Goal: Task Accomplishment & Management: Manage account settings

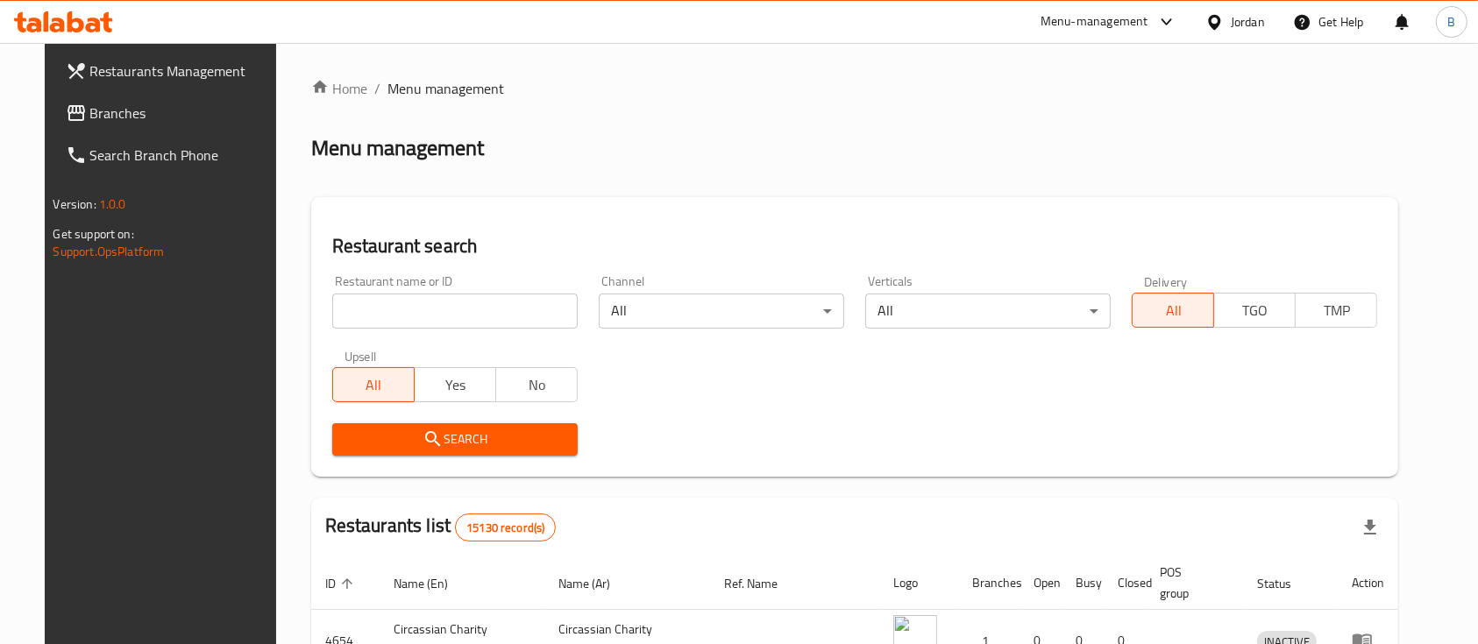
click at [426, 304] on input "search" at bounding box center [454, 311] width 245 height 35
paste input "717878"
type input "717878"
click button "Search" at bounding box center [454, 439] width 245 height 32
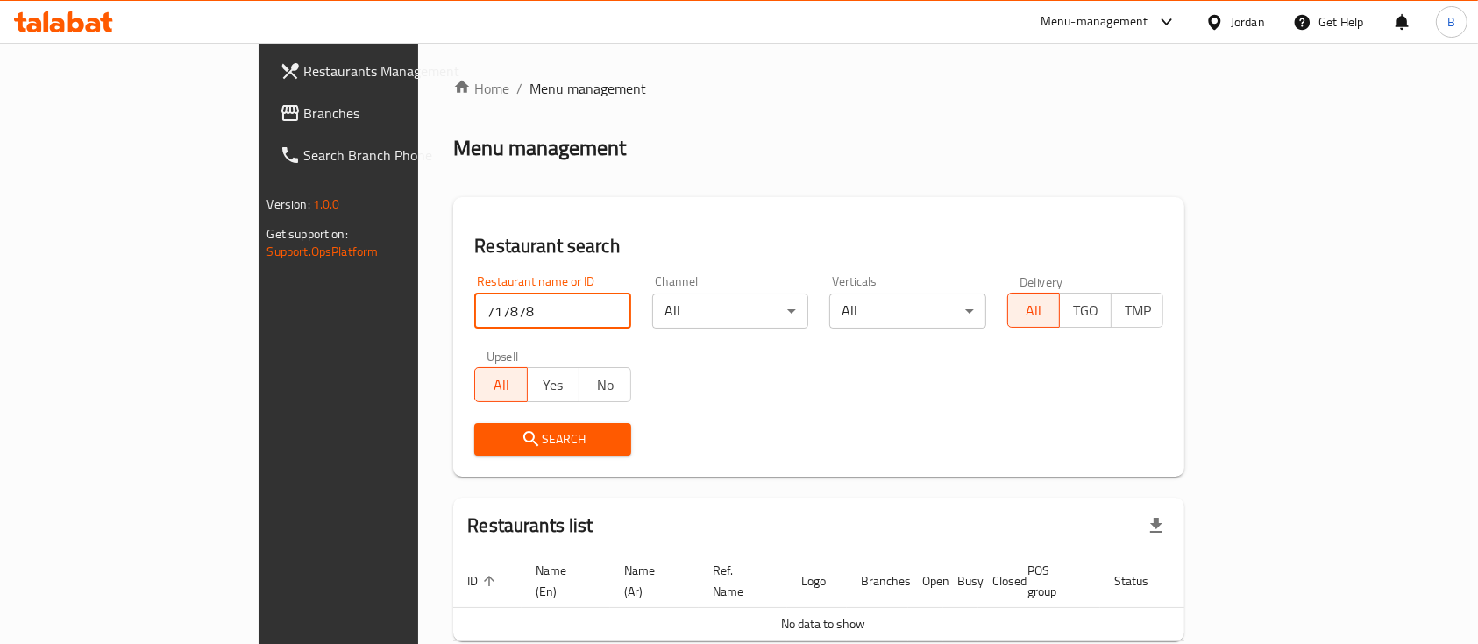
click at [304, 122] on span "Branches" at bounding box center [398, 113] width 188 height 21
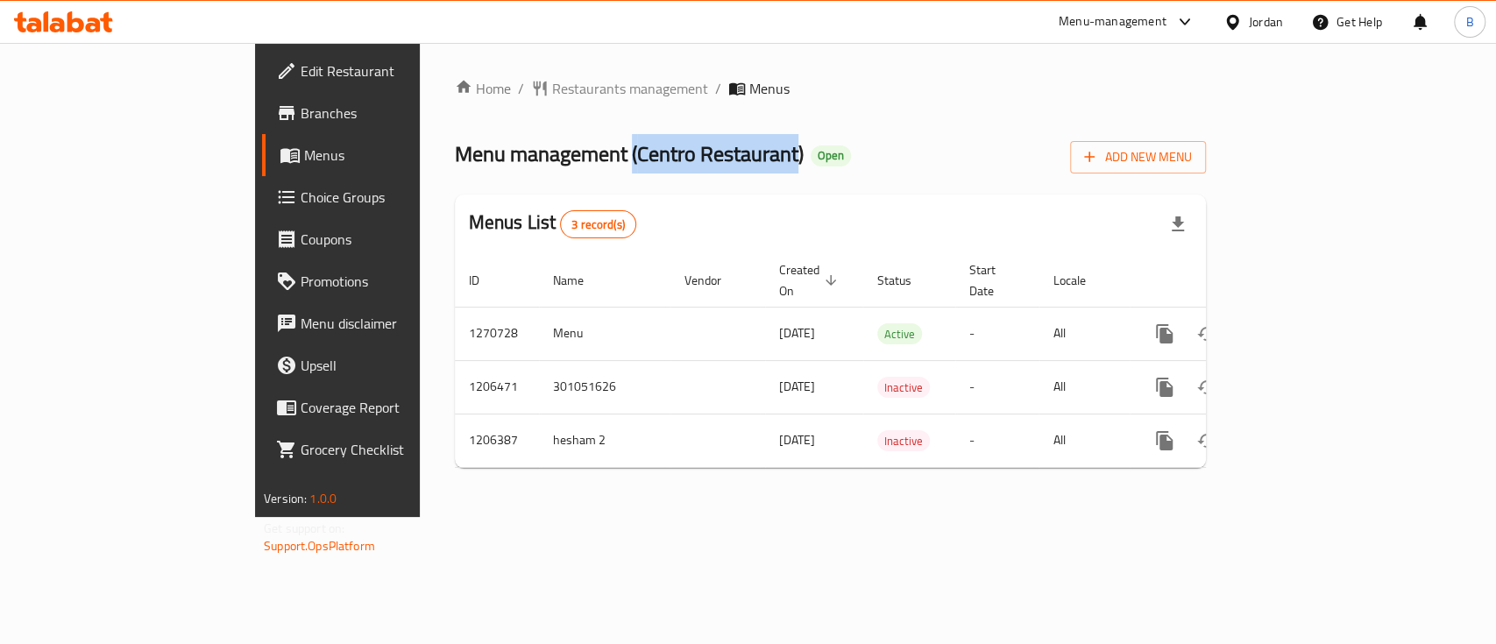
drag, startPoint x: 465, startPoint y: 147, endPoint x: 631, endPoint y: 158, distance: 166.0
click at [631, 158] on span "Menu management ( Centro Restaurant )" at bounding box center [629, 153] width 349 height 39
copy span "( Centro Restaurant"
click at [1192, 146] on span "Add New Menu" at bounding box center [1138, 157] width 108 height 22
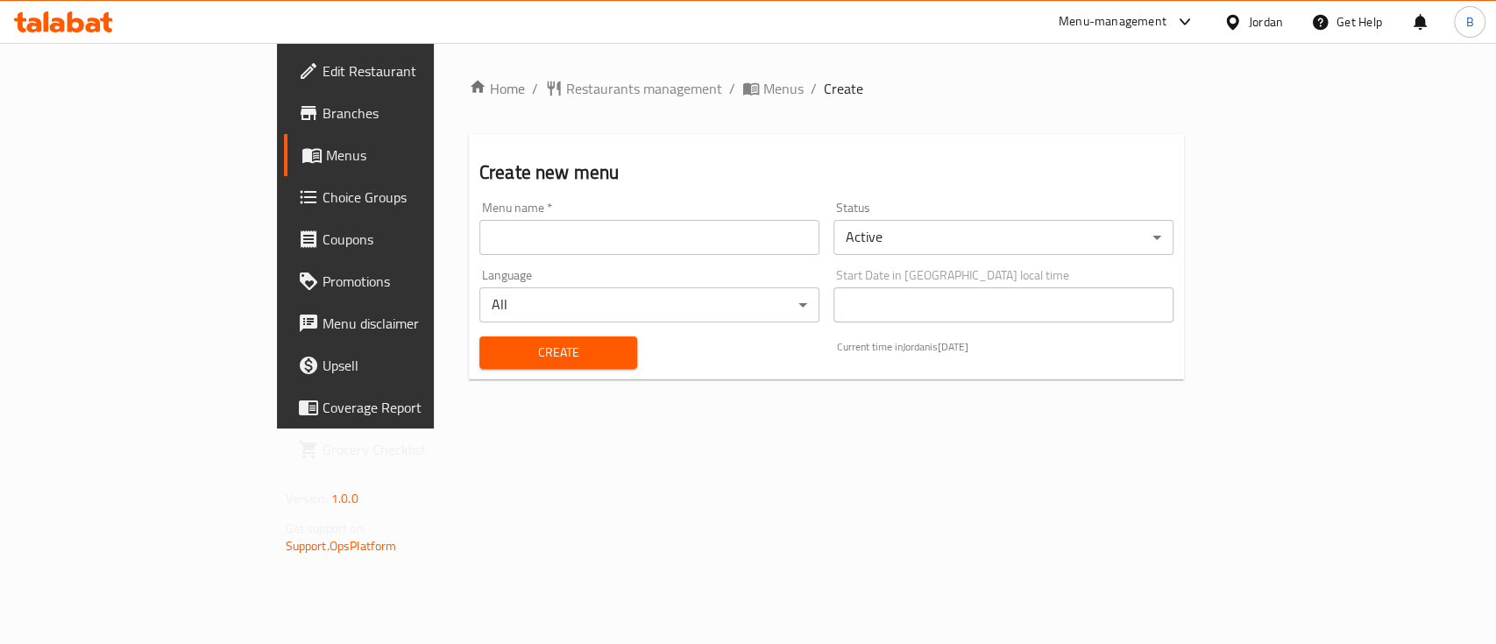
click at [479, 252] on input "text" at bounding box center [649, 237] width 340 height 35
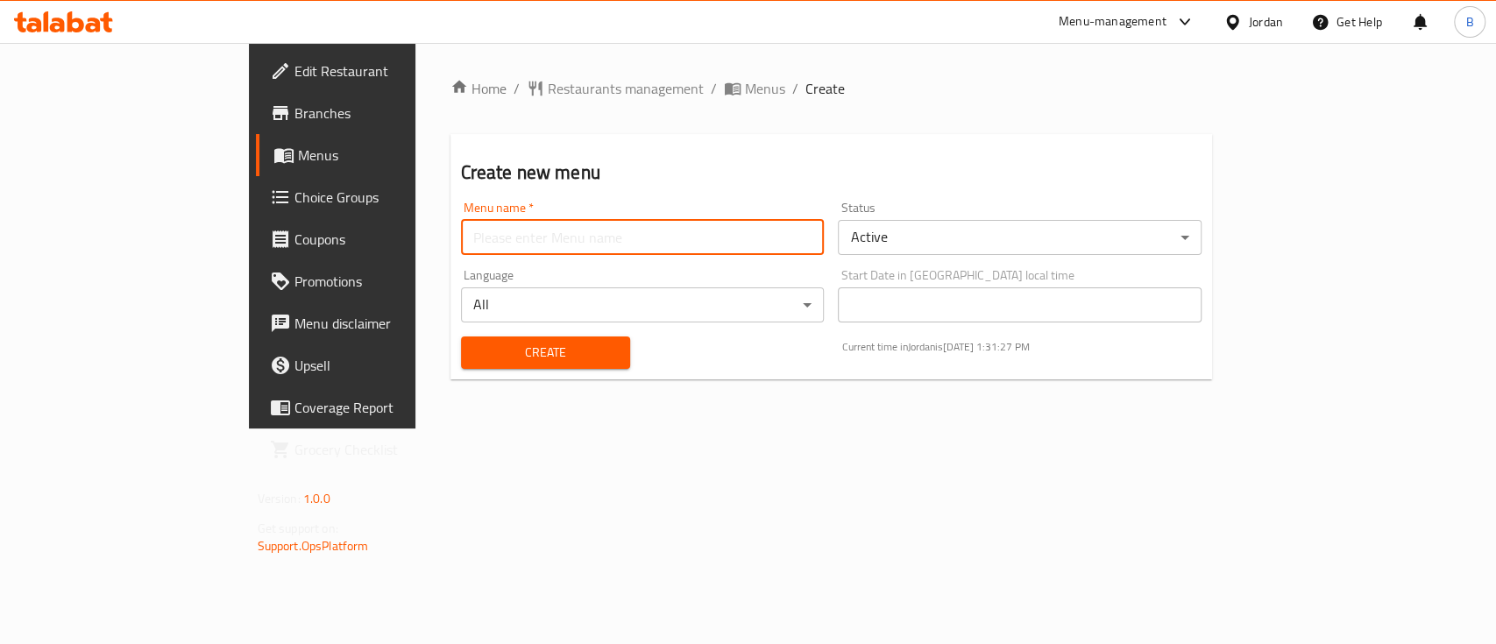
paste input "(Centro Restaurant"
drag, startPoint x: 309, startPoint y: 243, endPoint x: 277, endPoint y: 240, distance: 31.7
click at [415, 240] on div "Home / Restaurants management / Menus / Create Create new menu Menu name   * (C…" at bounding box center [831, 236] width 833 height 386
drag, startPoint x: 312, startPoint y: 238, endPoint x: 296, endPoint y: 238, distance: 15.8
click at [461, 238] on input "(Centro Restaurant" at bounding box center [643, 237] width 364 height 35
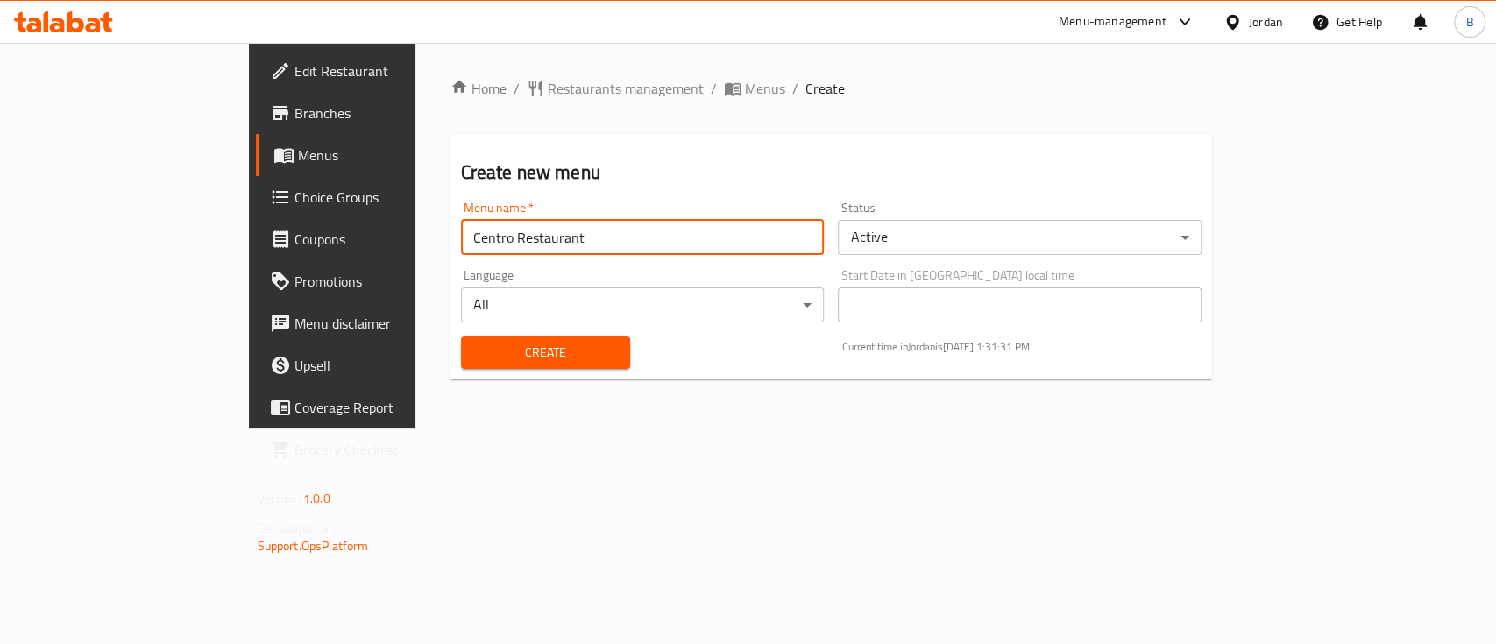
type input "Centro Restaurant"
click at [521, 356] on span "Create" at bounding box center [545, 353] width 141 height 22
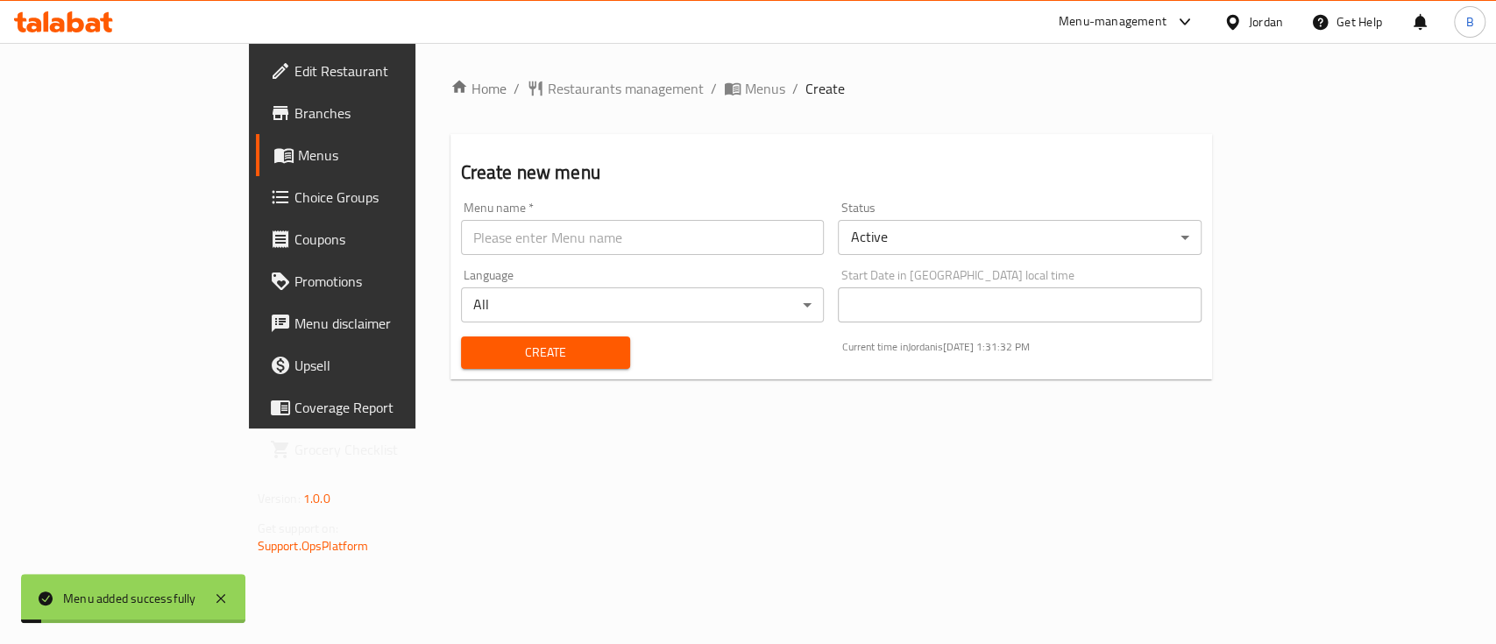
click at [298, 152] on span "Menus" at bounding box center [391, 155] width 187 height 21
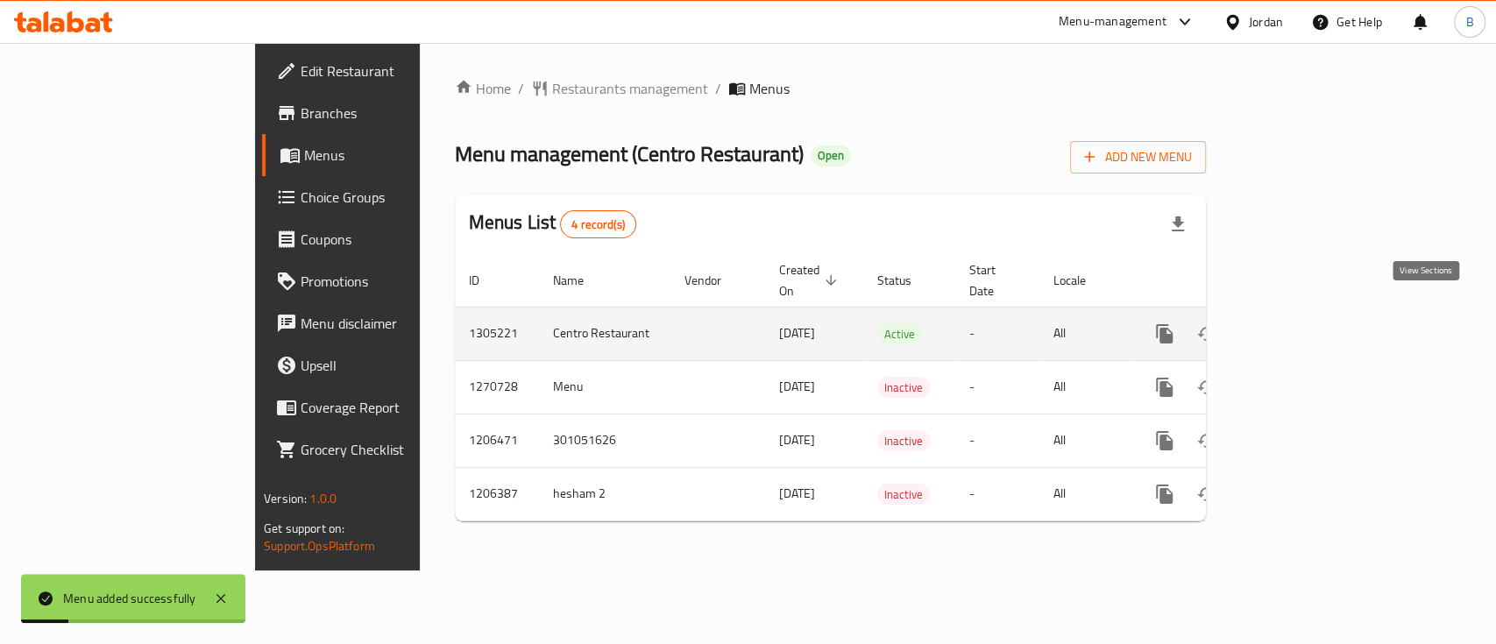
click at [1299, 326] on icon "enhanced table" at bounding box center [1291, 334] width 16 height 16
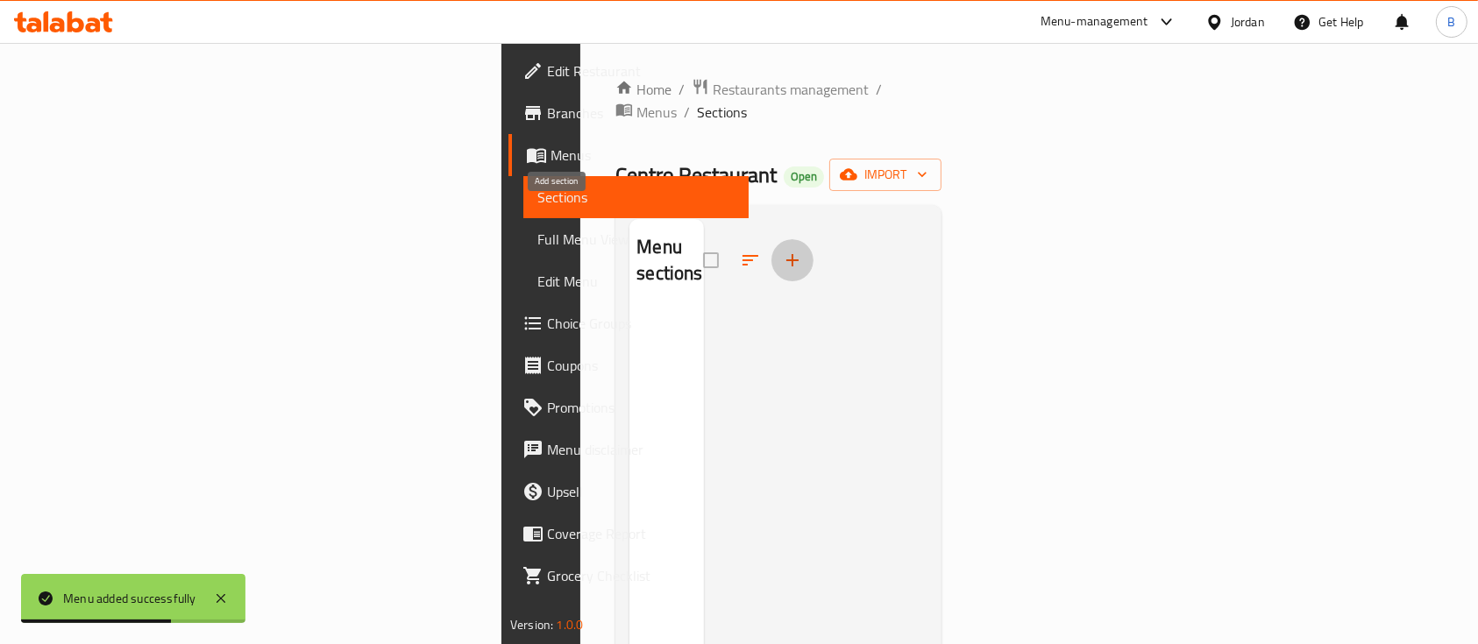
click at [782, 250] on icon "button" at bounding box center [792, 260] width 21 height 21
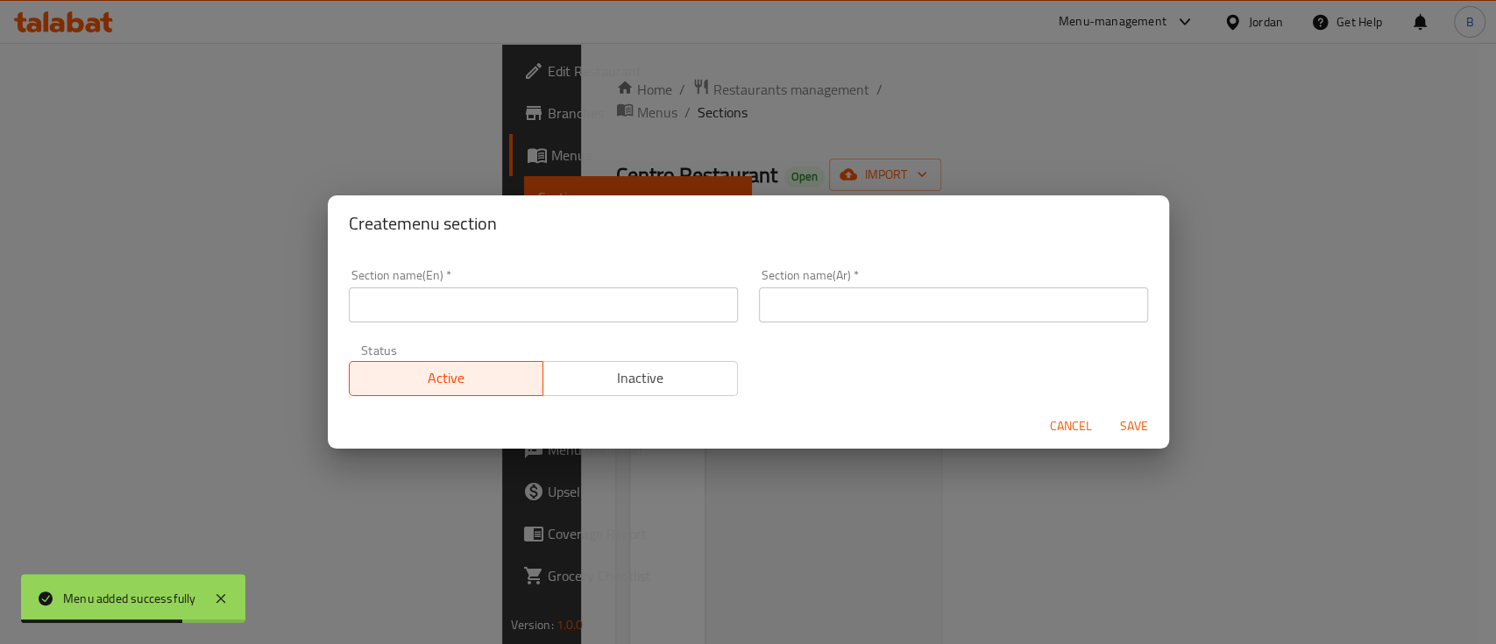
click at [508, 305] on input "text" at bounding box center [543, 304] width 389 height 35
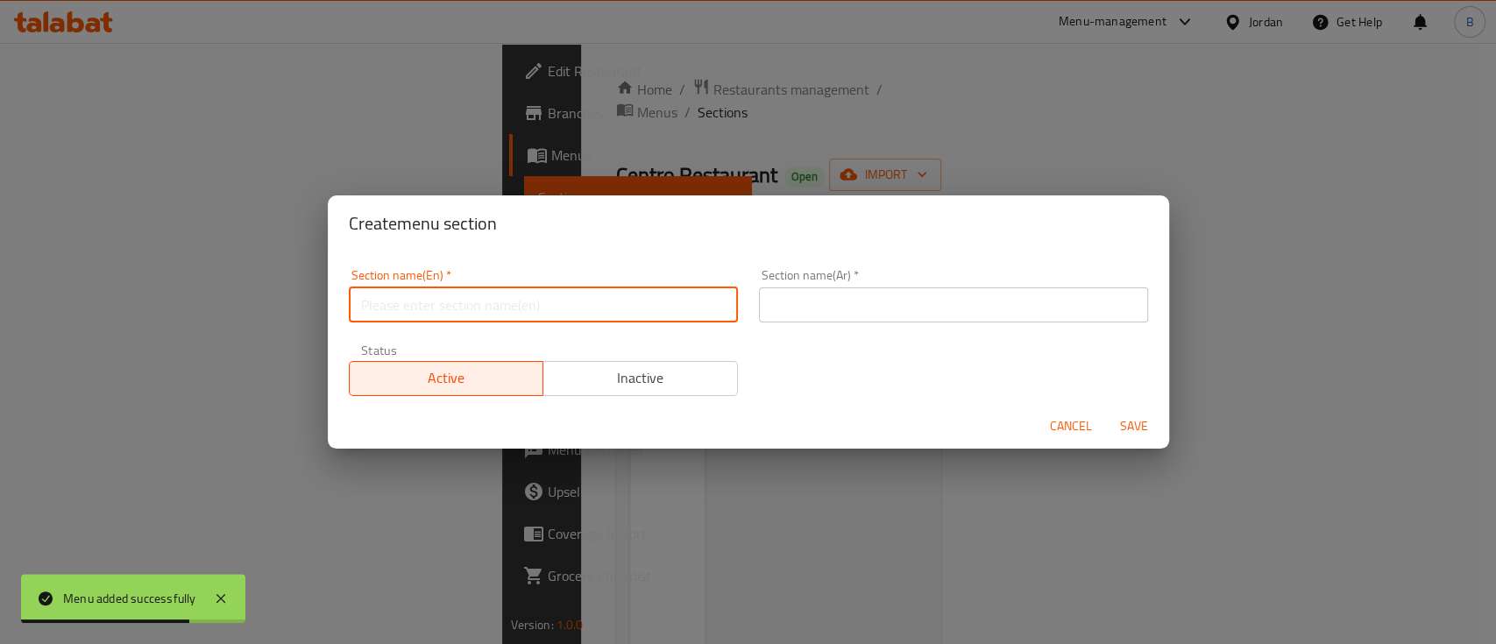
paste input "Pizzeria - Pizza / Pasta"
drag, startPoint x: 526, startPoint y: 312, endPoint x: 245, endPoint y: 287, distance: 281.5
click at [245, 287] on div "Create menu section Section name(En)   * Pizzeria - Pizza / Pasta Section name(…" at bounding box center [748, 322] width 1496 height 644
type input "Pizzeria - Pizza / Pasta"
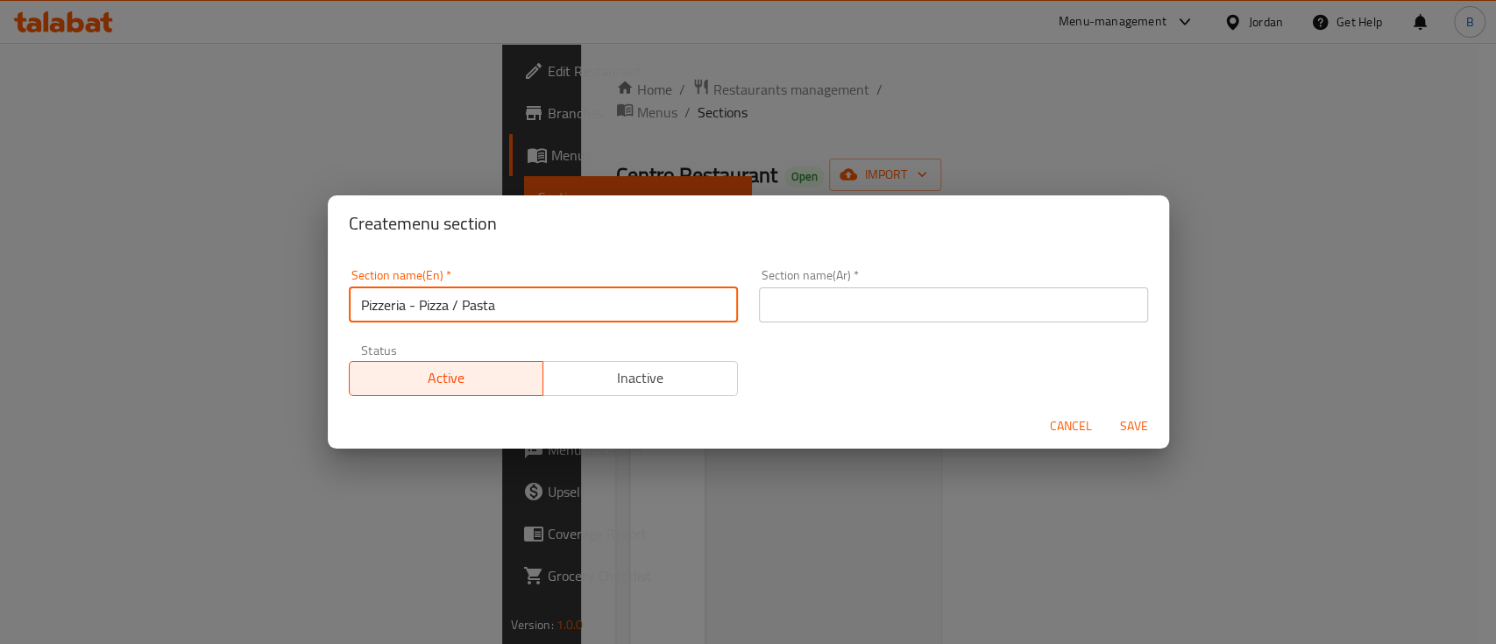
click at [952, 319] on input "text" at bounding box center [953, 304] width 389 height 35
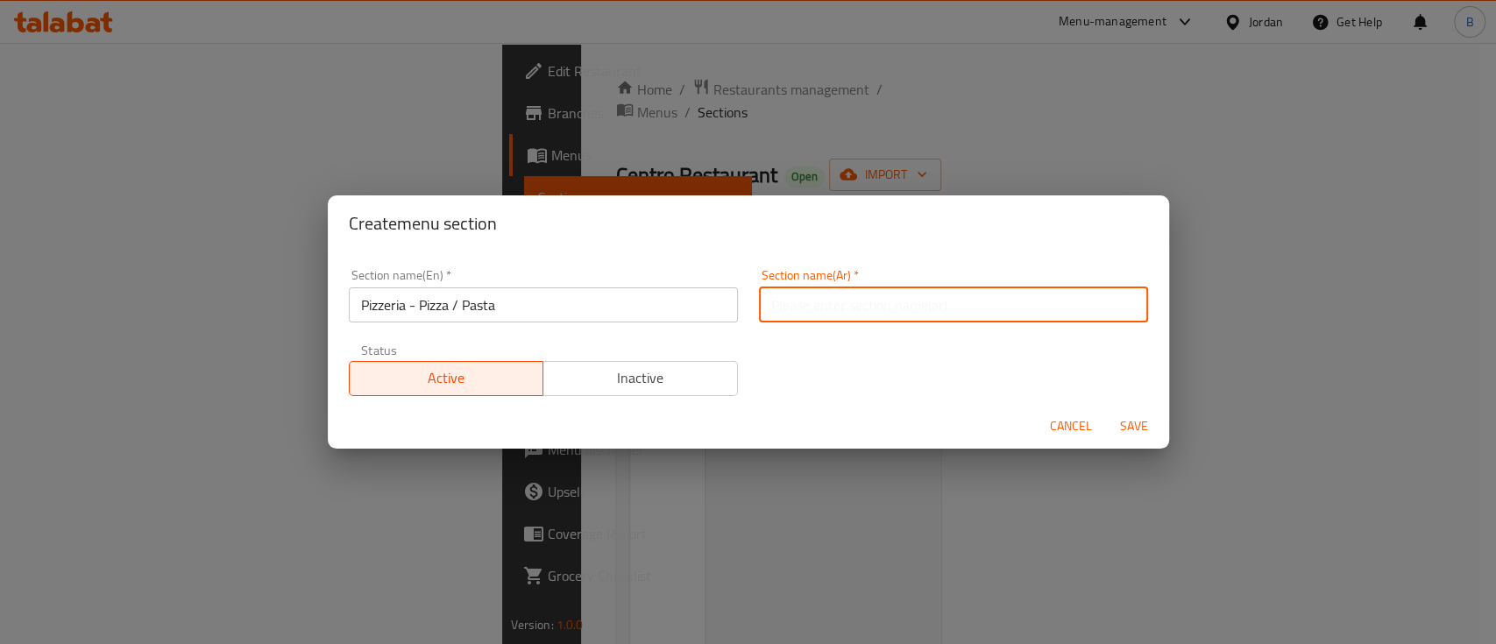
paste input "بيتزا - بيتزا / باستا"
type input "بيتزا - بيتزا / باستا"
click at [1119, 423] on span "Save" at bounding box center [1134, 426] width 42 height 22
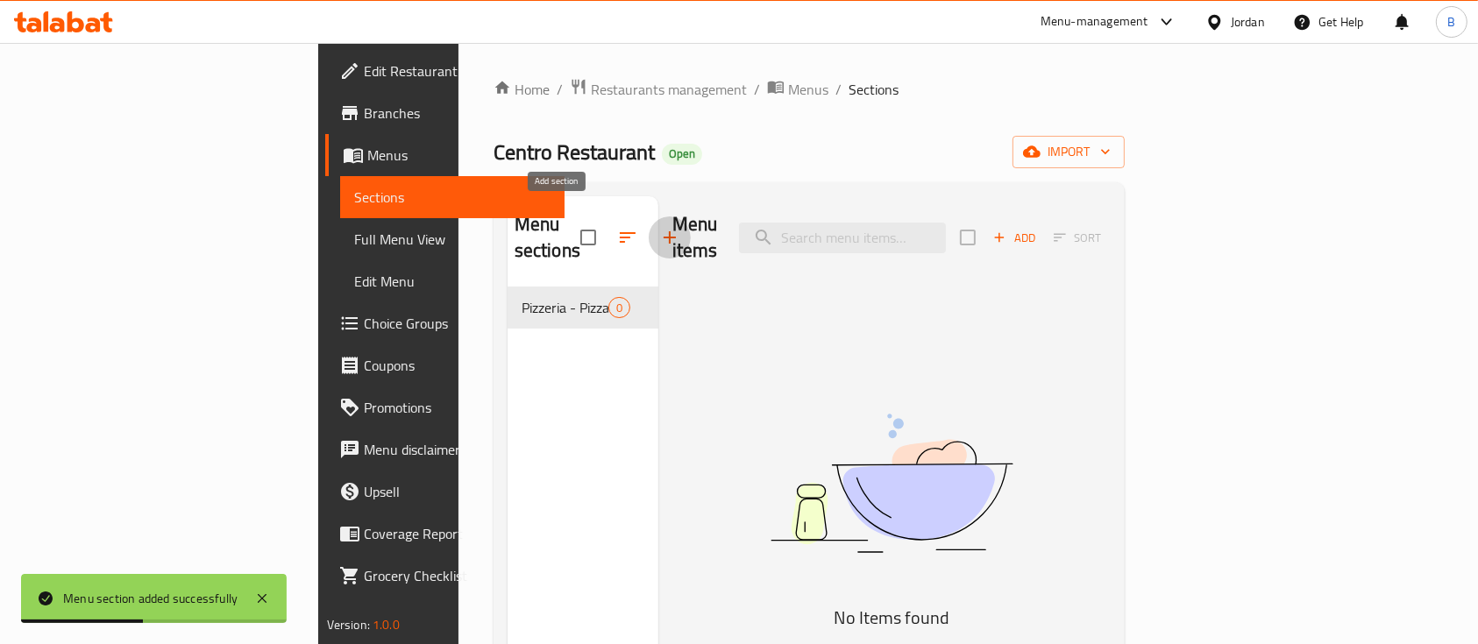
click at [659, 228] on icon "button" at bounding box center [669, 237] width 21 height 21
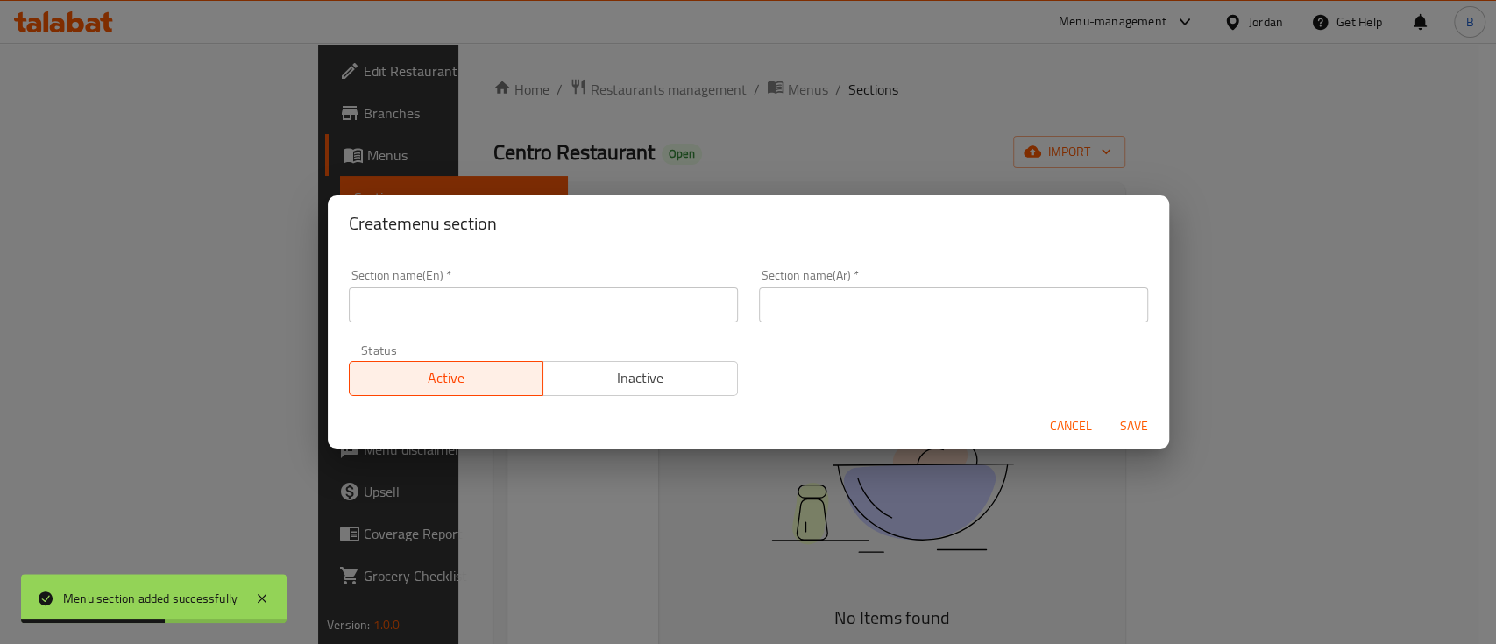
click at [528, 312] on input "text" at bounding box center [543, 304] width 389 height 35
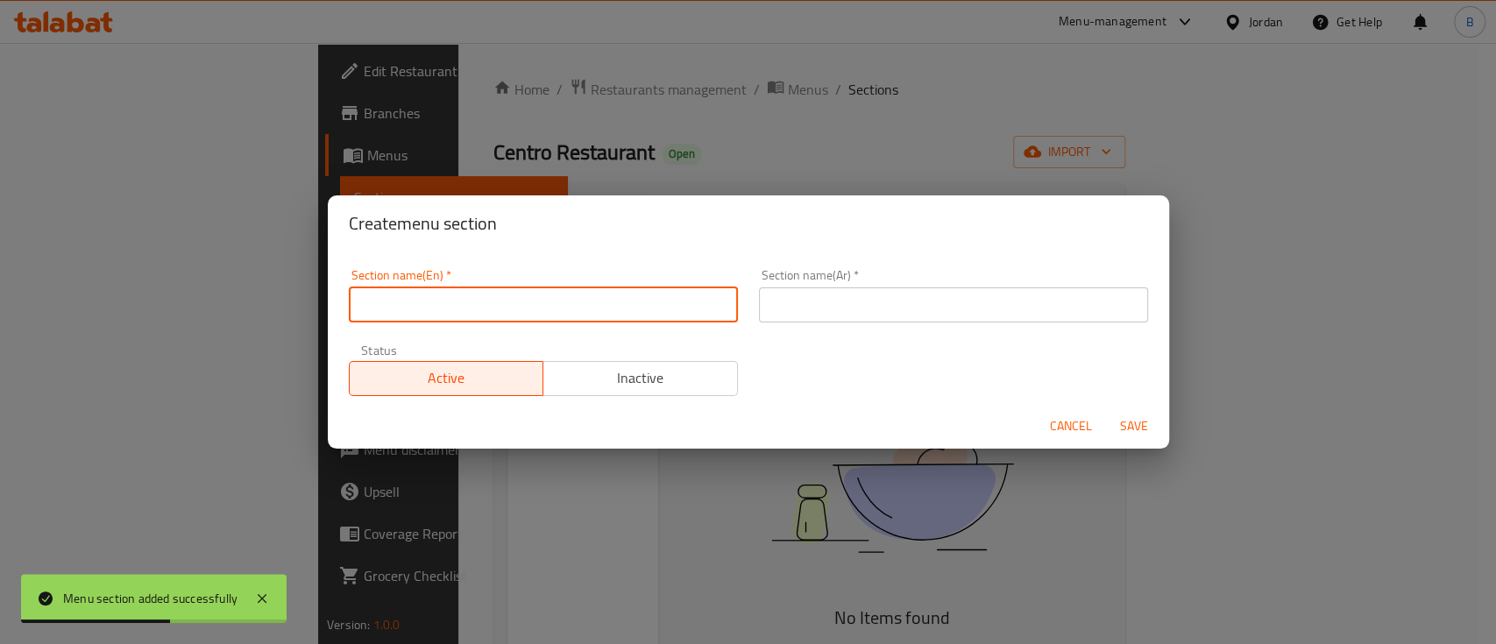
paste input "Grill - Salads / Appetizers / Burgers & Sandwiches"
type input "Grill - Salads / Appetizers / Burgers & Sandwiches"
click at [869, 308] on input "text" at bounding box center [953, 304] width 389 height 35
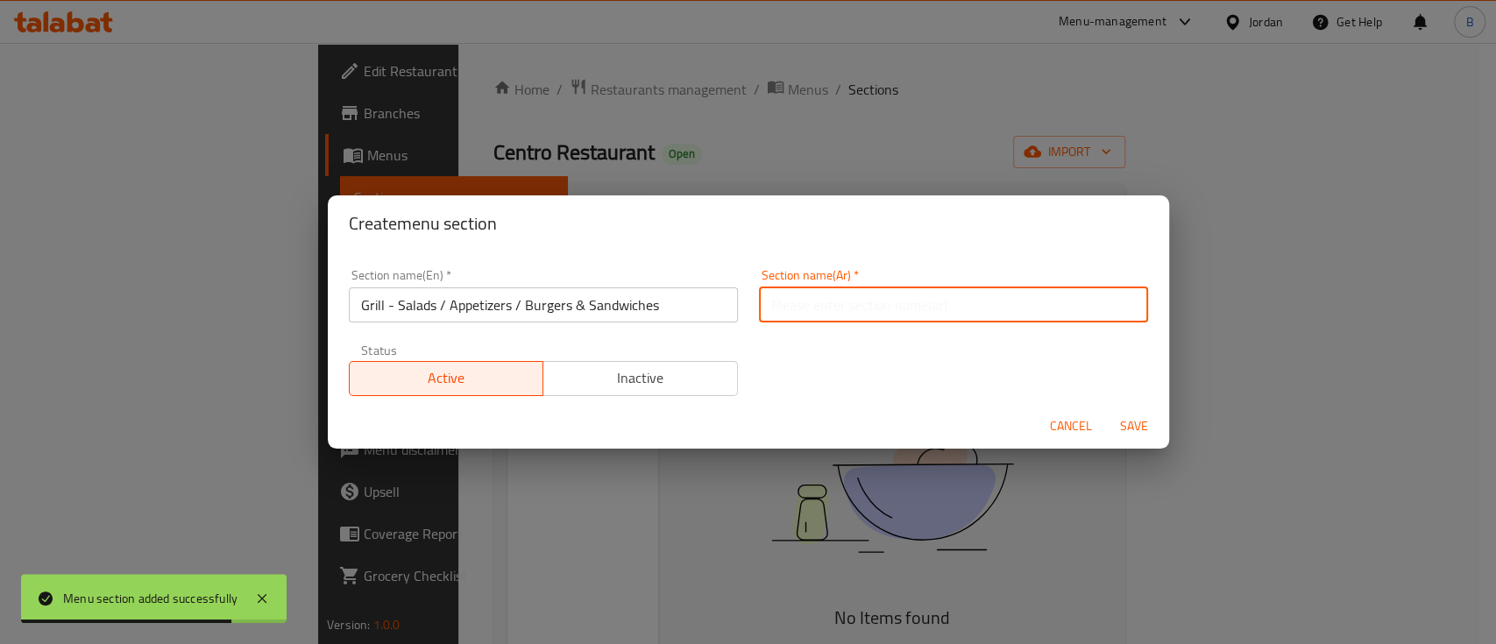
paste input "مشويات - سلطات / مقبلات / برجر وسندويشات"
type input "مشويات - سلطات / مقبلات / برجر وسندويشات"
click at [1137, 426] on span "Save" at bounding box center [1134, 426] width 42 height 22
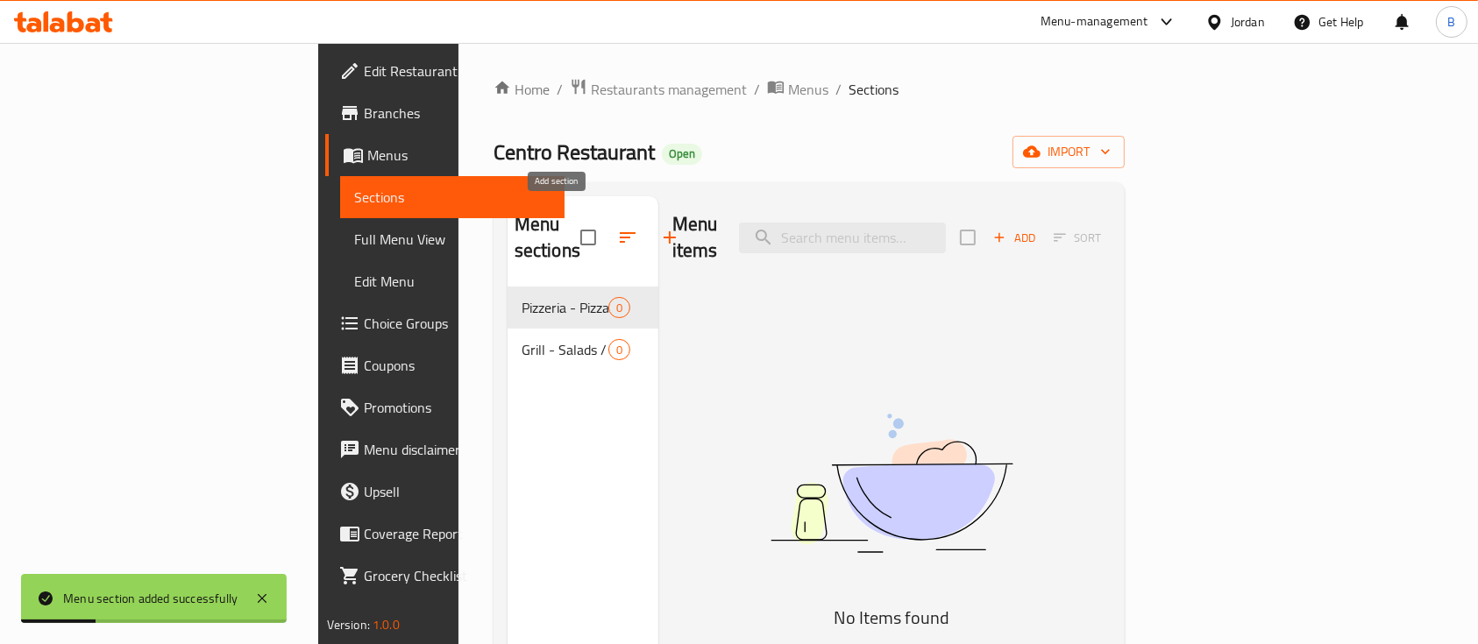
click at [659, 227] on icon "button" at bounding box center [669, 237] width 21 height 21
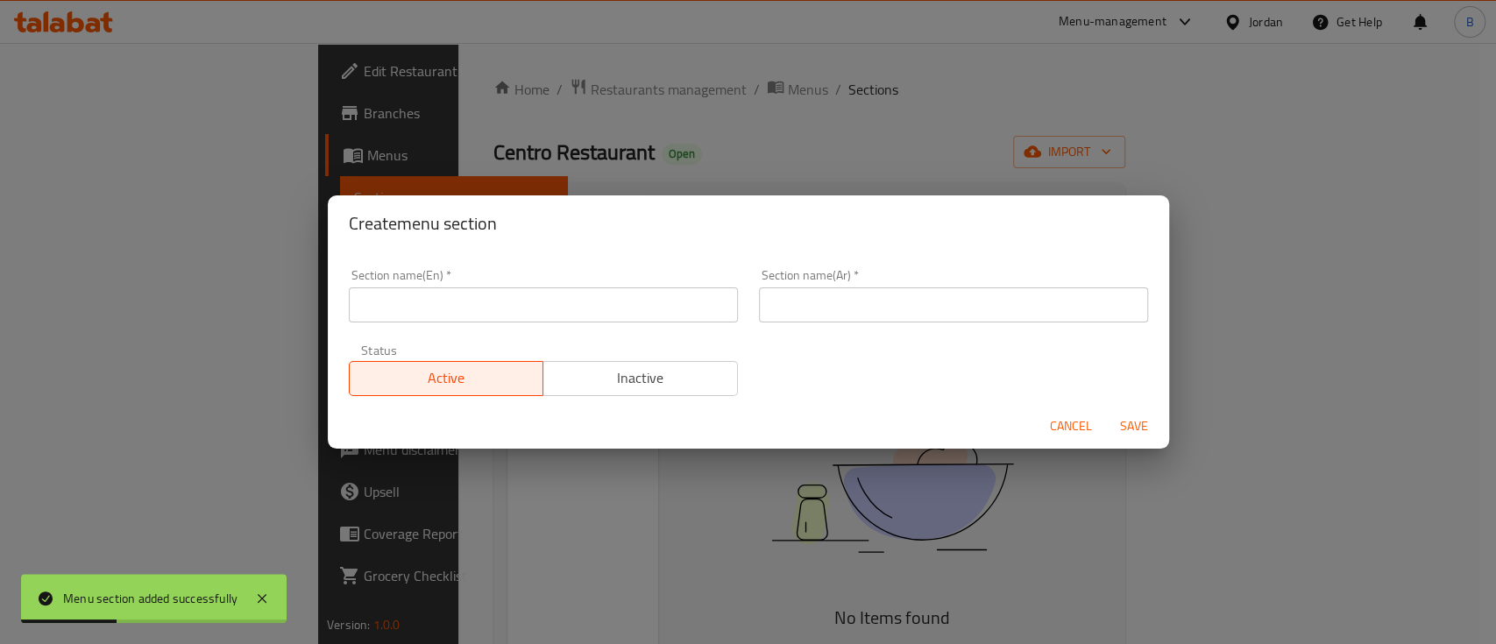
click at [544, 297] on input "text" at bounding box center [543, 304] width 389 height 35
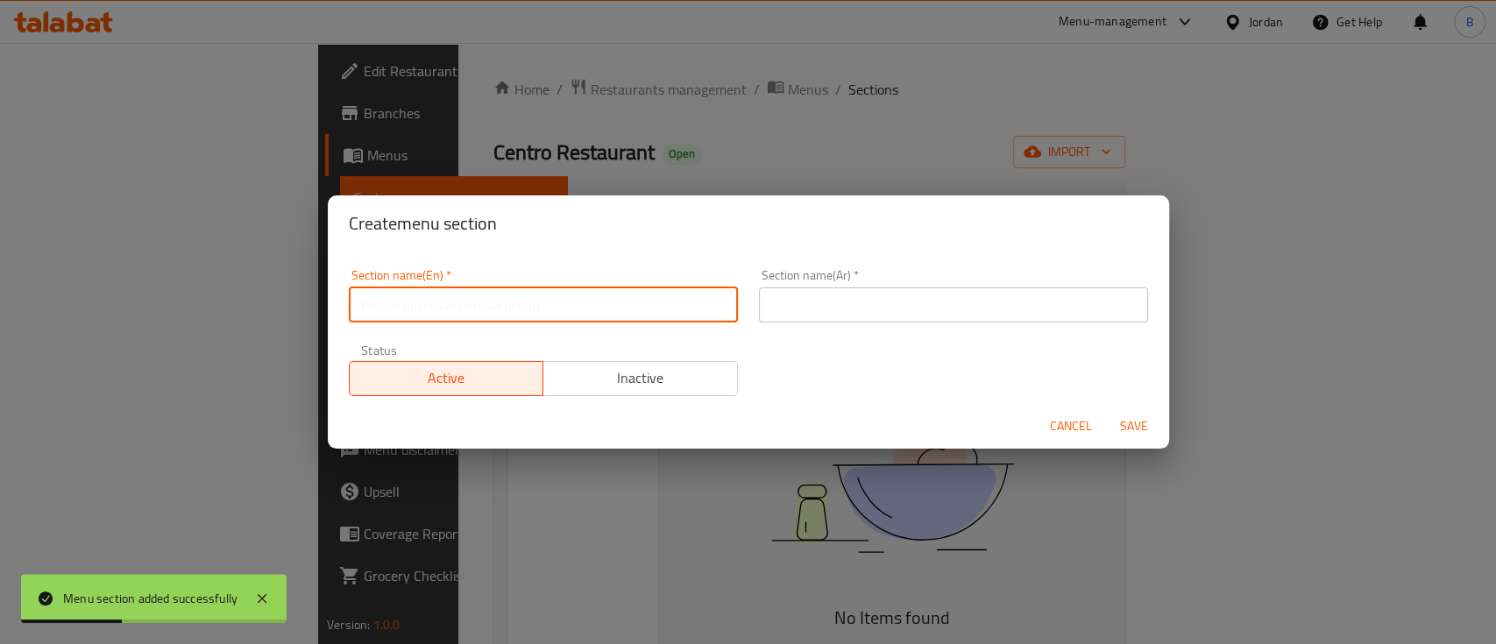
paste input "Lebanese - Salads/ cold Appetizers / Hot Appetizers / Sandwiches / Meals"
type input "Lebanese - Salads/ cold Appetizers / Hot Appetizers / Sandwiches / Meals"
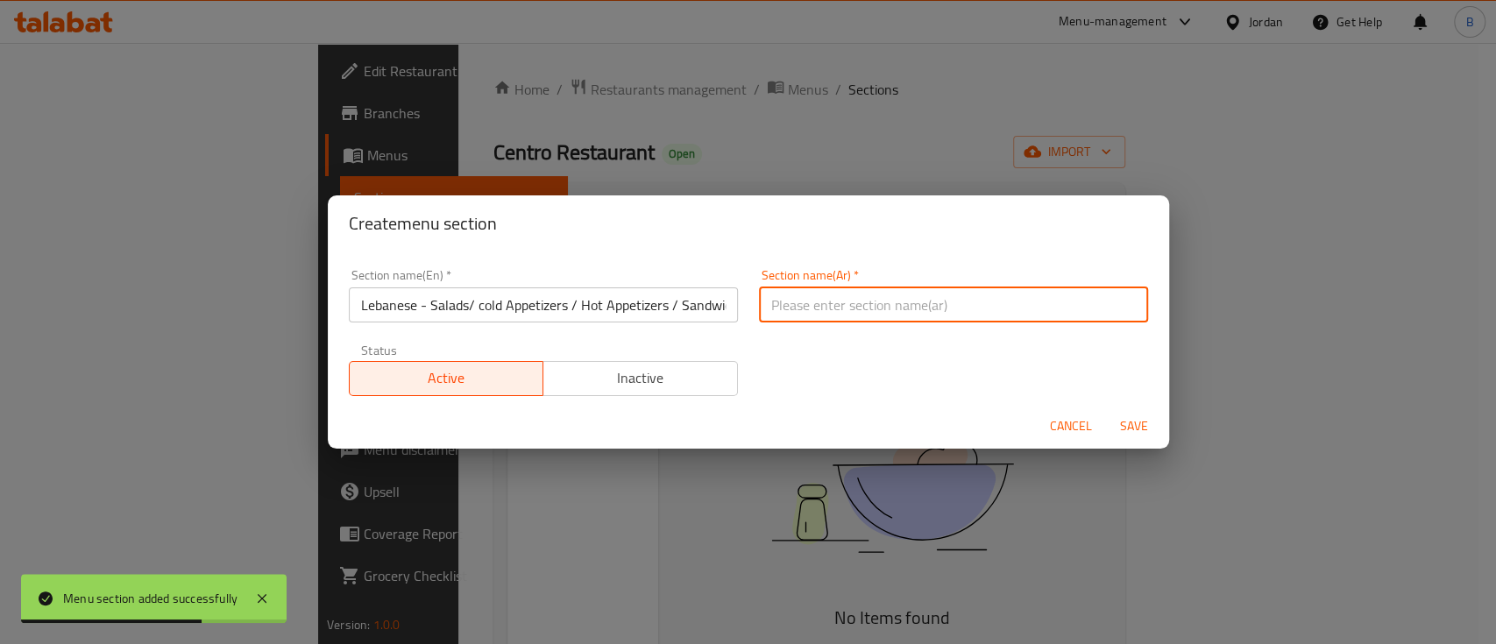
click at [784, 310] on input "text" at bounding box center [953, 304] width 389 height 35
paste input "لبناني - سلطات / مقبلات باردة / مقبلات ساخنة / سندويشات / وجبات"
type input "لبناني - سلطات / مقبلات باردة / مقبلات ساخنة / سندويشات / وجبات"
click at [1121, 429] on span "Save" at bounding box center [1134, 426] width 42 height 22
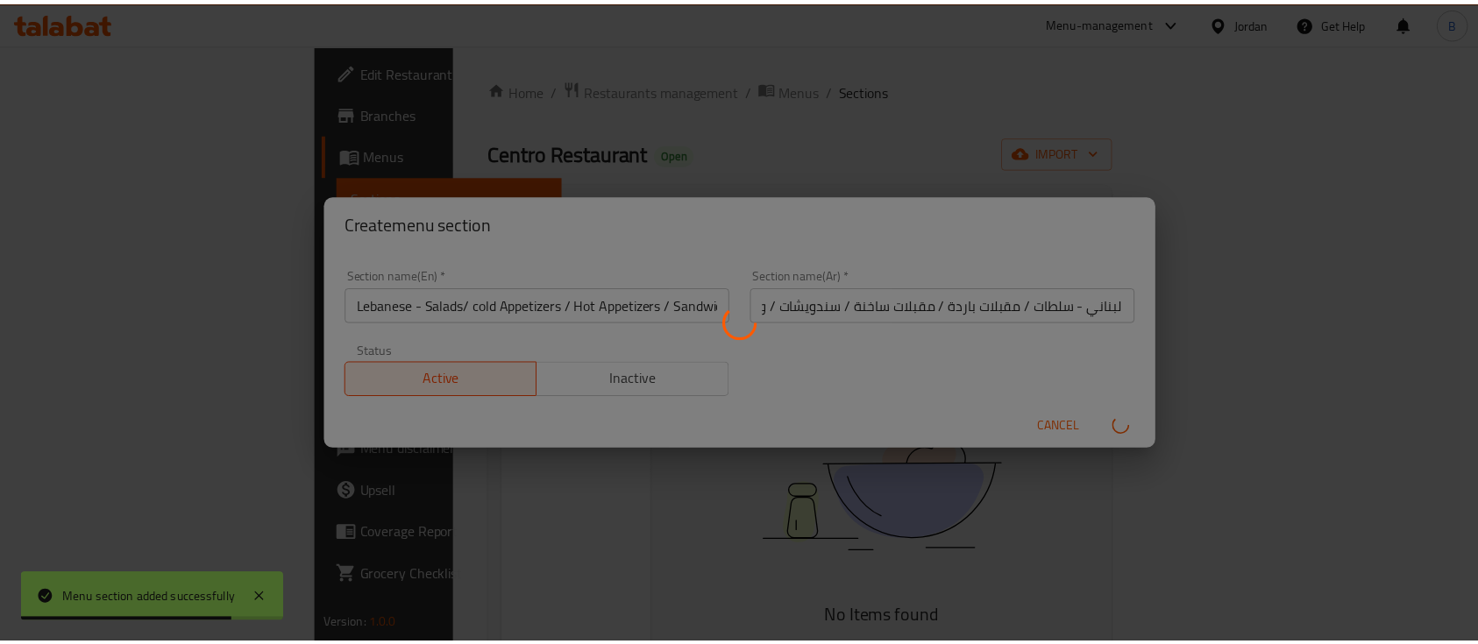
scroll to position [0, 0]
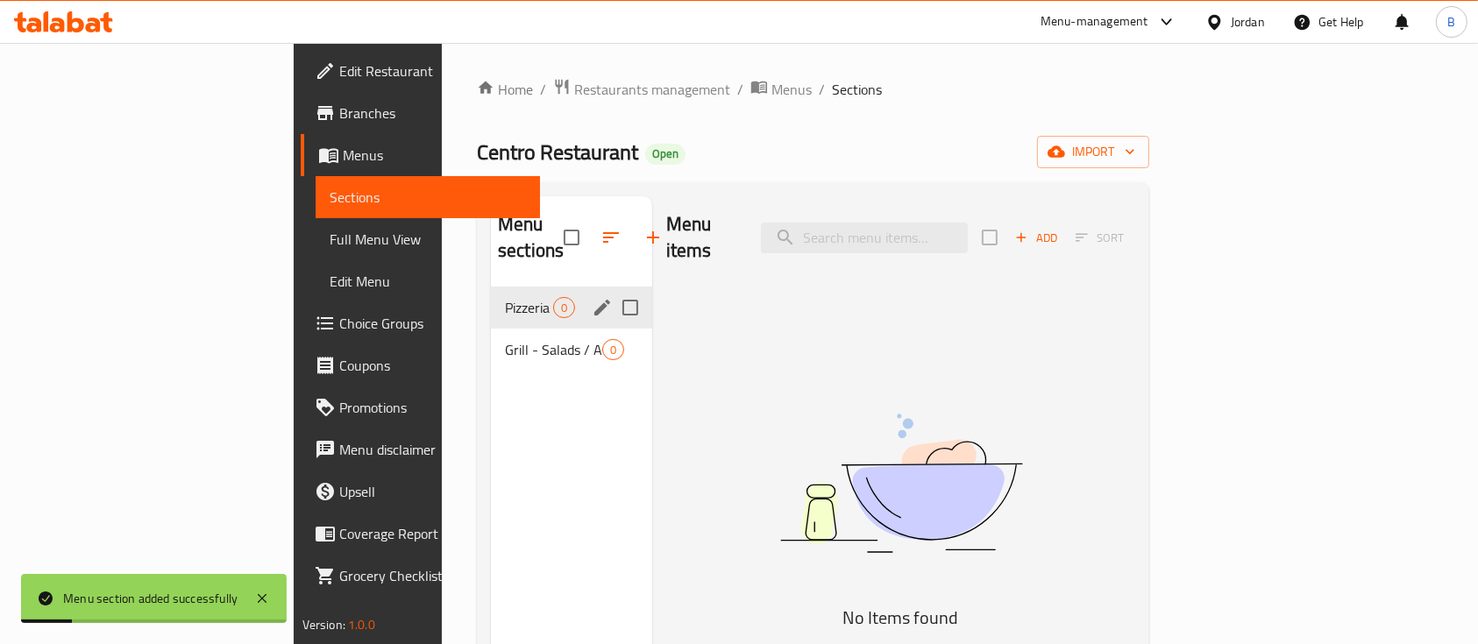
click at [505, 297] on span "Pizzeria - Pizza / Pasta" at bounding box center [529, 307] width 48 height 21
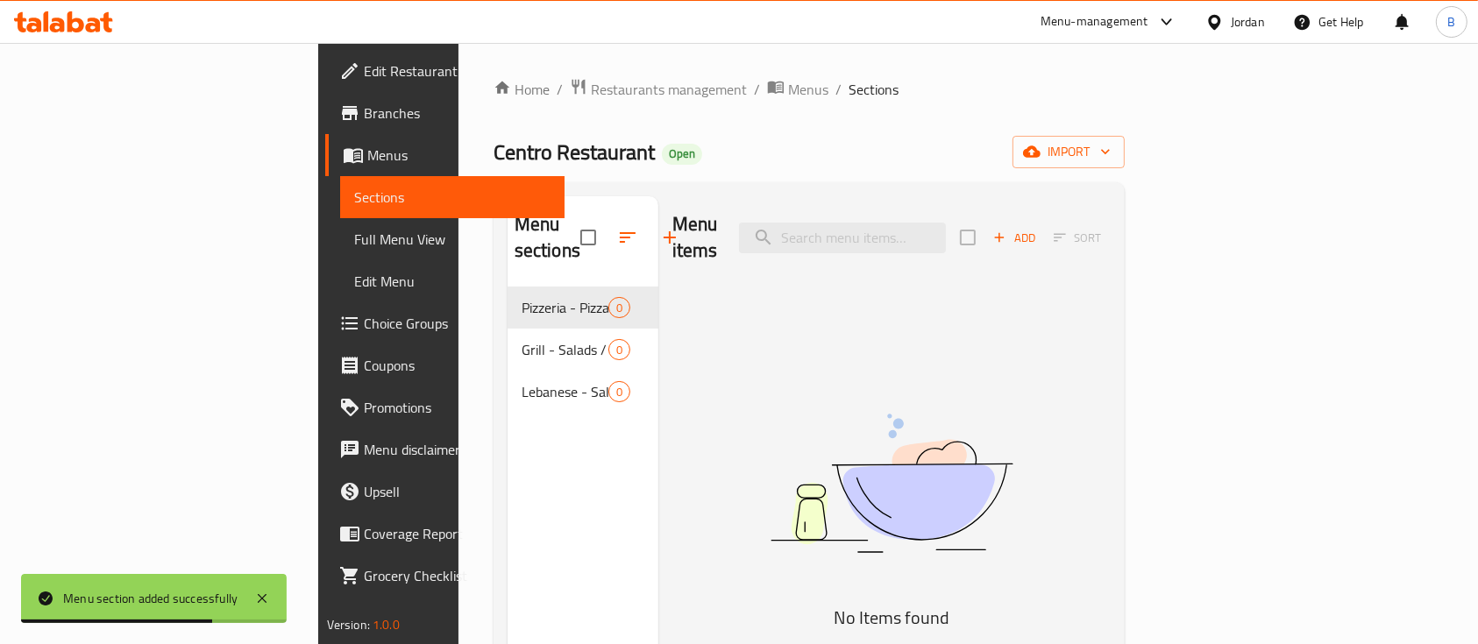
click at [1038, 233] on span "Add" at bounding box center [1013, 238] width 47 height 20
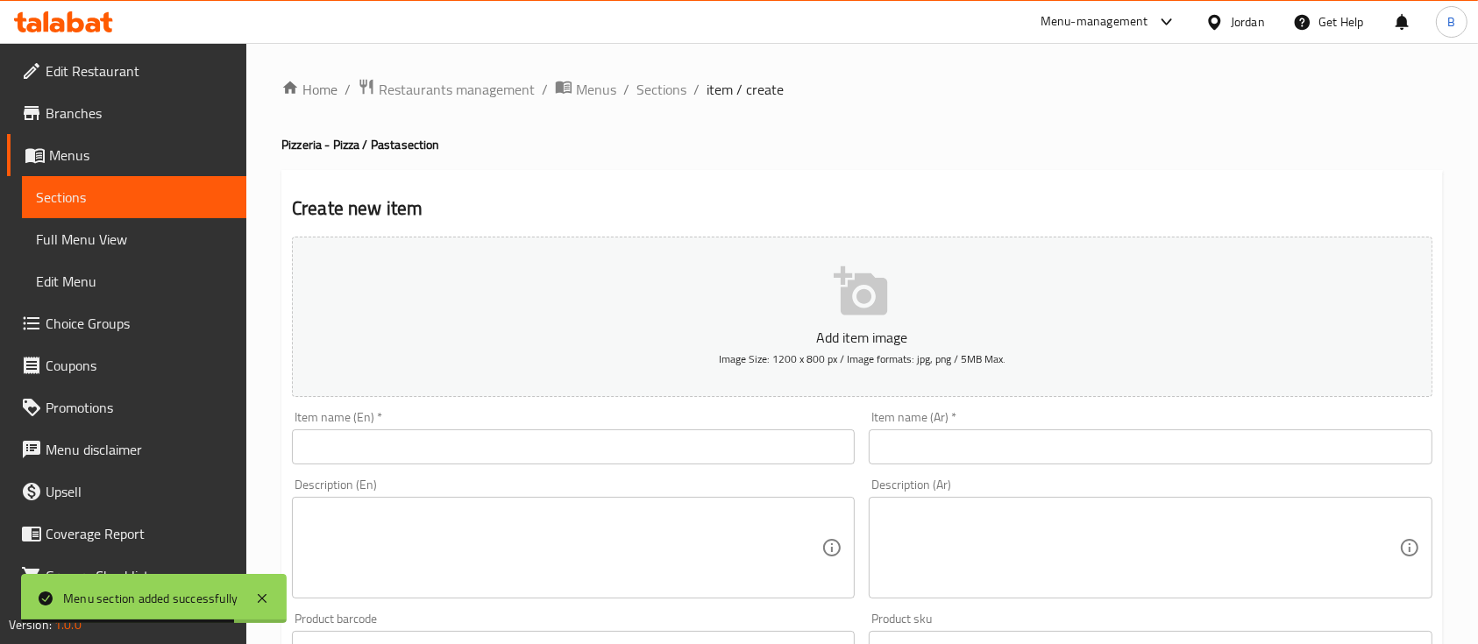
click at [513, 453] on input "text" at bounding box center [573, 446] width 563 height 35
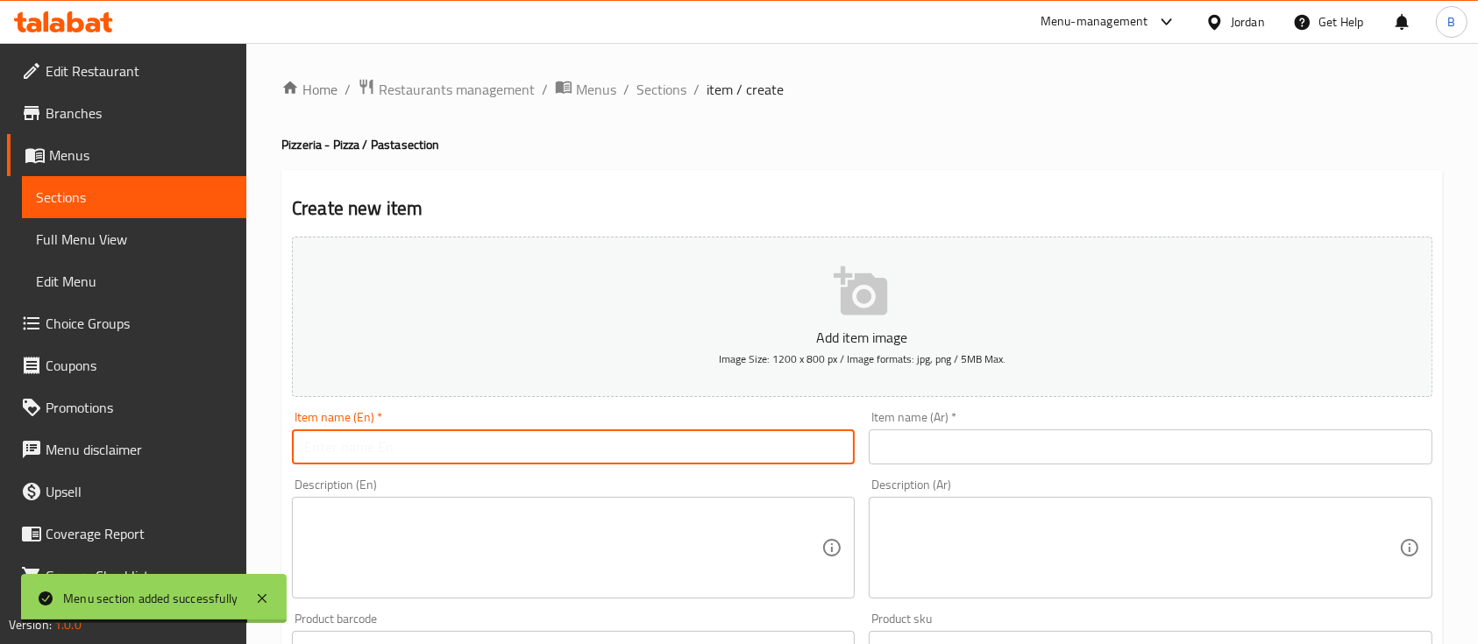
paste input "Pizza Margherita"
type input "Pizza Margherita"
click at [968, 445] on input "text" at bounding box center [1150, 446] width 563 height 35
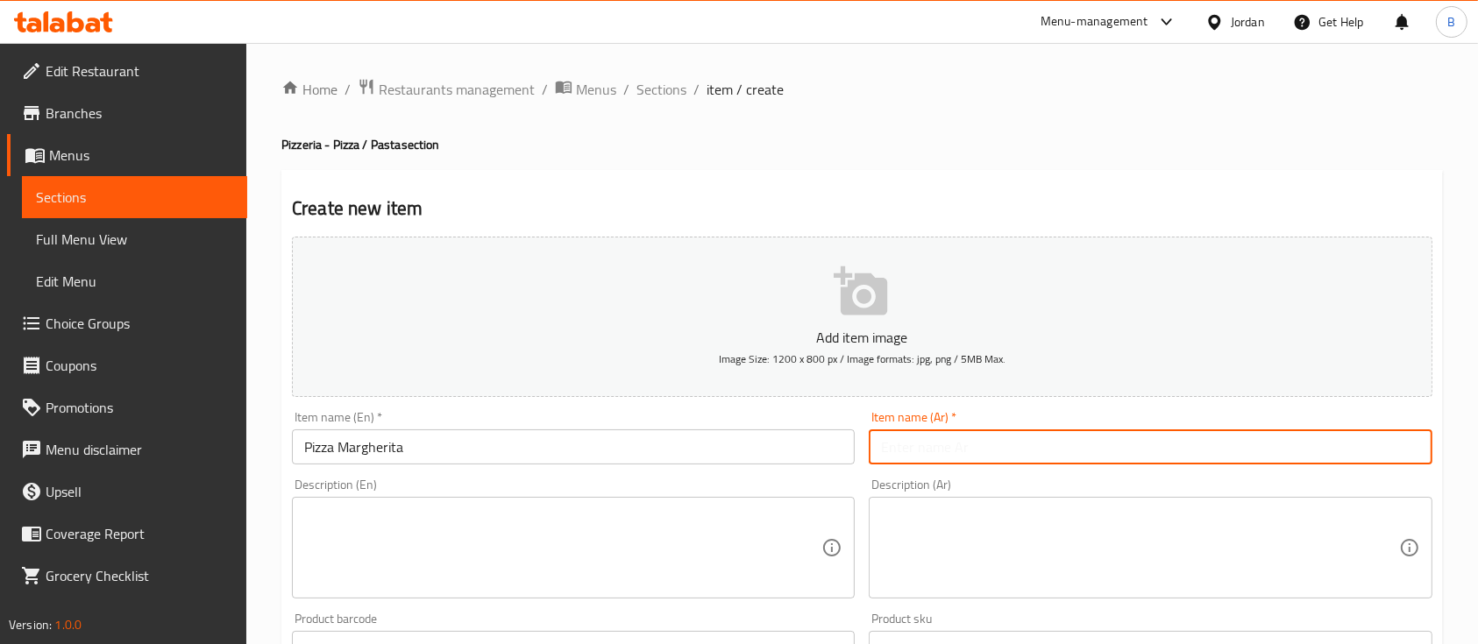
paste input "بيتزا مارغريتا"
type input "بيتزا مارغريتا"
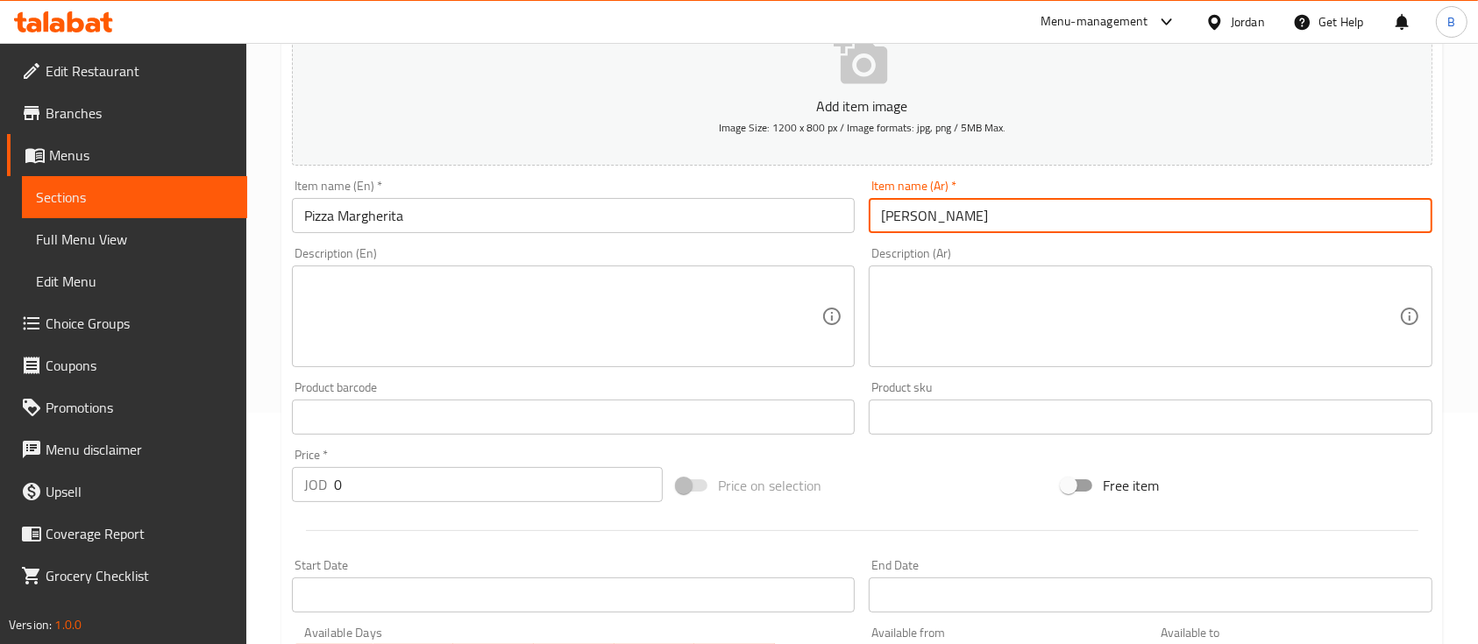
scroll to position [233, 0]
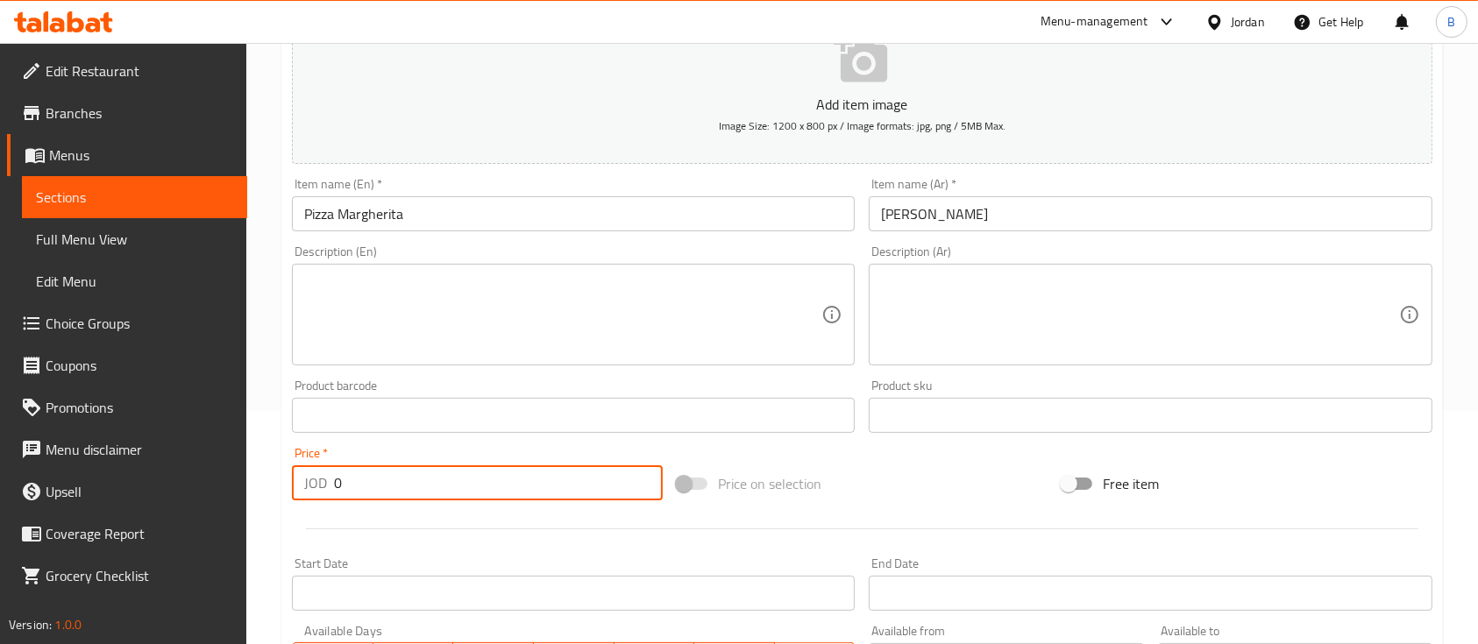
drag, startPoint x: 392, startPoint y: 488, endPoint x: 301, endPoint y: 484, distance: 91.3
click at [304, 484] on div "JOD 0 Price *" at bounding box center [477, 482] width 371 height 35
type input "7"
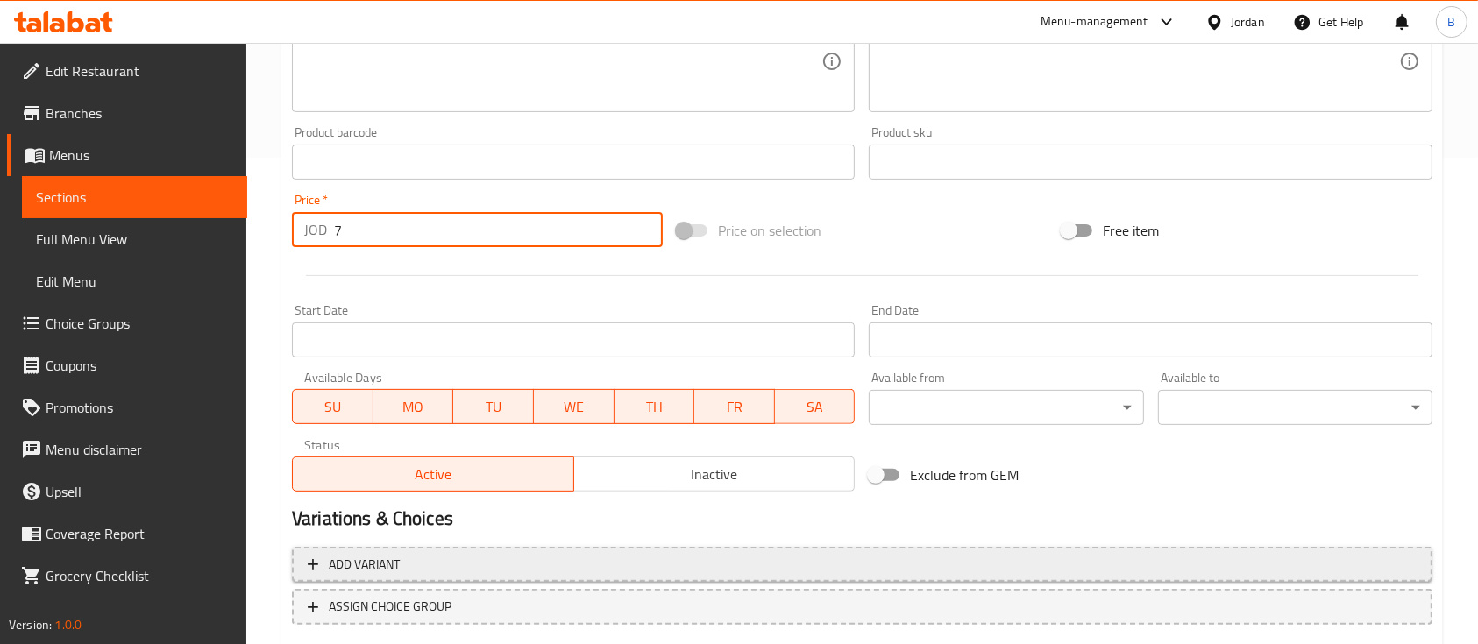
scroll to position [584, 0]
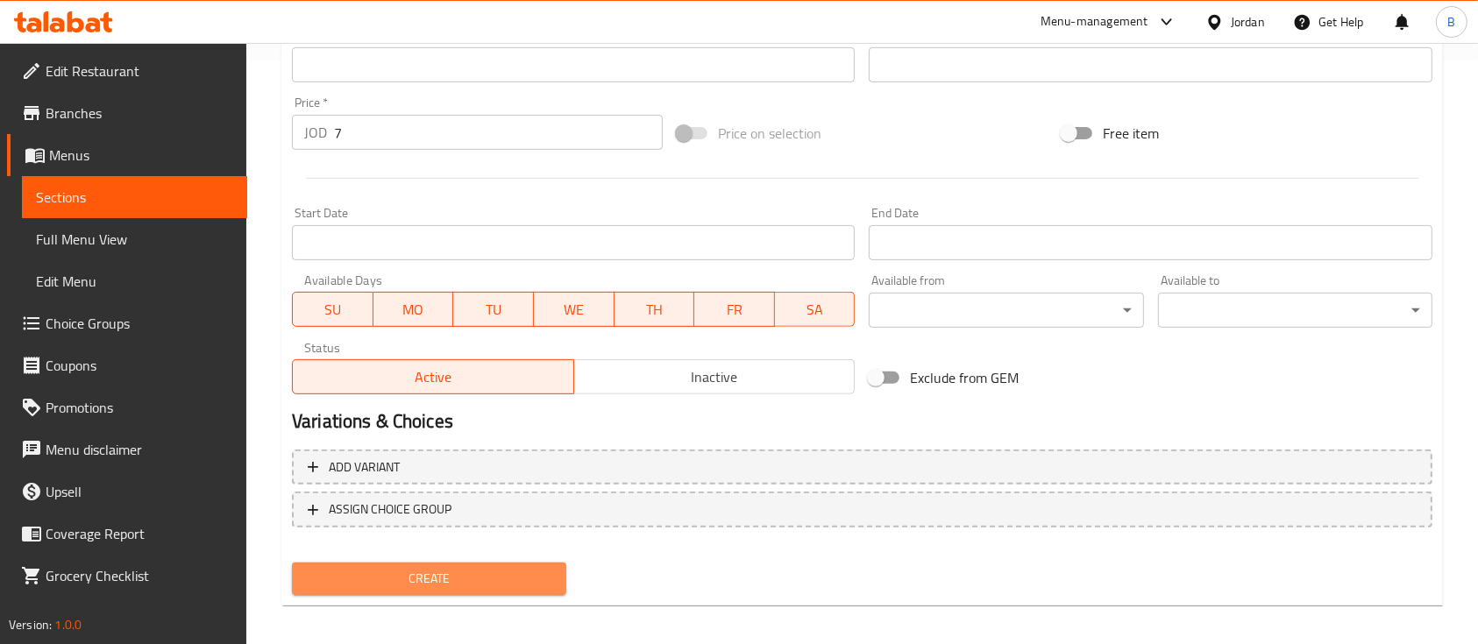
click at [449, 569] on span "Create" at bounding box center [429, 579] width 246 height 22
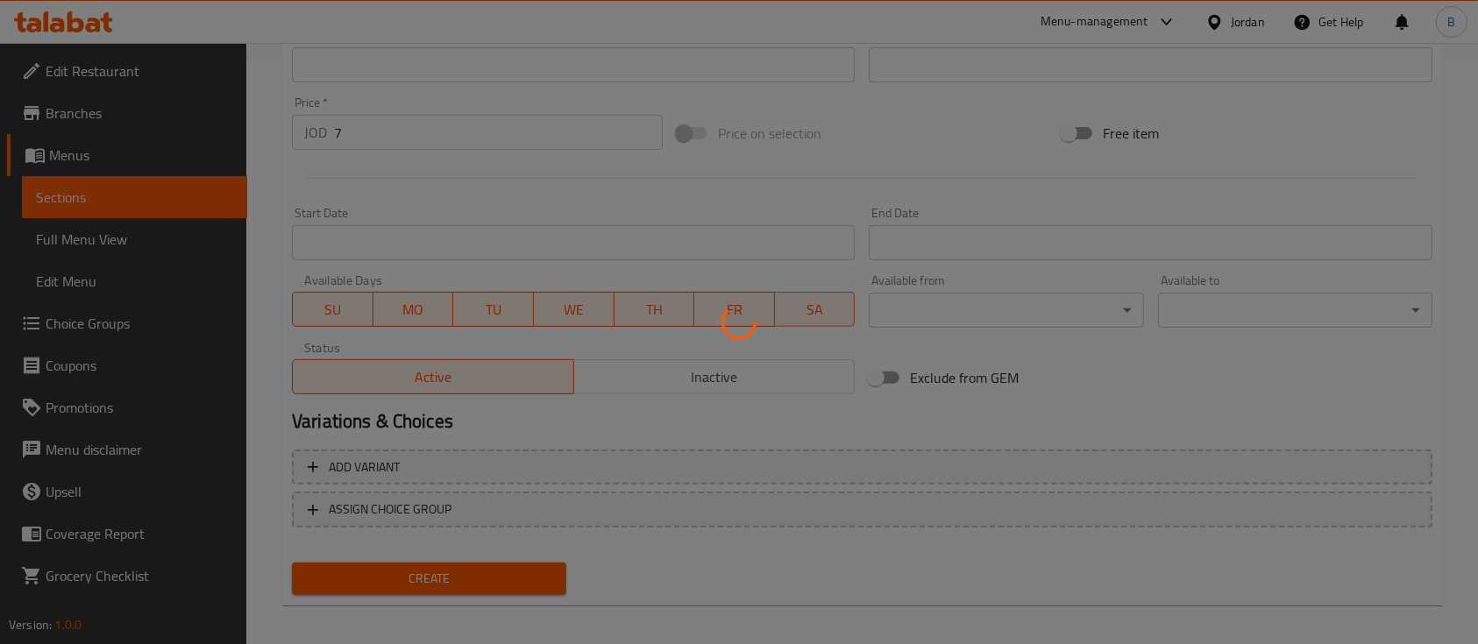
type input "0"
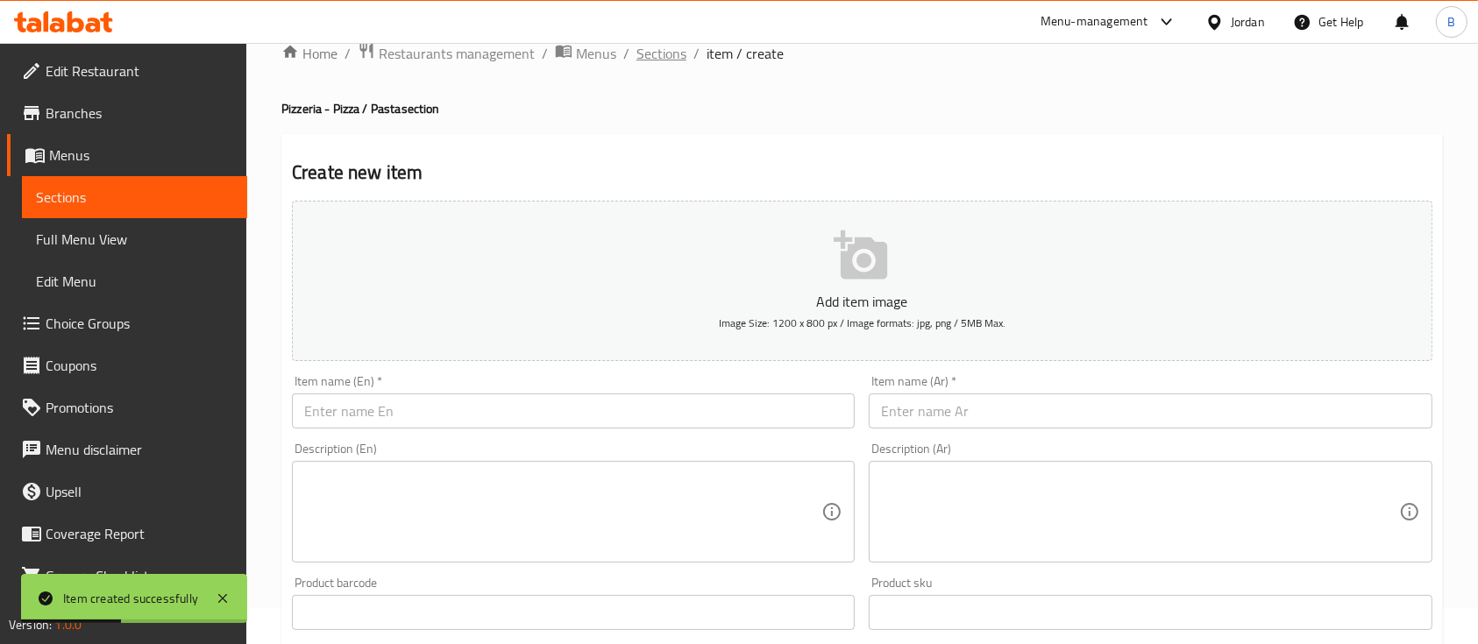
scroll to position [0, 0]
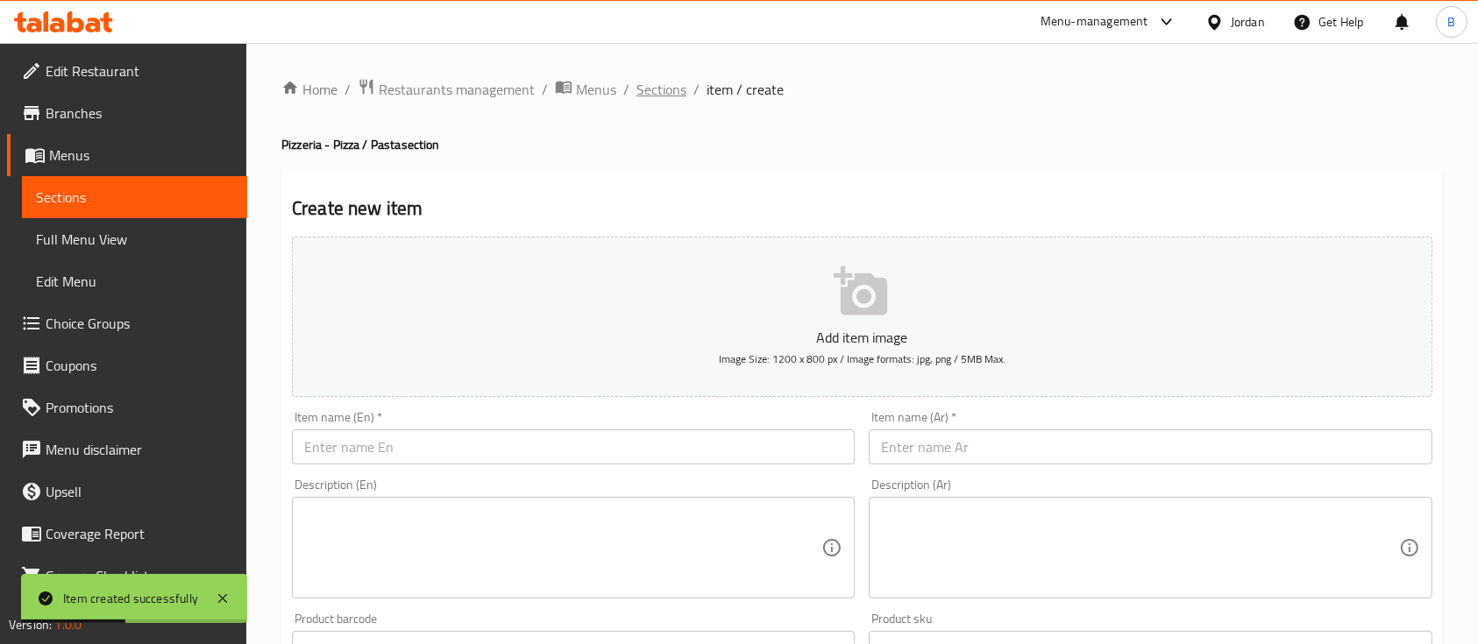
click at [661, 87] on span "Sections" at bounding box center [661, 89] width 50 height 21
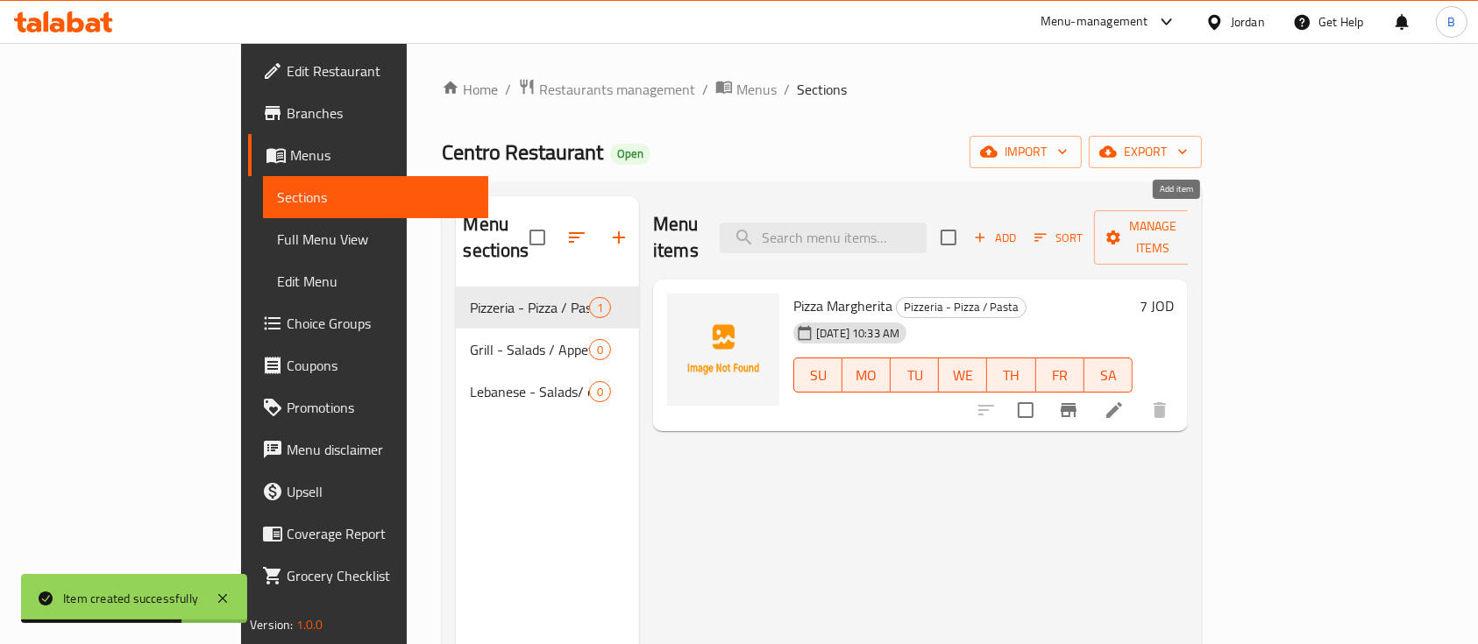
click at [988, 230] on icon "button" at bounding box center [980, 238] width 16 height 16
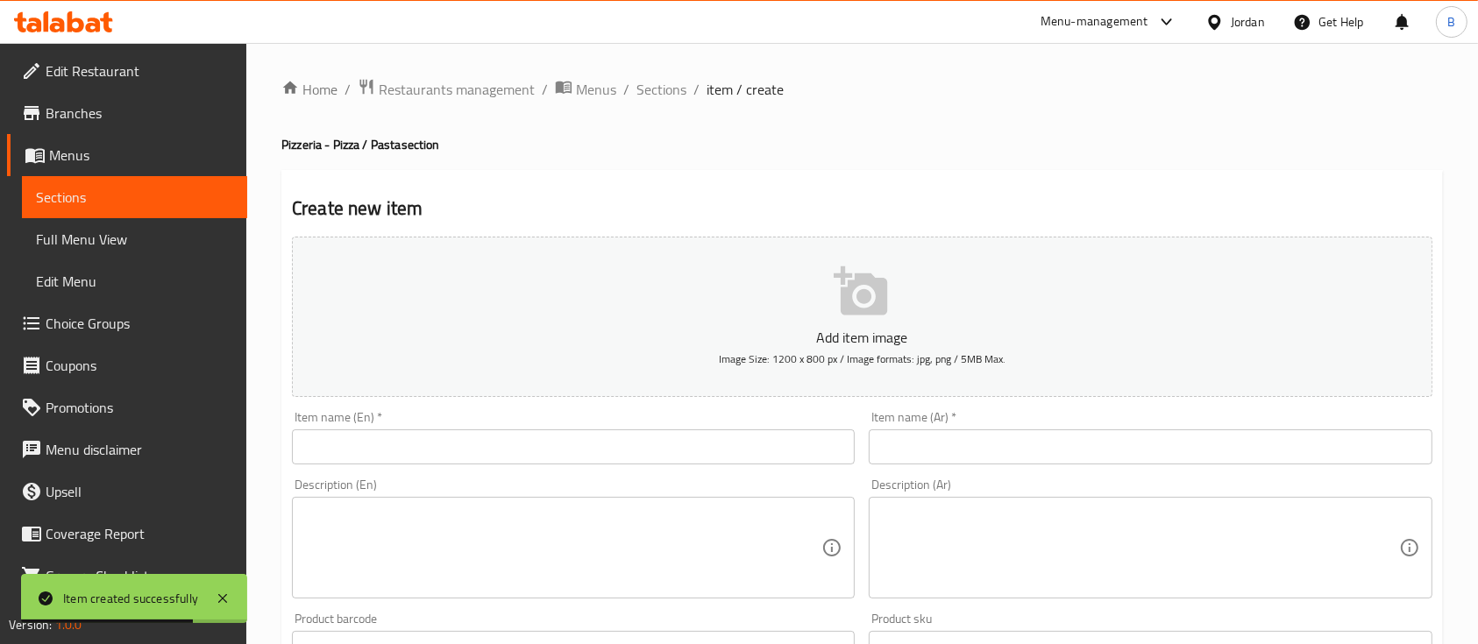
click at [461, 466] on div "Item name (En)   * Item name (En) *" at bounding box center [573, 437] width 577 height 67
click at [469, 457] on input "text" at bounding box center [573, 446] width 563 height 35
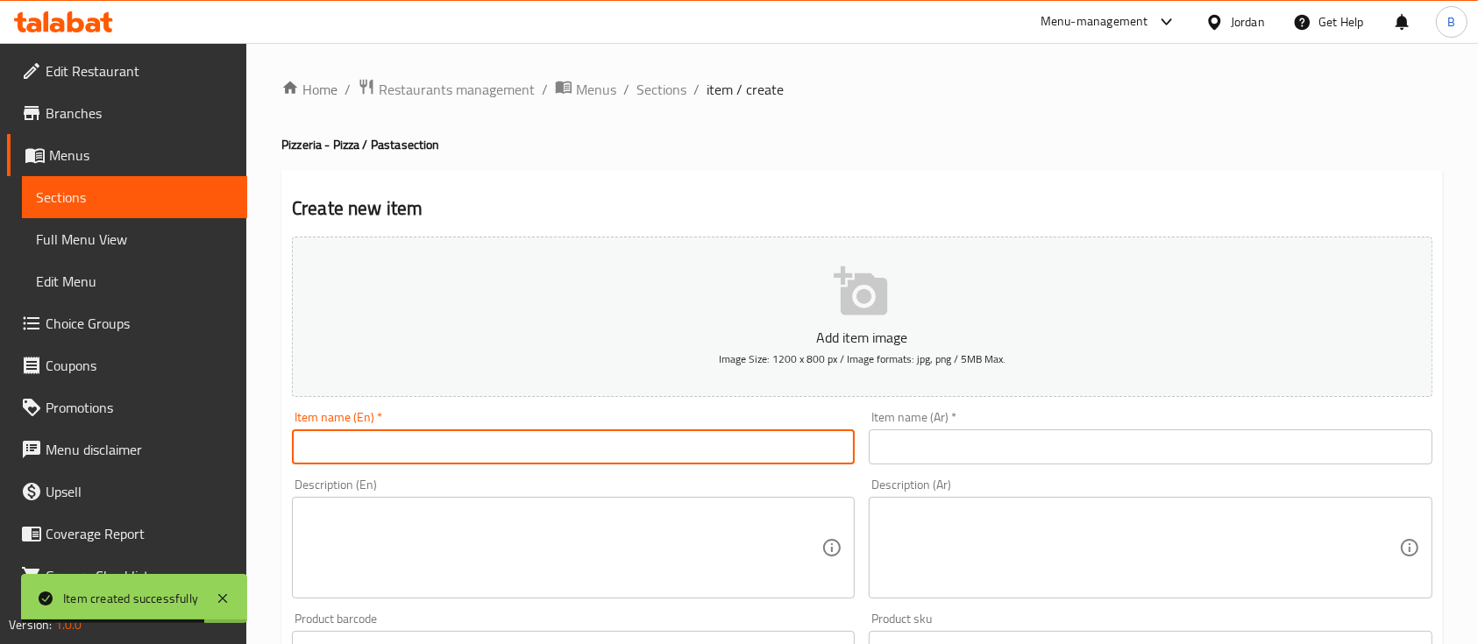
paste input "Pizza Verdure"
type input "Pizza Verdure"
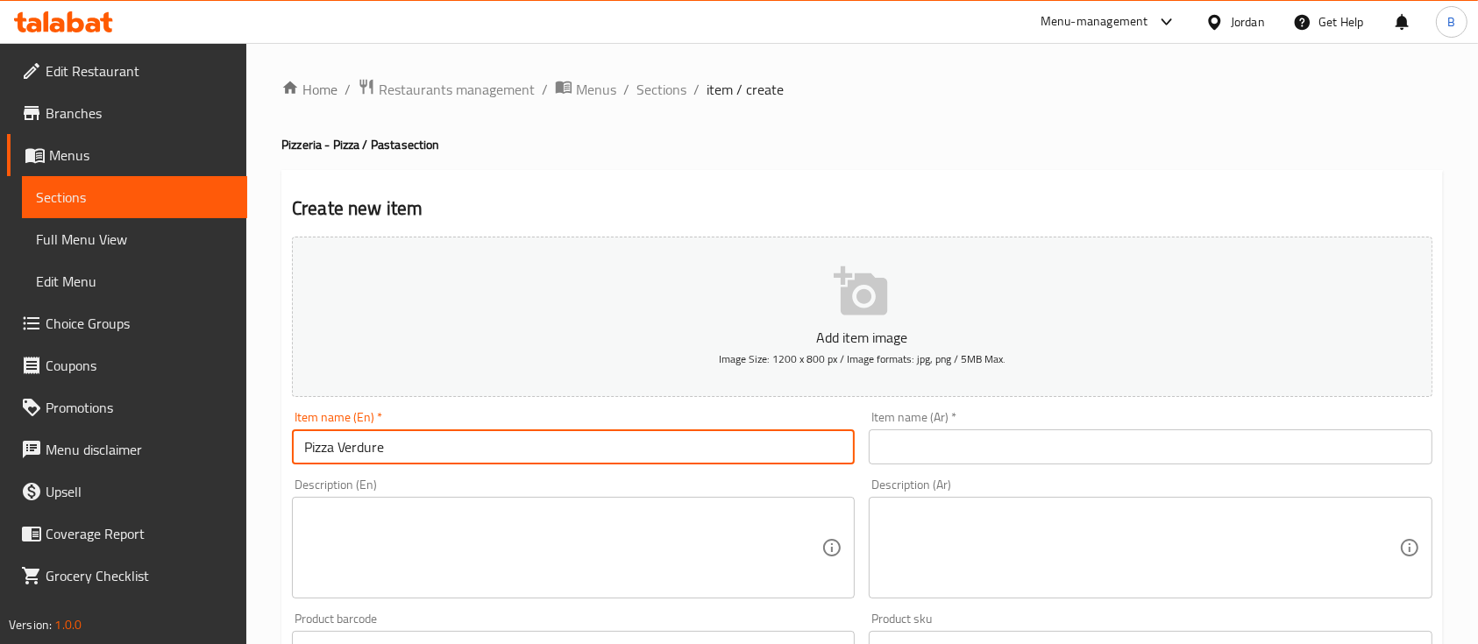
click at [479, 508] on textarea at bounding box center [562, 548] width 517 height 83
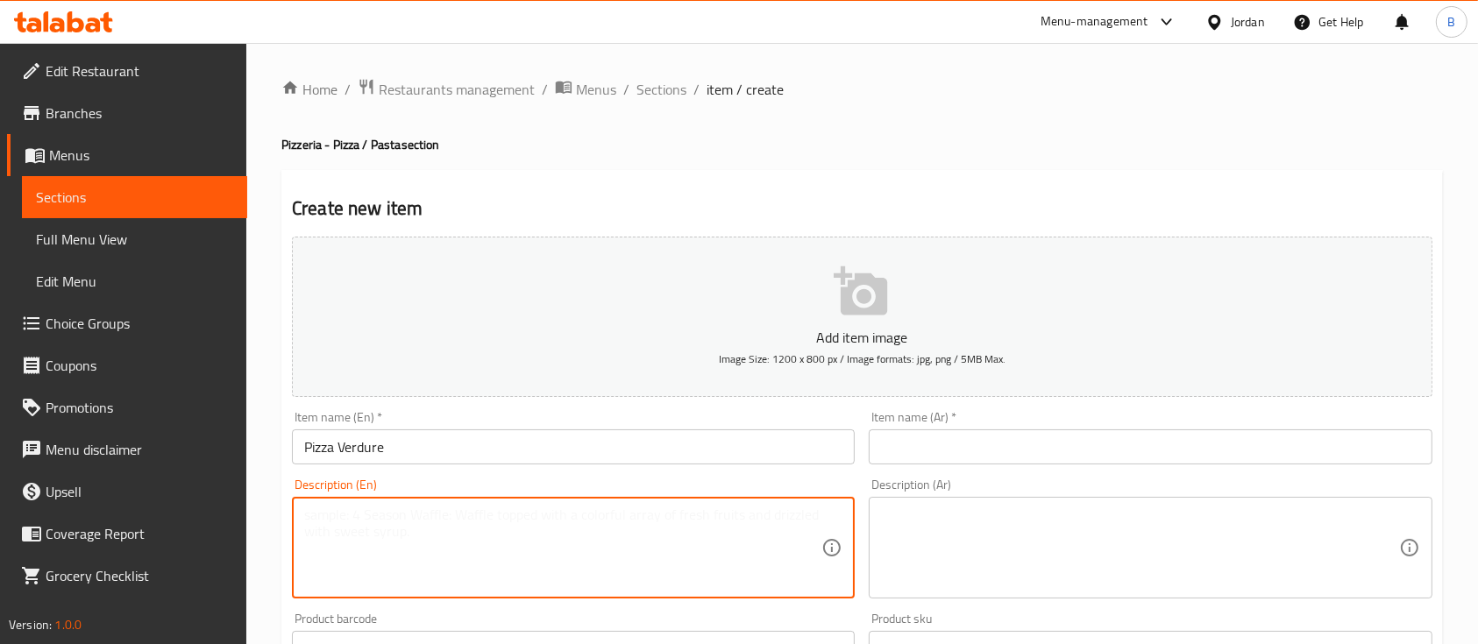
paste textarea "Mozzarella and tomato Sauce Topped with oven- roasted aubergines spinach onions…"
type textarea "Mozzarella and tomato Sauce Topped with oven- roasted aubergines spinach onions…"
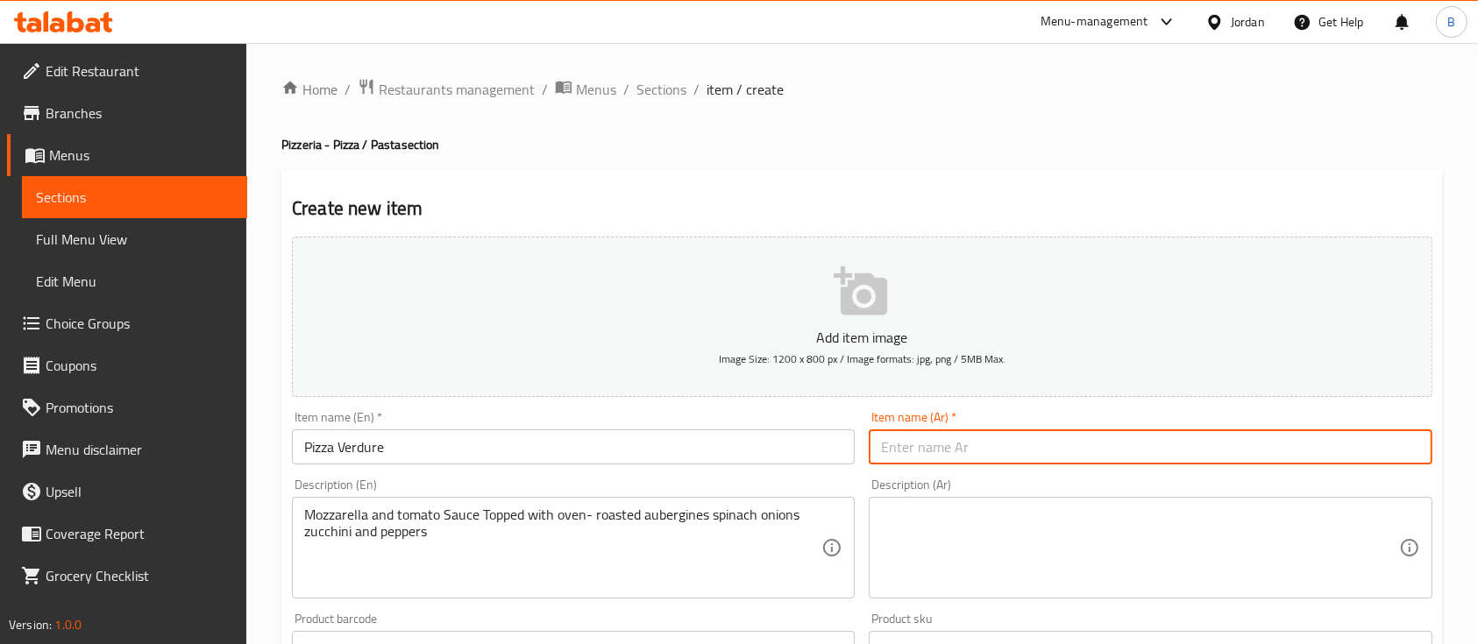
drag, startPoint x: 991, startPoint y: 451, endPoint x: 983, endPoint y: 448, distance: 9.4
click at [991, 451] on input "text" at bounding box center [1150, 446] width 563 height 35
paste input "بيتزا الخضار"
type input "بيتزا الخضار"
click at [986, 585] on textarea at bounding box center [1139, 548] width 517 height 83
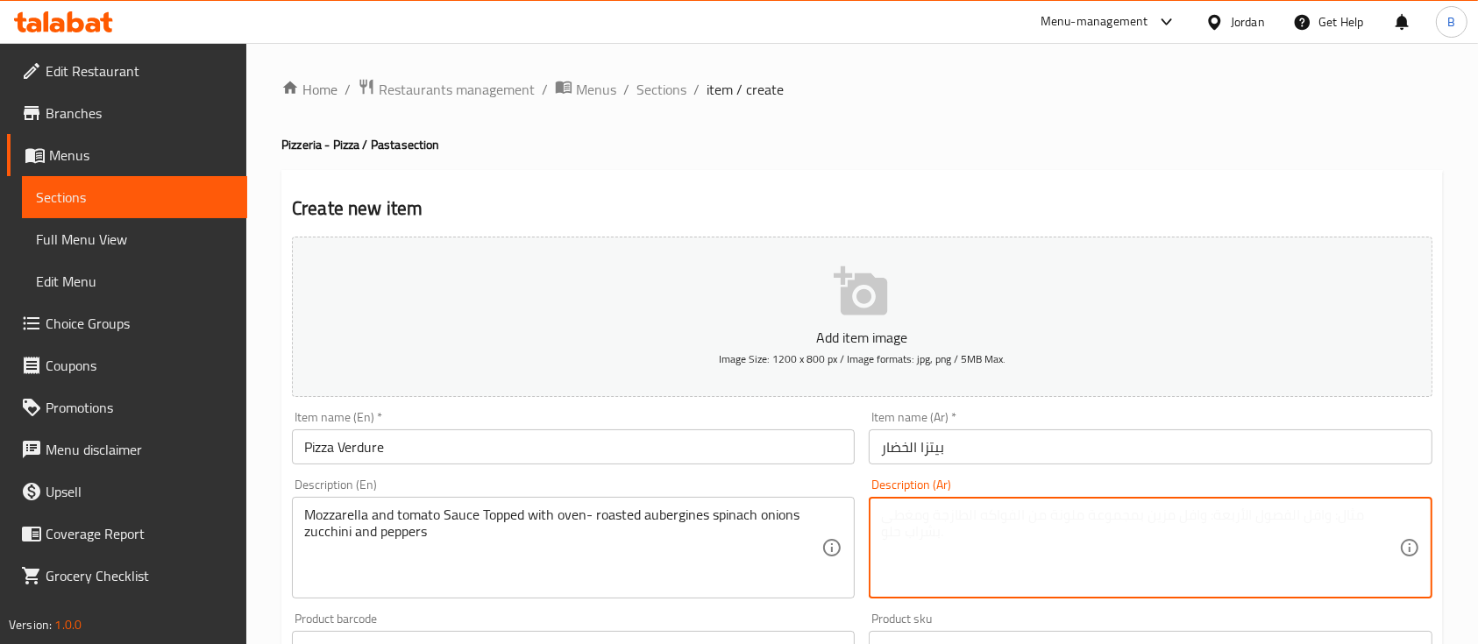
paste textarea "موزاريلا وصلصة طماطم، مغطاة بالباذنجان المشوي، السبانخ، البصل، الكوسا، والفلفل …"
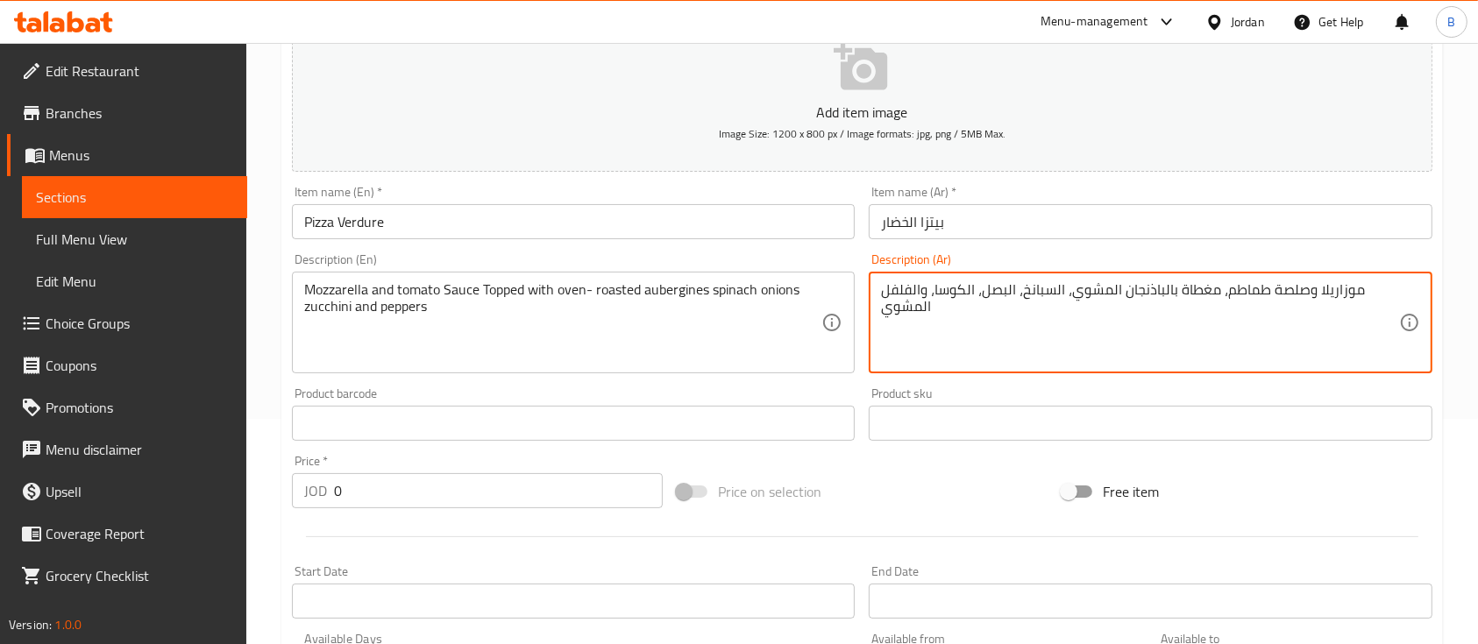
scroll to position [233, 0]
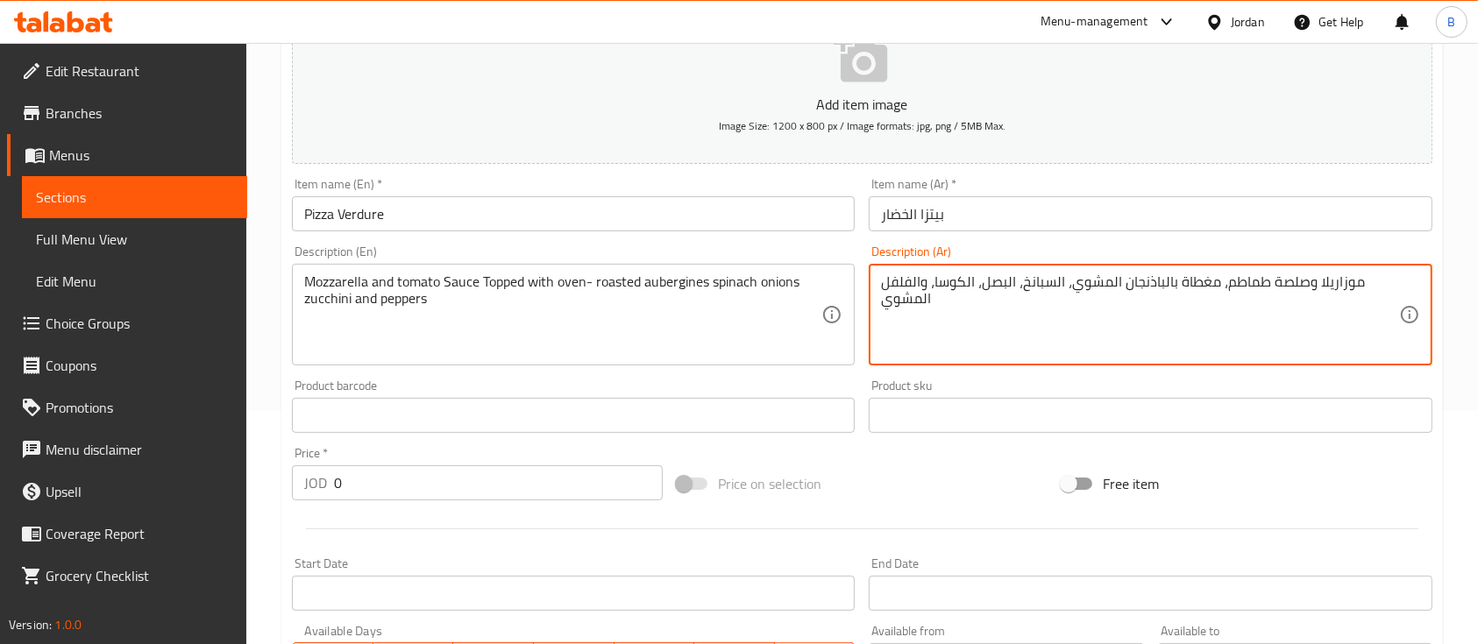
type textarea "موزاريلا وصلصة طماطم، مغطاة بالباذنجان المشوي، السبانخ، البصل، الكوسا، والفلفل …"
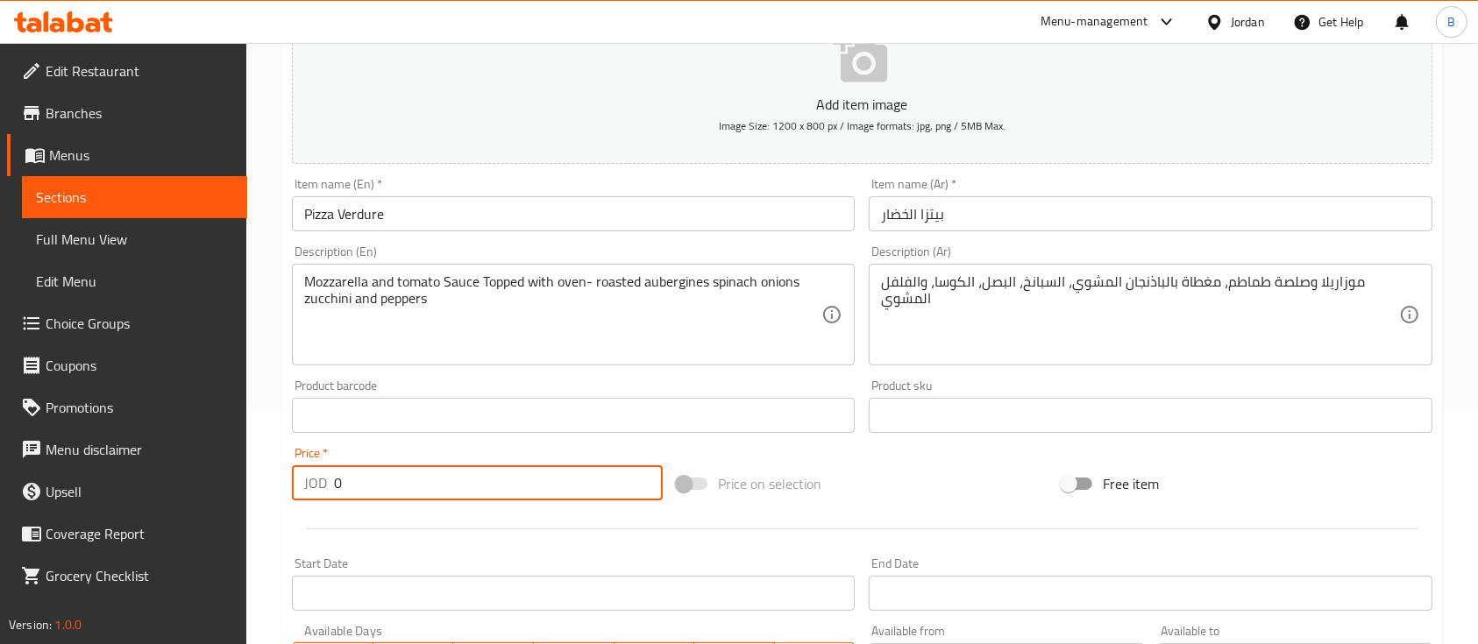
drag, startPoint x: 463, startPoint y: 484, endPoint x: 0, endPoint y: 455, distance: 463.7
click at [0, 455] on div "Edit Restaurant Branches Menus Sections Full Menu View Edit Menu Choice Groups …" at bounding box center [739, 408] width 1478 height 1196
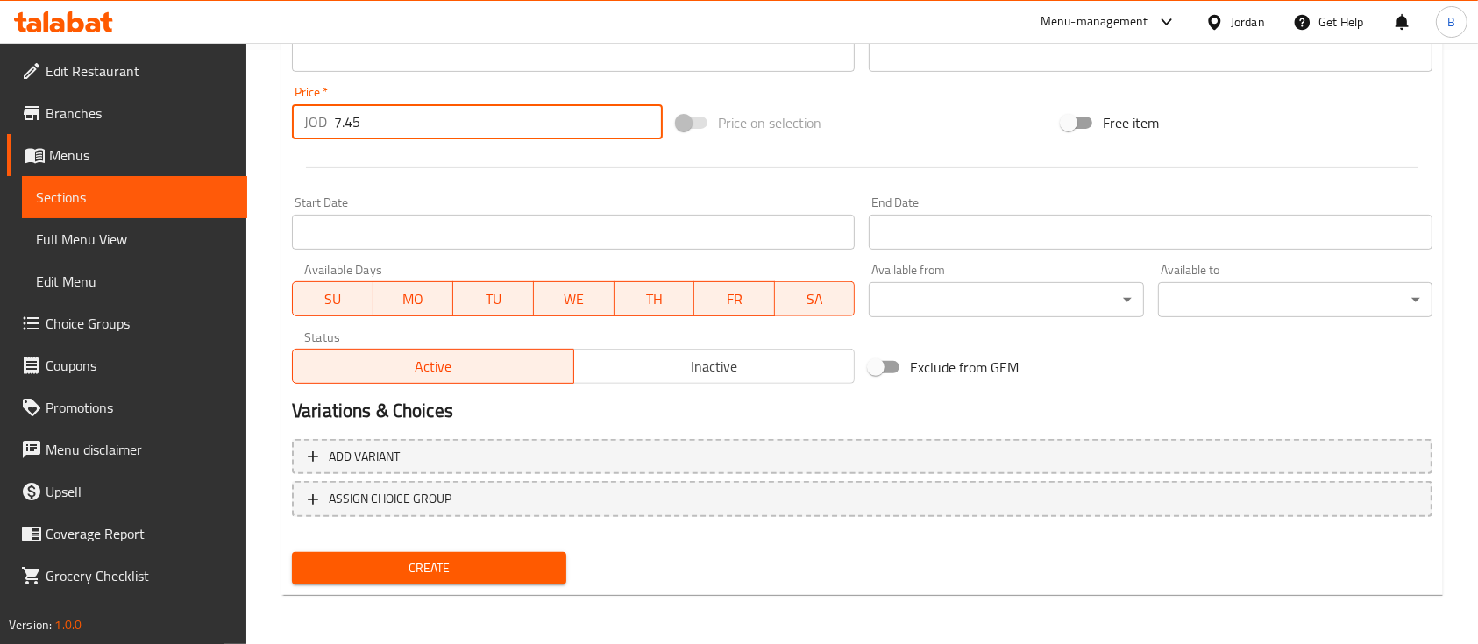
type input "7.45"
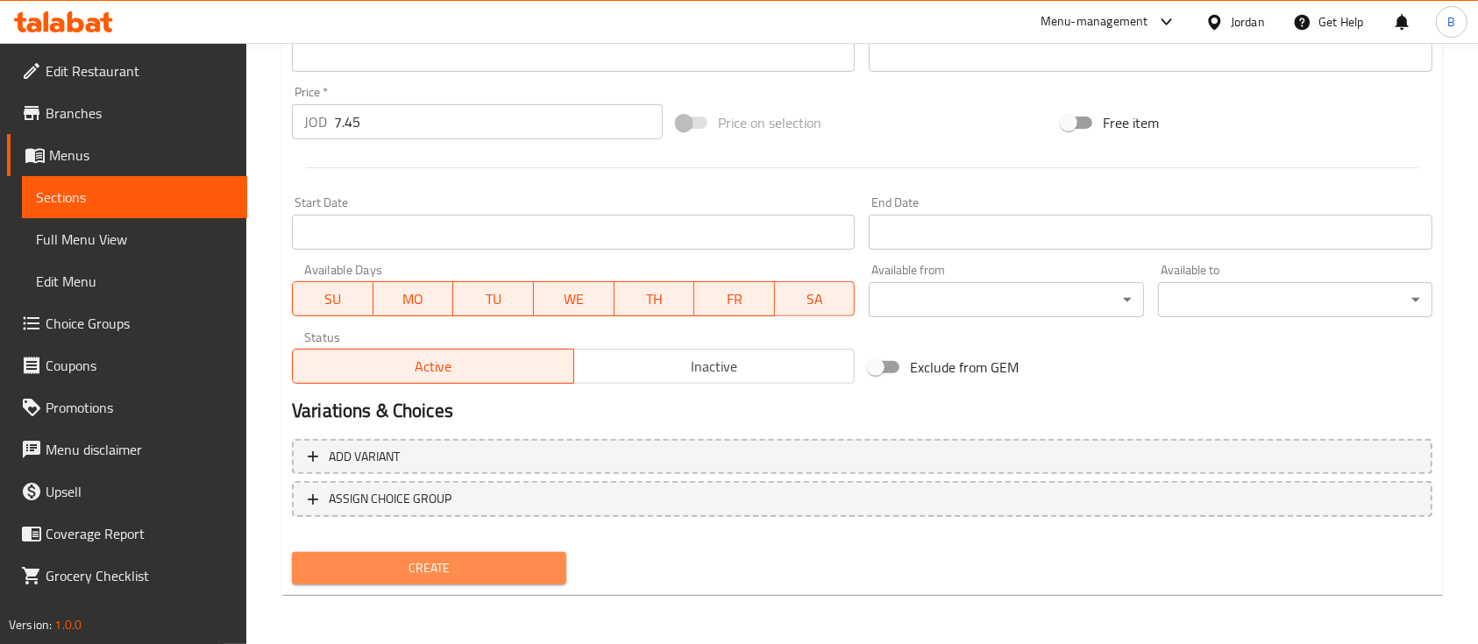
click at [411, 558] on span "Create" at bounding box center [429, 568] width 246 height 22
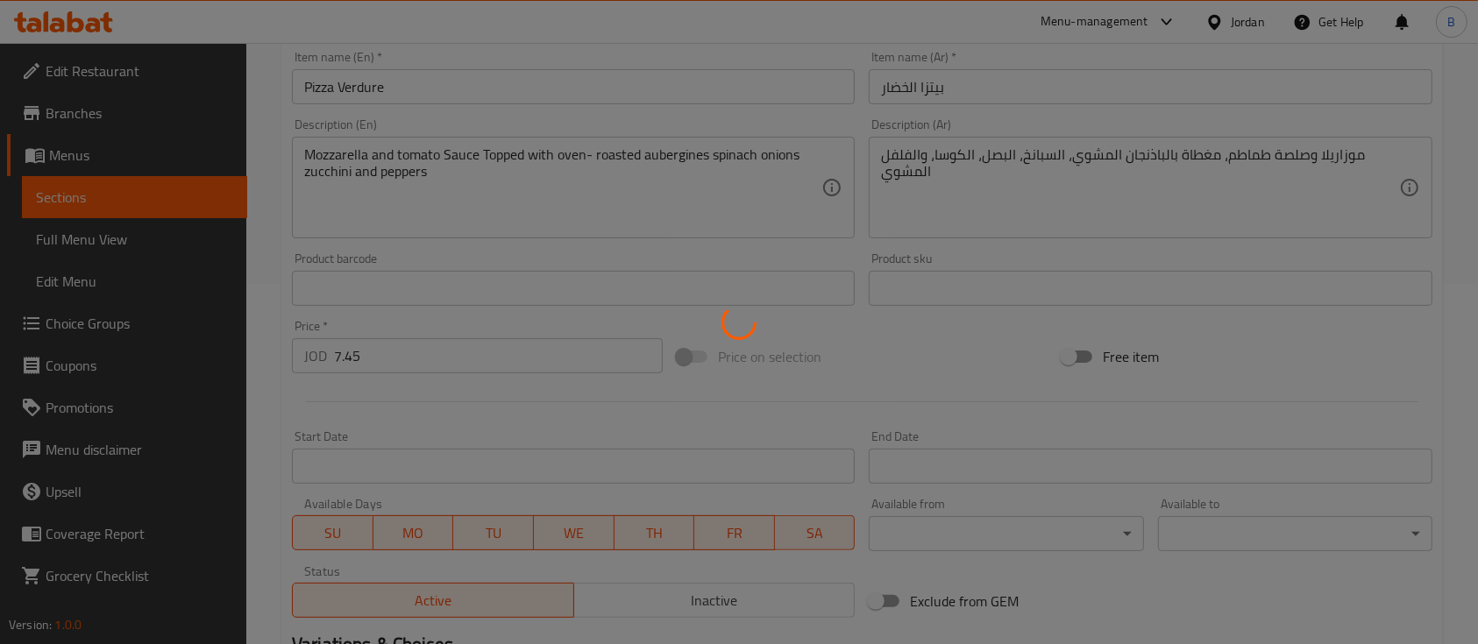
type input "0"
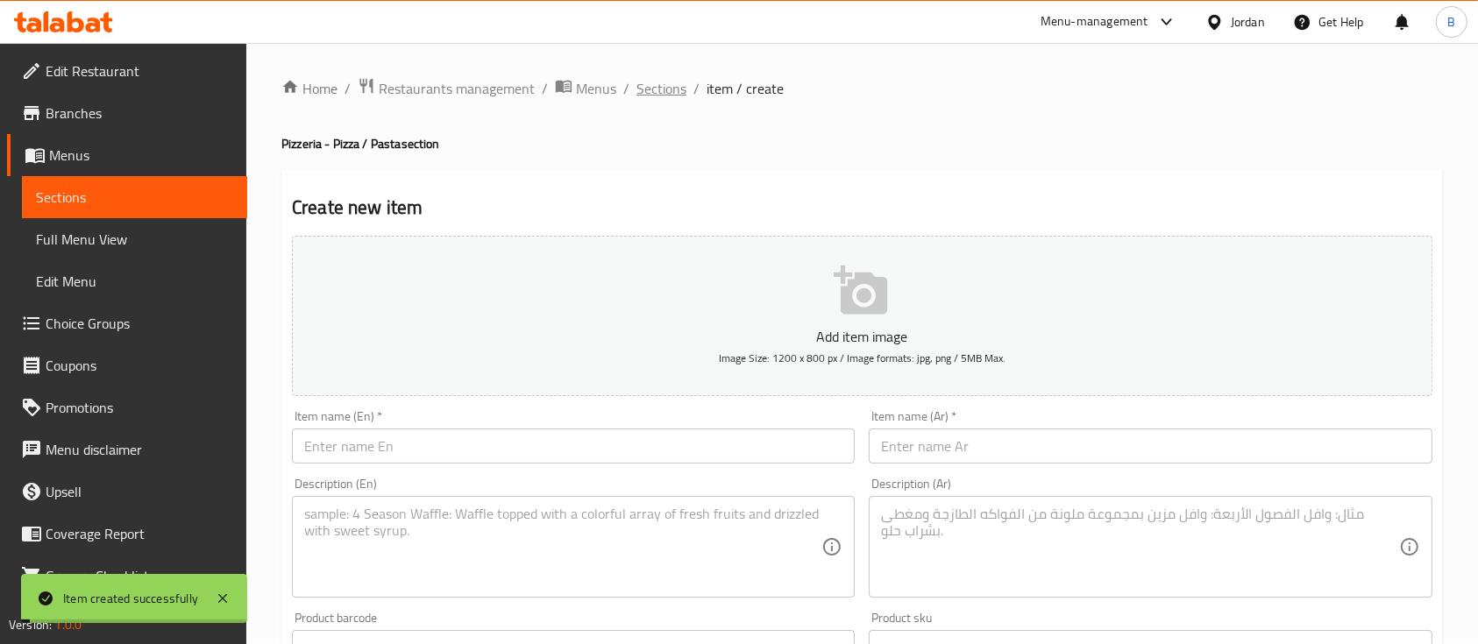
scroll to position [0, 0]
click at [649, 89] on span "Sections" at bounding box center [661, 89] width 50 height 21
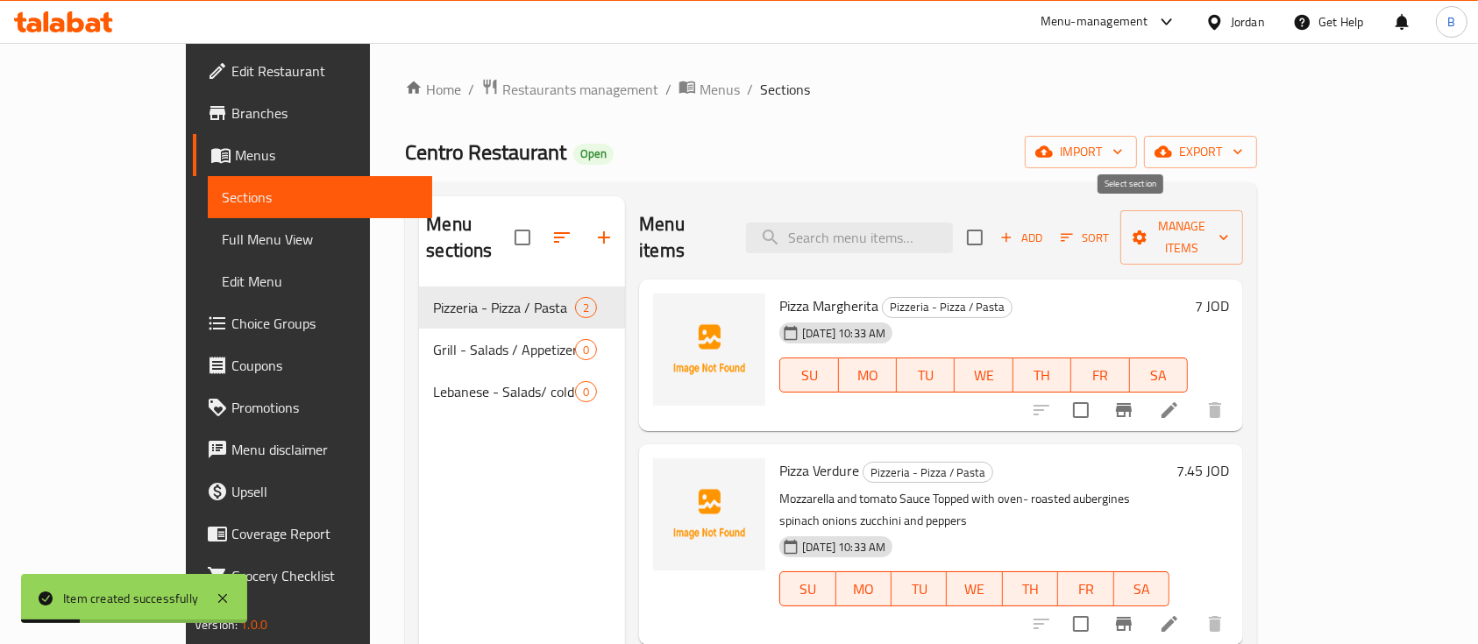
click at [1045, 228] on span "Add" at bounding box center [1020, 238] width 47 height 20
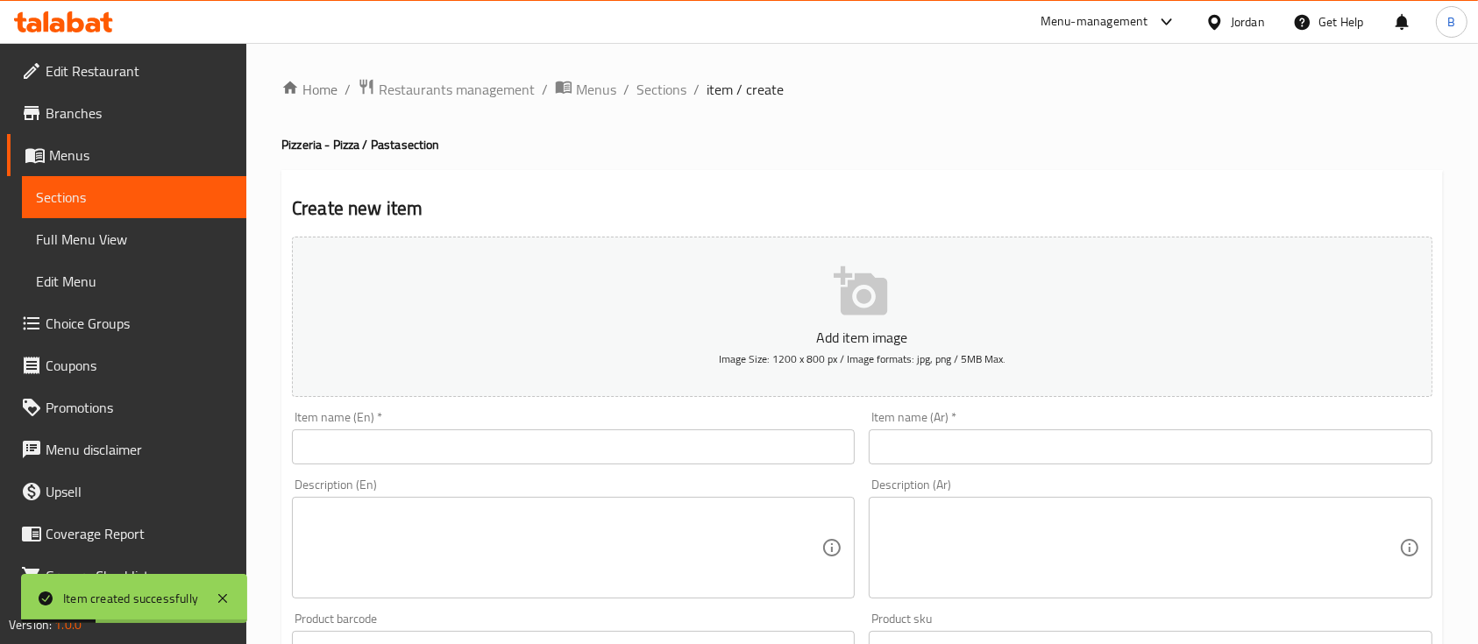
click at [583, 439] on input "text" at bounding box center [573, 446] width 563 height 35
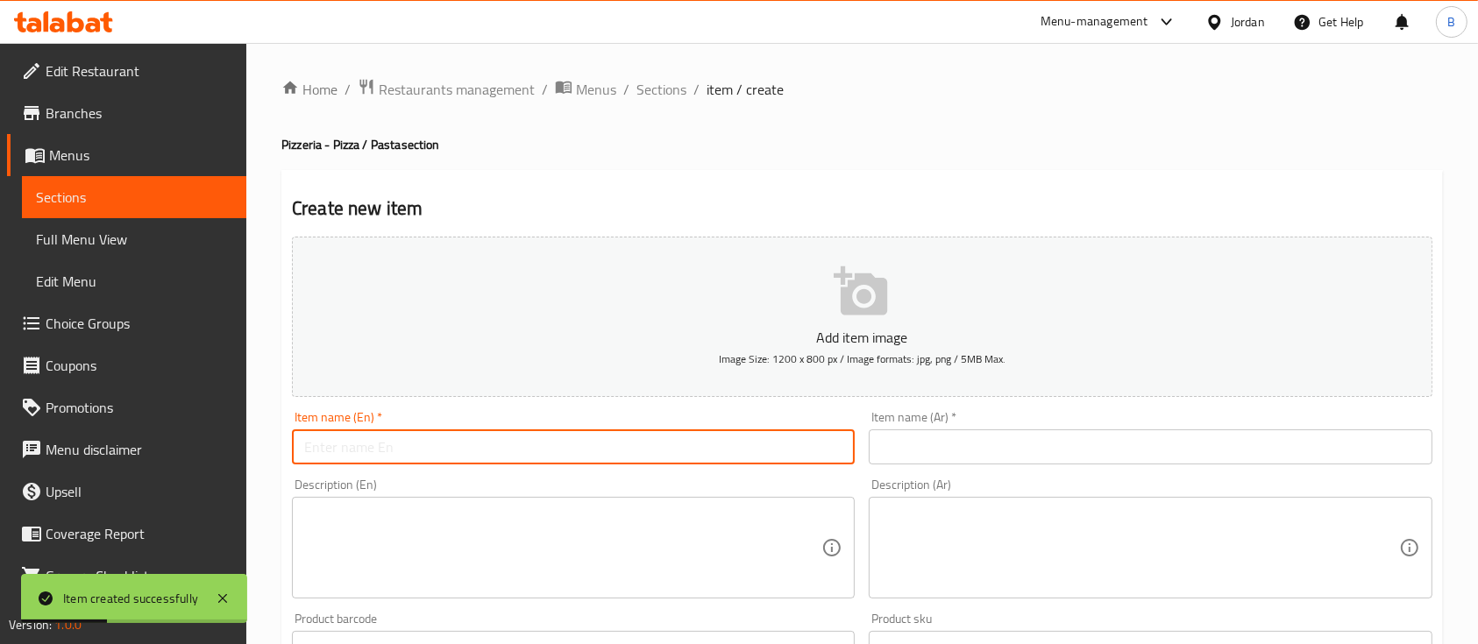
paste input "Pizza BBQ chicken"
type input "Pizza BBQ chicken"
click at [586, 485] on div "Description (En) Description (En)" at bounding box center [573, 539] width 563 height 120
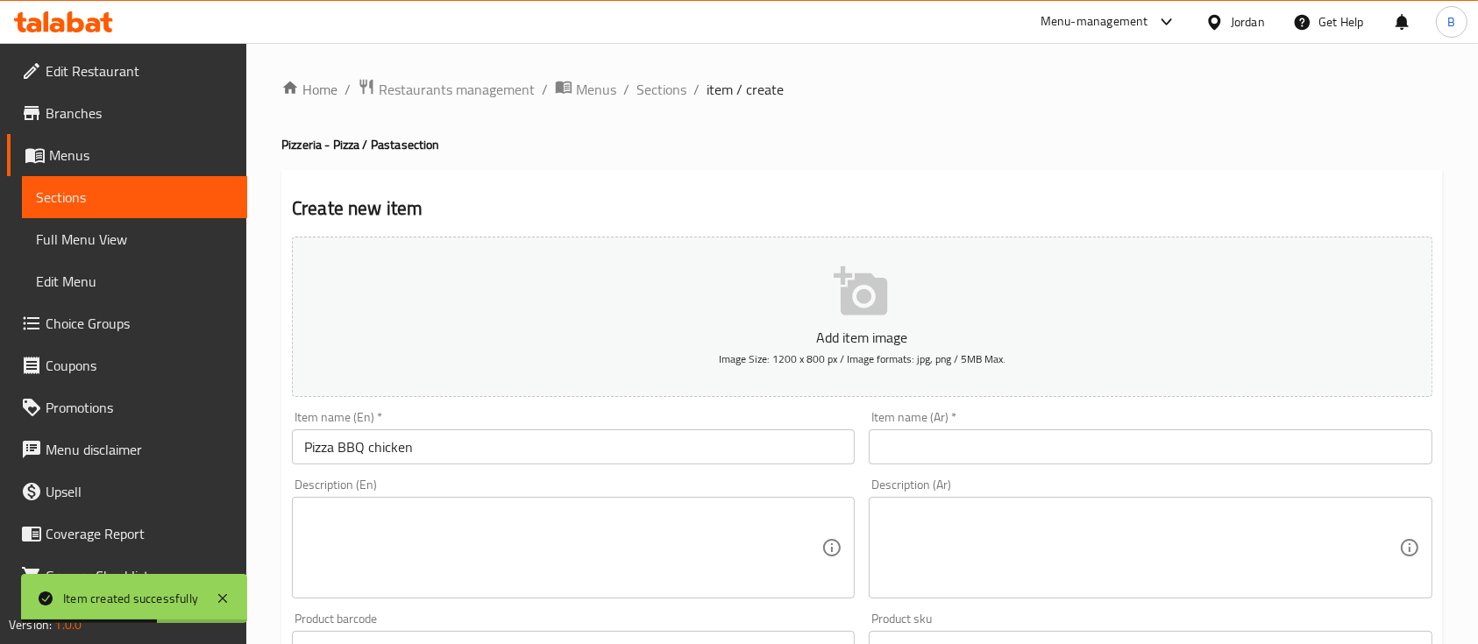
click at [560, 507] on textarea at bounding box center [562, 548] width 517 height 83
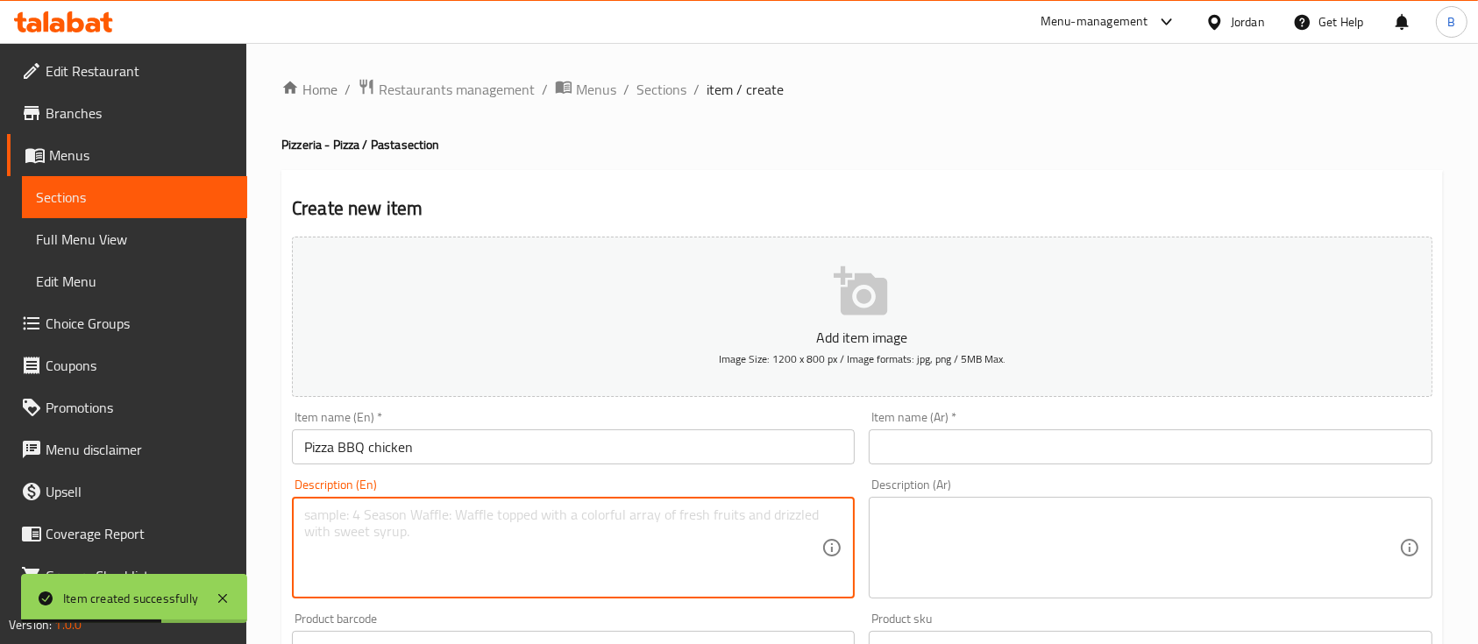
paste textarea "Grilled chicken tossed in tangy barbeque sauce, mozzarella cheese red onions an…"
type textarea "Grilled chicken tossed in tangy barbeque sauce, mozzarella cheese red onions an…"
click at [949, 451] on input "text" at bounding box center [1150, 446] width 563 height 35
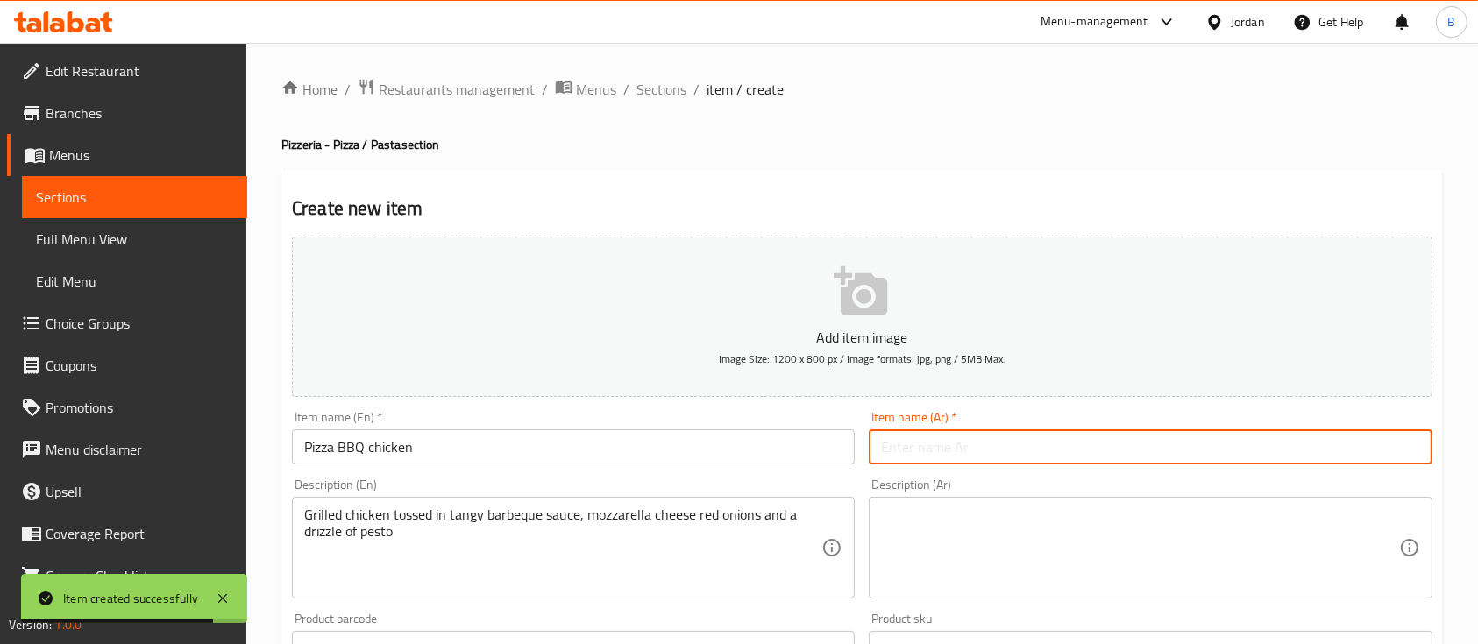
paste input "بيتزا دجاج باربكيو"
type input "بيتزا دجاج باربكيو"
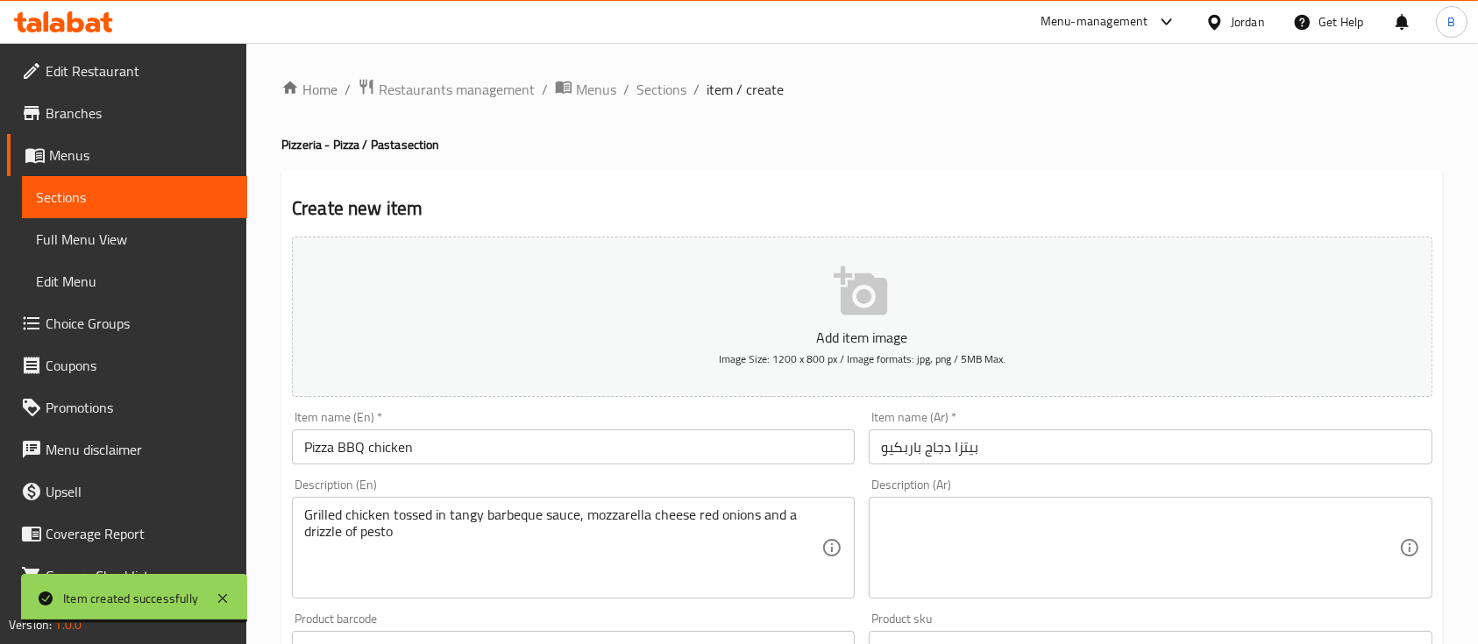
click at [986, 591] on div "Description (Ar)" at bounding box center [1150, 548] width 563 height 102
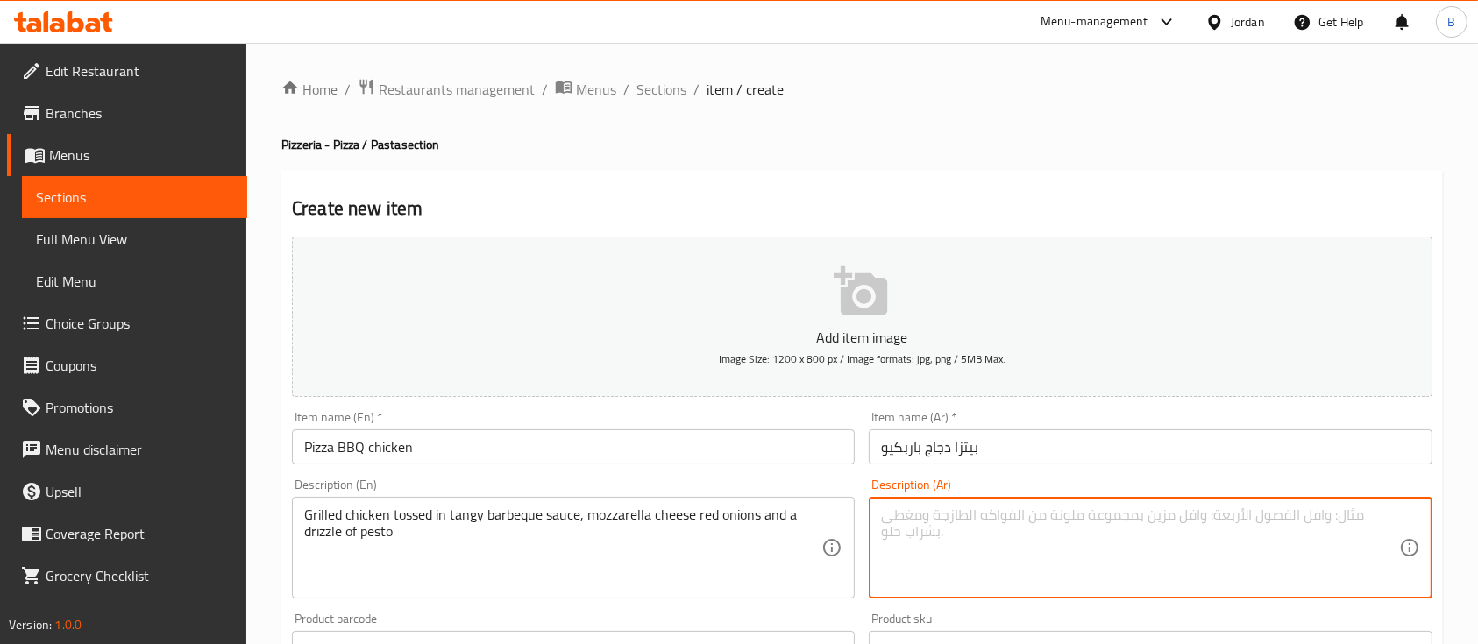
paste textarea
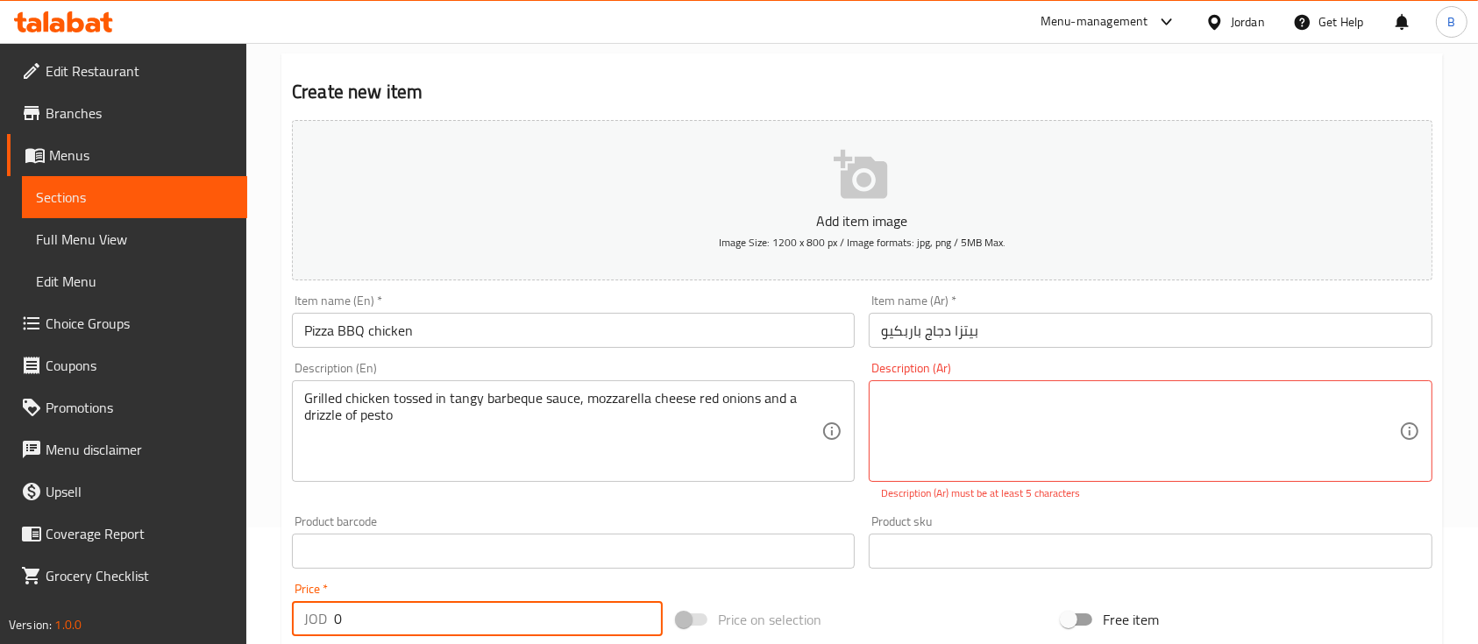
drag, startPoint x: 436, startPoint y: 607, endPoint x: 107, endPoint y: 564, distance: 332.2
click at [150, 573] on div "Edit Restaurant Branches Menus Sections Full Menu View Edit Menu Choice Groups …" at bounding box center [739, 533] width 1478 height 1215
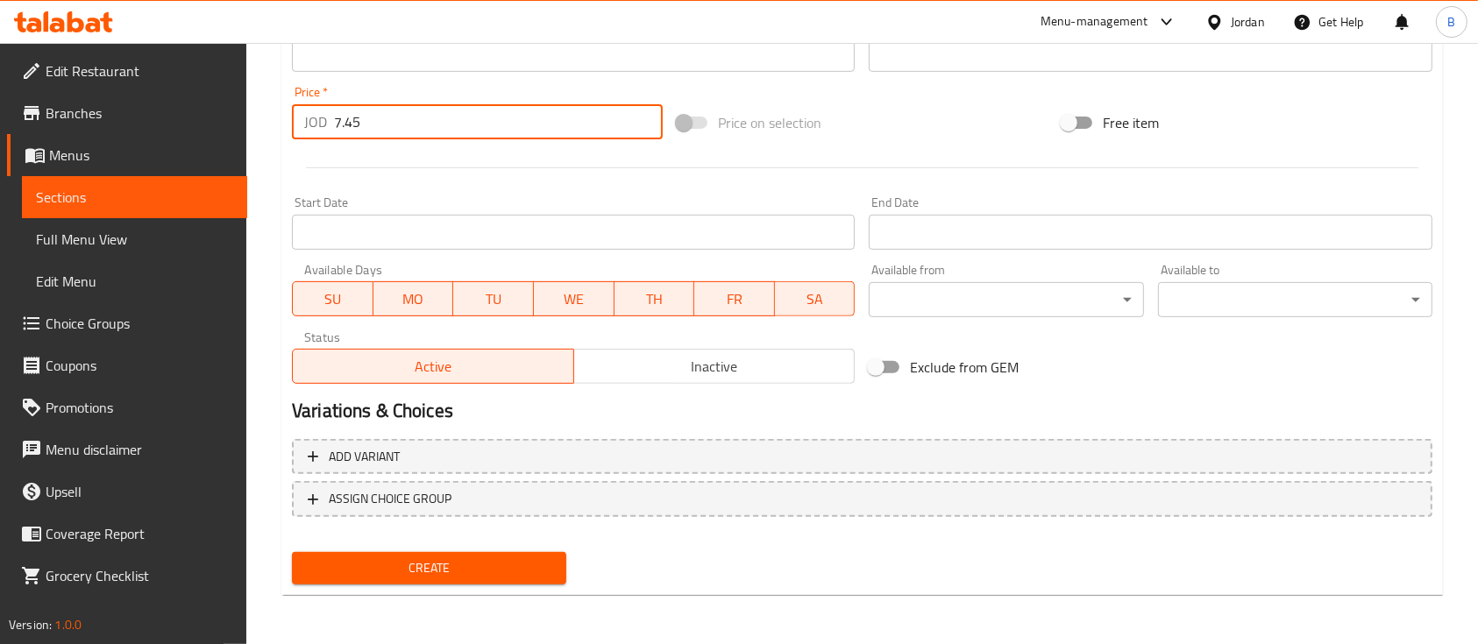
type input "7.45"
drag, startPoint x: 459, startPoint y: 567, endPoint x: 472, endPoint y: 536, distance: 33.0
click at [461, 567] on span "Create" at bounding box center [429, 568] width 246 height 22
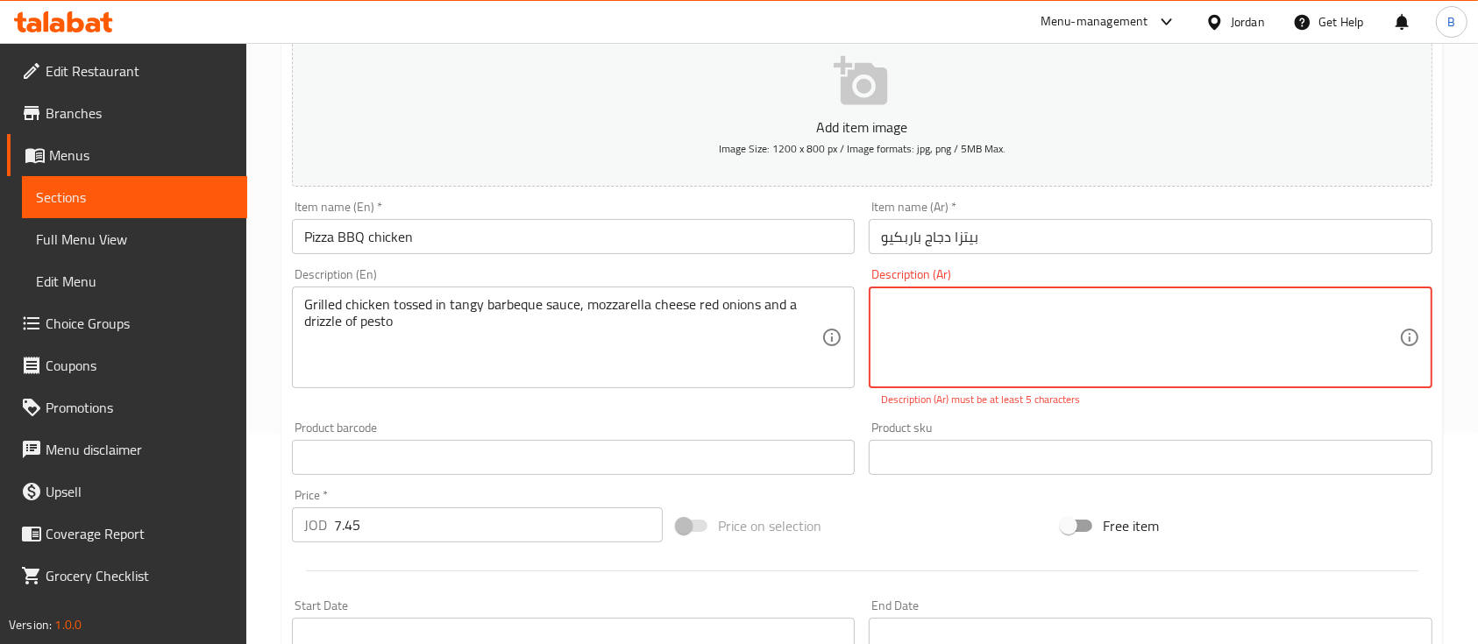
paste textarea "دجاج مشوي مغطى بصلصة الباربكيو ، جبنة الموزاريلا، بصل أحمر، ورشة بيستو"
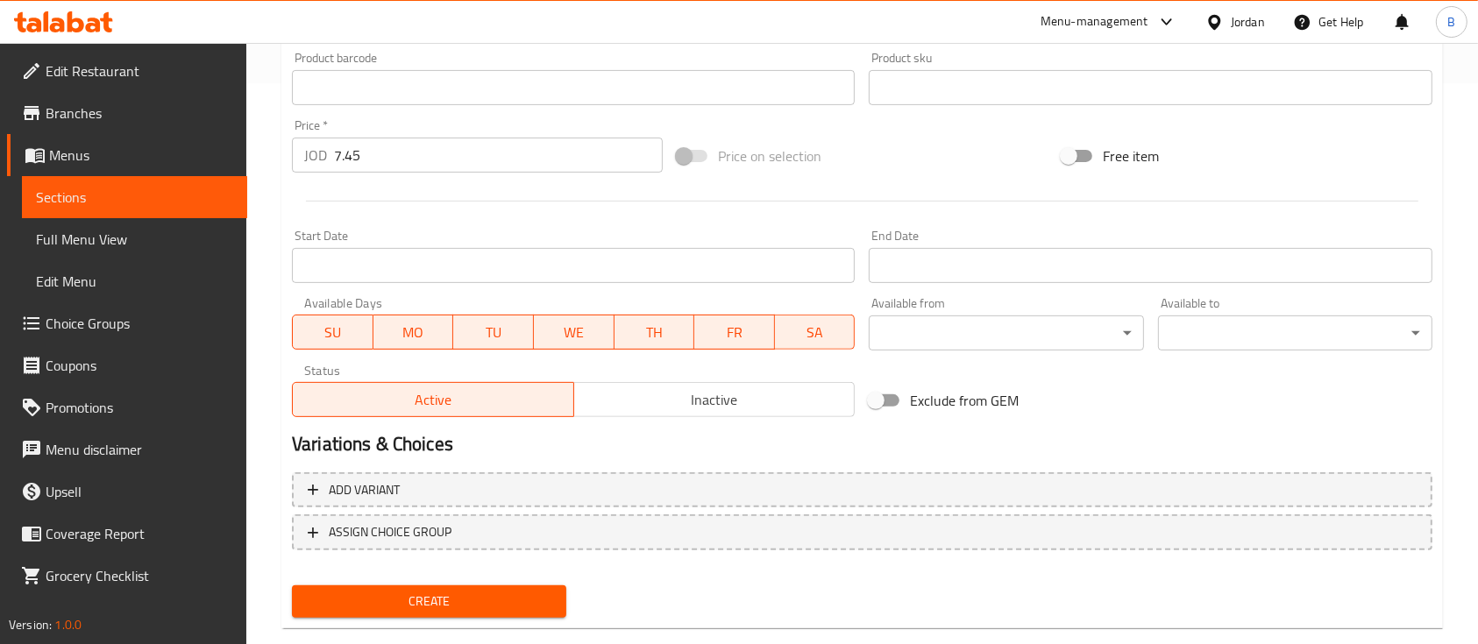
type textarea "دجاج مشوي مغطى بصلصة الباربكيو ، جبنة الموزاريلا، بصل أحمر، ورشة بيستو"
click at [402, 579] on div "Create" at bounding box center [429, 601] width 288 height 46
click at [405, 607] on span "Create" at bounding box center [429, 602] width 246 height 22
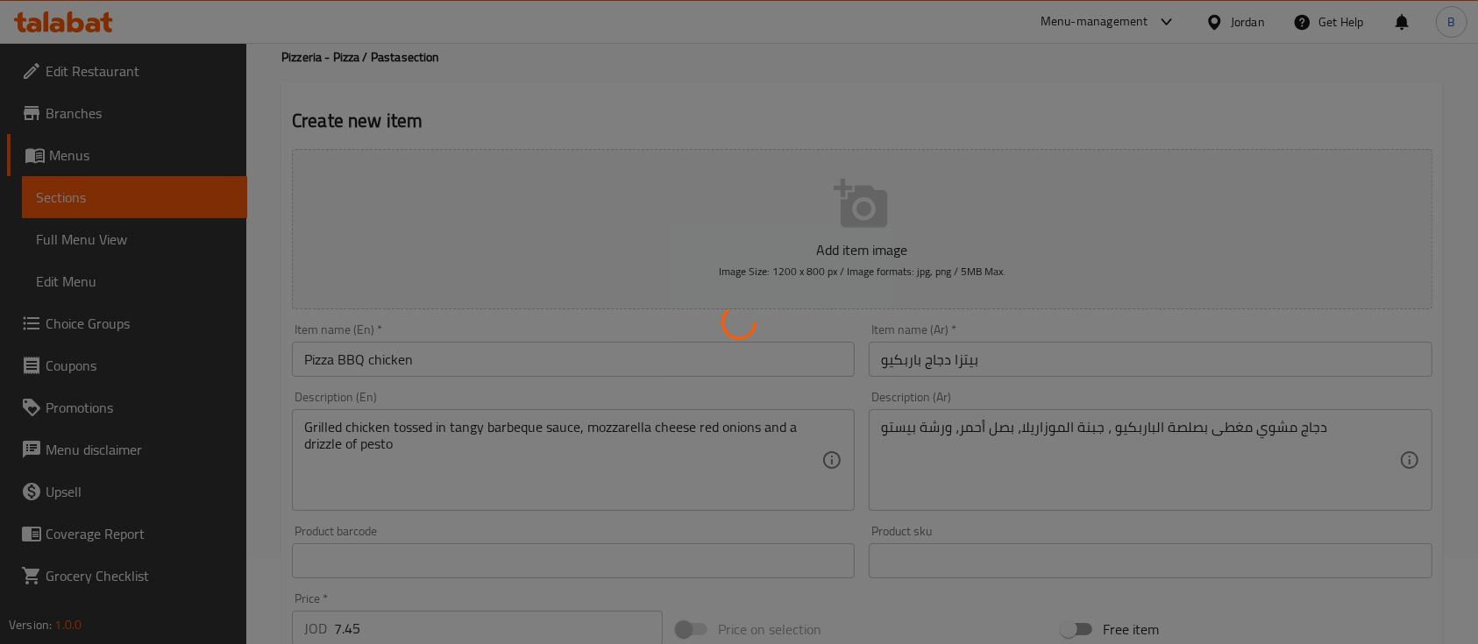
scroll to position [0, 0]
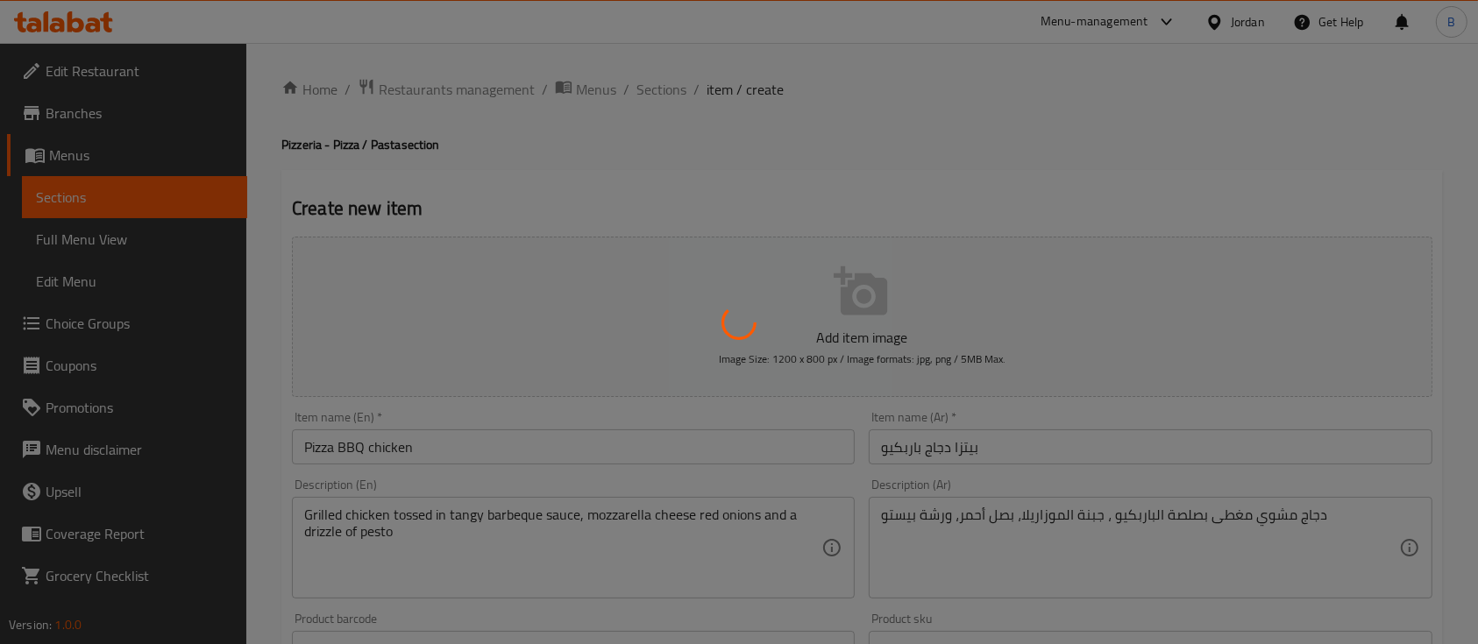
type input "0"
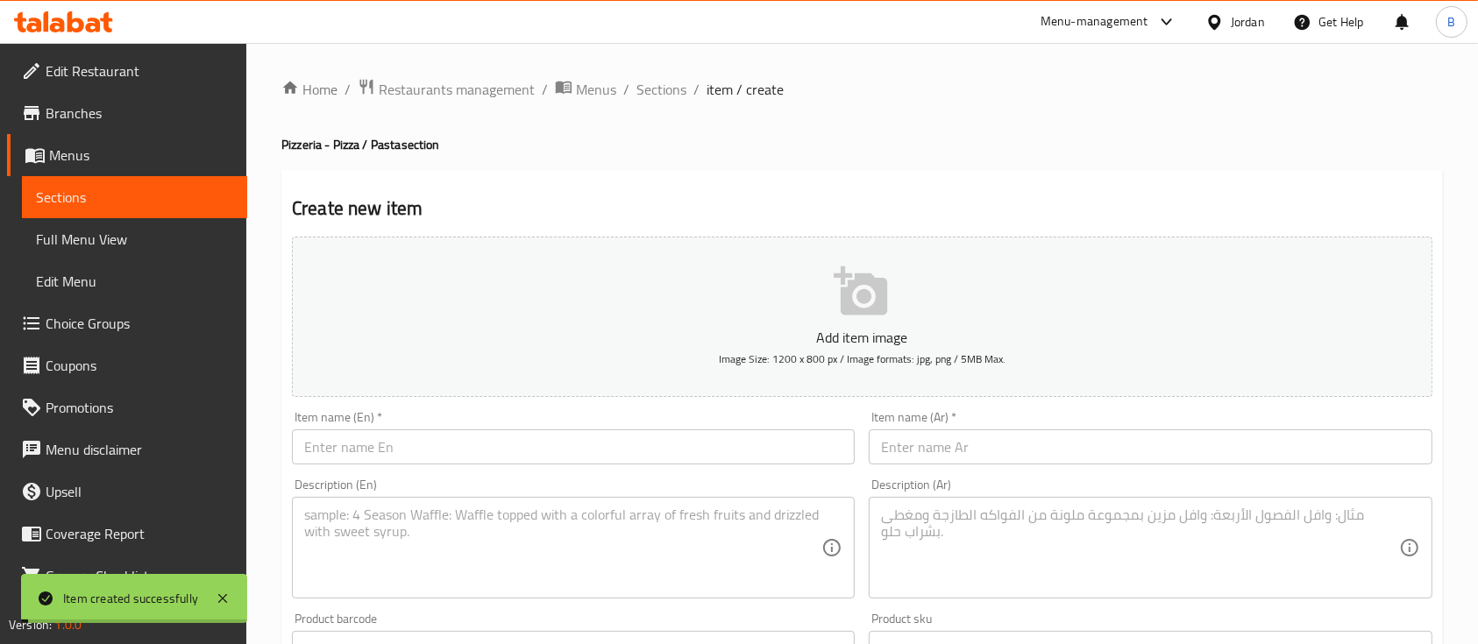
click at [649, 88] on span "Sections" at bounding box center [661, 89] width 50 height 21
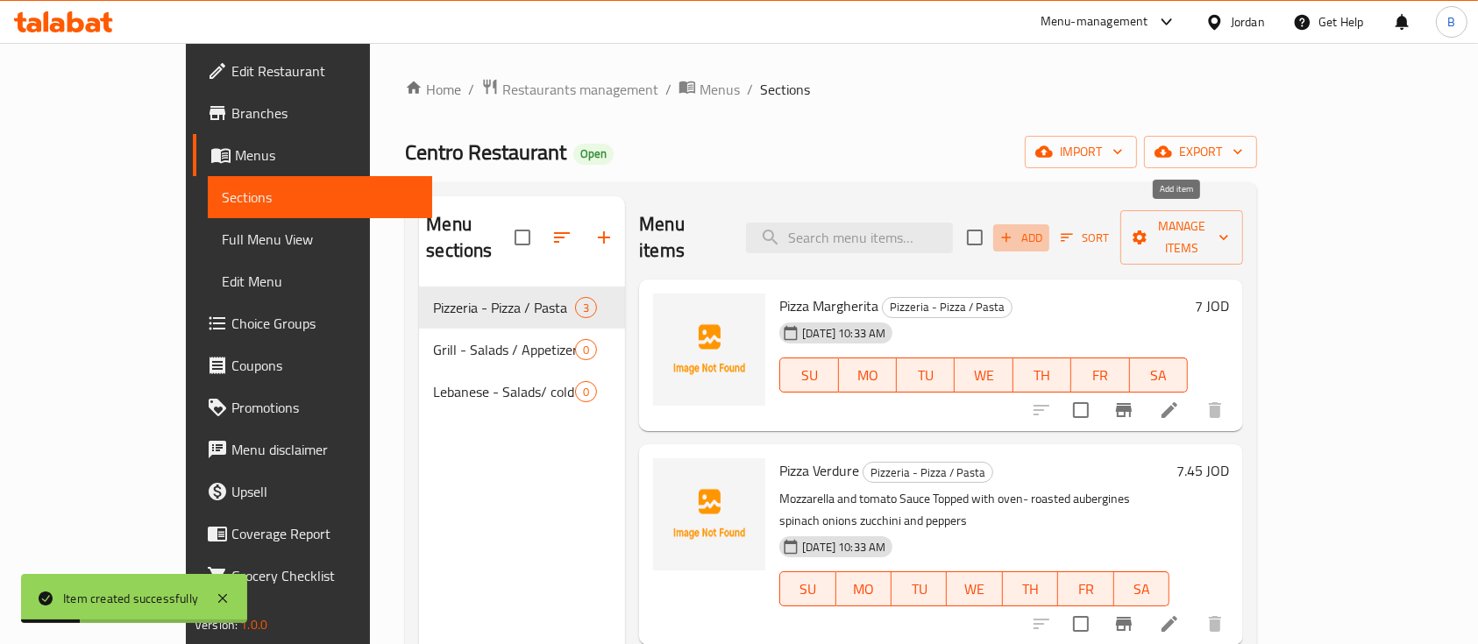
click at [1045, 228] on span "Add" at bounding box center [1020, 238] width 47 height 20
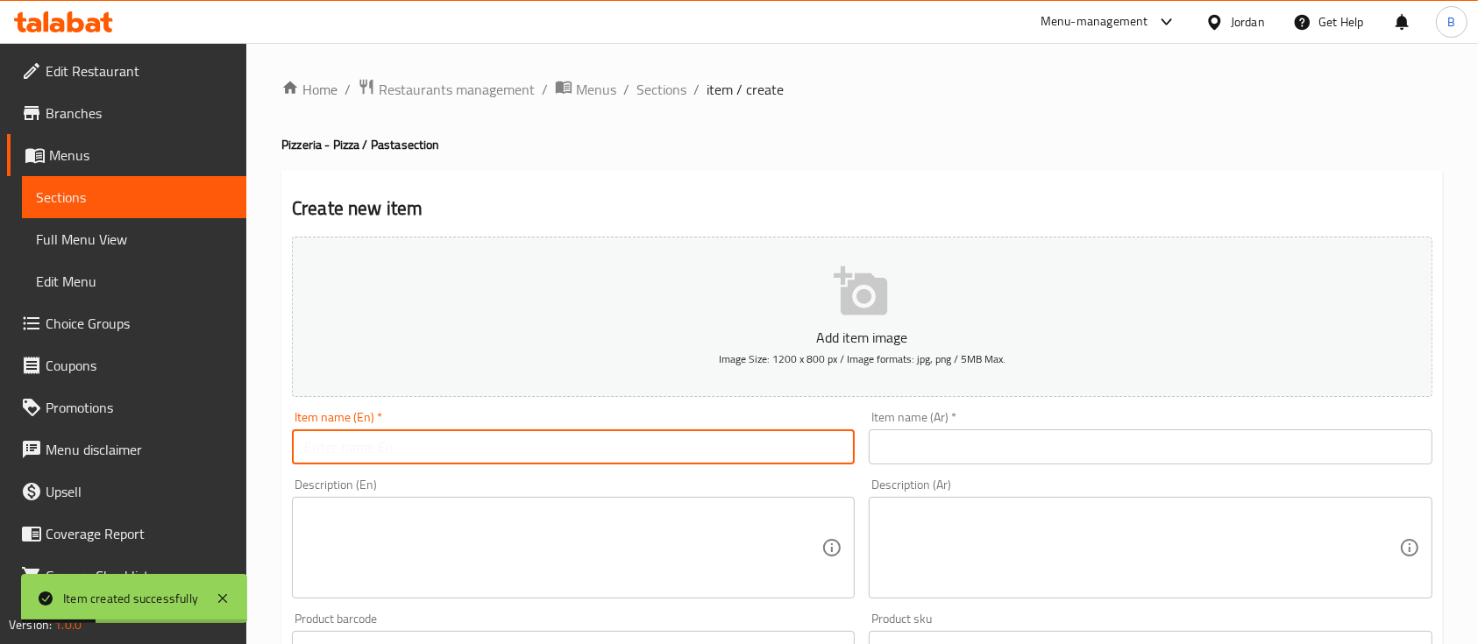
click at [370, 438] on input "text" at bounding box center [573, 446] width 563 height 35
paste input "Pizza Diavola"
type input "Pizza Diavola"
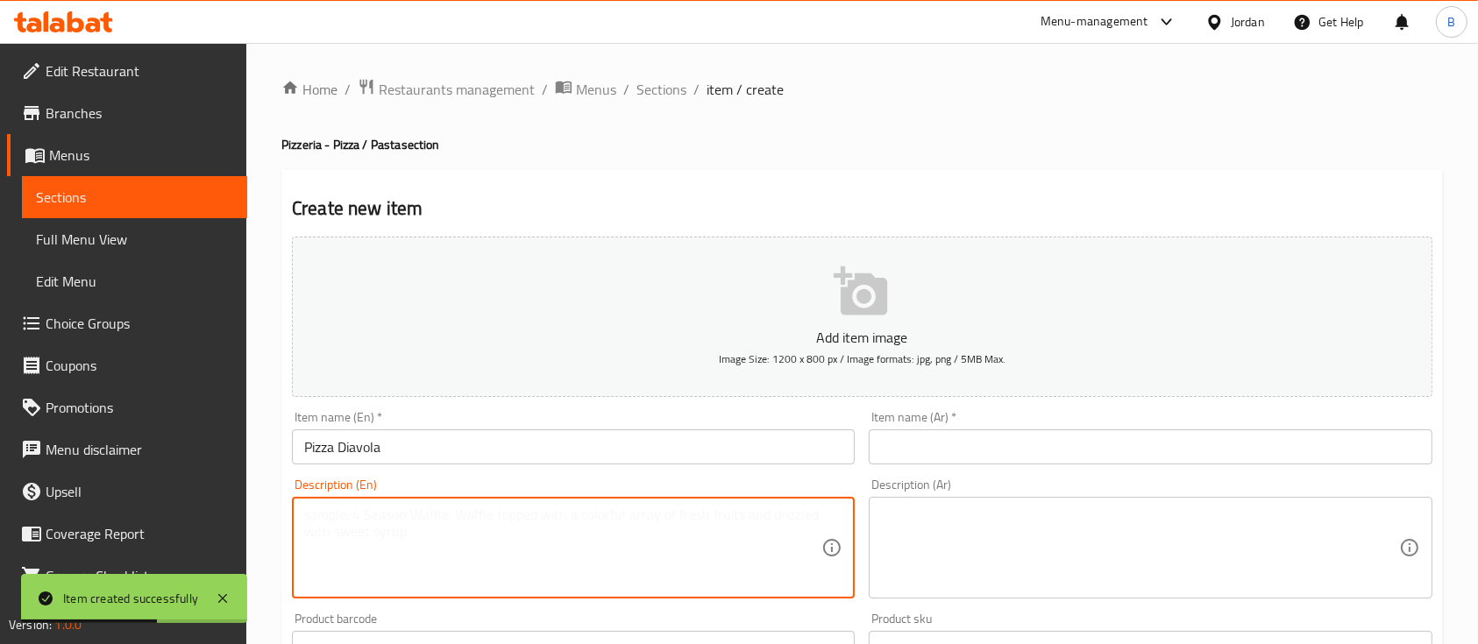
click at [444, 526] on textarea at bounding box center [562, 548] width 517 height 83
paste textarea "Margherita topped with spicy pepperoni"
type textarea "Margherita topped with spicy pepperoni"
click at [920, 459] on input "text" at bounding box center [1150, 446] width 563 height 35
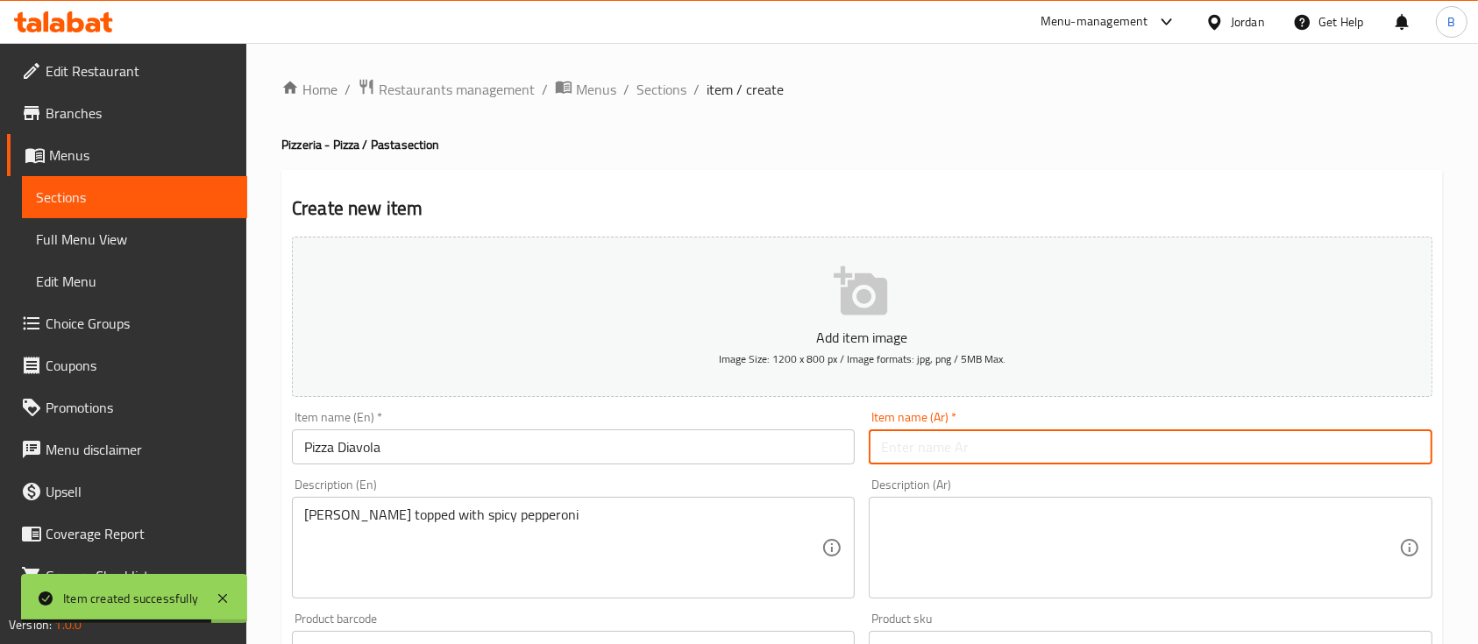
paste input "يتزا ديافولا"
type input "يتزا ديافولا"
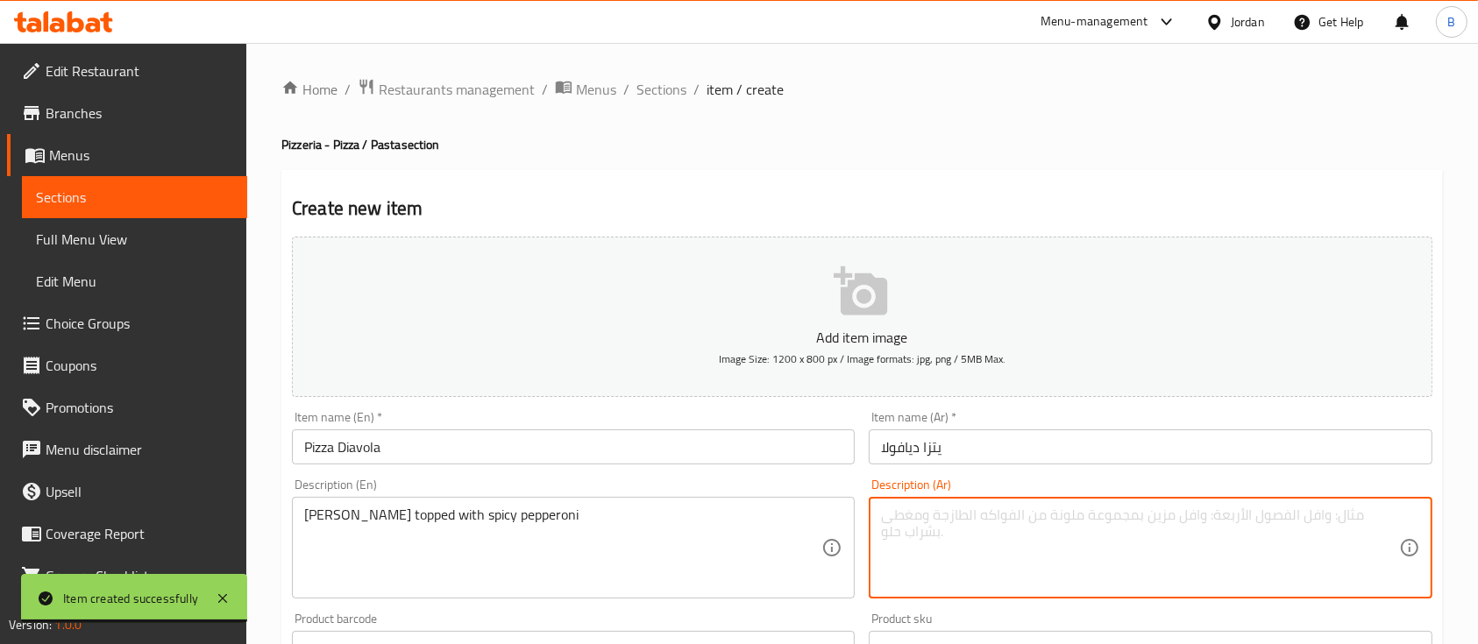
click at [910, 551] on textarea at bounding box center [1139, 548] width 517 height 83
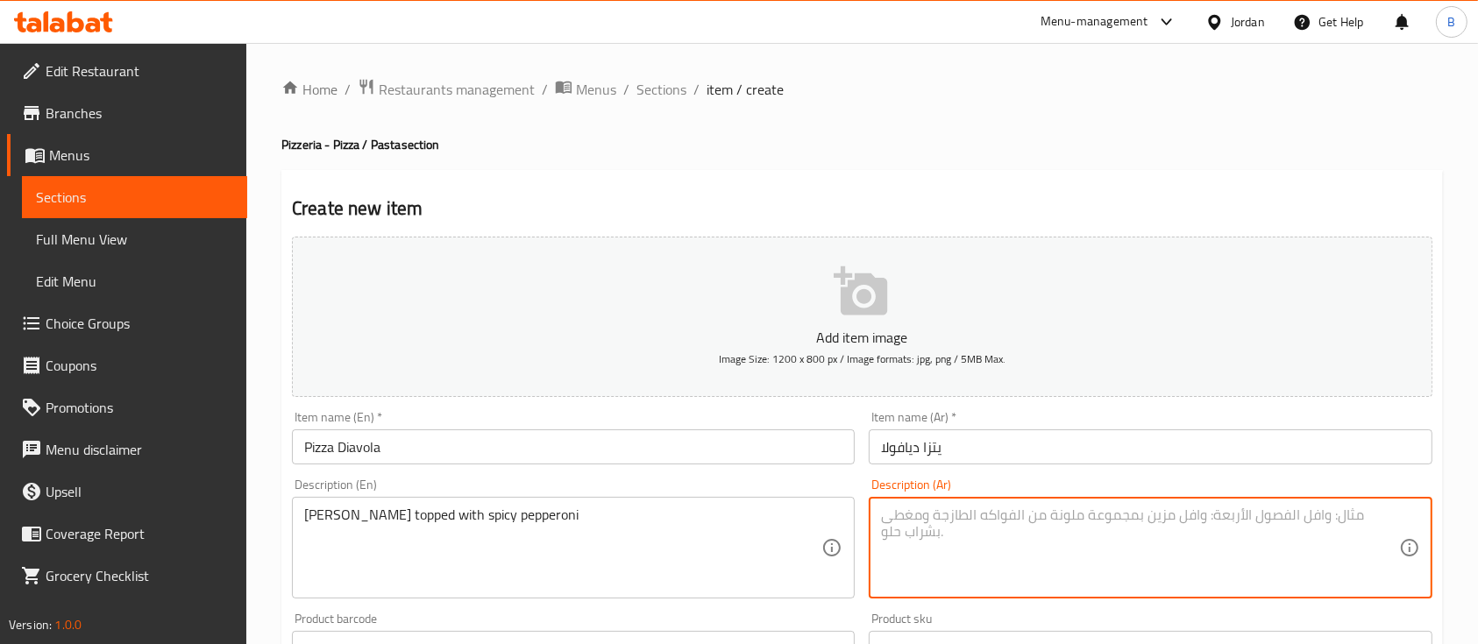
paste textarea "مارغريتا مغطاة بالبيبروني الحار"
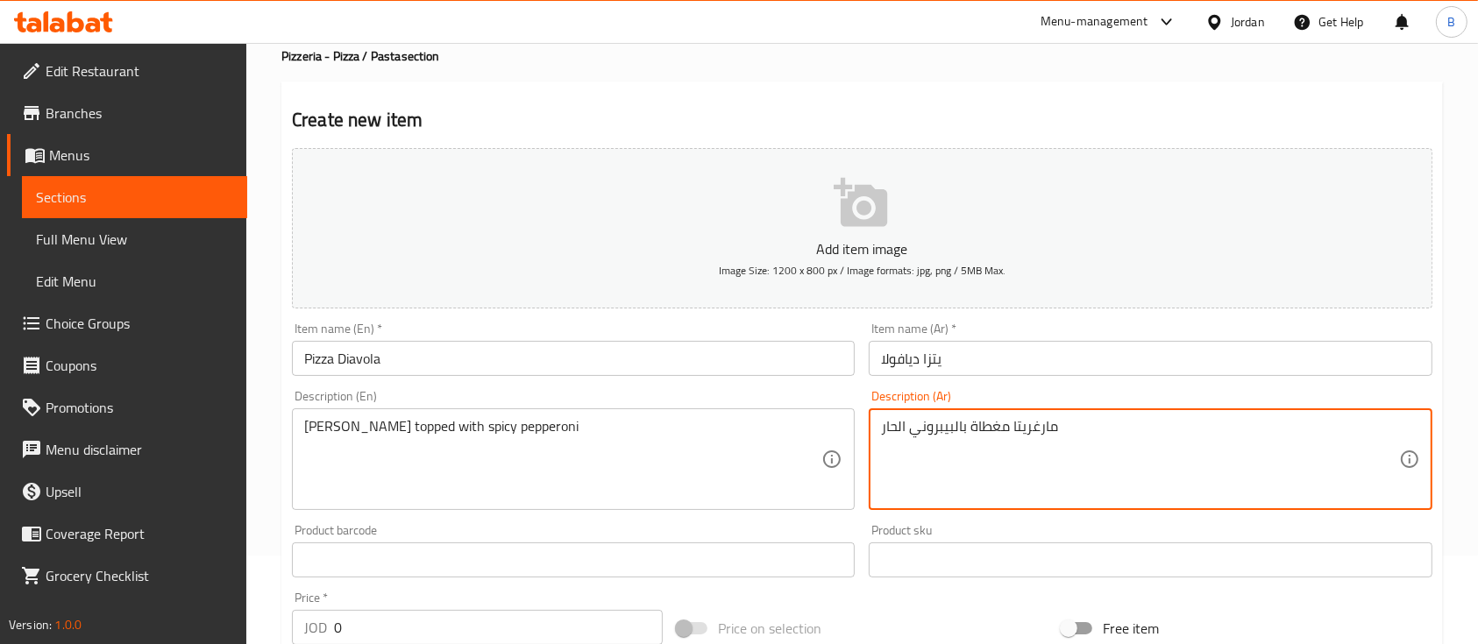
scroll to position [117, 0]
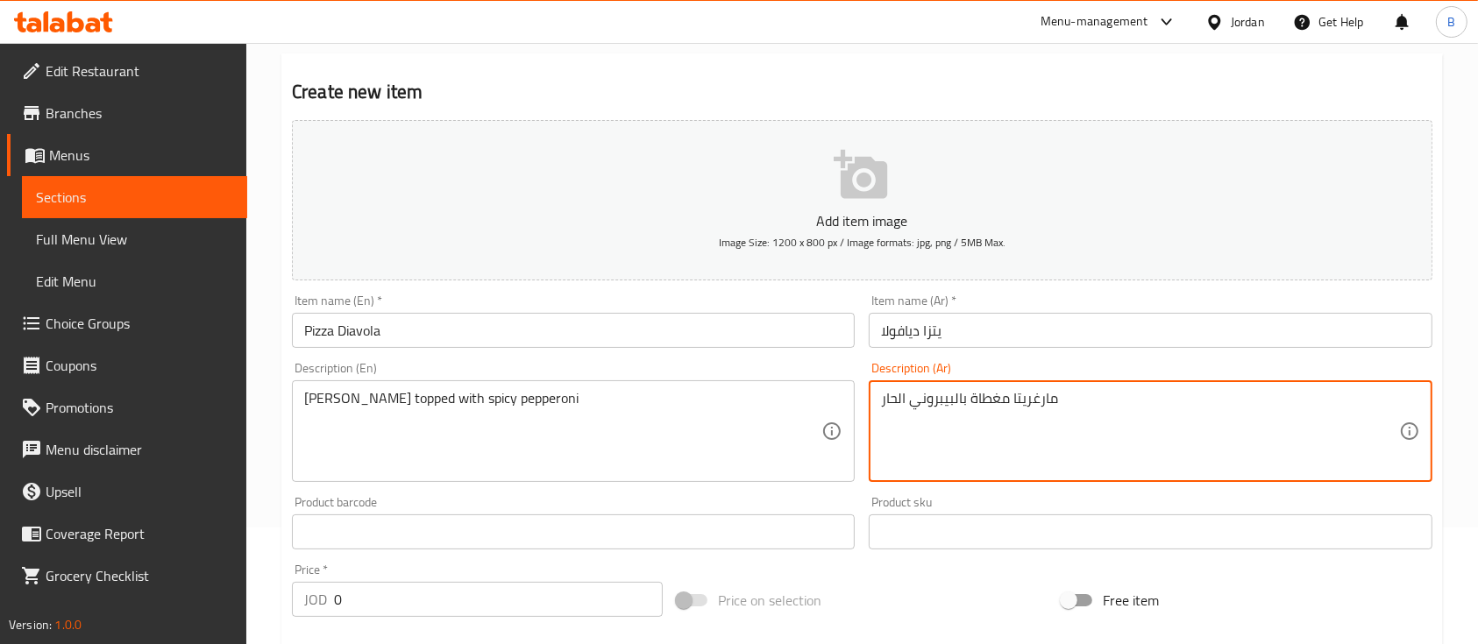
type textarea "مارغريتا مغطاة بالبيبروني الحار"
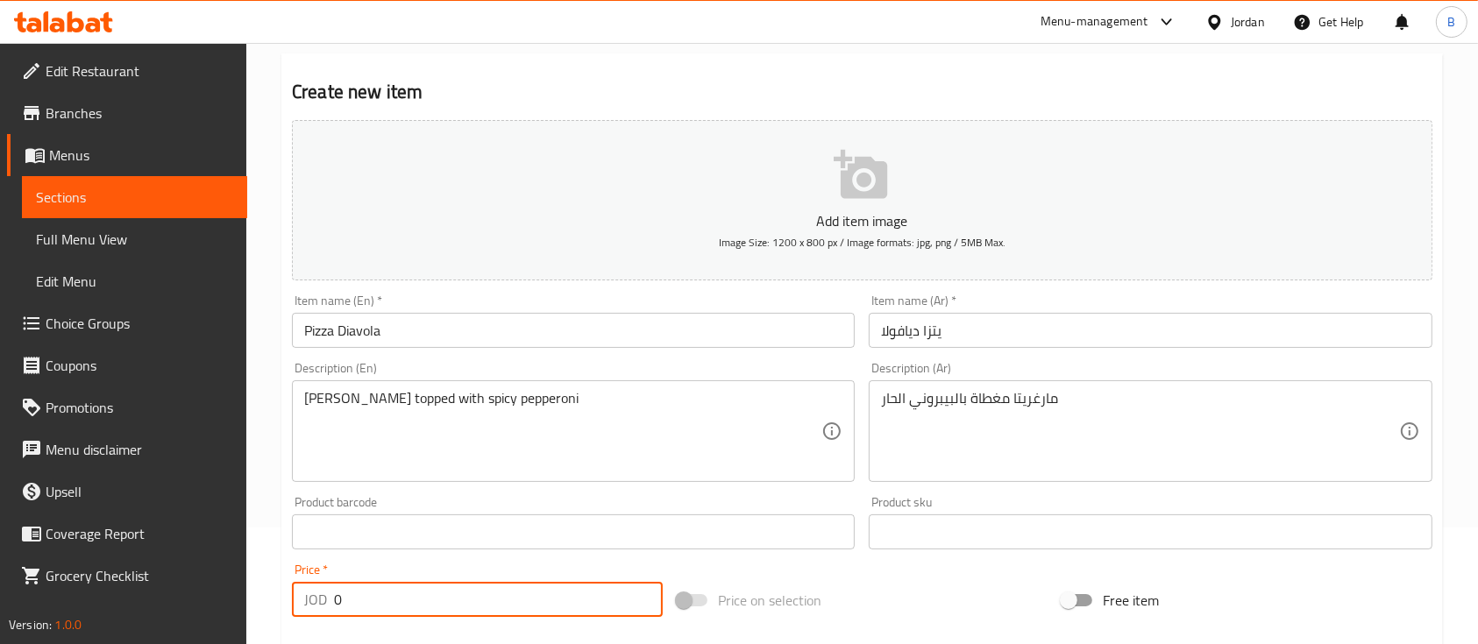
drag, startPoint x: 438, startPoint y: 588, endPoint x: 100, endPoint y: 591, distance: 338.3
click at [100, 591] on div "Edit Restaurant Branches Menus Sections Full Menu View Edit Menu Choice Groups …" at bounding box center [739, 524] width 1478 height 1196
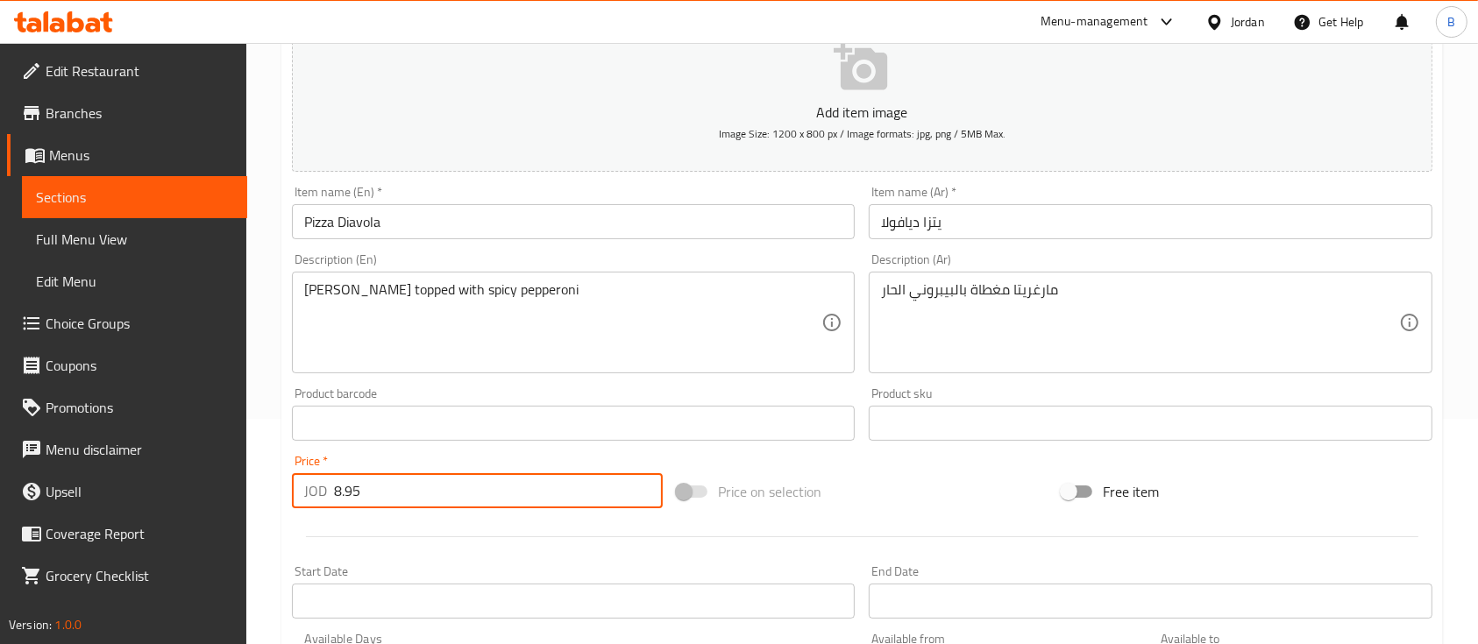
scroll to position [584, 0]
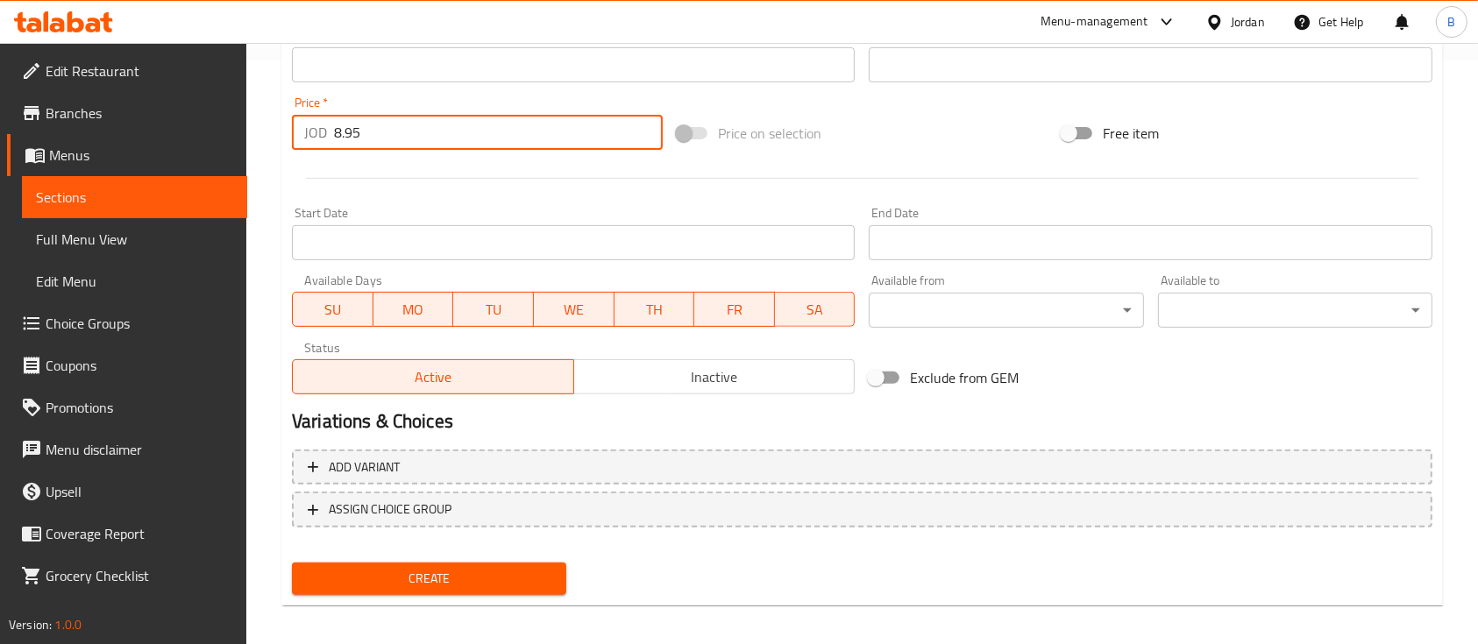
type input "8.95"
drag, startPoint x: 407, startPoint y: 567, endPoint x: 424, endPoint y: 550, distance: 24.2
click at [408, 569] on span "Create" at bounding box center [429, 579] width 246 height 22
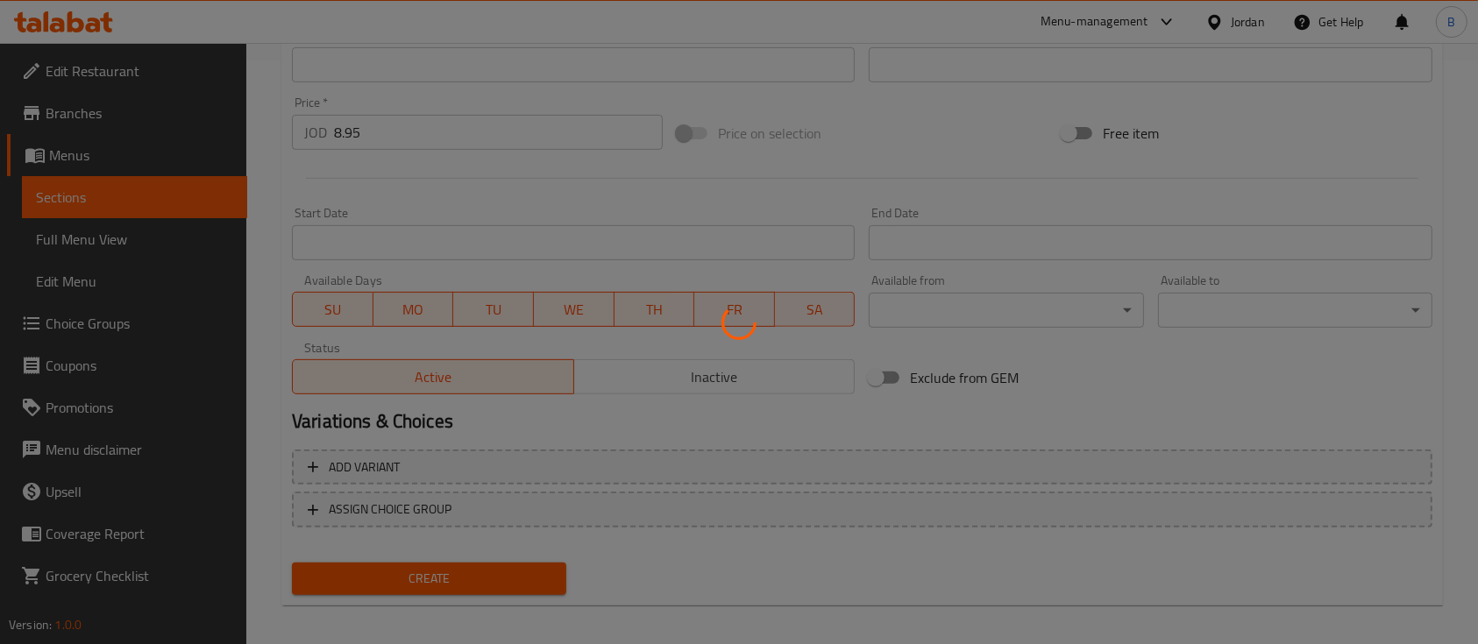
type input "0"
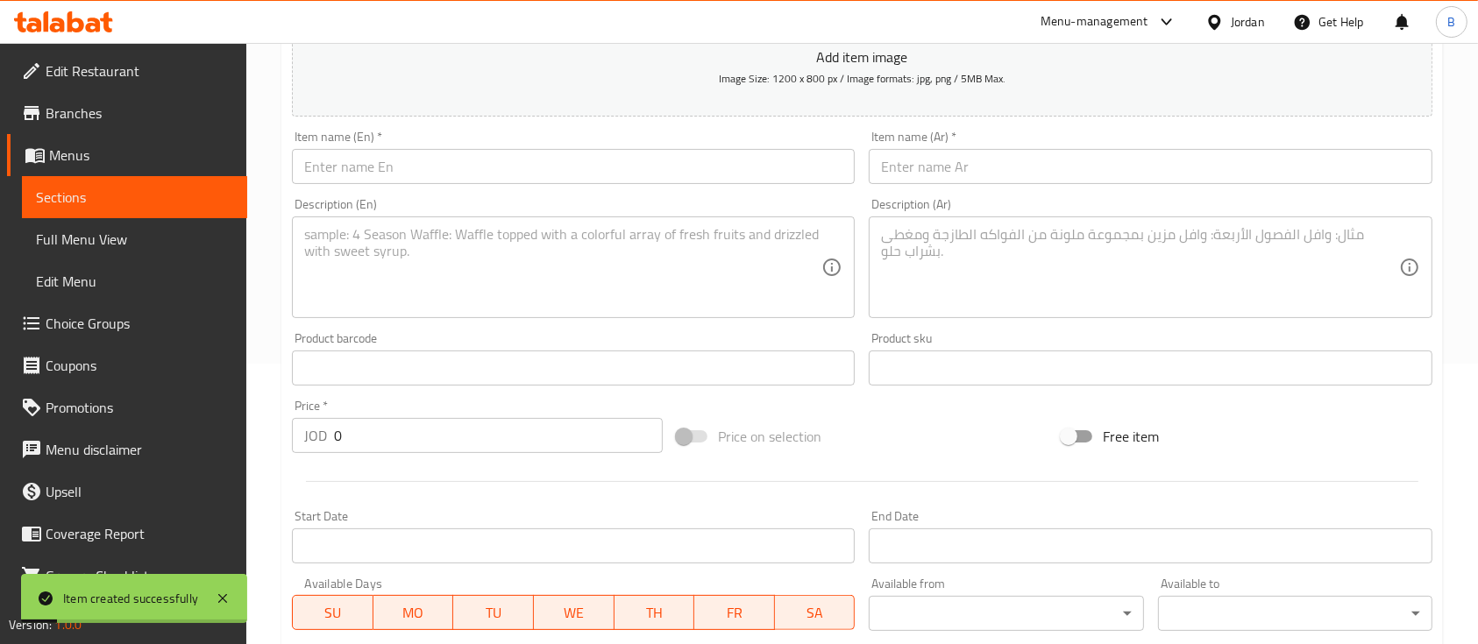
scroll to position [244, 0]
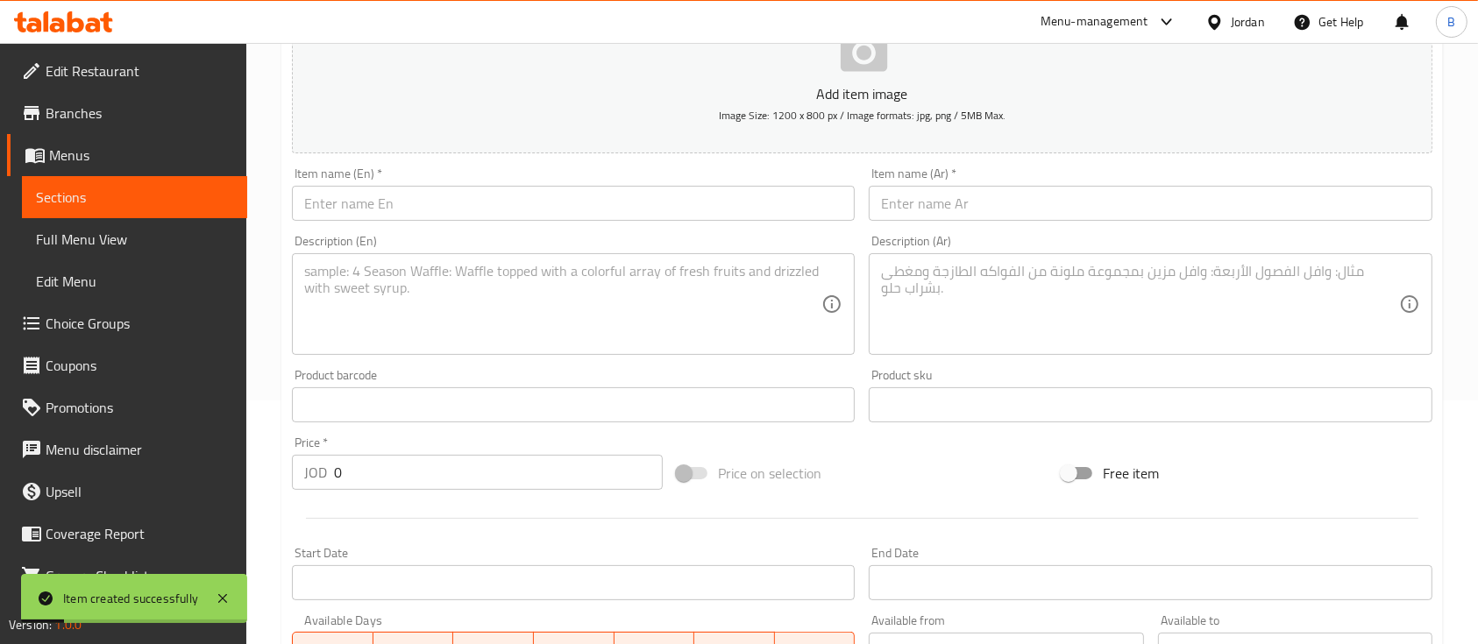
click at [434, 188] on input "text" at bounding box center [573, 203] width 563 height 35
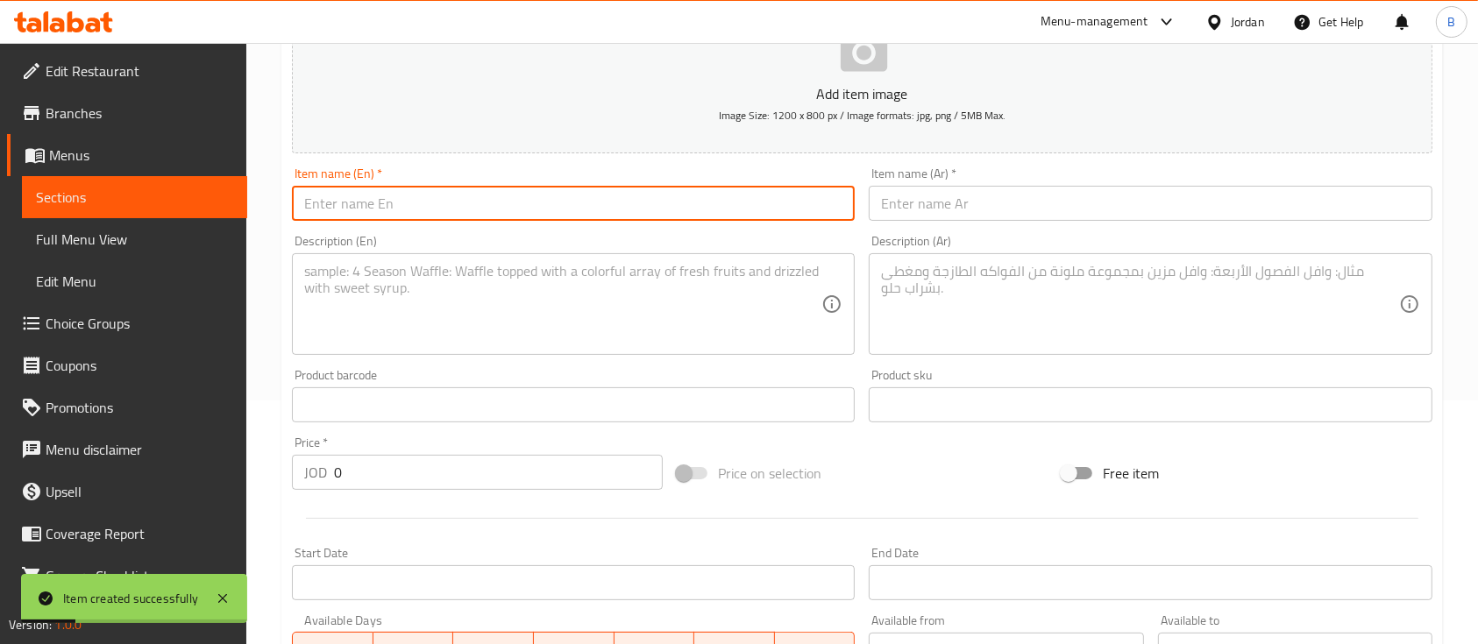
paste input "Pizza Spicy Italiano"
type input "Pizza Spicy Italiano"
click at [532, 298] on textarea at bounding box center [562, 304] width 517 height 83
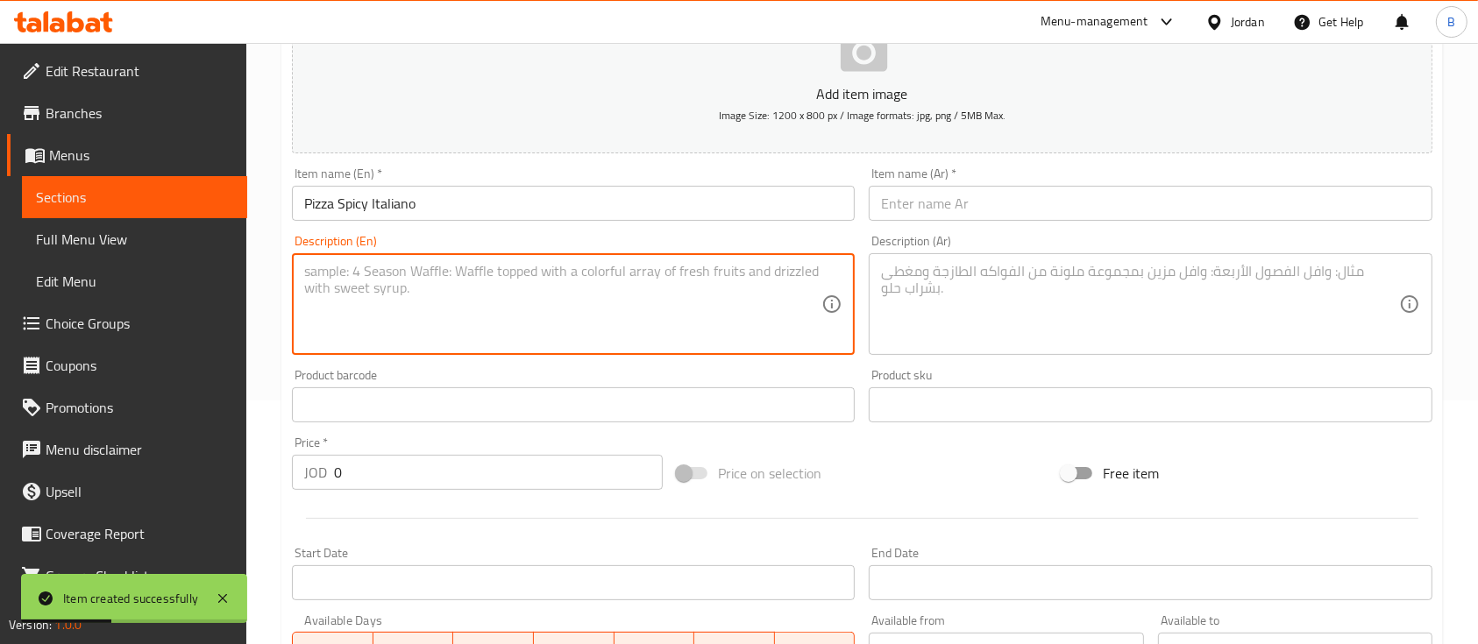
paste textarea "Mozzarella cheese and Bolognese sauce, topped with bell peppers and fresh chilli"
type textarea "Mozzarella cheese and Bolognese sauce, topped with bell peppers and fresh chilli"
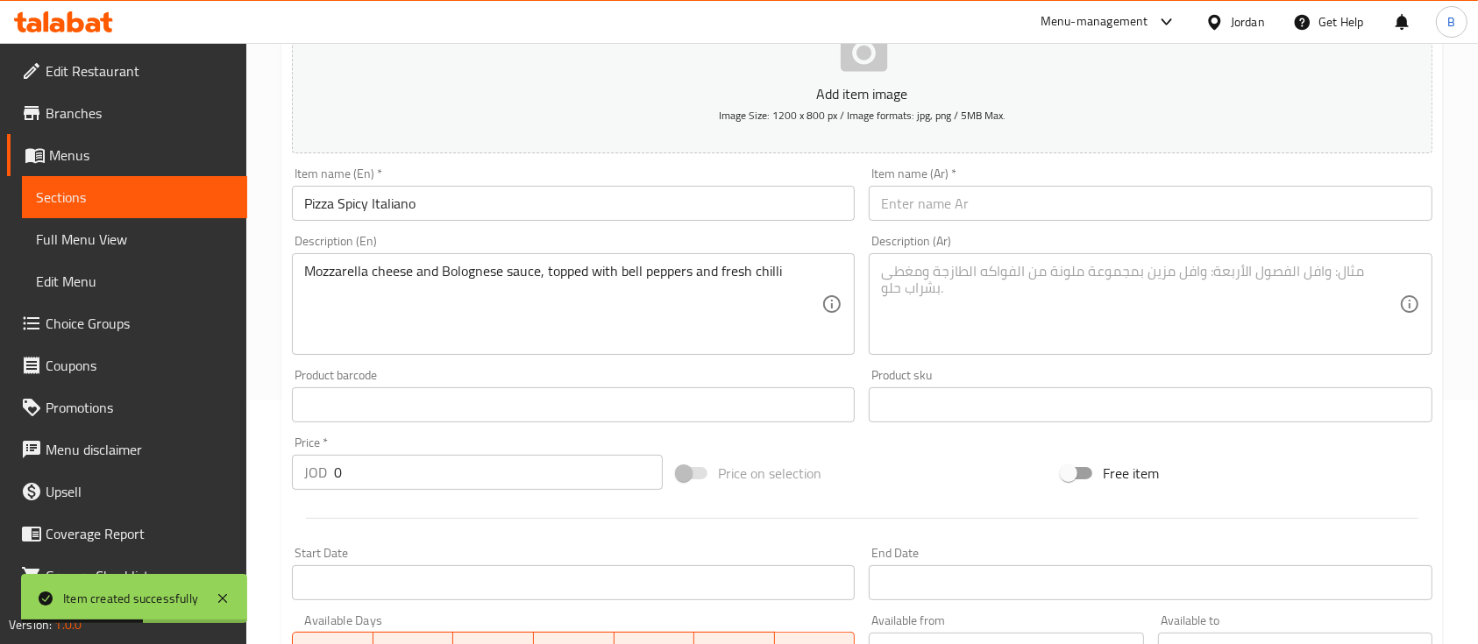
click at [942, 178] on div "Item name (Ar)   * Item name (Ar) *" at bounding box center [1150, 193] width 563 height 53
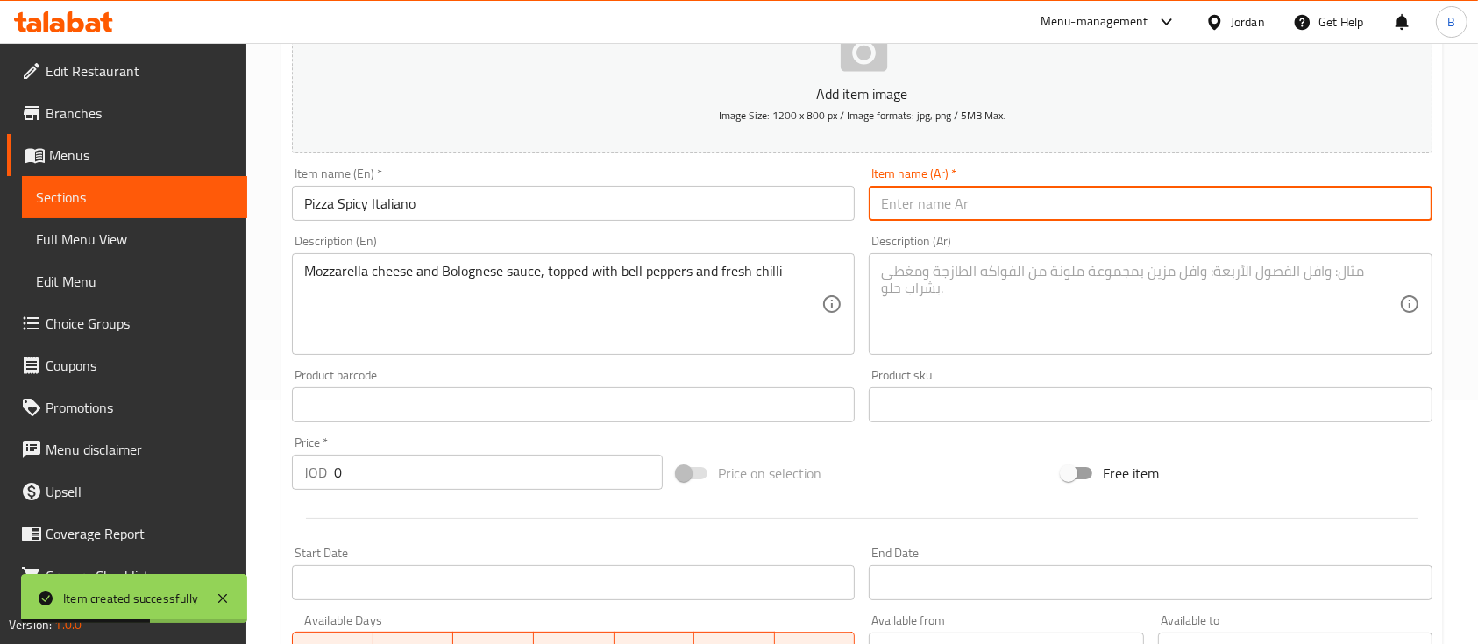
click at [933, 186] on input "text" at bounding box center [1150, 203] width 563 height 35
paste input "بيتزا سبايسي إيتاليانو"
type input "بيتزا سبايسي إيتاليانو"
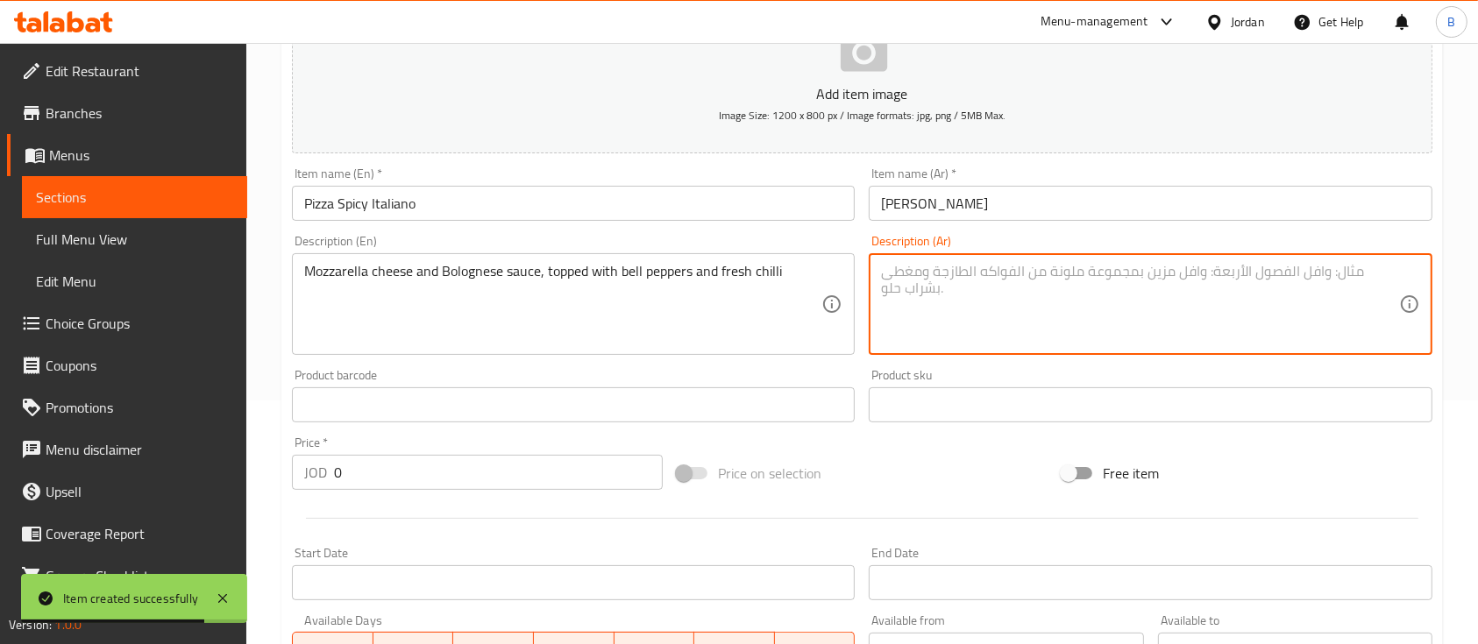
click at [943, 334] on textarea at bounding box center [1139, 304] width 517 height 83
paste textarea "جبنة الموزاريلا وصلصة البولونيز، مغطاة بالفلفل الحلو والفلفل الحار الطازج"
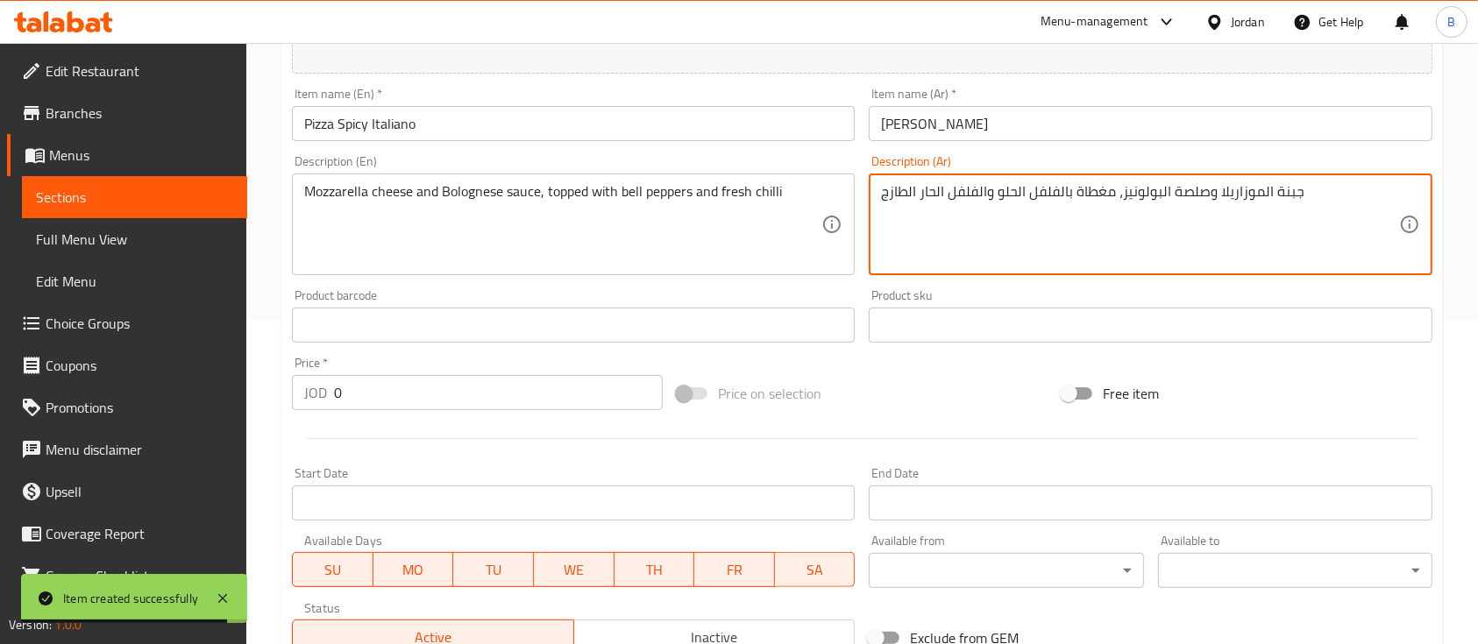
scroll to position [360, 0]
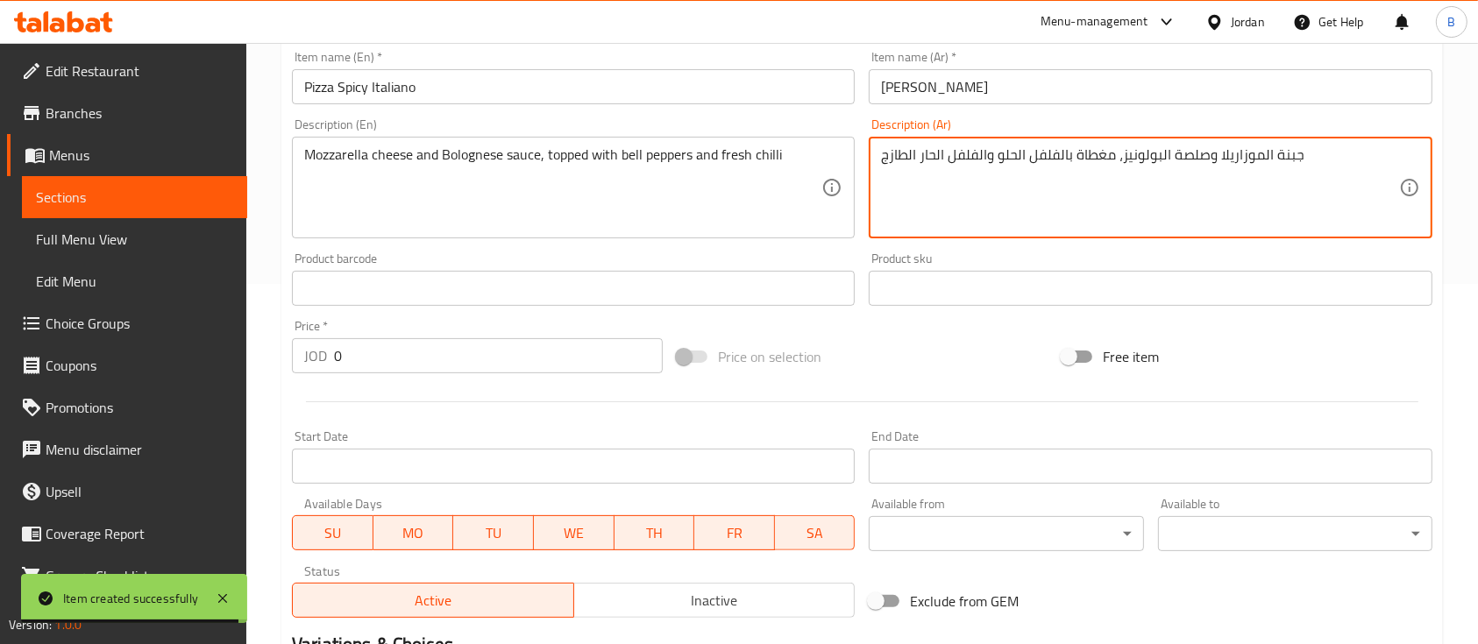
type textarea "جبنة الموزاريلا وصلصة البولونيز، مغطاة بالفلفل الحلو والفلفل الحار الطازج"
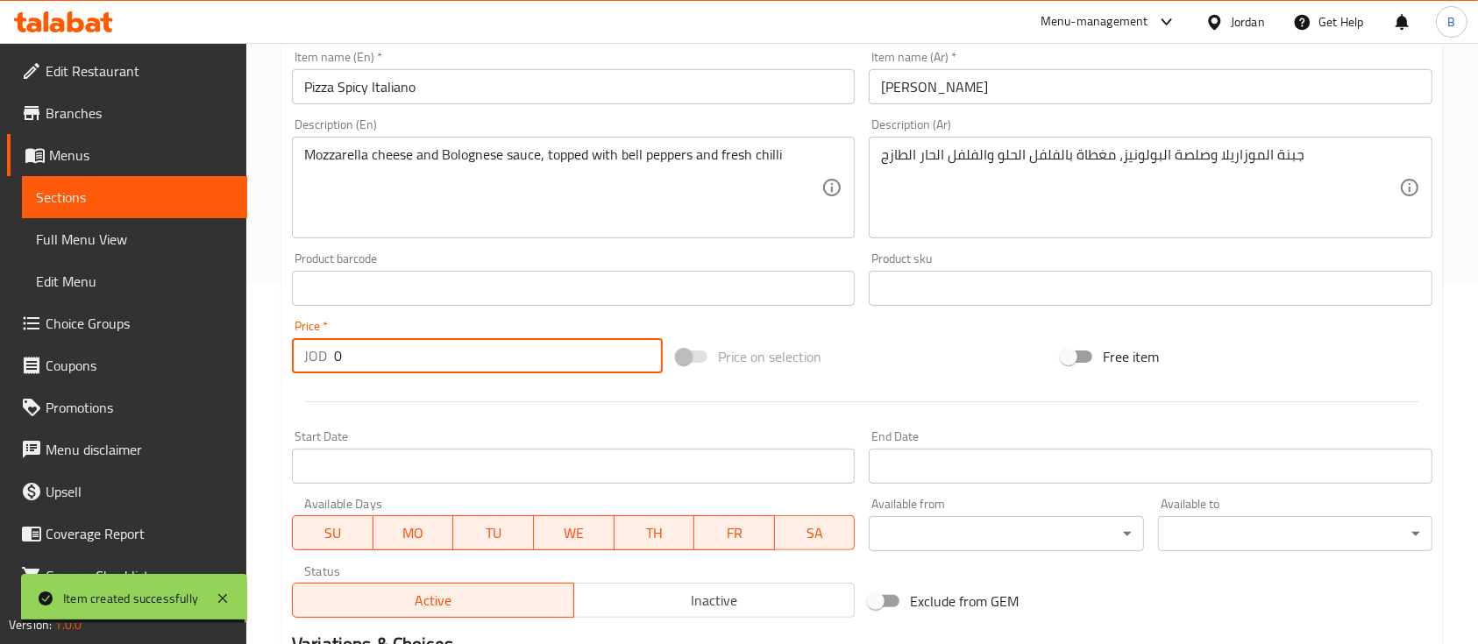
drag, startPoint x: 360, startPoint y: 367, endPoint x: 220, endPoint y: 353, distance: 140.9
click at [260, 359] on div "Home / Restaurants management / Menus / Sections / item / create Pizzeria - Piz…" at bounding box center [861, 281] width 1231 height 1196
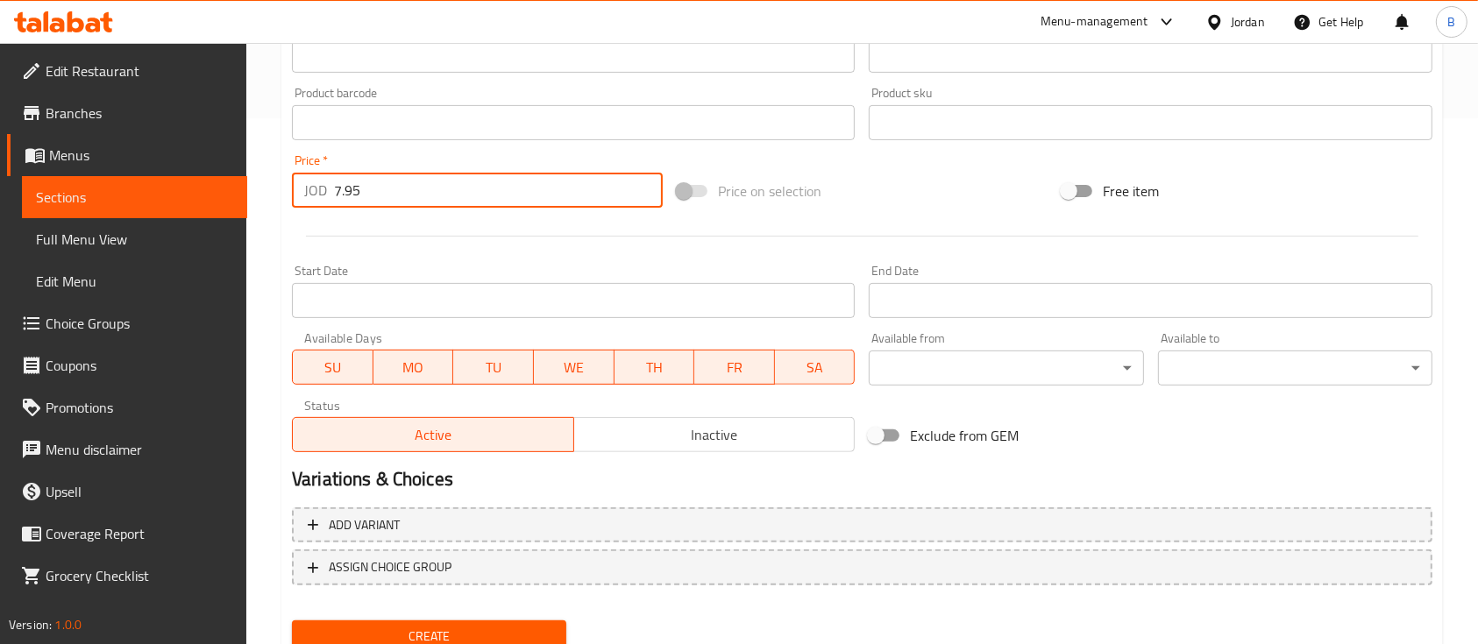
scroll to position [594, 0]
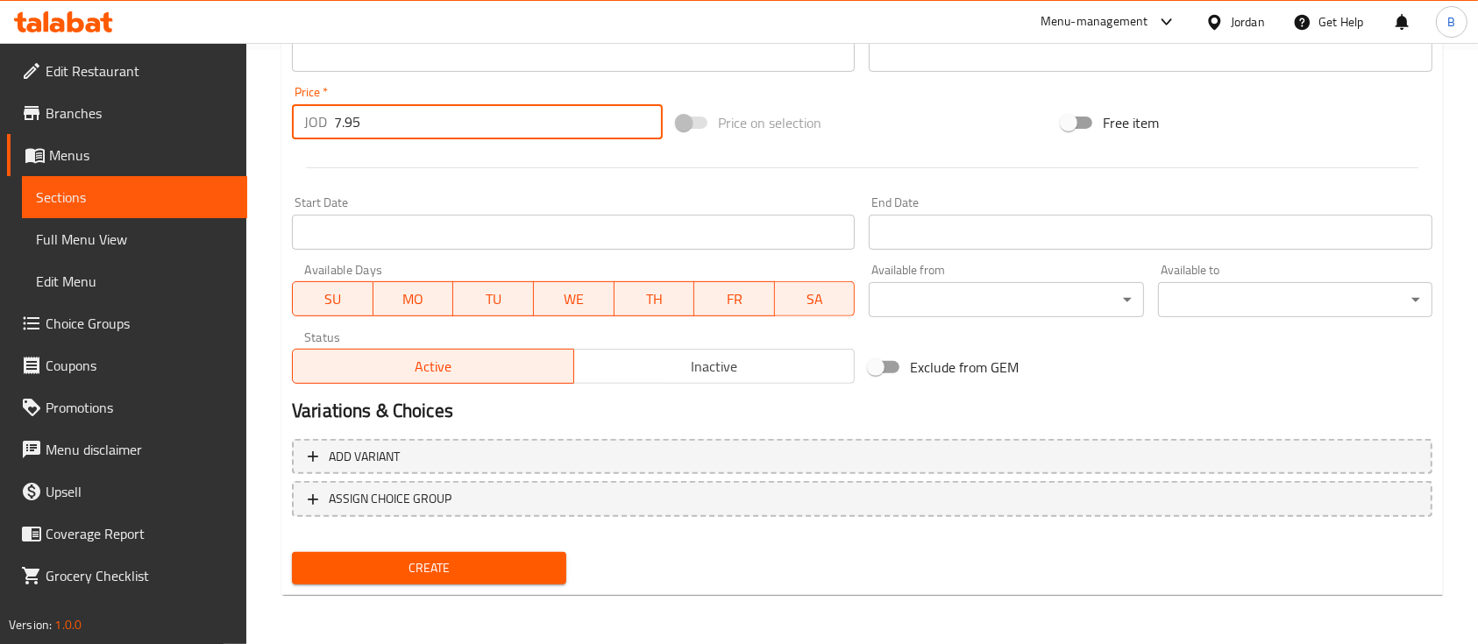
type input "7.95"
click at [469, 564] on span "Create" at bounding box center [429, 568] width 246 height 22
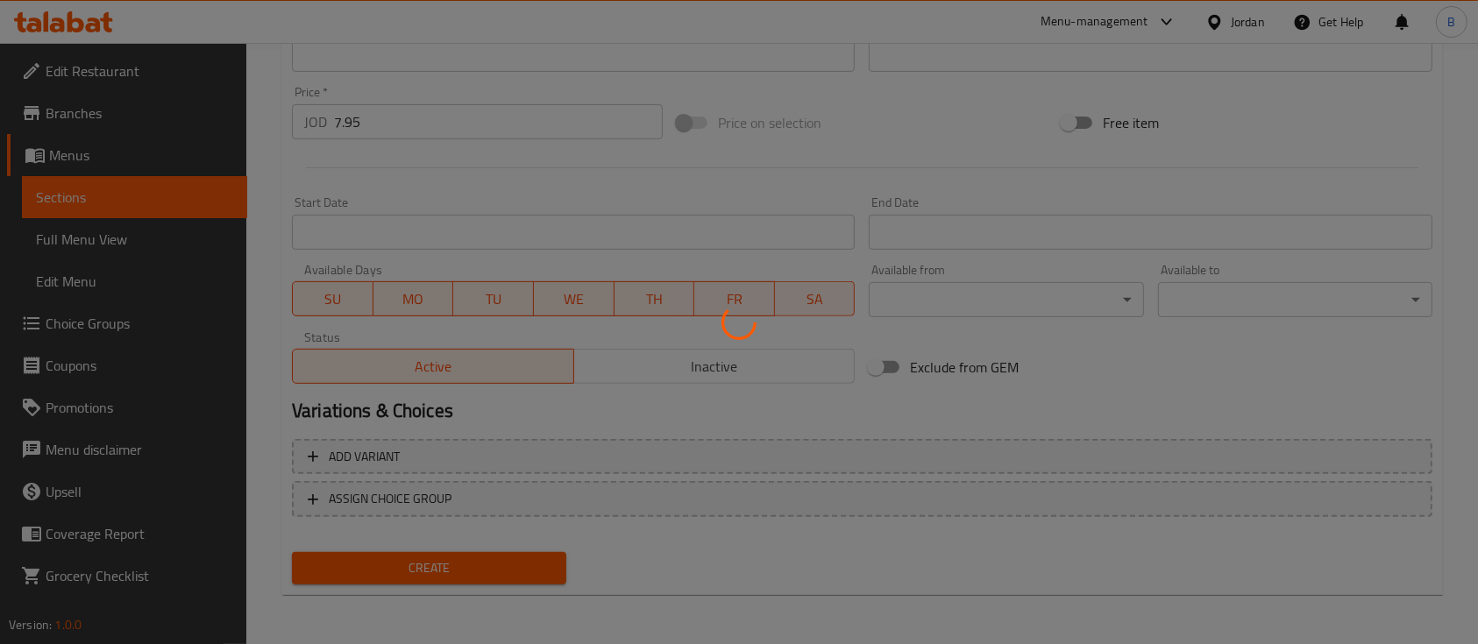
type input "0"
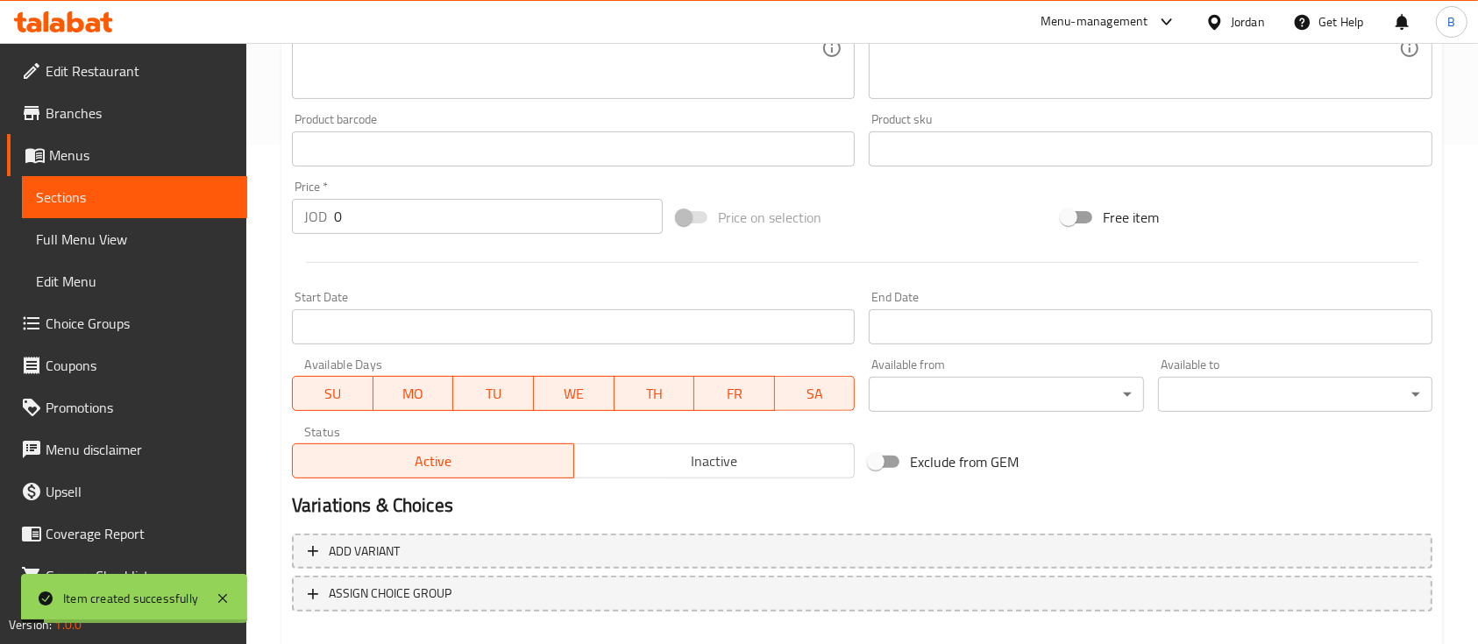
scroll to position [244, 0]
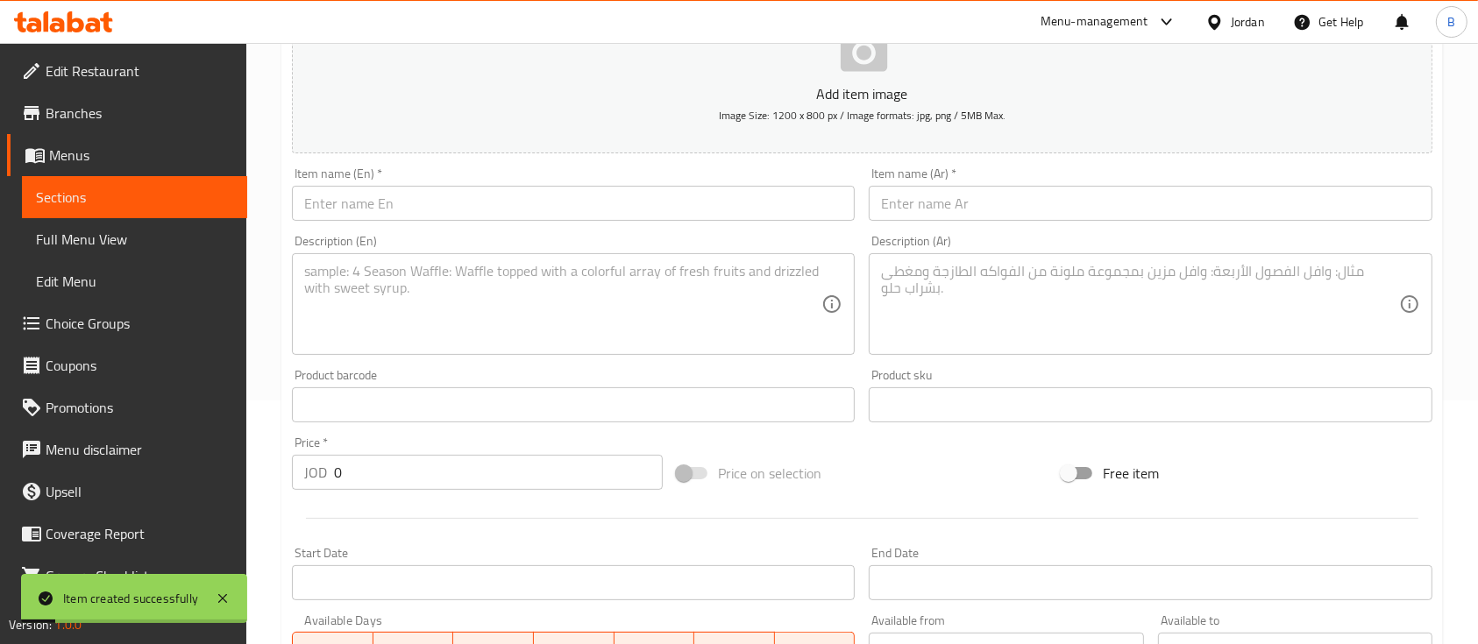
click at [477, 209] on input "text" at bounding box center [573, 203] width 563 height 35
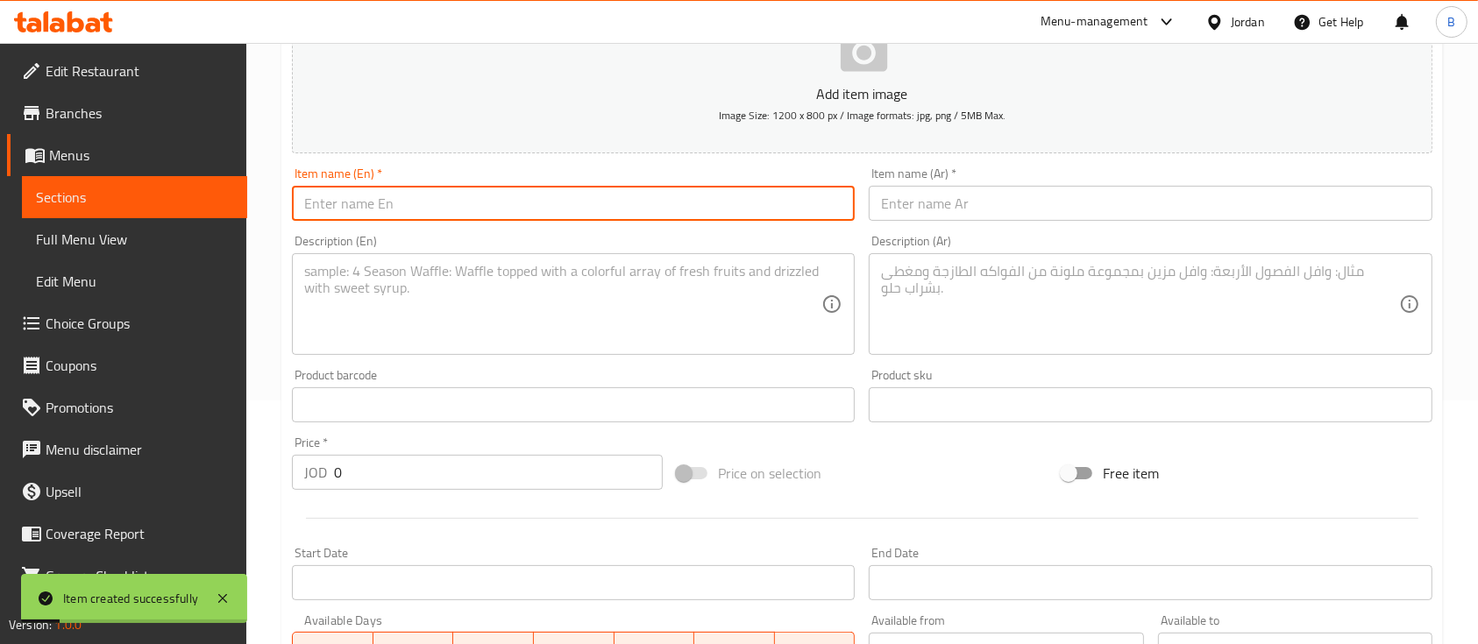
paste input "Pizza Bianca Con Funghi"
type input "Pizza Bianca Con Funghi"
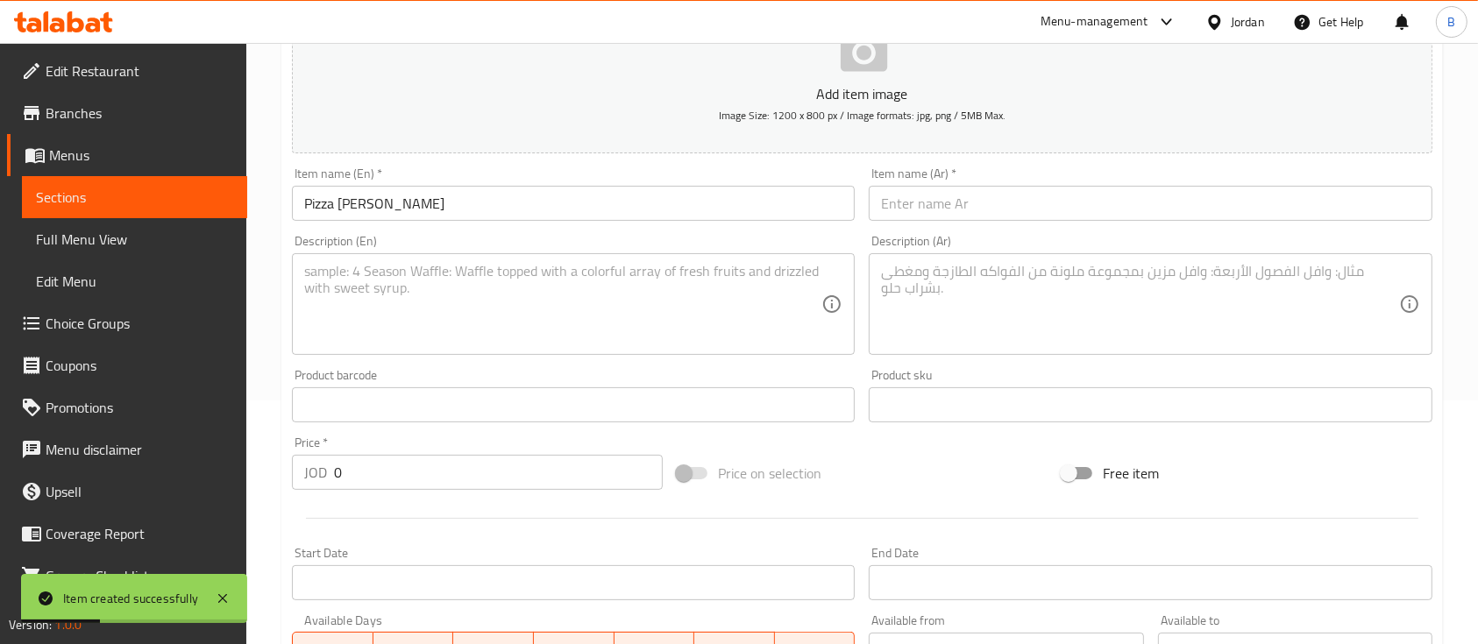
click at [596, 359] on div "Description (En) Description (En)" at bounding box center [573, 295] width 577 height 134
click at [604, 326] on textarea at bounding box center [562, 304] width 517 height 83
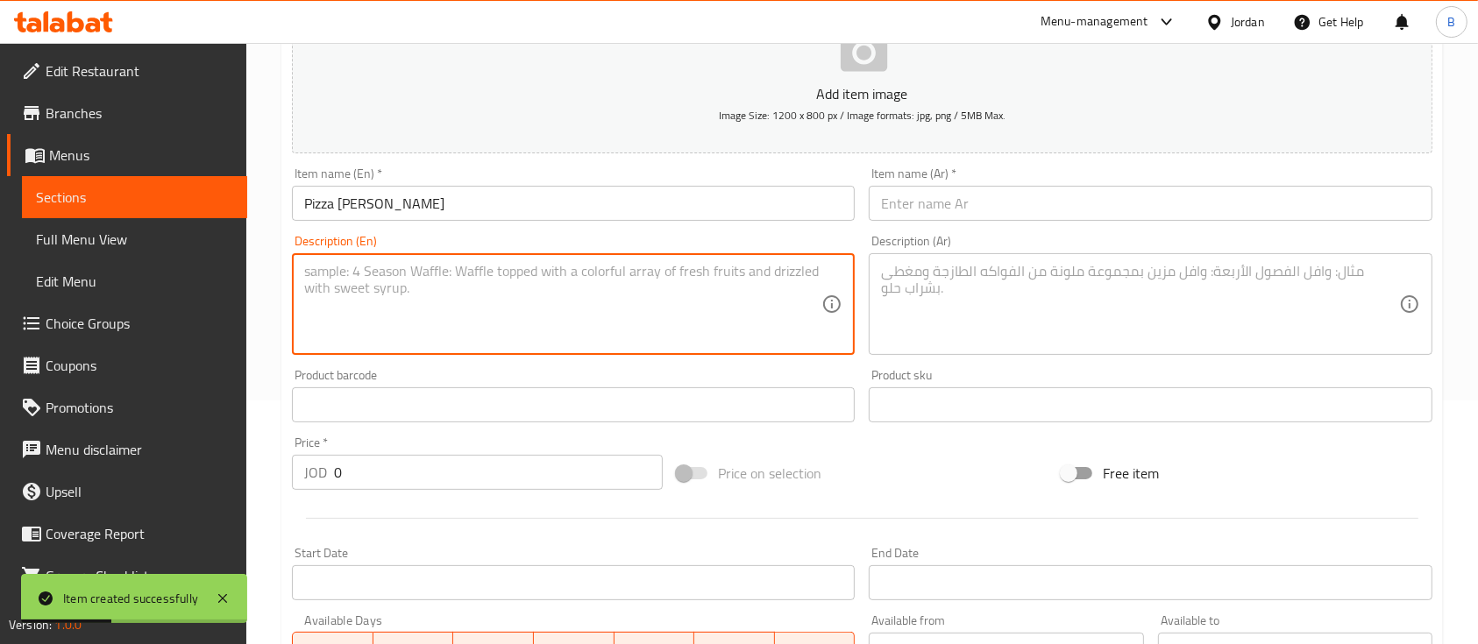
paste textarea "Mozzarella, porcini and oyster mushrooms, drizzled with truffle oil topped with…"
type textarea "Mozzarella, porcini and oyster mushrooms, drizzled with truffle oil topped with…"
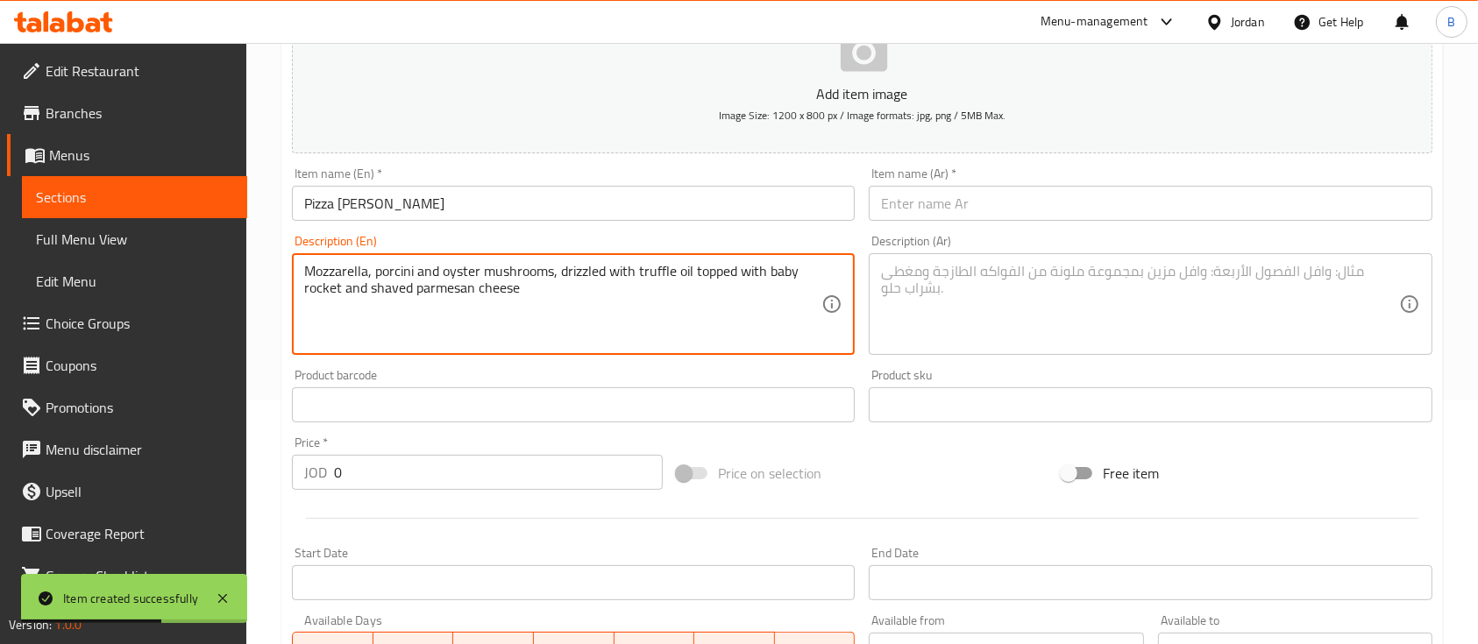
click at [994, 289] on textarea at bounding box center [1139, 304] width 517 height 83
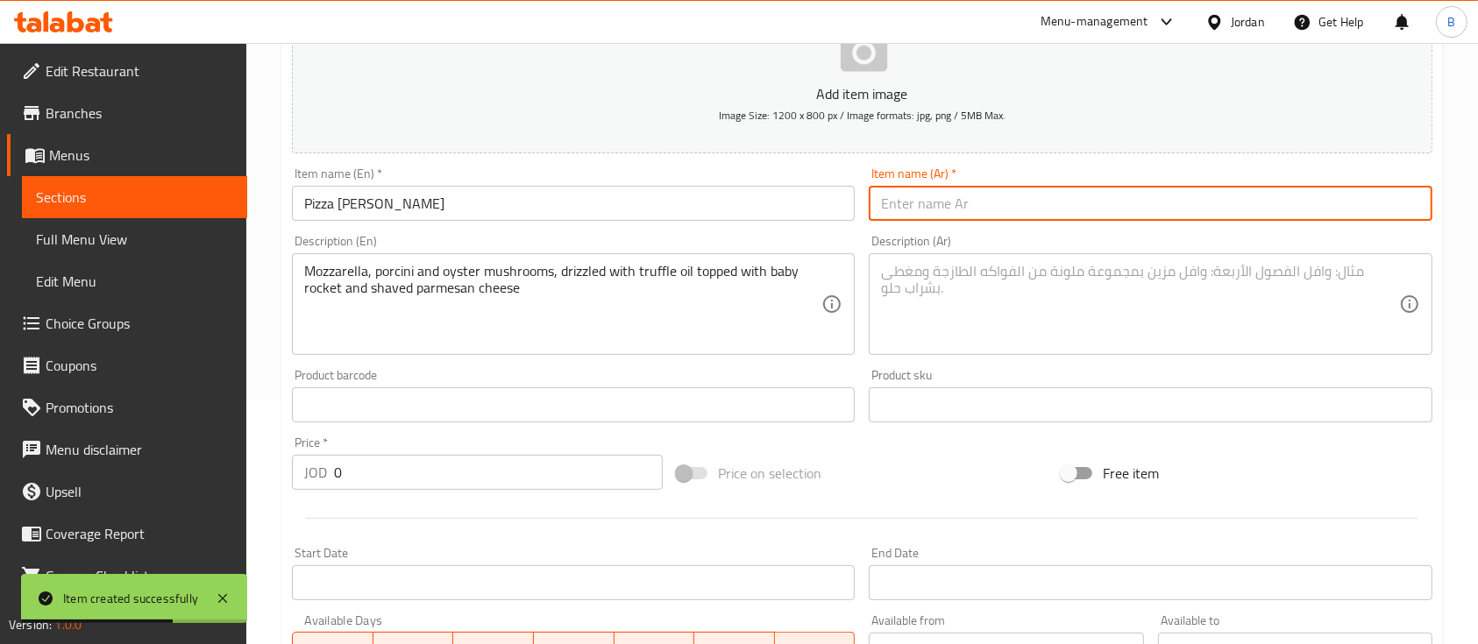
click at [996, 200] on input "text" at bounding box center [1150, 203] width 563 height 35
paste input "بيتزا الفطر"
type input "بيتزا الفطر"
click at [937, 316] on textarea at bounding box center [1139, 304] width 517 height 83
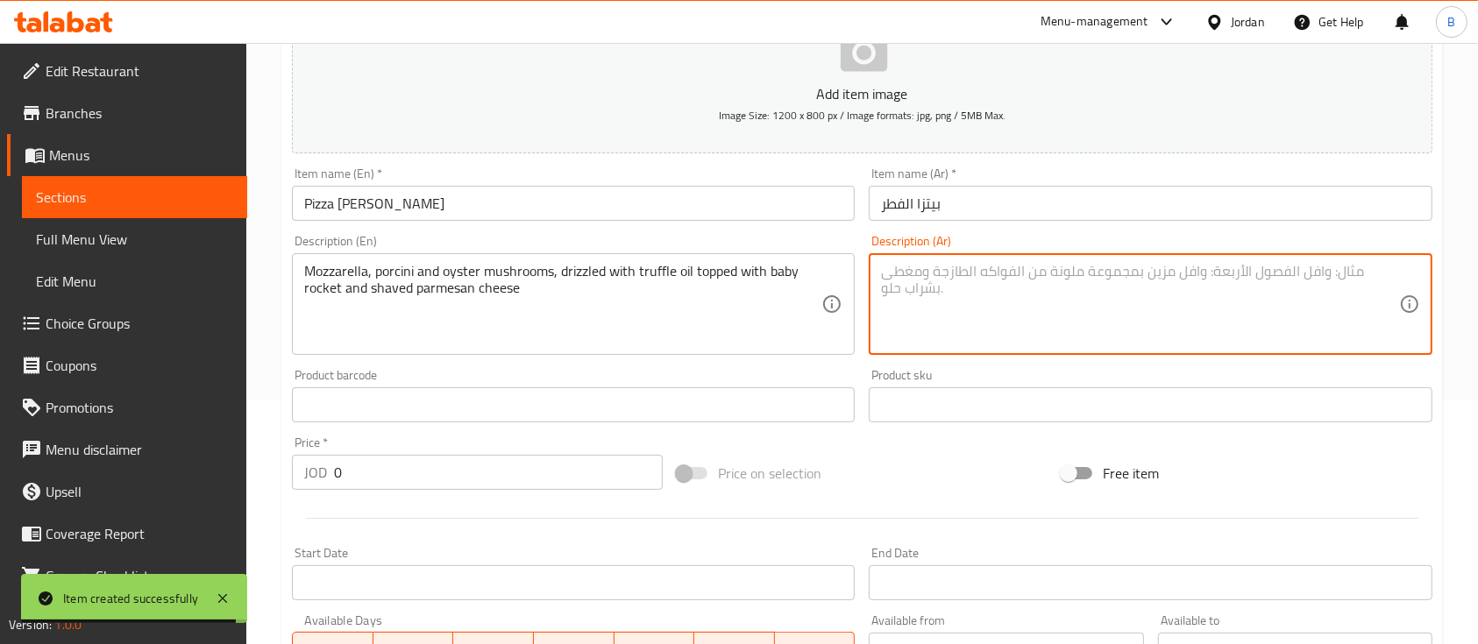
paste textarea "موزاريلا، فطر بورشيني وفطر أويستر، مع رشة زيت التروفل، مغطاة بأوراق الروكا الطا…"
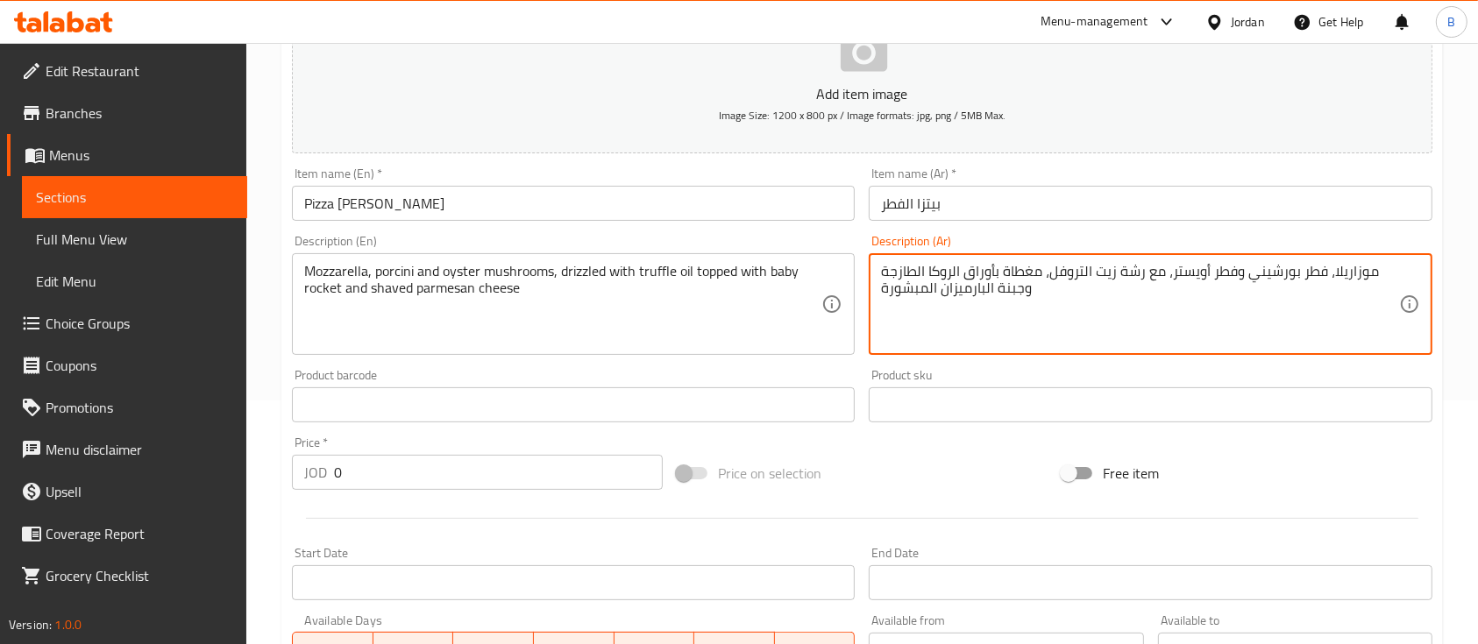
scroll to position [360, 0]
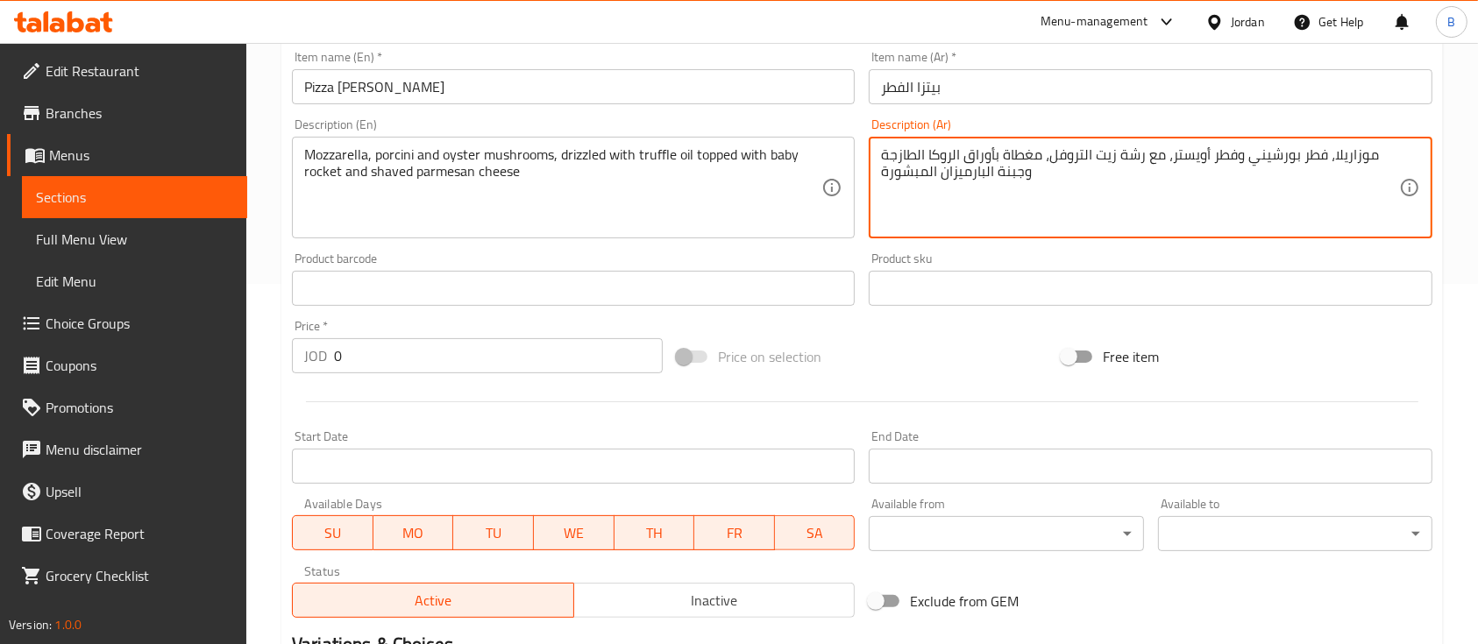
type textarea "موزاريلا، فطر بورشيني وفطر أويستر، مع رشة زيت التروفل، مغطاة بأوراق الروكا الطا…"
drag, startPoint x: 503, startPoint y: 372, endPoint x: 294, endPoint y: 393, distance: 210.5
click at [294, 391] on div "Add item image Image Size: 1200 x 800 px / Image formats: jpg, png / 5MB Max. I…" at bounding box center [862, 247] width 1154 height 756
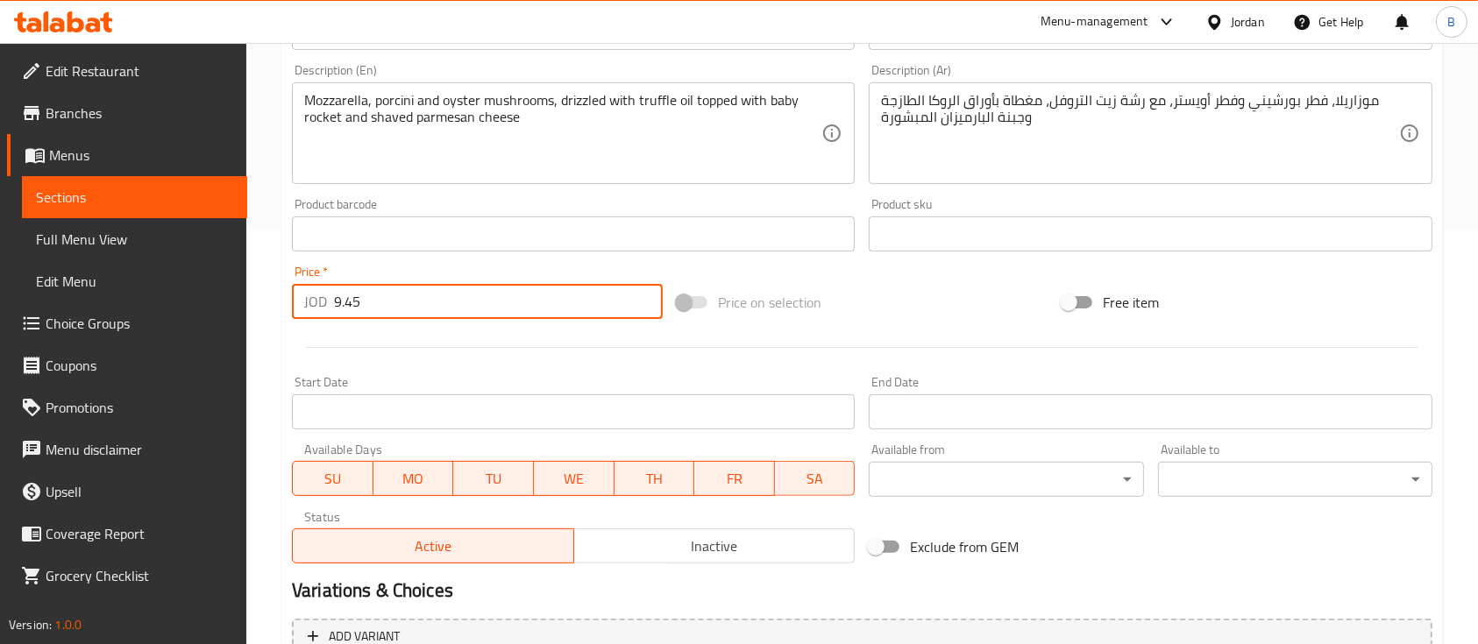
scroll to position [594, 0]
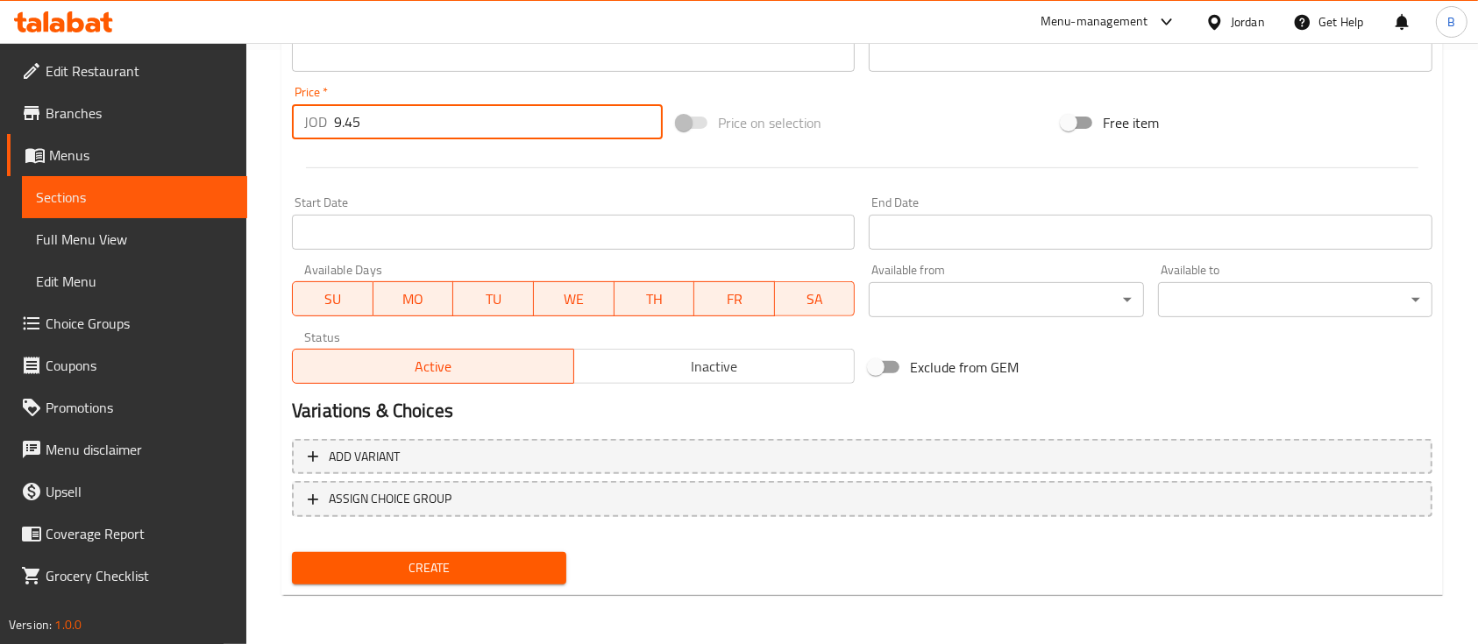
type input "9.45"
click at [444, 553] on button "Create" at bounding box center [429, 568] width 274 height 32
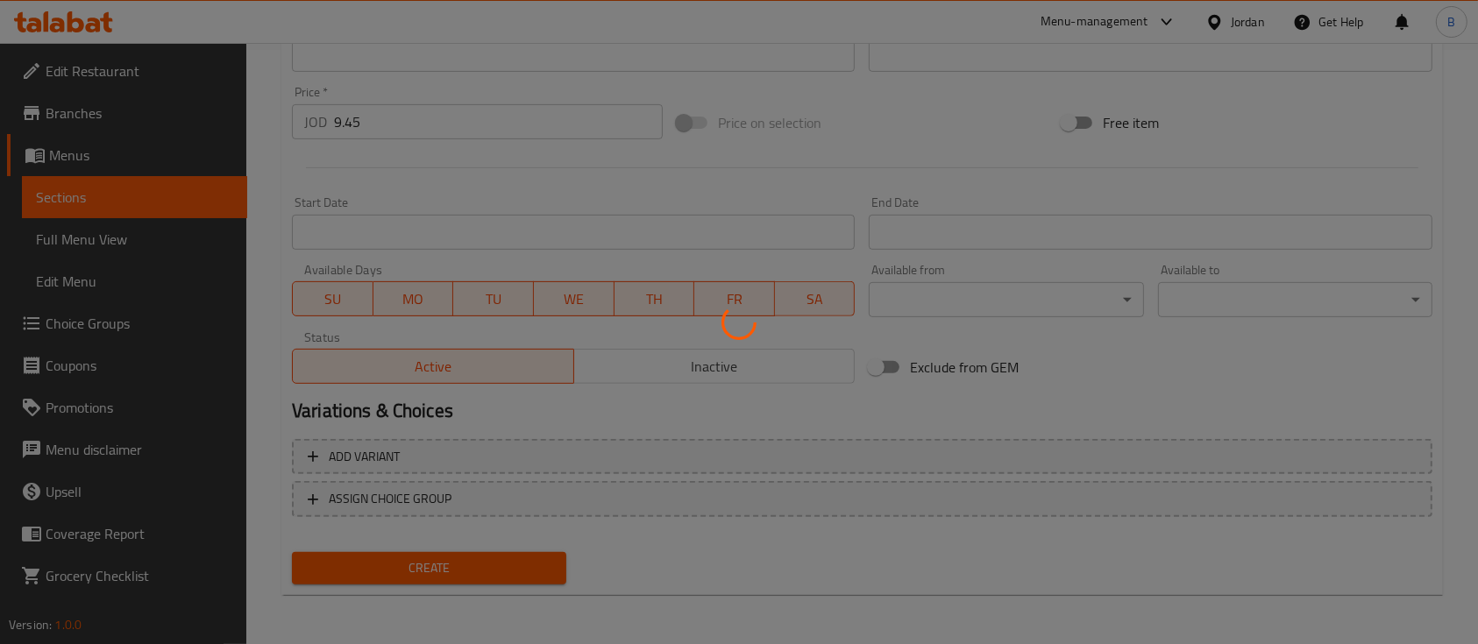
type input "0"
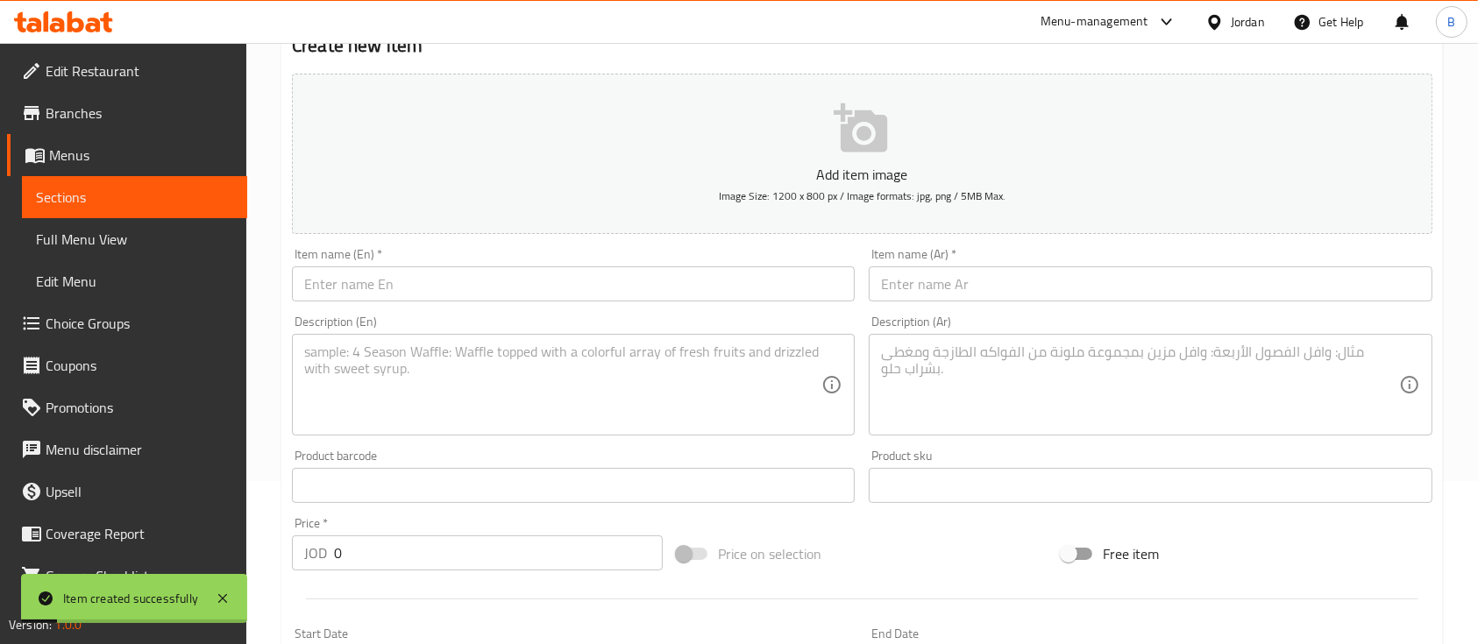
scroll to position [126, 0]
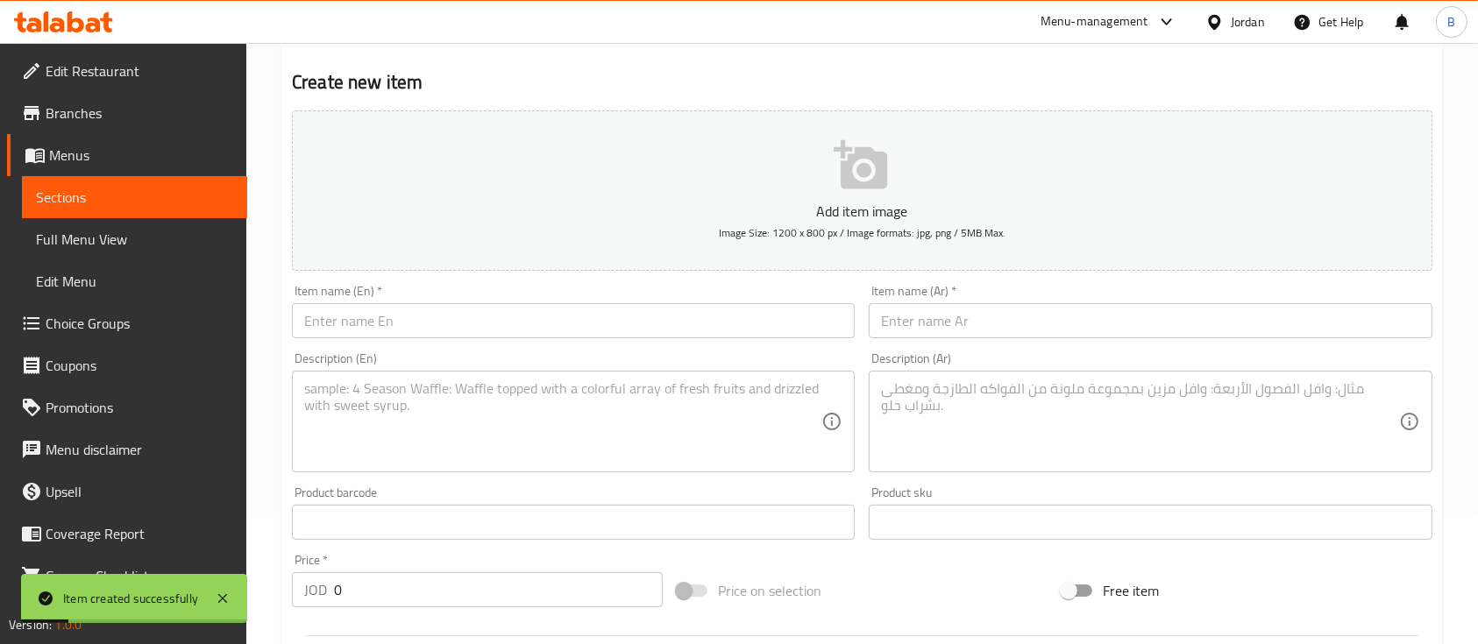
click at [507, 319] on input "text" at bounding box center [573, 320] width 563 height 35
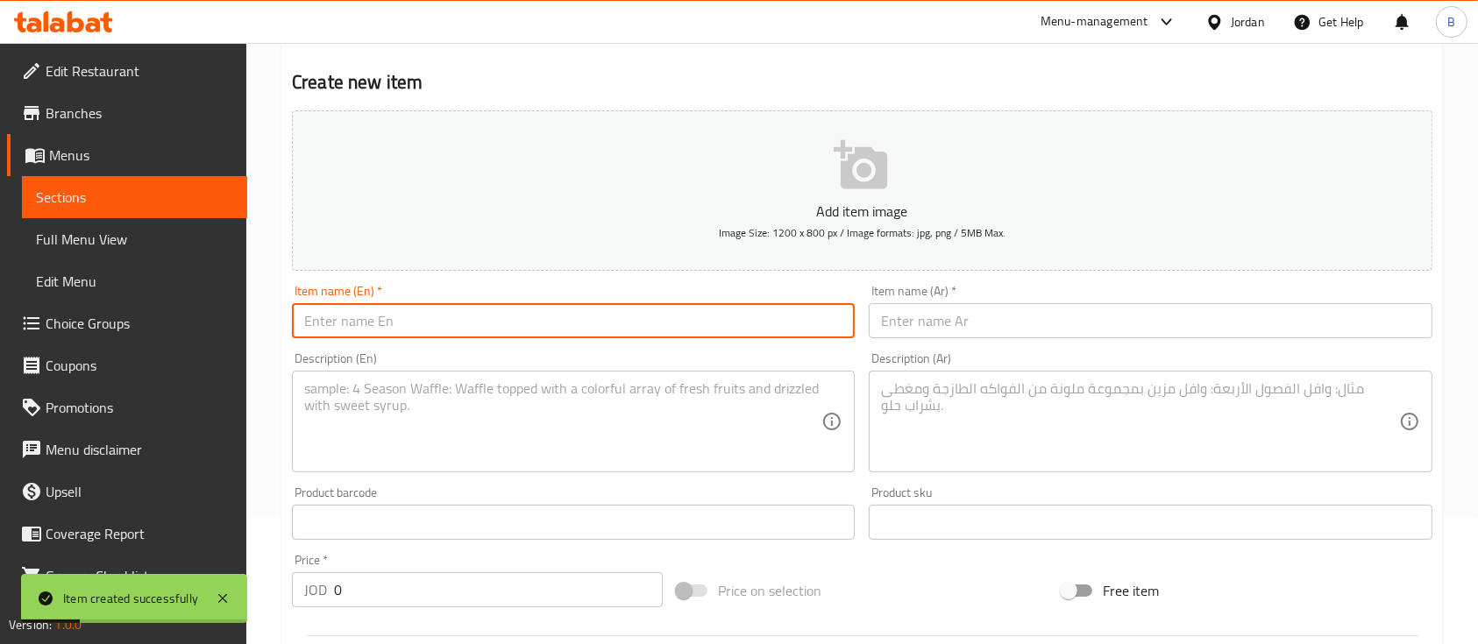
paste input "Spaghetti Pomodoro"
type input "Spaghetti Pomodoro"
click at [558, 410] on textarea at bounding box center [562, 421] width 517 height 83
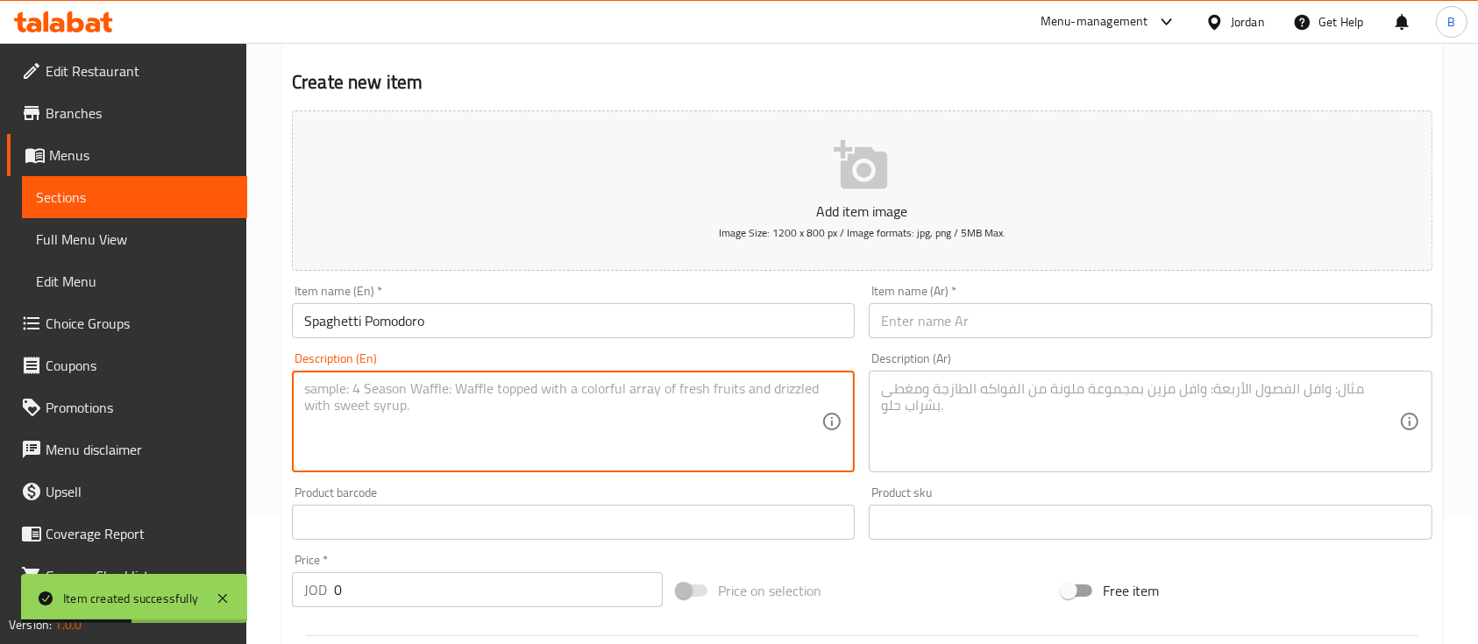
paste textarea "Homemade Pomodoro sauce tossed with spaghetti, topped with parmesan cheese and …"
type textarea "Homemade Pomodoro sauce tossed with spaghetti, topped with parmesan cheese and …"
click at [982, 319] on input "text" at bounding box center [1150, 320] width 563 height 35
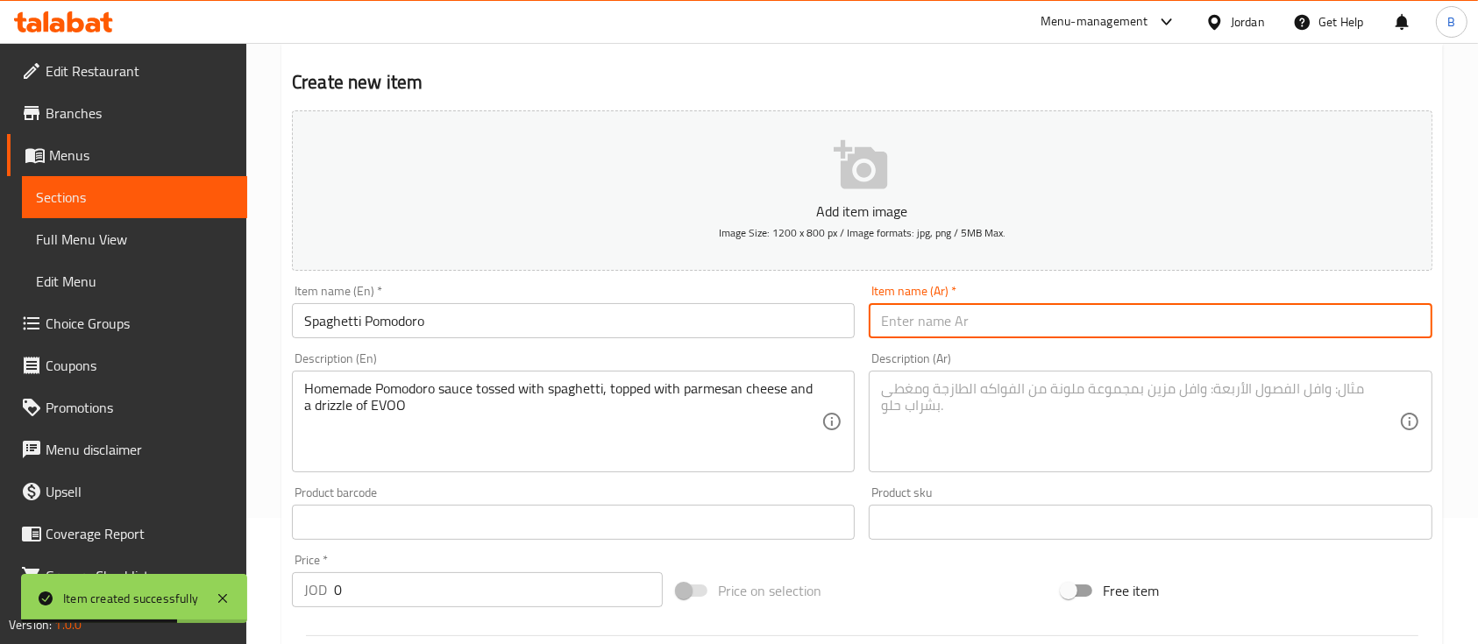
paste input "سباغيتي بومودورو"
type input "سباغيتي بومودورو"
click at [933, 408] on textarea at bounding box center [1139, 421] width 517 height 83
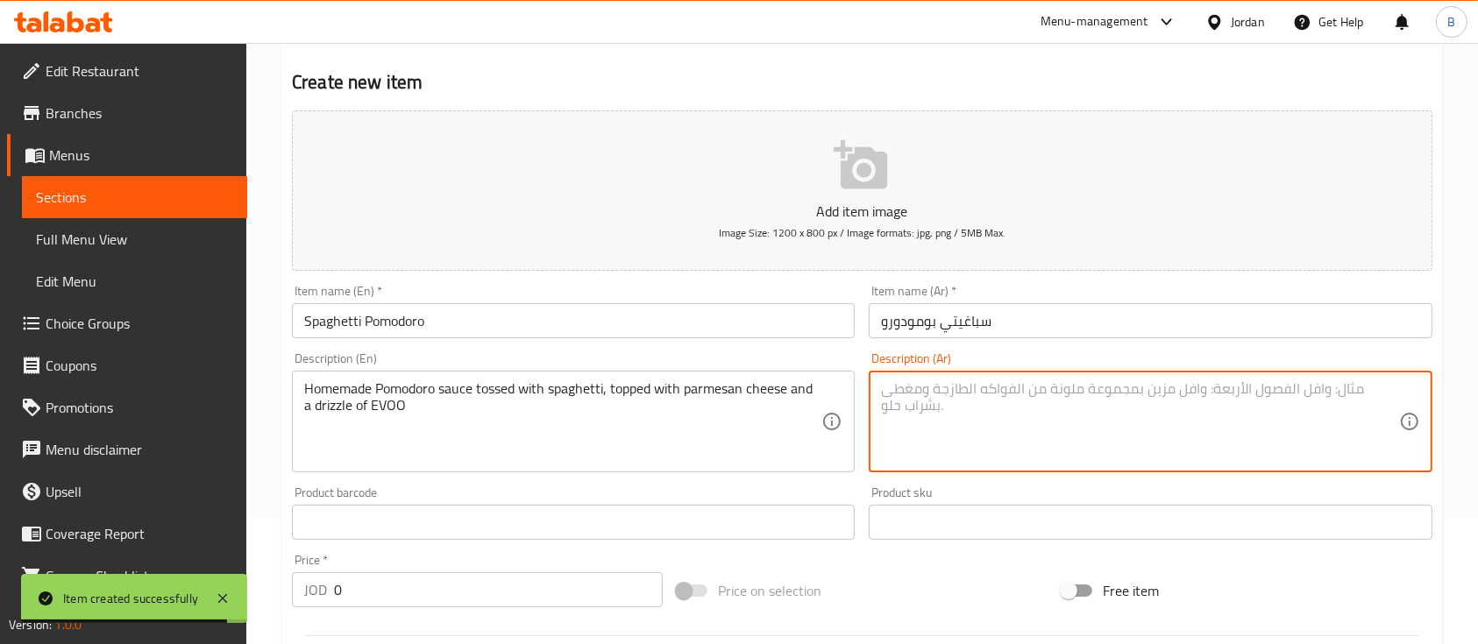
paste textarea "صلصة بومودورو منزلية مع سباغيتي، مغطاة بجبنة البارميزان ورشة زيت زيتون"
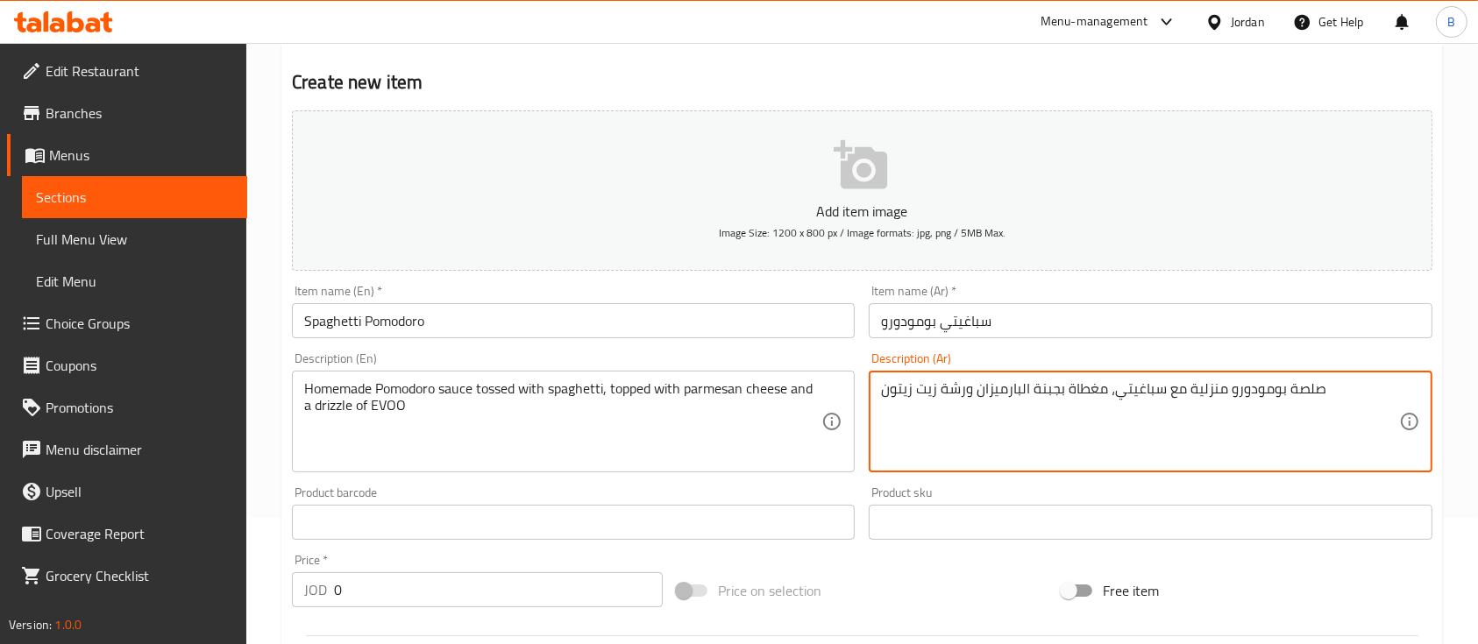
type textarea "صلصة بومودورو منزلية مع سباغيتي، مغطاة بجبنة البارميزان ورشة زيت زيتون"
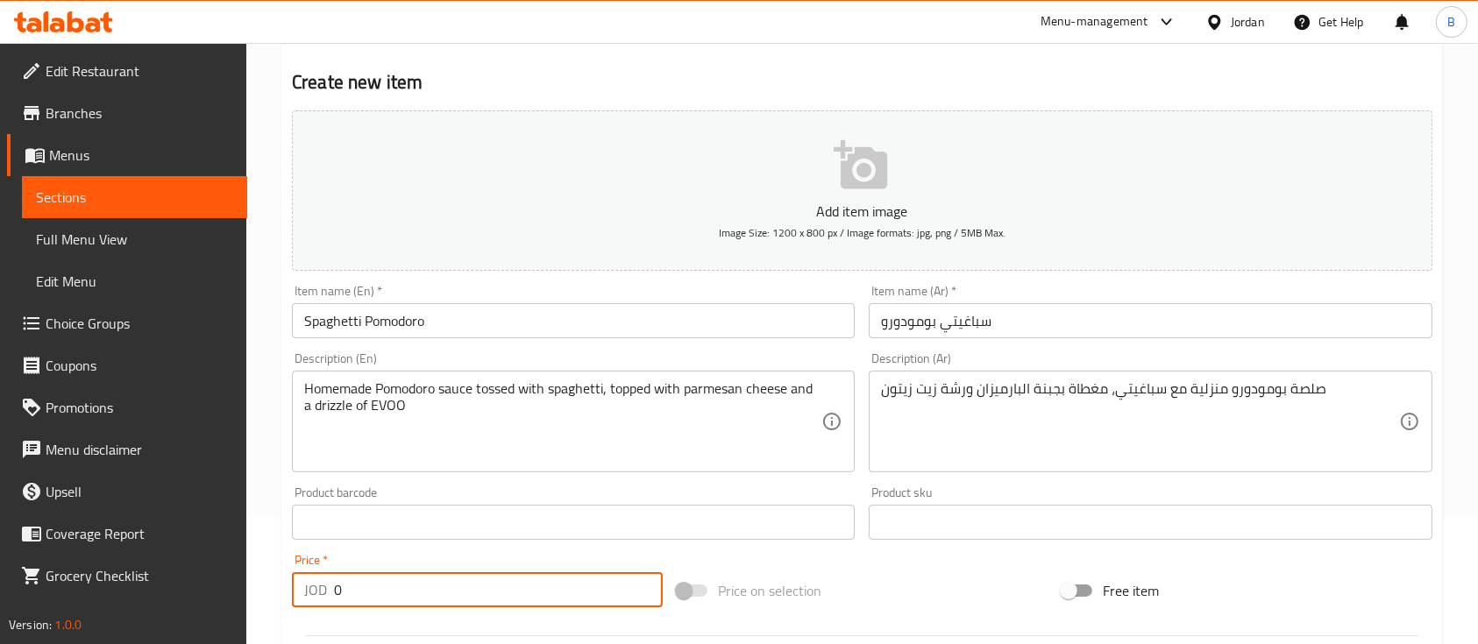
drag, startPoint x: 301, startPoint y: 569, endPoint x: 159, endPoint y: 534, distance: 146.3
click at [239, 557] on div "Edit Restaurant Branches Menus Sections Full Menu View Edit Menu Choice Groups …" at bounding box center [739, 515] width 1478 height 1196
paste input "6.25"
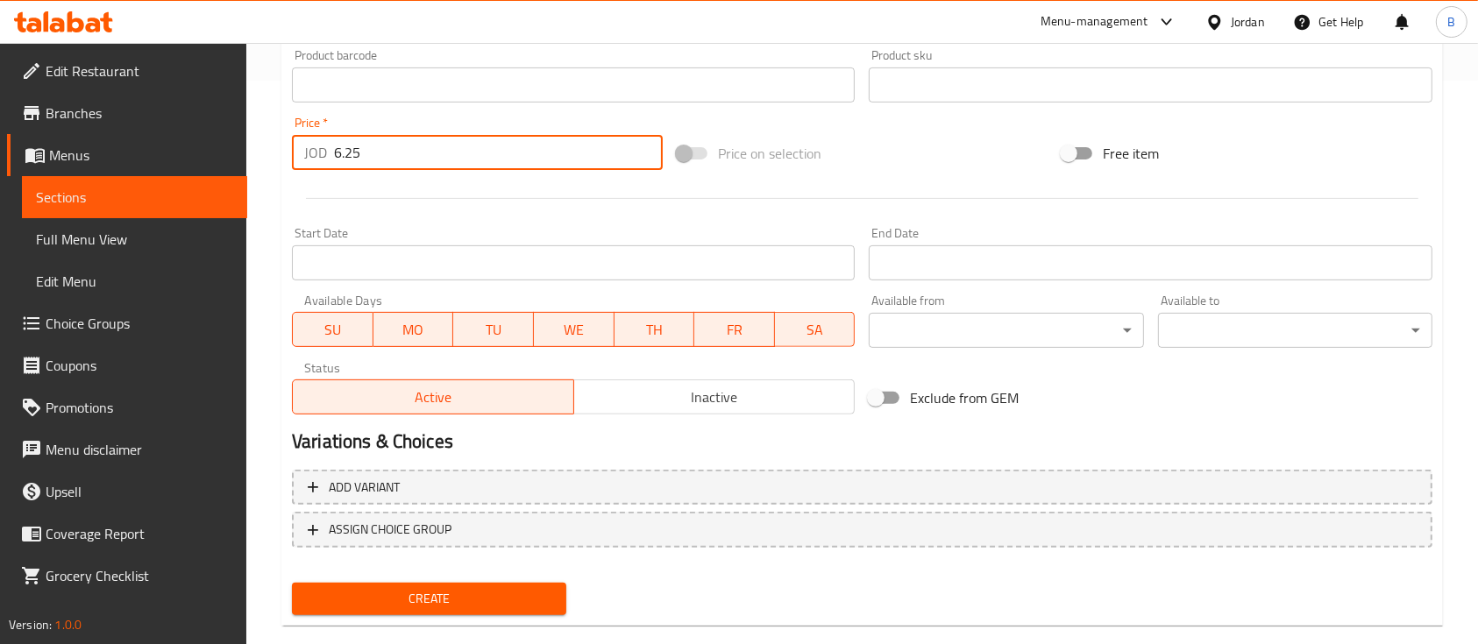
scroll to position [594, 0]
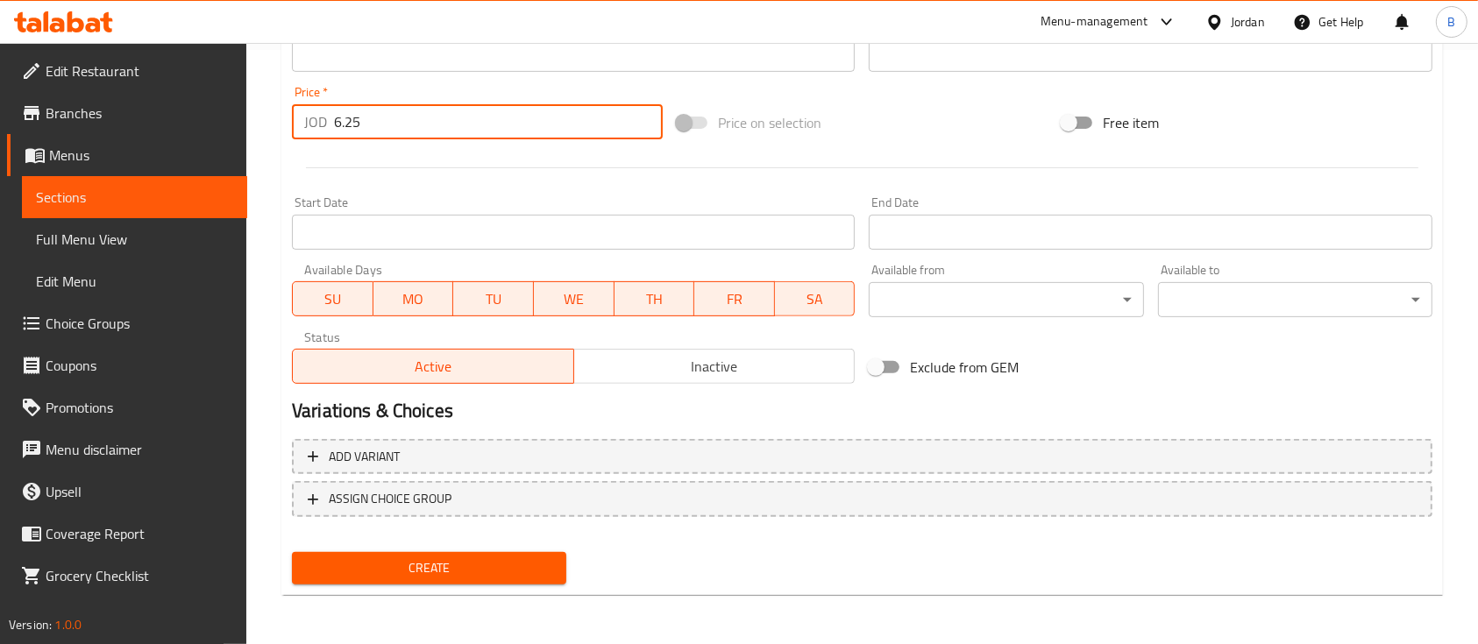
type input "6.25"
click at [454, 557] on span "Create" at bounding box center [429, 568] width 246 height 22
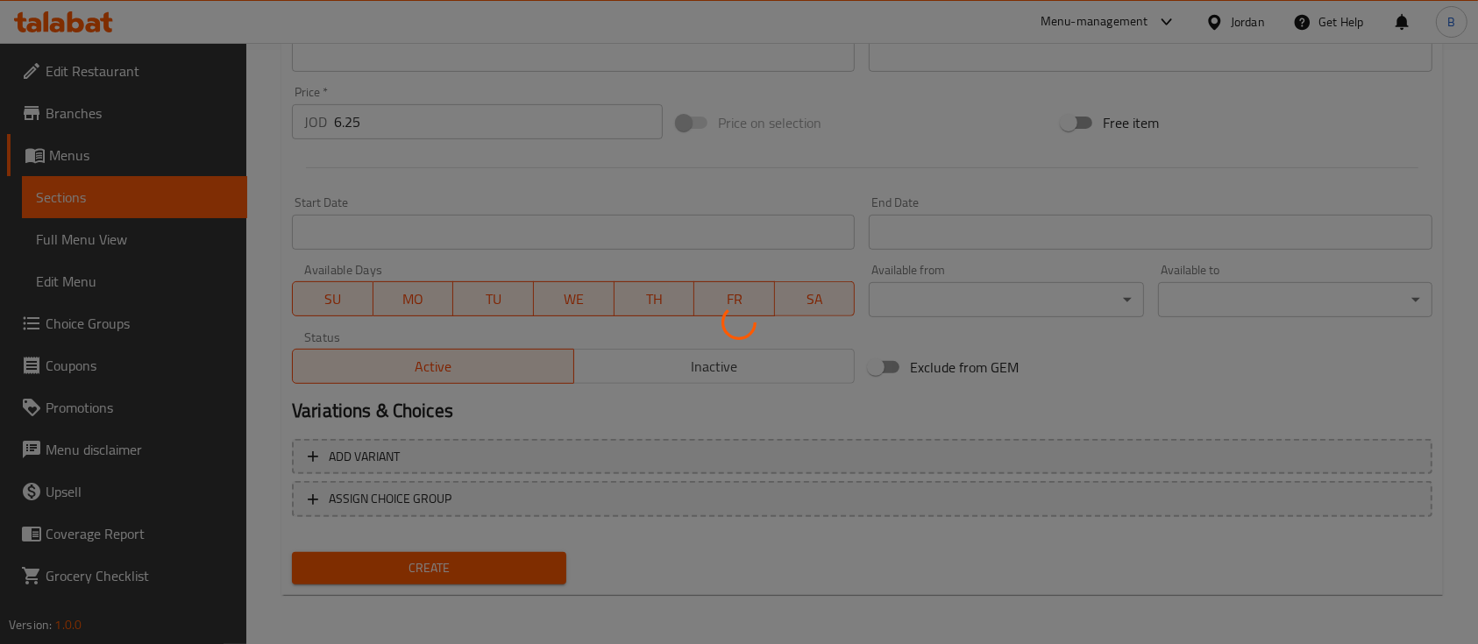
type input "0"
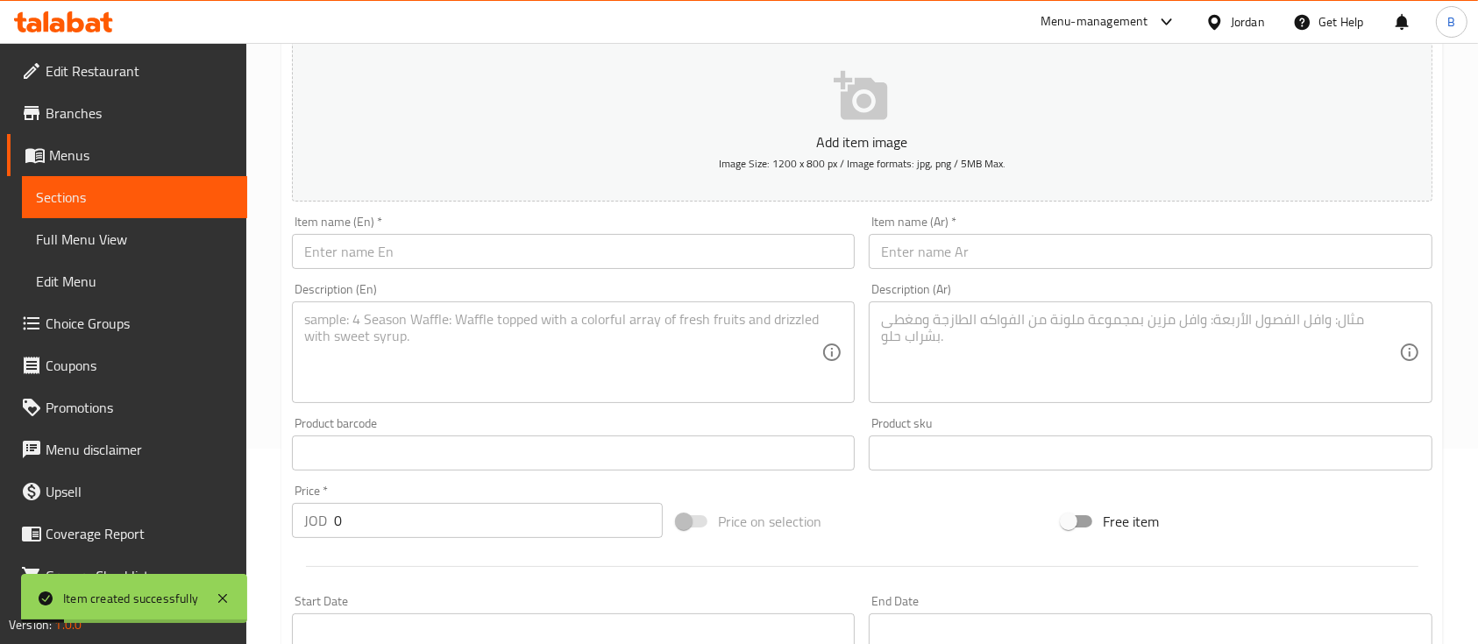
scroll to position [126, 0]
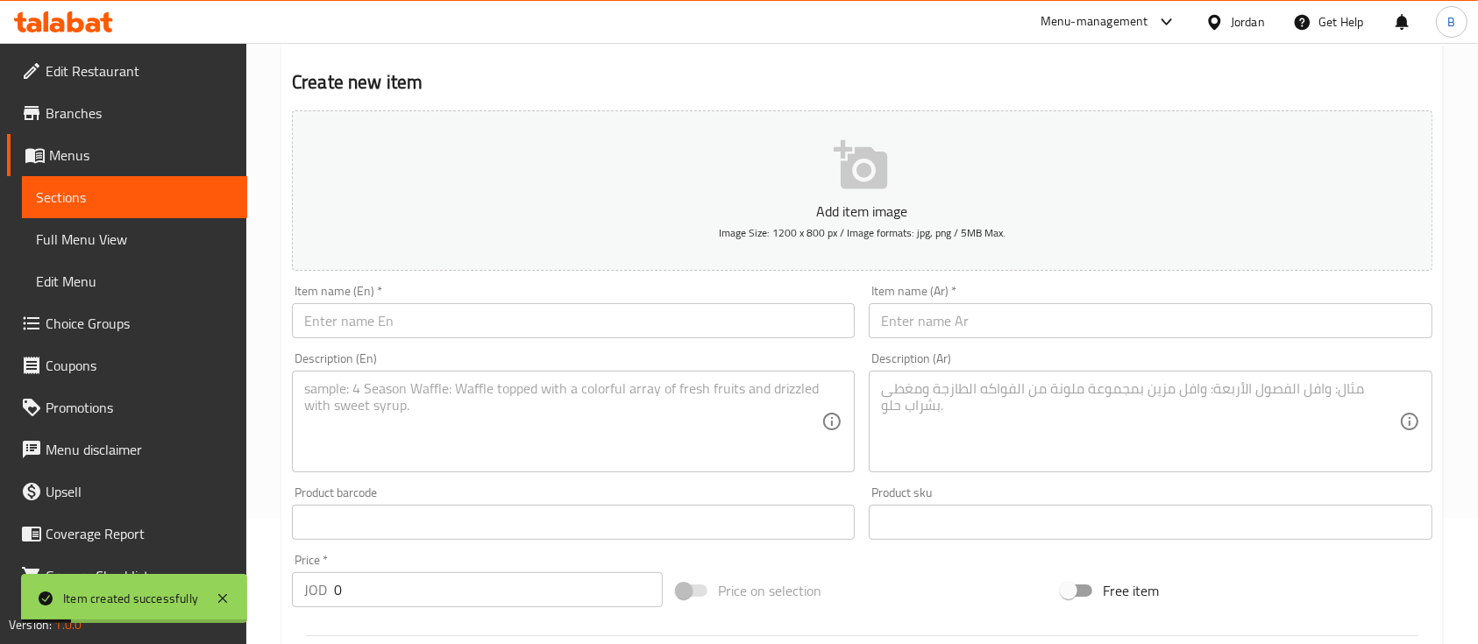
click at [414, 309] on input "text" at bounding box center [573, 320] width 563 height 35
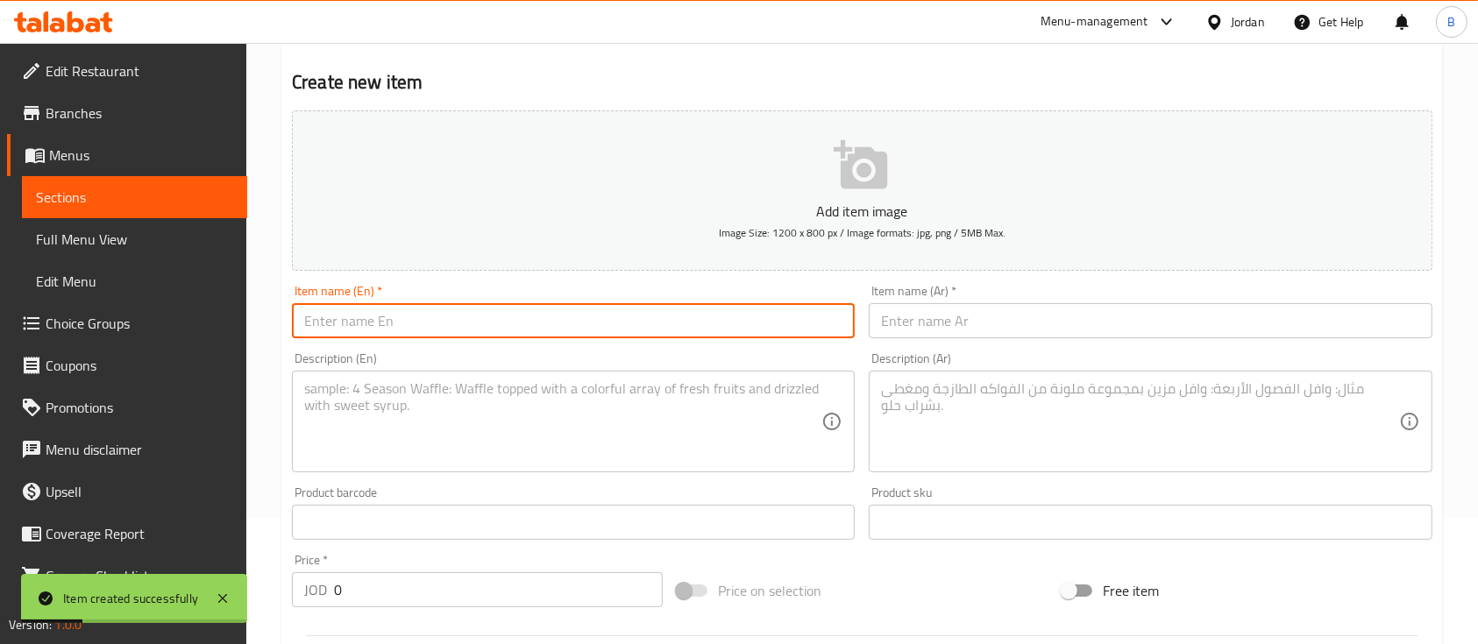
paste input "Spaghetti Aglio e Olio"
type input "Spaghetti Aglio e Olio"
click at [645, 398] on textarea at bounding box center [562, 421] width 517 height 83
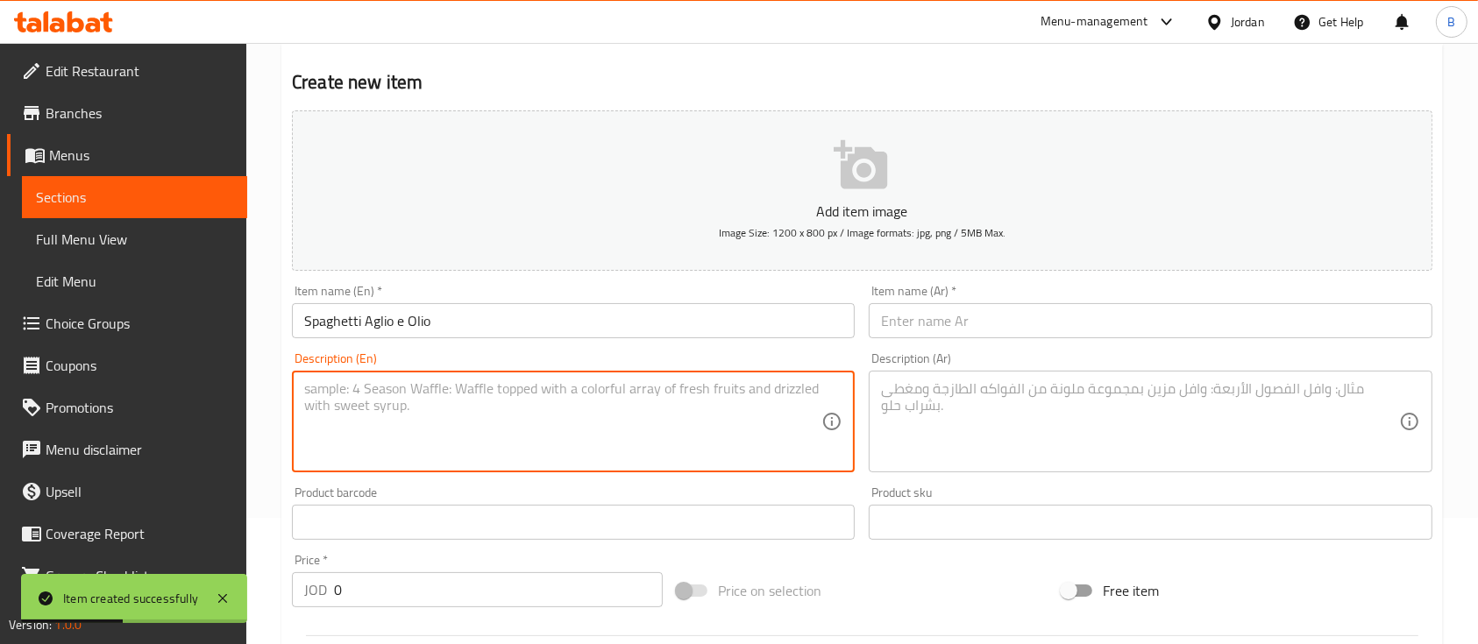
paste textarea "Spaghetti cooked with fresh garlic, chilli flakes, parsley, and EVOO"
type textarea "Spaghetti cooked with fresh garlic, chilli flakes, parsley, and EVOO"
click at [920, 334] on input "text" at bounding box center [1150, 320] width 563 height 35
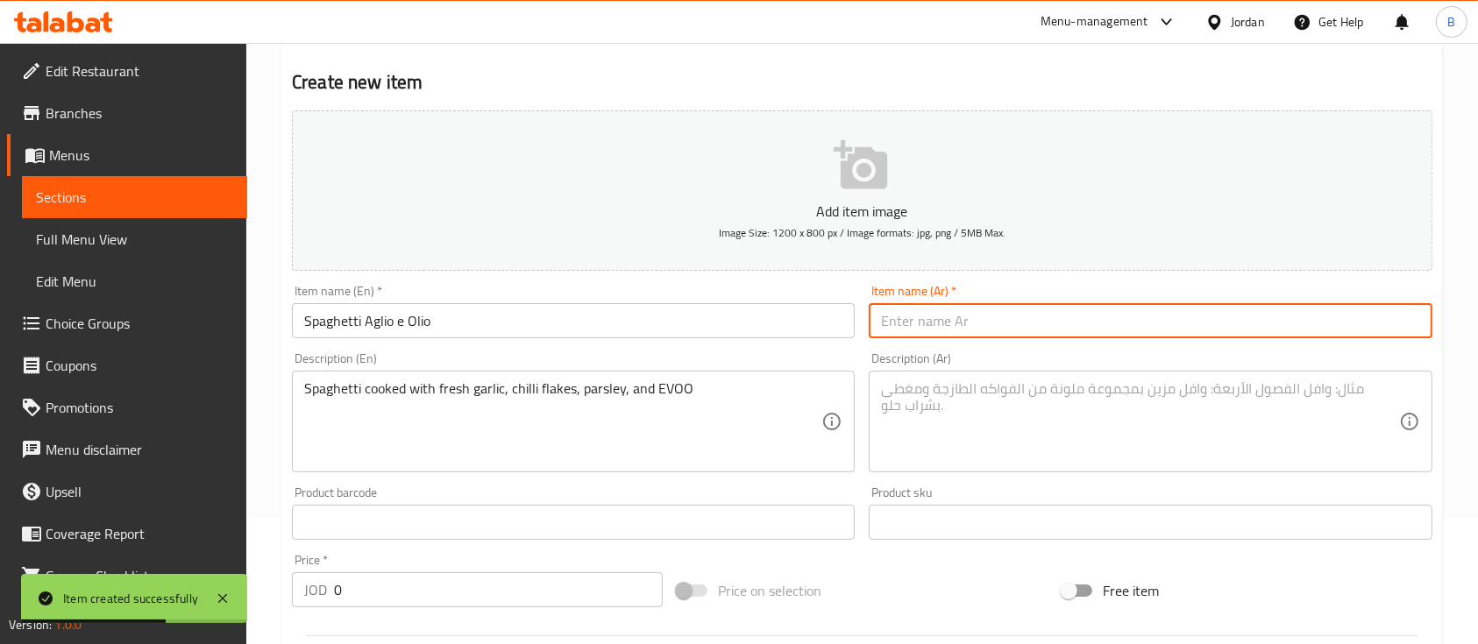
paste input "سباغيتي أليو إي أوليو"
type input "سباغيتي أليو إي أوليو"
click at [995, 458] on textarea at bounding box center [1139, 421] width 517 height 83
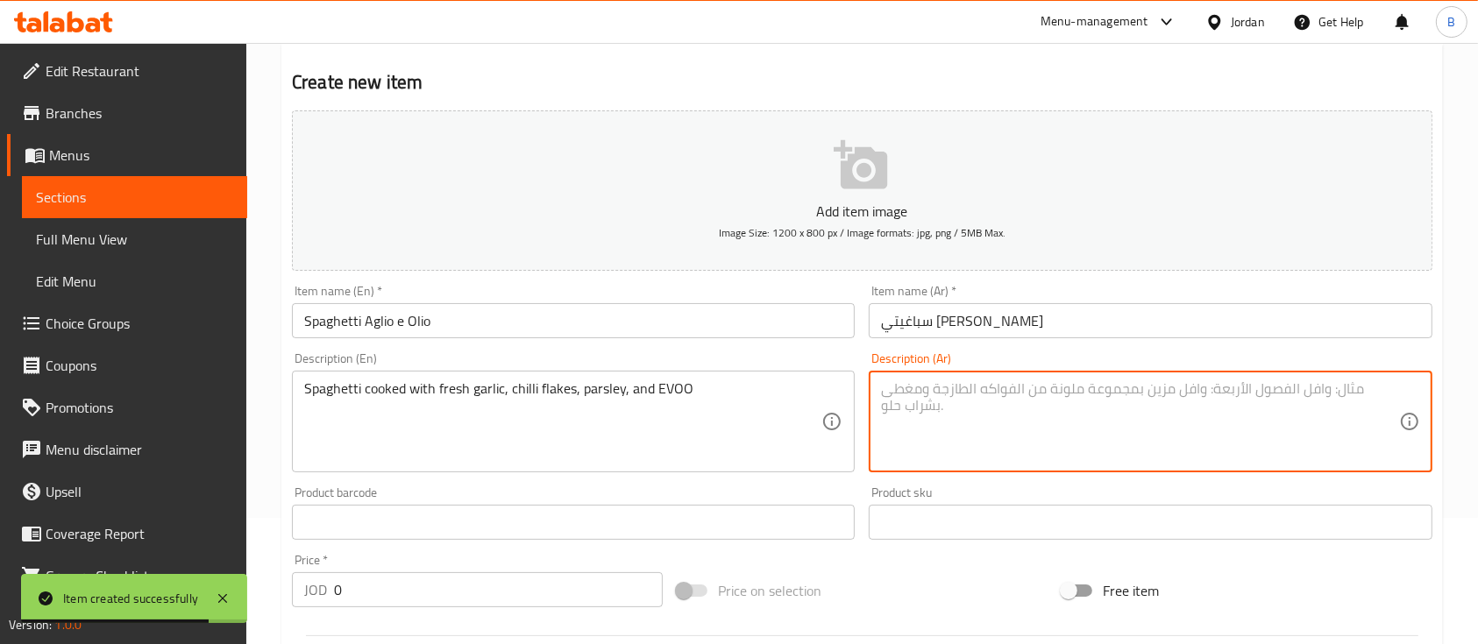
paste textarea "سباغيتي مطبوخة مع الثوم الطازج، رقائق الفلفل الحار، البقدونس، وزيت الزيتون"
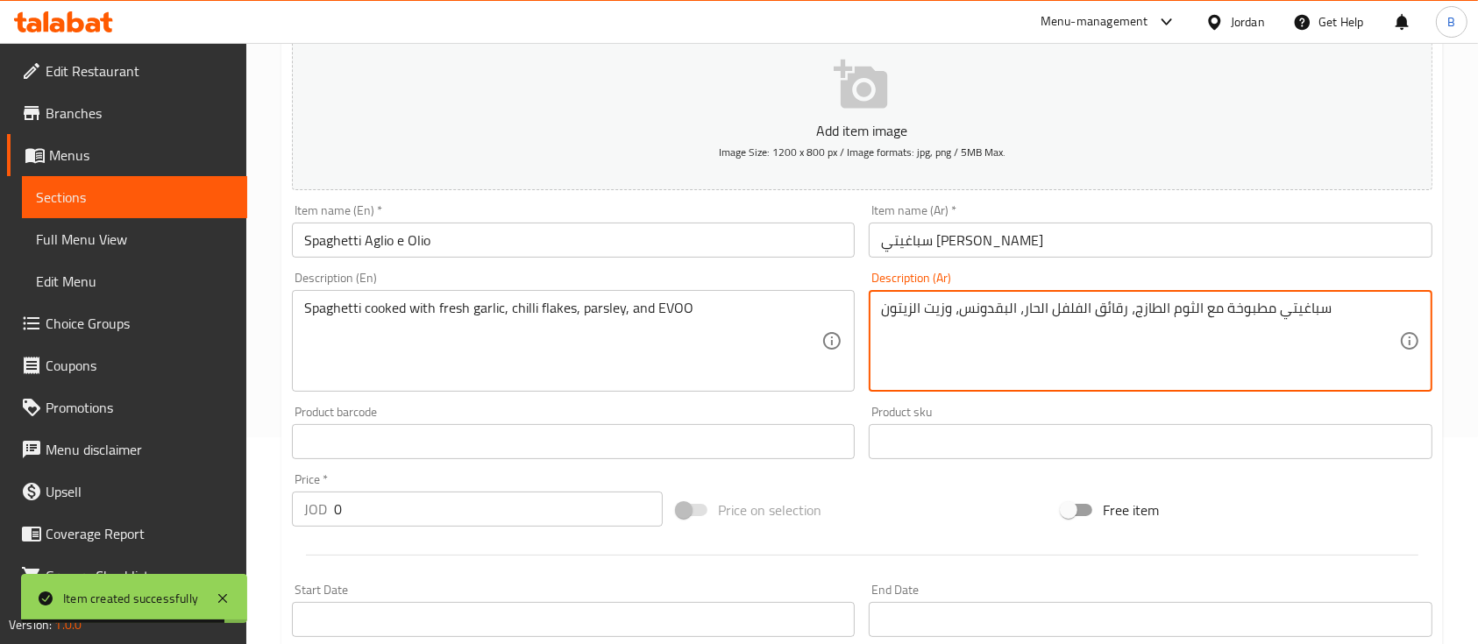
scroll to position [244, 0]
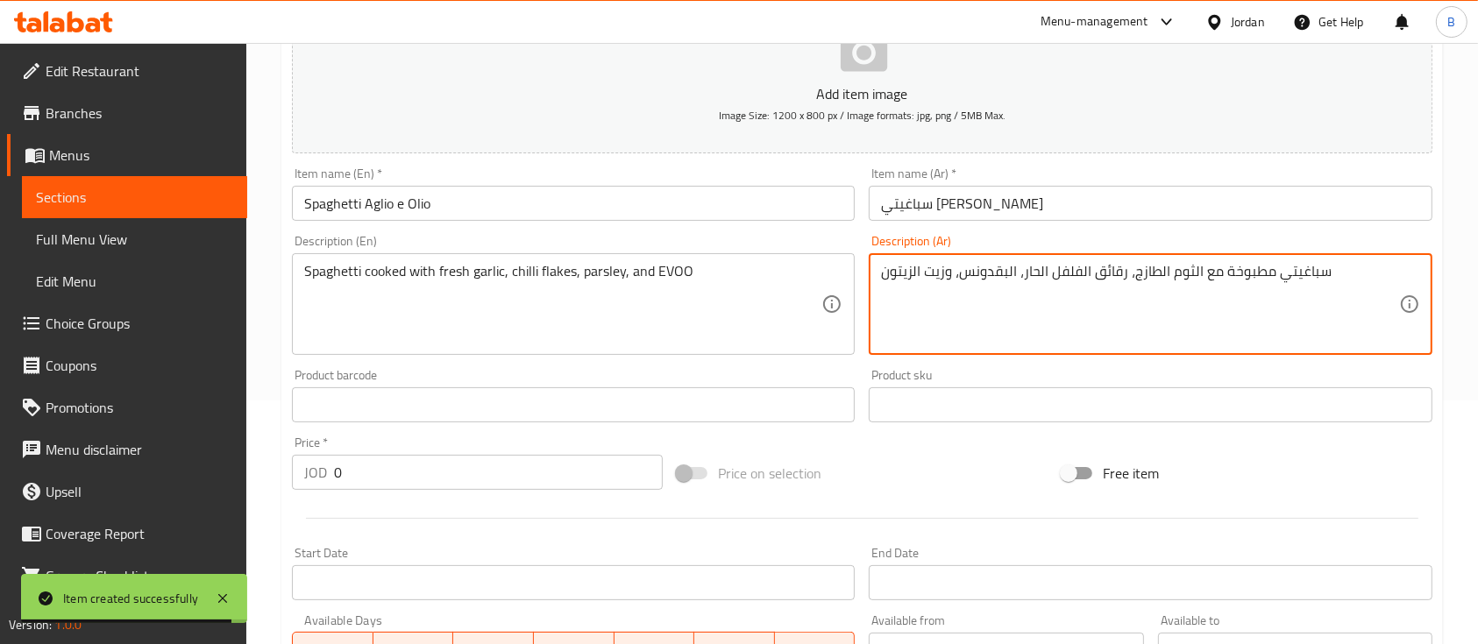
type textarea "سباغيتي مطبوخة مع الثوم الطازج، رقائق الفلفل الحار، البقدونس، وزيت الزيتون"
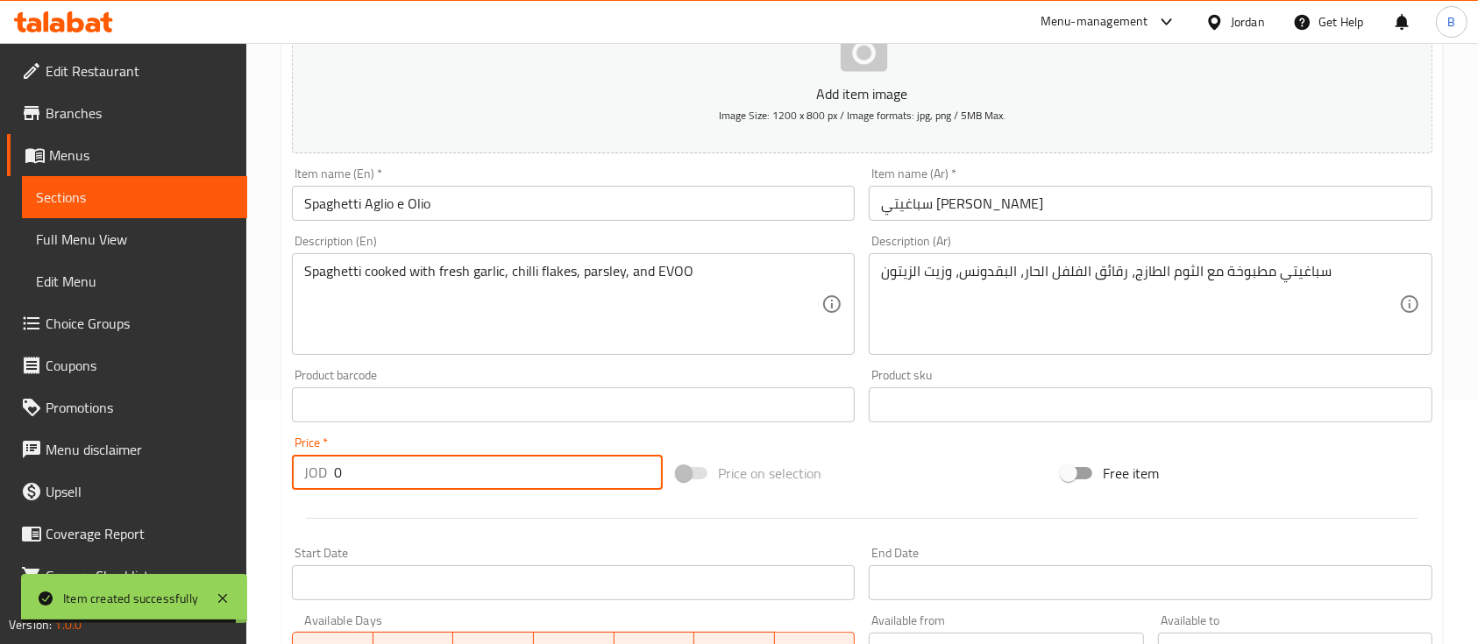
drag, startPoint x: 487, startPoint y: 487, endPoint x: 191, endPoint y: 446, distance: 299.1
click at [191, 446] on div "Edit Restaurant Branches Menus Sections Full Menu View Edit Menu Choice Groups …" at bounding box center [739, 397] width 1478 height 1196
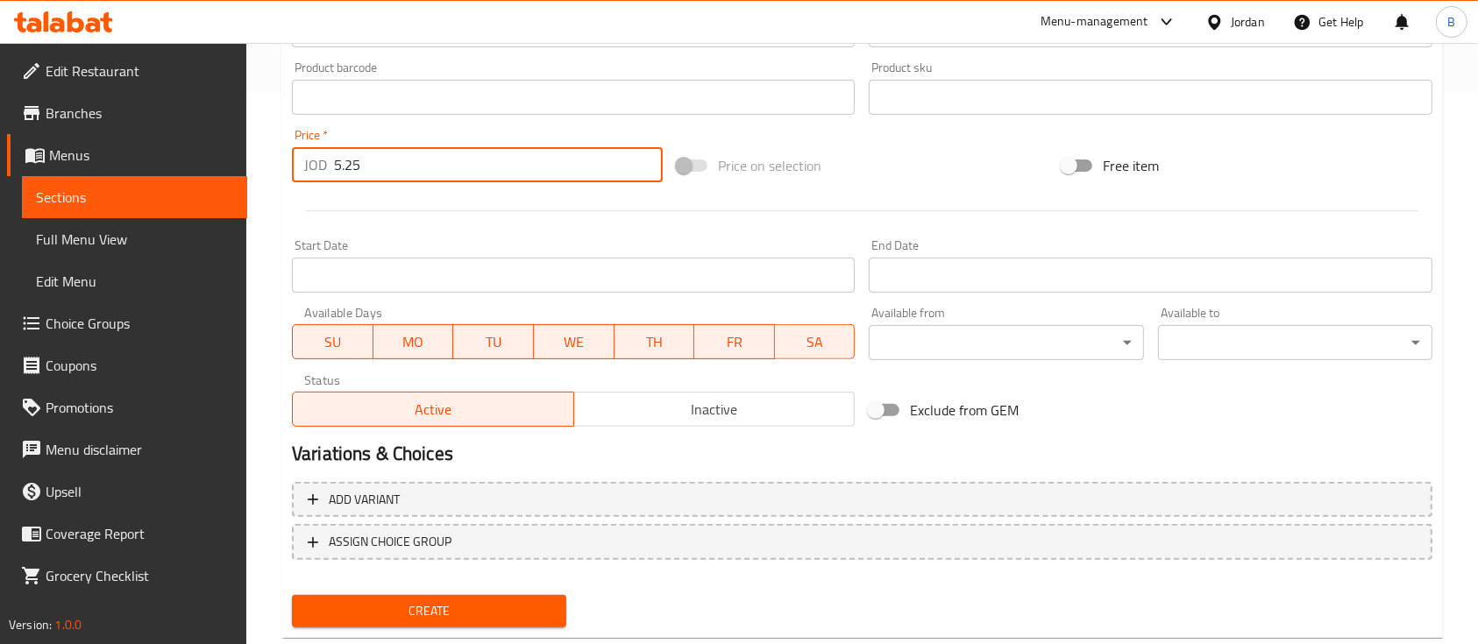
scroll to position [594, 0]
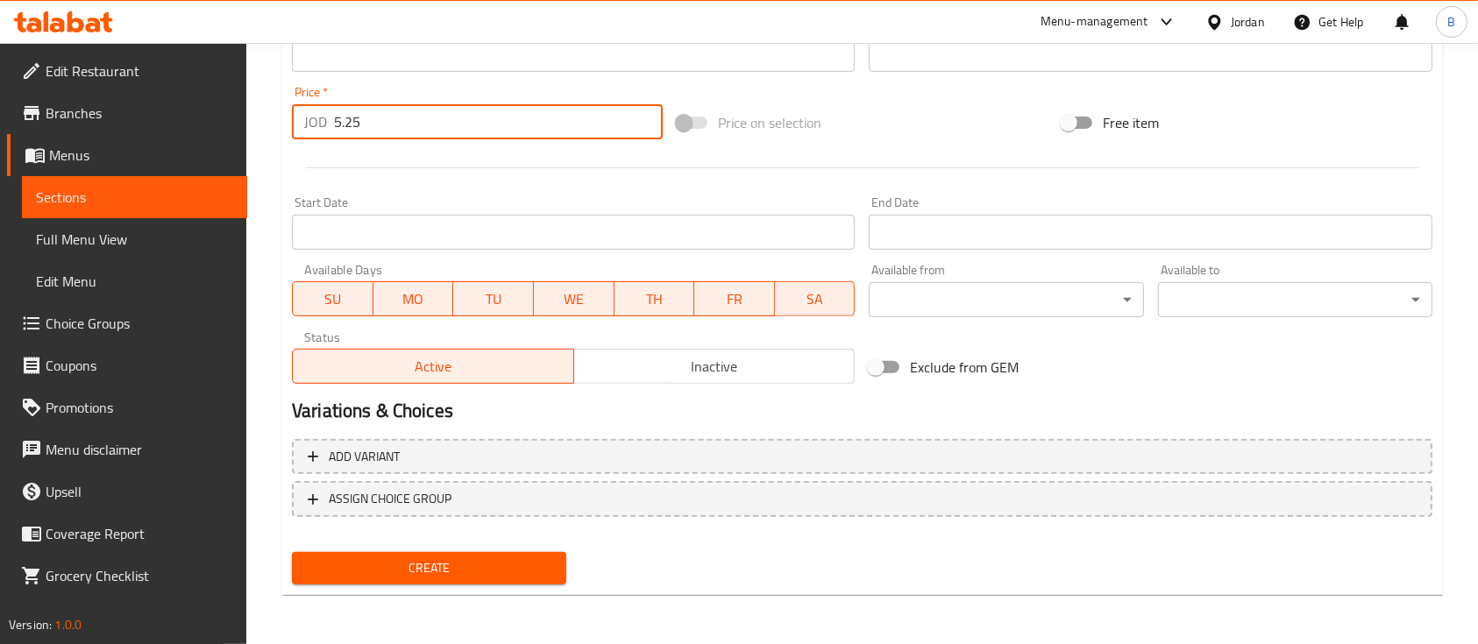
type input "5.25"
click at [426, 556] on button "Create" at bounding box center [429, 568] width 274 height 32
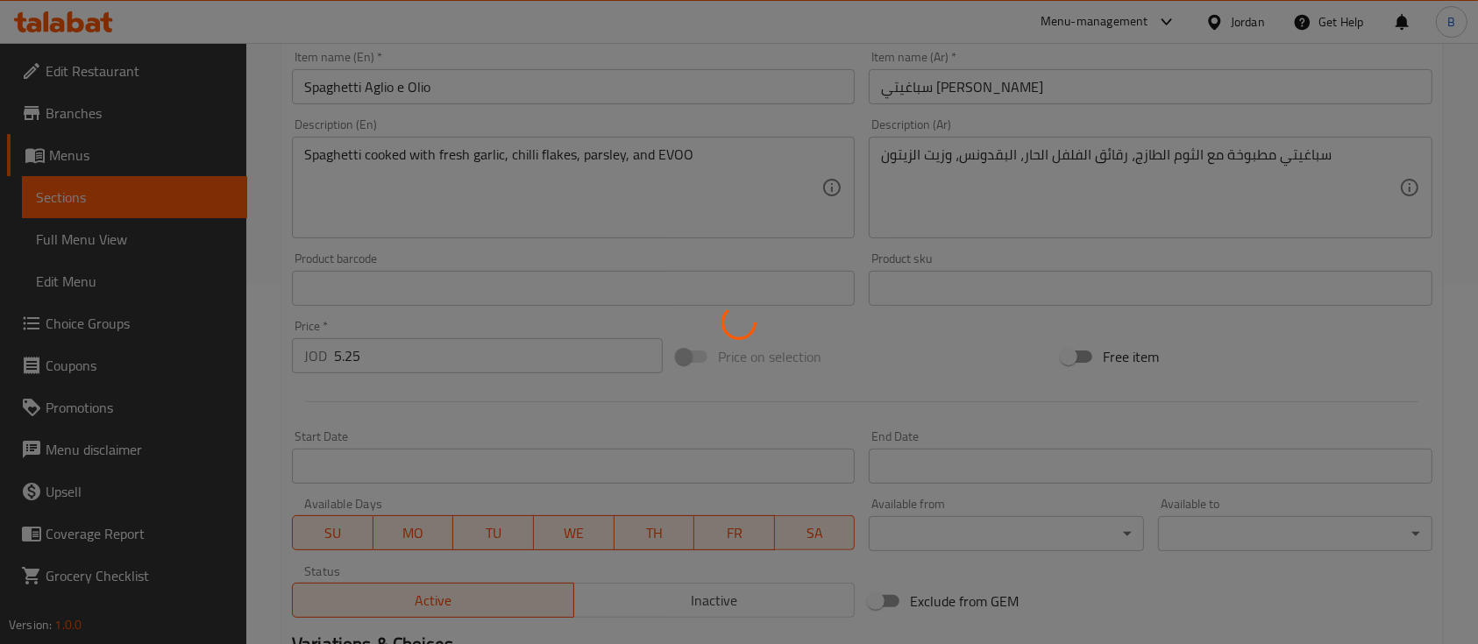
scroll to position [126, 0]
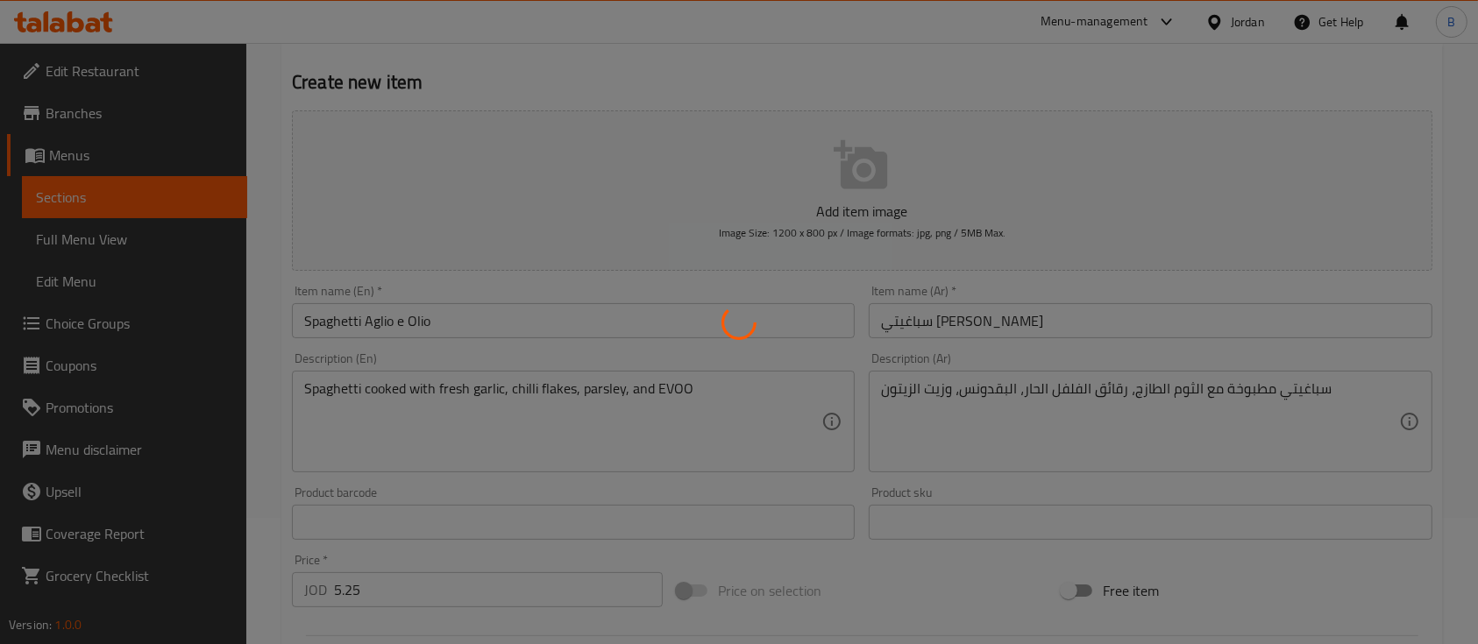
type input "0"
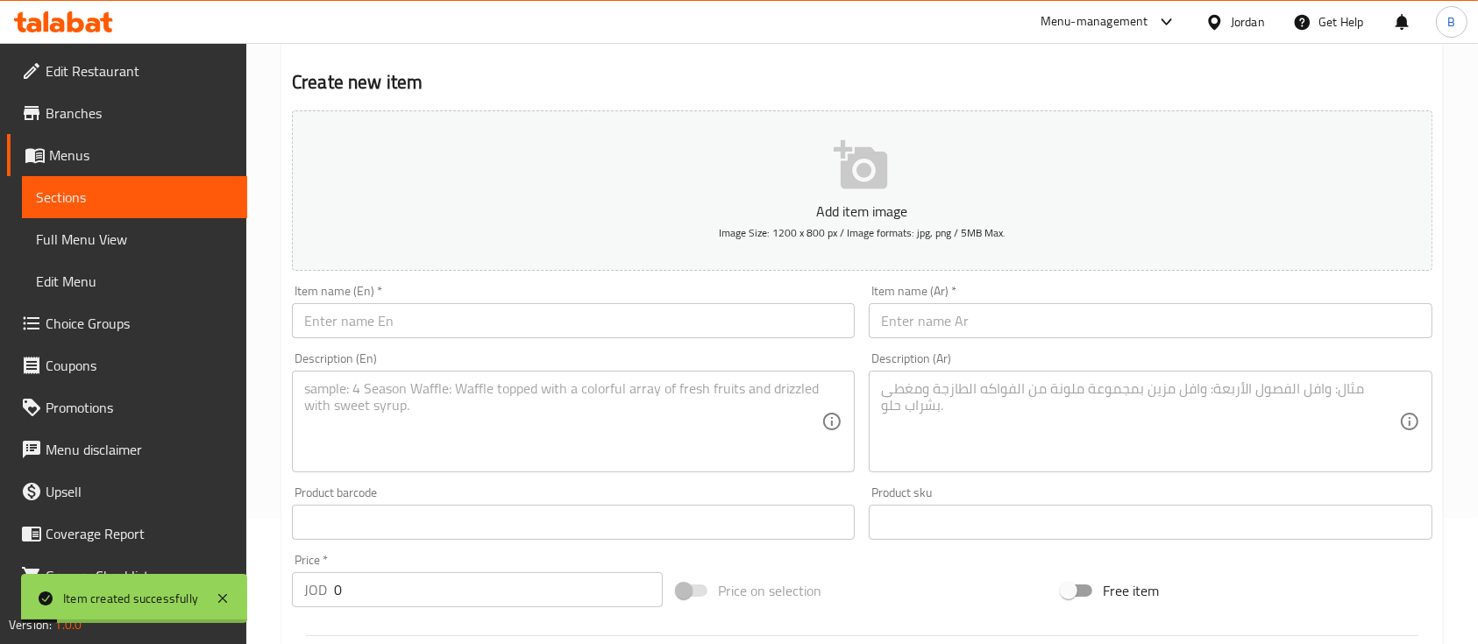
drag, startPoint x: 514, startPoint y: 289, endPoint x: 500, endPoint y: 297, distance: 16.9
click at [514, 287] on div "Item name (En)   * Item name (En) *" at bounding box center [573, 311] width 563 height 53
click at [500, 298] on div "Item name (En)   * Item name (En) *" at bounding box center [573, 311] width 563 height 53
click at [500, 308] on input "text" at bounding box center [573, 320] width 563 height 35
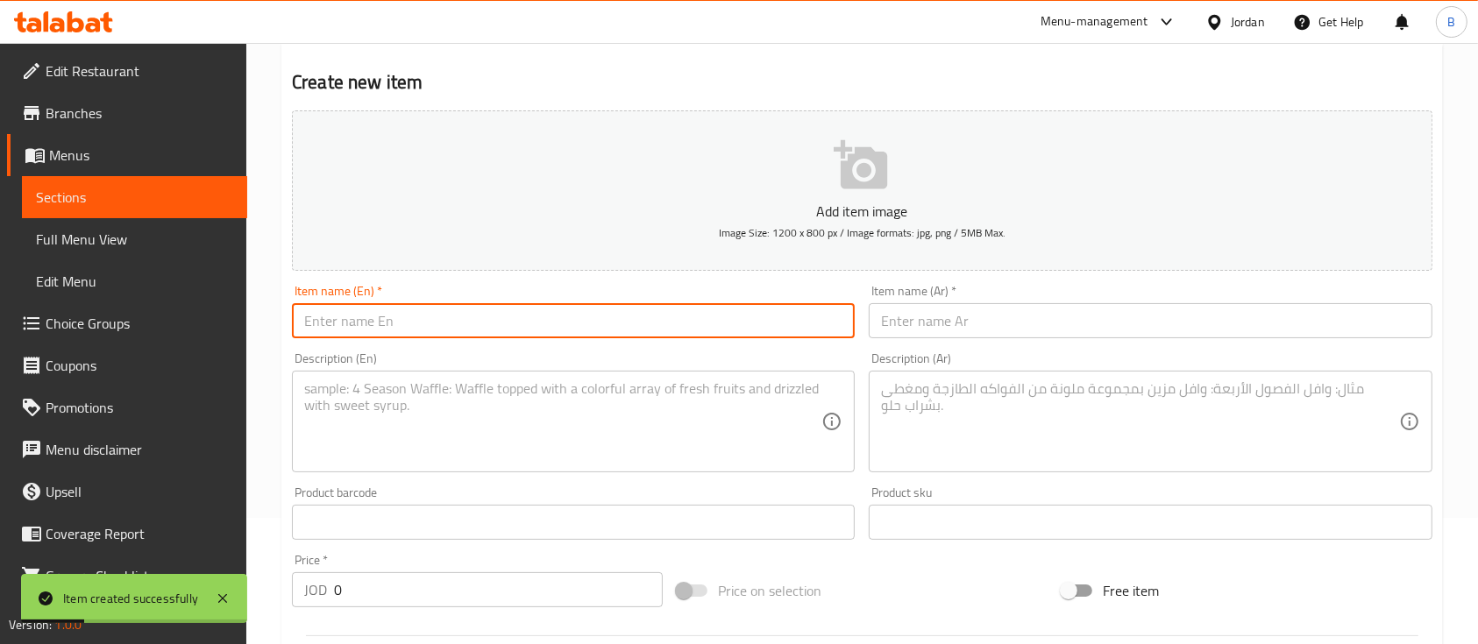
paste input "Penne Arrabbiata"
type input "Penne Arrabbiata"
click at [607, 458] on textarea at bounding box center [562, 421] width 517 height 83
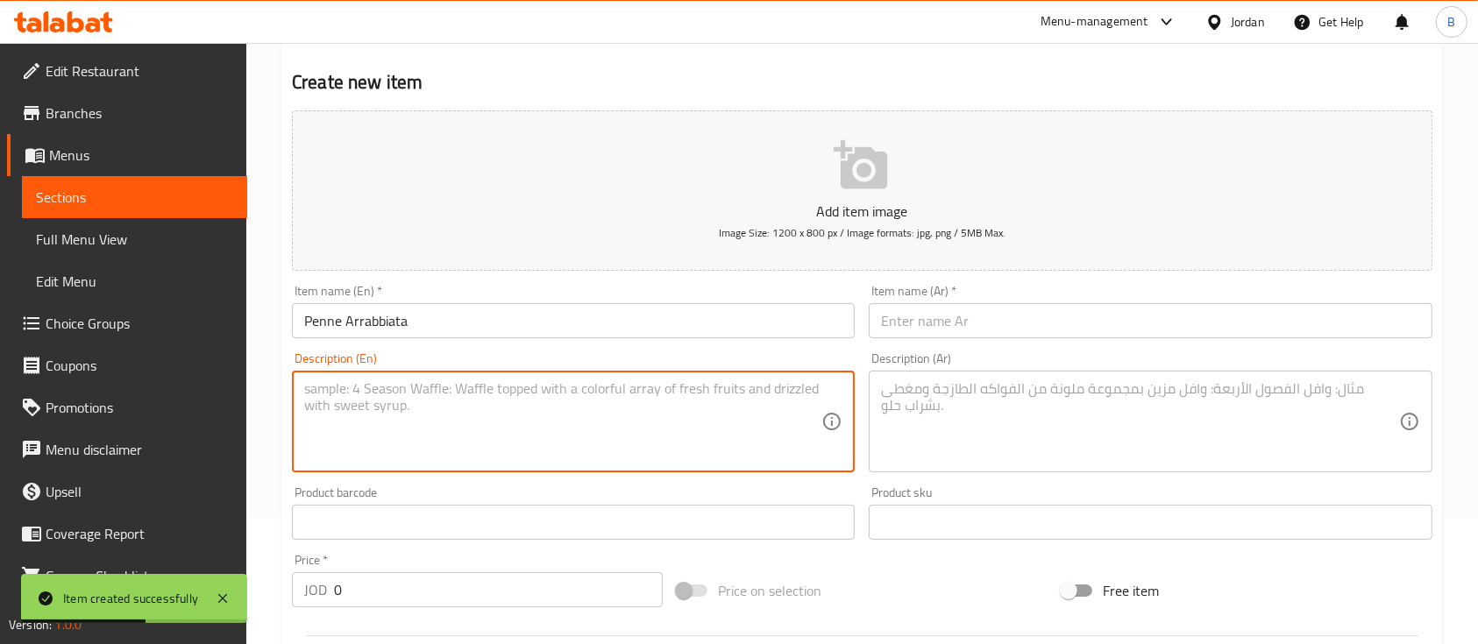
paste textarea "Penne served with garlic tomato sauce chilli and fresh parsley"
type textarea "Penne served with garlic tomato sauce chilli and fresh parsley"
click at [906, 324] on input "text" at bounding box center [1150, 320] width 563 height 35
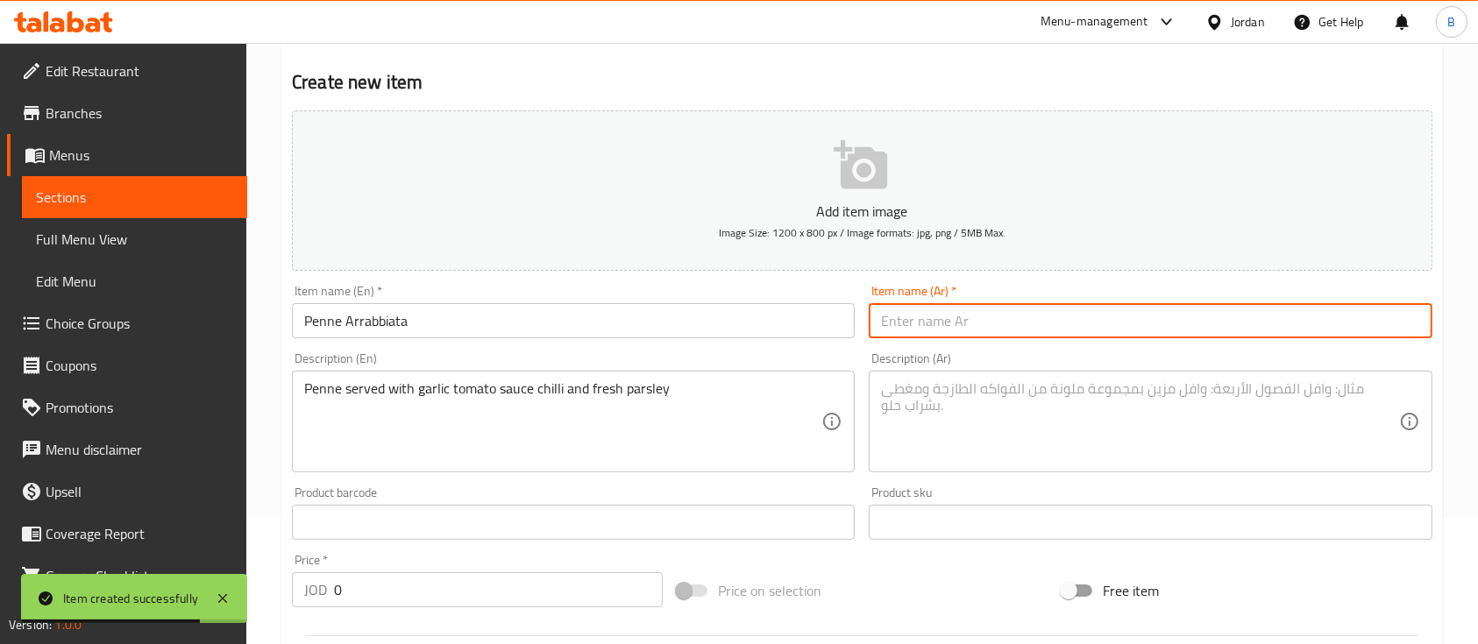
paste input "بيني أرابياتا"
type input "بيني أرابياتا"
click at [1015, 403] on textarea at bounding box center [1139, 421] width 517 height 83
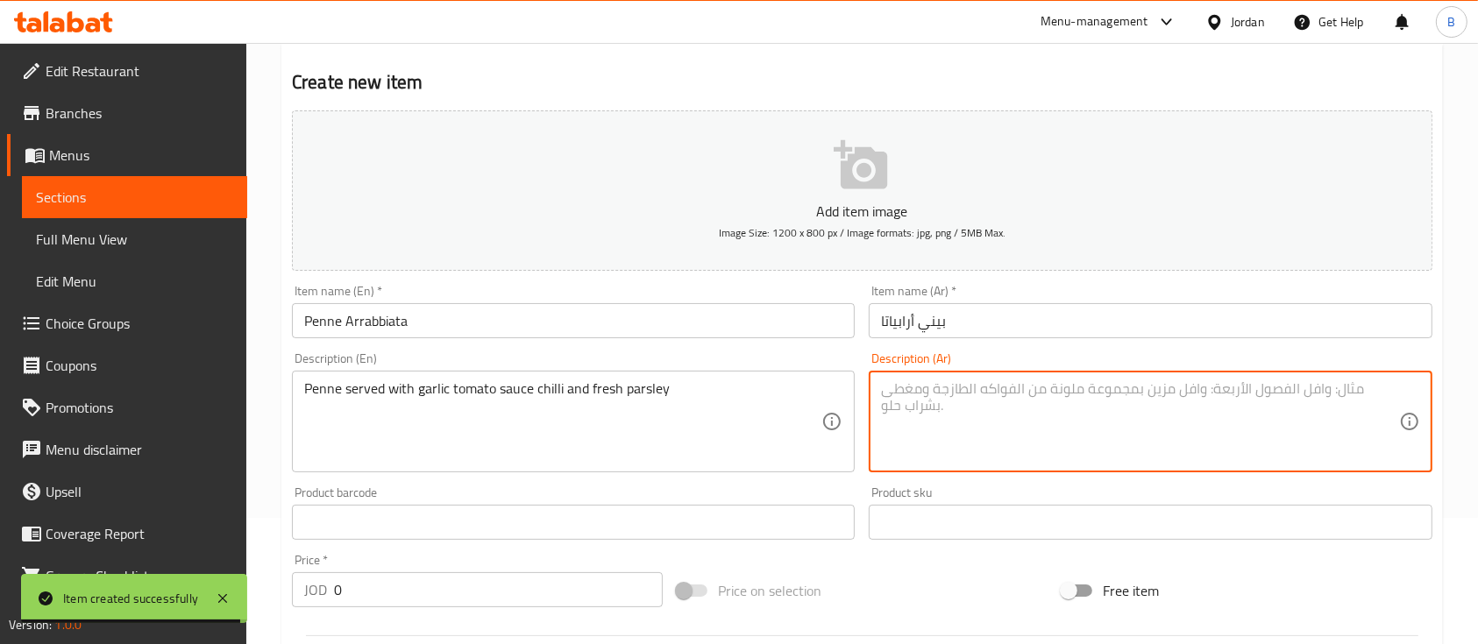
paste textarea "بيني مع صلصة الطماطم بالثوم والفلفل الحار والبقدونس الطازج"
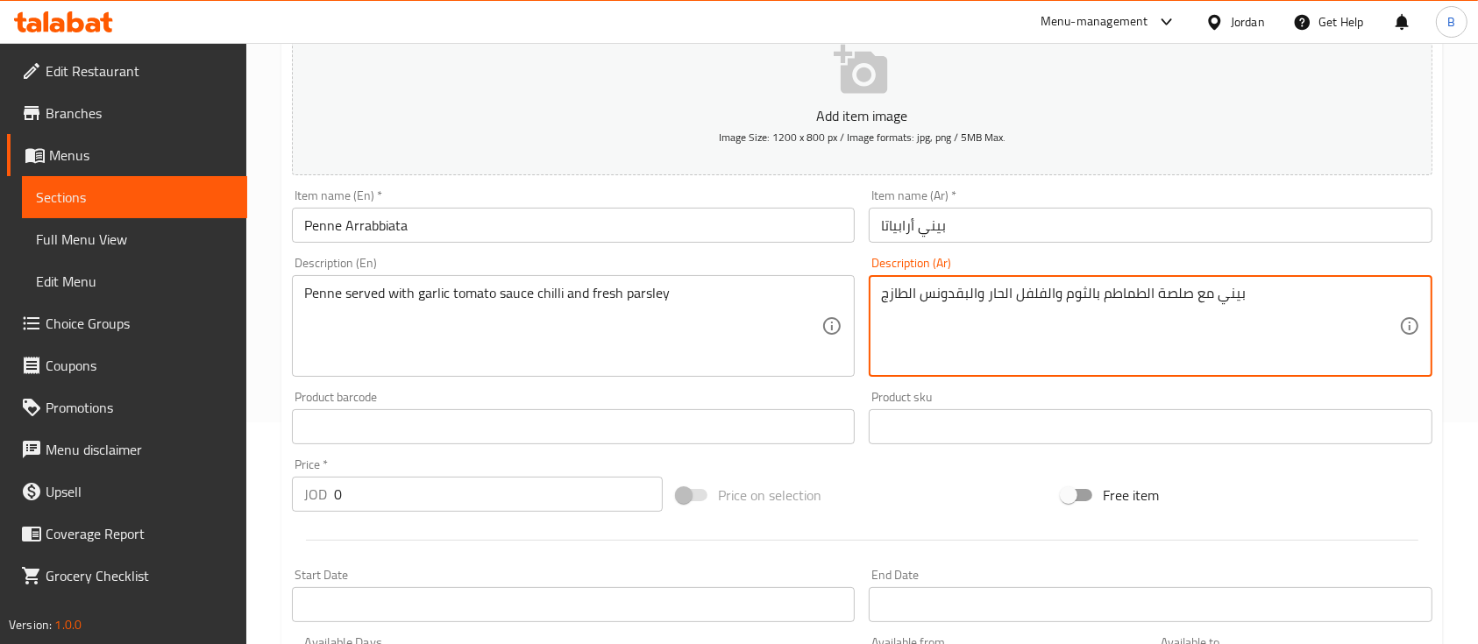
scroll to position [244, 0]
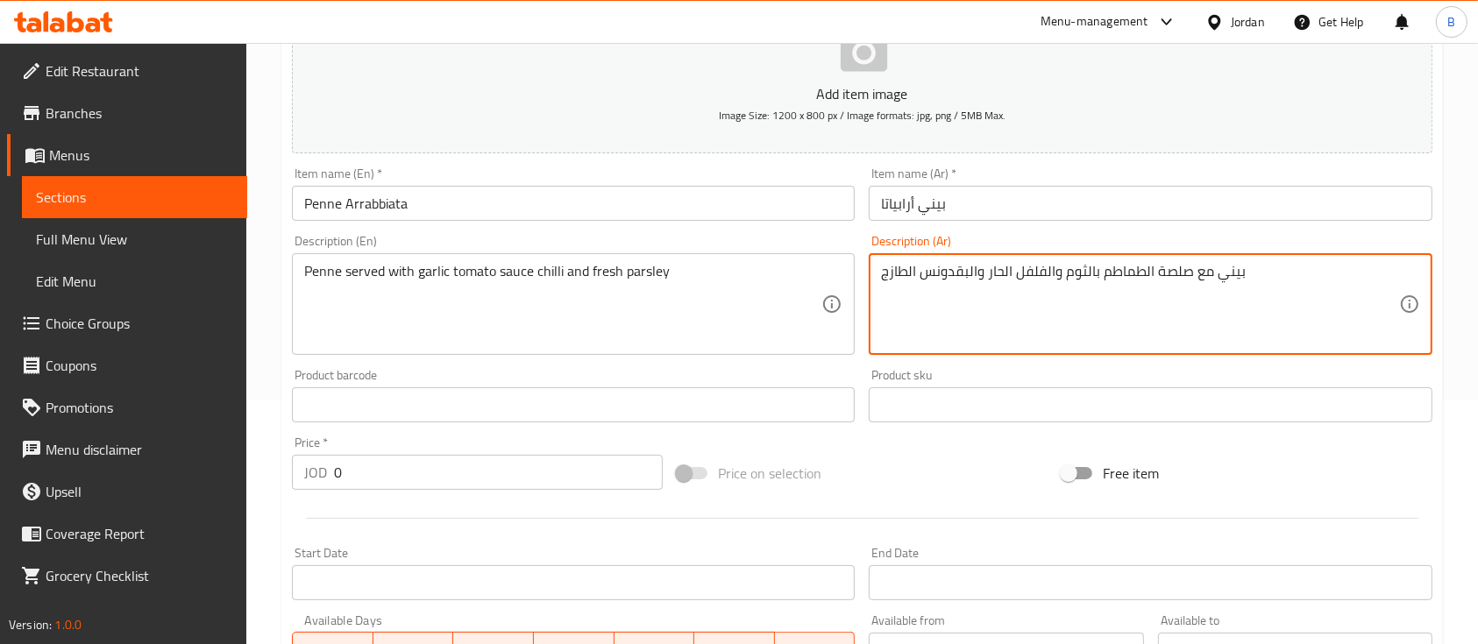
type textarea "بيني مع صلصة الطماطم بالثوم والفلفل الحار والبقدونس الطازج"
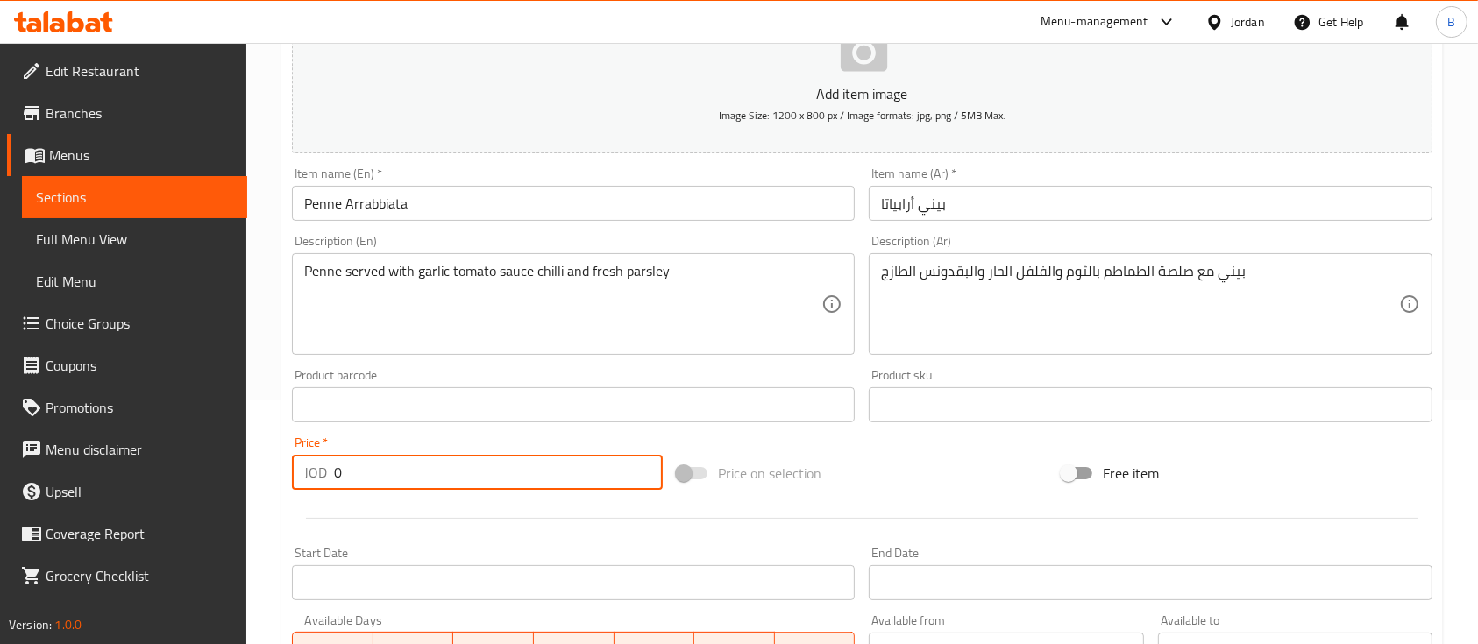
drag, startPoint x: 431, startPoint y: 472, endPoint x: 0, endPoint y: 401, distance: 437.0
click at [36, 415] on div "Edit Restaurant Branches Menus Sections Full Menu View Edit Menu Choice Groups …" at bounding box center [739, 397] width 1478 height 1196
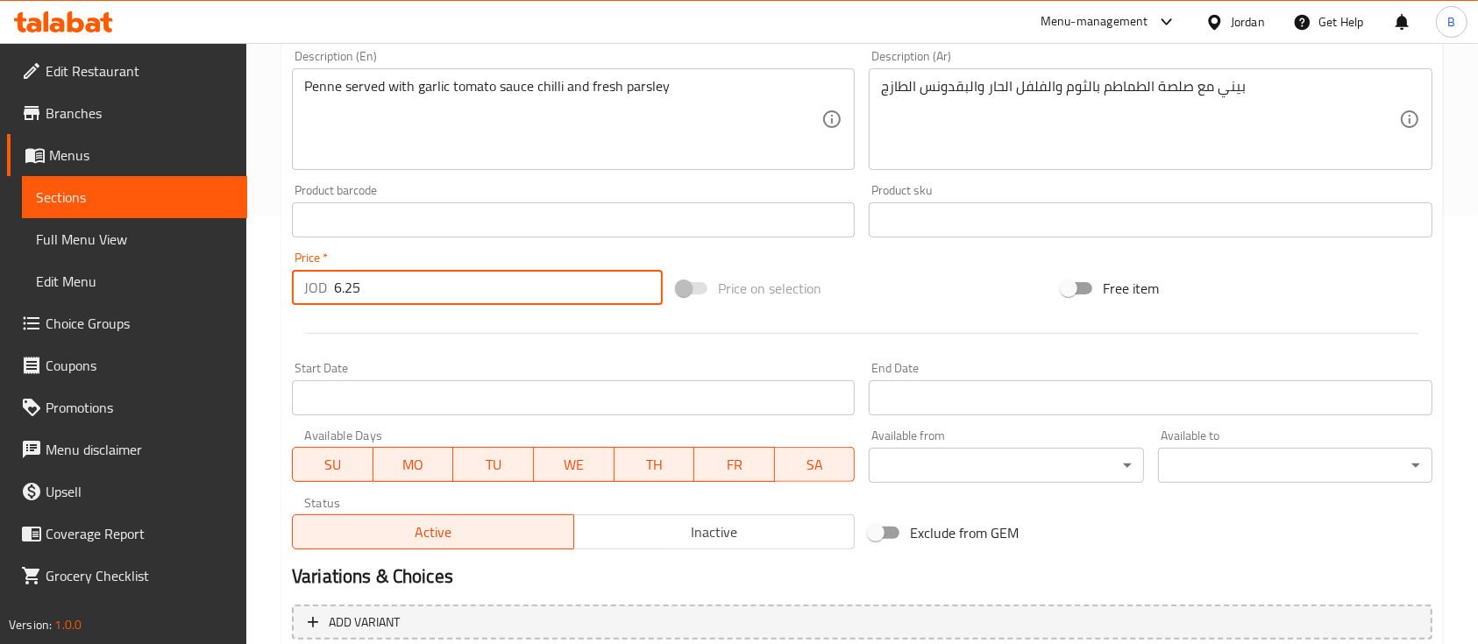
scroll to position [594, 0]
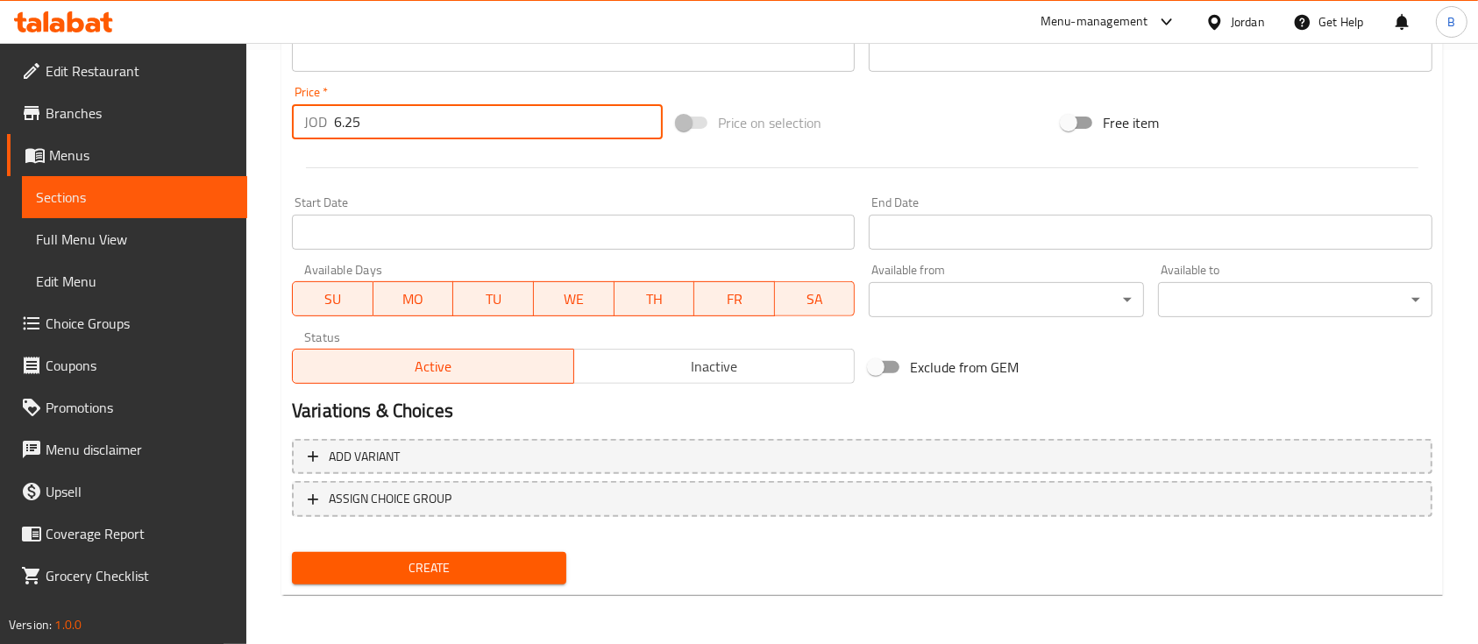
type input "6.25"
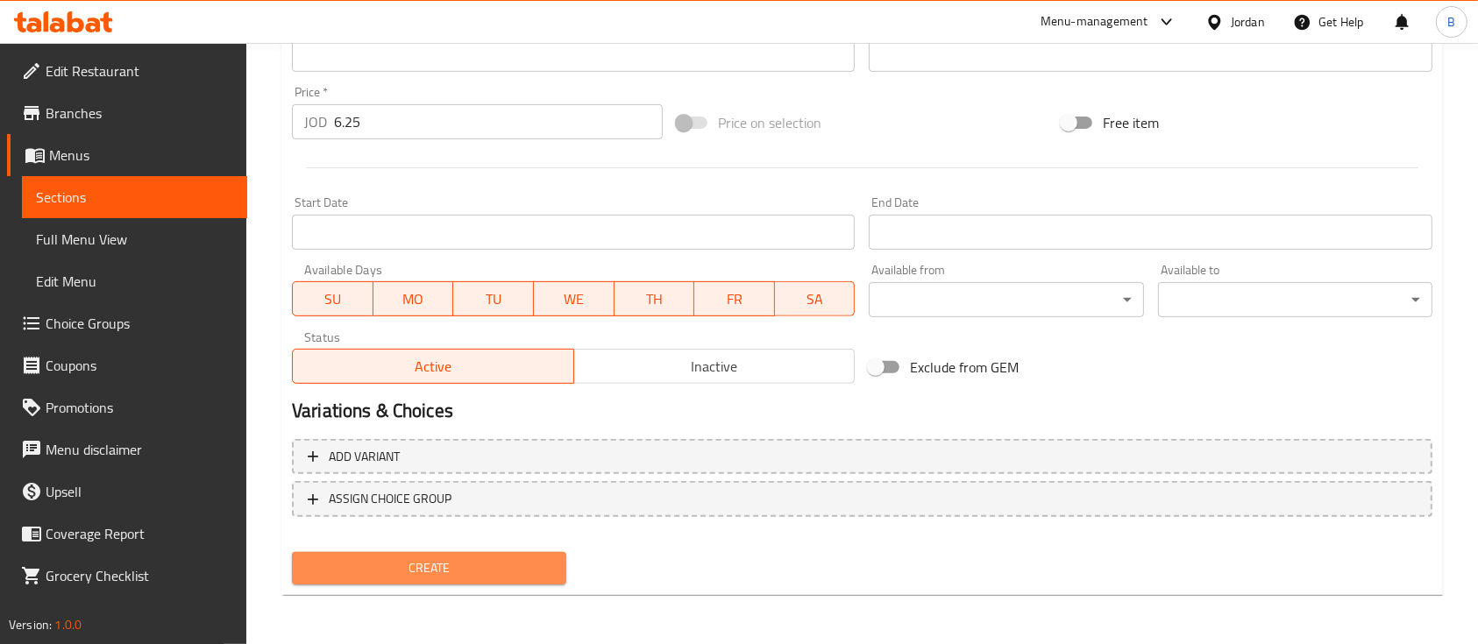
click at [481, 557] on button "Create" at bounding box center [429, 568] width 274 height 32
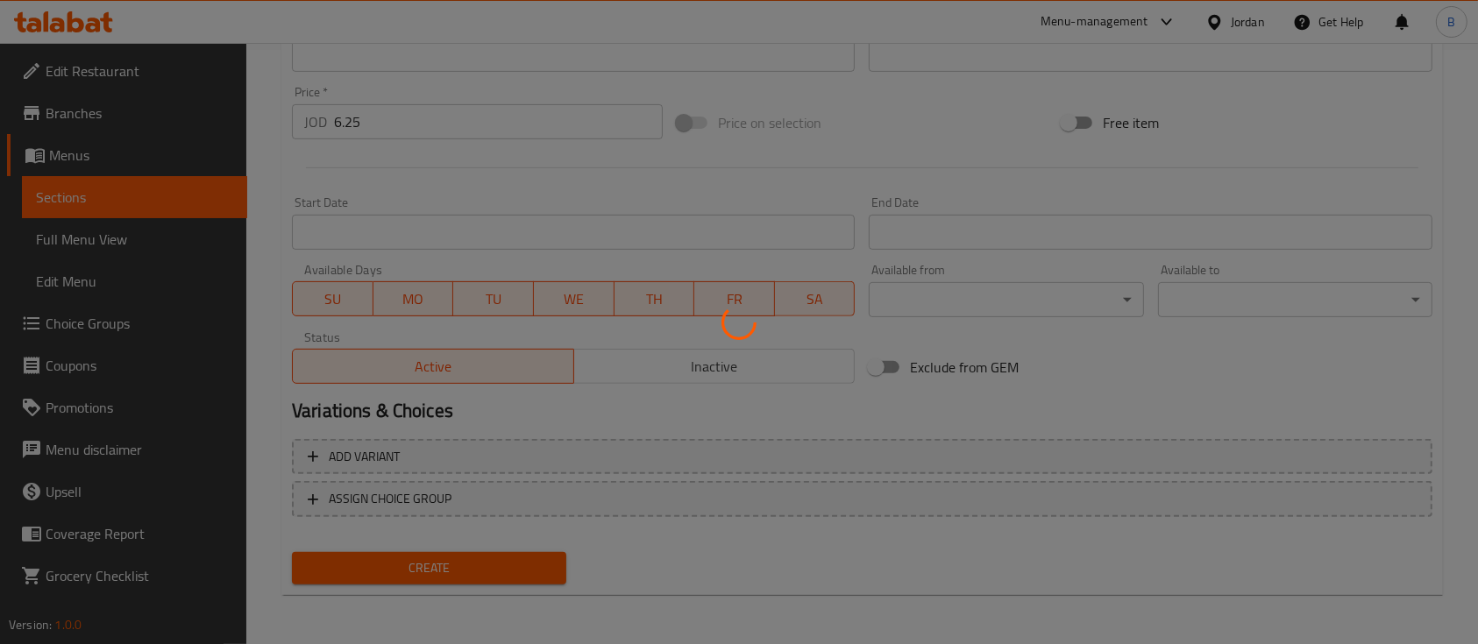
type input "0"
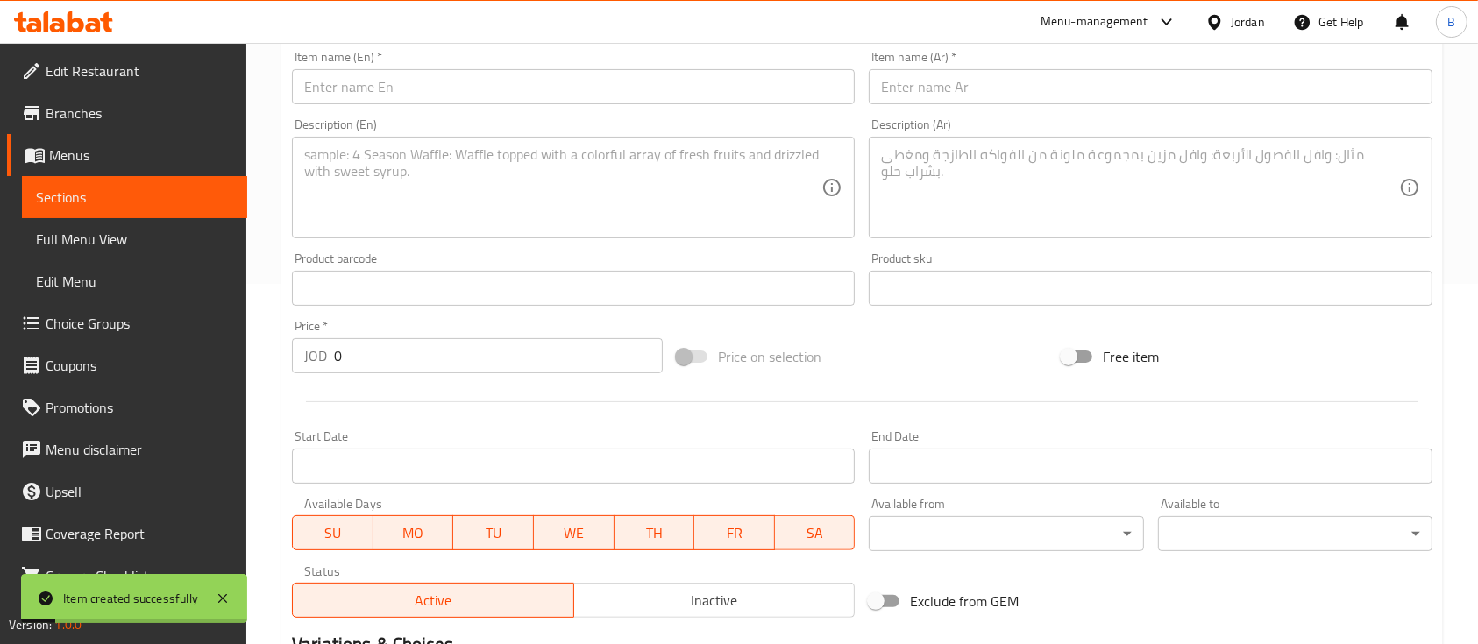
scroll to position [244, 0]
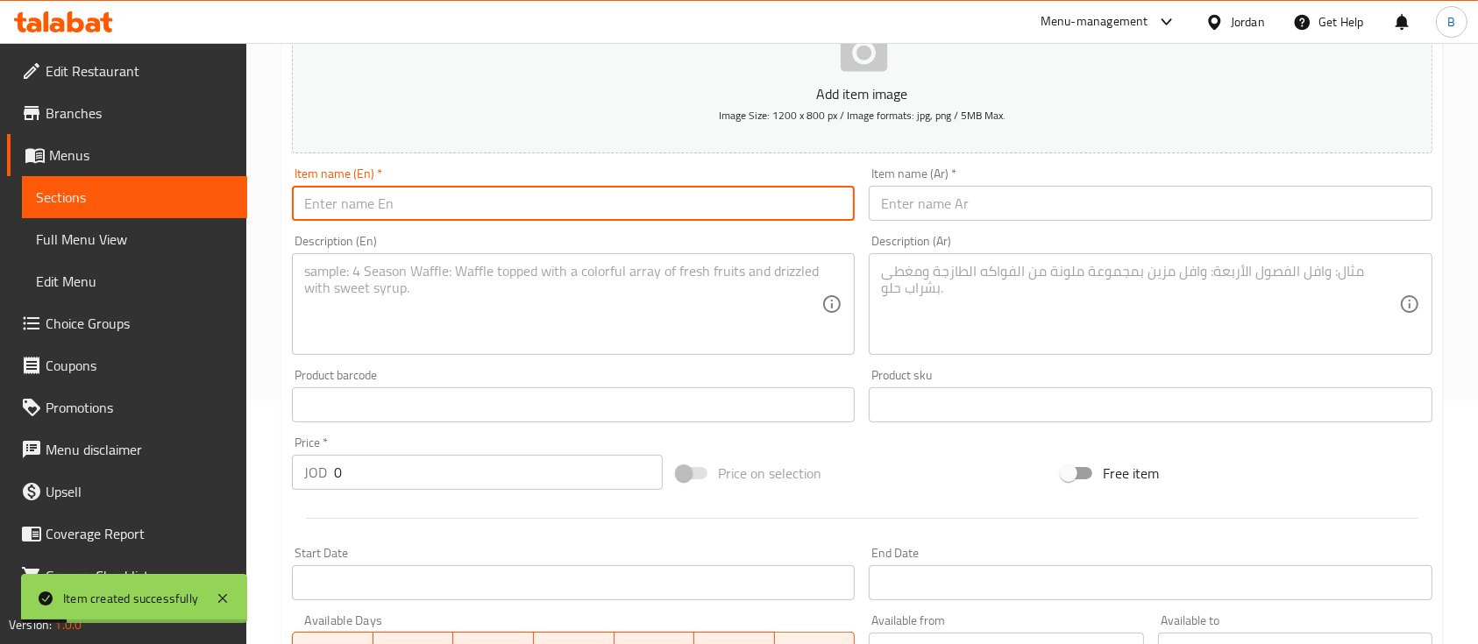
click at [514, 192] on input "text" at bounding box center [573, 203] width 563 height 35
paste input "Fusilli Pesto"
type input "Fusilli Pesto"
click at [536, 333] on textarea at bounding box center [562, 304] width 517 height 83
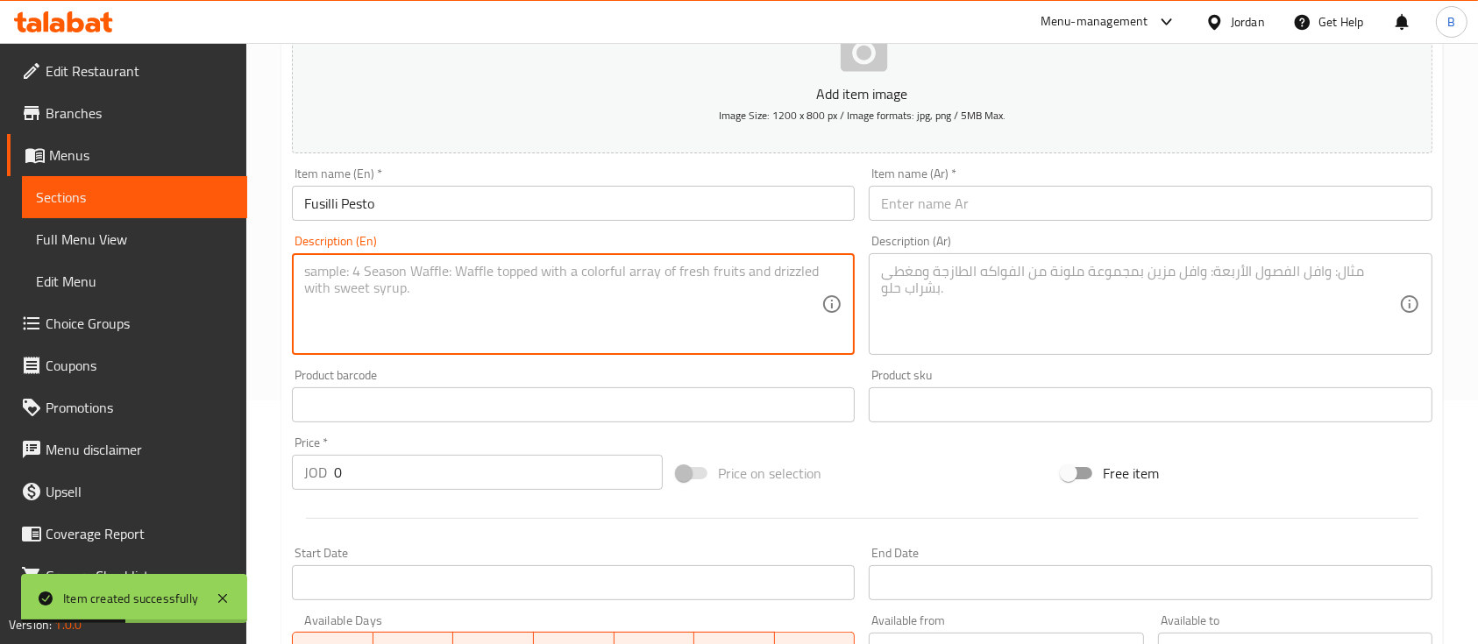
paste textarea "Fusilli in a rich pesto sauce, topped with parmesan cheese"
type textarea "Fusilli in a rich pesto sauce, topped with parmesan cheese"
click at [1083, 200] on input "text" at bounding box center [1150, 203] width 563 height 35
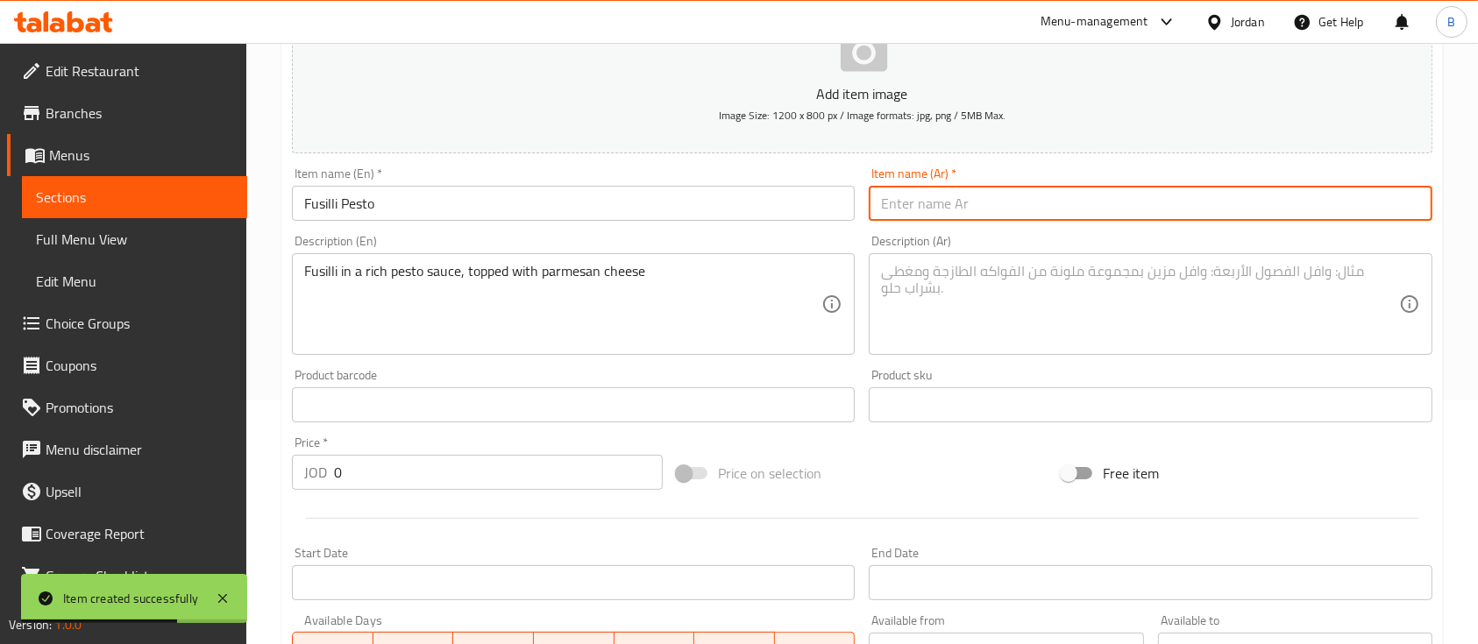
paste input "فوسيلي بيستو"
type input "فوسيلي بيستو"
click at [989, 294] on textarea at bounding box center [1139, 304] width 517 height 83
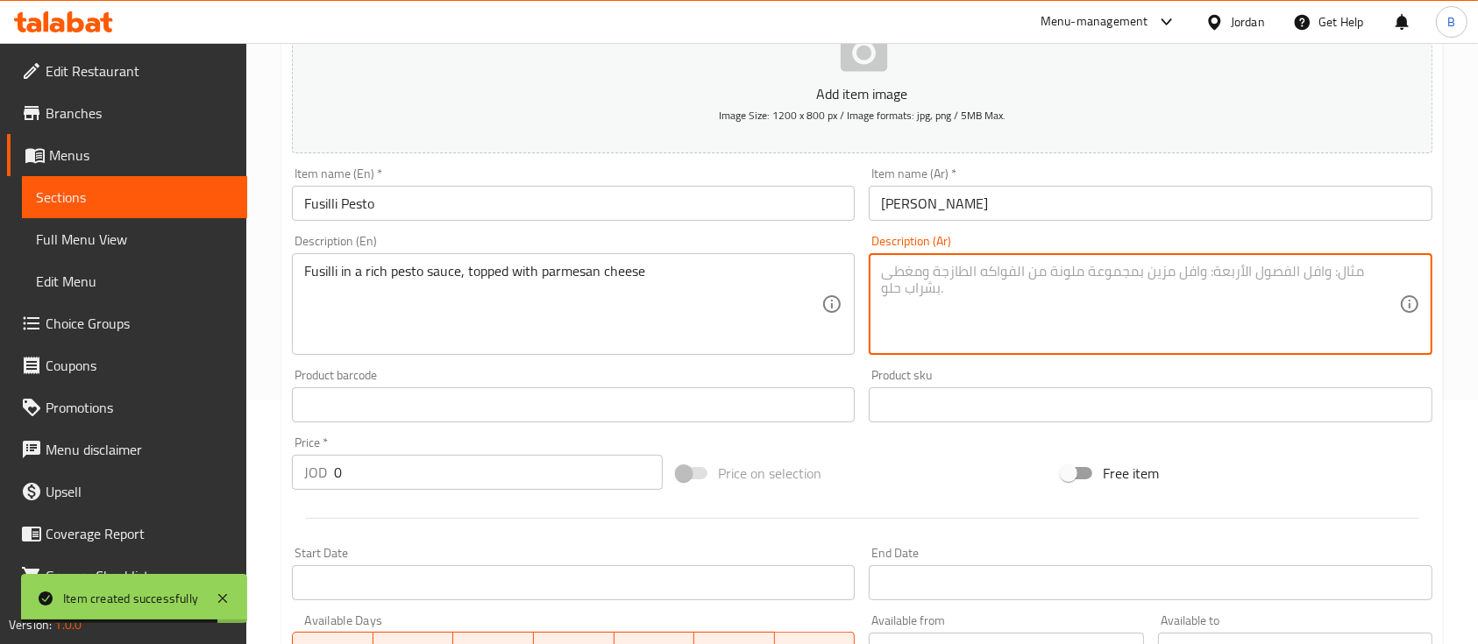
paste textarea "فوسيلي بصلصة البيستو الغنية، مغطاة بجبنة البارميزان"
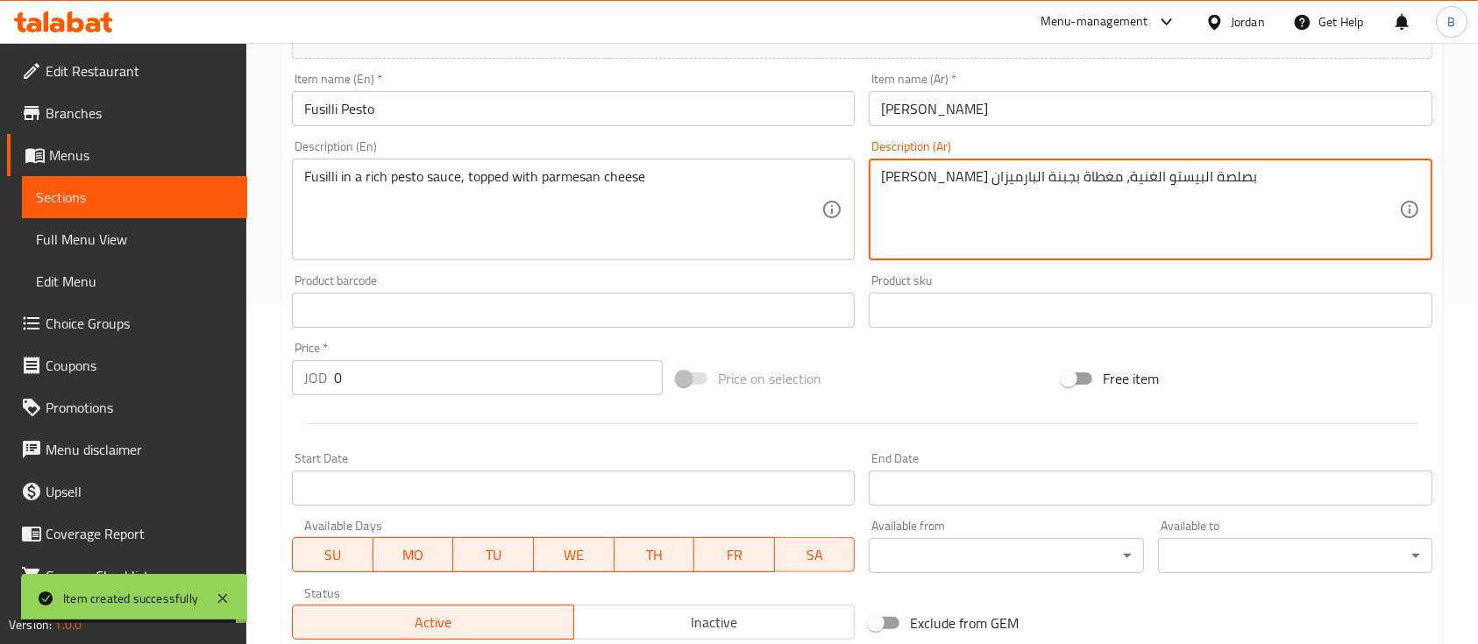
scroll to position [360, 0]
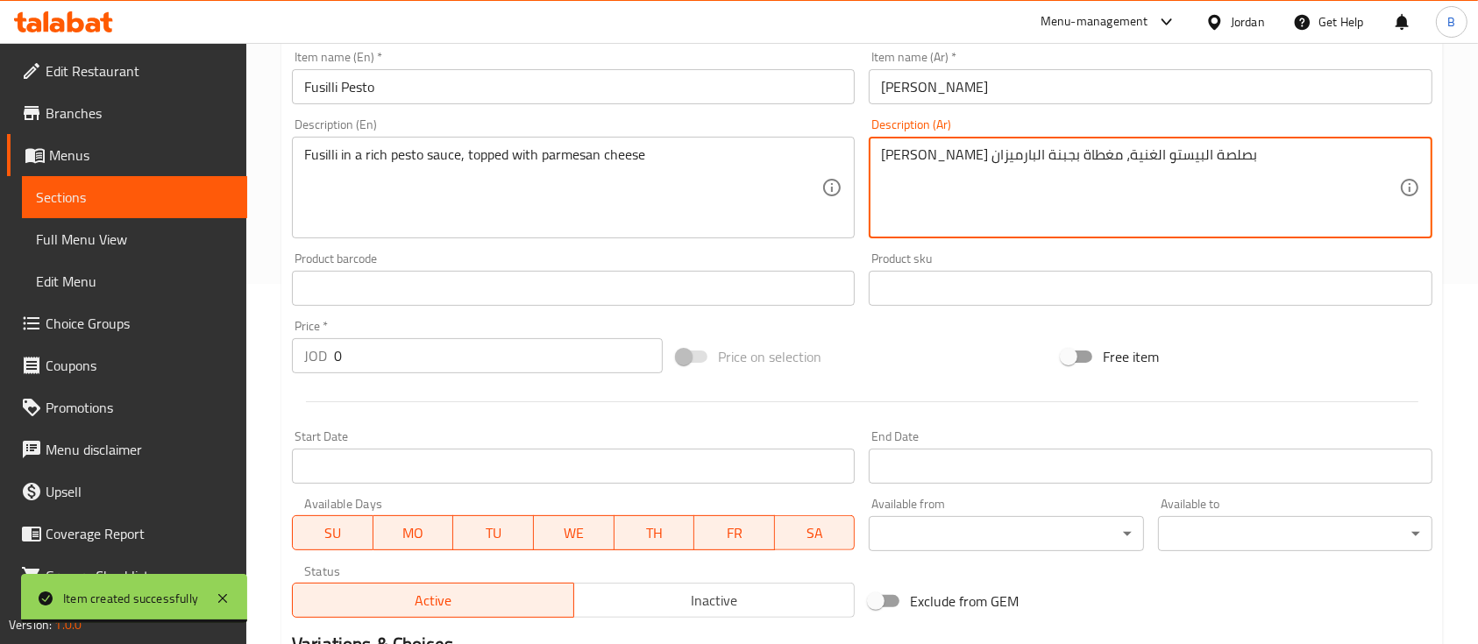
type textarea "فوسيلي بصلصة البيستو الغنية، مغطاة بجبنة البارميزان"
drag, startPoint x: 418, startPoint y: 355, endPoint x: 110, endPoint y: 328, distance: 308.8
click at [124, 330] on div "Edit Restaurant Branches Menus Sections Full Menu View Edit Menu Choice Groups …" at bounding box center [739, 281] width 1478 height 1196
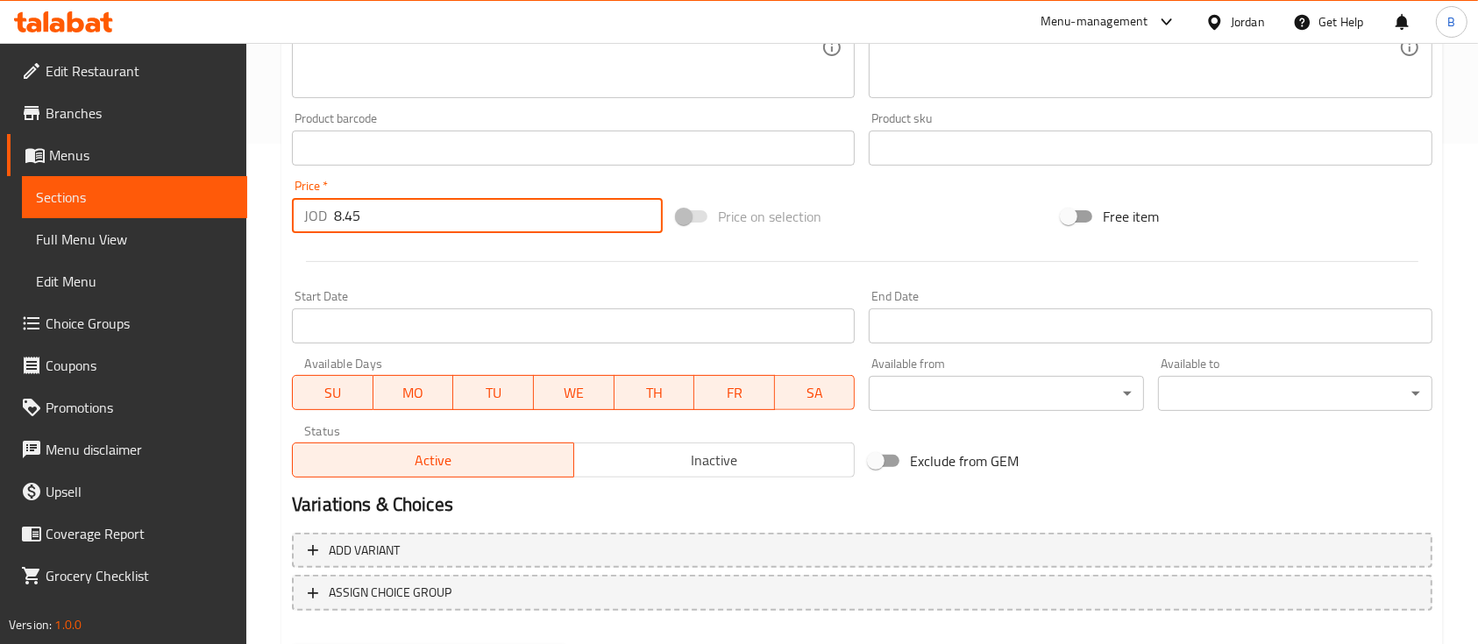
scroll to position [594, 0]
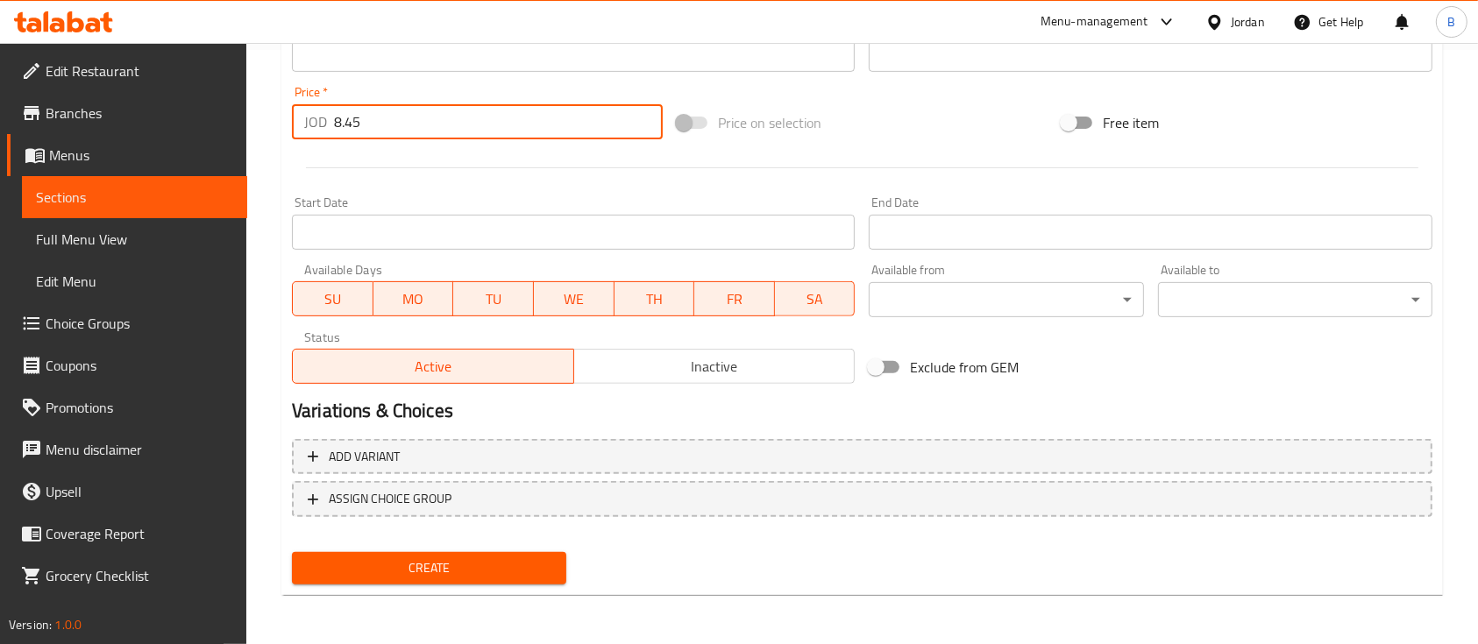
type input "8.45"
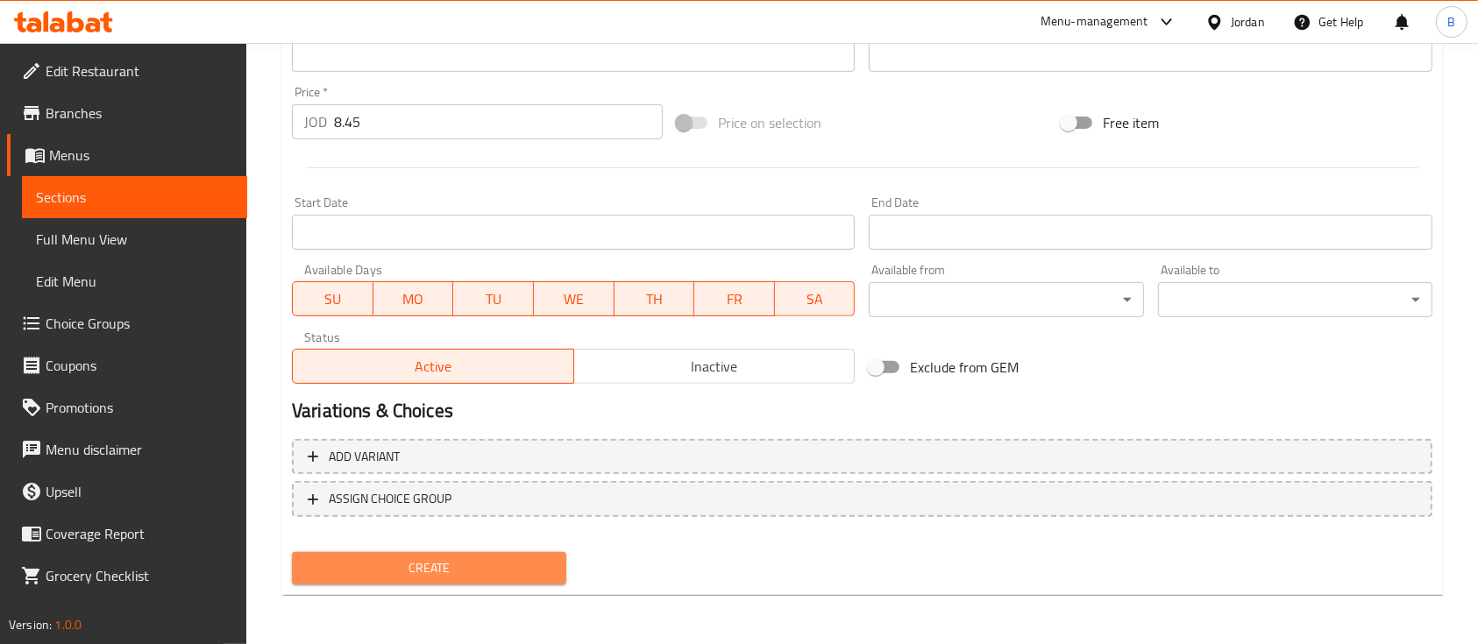
drag, startPoint x: 450, startPoint y: 559, endPoint x: 251, endPoint y: 409, distance: 249.1
click at [450, 560] on span "Create" at bounding box center [429, 568] width 246 height 22
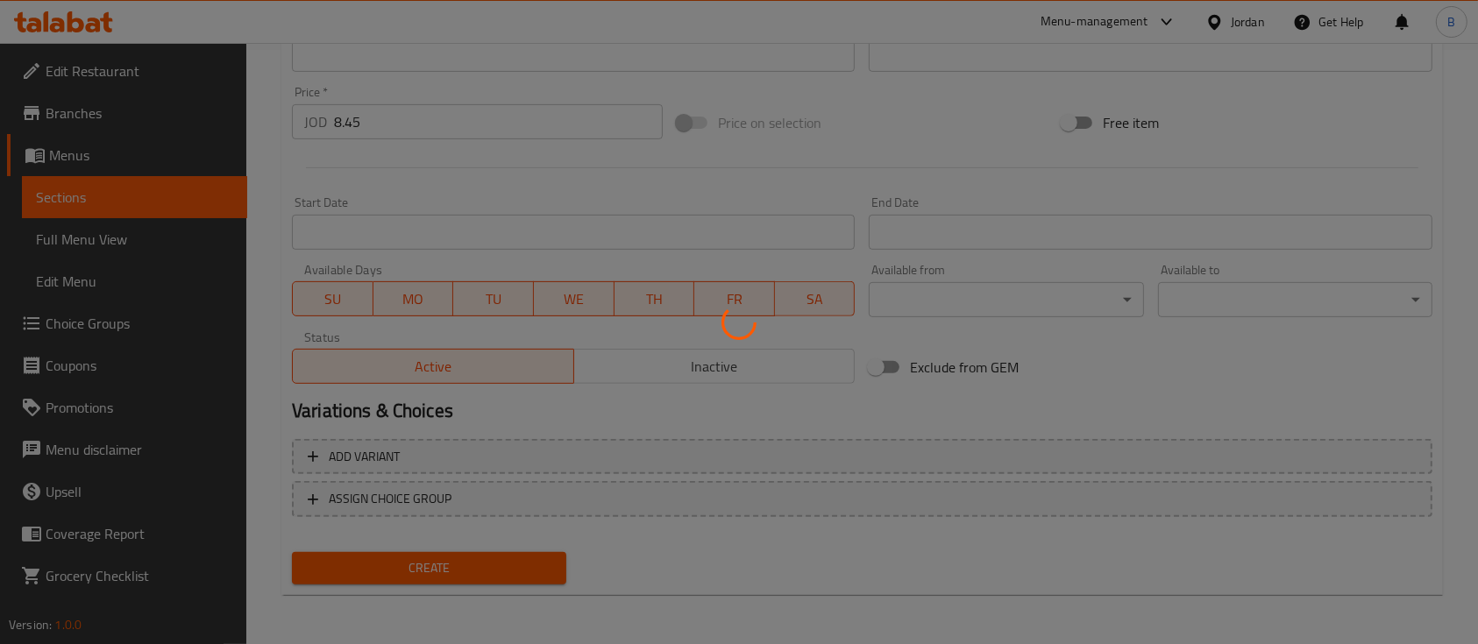
type input "0"
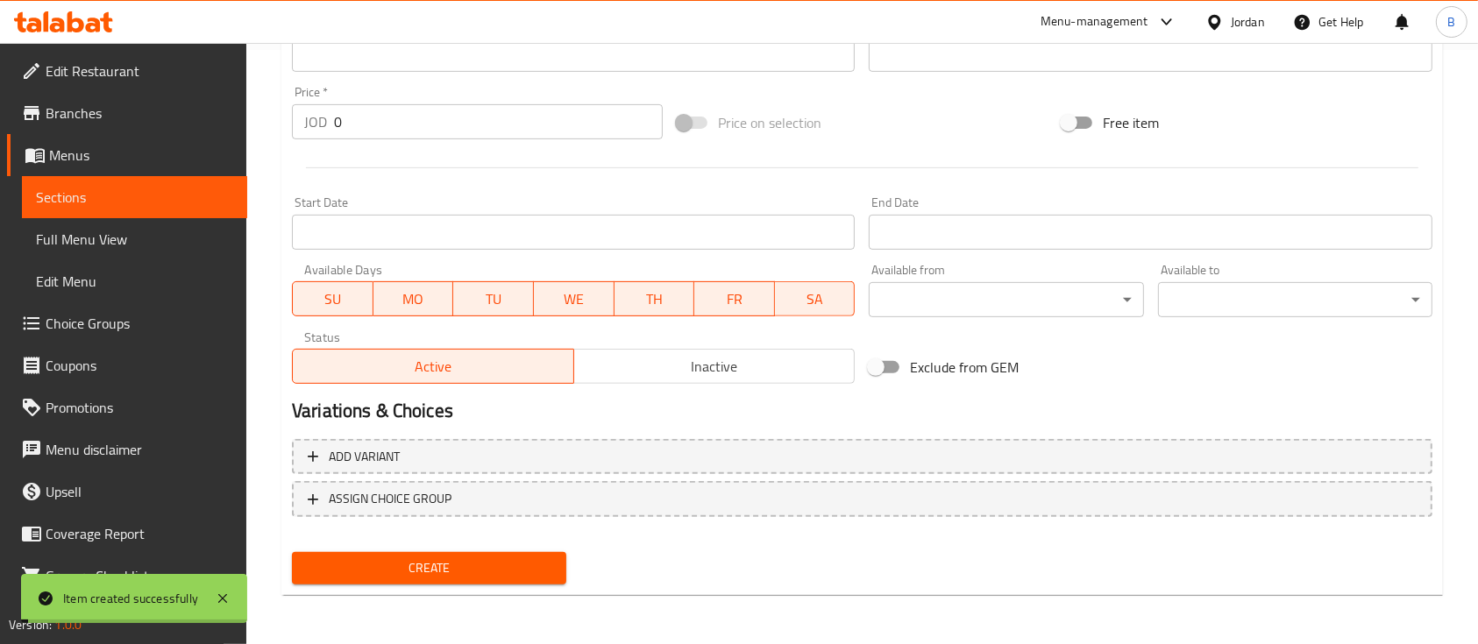
click at [160, 332] on span "Choice Groups" at bounding box center [140, 323] width 188 height 21
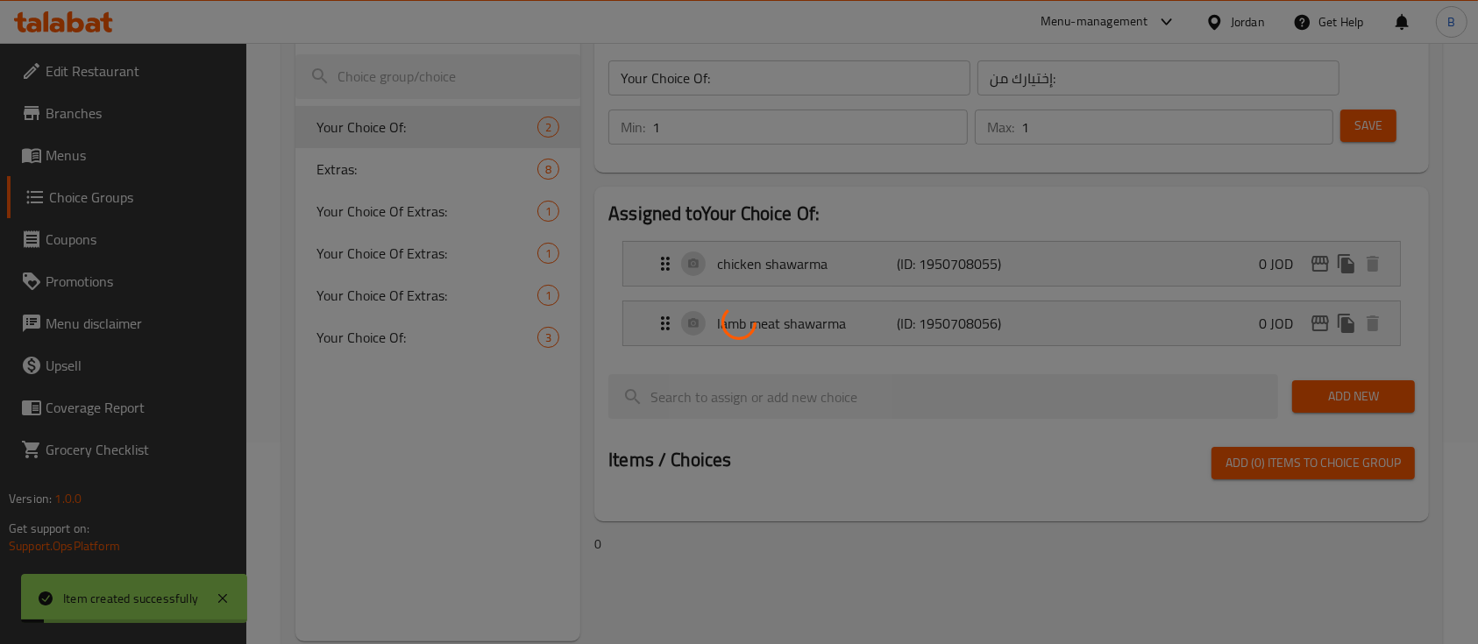
scroll to position [131, 0]
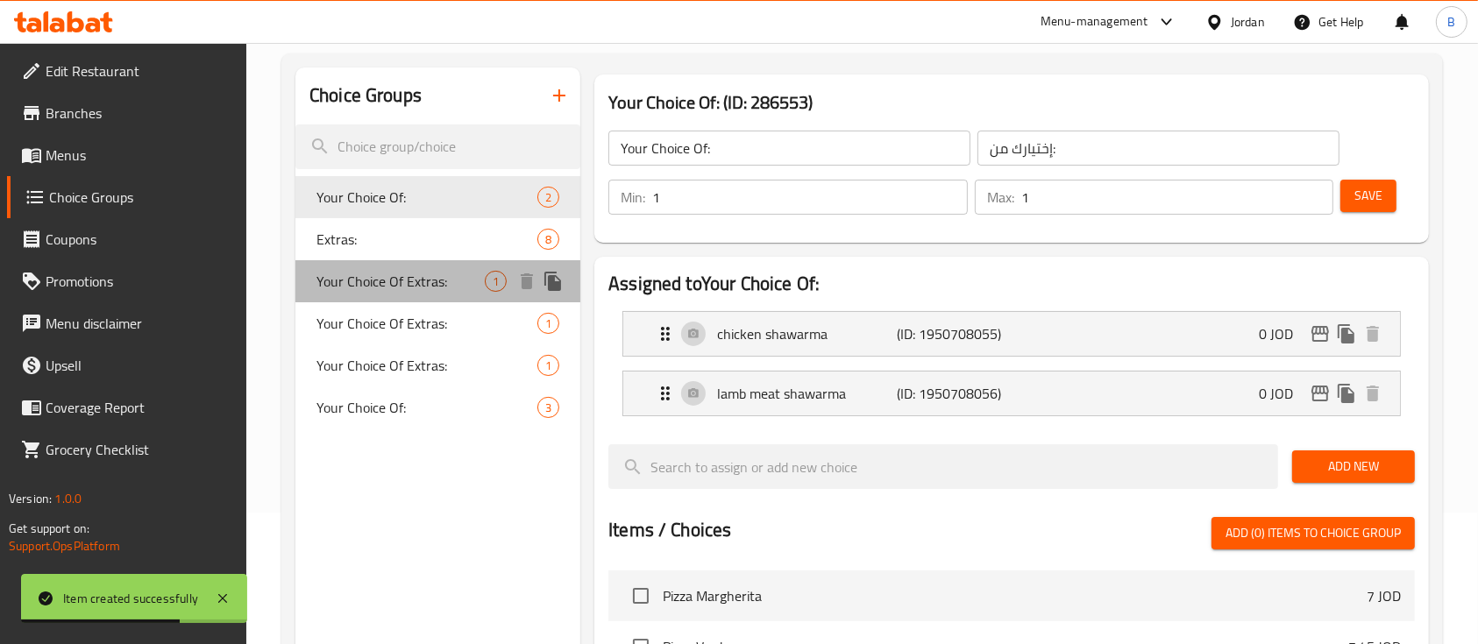
click at [459, 284] on span "Your Choice Of Extras:" at bounding box center [400, 281] width 168 height 21
type input "Your Choice Of Extras:"
type input "إختيارك من الإضافات:"
type input "0"
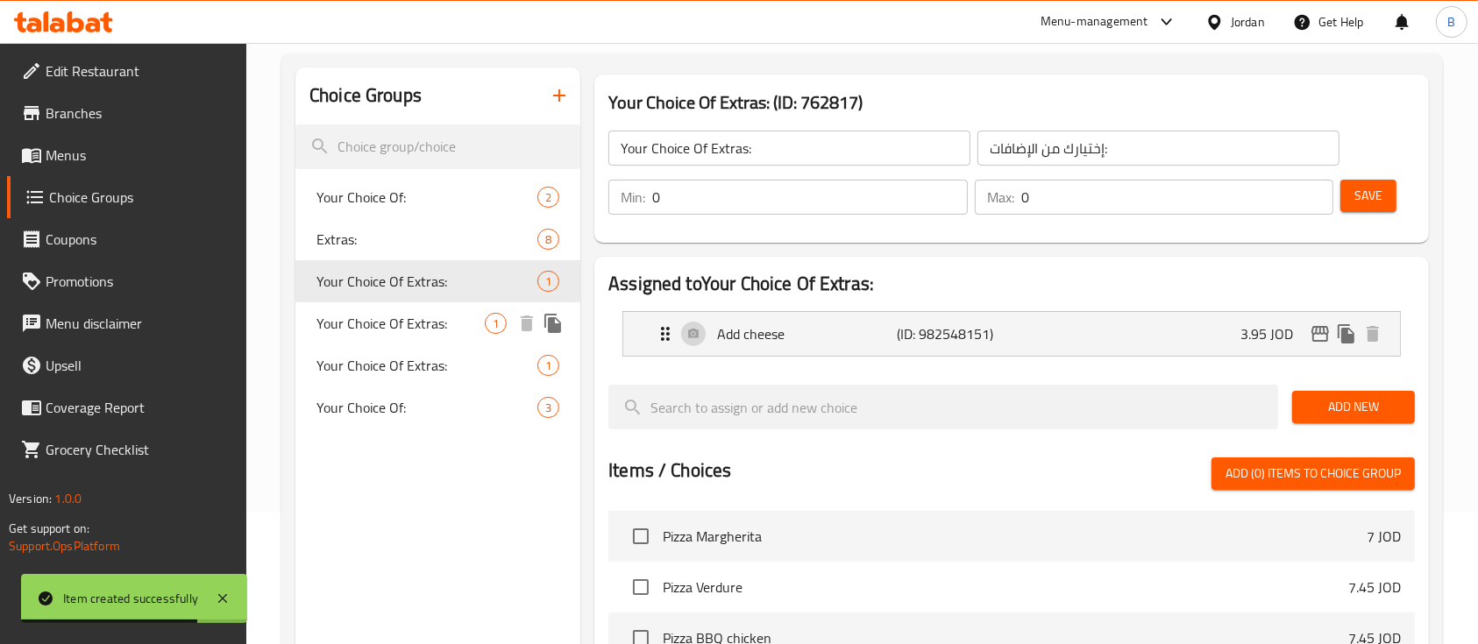
click at [447, 321] on span "Your Choice Of Extras:" at bounding box center [400, 323] width 168 height 21
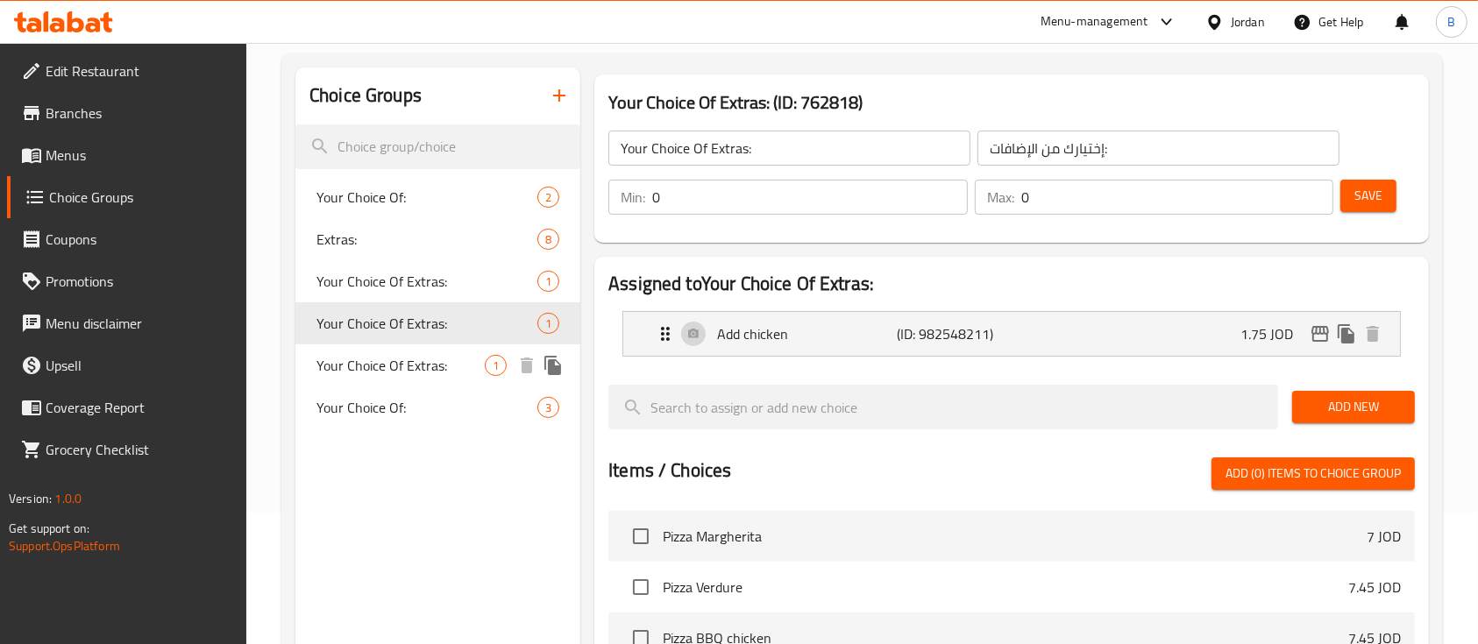
click at [421, 364] on span "Your Choice Of Extras:" at bounding box center [400, 365] width 168 height 21
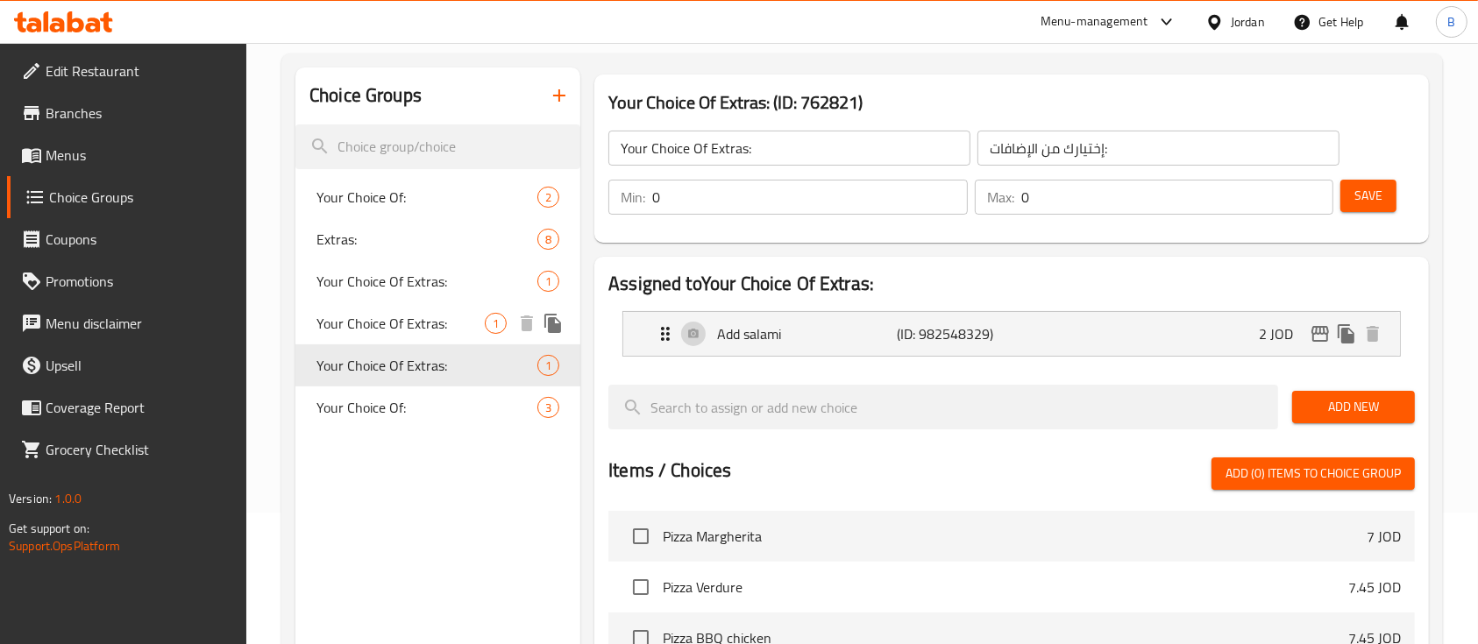
click at [394, 313] on span "Your Choice Of Extras:" at bounding box center [400, 323] width 168 height 21
type input "Your Choice Of Extras:"
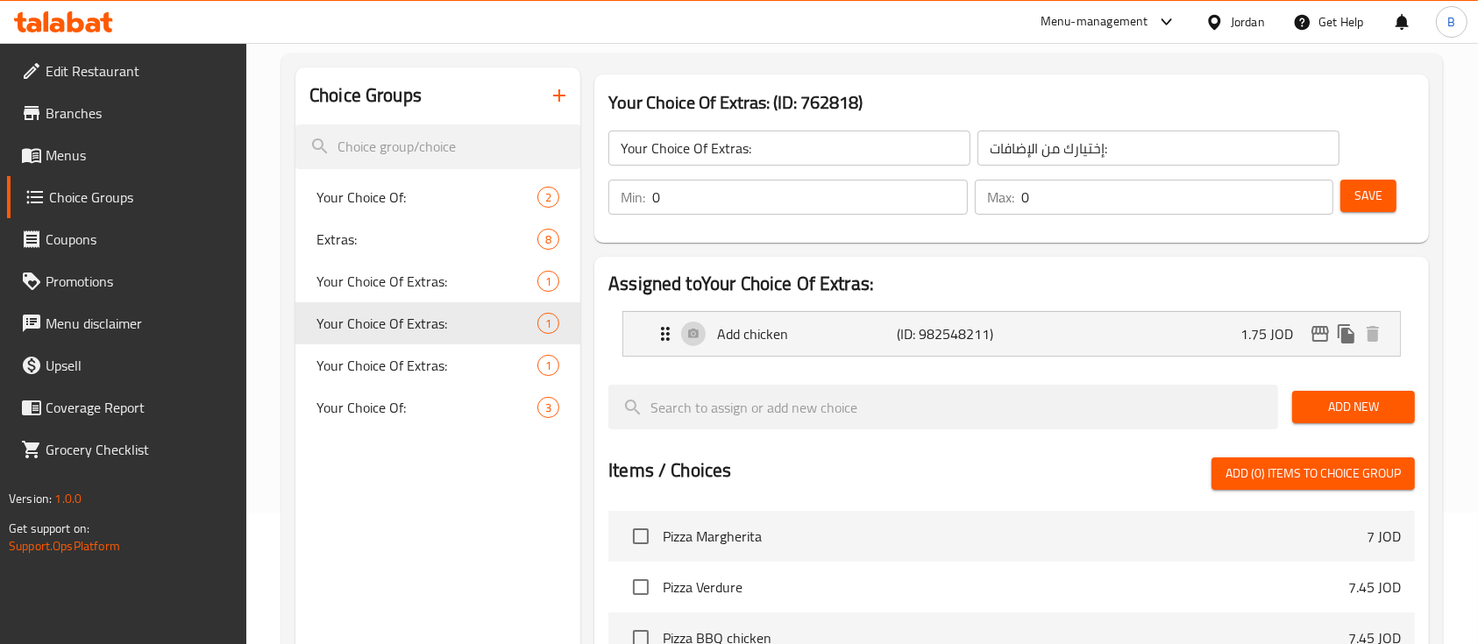
click at [95, 151] on span "Menus" at bounding box center [140, 155] width 188 height 21
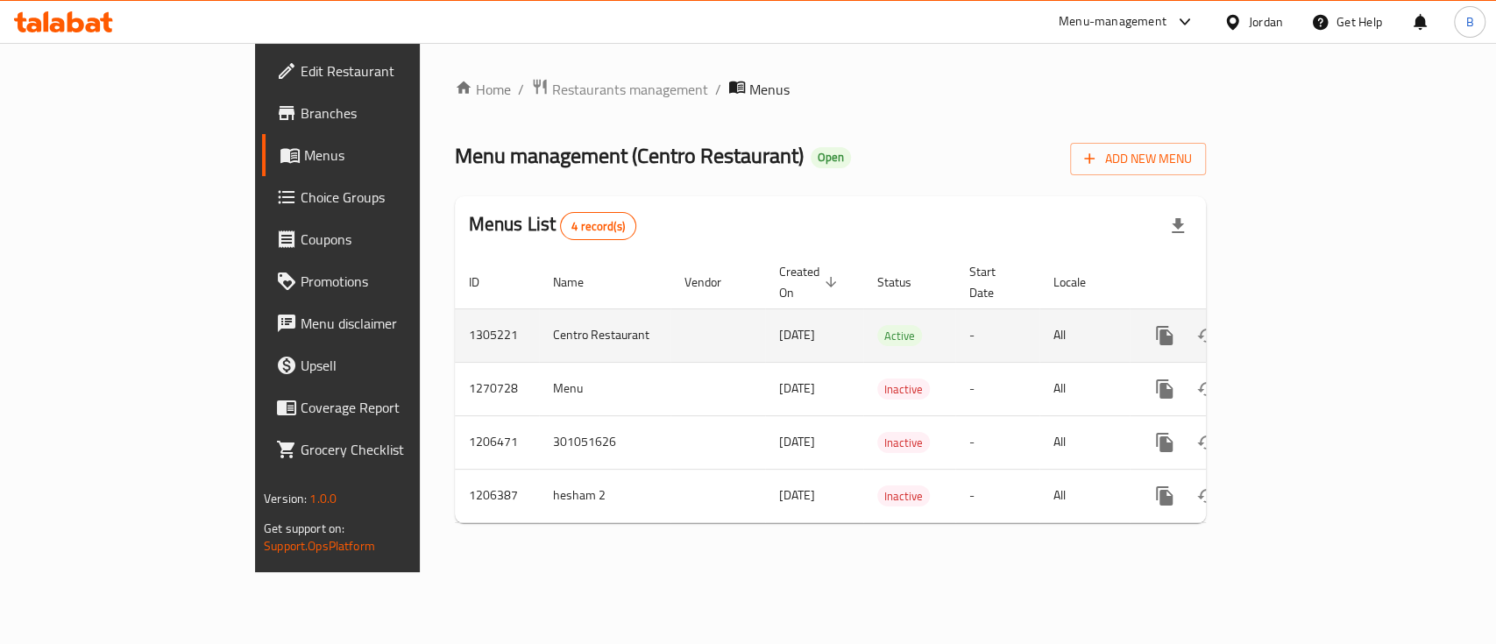
click at [1312, 319] on link "enhanced table" at bounding box center [1291, 336] width 42 height 42
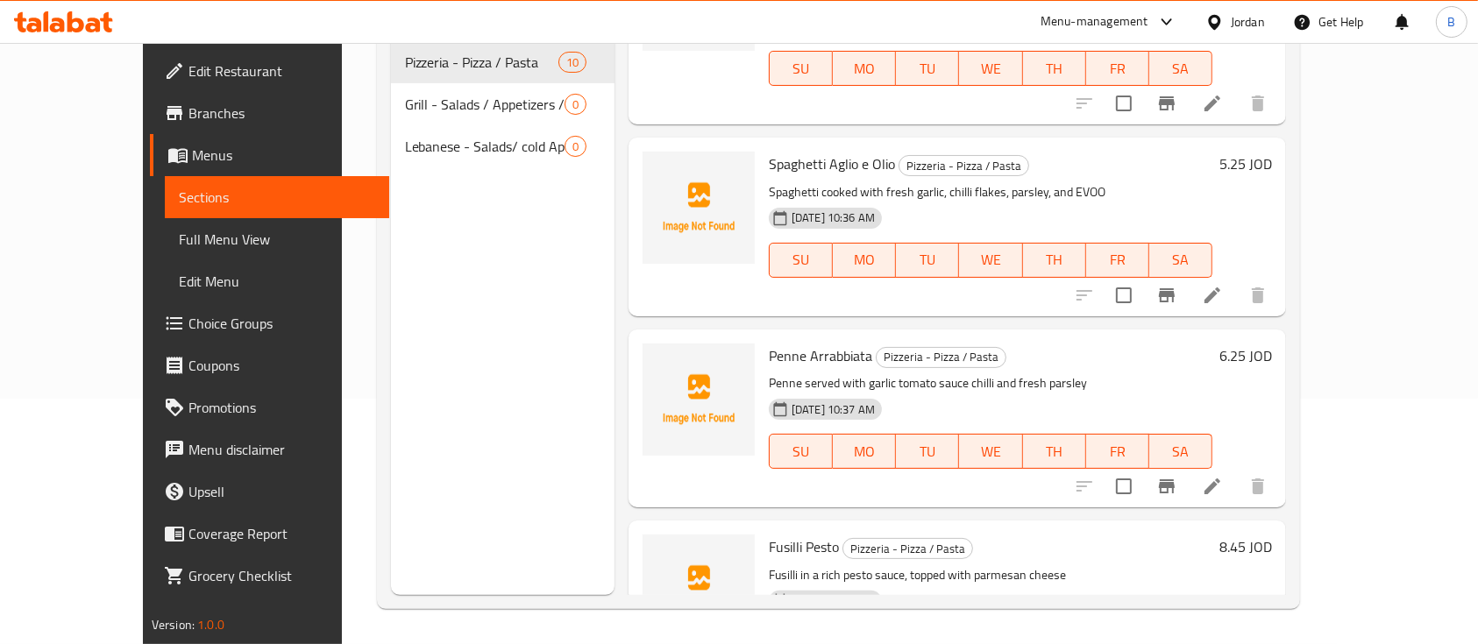
scroll to position [1309, 0]
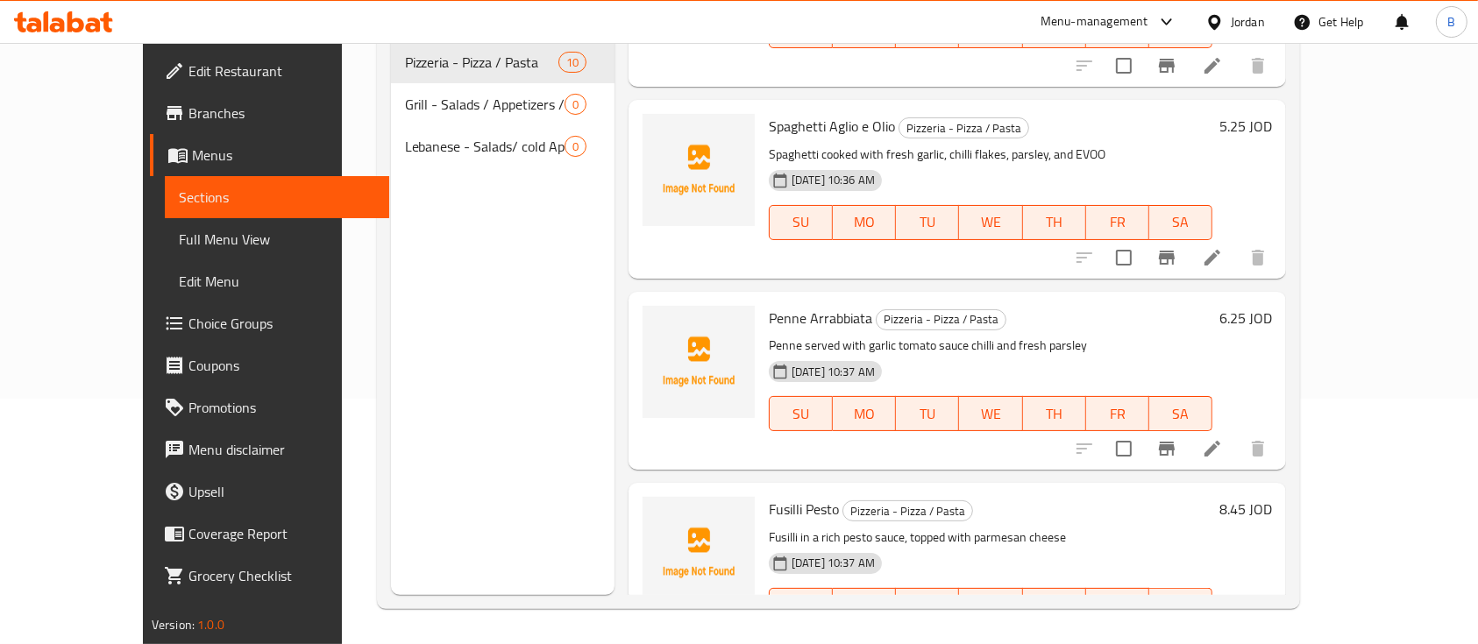
click at [1237, 625] on li at bounding box center [1212, 641] width 49 height 32
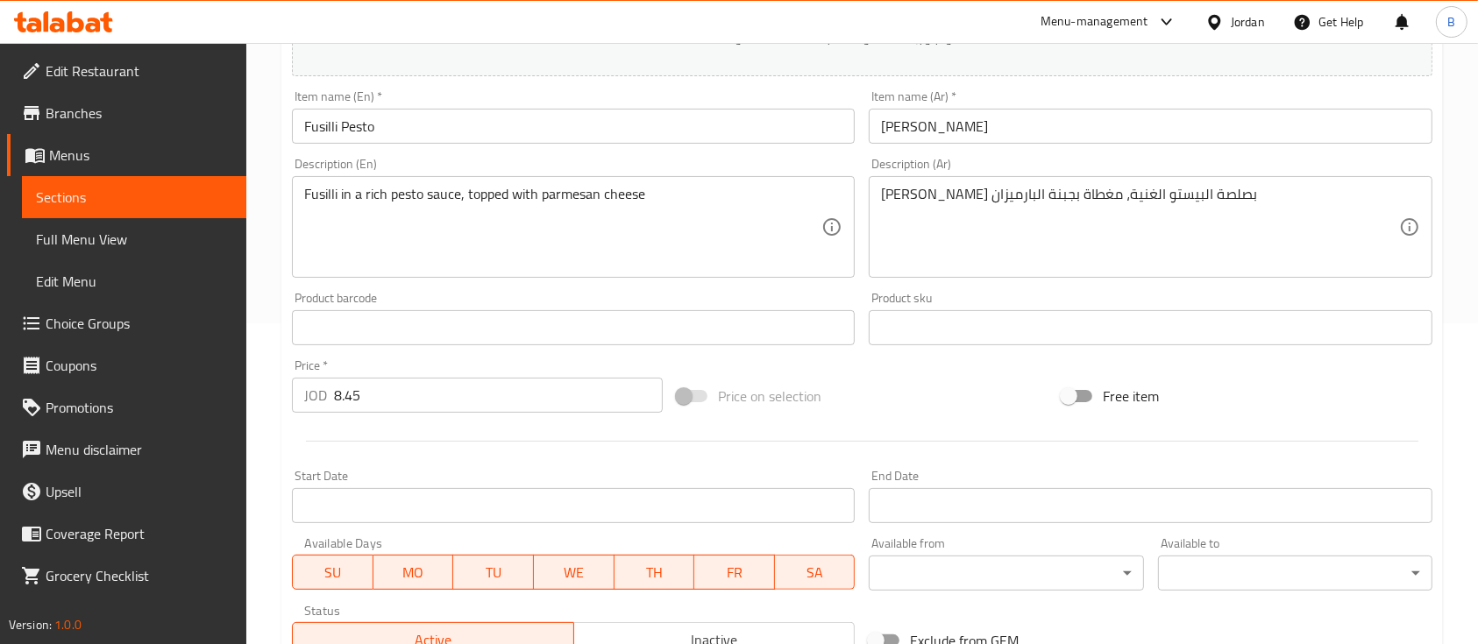
scroll to position [594, 0]
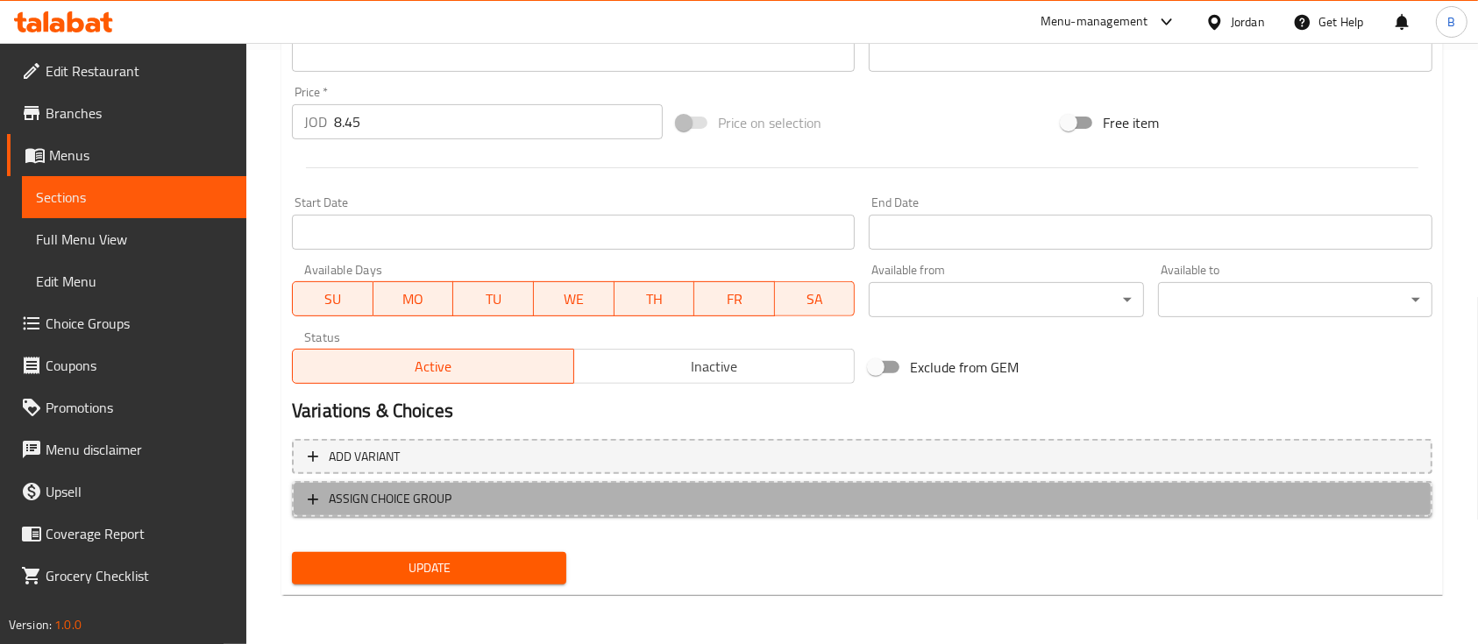
click at [459, 490] on span "ASSIGN CHOICE GROUP" at bounding box center [862, 499] width 1109 height 22
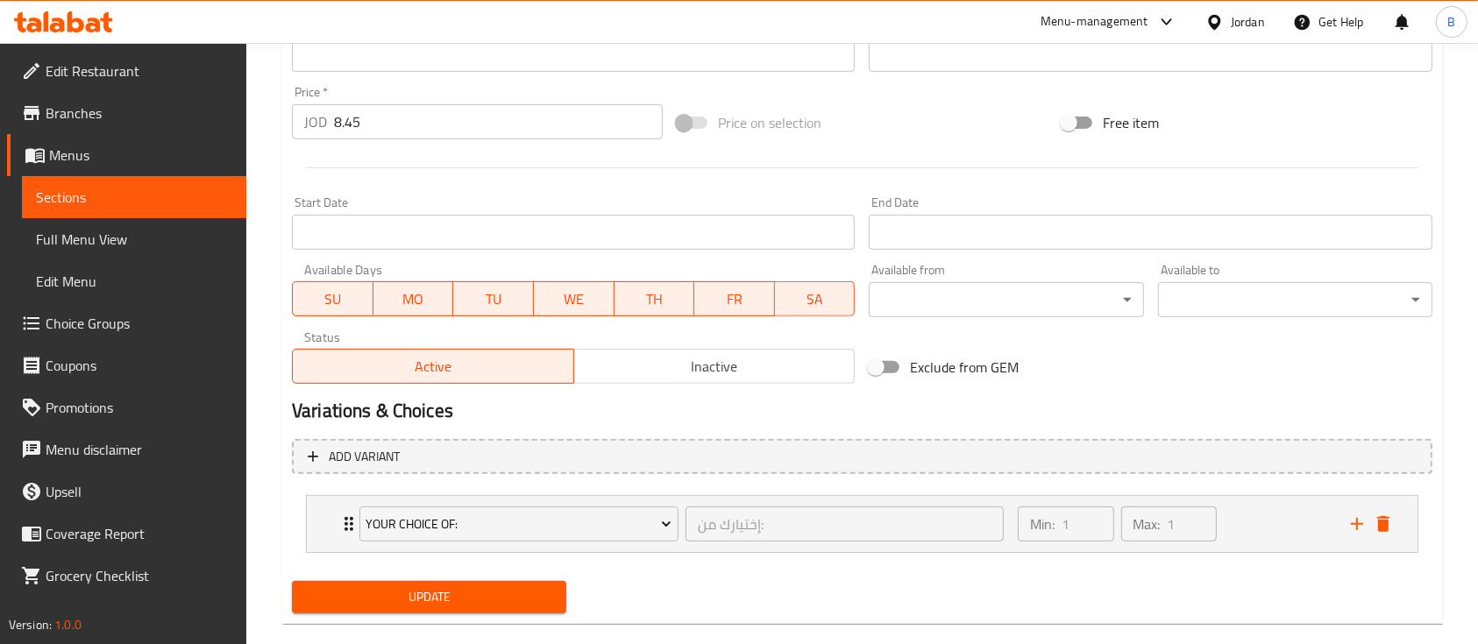
click at [472, 506] on div "Your Choice Of:" at bounding box center [519, 524] width 326 height 42
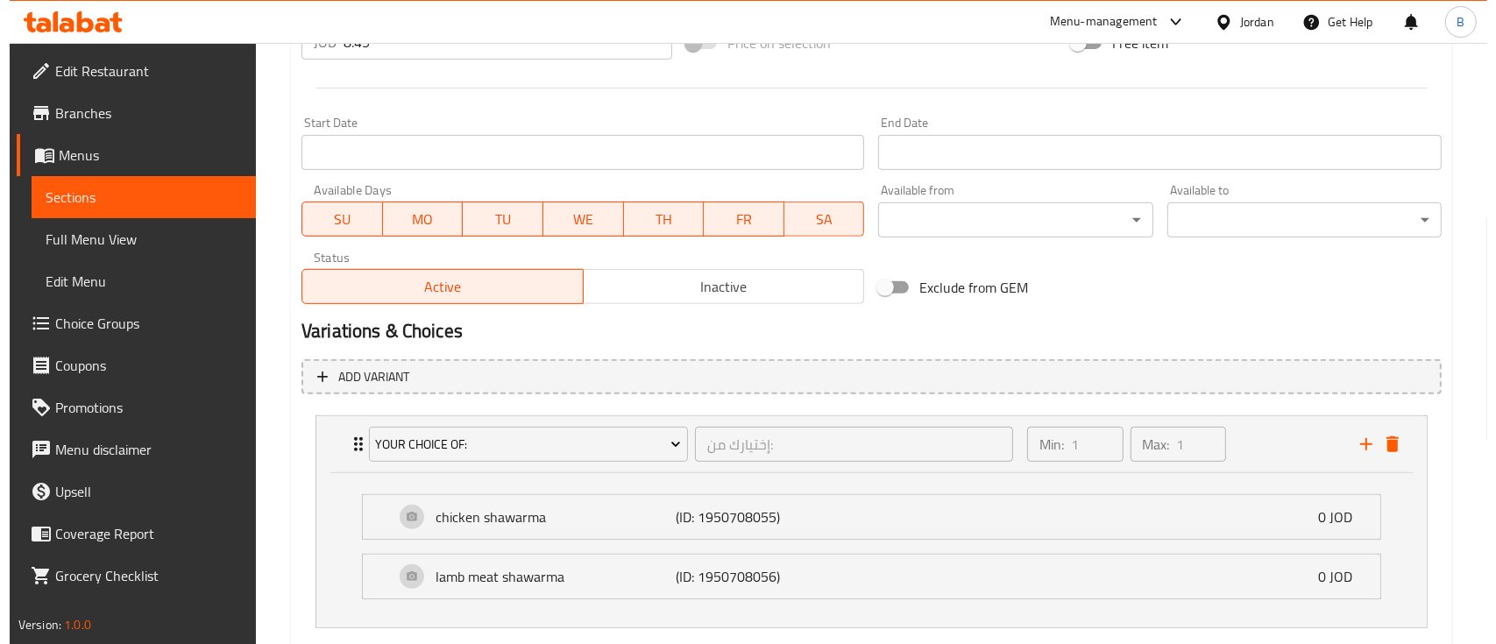
scroll to position [711, 0]
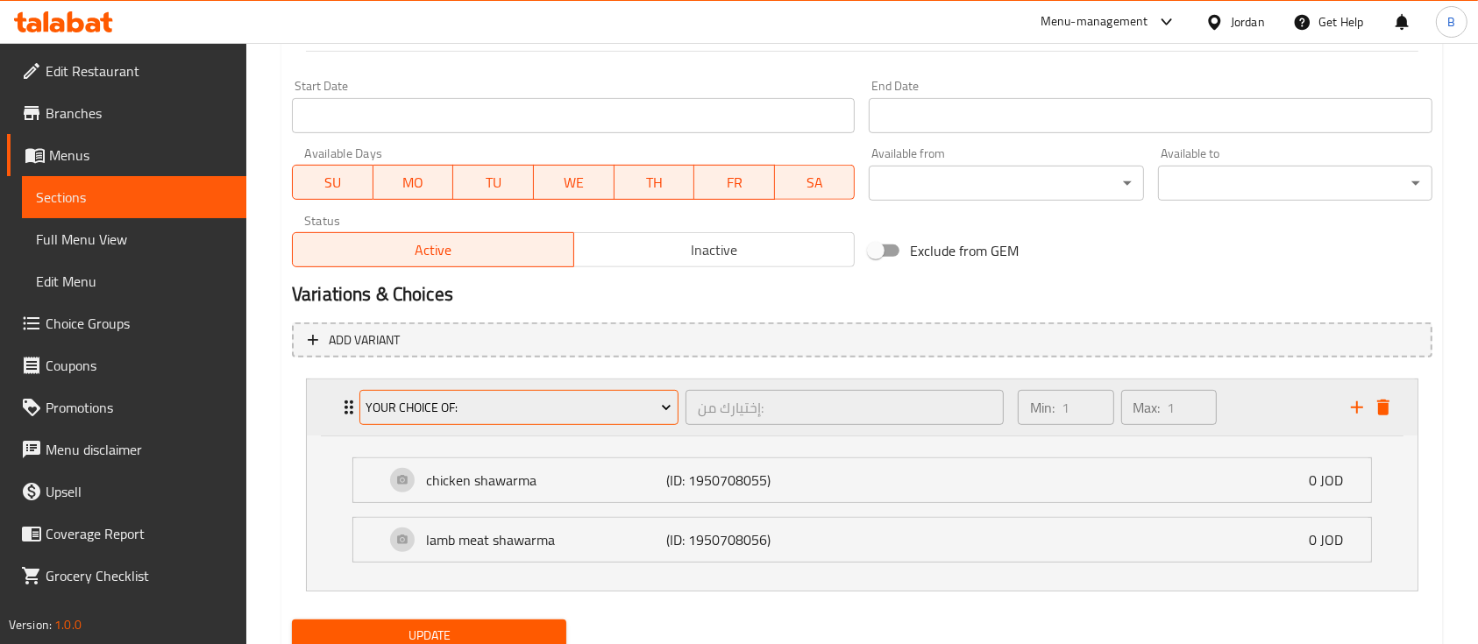
click at [574, 401] on span "Your Choice Of:" at bounding box center [518, 408] width 306 height 22
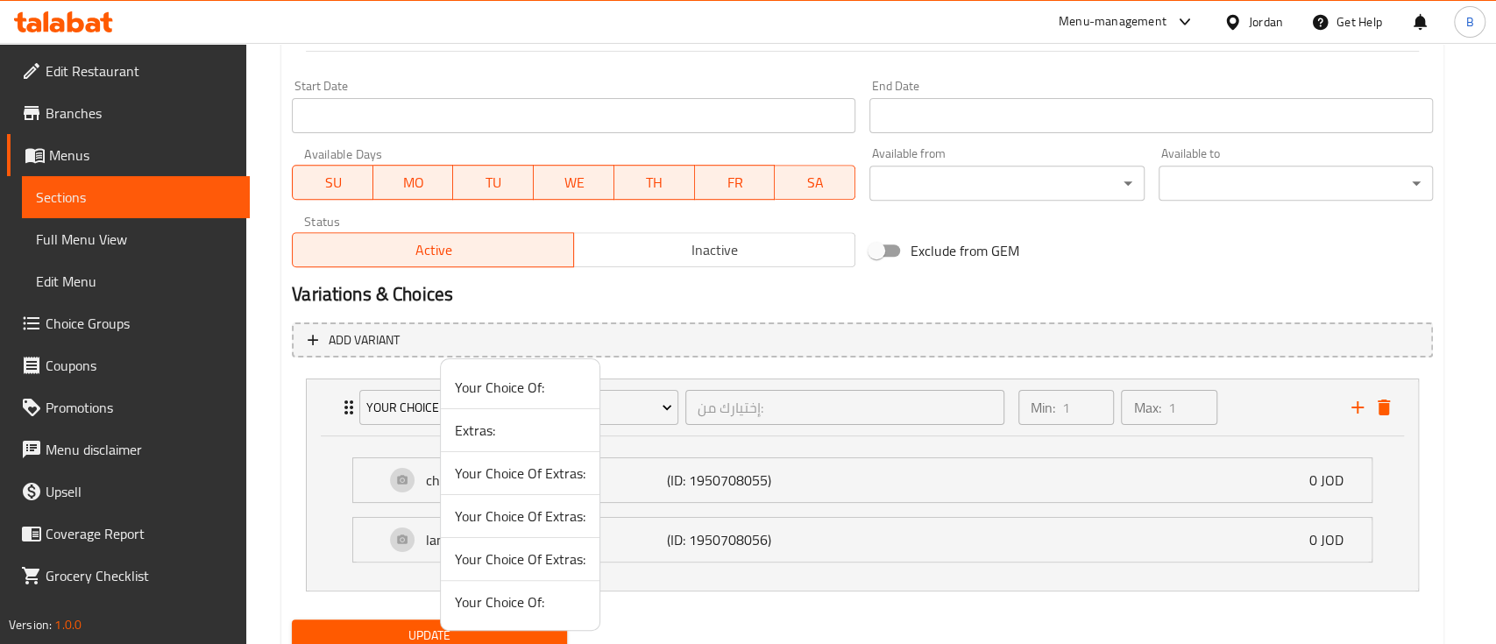
click at [536, 522] on span "Your Choice Of Extras:" at bounding box center [520, 516] width 131 height 21
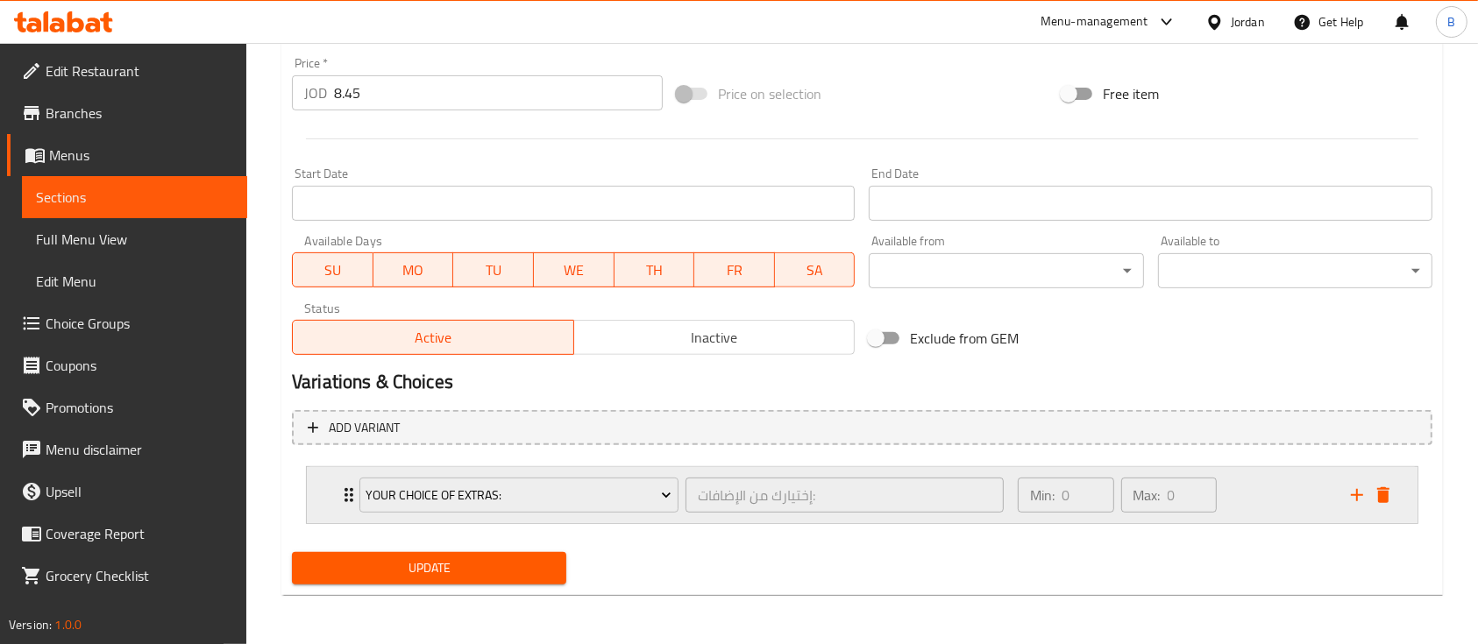
click at [1308, 495] on div "Min: 0 ​ Max: 0 ​" at bounding box center [1173, 495] width 333 height 56
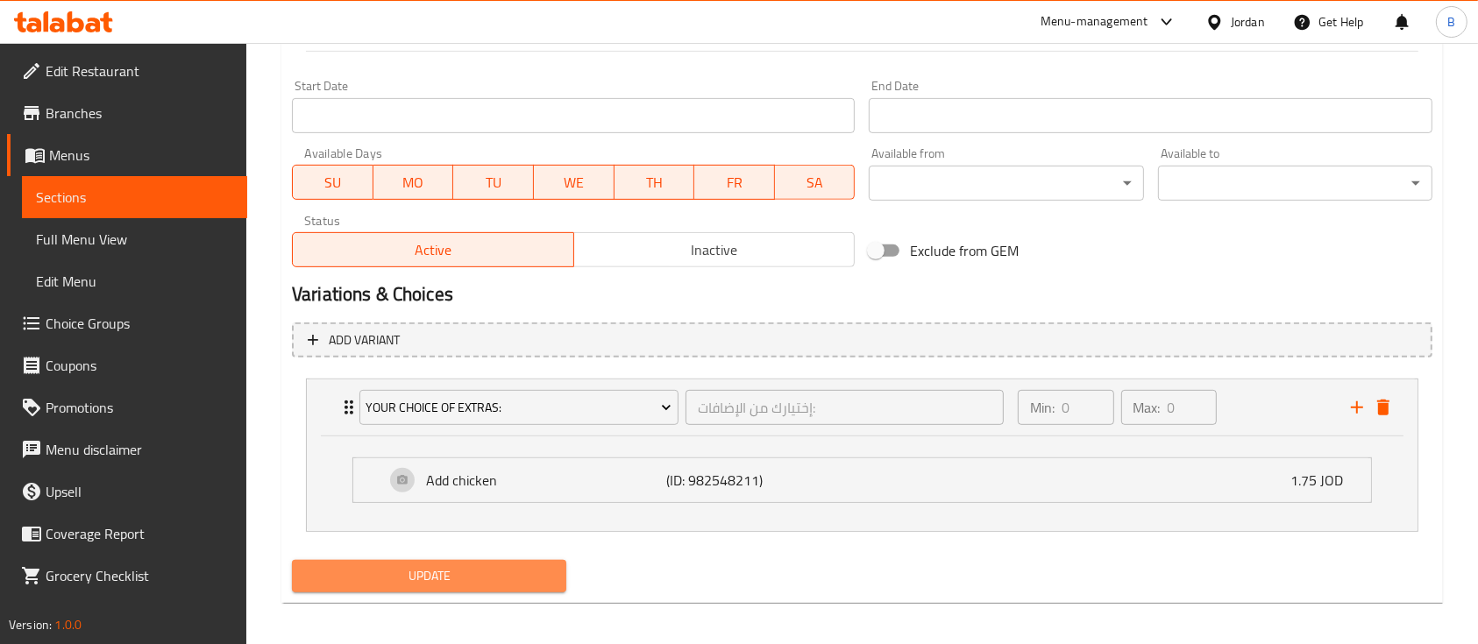
click at [519, 571] on span "Update" at bounding box center [429, 576] width 246 height 22
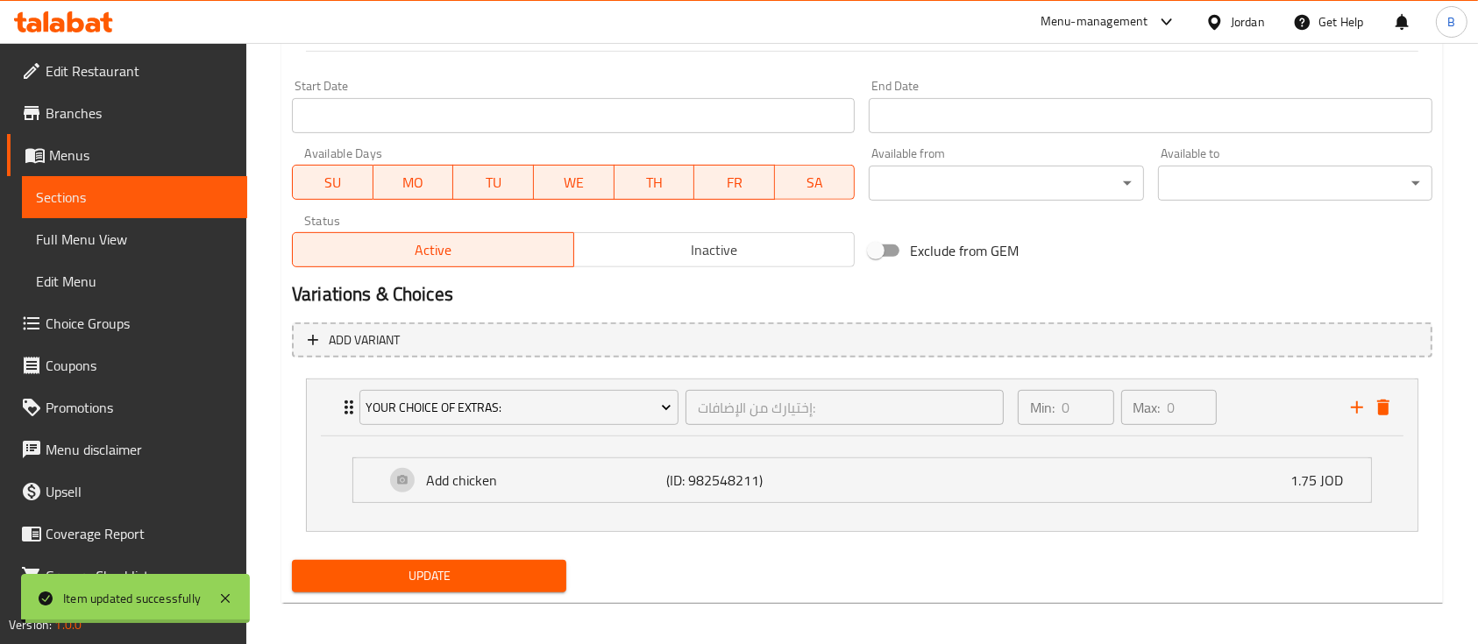
click at [124, 323] on span "Choice Groups" at bounding box center [140, 323] width 188 height 21
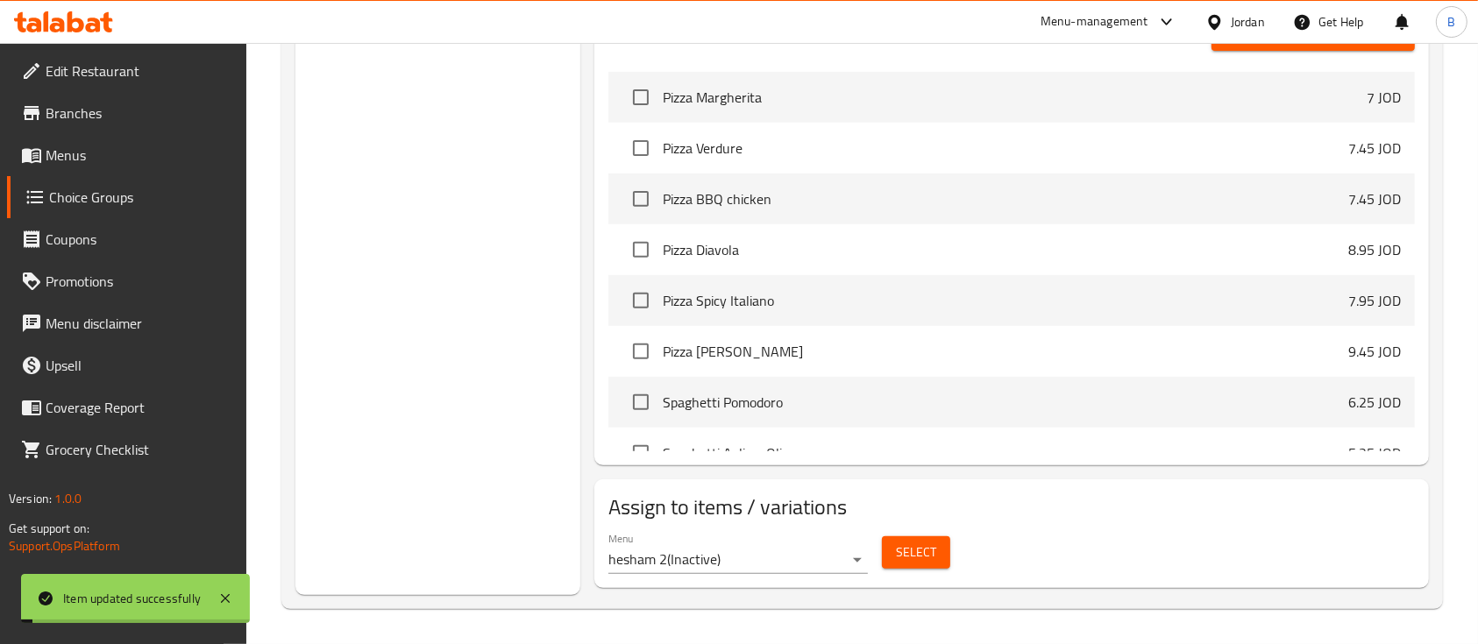
scroll to position [248, 0]
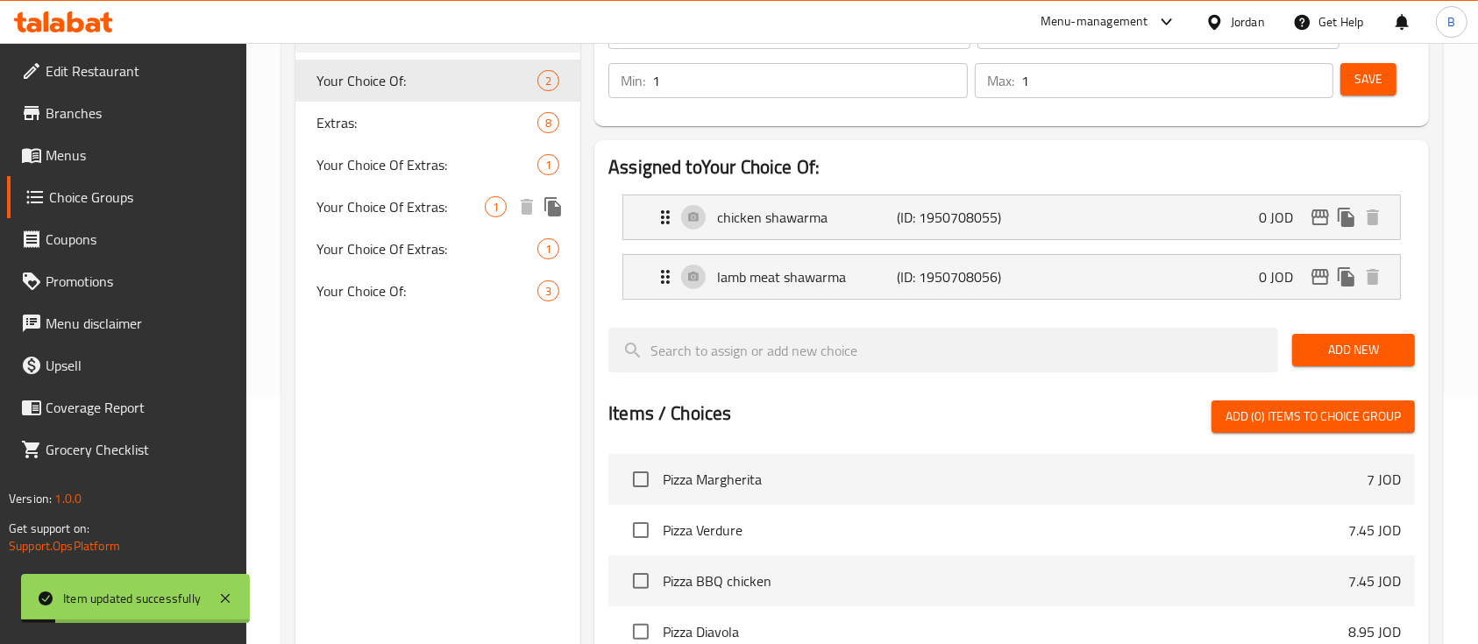
click at [441, 179] on div "Your Choice Of: 2 Extras: 8 Your Choice Of Extras: 1 Your Choice Of Extras: 1 Y…" at bounding box center [437, 186] width 285 height 252
click at [436, 192] on div "Your Choice Of Extras: 1" at bounding box center [437, 207] width 285 height 42
type input "Your Choice Of Extras:"
type input "إختيارك من الإضافات:"
type input "0"
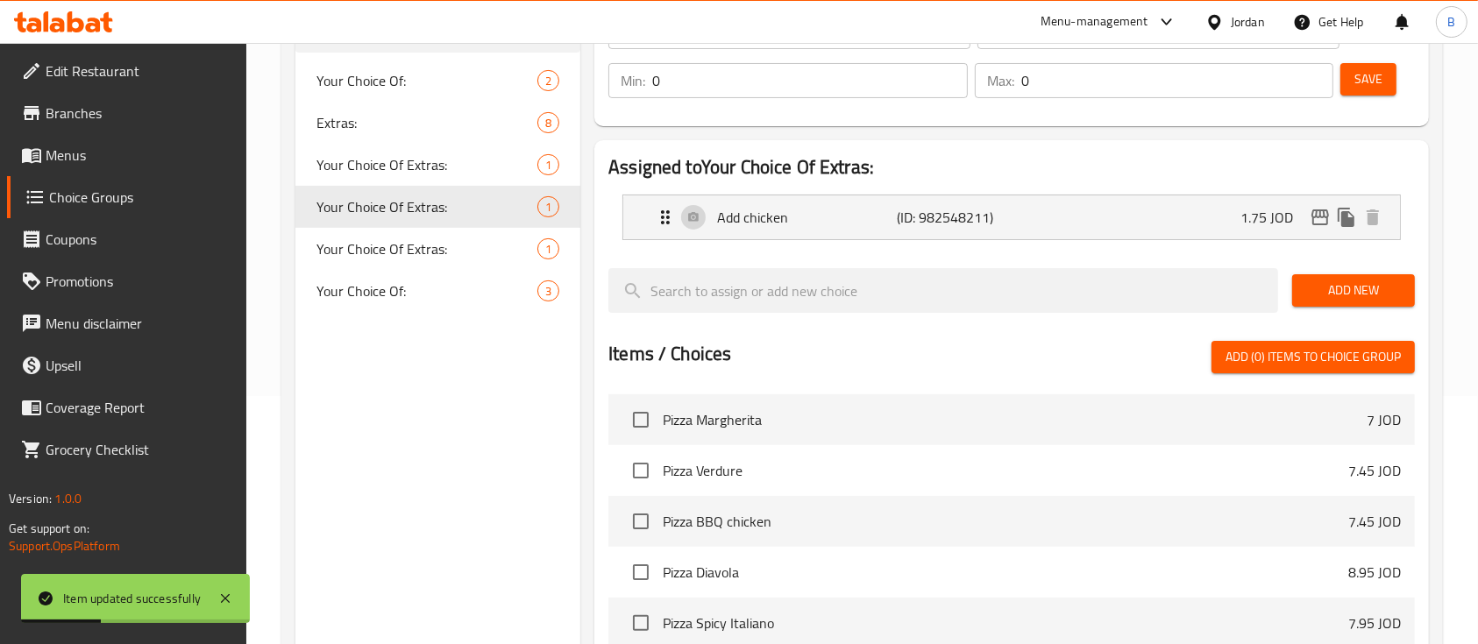
click at [1321, 72] on input "0" at bounding box center [1177, 80] width 313 height 35
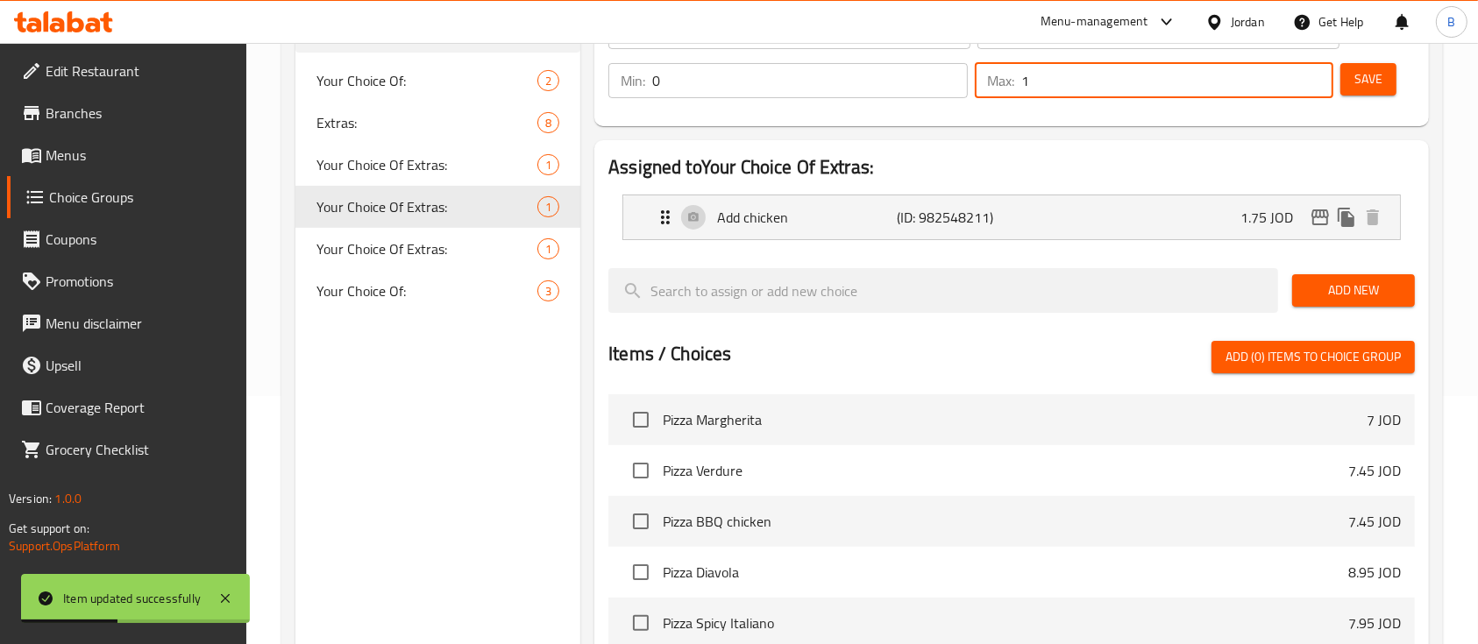
type input "1"
click at [1320, 71] on input "1" at bounding box center [1177, 80] width 313 height 35
click at [1366, 86] on span "Save" at bounding box center [1368, 79] width 28 height 22
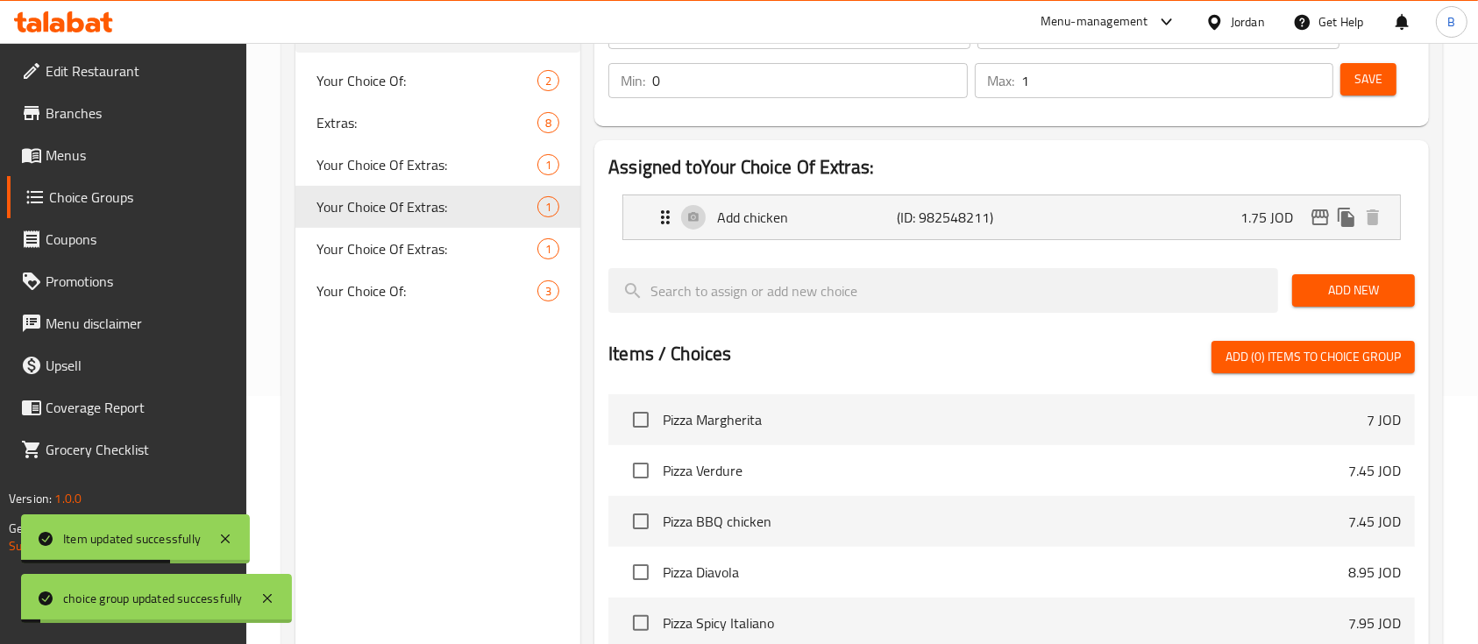
click at [84, 159] on span "Menus" at bounding box center [140, 155] width 188 height 21
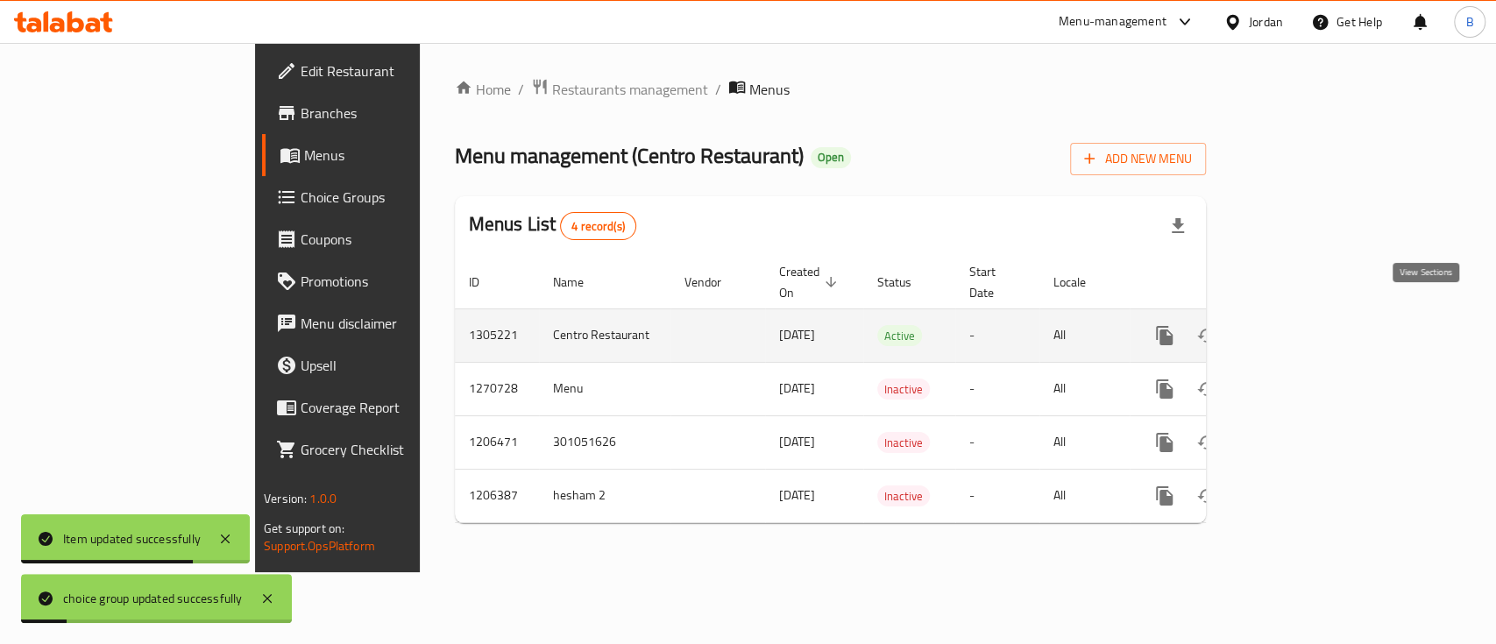
click at [1302, 325] on icon "enhanced table" at bounding box center [1291, 335] width 21 height 21
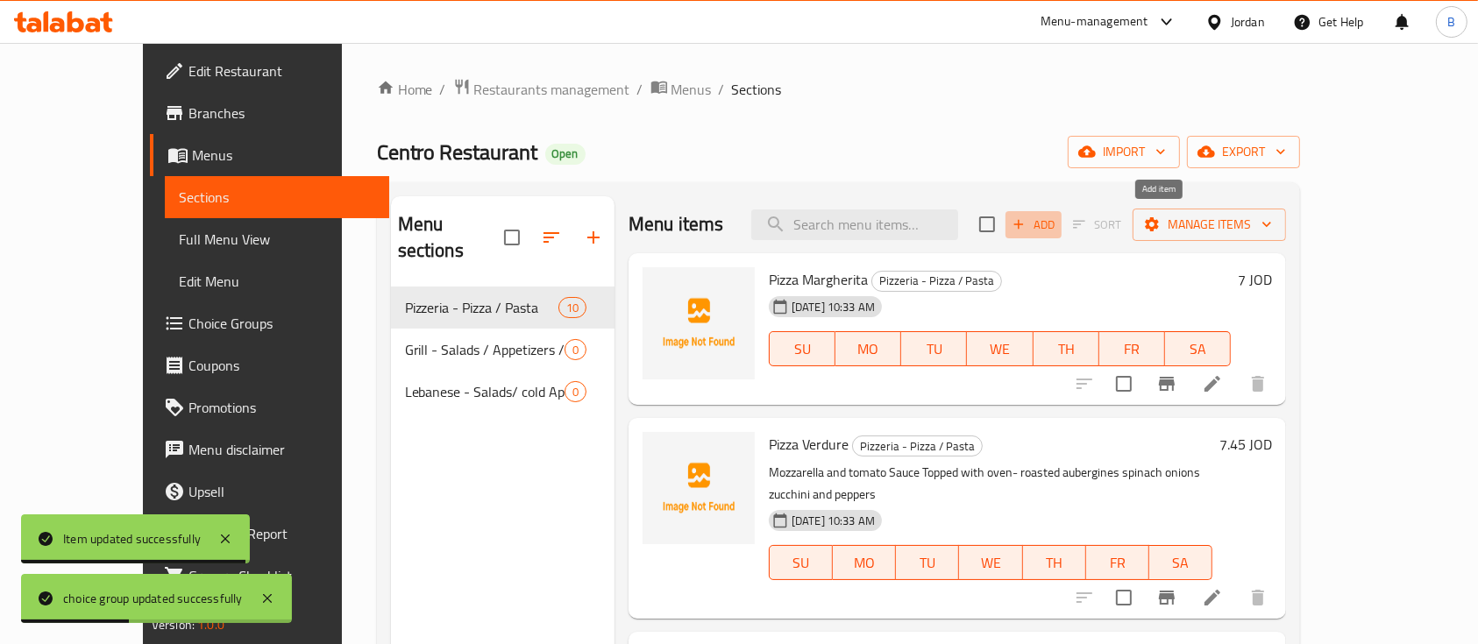
click at [1057, 233] on span "Add" at bounding box center [1033, 225] width 47 height 20
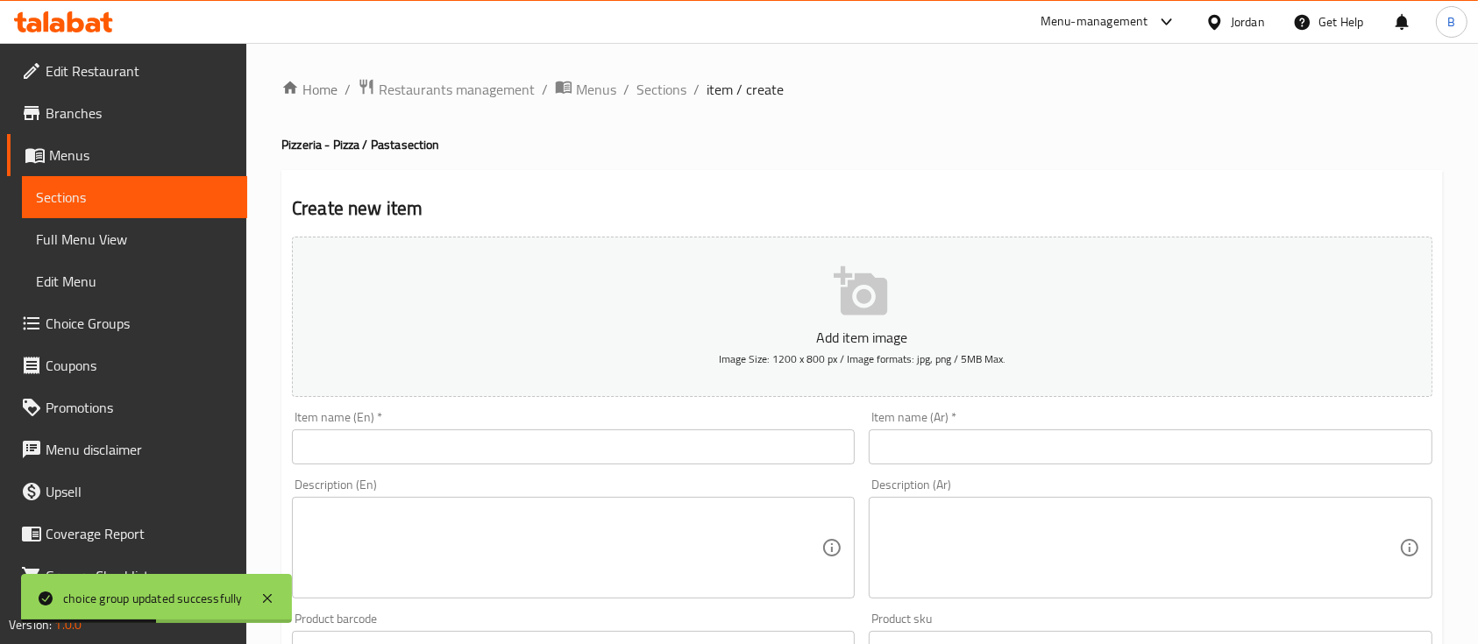
click at [552, 471] on div "Item name (En)   * Item name (En) *" at bounding box center [573, 437] width 577 height 67
click at [557, 454] on input "text" at bounding box center [573, 446] width 563 height 35
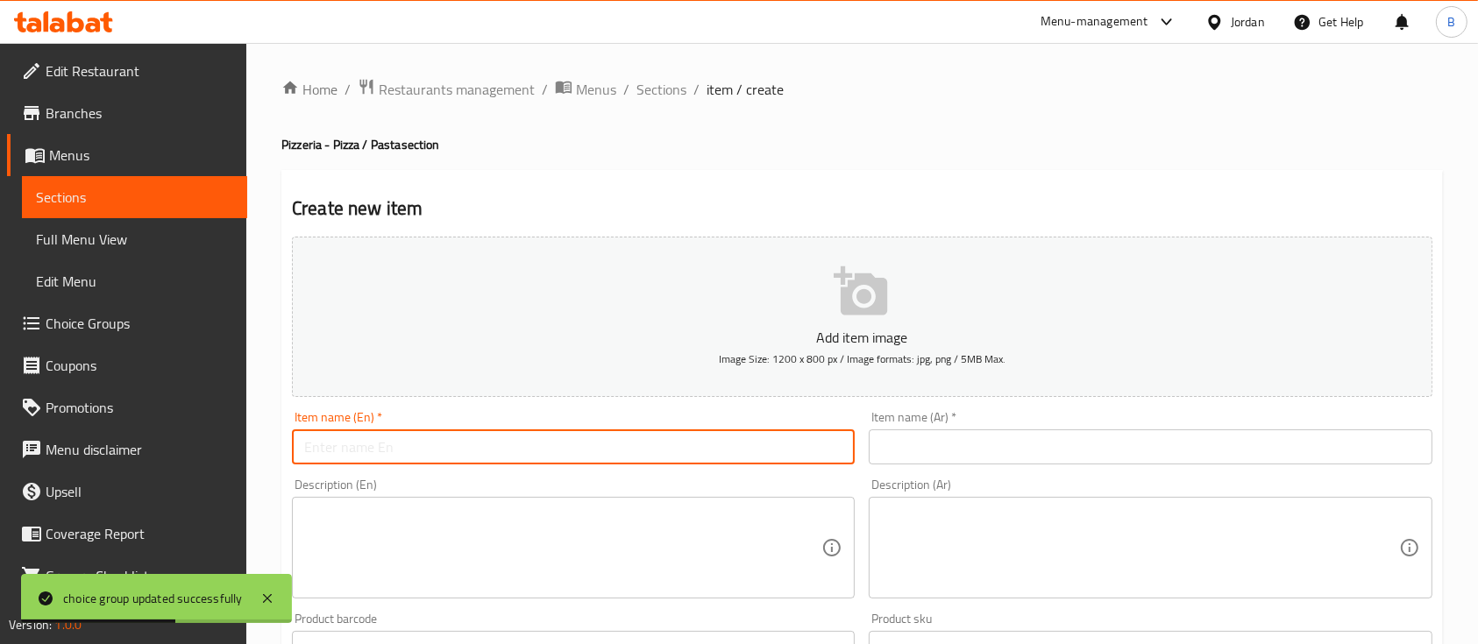
paste input "Penne Cardinale"
type input "Penne Cardinale"
click at [926, 441] on input "text" at bounding box center [1150, 446] width 563 height 35
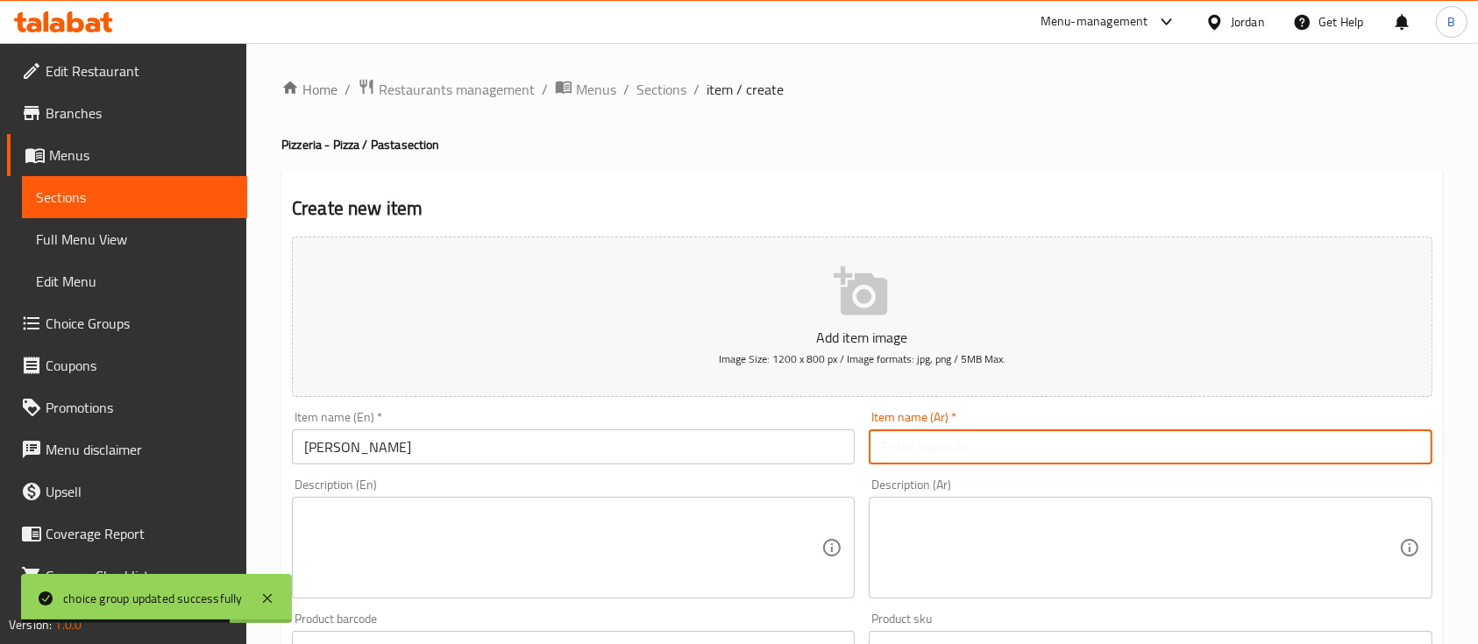
paste input "Penne cooked in creamy Pomodoro sauce"
drag, startPoint x: 1152, startPoint y: 448, endPoint x: 542, endPoint y: 408, distance: 611.3
click at [542, 408] on div "Add item image Image Size: 1200 x 800 px / Image formats: jpg, png / 5MB Max. I…" at bounding box center [862, 608] width 1154 height 756
type input "Penne cooked in creamy Pomodoro sauce"
click at [554, 515] on div "Description (En) Description (En)" at bounding box center [573, 539] width 563 height 120
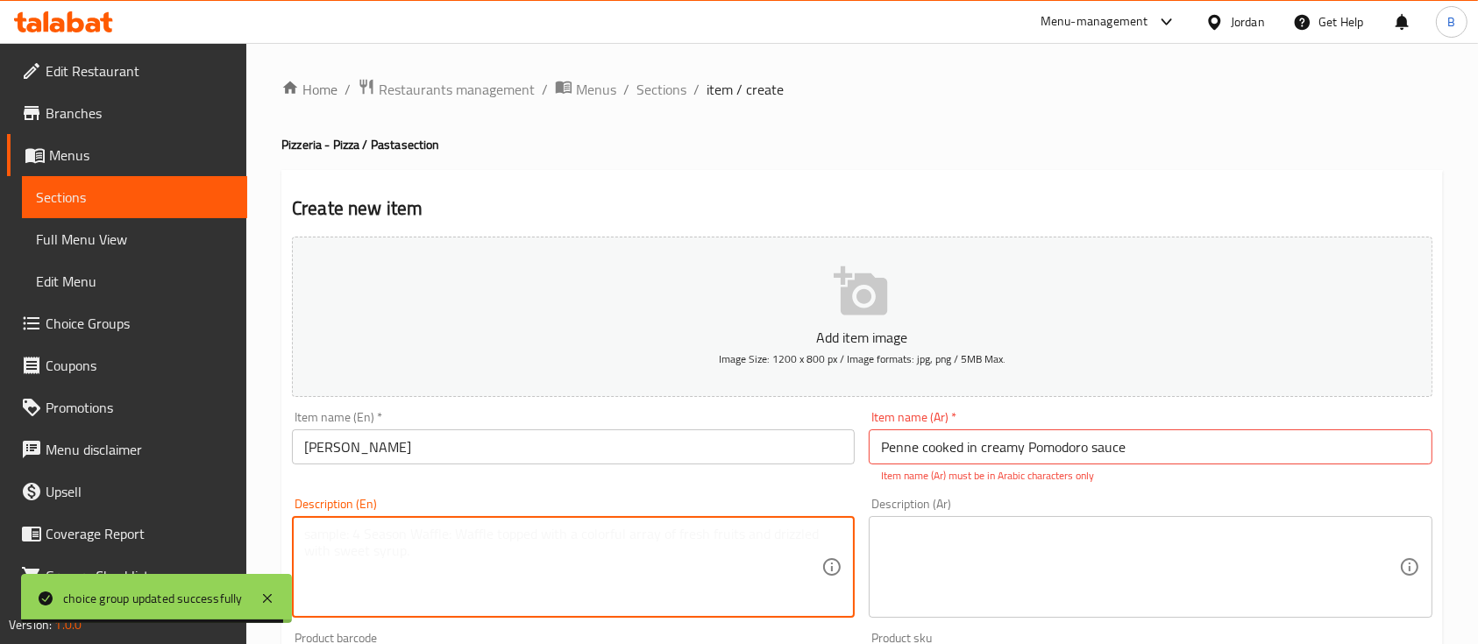
paste textarea "Penne cooked in creamy Pomodoro sauce"
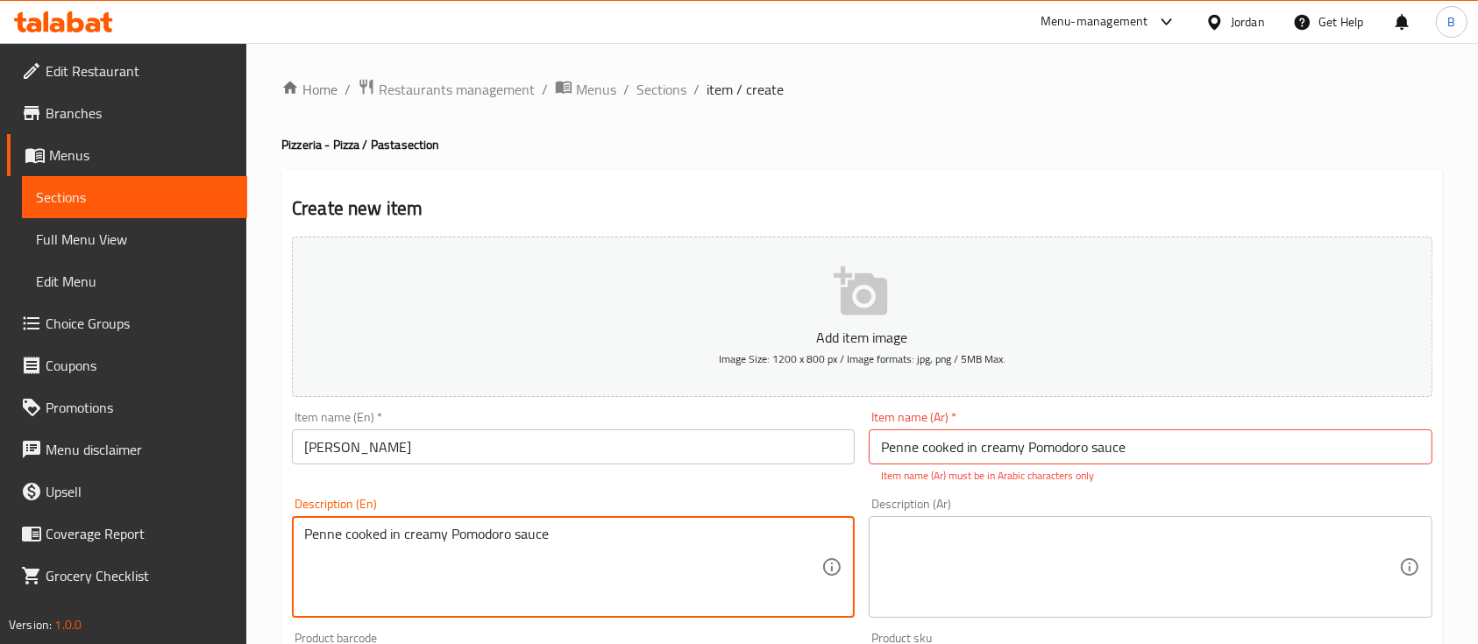
type textarea "Penne cooked in creamy Pomodoro sauce"
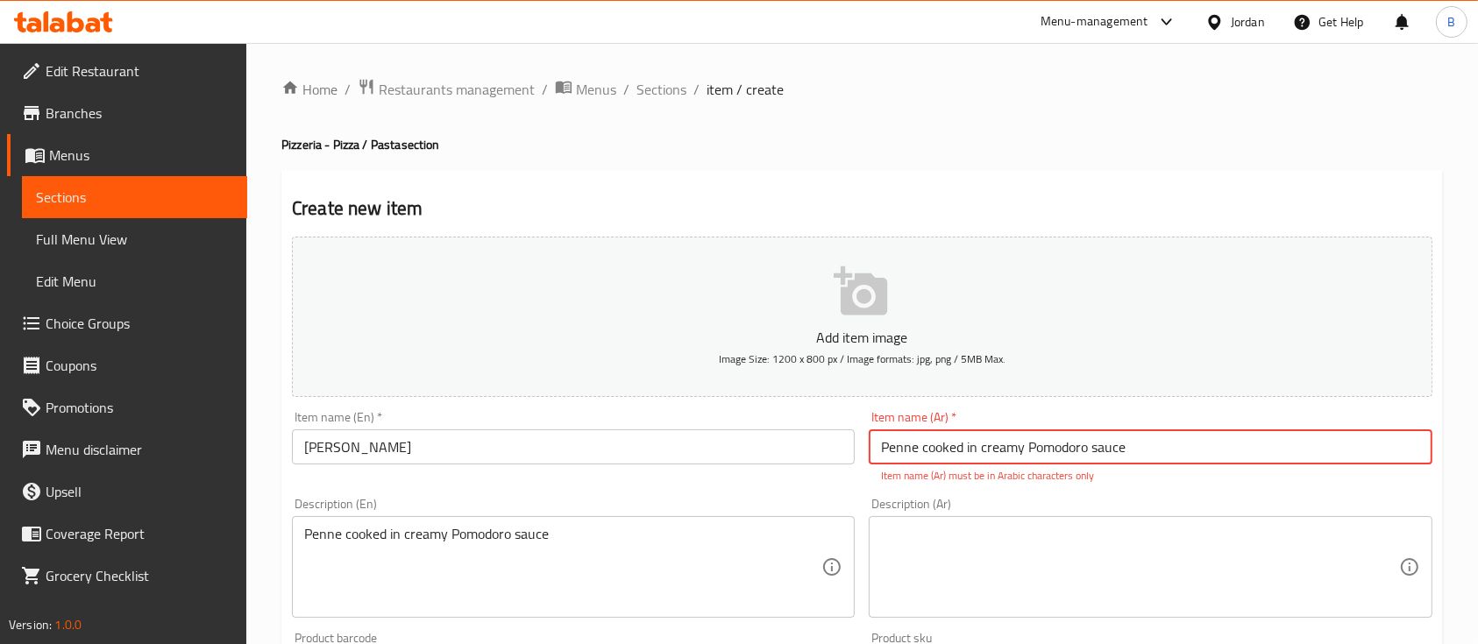
drag, startPoint x: 1106, startPoint y: 449, endPoint x: 540, endPoint y: 405, distance: 567.9
click at [585, 413] on div "Add item image Image Size: 1200 x 800 px / Image formats: jpg, png / 5MB Max. I…" at bounding box center [862, 617] width 1154 height 775
paste input "بيني كاردينال"
type input "بيني كاردينال"
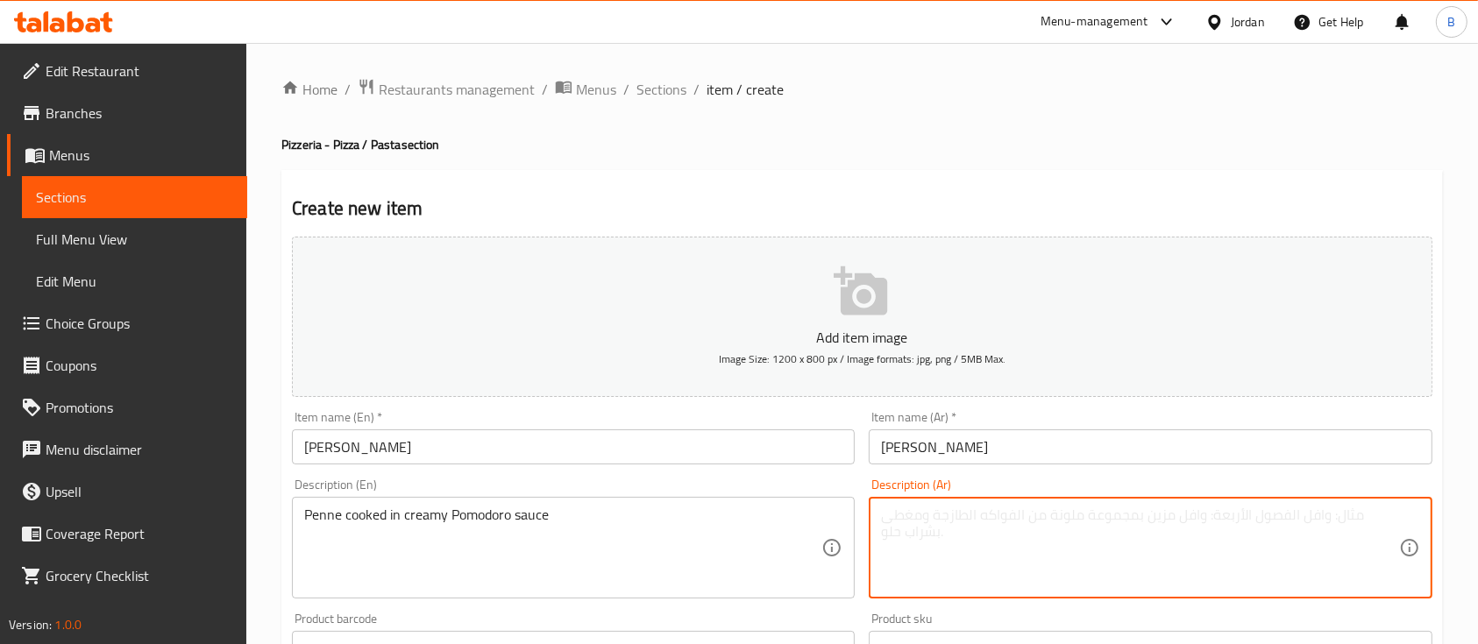
click at [995, 515] on textarea at bounding box center [1139, 548] width 517 height 83
paste textarea "بيني مطبوخة بصلصة بومودورو الكريمية"
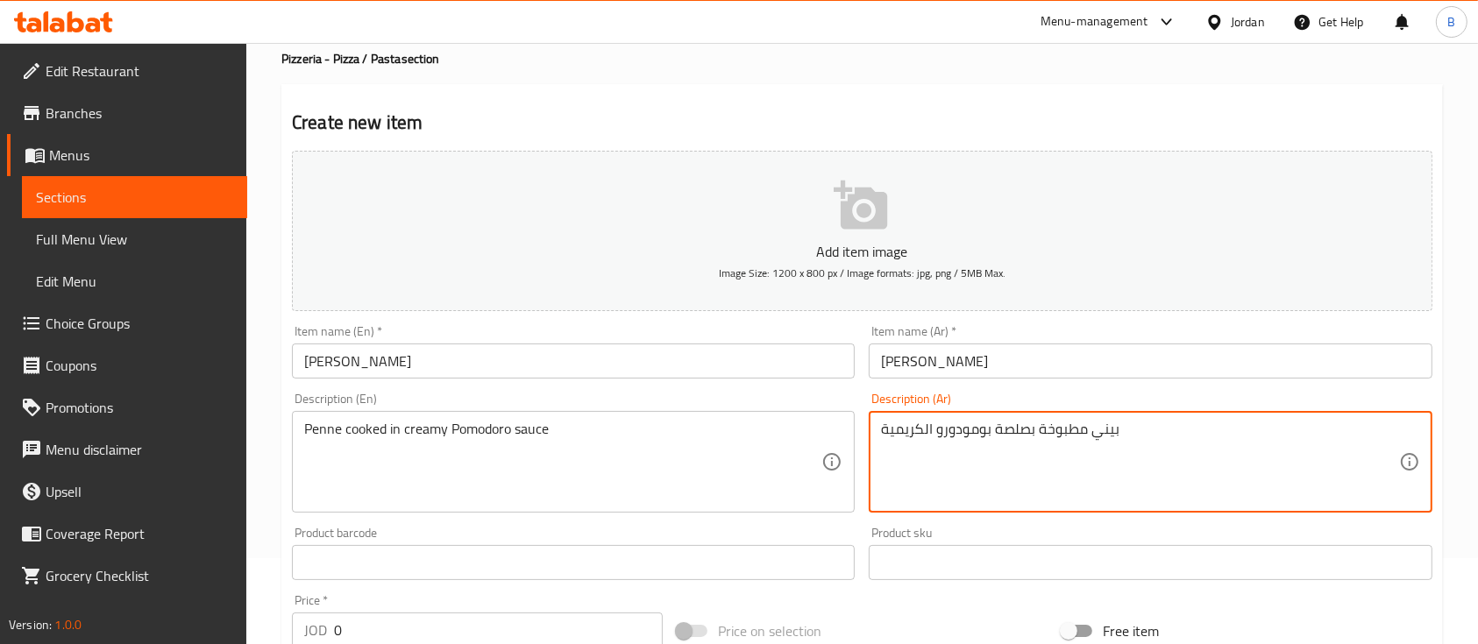
scroll to position [117, 0]
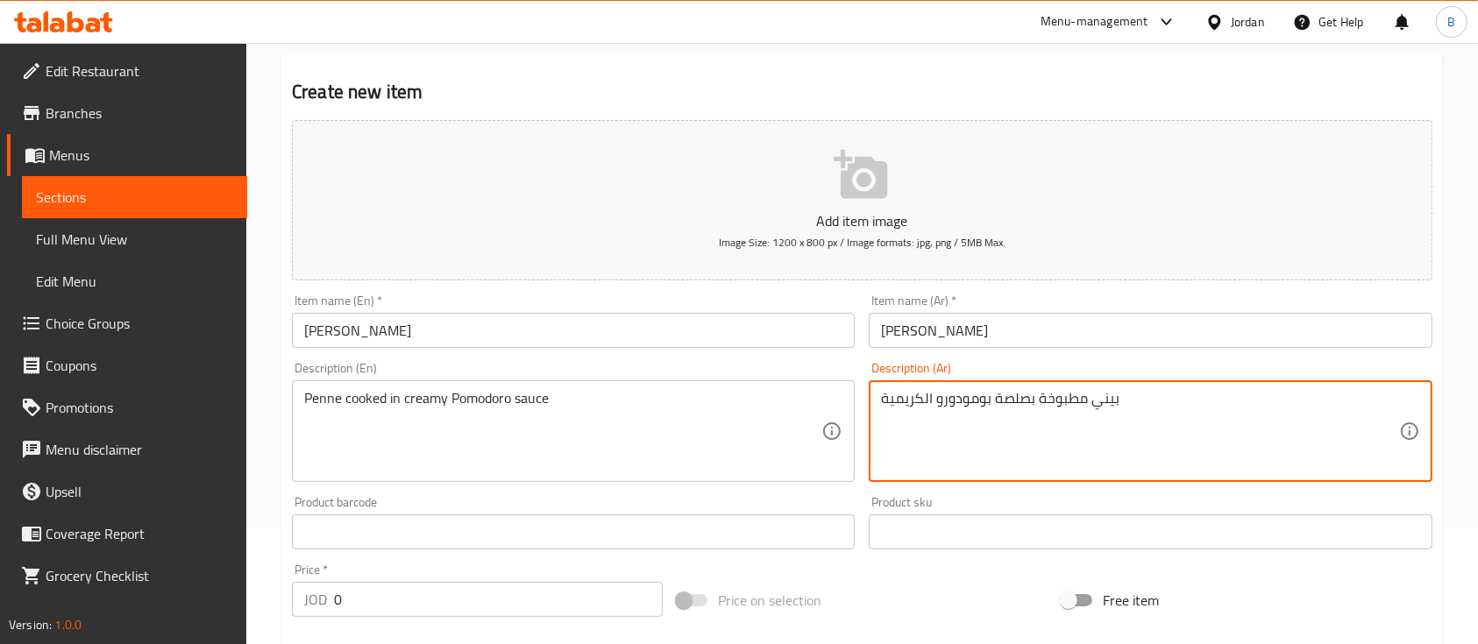
type textarea "بيني مطبوخة بصلصة بومودورو الكريمية"
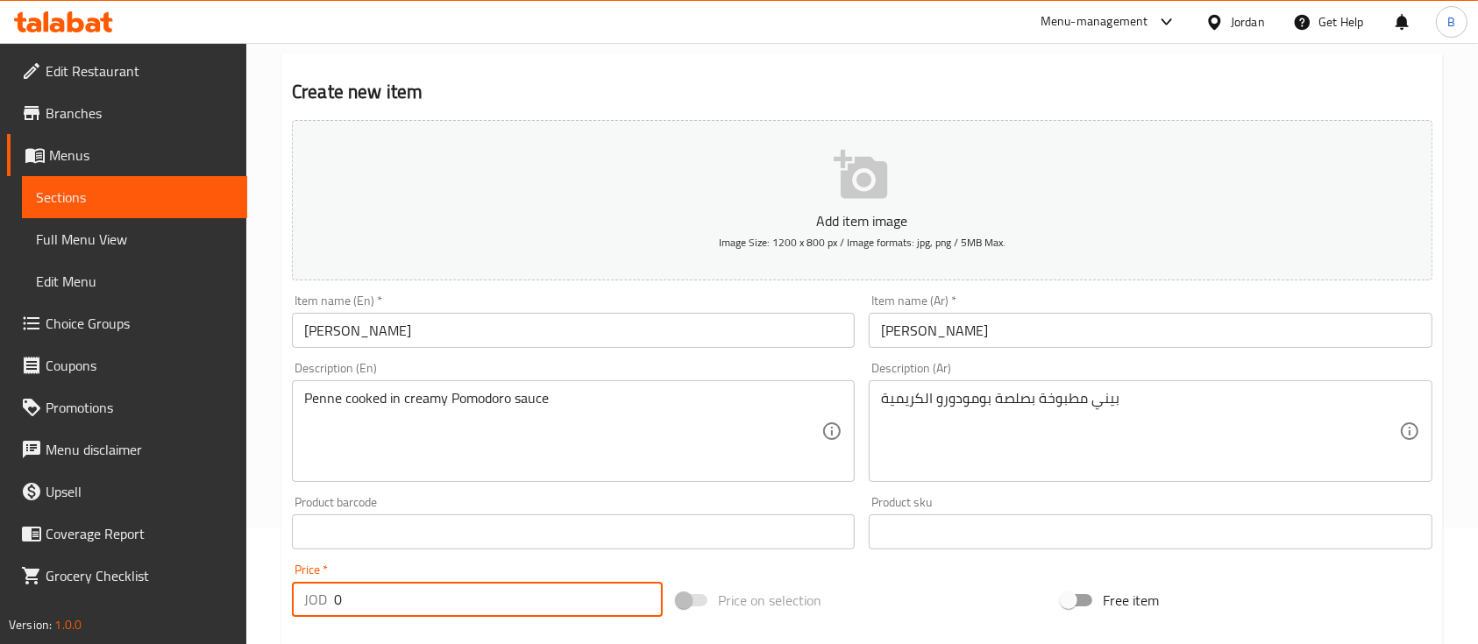
drag, startPoint x: 294, startPoint y: 567, endPoint x: 47, endPoint y: 547, distance: 248.0
click at [106, 549] on div "Edit Restaurant Branches Menus Sections Full Menu View Edit Menu Choice Groups …" at bounding box center [739, 524] width 1478 height 1196
type input "6"
click at [334, 597] on input ".25" at bounding box center [498, 599] width 329 height 35
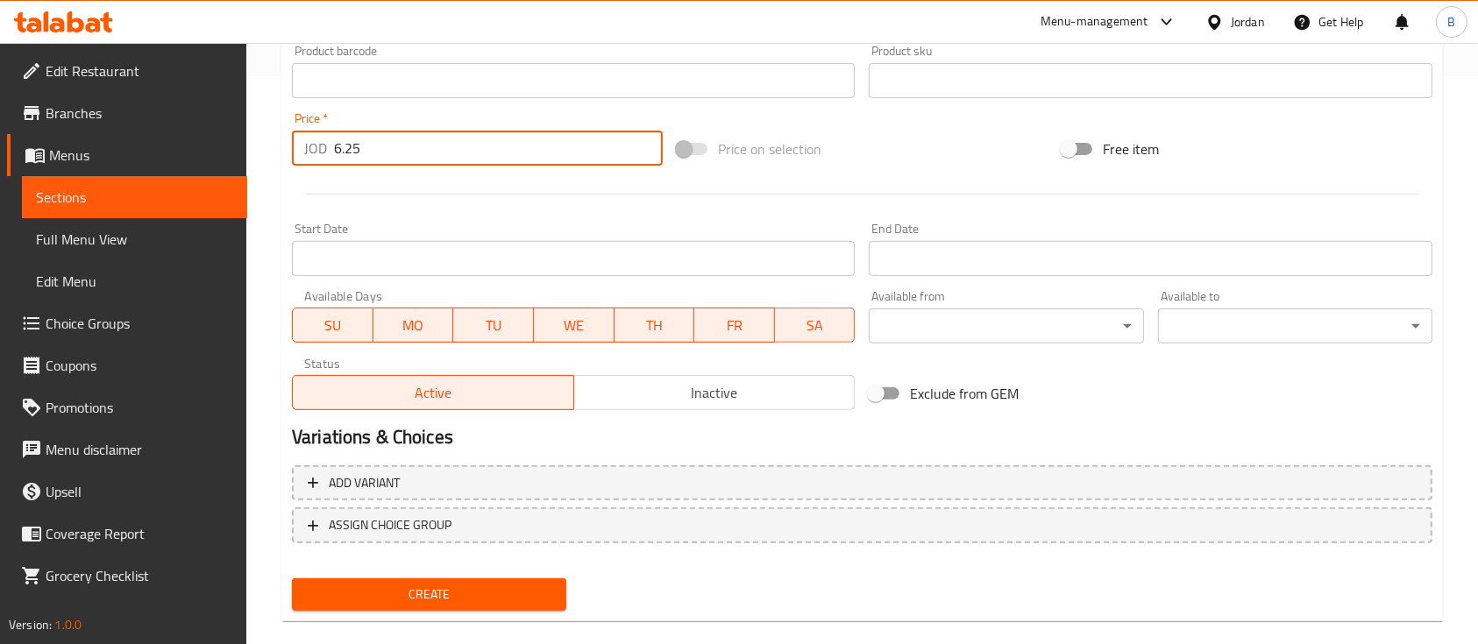
scroll to position [584, 0]
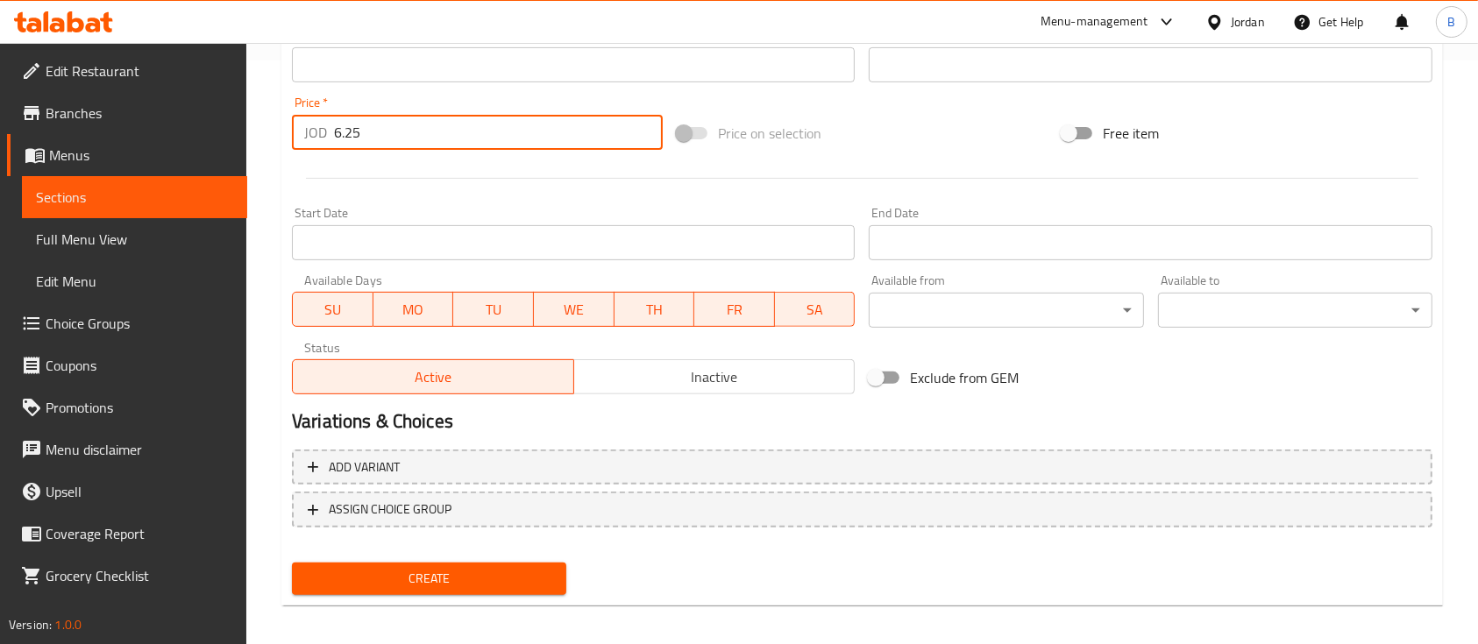
type input "6.25"
click at [413, 573] on span "Create" at bounding box center [429, 579] width 246 height 22
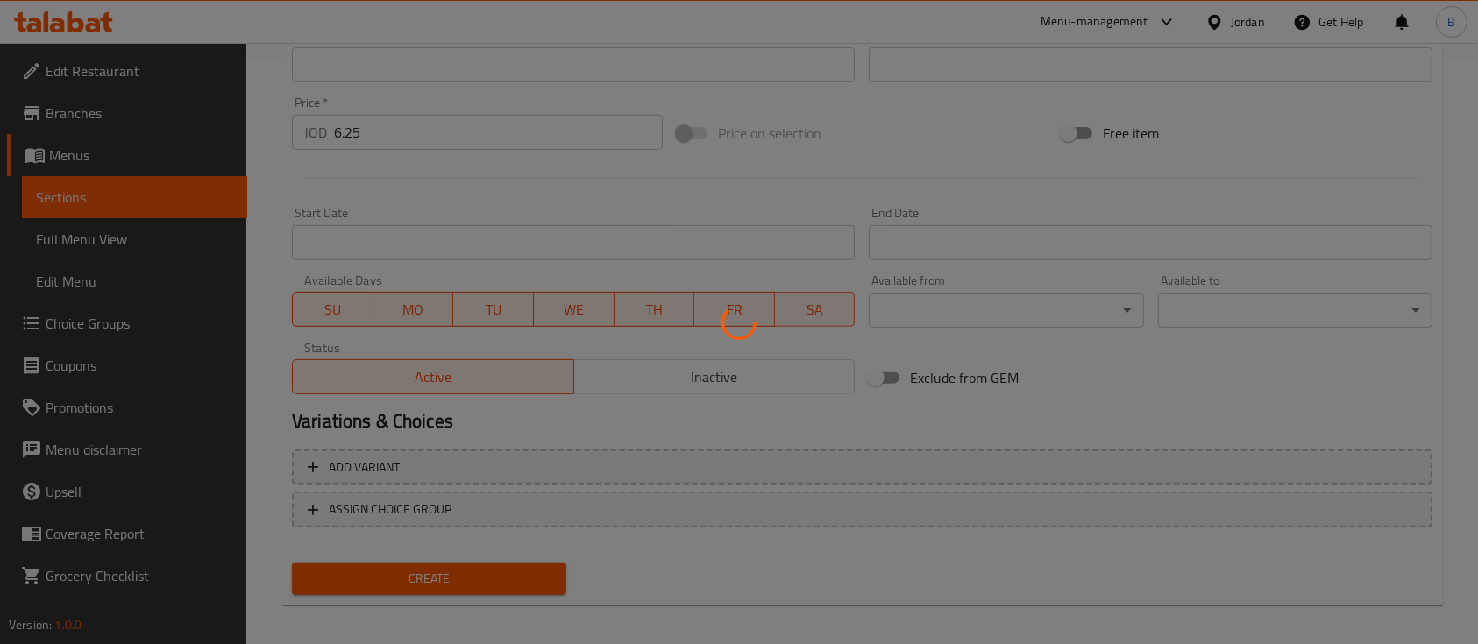
type input "0"
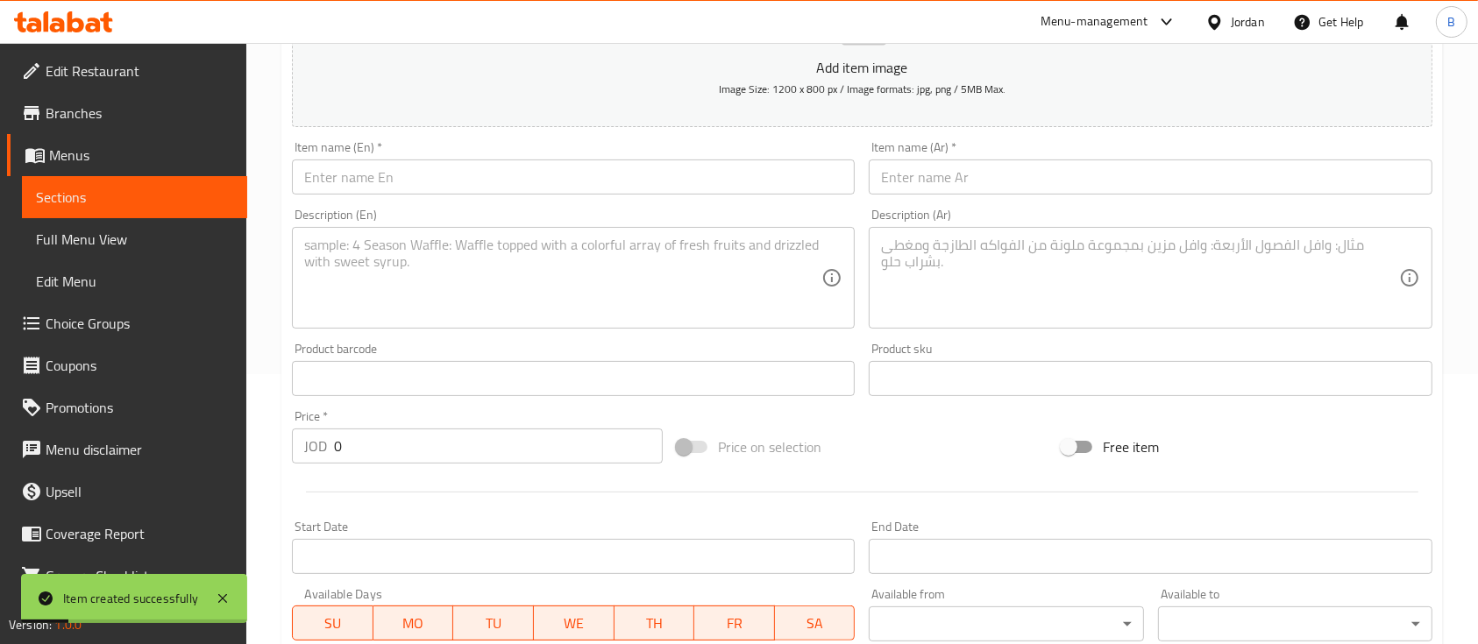
scroll to position [233, 0]
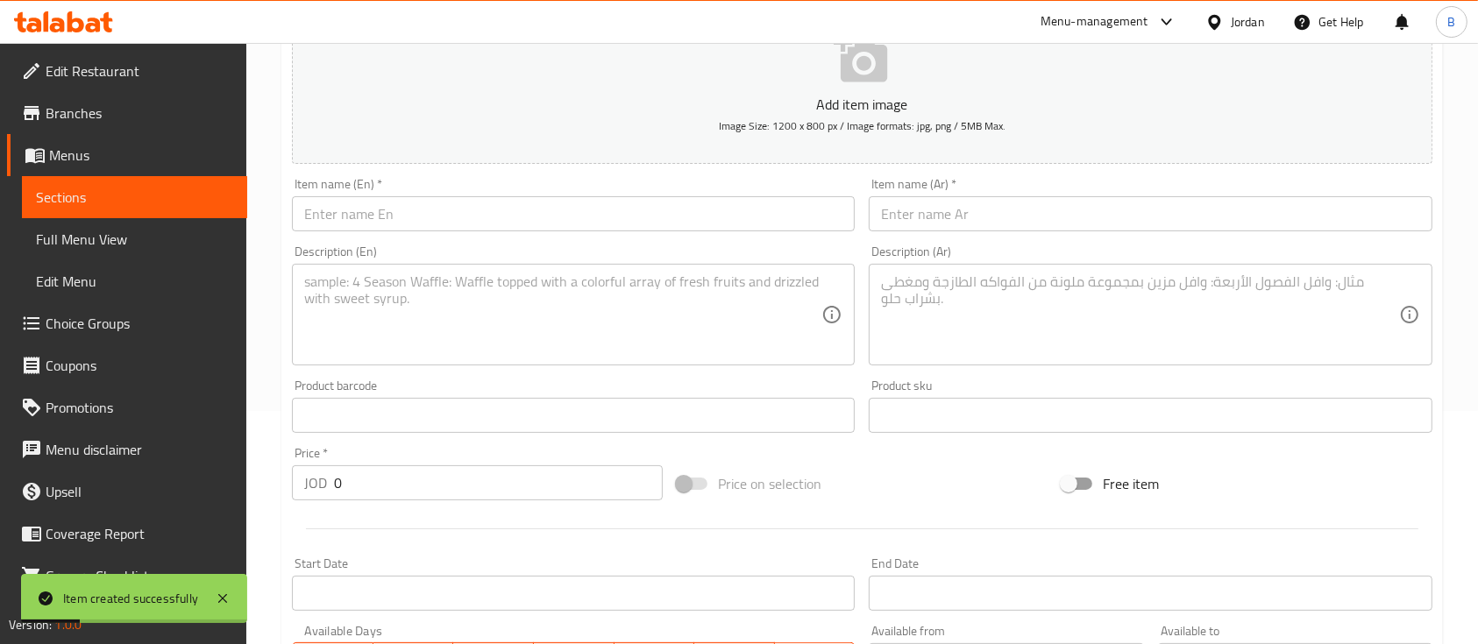
click at [384, 219] on input "text" at bounding box center [573, 213] width 563 height 35
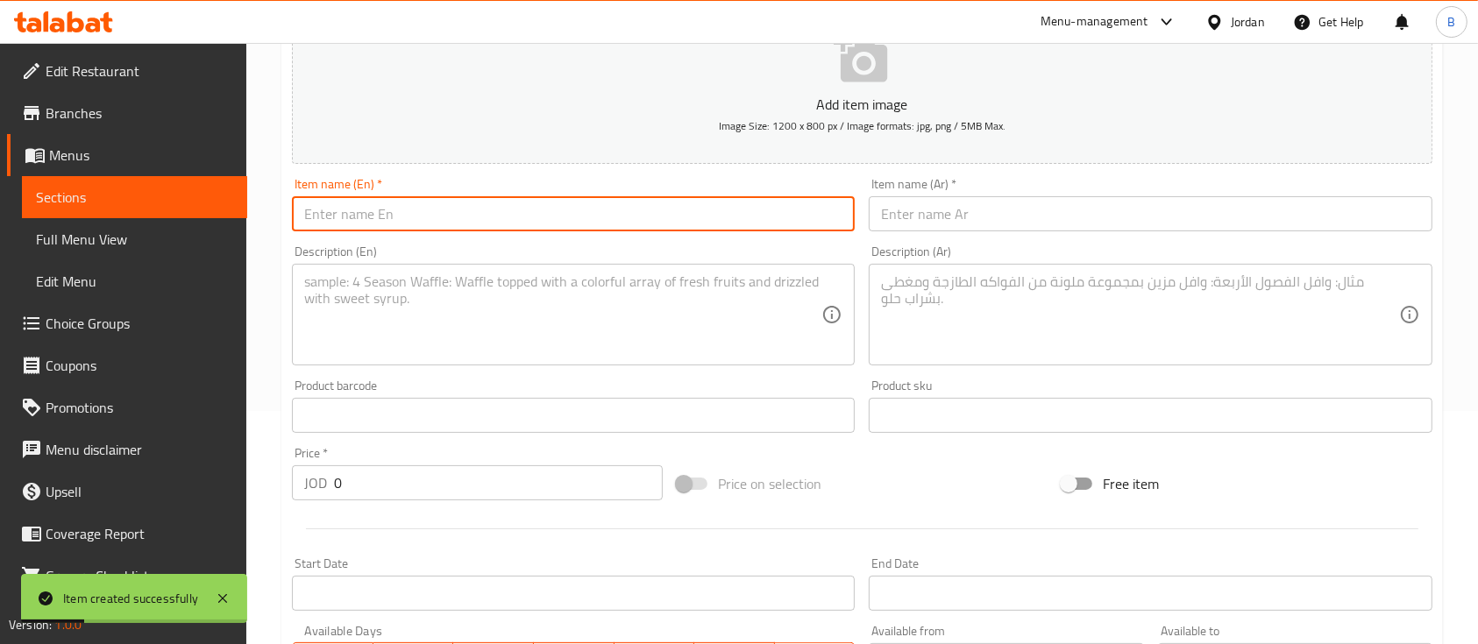
paste input "Fettuccini ai Funghi"
type input "Fettuccini ai Funghi"
click at [524, 323] on textarea at bounding box center [562, 314] width 517 height 83
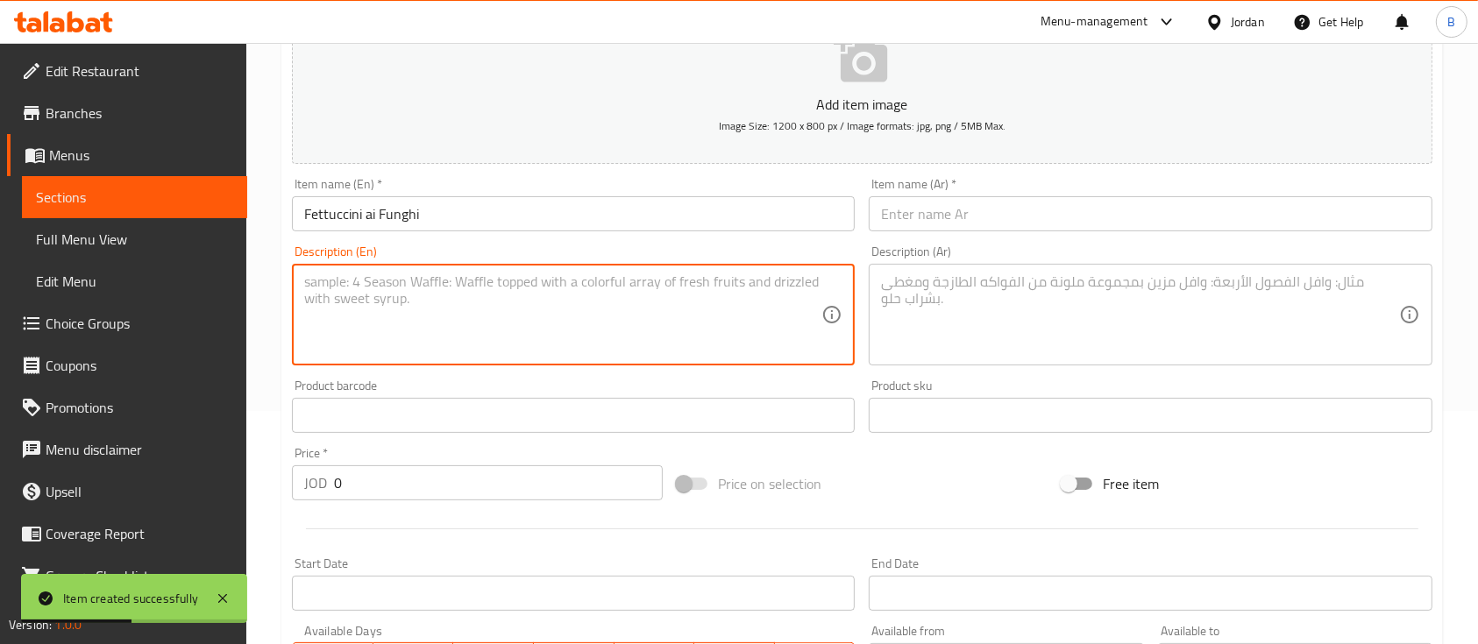
paste textarea "Fettuccini served with light creamy sauce and mushrooms."
type textarea "Fettuccini served with light creamy sauce and mushrooms."
click at [1010, 208] on input "text" at bounding box center [1150, 213] width 563 height 35
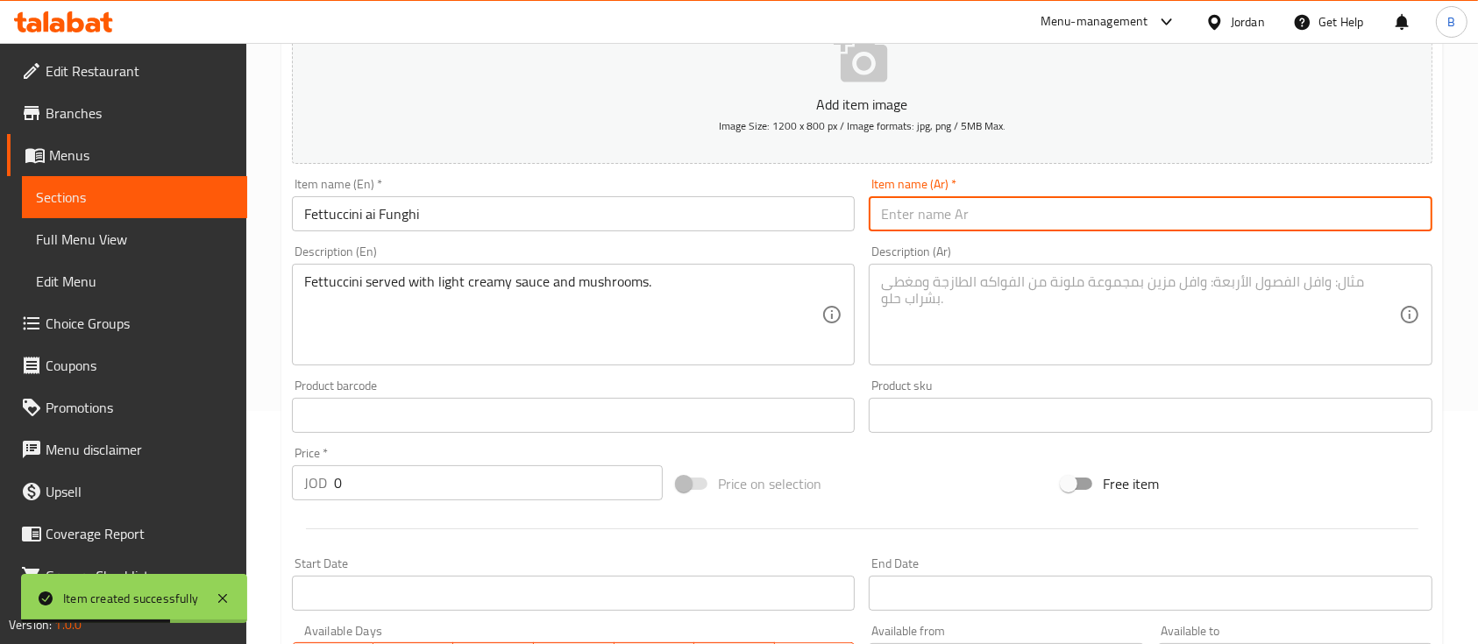
paste input "فيتوتشيني بالفطر"
type input "فيتوتشيني بالفطر"
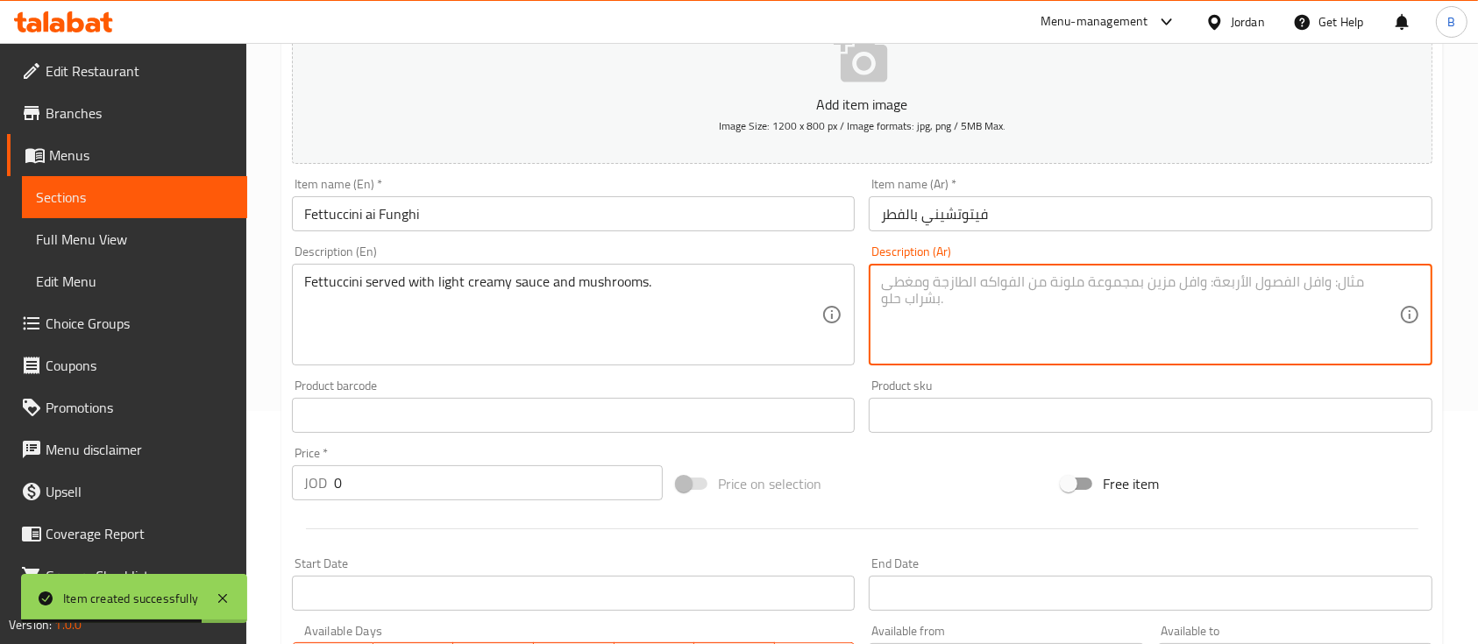
click at [1011, 310] on textarea at bounding box center [1139, 314] width 517 height 83
paste textarea "فيتوتشيني مع صلصة كريمية خفيفة و فطر"
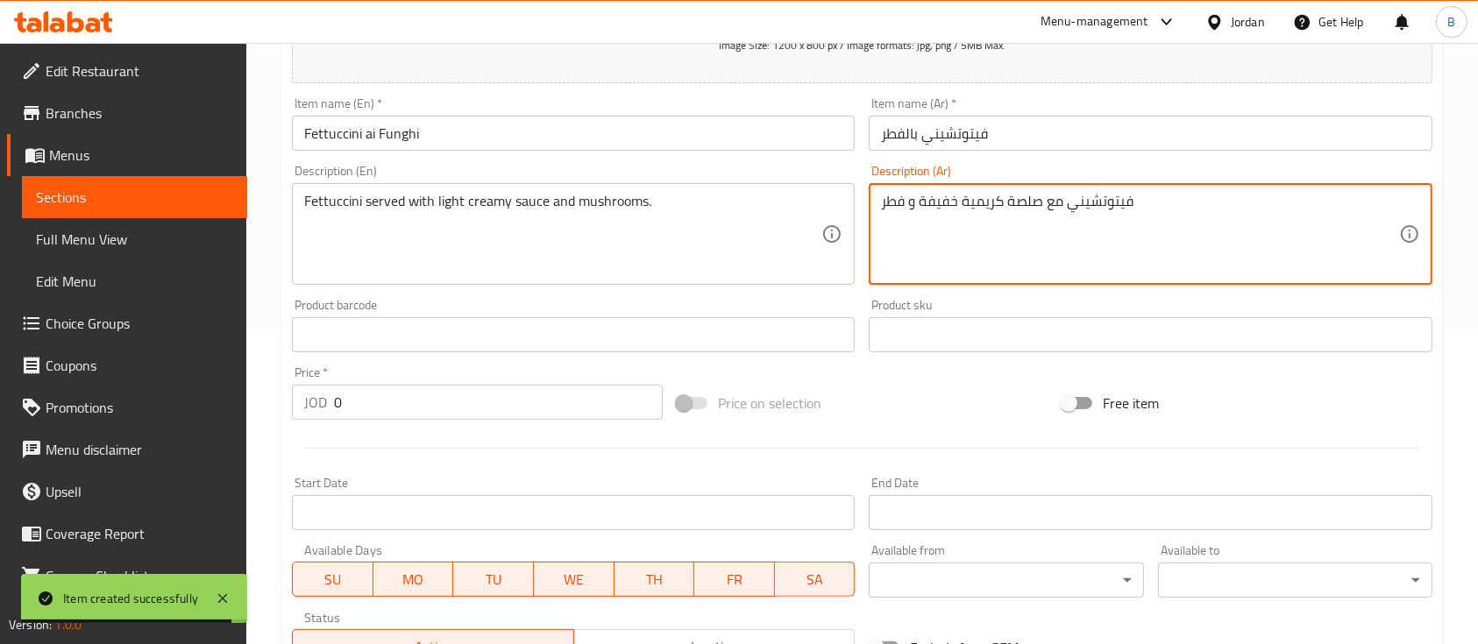
scroll to position [351, 0]
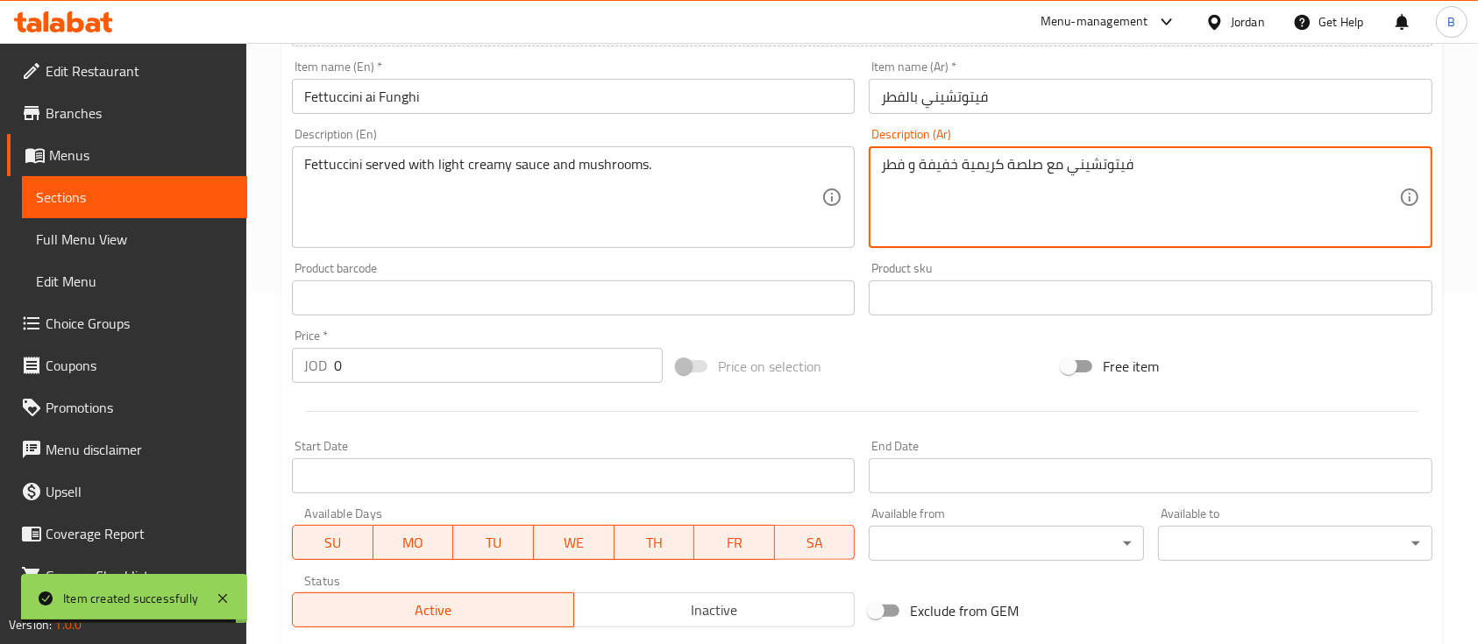
type textarea "فيتوتشيني مع صلصة كريمية خفيفة و فطر"
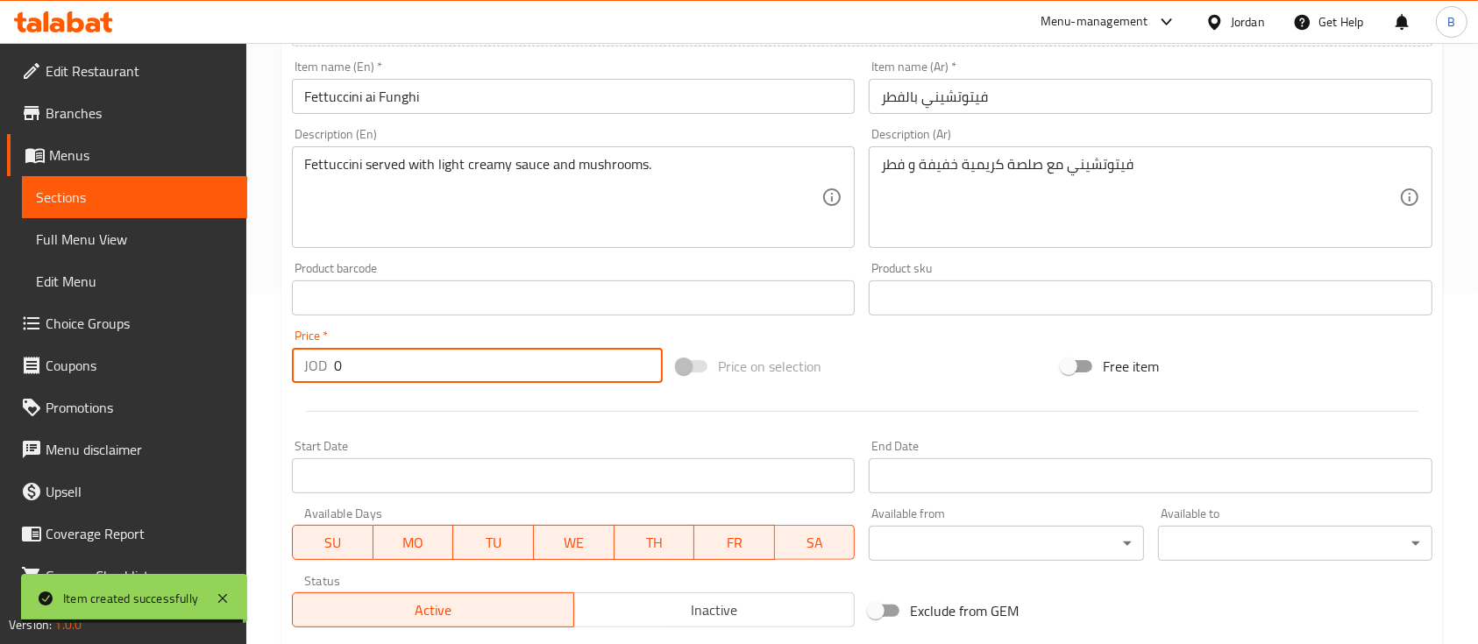
drag, startPoint x: 434, startPoint y: 362, endPoint x: 32, endPoint y: 326, distance: 403.9
click at [68, 326] on div "Edit Restaurant Branches Menus Sections Full Menu View Edit Menu Choice Groups …" at bounding box center [739, 290] width 1478 height 1196
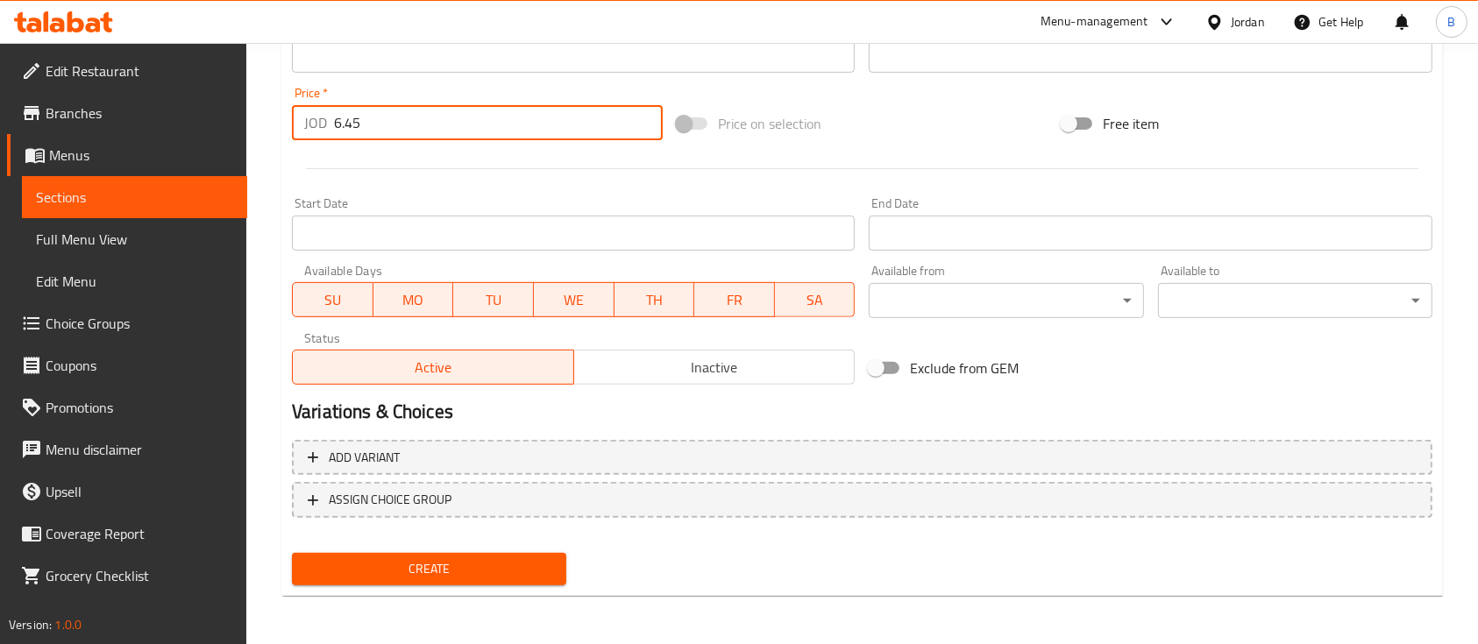
scroll to position [594, 0]
type input "6.45"
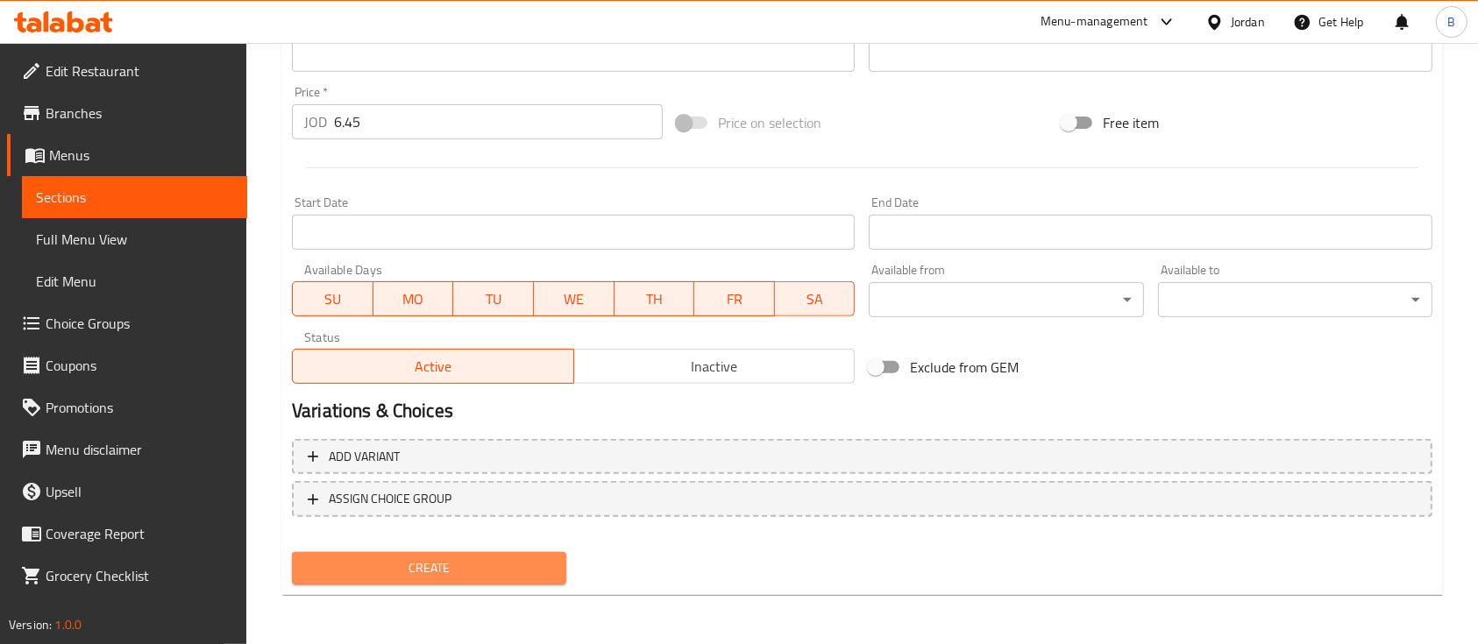
click at [479, 578] on span "Create" at bounding box center [429, 568] width 246 height 22
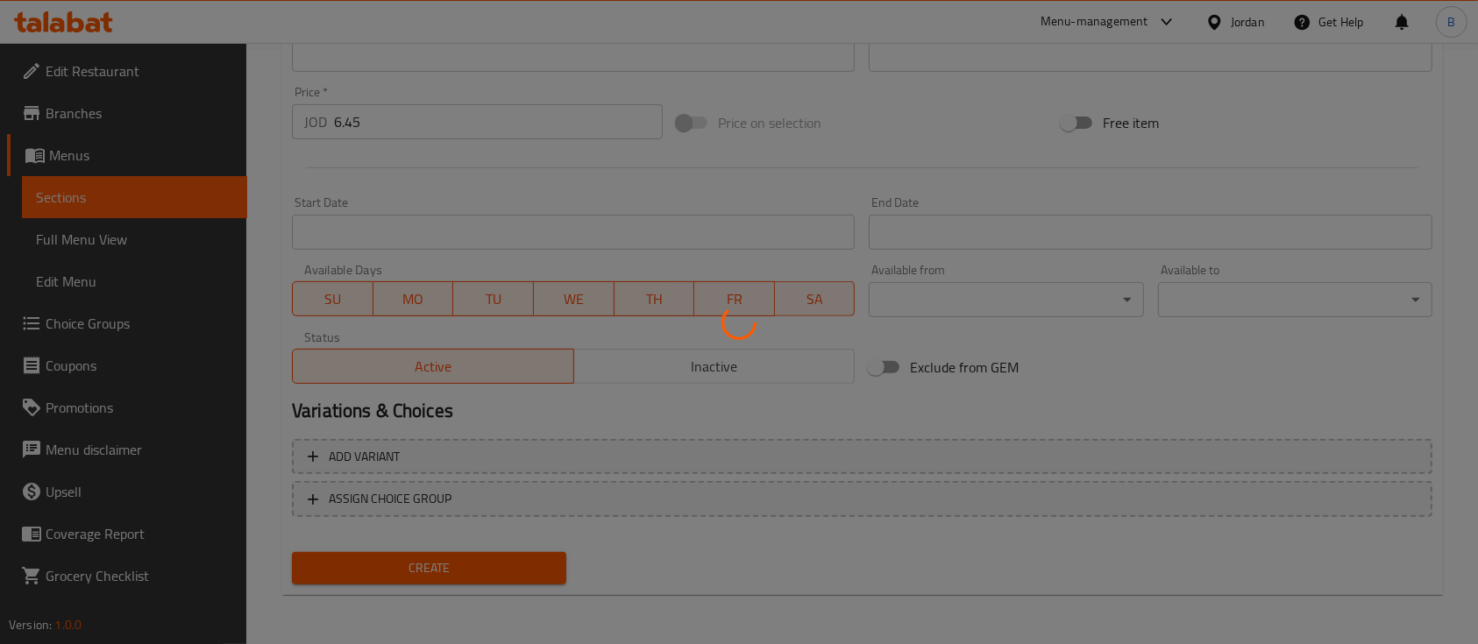
type input "0"
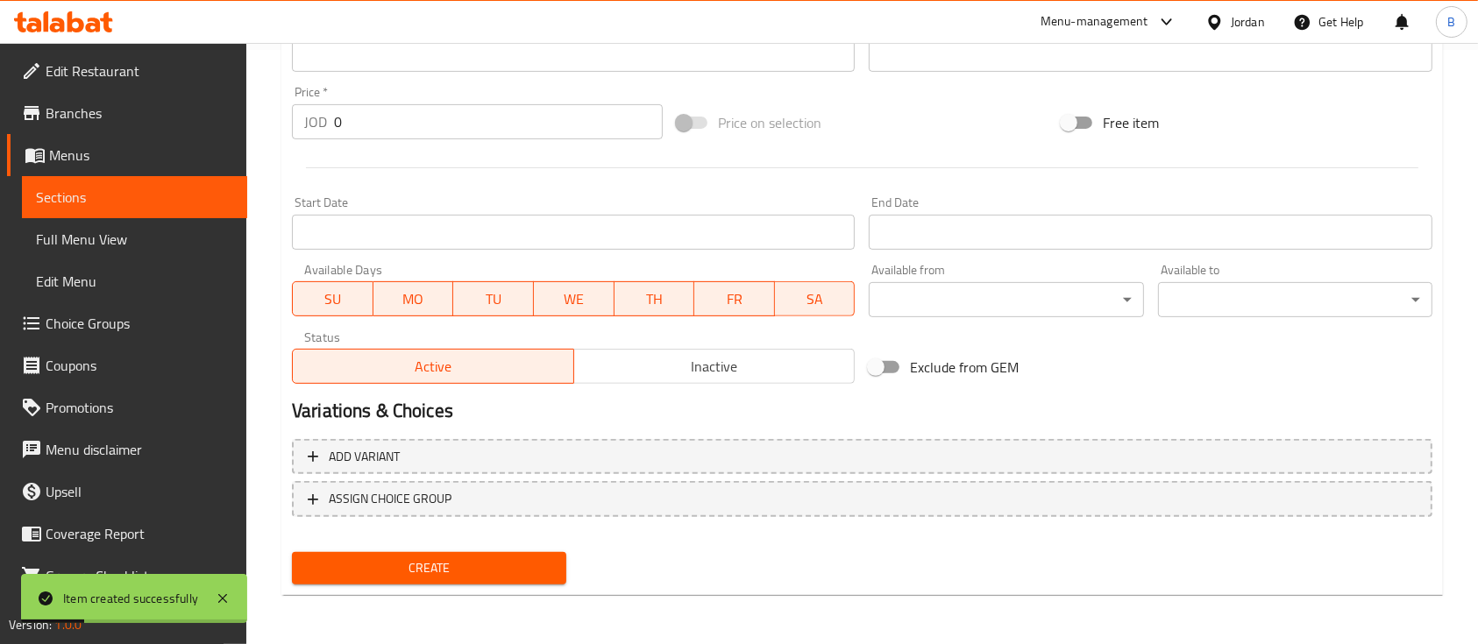
click at [412, 580] on button "Create" at bounding box center [429, 568] width 274 height 32
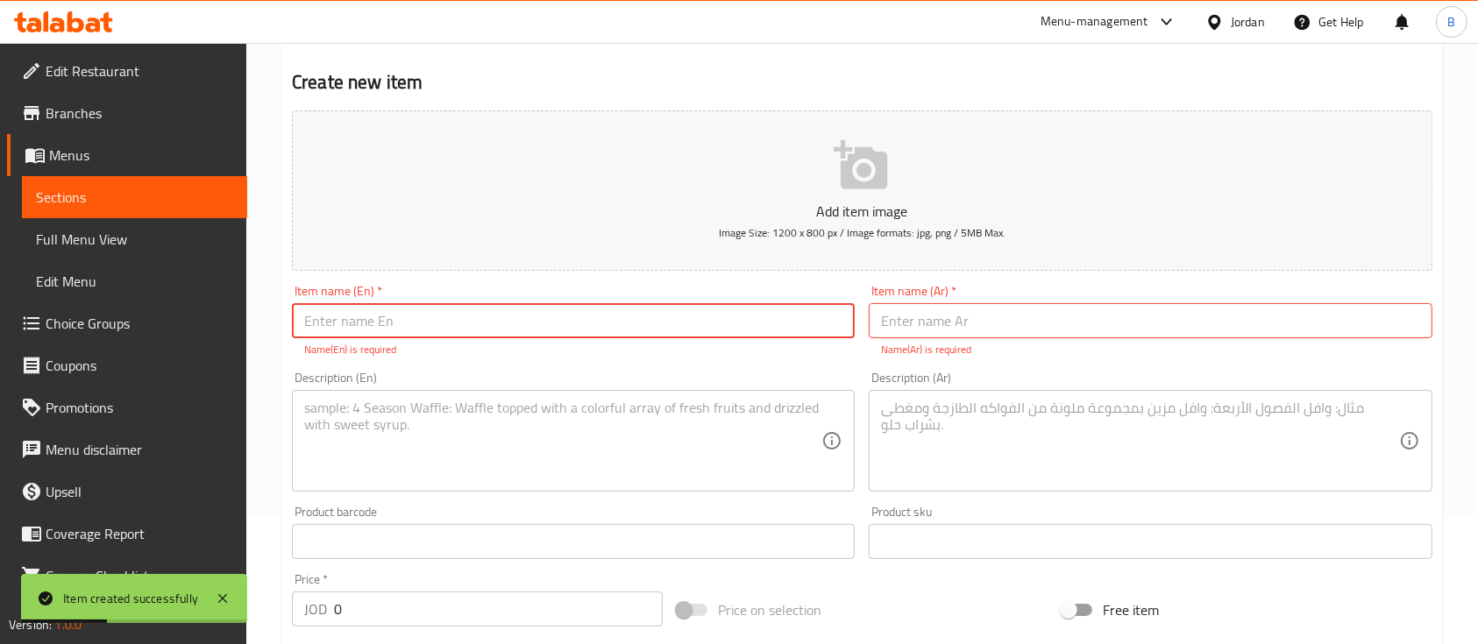
click at [142, 333] on span "Choice Groups" at bounding box center [140, 323] width 188 height 21
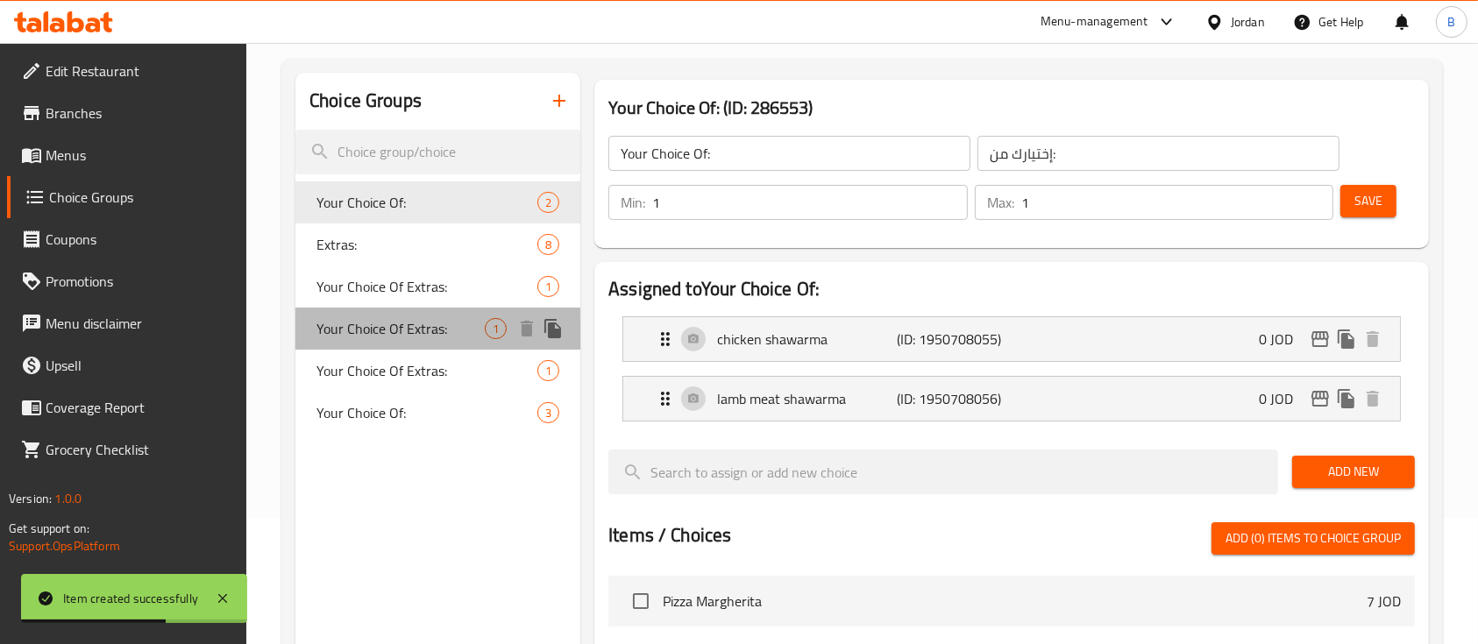
click at [424, 329] on span "Your Choice Of Extras:" at bounding box center [400, 328] width 168 height 21
type input "Your Choice Of Extras:"
type input "إختيارك من الإضافات:"
type input "0"
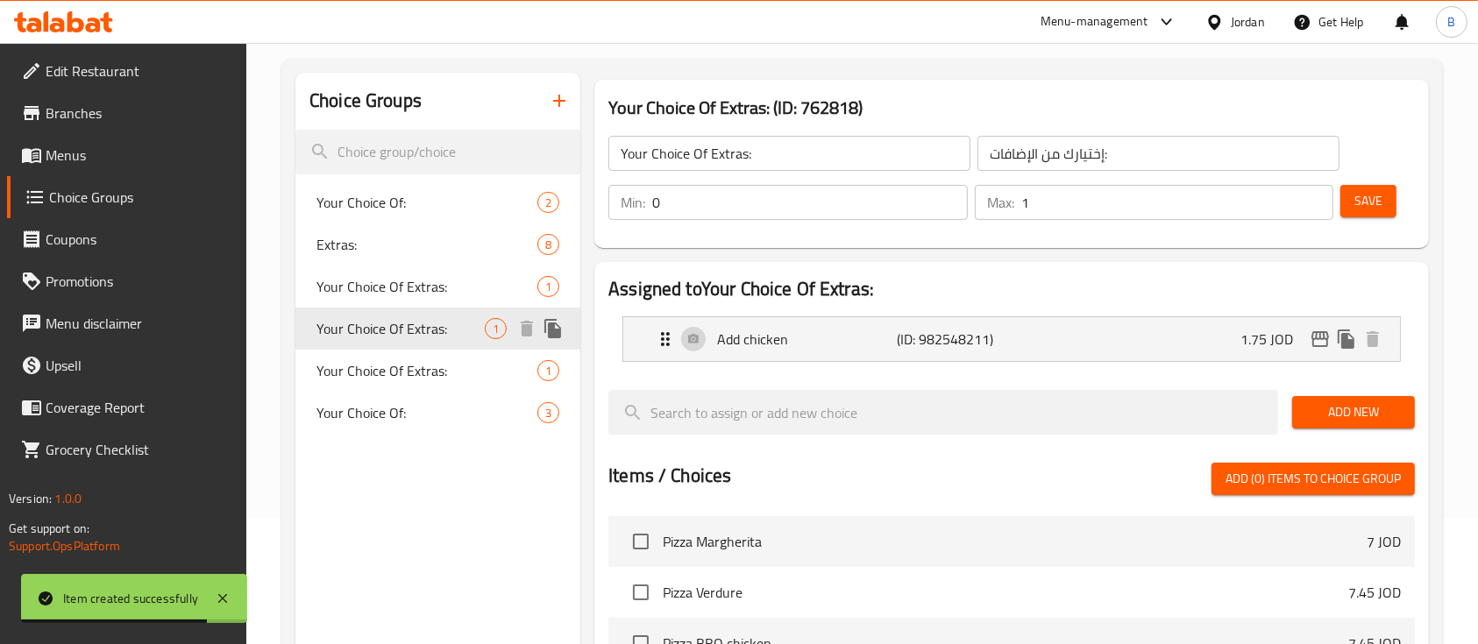
click at [548, 327] on icon "duplicate" at bounding box center [552, 328] width 17 height 19
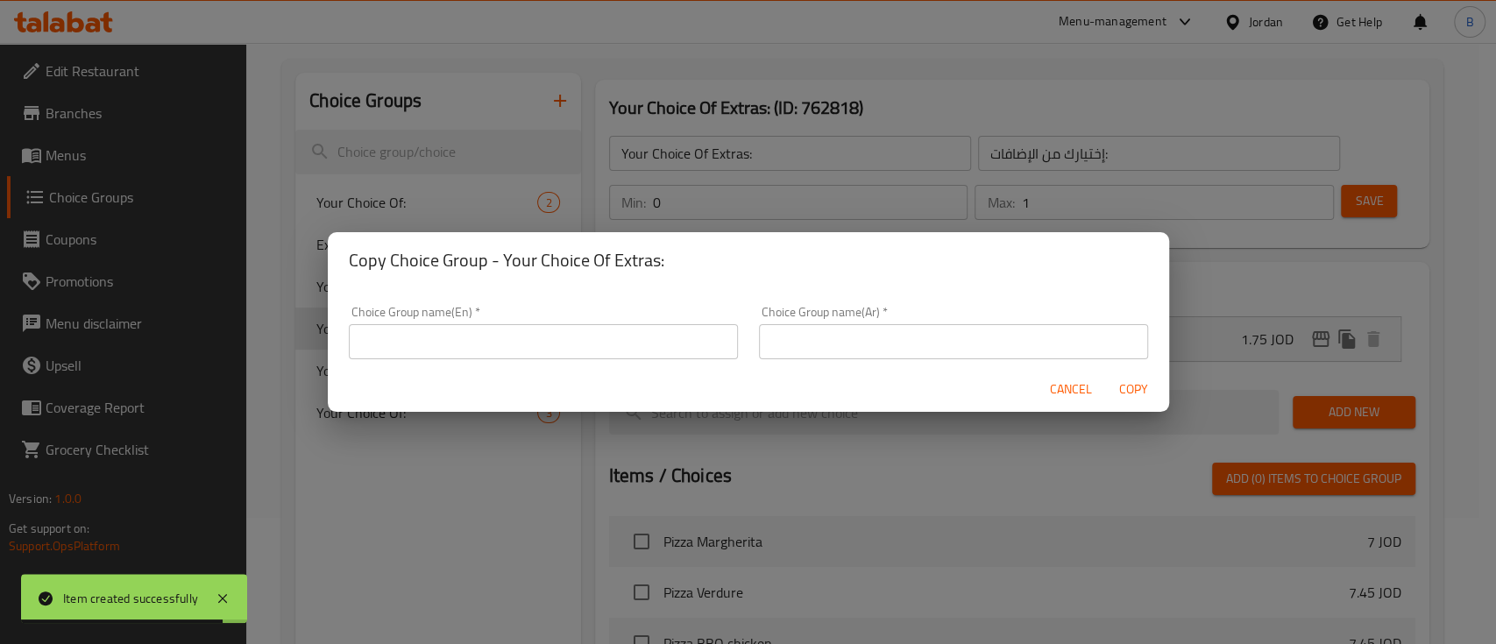
click at [607, 350] on input "text" at bounding box center [543, 341] width 389 height 35
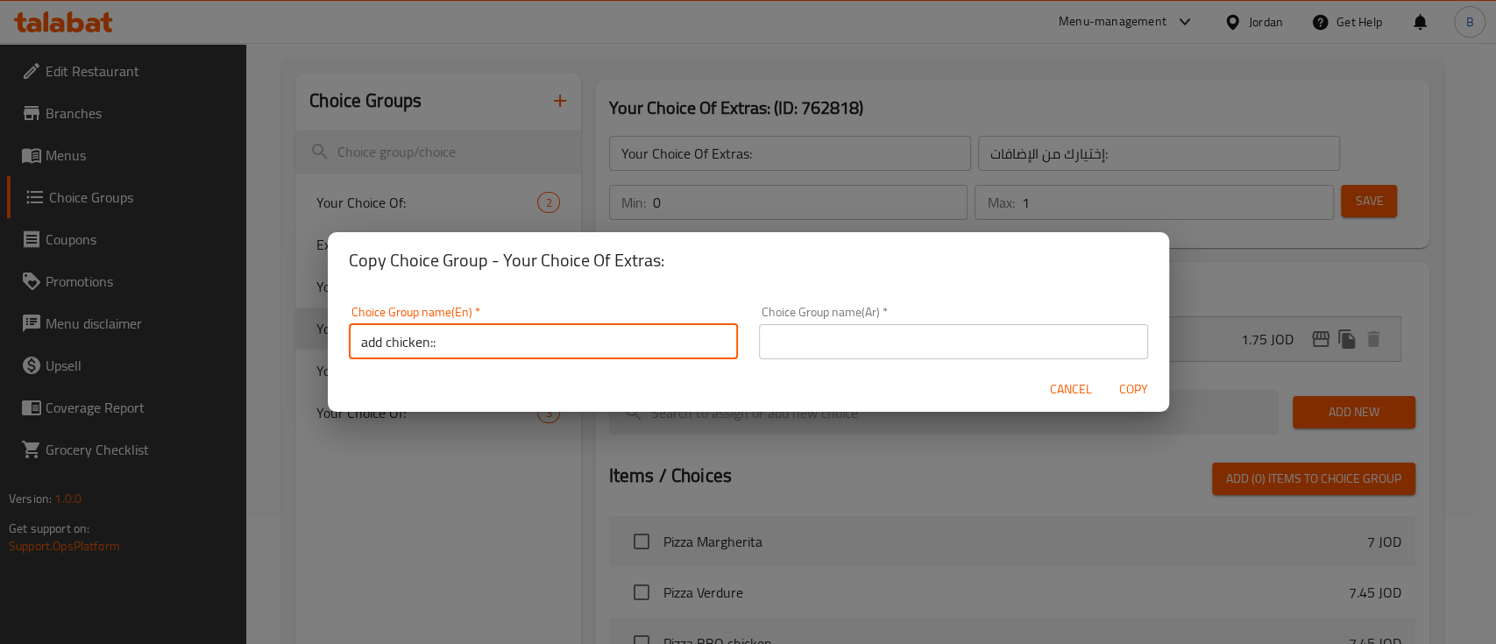
type input "add chicken::"
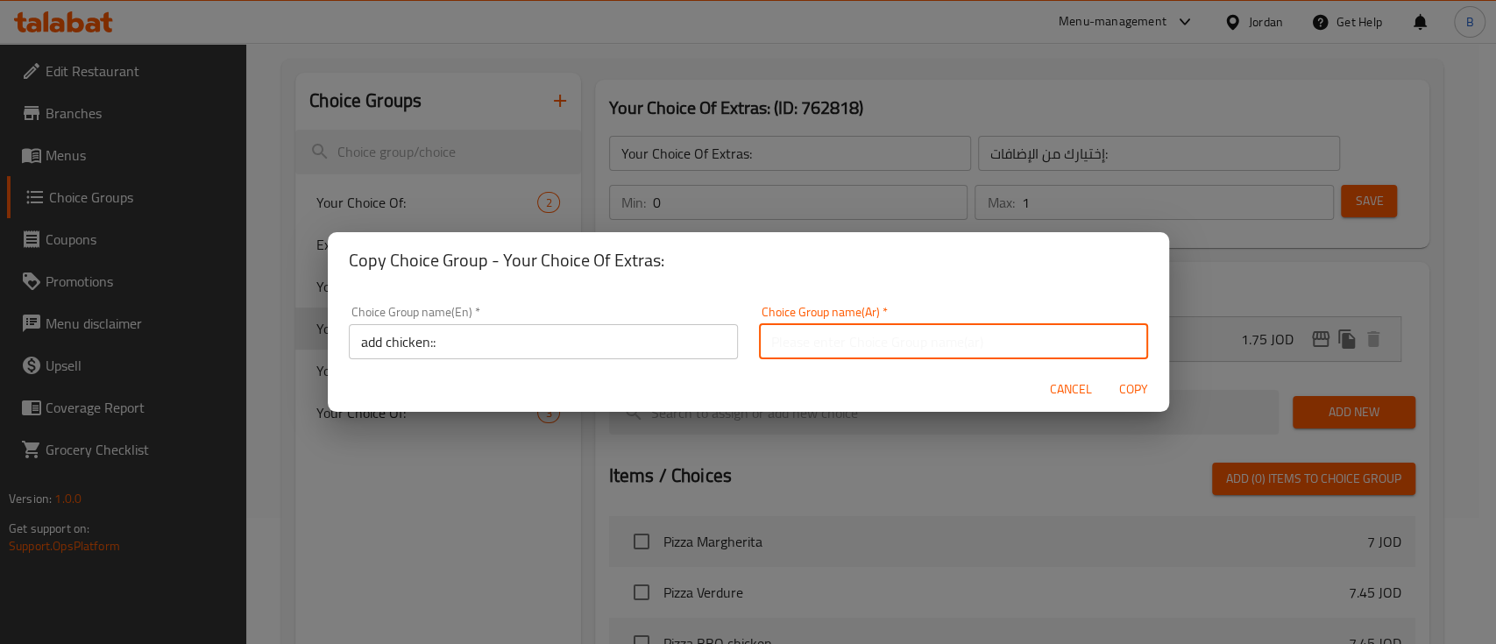
click at [794, 329] on input "text" at bounding box center [953, 341] width 389 height 35
type input "اضافة"
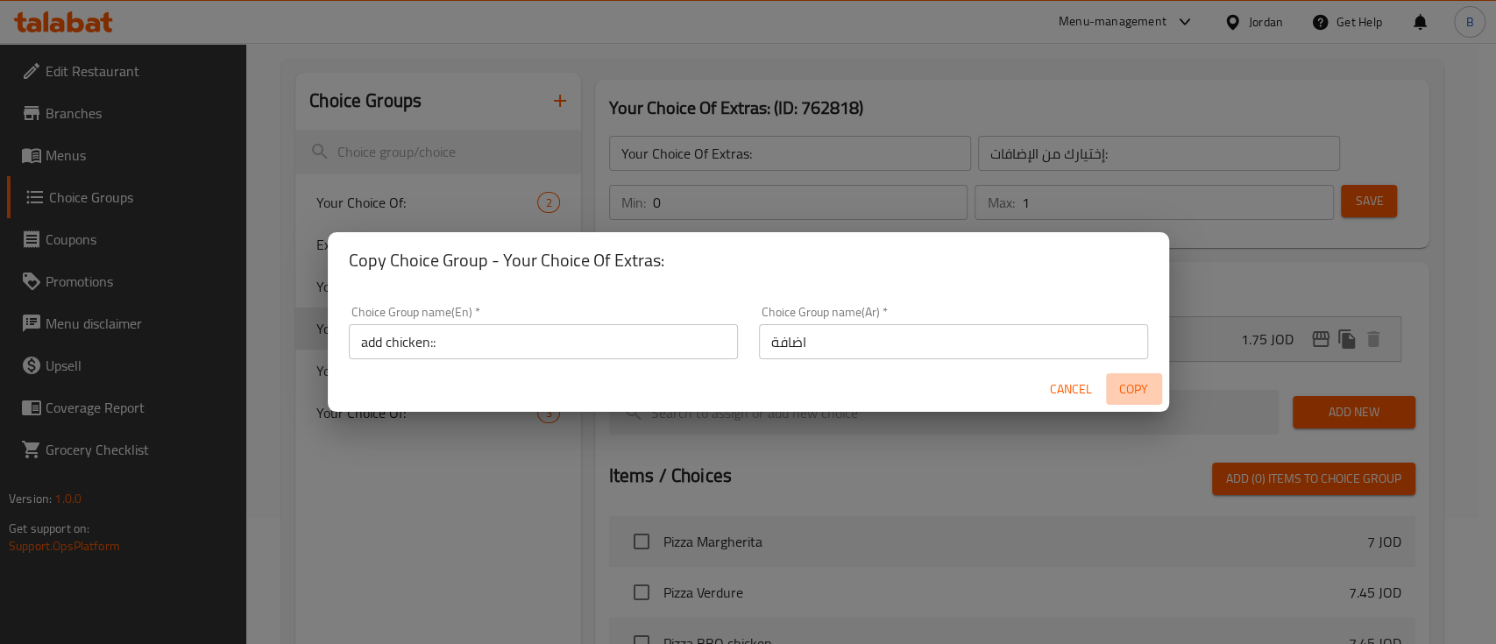
click at [1125, 396] on span "Copy" at bounding box center [1134, 390] width 42 height 22
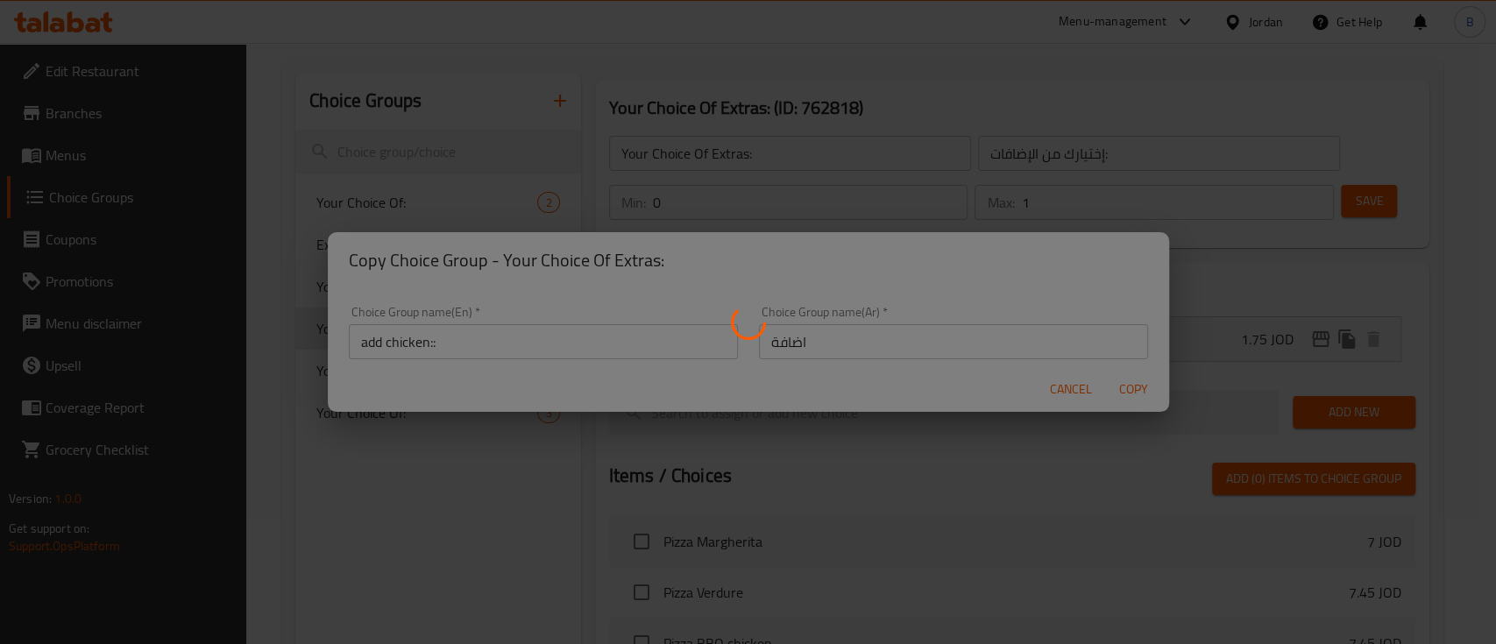
type input "add chicken::"
type input "اضافة"
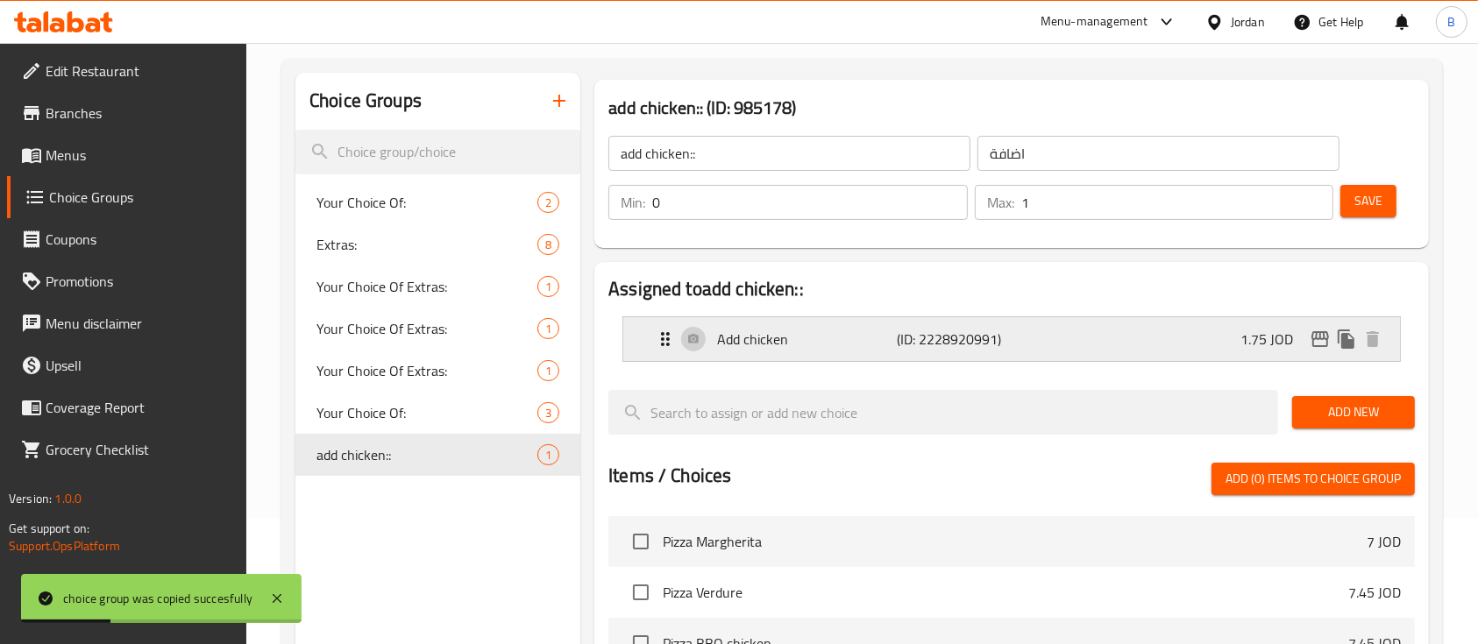
click at [1079, 333] on div "Add chicken (ID: 2228920991) 1.75 JOD" at bounding box center [1017, 339] width 724 height 44
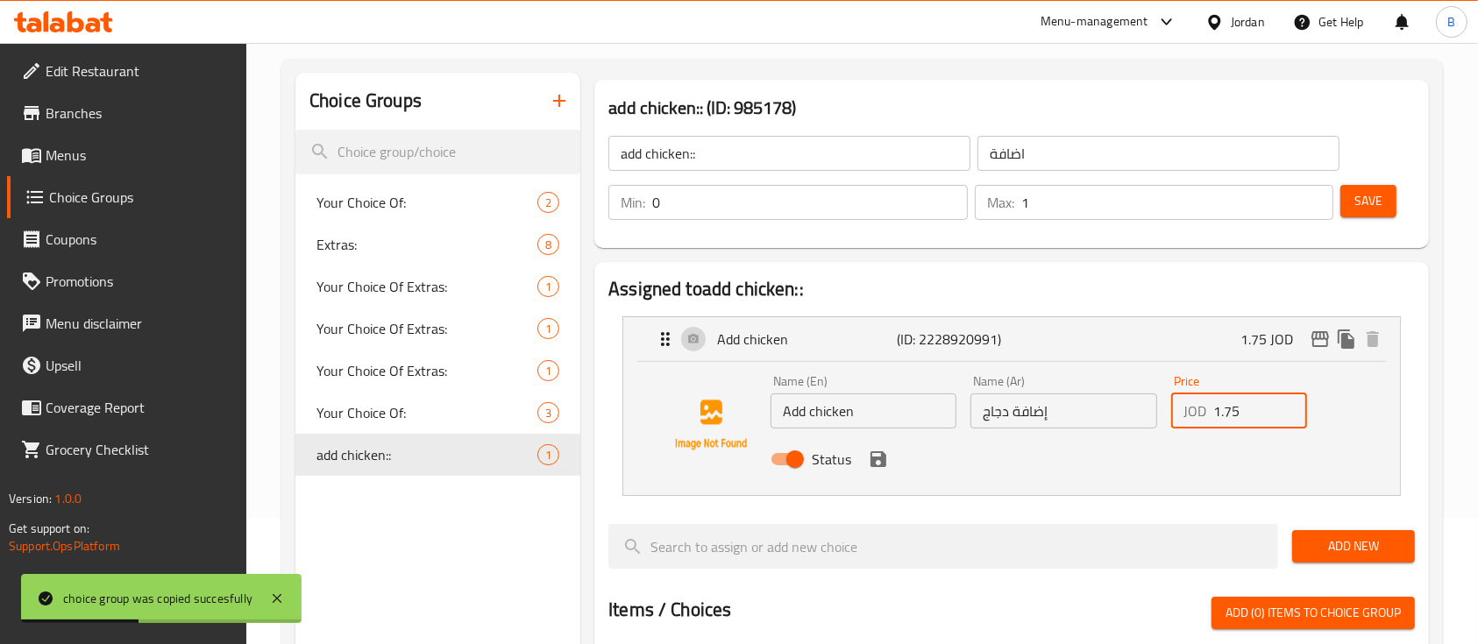
drag, startPoint x: 1241, startPoint y: 411, endPoint x: 1044, endPoint y: 401, distance: 197.4
click at [1072, 401] on div "Name (En) Add chicken Name (En) Name (Ar) إضافة دجاج Name (Ar) Price JOD 1.75 P…" at bounding box center [1063, 425] width 600 height 115
click at [882, 466] on icon "save" at bounding box center [878, 459] width 21 height 21
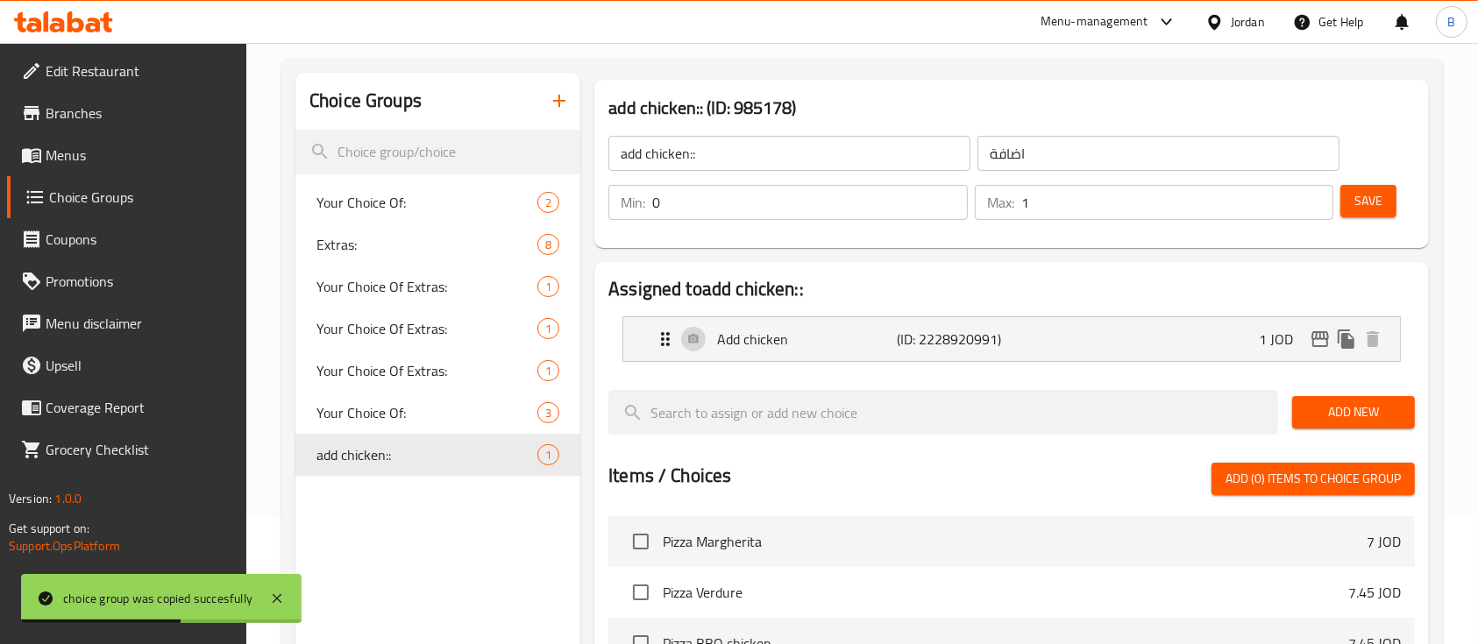
type input "1"
click at [1378, 199] on span "Save" at bounding box center [1368, 201] width 28 height 22
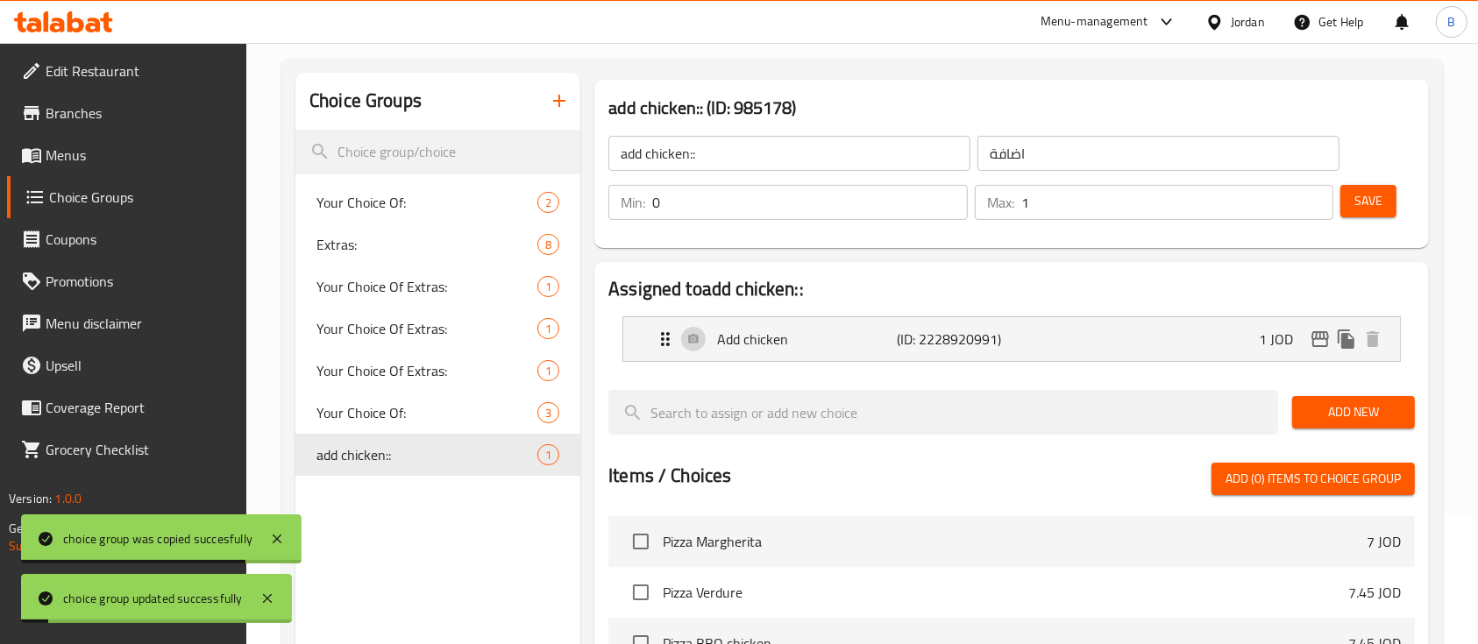
click at [60, 147] on span "Menus" at bounding box center [140, 155] width 188 height 21
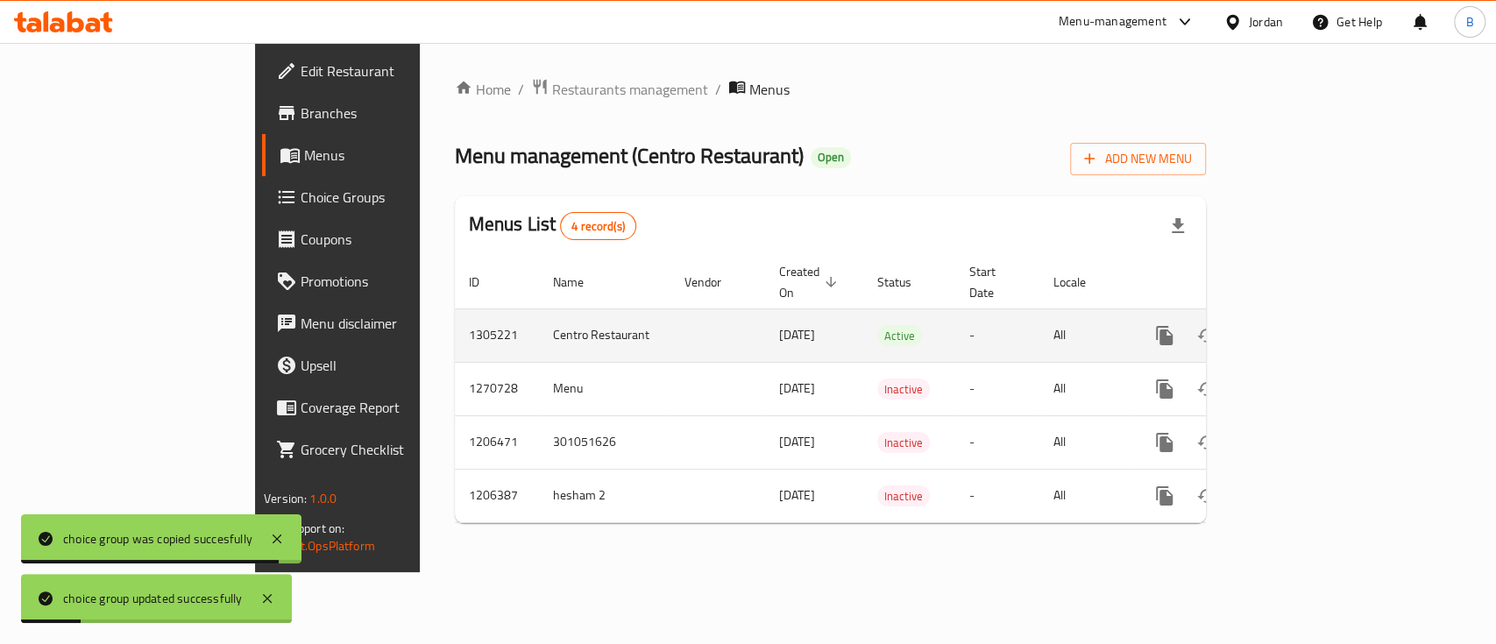
click at [1302, 325] on icon "enhanced table" at bounding box center [1291, 335] width 21 height 21
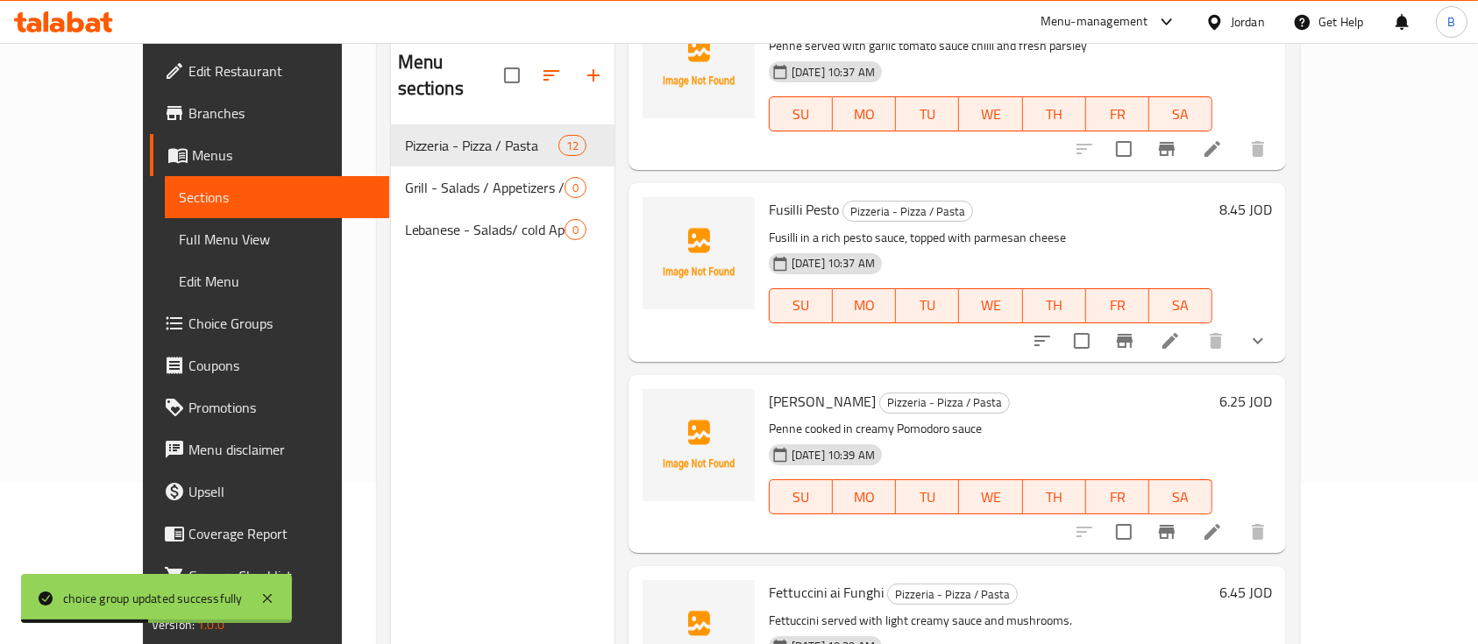
scroll to position [245, 0]
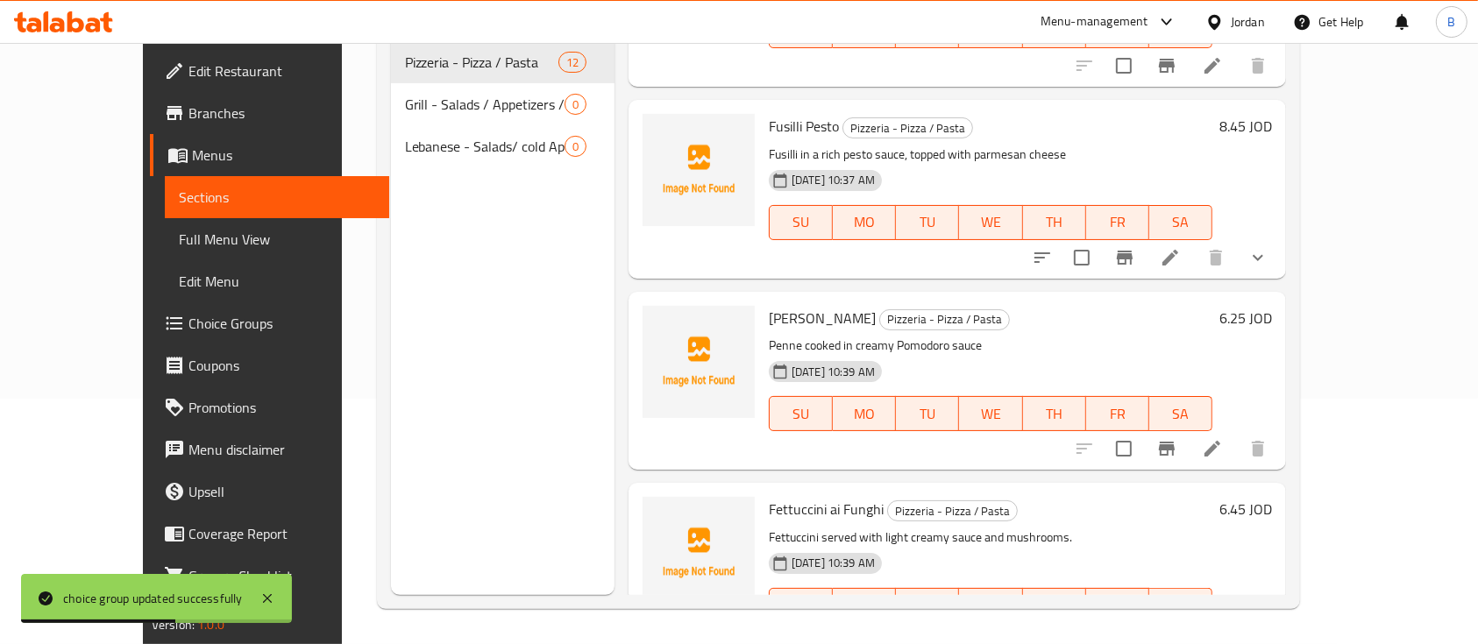
click at [1223, 630] on icon at bounding box center [1212, 640] width 21 height 21
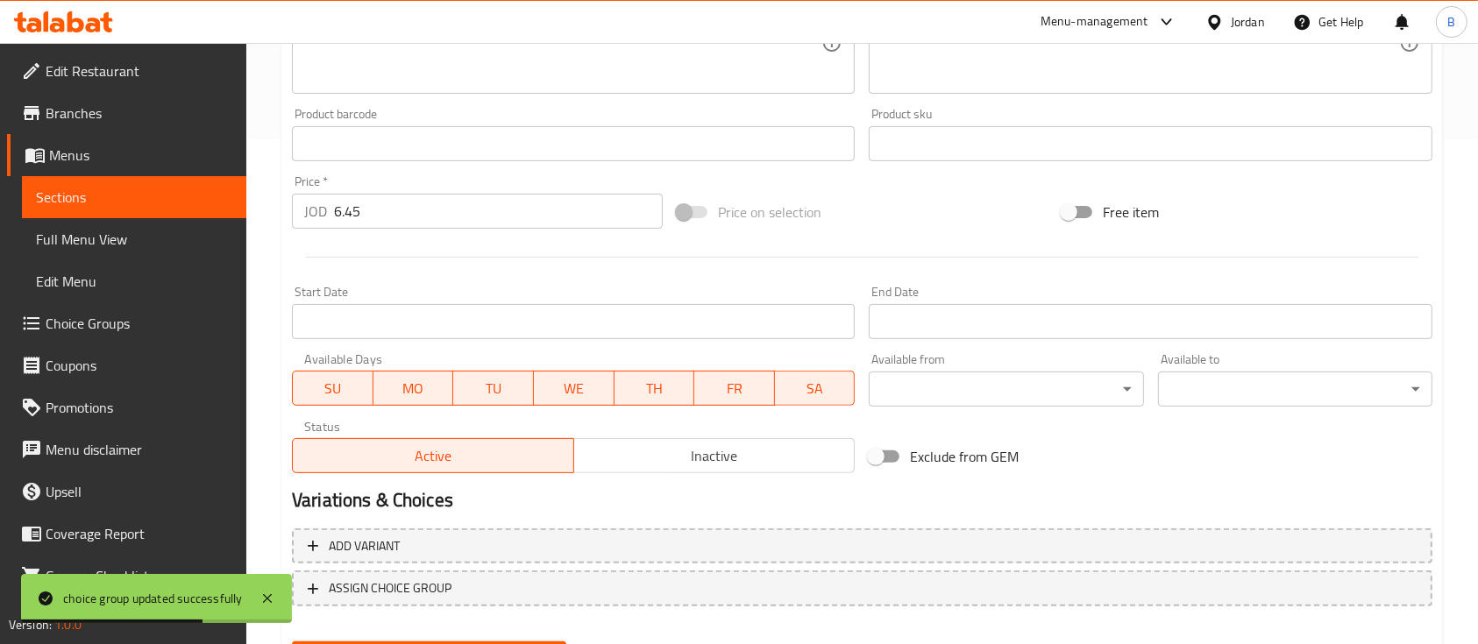
scroll to position [594, 0]
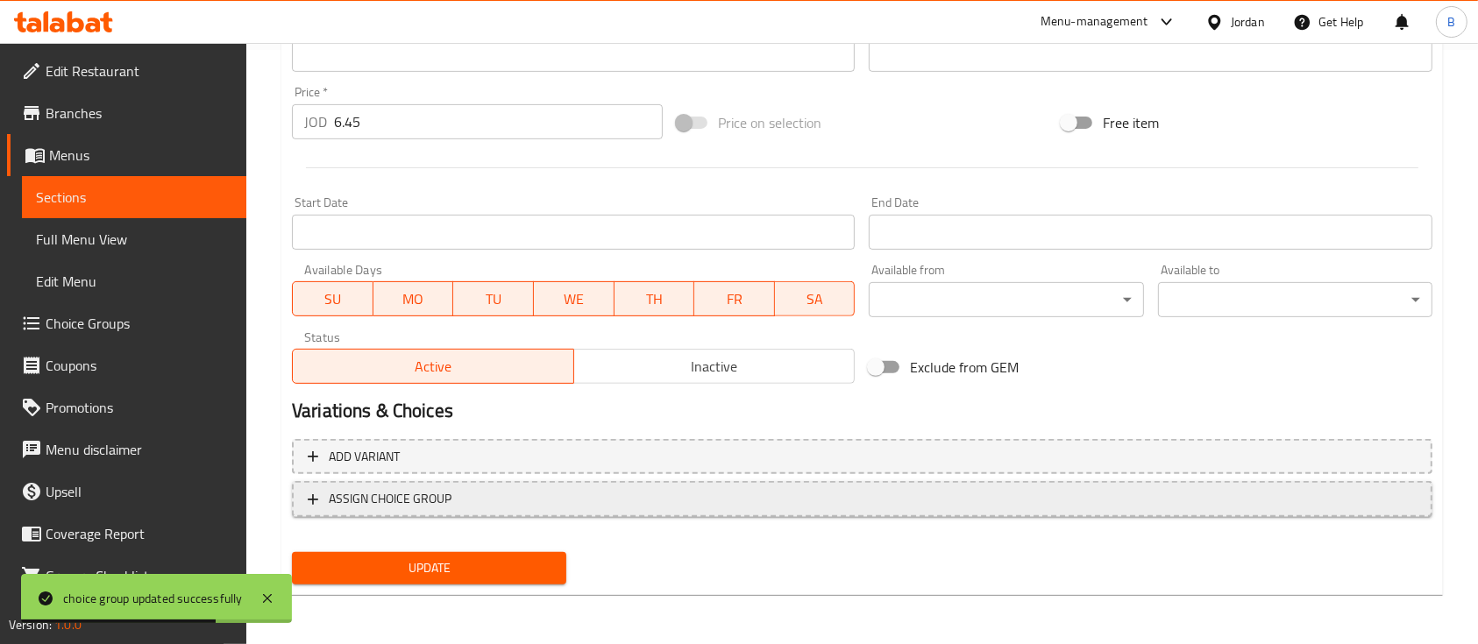
click at [442, 504] on span "ASSIGN CHOICE GROUP" at bounding box center [390, 499] width 123 height 22
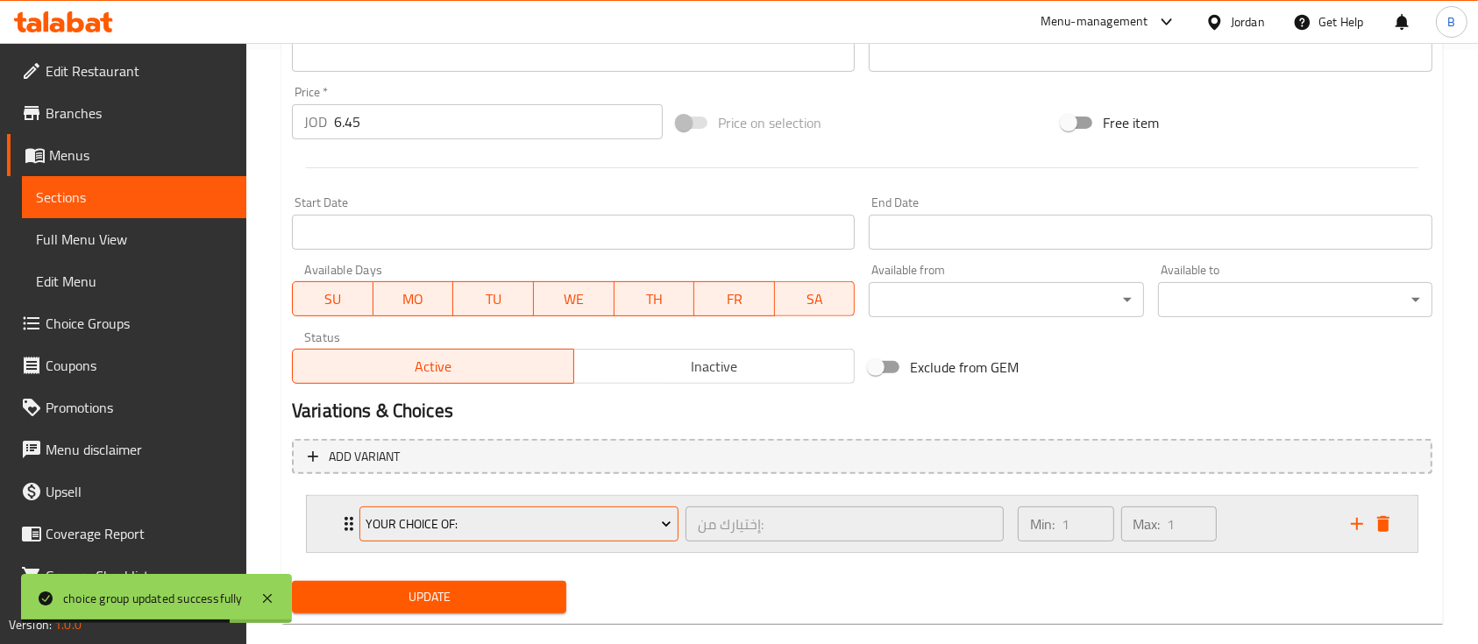
click at [485, 515] on span "Your Choice Of:" at bounding box center [518, 525] width 306 height 22
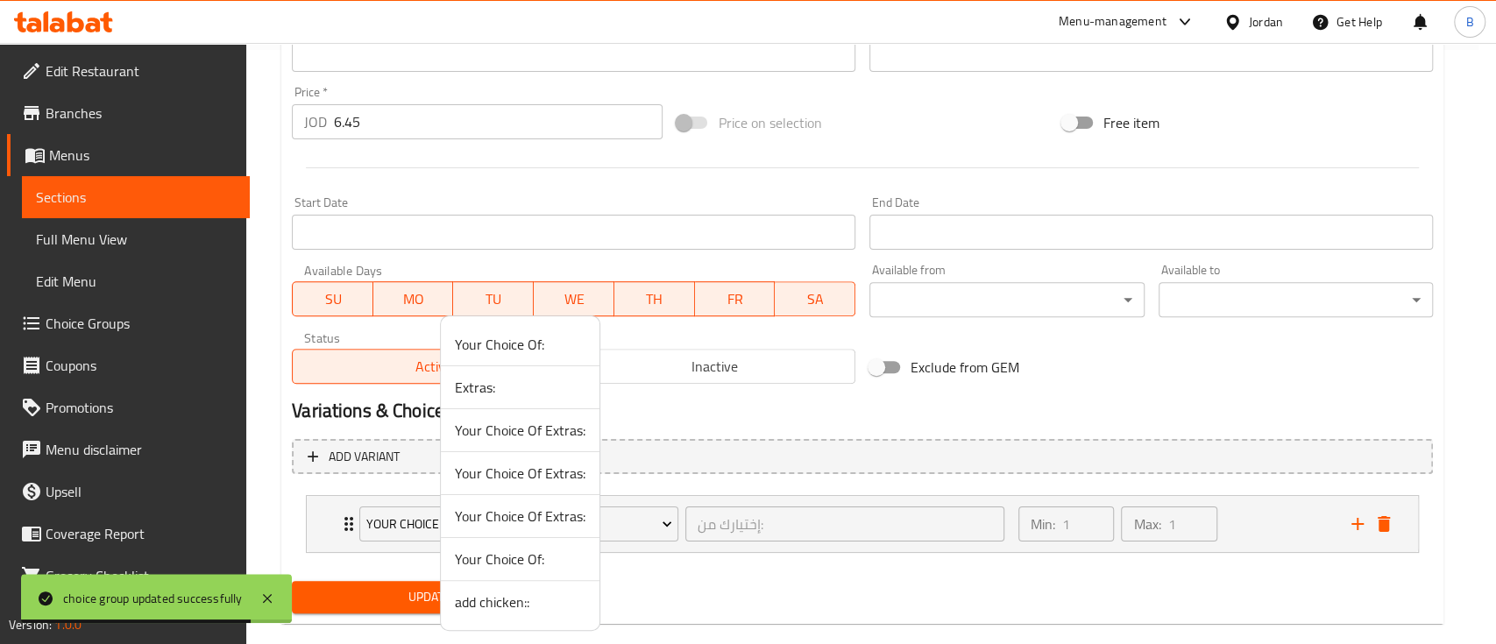
click at [514, 602] on span "add chicken::" at bounding box center [520, 602] width 131 height 21
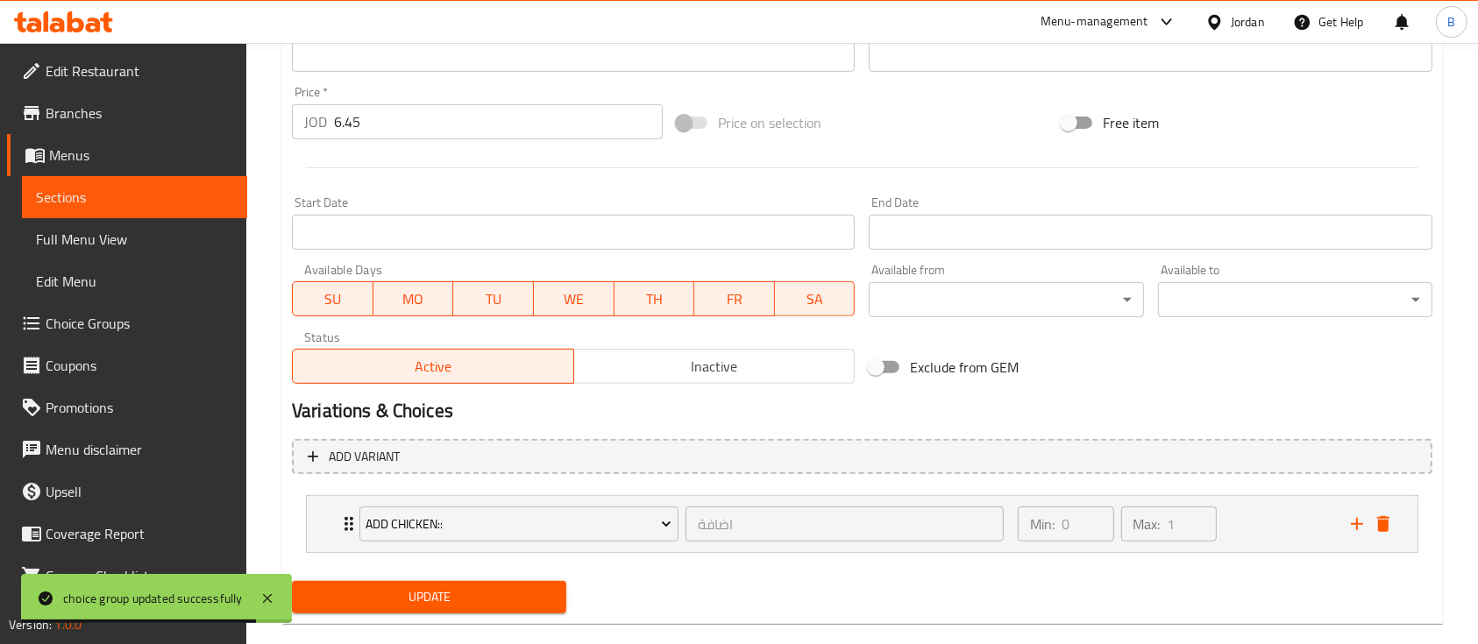
click at [472, 556] on li "add chicken:: اضافة ​ Min: 0 ​ Max: 1 ​ Add chicken (ID: 2228920991) 1 JOD Name…" at bounding box center [862, 524] width 1140 height 72
click at [479, 575] on div "Update" at bounding box center [429, 597] width 288 height 46
click at [513, 591] on span "Update" at bounding box center [429, 597] width 246 height 22
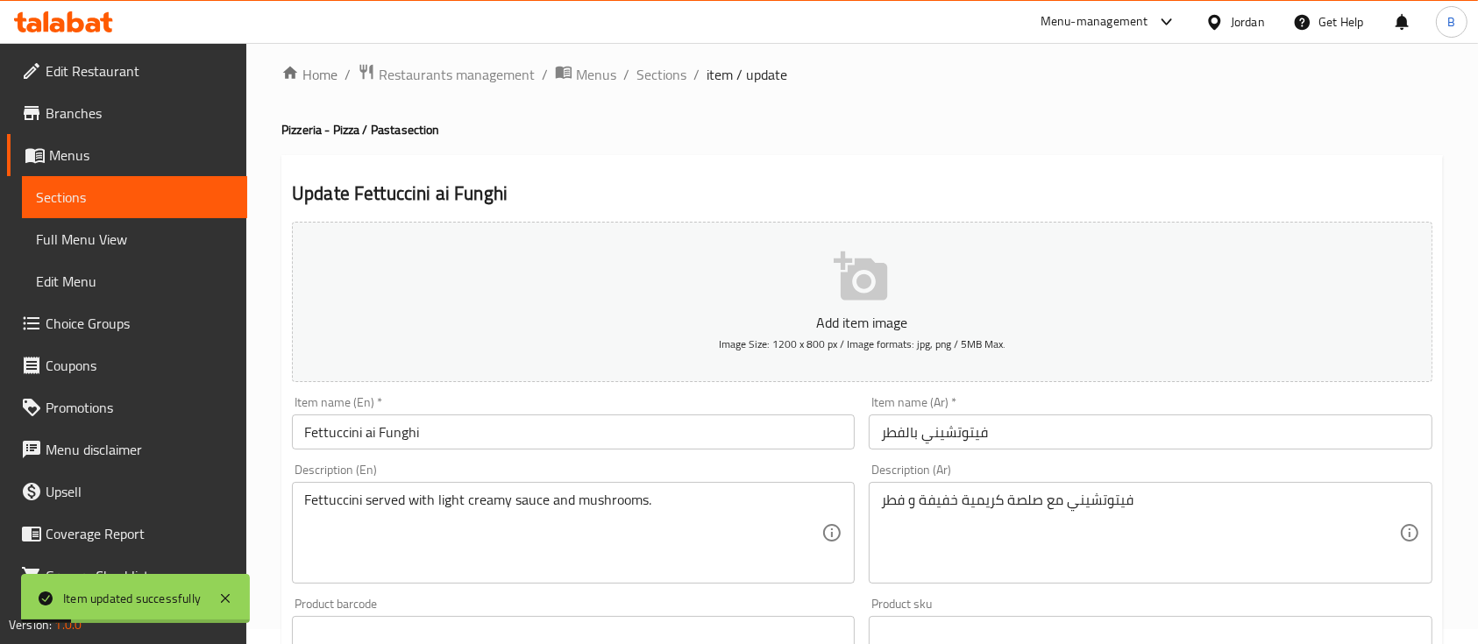
scroll to position [0, 0]
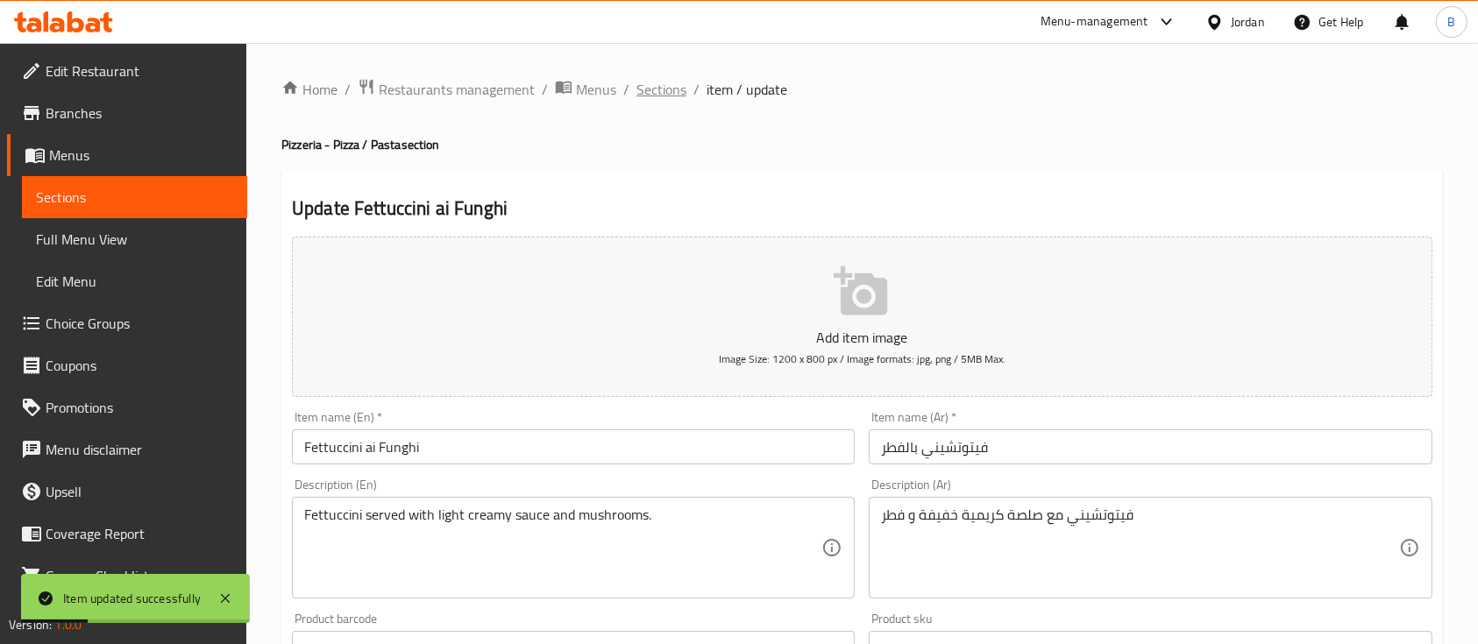
click at [666, 81] on span "Sections" at bounding box center [661, 89] width 50 height 21
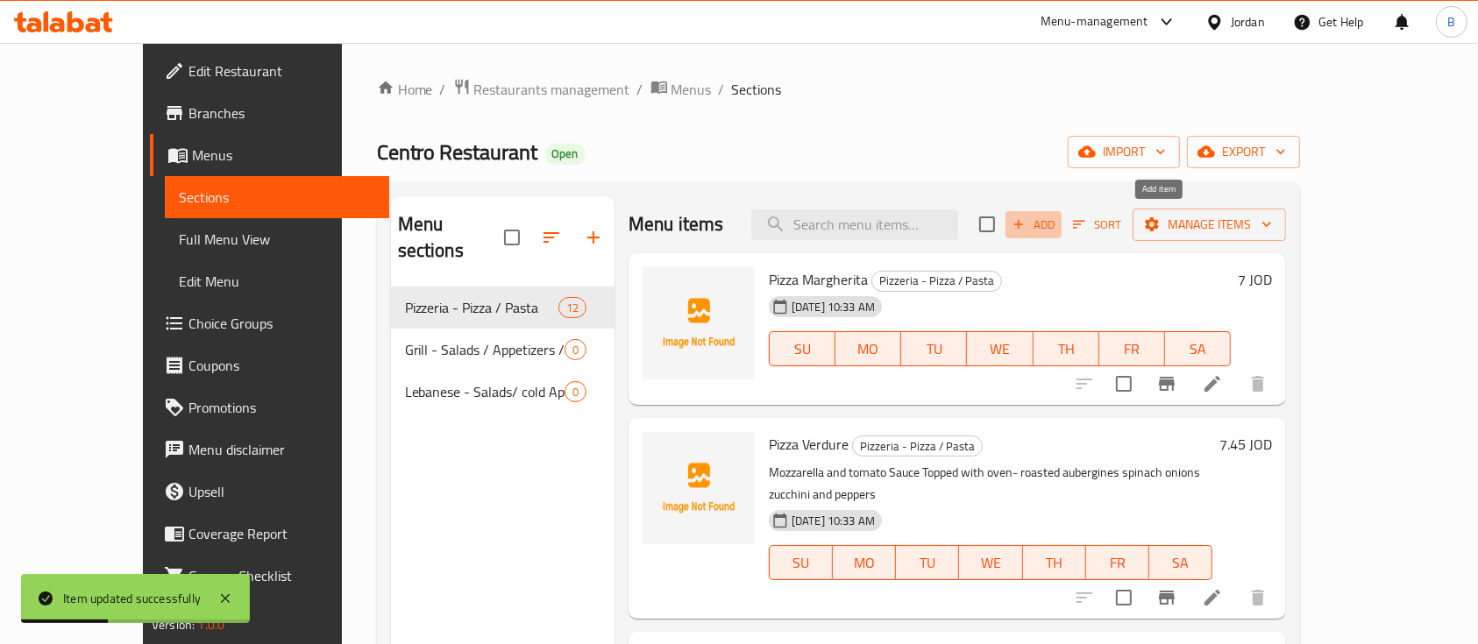
click at [1057, 223] on span "Add" at bounding box center [1033, 225] width 47 height 20
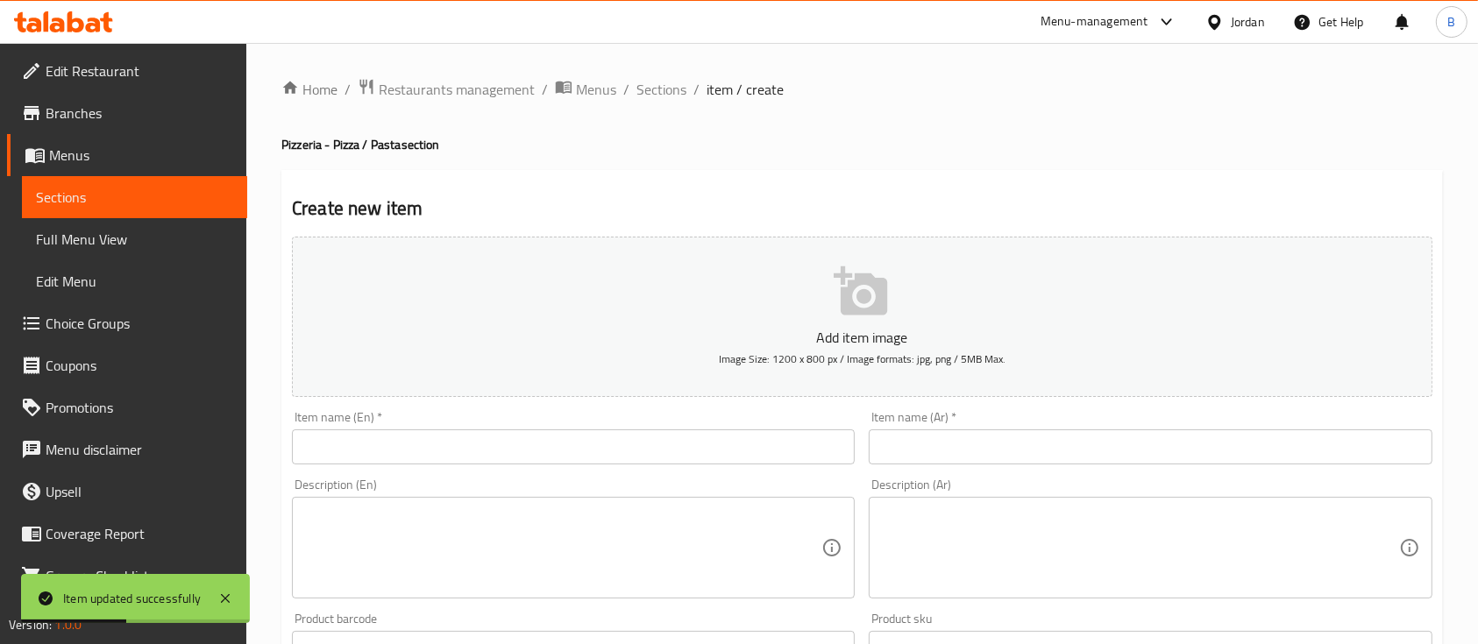
click at [375, 447] on input "text" at bounding box center [573, 446] width 563 height 35
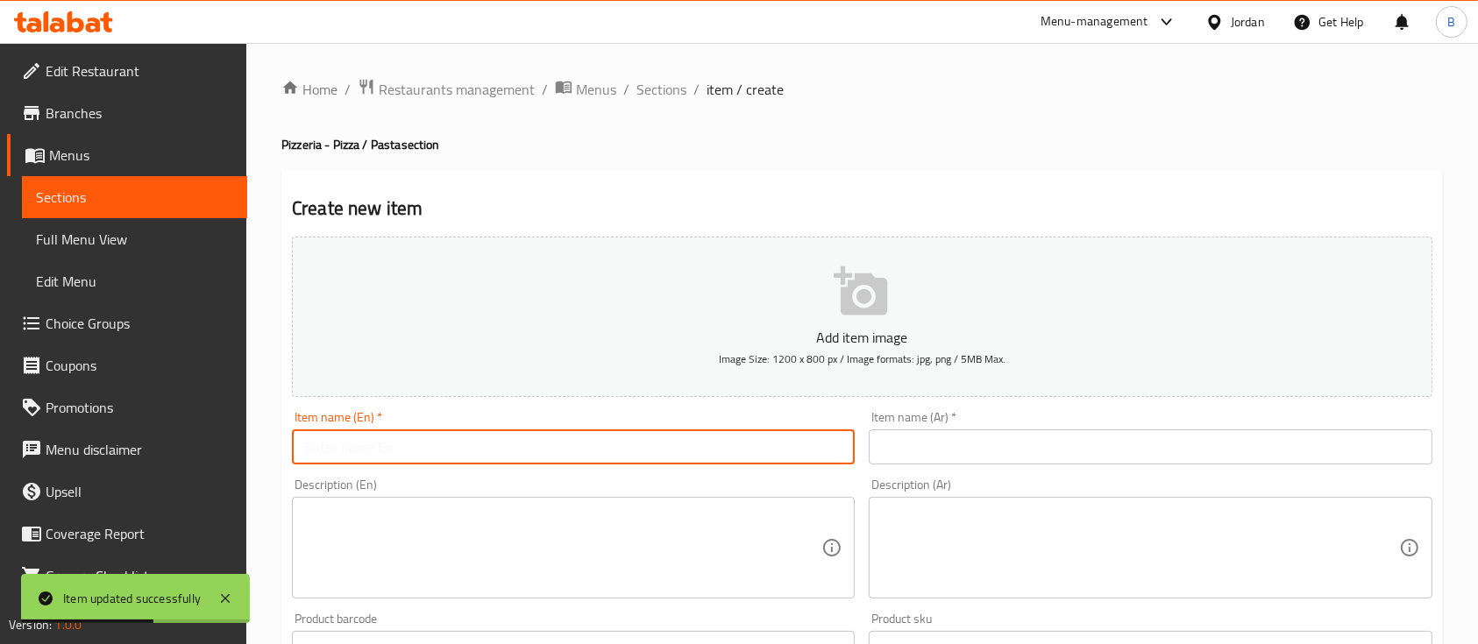
paste input "Lasagna Bolognese"
type input "Lasagna Bolognese"
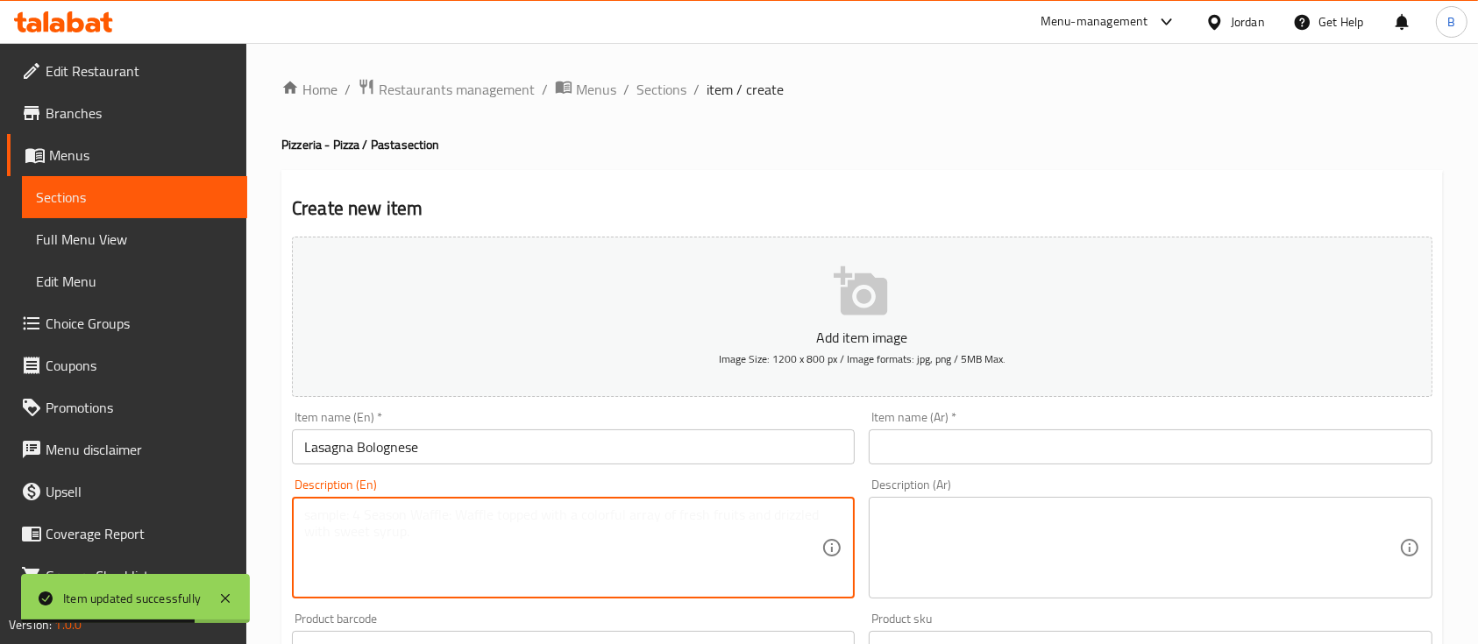
click at [578, 515] on textarea at bounding box center [562, 548] width 517 height 83
paste textarea "Layers of Pasta filled with rich Bolognese sauce, topped with parmesan cheese."
type textarea "Layers of Pasta filled with rich Bolognese sauce, topped with parmesan cheese."
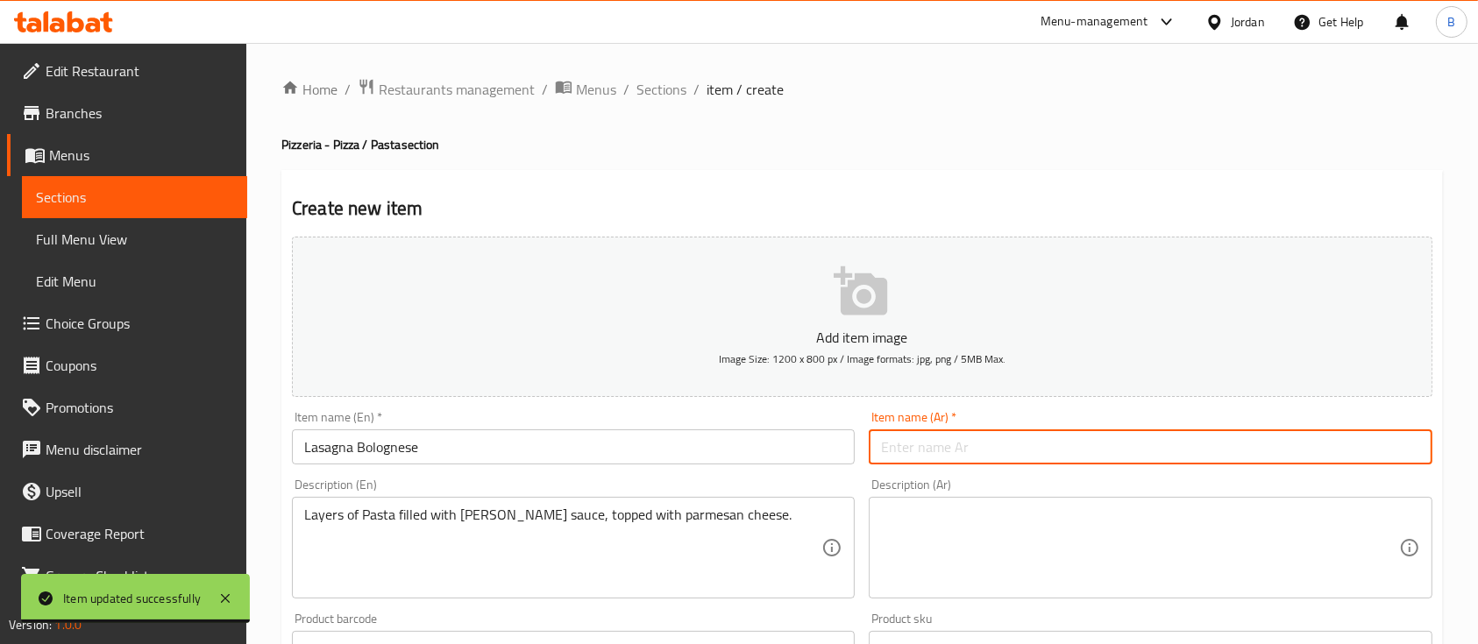
click at [949, 452] on input "text" at bounding box center [1150, 446] width 563 height 35
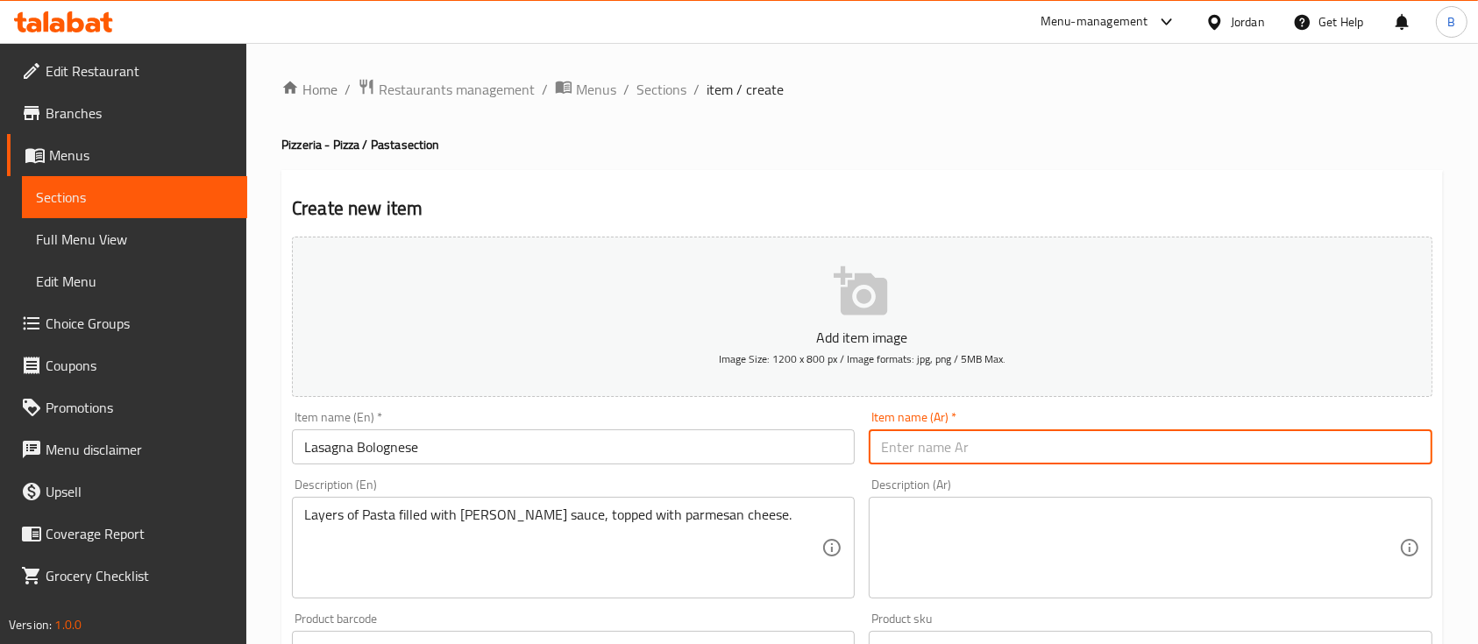
paste input "لازانيا بولونيز"
type input "لازانيا بولونيز"
click at [957, 578] on textarea at bounding box center [1139, 548] width 517 height 83
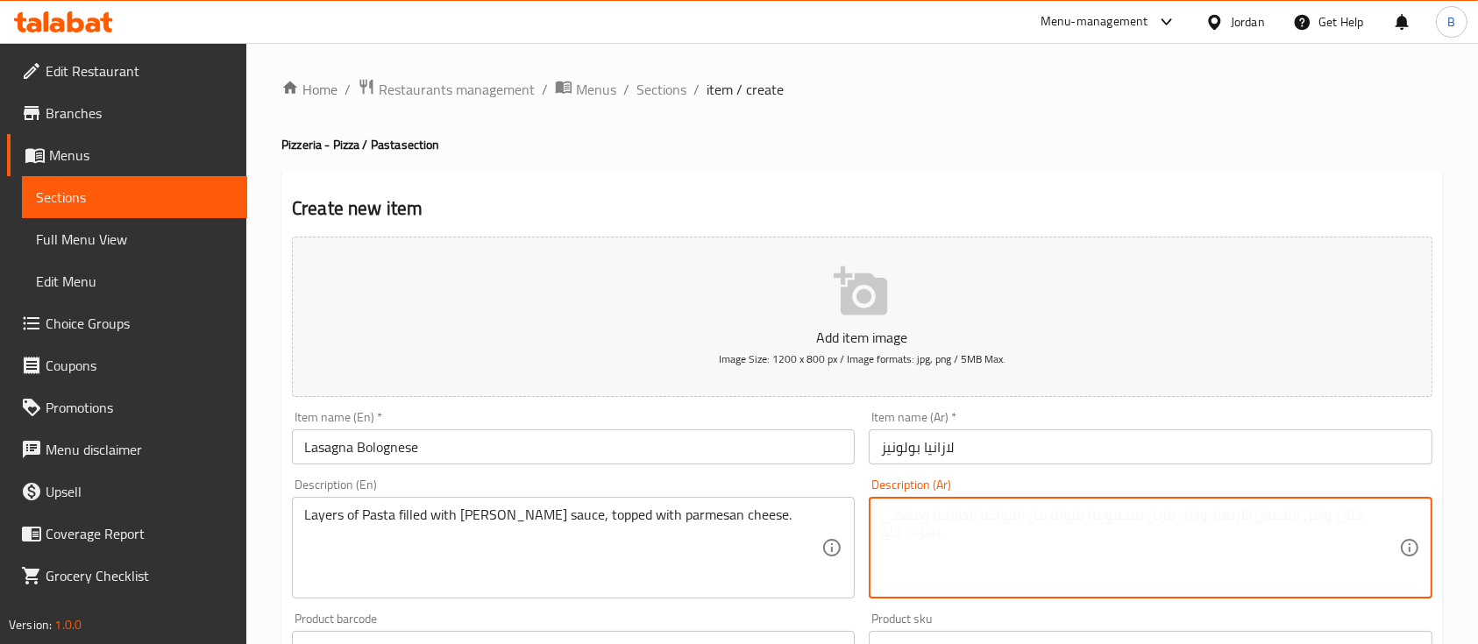
paste textarea "طبقات من الباستا محشوة بصلصة بولونيز الغنية، مغطاة بجبنة البارميزان"
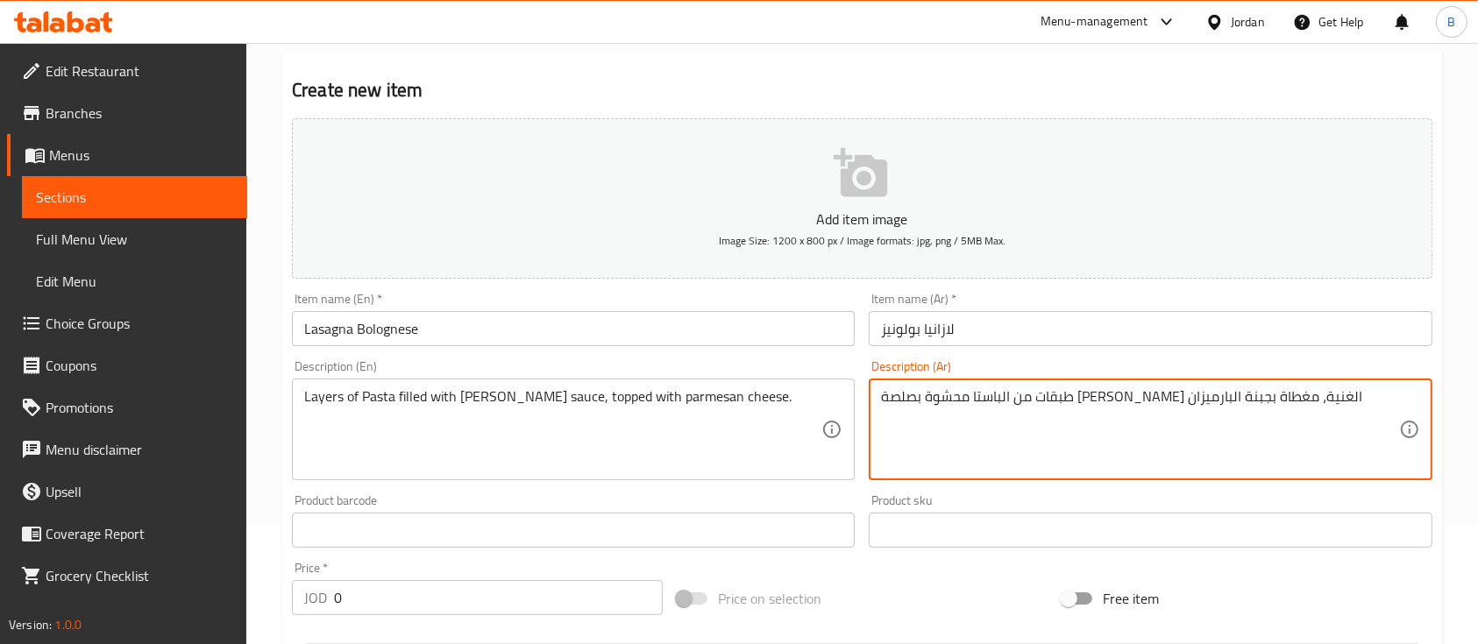
scroll to position [233, 0]
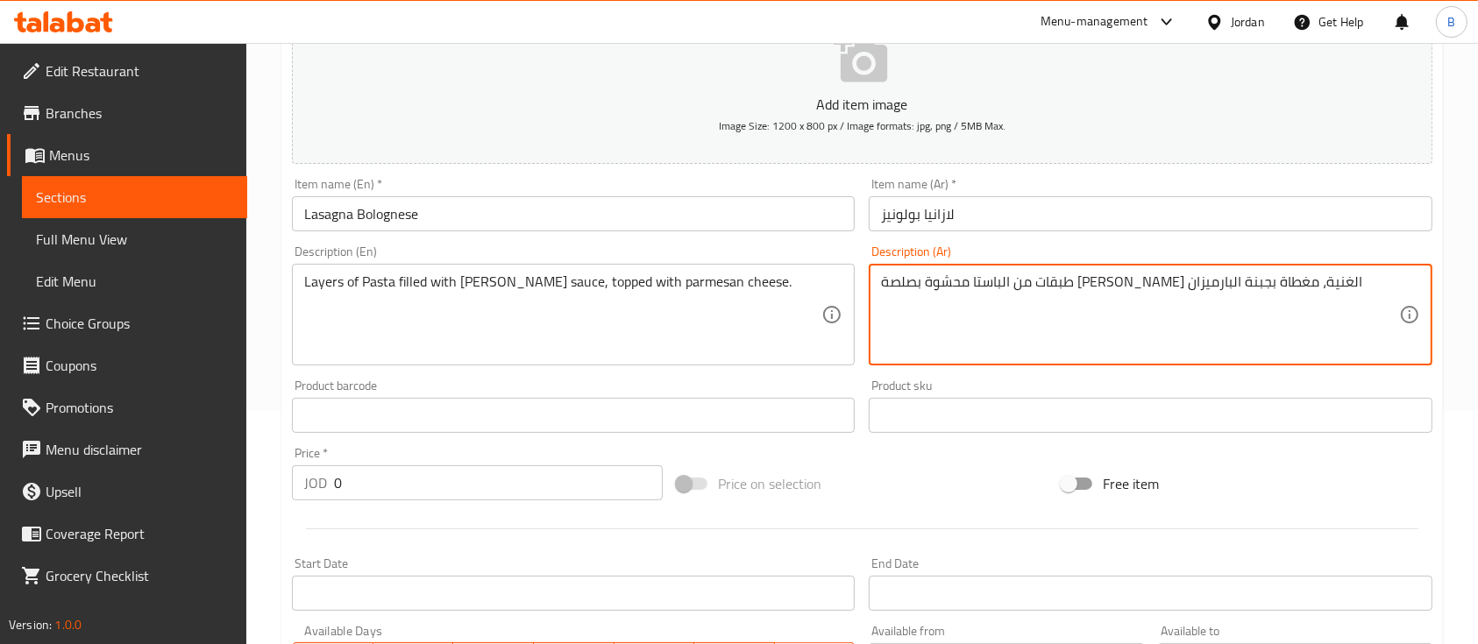
type textarea "طبقات من الباستا محشوة بصلصة بولونيز الغنية، مغطاة بجبنة البارميزان"
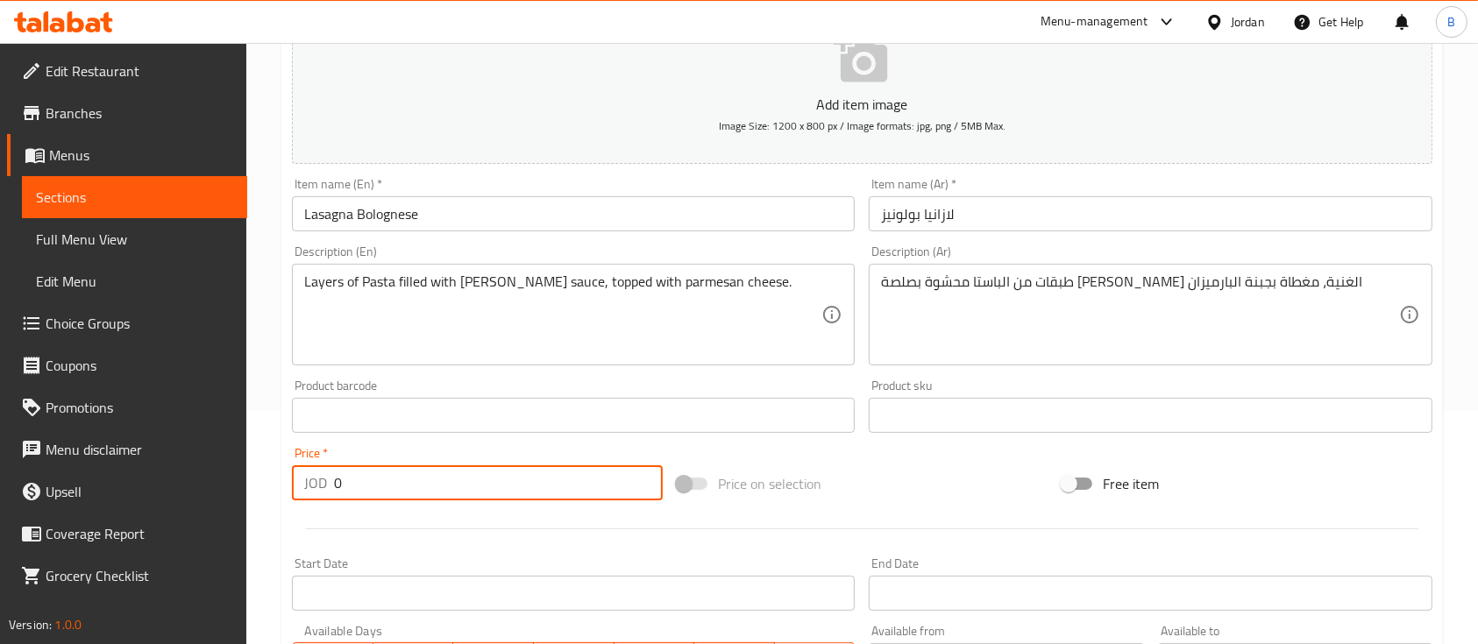
drag, startPoint x: 388, startPoint y: 495, endPoint x: 96, endPoint y: 485, distance: 292.1
click at [175, 485] on div "Edit Restaurant Branches Menus Sections Full Menu View Edit Menu Choice Groups …" at bounding box center [739, 408] width 1478 height 1196
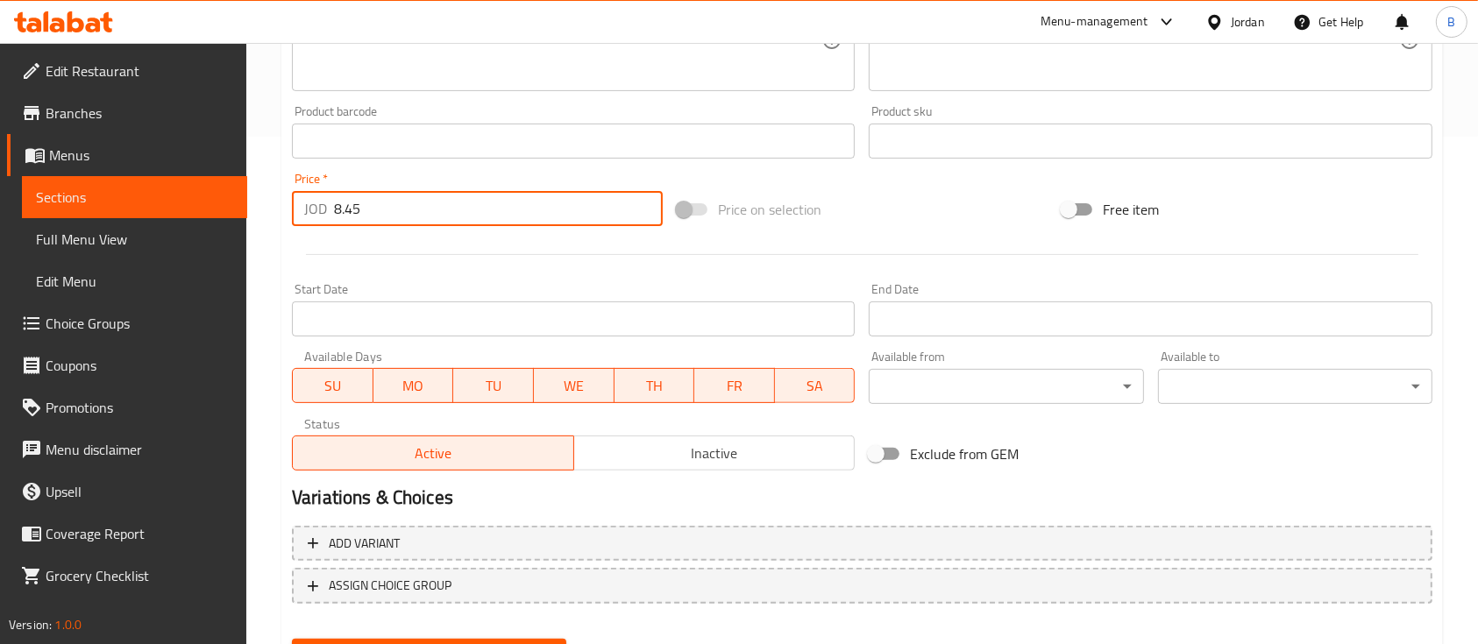
scroll to position [594, 0]
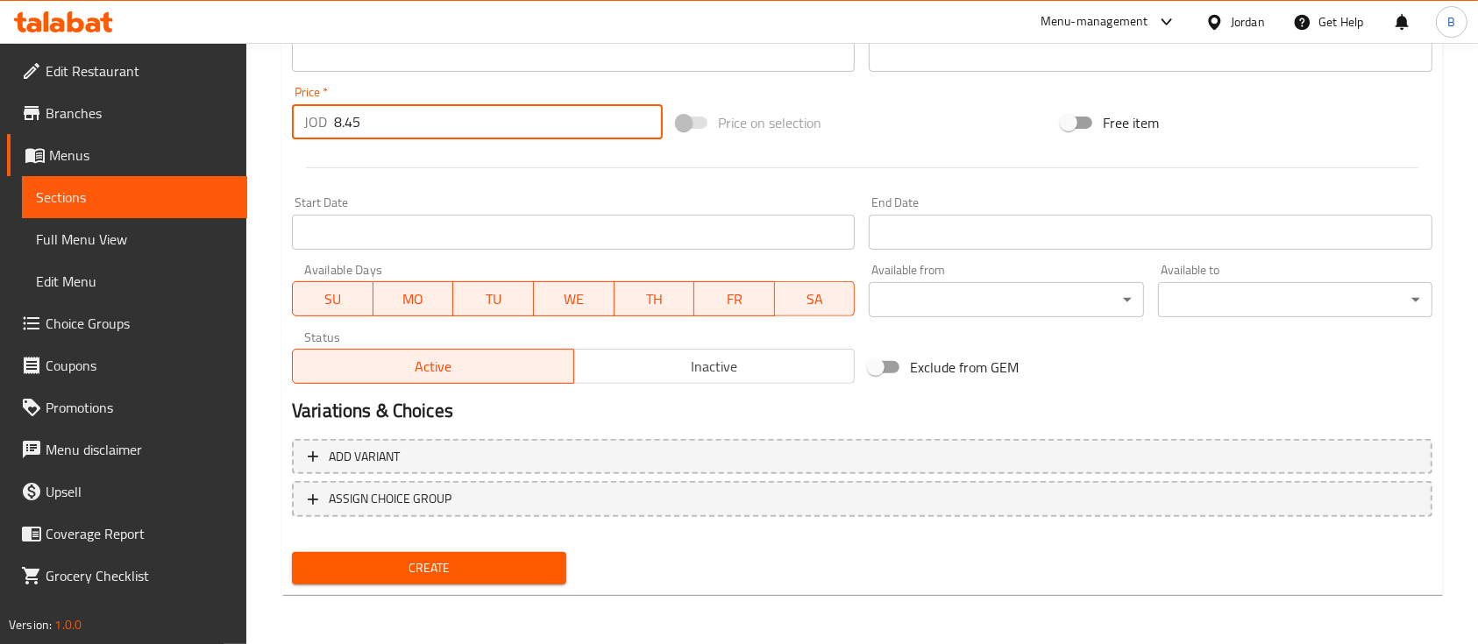
type input "8.45"
click at [463, 564] on span "Create" at bounding box center [429, 568] width 246 height 22
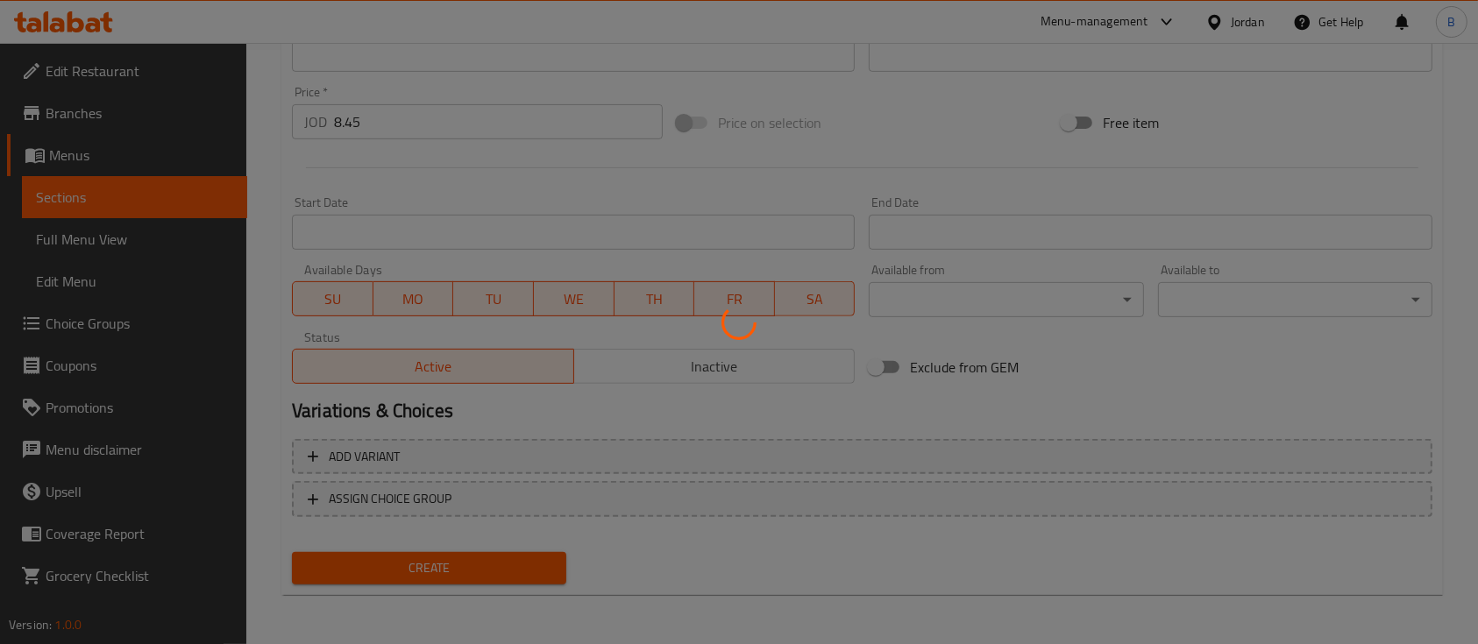
type input "0"
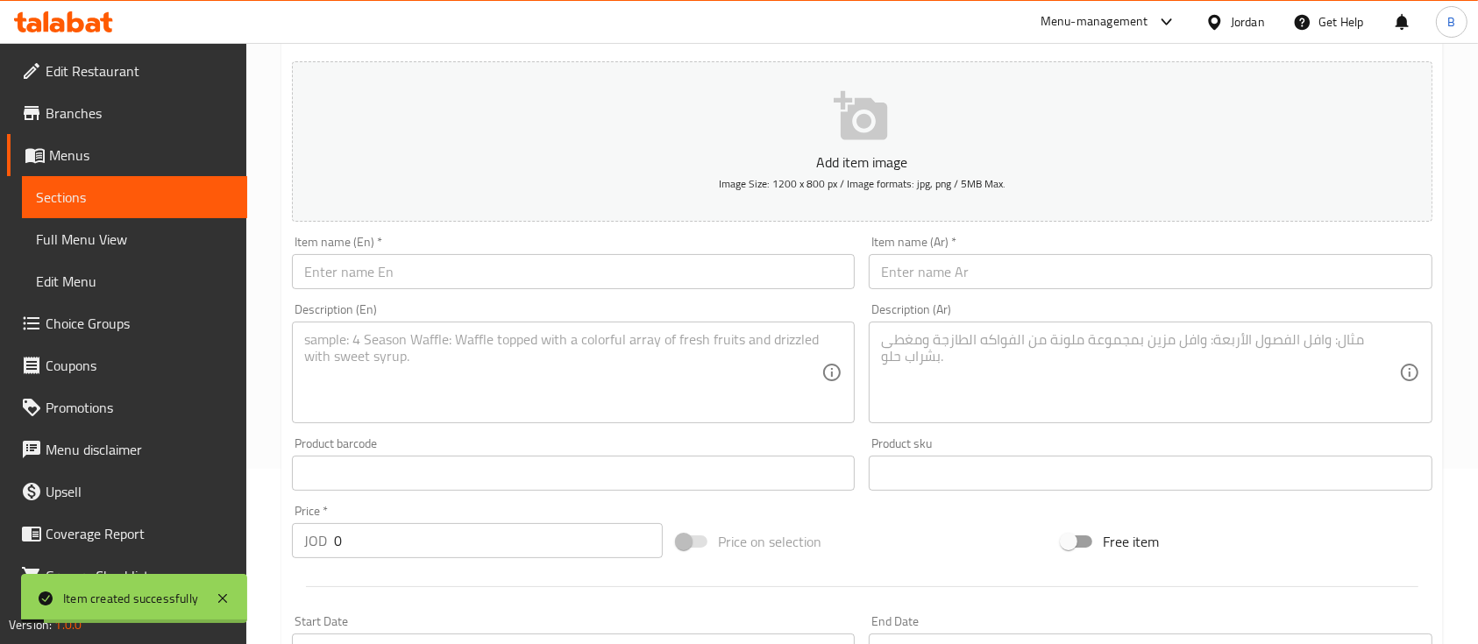
scroll to position [126, 0]
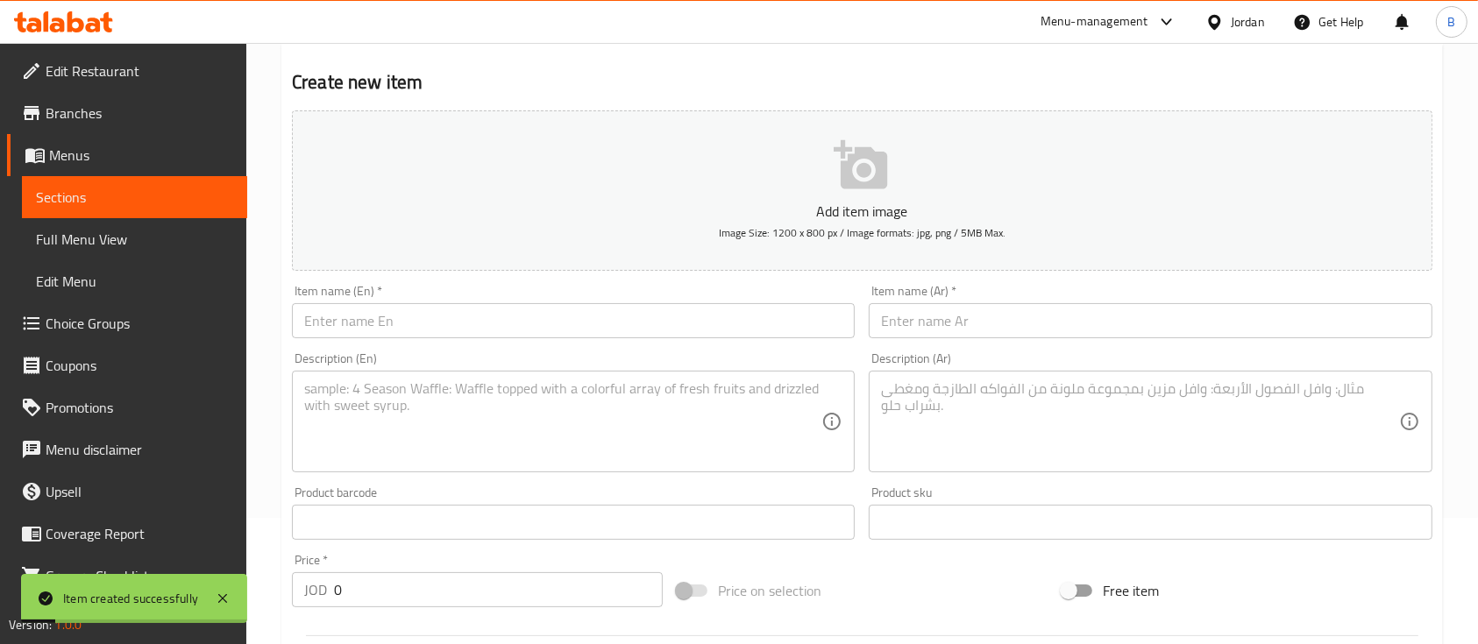
click at [505, 337] on input "text" at bounding box center [573, 320] width 563 height 35
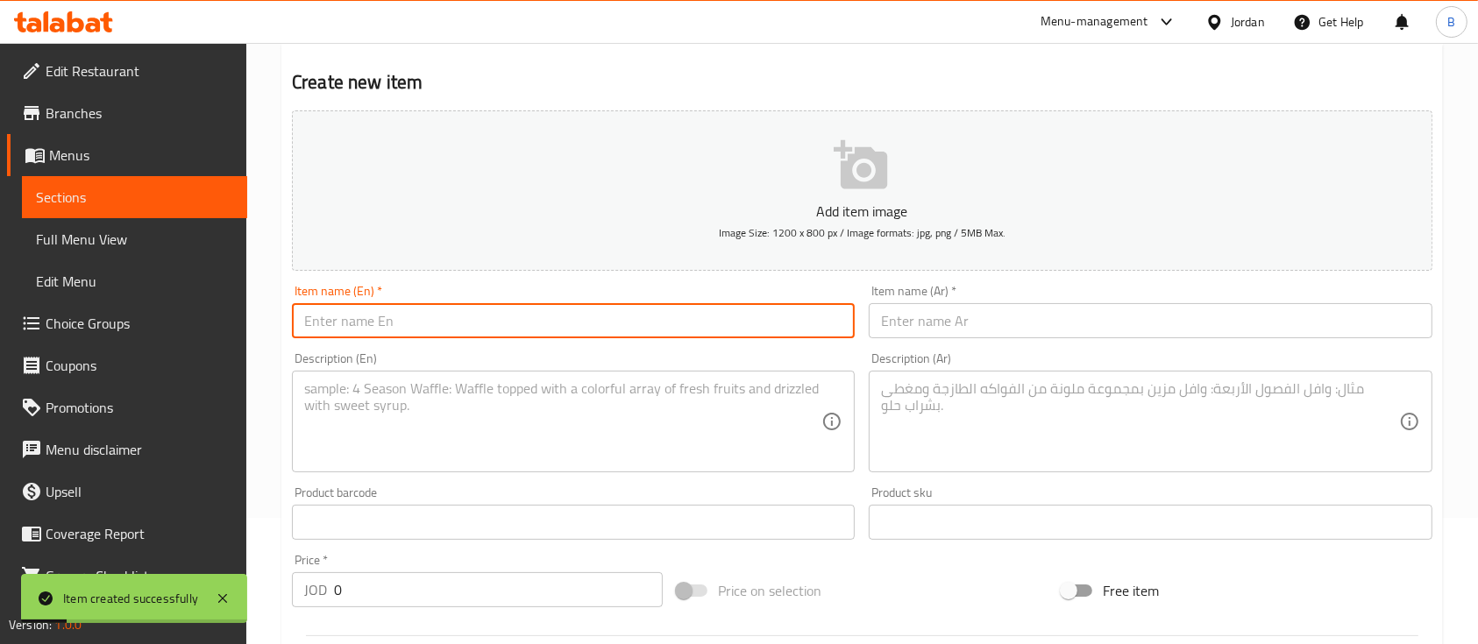
paste input "Risotto Funghi e Tartufo"
type input "Risotto Funghi e Tartufo"
click at [520, 417] on textarea at bounding box center [562, 421] width 517 height 83
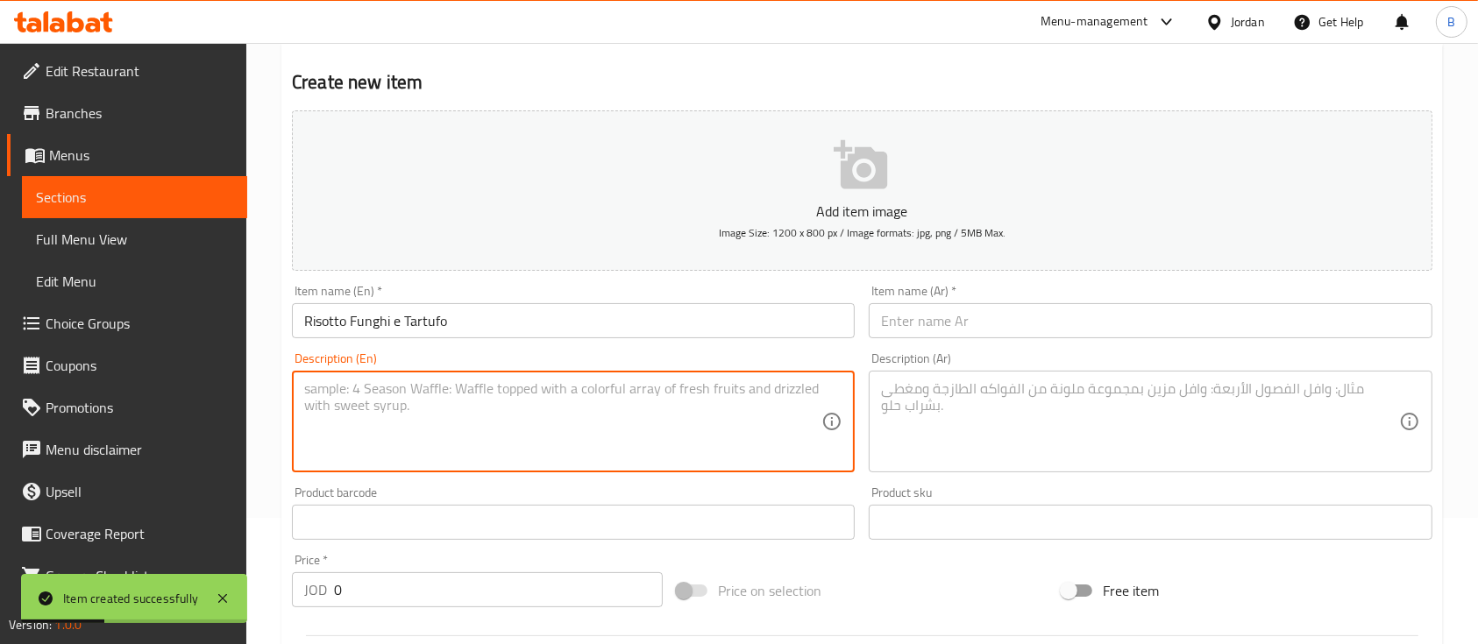
paste textarea "Italian rice cooked with wild mushrooms and hint of truffle paste"
type textarea "Italian rice cooked with wild mushrooms and hint of truffle paste"
click at [945, 334] on input "text" at bounding box center [1150, 320] width 563 height 35
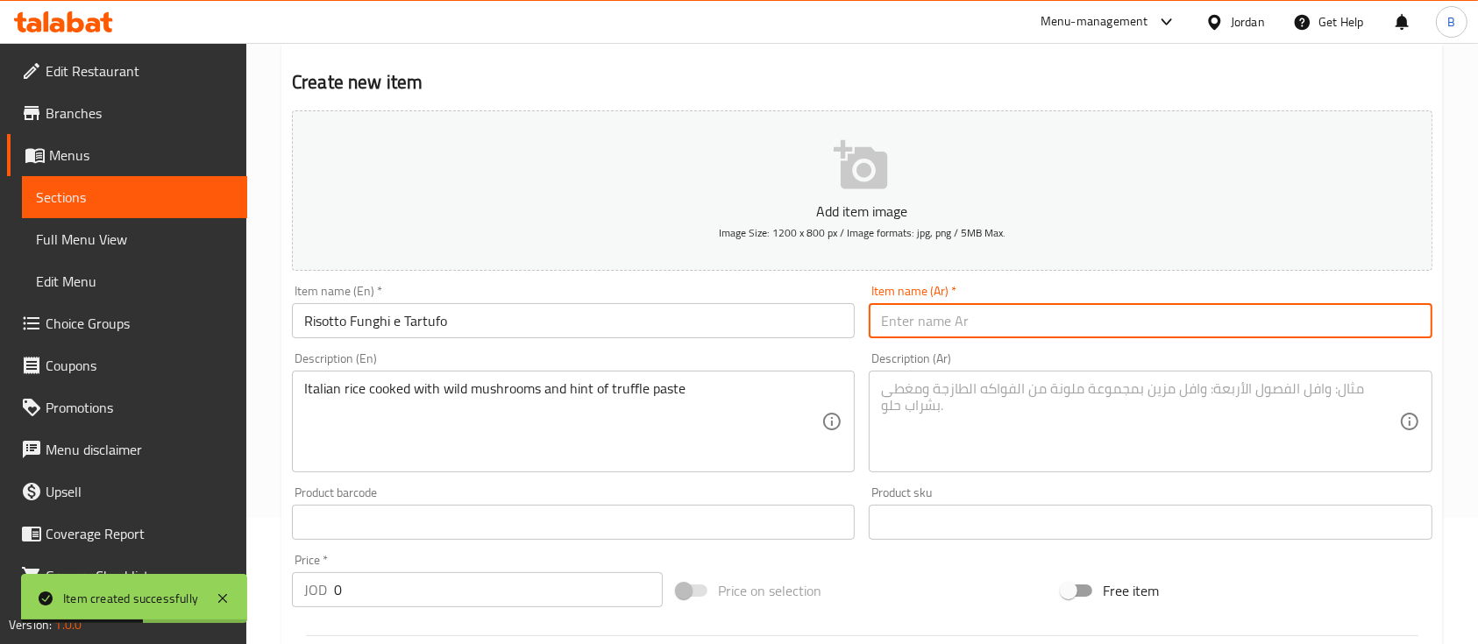
paste input "ريزوتو بالفطر والتروفل"
type input "ريزوتو بالفطر والتروفل"
click at [953, 472] on div "Description (Ar)" at bounding box center [1150, 422] width 563 height 102
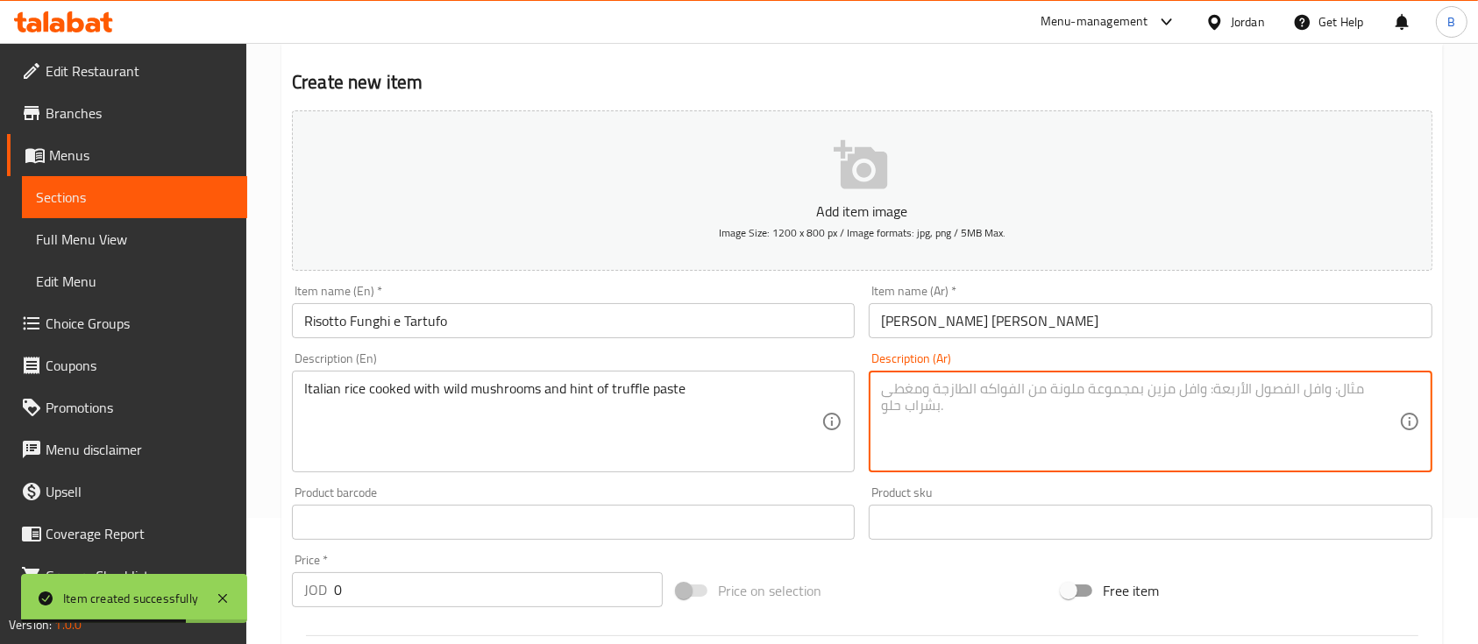
click at [947, 417] on textarea at bounding box center [1139, 421] width 517 height 83
paste textarea "أرز إيطالي مطهو مع الفطر البري و التروفل"
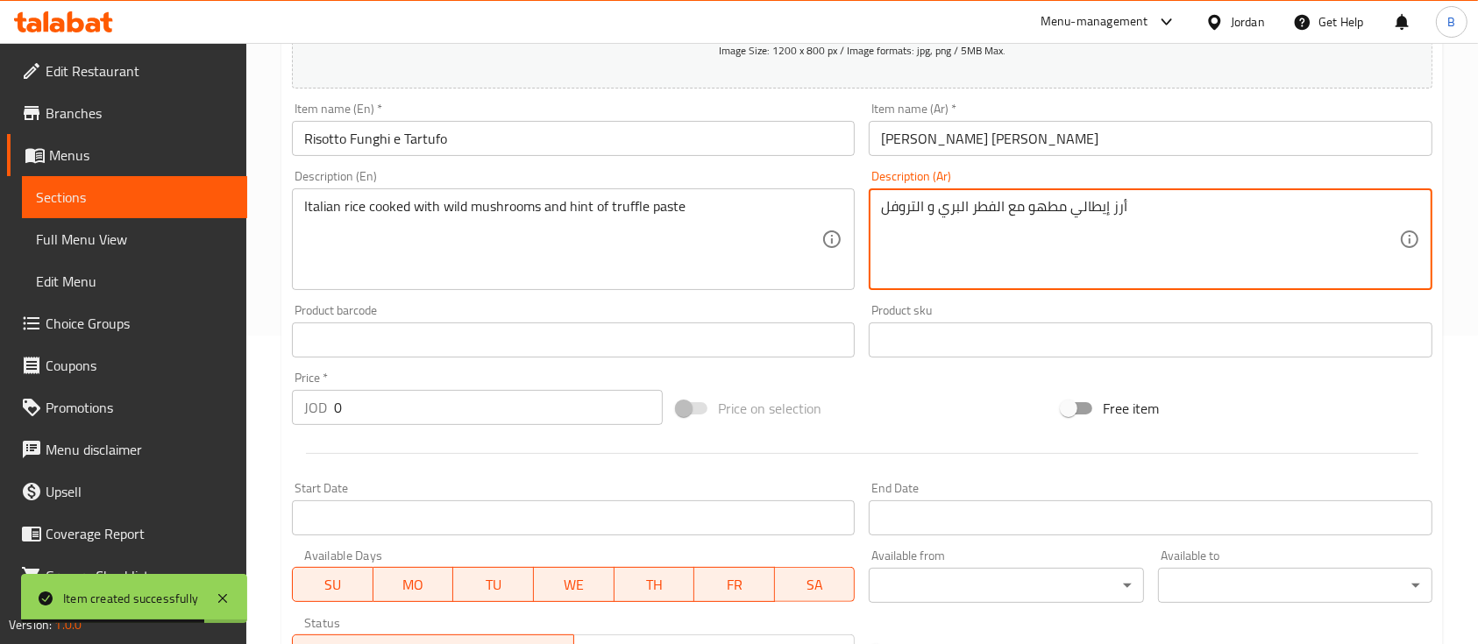
scroll to position [360, 0]
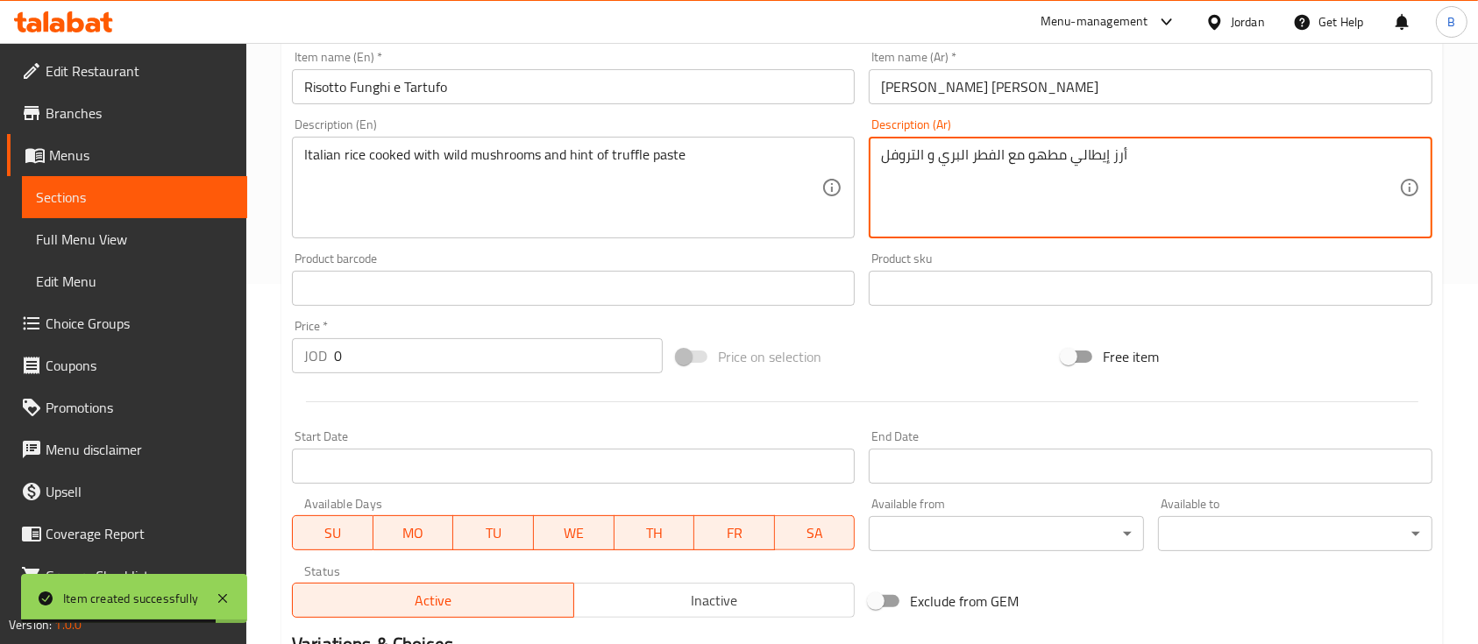
type textarea "أرز إيطالي مطهو مع الفطر البري و التروفل"
drag, startPoint x: 381, startPoint y: 364, endPoint x: 138, endPoint y: 340, distance: 244.8
click at [273, 340] on div "Home / Restaurants management / Menus / Sections / item / create Pizzeria - Piz…" at bounding box center [861, 281] width 1231 height 1196
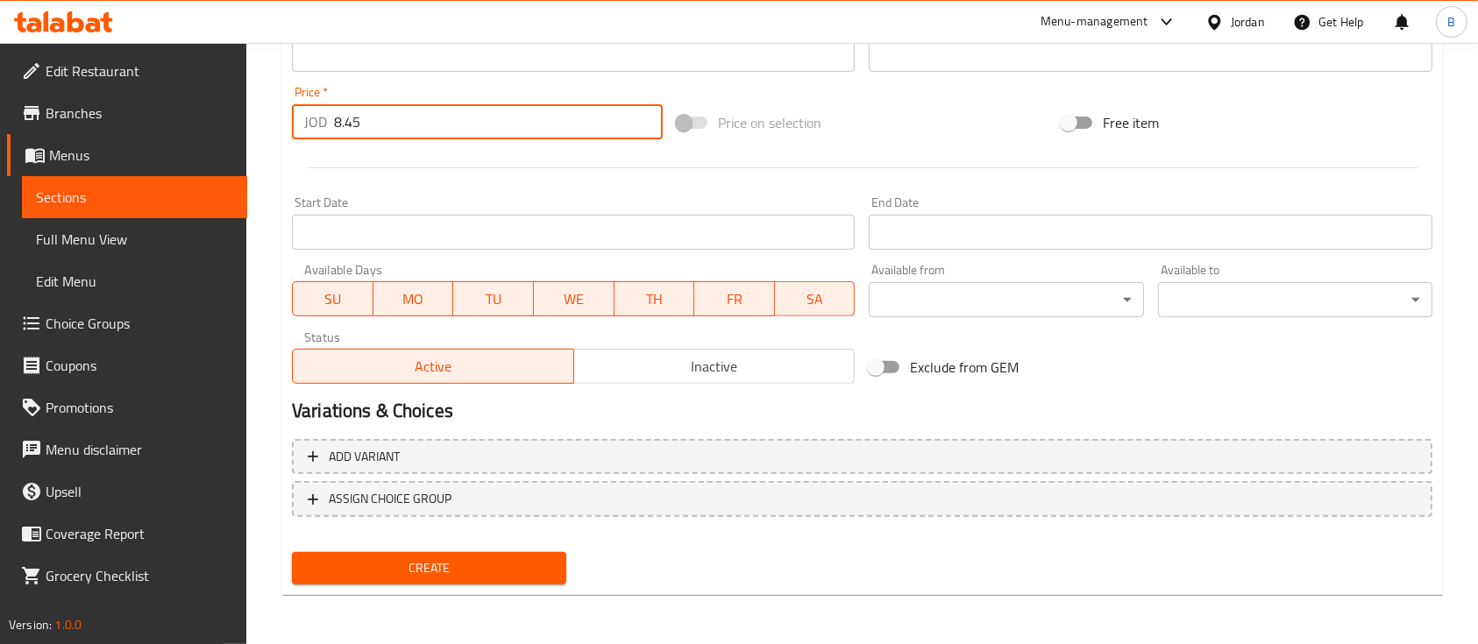
type input "8.45"
click at [557, 577] on button "Create" at bounding box center [429, 568] width 274 height 32
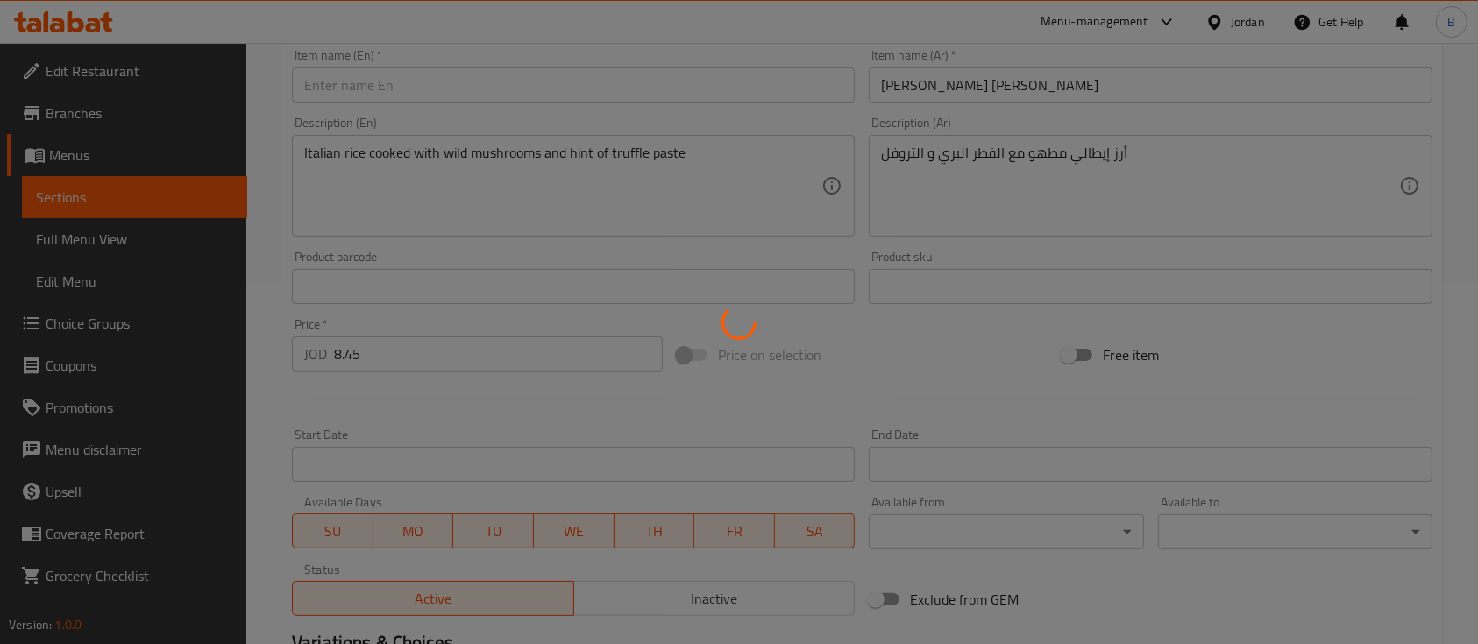
type input "0"
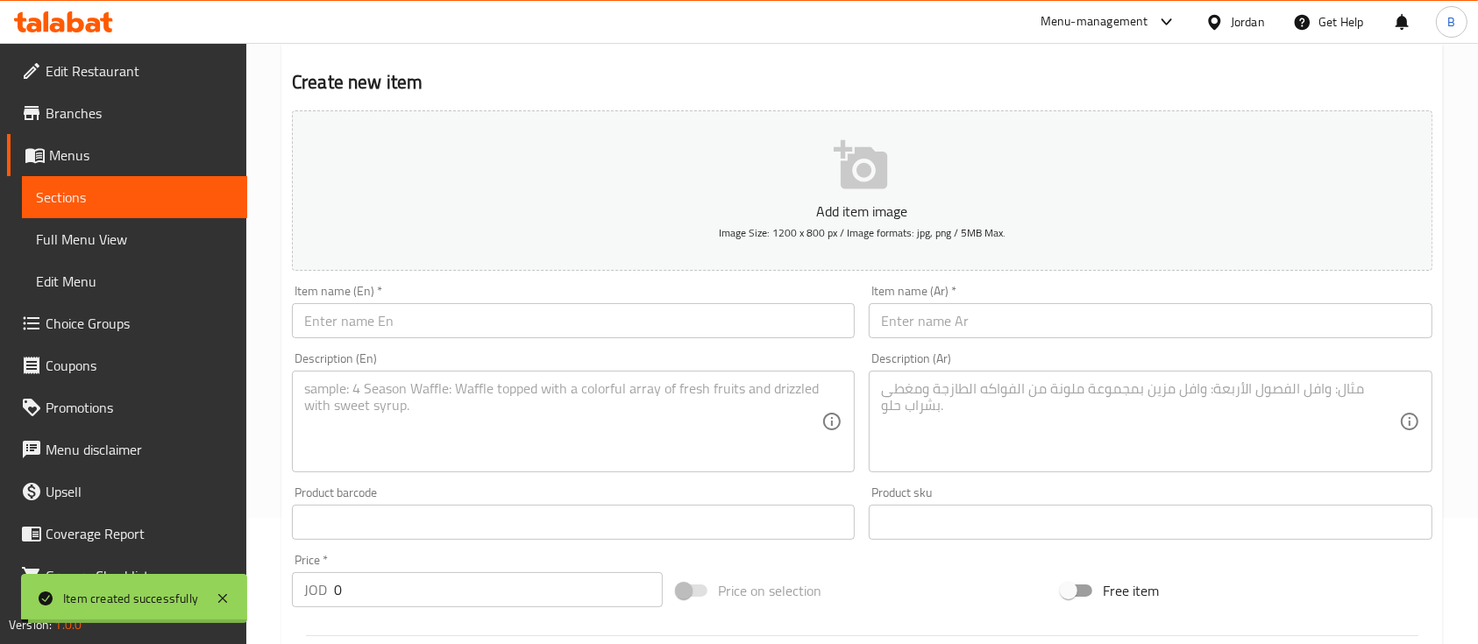
scroll to position [0, 0]
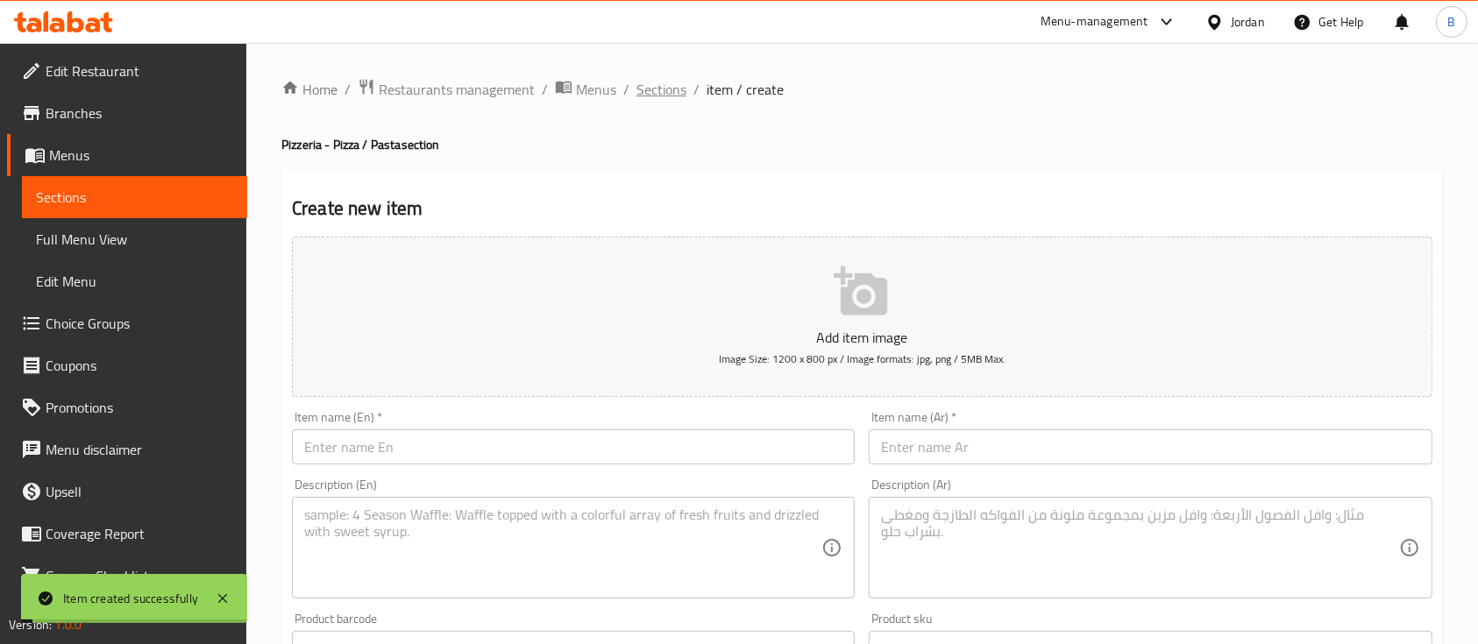
click at [649, 79] on span "Sections" at bounding box center [661, 89] width 50 height 21
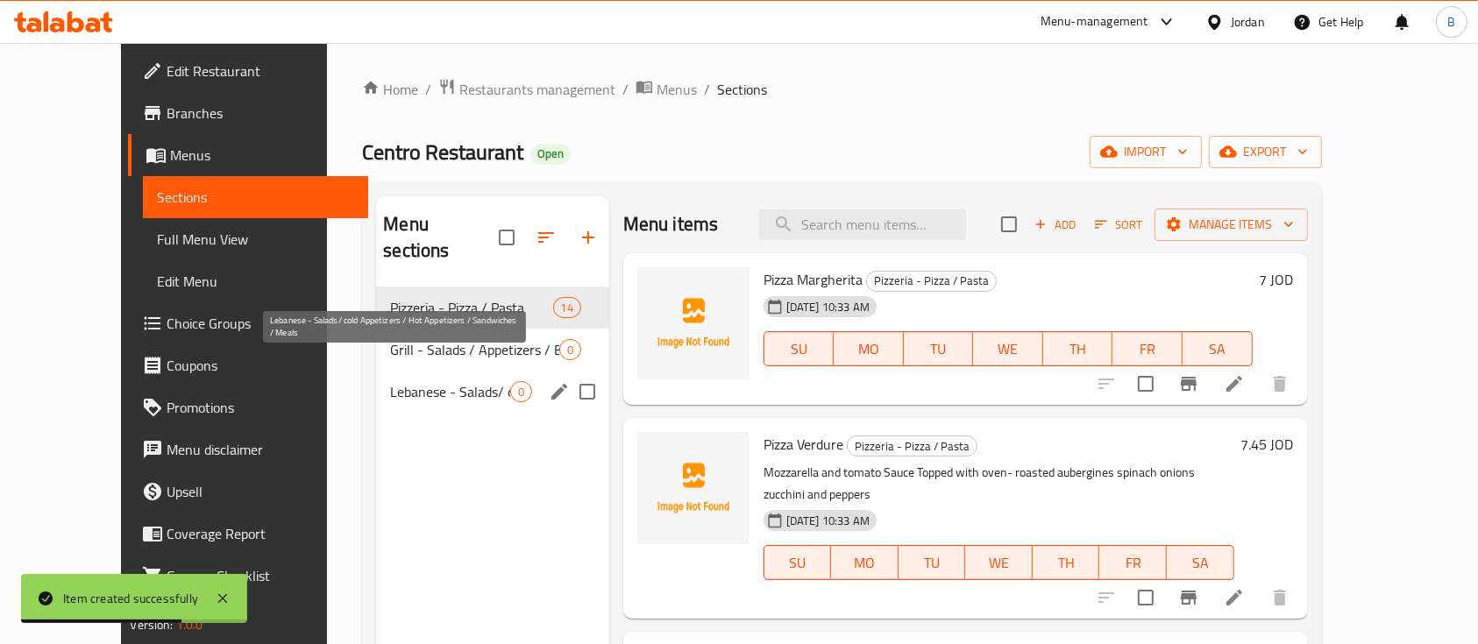
click at [403, 381] on span "Lebanese - Salads/ cold Appetizers / Hot Appetizers / Sandwiches / Meals" at bounding box center [449, 391] width 119 height 21
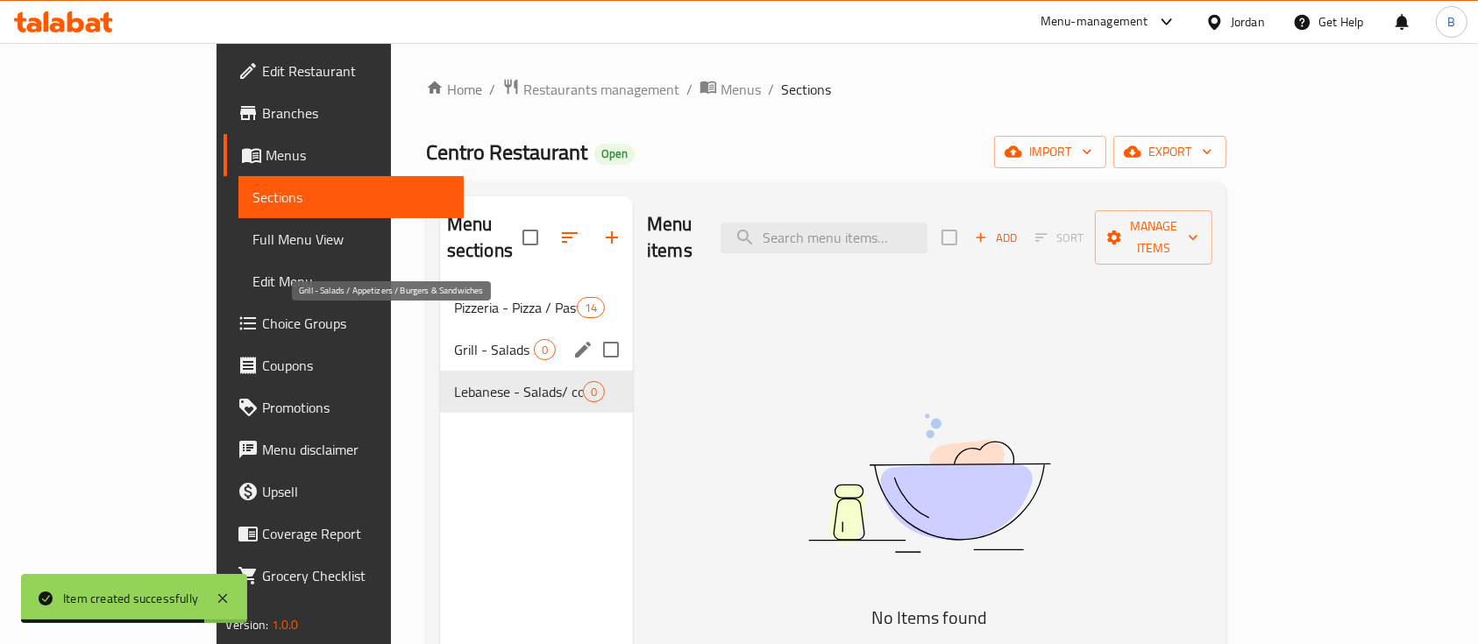
drag, startPoint x: 403, startPoint y: 373, endPoint x: 416, endPoint y: 318, distance: 55.9
click at [440, 318] on div "Pizzeria - Pizza / Pasta 14 Grill - Salads / Appetizers / Burgers & Sandwiches …" at bounding box center [536, 350] width 193 height 126
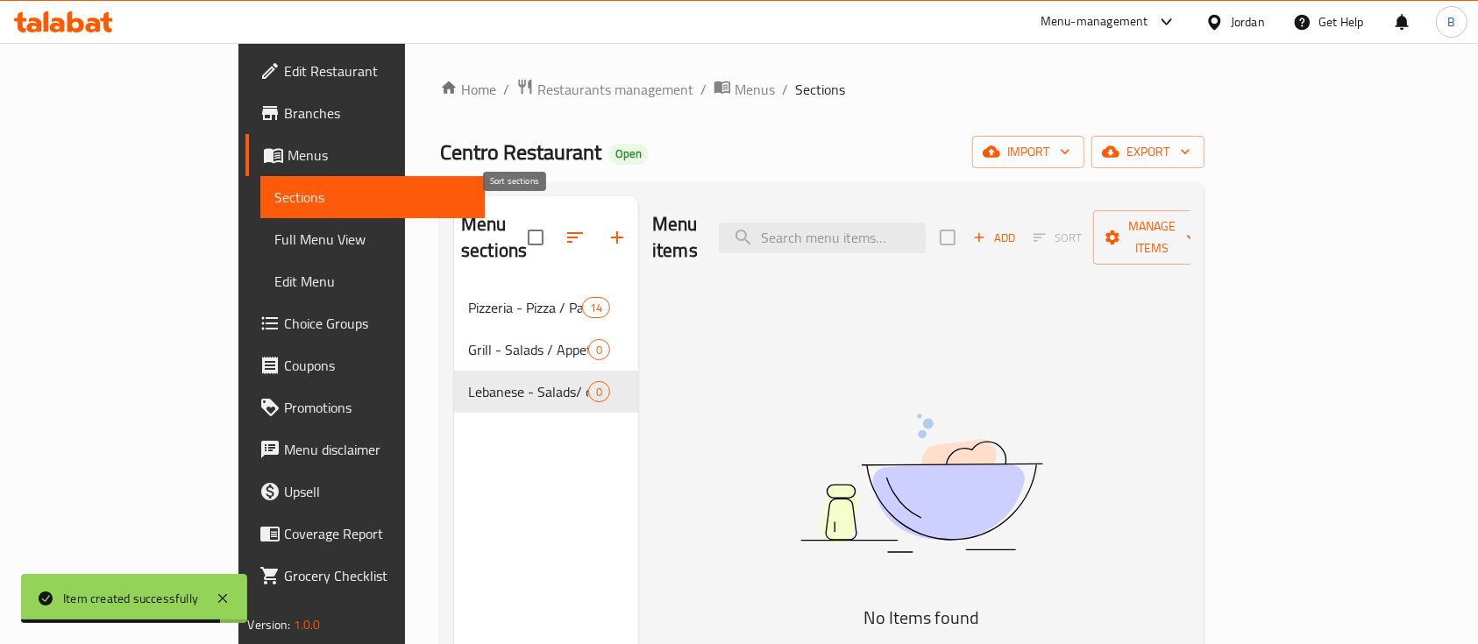
click at [567, 232] on icon "button" at bounding box center [575, 237] width 16 height 11
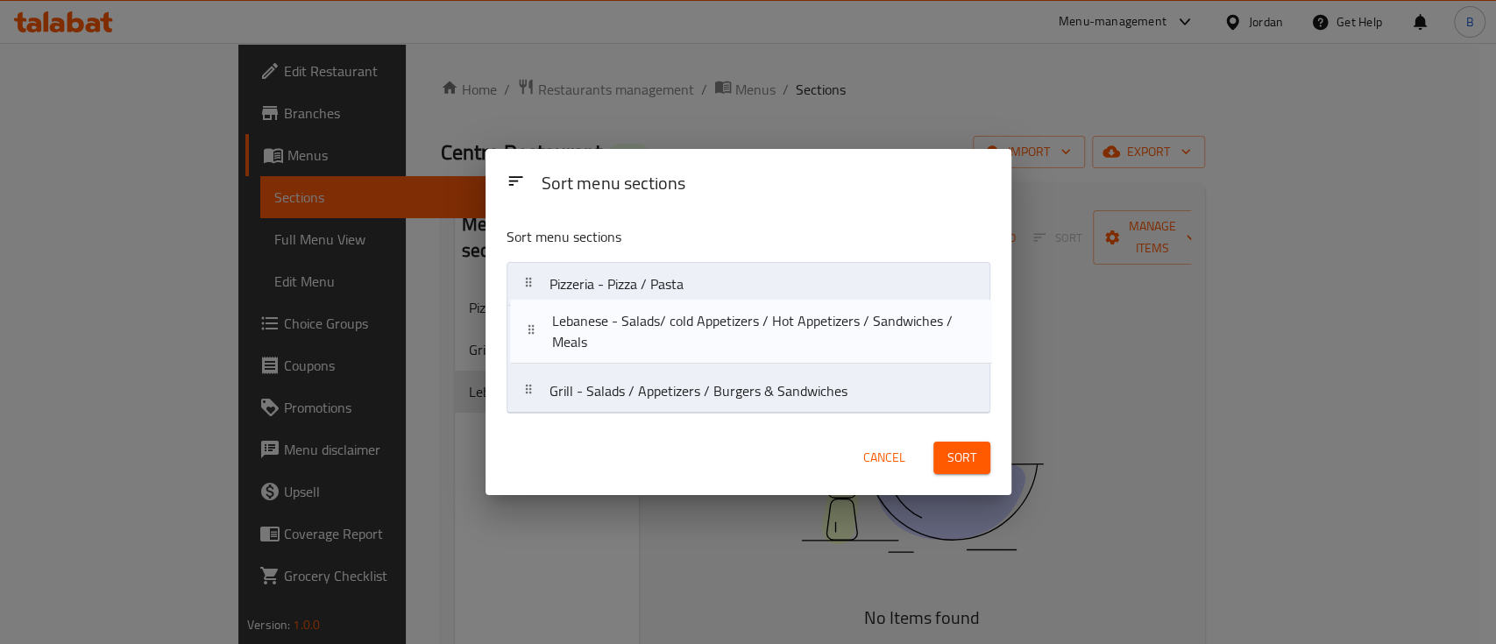
drag, startPoint x: 557, startPoint y: 383, endPoint x: 562, endPoint y: 316, distance: 66.8
click at [561, 318] on nav "Pizzeria - Pizza / Pasta Grill - Salads / Appetizers / Burgers & Sandwiches Leb…" at bounding box center [749, 338] width 484 height 152
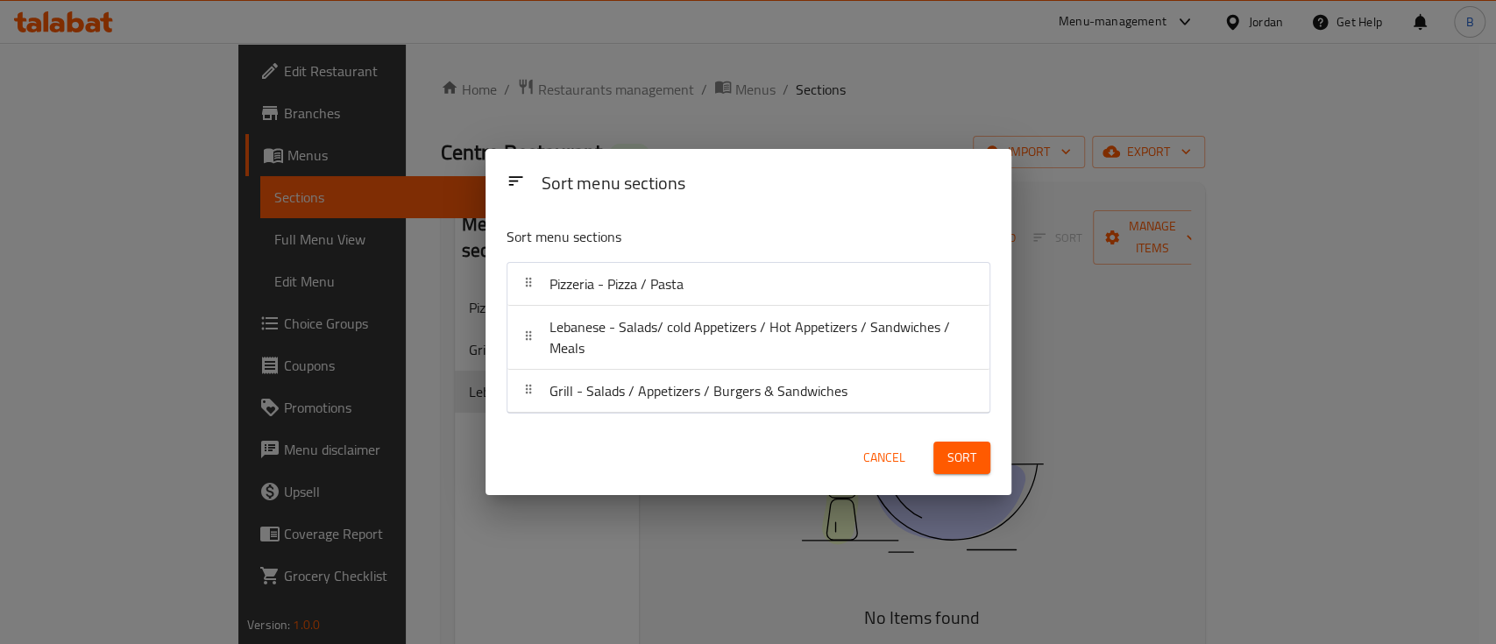
click at [961, 451] on span "Sort" at bounding box center [961, 458] width 29 height 22
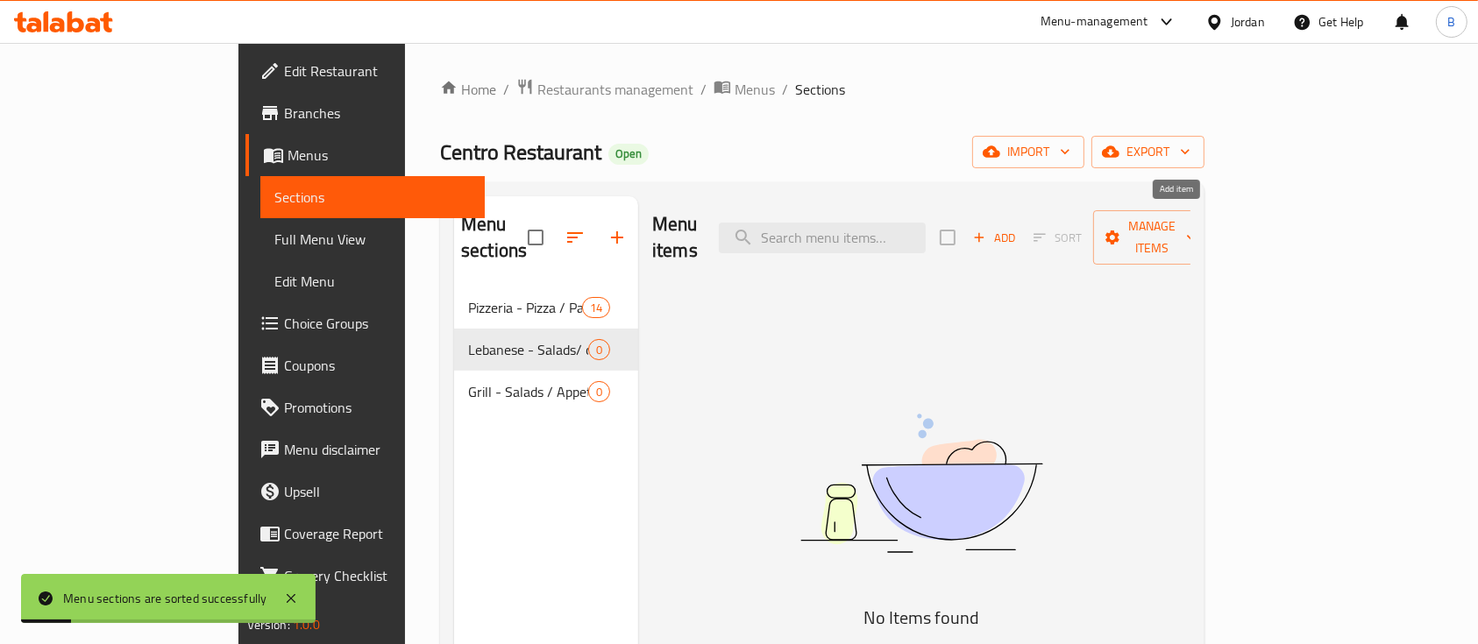
click at [1018, 228] on span "Add" at bounding box center [993, 238] width 47 height 20
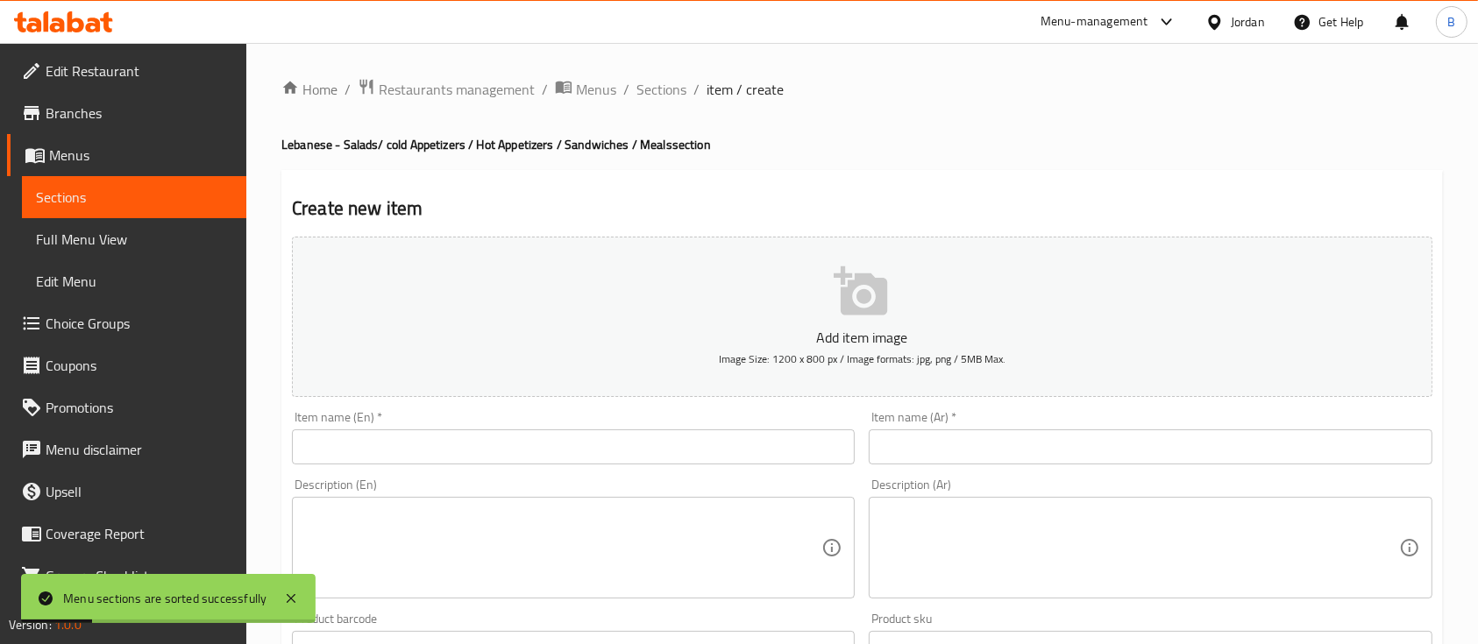
click at [404, 459] on input "text" at bounding box center [573, 446] width 563 height 35
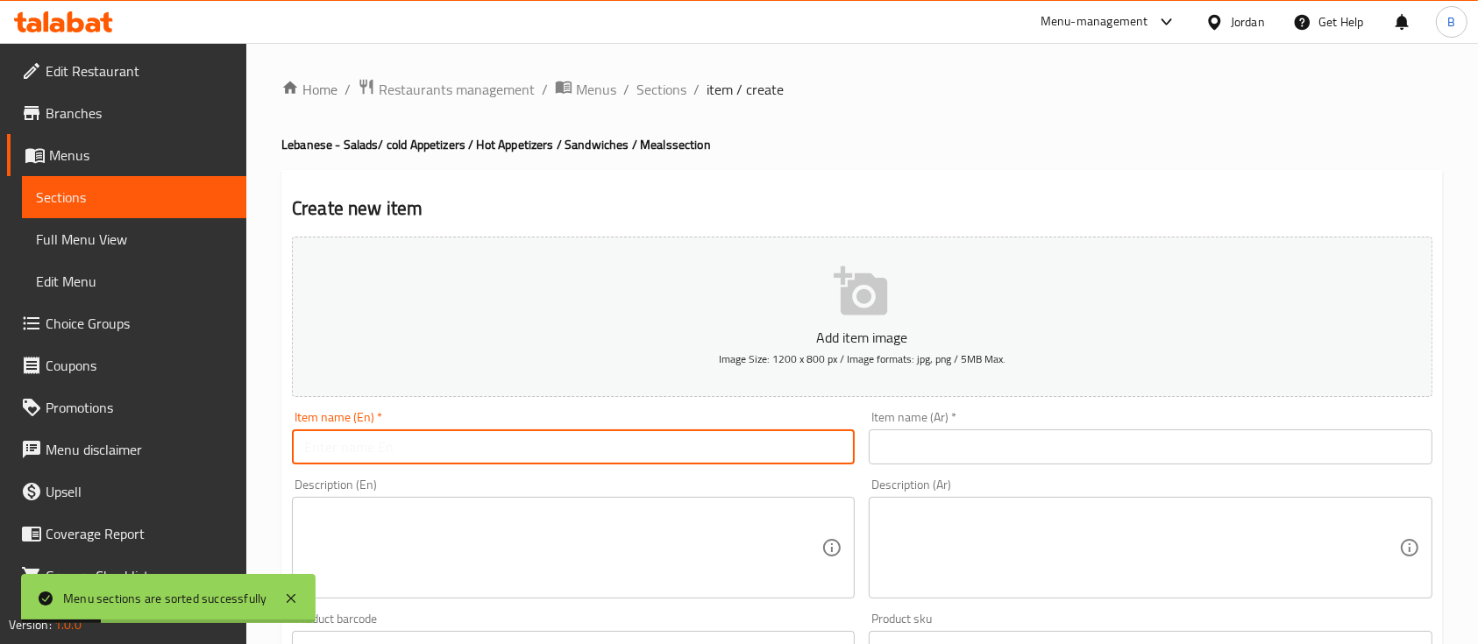
paste input "Hummus"
type input "Hummus"
click at [470, 571] on textarea at bounding box center [562, 548] width 517 height 83
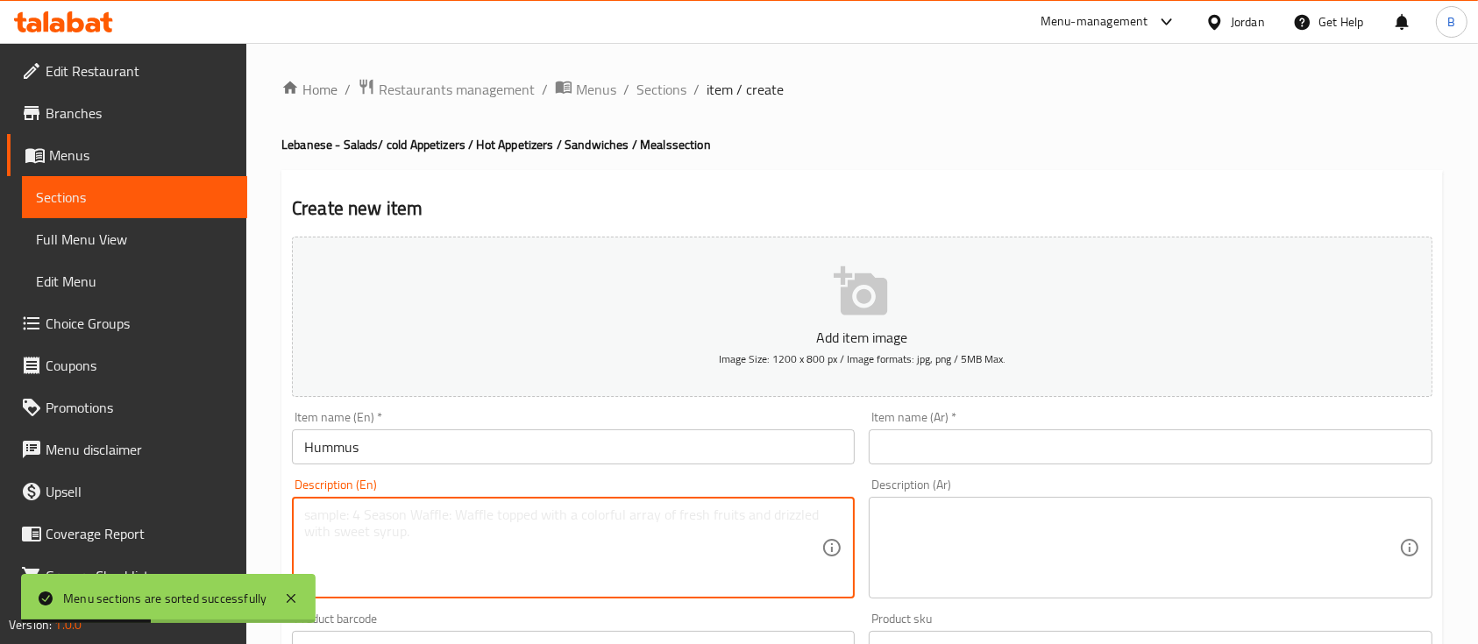
paste textarea "Blended chickpeas, Tahini, Lemon, and olive oil"
type textarea "Blended chickpeas, Tahini, Lemon, and olive oil"
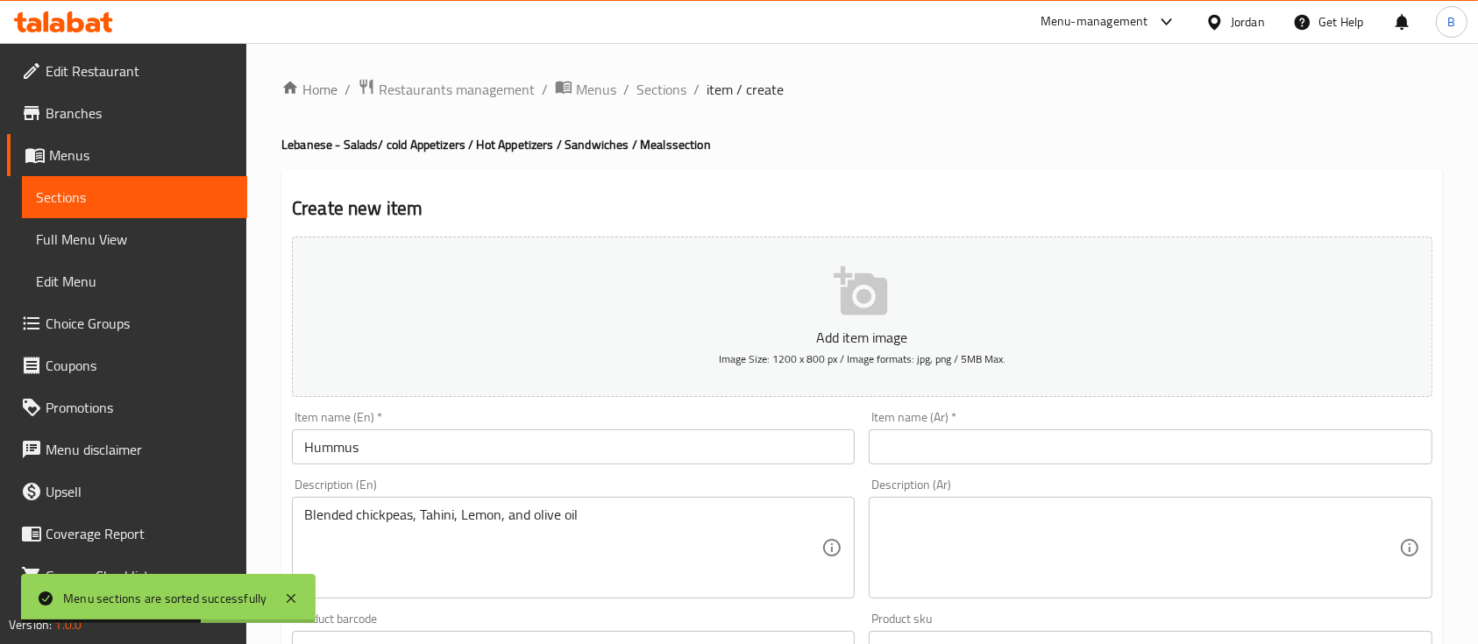
click at [993, 415] on div "Item name (Ar)   * Item name (Ar) *" at bounding box center [1150, 437] width 563 height 53
drag, startPoint x: 993, startPoint y: 419, endPoint x: 983, endPoint y: 451, distance: 33.3
click at [993, 422] on div "Item name (Ar)   * Item name (Ar) *" at bounding box center [1150, 437] width 563 height 53
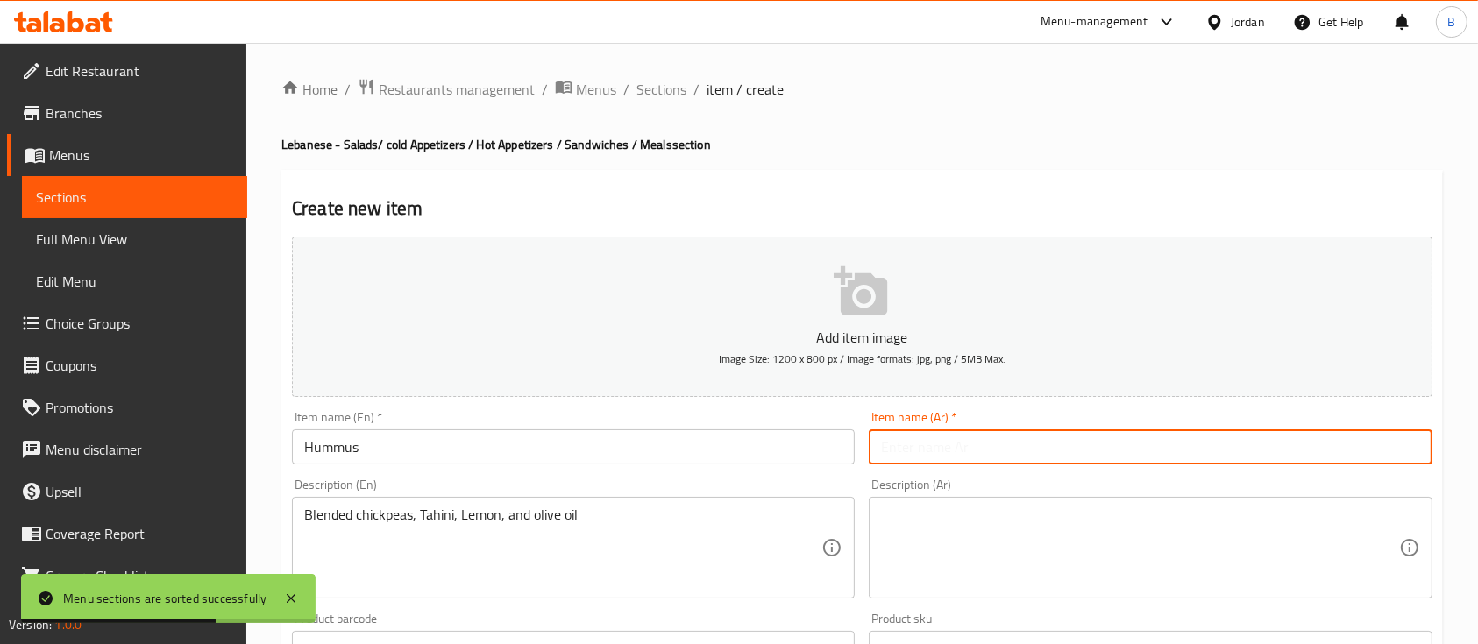
click at [982, 452] on input "text" at bounding box center [1150, 446] width 563 height 35
paste input "حمص"
type input "حمص"
click at [981, 536] on textarea at bounding box center [1139, 548] width 517 height 83
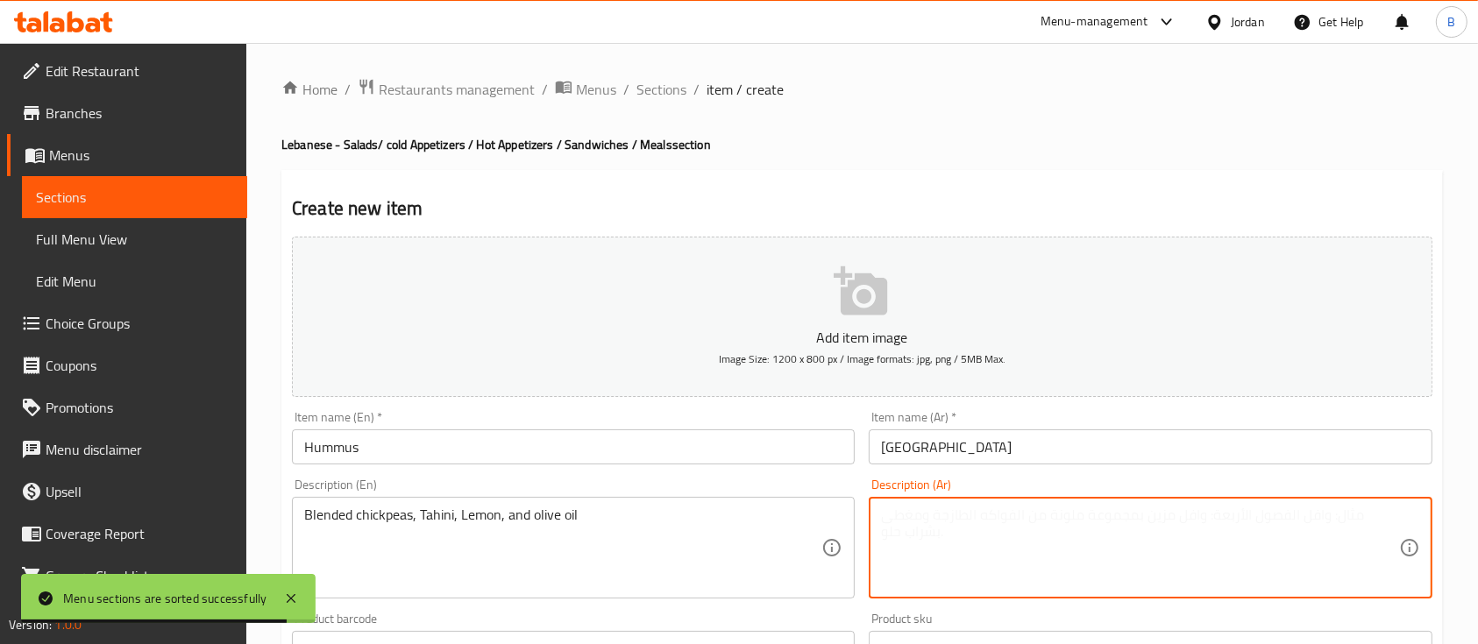
paste textarea "حمص مهروس مع طحينية وعصير ليمون وزيت زيتون"
type textarea "حمص مهروس مع طحينية وعصير ليمون وزيت زيتون"
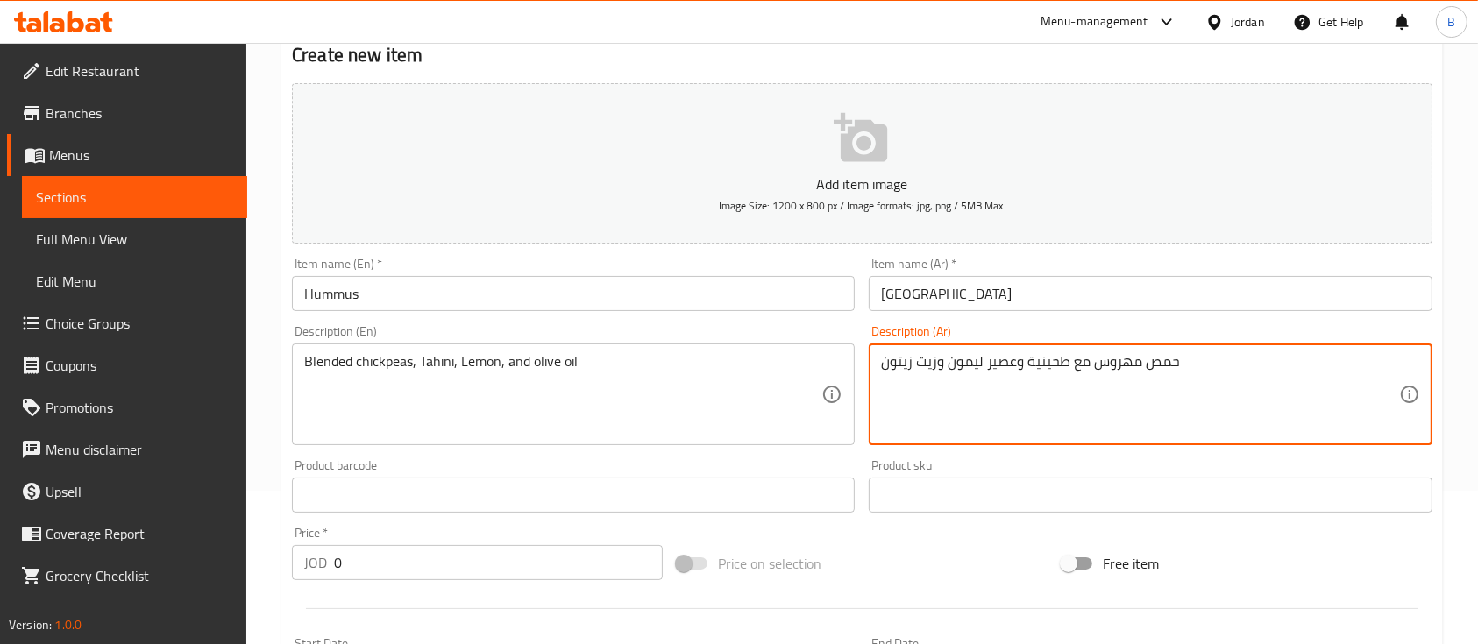
scroll to position [233, 0]
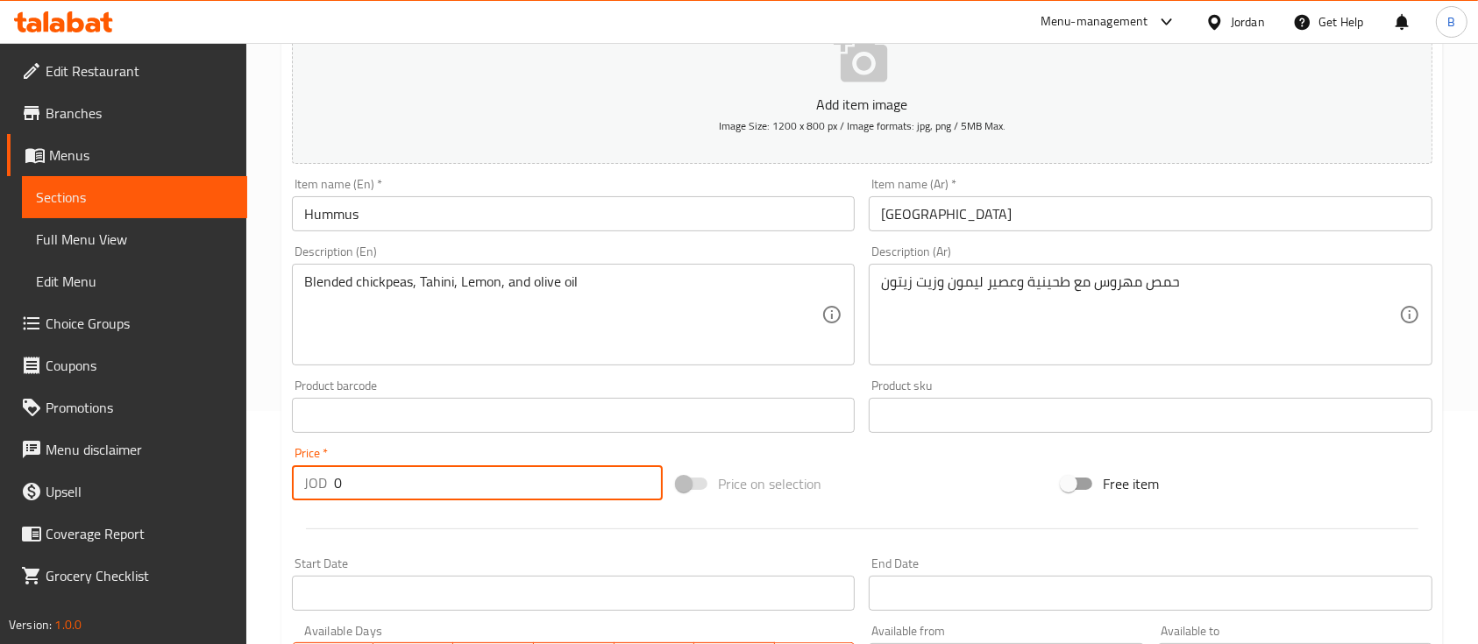
drag, startPoint x: 385, startPoint y: 485, endPoint x: 118, endPoint y: 466, distance: 267.1
click at [298, 471] on div "JOD 0 Price *" at bounding box center [477, 482] width 371 height 35
paste input "2.45"
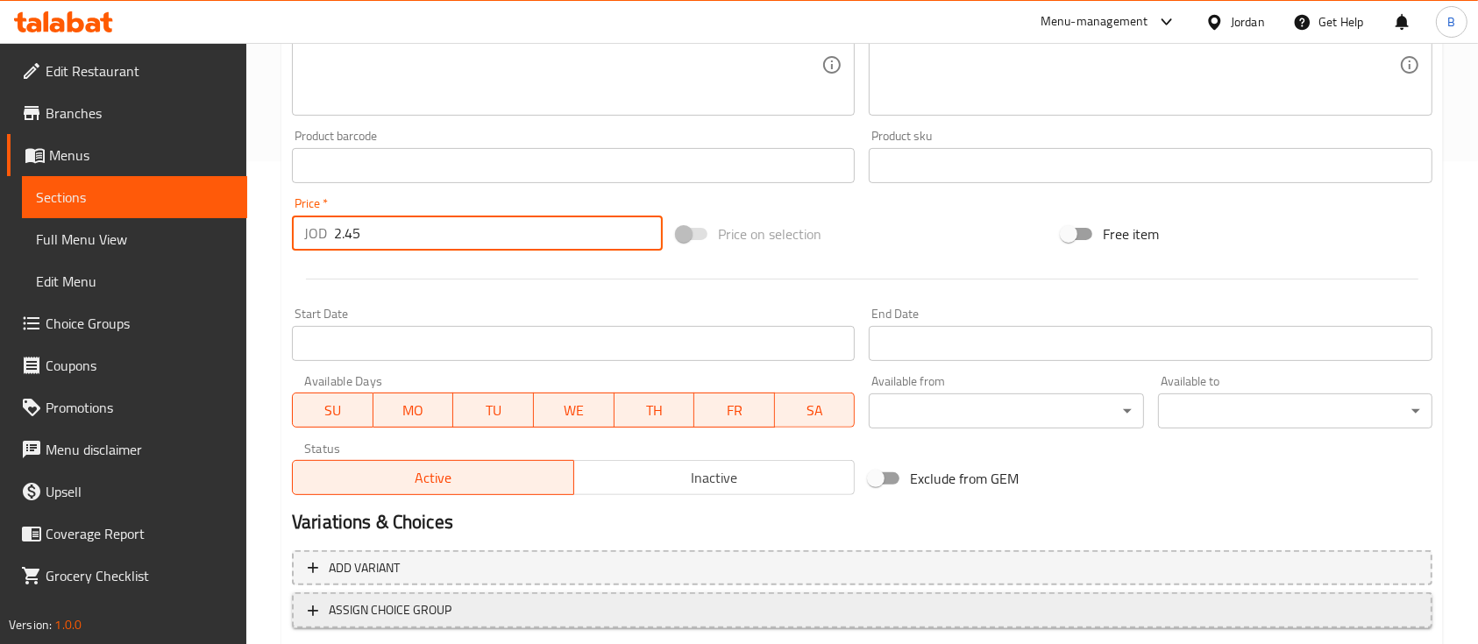
scroll to position [594, 0]
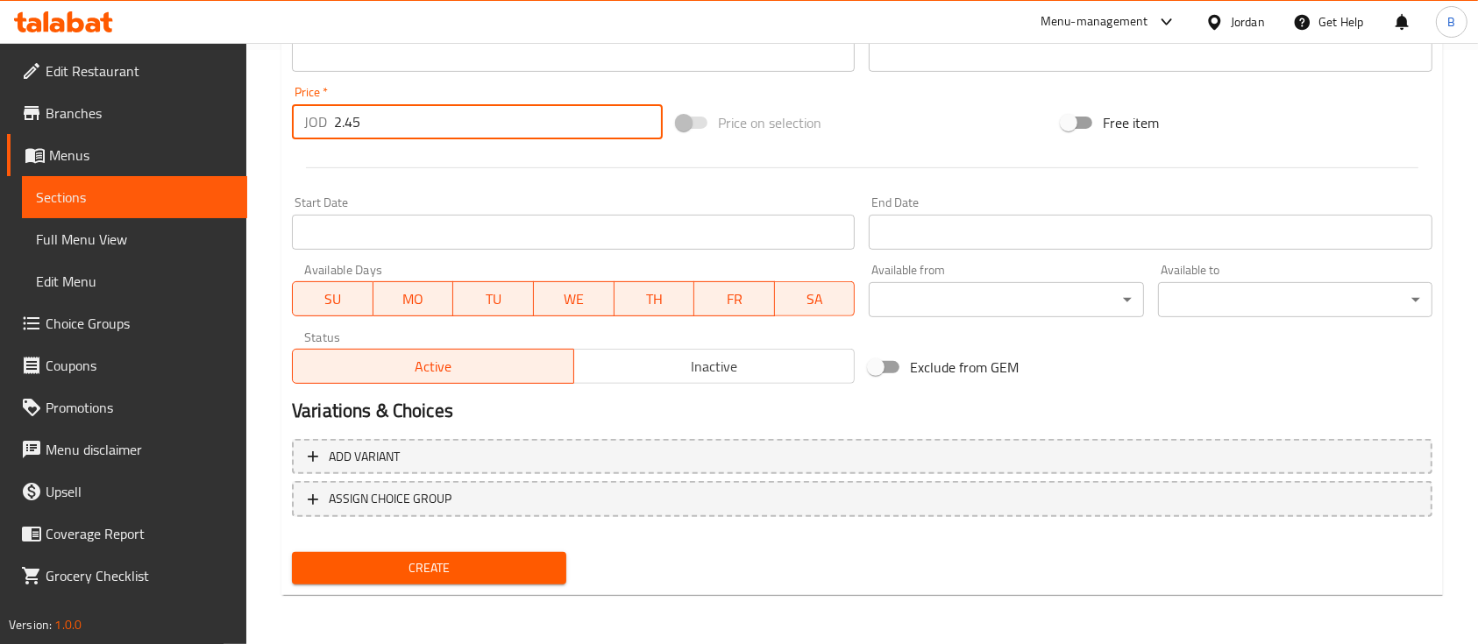
type input "2.45"
click at [401, 560] on span "Create" at bounding box center [429, 568] width 246 height 22
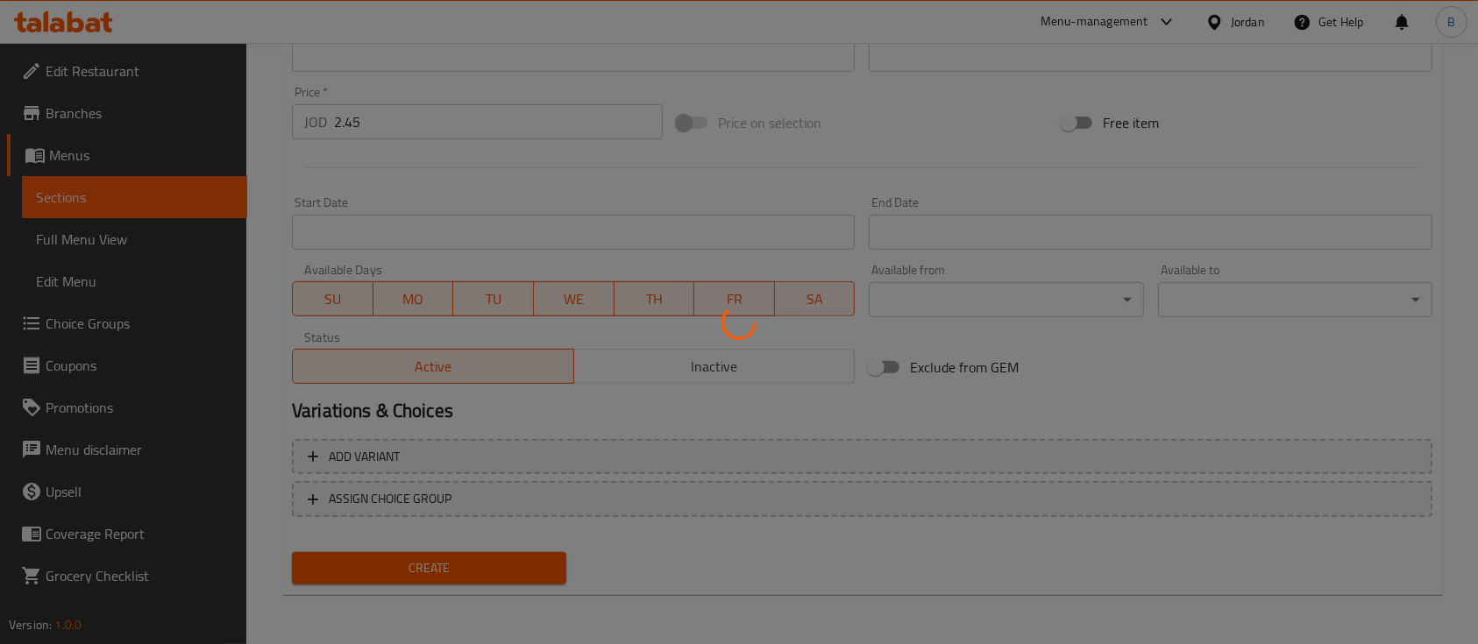
type input "0"
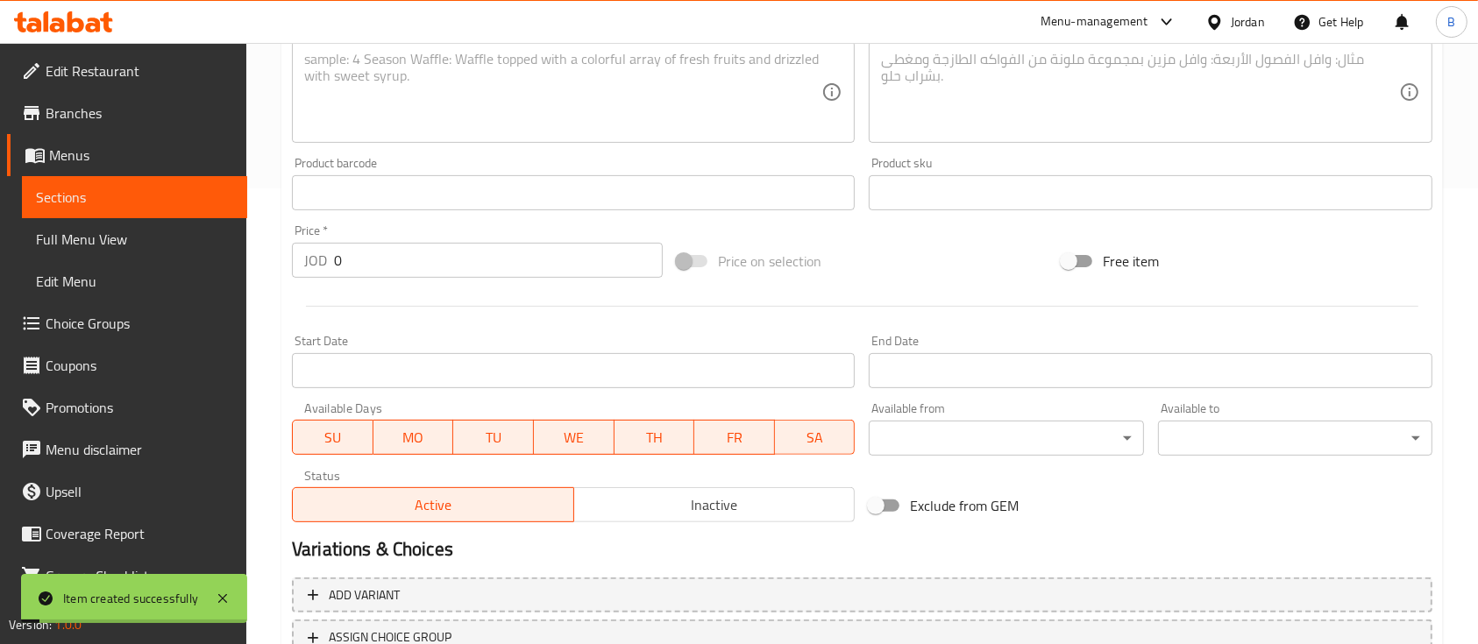
scroll to position [126, 0]
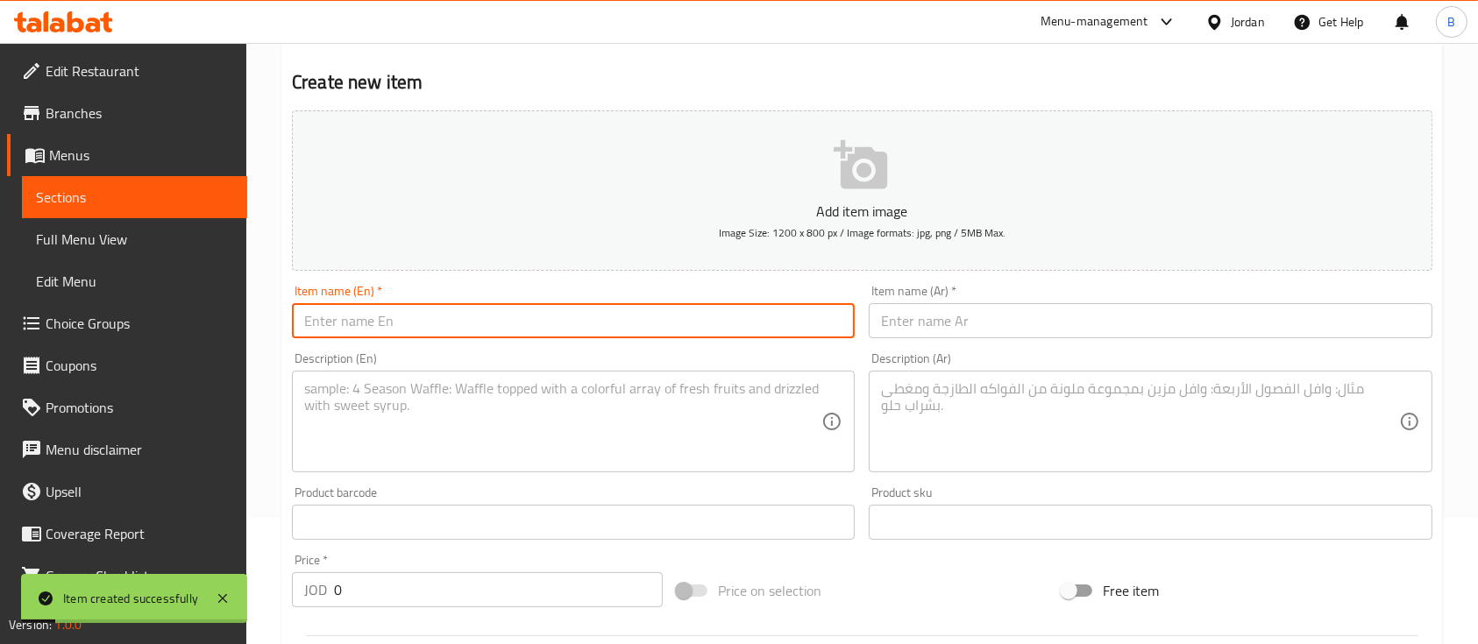
click at [475, 315] on input "text" at bounding box center [573, 320] width 563 height 35
paste input "Eggplant Mutabal"
type input "Eggplant Mutabal"
click at [604, 431] on textarea at bounding box center [562, 421] width 517 height 83
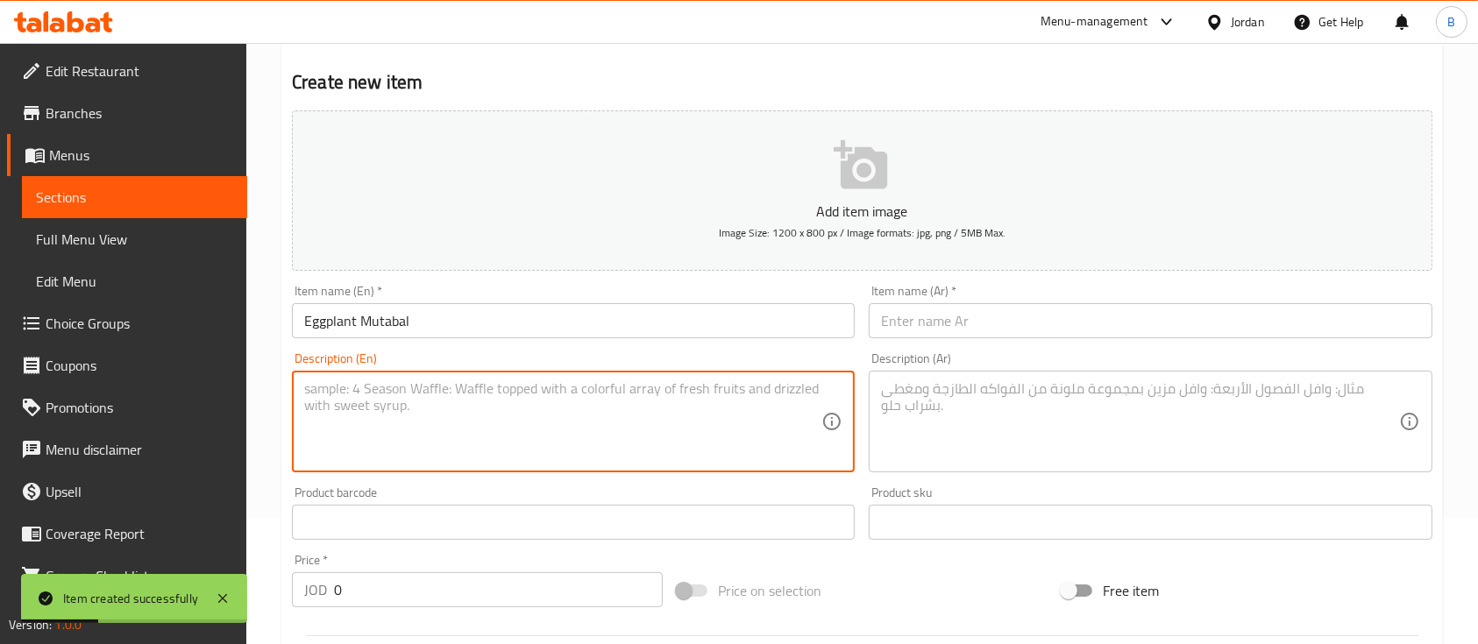
paste textarea "Smoked aubergines, tahini, pomegranate and olive oil"
type textarea "Smoked aubergines, tahini, pomegranate and olive oil"
click at [906, 326] on input "text" at bounding box center [1150, 320] width 563 height 35
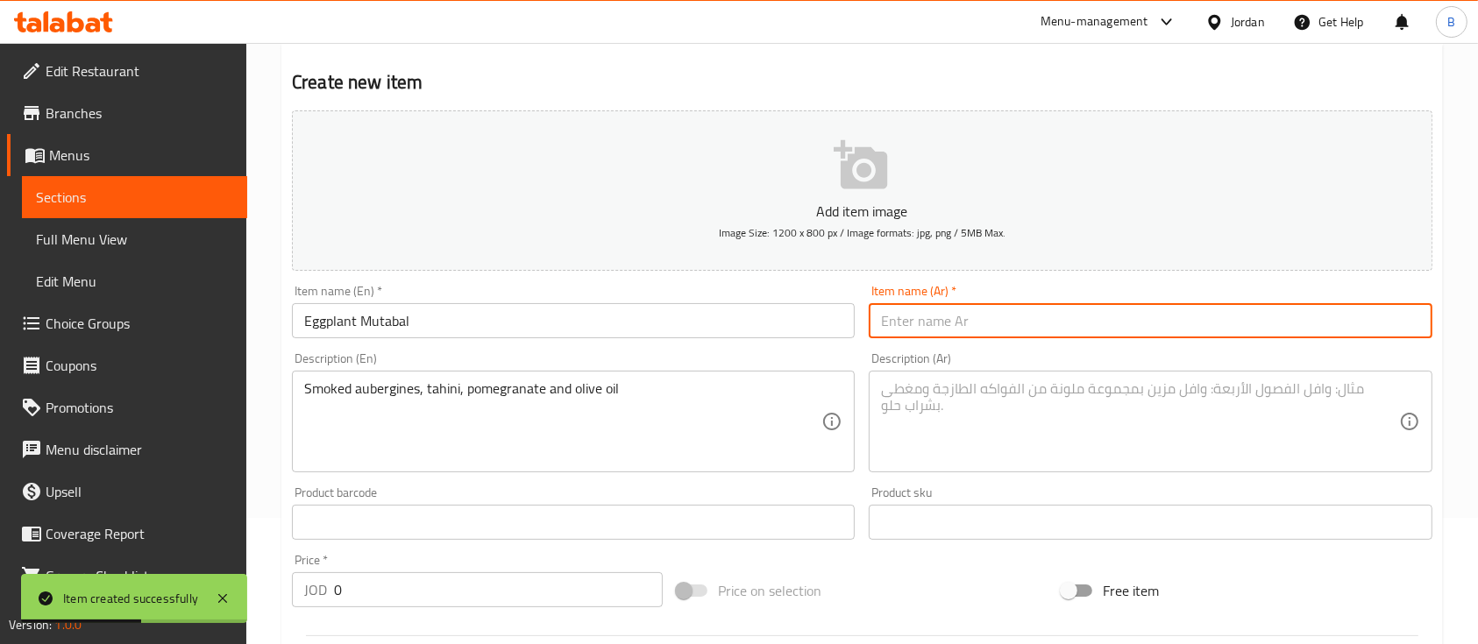
paste input "متبل بادنجان"
type input "متبل بادنجان"
click at [934, 426] on textarea at bounding box center [1139, 421] width 517 height 83
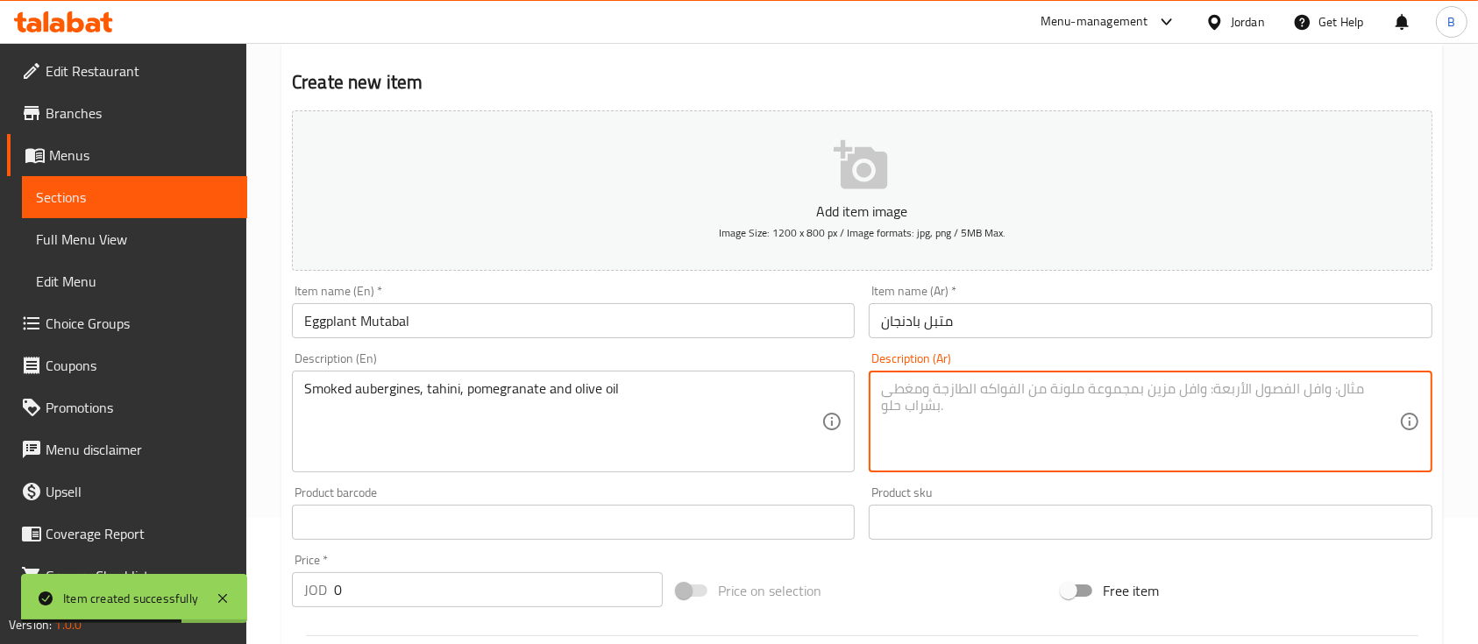
paste textarea "باذنجـان مشـوي مهـروس مـع طحينية ورمان وزيت زيتون"
type textarea "باذنجـان مشـوي مهـروس مـع طحينية ورمان وزيت زيتون"
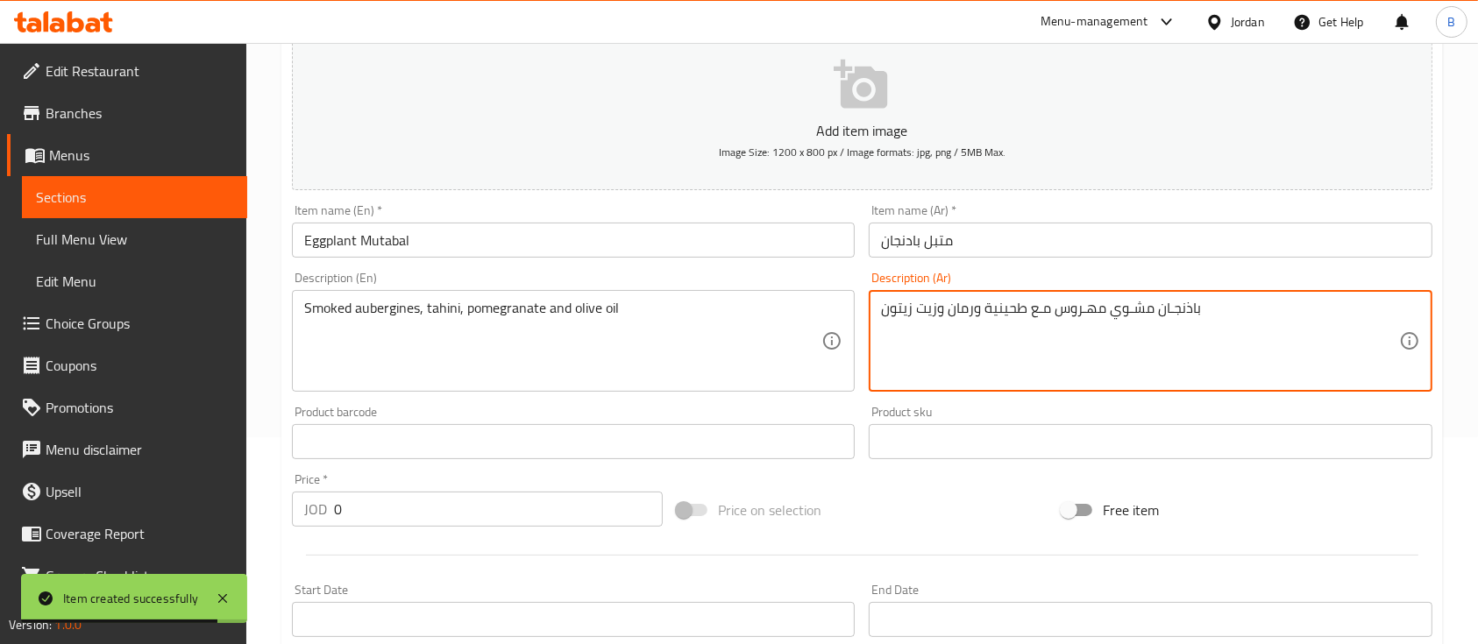
scroll to position [244, 0]
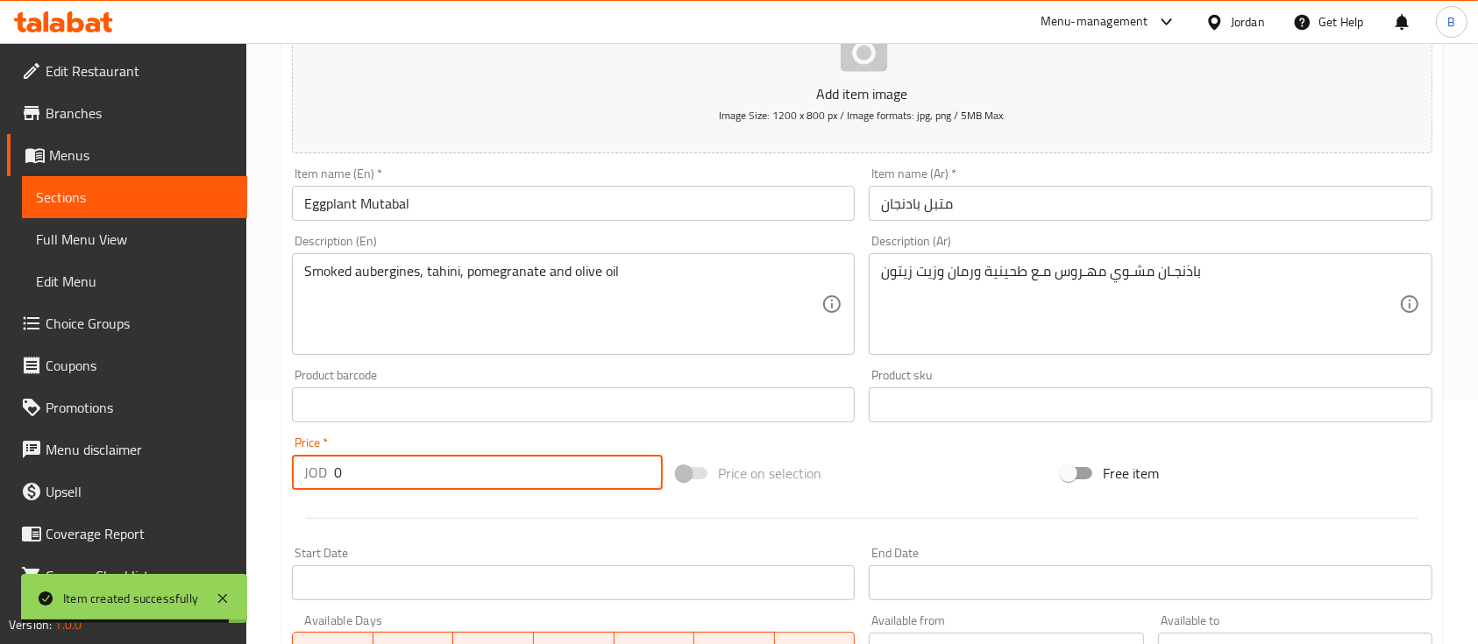
drag, startPoint x: 389, startPoint y: 472, endPoint x: 129, endPoint y: 461, distance: 260.5
click at [175, 462] on div "Edit Restaurant Branches Menus Sections Full Menu View Edit Menu Choice Groups …" at bounding box center [739, 397] width 1478 height 1196
paste input "2.75"
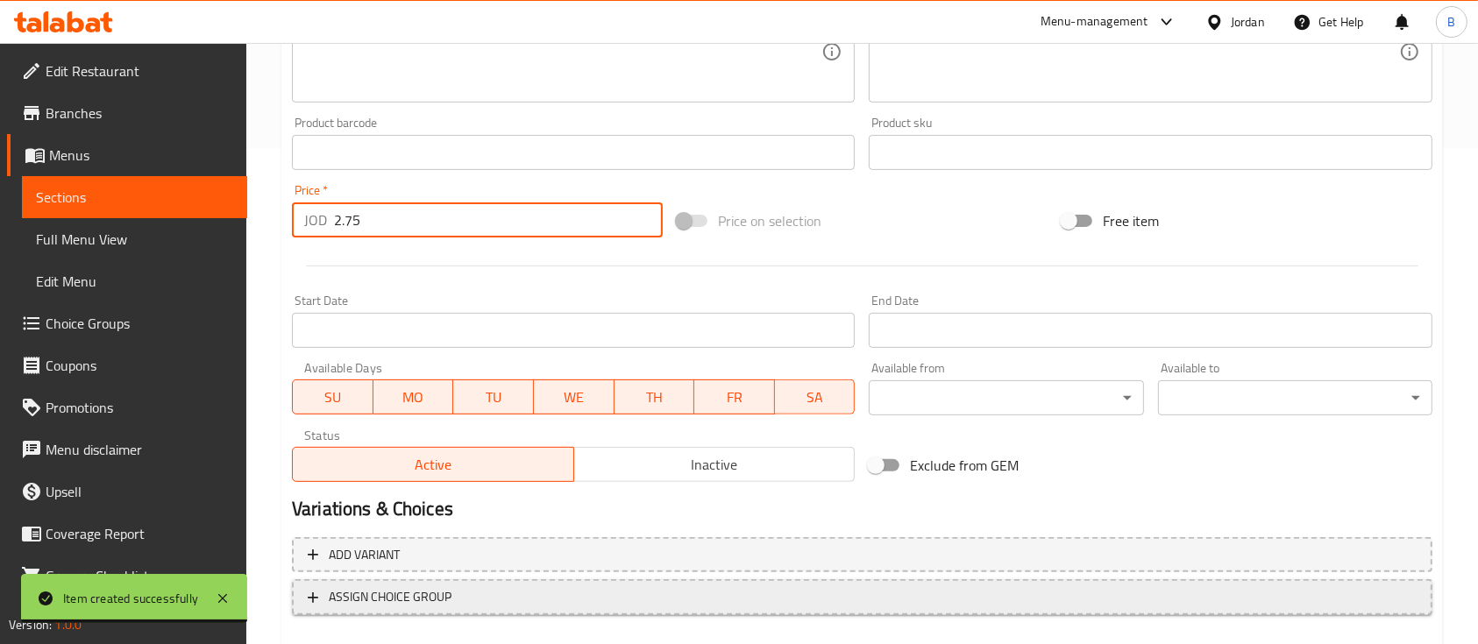
scroll to position [594, 0]
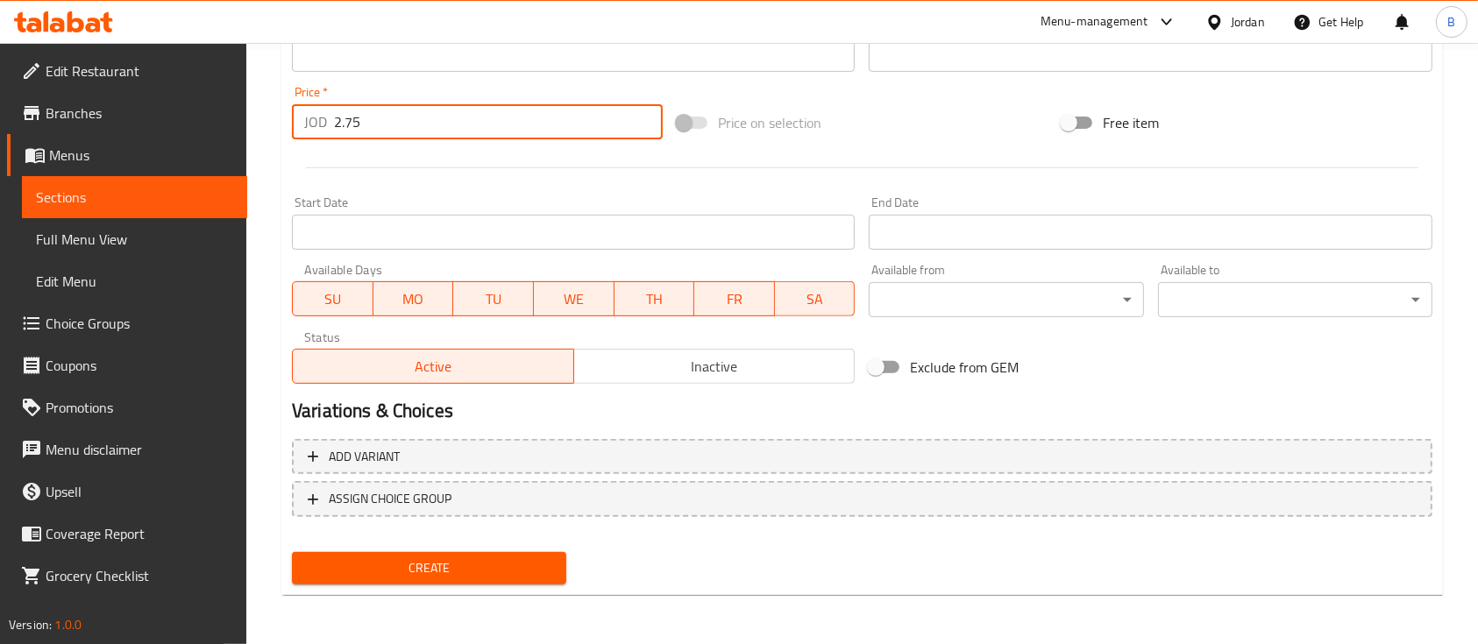
type input "2.75"
click at [439, 580] on button "Create" at bounding box center [429, 568] width 274 height 32
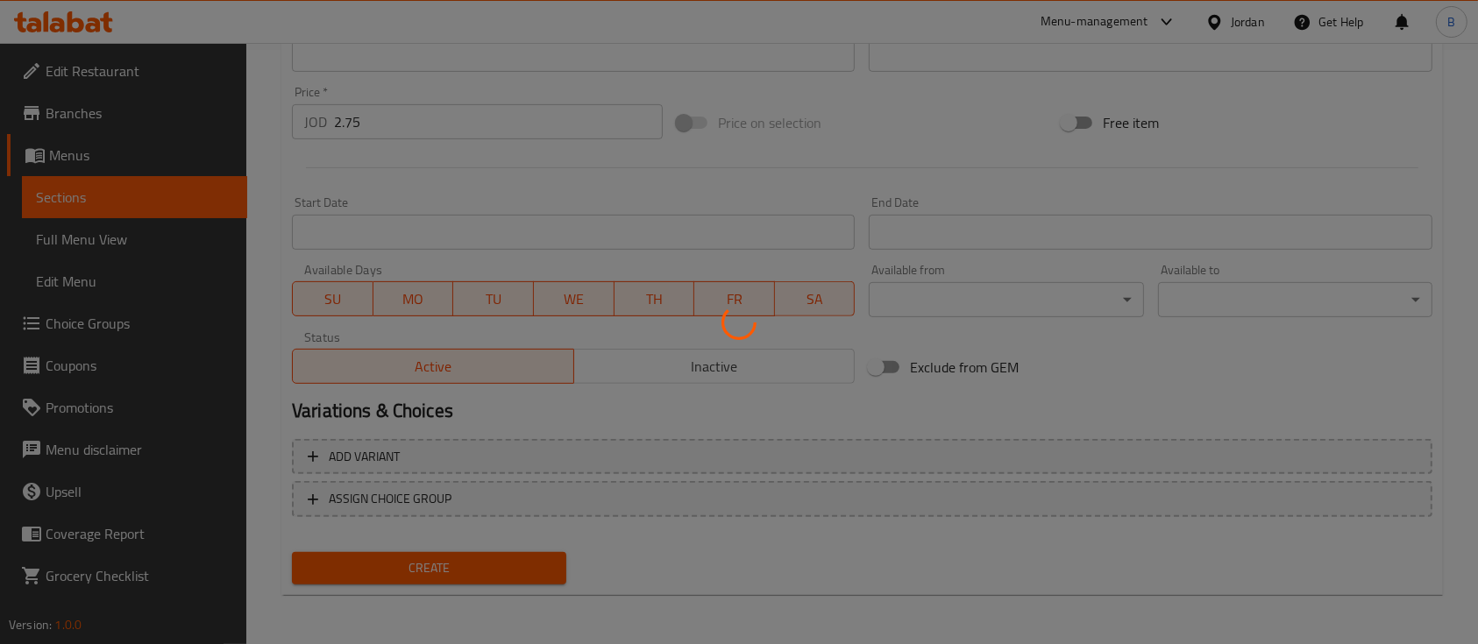
type input "0"
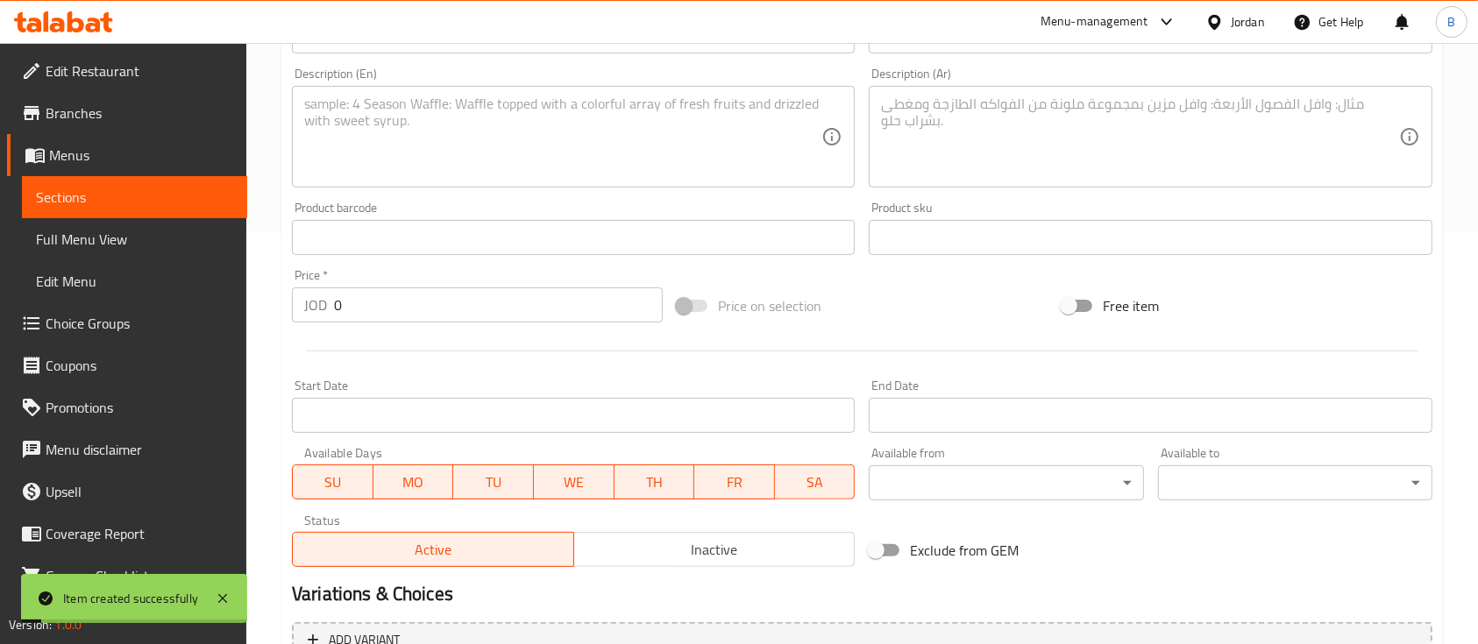
scroll to position [244, 0]
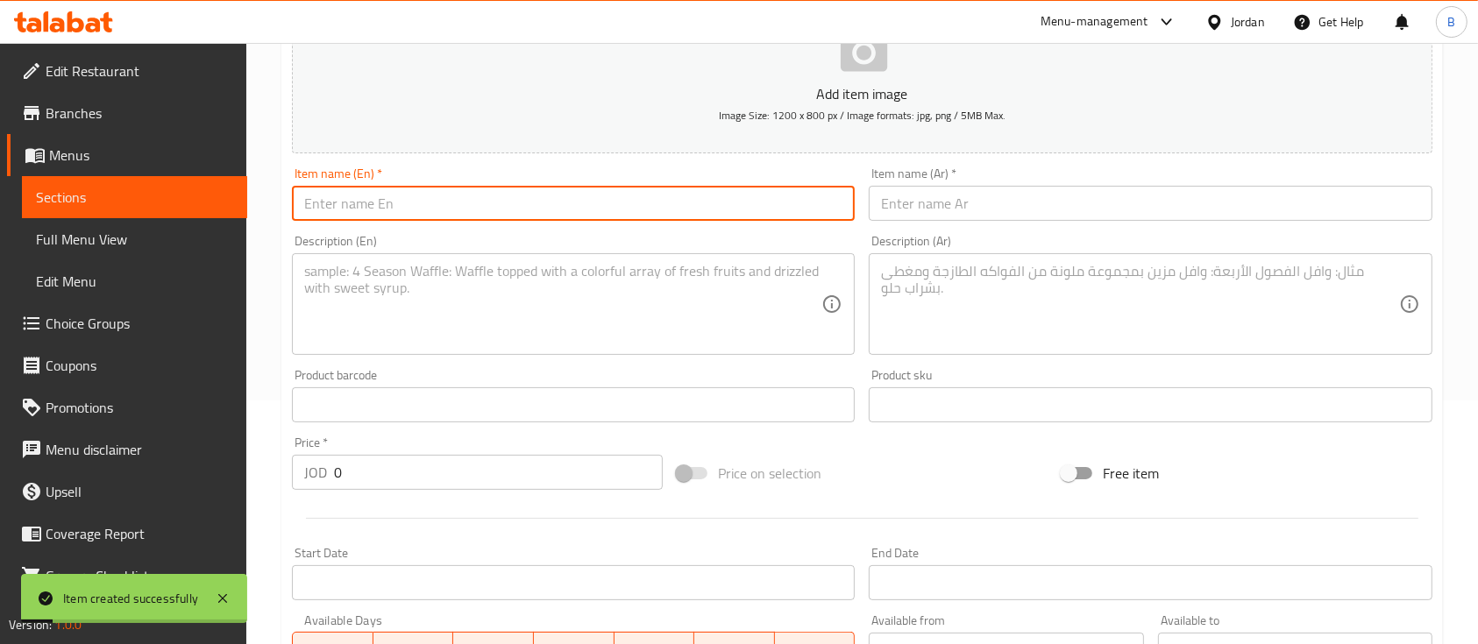
click at [517, 207] on input "text" at bounding box center [573, 203] width 563 height 35
paste input "Muhamara"
type input "Muhamara"
click at [625, 337] on textarea at bounding box center [562, 304] width 517 height 83
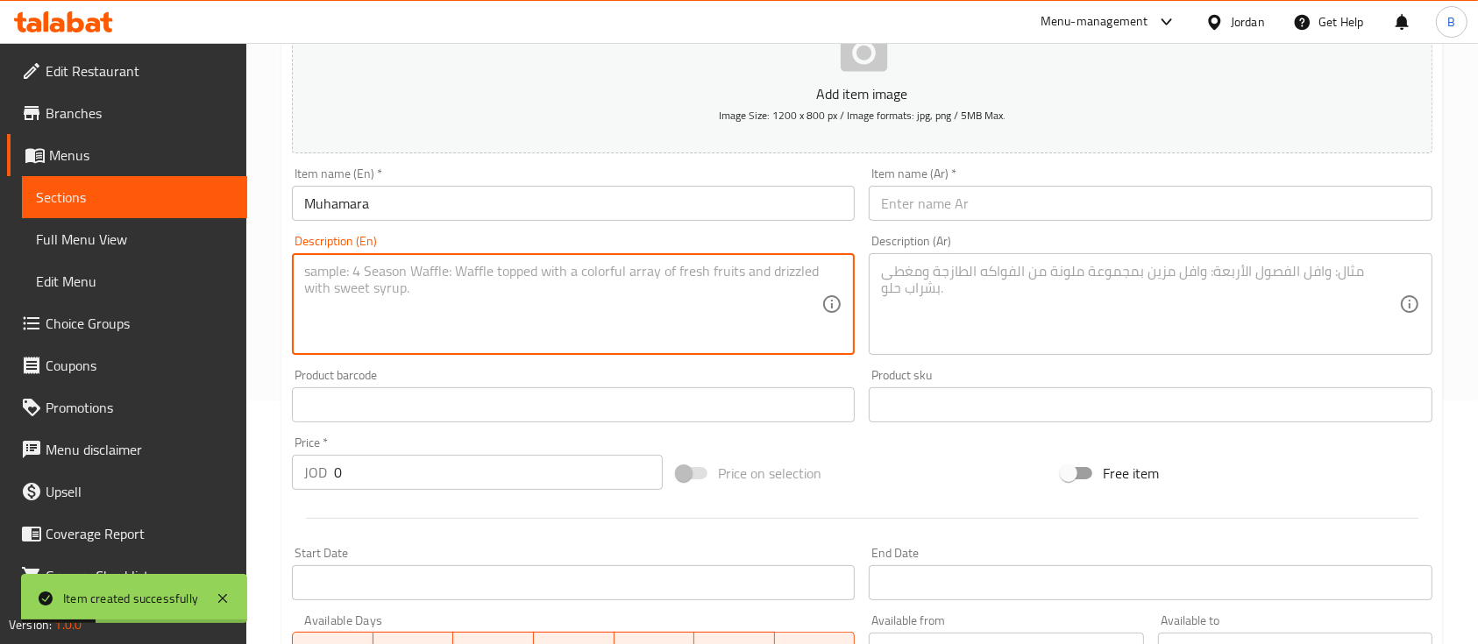
paste textarea "Walnuts, red sweet pepper, onion, tomato, walnut, molasses and olive oil"
type textarea "Walnuts, red sweet pepper, onion, tomato, walnut, molasses and olive oil"
click at [1020, 339] on textarea at bounding box center [1139, 304] width 517 height 83
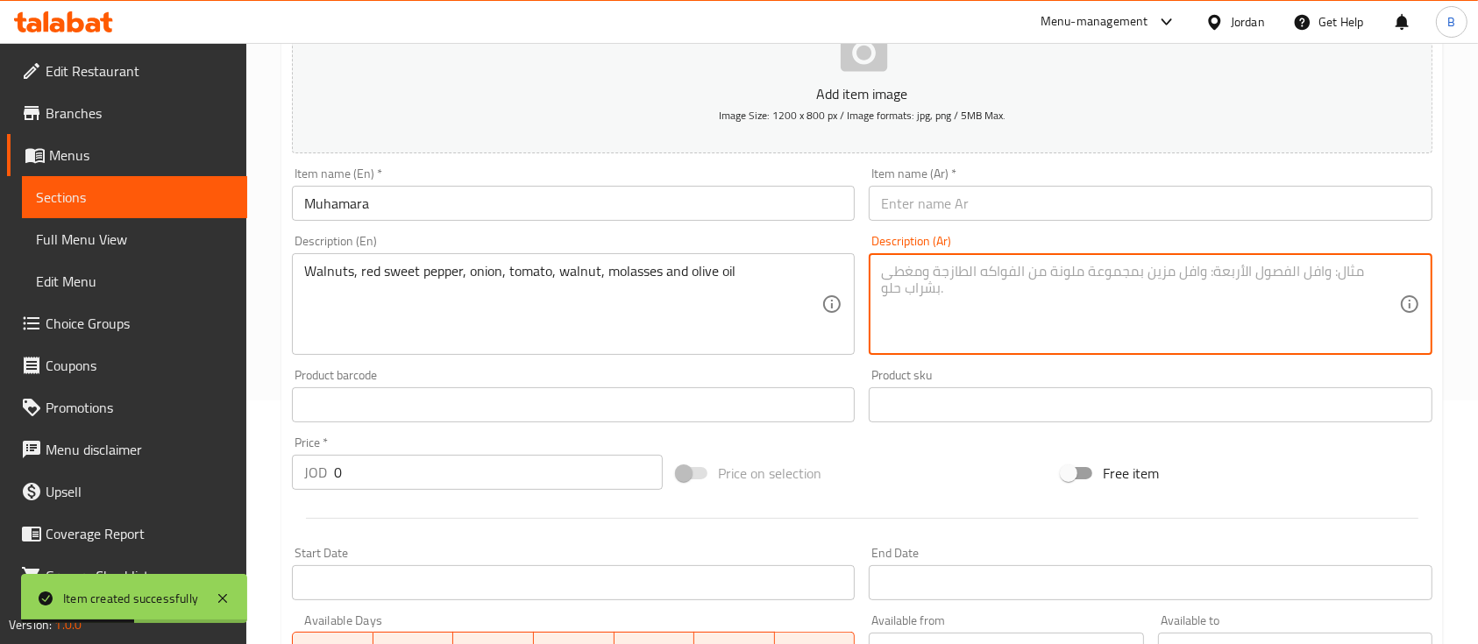
paste textarea "محمرة"
type textarea "محمرة"
click at [953, 200] on input "text" at bounding box center [1150, 203] width 563 height 35
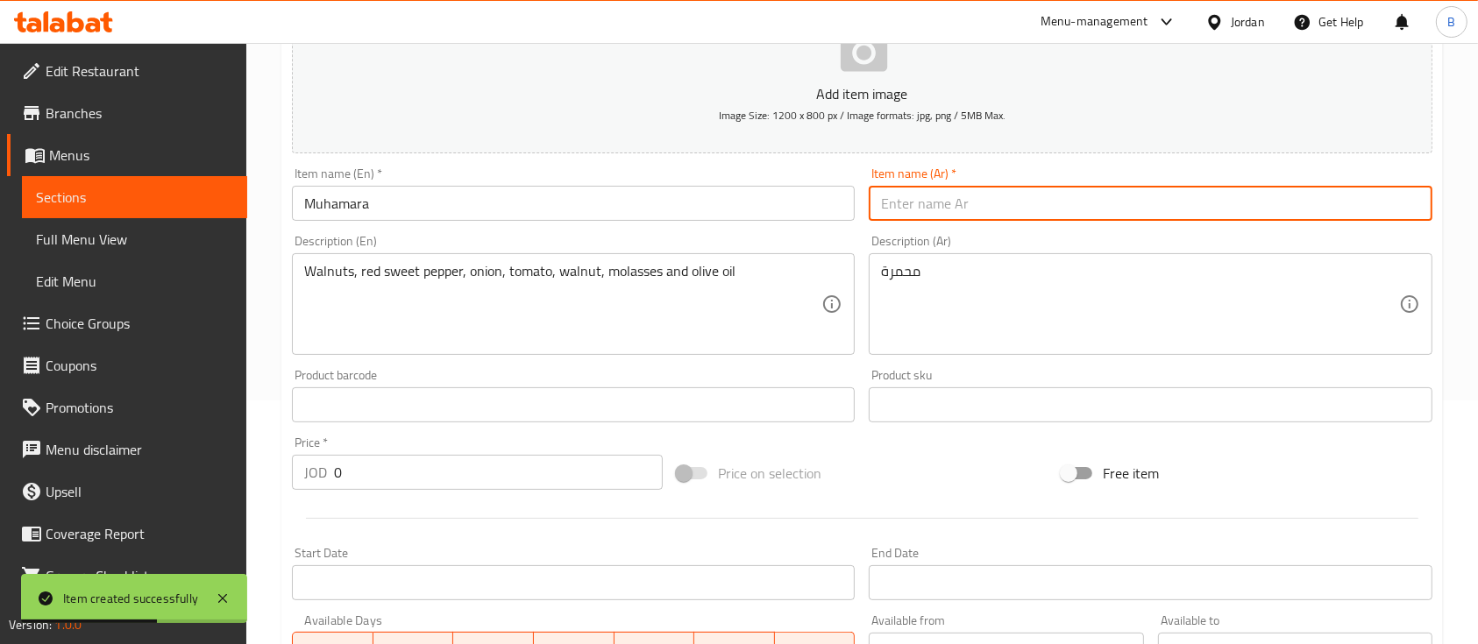
paste input "محمرة"
type input "محمرة"
drag, startPoint x: 674, startPoint y: 270, endPoint x: 493, endPoint y: 270, distance: 180.6
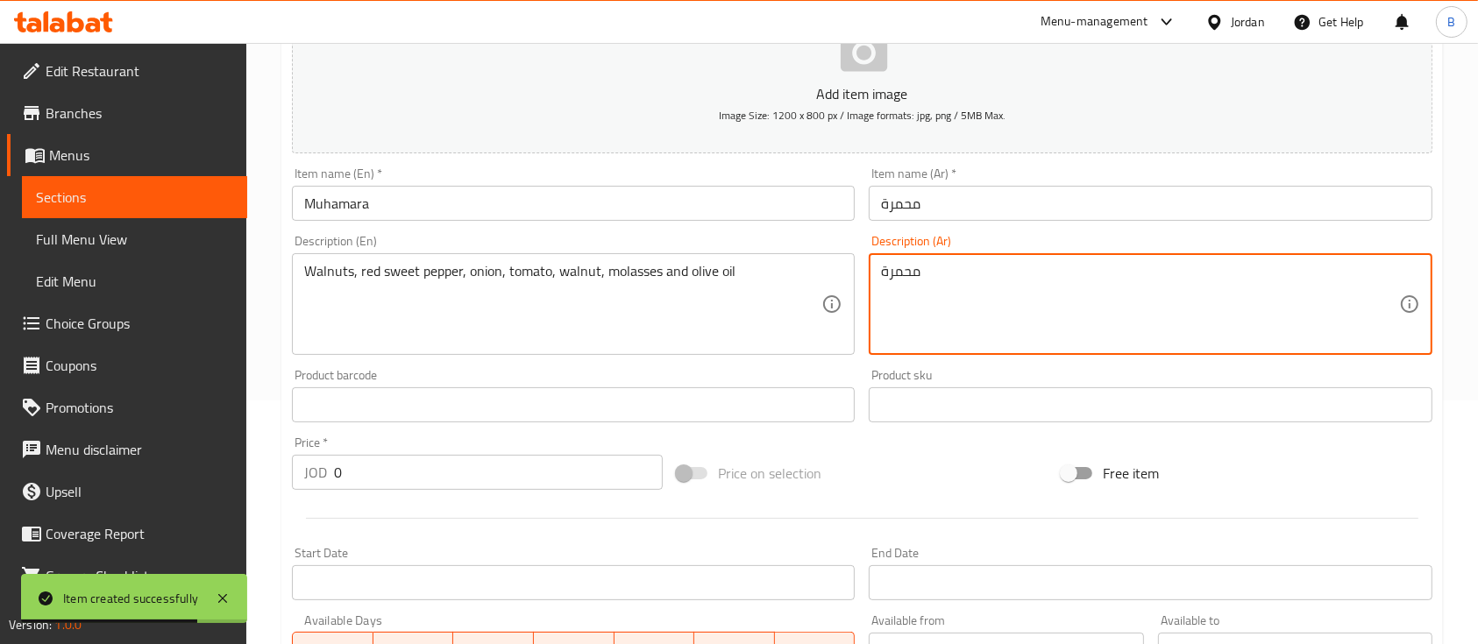
paste textarea "جوز وفلفل أحمر حلو ممزوج مع فتات الخبز وزيت الزيتون ودبس رمان"
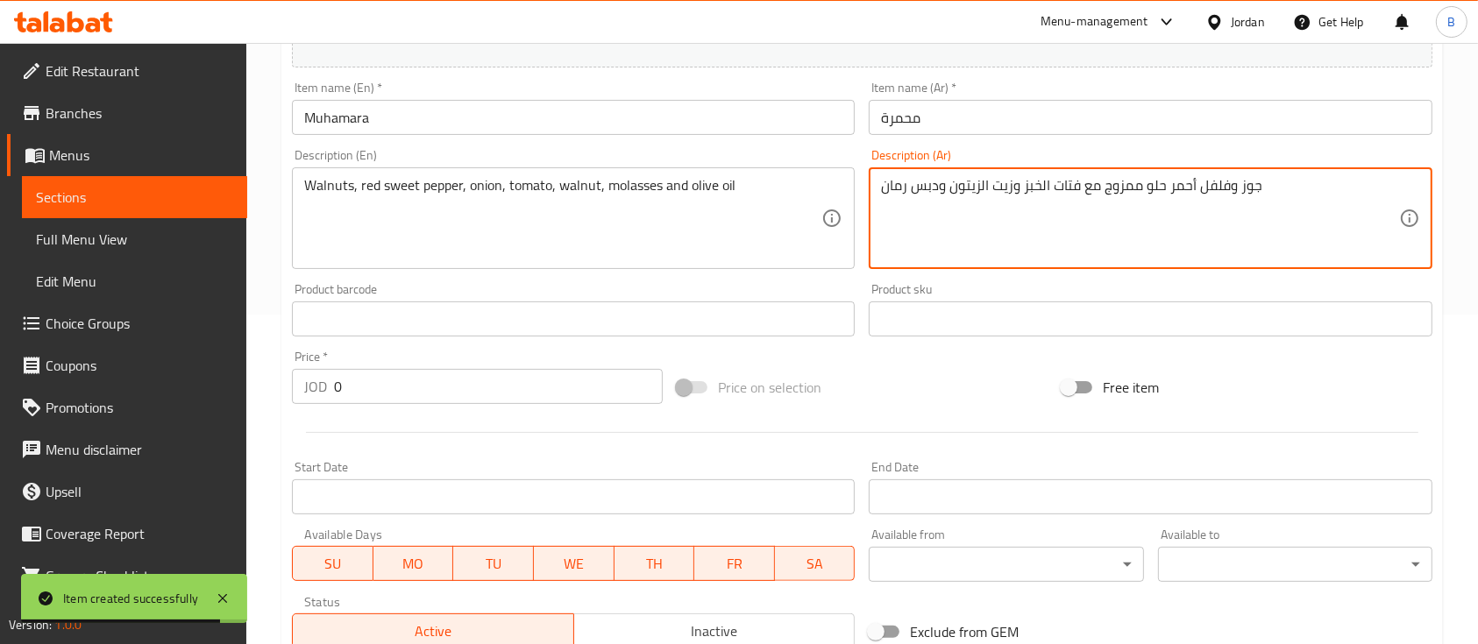
scroll to position [360, 0]
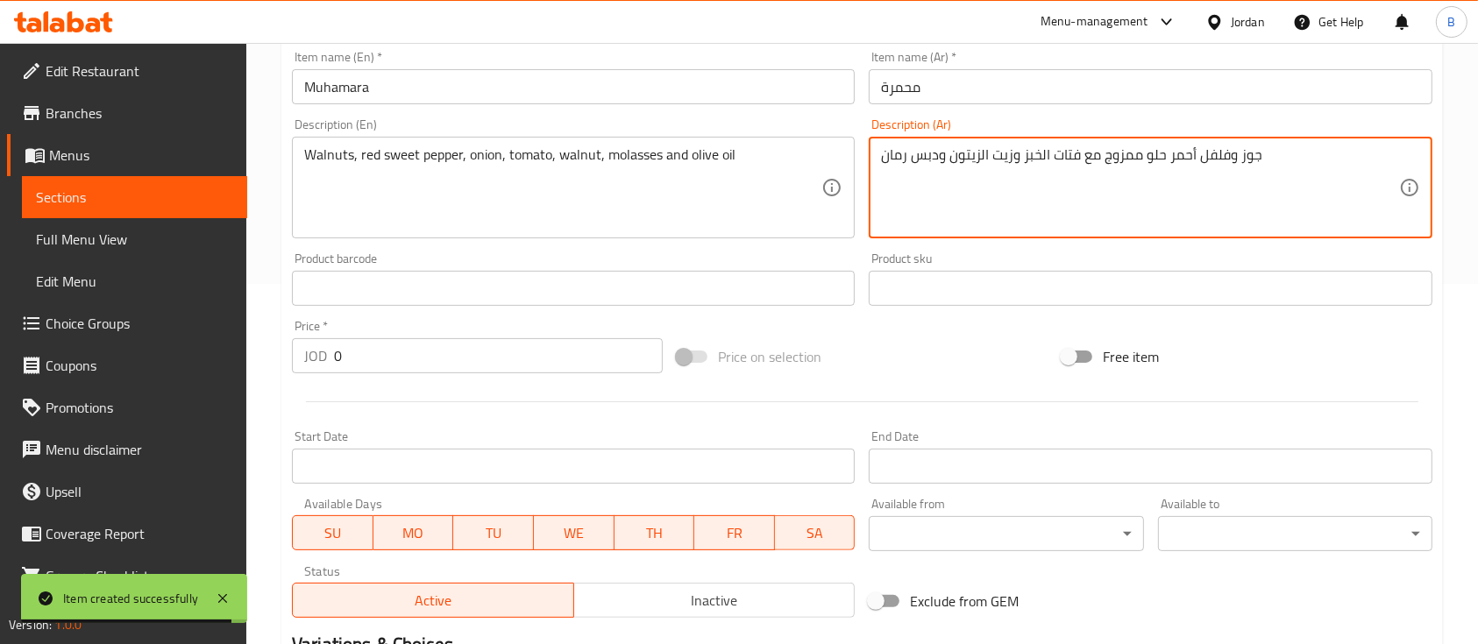
type textarea "جوز وفلفل أحمر حلو ممزوج مع فتات الخبز وزيت الزيتون ودبس رمان"
drag, startPoint x: 378, startPoint y: 371, endPoint x: 126, endPoint y: 367, distance: 251.6
click at [200, 367] on div "Edit Restaurant Branches Menus Sections Full Menu View Edit Menu Choice Groups …" at bounding box center [739, 281] width 1478 height 1196
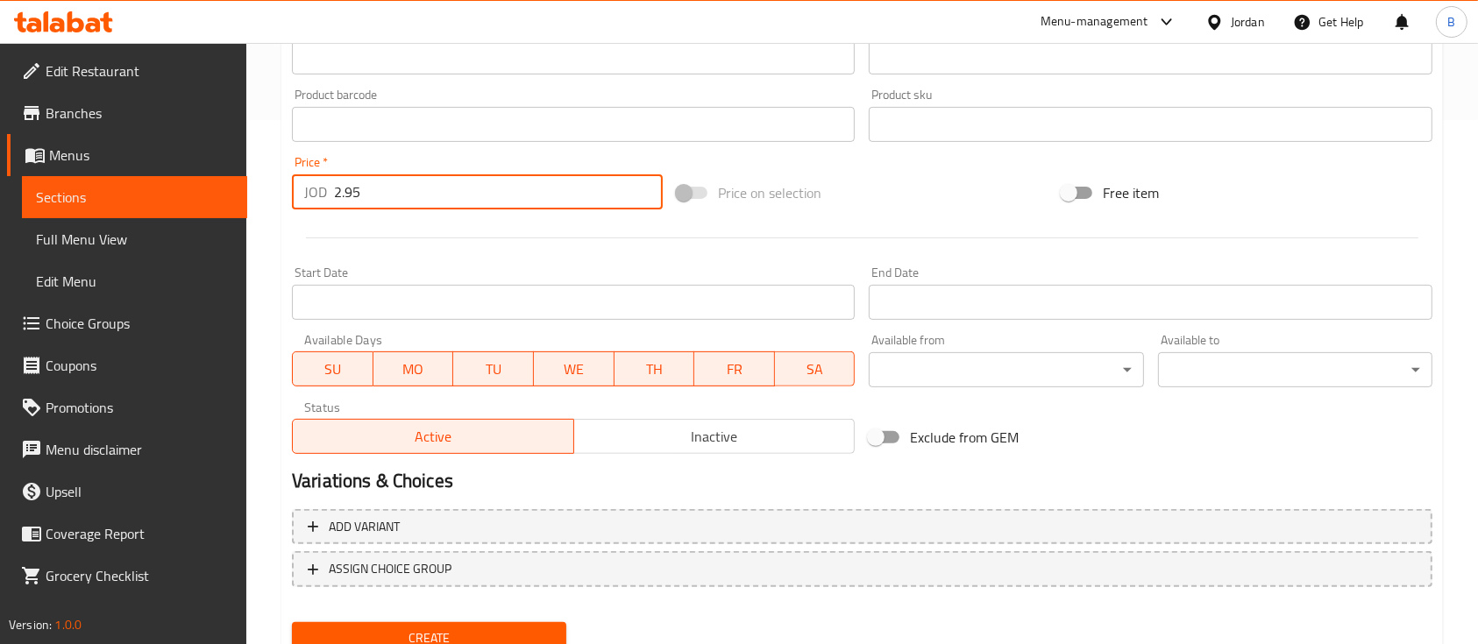
scroll to position [594, 0]
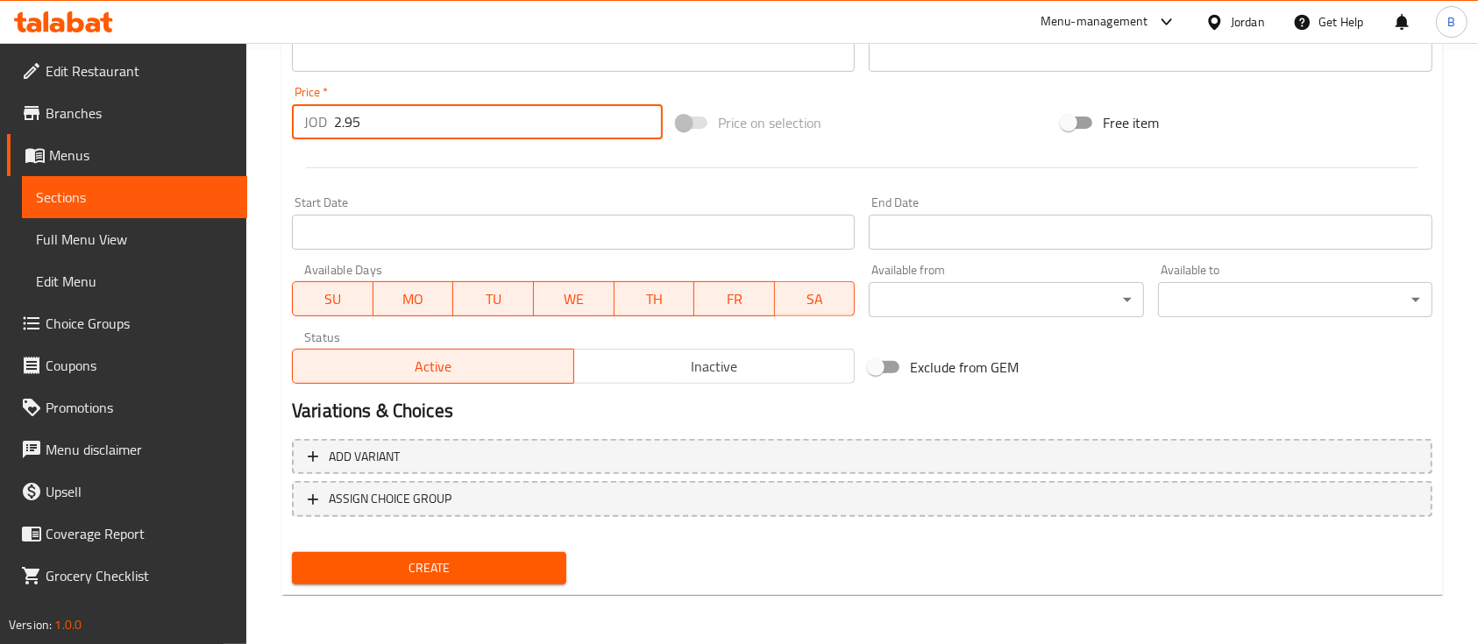
type input "2.95"
click at [487, 573] on span "Create" at bounding box center [429, 568] width 246 height 22
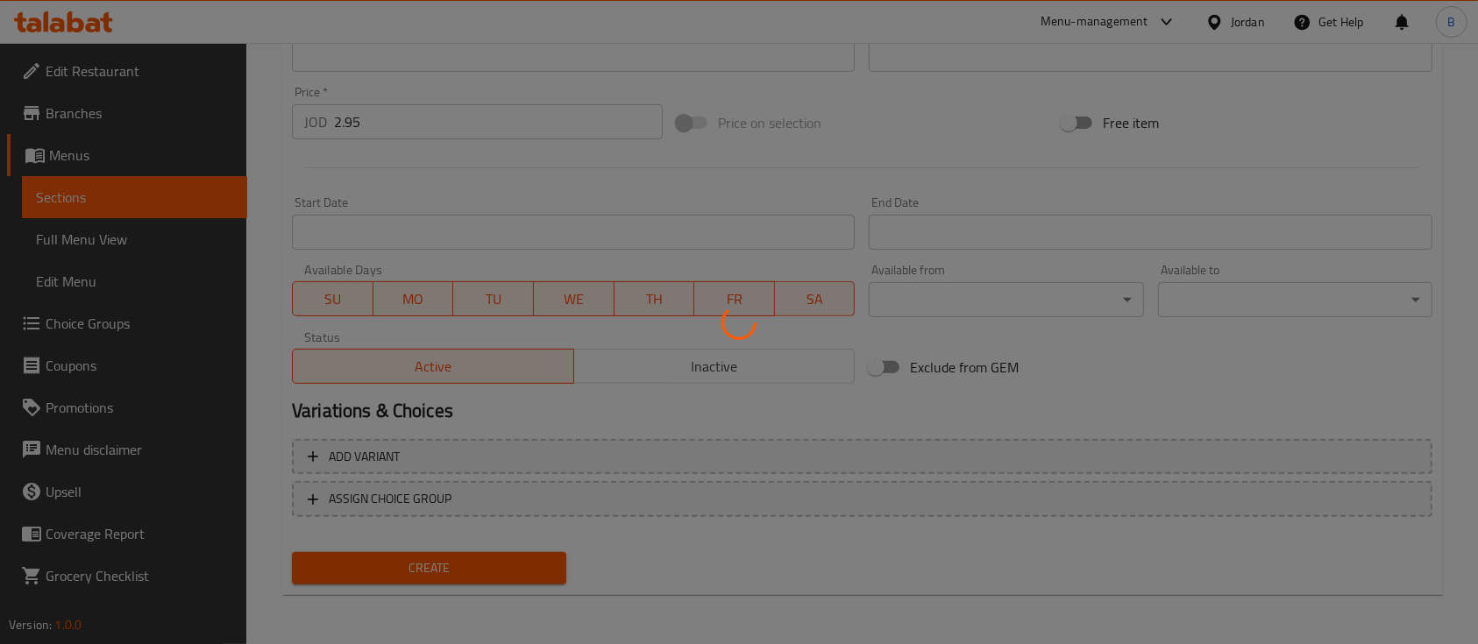
type input "0"
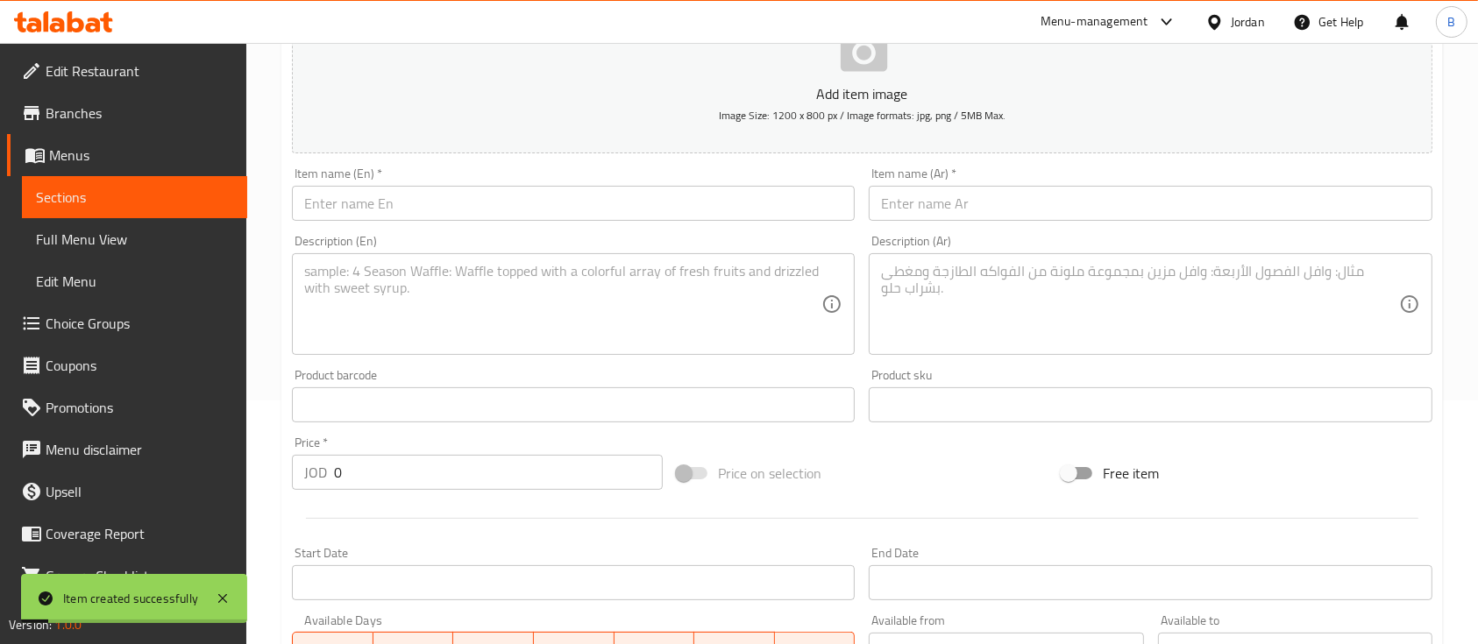
scroll to position [10, 0]
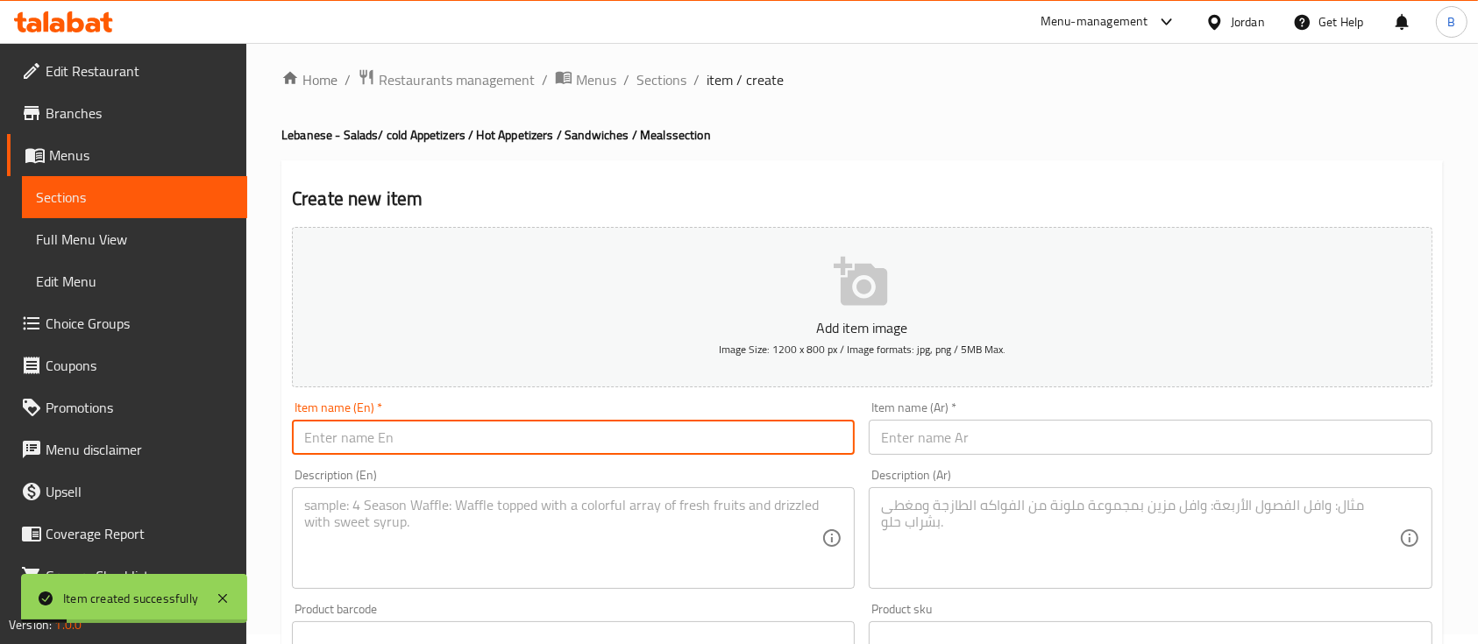
click at [429, 429] on input "text" at bounding box center [573, 437] width 563 height 35
paste input "Fattoush"
type input "Fattoush"
click at [947, 422] on input "text" at bounding box center [1150, 437] width 563 height 35
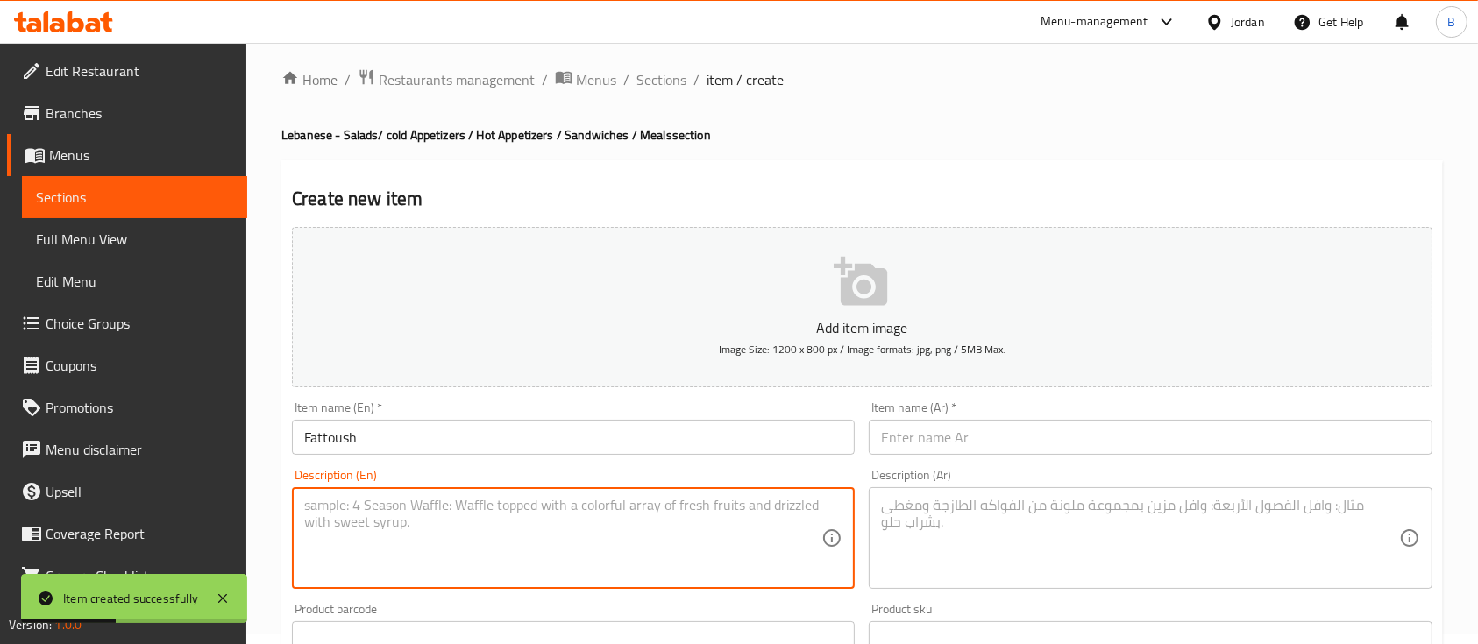
click at [612, 521] on textarea at bounding box center [562, 538] width 517 height 83
paste textarea "Mixed vegetables salad with toasted bread and molasses dressing"
type textarea "Mixed vegetables salad with toasted bread and molasses dressing"
click at [924, 424] on input "text" at bounding box center [1150, 437] width 563 height 35
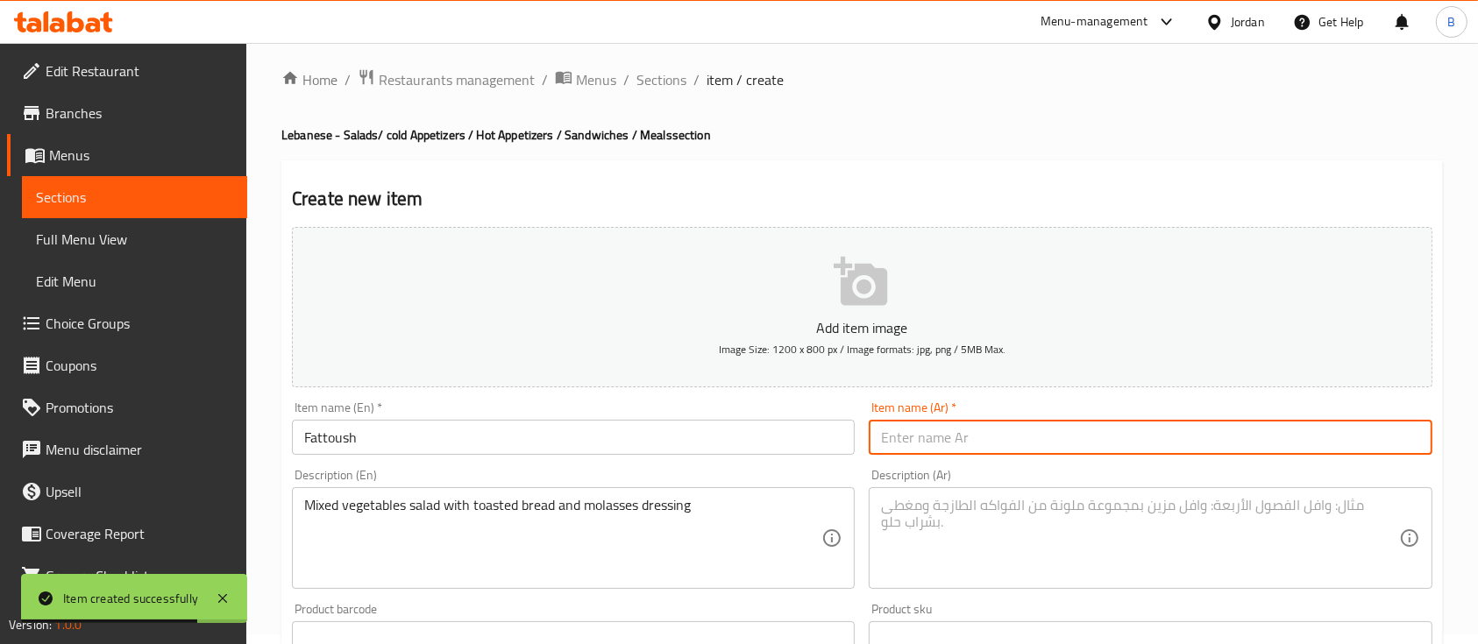
paste input "فتوش"
type input "فتوش"
click at [955, 576] on textarea at bounding box center [1139, 538] width 517 height 83
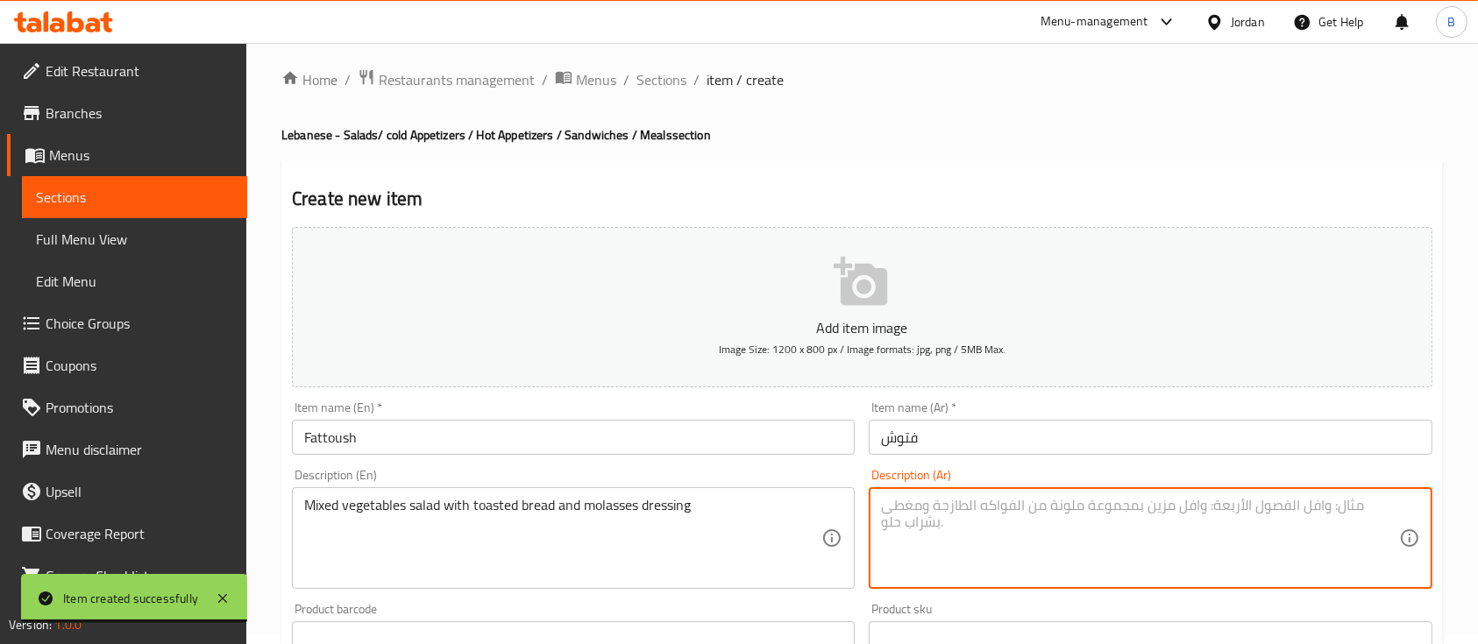
paste textarea "سلطة خضار مشكلة مع خبز محمص وصلصة دبس الرمان"
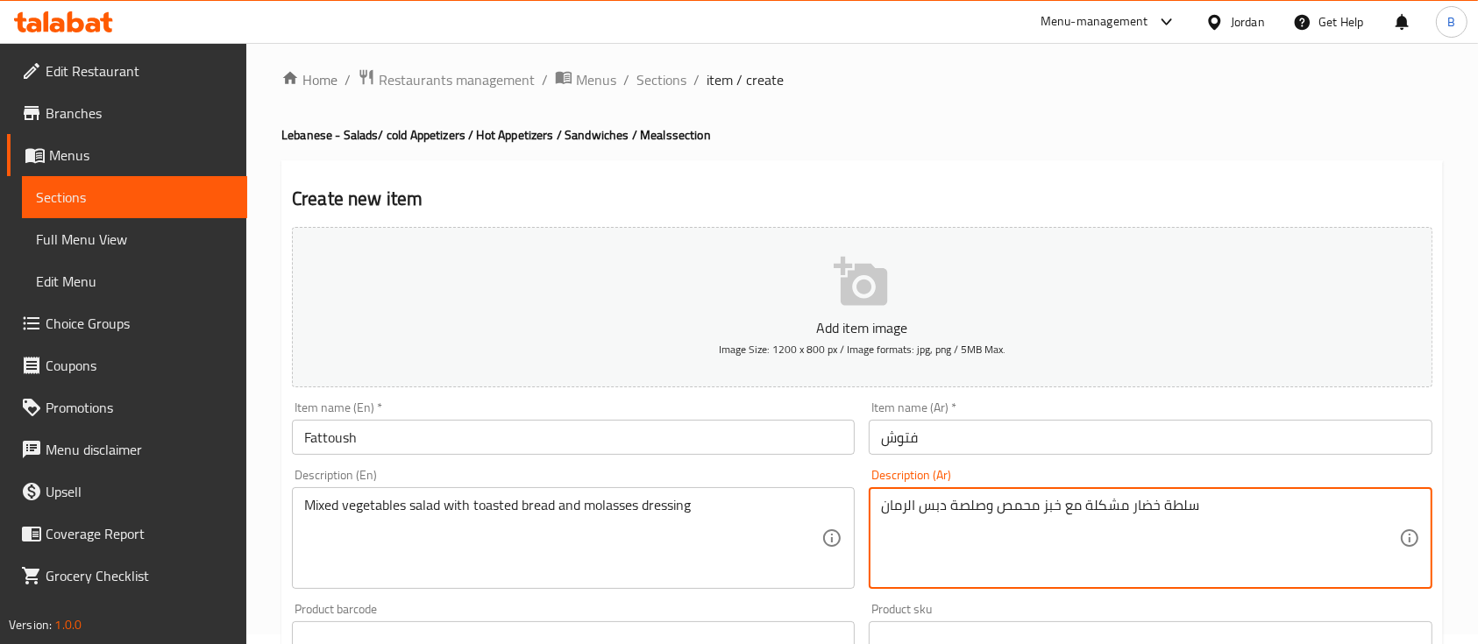
scroll to position [126, 0]
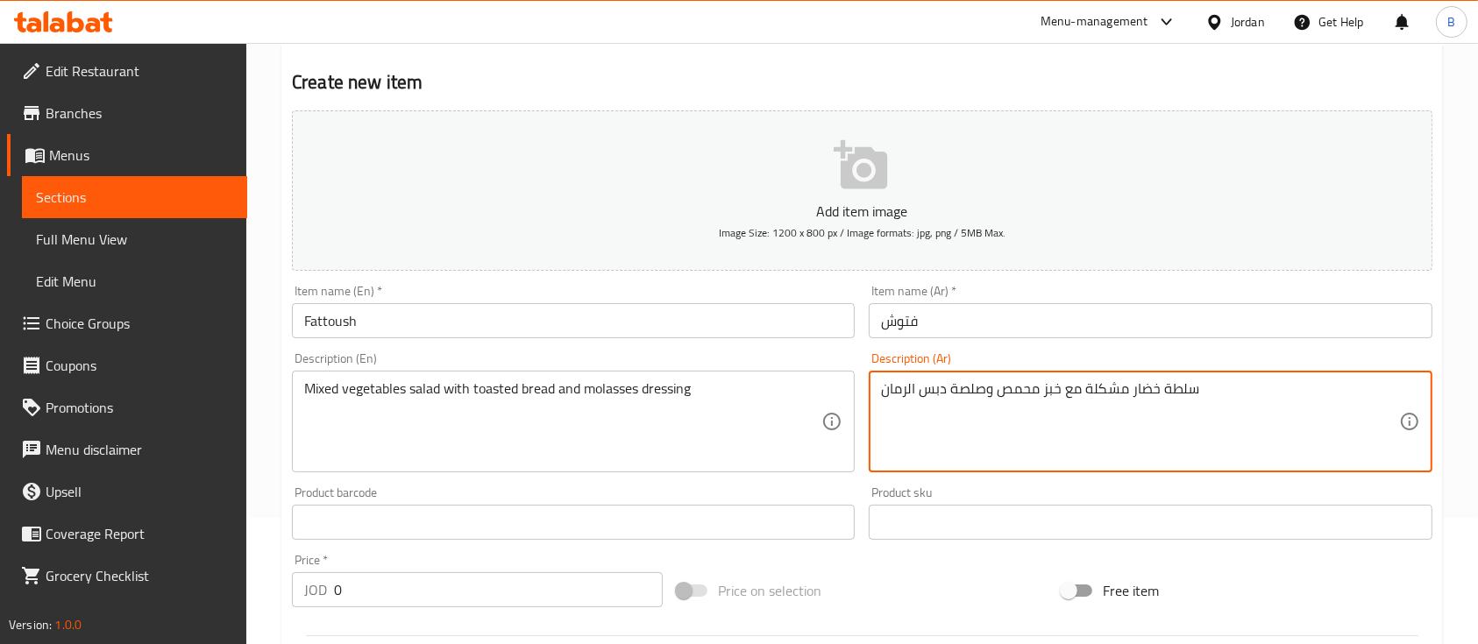
type textarea "سلطة خضار مشكلة مع خبز محمص وصلصة دبس الرمان"
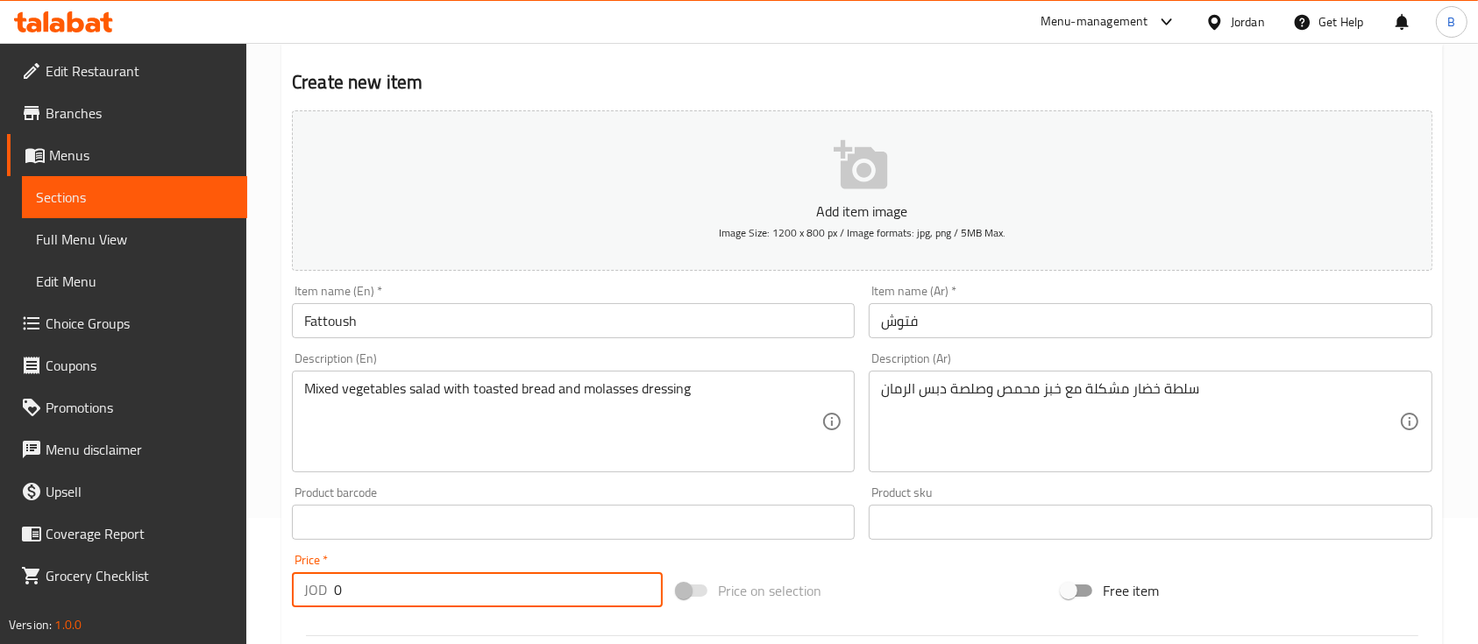
drag, startPoint x: 382, startPoint y: 599, endPoint x: 0, endPoint y: 532, distance: 387.9
click at [59, 547] on div "Edit Restaurant Branches Menus Sections Full Menu View Edit Menu Choice Groups …" at bounding box center [739, 515] width 1478 height 1196
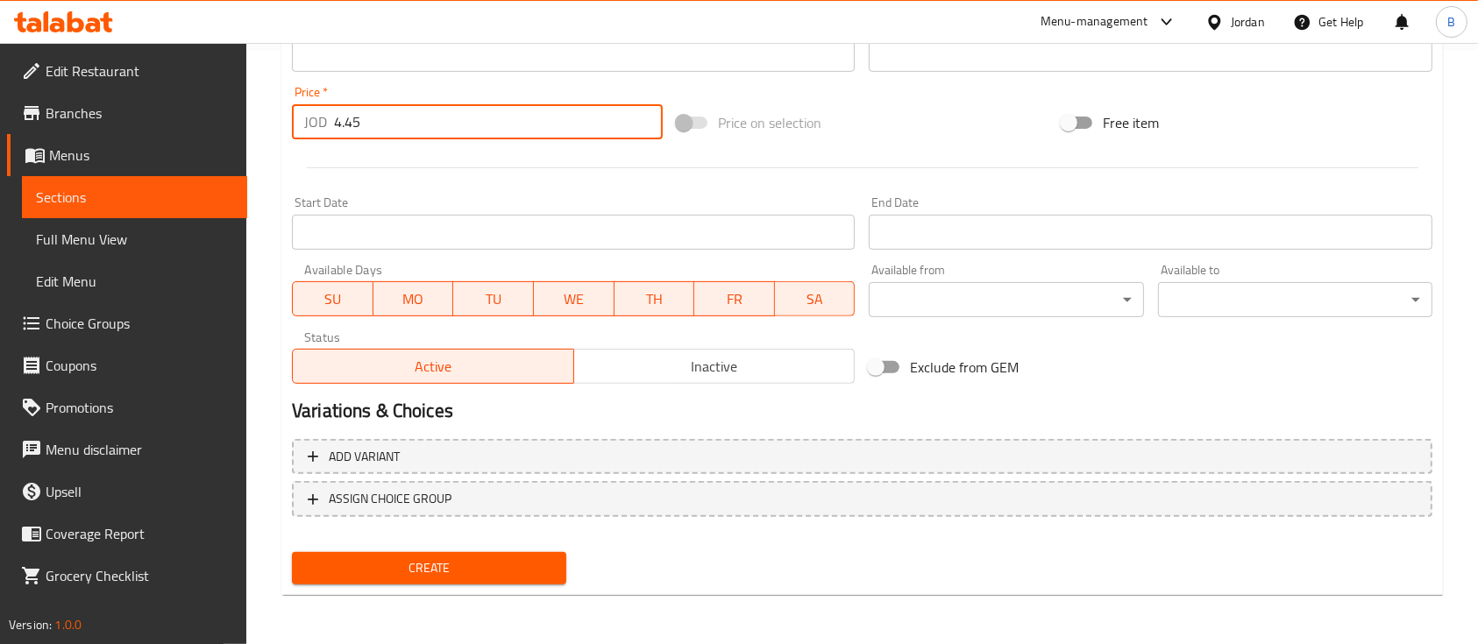
click at [477, 559] on span "Create" at bounding box center [429, 568] width 246 height 22
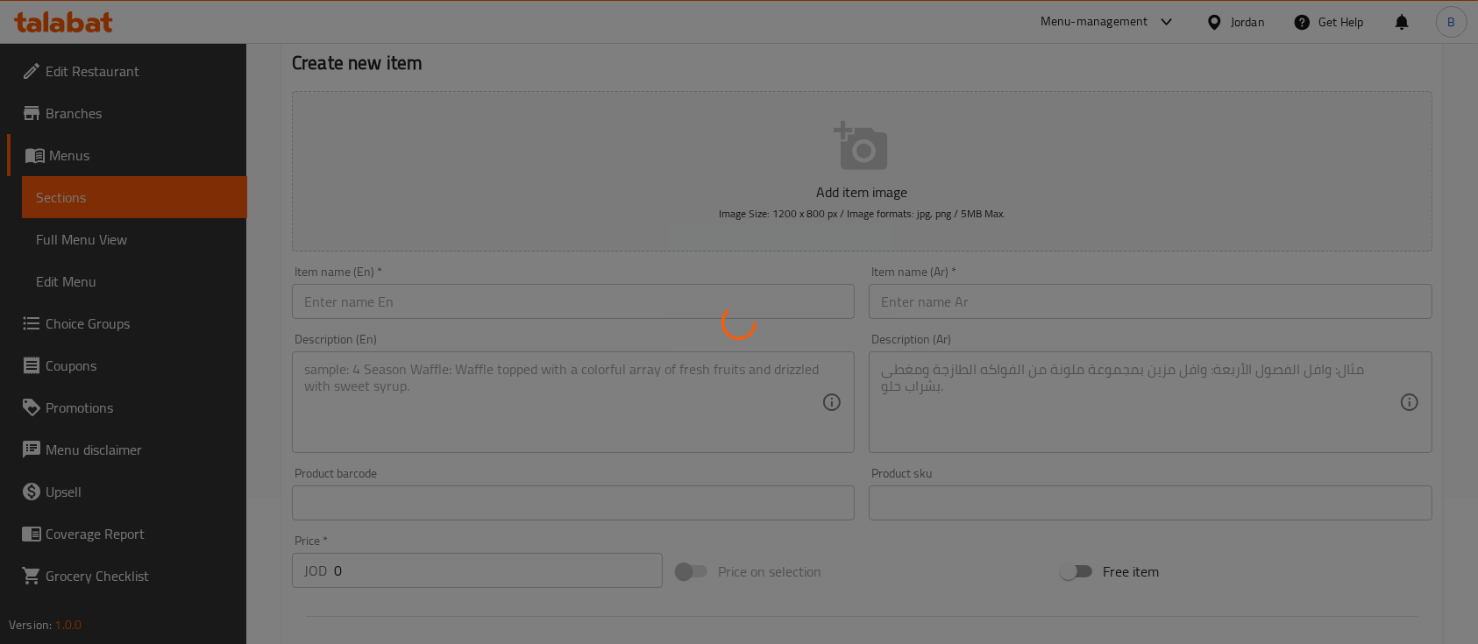
scroll to position [0, 0]
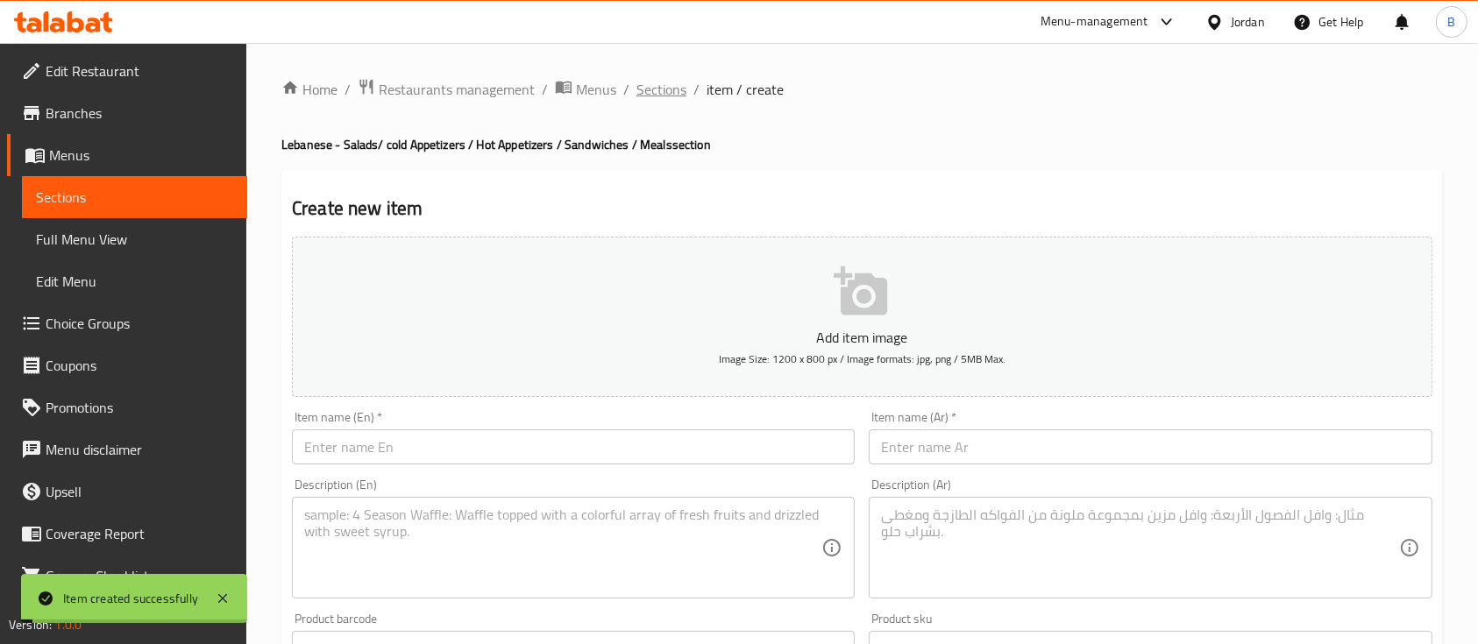
click at [676, 89] on span "Sections" at bounding box center [661, 89] width 50 height 21
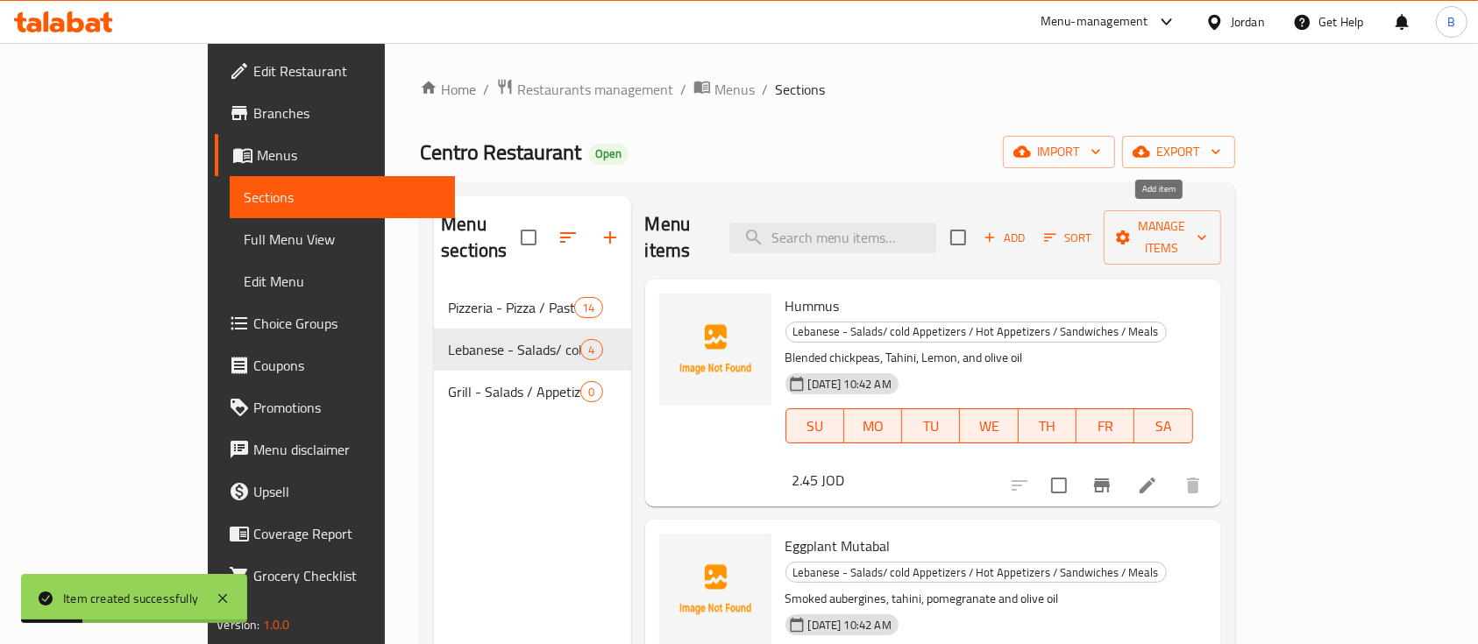
click at [1028, 228] on span "Add" at bounding box center [1004, 238] width 47 height 20
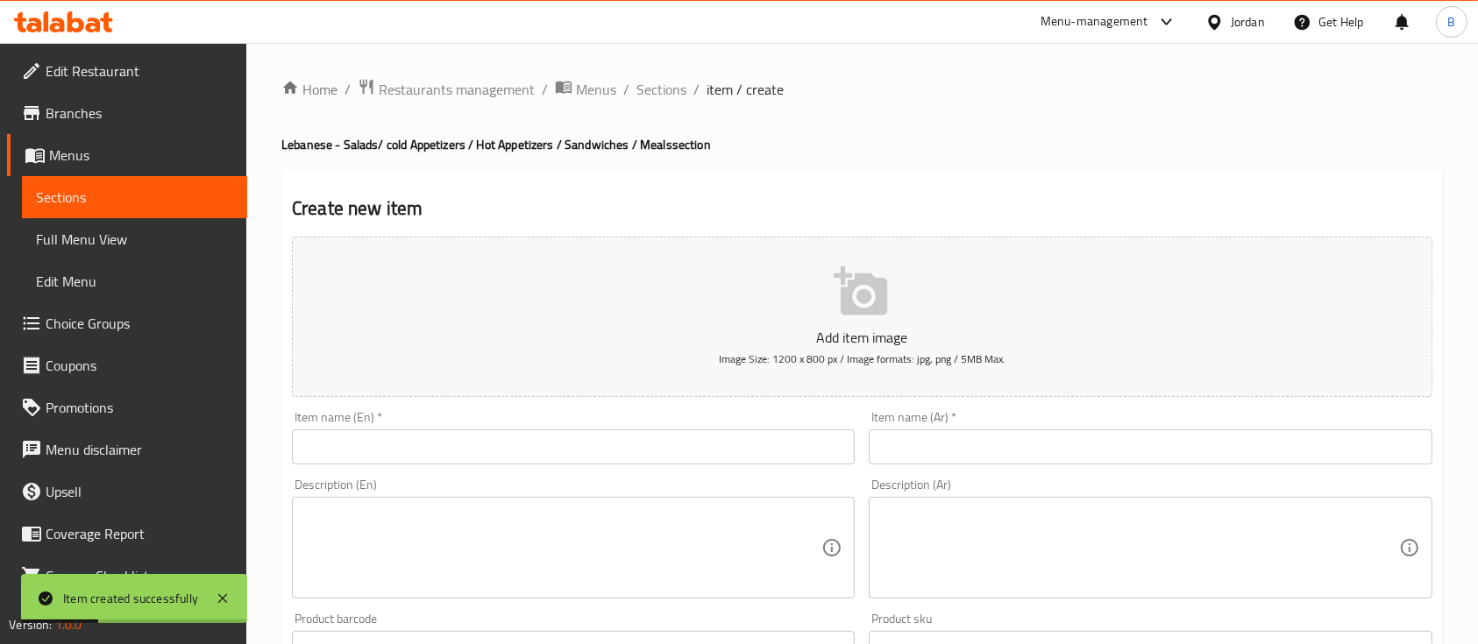
click at [488, 438] on input "text" at bounding box center [573, 446] width 563 height 35
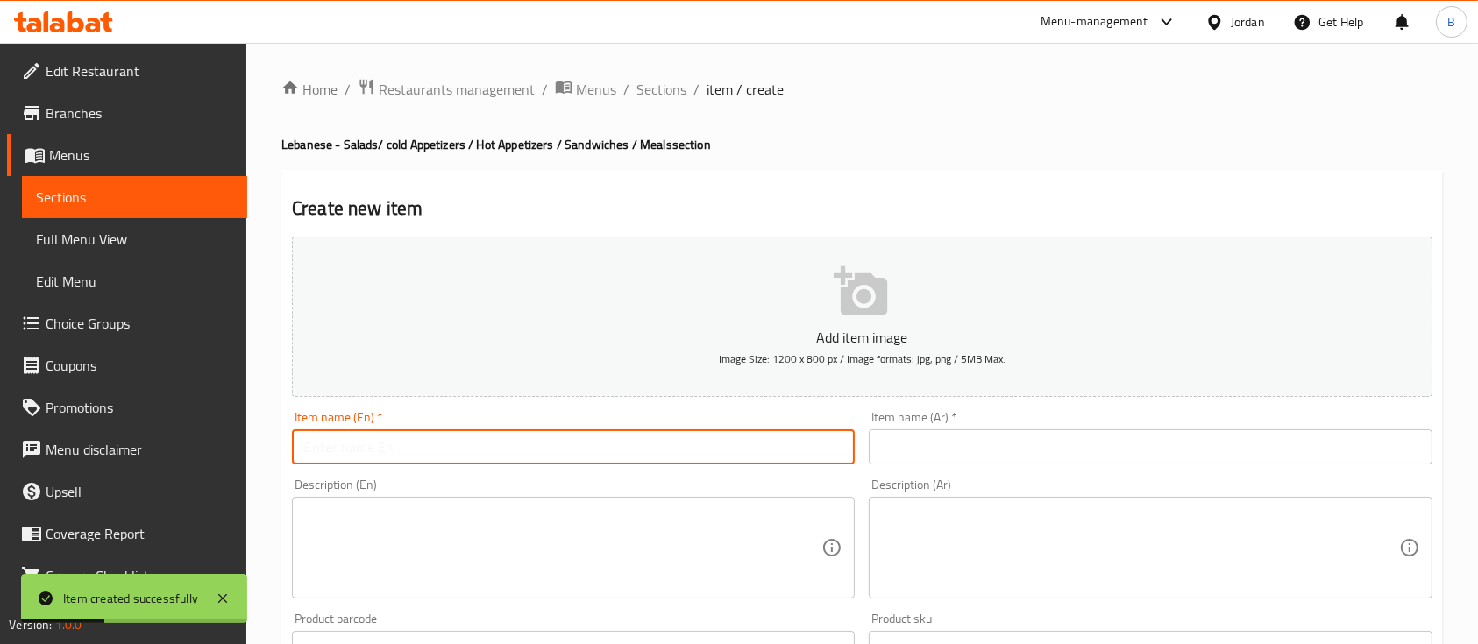
paste input "Tabouleh"
click at [579, 494] on div "Description (En) Description (En)" at bounding box center [573, 539] width 563 height 120
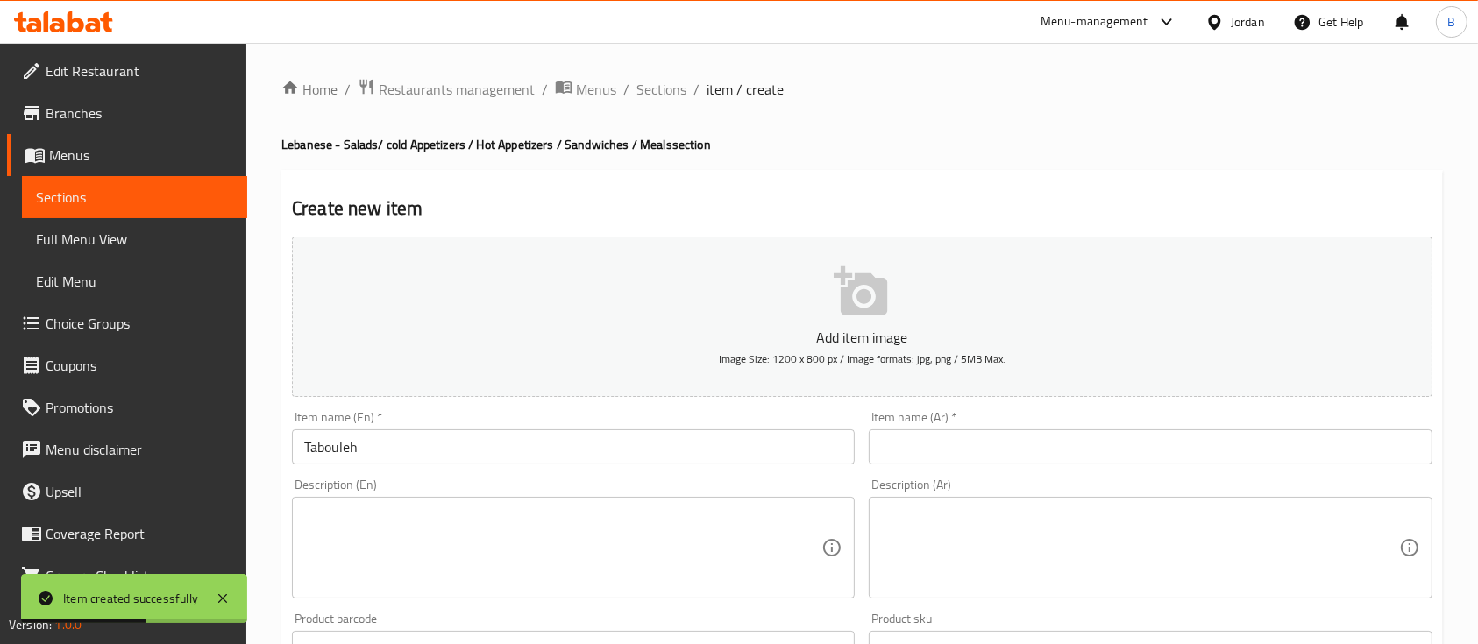
click at [544, 550] on textarea at bounding box center [562, 548] width 517 height 83
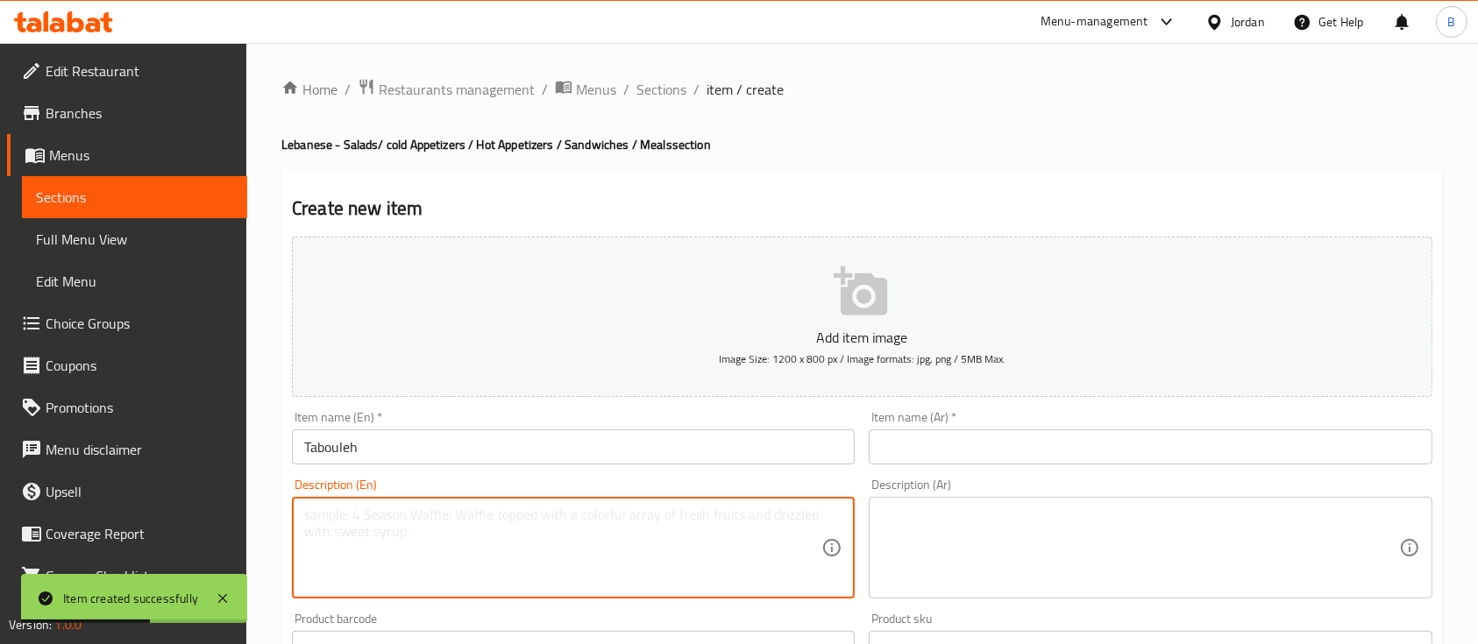
paste textarea "Parsley, tomatoes, mint, onion, bulgur, olive oil, and lemon"
click at [955, 449] on input "text" at bounding box center [1150, 446] width 563 height 35
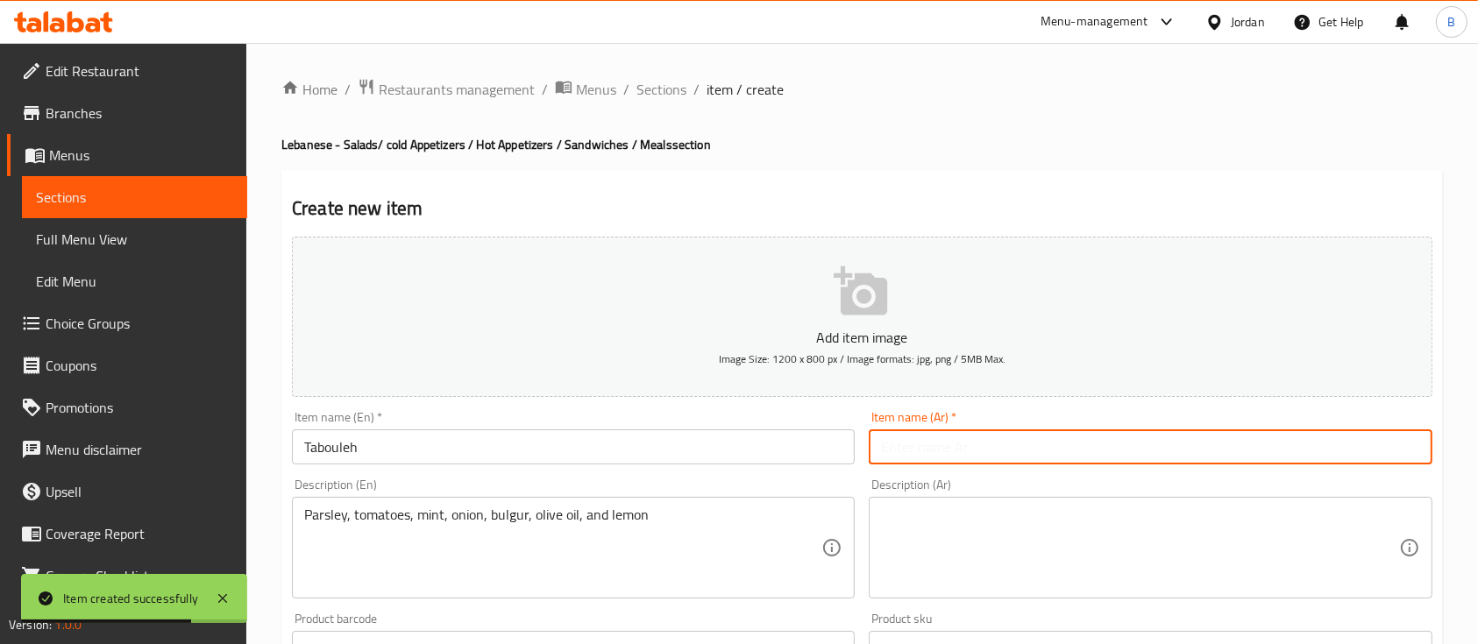
paste input "تبوله"
click at [955, 577] on textarea at bounding box center [1139, 548] width 517 height 83
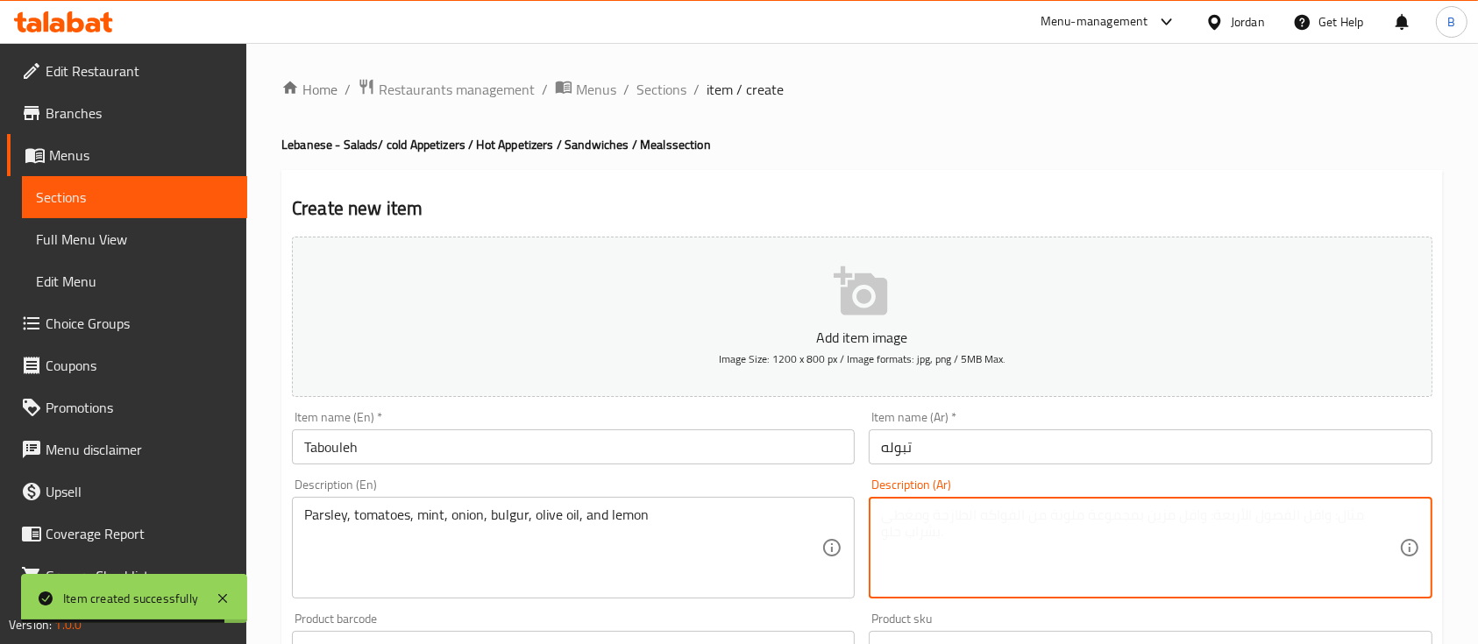
paste textarea "بقدونس، طماطم، نعناع، بصل، برغل، زيت زيتون وعصير ليمون"
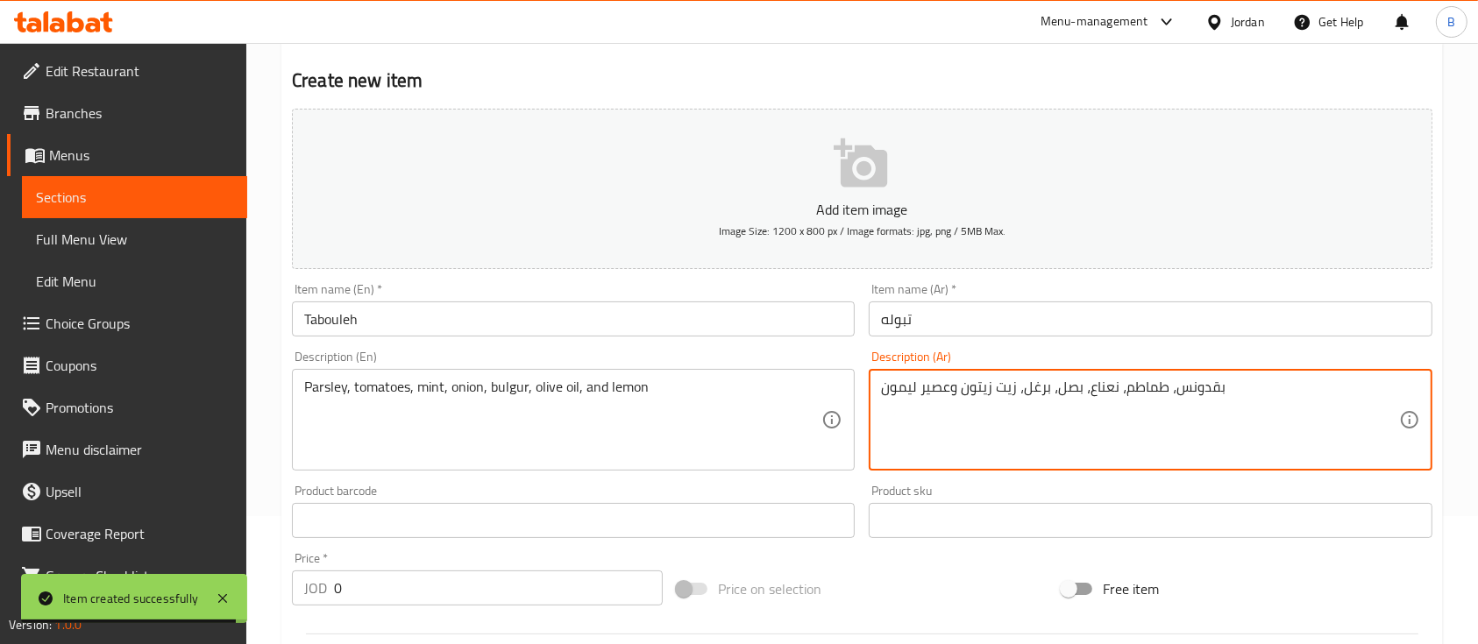
scroll to position [233, 0]
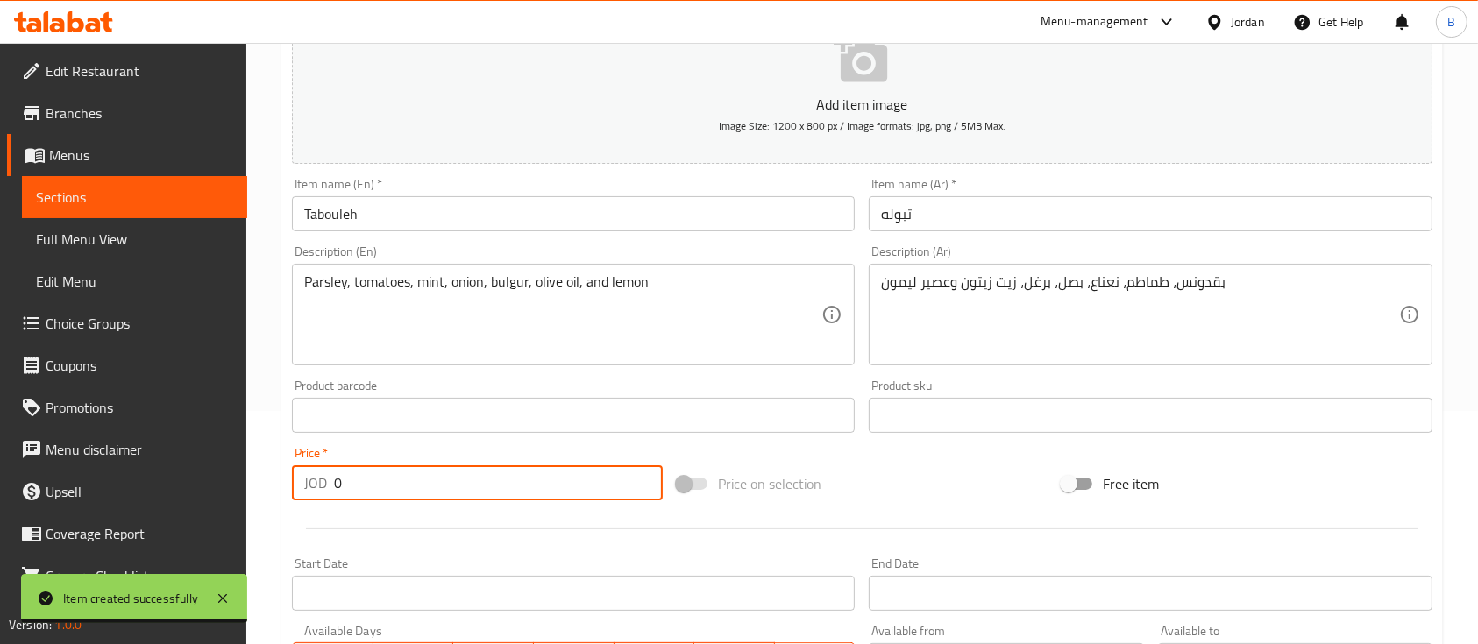
drag, startPoint x: 438, startPoint y: 492, endPoint x: 27, endPoint y: 451, distance: 413.0
click at [65, 451] on div "Edit Restaurant Branches Menus Sections Full Menu View Edit Menu Choice Groups …" at bounding box center [739, 408] width 1478 height 1196
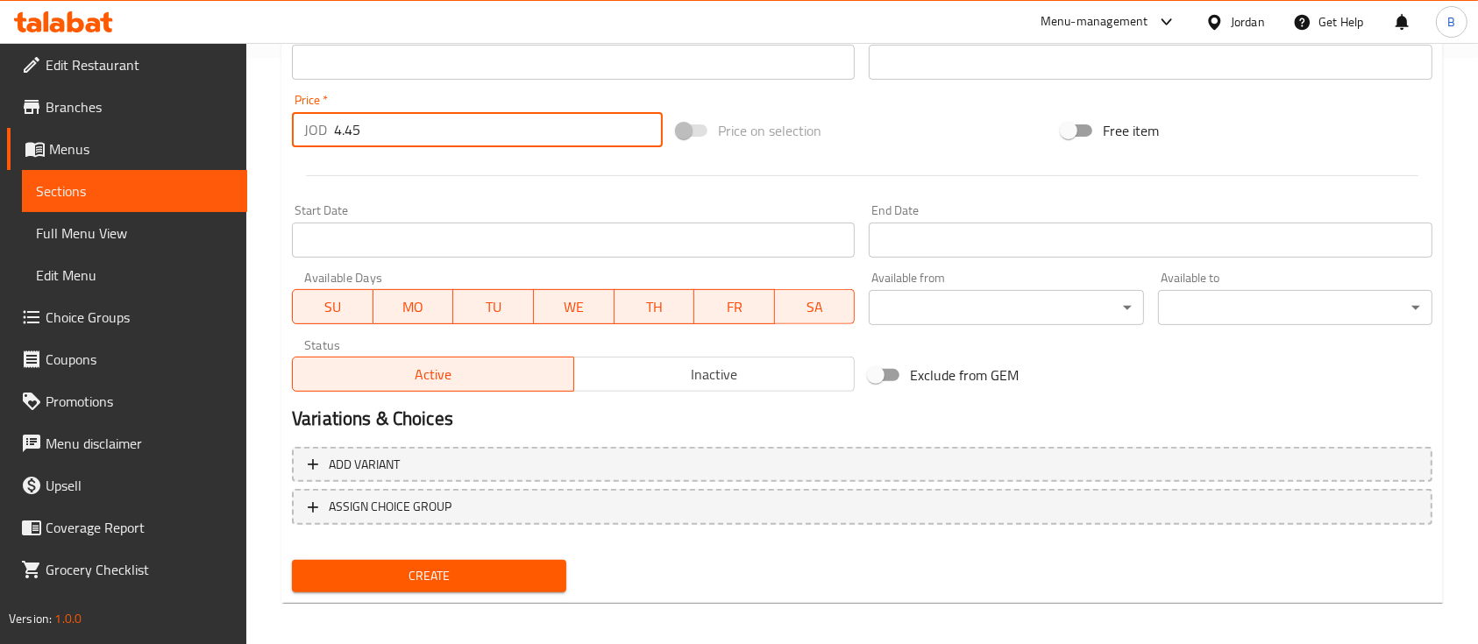
scroll to position [594, 0]
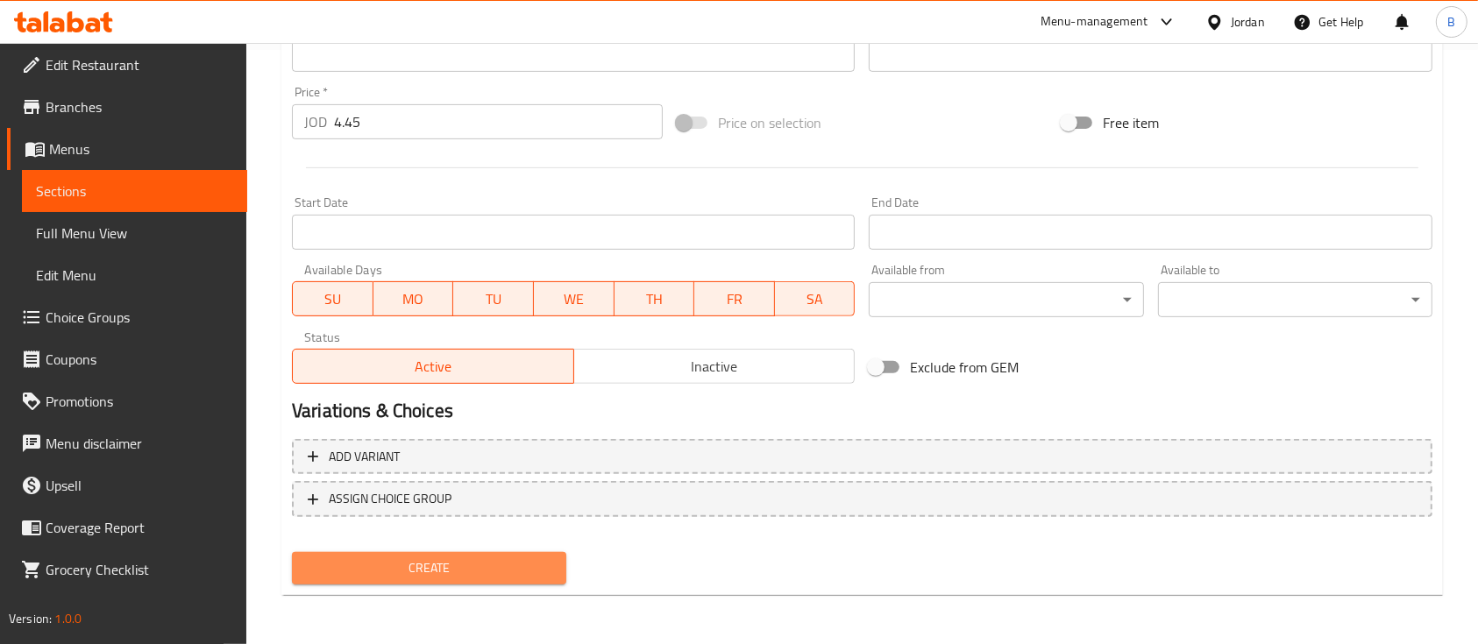
click at [446, 574] on span "Create" at bounding box center [429, 568] width 246 height 22
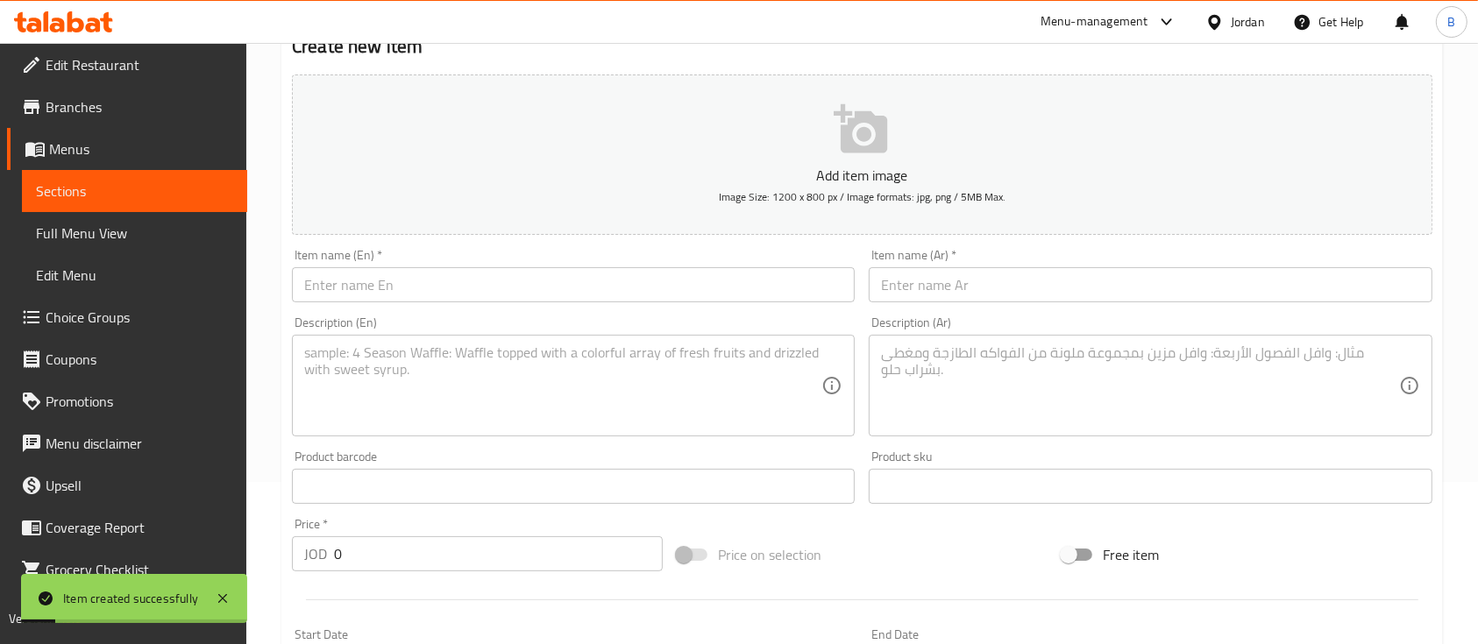
scroll to position [126, 0]
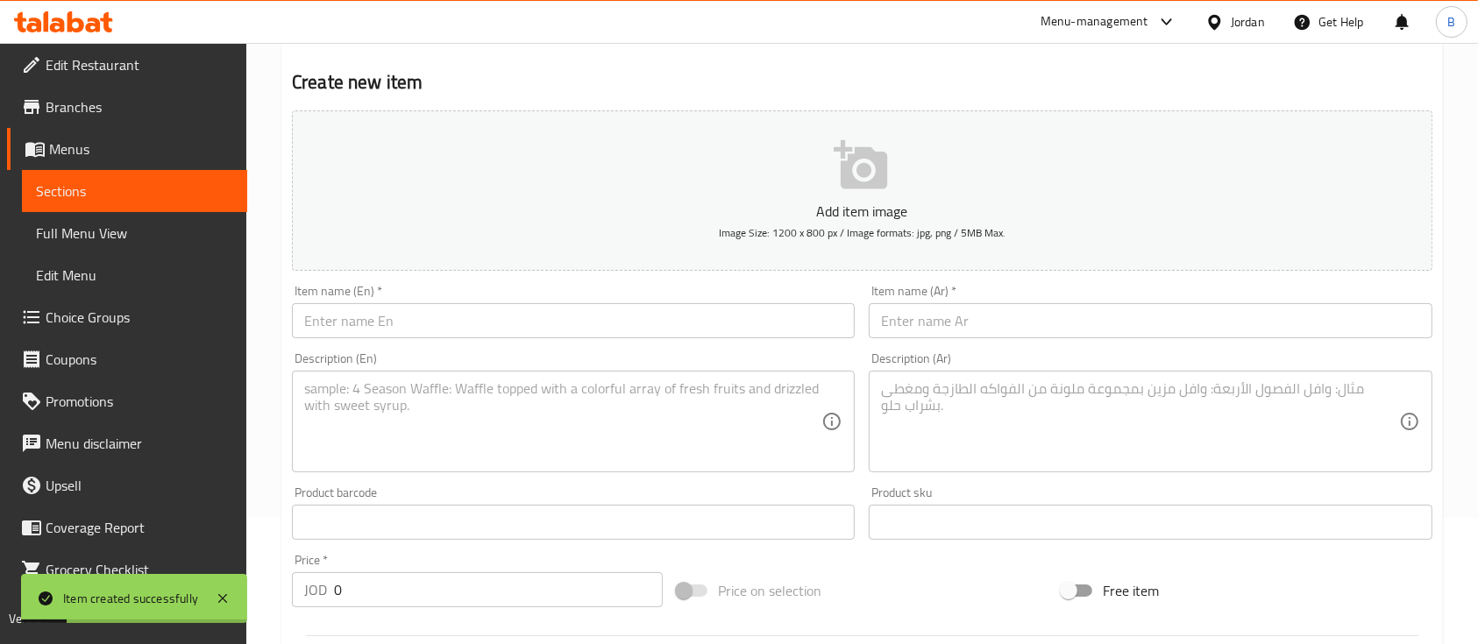
click at [445, 326] on input "text" at bounding box center [573, 320] width 563 height 35
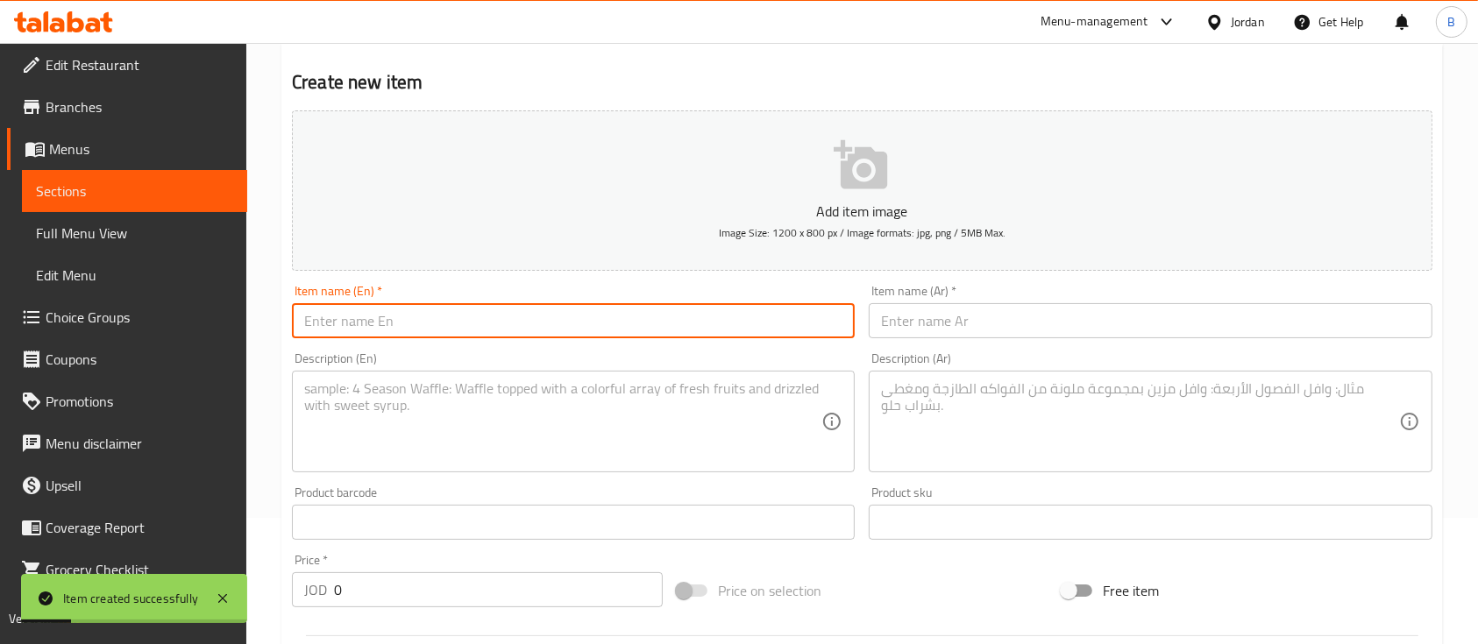
paste input "Rocca Salad"
click at [564, 417] on textarea at bounding box center [562, 421] width 517 height 83
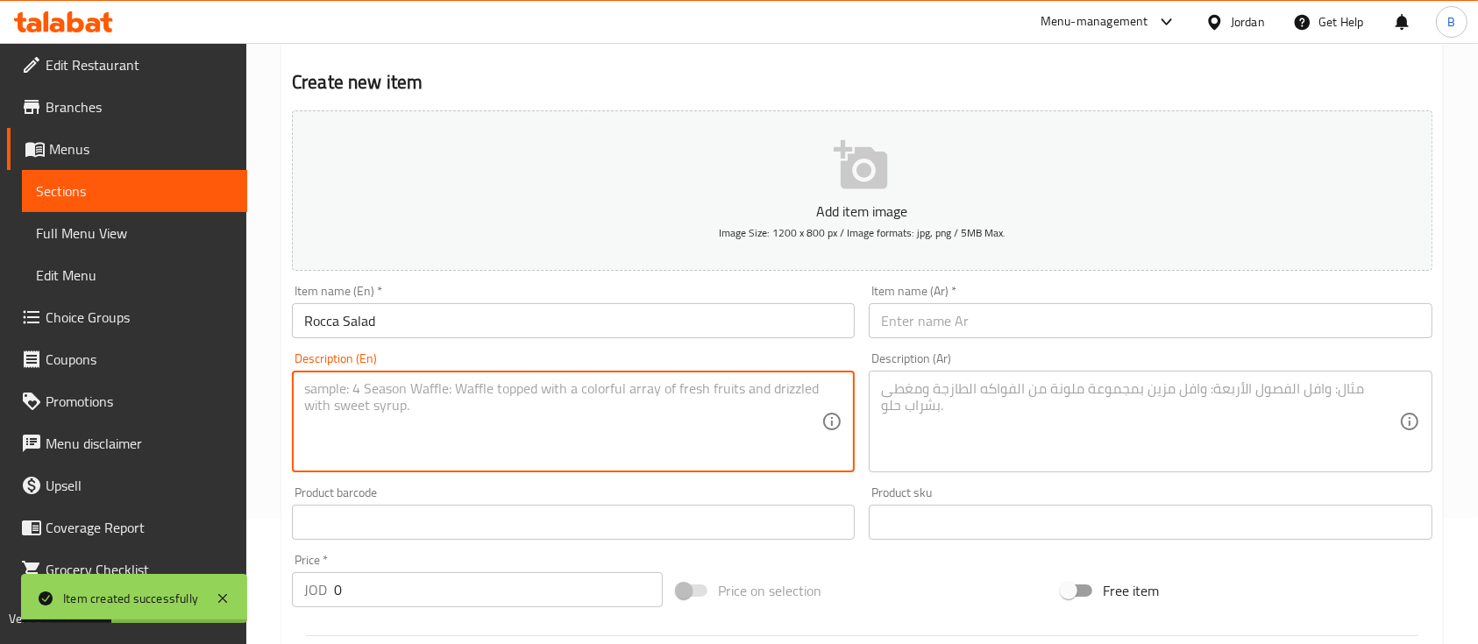
paste textarea "Fresh Rocca, tomato, onion, seasoned with lemon, olive oil, and summak"
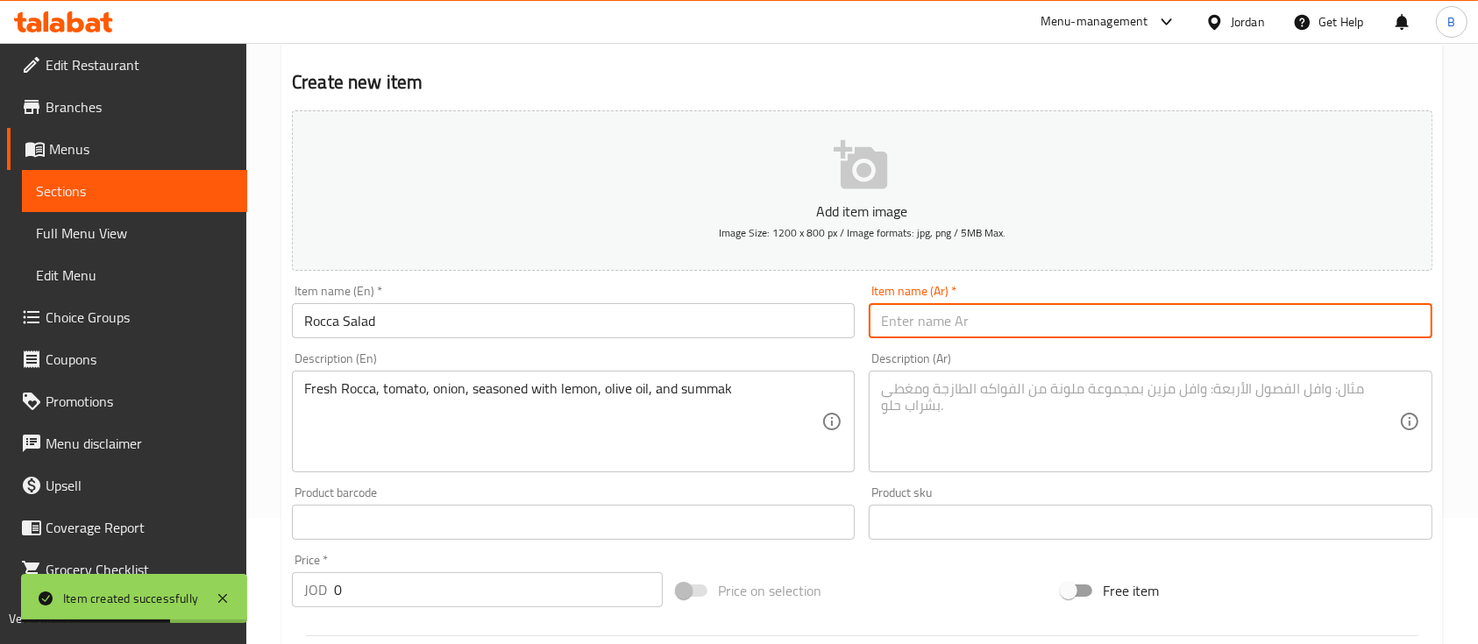
click at [972, 334] on input "text" at bounding box center [1150, 320] width 563 height 35
paste input "سلطة روكا"
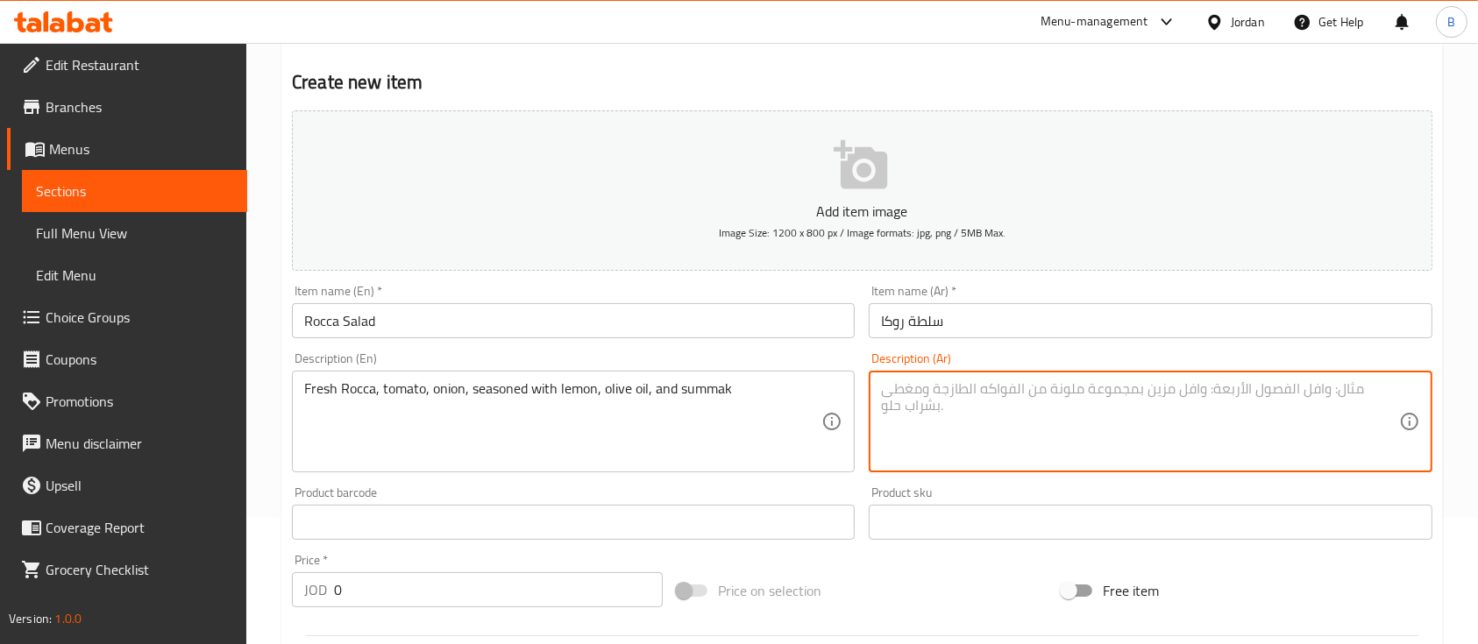
click at [945, 413] on textarea at bounding box center [1139, 421] width 517 height 83
paste textarea "روكا طازجة، بندورة ، بصل، عصير الليمون زيت زيتون وسماق"
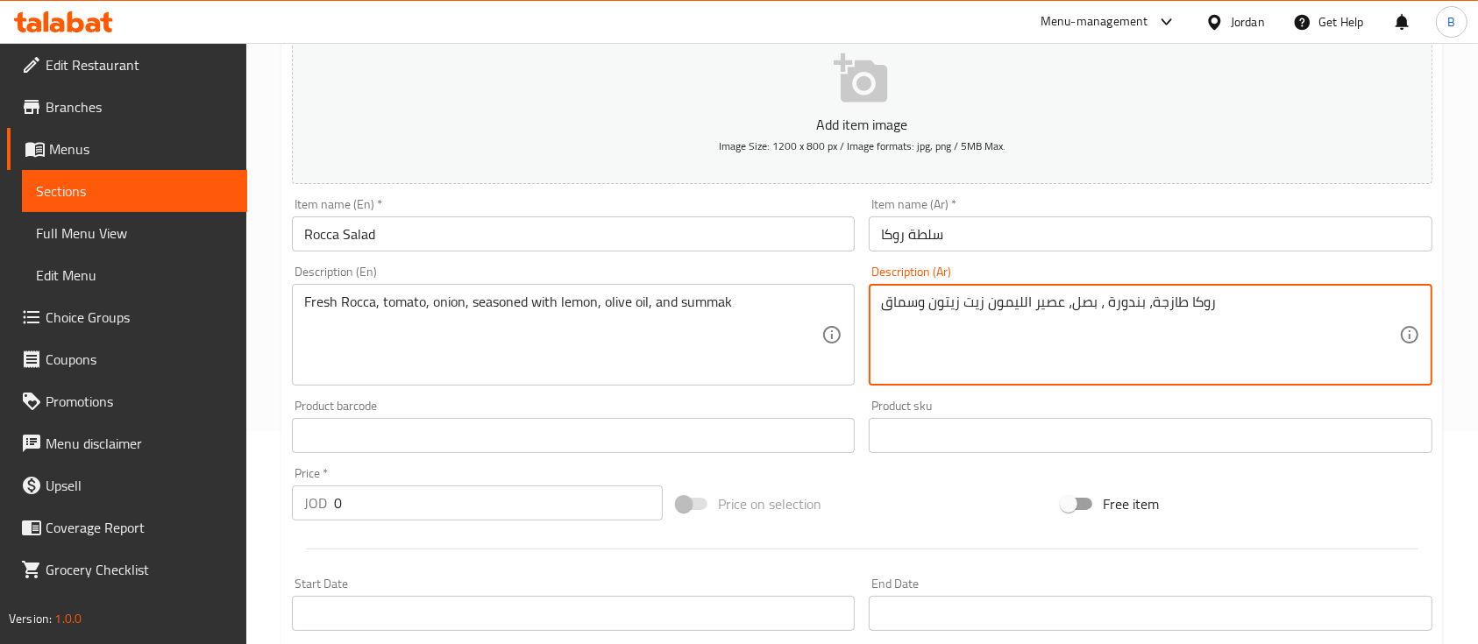
scroll to position [244, 0]
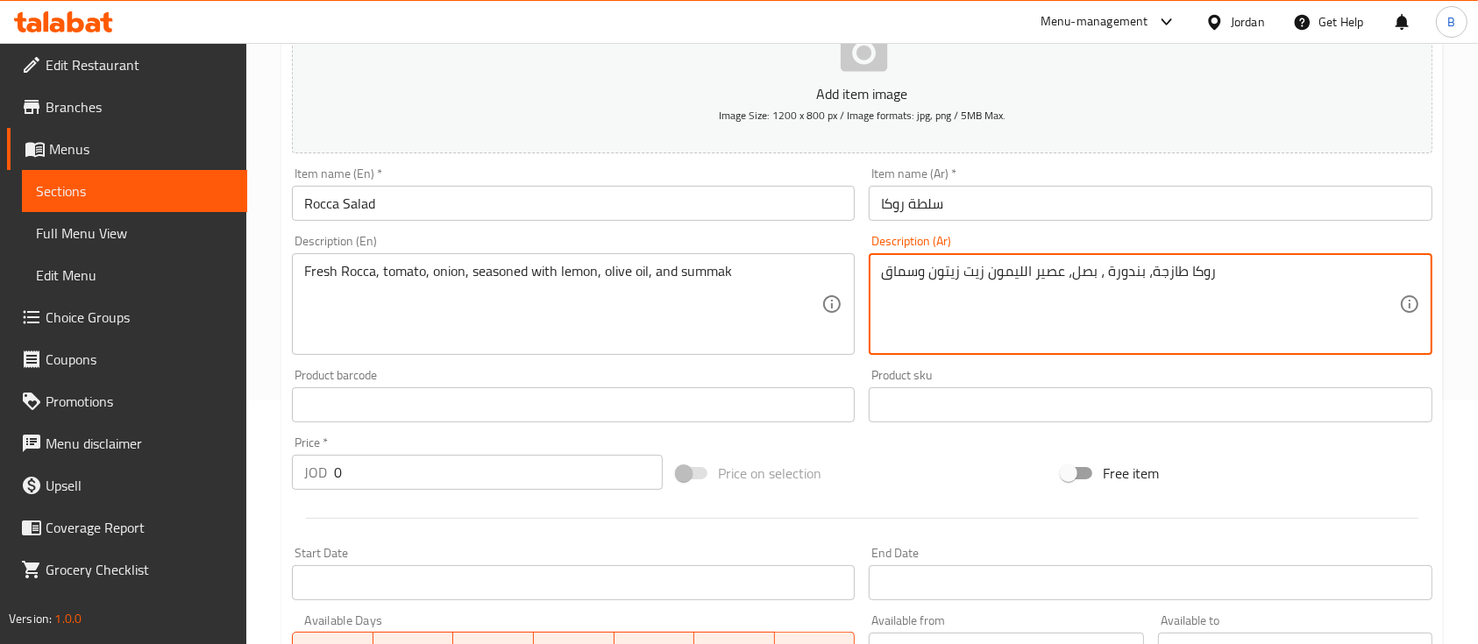
drag, startPoint x: 430, startPoint y: 481, endPoint x: 30, endPoint y: 475, distance: 400.6
click at [76, 477] on div "Edit Restaurant Branches Menus Sections Full Menu View Edit Menu Choice Groups …" at bounding box center [739, 397] width 1478 height 1196
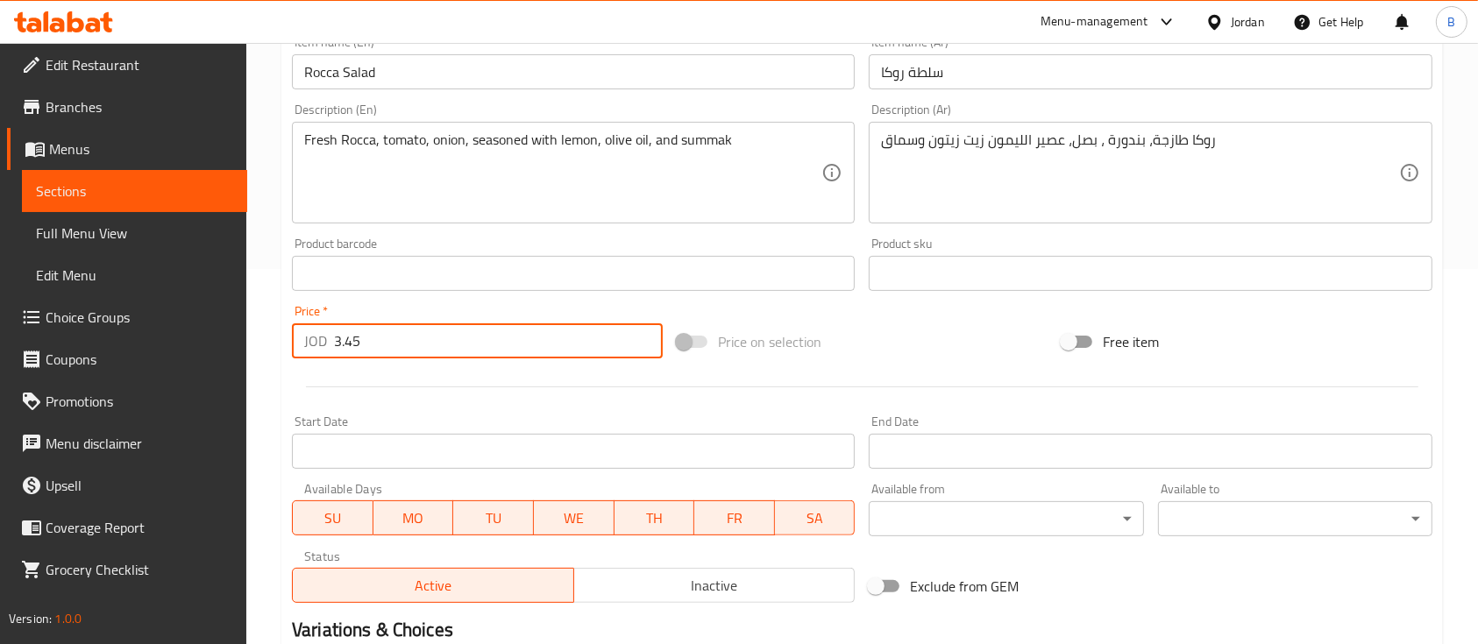
scroll to position [594, 0]
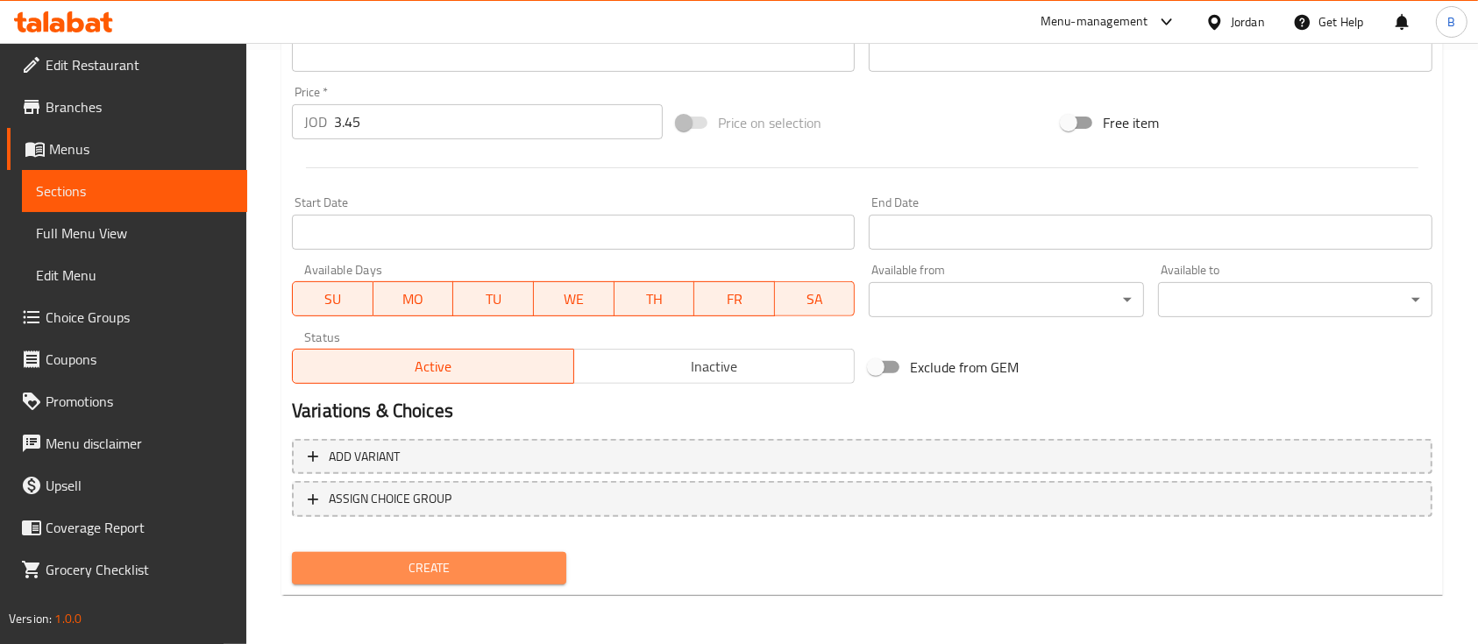
click at [435, 570] on span "Create" at bounding box center [429, 568] width 246 height 22
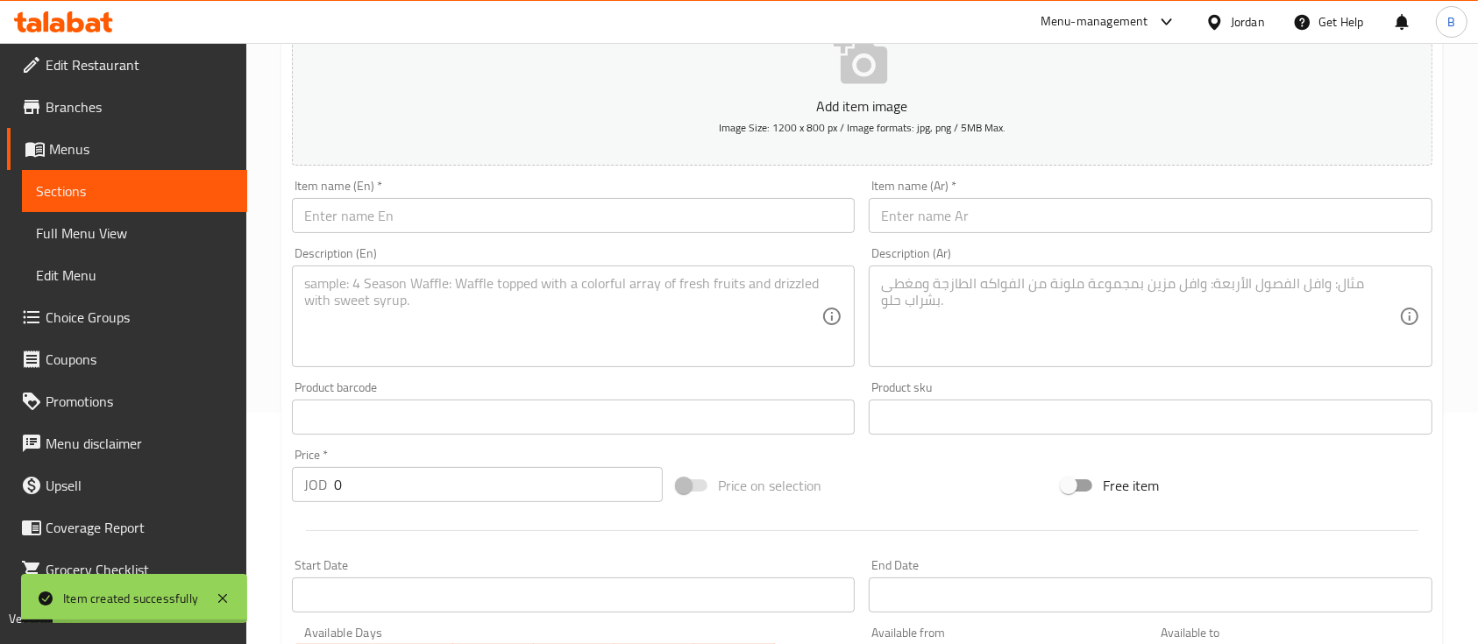
scroll to position [126, 0]
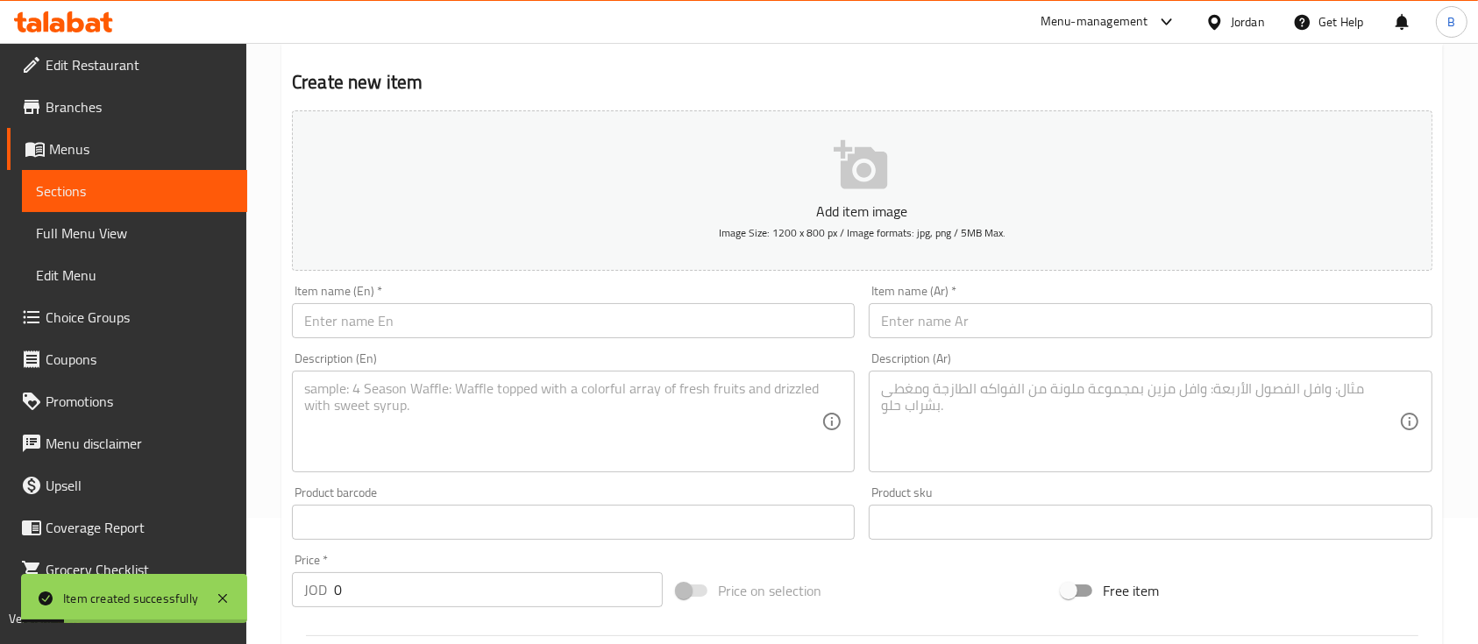
click at [414, 307] on input "text" at bounding box center [573, 320] width 563 height 35
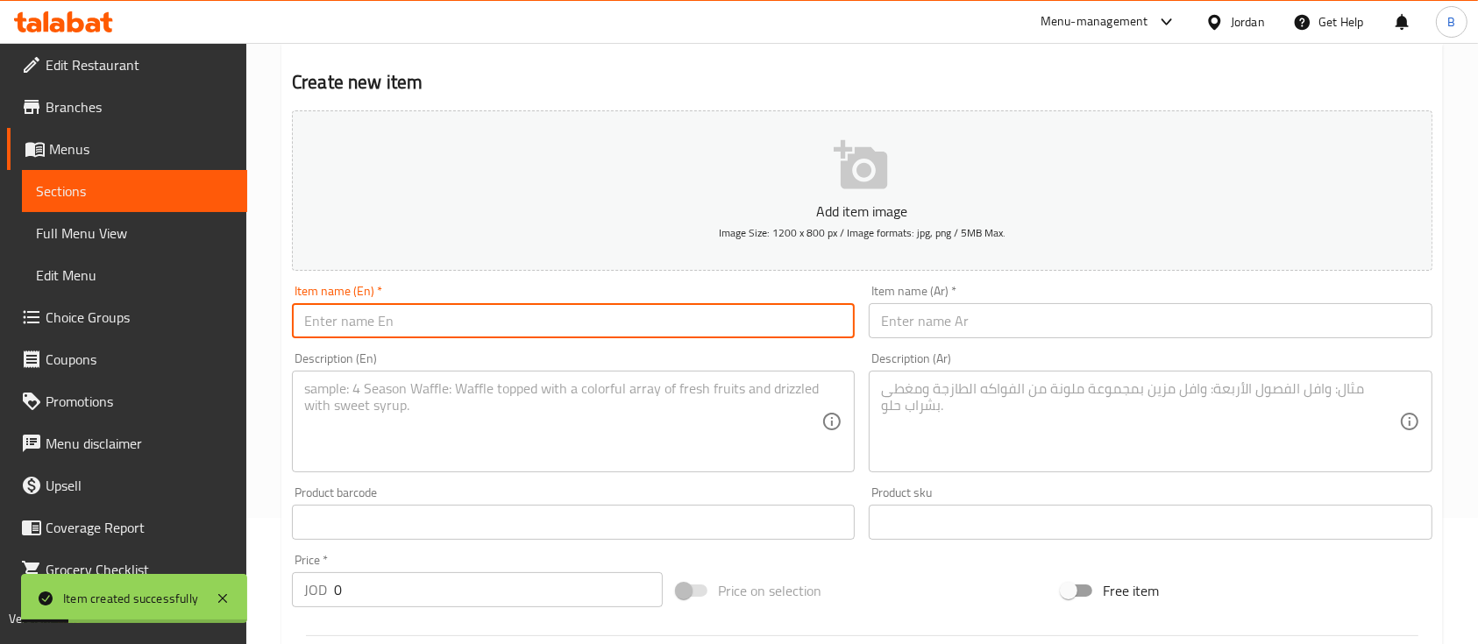
paste input ""Sfeeha bil Bandoura ""
drag, startPoint x: 312, startPoint y: 319, endPoint x: 217, endPoint y: 319, distance: 94.7
click at [222, 319] on div "Edit Restaurant Branches Menus Sections Full Menu View Edit Menu Choice Groups …" at bounding box center [739, 515] width 1478 height 1196
click at [421, 319] on input "Sfeeha bil Bandoura "" at bounding box center [573, 320] width 563 height 35
click at [542, 480] on div "Product barcode Product barcode" at bounding box center [573, 512] width 577 height 67
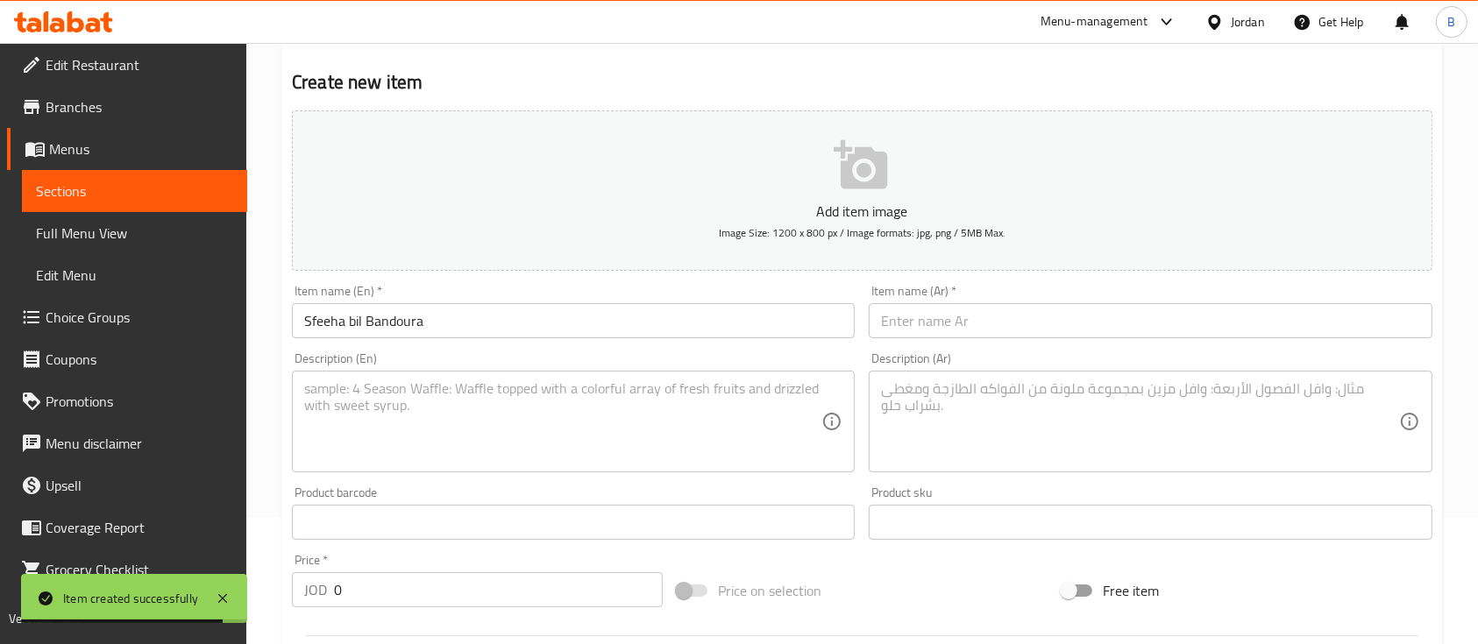
click at [538, 429] on textarea at bounding box center [562, 421] width 517 height 83
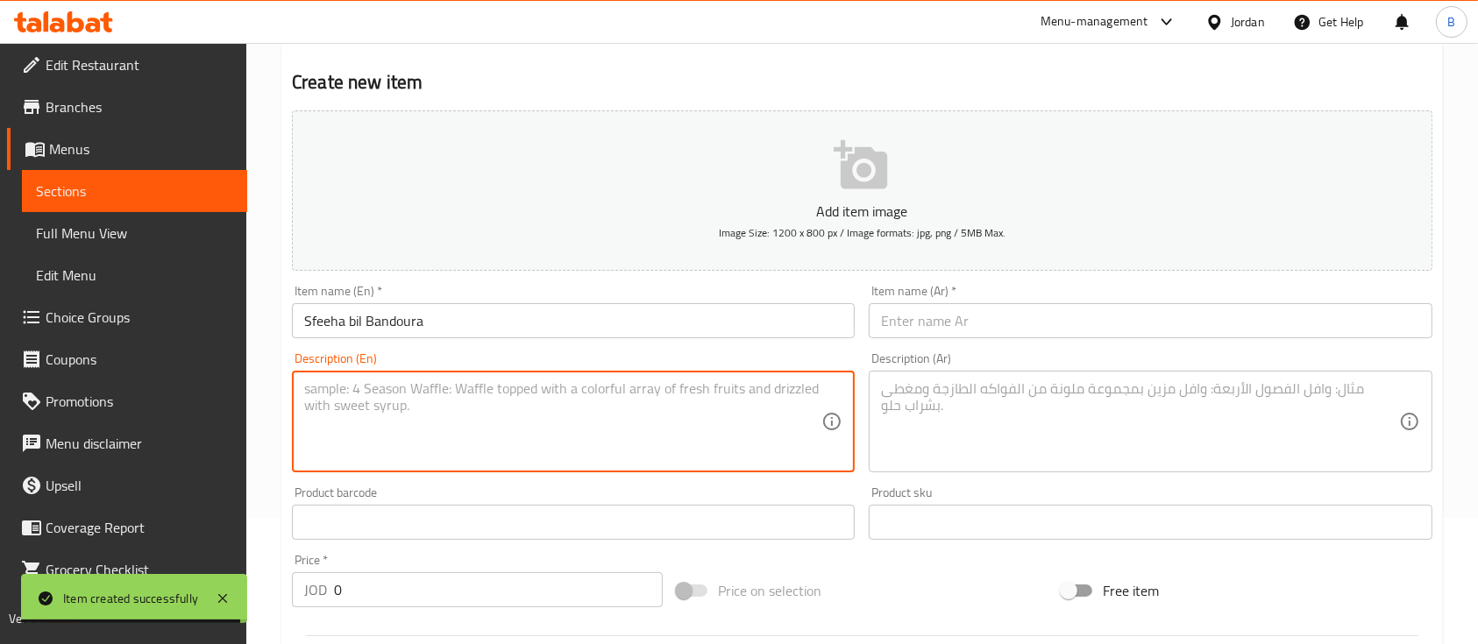
paste textarea ""Sfeeha topped with seasoned beef and tomato served with vegetables, chilli pas…"
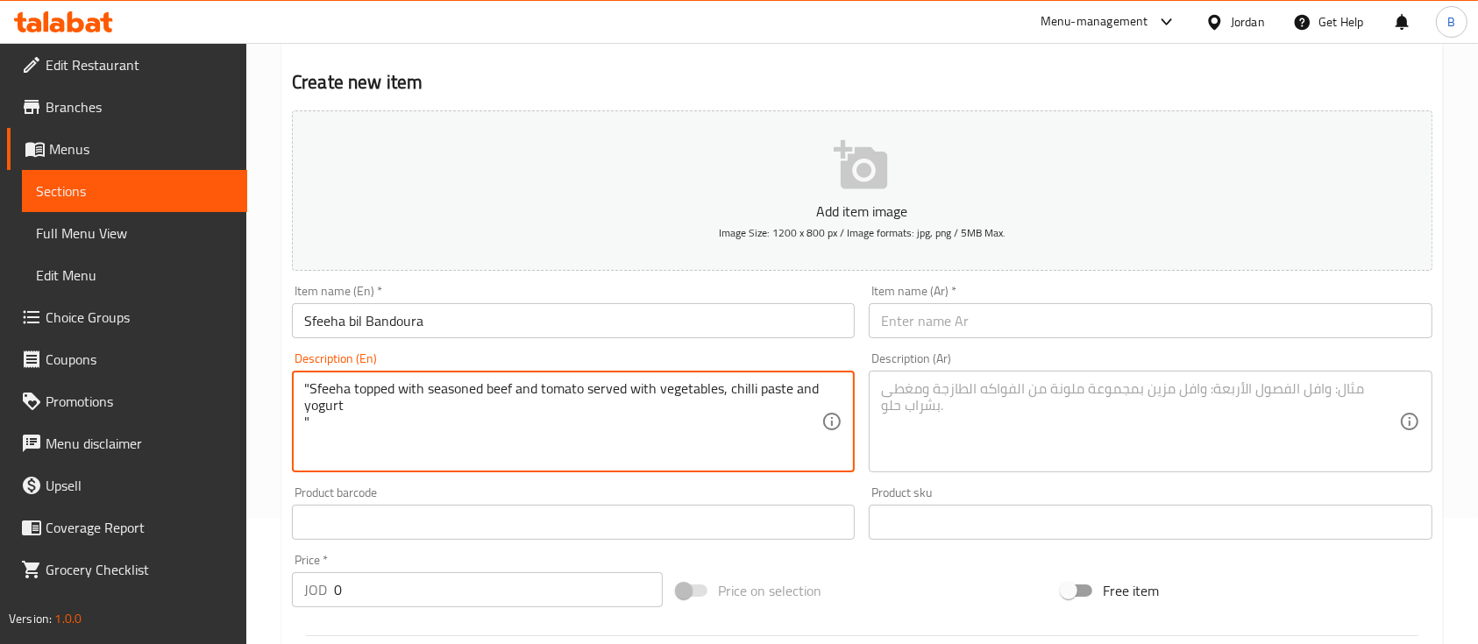
drag, startPoint x: 308, startPoint y: 387, endPoint x: 266, endPoint y: 386, distance: 41.2
click at [266, 386] on div "Home / Restaurants management / Menus / Sections / item / create Lebanese - Sal…" at bounding box center [861, 515] width 1231 height 1196
drag, startPoint x: 311, startPoint y: 420, endPoint x: 205, endPoint y: 421, distance: 106.1
click at [208, 421] on div "Edit Restaurant Branches Menus Sections Full Menu View Edit Menu Choice Groups …" at bounding box center [739, 515] width 1478 height 1196
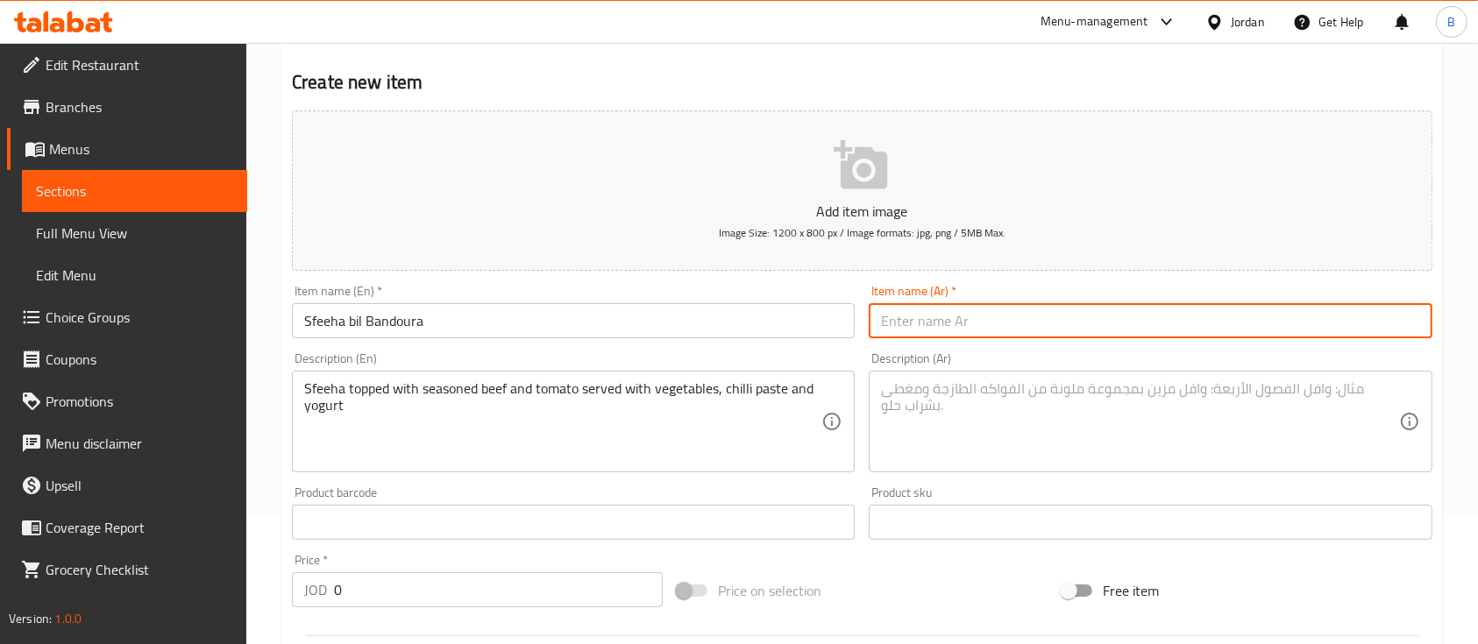
click at [1010, 322] on input "text" at bounding box center [1150, 320] width 563 height 35
paste input "صفيحة بندورة"
click at [1021, 371] on div "Description (Ar)" at bounding box center [1150, 422] width 563 height 102
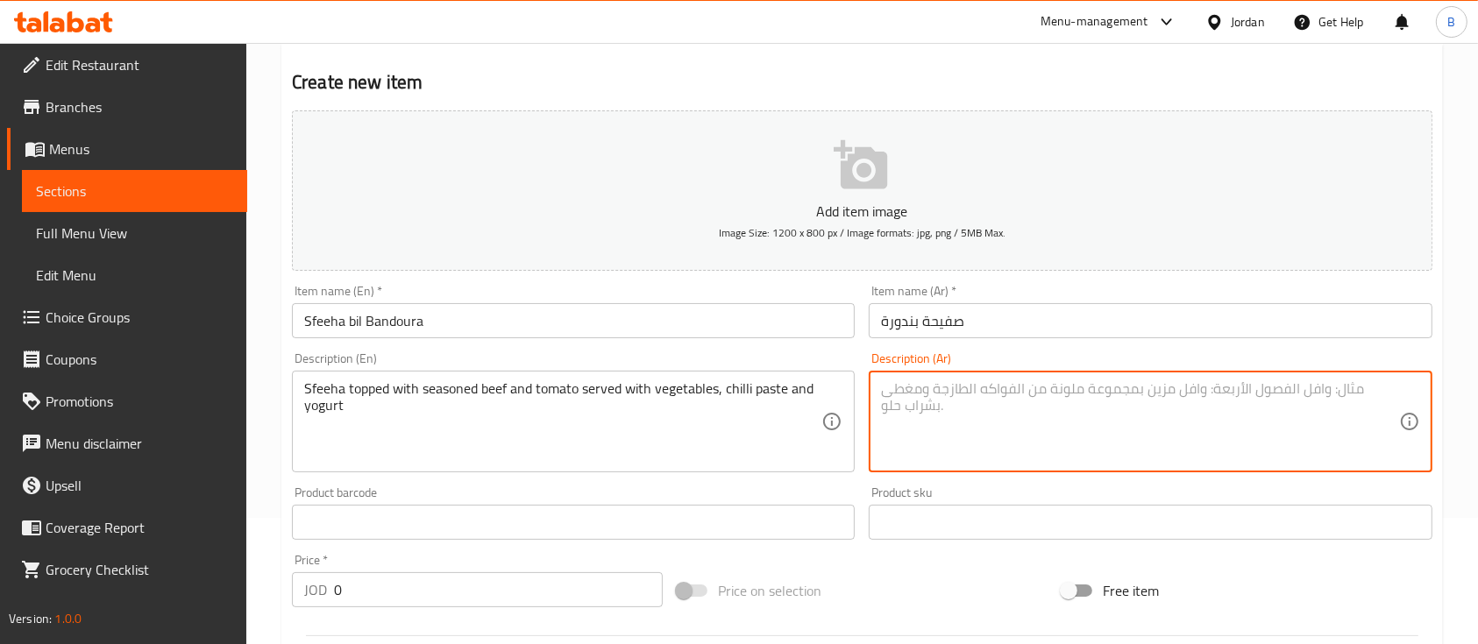
paste textarea "صفيحة بندورة بلحمة مفرومة تقدم مع خضار ، شطة ولبن"
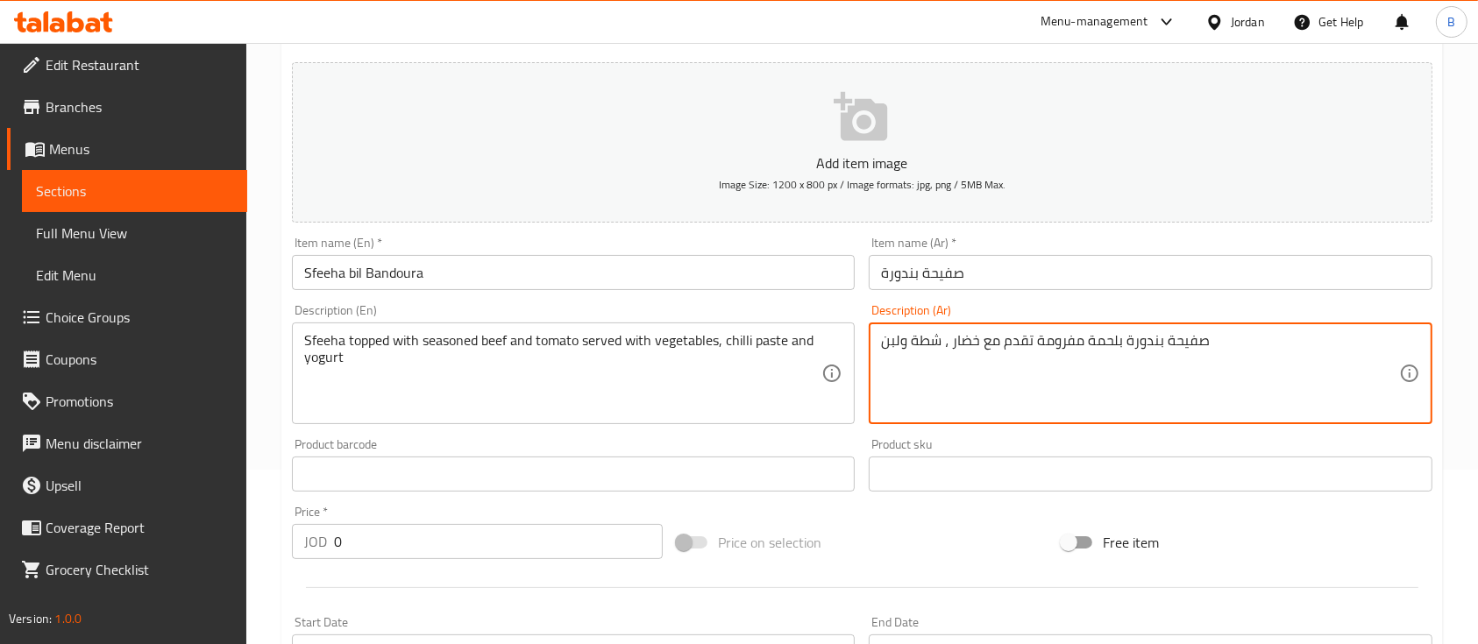
scroll to position [244, 0]
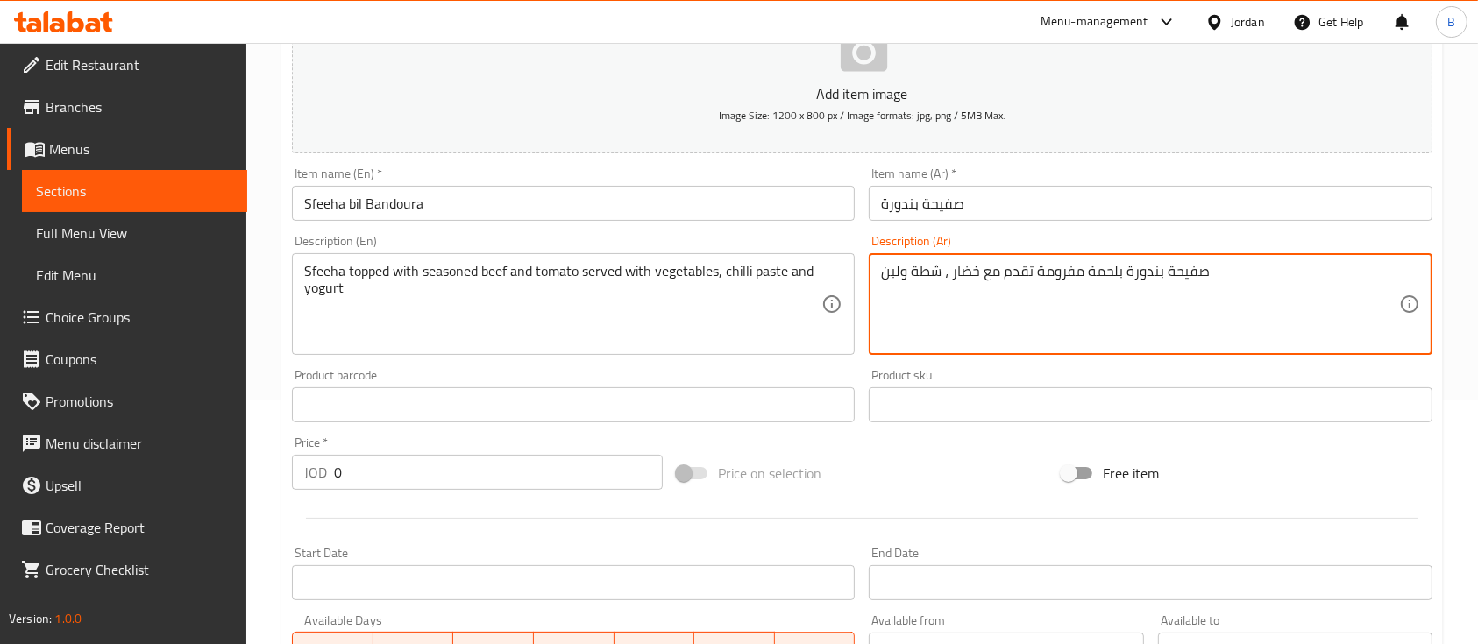
drag, startPoint x: 428, startPoint y: 477, endPoint x: 0, endPoint y: 368, distance: 441.3
click at [0, 401] on div "Edit Restaurant Branches Menus Sections Full Menu View Edit Menu Choice Groups …" at bounding box center [739, 397] width 1478 height 1196
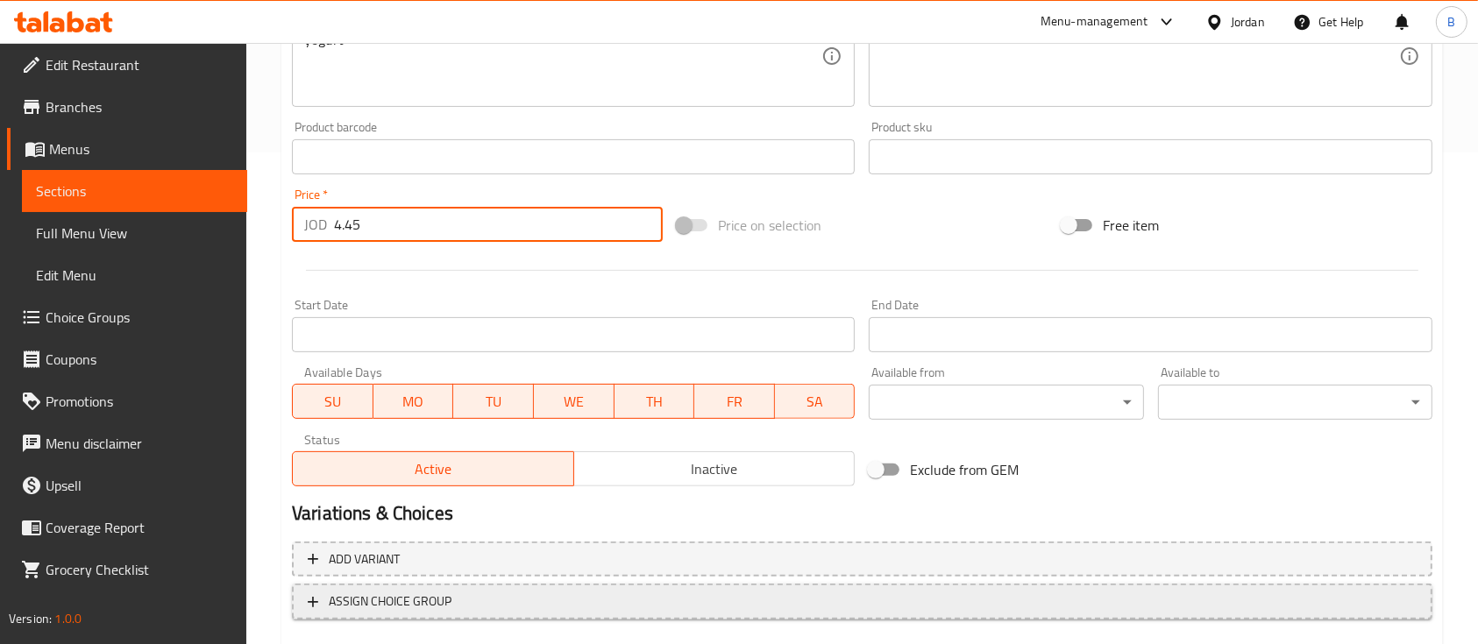
scroll to position [594, 0]
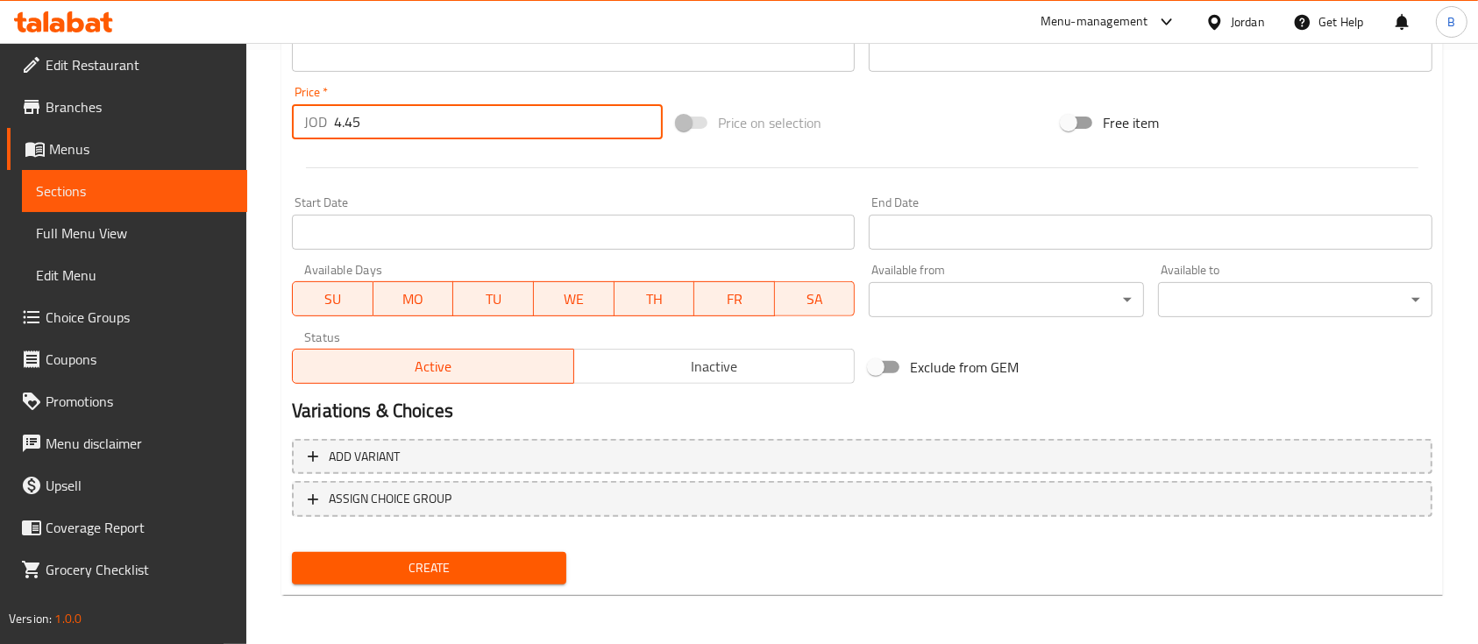
click at [502, 560] on span "Create" at bounding box center [429, 568] width 246 height 22
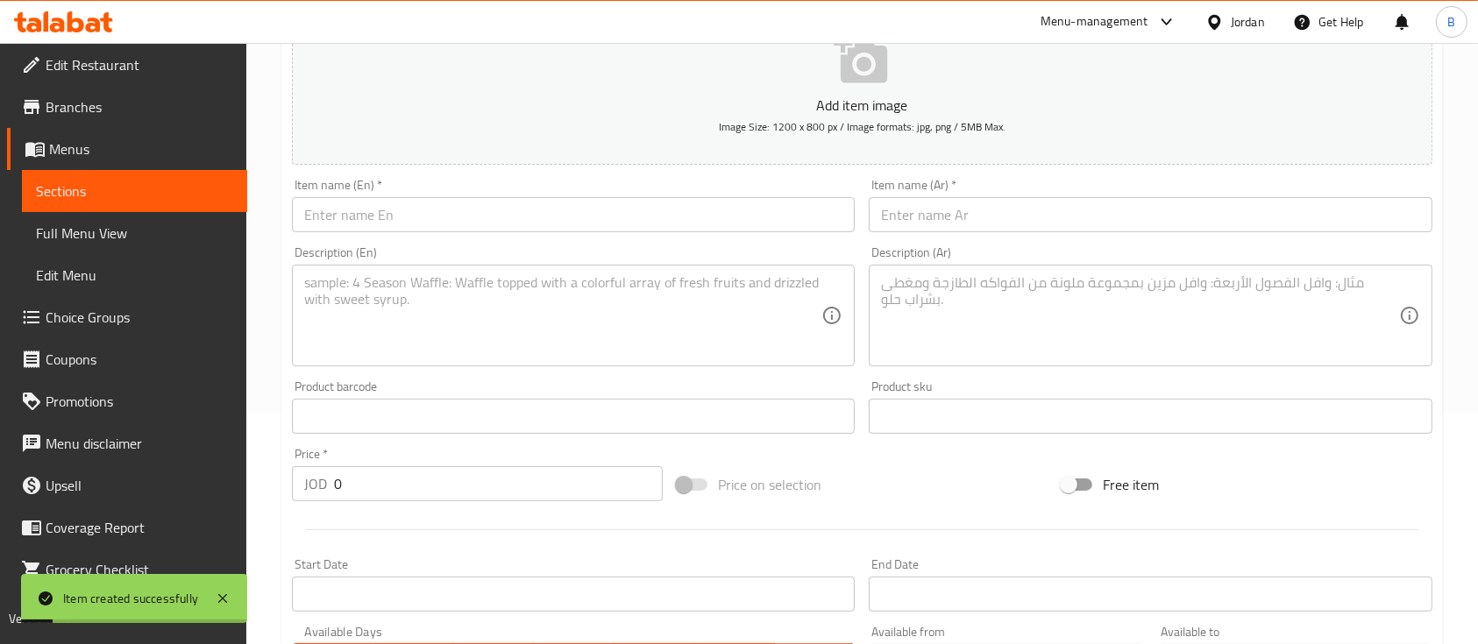
scroll to position [10, 0]
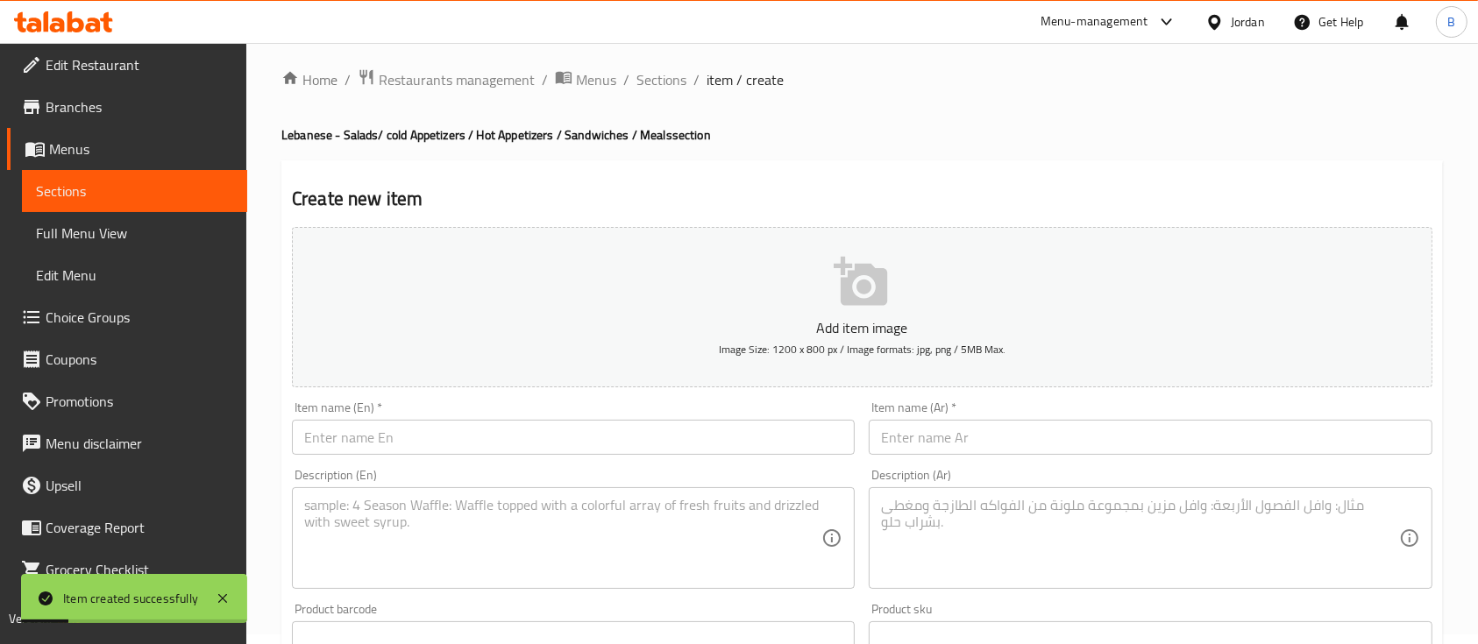
click at [461, 438] on input "text" at bounding box center [573, 437] width 563 height 35
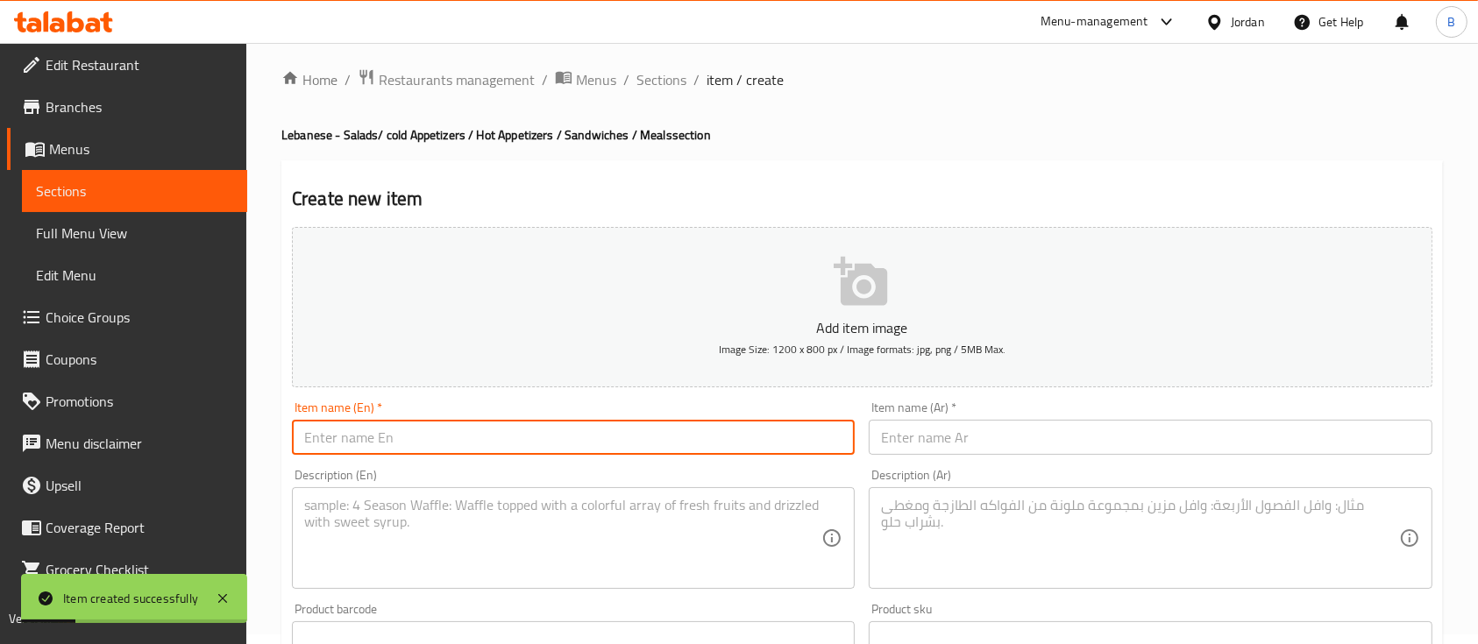
paste input "Sfeeha bil Tahini"
click at [465, 543] on textarea at bounding box center [562, 538] width 517 height 83
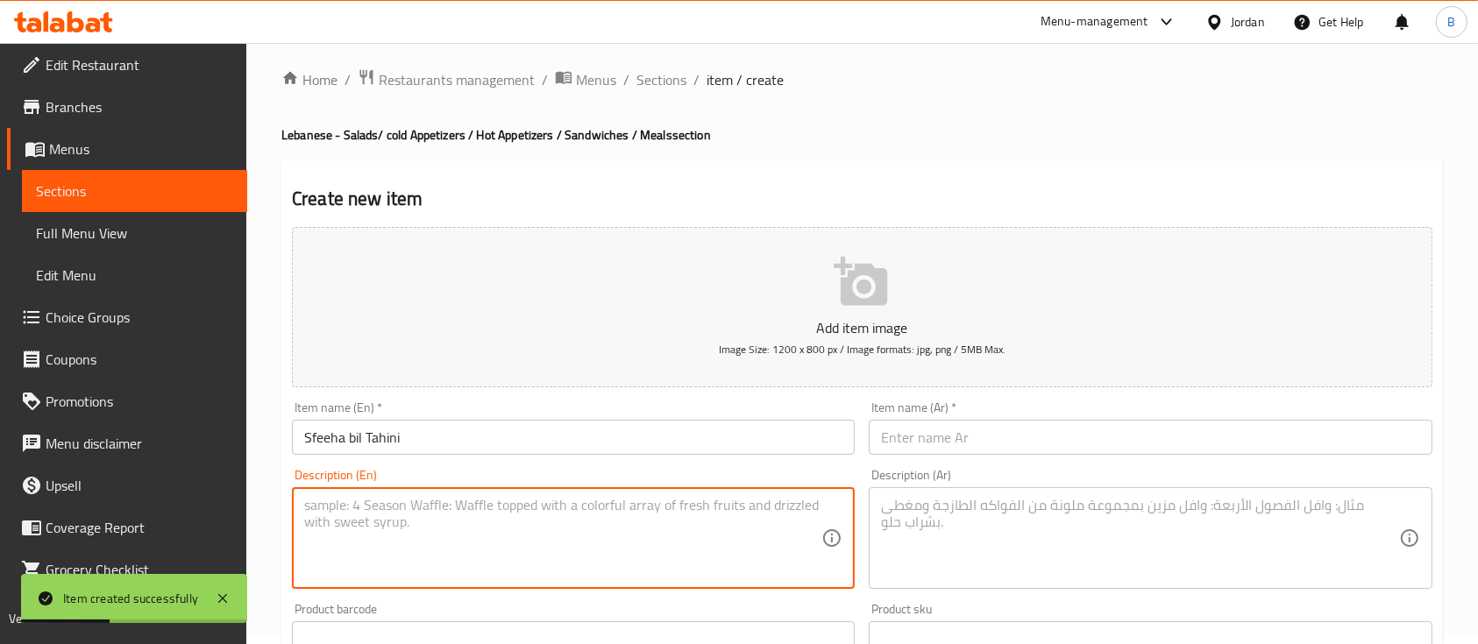
paste textarea "Sfeeha topped with beef and tahini served with vegetables chilli paste and yogh…"
click at [960, 540] on textarea at bounding box center [1139, 538] width 517 height 83
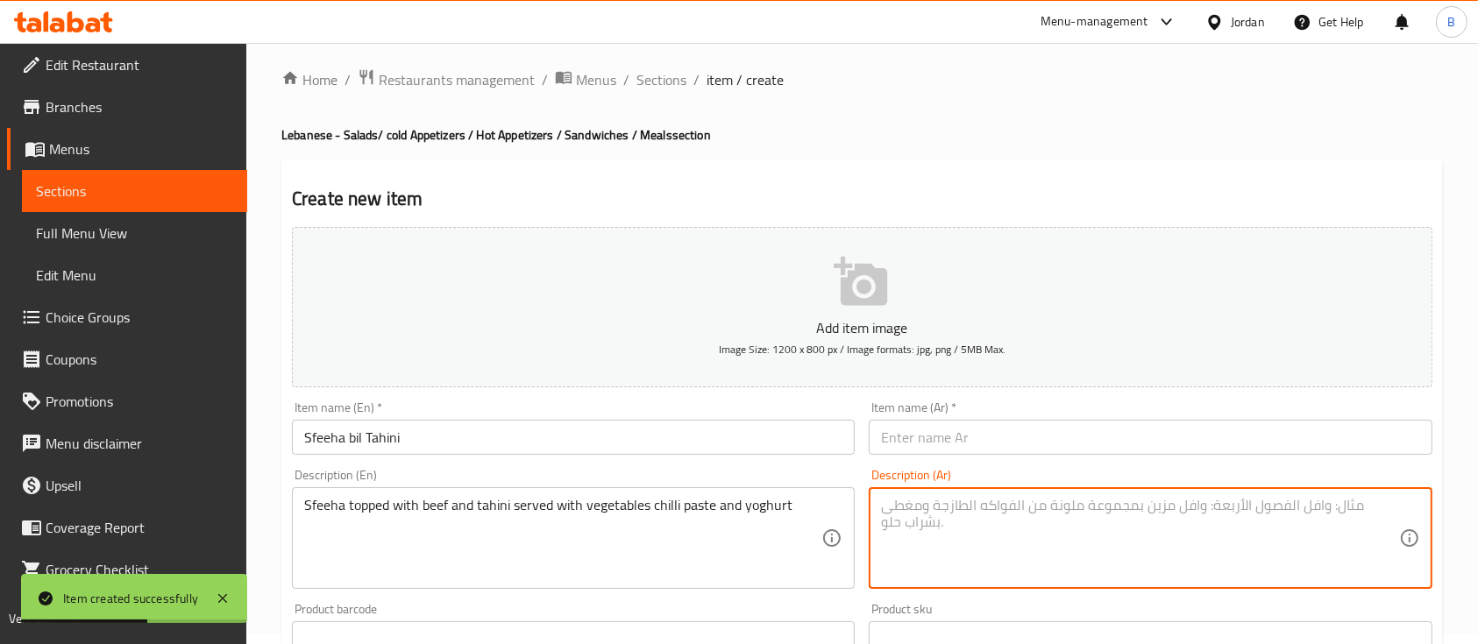
paste textarea "صفيحة طحينه"
click at [960, 438] on input "text" at bounding box center [1150, 437] width 563 height 35
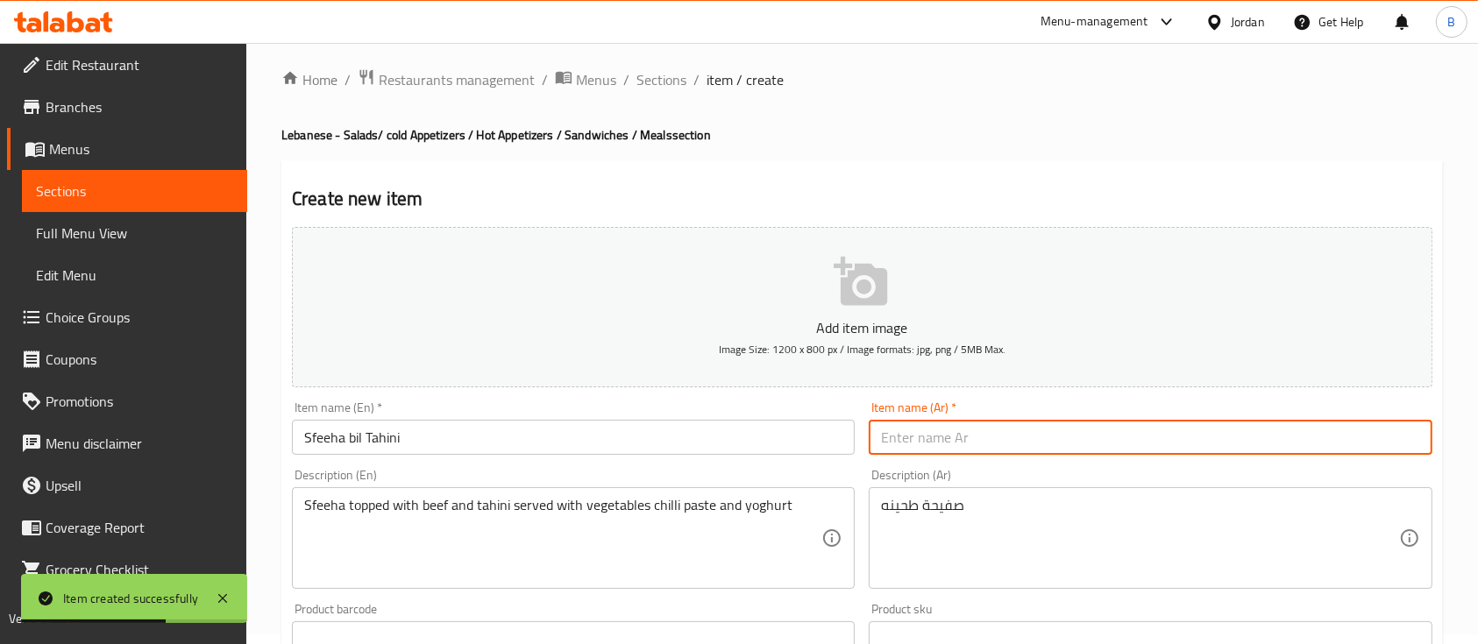
paste input "صفيحة طحينه"
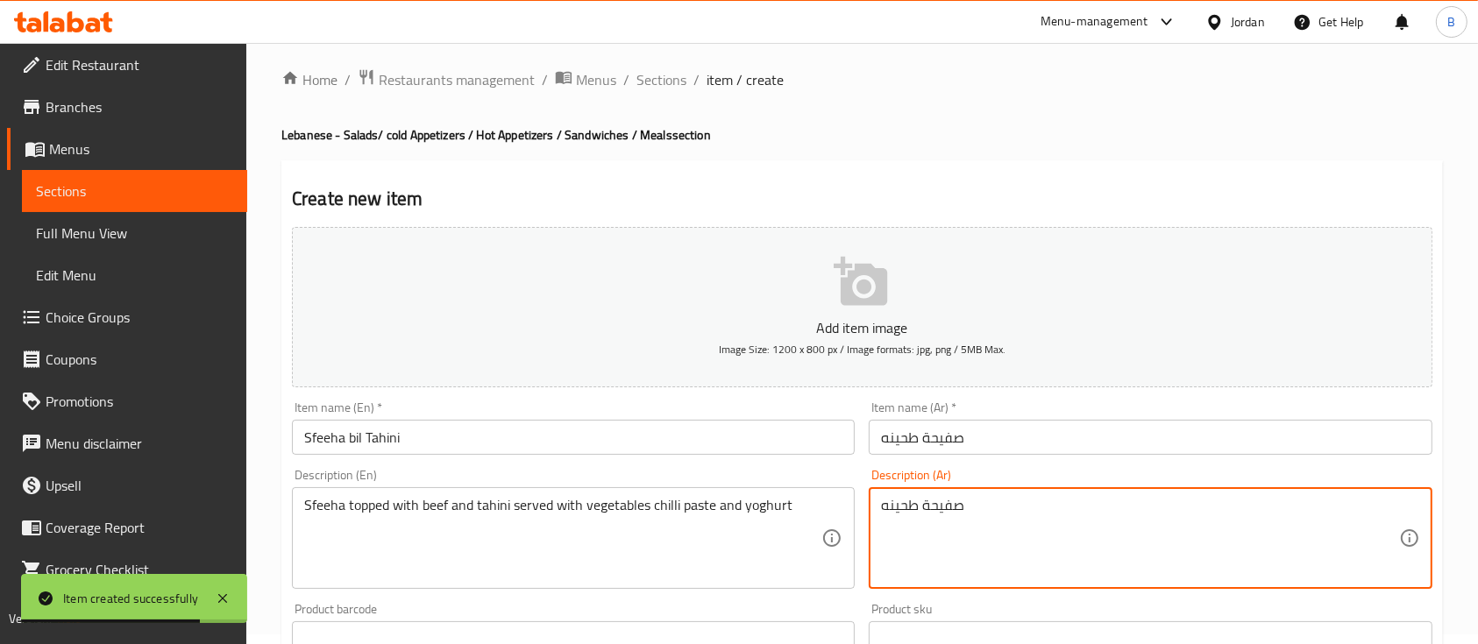
drag, startPoint x: 1014, startPoint y: 513, endPoint x: 512, endPoint y: 502, distance: 502.3
paste textarea "الطحنية بلحمة مفرومة تقدم مع خضار ، شطة و لبن"
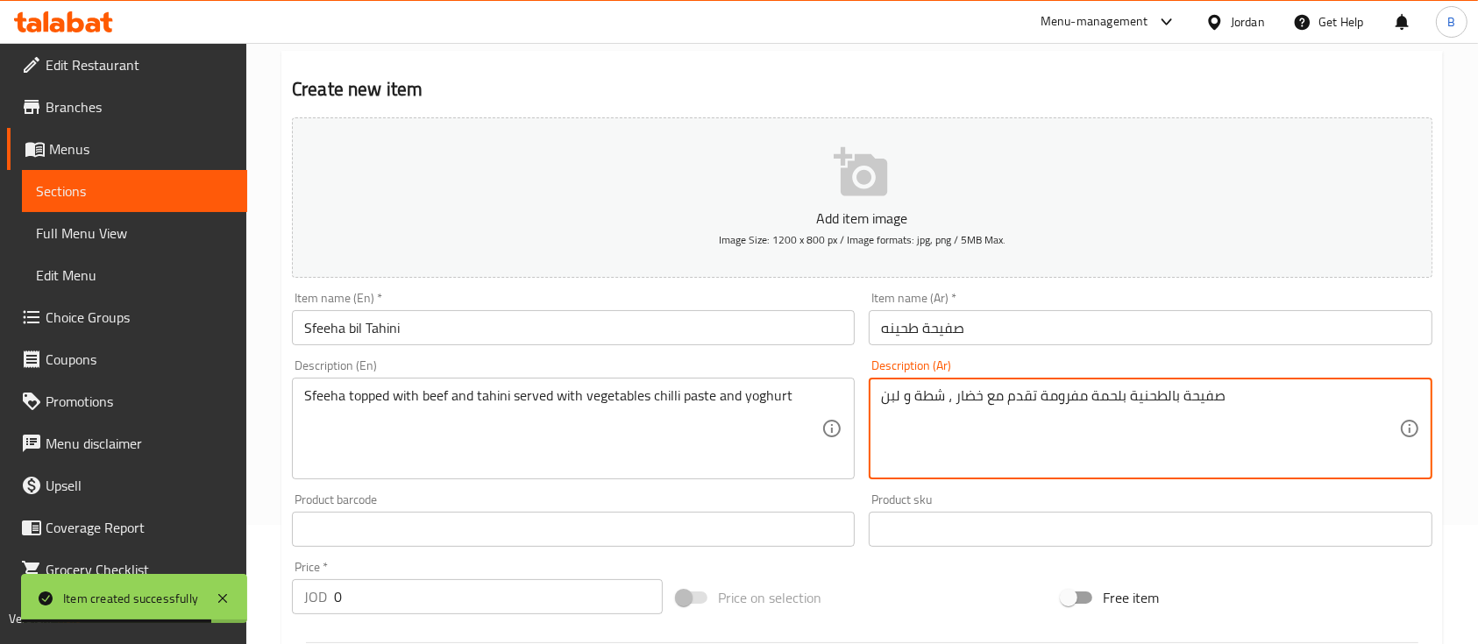
scroll to position [244, 0]
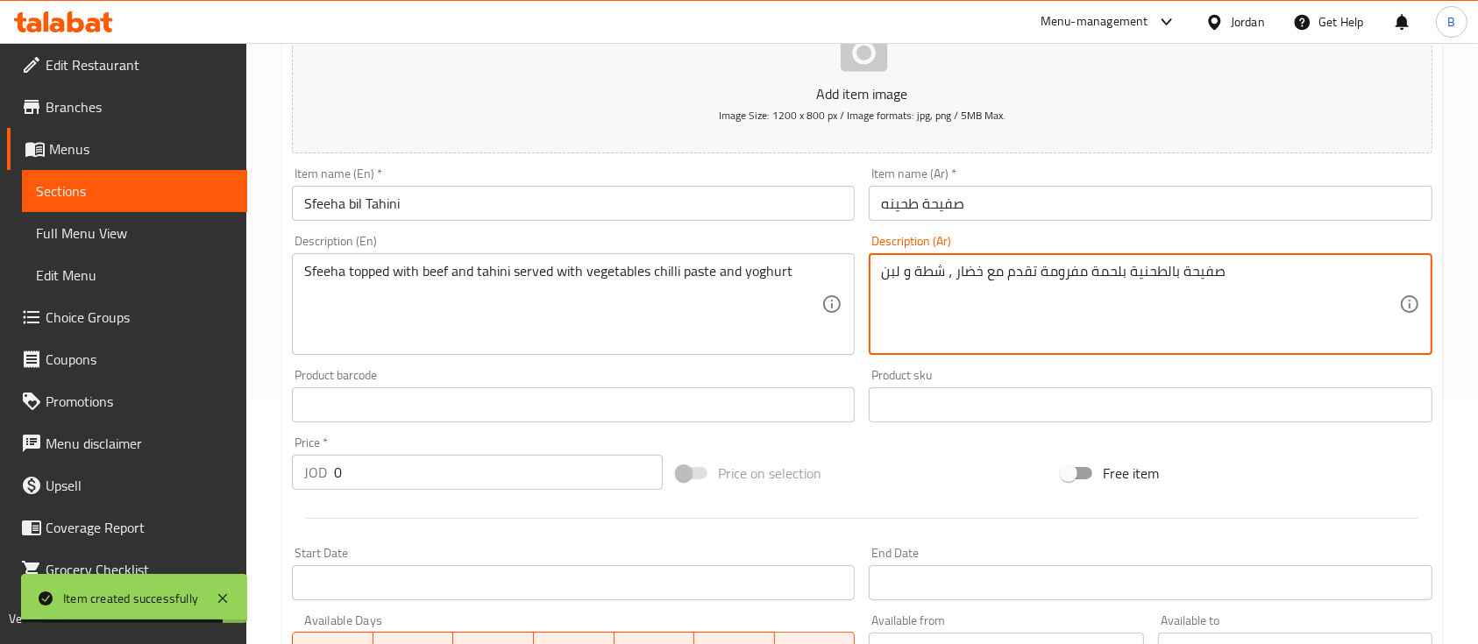
drag, startPoint x: 426, startPoint y: 482, endPoint x: 55, endPoint y: 474, distance: 370.8
click at [175, 476] on div "Edit Restaurant Branches Menus Sections Full Menu View Edit Menu Choice Groups …" at bounding box center [739, 397] width 1478 height 1196
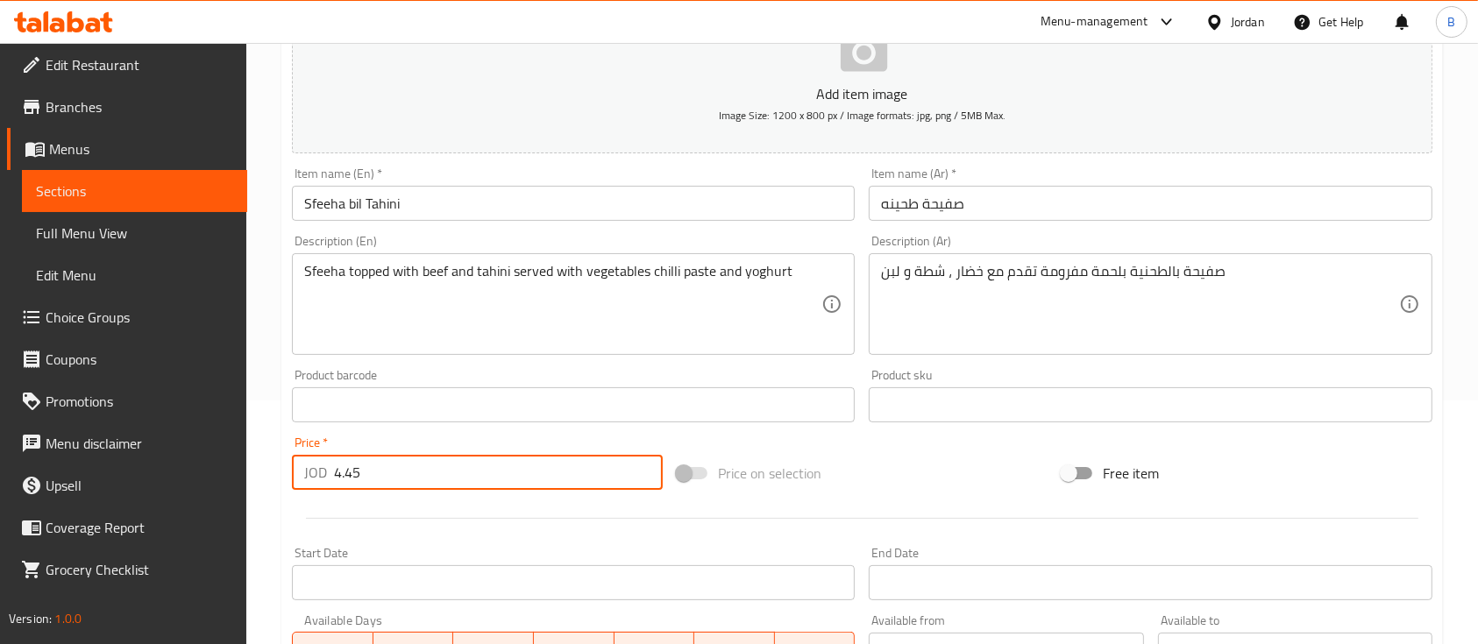
scroll to position [594, 0]
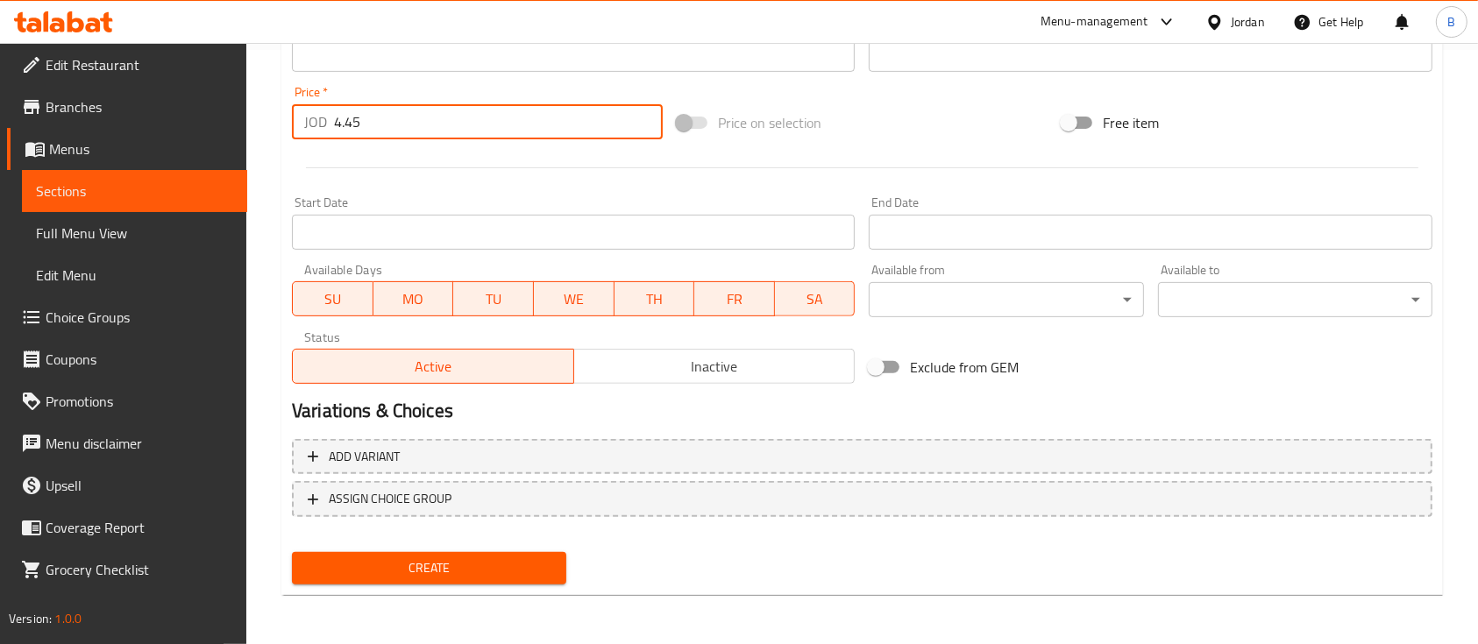
drag, startPoint x: 395, startPoint y: 564, endPoint x: 408, endPoint y: 537, distance: 29.0
click at [397, 564] on span "Create" at bounding box center [429, 568] width 246 height 22
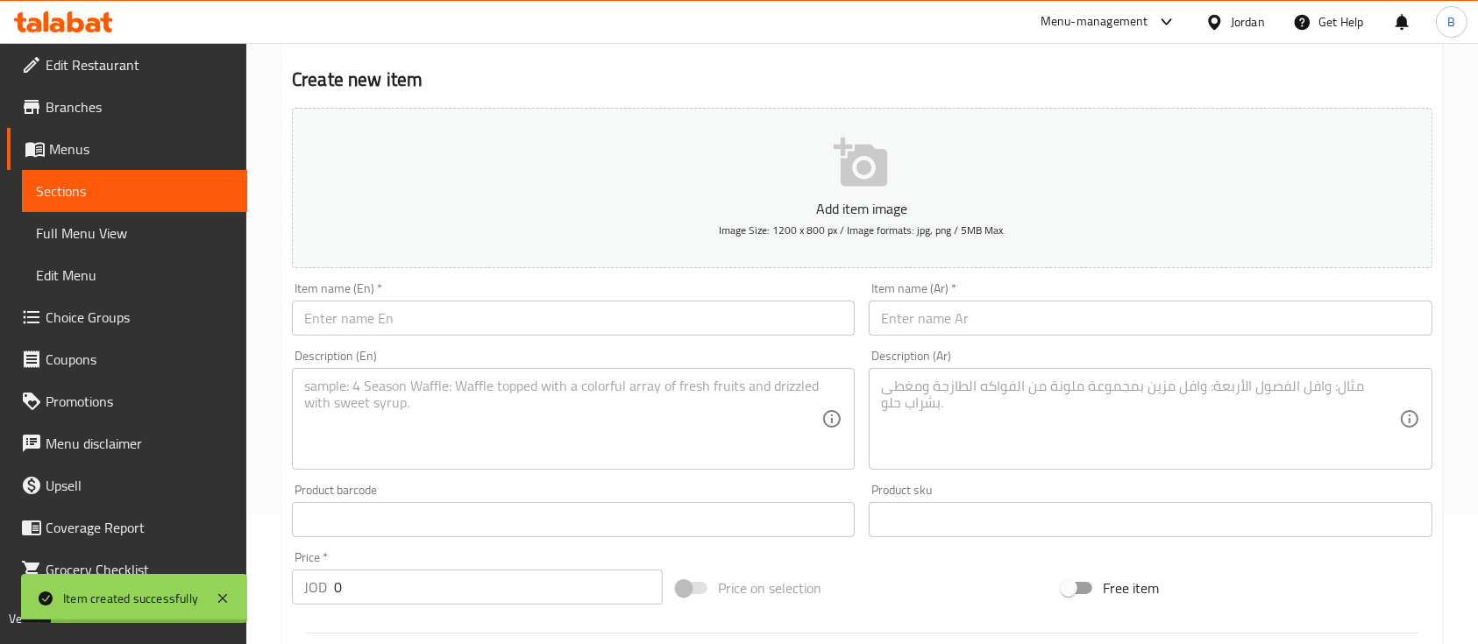
scroll to position [126, 0]
click at [477, 305] on input "text" at bounding box center [573, 320] width 563 height 35
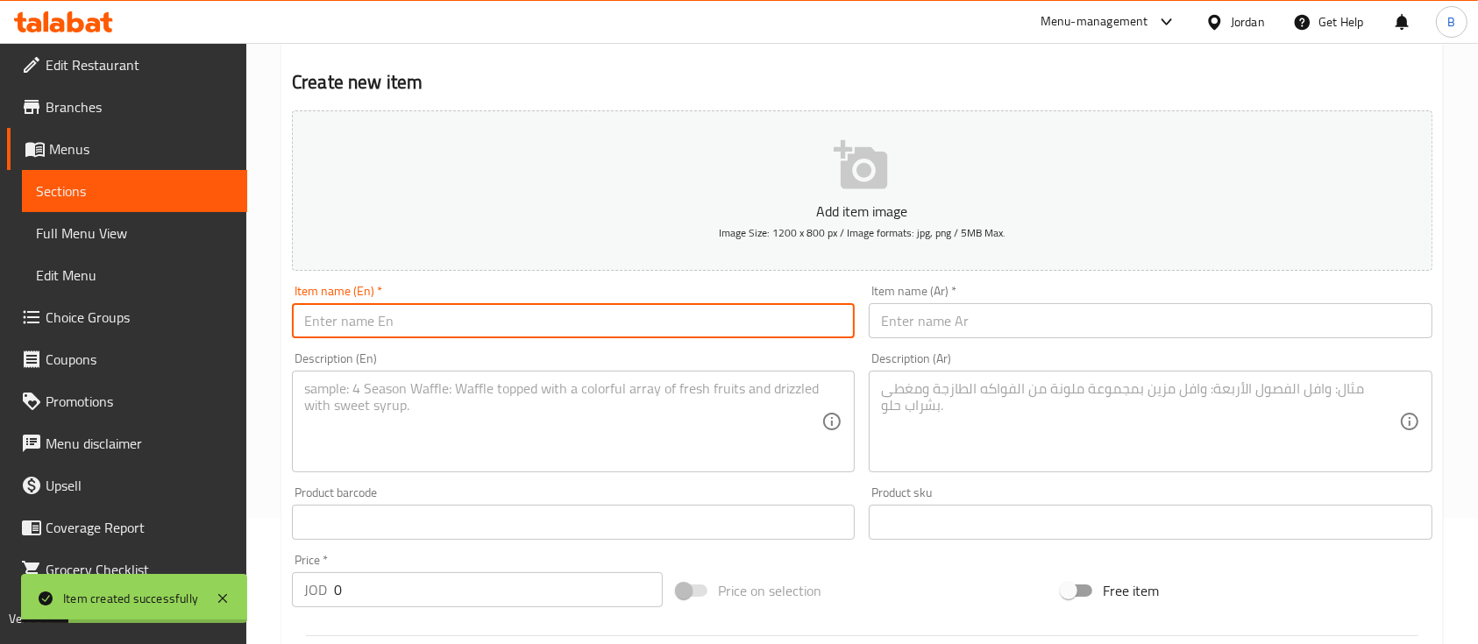
paste
click at [645, 413] on textarea at bounding box center [562, 421] width 517 height 83
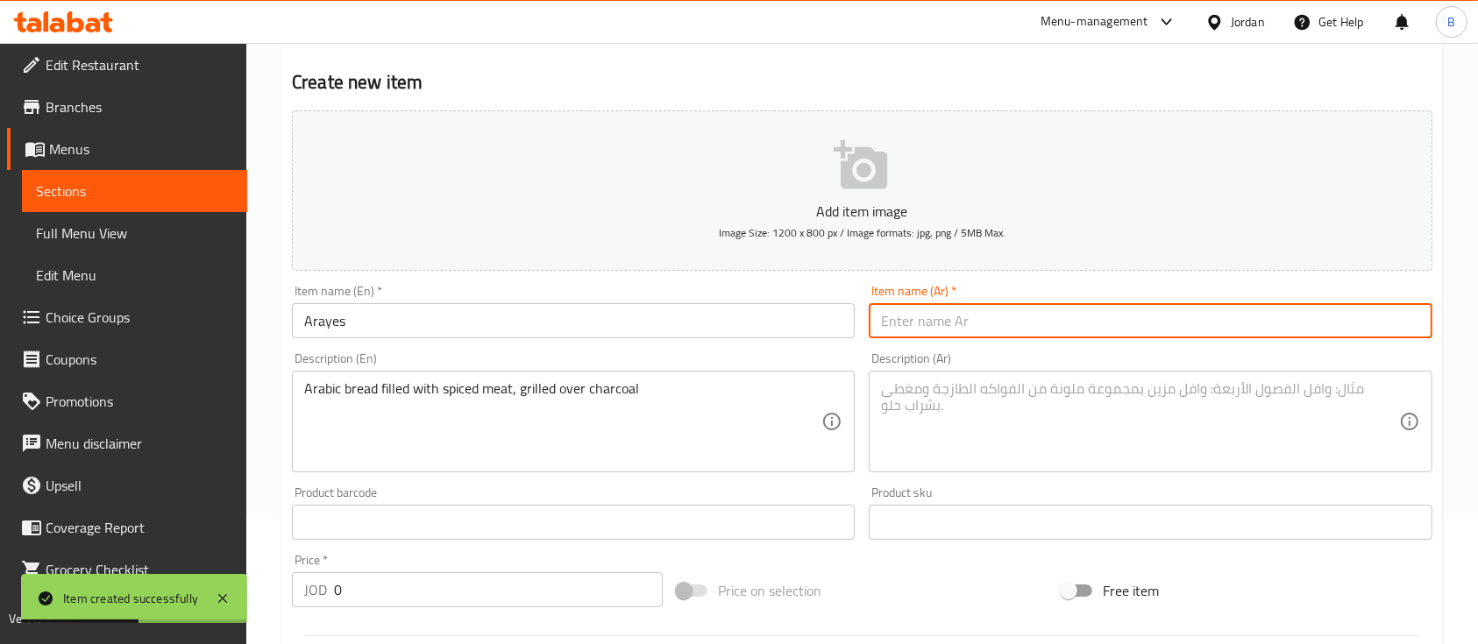
drag, startPoint x: 1022, startPoint y: 316, endPoint x: 997, endPoint y: 295, distance: 31.8
click at [1022, 316] on input "text" at bounding box center [1150, 320] width 563 height 35
click at [992, 474] on div "Description (Ar) Description (Ar)" at bounding box center [1150, 412] width 577 height 134
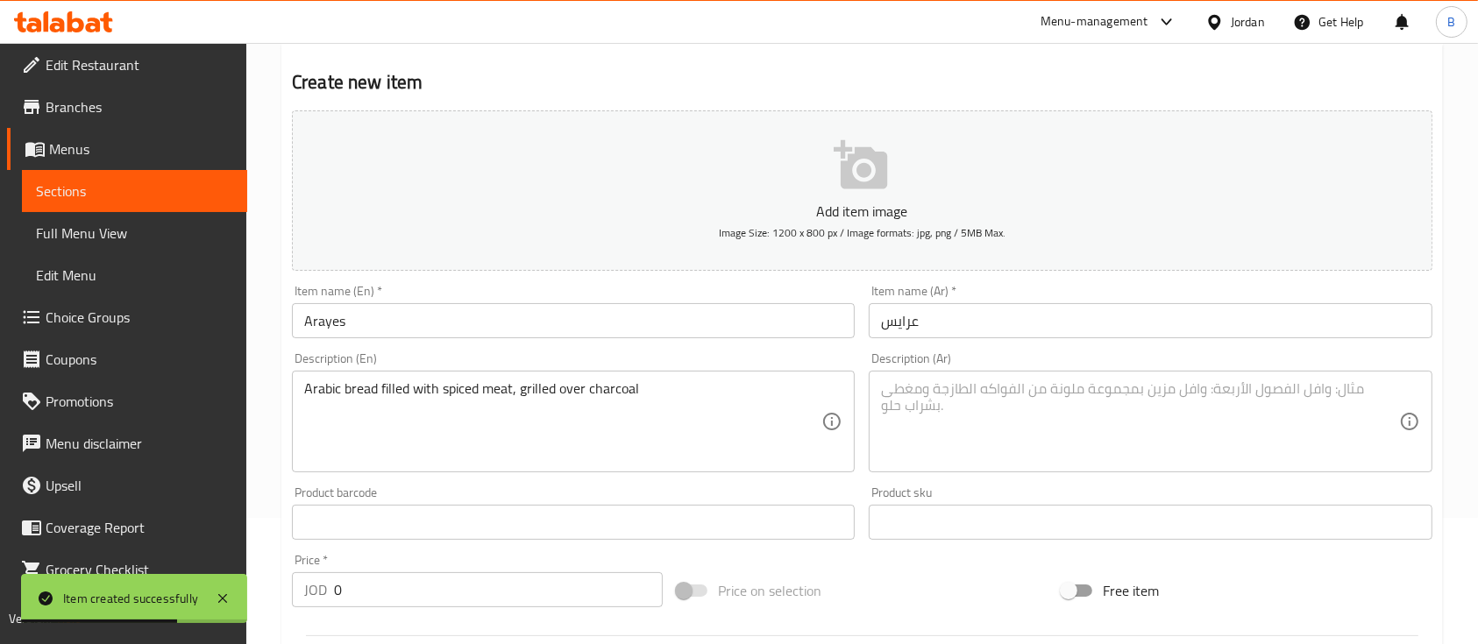
click at [994, 466] on div "Description (Ar)" at bounding box center [1150, 422] width 563 height 102
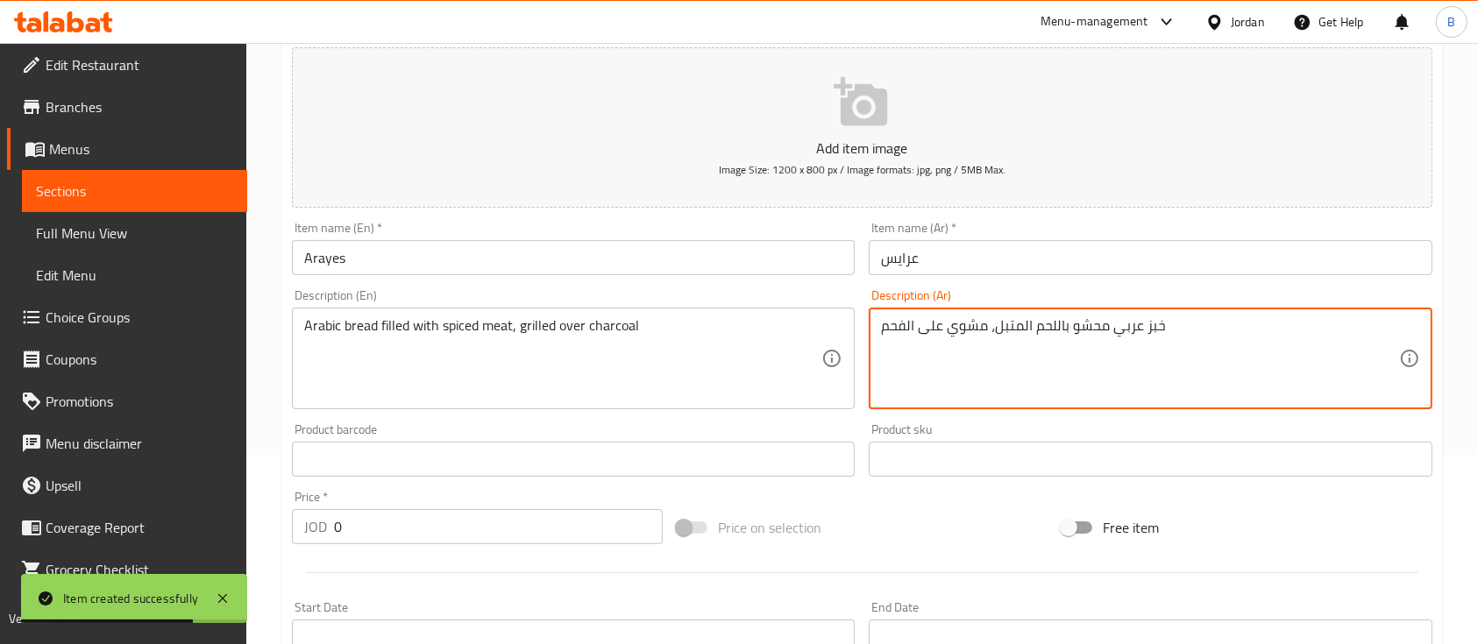
scroll to position [244, 0]
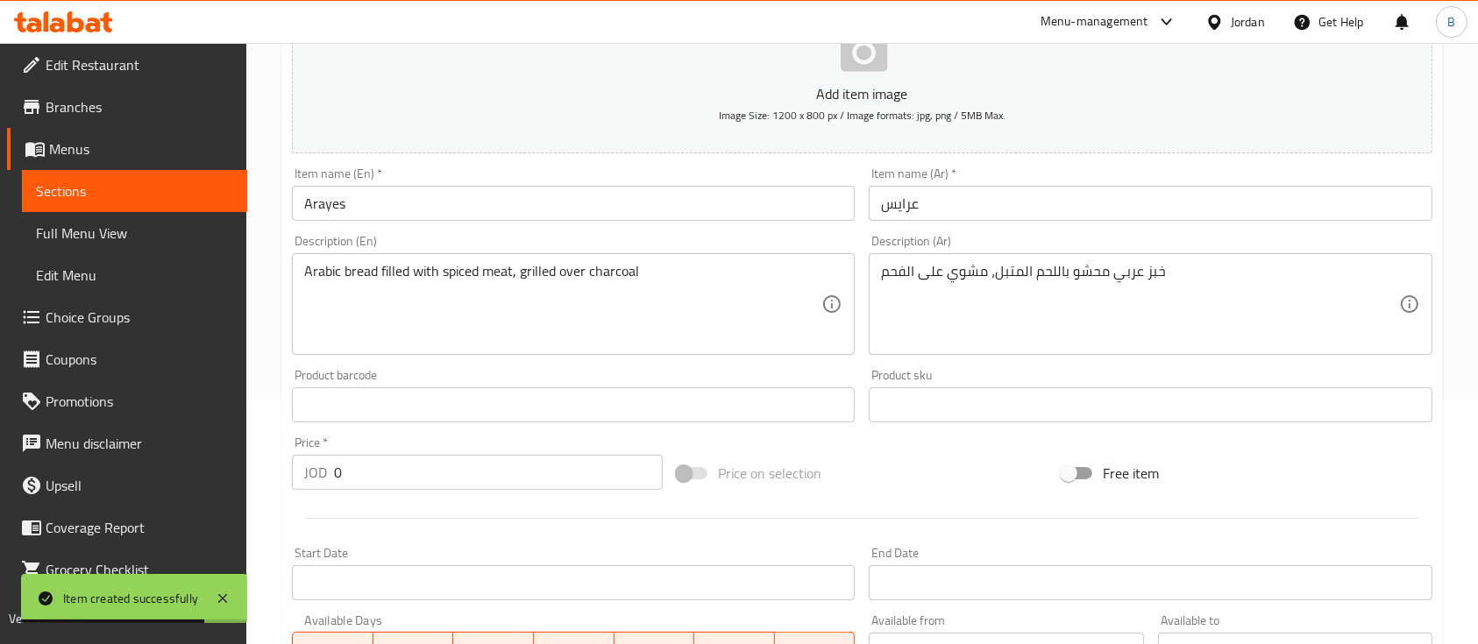
drag, startPoint x: 428, startPoint y: 493, endPoint x: 286, endPoint y: 480, distance: 142.5
click at [316, 482] on div "Price   * JOD 0 Price *" at bounding box center [477, 462] width 385 height 67
click at [396, 482] on input "0" at bounding box center [498, 472] width 329 height 35
drag, startPoint x: 396, startPoint y: 482, endPoint x: 200, endPoint y: 464, distance: 197.2
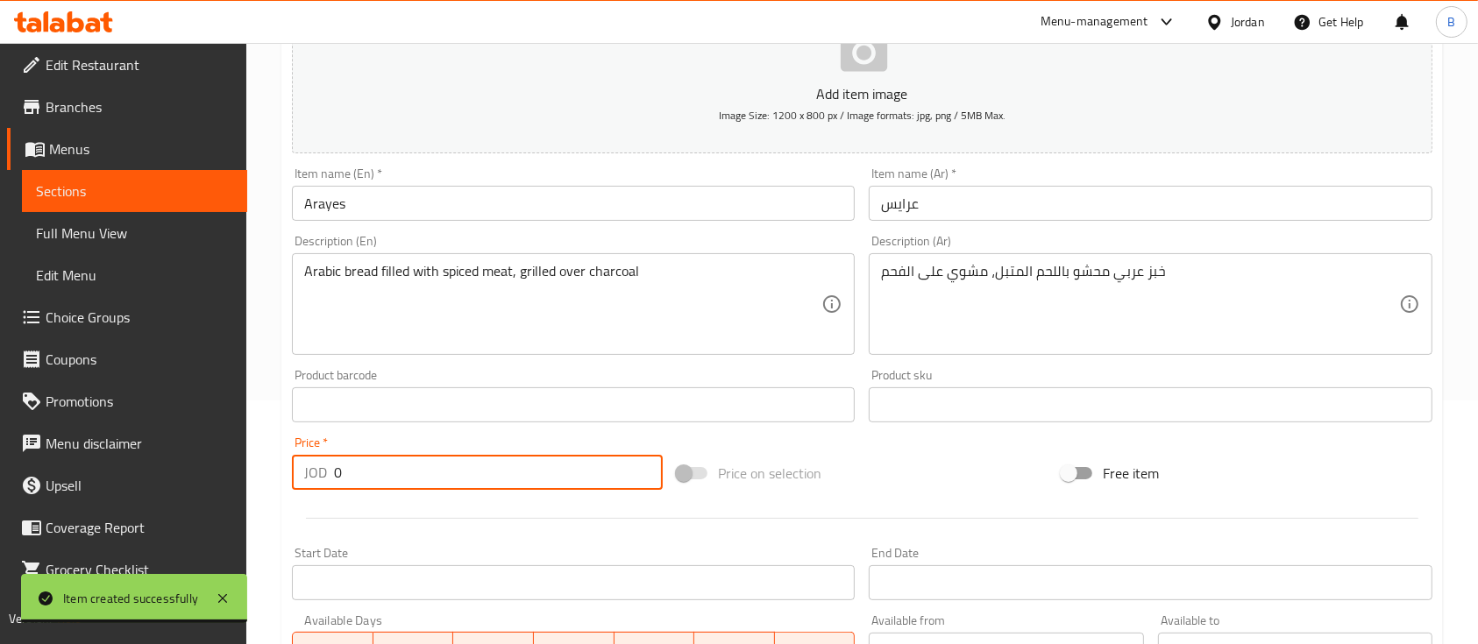
click at [217, 466] on div "Edit Restaurant Branches Menus Sections Full Menu View Edit Menu Choice Groups …" at bounding box center [739, 397] width 1478 height 1196
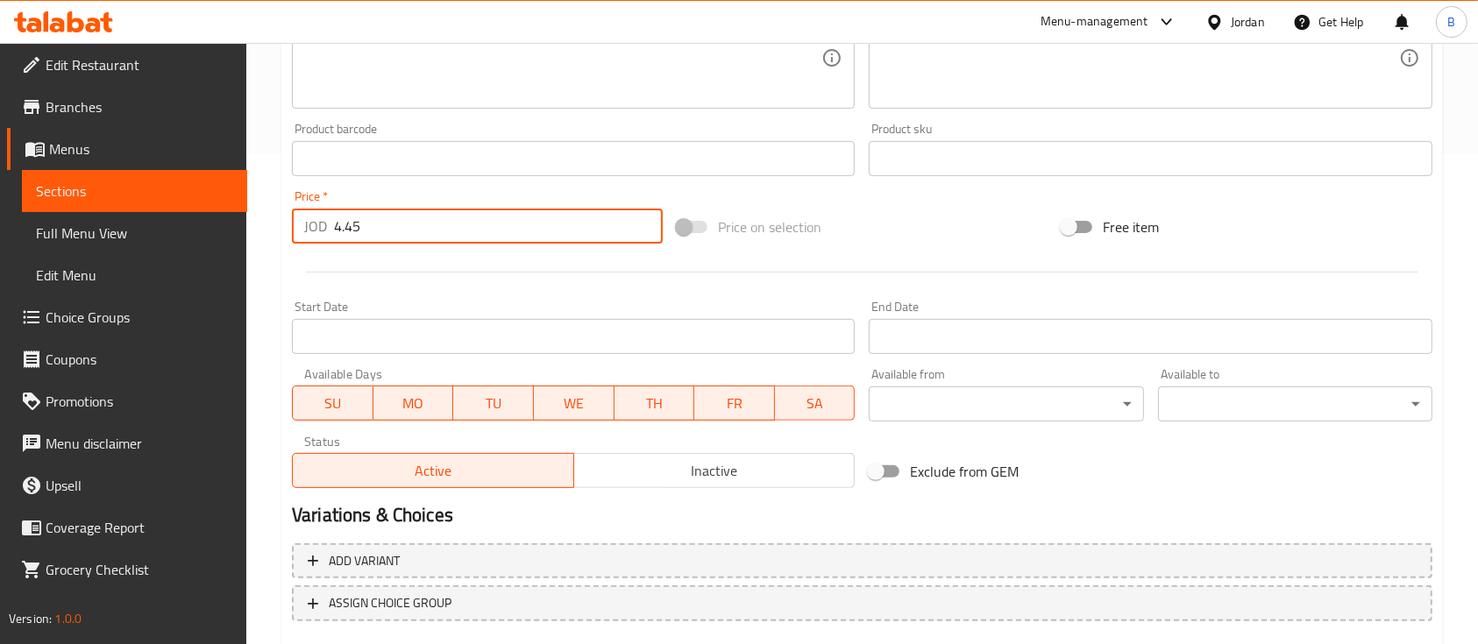
scroll to position [594, 0]
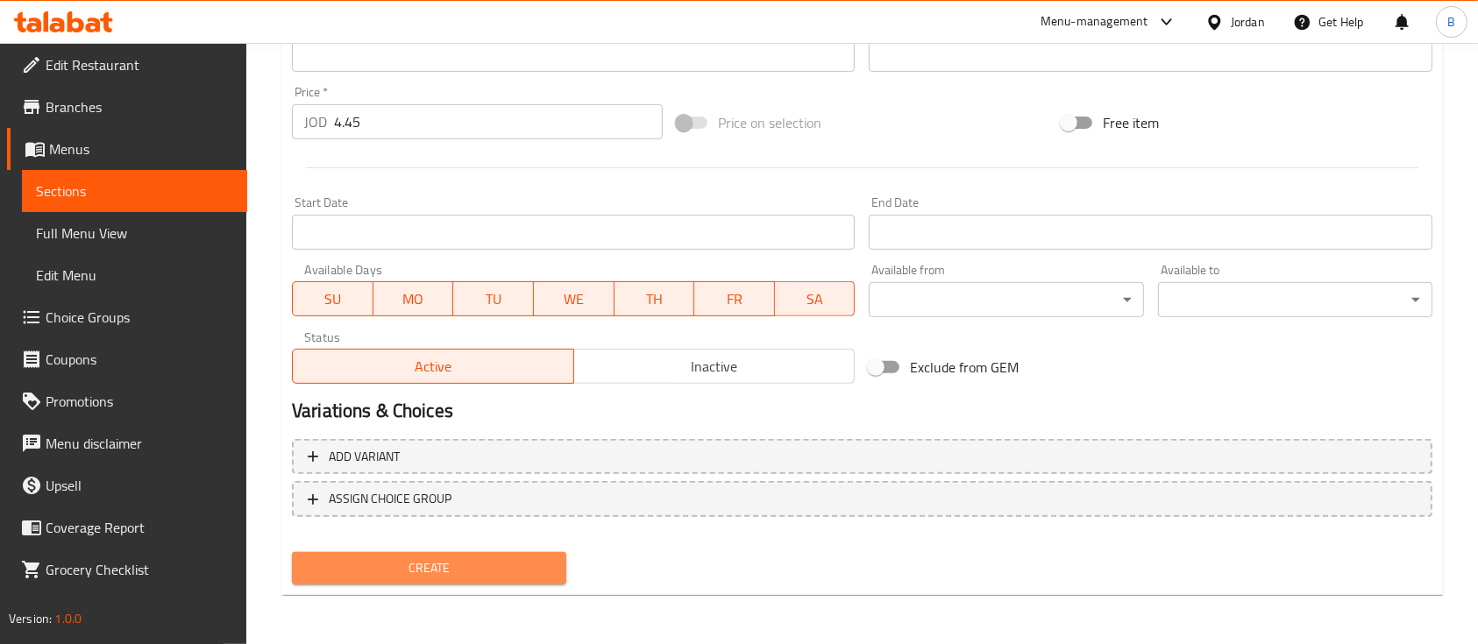
click at [463, 561] on span "Create" at bounding box center [429, 568] width 246 height 22
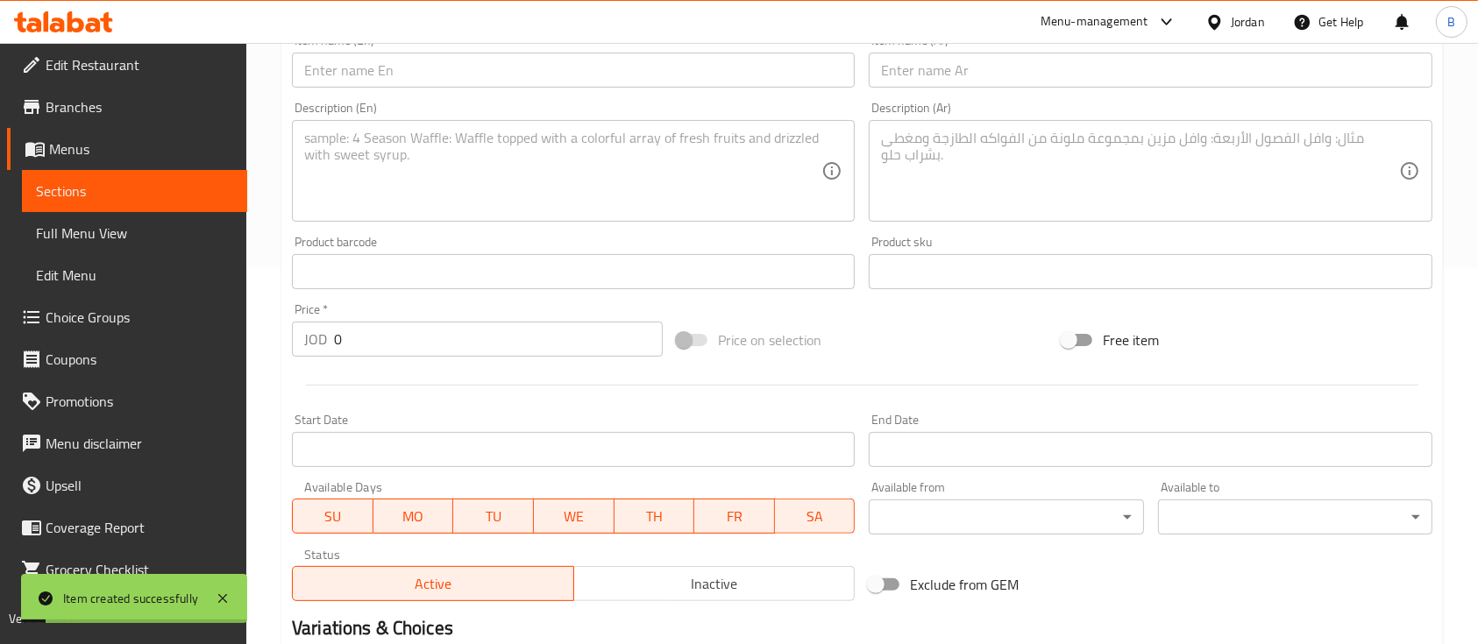
scroll to position [244, 0]
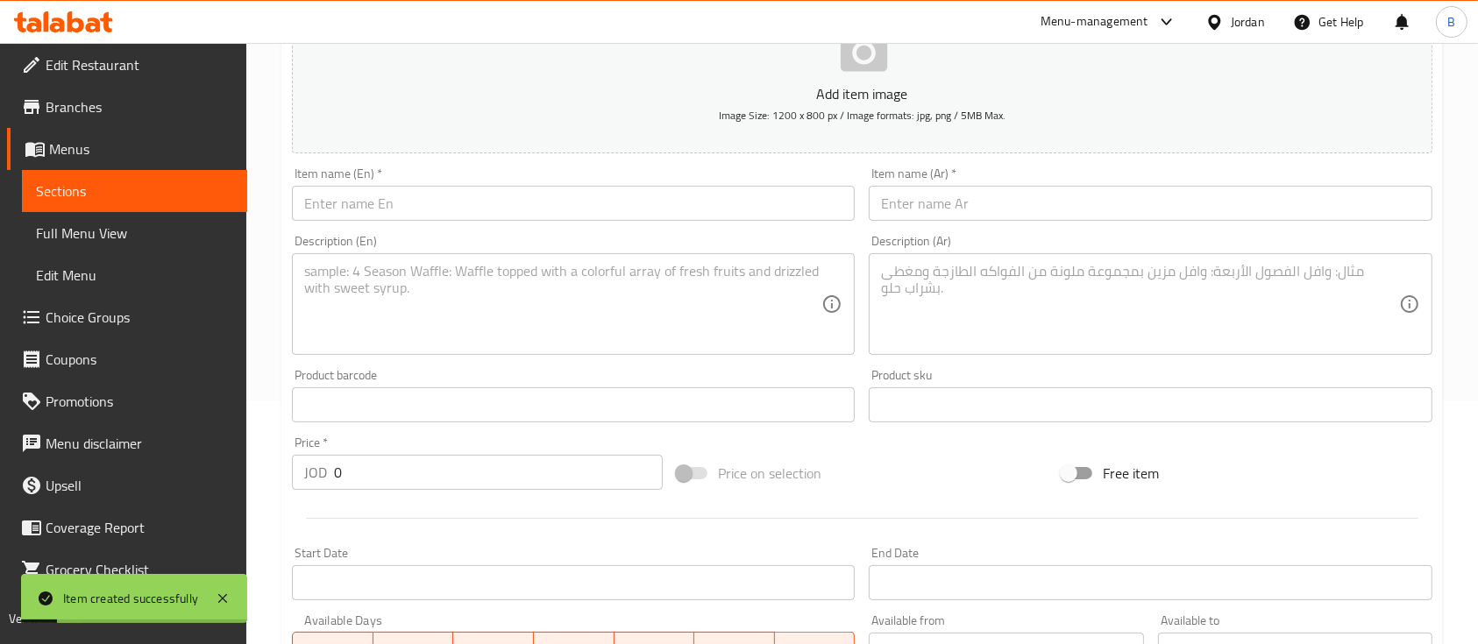
click at [460, 195] on input "text" at bounding box center [573, 203] width 563 height 35
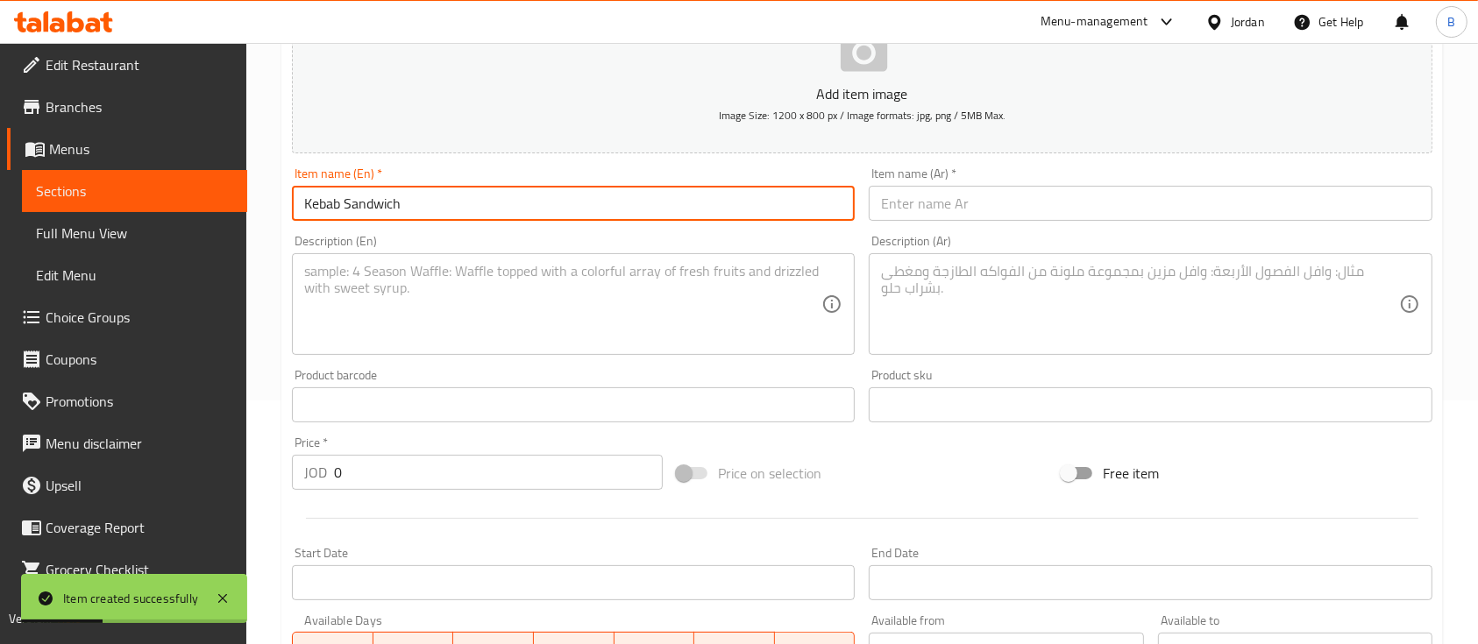
click at [961, 211] on input "text" at bounding box center [1150, 203] width 563 height 35
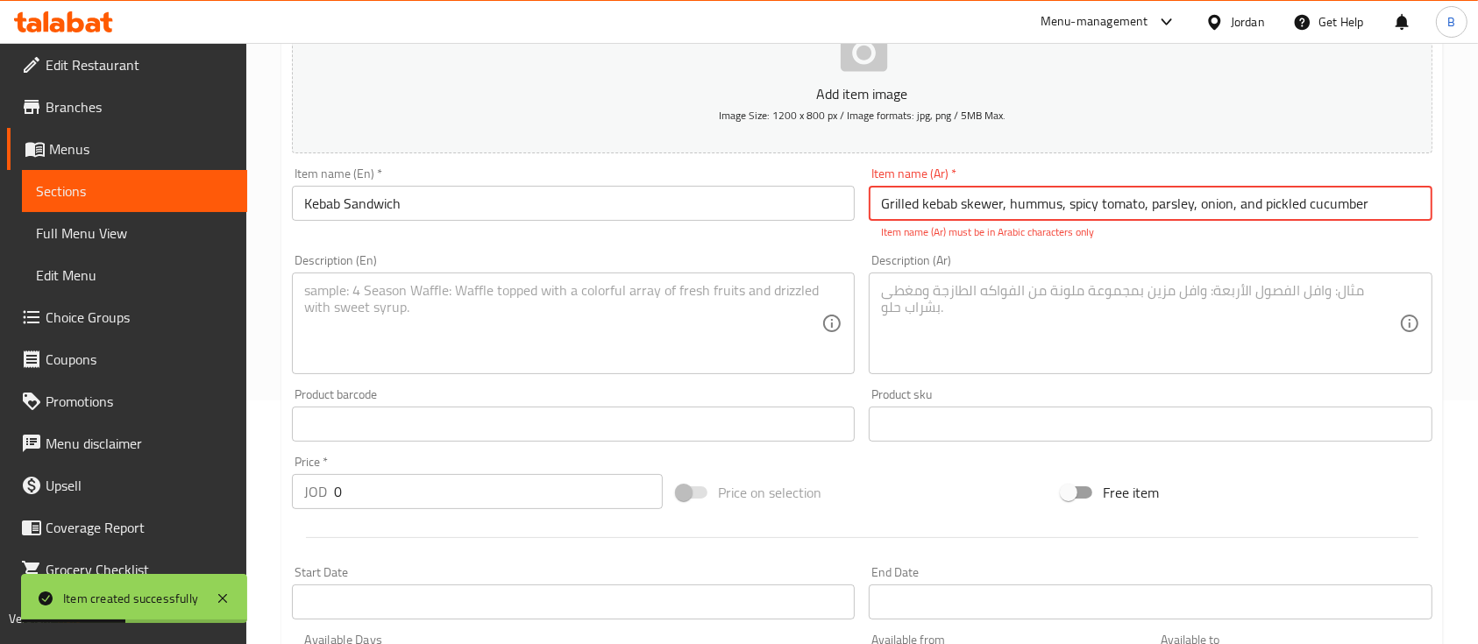
click at [797, 308] on textarea at bounding box center [562, 323] width 517 height 83
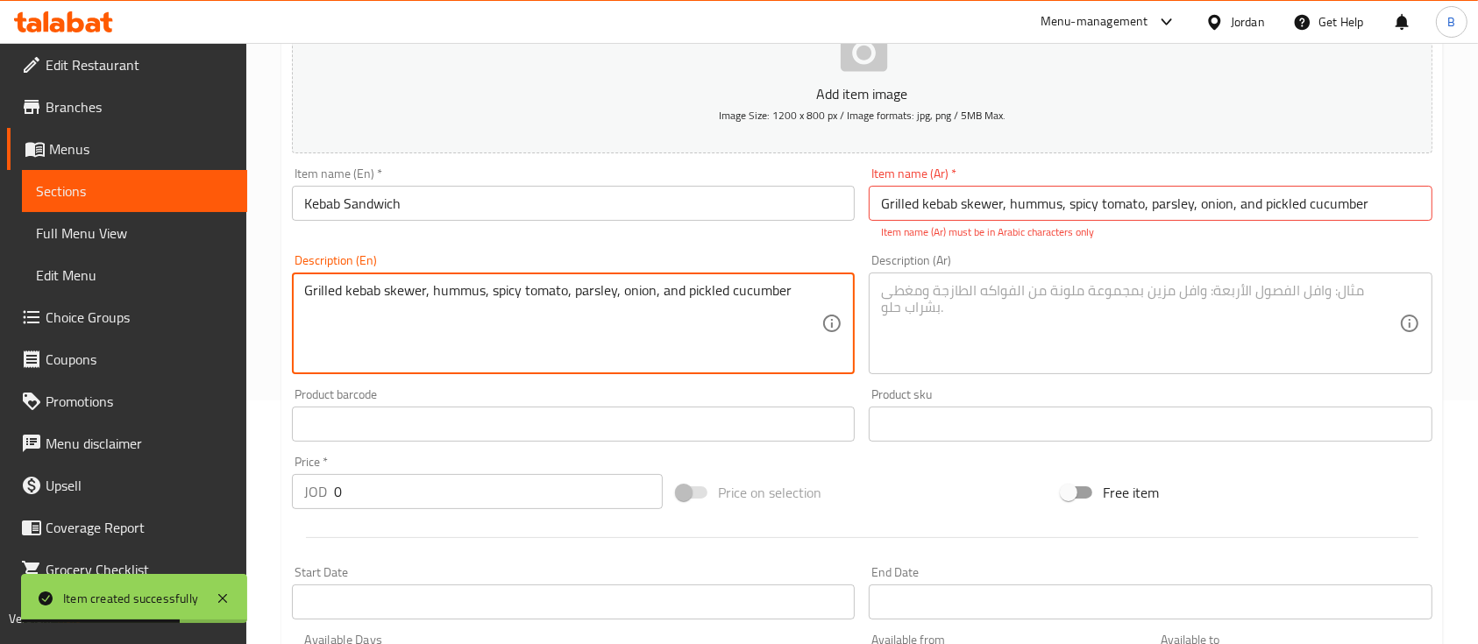
click at [1217, 216] on input "Grilled kebab skewer, hummus, spicy tomato, parsley, onion, and pickled cucumber" at bounding box center [1150, 203] width 563 height 35
click at [1218, 216] on input "Grilled kebab skewer, hummus, spicy tomato, parsley, onion, and pickled cucumber" at bounding box center [1150, 203] width 563 height 35
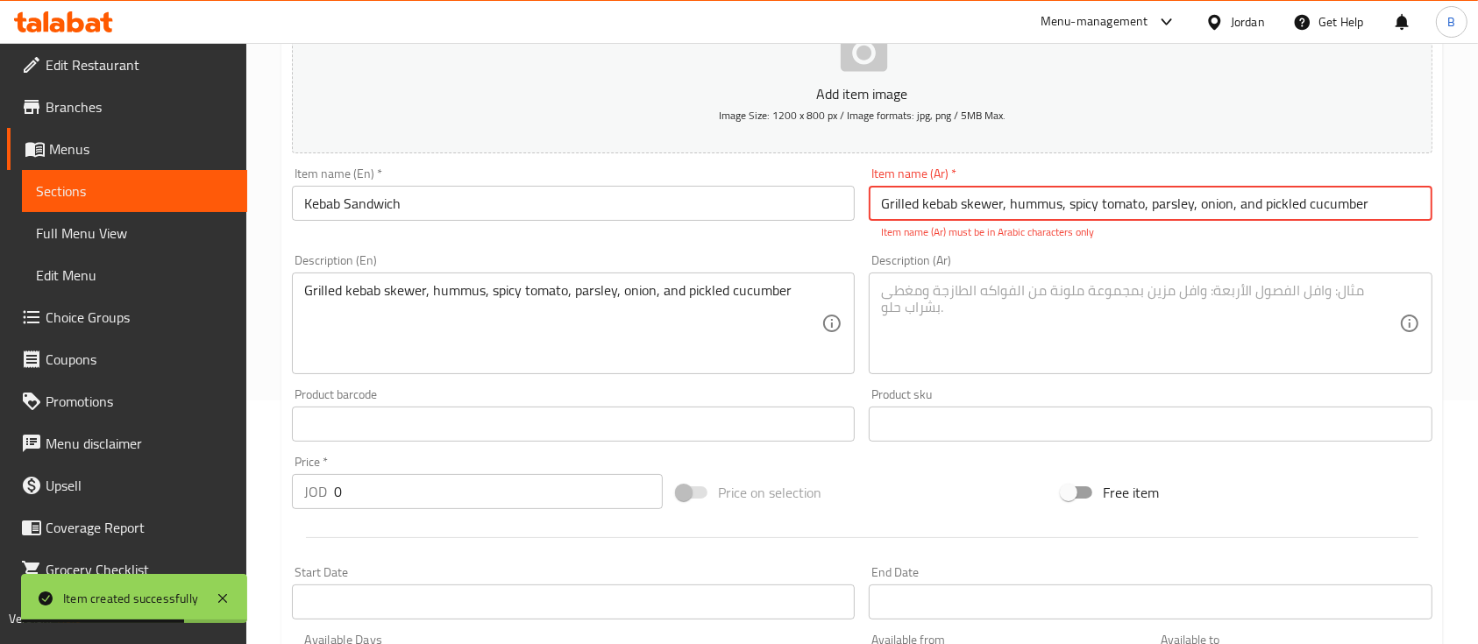
click at [1218, 216] on input "Grilled kebab skewer, hummus, spicy tomato, parsley, onion, and pickled cucumber" at bounding box center [1150, 203] width 563 height 35
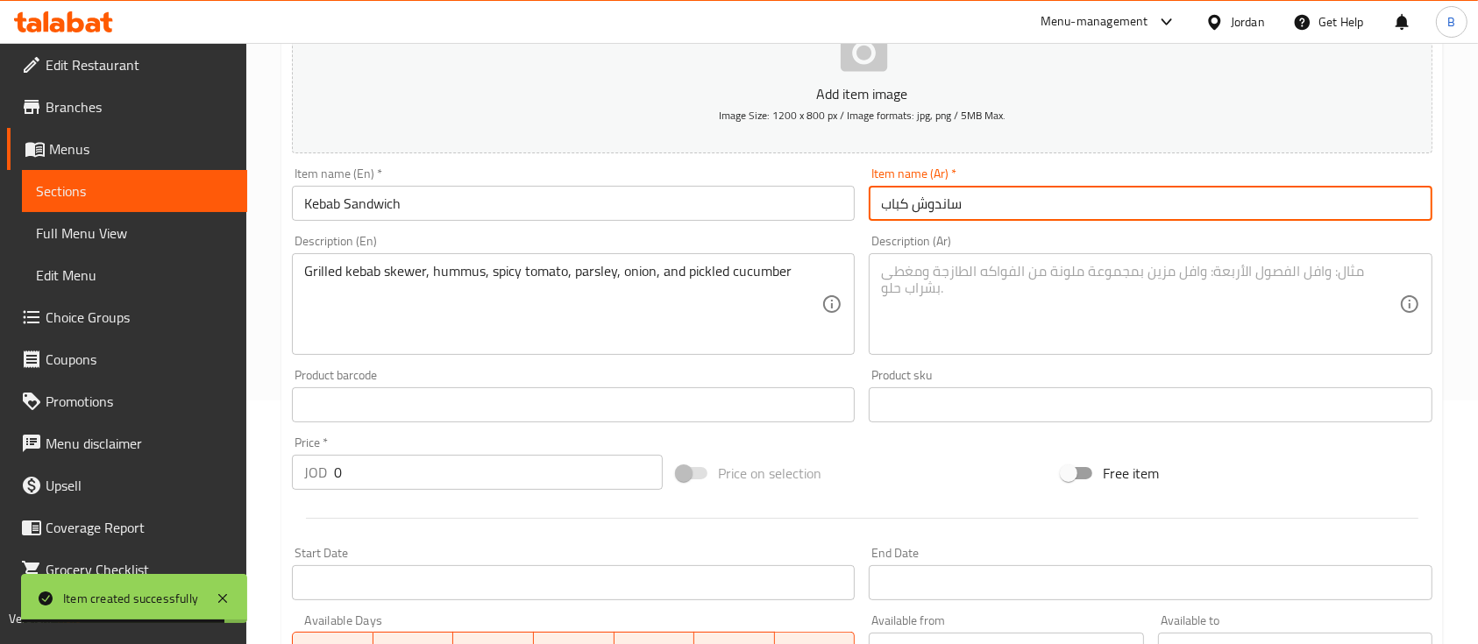
click at [996, 285] on textarea at bounding box center [1139, 304] width 517 height 83
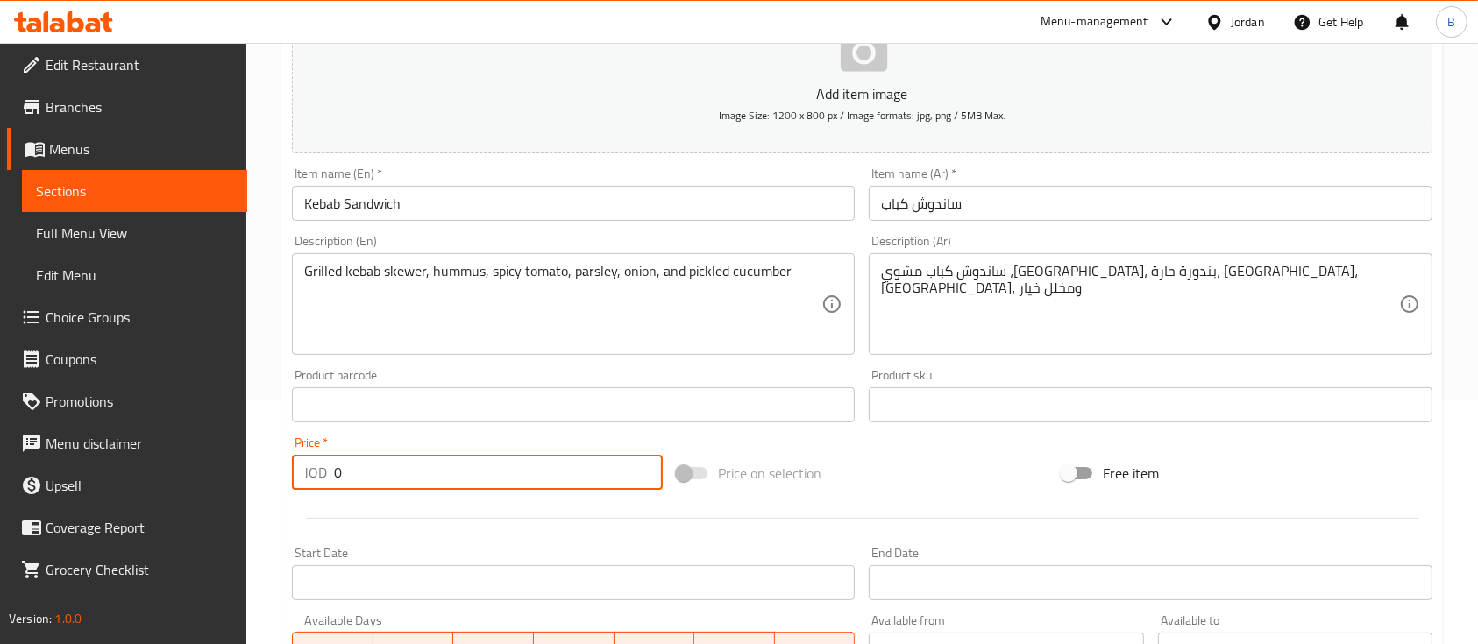
drag, startPoint x: 415, startPoint y: 484, endPoint x: 54, endPoint y: 472, distance: 361.3
click at [153, 473] on div "Edit Restaurant Branches Menus Sections Full Menu View Edit Menu Choice Groups …" at bounding box center [739, 397] width 1478 height 1196
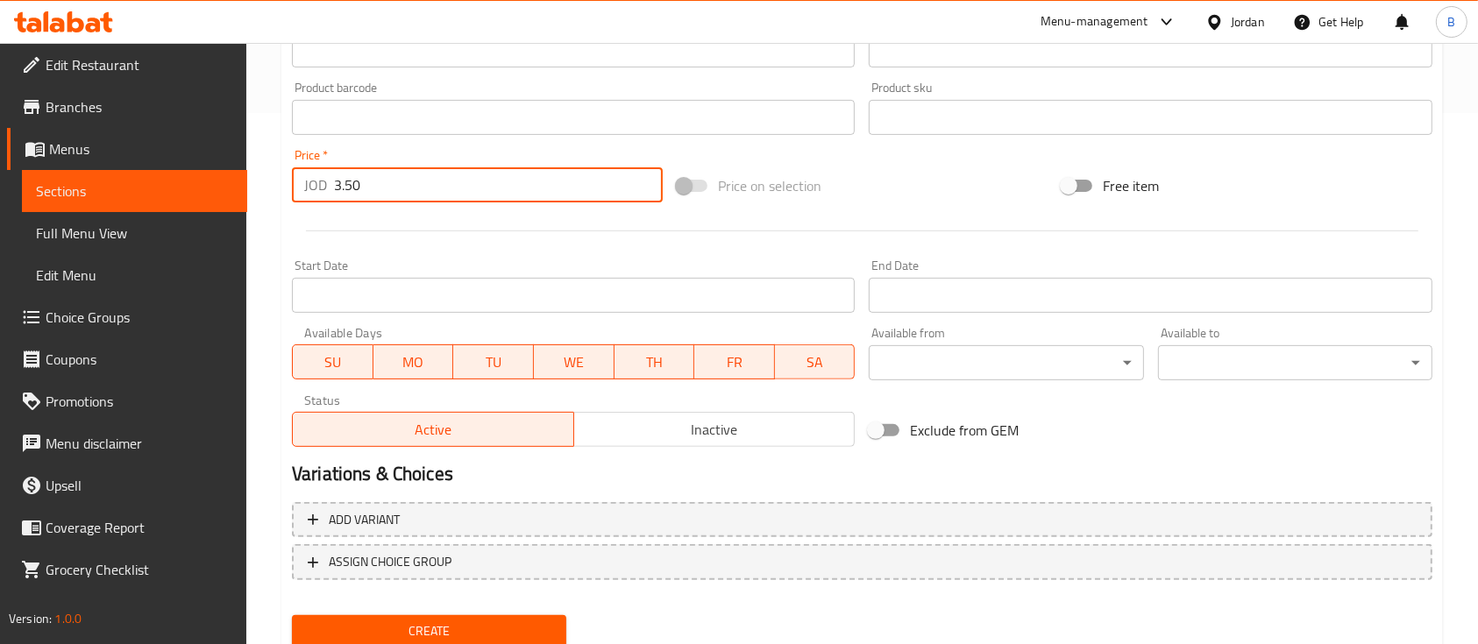
scroll to position [594, 0]
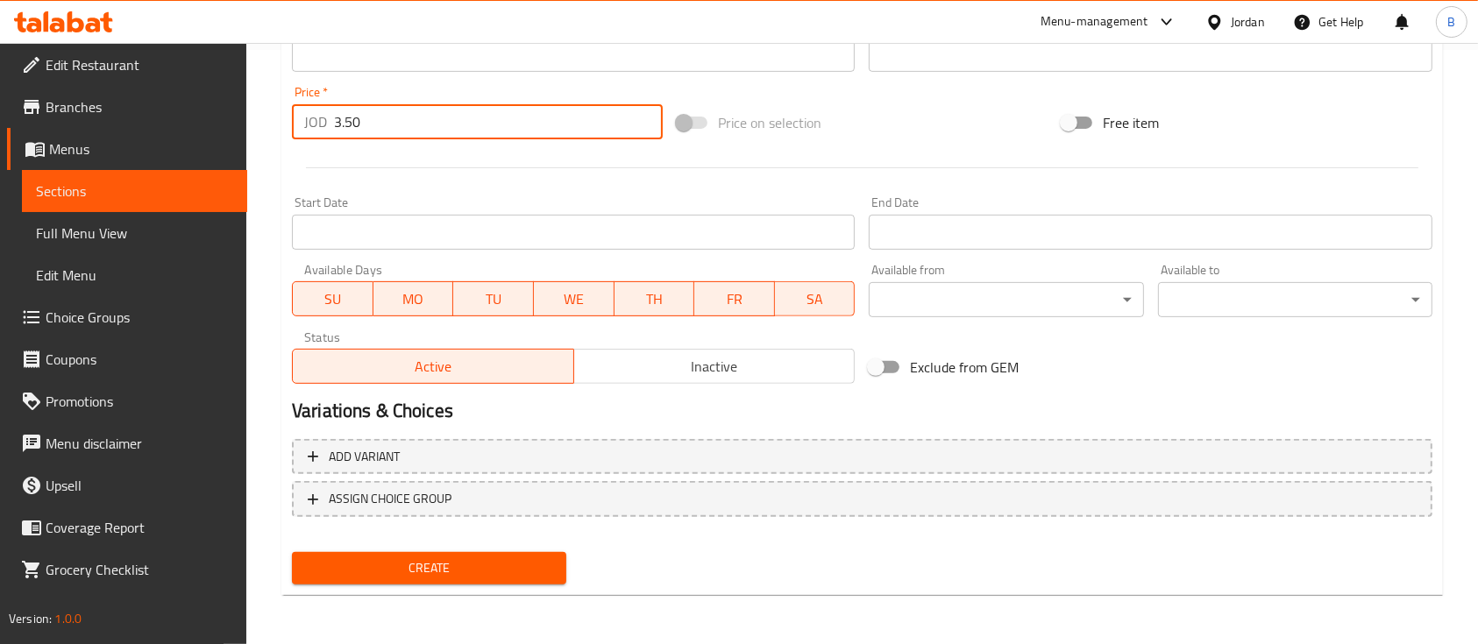
click at [460, 567] on span "Create" at bounding box center [429, 568] width 246 height 22
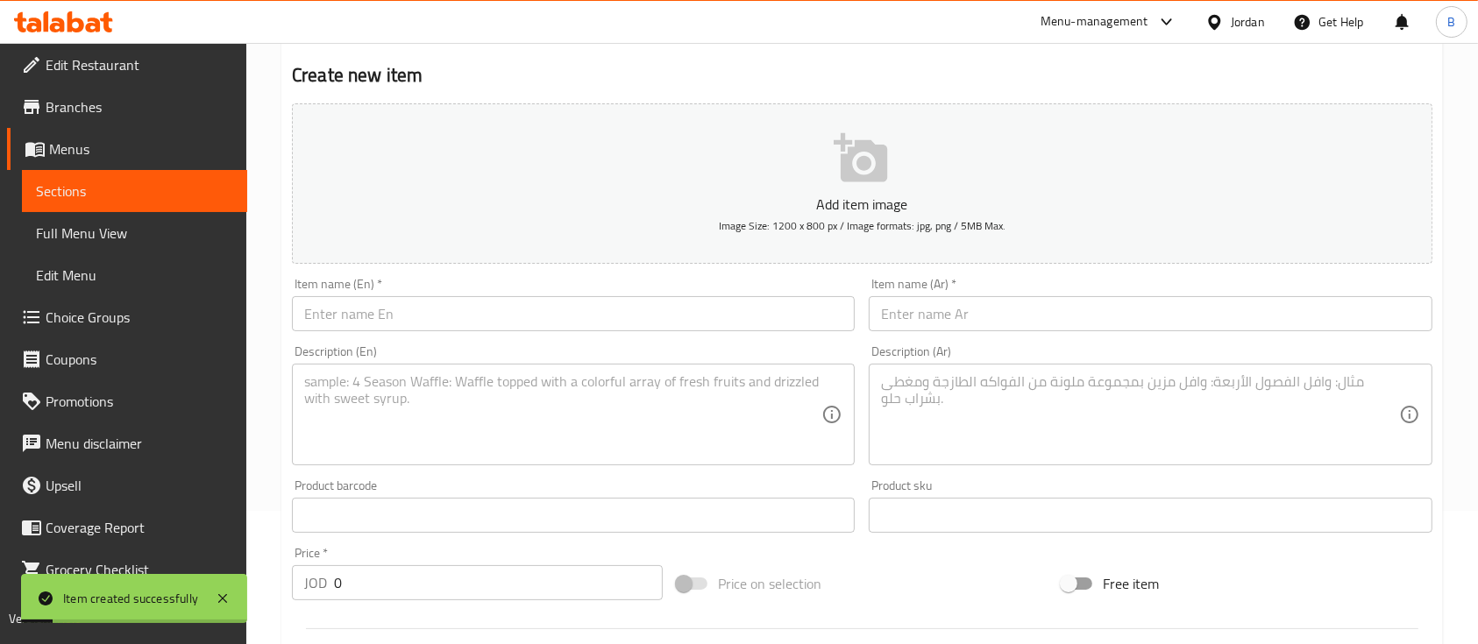
scroll to position [126, 0]
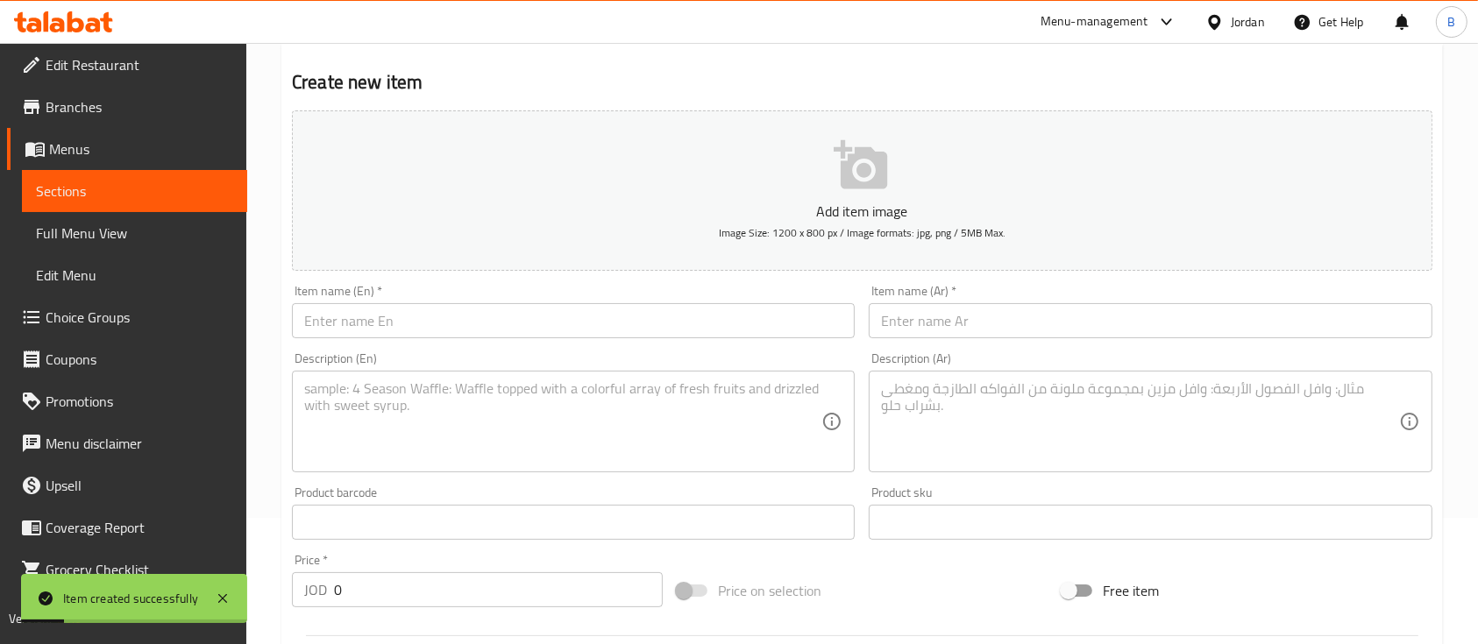
click at [449, 311] on input "text" at bounding box center [573, 320] width 563 height 35
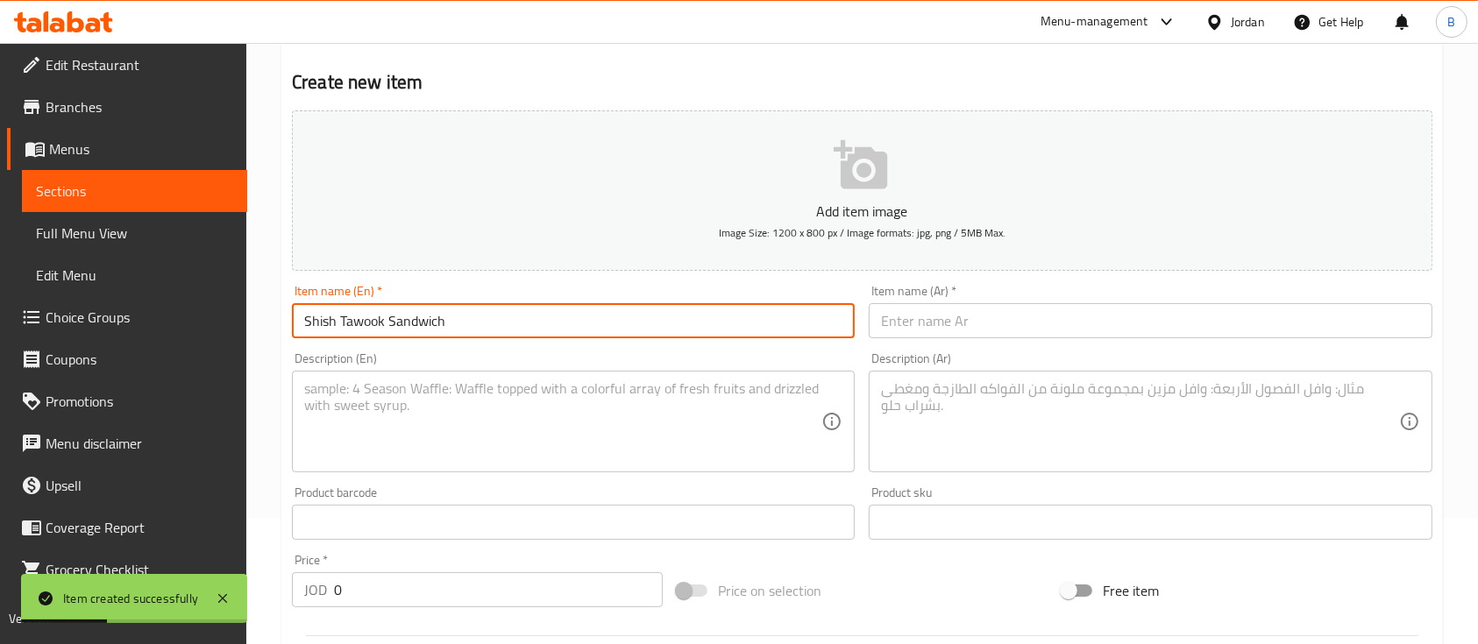
click at [461, 385] on div "Description (En)" at bounding box center [573, 422] width 563 height 102
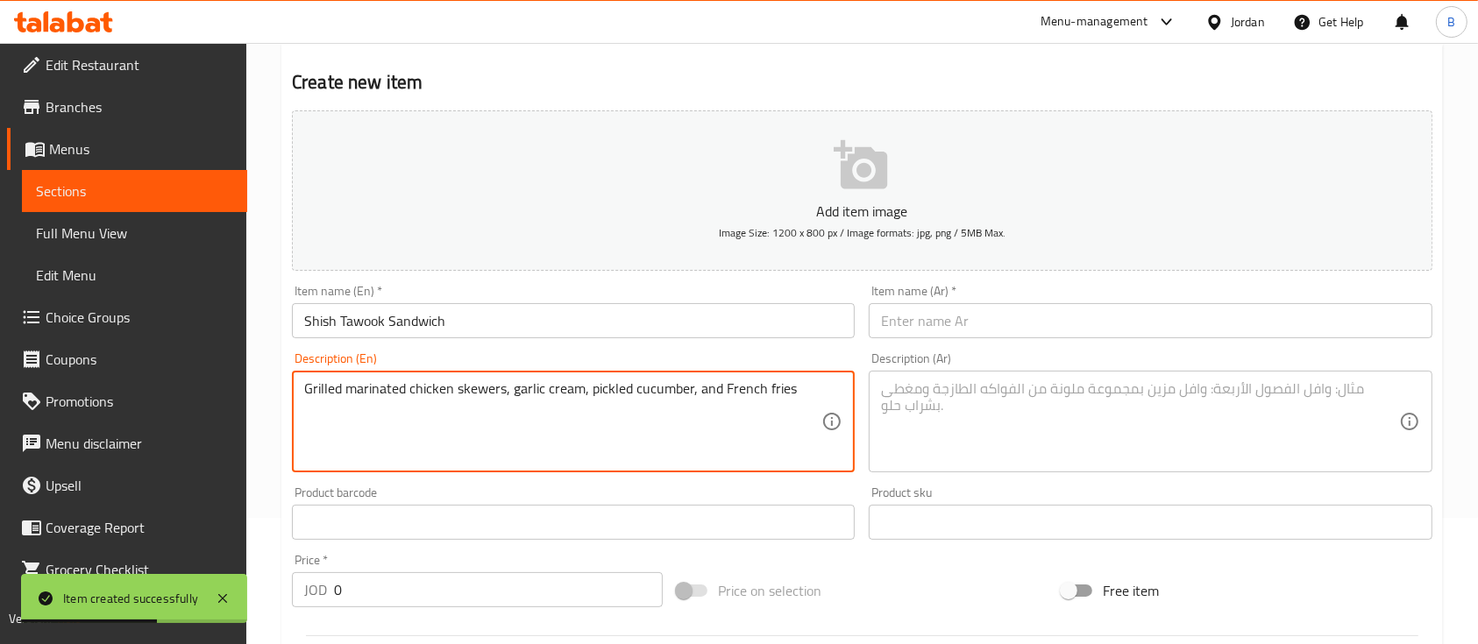
click at [952, 320] on input "text" at bounding box center [1150, 320] width 563 height 35
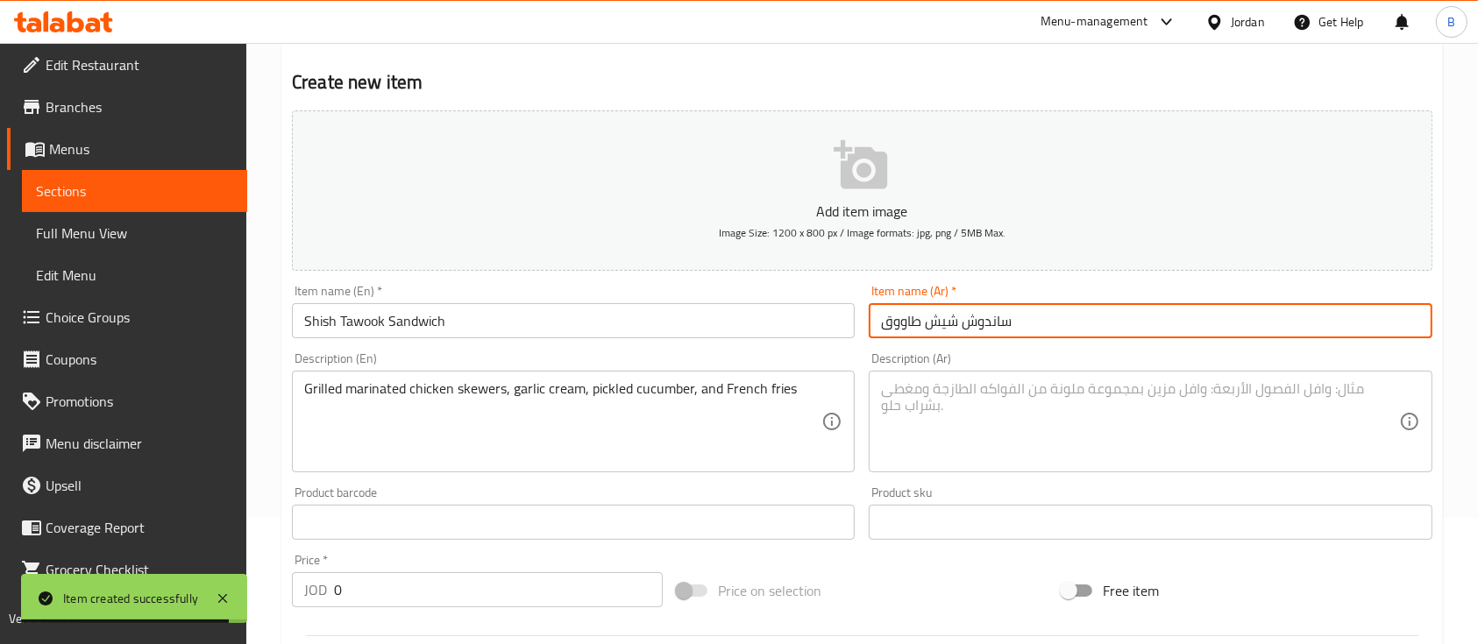
click at [1026, 414] on textarea at bounding box center [1139, 421] width 517 height 83
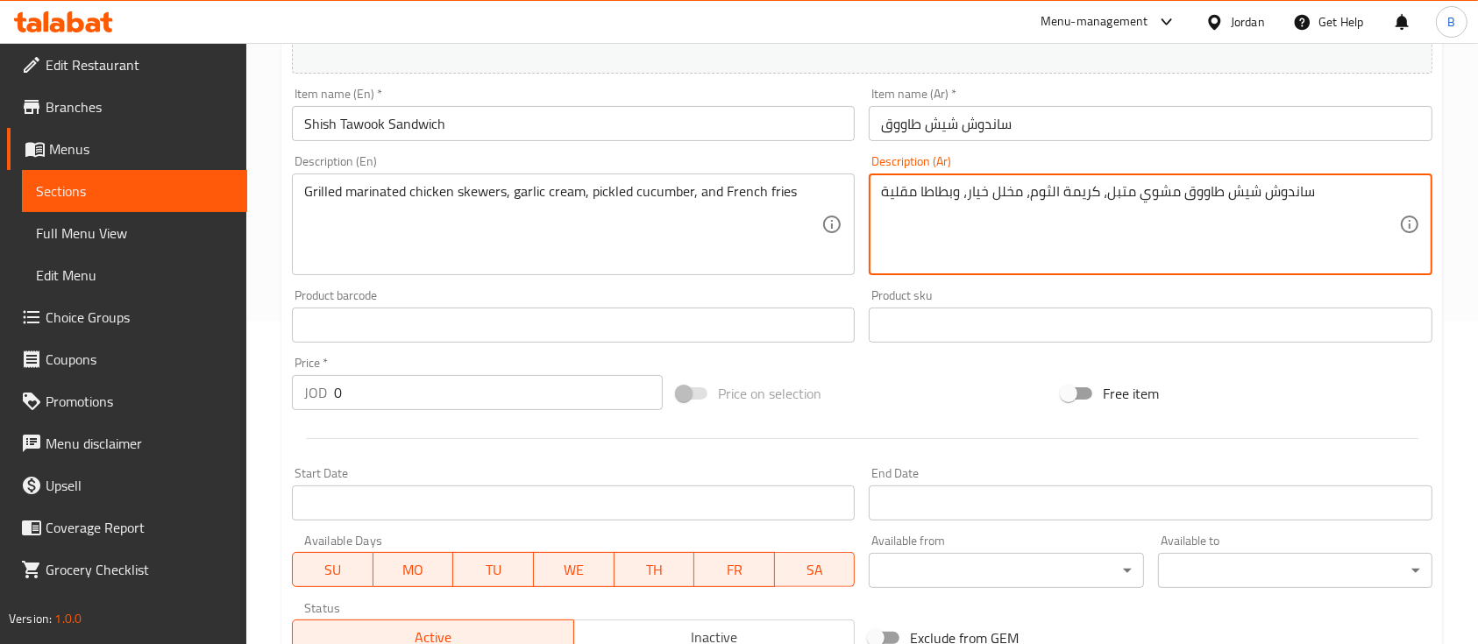
scroll to position [360, 0]
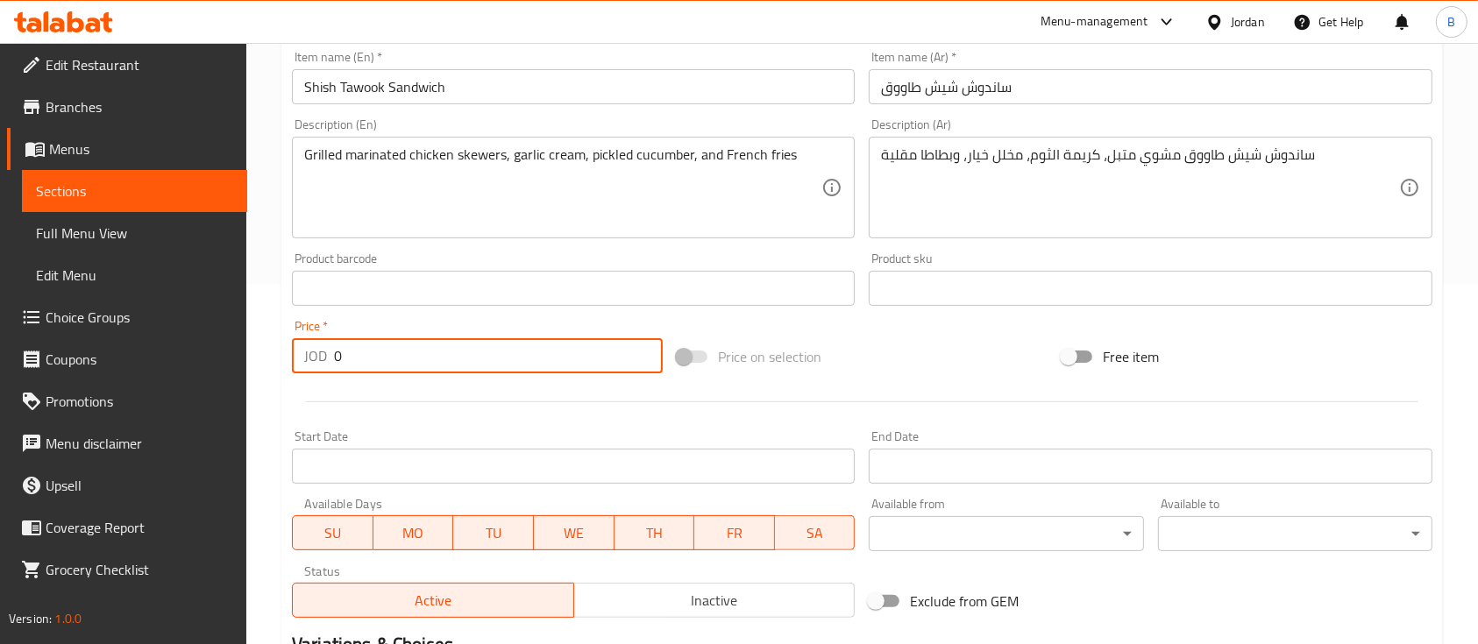
drag, startPoint x: 391, startPoint y: 359, endPoint x: 105, endPoint y: 302, distance: 291.4
click at [203, 319] on div "Edit Restaurant Branches Menus Sections Full Menu View Edit Menu Choice Groups …" at bounding box center [739, 281] width 1478 height 1196
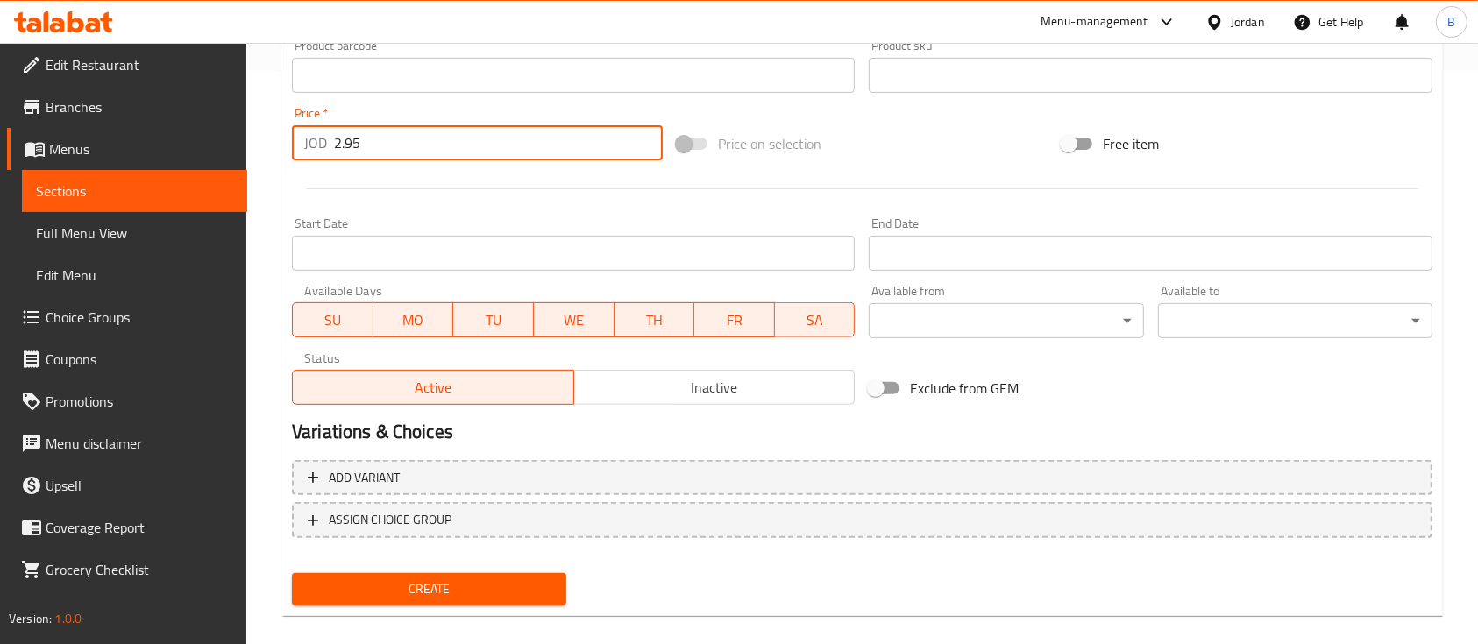
scroll to position [594, 0]
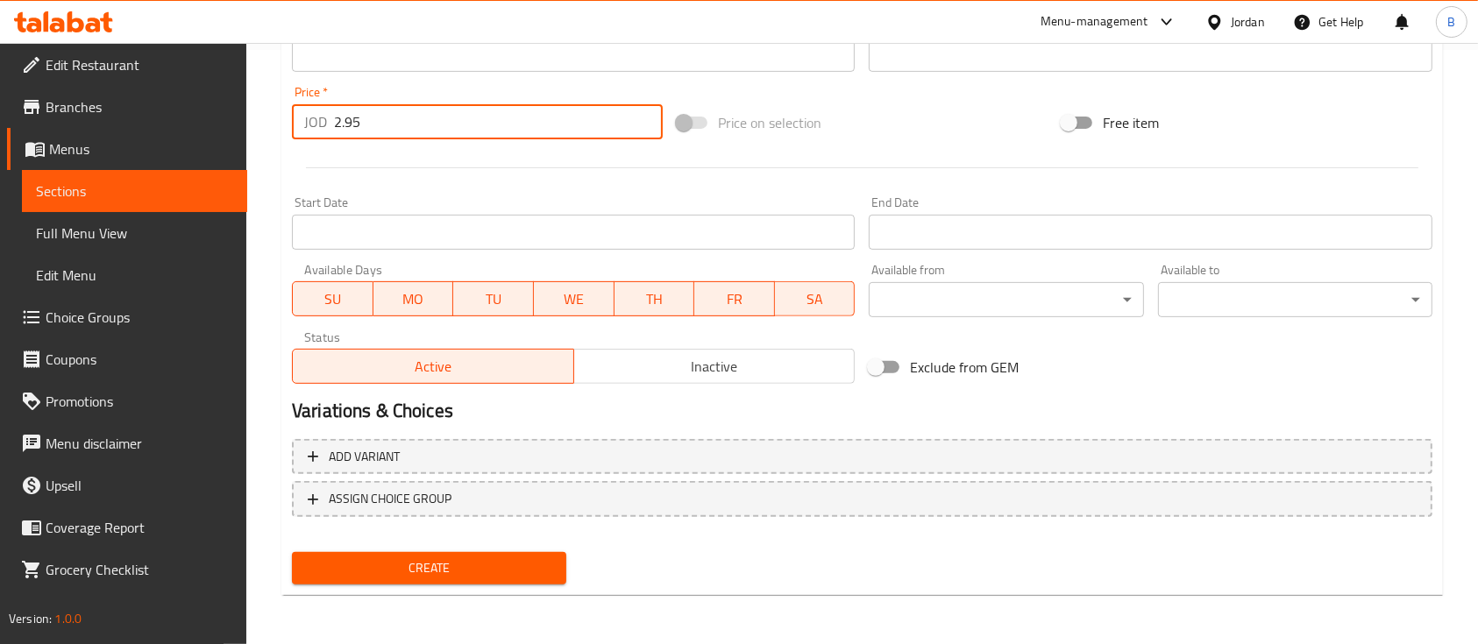
click at [450, 567] on span "Create" at bounding box center [429, 568] width 246 height 22
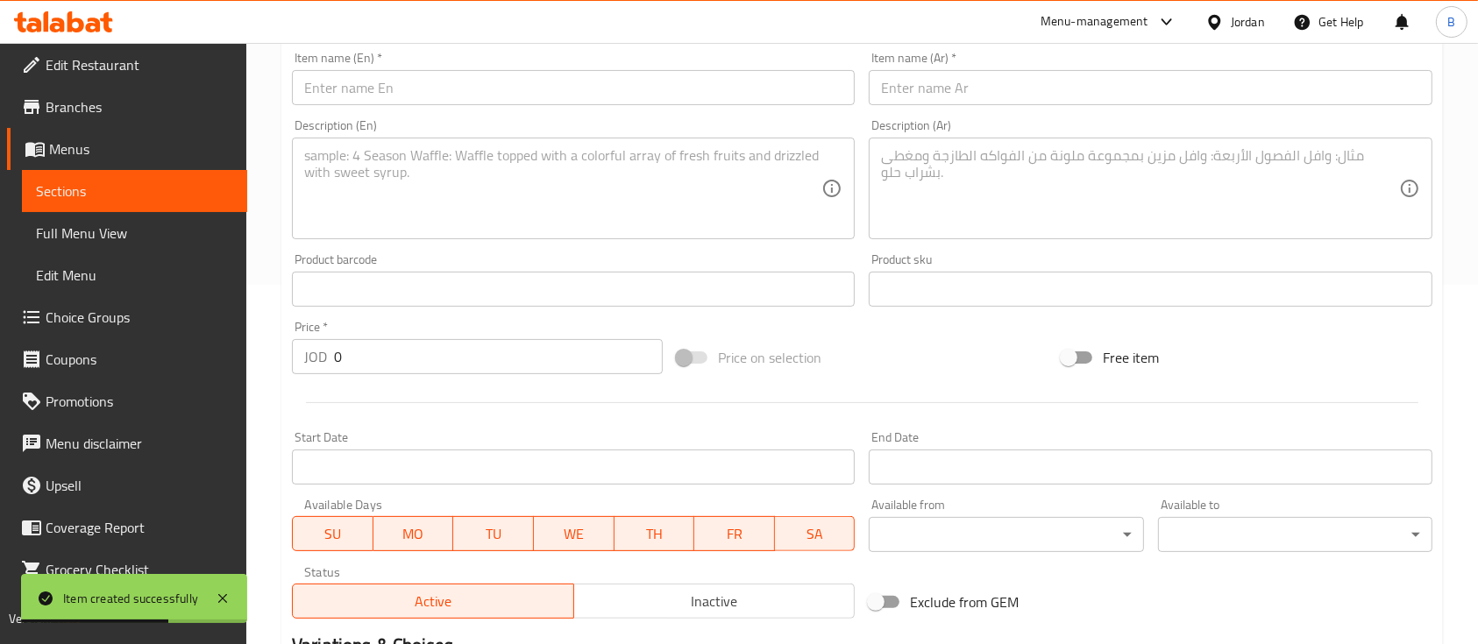
scroll to position [244, 0]
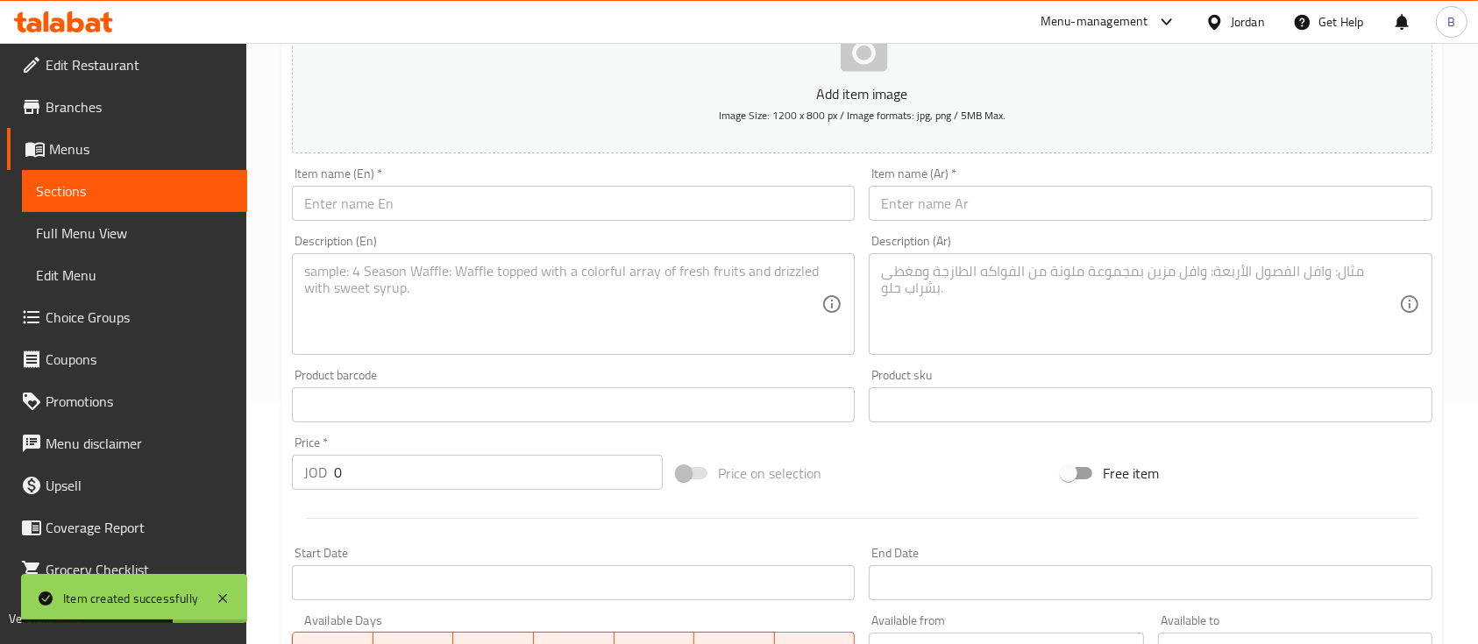
click at [451, 191] on input "text" at bounding box center [573, 203] width 563 height 35
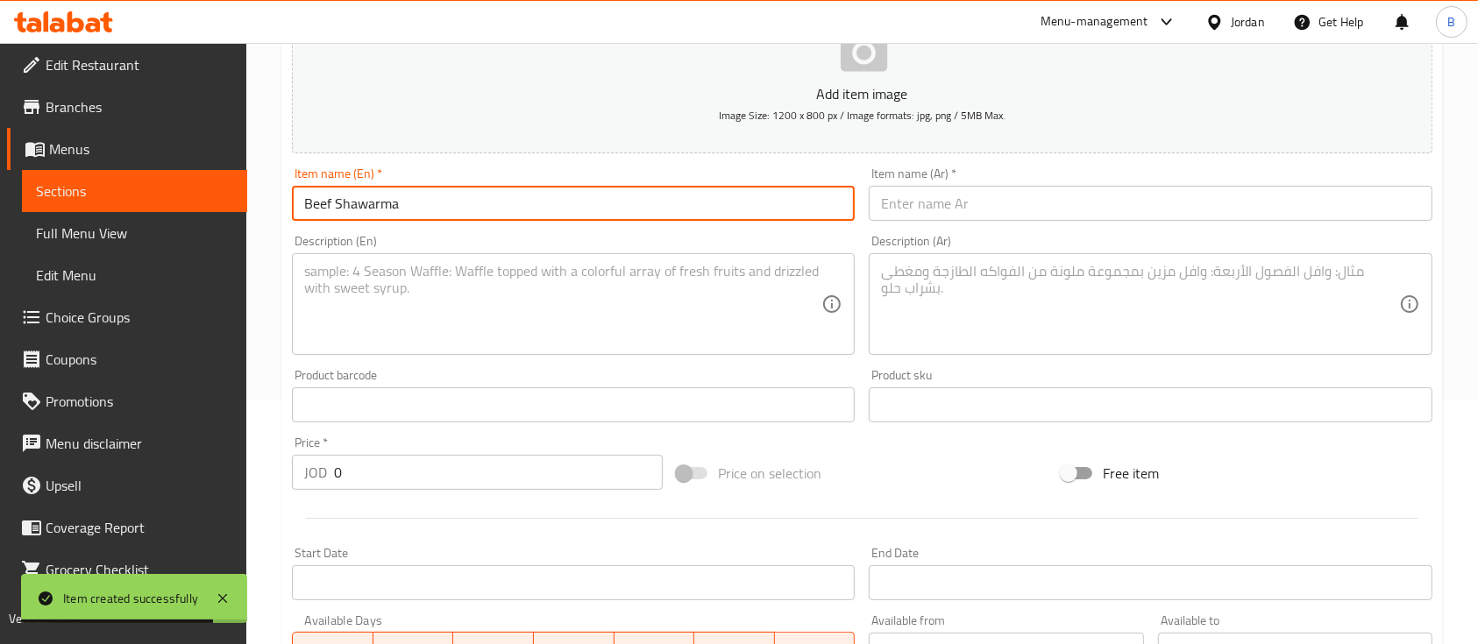
click at [436, 307] on textarea at bounding box center [562, 304] width 517 height 83
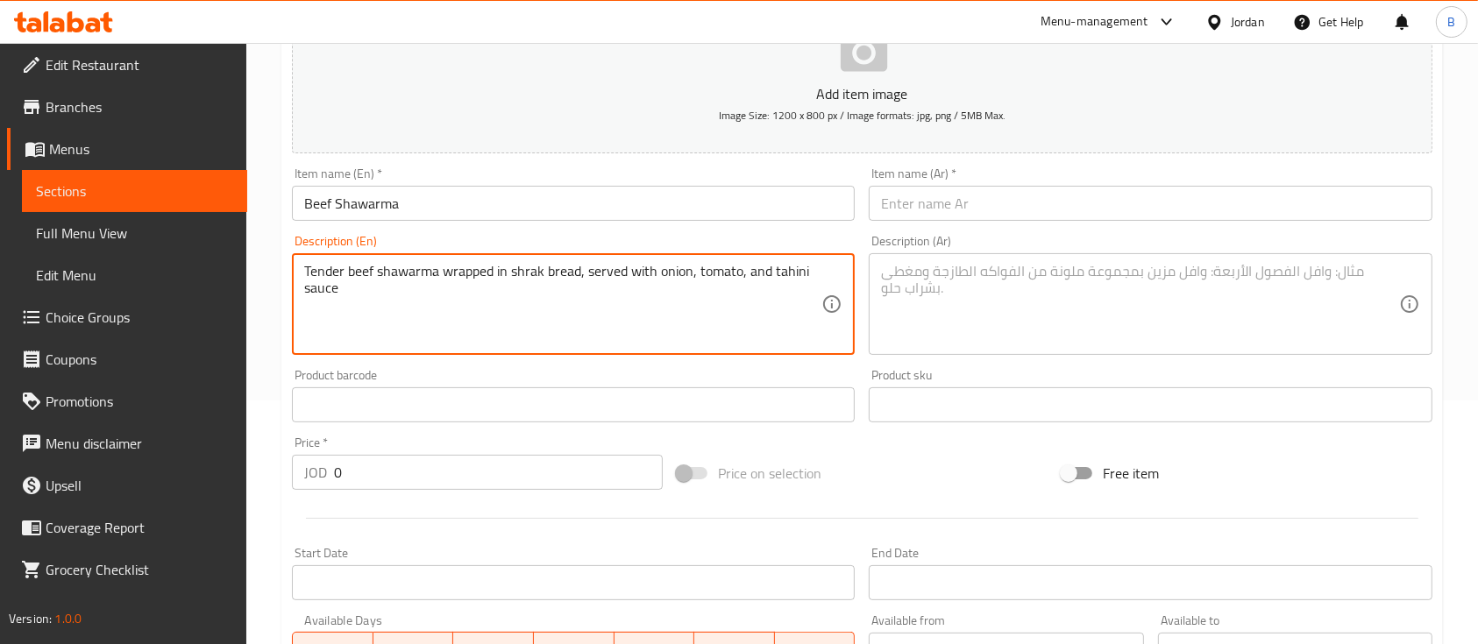
click at [928, 198] on input "text" at bounding box center [1150, 203] width 563 height 35
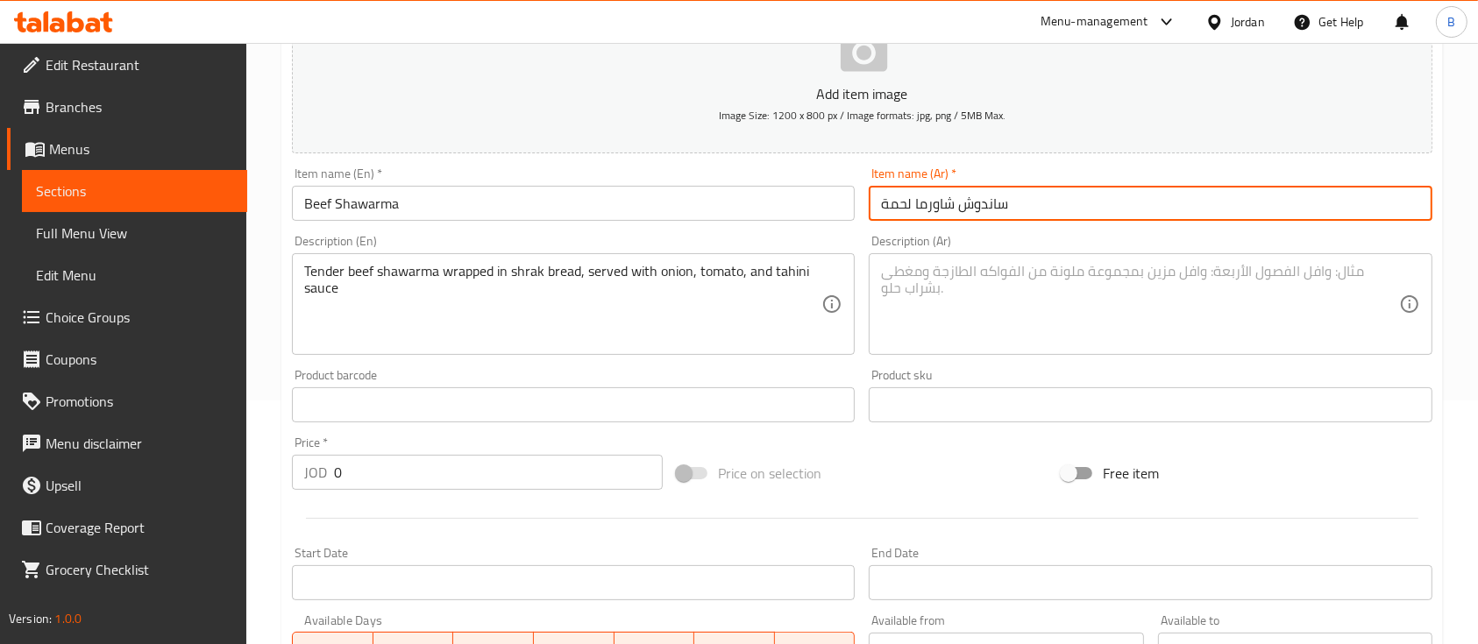
click at [1052, 334] on textarea at bounding box center [1139, 304] width 517 height 83
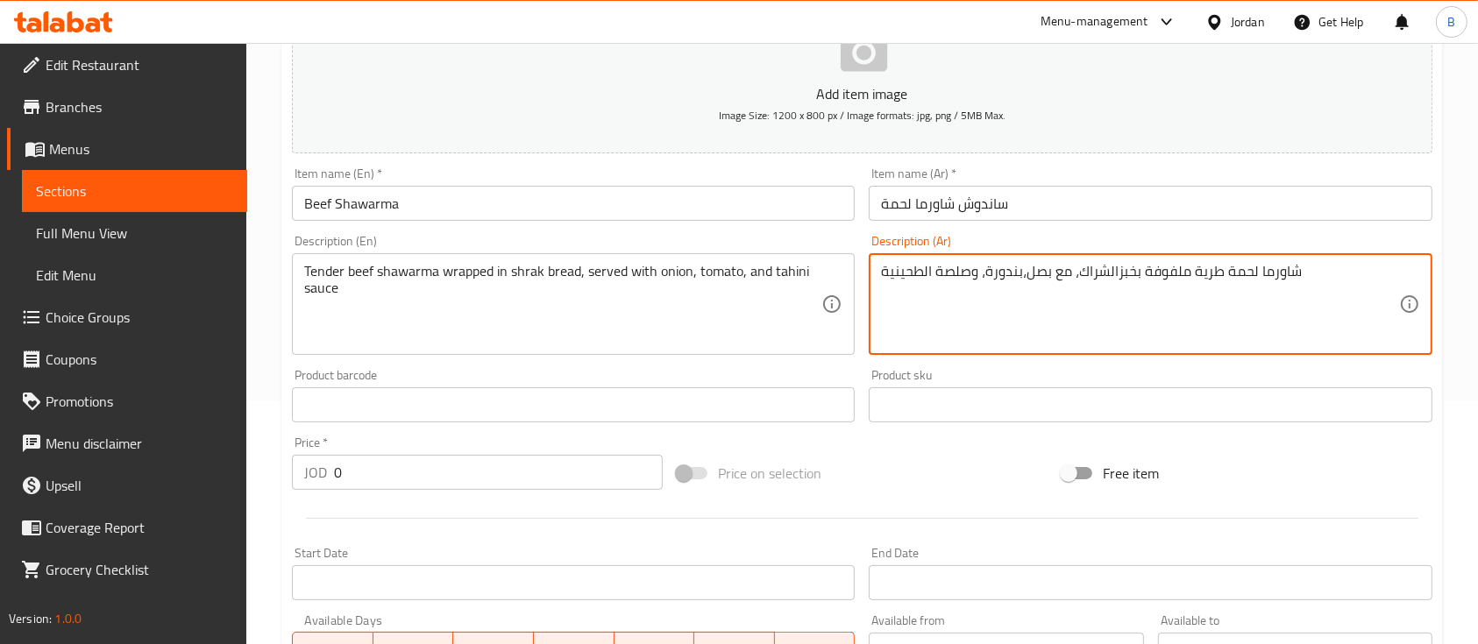
drag, startPoint x: 380, startPoint y: 487, endPoint x: 51, endPoint y: 425, distance: 335.4
click at [95, 436] on div "Edit Restaurant Branches Menus Sections Full Menu View Edit Menu Choice Groups …" at bounding box center [739, 397] width 1478 height 1196
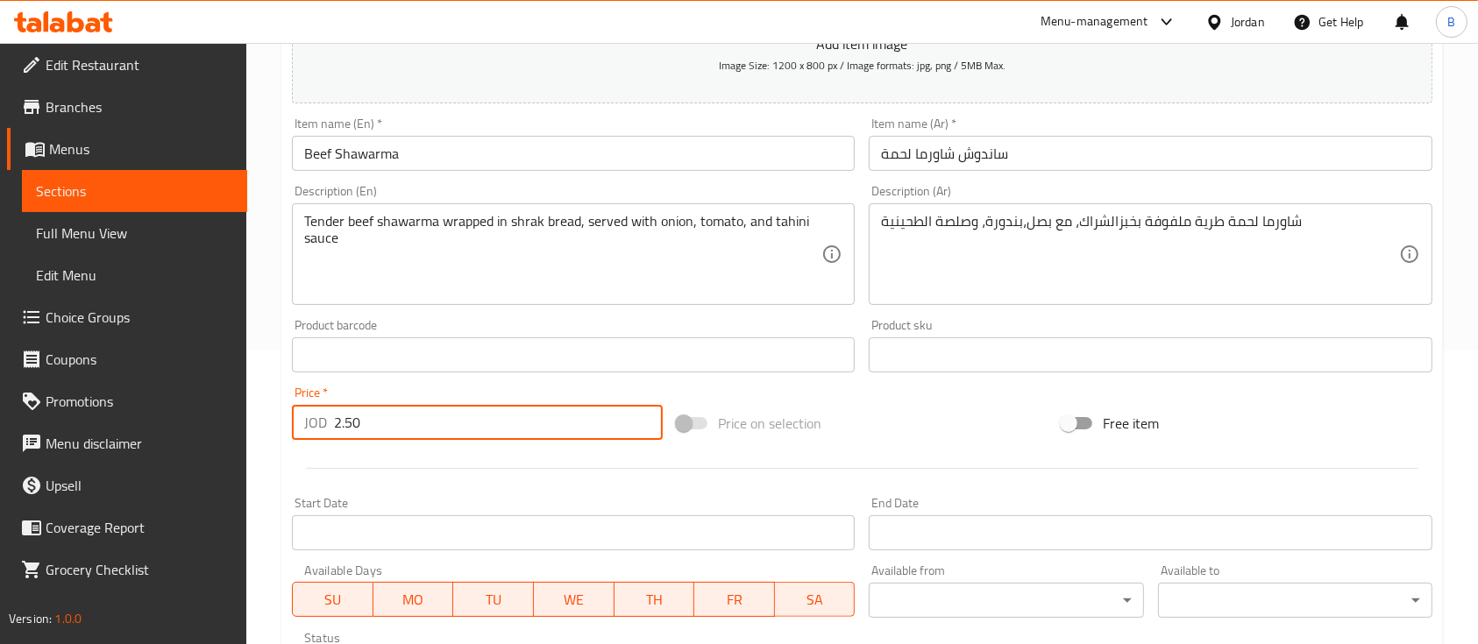
scroll to position [594, 0]
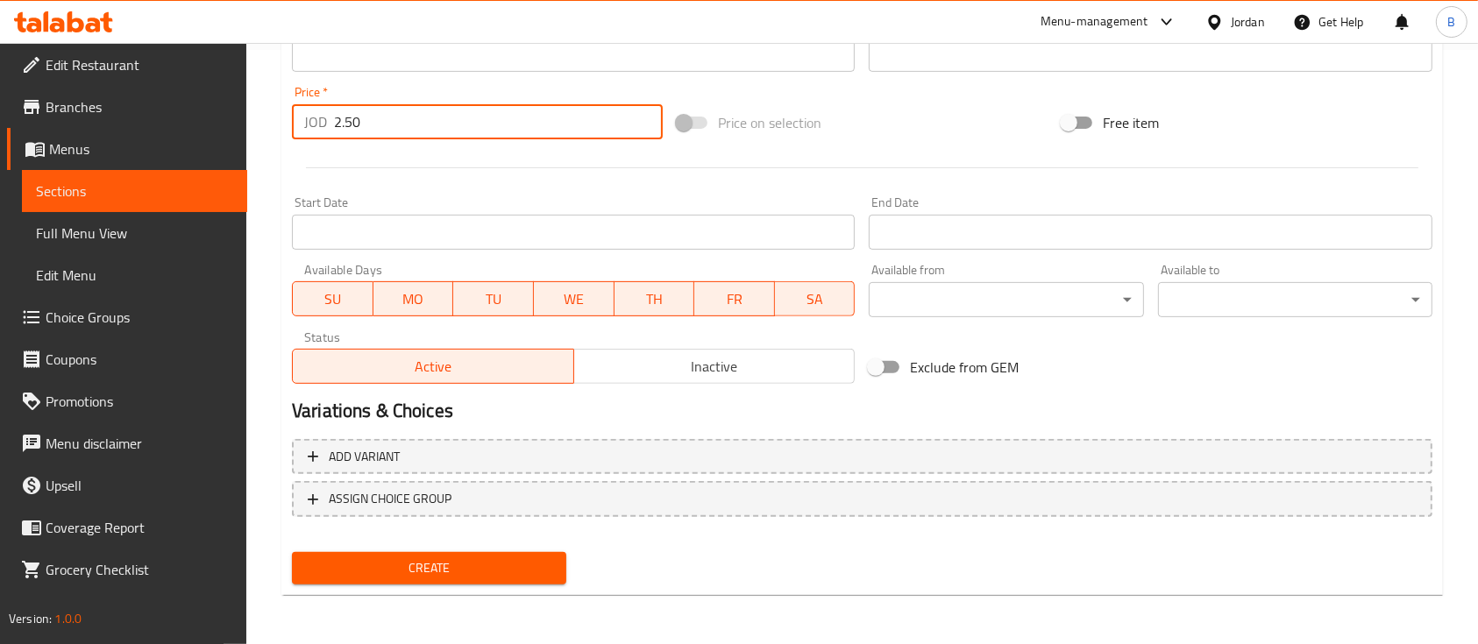
click at [418, 562] on span "Create" at bounding box center [429, 568] width 246 height 22
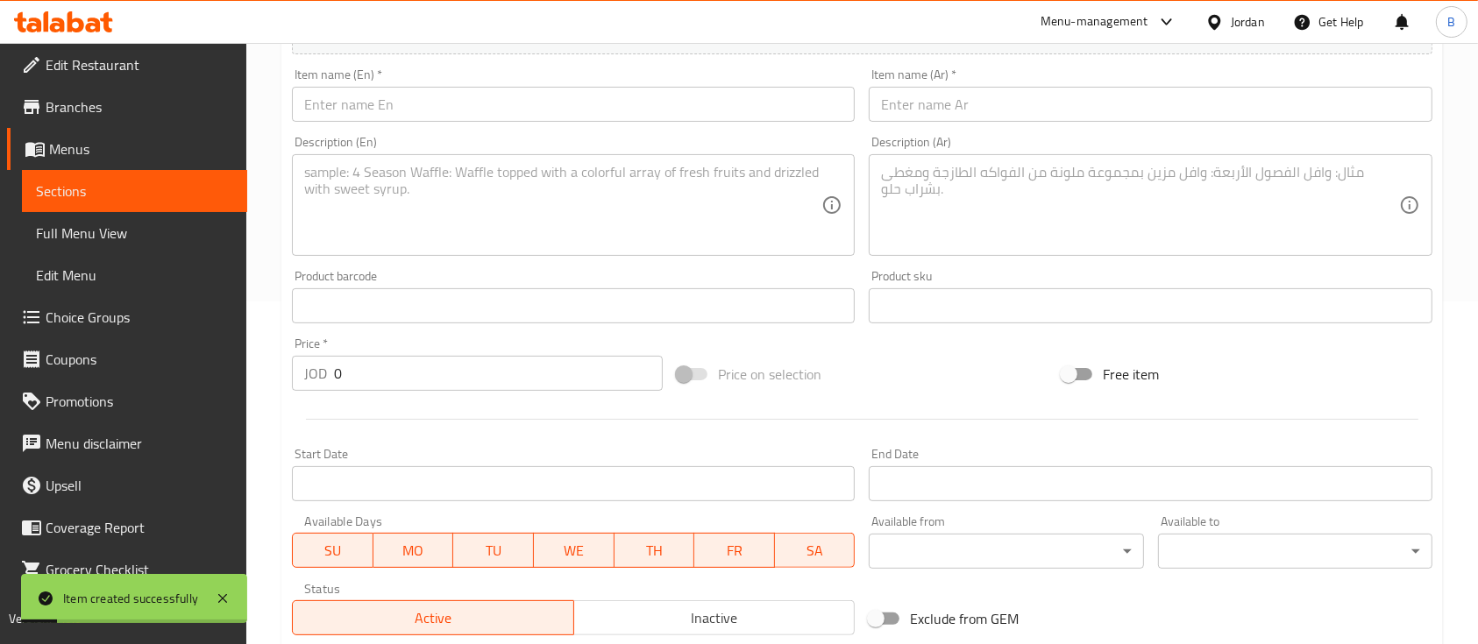
scroll to position [126, 0]
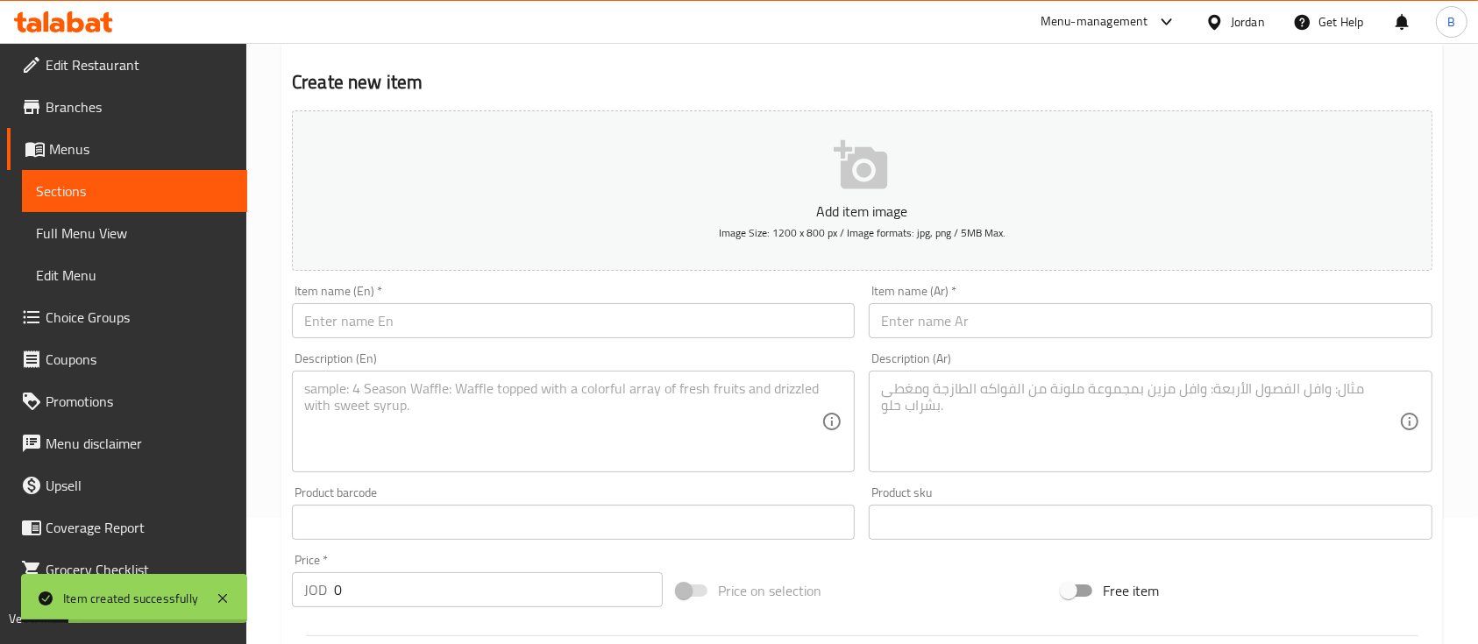
click at [465, 302] on div "Item name (En)   * Item name (En) *" at bounding box center [573, 311] width 563 height 53
click at [460, 309] on input "text" at bounding box center [573, 320] width 563 height 35
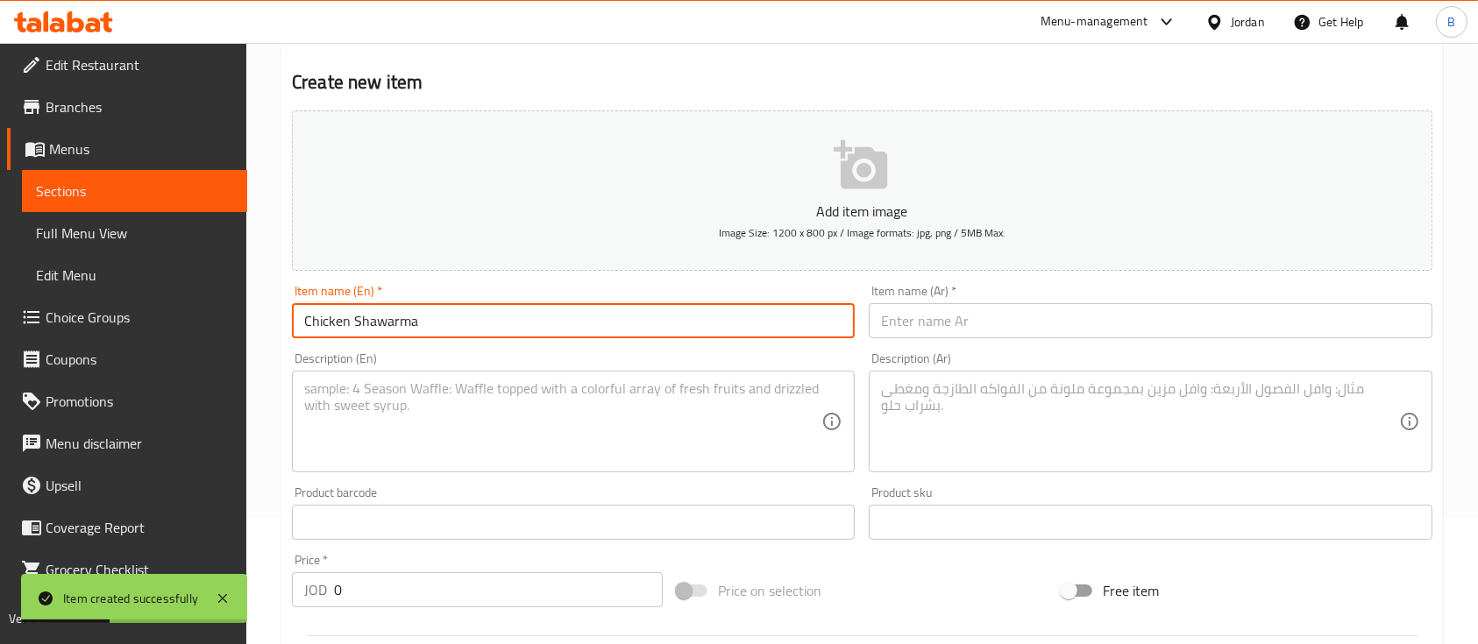
click at [946, 324] on input "text" at bounding box center [1150, 320] width 563 height 35
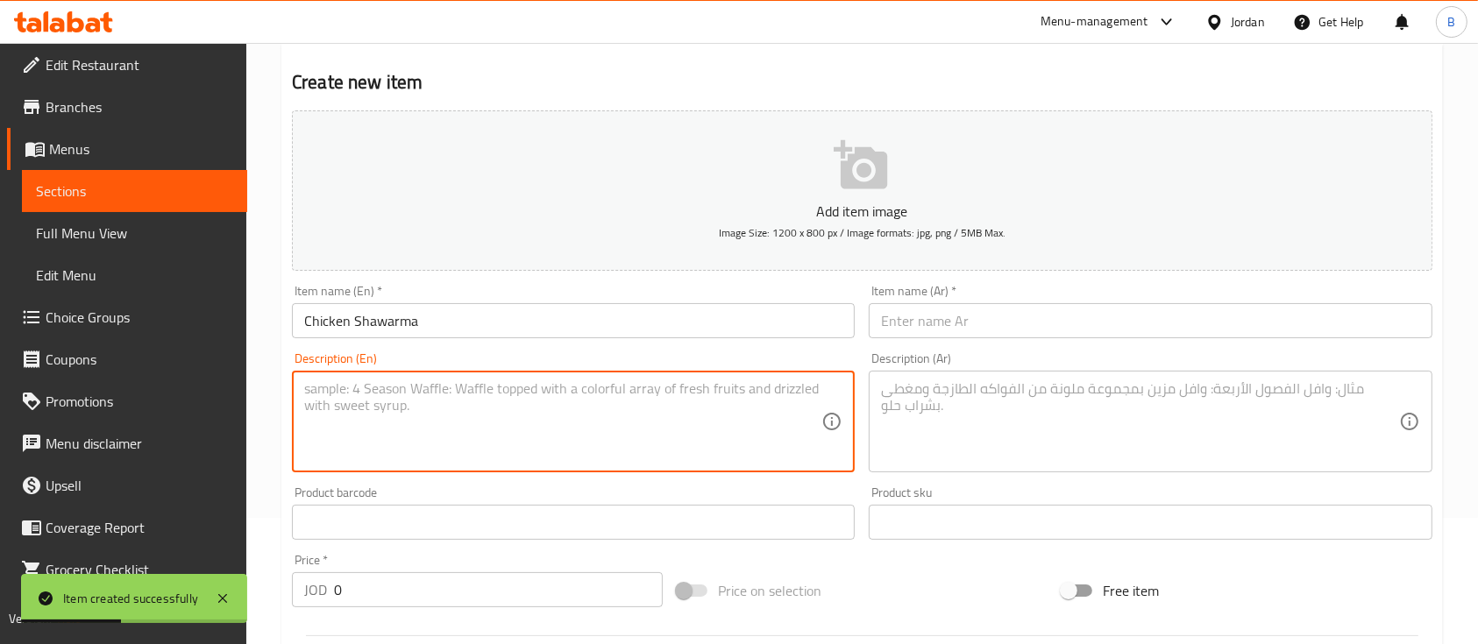
click at [572, 381] on textarea at bounding box center [562, 421] width 517 height 83
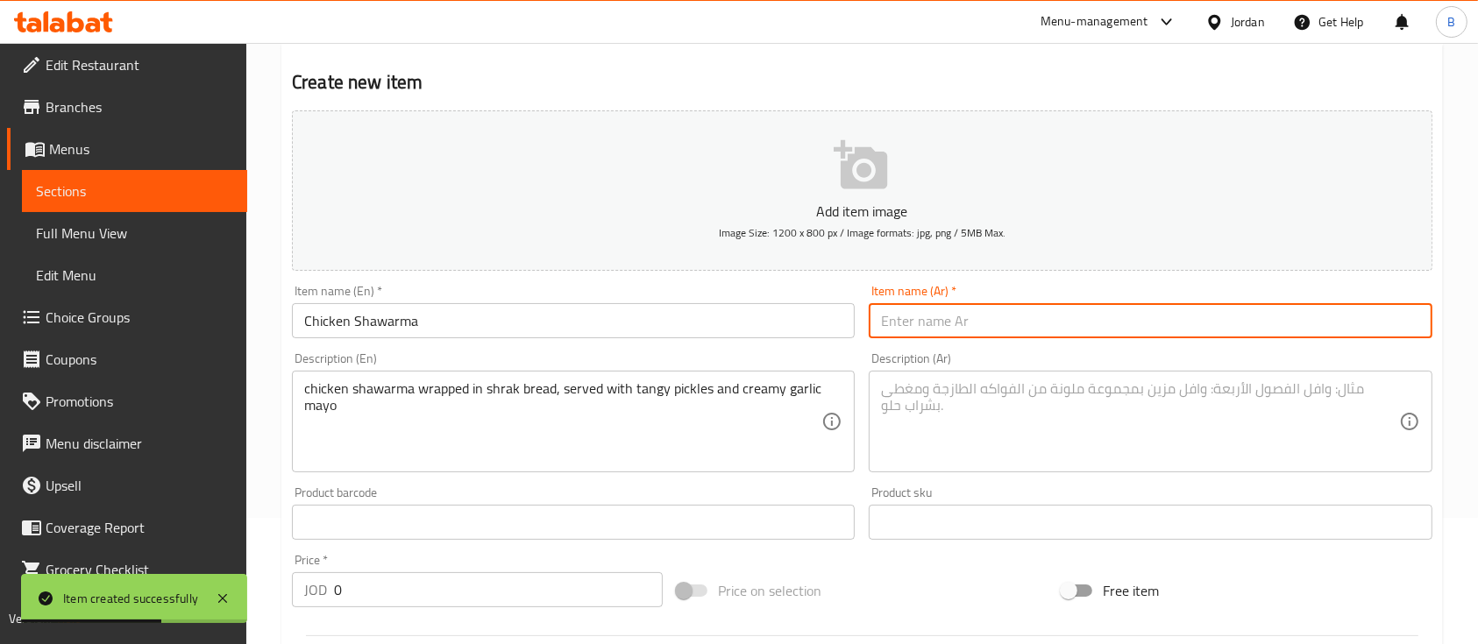
drag, startPoint x: 1047, startPoint y: 338, endPoint x: 1046, endPoint y: 326, distance: 12.4
click at [1047, 337] on input "text" at bounding box center [1150, 320] width 563 height 35
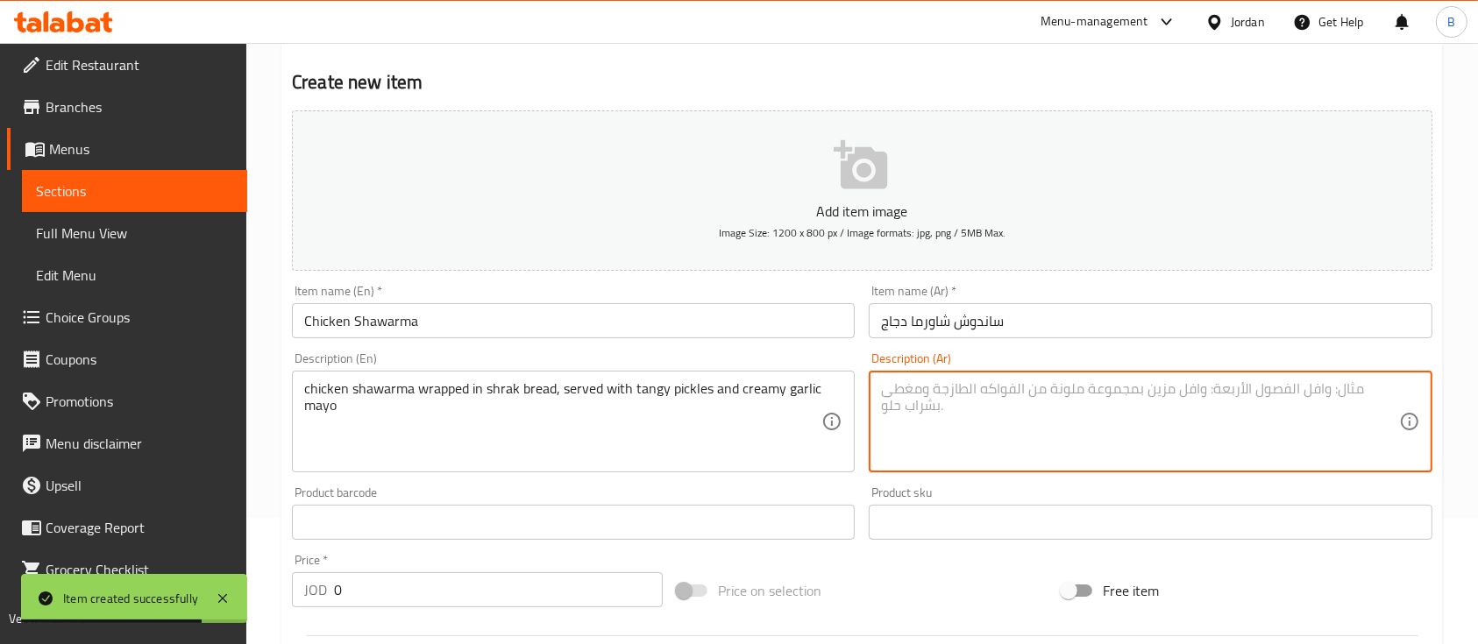
click at [981, 403] on textarea at bounding box center [1139, 421] width 517 height 83
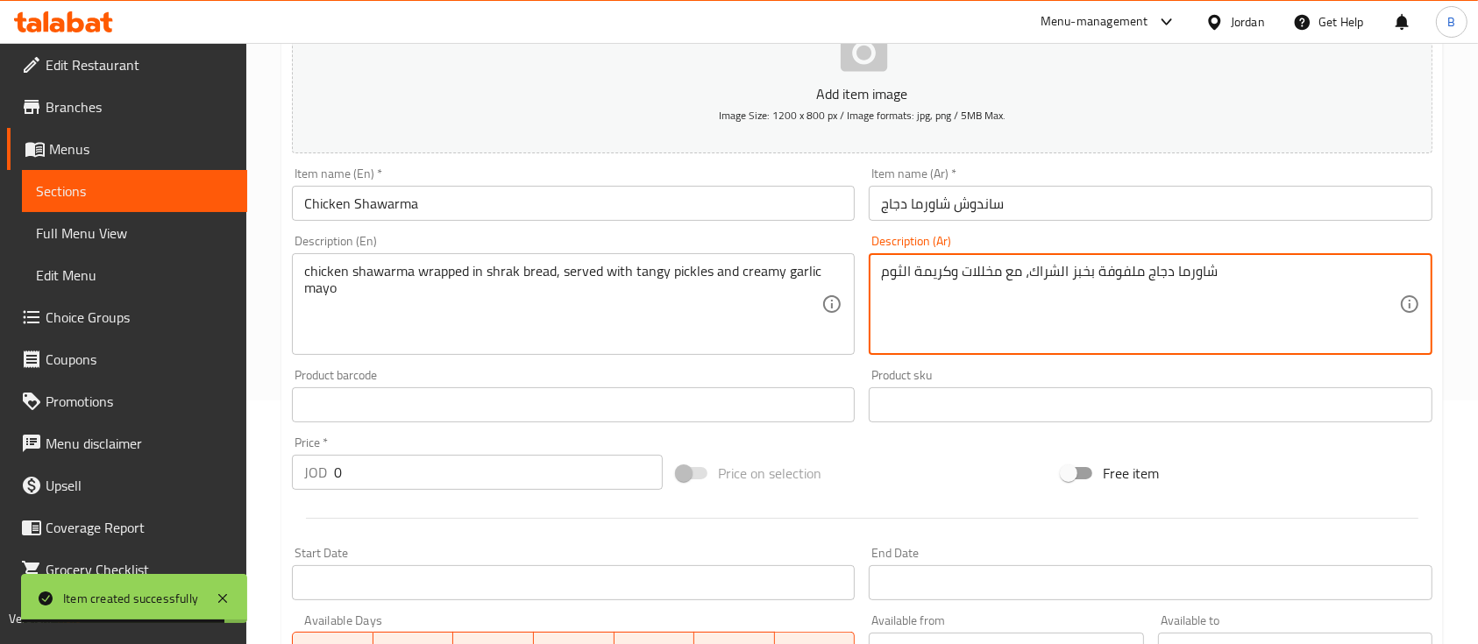
drag, startPoint x: 427, startPoint y: 473, endPoint x: 108, endPoint y: 472, distance: 319.0
click at [184, 473] on div "Edit Restaurant Branches Menus Sections Full Menu View Edit Menu Choice Groups …" at bounding box center [739, 397] width 1478 height 1196
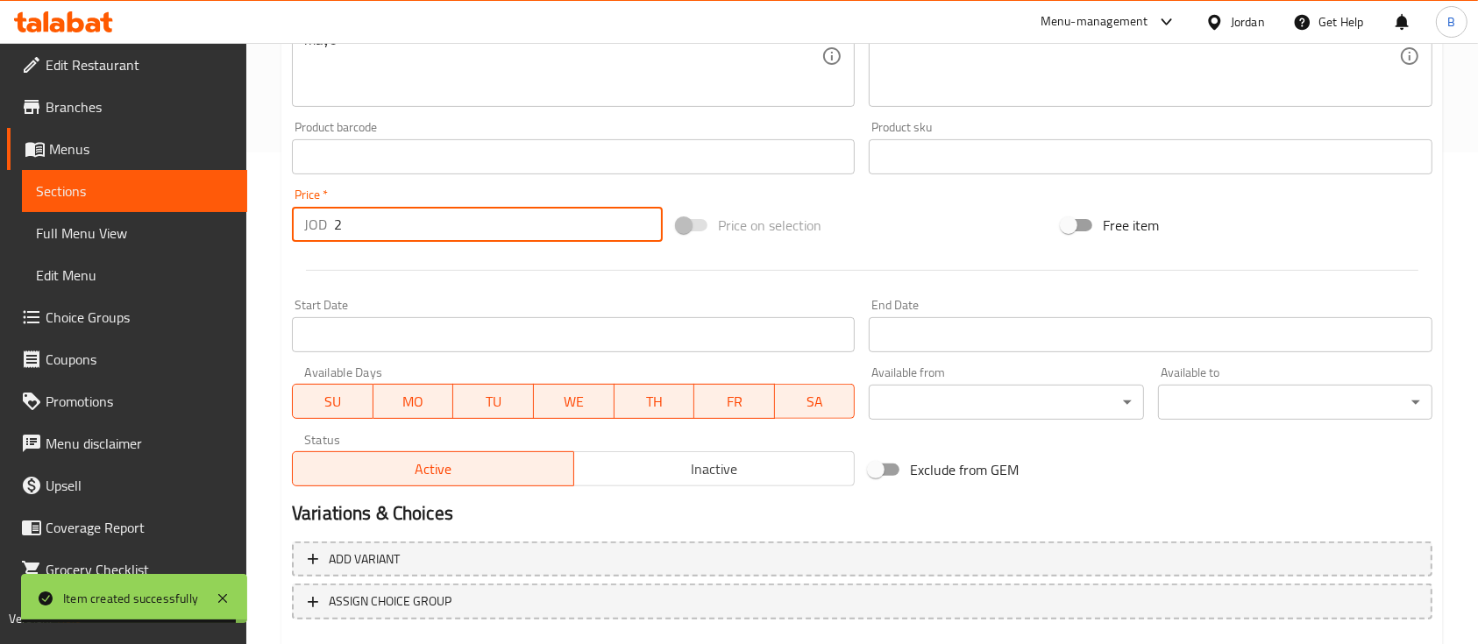
scroll to position [594, 0]
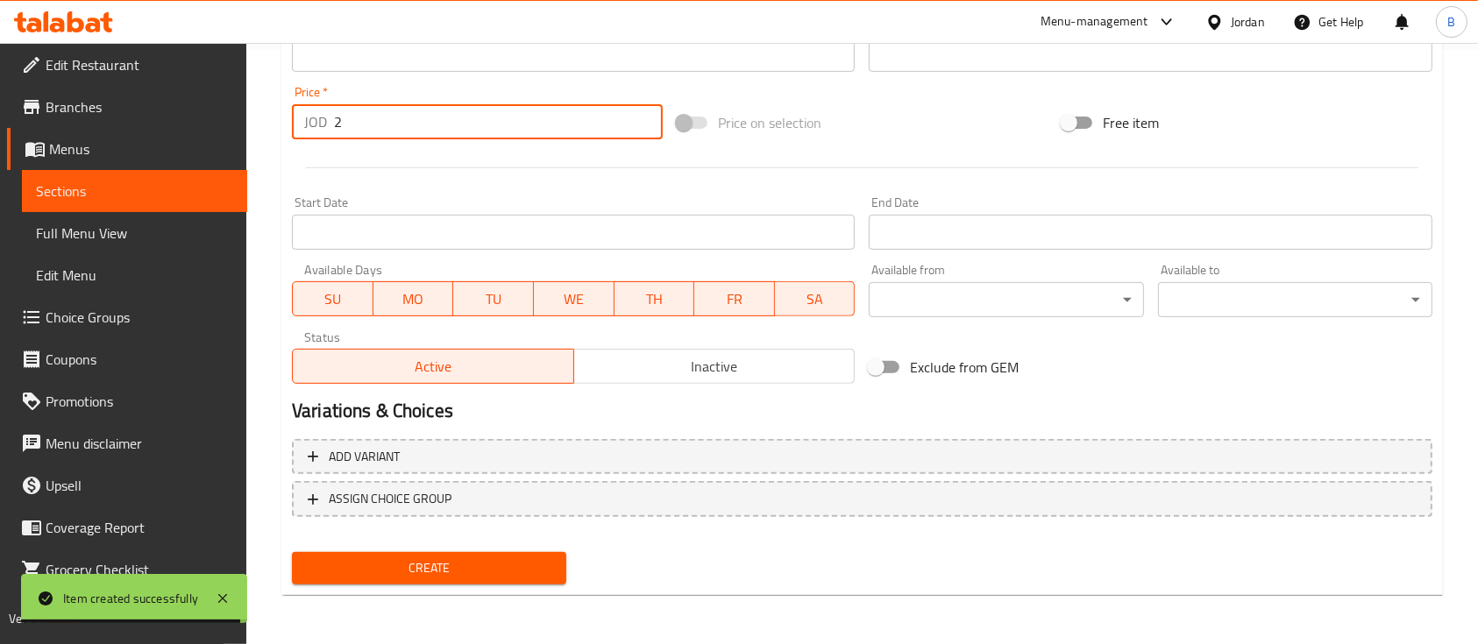
click at [401, 568] on span "Create" at bounding box center [429, 568] width 246 height 22
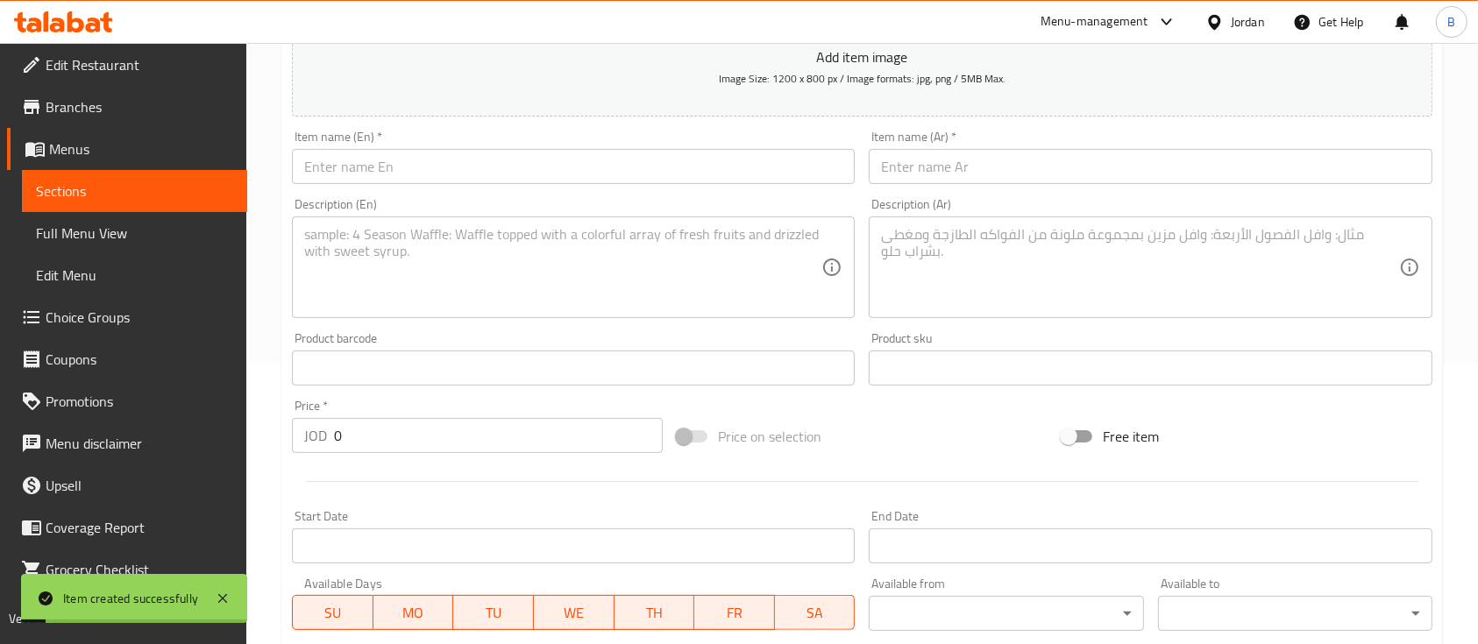
scroll to position [244, 0]
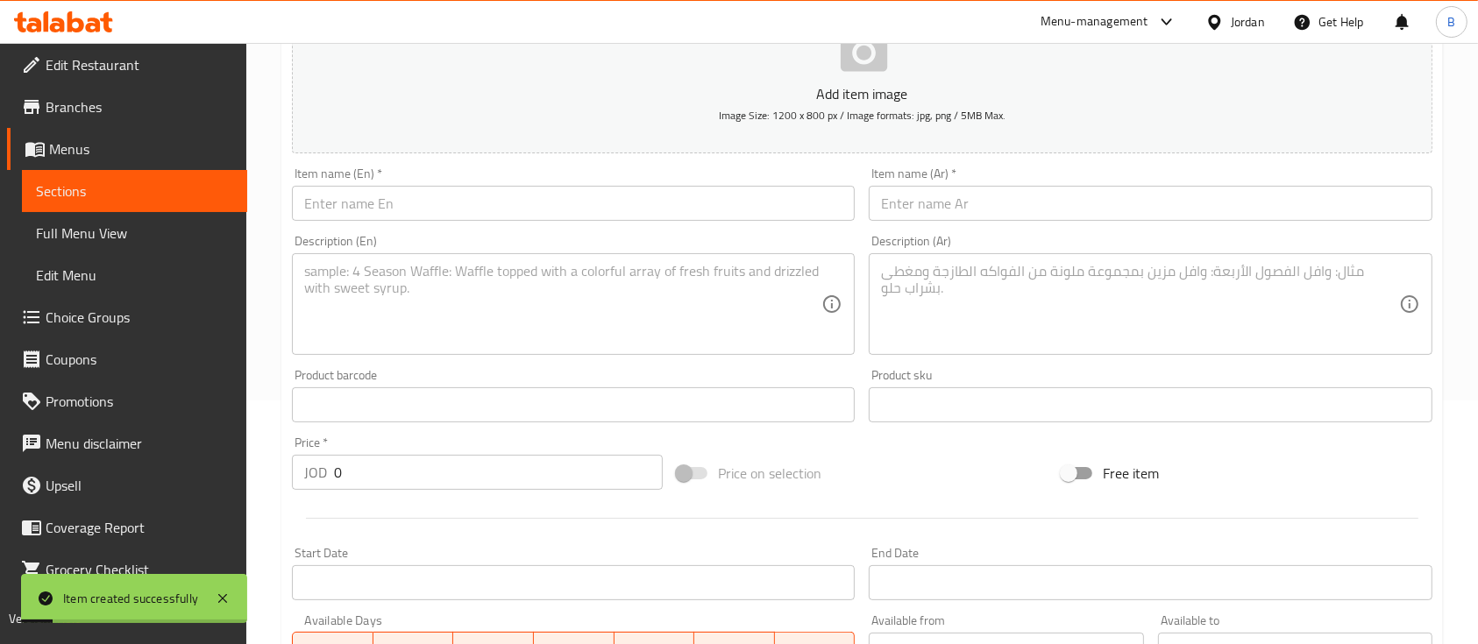
click at [544, 206] on input "text" at bounding box center [573, 203] width 563 height 35
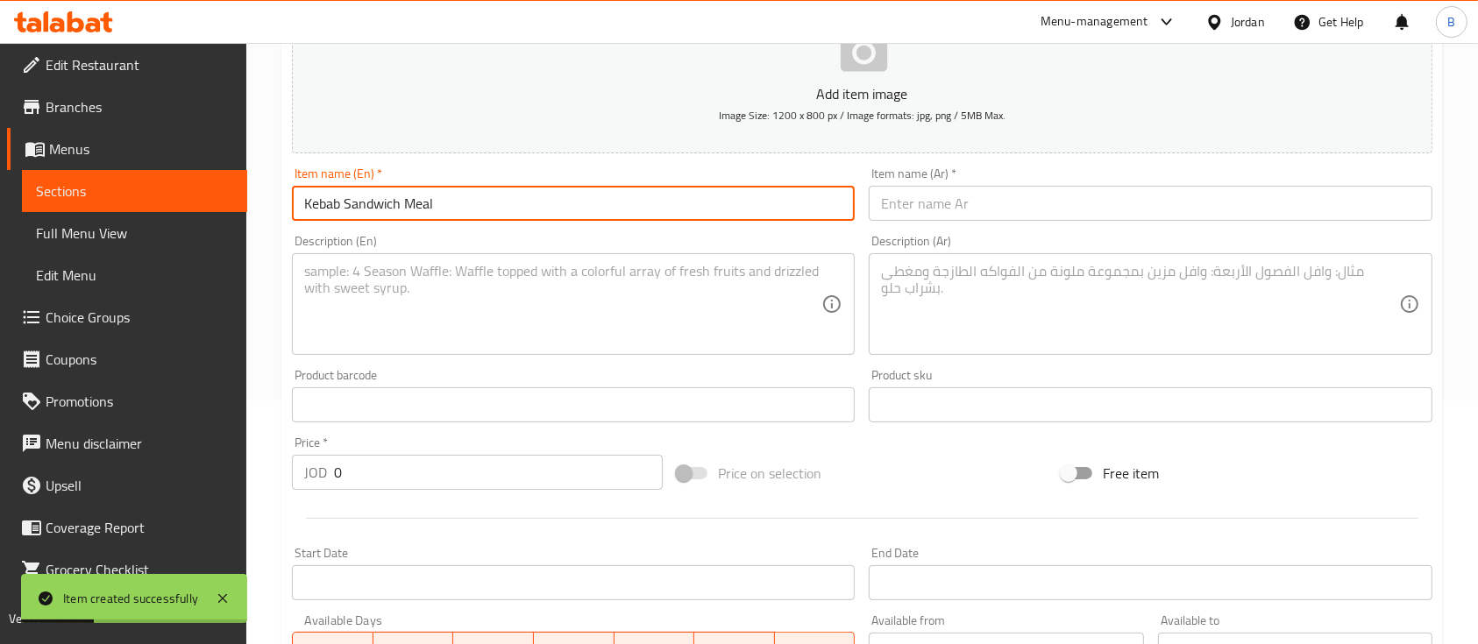
click at [465, 326] on textarea at bounding box center [562, 304] width 517 height 83
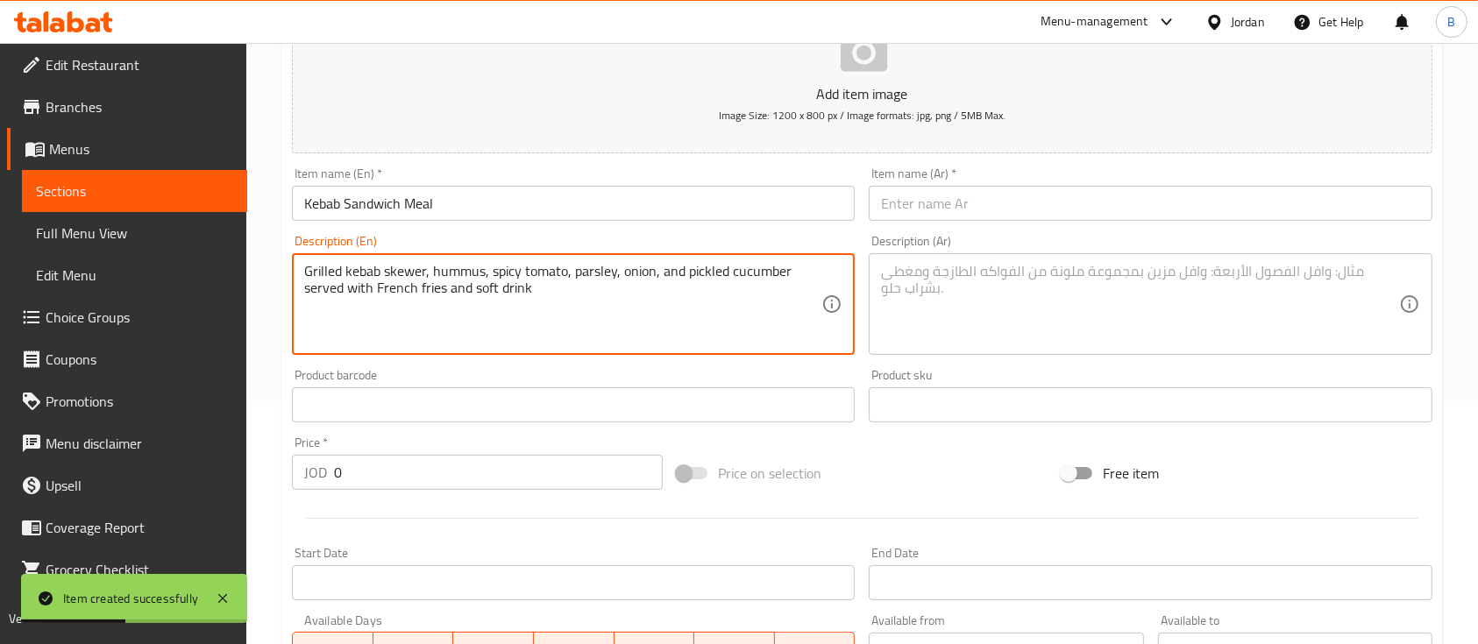
click at [1054, 211] on input "text" at bounding box center [1150, 203] width 563 height 35
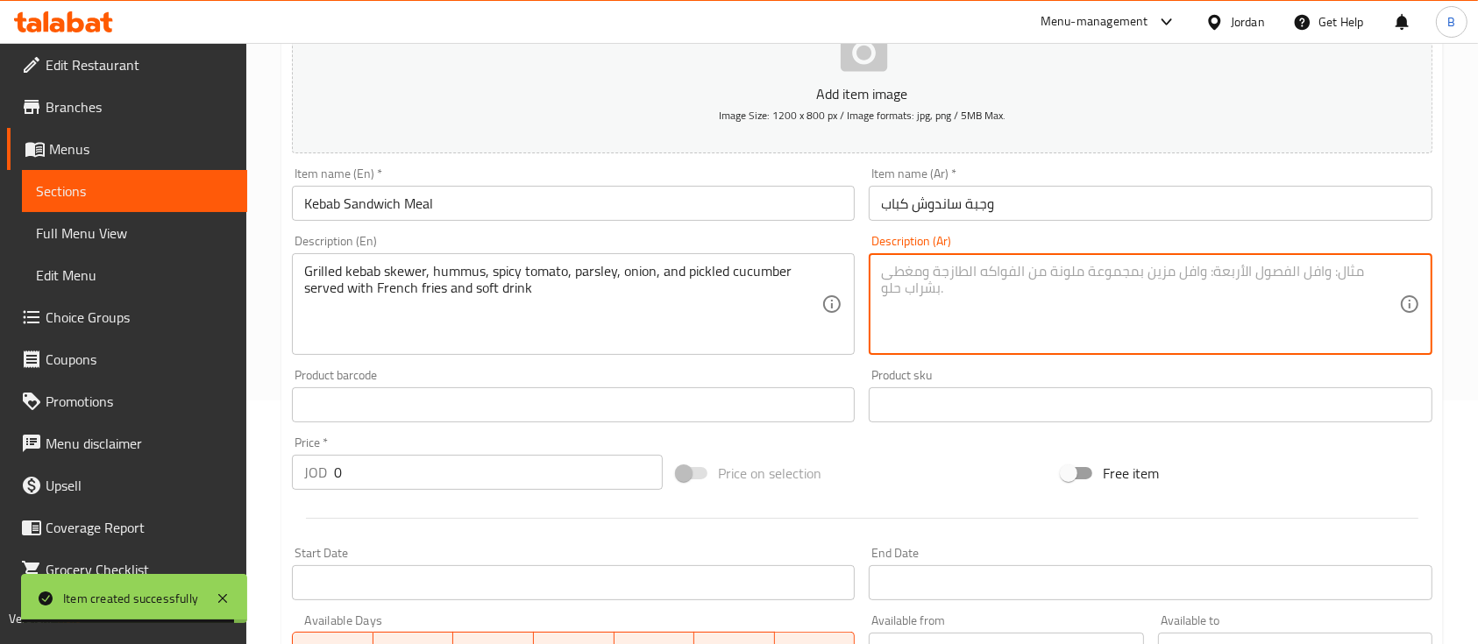
click at [929, 281] on textarea at bounding box center [1139, 304] width 517 height 83
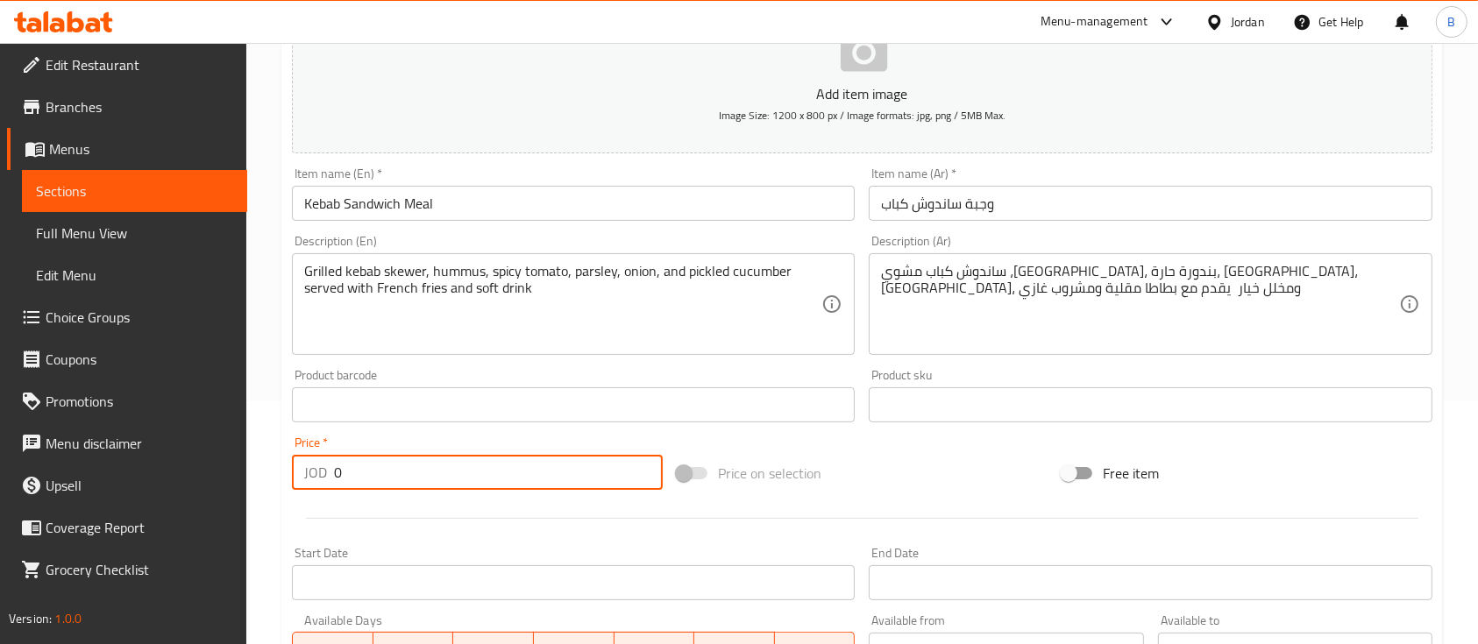
drag, startPoint x: 426, startPoint y: 479, endPoint x: 172, endPoint y: 446, distance: 256.2
click at [181, 446] on div "Edit Restaurant Branches Menus Sections Full Menu View Edit Menu Choice Groups …" at bounding box center [739, 397] width 1478 height 1196
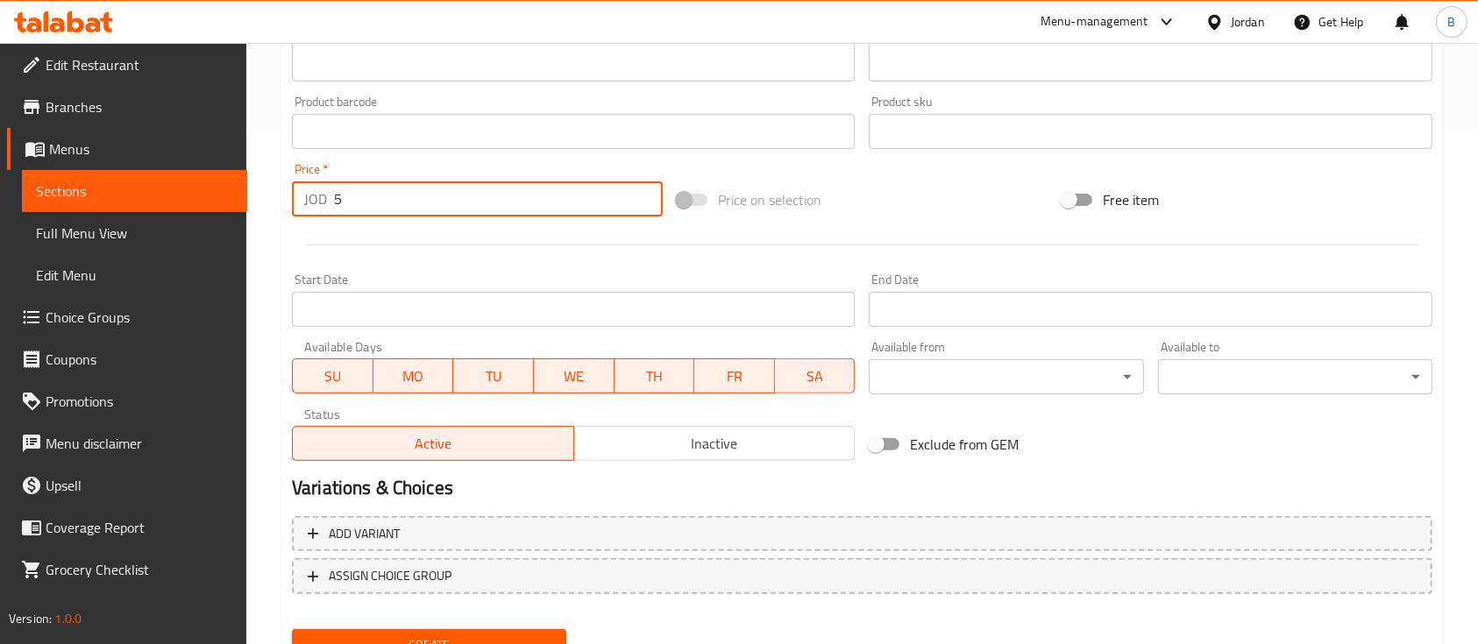
scroll to position [594, 0]
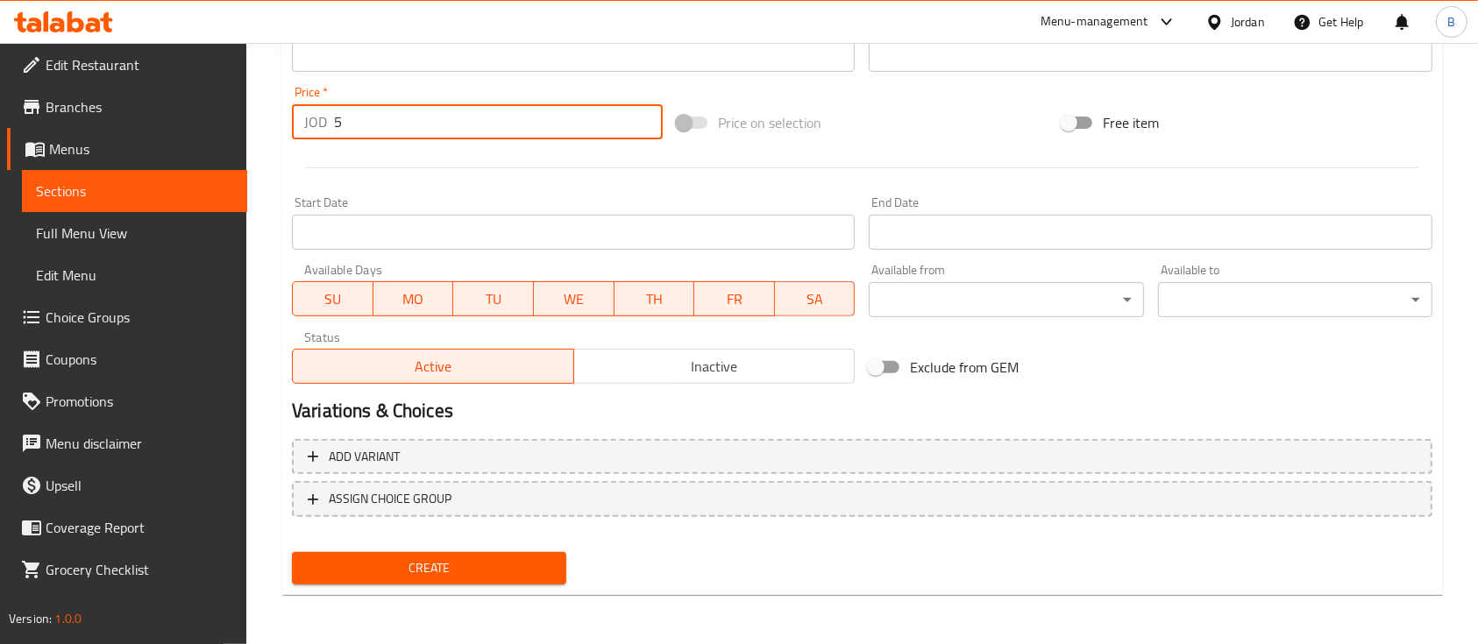
click at [485, 570] on span "Create" at bounding box center [429, 568] width 246 height 22
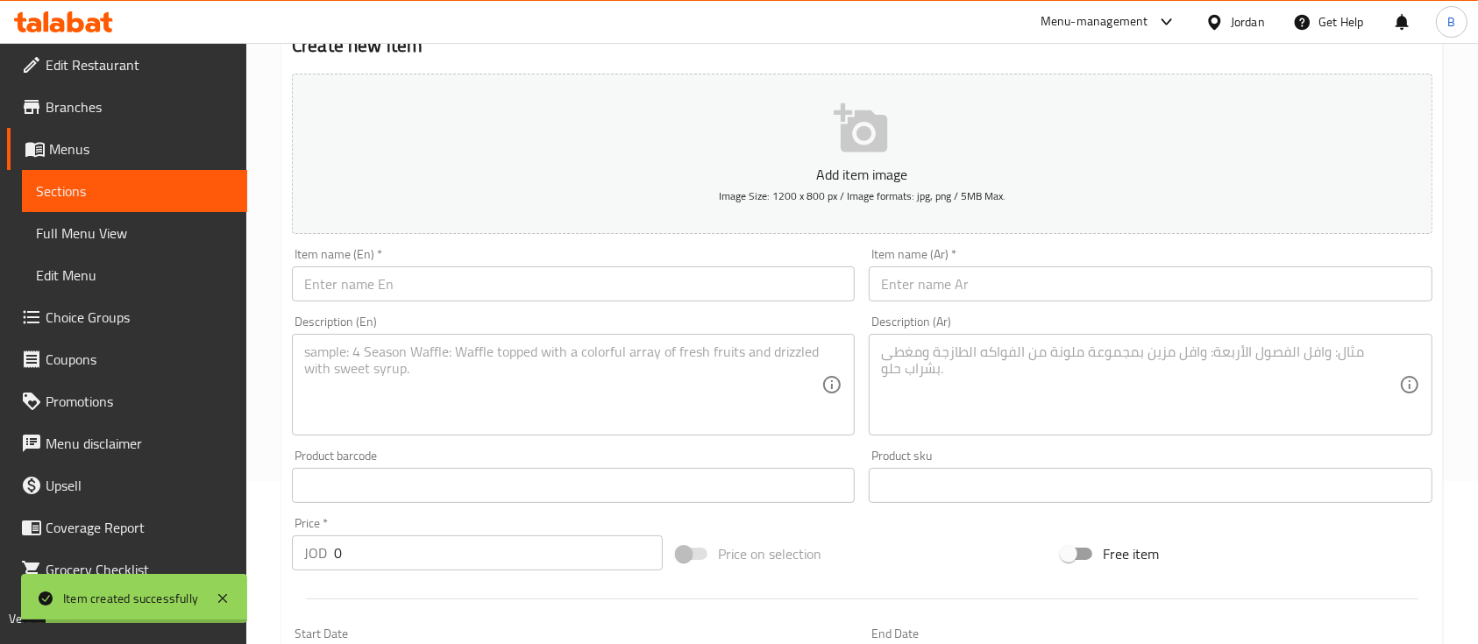
scroll to position [126, 0]
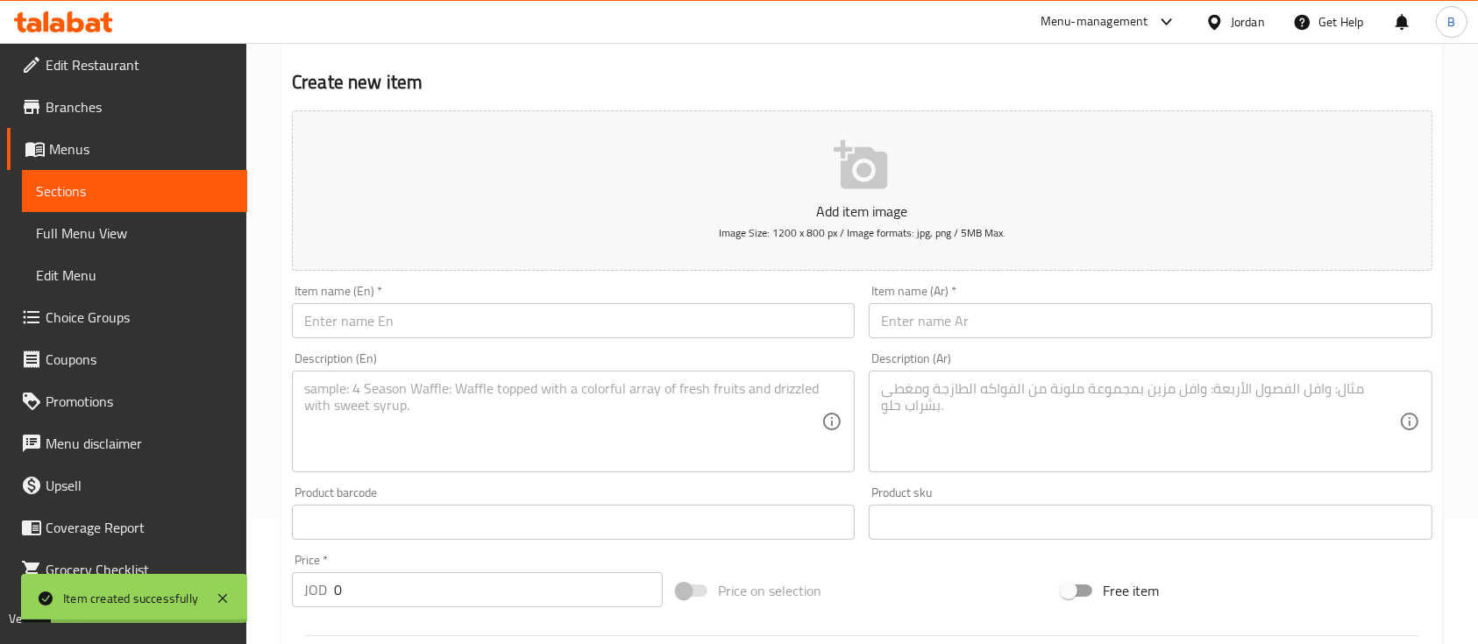
click at [445, 309] on input "text" at bounding box center [573, 320] width 563 height 35
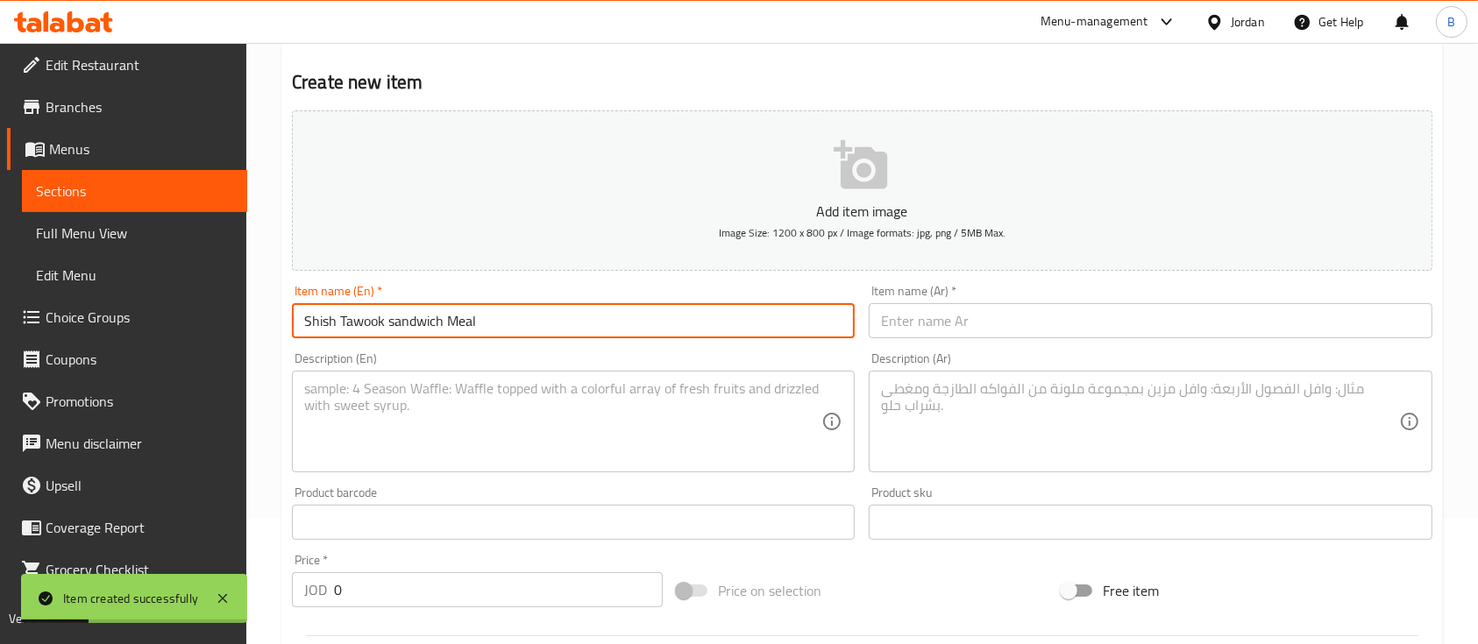
click at [522, 424] on textarea at bounding box center [562, 421] width 517 height 83
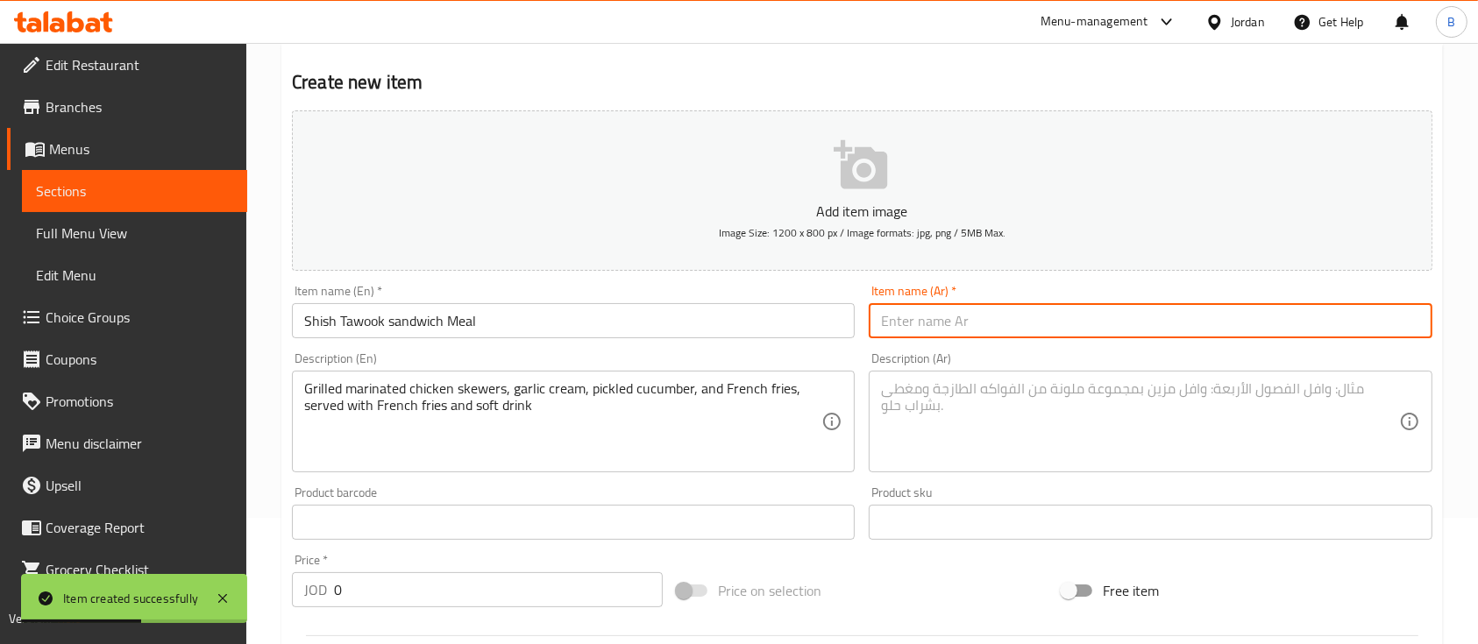
click at [940, 326] on input "text" at bounding box center [1150, 320] width 563 height 35
click at [1001, 470] on div "Description (Ar)" at bounding box center [1150, 422] width 563 height 102
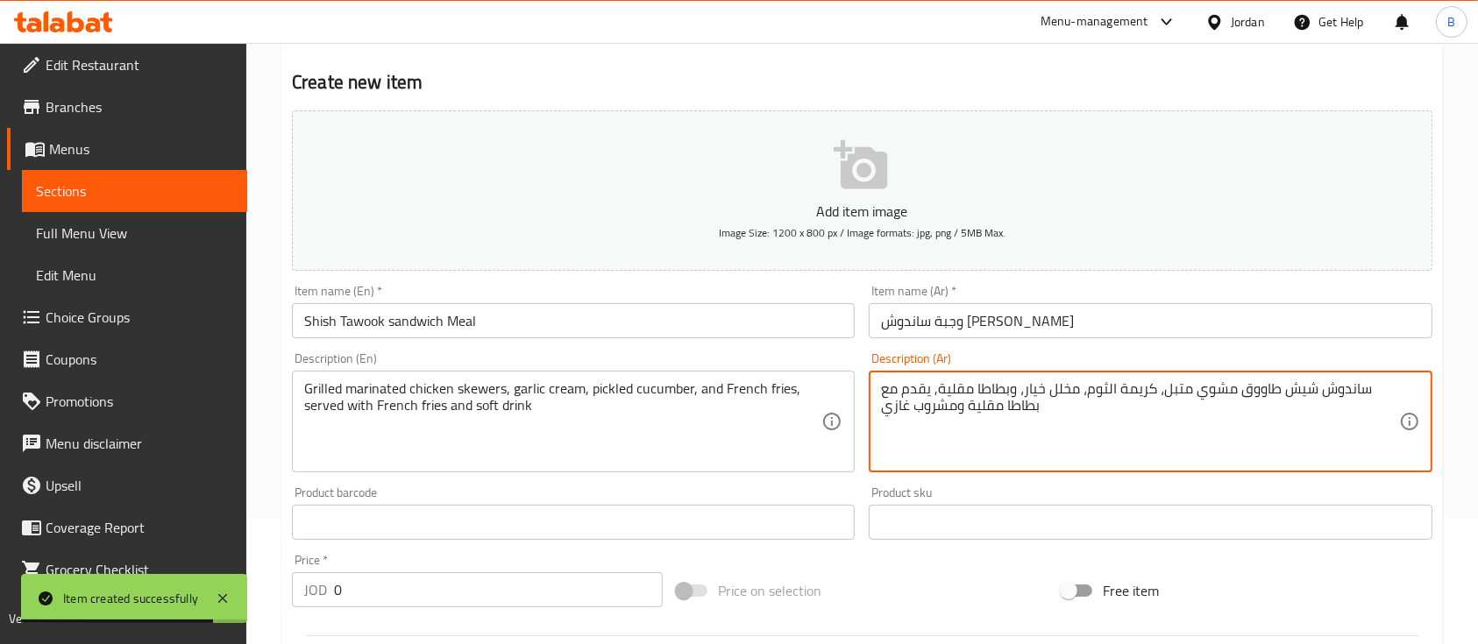
drag, startPoint x: 393, startPoint y: 573, endPoint x: 285, endPoint y: 556, distance: 109.2
click at [307, 559] on div "Price   * JOD 0 Price *" at bounding box center [477, 580] width 371 height 53
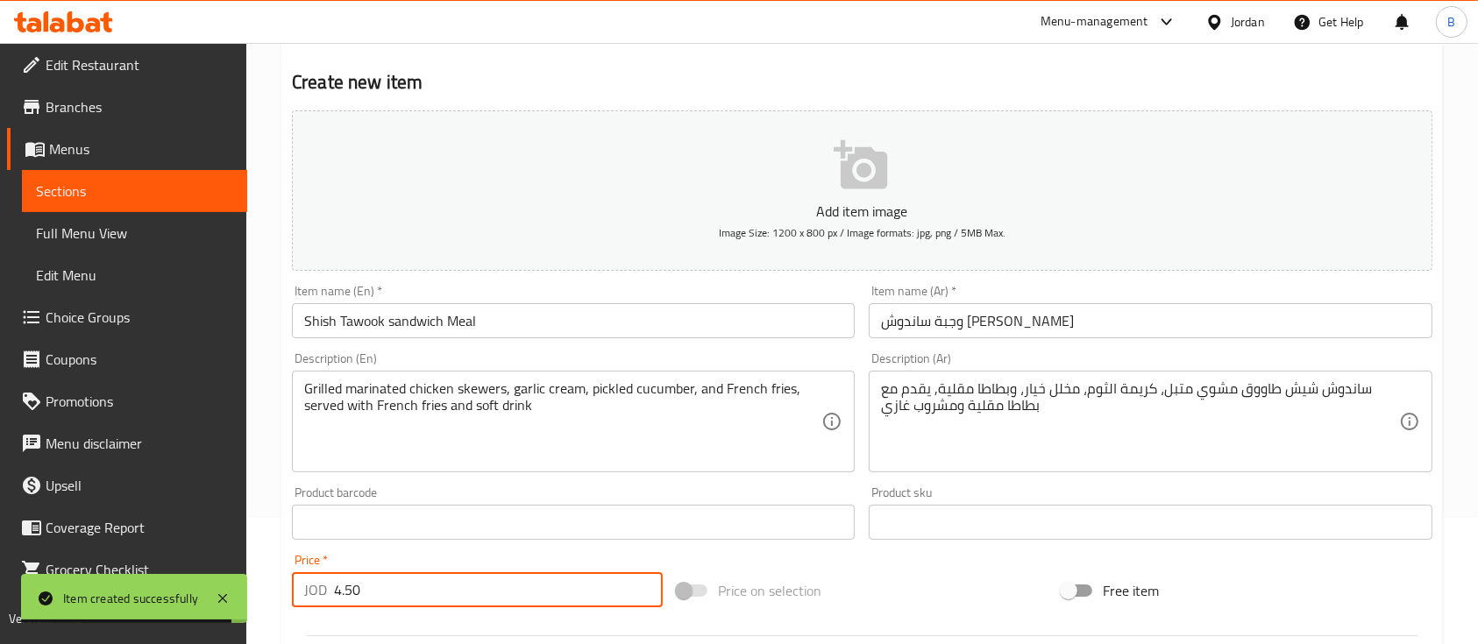
scroll to position [594, 0]
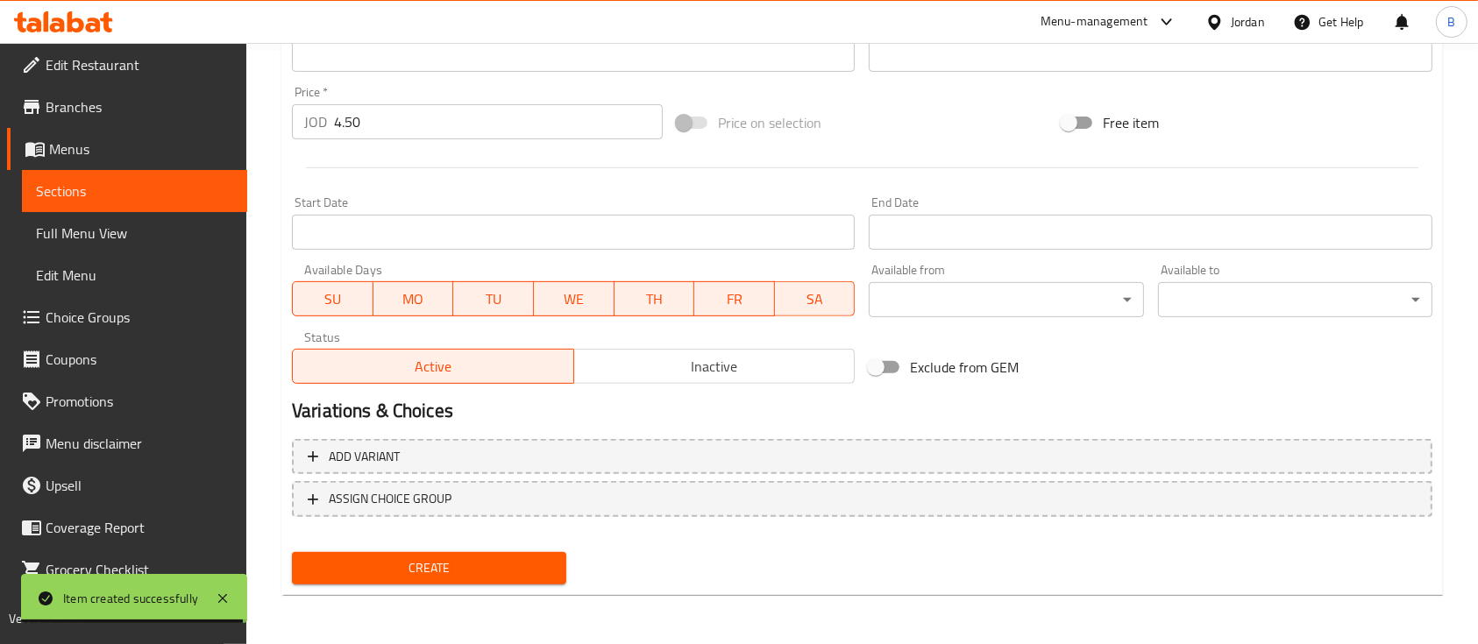
click at [422, 550] on div "Create" at bounding box center [429, 568] width 288 height 46
click at [416, 567] on span "Create" at bounding box center [429, 568] width 246 height 22
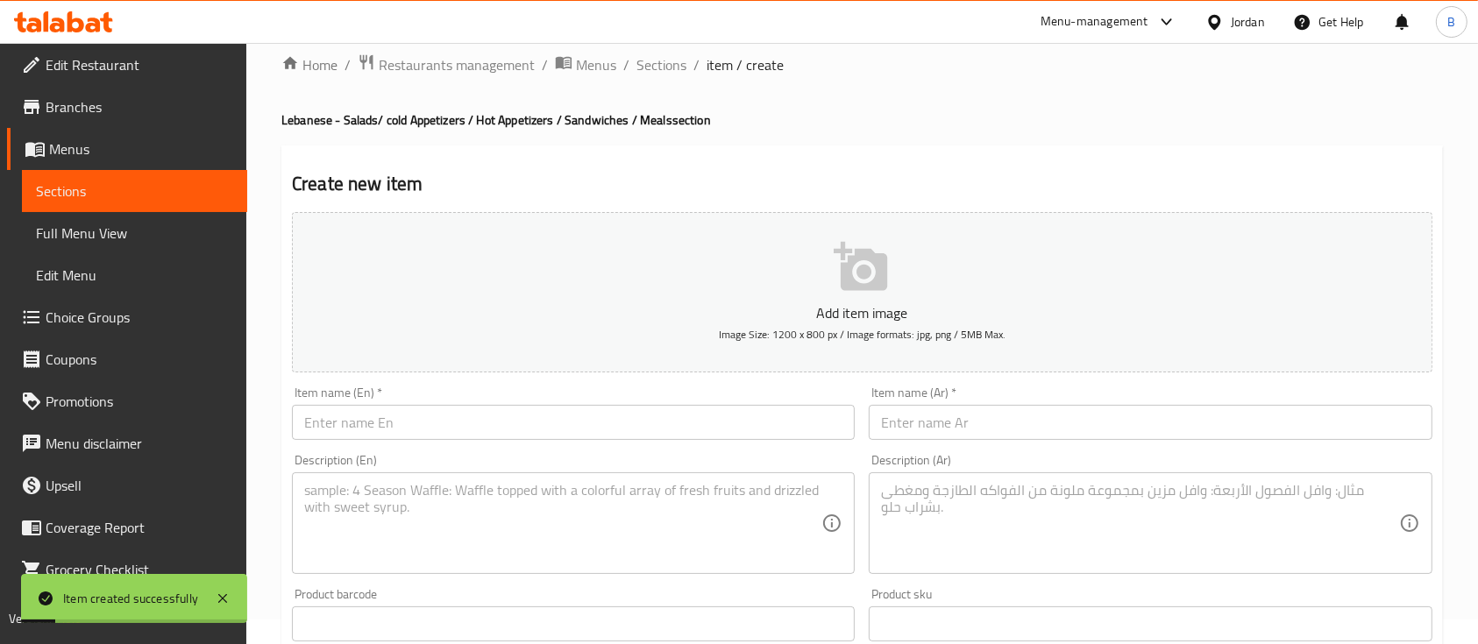
scroll to position [10, 0]
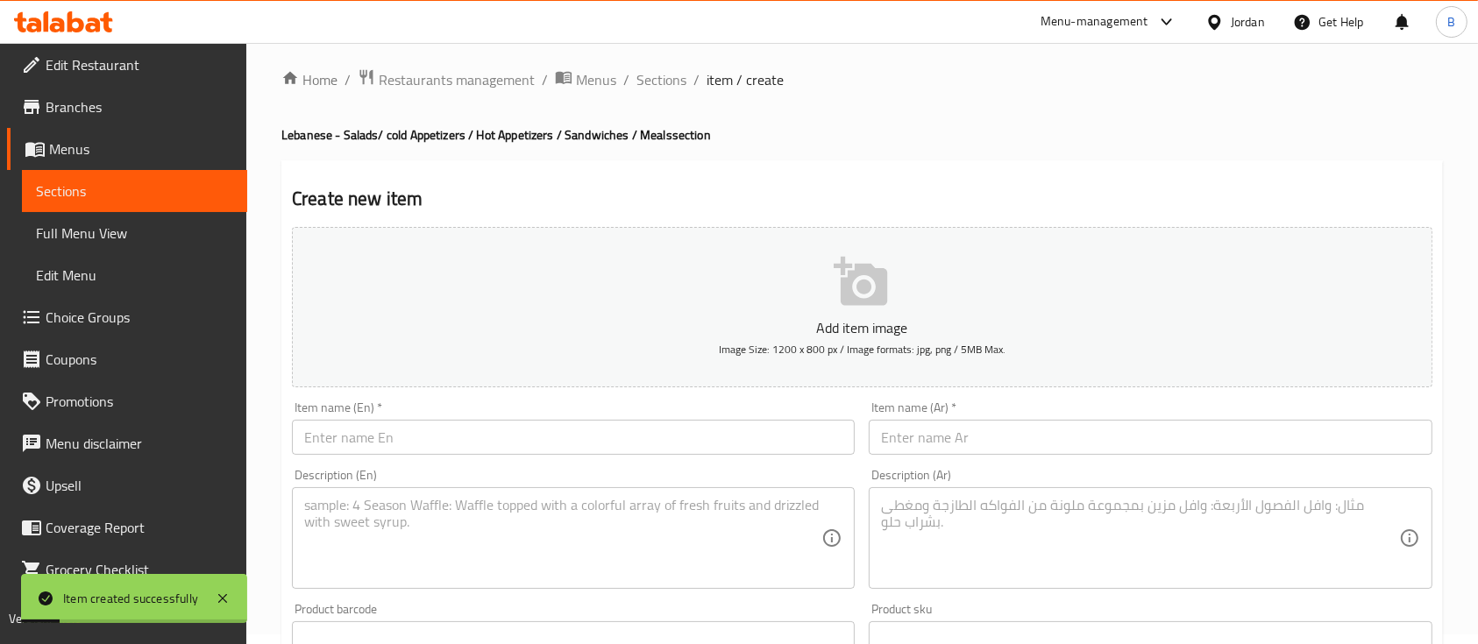
click at [442, 465] on div "Description (En) Description (En)" at bounding box center [573, 529] width 577 height 134
click at [443, 435] on input "text" at bounding box center [573, 437] width 563 height 35
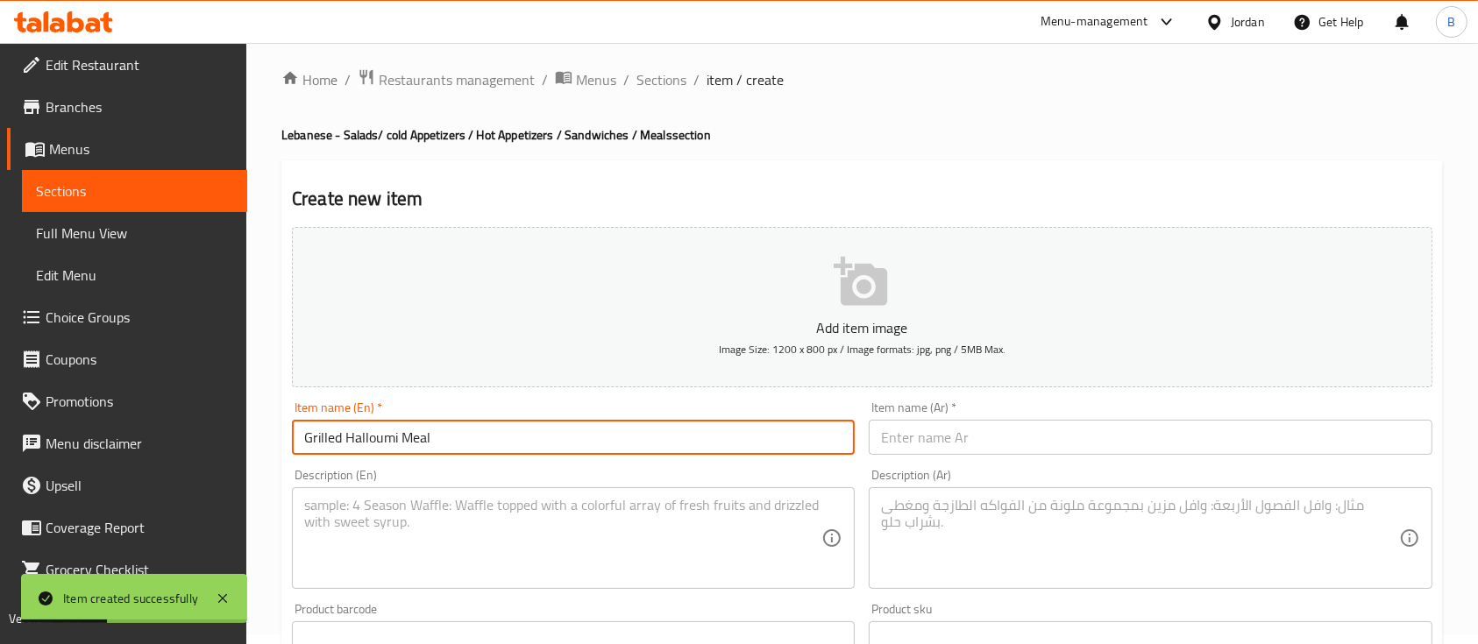
click at [564, 522] on textarea at bounding box center [562, 538] width 517 height 83
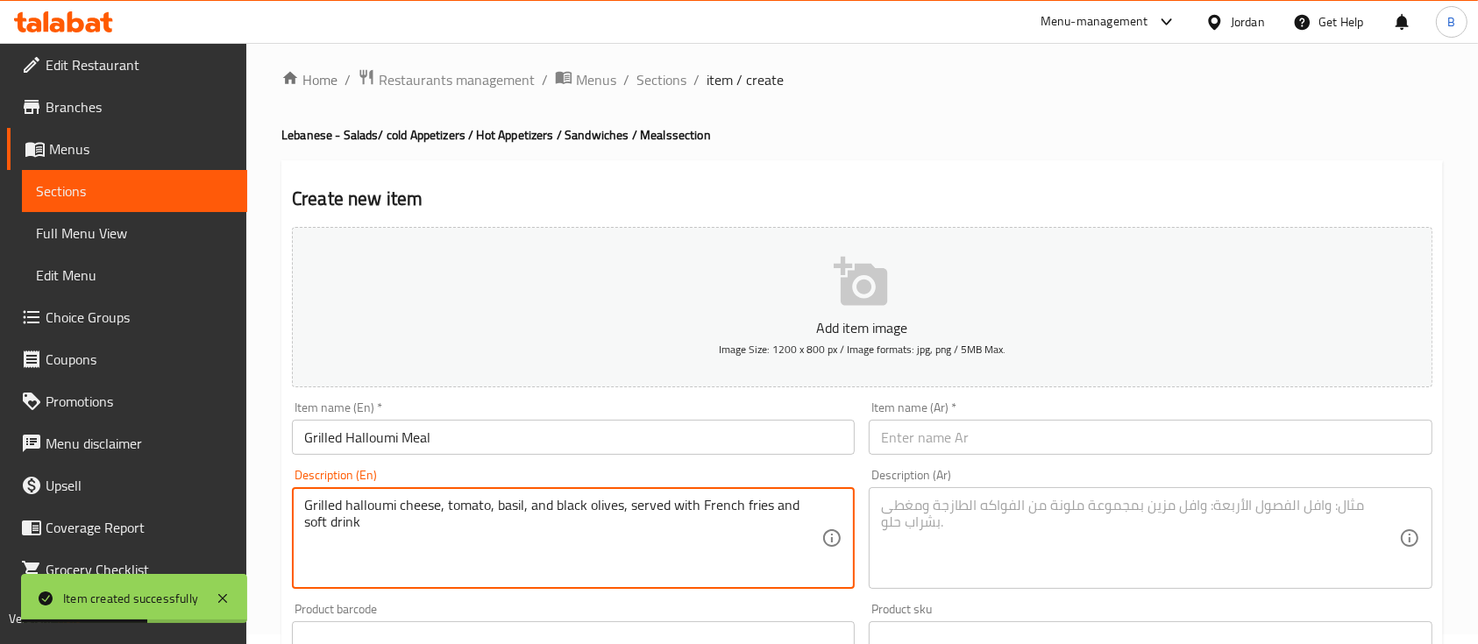
click at [969, 415] on div "Item name (Ar)   * Item name (Ar) *" at bounding box center [1150, 427] width 563 height 53
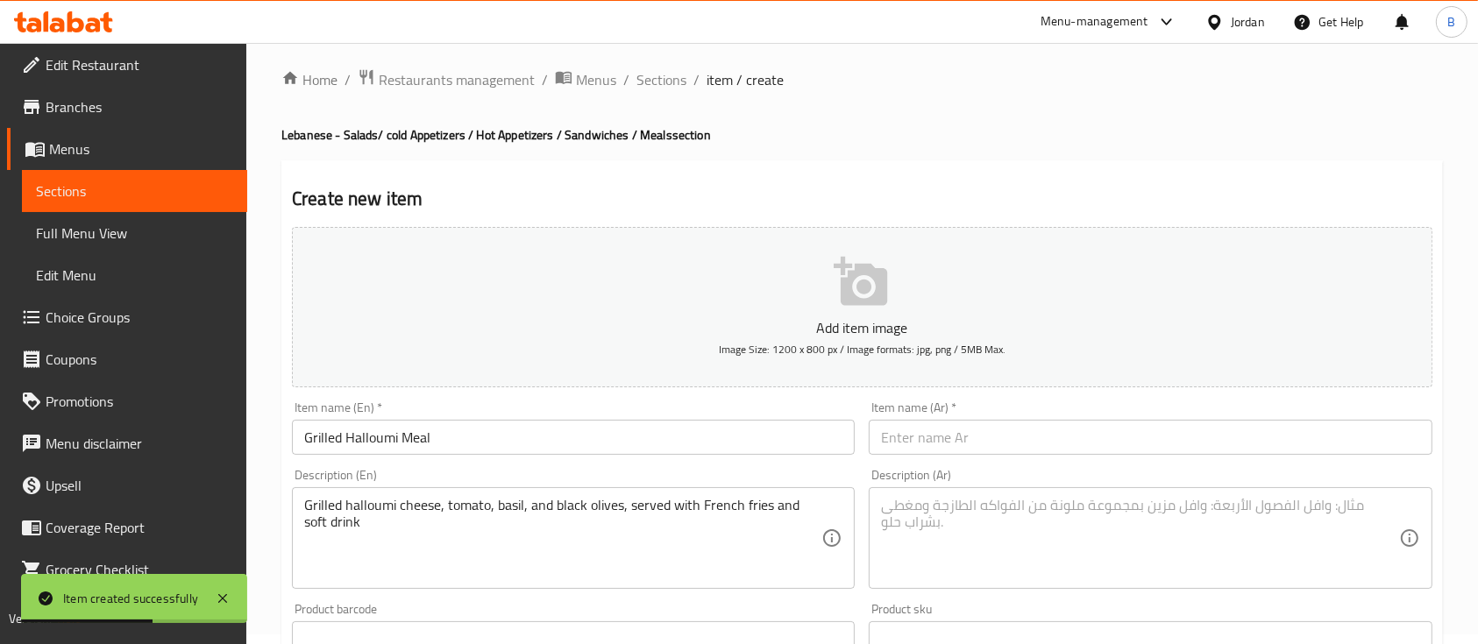
click at [965, 438] on input "text" at bounding box center [1150, 437] width 563 height 35
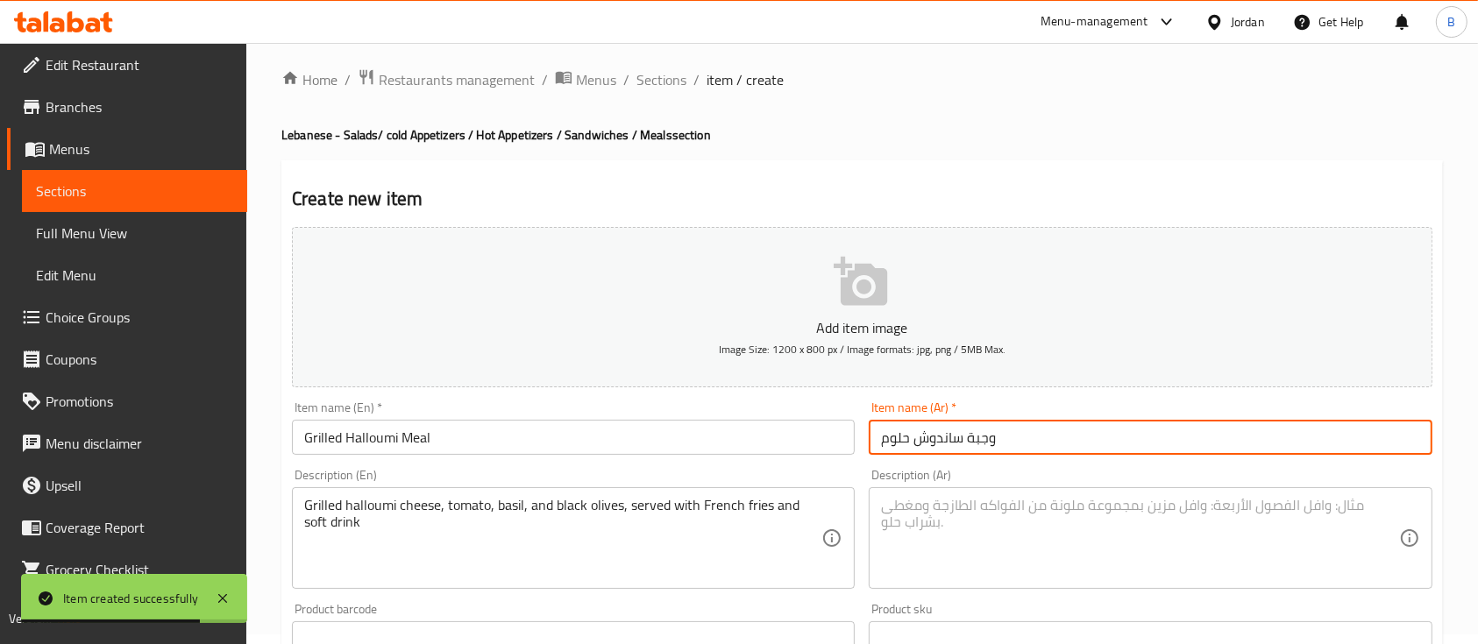
click at [1003, 534] on textarea at bounding box center [1139, 538] width 517 height 83
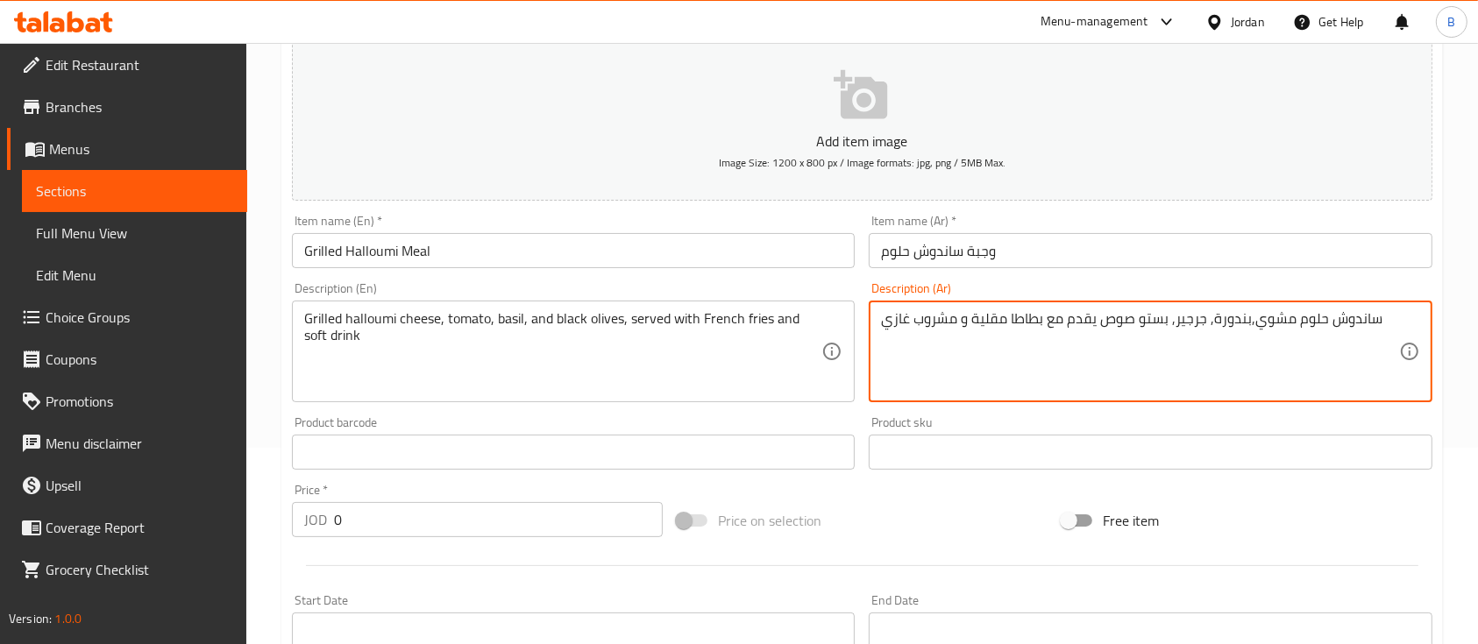
scroll to position [233, 0]
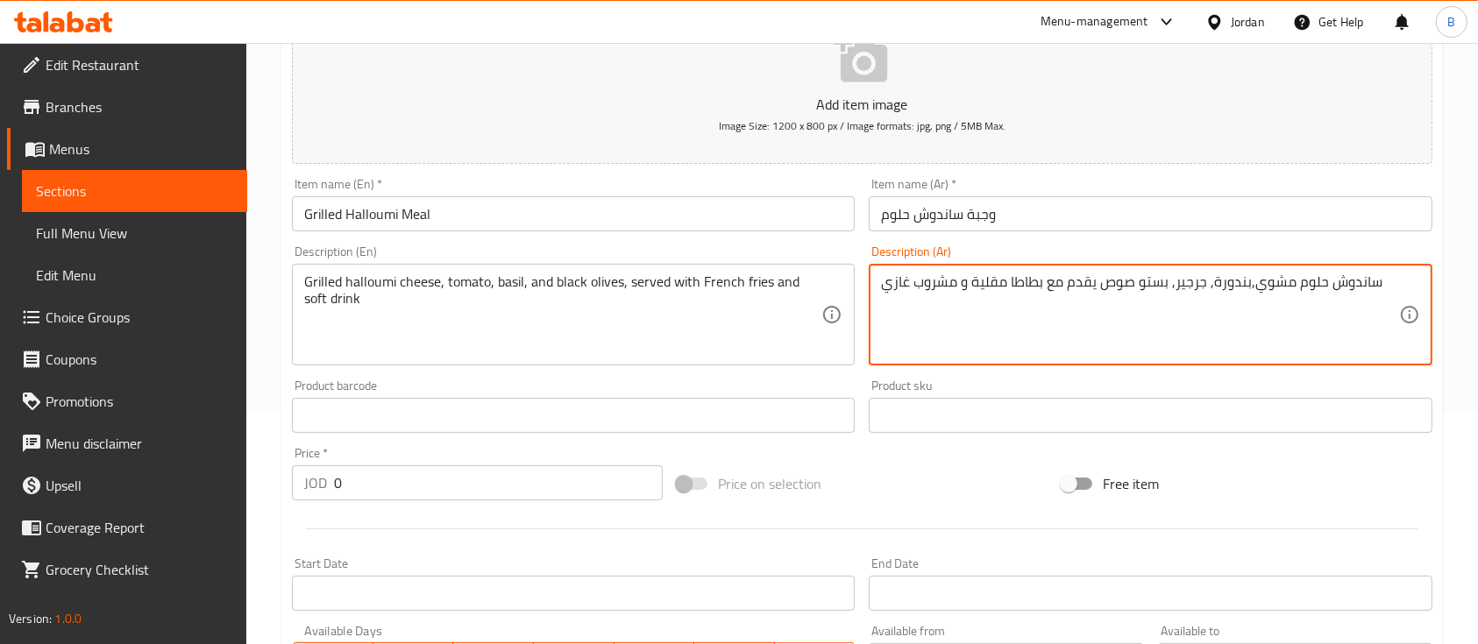
drag, startPoint x: 407, startPoint y: 485, endPoint x: 231, endPoint y: 461, distance: 176.9
click at [233, 461] on div "Edit Restaurant Branches Menus Sections Full Menu View Edit Menu Choice Groups …" at bounding box center [739, 408] width 1478 height 1196
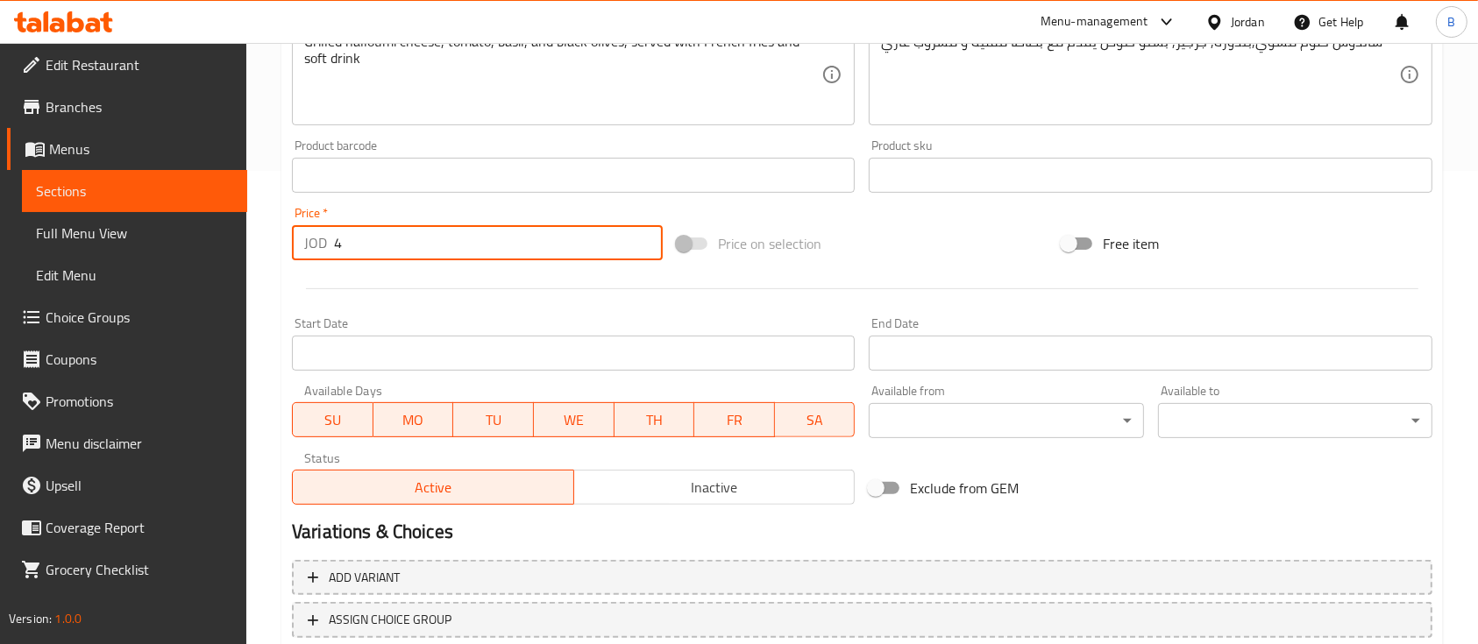
scroll to position [594, 0]
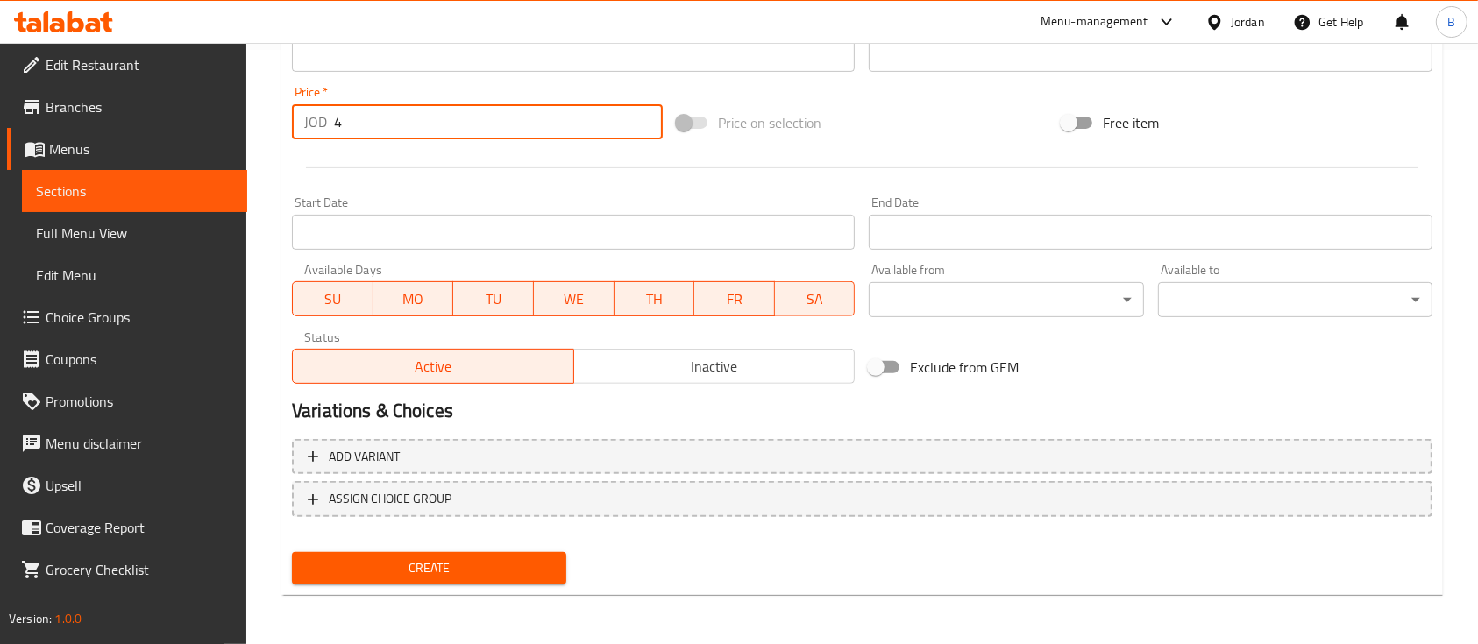
click at [463, 576] on span "Create" at bounding box center [429, 568] width 246 height 22
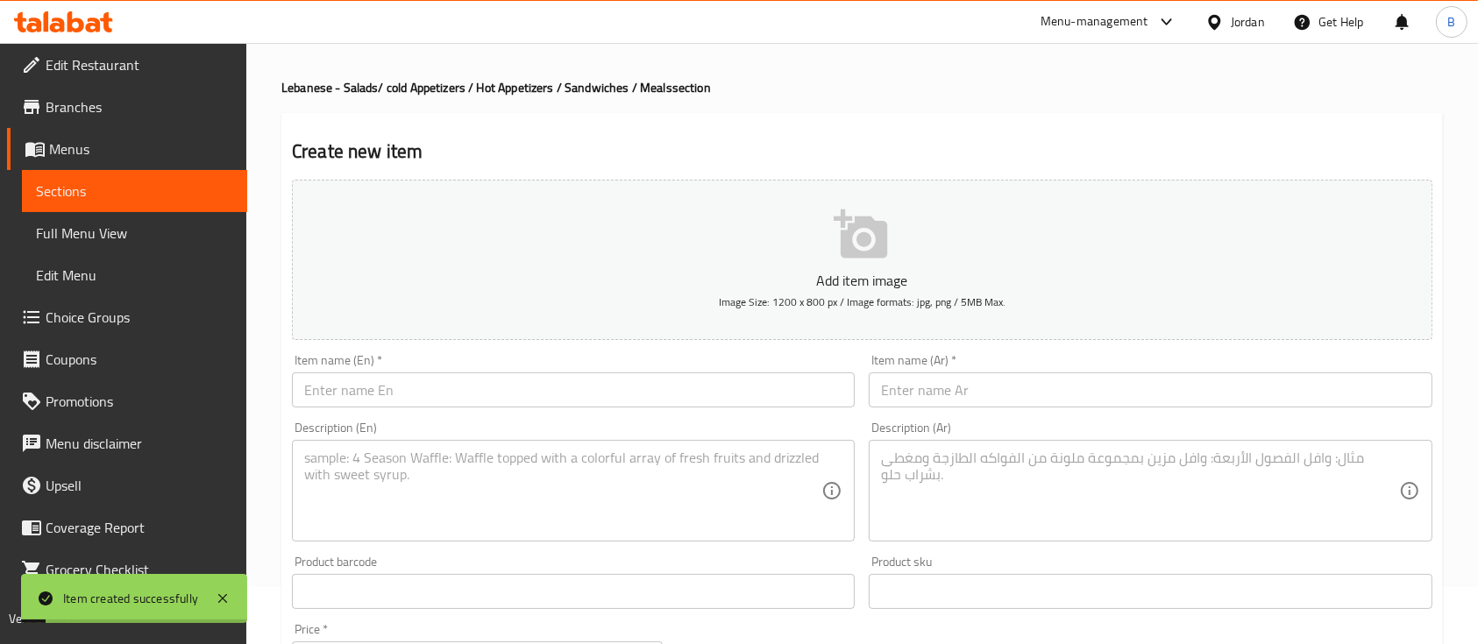
scroll to position [0, 0]
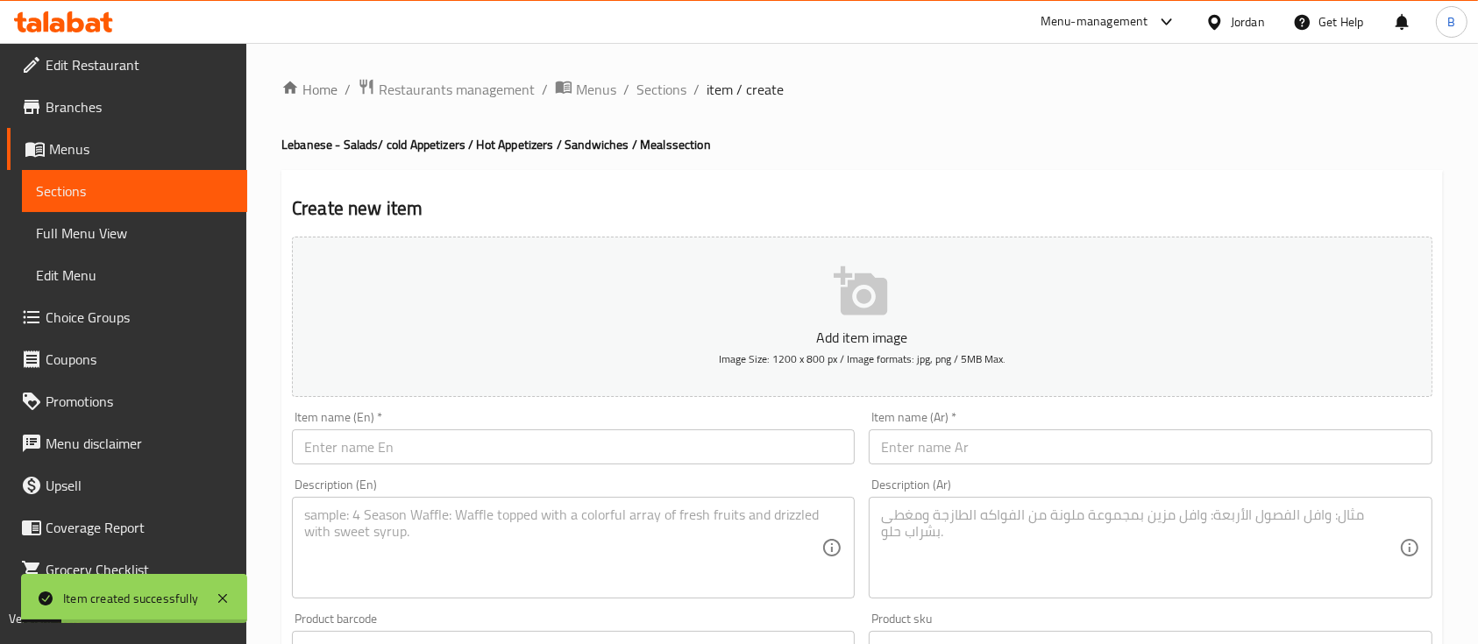
click at [462, 447] on input "text" at bounding box center [573, 446] width 563 height 35
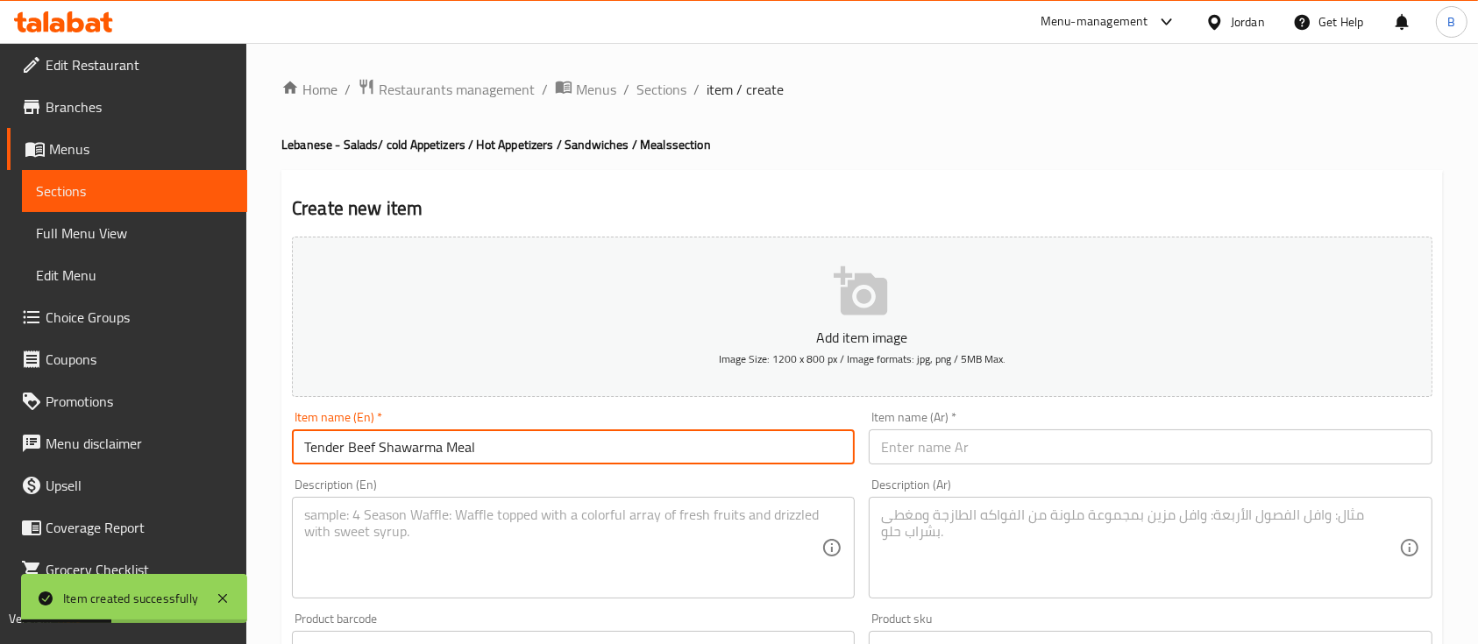
click at [457, 551] on textarea at bounding box center [562, 548] width 517 height 83
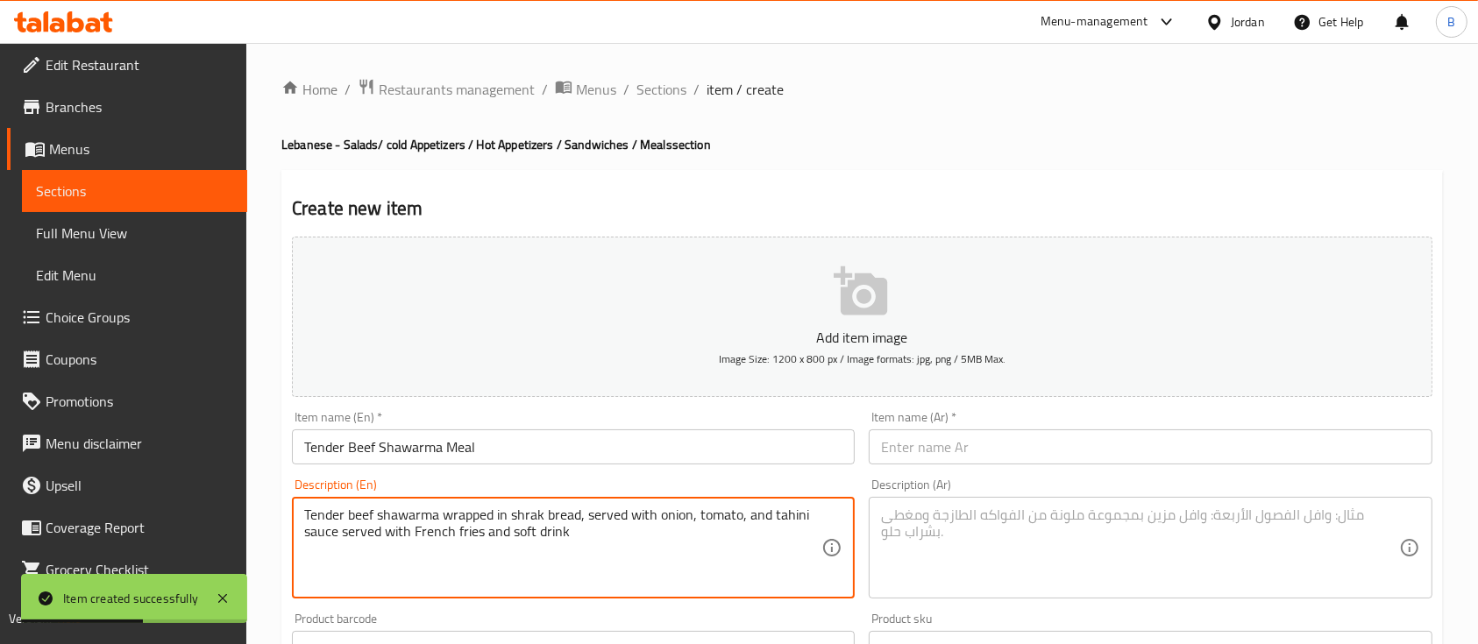
click at [967, 452] on input "text" at bounding box center [1150, 446] width 563 height 35
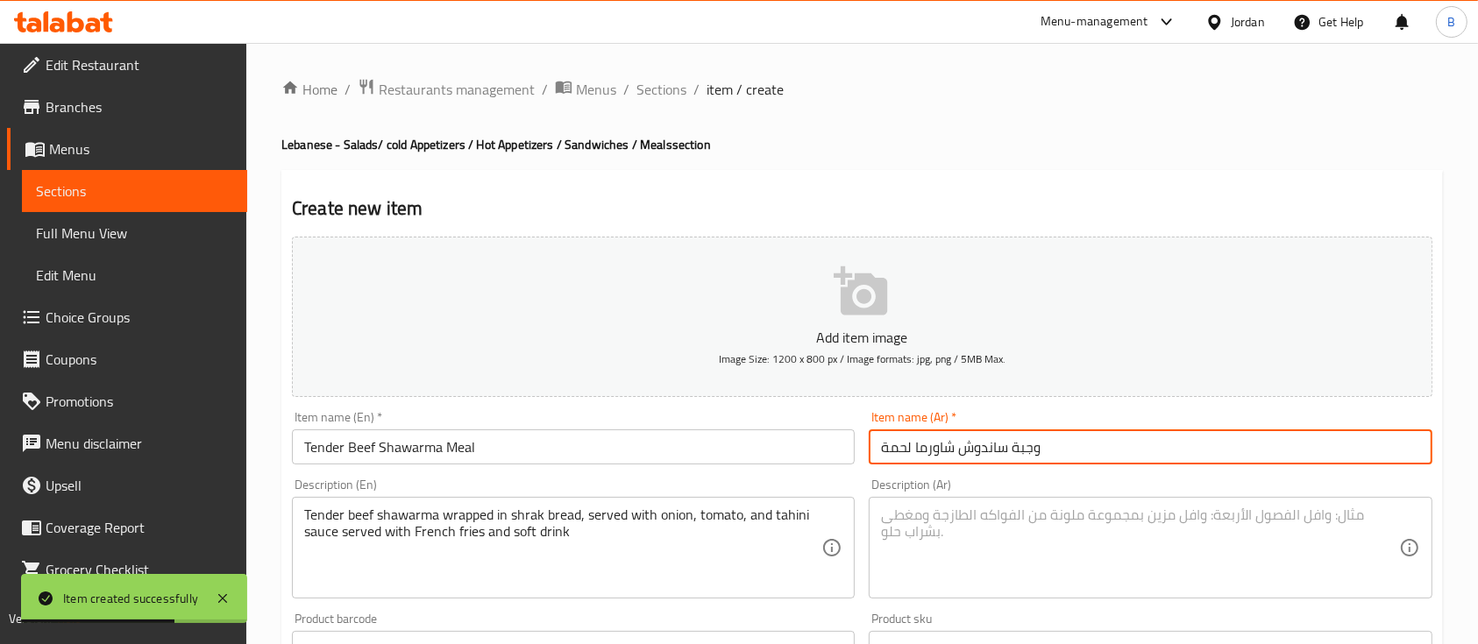
click at [1071, 526] on textarea at bounding box center [1139, 548] width 517 height 83
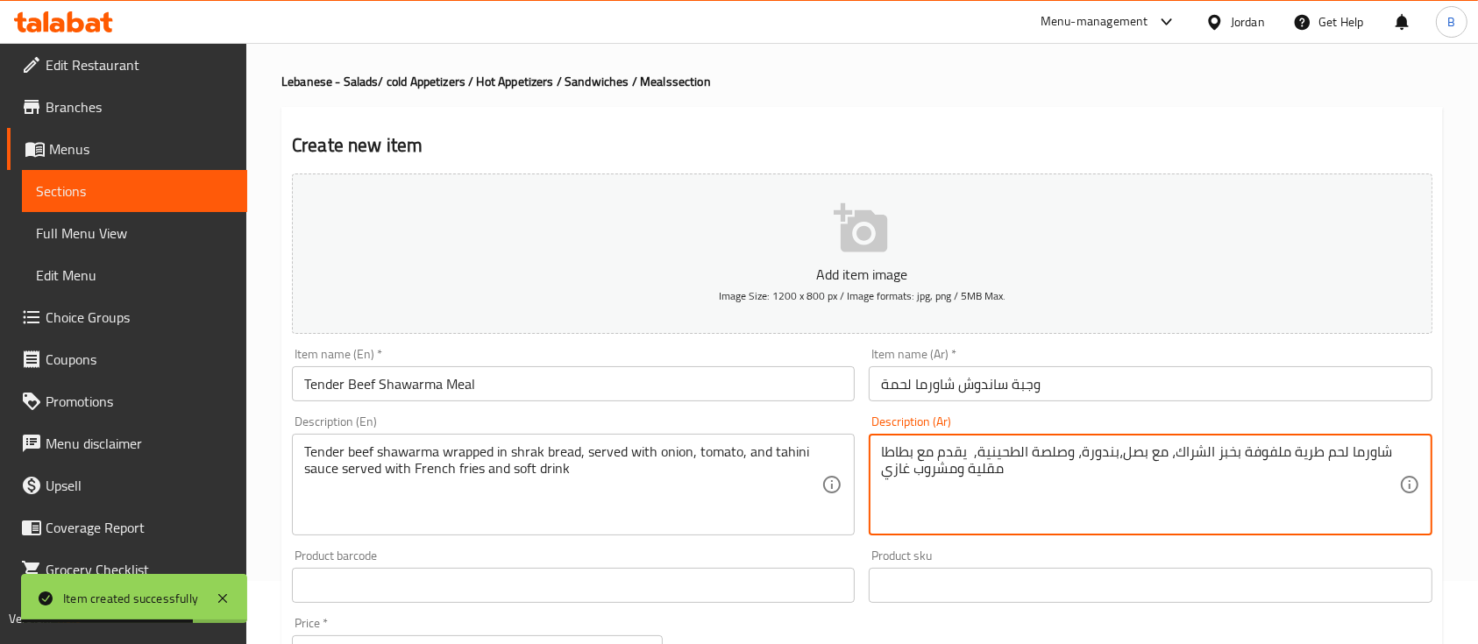
scroll to position [117, 0]
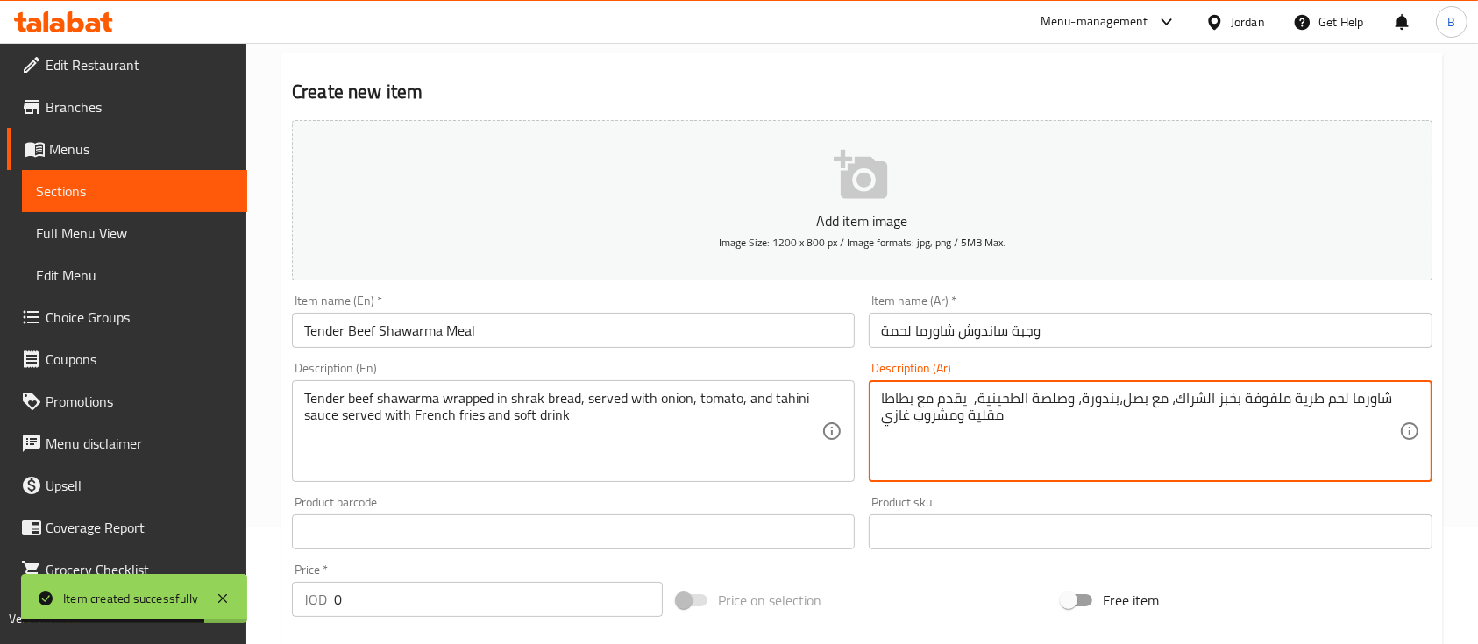
drag, startPoint x: 387, startPoint y: 599, endPoint x: 134, endPoint y: 526, distance: 263.5
click at [137, 528] on div "Edit Restaurant Branches Menus Sections Full Menu View Edit Menu Choice Groups …" at bounding box center [739, 524] width 1478 height 1196
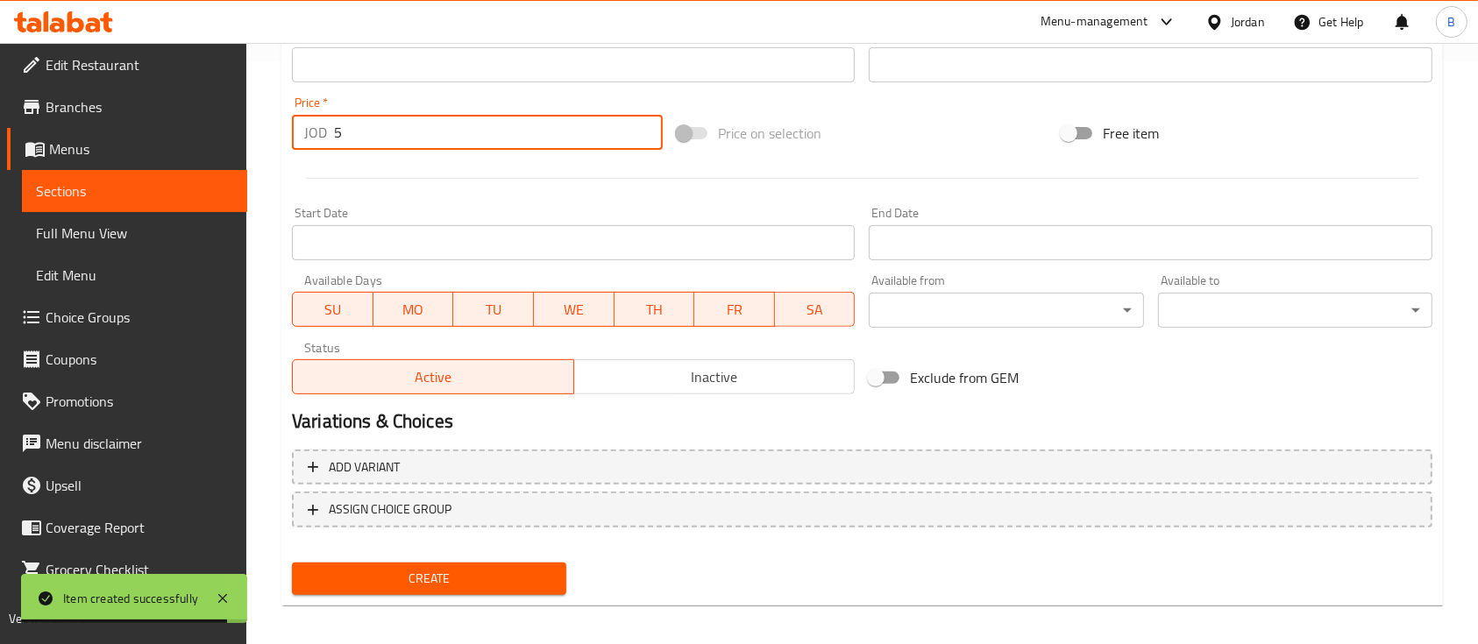
drag, startPoint x: 510, startPoint y: 578, endPoint x: 582, endPoint y: 632, distance: 90.1
click at [511, 578] on span "Create" at bounding box center [429, 579] width 246 height 22
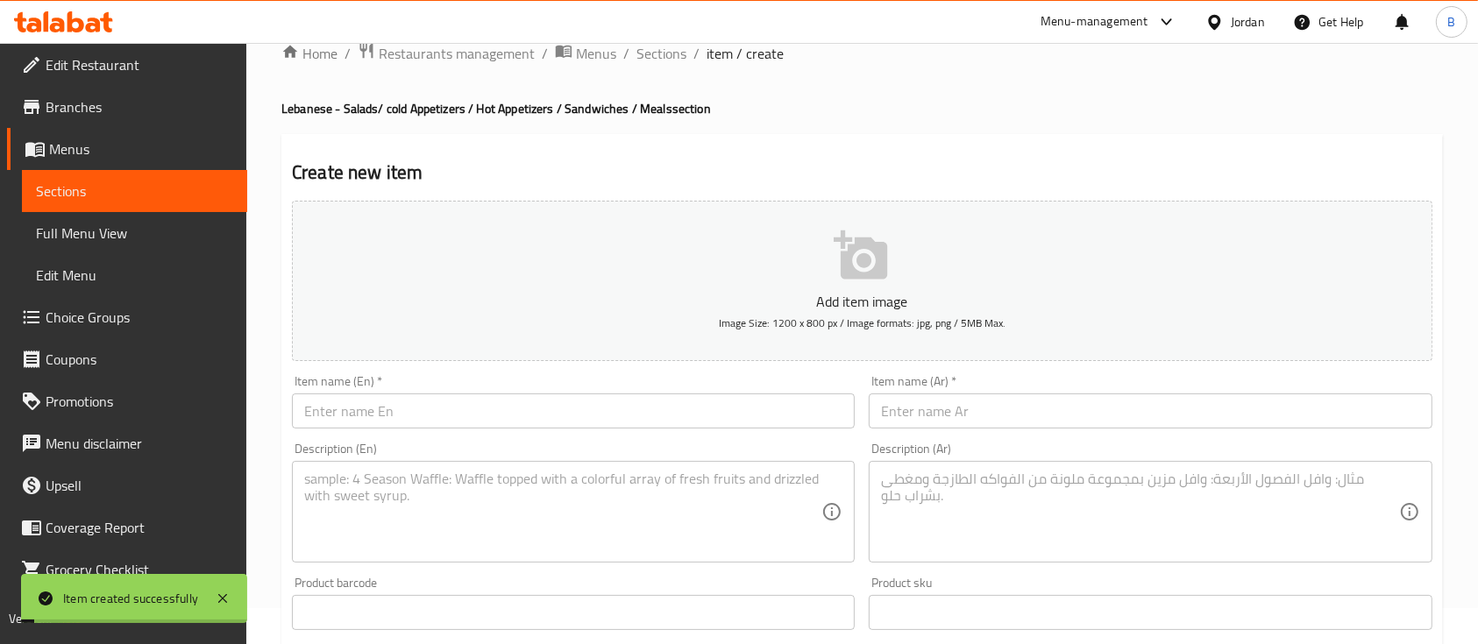
scroll to position [0, 0]
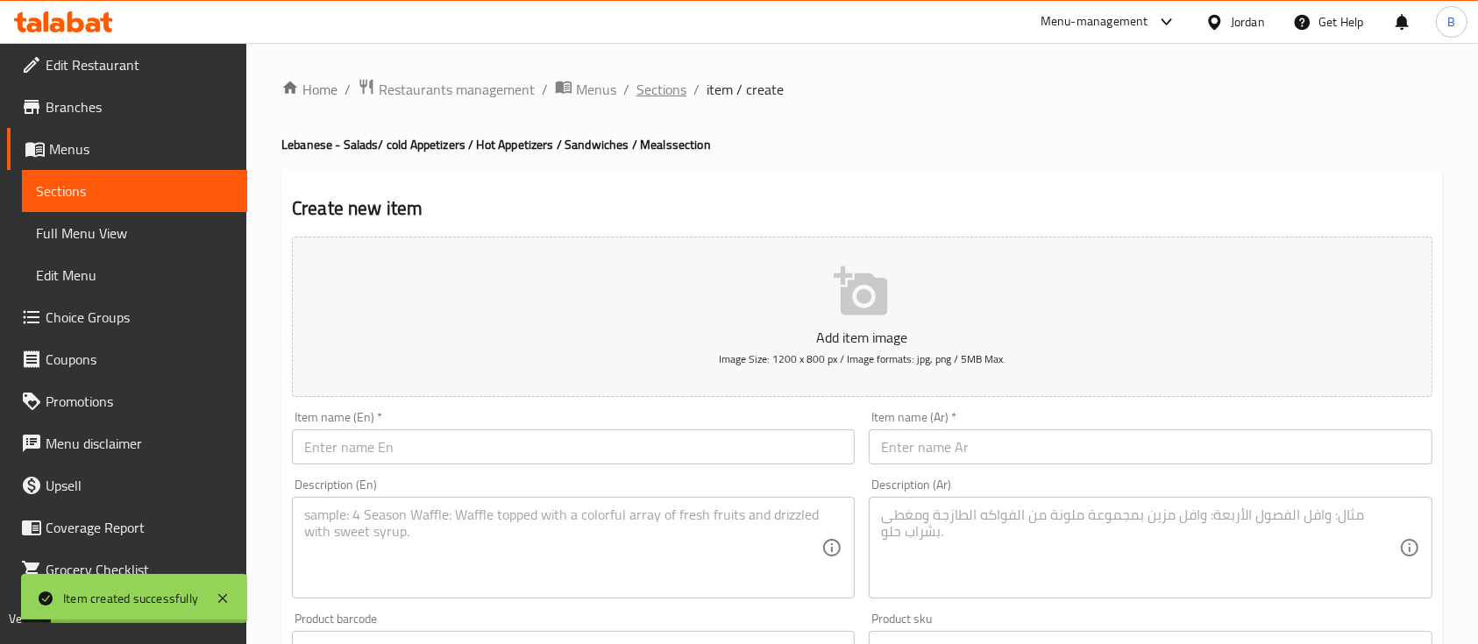
click at [641, 88] on span "Sections" at bounding box center [661, 89] width 50 height 21
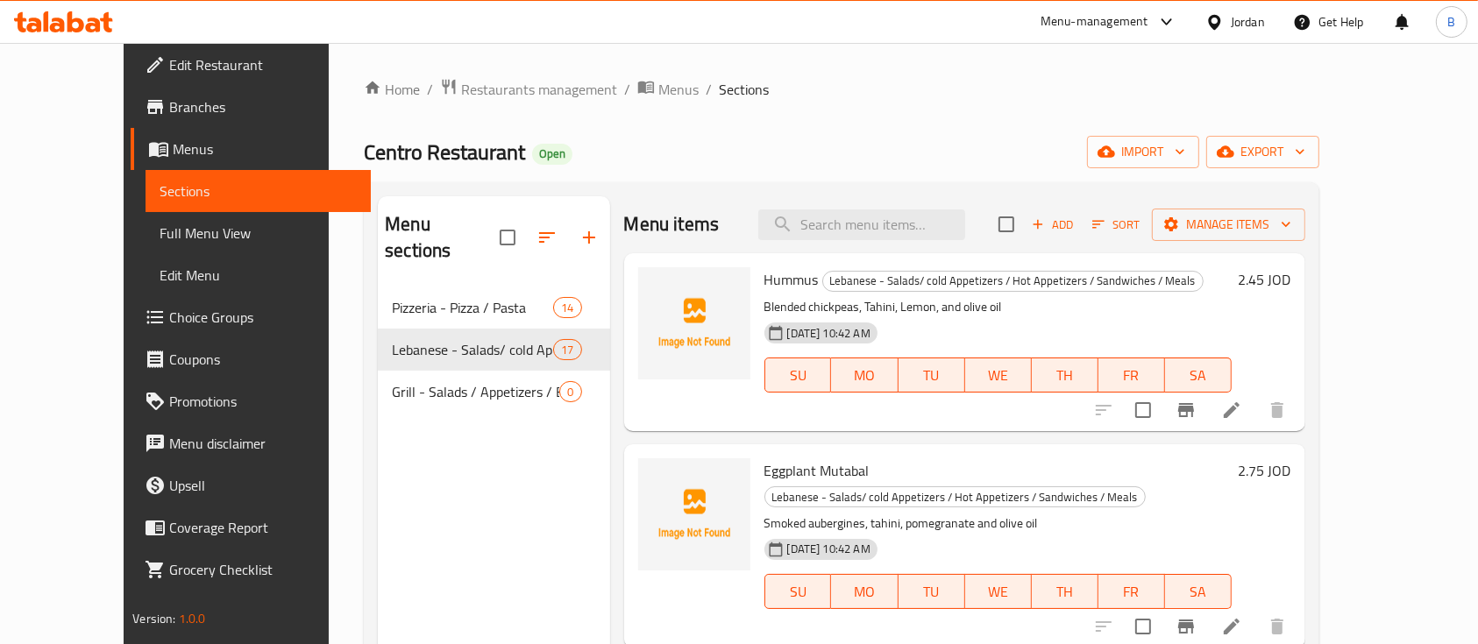
click at [1046, 227] on icon "button" at bounding box center [1038, 224] width 16 height 16
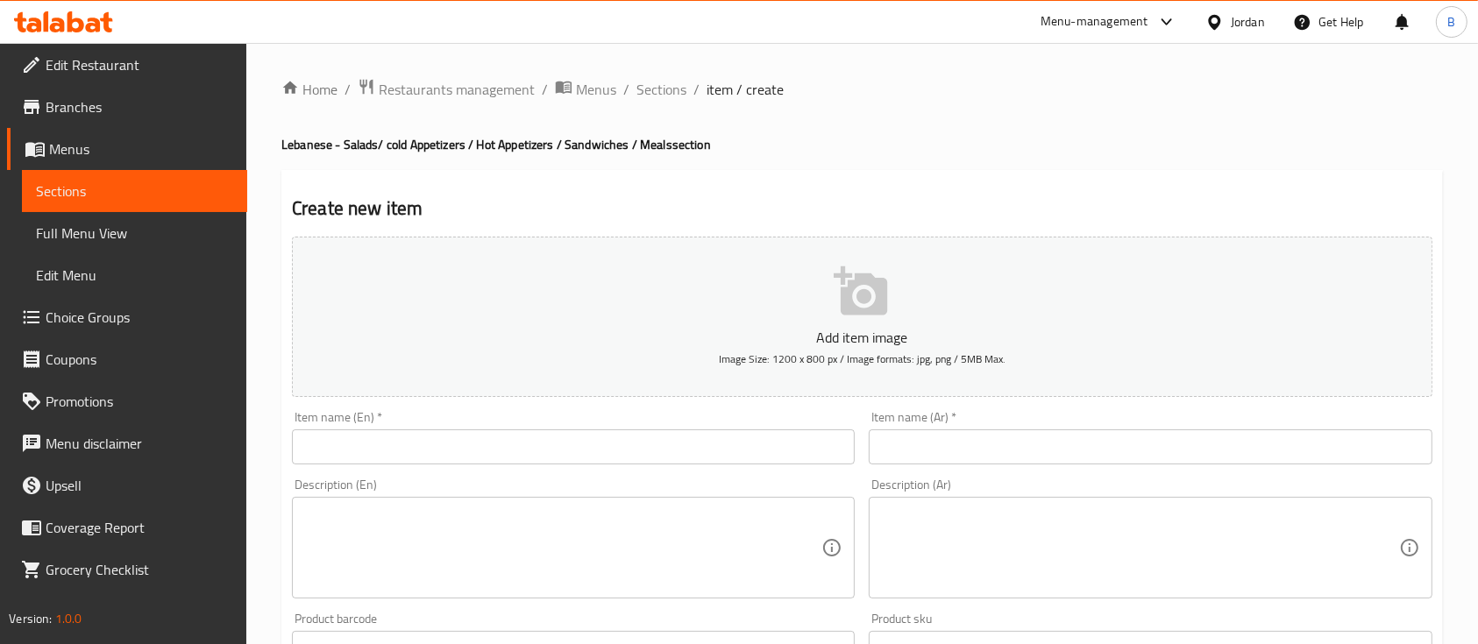
click at [407, 431] on input "text" at bounding box center [573, 446] width 563 height 35
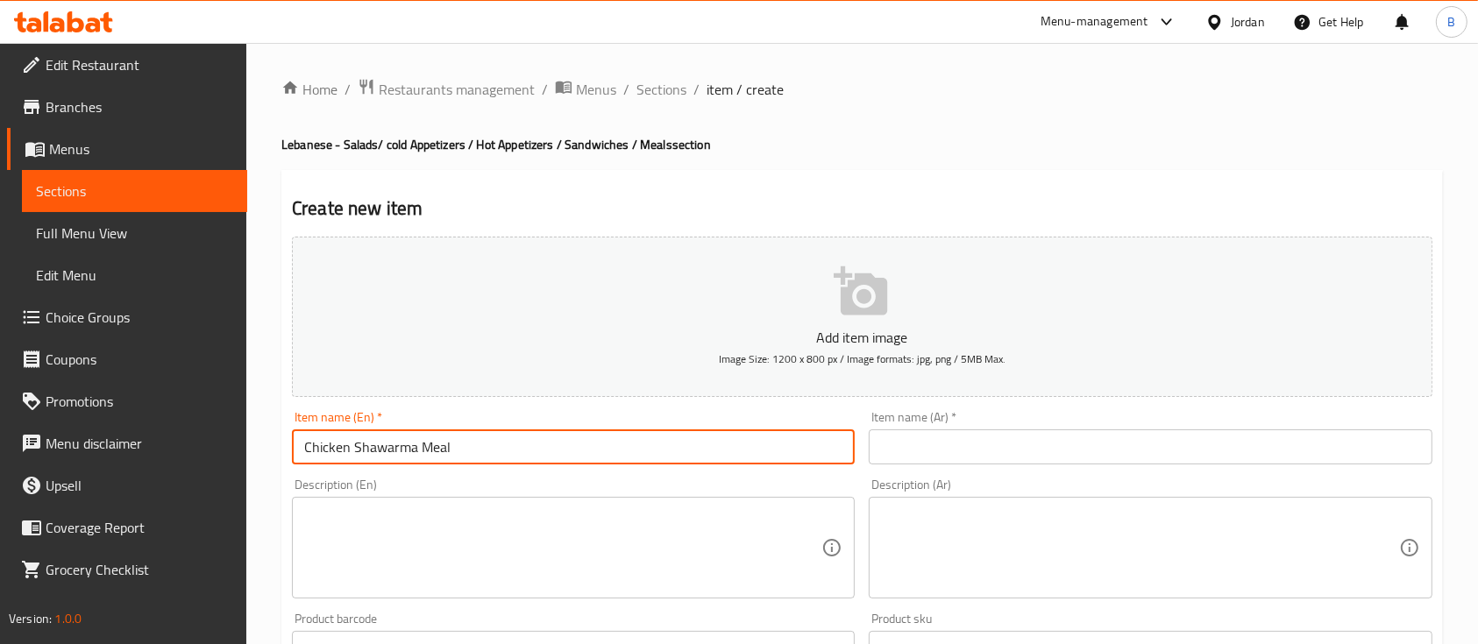
click at [458, 587] on textarea at bounding box center [562, 548] width 517 height 83
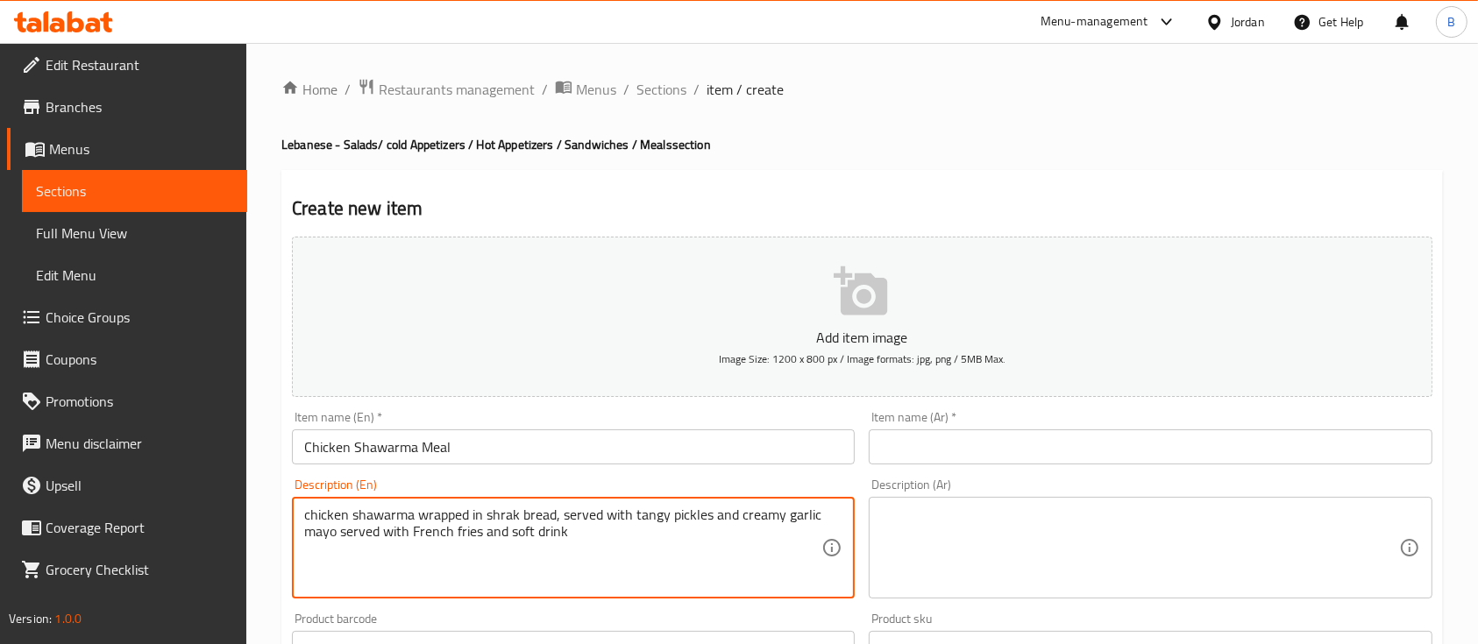
click at [919, 457] on input "text" at bounding box center [1150, 446] width 563 height 35
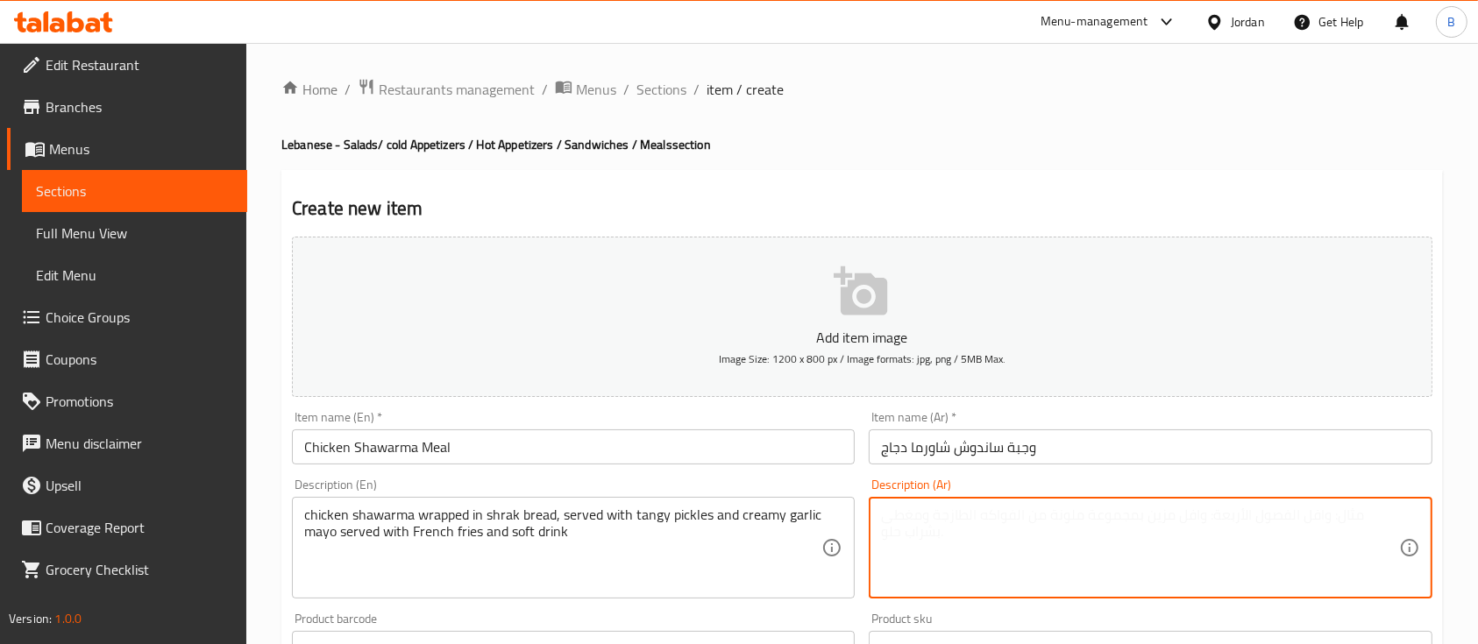
click at [920, 528] on textarea at bounding box center [1139, 548] width 517 height 83
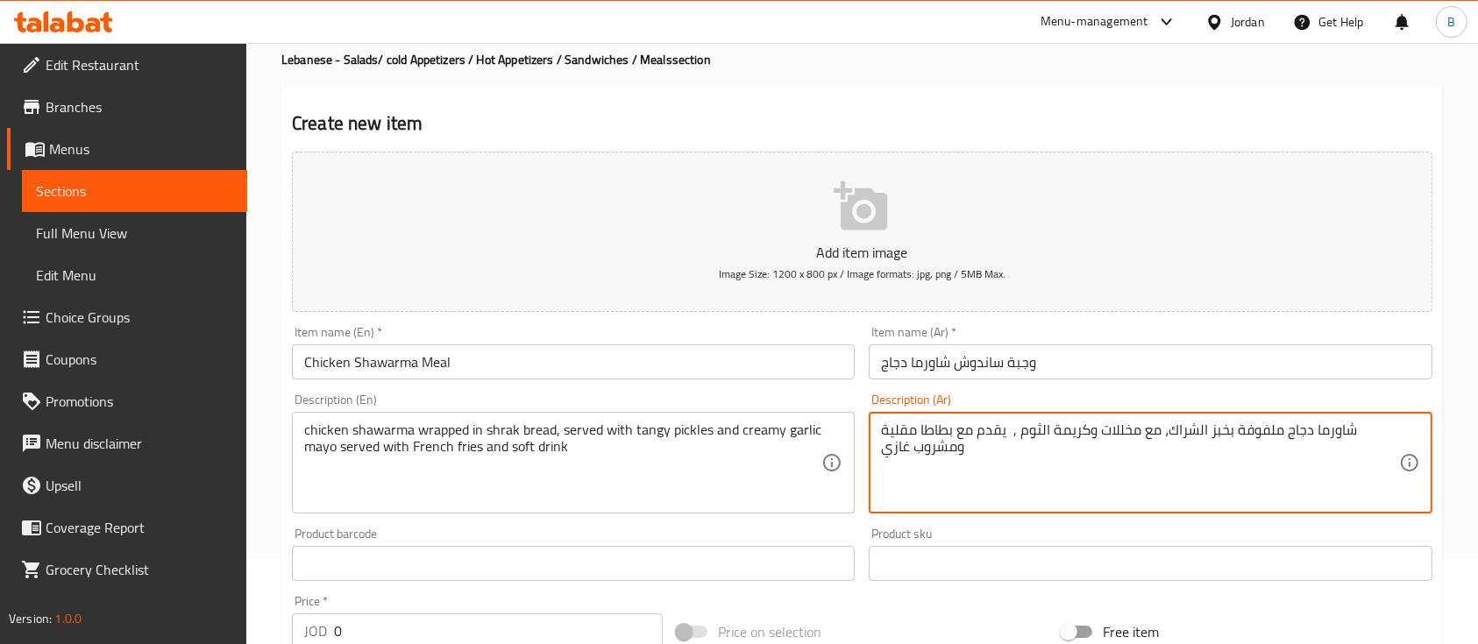
scroll to position [117, 0]
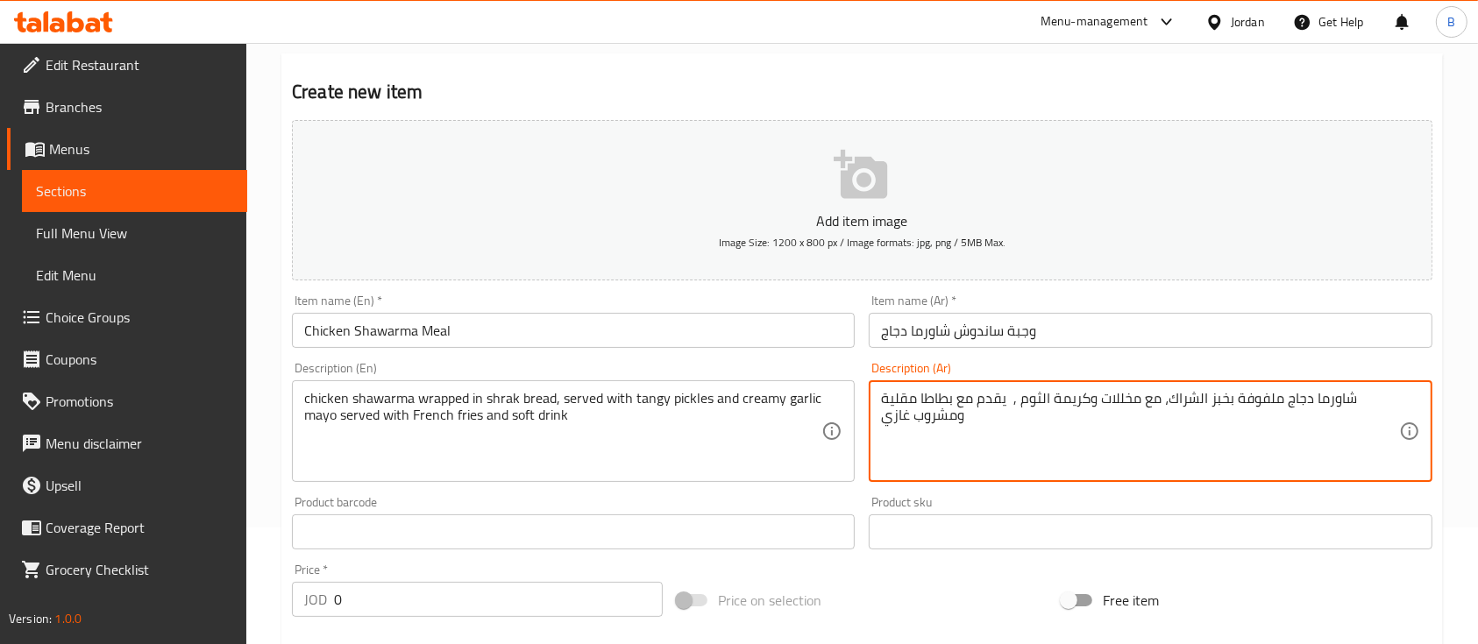
drag, startPoint x: 387, startPoint y: 596, endPoint x: 244, endPoint y: 593, distance: 142.9
click at [245, 593] on div "Edit Restaurant Branches Menus Sections Full Menu View Edit Menu Choice Groups …" at bounding box center [739, 524] width 1478 height 1196
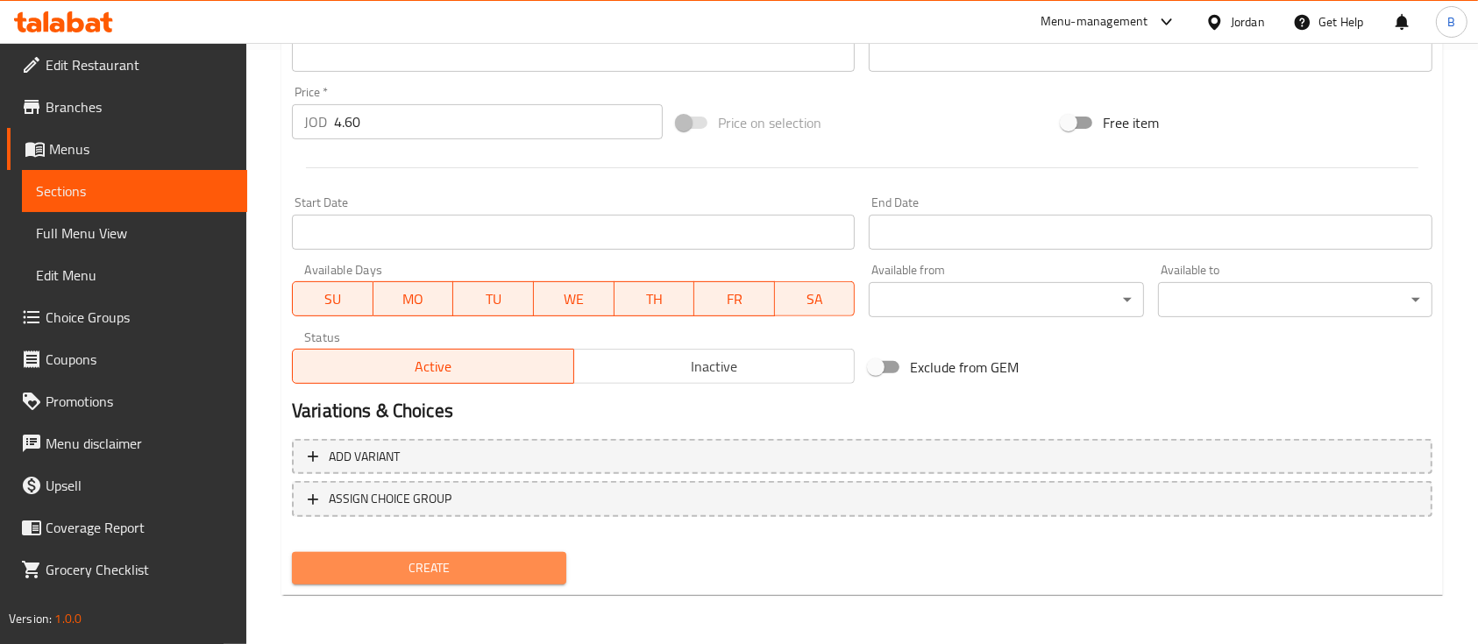
drag, startPoint x: 458, startPoint y: 565, endPoint x: 436, endPoint y: 631, distance: 69.3
click at [458, 564] on span "Create" at bounding box center [429, 568] width 246 height 22
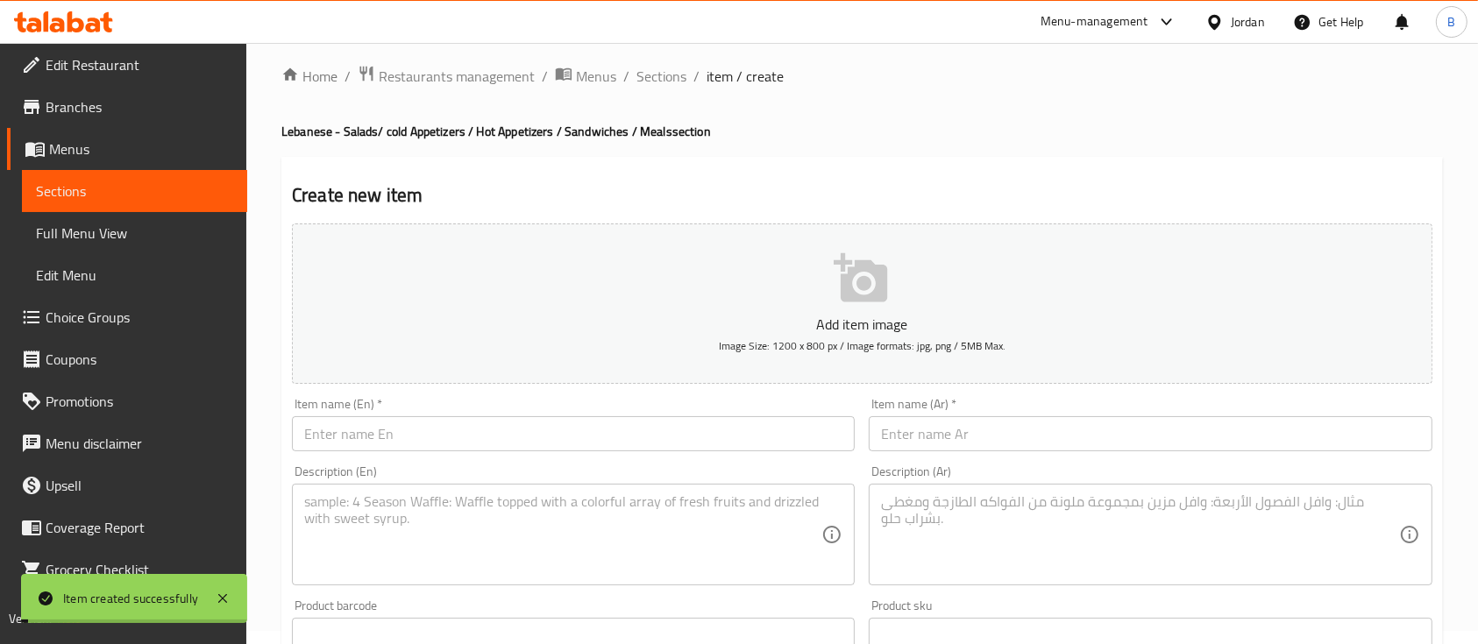
scroll to position [0, 0]
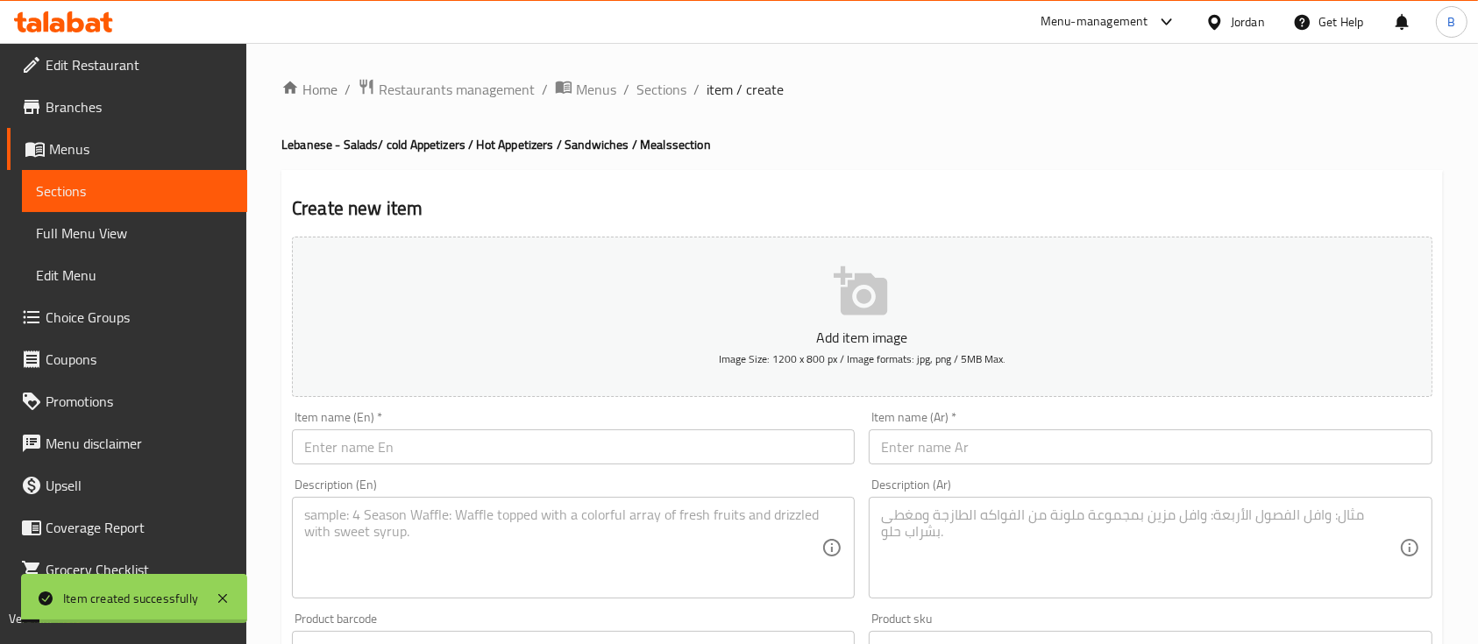
click at [652, 84] on span "Sections" at bounding box center [661, 89] width 50 height 21
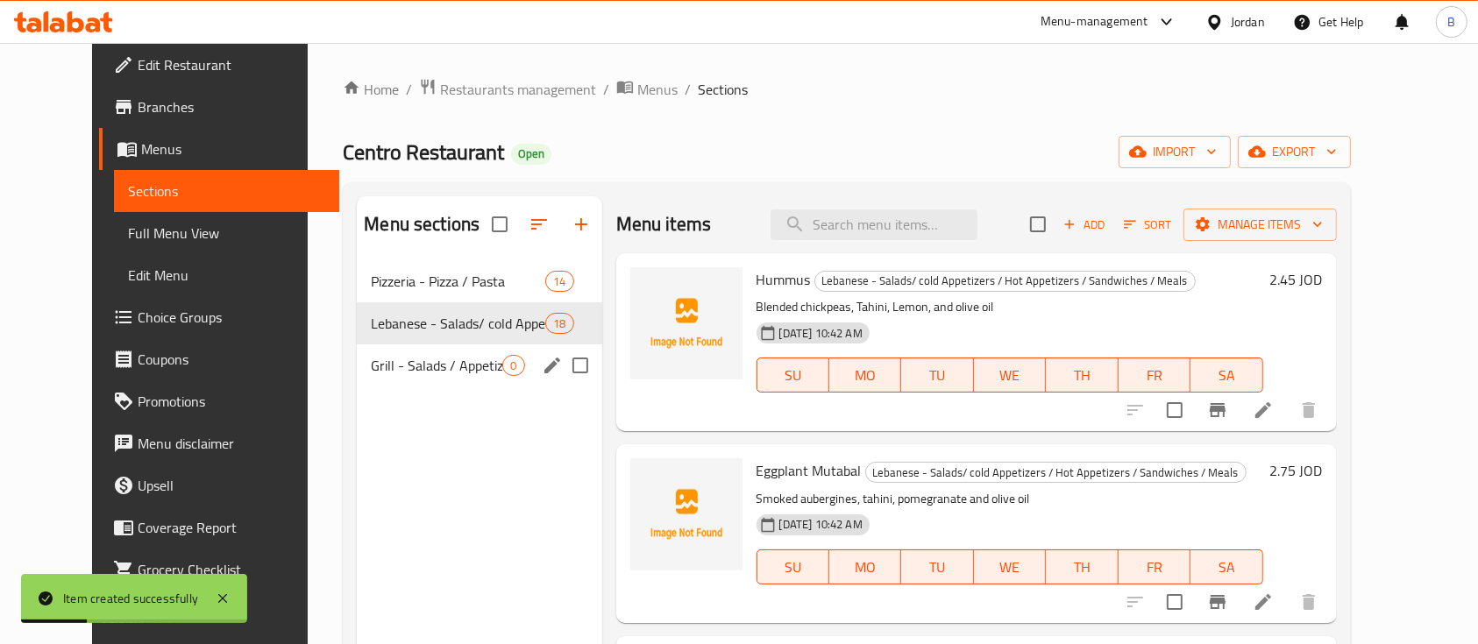
click at [382, 355] on span "Grill - Salads / Appetizers / Burgers & Sandwiches" at bounding box center [436, 365] width 131 height 21
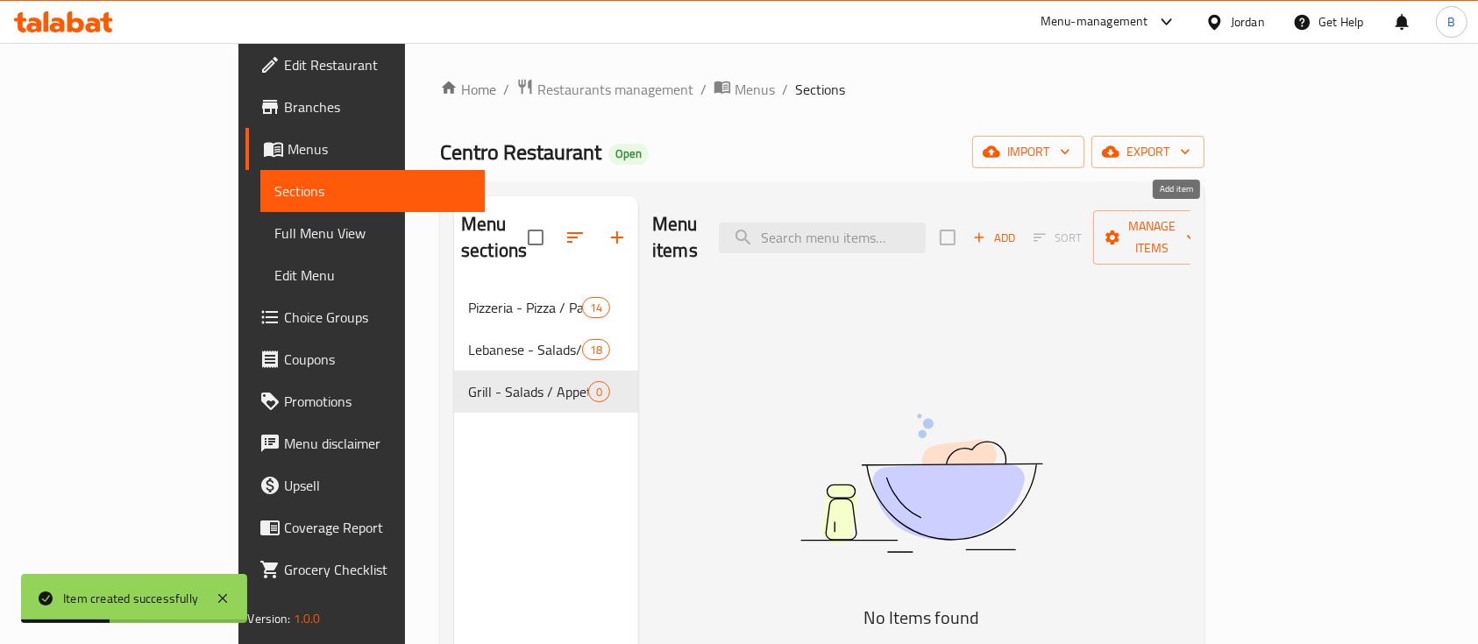
click at [984, 233] on icon "button" at bounding box center [980, 238] width 10 height 10
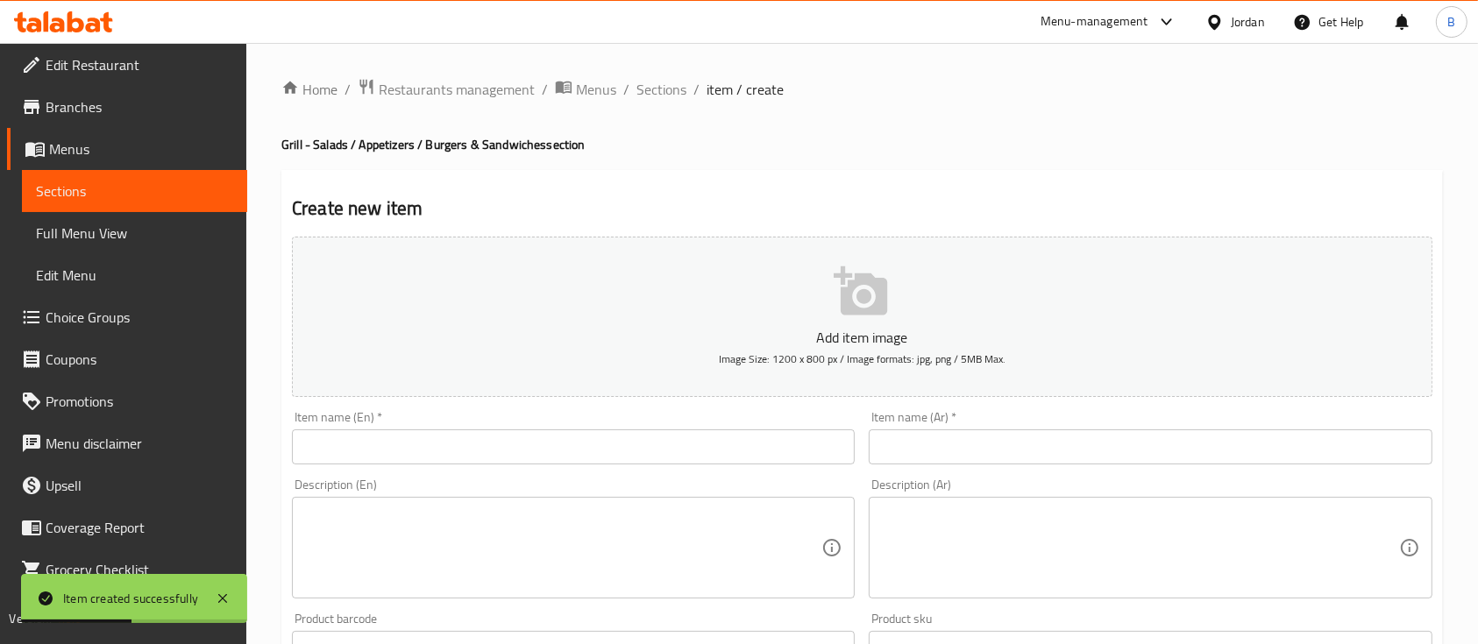
click at [472, 429] on div "Item name (En)   * Item name (En) *" at bounding box center [573, 437] width 563 height 53
click at [472, 445] on input "text" at bounding box center [573, 446] width 563 height 35
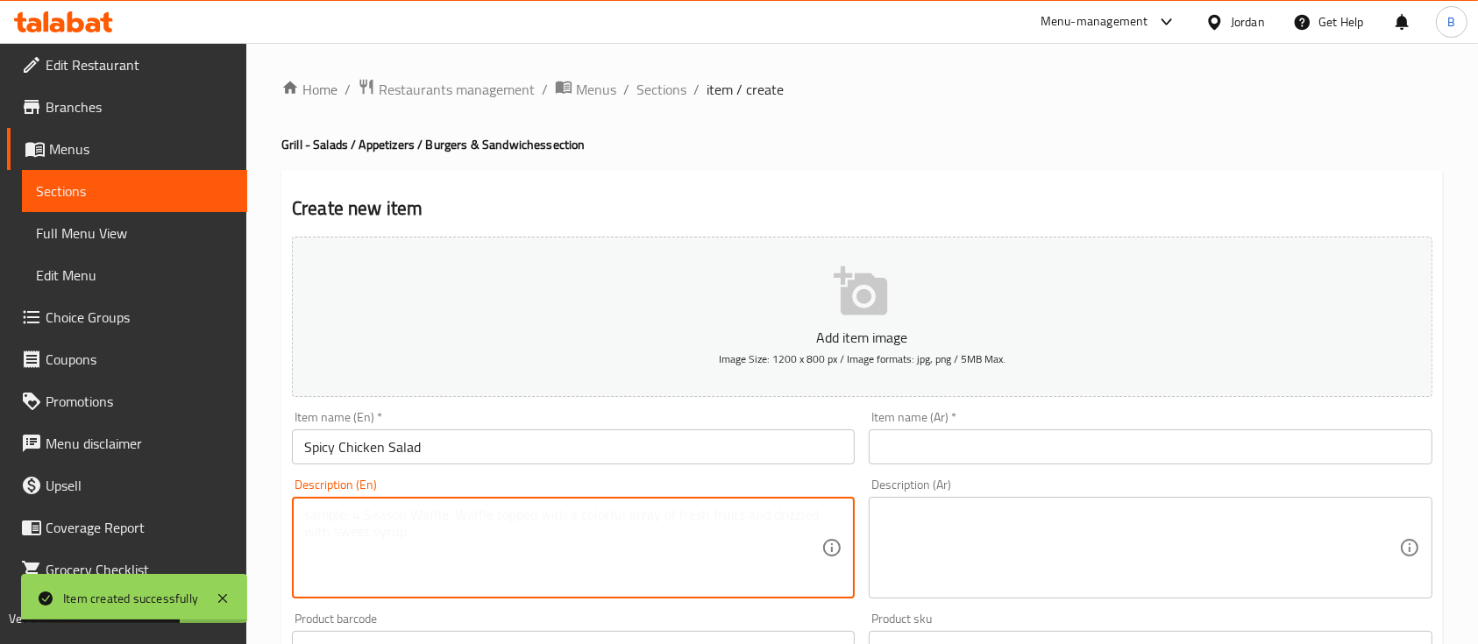
click at [477, 563] on textarea at bounding box center [562, 548] width 517 height 83
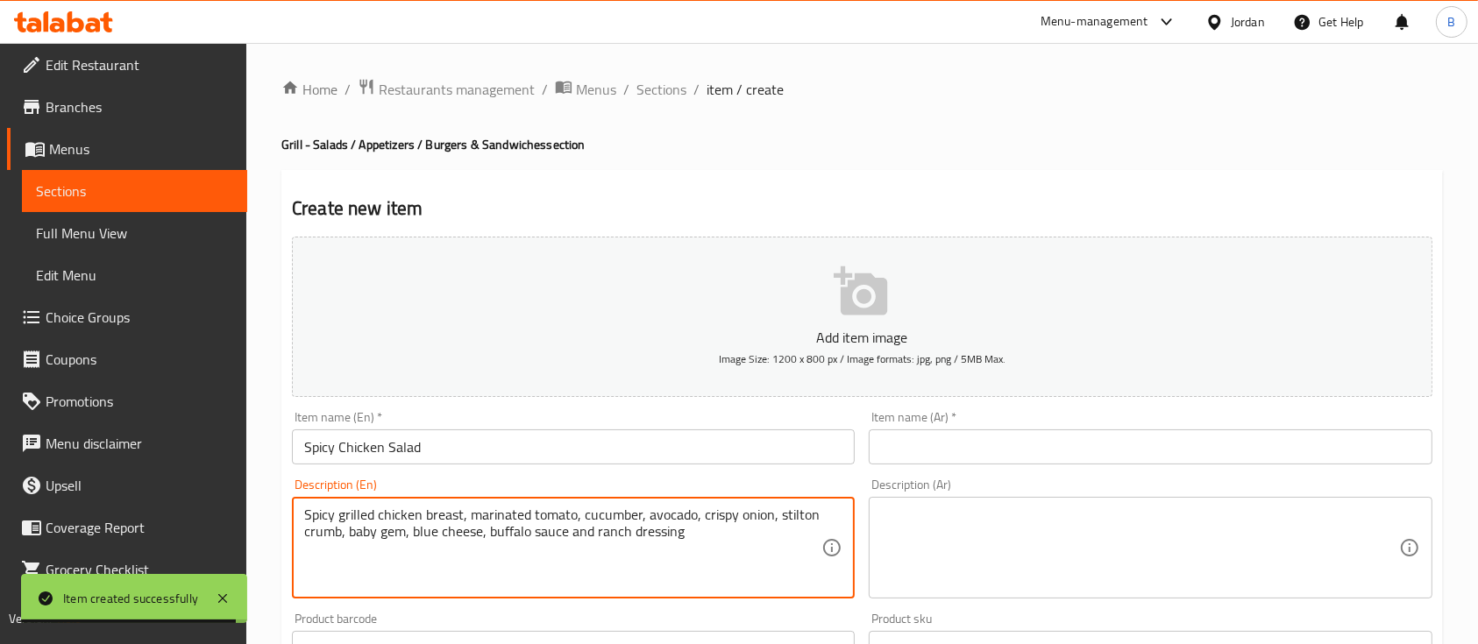
click at [972, 459] on input "text" at bounding box center [1150, 446] width 563 height 35
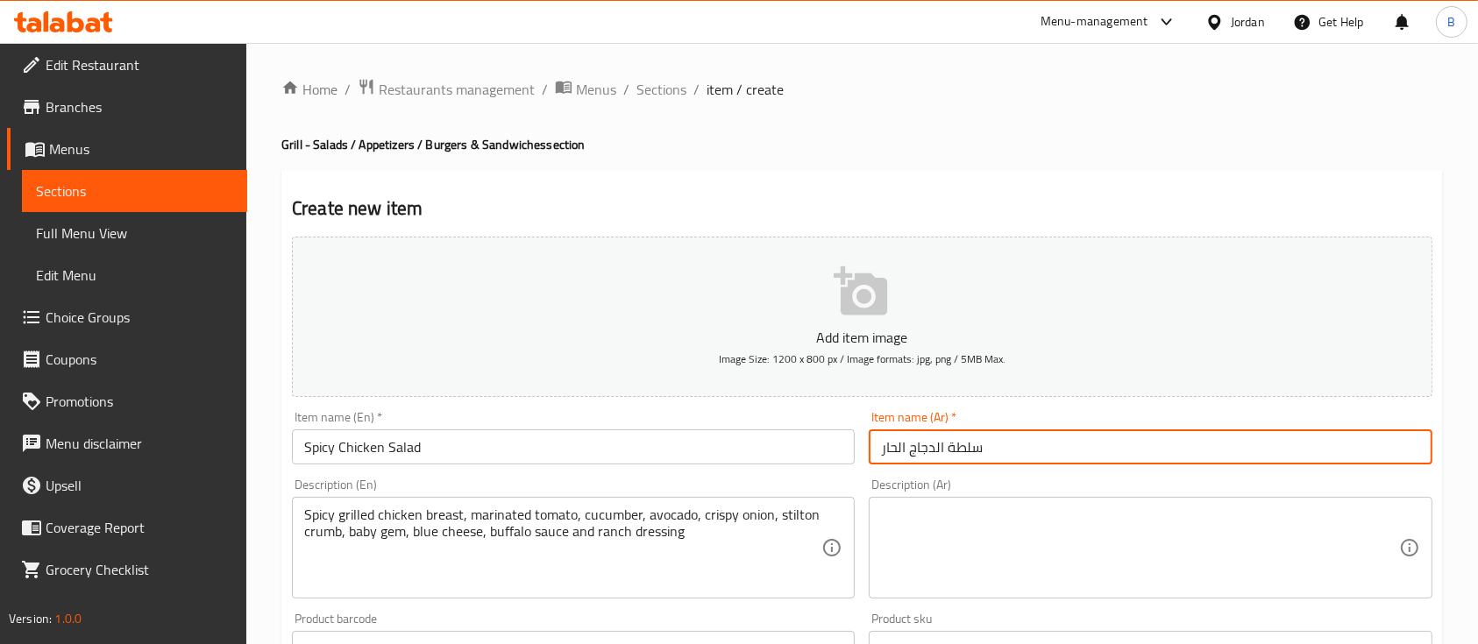
click at [928, 527] on textarea at bounding box center [1139, 548] width 517 height 83
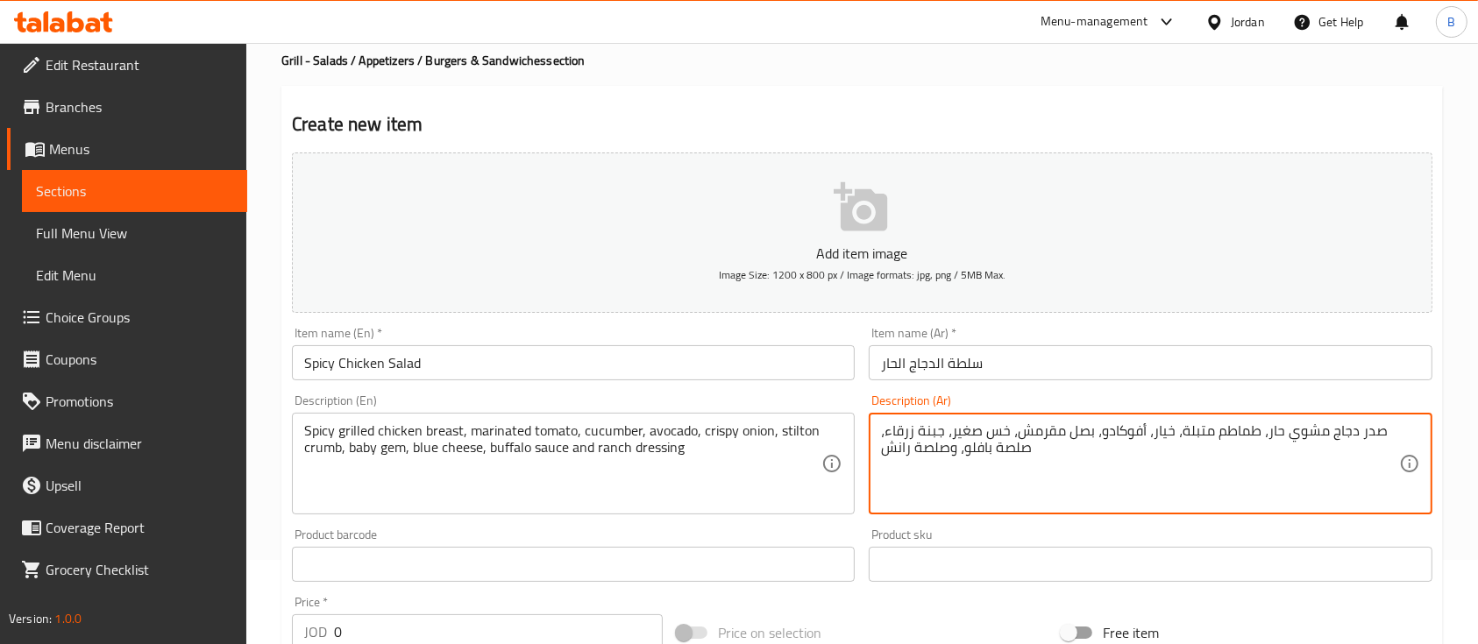
scroll to position [233, 0]
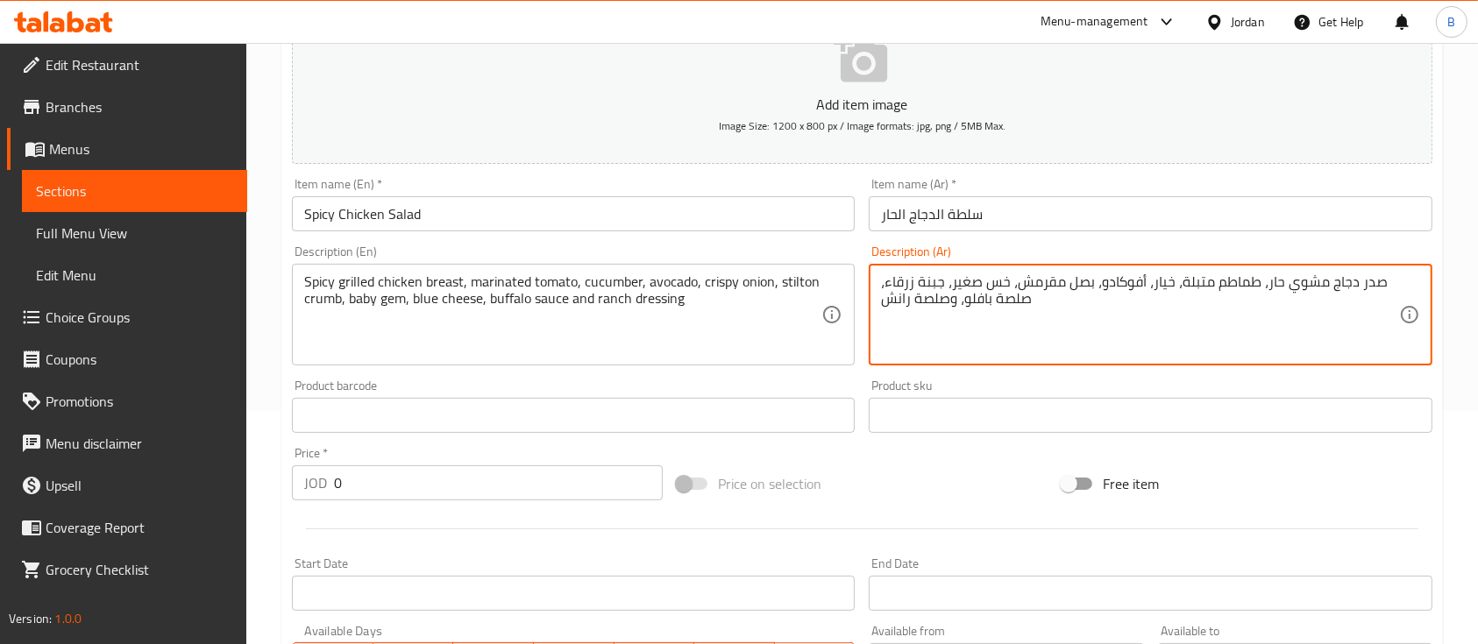
drag, startPoint x: 466, startPoint y: 487, endPoint x: 138, endPoint y: 457, distance: 330.1
click at [164, 457] on div "Edit Restaurant Branches Menus Sections Full Menu View Edit Menu Choice Groups …" at bounding box center [739, 408] width 1478 height 1196
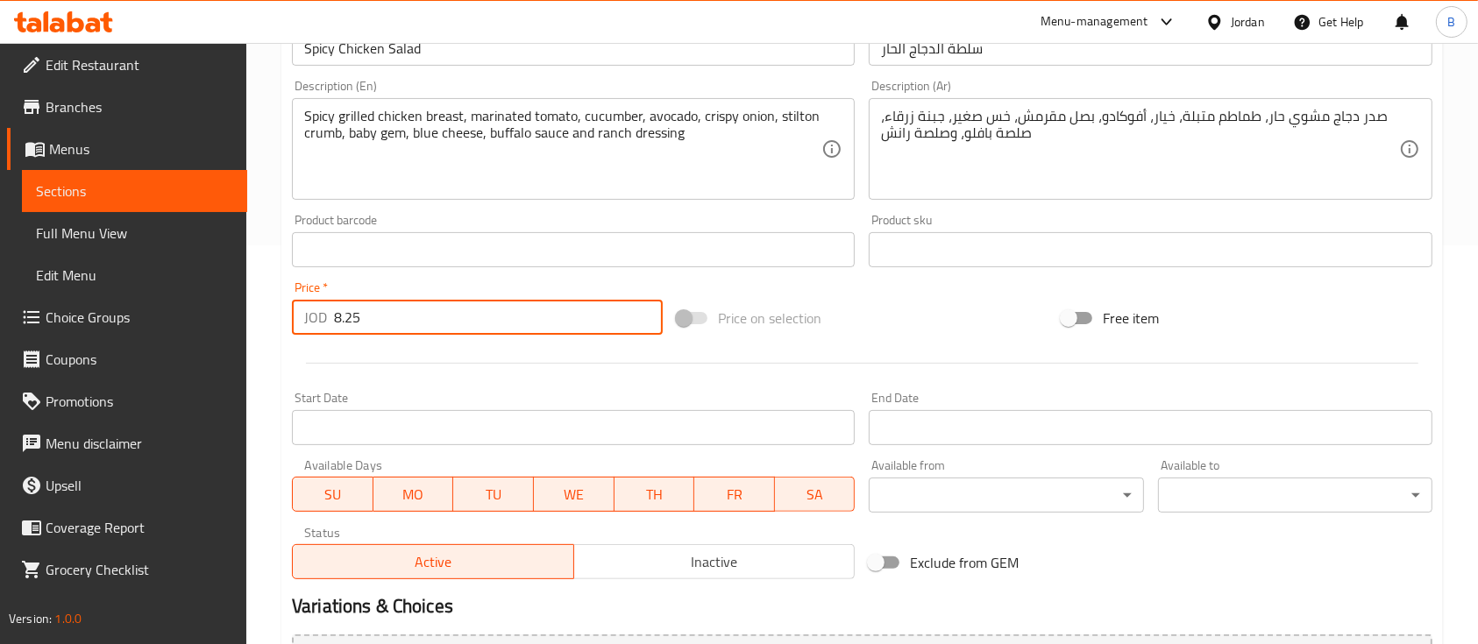
scroll to position [594, 0]
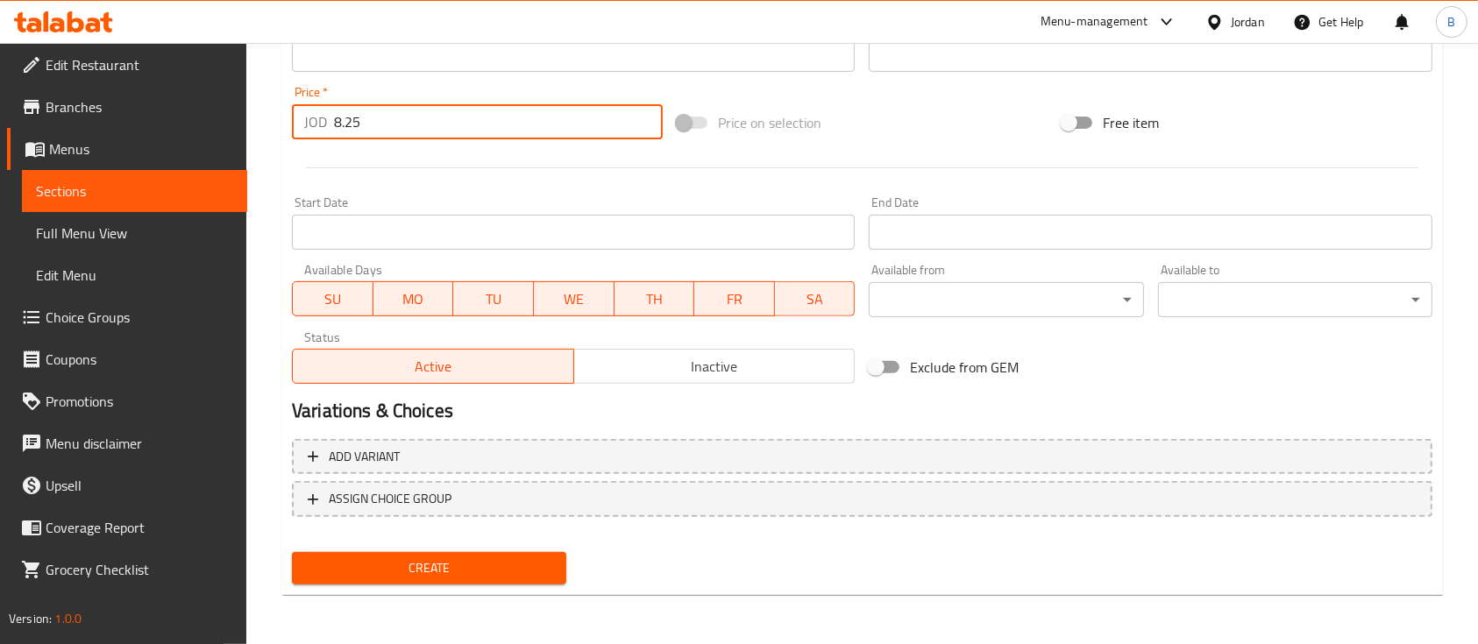
drag, startPoint x: 476, startPoint y: 564, endPoint x: 536, endPoint y: 334, distance: 237.2
click at [476, 564] on span "Create" at bounding box center [429, 568] width 246 height 22
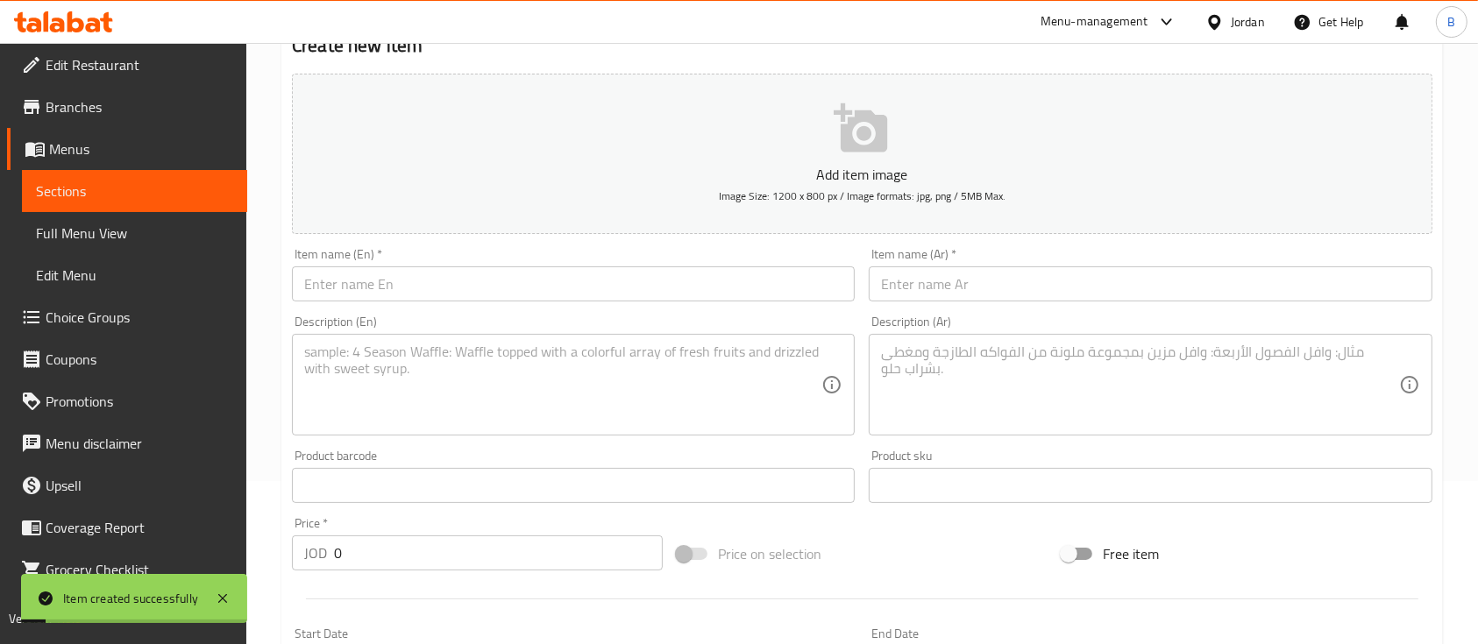
scroll to position [126, 0]
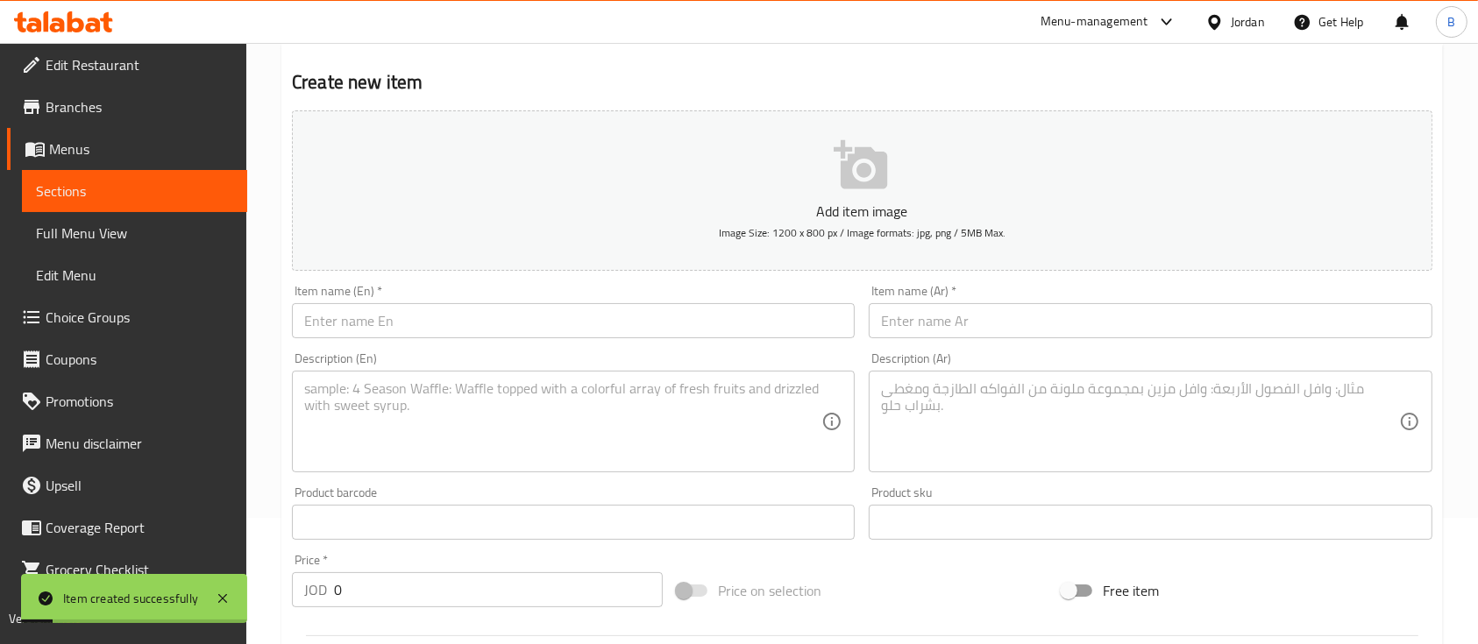
click at [488, 326] on input "text" at bounding box center [573, 320] width 563 height 35
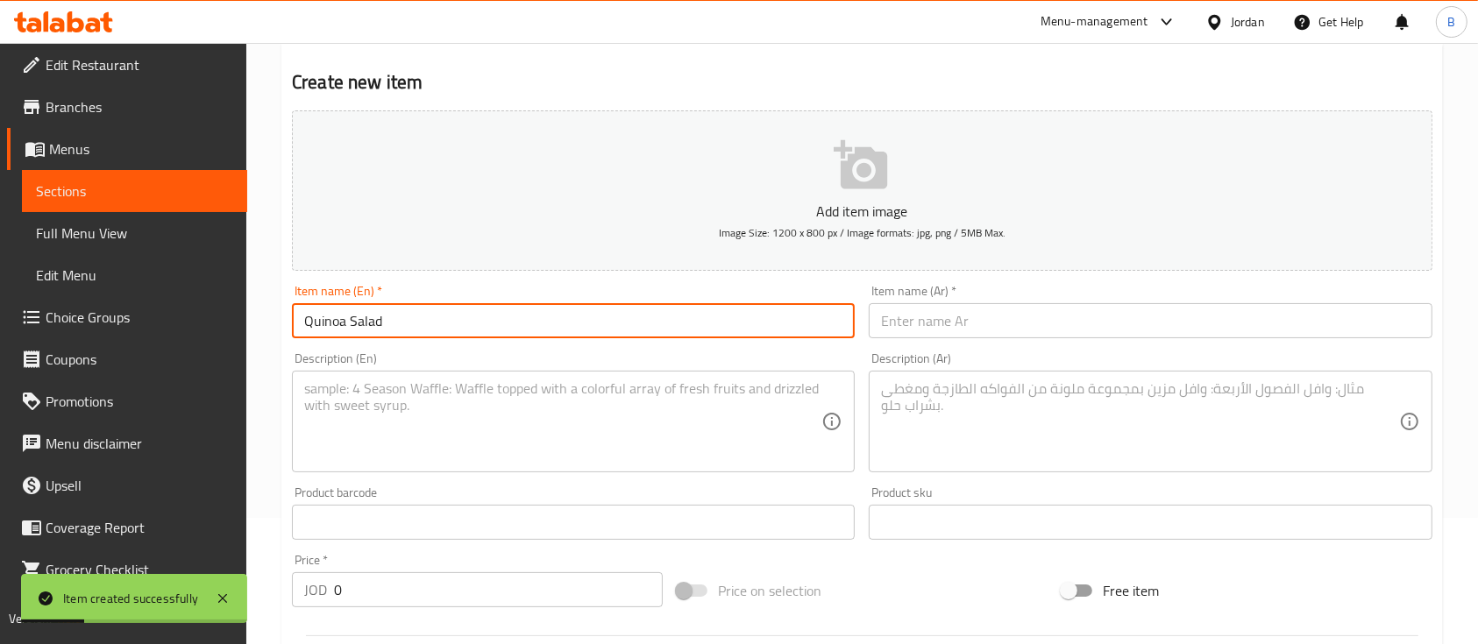
click at [477, 468] on div "Description (En)" at bounding box center [573, 422] width 563 height 102
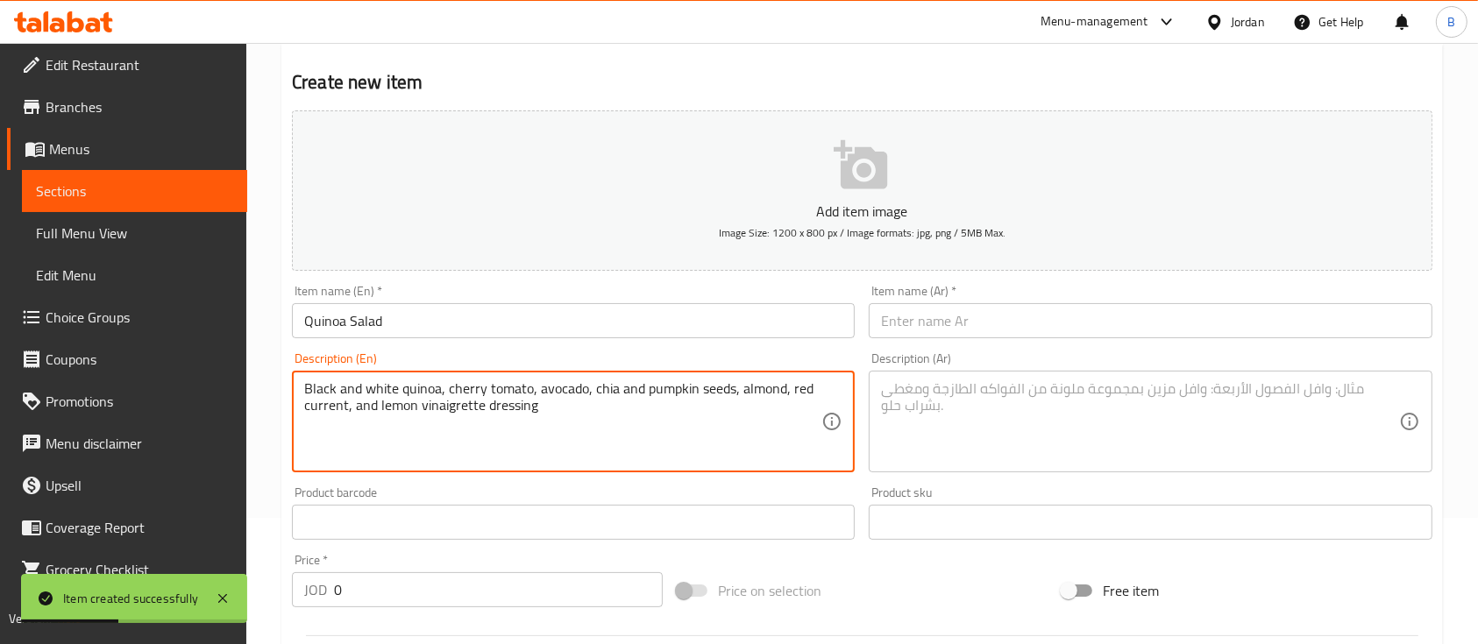
click at [933, 328] on input "text" at bounding box center [1150, 320] width 563 height 35
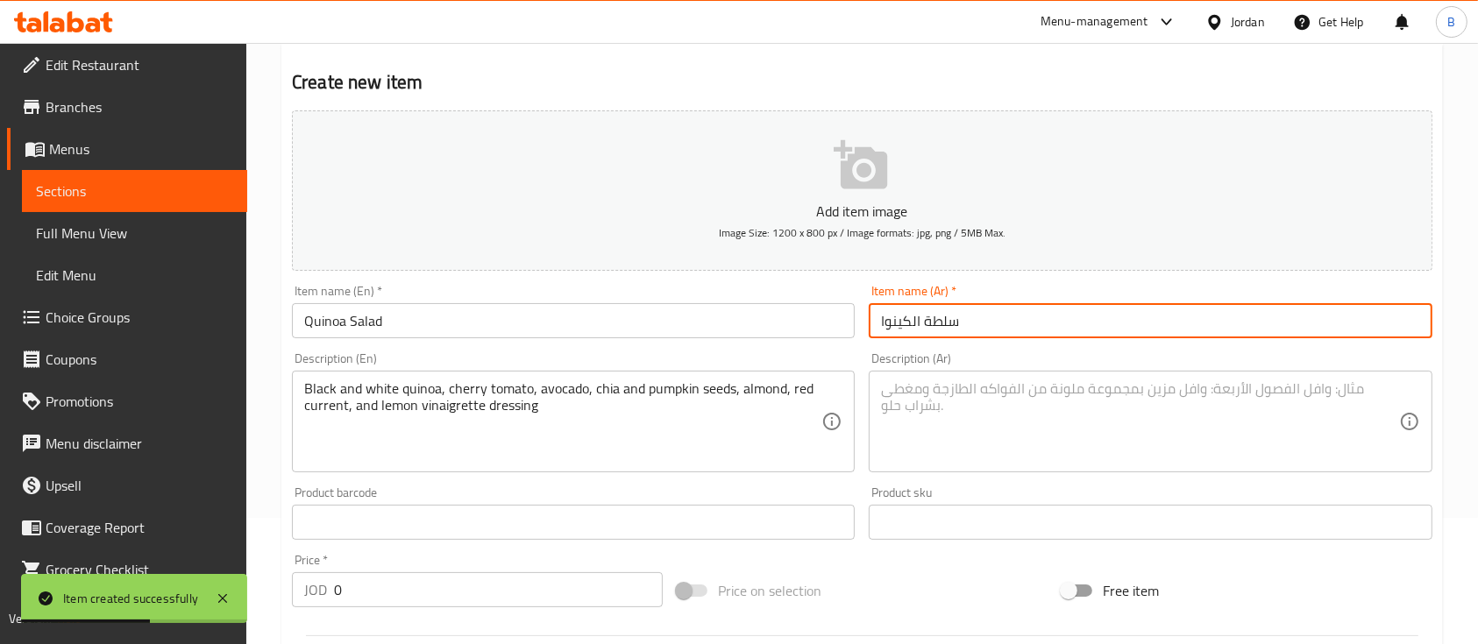
click at [976, 412] on textarea at bounding box center [1139, 421] width 517 height 83
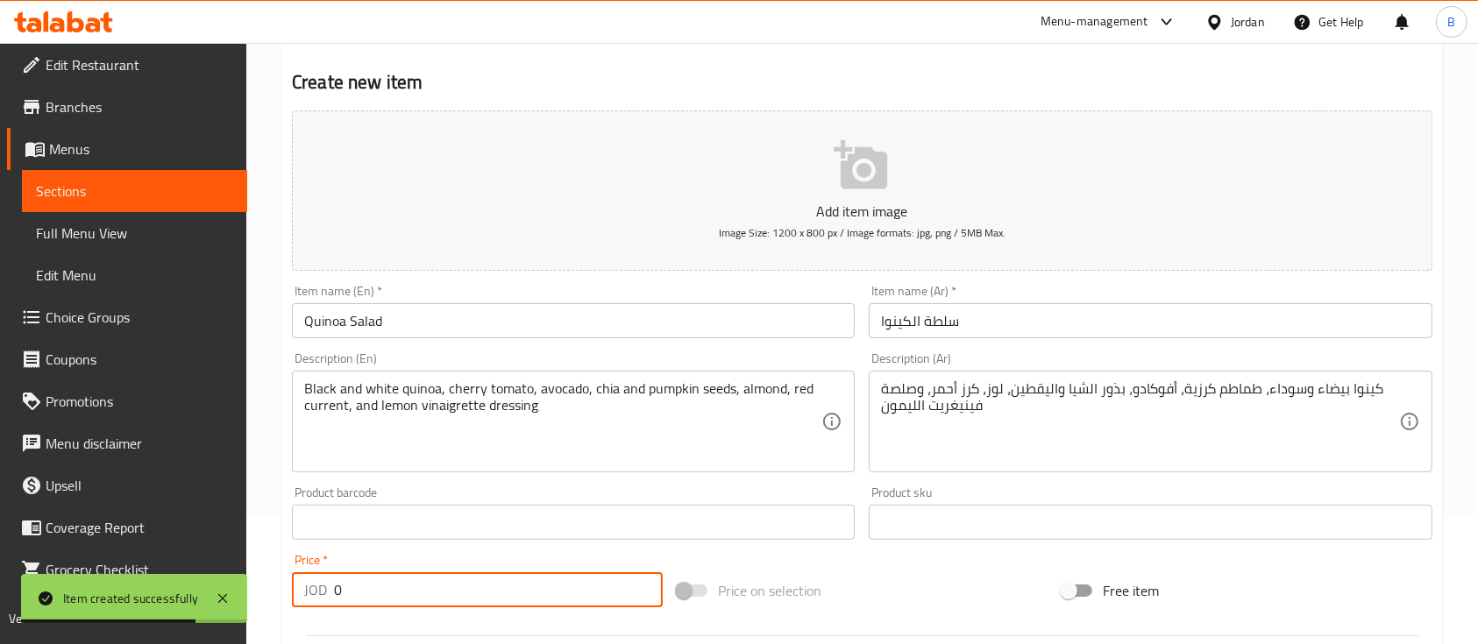
drag, startPoint x: 350, startPoint y: 589, endPoint x: 126, endPoint y: 545, distance: 227.8
click at [294, 578] on div "JOD 0 Price *" at bounding box center [477, 589] width 371 height 35
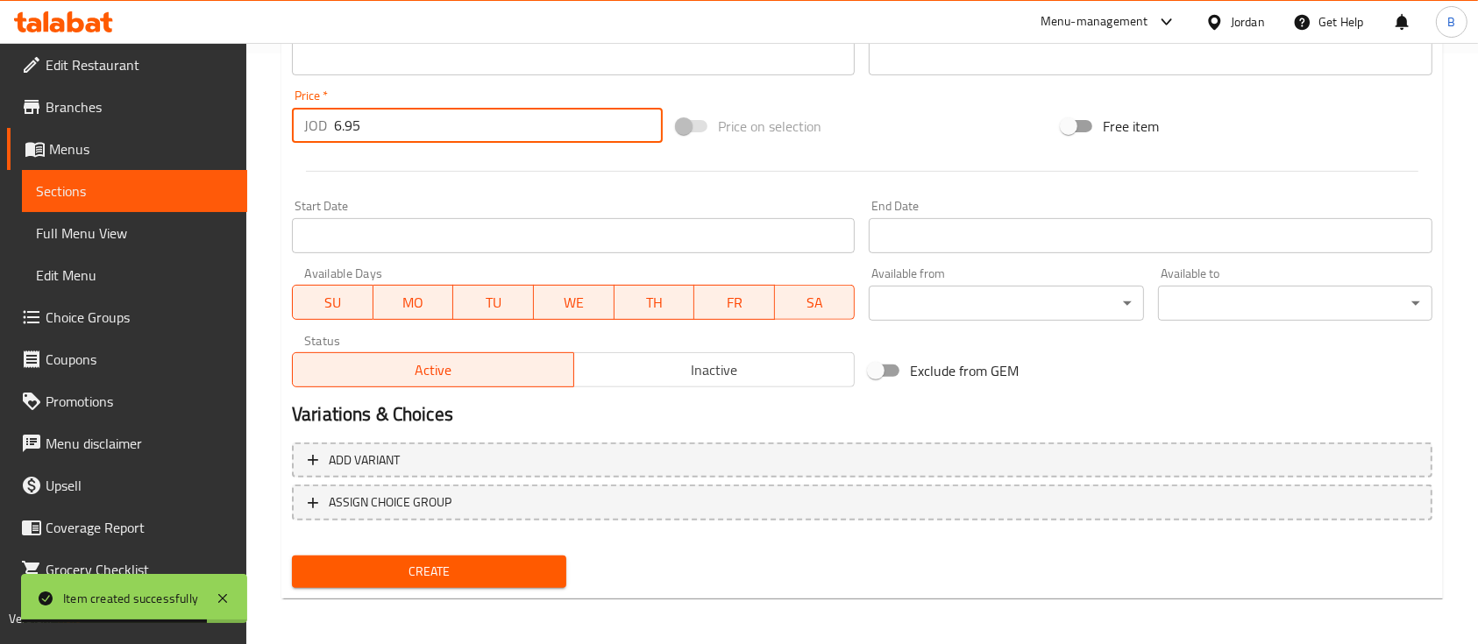
scroll to position [594, 0]
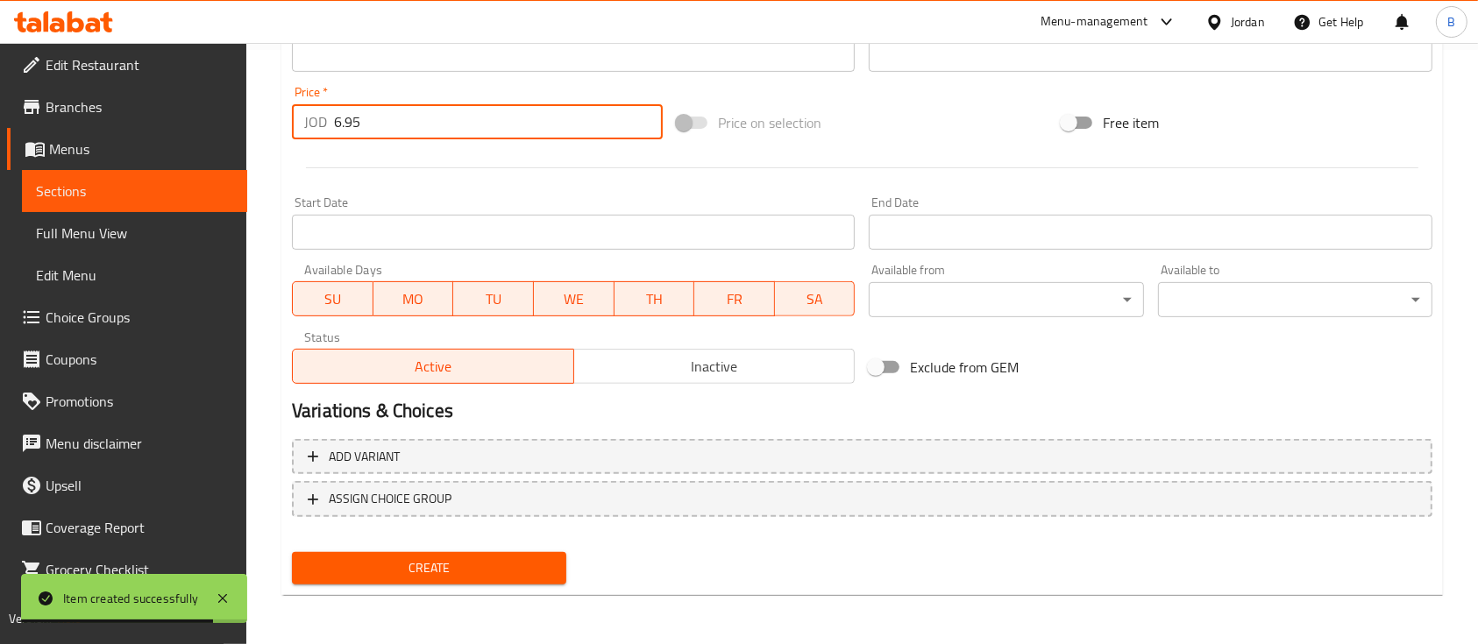
click at [380, 564] on span "Create" at bounding box center [429, 568] width 246 height 22
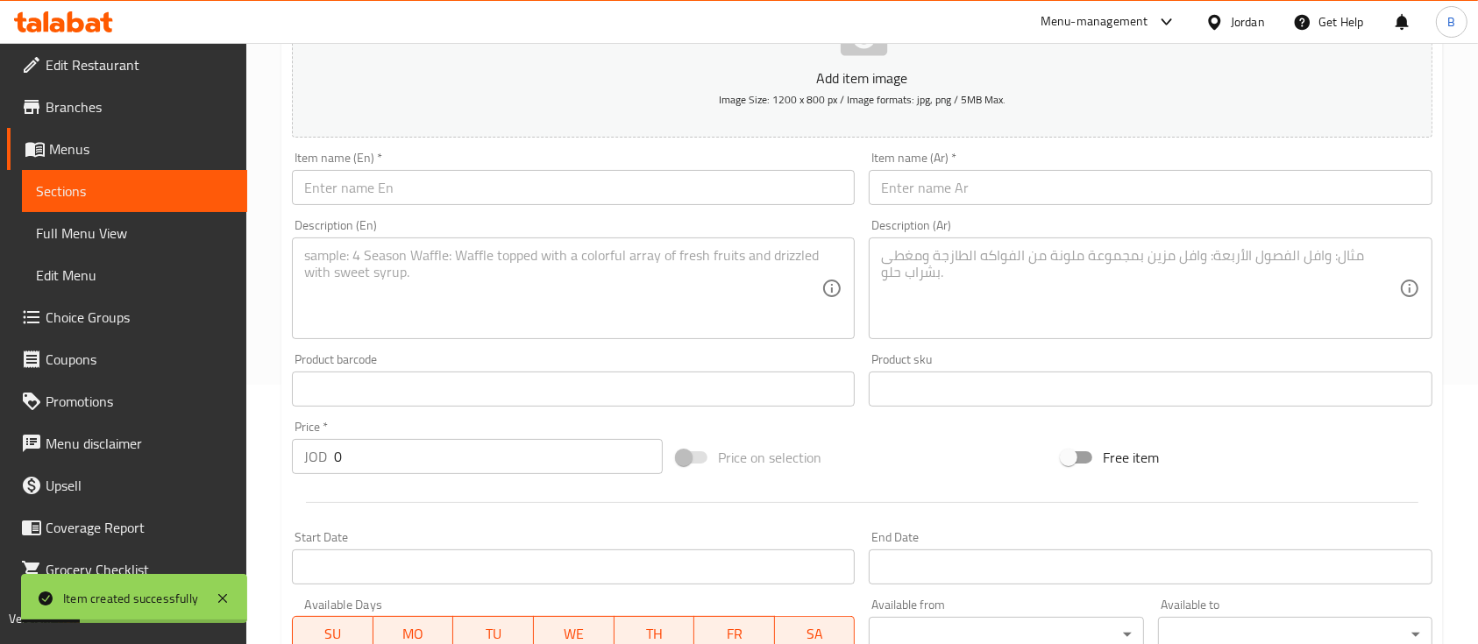
scroll to position [244, 0]
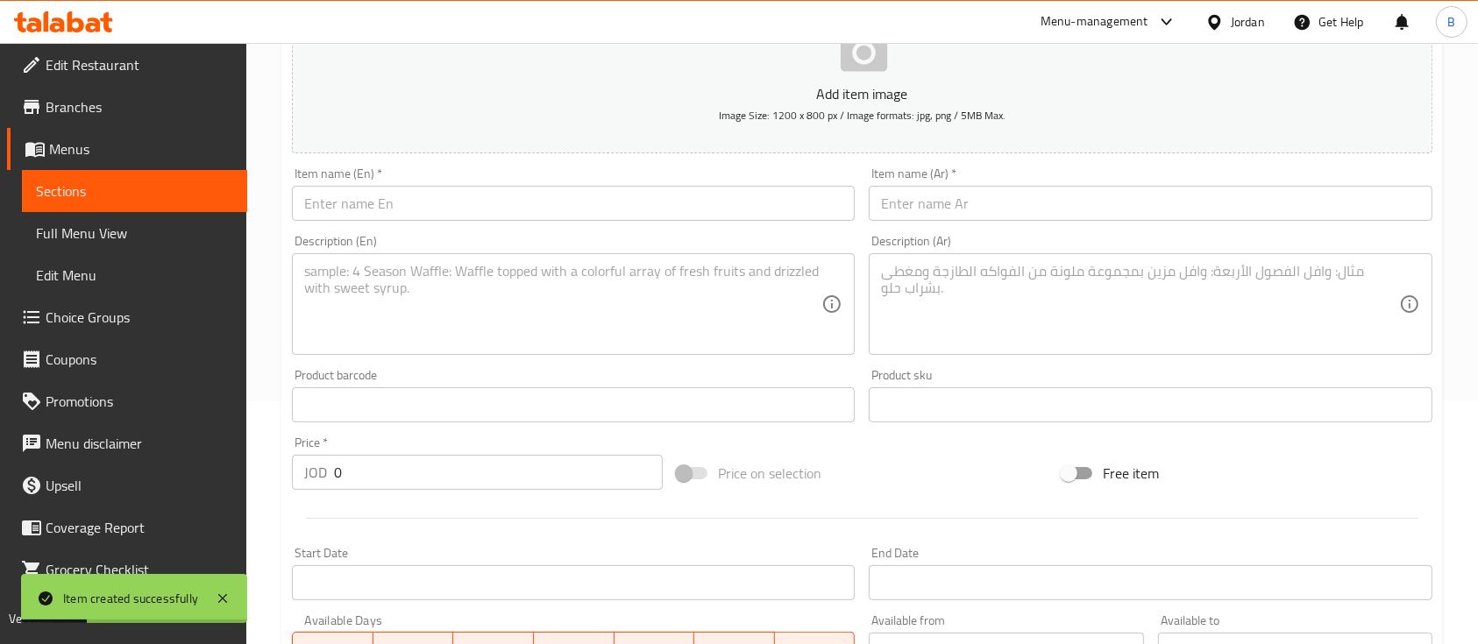
click at [510, 203] on input "text" at bounding box center [573, 203] width 563 height 35
click at [585, 354] on div "Description (En)" at bounding box center [573, 304] width 563 height 102
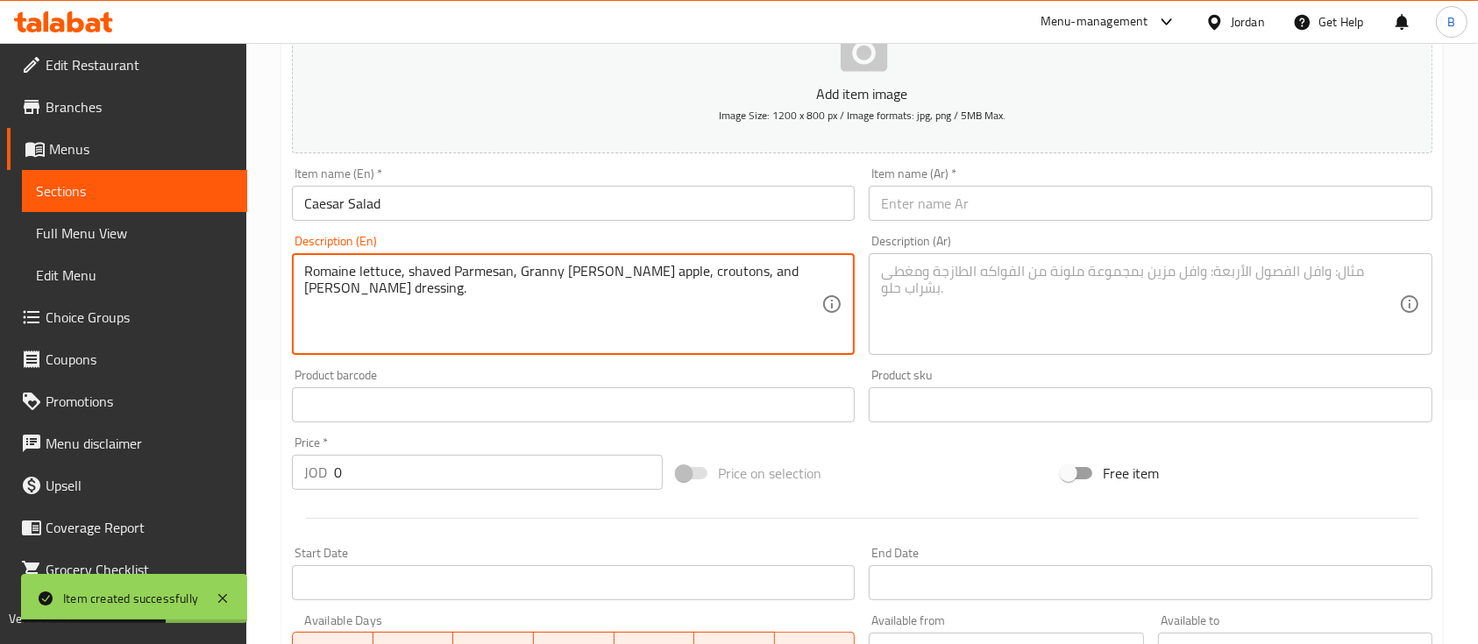
click at [1004, 213] on input "text" at bounding box center [1150, 203] width 563 height 35
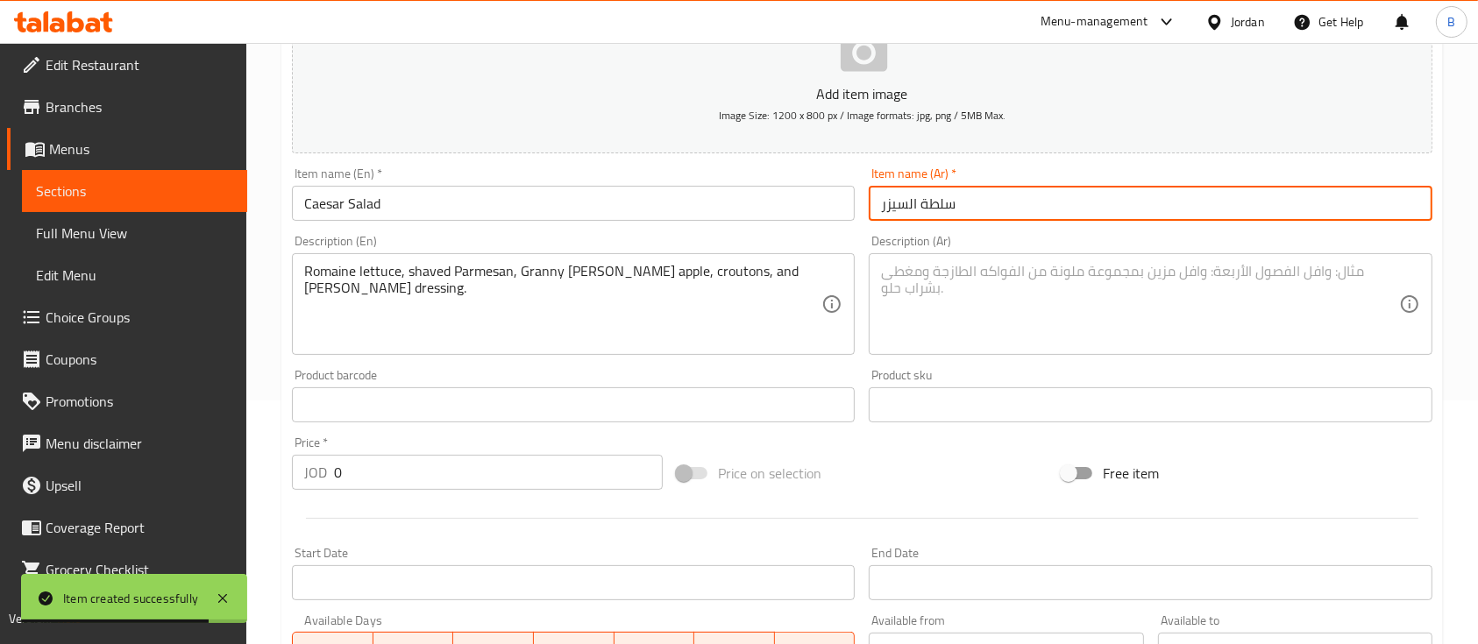
click at [1031, 302] on textarea at bounding box center [1139, 304] width 517 height 83
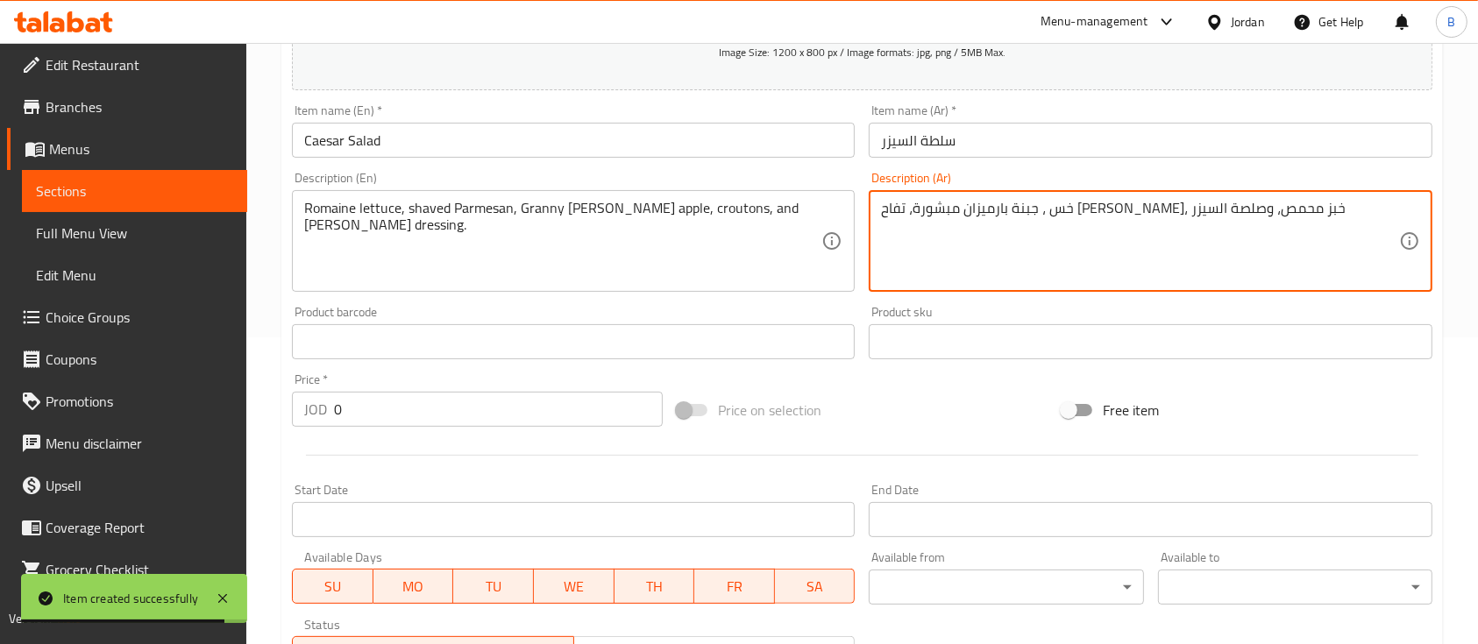
scroll to position [360, 0]
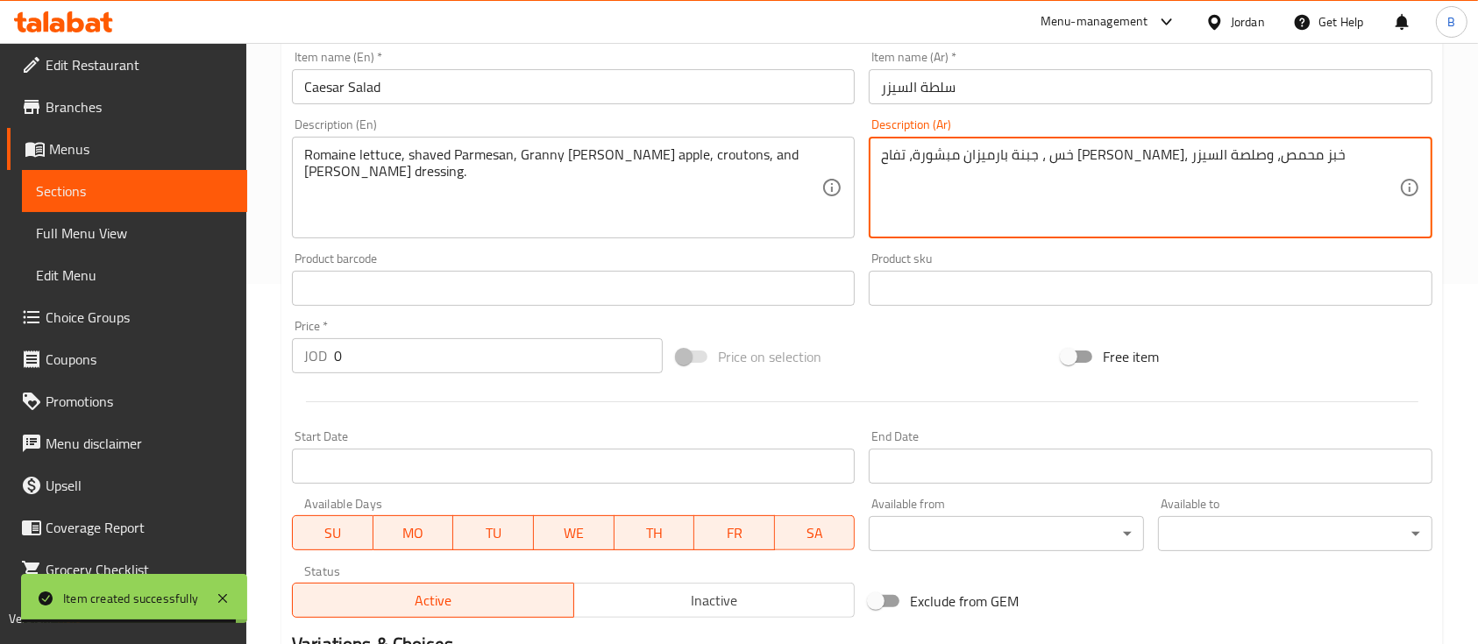
drag, startPoint x: 386, startPoint y: 354, endPoint x: 0, endPoint y: 282, distance: 392.3
click at [0, 284] on div "Edit Restaurant Branches Menus Sections Full Menu View Edit Menu Choice Groups …" at bounding box center [739, 281] width 1478 height 1196
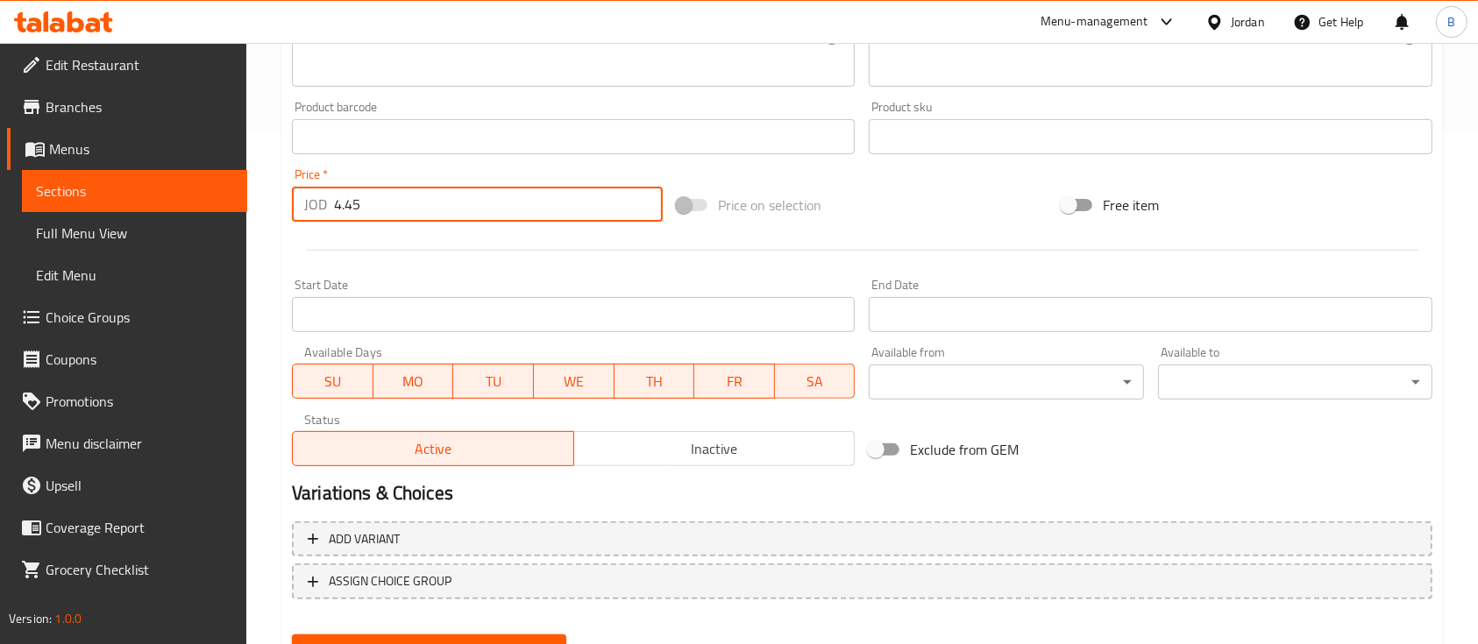
scroll to position [594, 0]
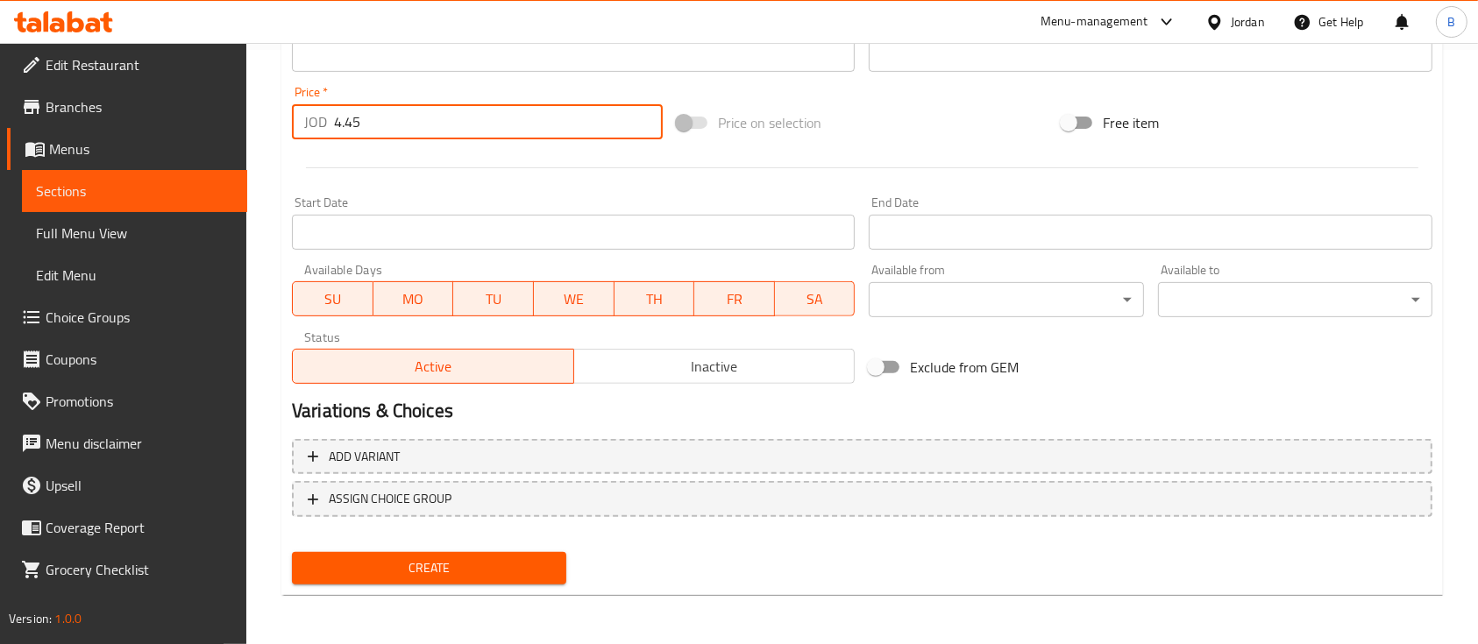
click at [543, 568] on span "Create" at bounding box center [429, 568] width 246 height 22
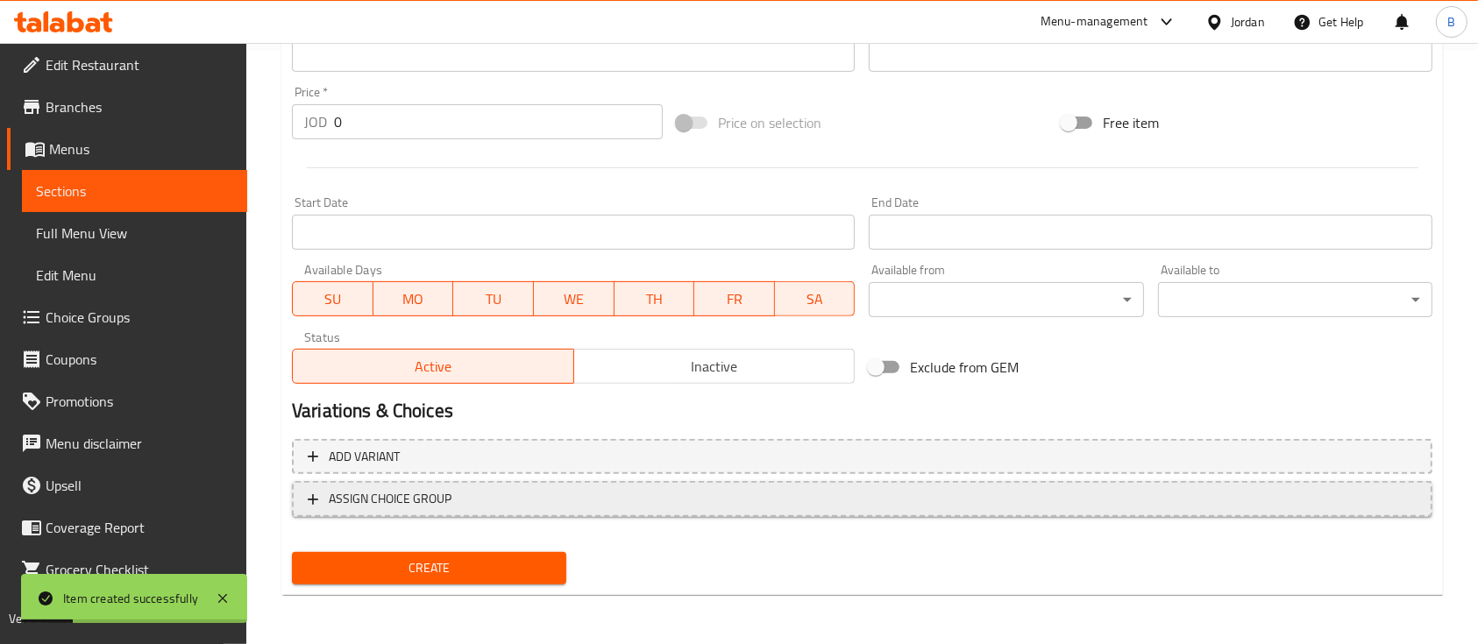
click at [471, 507] on span "ASSIGN CHOICE GROUP" at bounding box center [862, 499] width 1109 height 22
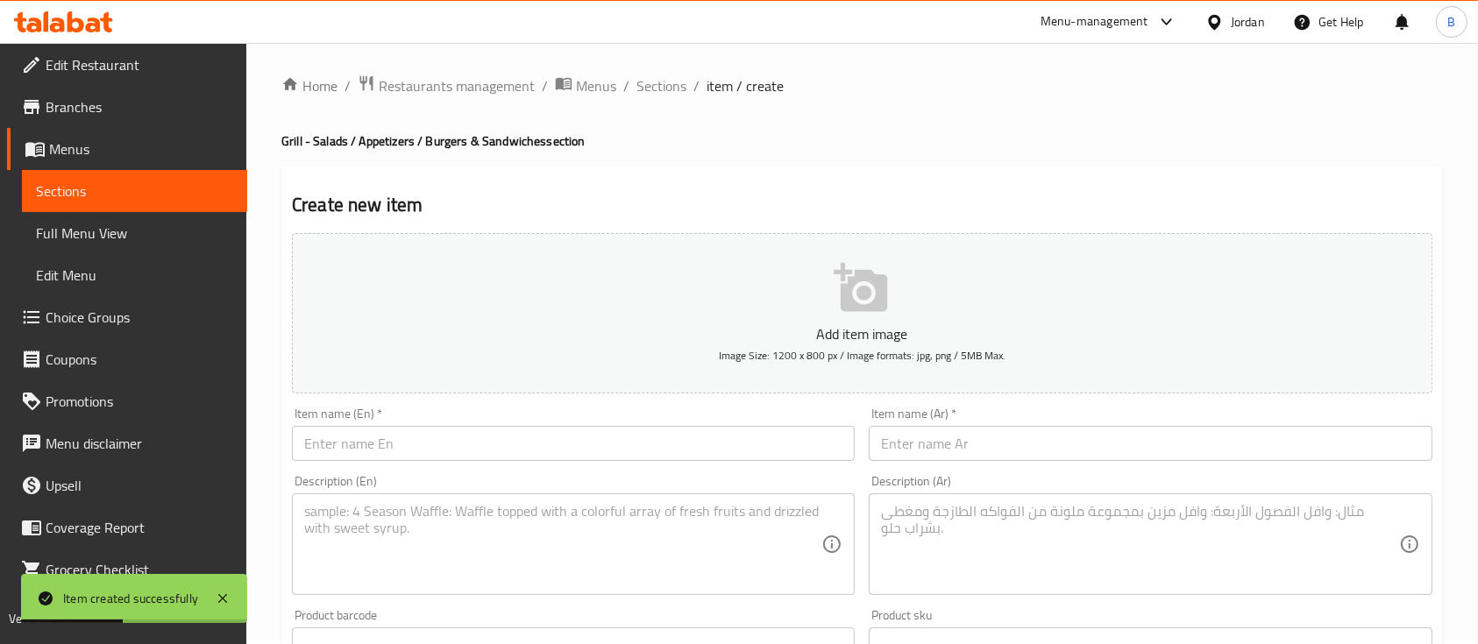
scroll to position [0, 0]
click at [665, 96] on span "Sections" at bounding box center [661, 89] width 50 height 21
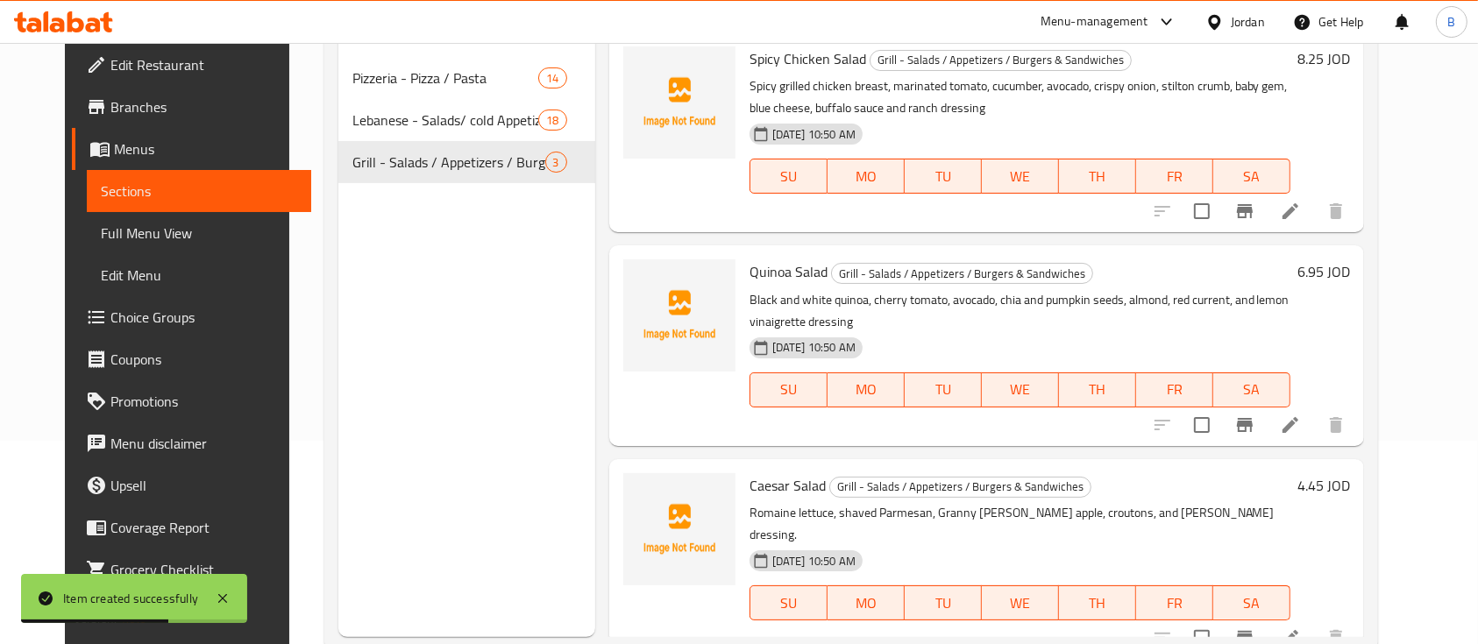
scroll to position [245, 0]
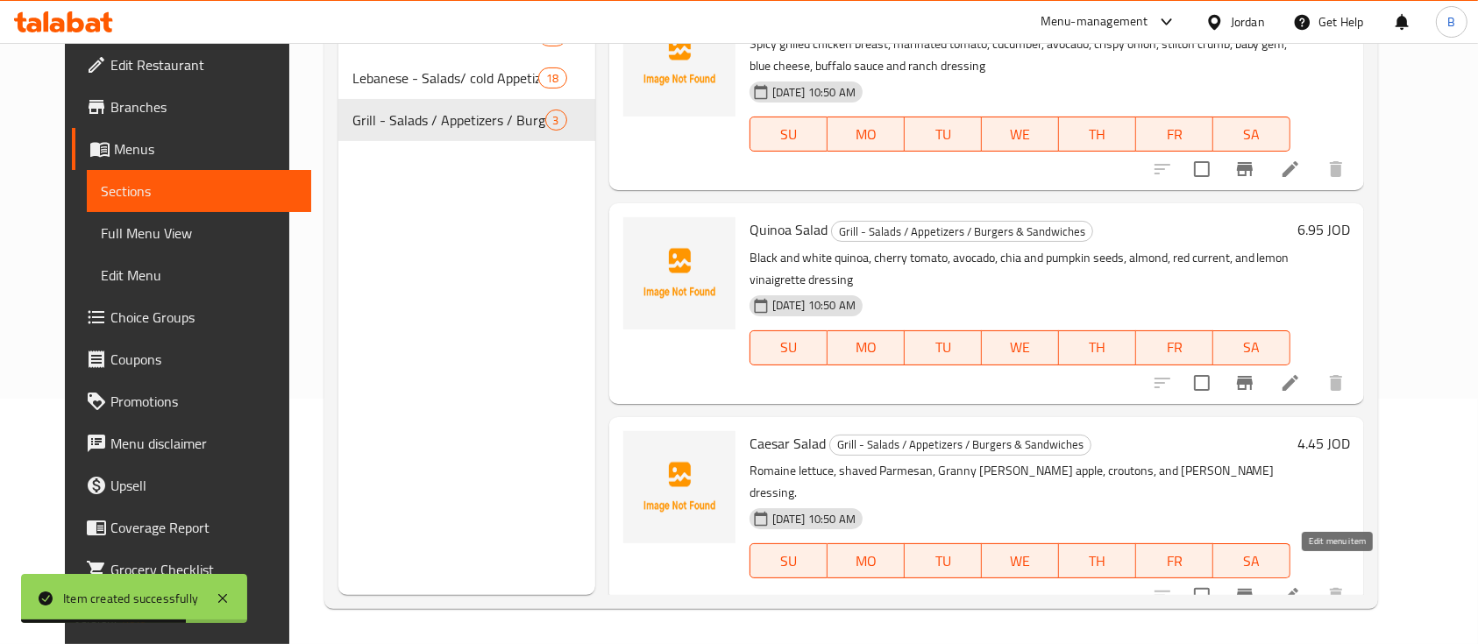
click at [1301, 585] on icon at bounding box center [1290, 595] width 21 height 21
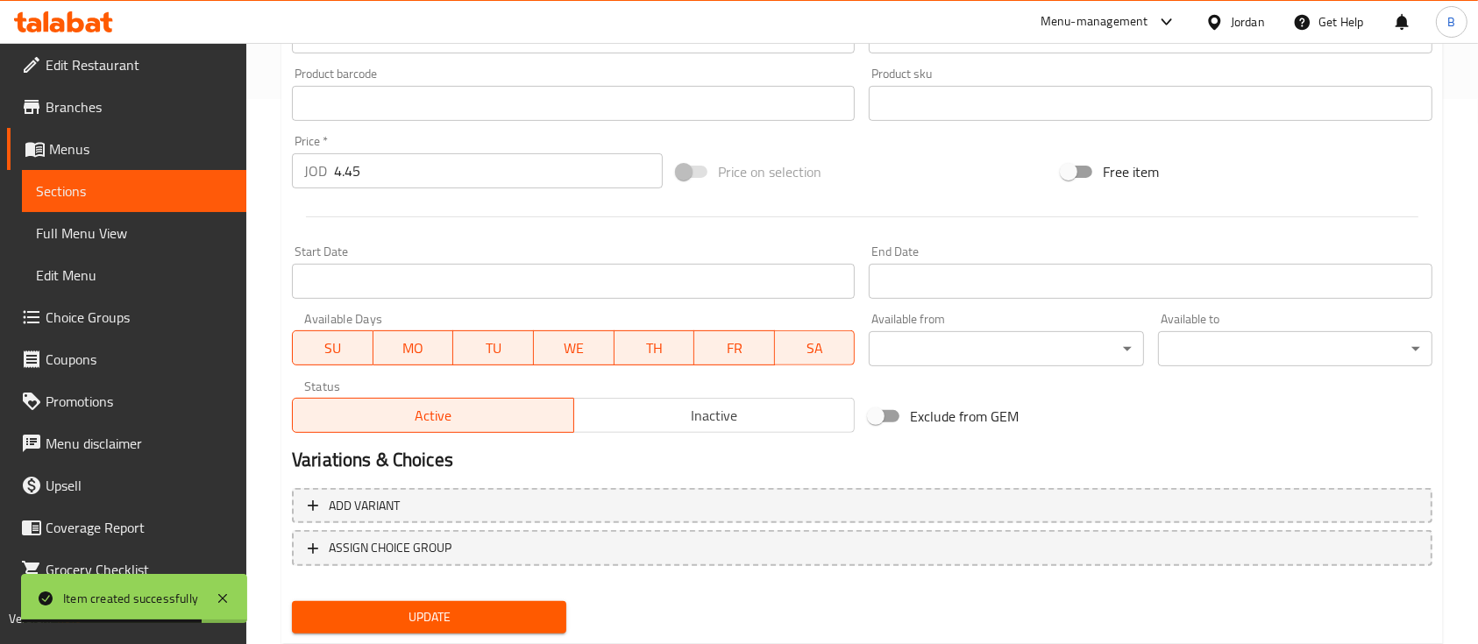
scroll to position [594, 0]
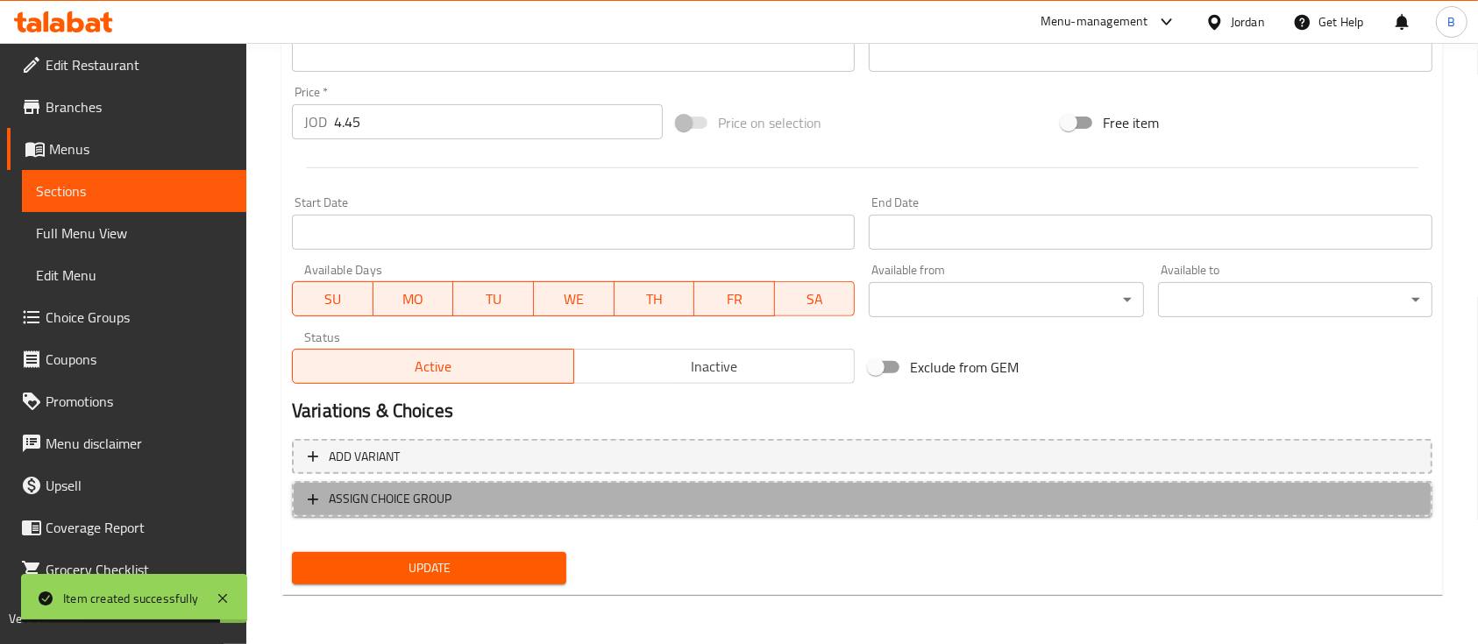
click at [388, 507] on span "ASSIGN CHOICE GROUP" at bounding box center [390, 499] width 123 height 22
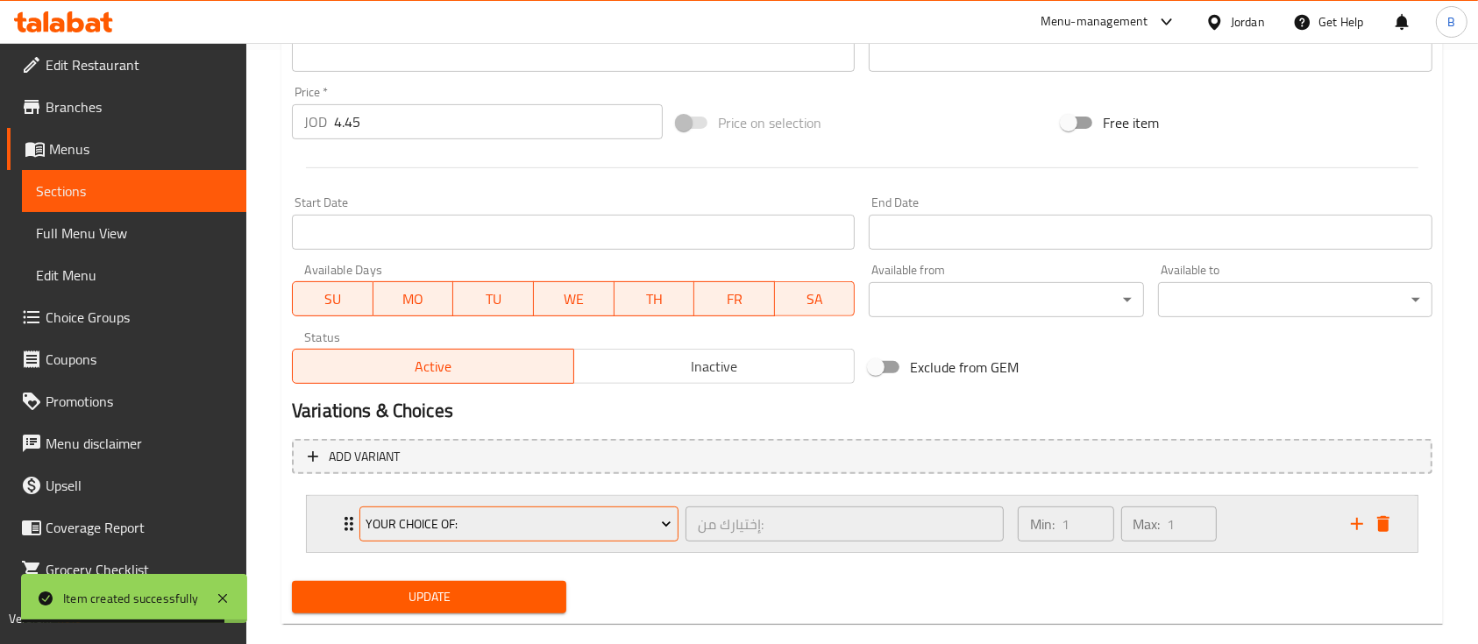
click at [470, 525] on span "Your Choice Of:" at bounding box center [518, 525] width 306 height 22
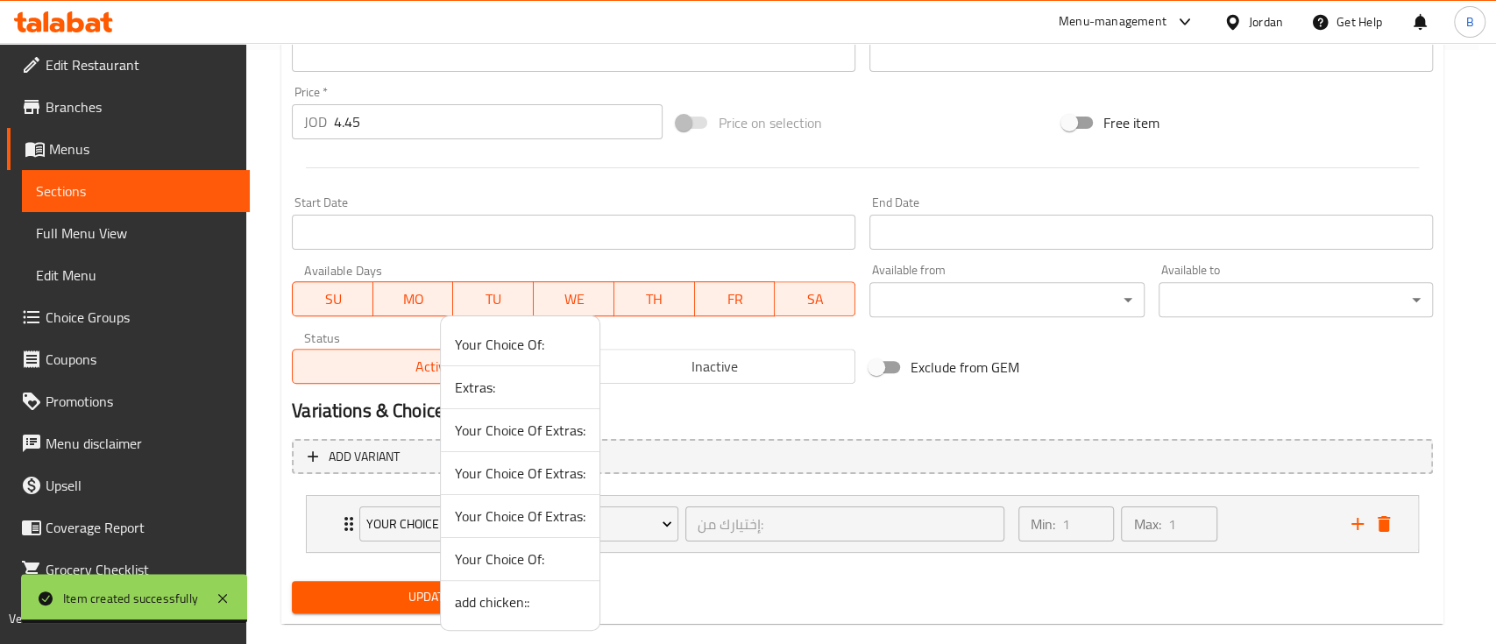
click at [508, 601] on span "add chicken::" at bounding box center [520, 602] width 131 height 21
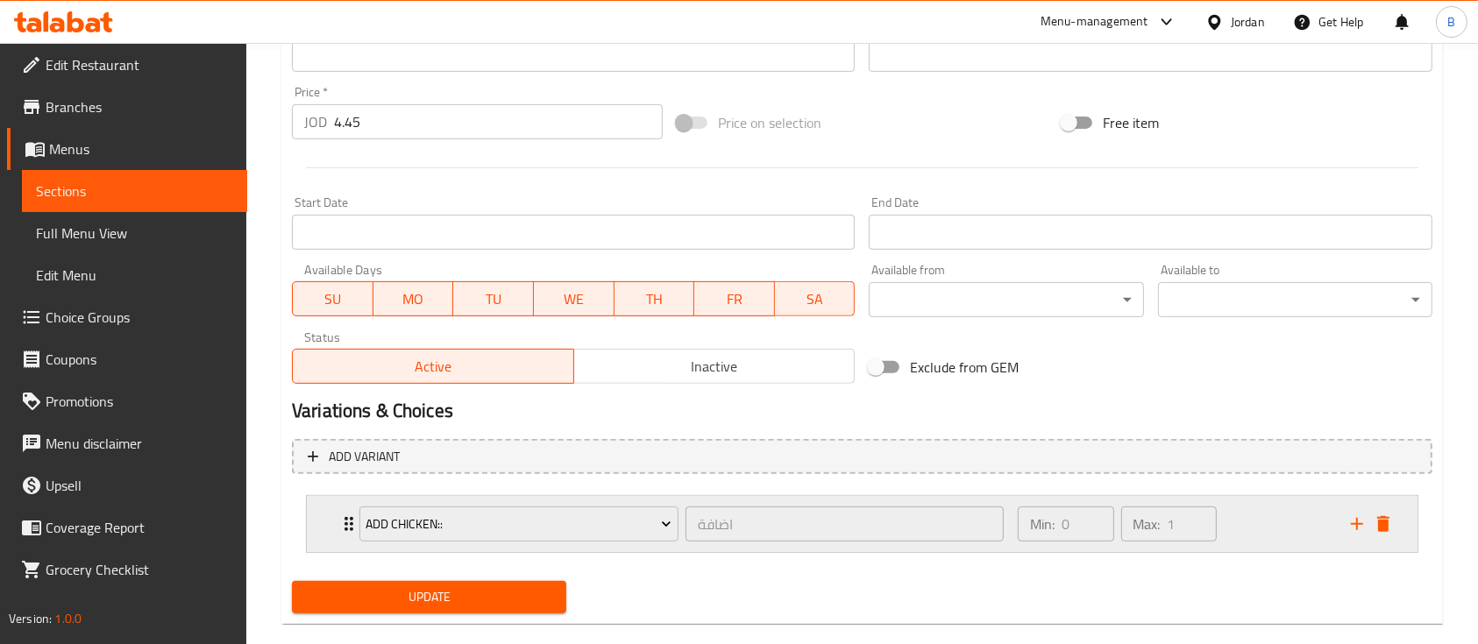
click at [1281, 533] on div "Min: 0 ​ Max: 1 ​" at bounding box center [1173, 524] width 333 height 56
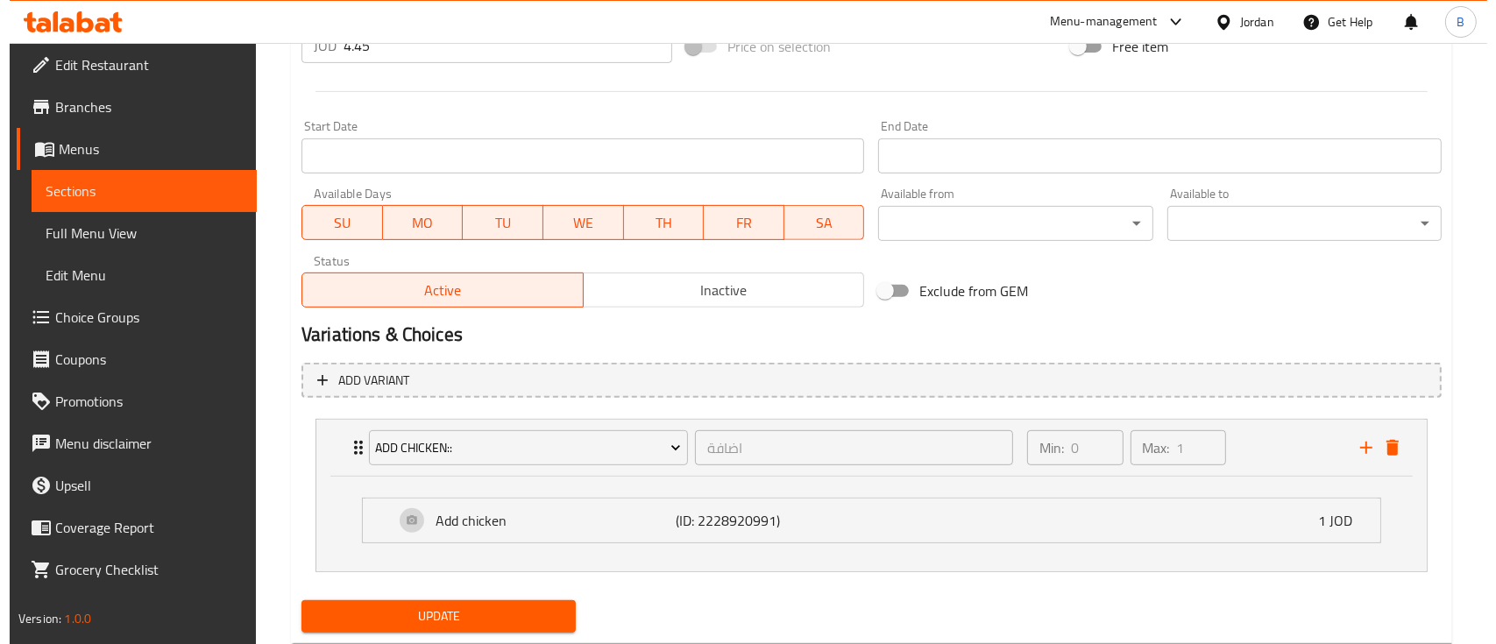
scroll to position [719, 0]
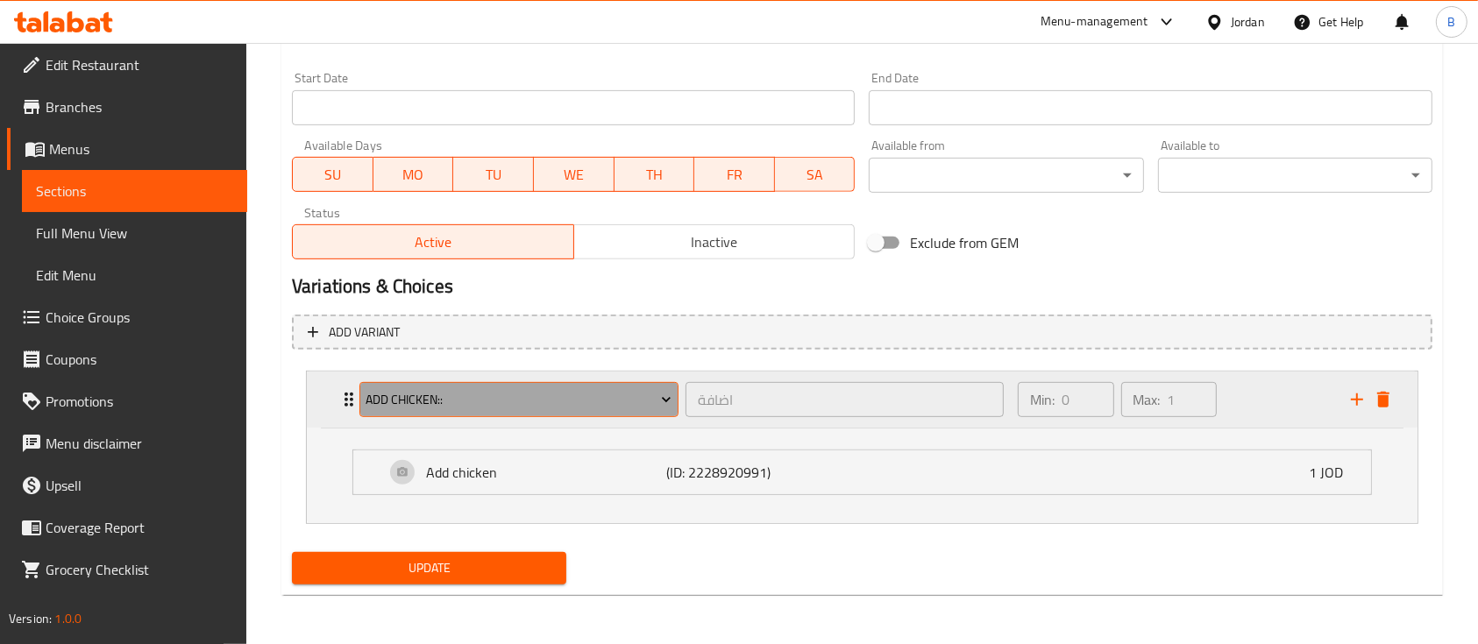
click at [545, 400] on span "add chicken::" at bounding box center [518, 400] width 306 height 22
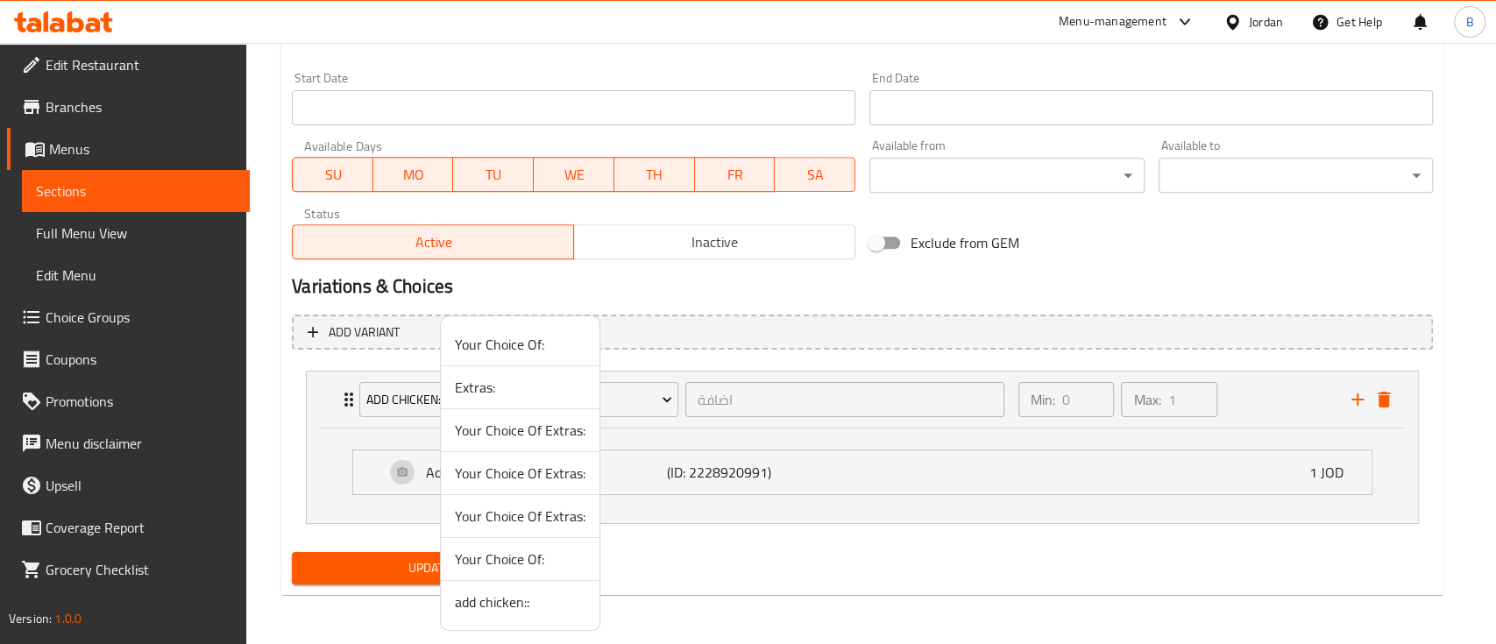
click at [530, 474] on span "Your Choice Of Extras:" at bounding box center [520, 473] width 131 height 21
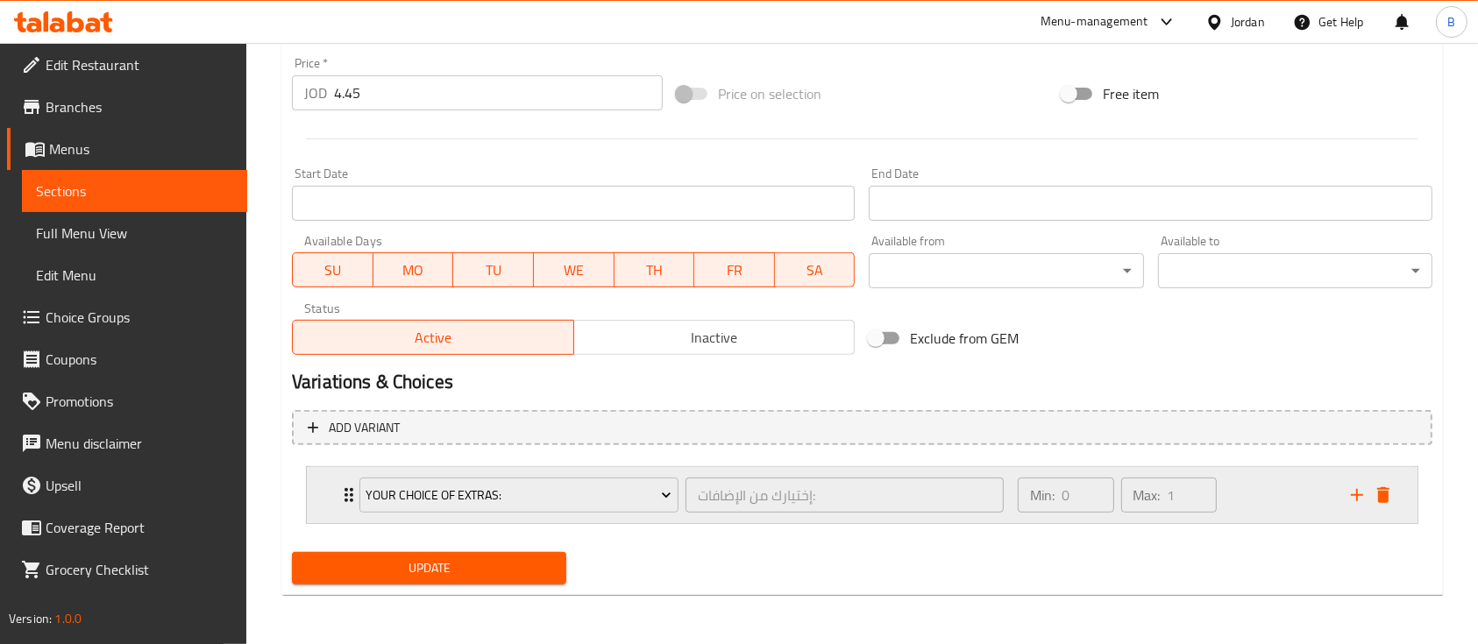
click at [1269, 487] on div "Min: 0 ​ Max: 1 ​" at bounding box center [1173, 495] width 333 height 56
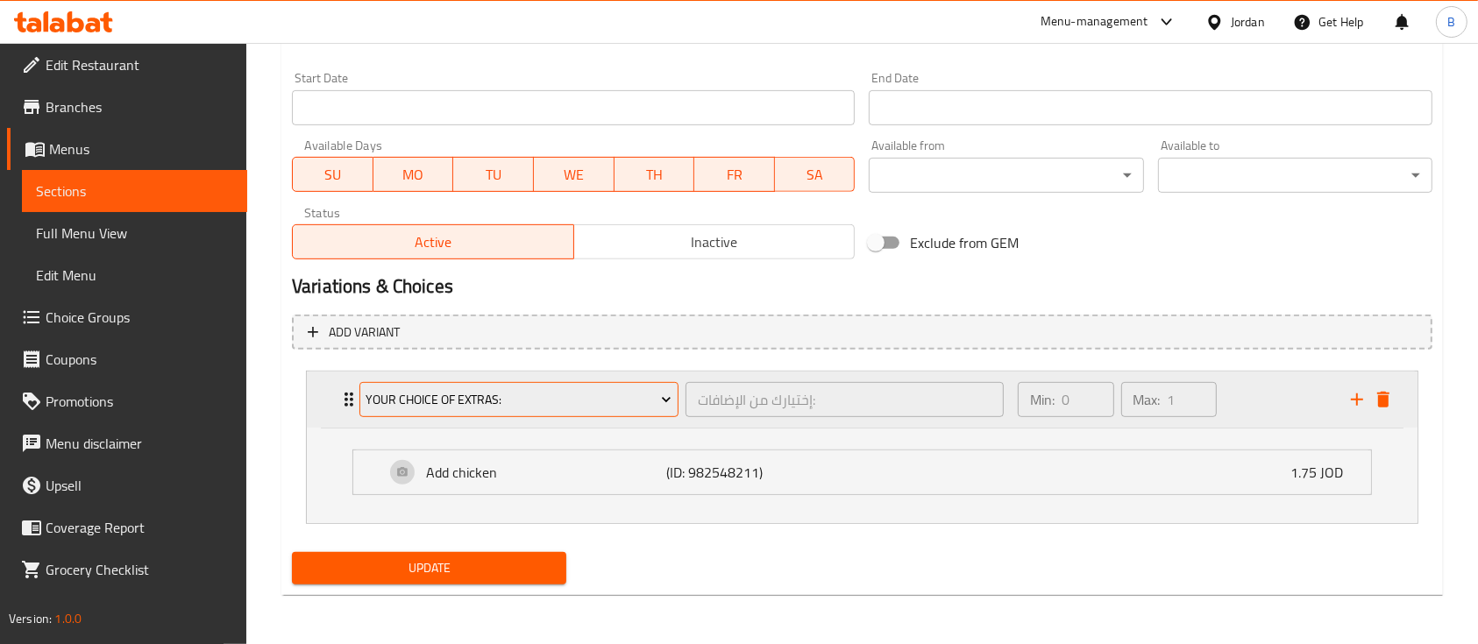
click at [564, 396] on span "Your Choice Of Extras:" at bounding box center [518, 400] width 306 height 22
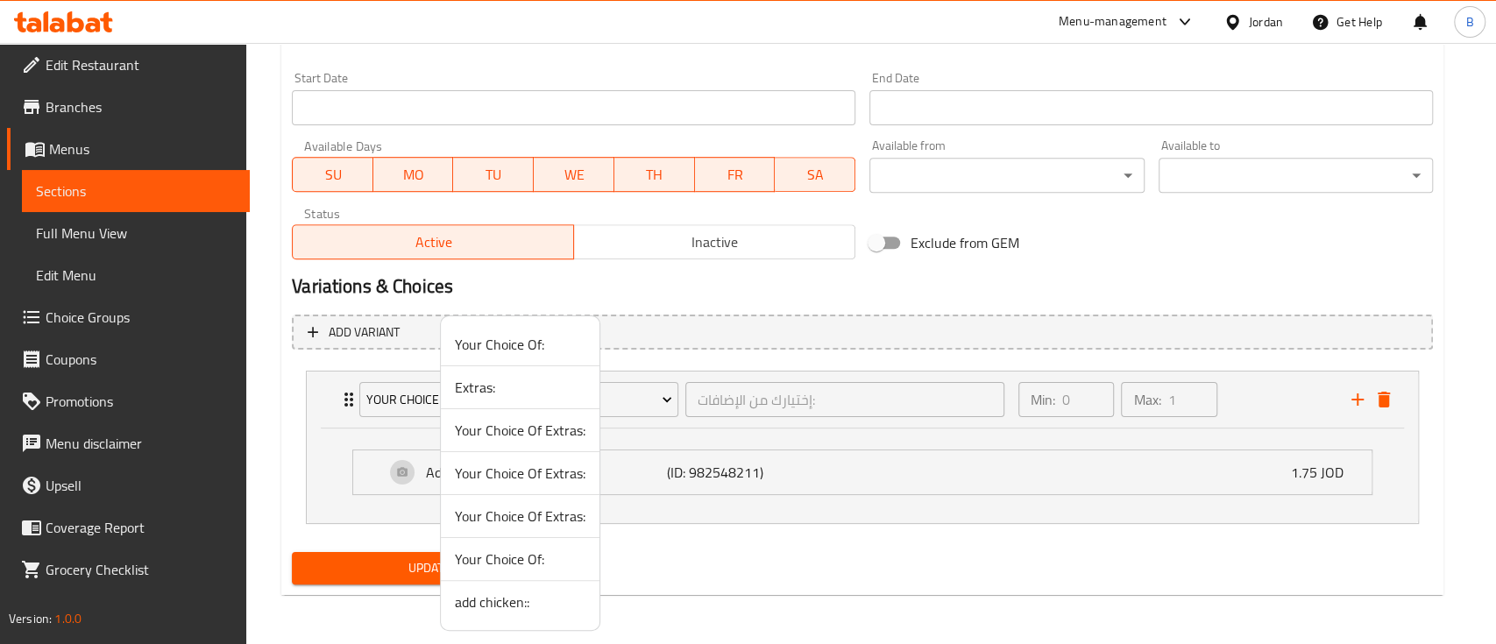
click at [521, 551] on span "Your Choice Of:" at bounding box center [520, 559] width 131 height 21
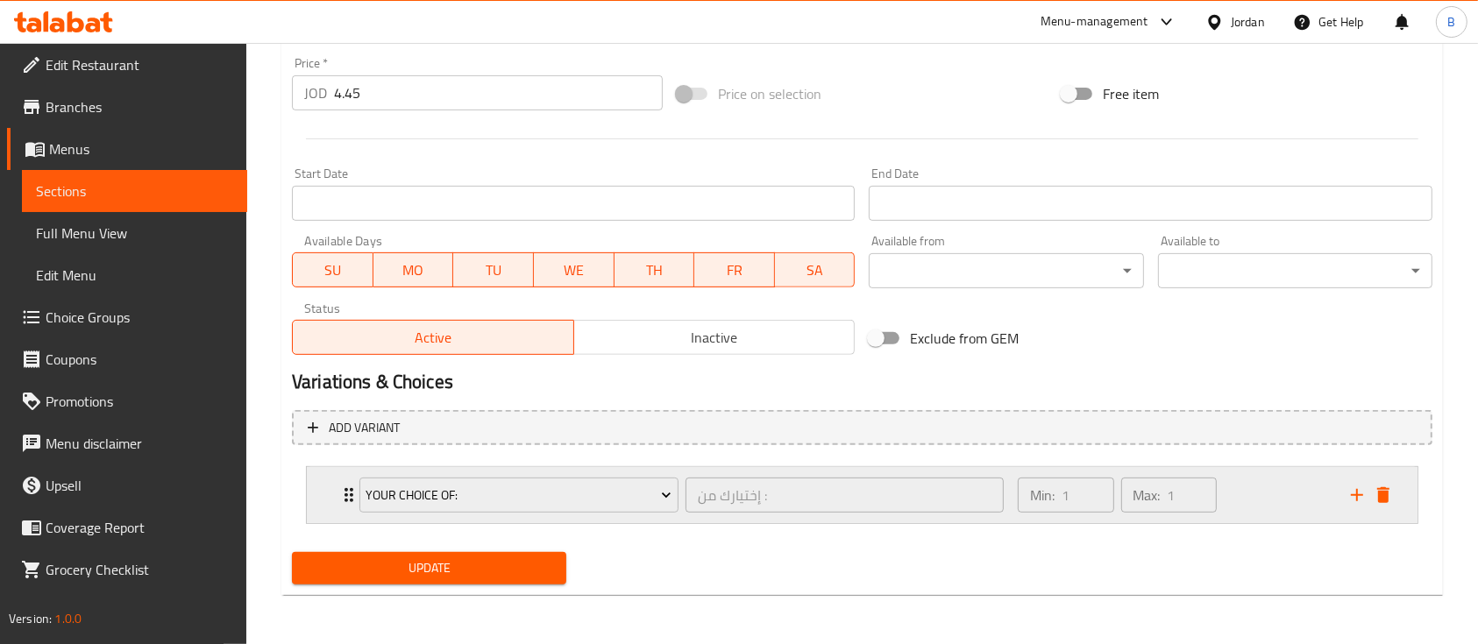
click at [1279, 488] on div "Min: 1 ​ Max: 1 ​" at bounding box center [1173, 495] width 333 height 56
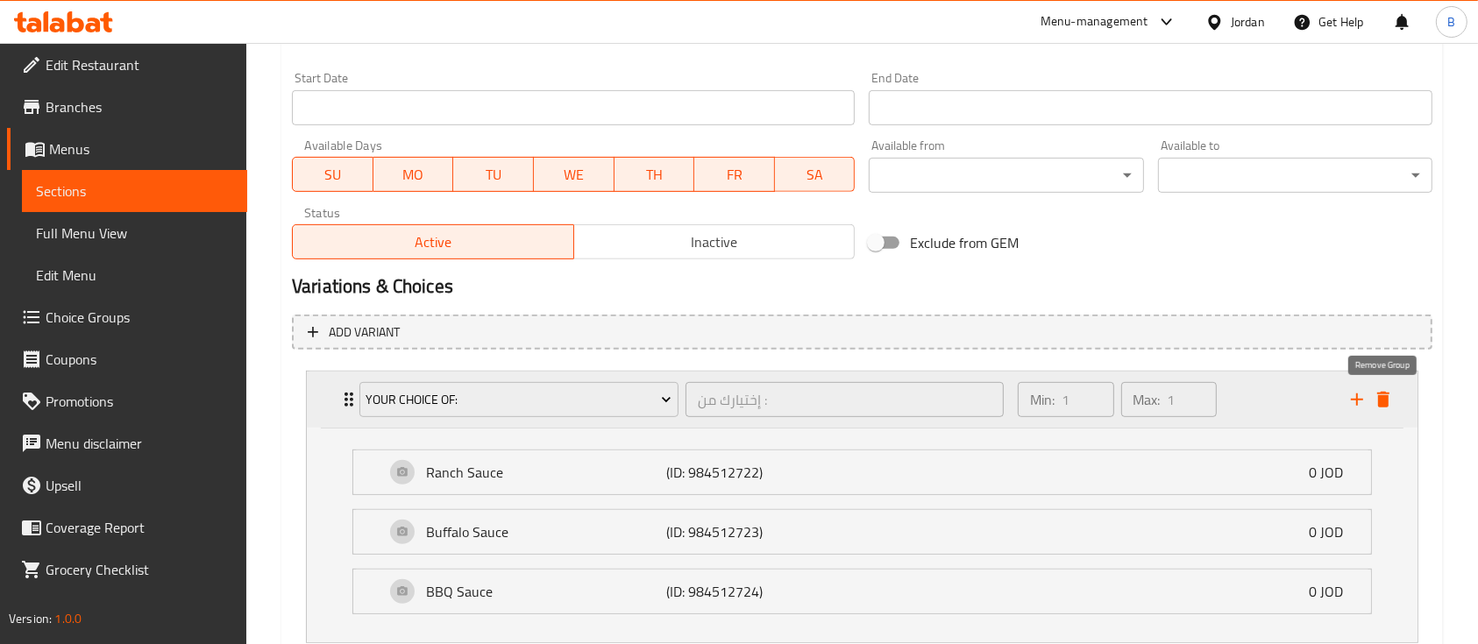
click at [1386, 408] on icon "delete" at bounding box center [1383, 399] width 21 height 21
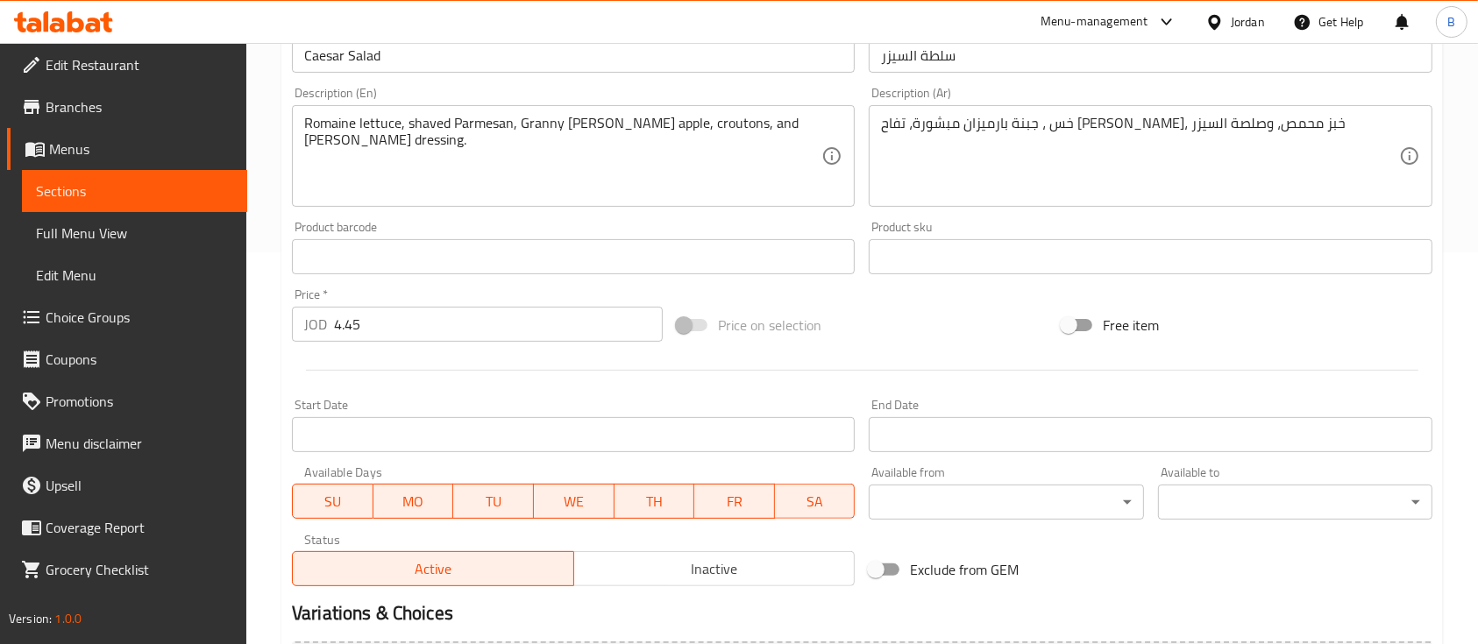
scroll to position [594, 0]
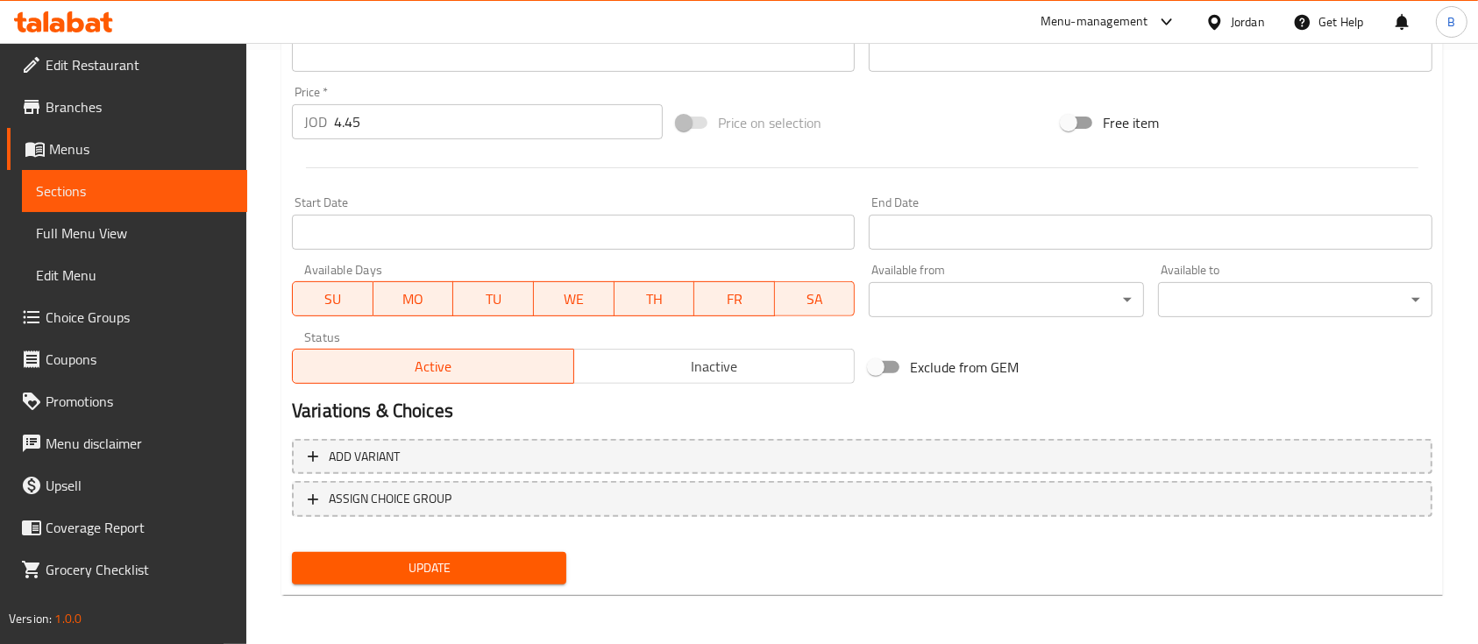
click at [486, 579] on button "Update" at bounding box center [429, 568] width 274 height 32
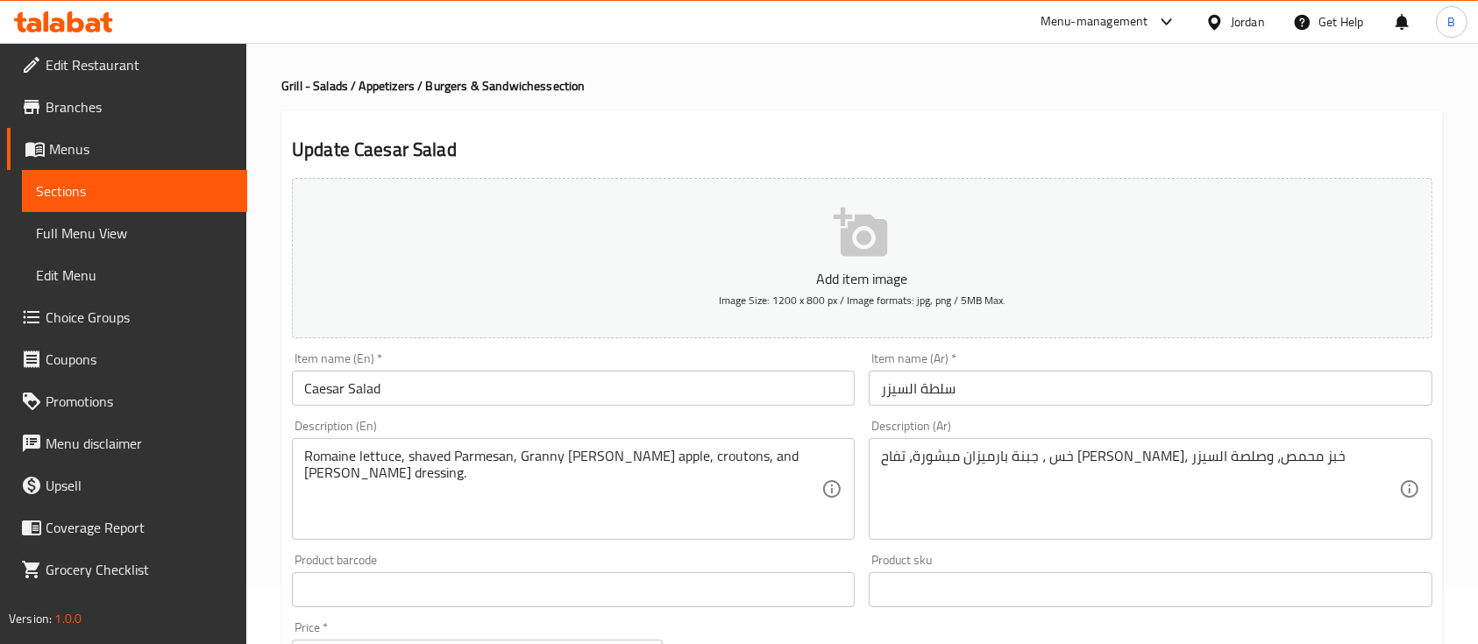
scroll to position [0, 0]
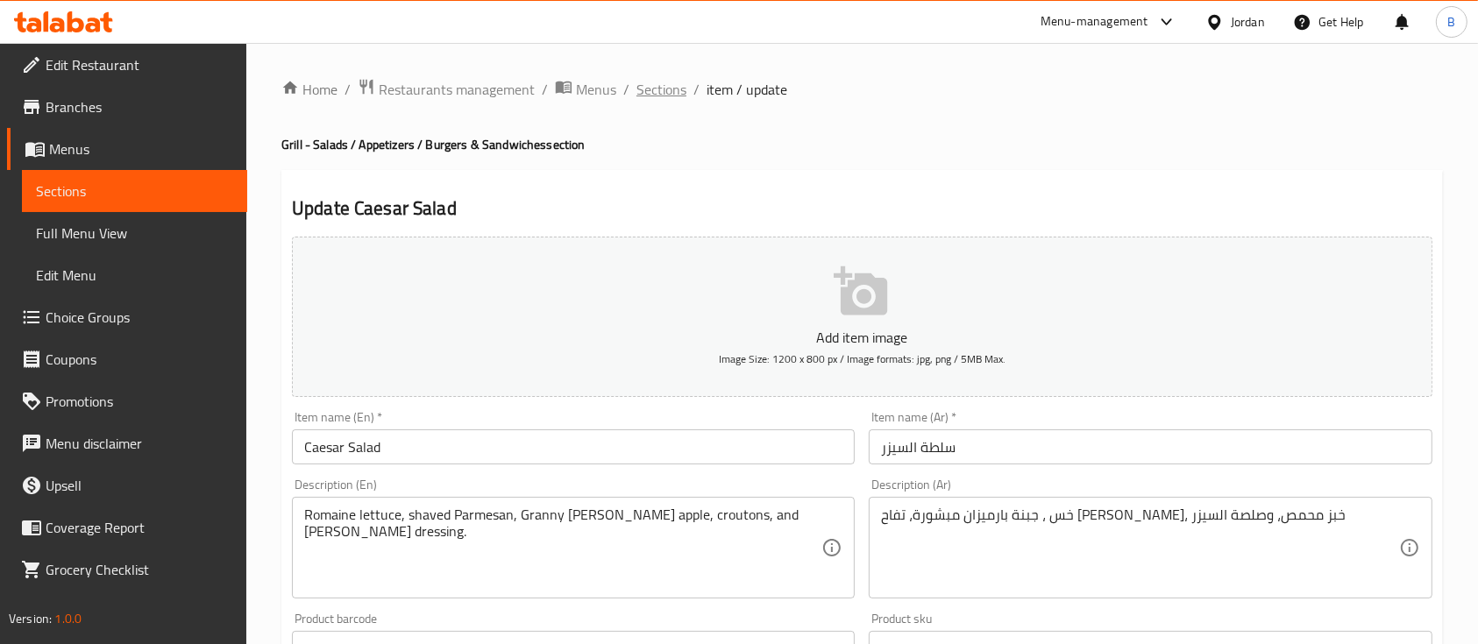
click at [659, 87] on span "Sections" at bounding box center [661, 89] width 50 height 21
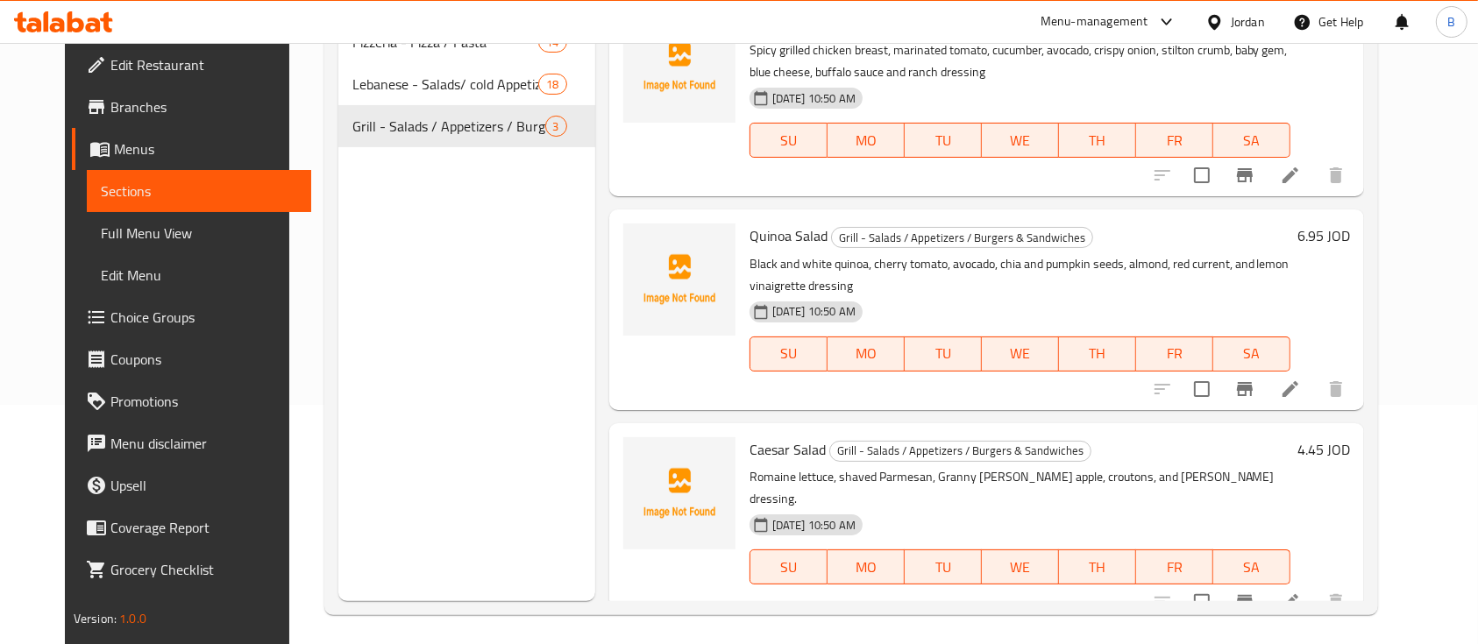
scroll to position [245, 0]
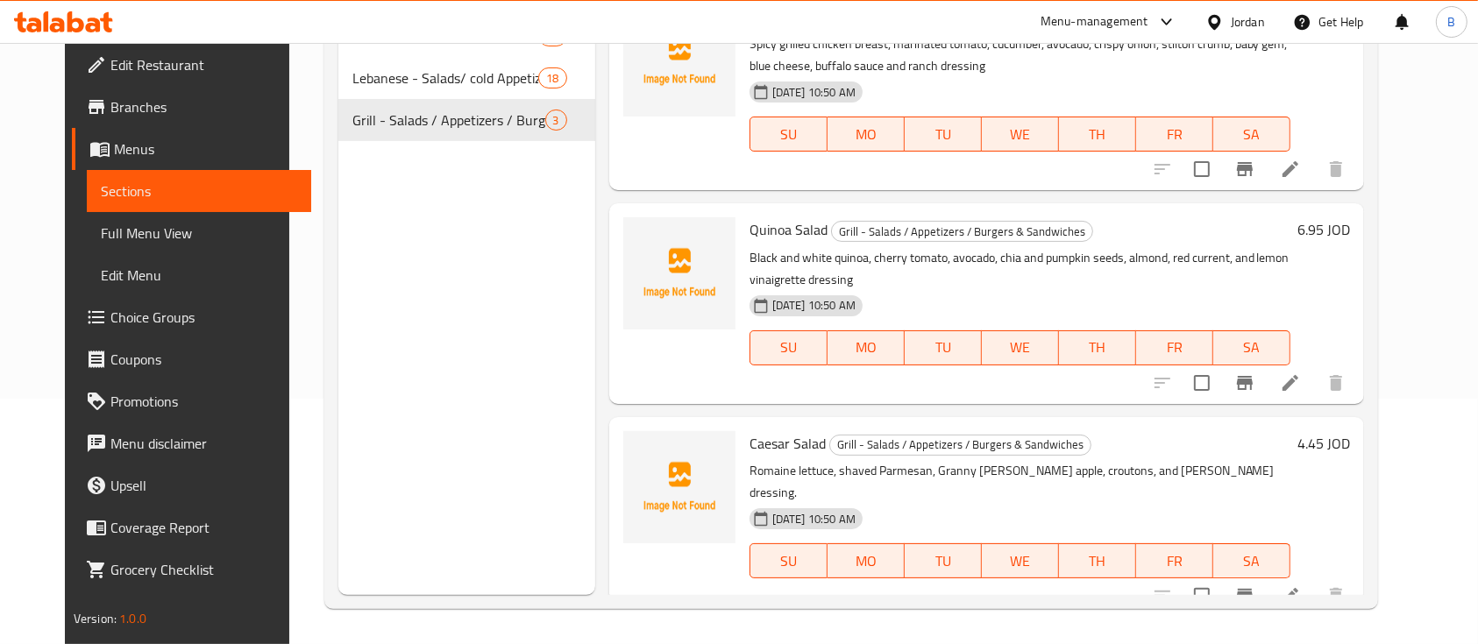
click at [119, 327] on span "Choice Groups" at bounding box center [204, 317] width 188 height 21
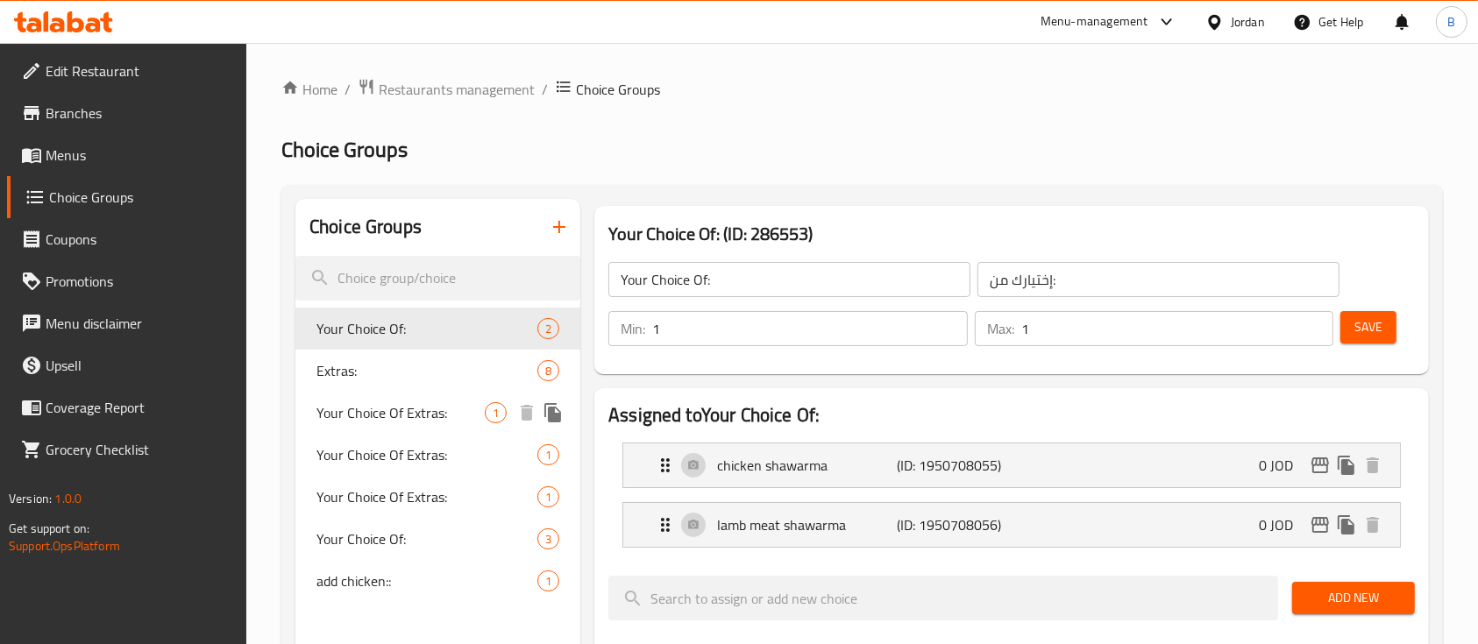
click at [420, 406] on span "Your Choice Of Extras:" at bounding box center [400, 412] width 168 height 21
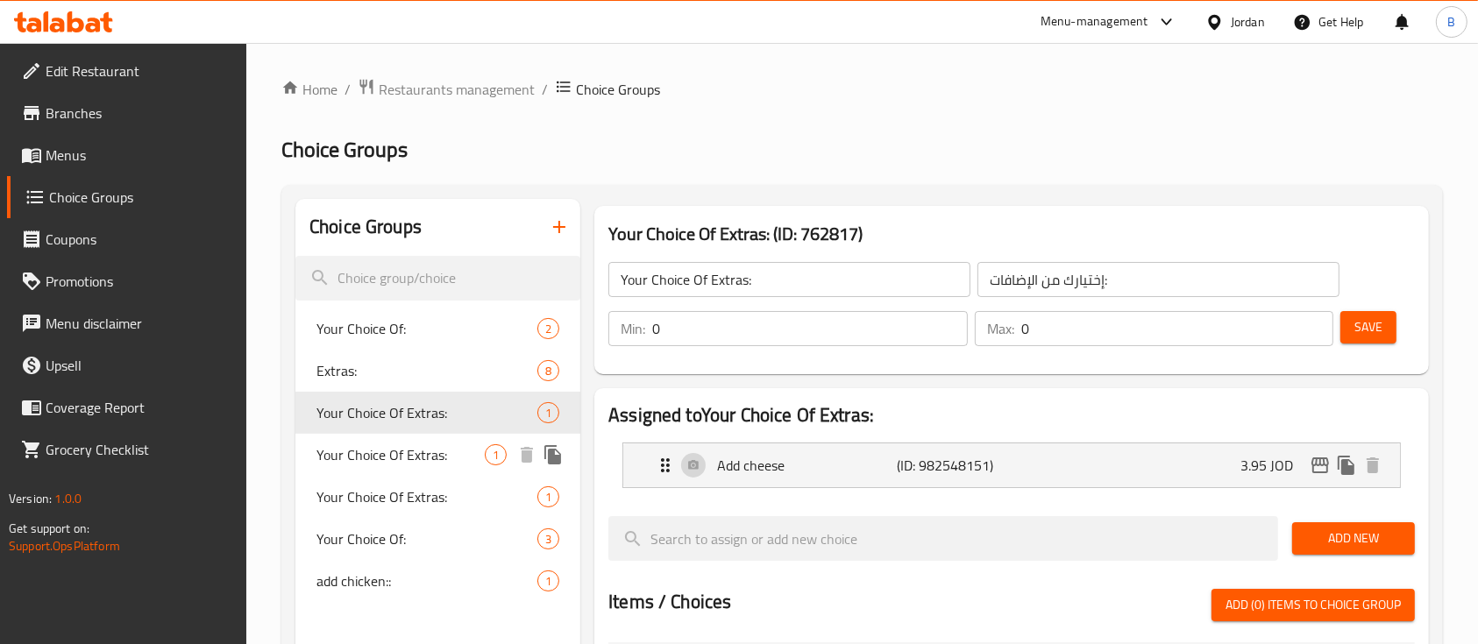
click at [426, 440] on div "Your Choice Of Extras: 1" at bounding box center [437, 455] width 285 height 42
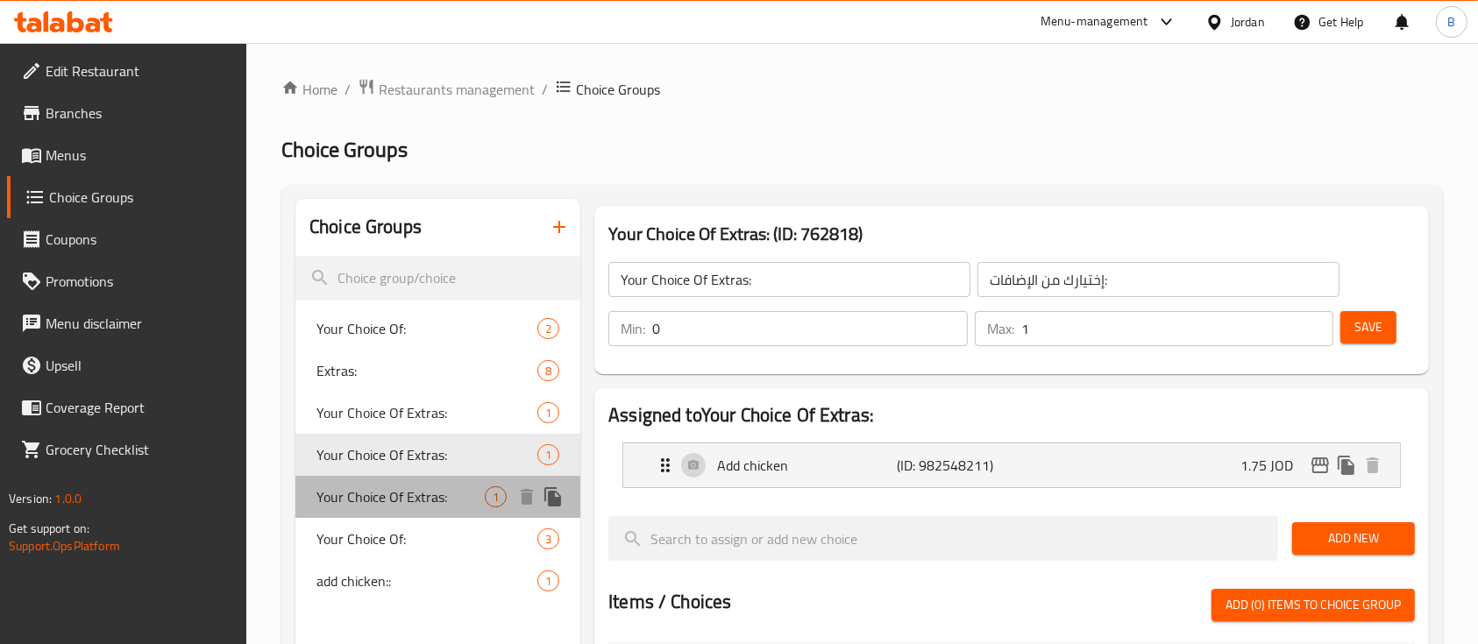
click at [432, 486] on span "Your Choice Of Extras:" at bounding box center [400, 496] width 168 height 21
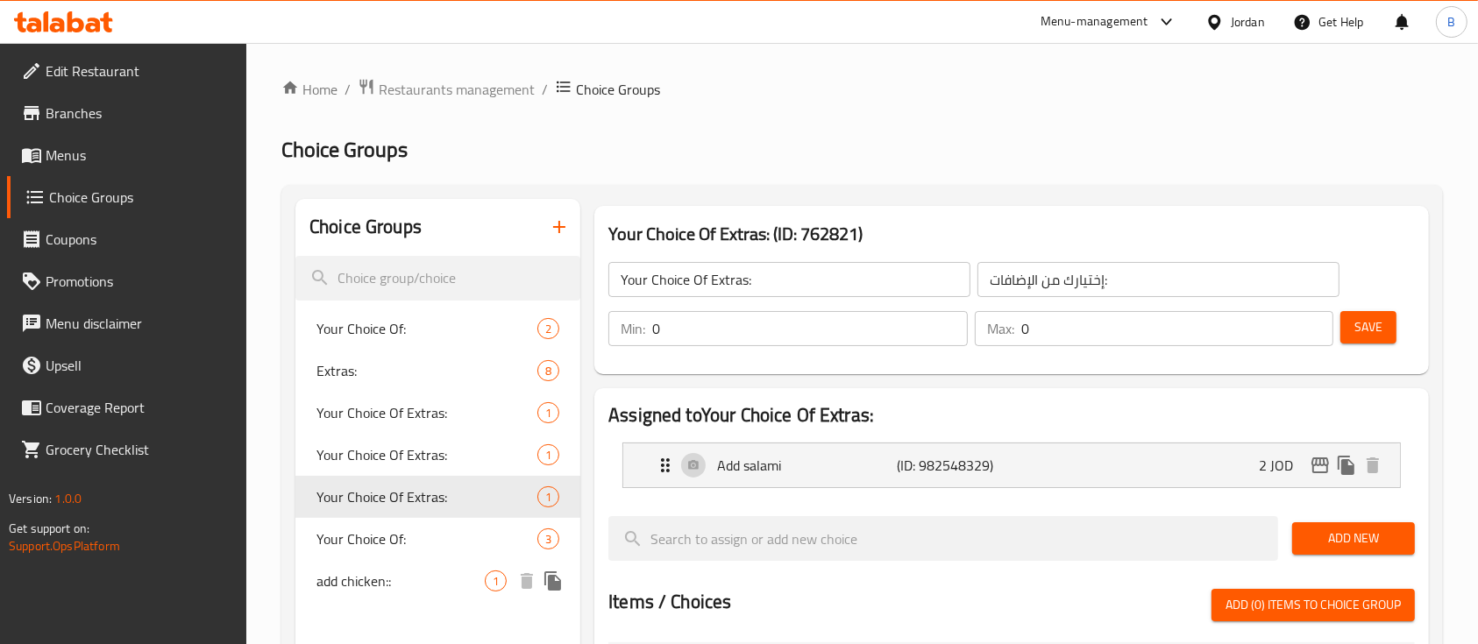
click at [426, 575] on span "add chicken::" at bounding box center [400, 581] width 168 height 21
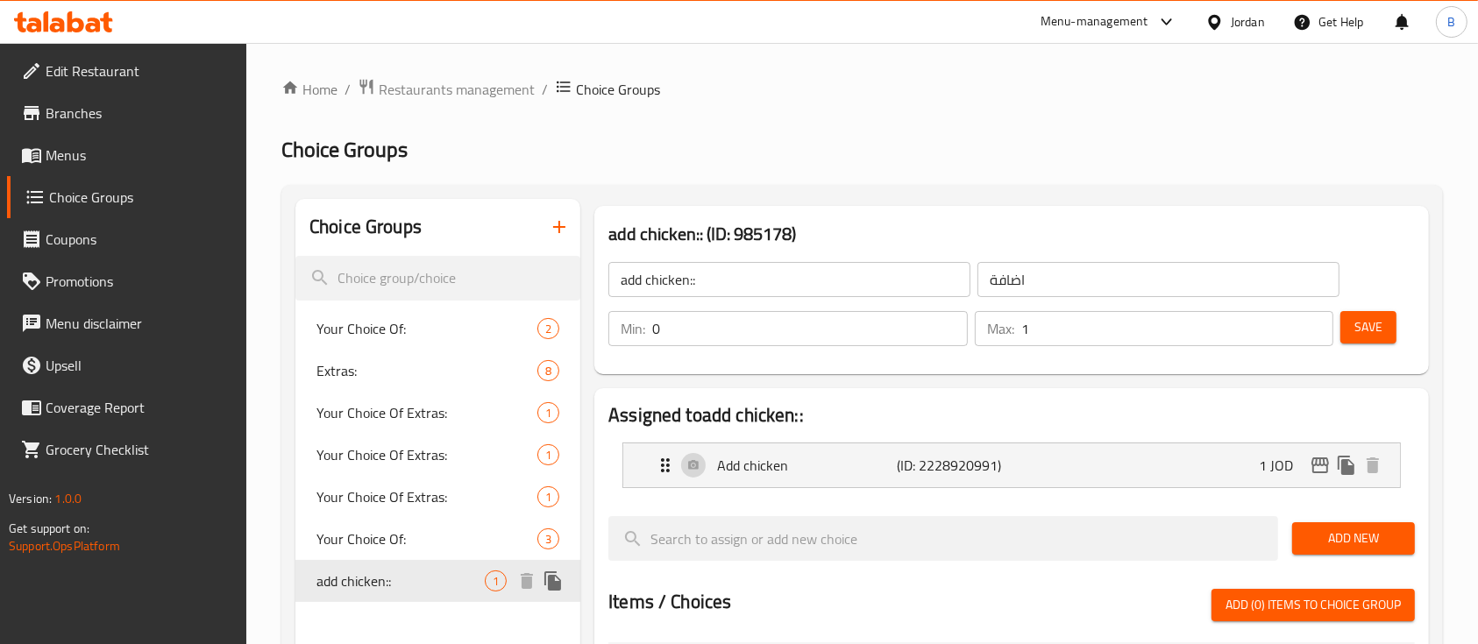
click at [554, 574] on icon "duplicate" at bounding box center [553, 581] width 21 height 21
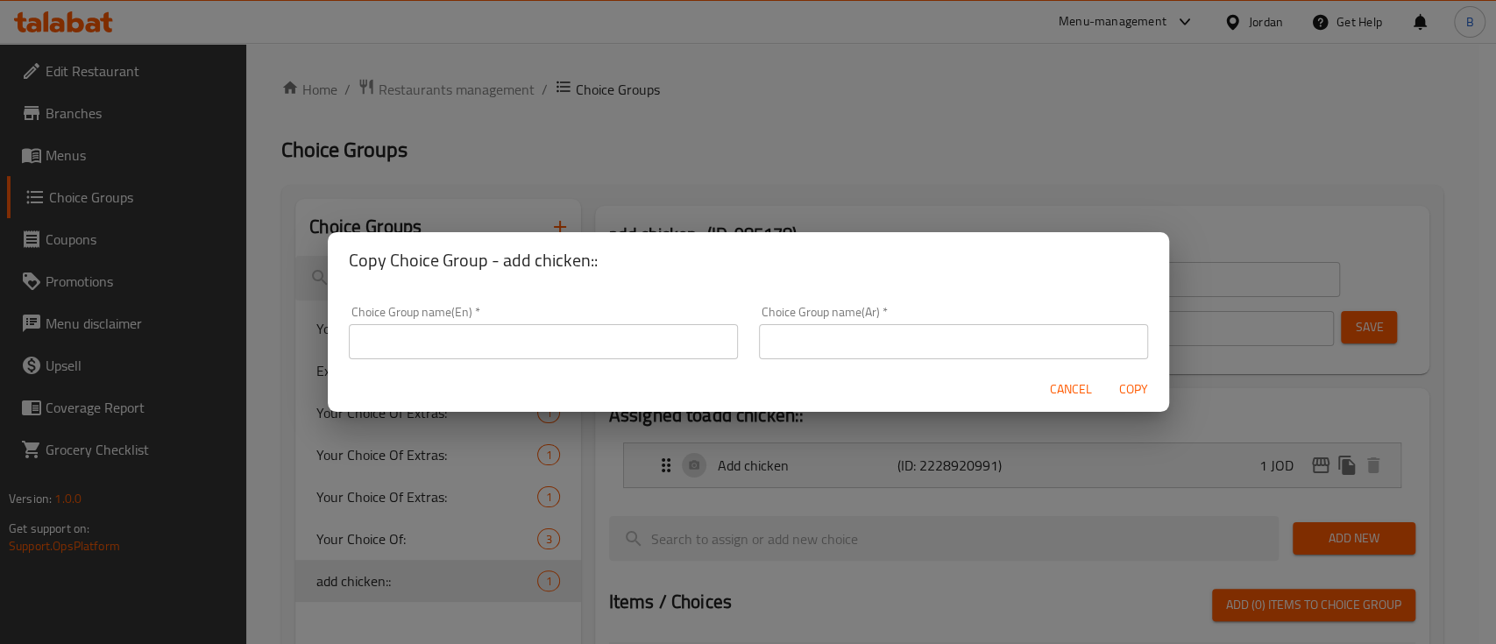
click at [554, 351] on input "text" at bounding box center [543, 341] width 389 height 35
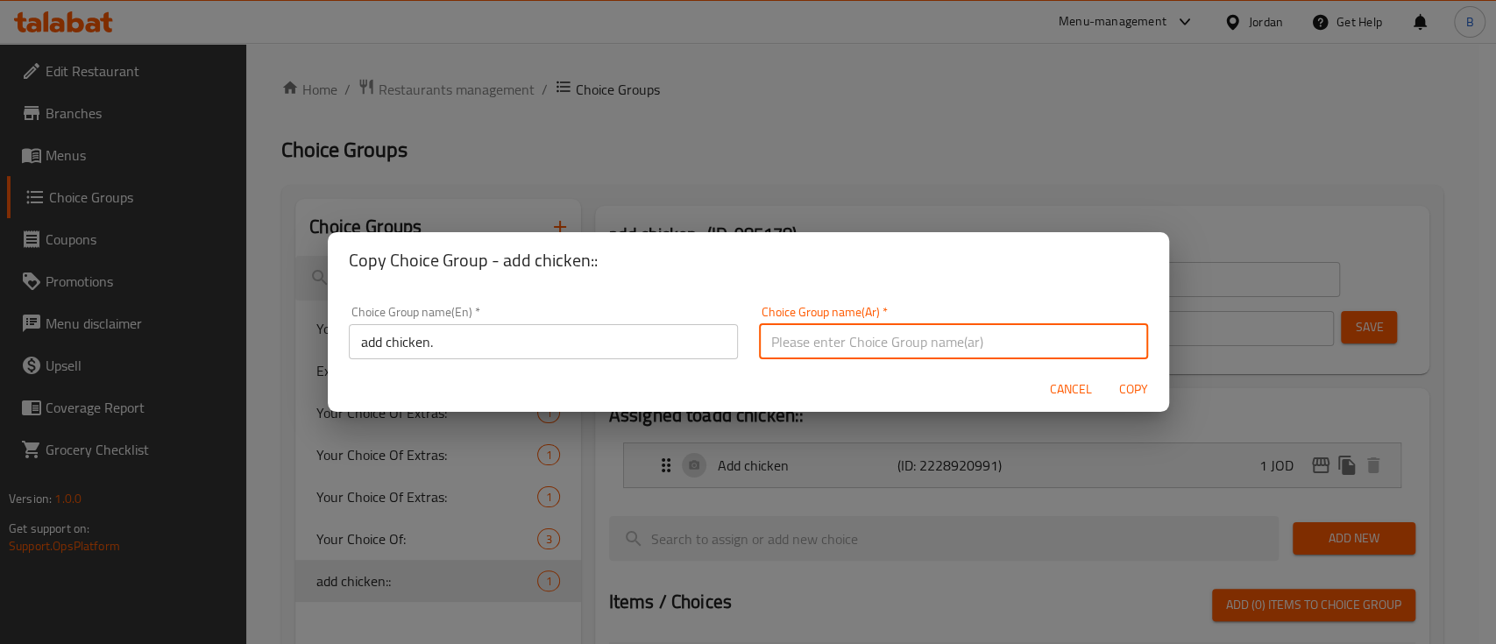
click at [822, 344] on input "text" at bounding box center [953, 341] width 389 height 35
click at [1127, 379] on span "Copy" at bounding box center [1134, 390] width 42 height 22
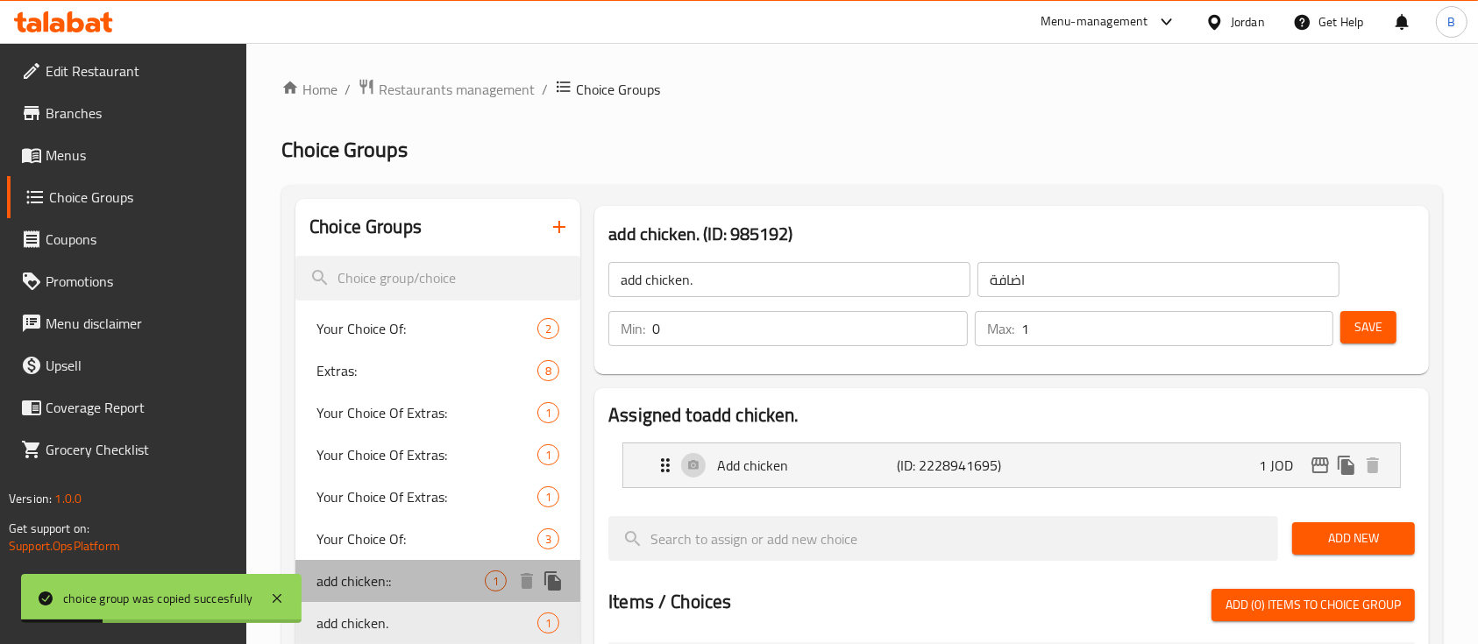
click at [435, 590] on span "add chicken::" at bounding box center [400, 581] width 168 height 21
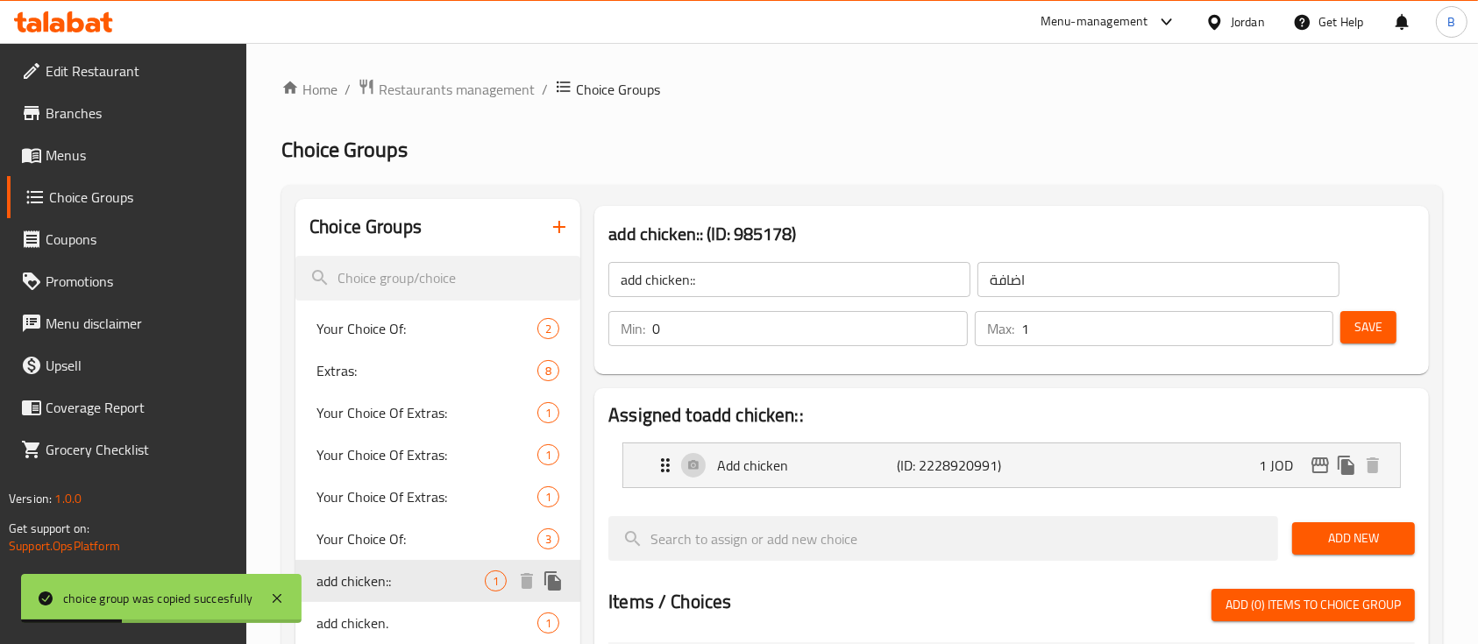
click at [421, 583] on span "add chicken::" at bounding box center [400, 581] width 168 height 21
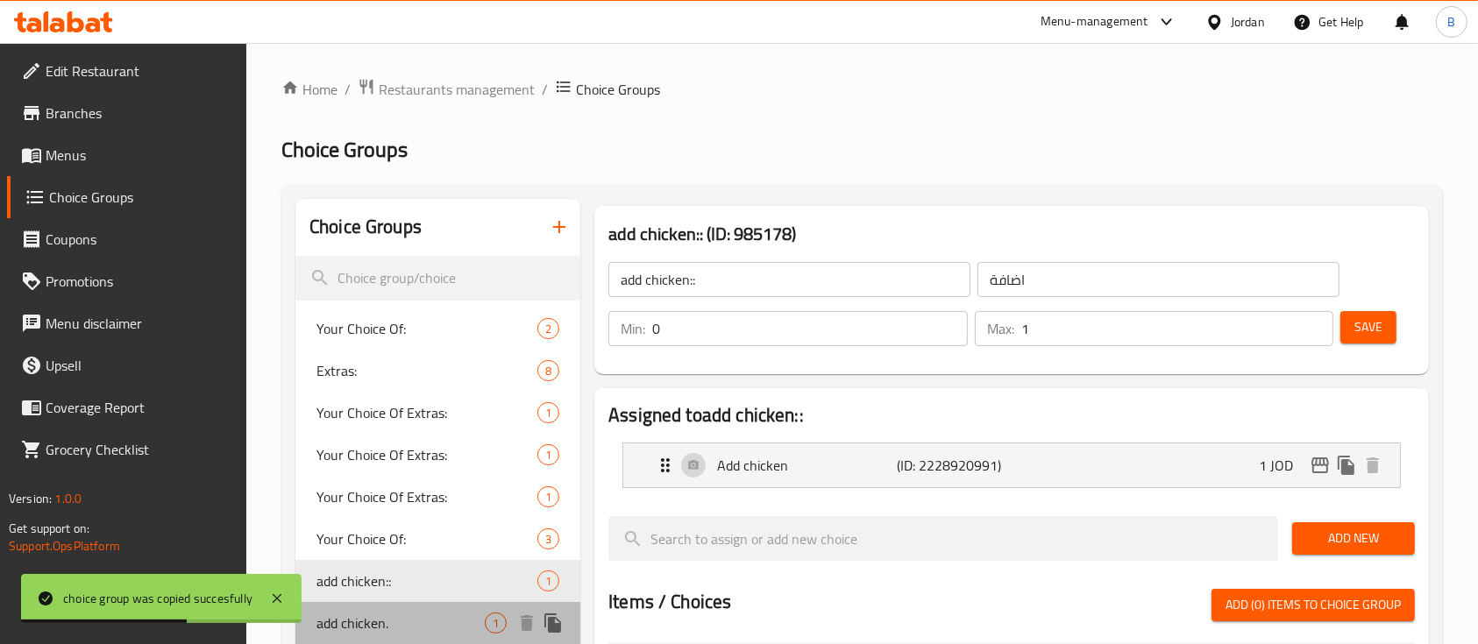
click at [422, 614] on span "add chicken." at bounding box center [400, 623] width 168 height 21
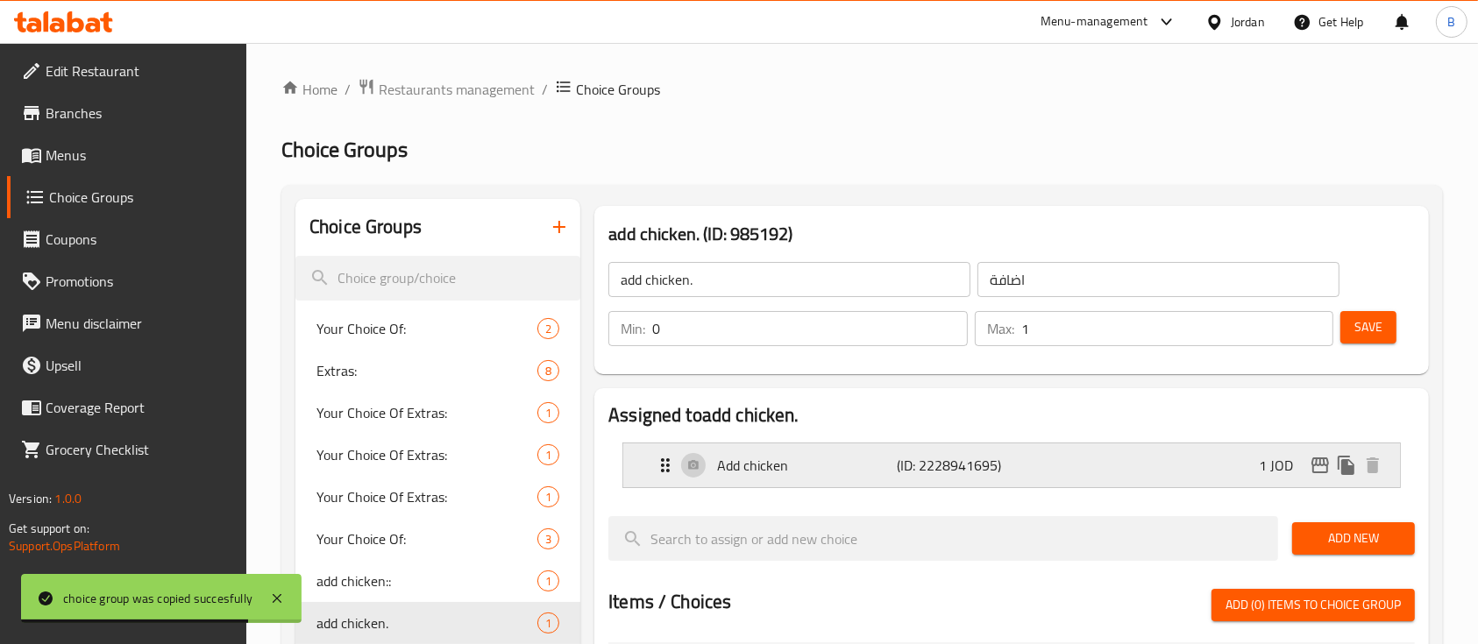
click at [1129, 450] on div "Add chicken (ID: 2228941695) 1 JOD" at bounding box center [1017, 465] width 724 height 44
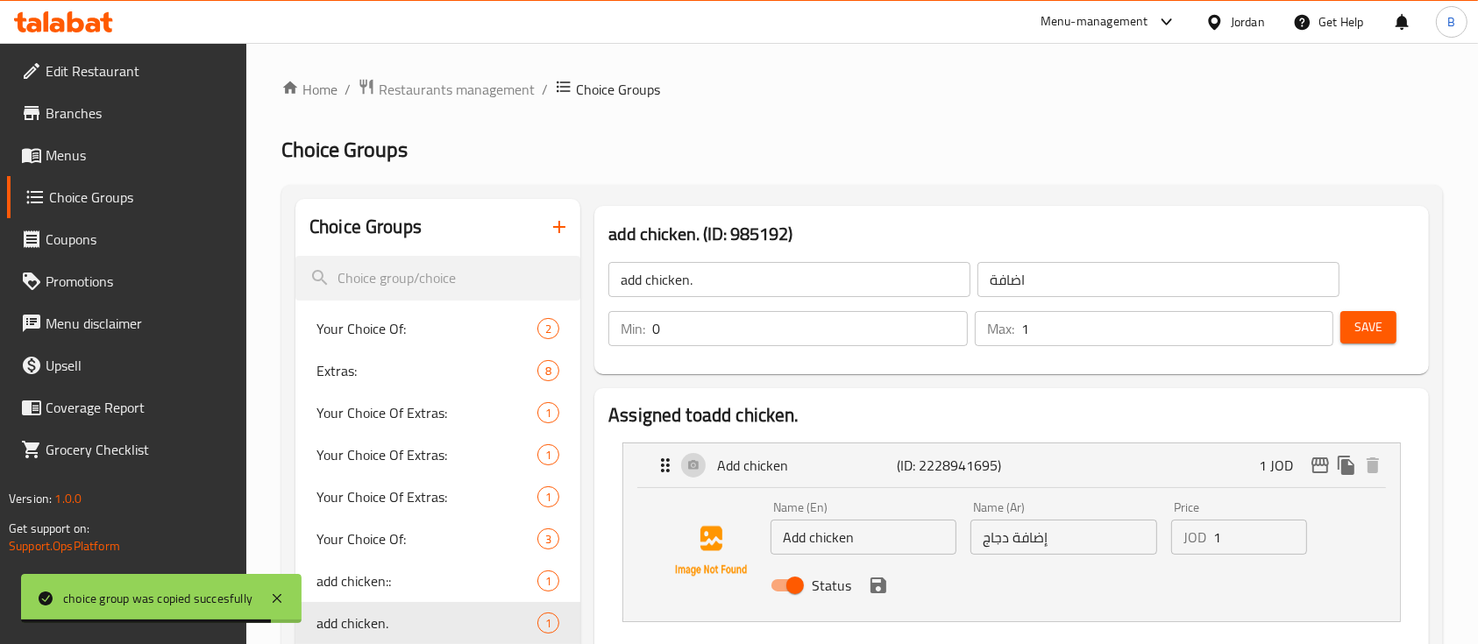
click at [1240, 529] on input "1" at bounding box center [1260, 537] width 94 height 35
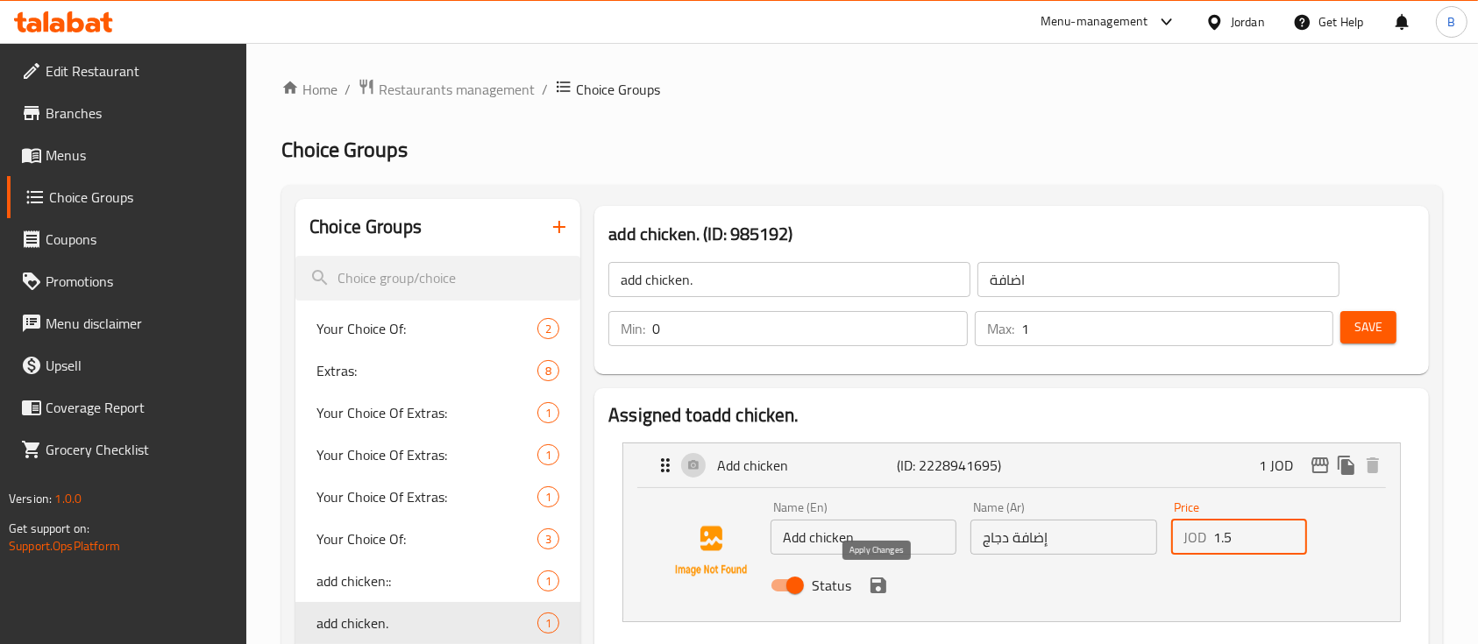
click at [870, 587] on icon "save" at bounding box center [878, 586] width 16 height 16
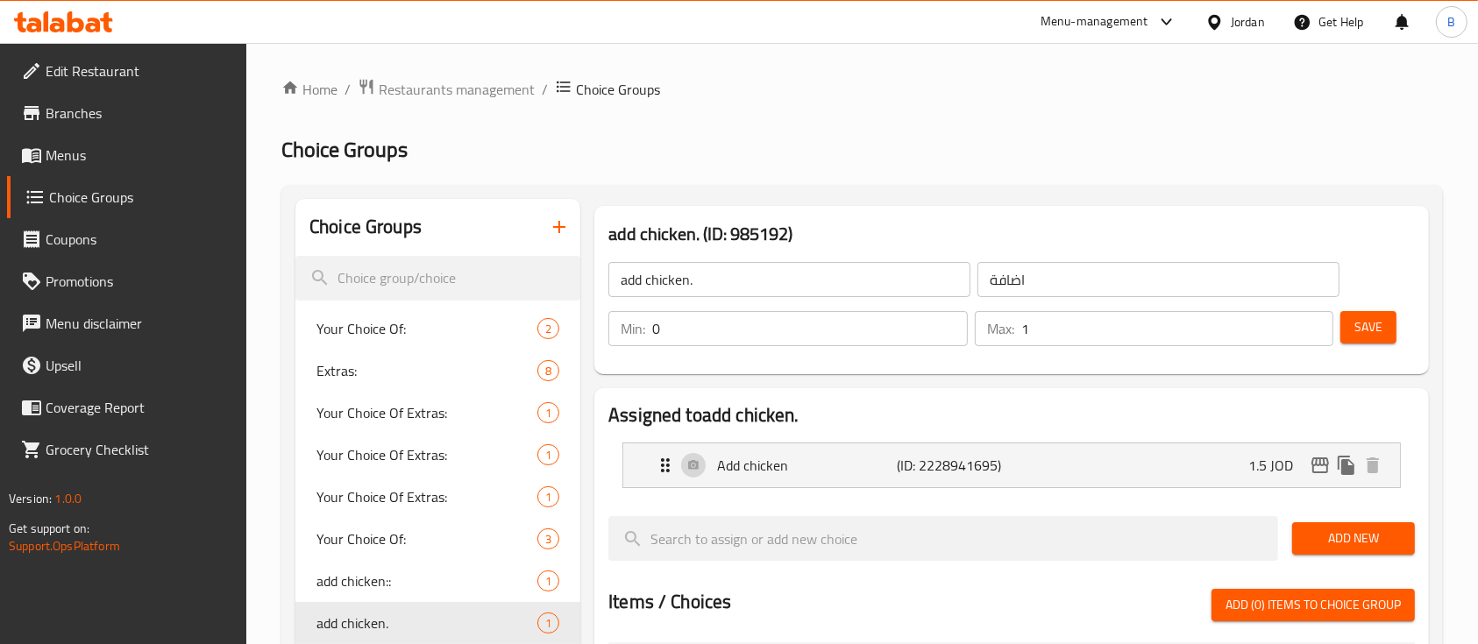
click at [1359, 334] on span "Save" at bounding box center [1368, 327] width 28 height 22
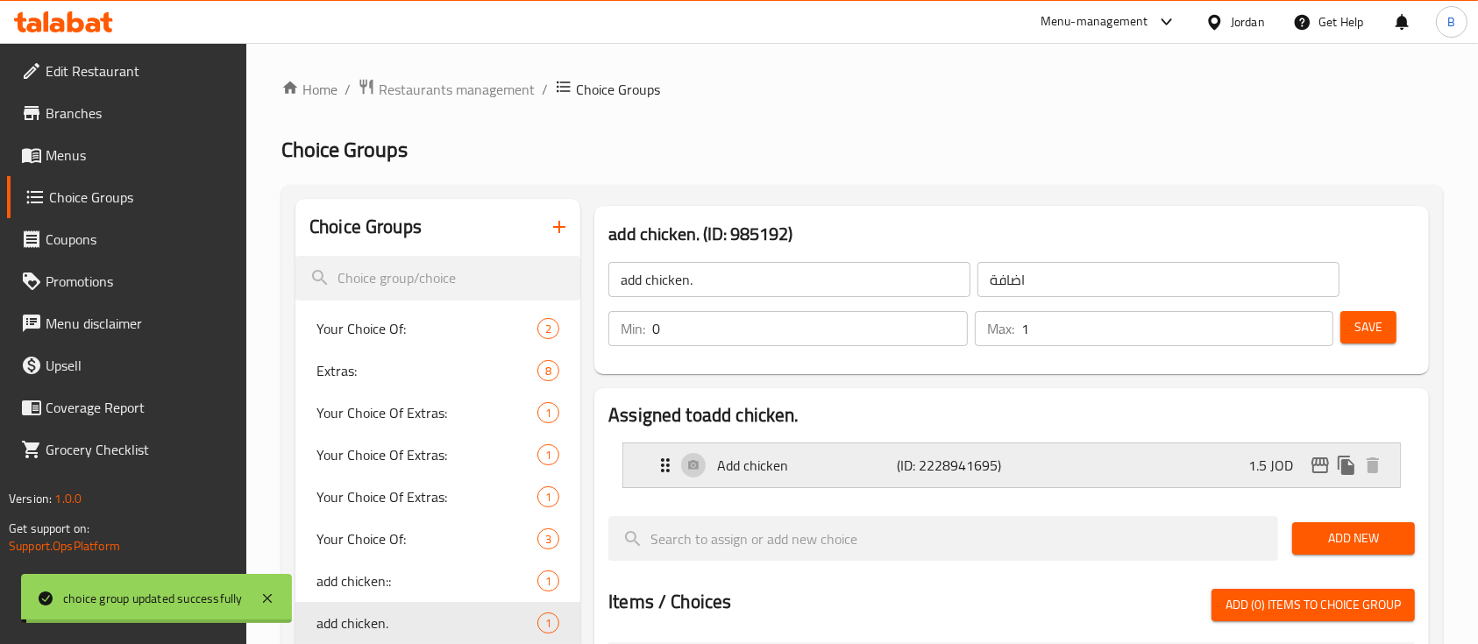
click at [1319, 465] on icon "edit" at bounding box center [1320, 466] width 18 height 16
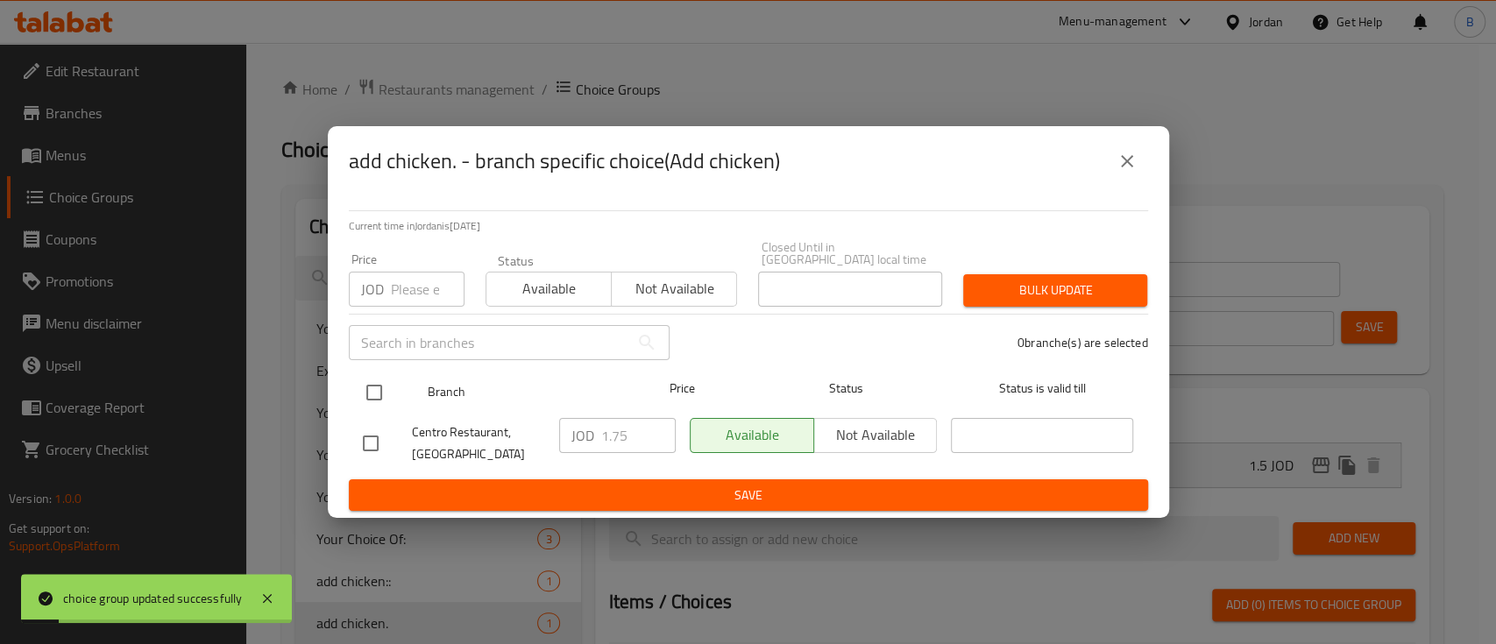
click at [379, 388] on input "checkbox" at bounding box center [374, 392] width 37 height 37
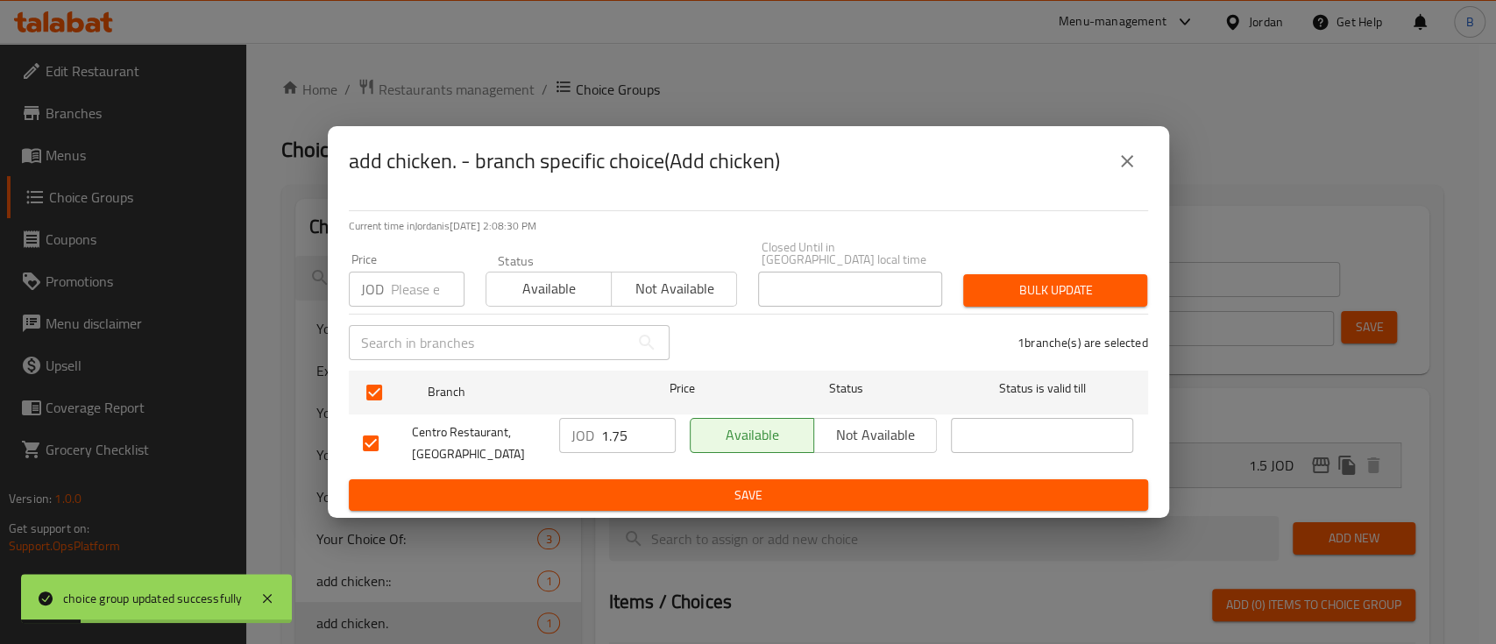
click at [624, 419] on input "1.75" at bounding box center [638, 435] width 75 height 35
click at [791, 485] on span "Save" at bounding box center [748, 496] width 771 height 22
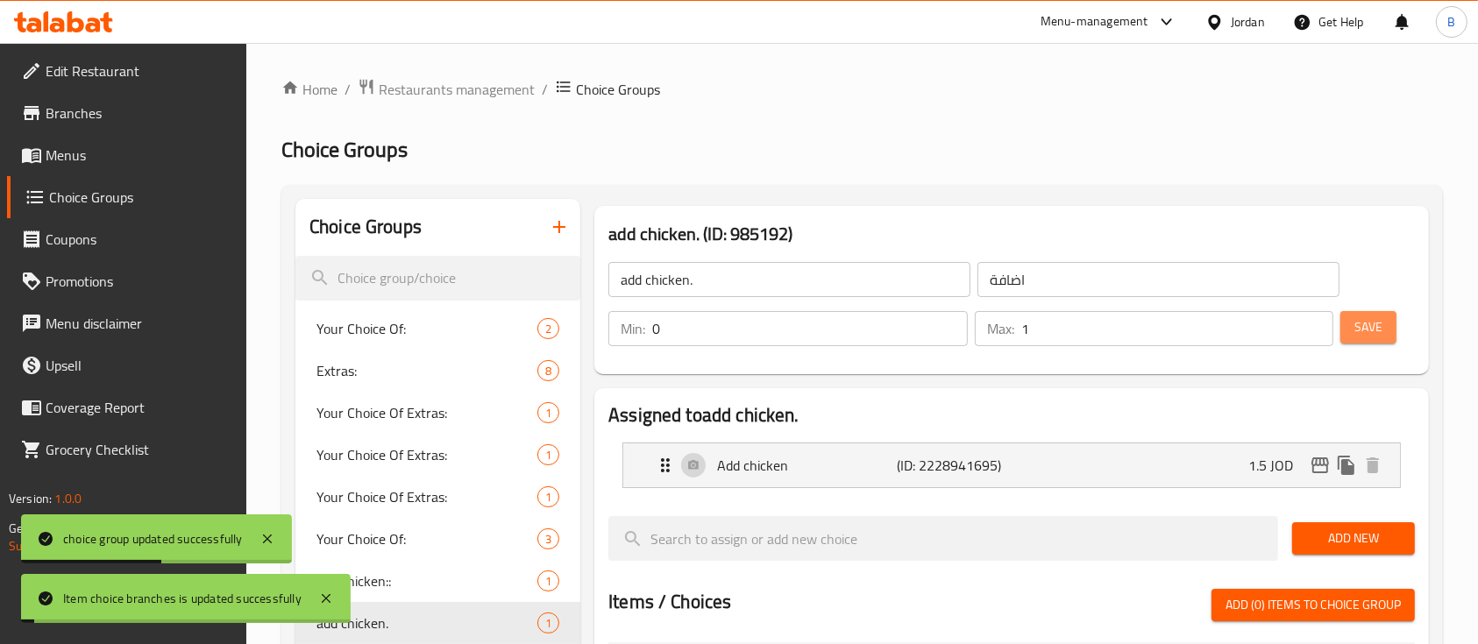
click at [1368, 321] on span "Save" at bounding box center [1368, 327] width 28 height 22
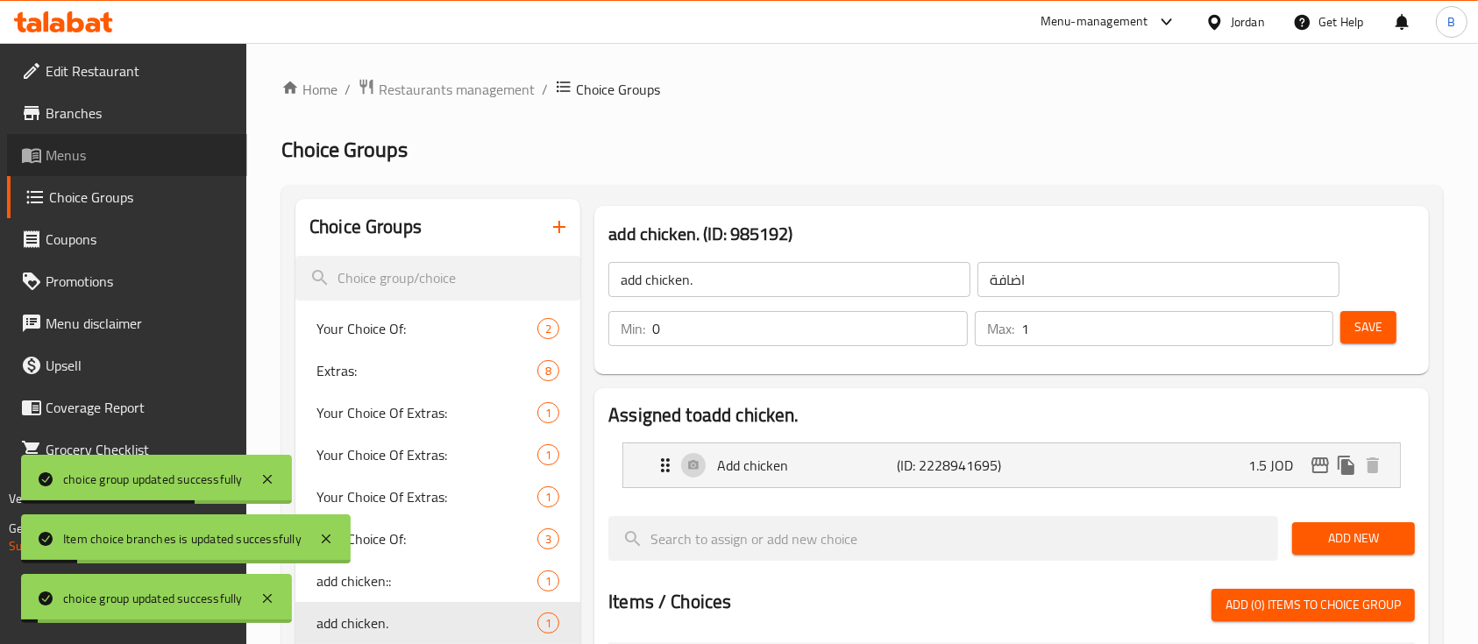
click at [145, 167] on link "Menus" at bounding box center [127, 155] width 240 height 42
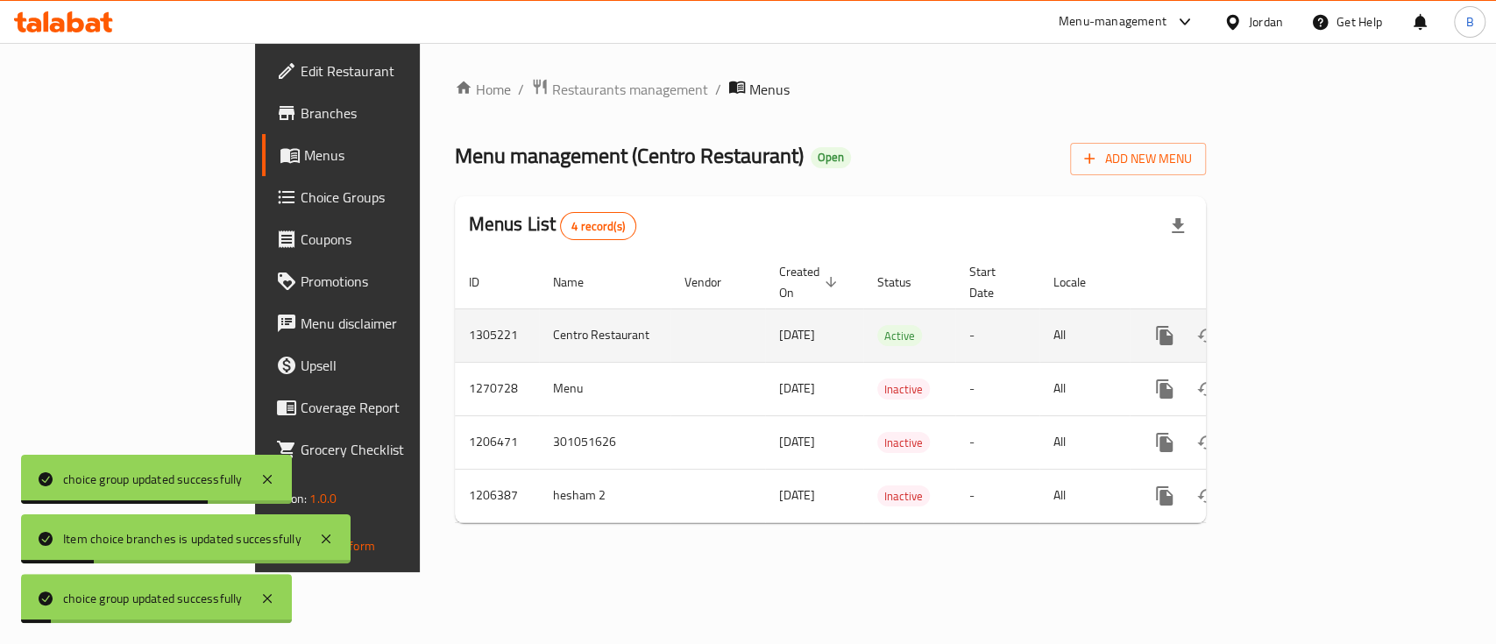
click at [1312, 315] on link "enhanced table" at bounding box center [1291, 336] width 42 height 42
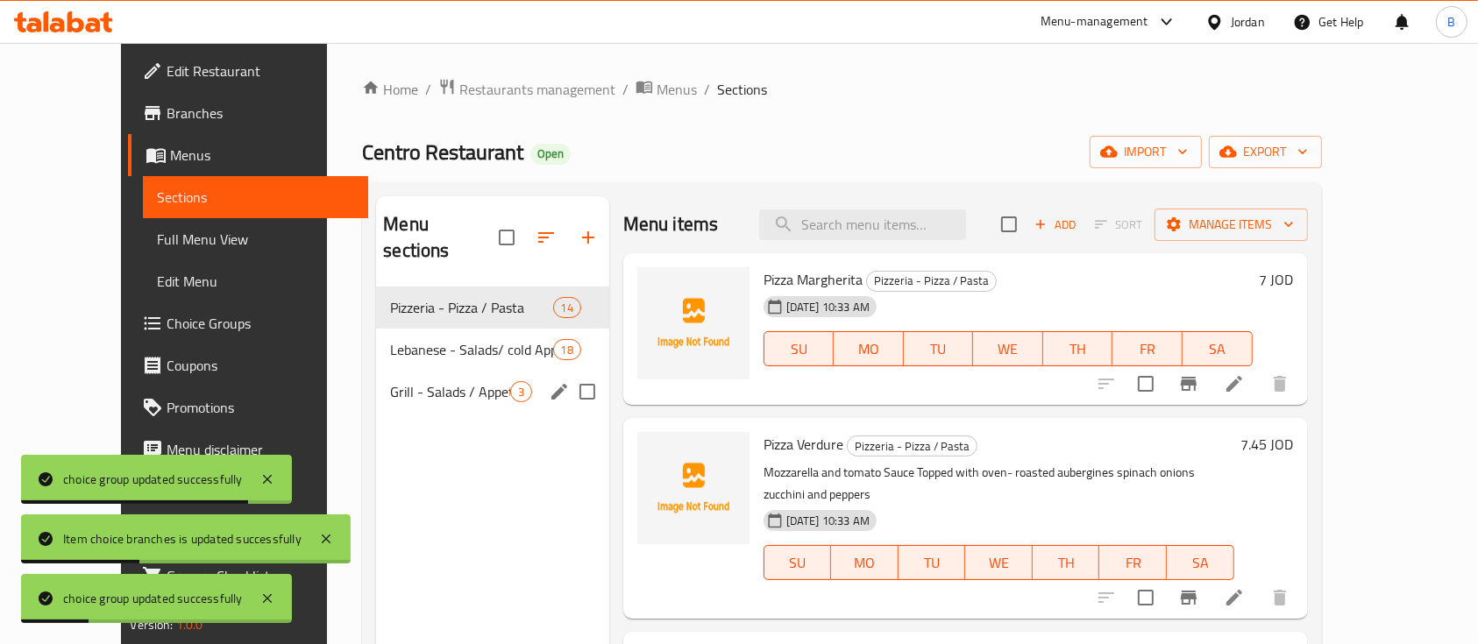
click at [390, 381] on span "Grill - Salads / Appetizers / Burgers & Sandwiches" at bounding box center [449, 391] width 119 height 21
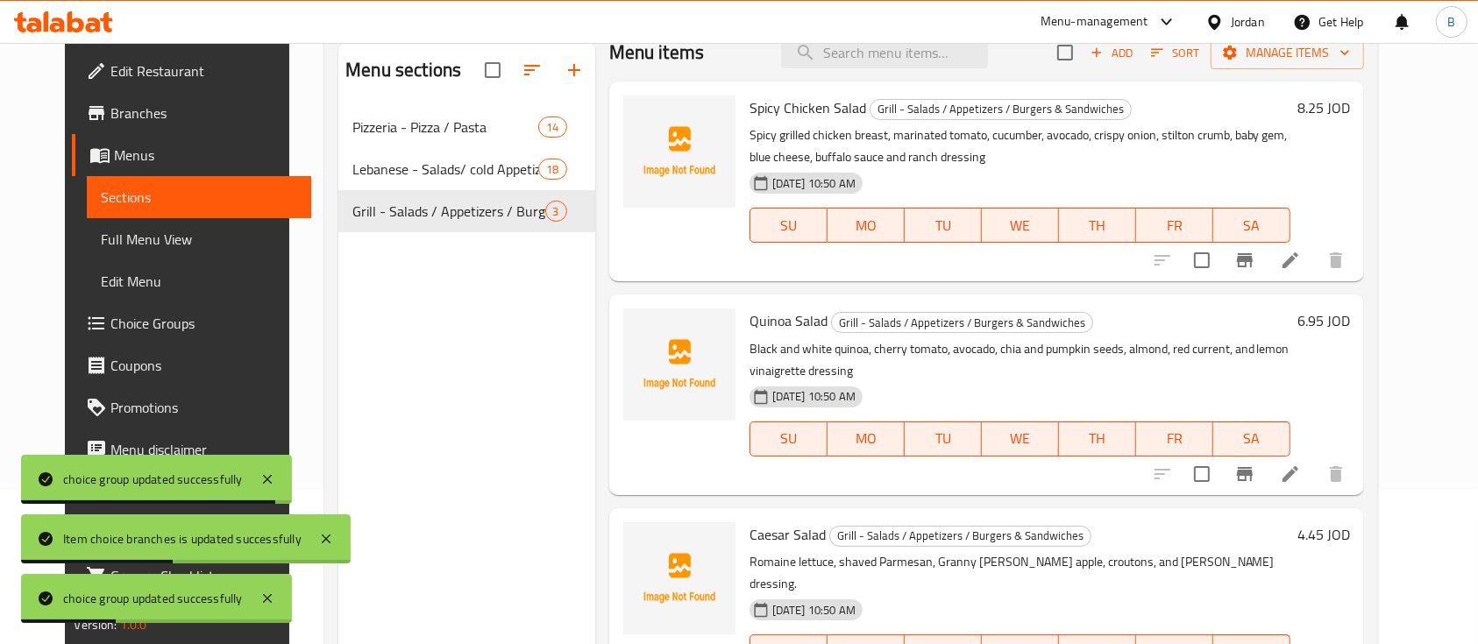
scroll to position [245, 0]
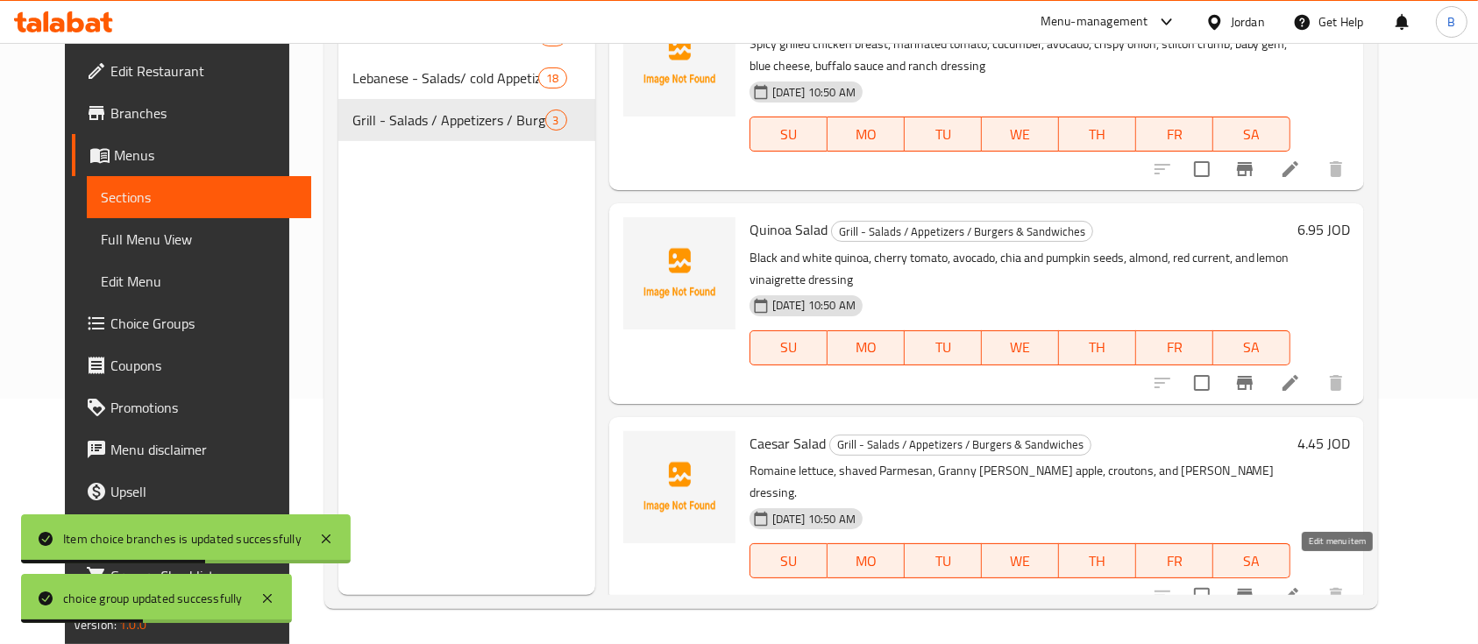
click at [1301, 585] on icon at bounding box center [1290, 595] width 21 height 21
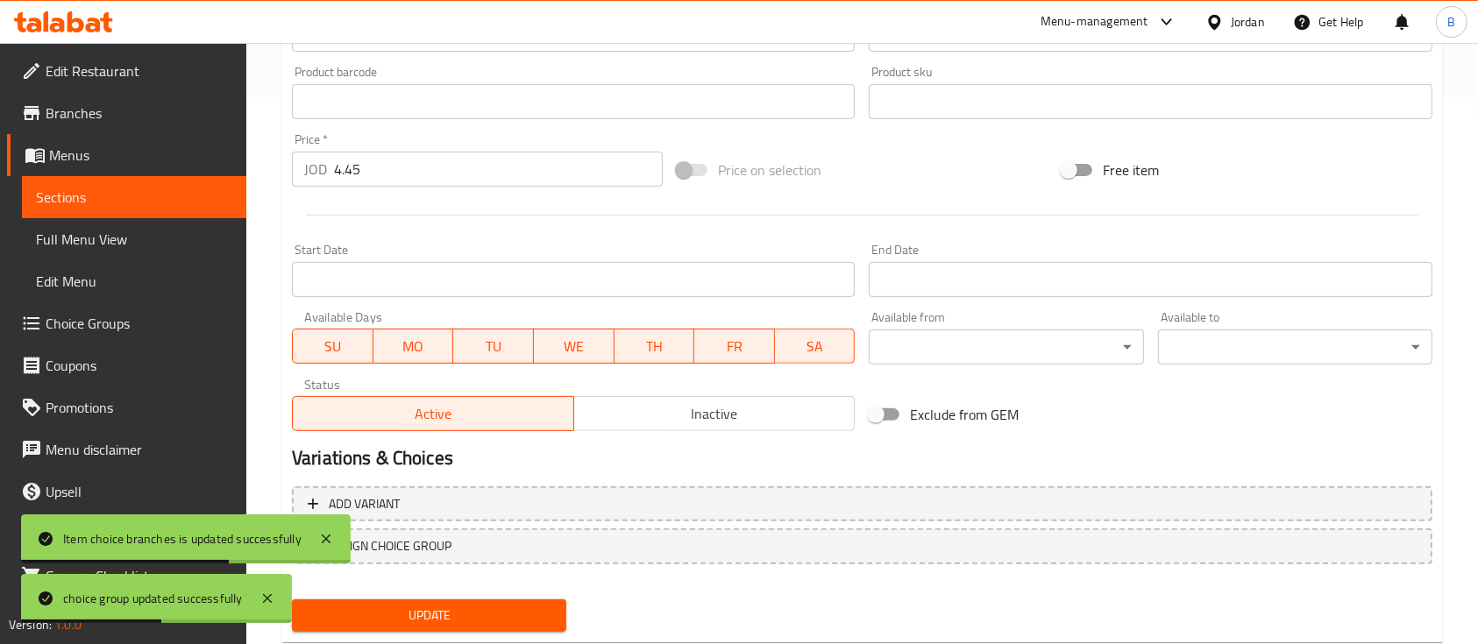
scroll to position [594, 0]
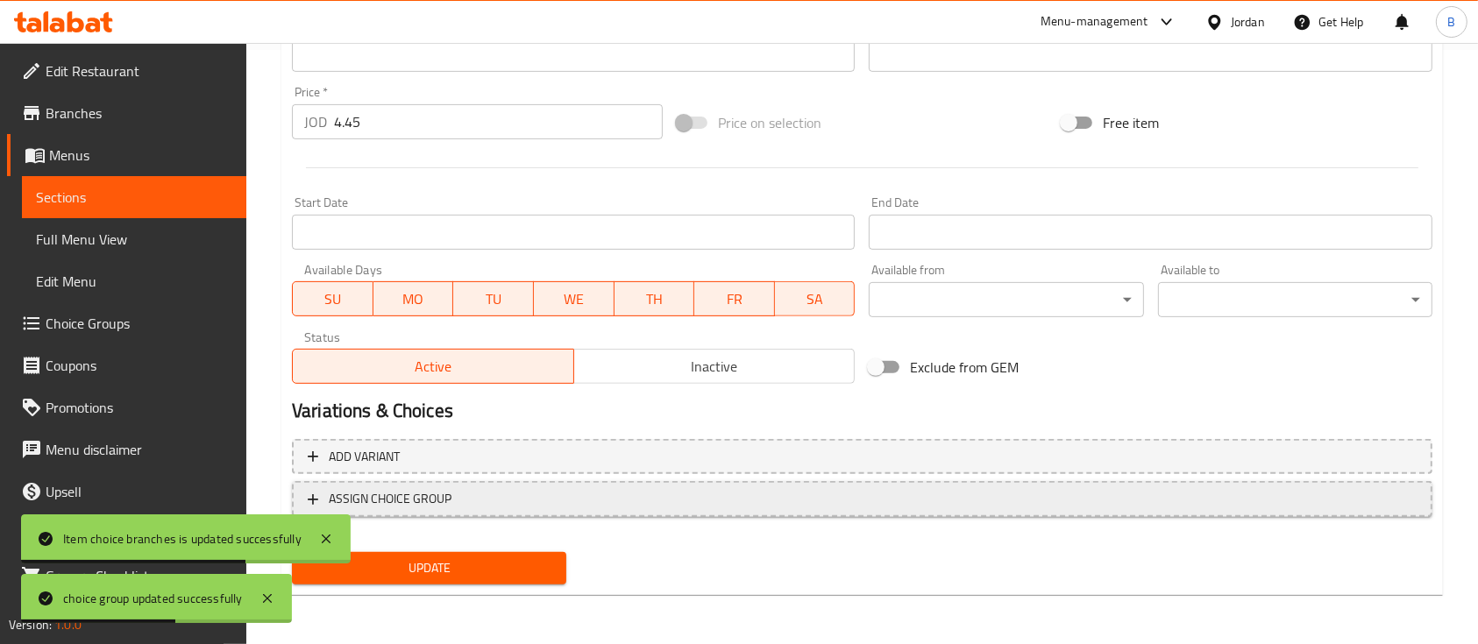
click at [443, 501] on span "ASSIGN CHOICE GROUP" at bounding box center [390, 499] width 123 height 22
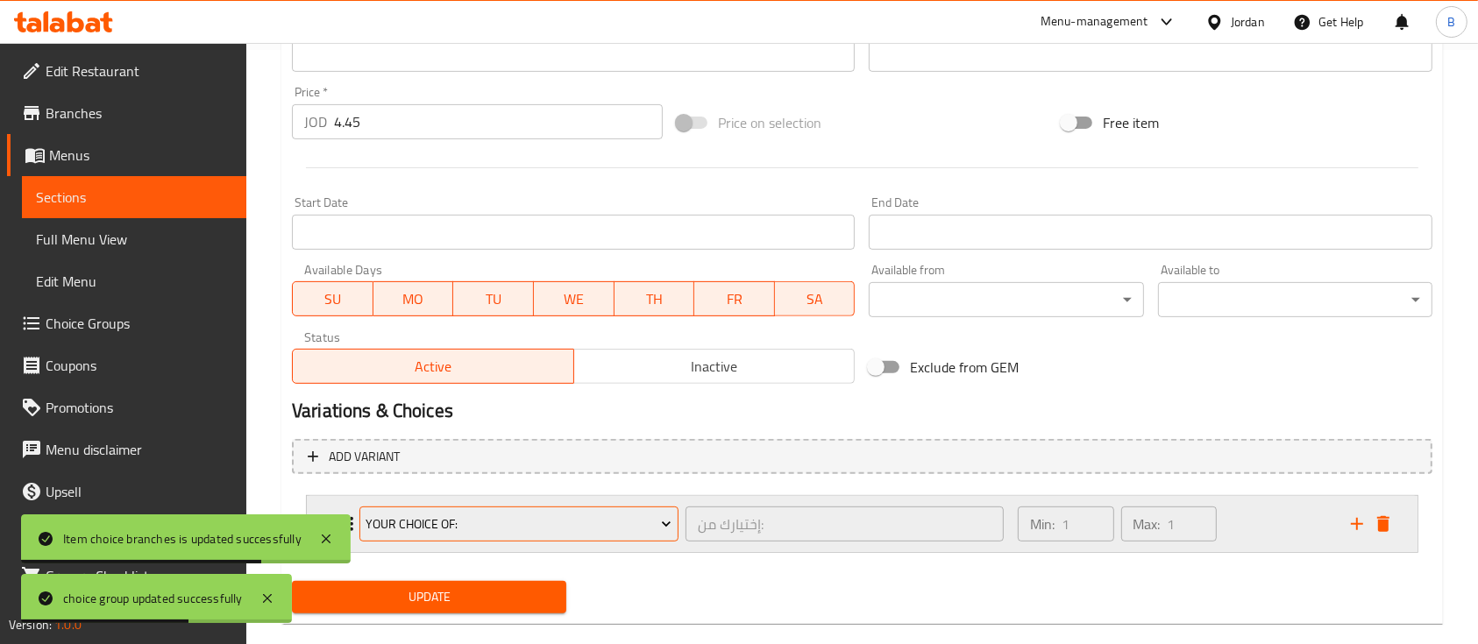
click at [536, 524] on span "Your Choice Of:" at bounding box center [518, 525] width 306 height 22
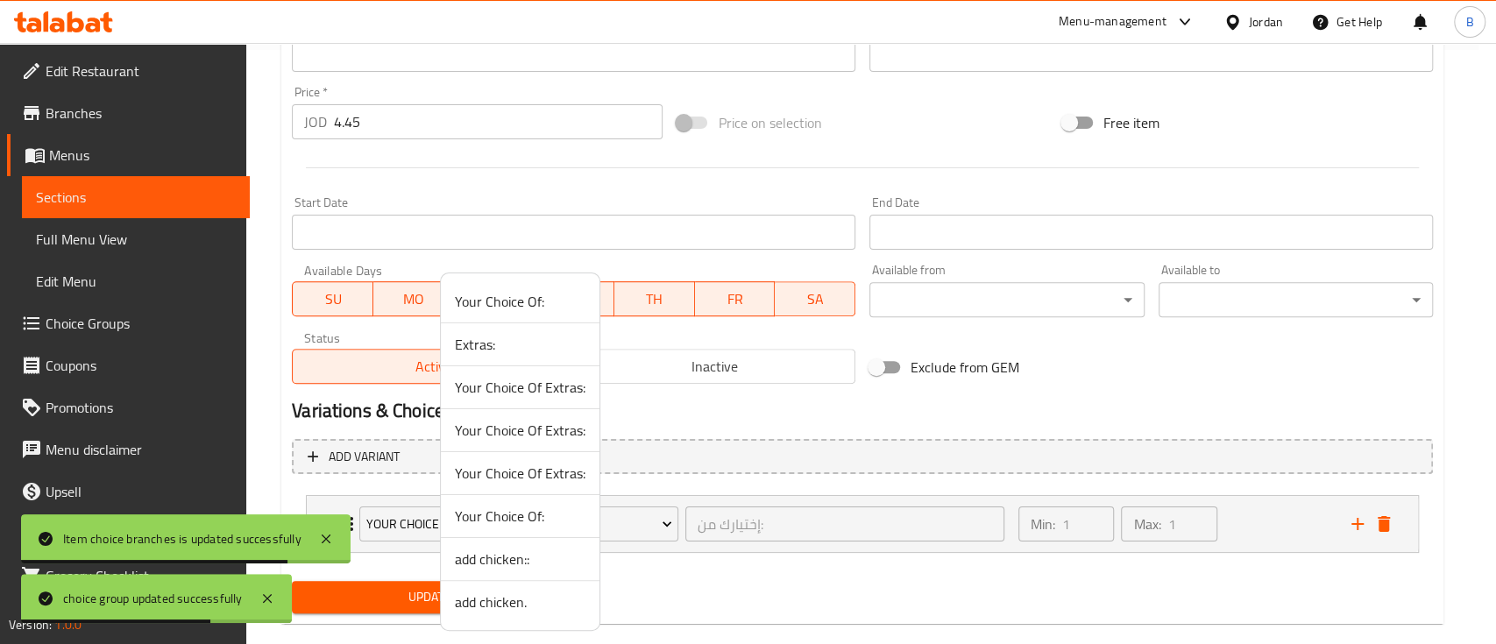
click at [507, 600] on span "add chicken." at bounding box center [520, 602] width 131 height 21
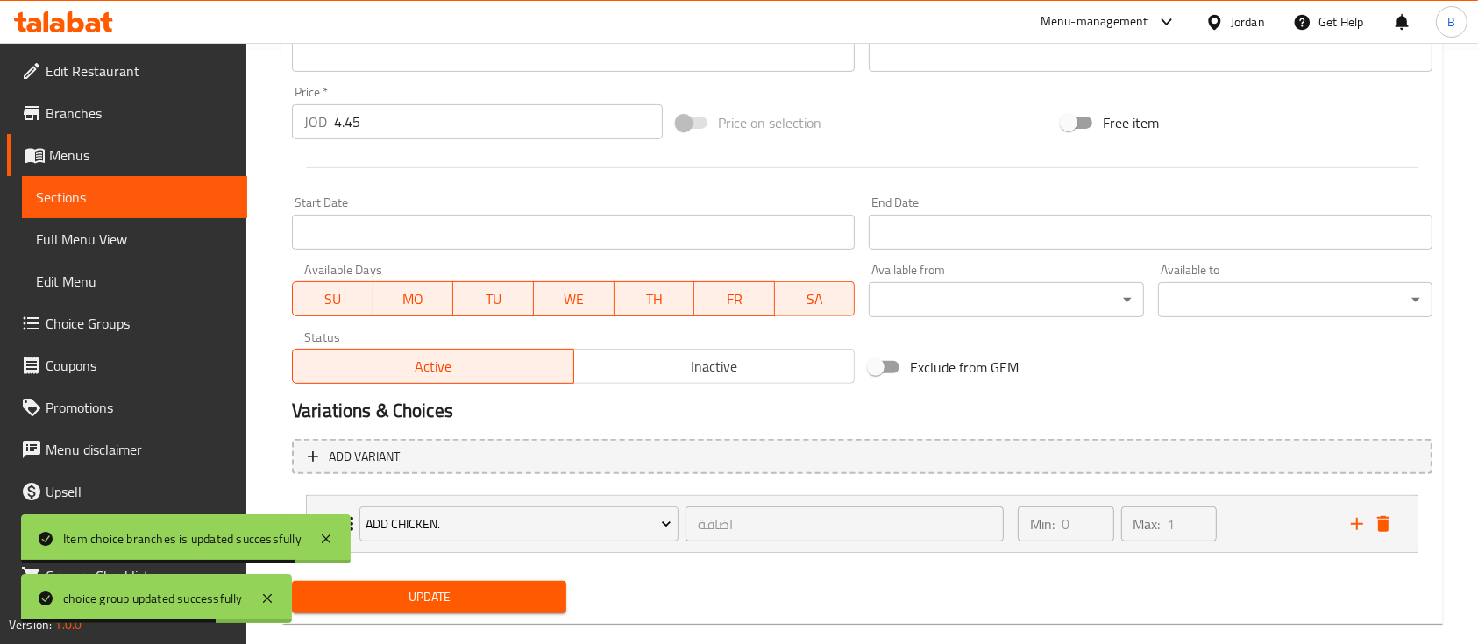
click at [441, 571] on div "Add variant add chicken. اضافة ​ Min: 0 ​ Max: 1 ​ Add chicken (ID: 2228941695)…" at bounding box center [862, 503] width 1154 height 143
drag, startPoint x: 500, startPoint y: 592, endPoint x: 537, endPoint y: 564, distance: 46.5
click at [499, 592] on span "Update" at bounding box center [429, 597] width 246 height 22
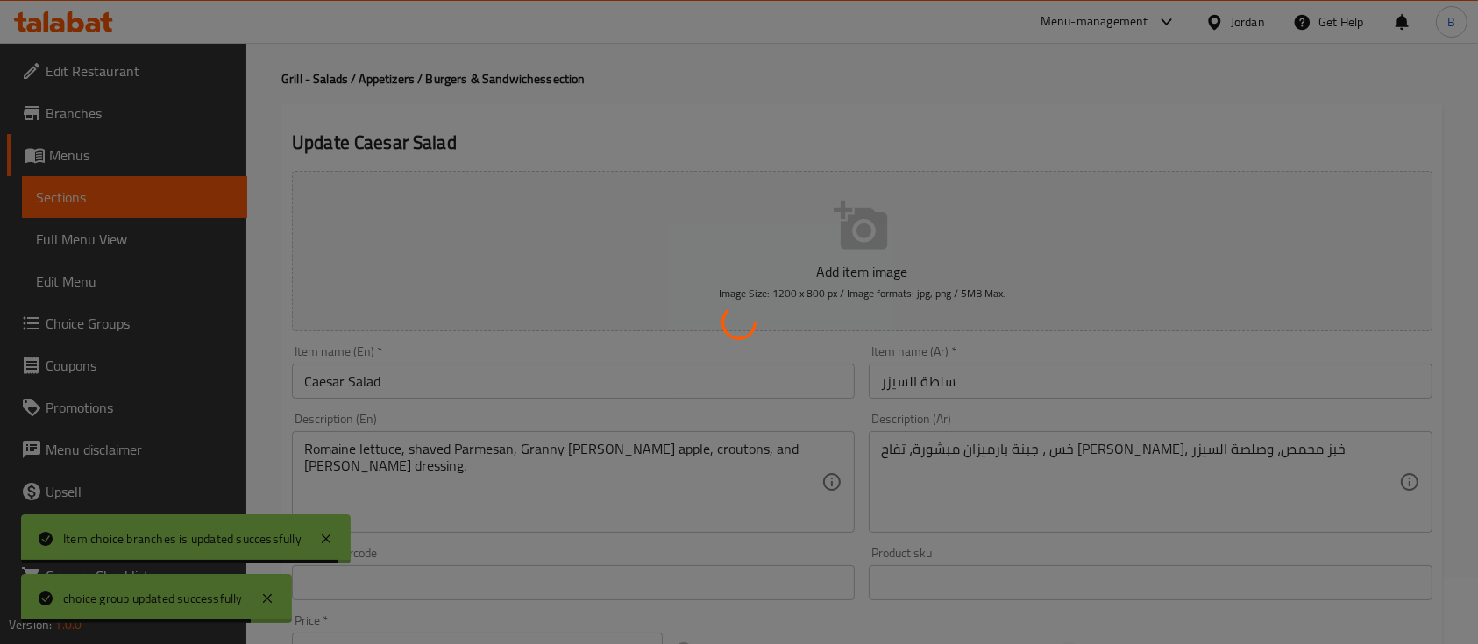
scroll to position [0, 0]
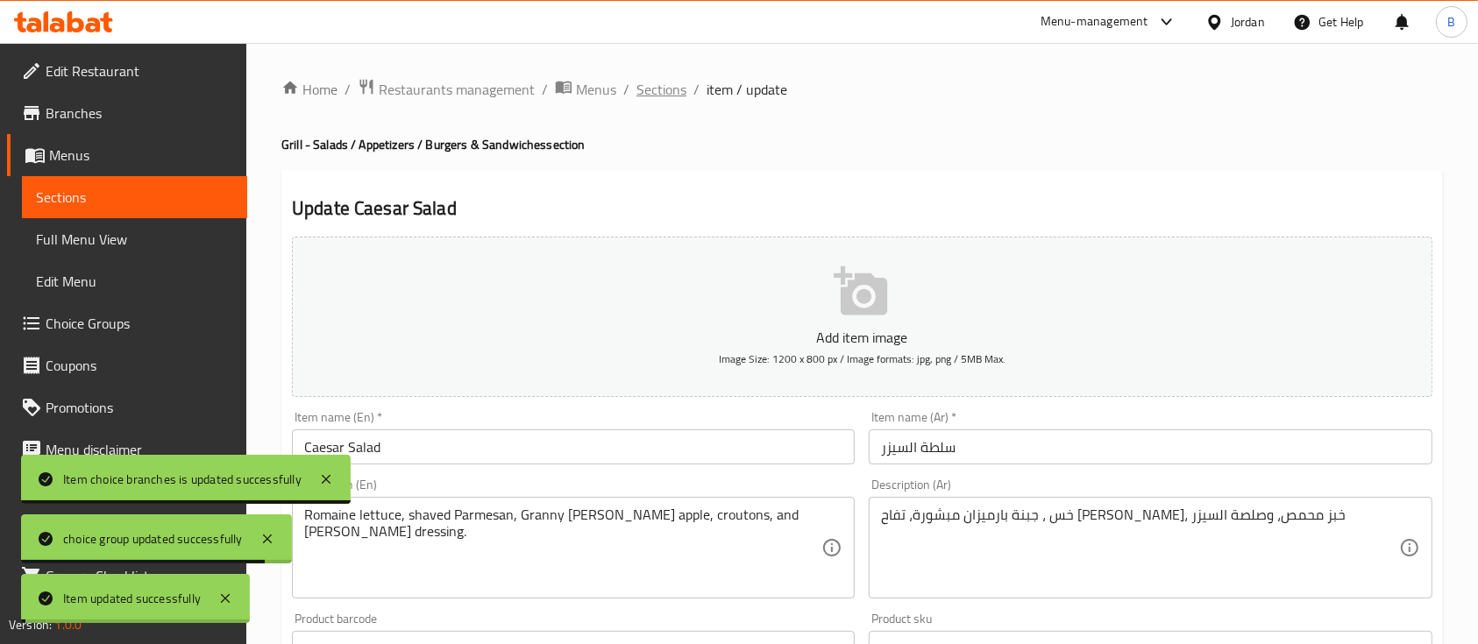
click at [671, 91] on span "Sections" at bounding box center [661, 89] width 50 height 21
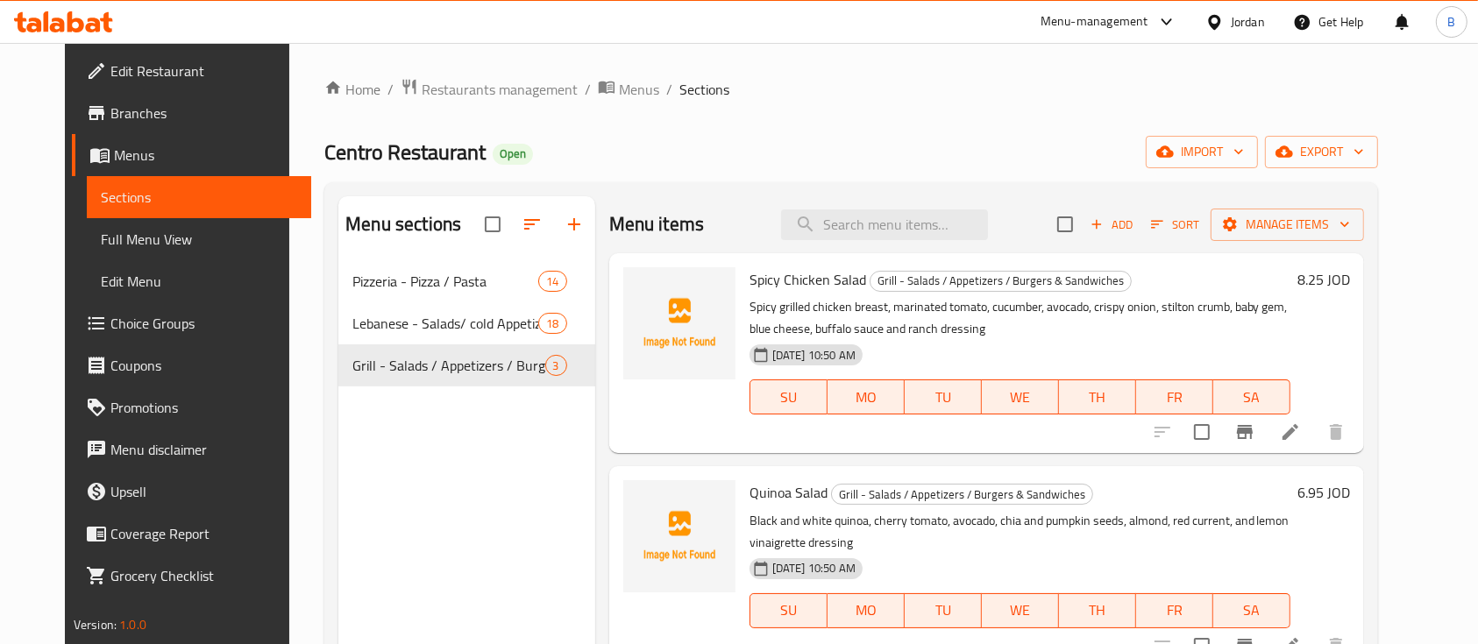
click at [1135, 230] on span "Add" at bounding box center [1111, 225] width 47 height 20
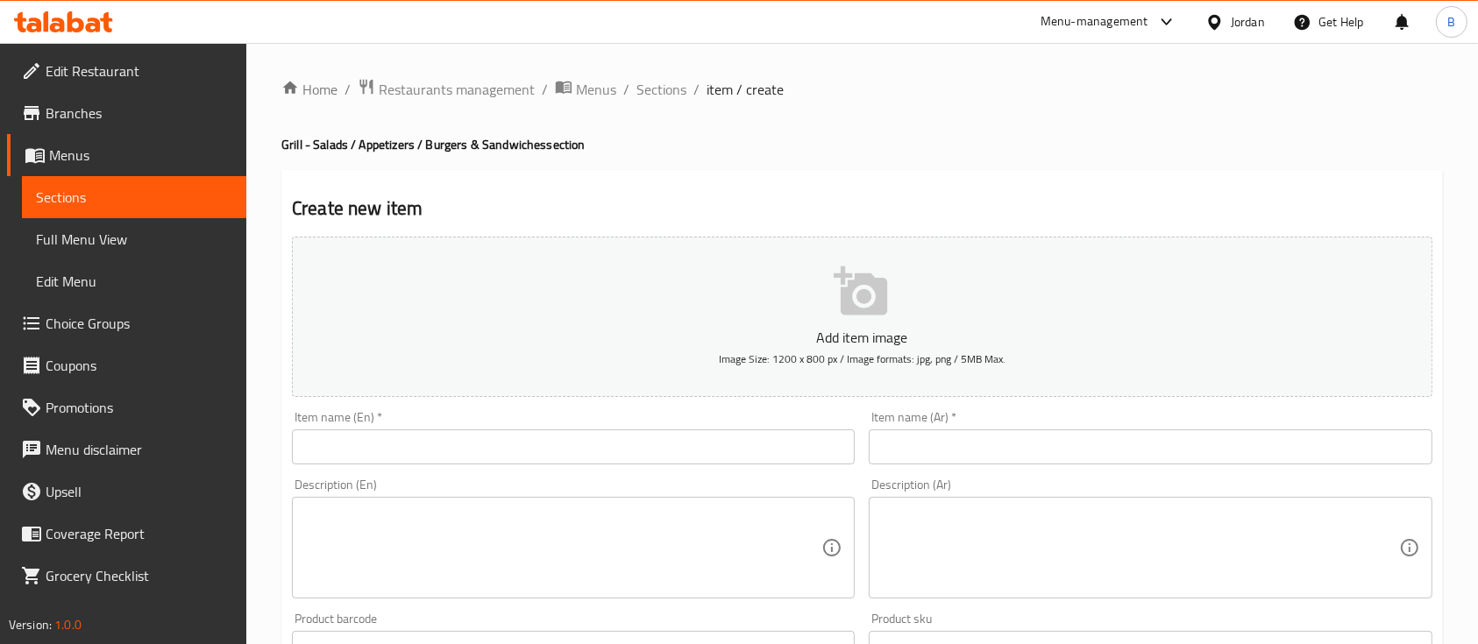
click at [519, 423] on div "Item name (En)   * Item name (En) *" at bounding box center [573, 437] width 563 height 53
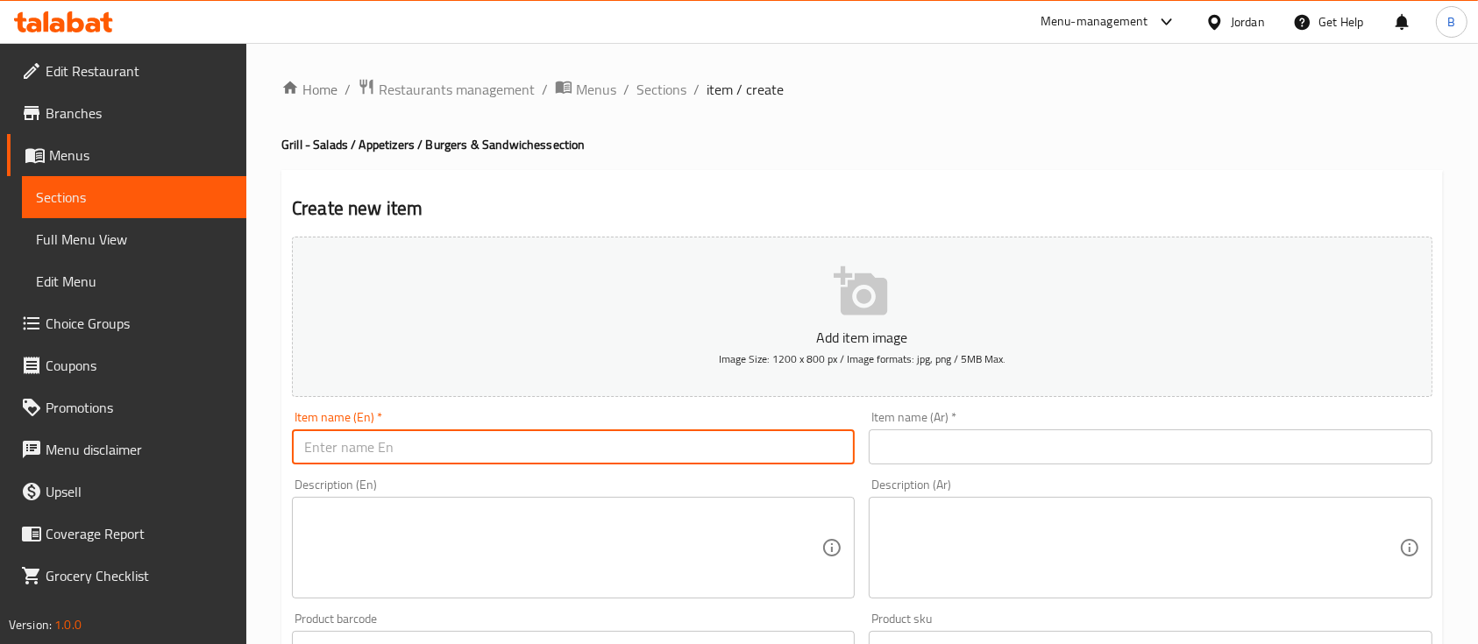
click at [493, 445] on input "text" at bounding box center [573, 446] width 563 height 35
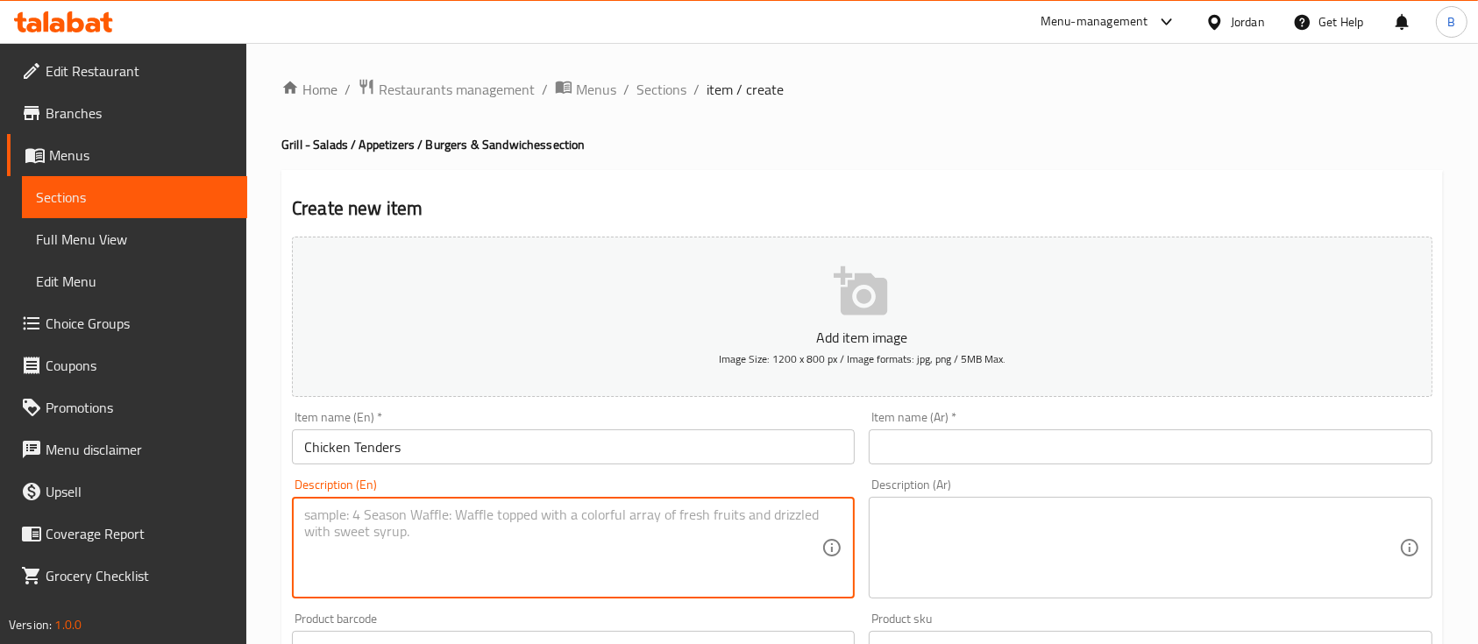
click at [483, 558] on textarea at bounding box center [562, 548] width 517 height 83
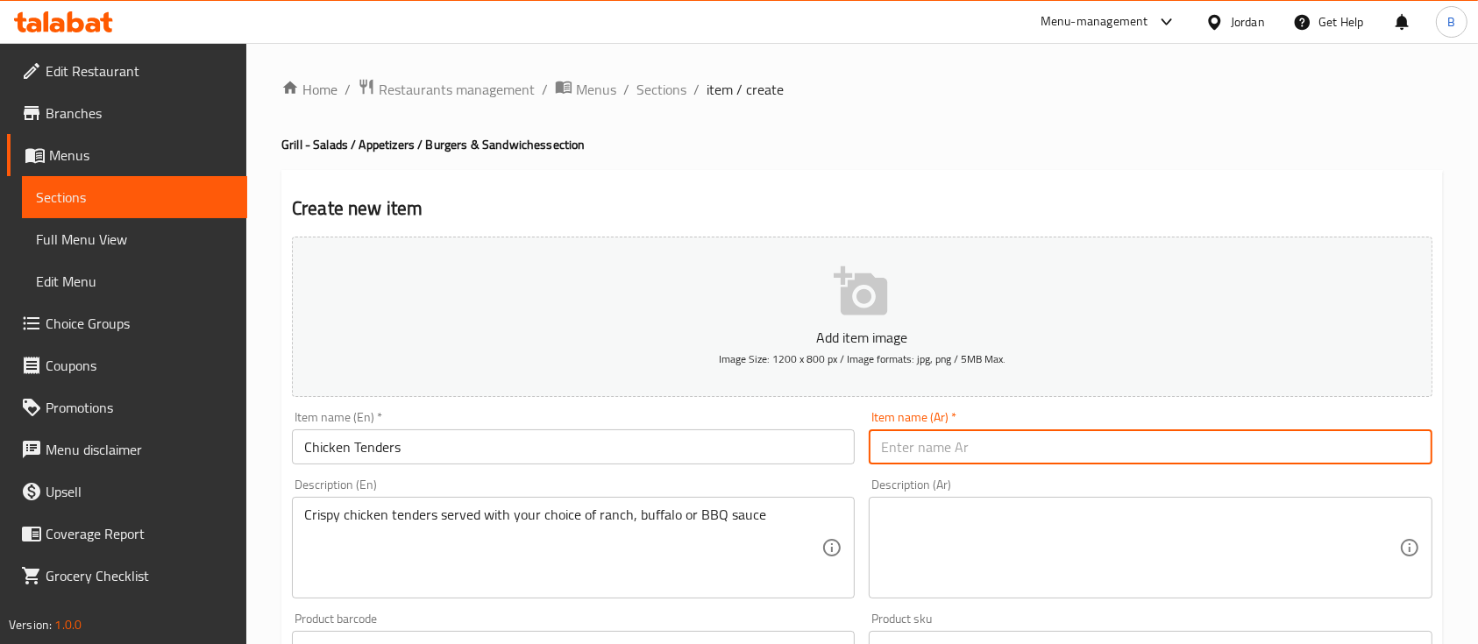
click at [926, 453] on input "text" at bounding box center [1150, 446] width 563 height 35
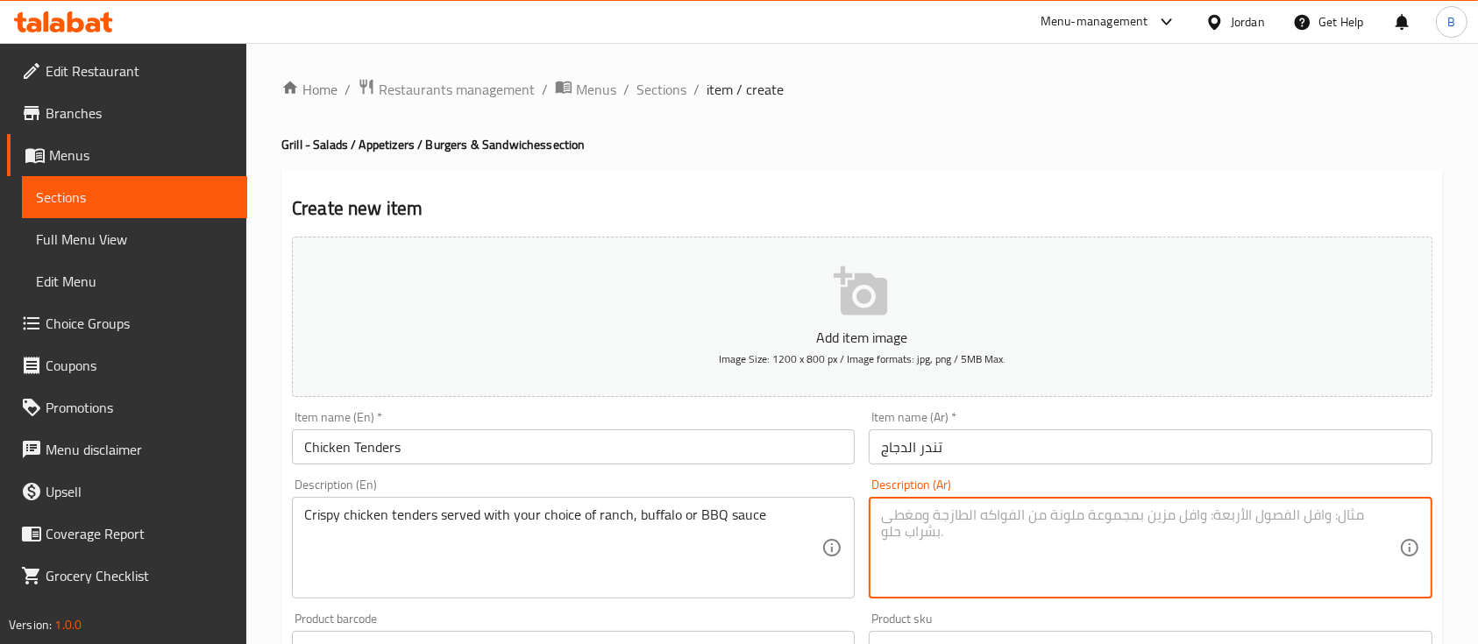
click at [956, 578] on textarea at bounding box center [1139, 548] width 517 height 83
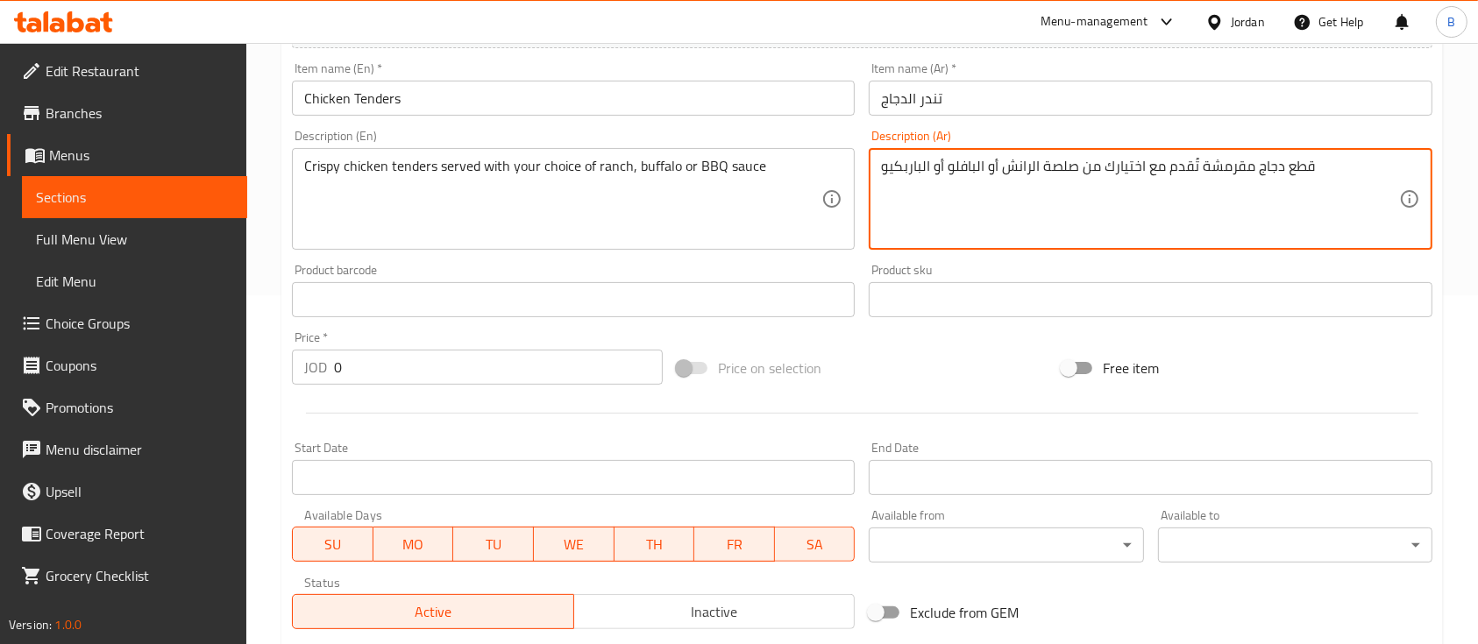
scroll to position [351, 0]
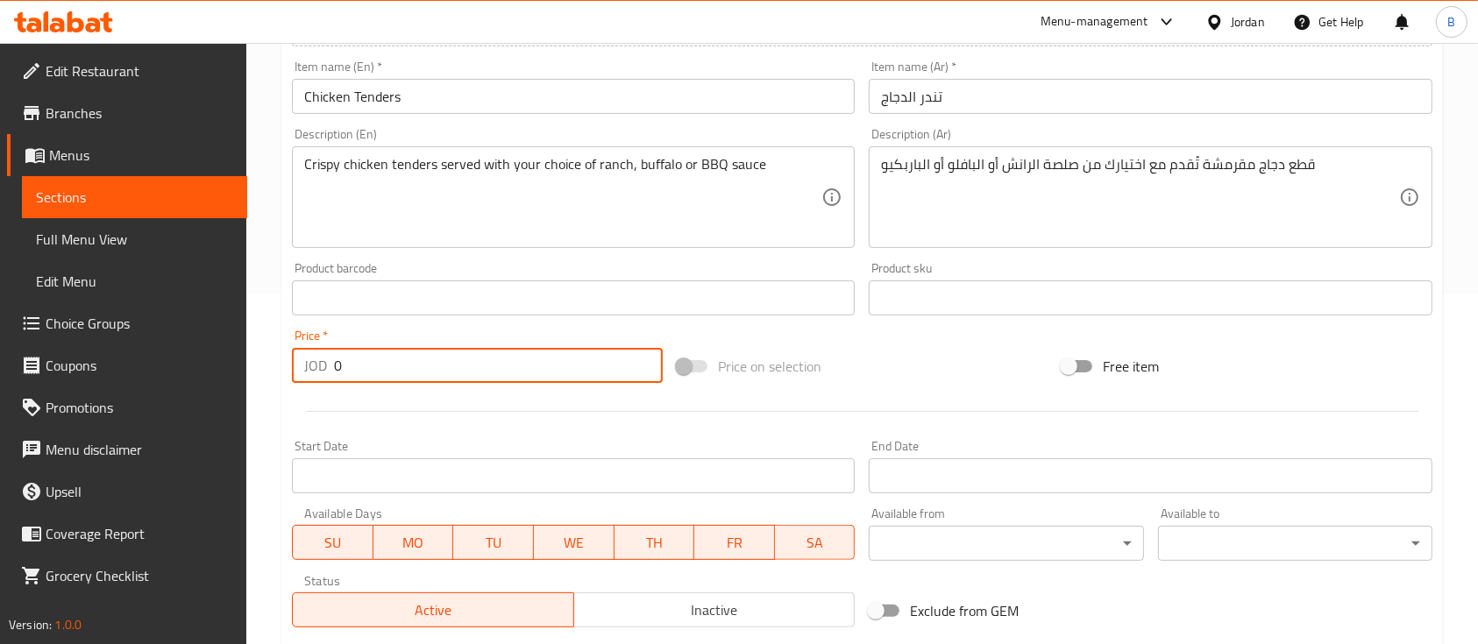
drag, startPoint x: 361, startPoint y: 377, endPoint x: 157, endPoint y: 377, distance: 204.2
click at [159, 377] on div "Edit Restaurant Branches Menus Sections Full Menu View Edit Menu Choice Groups …" at bounding box center [739, 290] width 1478 height 1196
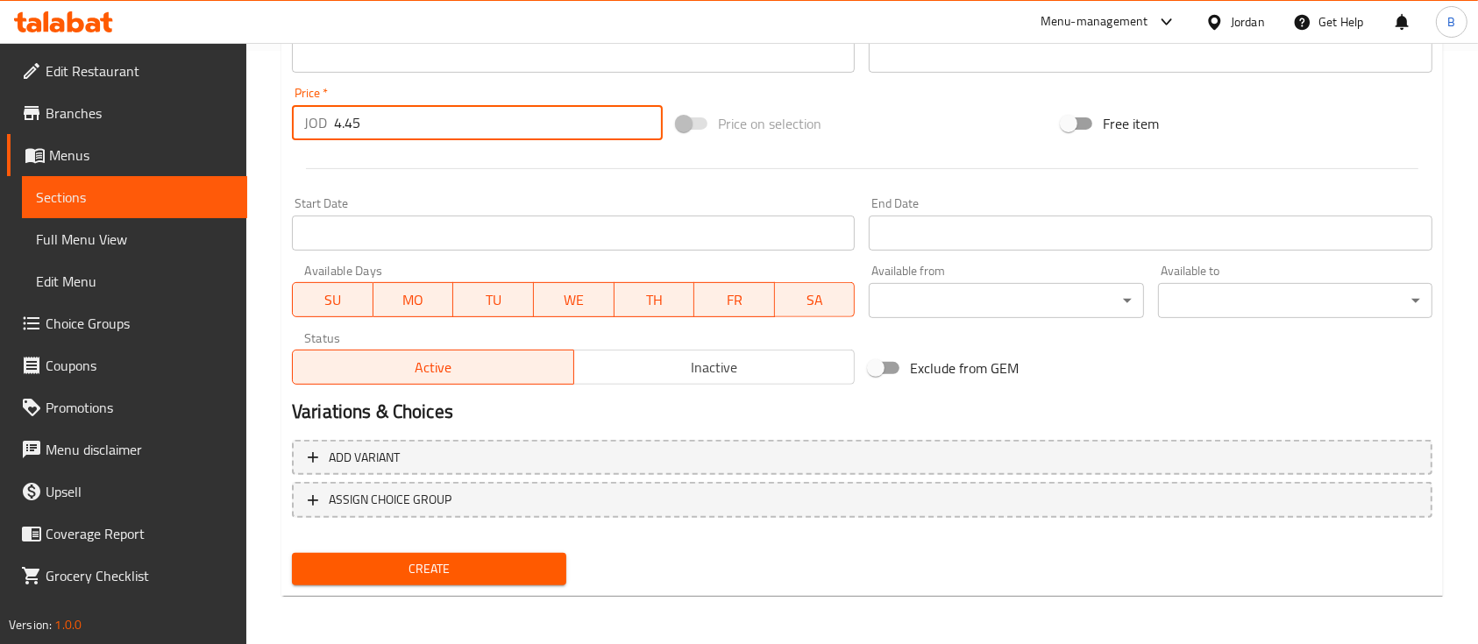
scroll to position [594, 0]
click at [540, 571] on span "Create" at bounding box center [429, 568] width 246 height 22
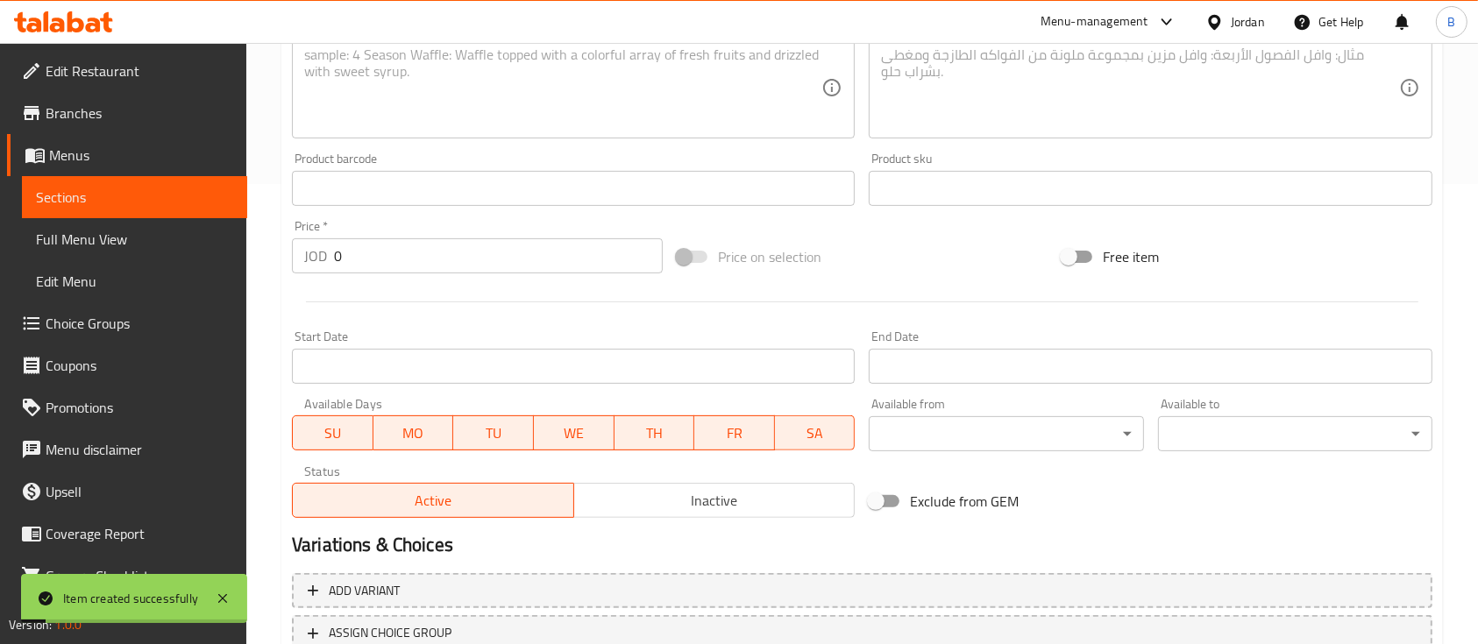
scroll to position [126, 0]
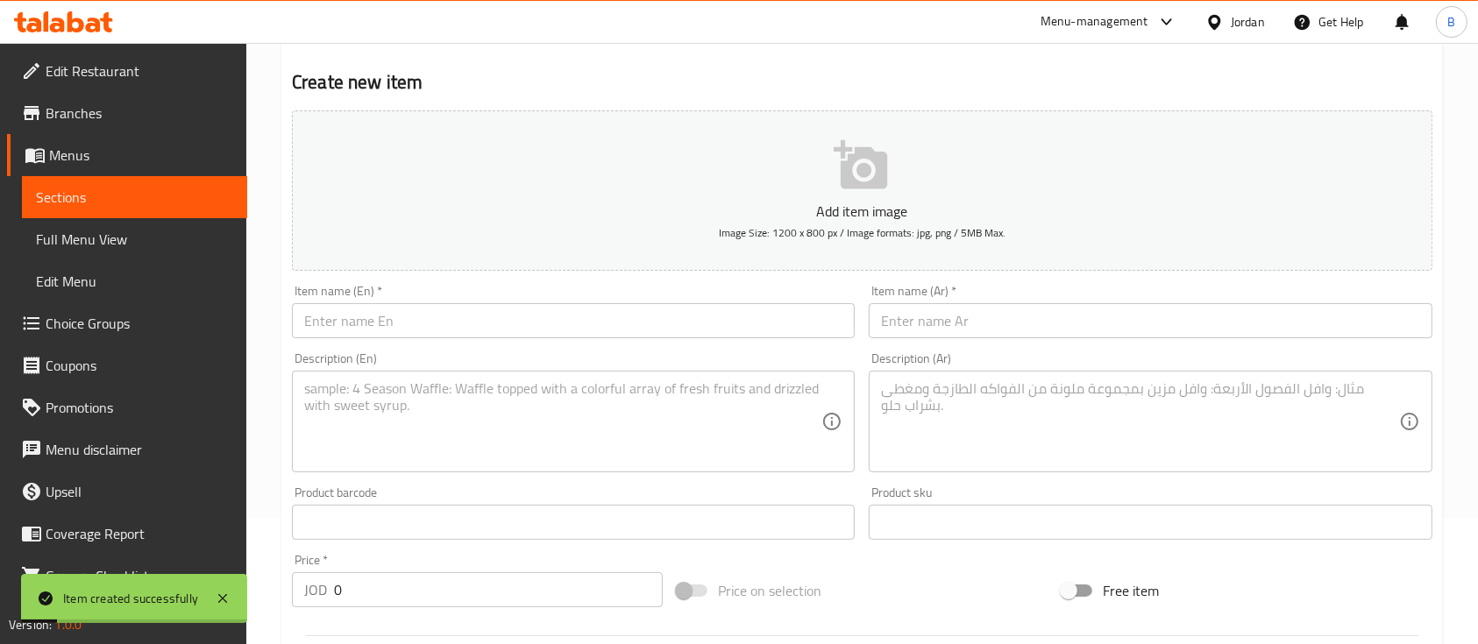
click at [542, 321] on input "text" at bounding box center [573, 320] width 563 height 35
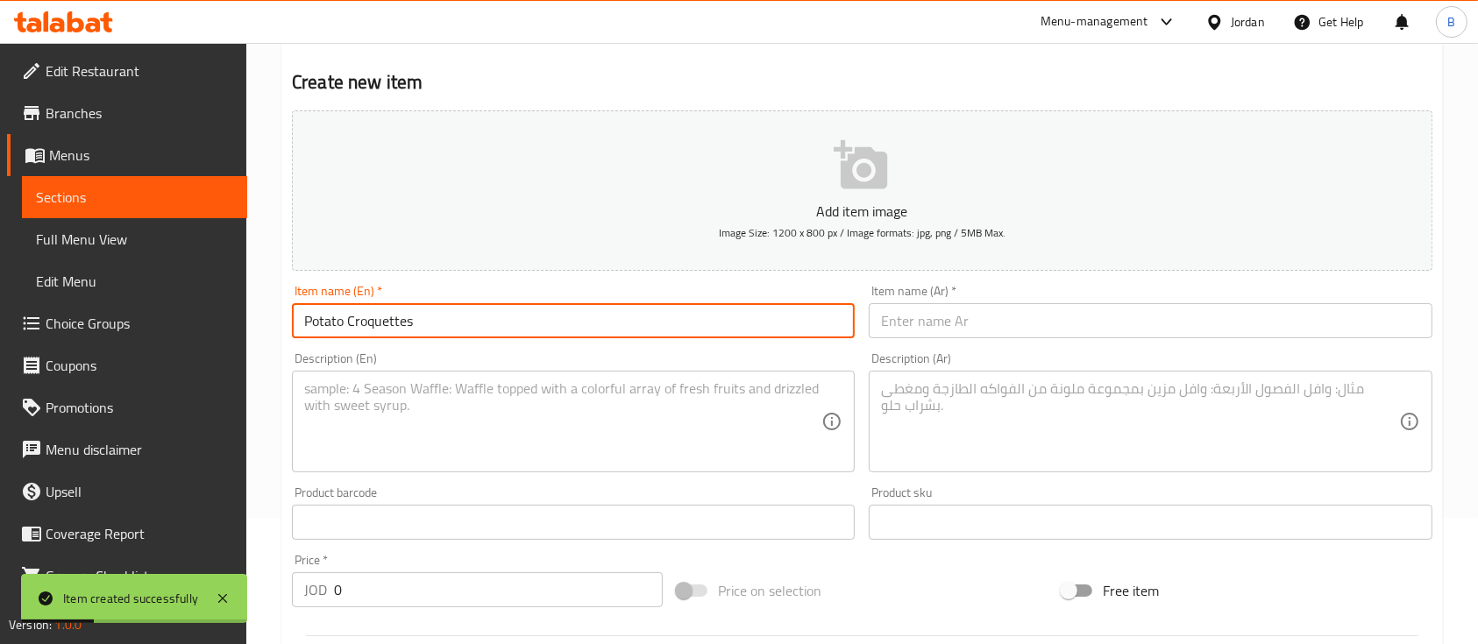
click at [415, 434] on textarea at bounding box center [562, 421] width 517 height 83
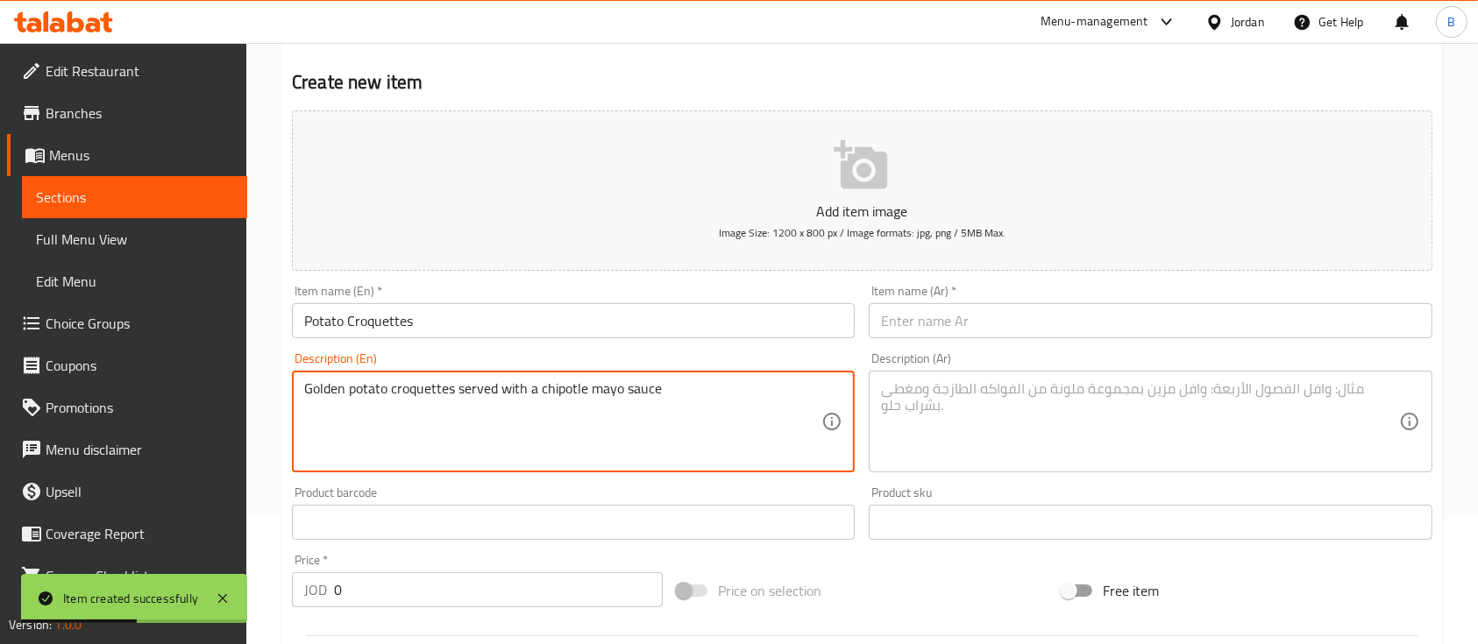
click at [940, 333] on input "text" at bounding box center [1150, 320] width 563 height 35
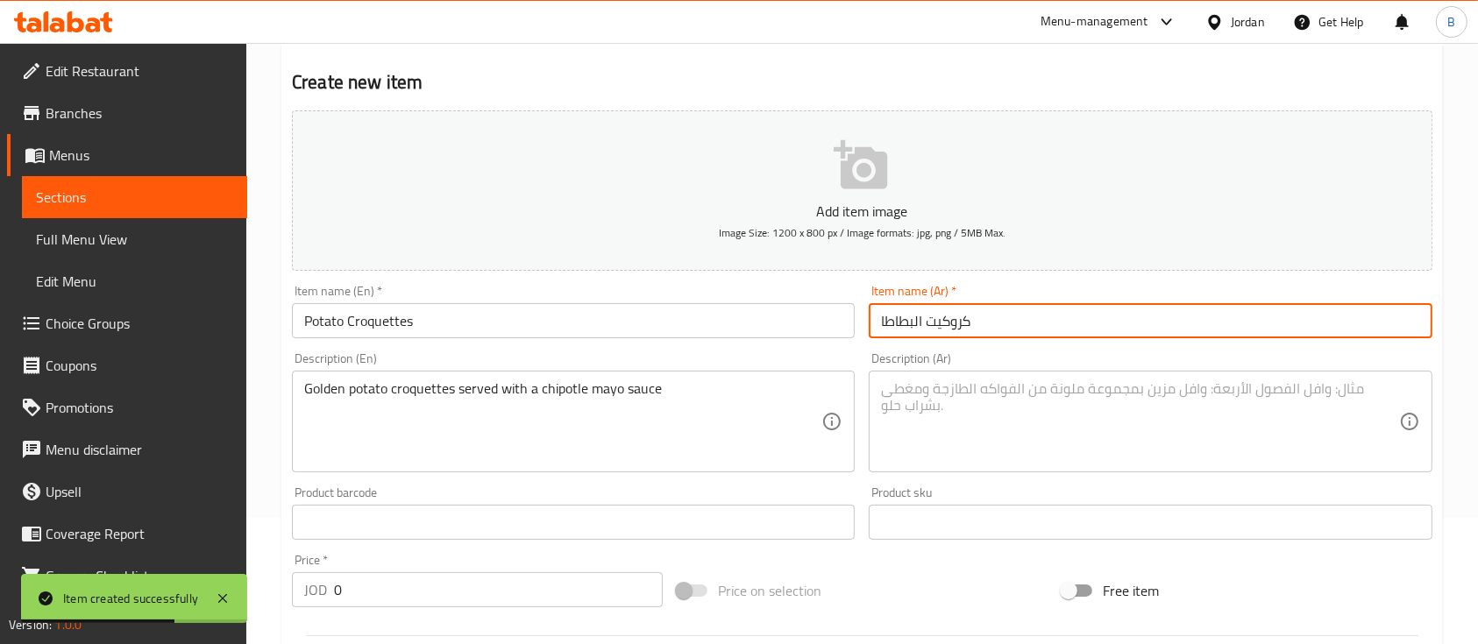
click at [995, 410] on textarea at bounding box center [1139, 421] width 517 height 83
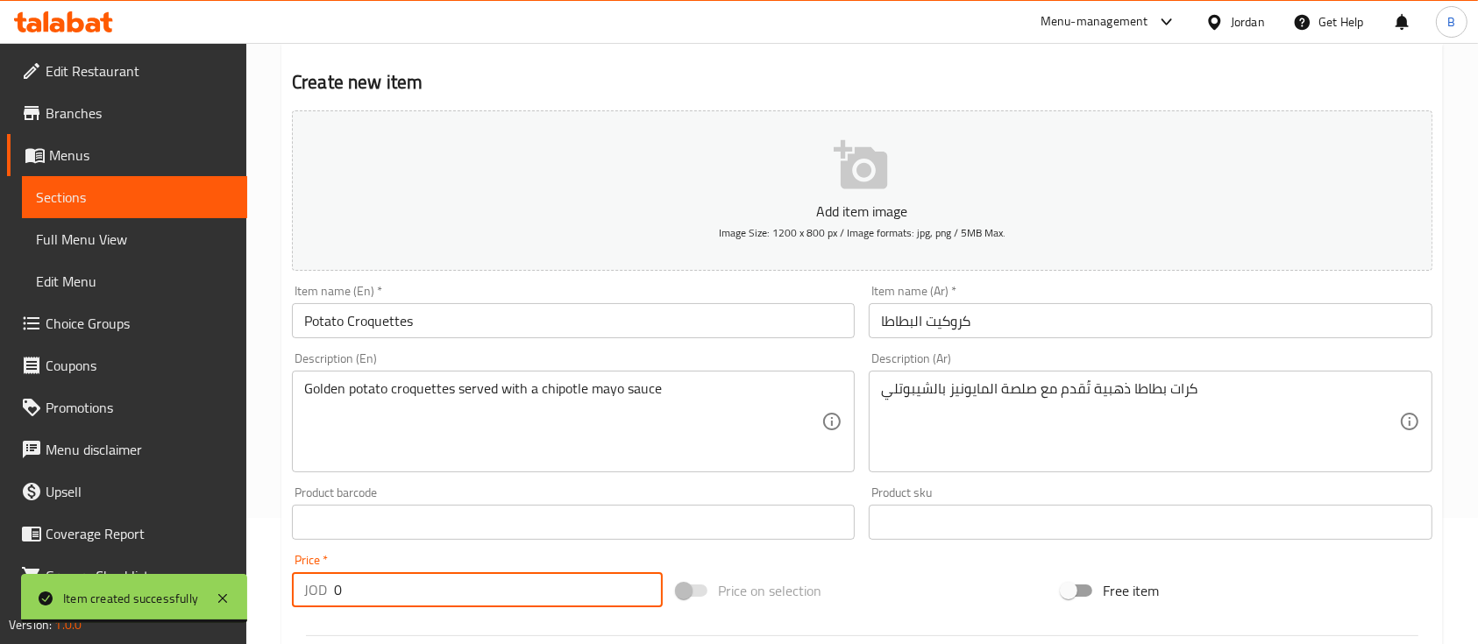
drag, startPoint x: 442, startPoint y: 590, endPoint x: 155, endPoint y: 571, distance: 287.2
click at [154, 570] on div "Edit Restaurant Branches Menus Sections Full Menu View Edit Menu Choice Groups …" at bounding box center [739, 515] width 1478 height 1196
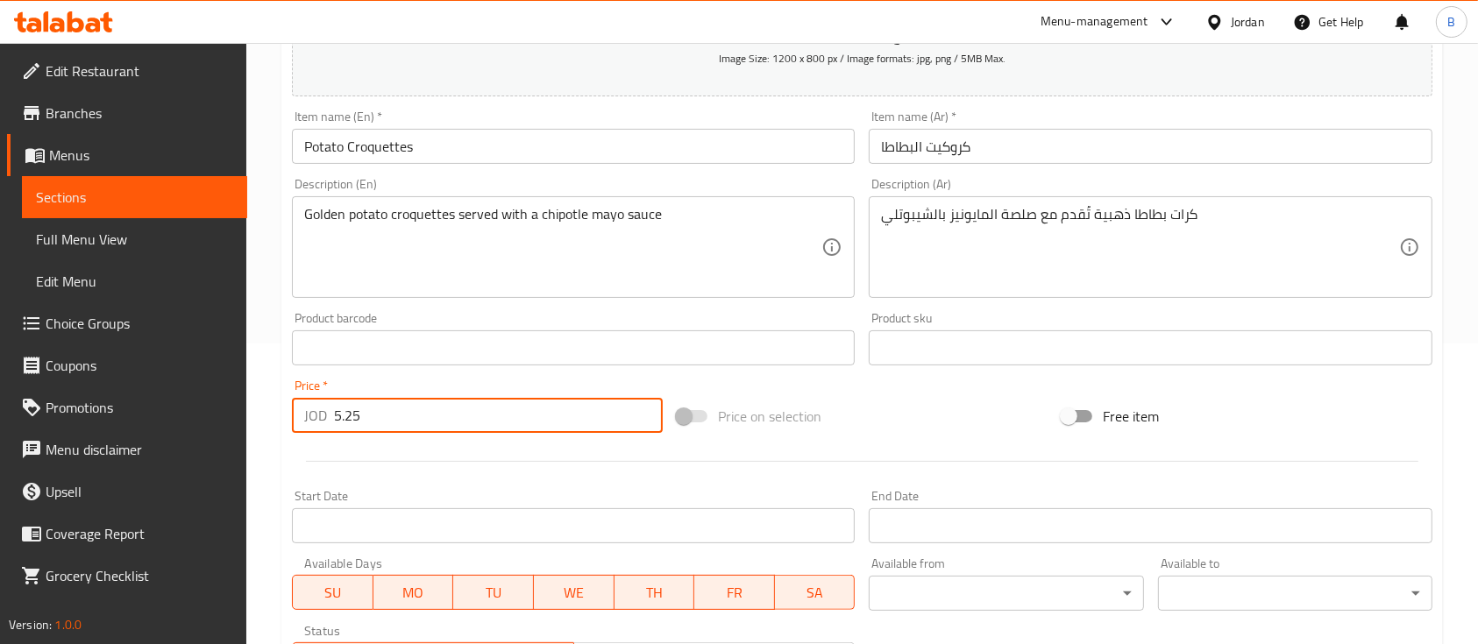
scroll to position [594, 0]
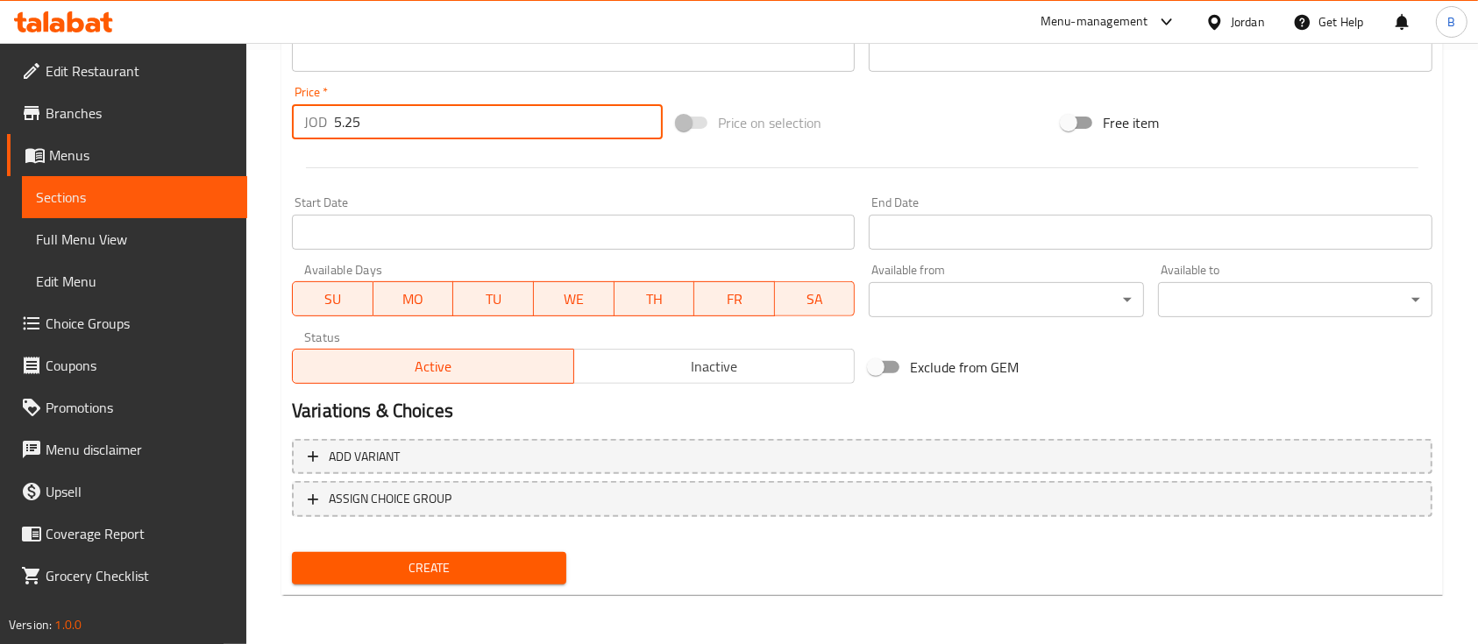
click at [390, 564] on span "Create" at bounding box center [429, 568] width 246 height 22
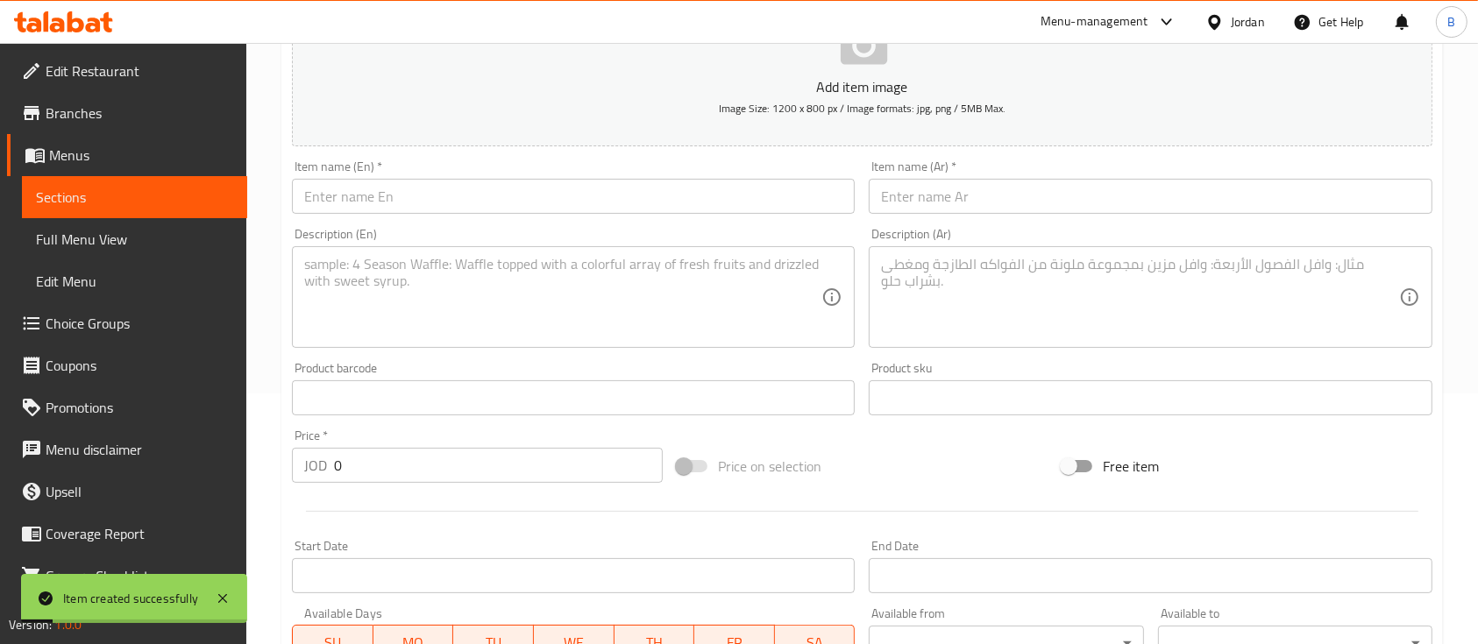
scroll to position [244, 0]
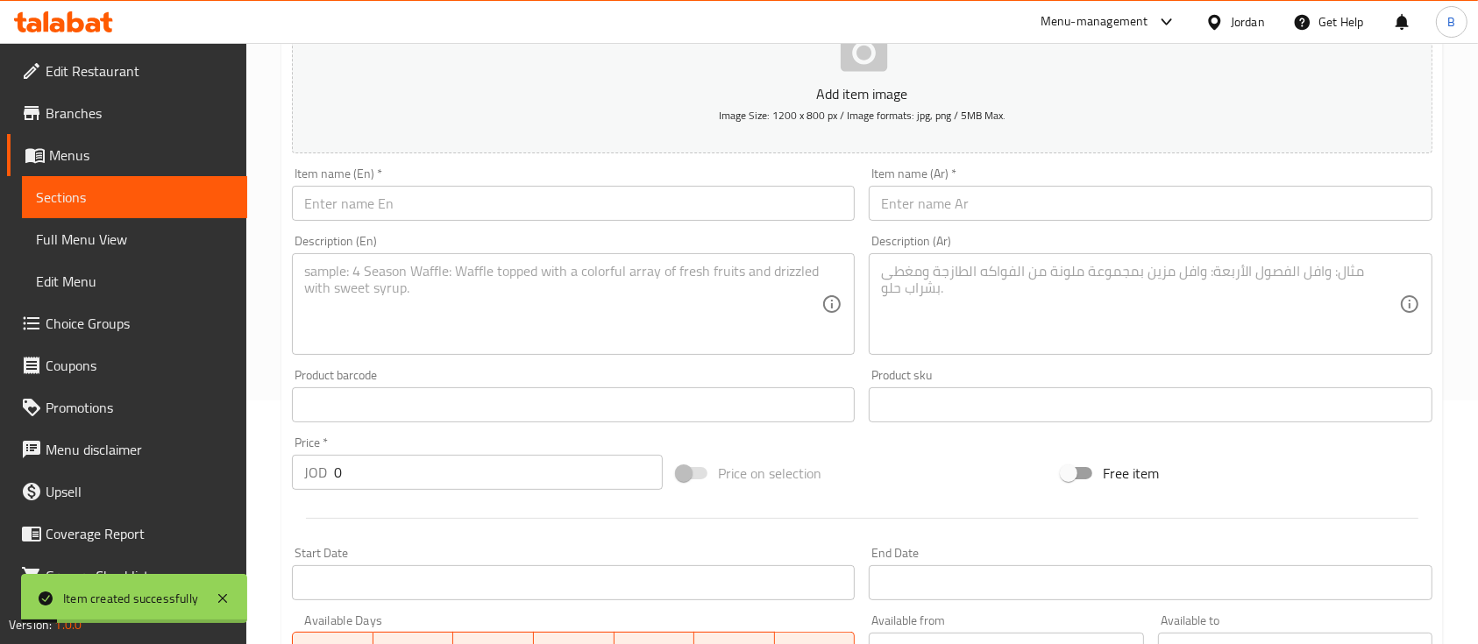
click at [466, 186] on div "Item name (En)   * Item name (En) *" at bounding box center [573, 193] width 563 height 53
click at [465, 198] on input "text" at bounding box center [573, 203] width 563 height 35
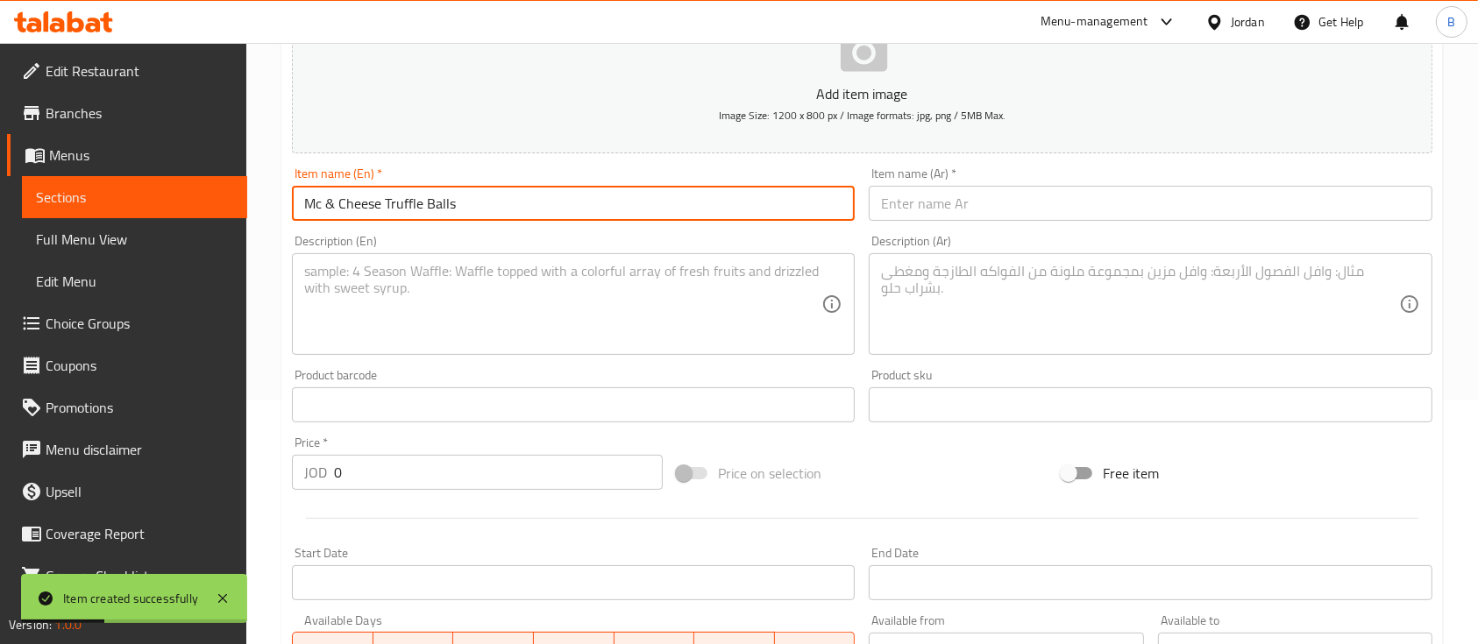
click at [917, 196] on input "text" at bounding box center [1150, 203] width 563 height 35
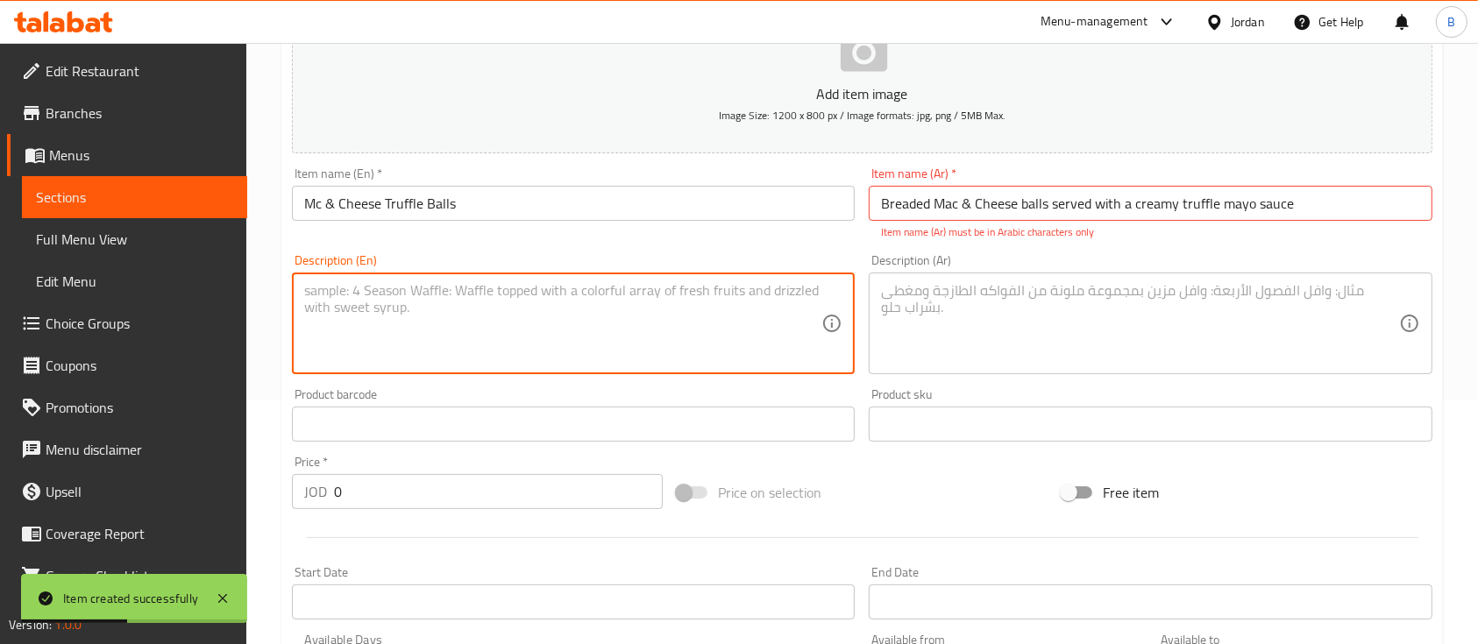
click at [677, 315] on textarea at bounding box center [562, 323] width 517 height 83
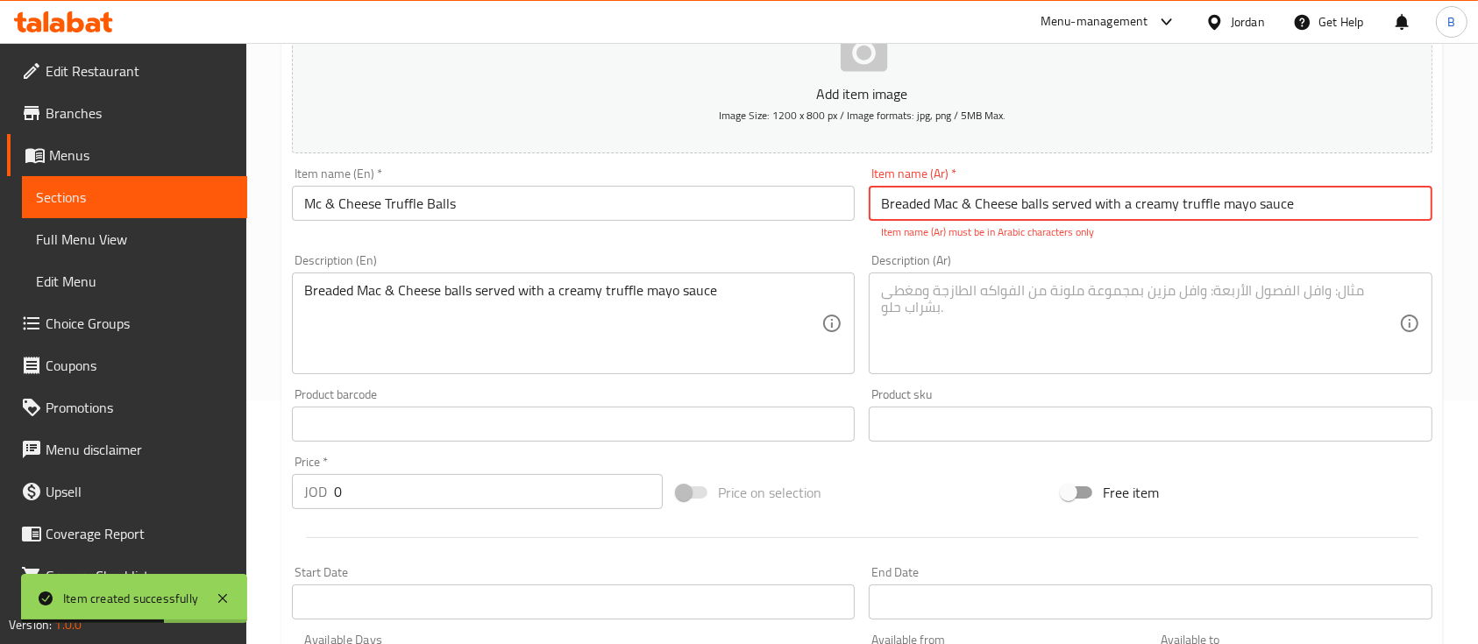
click at [1201, 195] on input "Breaded Mac & Cheese balls served with a creamy truffle mayo sauce" at bounding box center [1150, 203] width 563 height 35
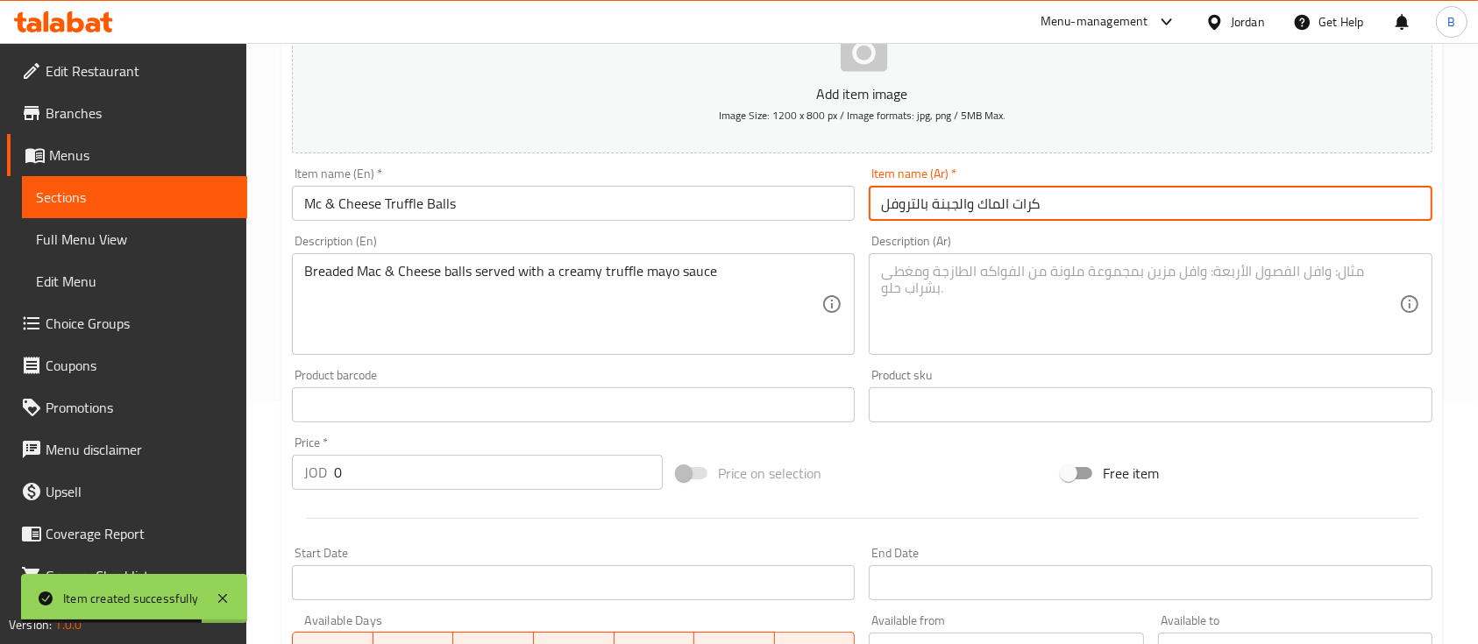
click at [1024, 306] on textarea at bounding box center [1139, 304] width 517 height 83
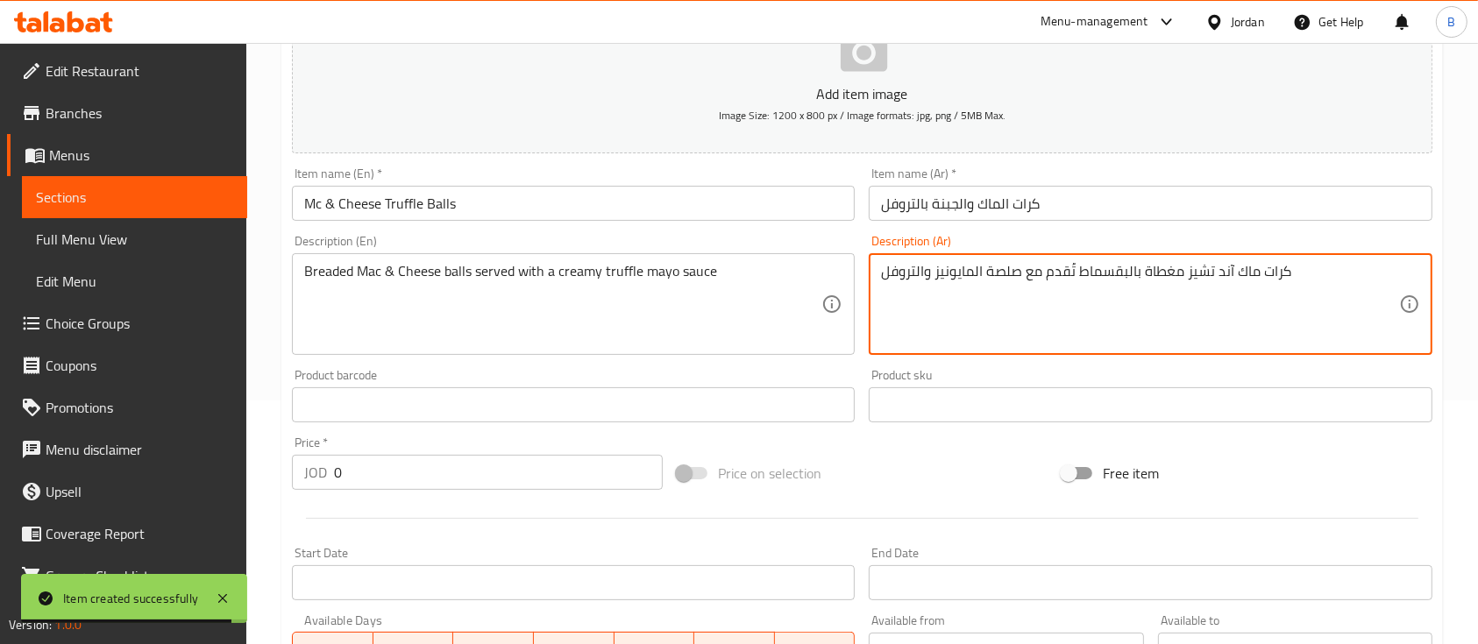
drag, startPoint x: 383, startPoint y: 486, endPoint x: 32, endPoint y: 434, distance: 354.5
click at [91, 449] on div "Edit Restaurant Branches Menus Sections Full Menu View Edit Menu Choice Groups …" at bounding box center [739, 397] width 1478 height 1196
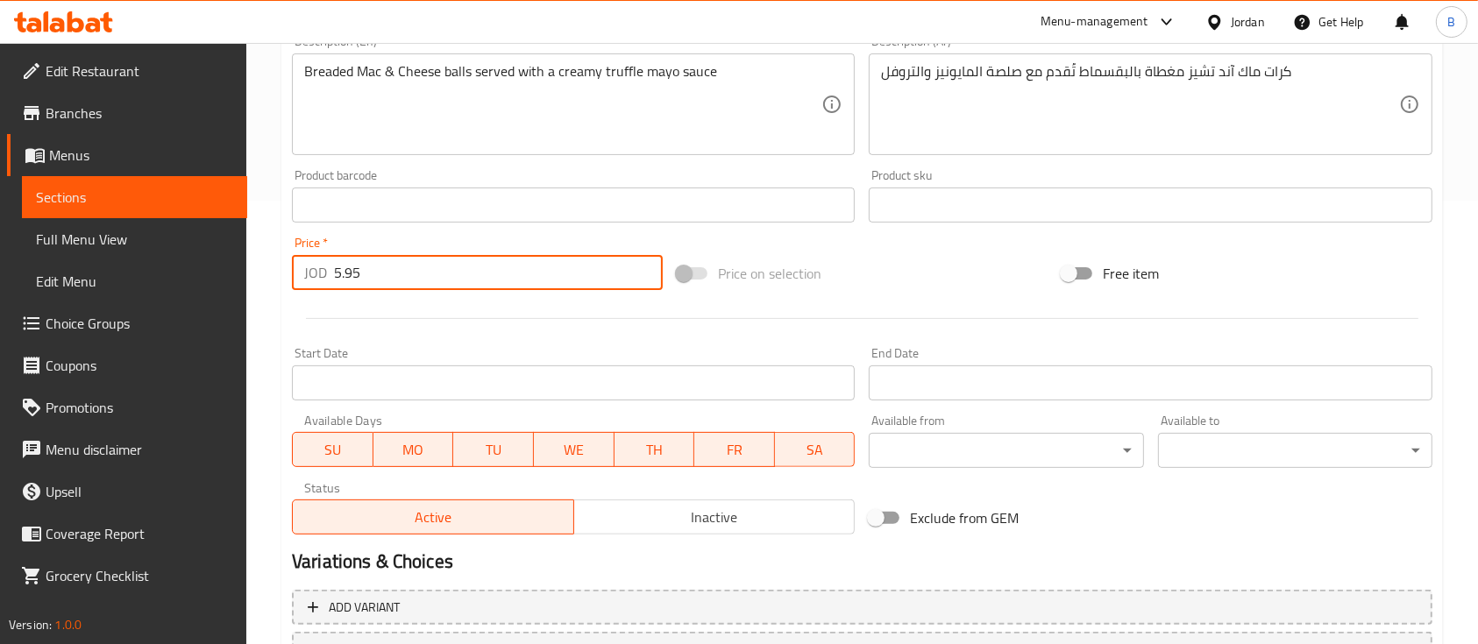
scroll to position [594, 0]
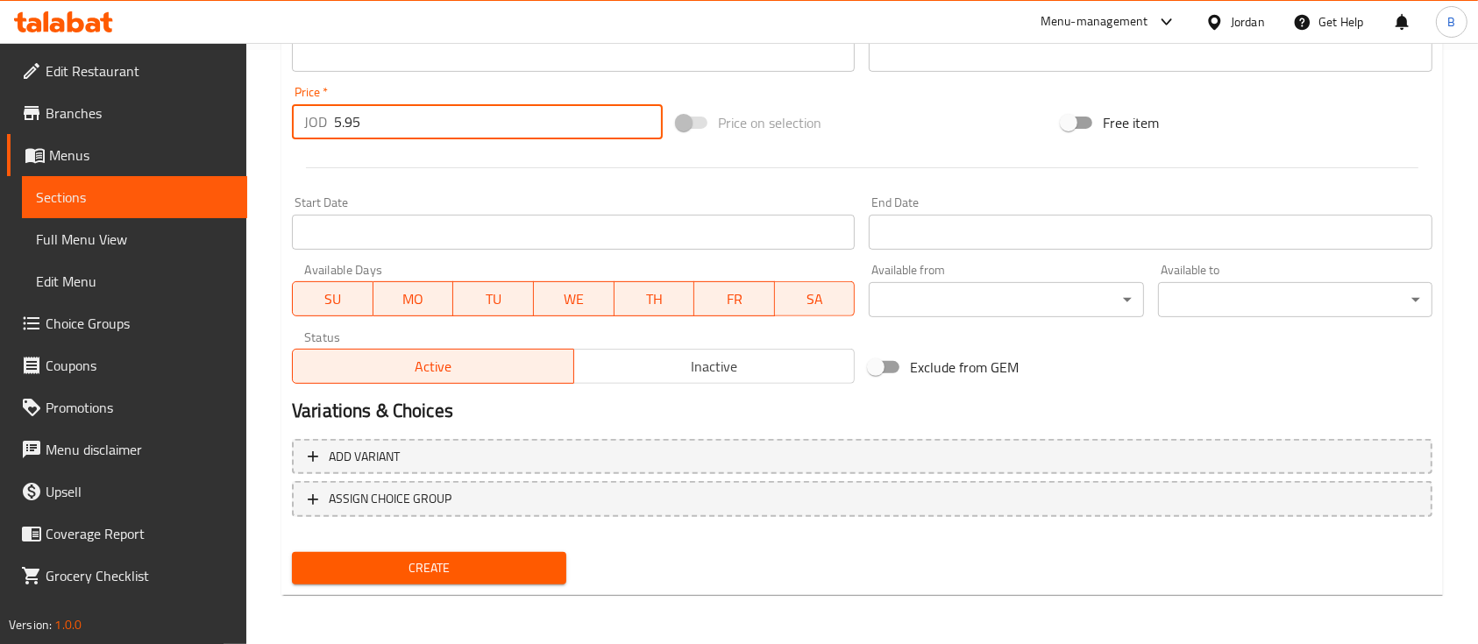
click at [375, 571] on span "Create" at bounding box center [429, 568] width 246 height 22
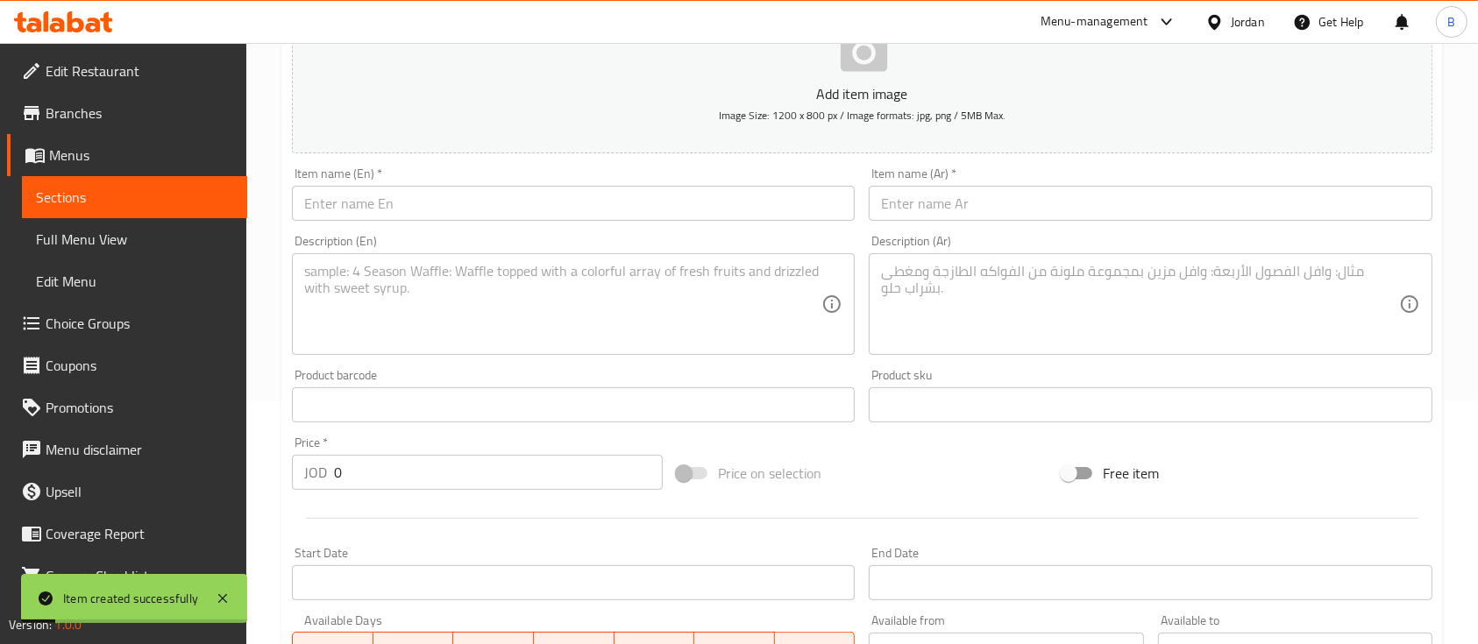
scroll to position [0, 0]
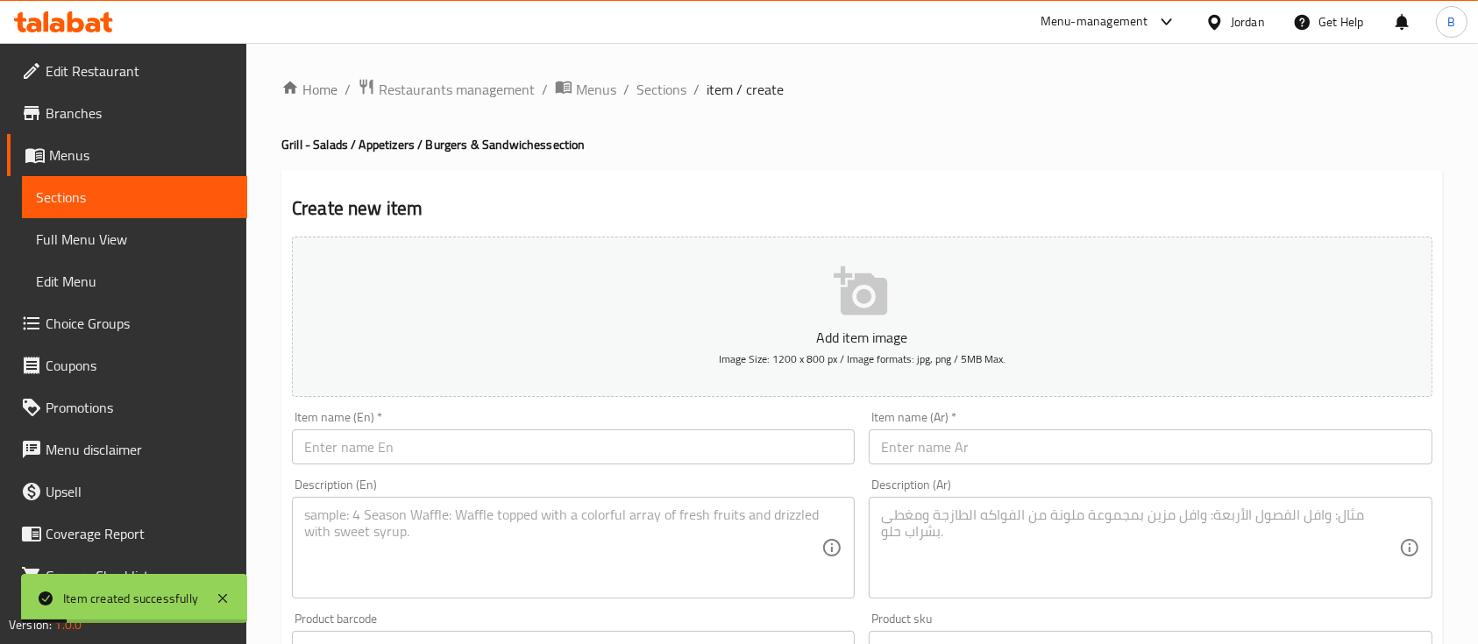
click at [441, 471] on div "Item name (En)   * Item name (En) *" at bounding box center [573, 437] width 577 height 67
click at [458, 446] on input "text" at bounding box center [573, 446] width 563 height 35
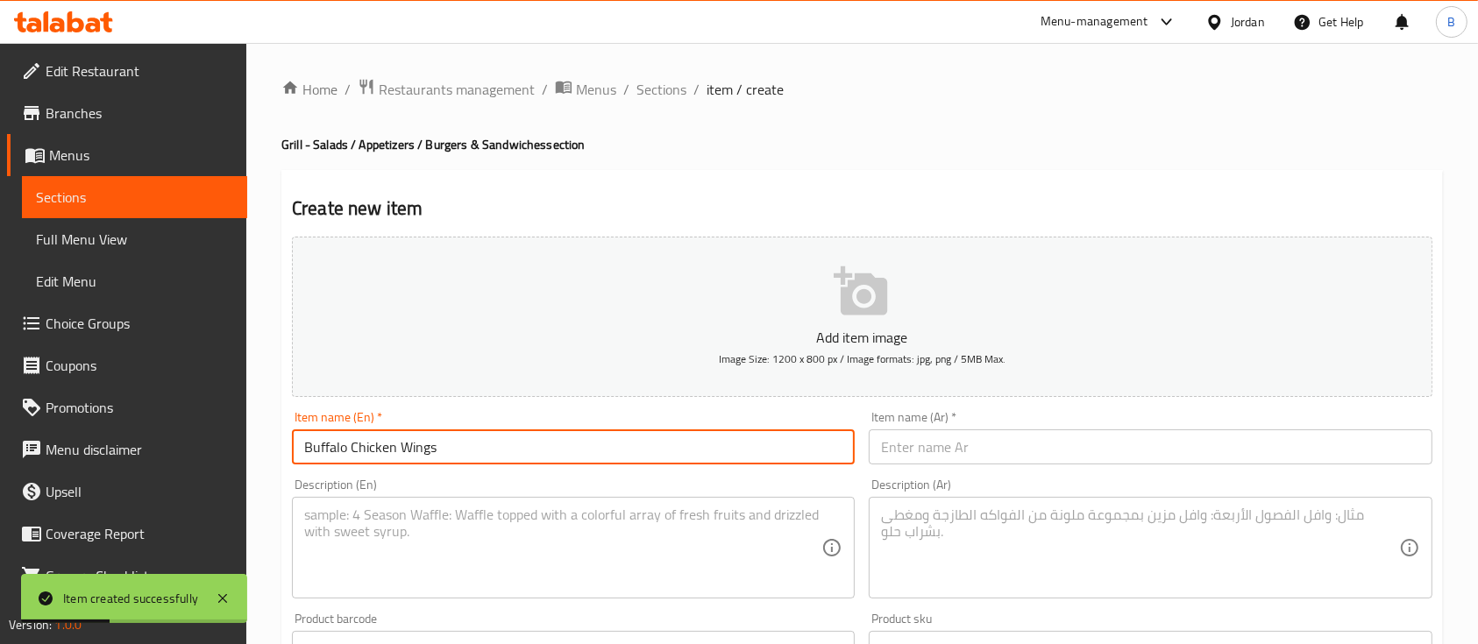
click at [463, 553] on textarea at bounding box center [562, 548] width 517 height 83
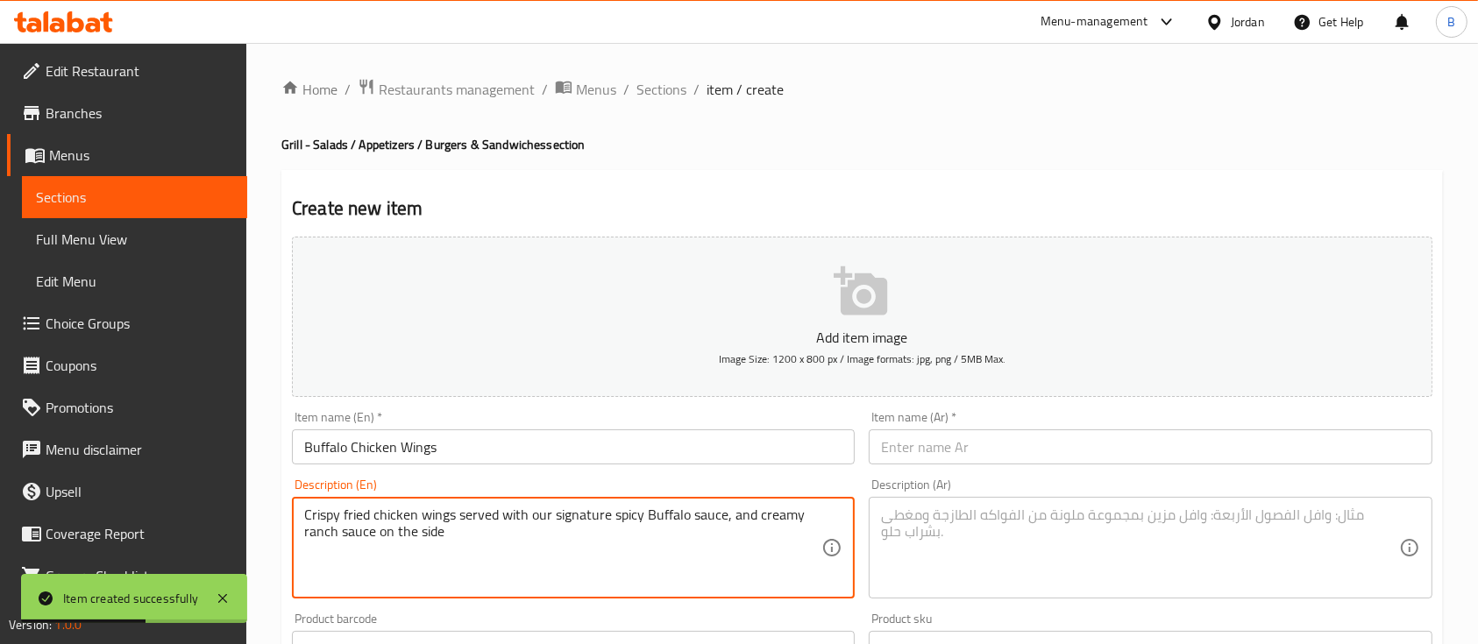
click at [1027, 436] on input "text" at bounding box center [1150, 446] width 563 height 35
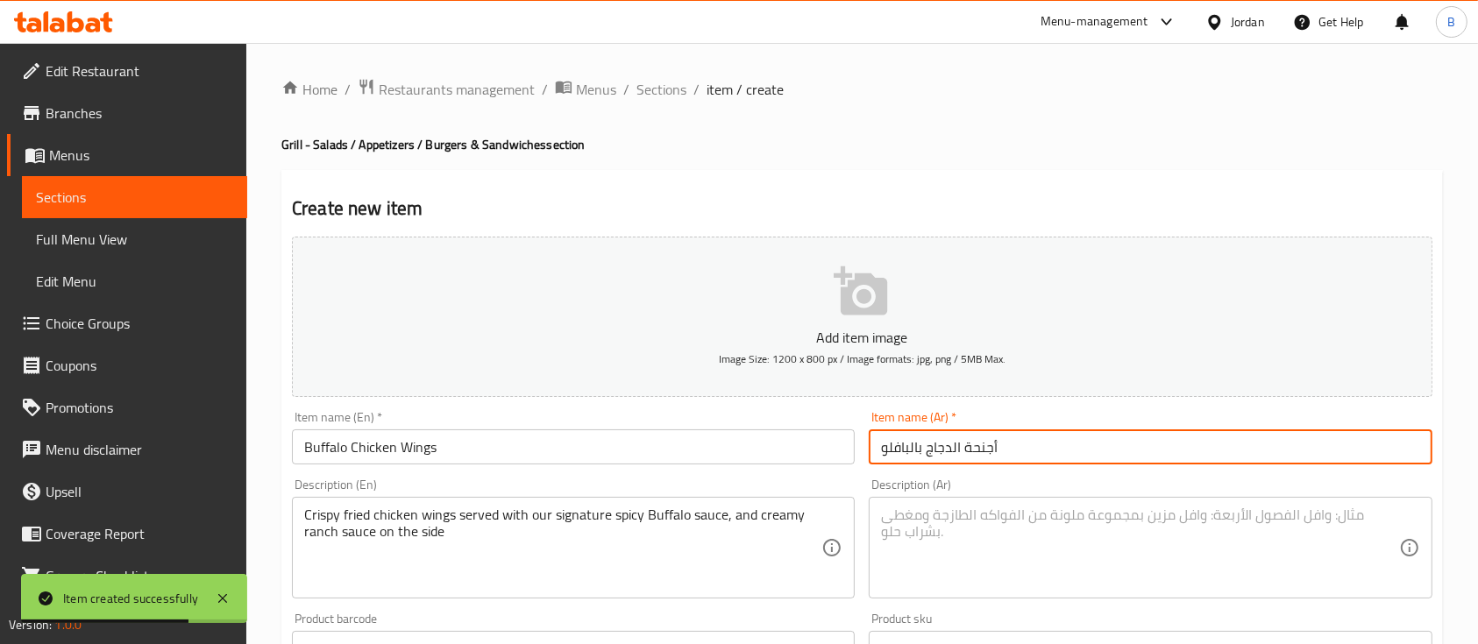
click at [961, 564] on textarea at bounding box center [1139, 548] width 517 height 83
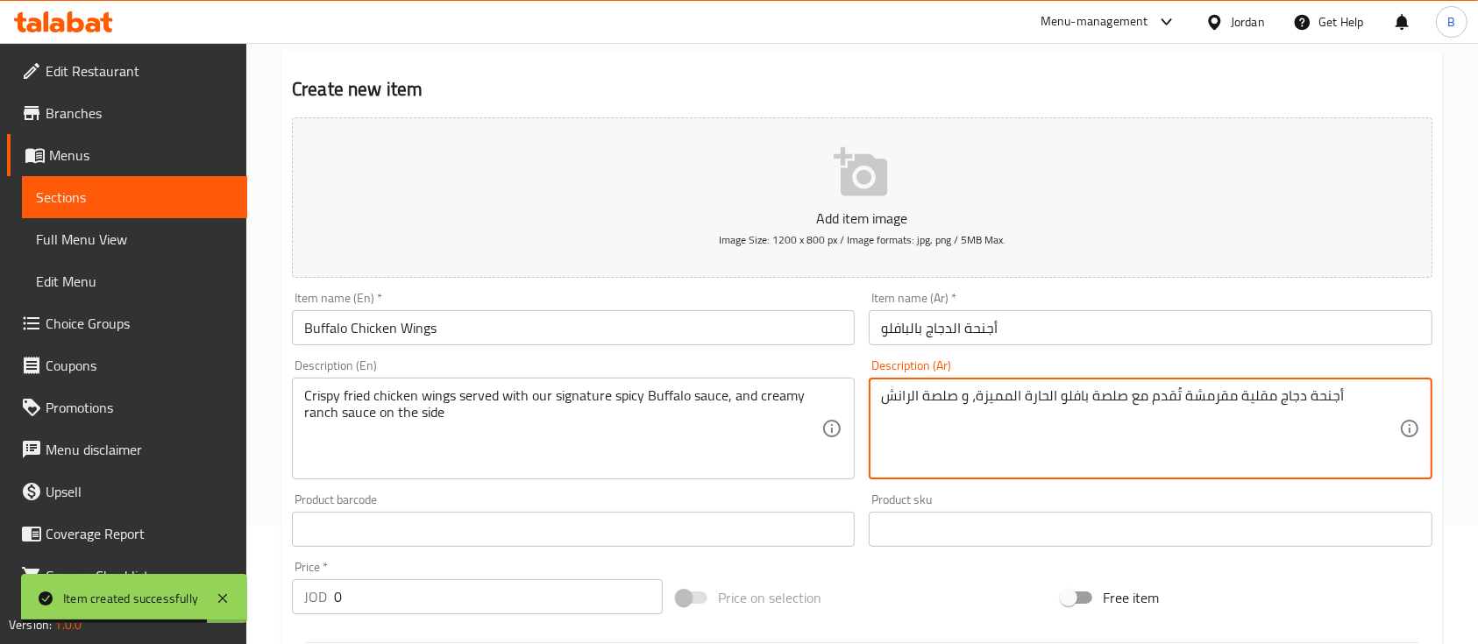
scroll to position [233, 0]
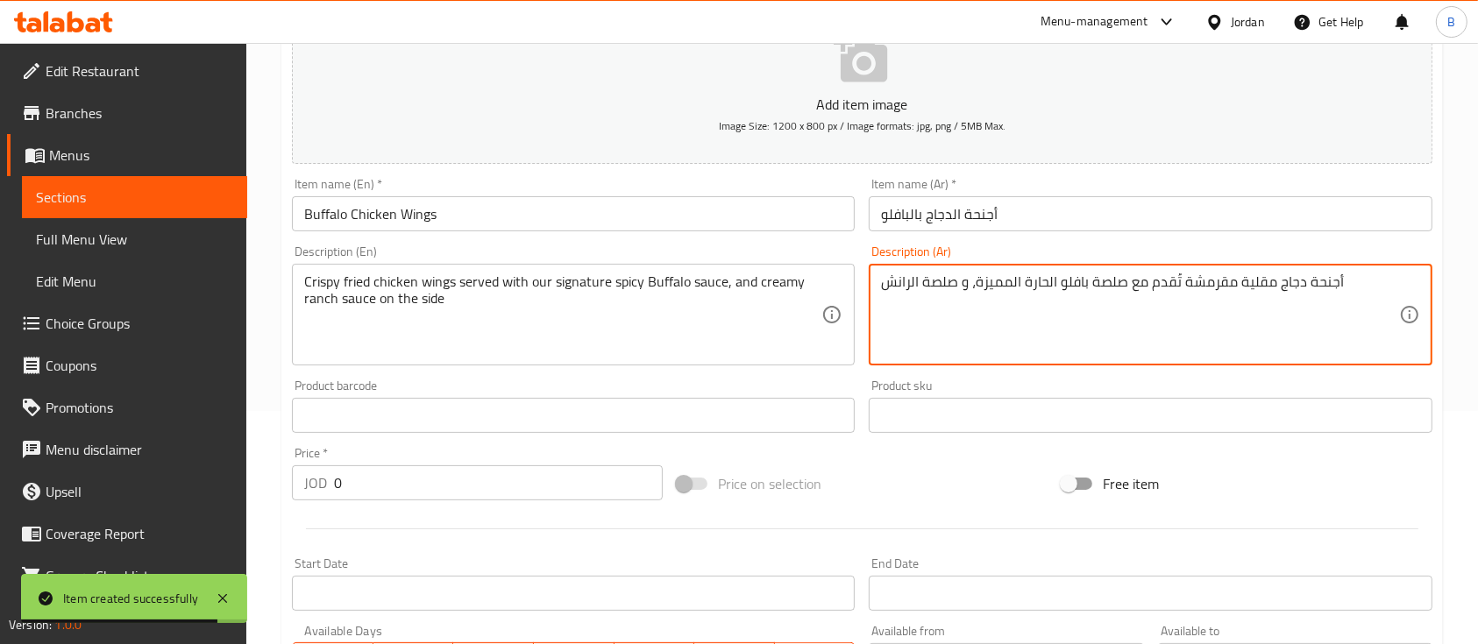
drag, startPoint x: 189, startPoint y: 452, endPoint x: 53, endPoint y: 435, distance: 137.8
click at [88, 443] on div "Edit Restaurant Branches Menus Sections Full Menu View Edit Menu Choice Groups …" at bounding box center [739, 408] width 1478 height 1196
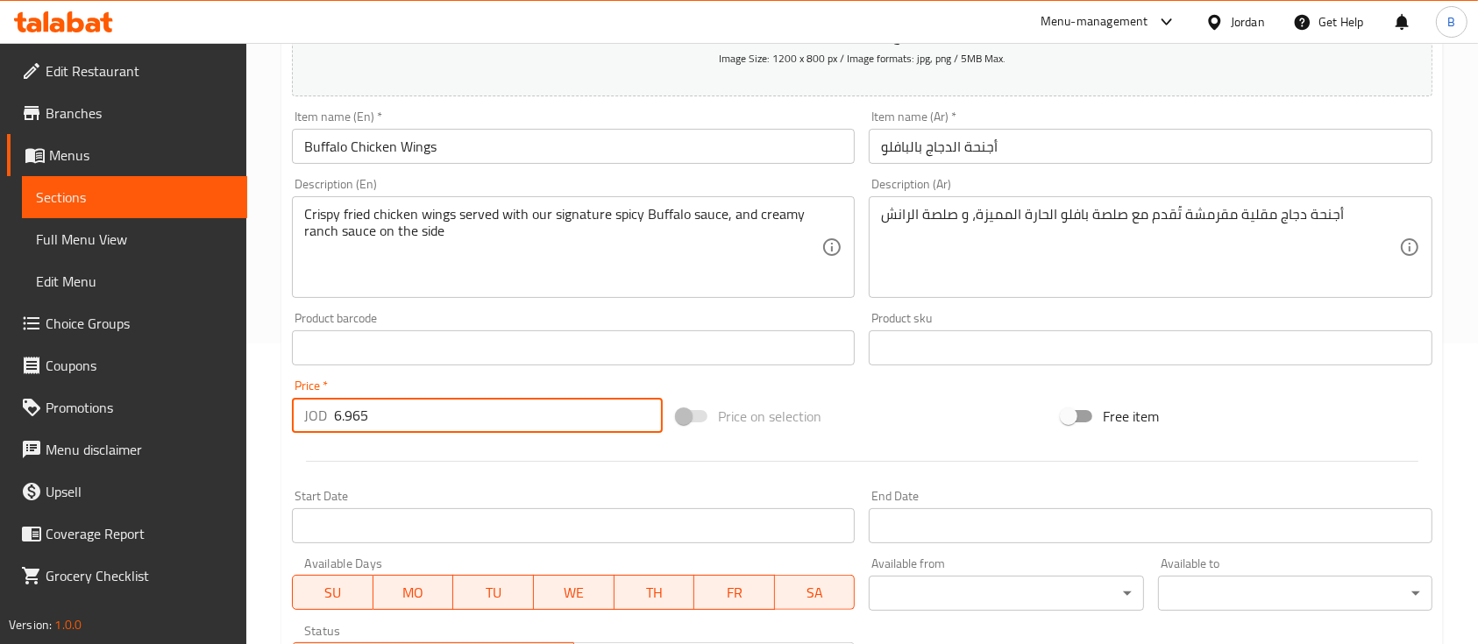
scroll to position [584, 0]
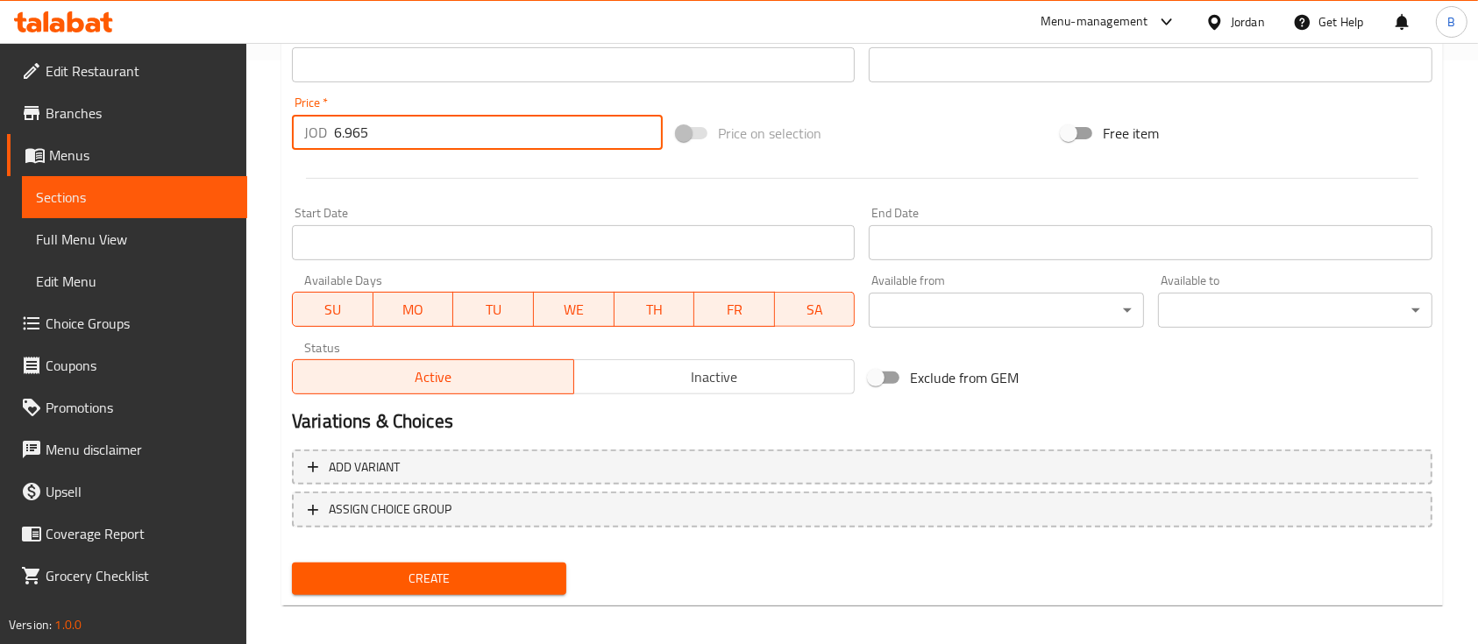
click at [360, 136] on input "6.965" at bounding box center [498, 132] width 329 height 35
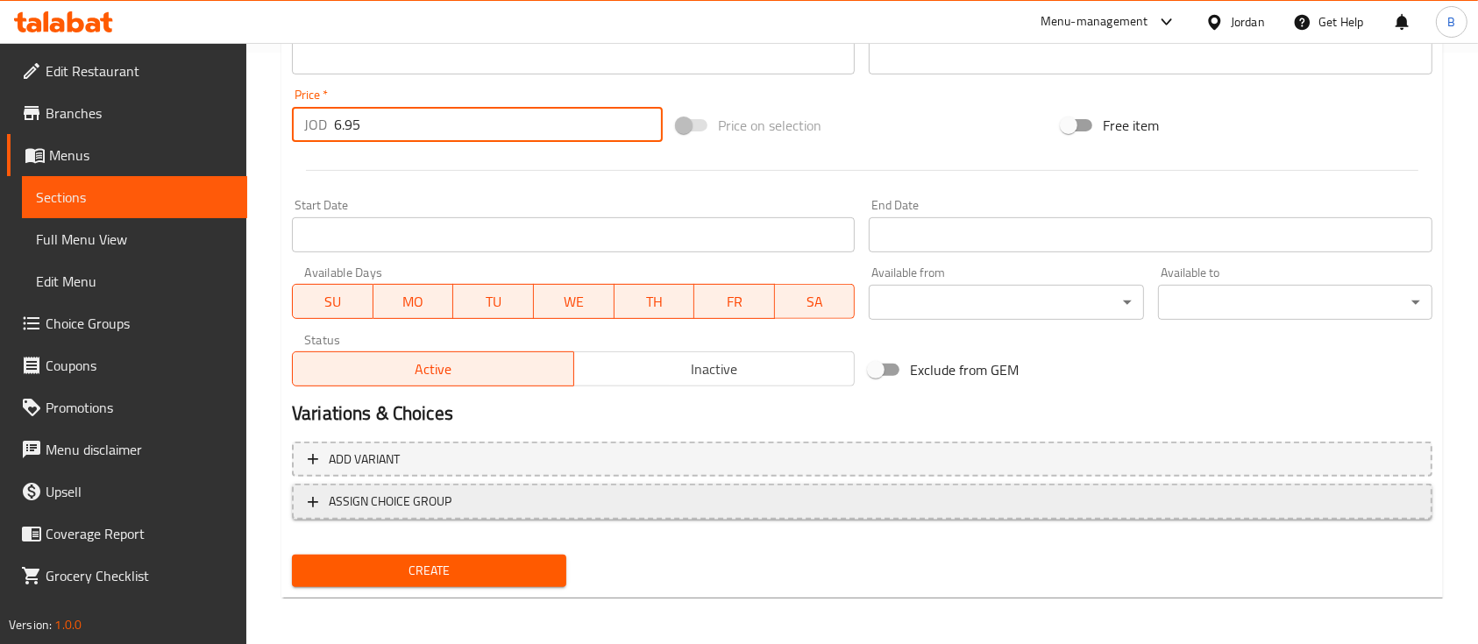
scroll to position [594, 0]
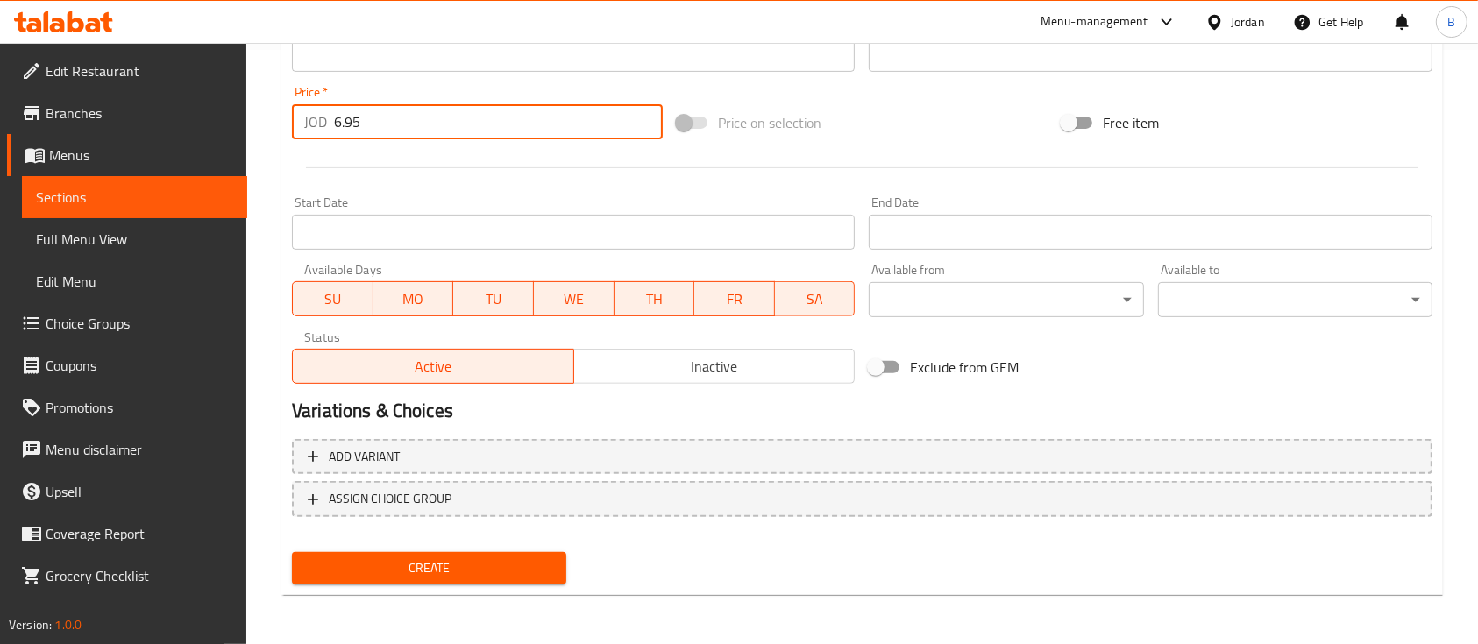
click at [436, 563] on span "Create" at bounding box center [429, 568] width 246 height 22
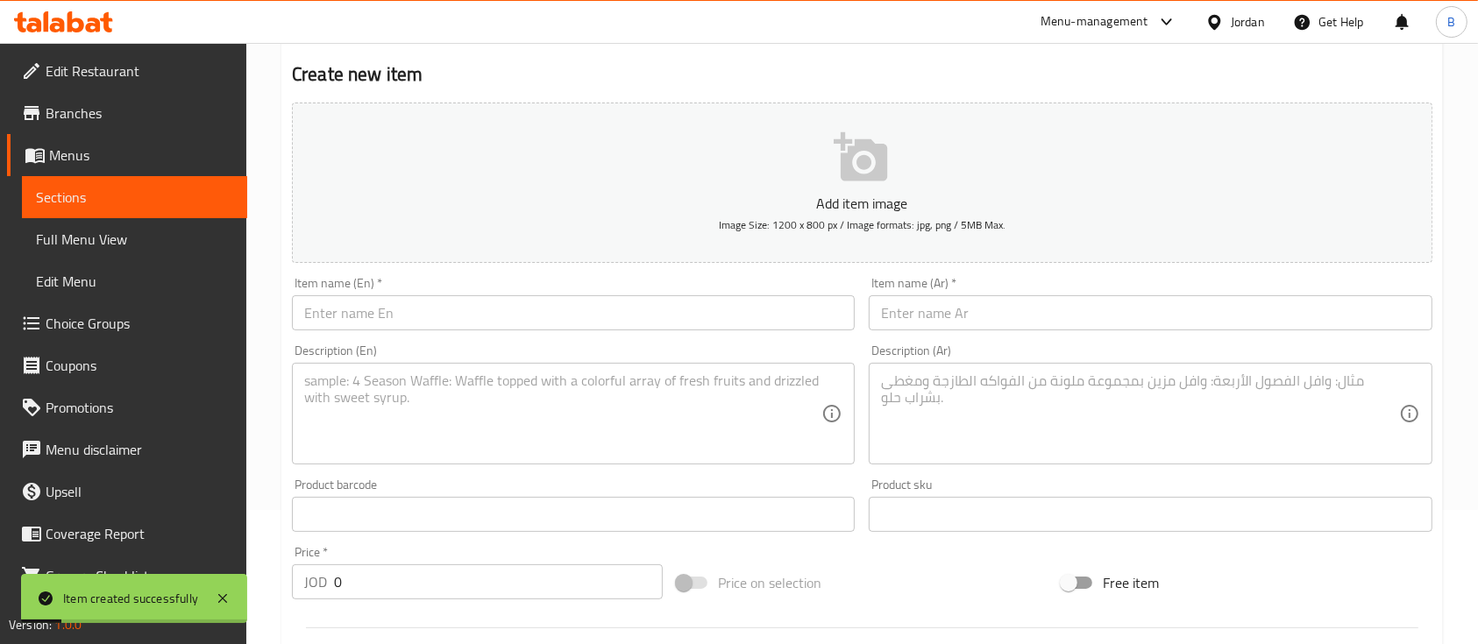
scroll to position [126, 0]
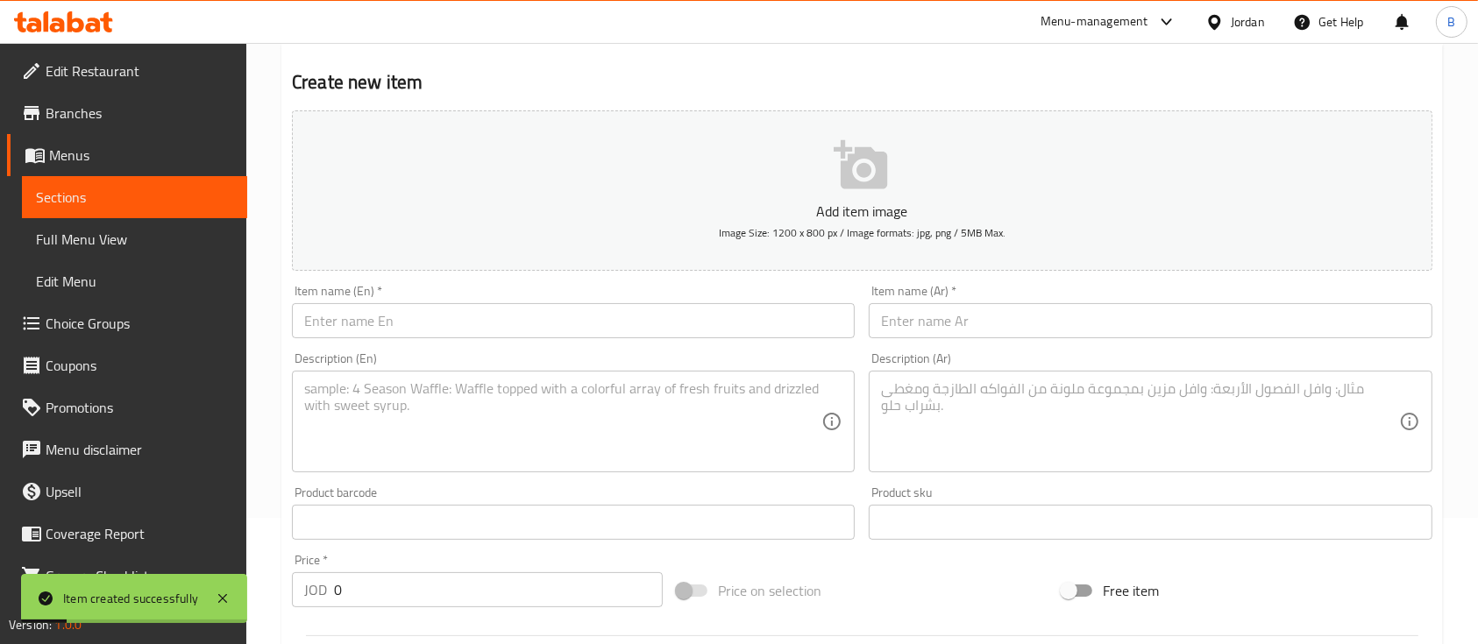
click at [422, 310] on input "text" at bounding box center [573, 320] width 563 height 35
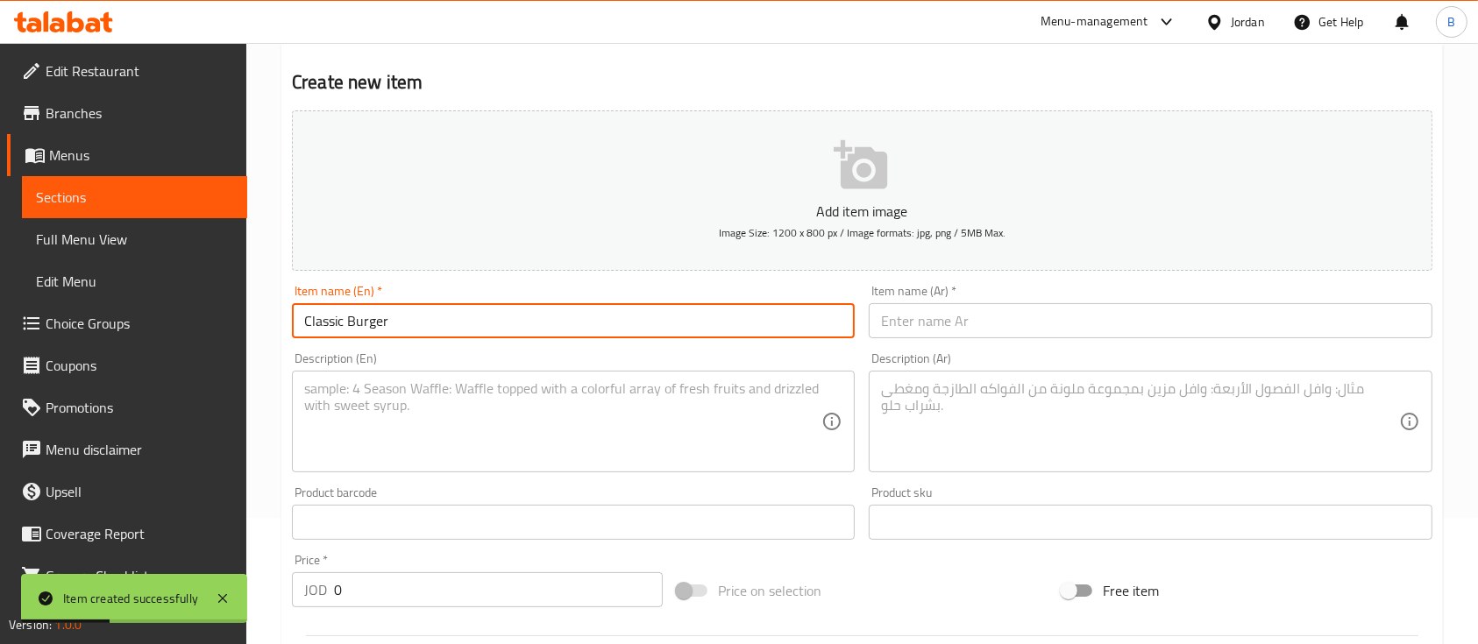
click at [501, 431] on textarea at bounding box center [562, 421] width 517 height 83
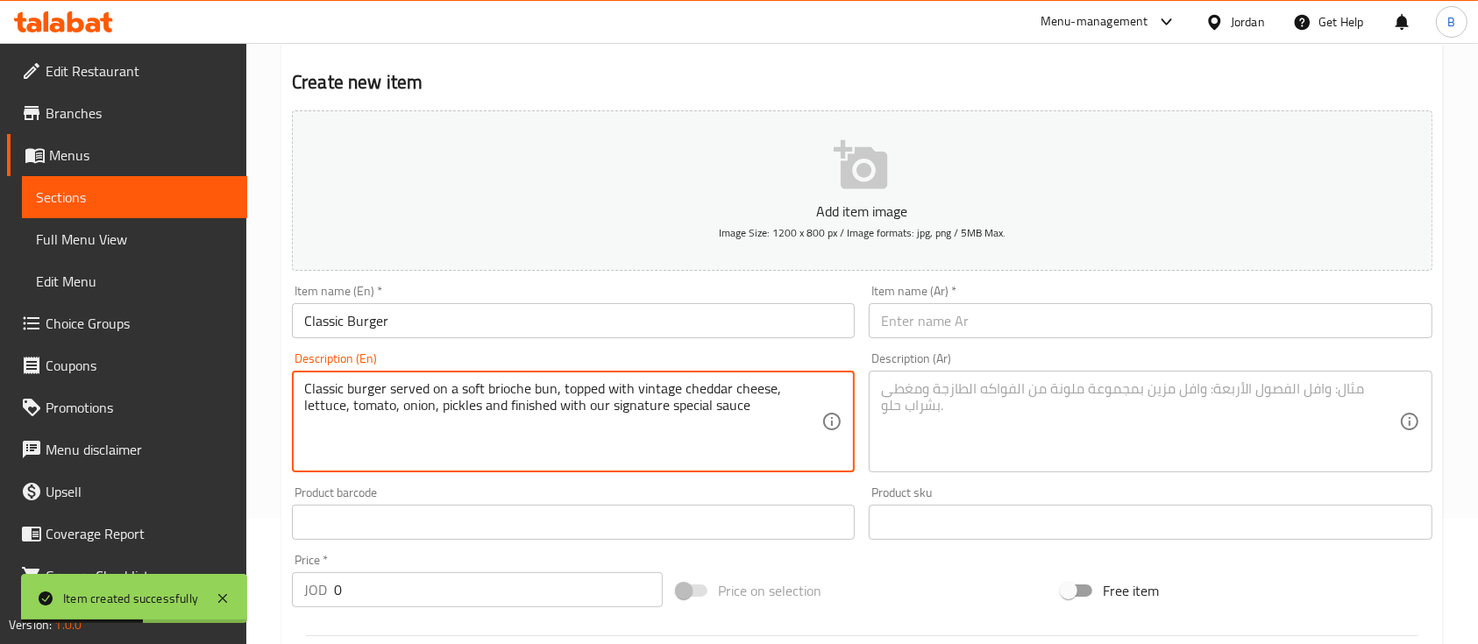
click at [926, 316] on input "text" at bounding box center [1150, 320] width 563 height 35
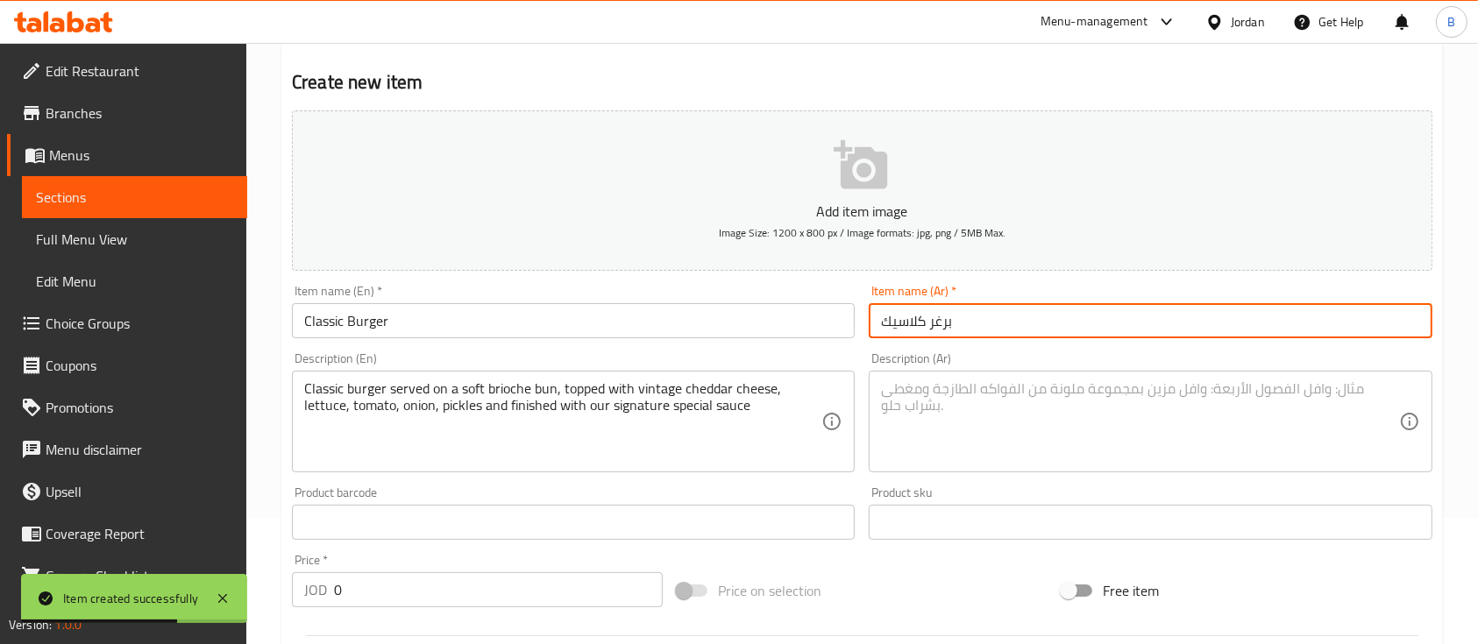
click at [949, 460] on textarea at bounding box center [1139, 421] width 517 height 83
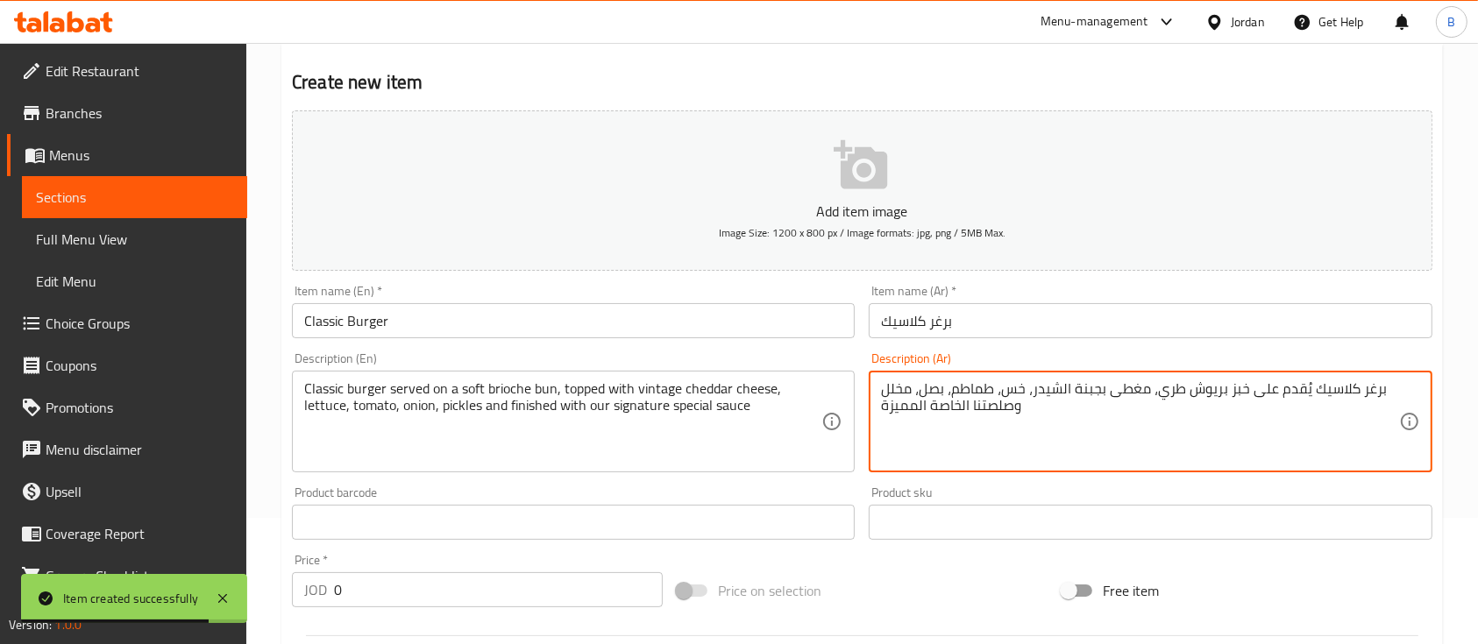
drag, startPoint x: 362, startPoint y: 587, endPoint x: 231, endPoint y: 556, distance: 135.2
click at [334, 583] on input "0" at bounding box center [498, 589] width 329 height 35
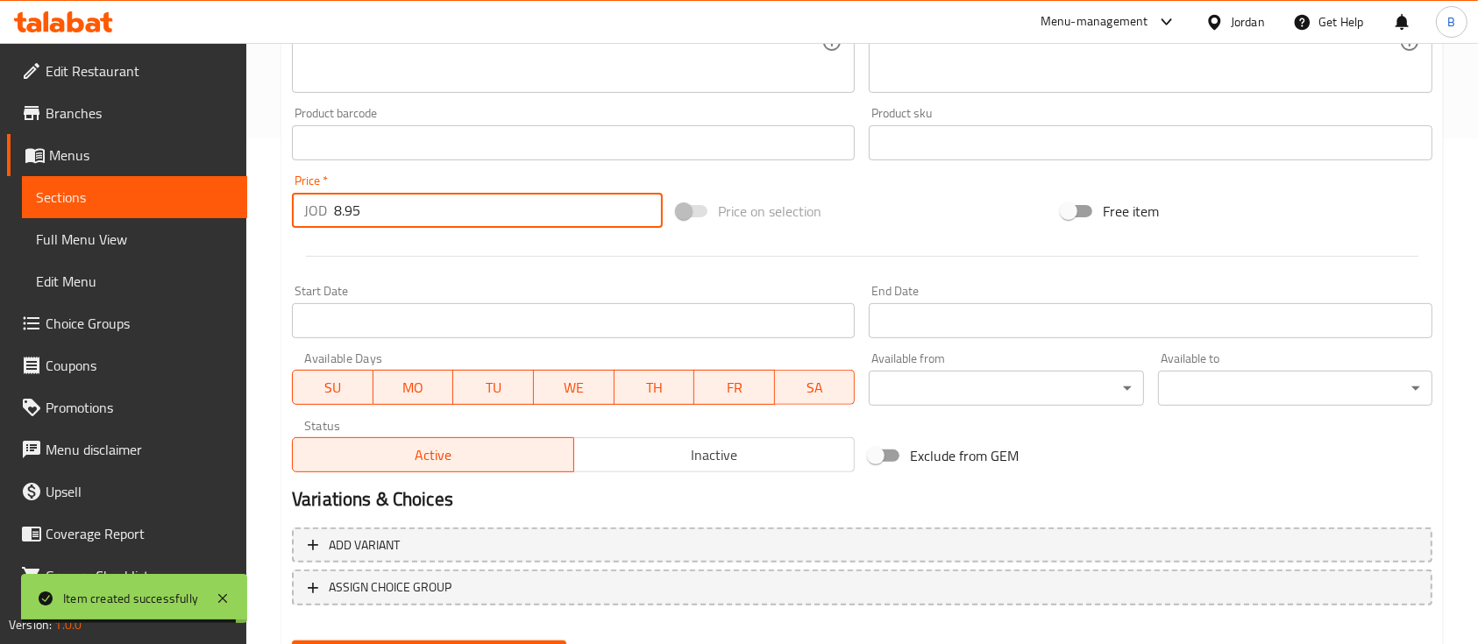
scroll to position [594, 0]
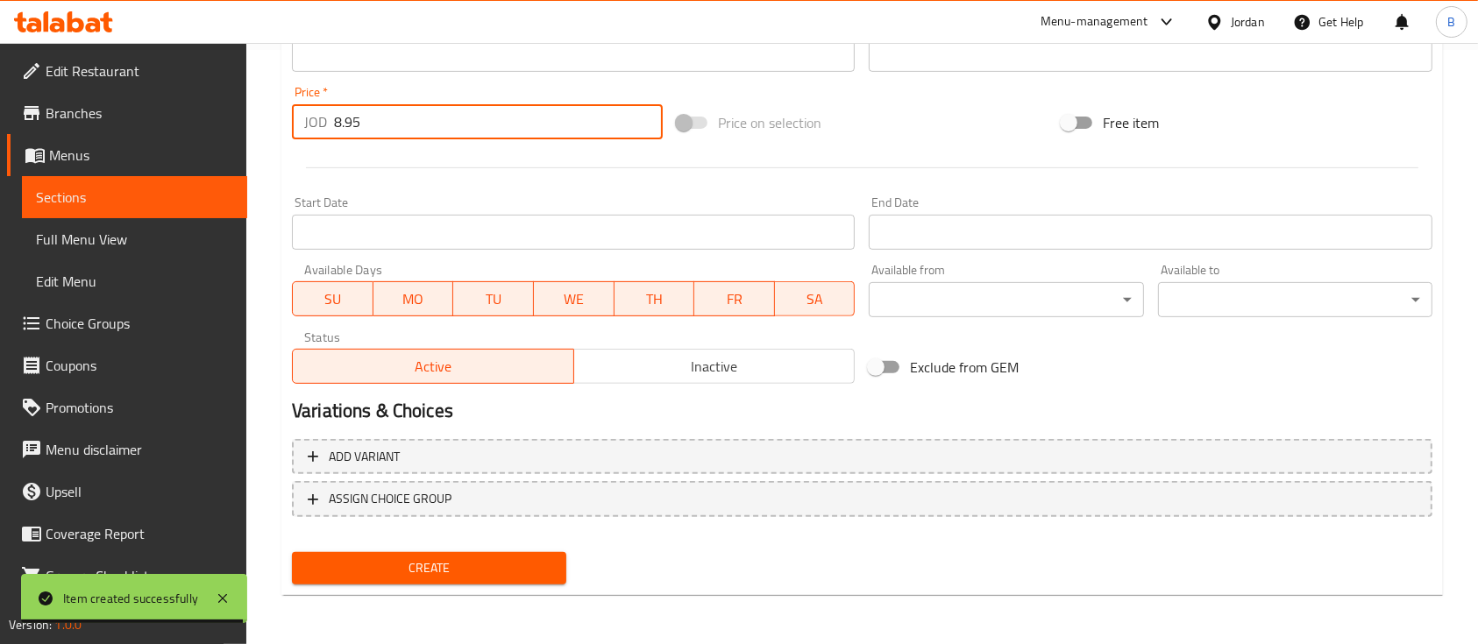
click at [455, 564] on span "Create" at bounding box center [429, 568] width 246 height 22
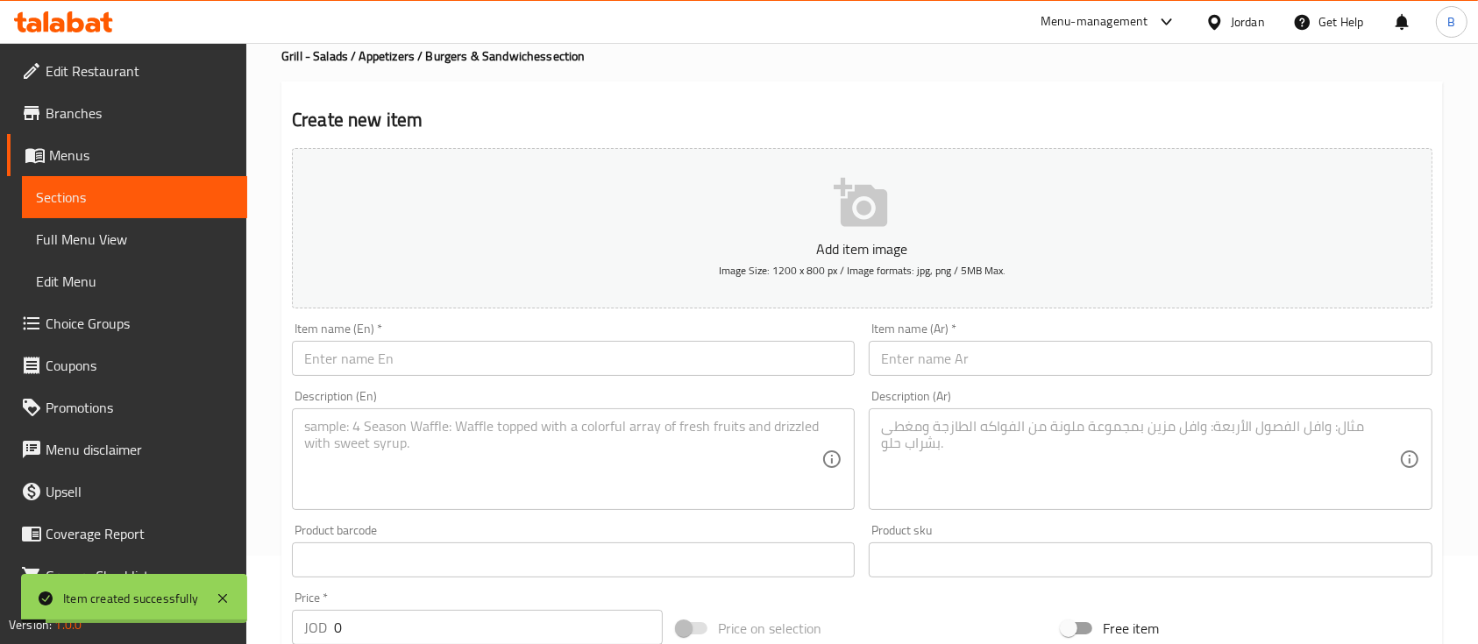
scroll to position [10, 0]
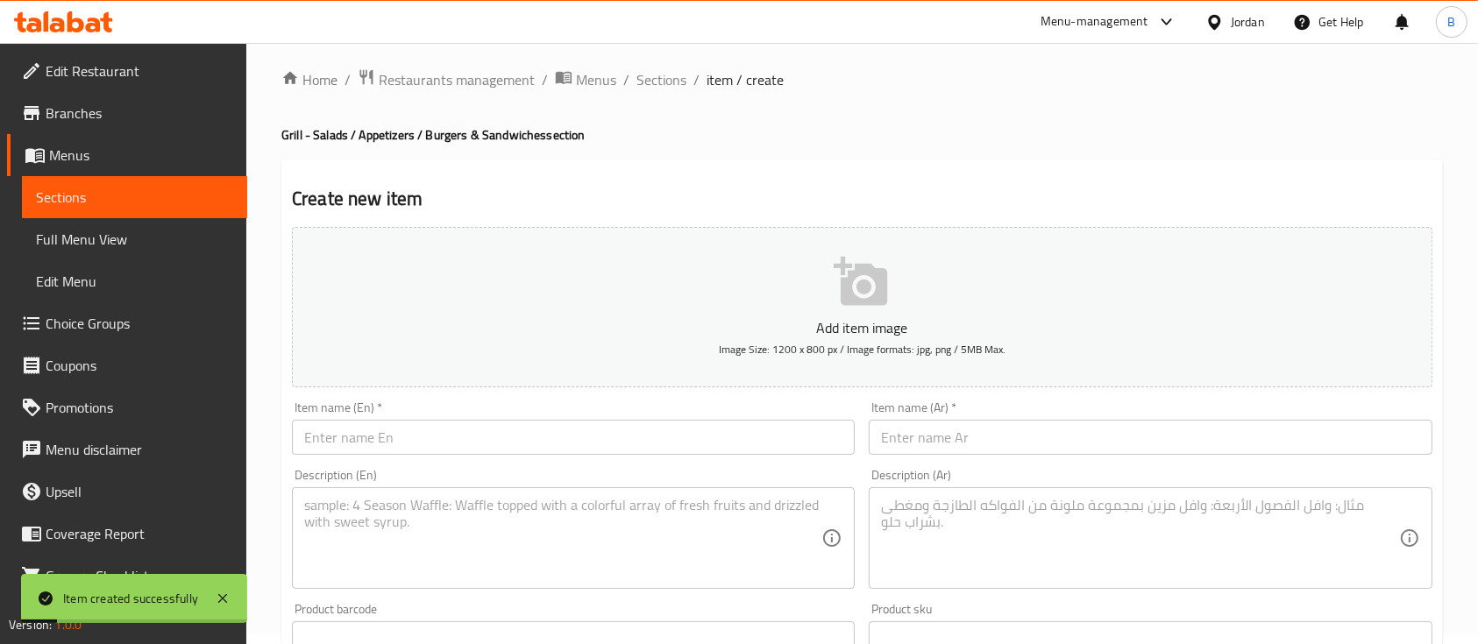
click at [460, 416] on div "Item name (En)   * Item name (En) *" at bounding box center [573, 427] width 563 height 53
click at [458, 425] on input "text" at bounding box center [573, 437] width 563 height 35
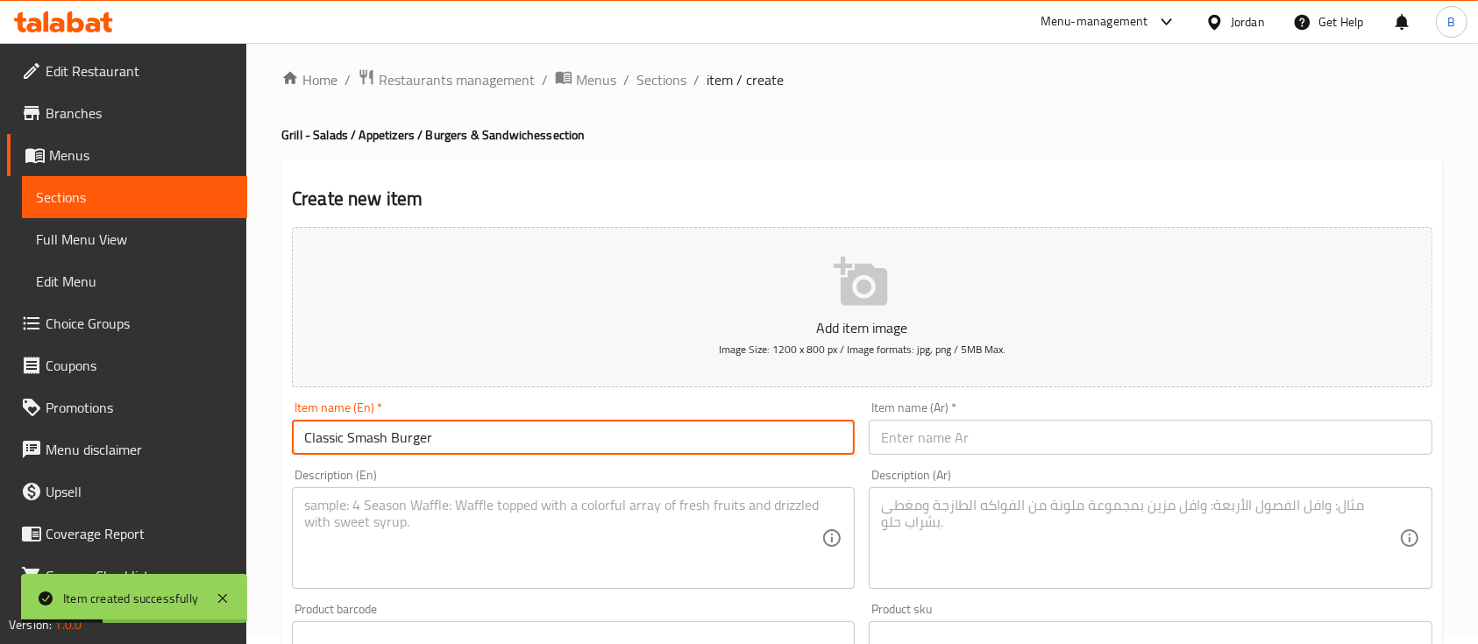
click at [620, 528] on textarea at bounding box center [562, 538] width 517 height 83
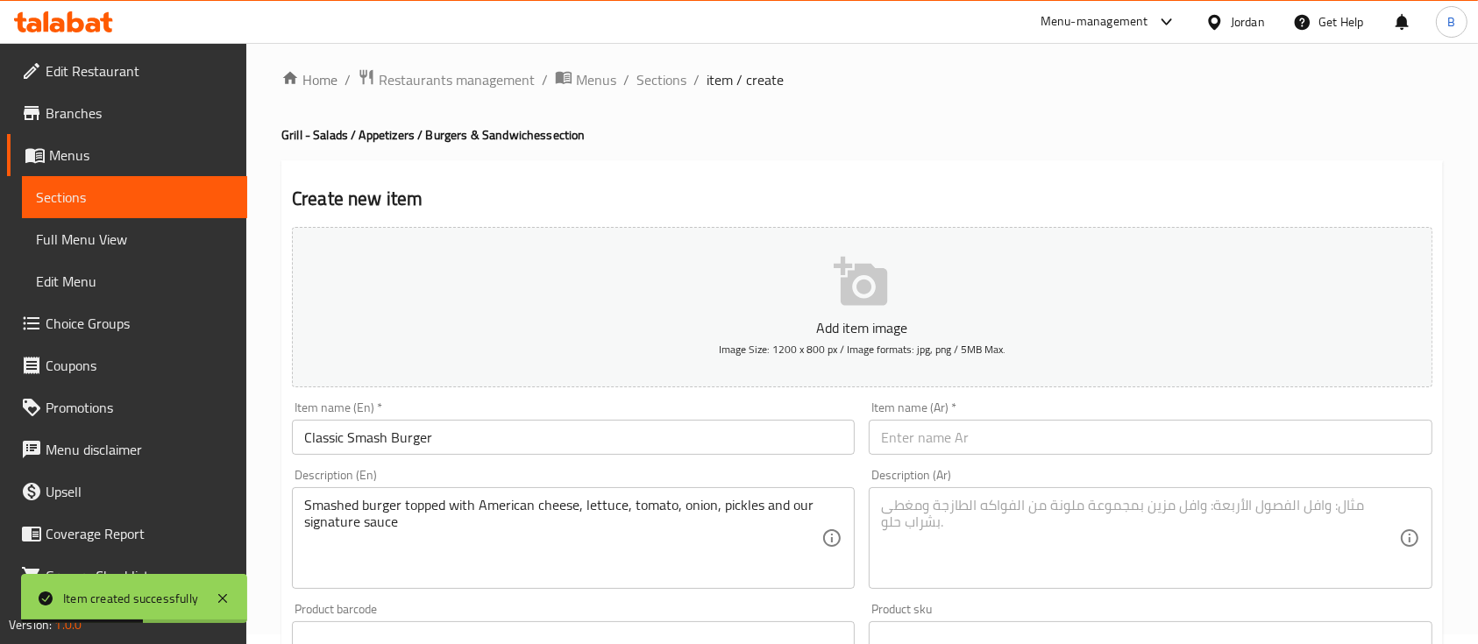
click at [937, 410] on div "Item name (Ar)   * Item name (Ar) *" at bounding box center [1150, 427] width 563 height 53
click at [933, 457] on div "Item name (Ar)   * Item name (Ar) *" at bounding box center [1150, 427] width 577 height 67
drag, startPoint x: 931, startPoint y: 448, endPoint x: 926, endPoint y: 440, distance: 9.5
click at [931, 447] on input "text" at bounding box center [1150, 437] width 563 height 35
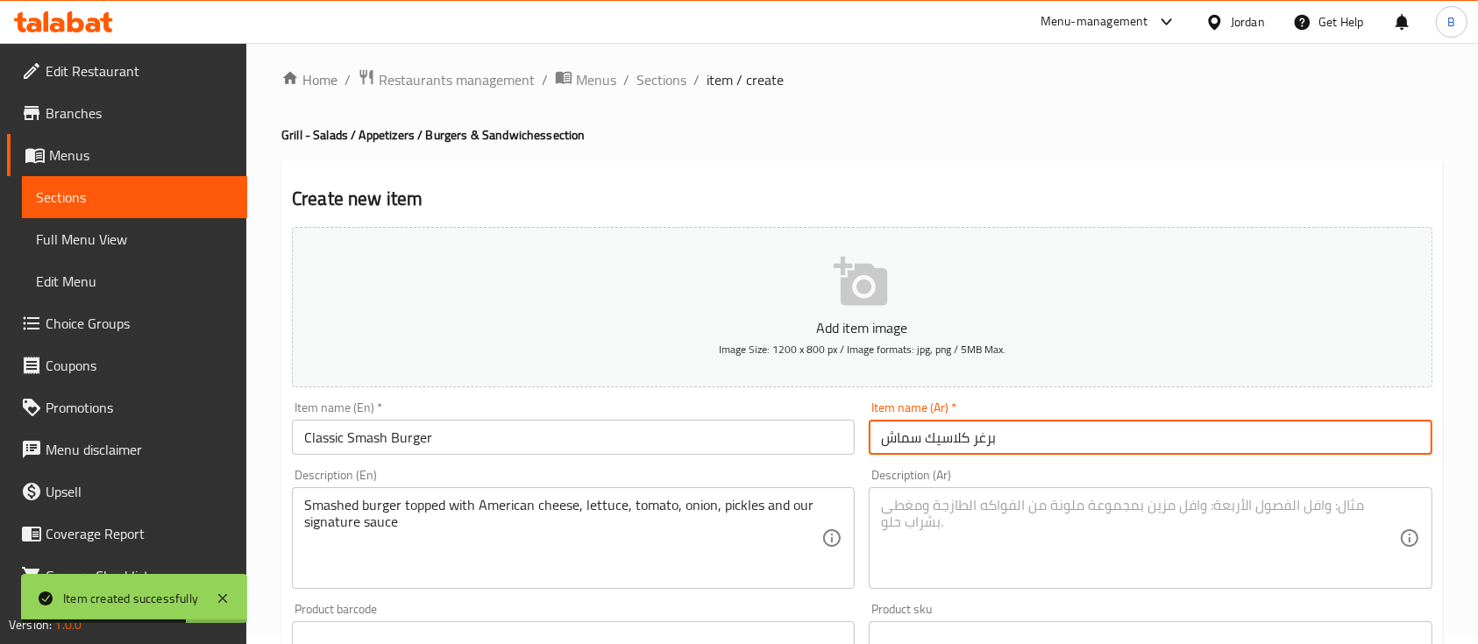
click at [996, 514] on textarea at bounding box center [1139, 538] width 517 height 83
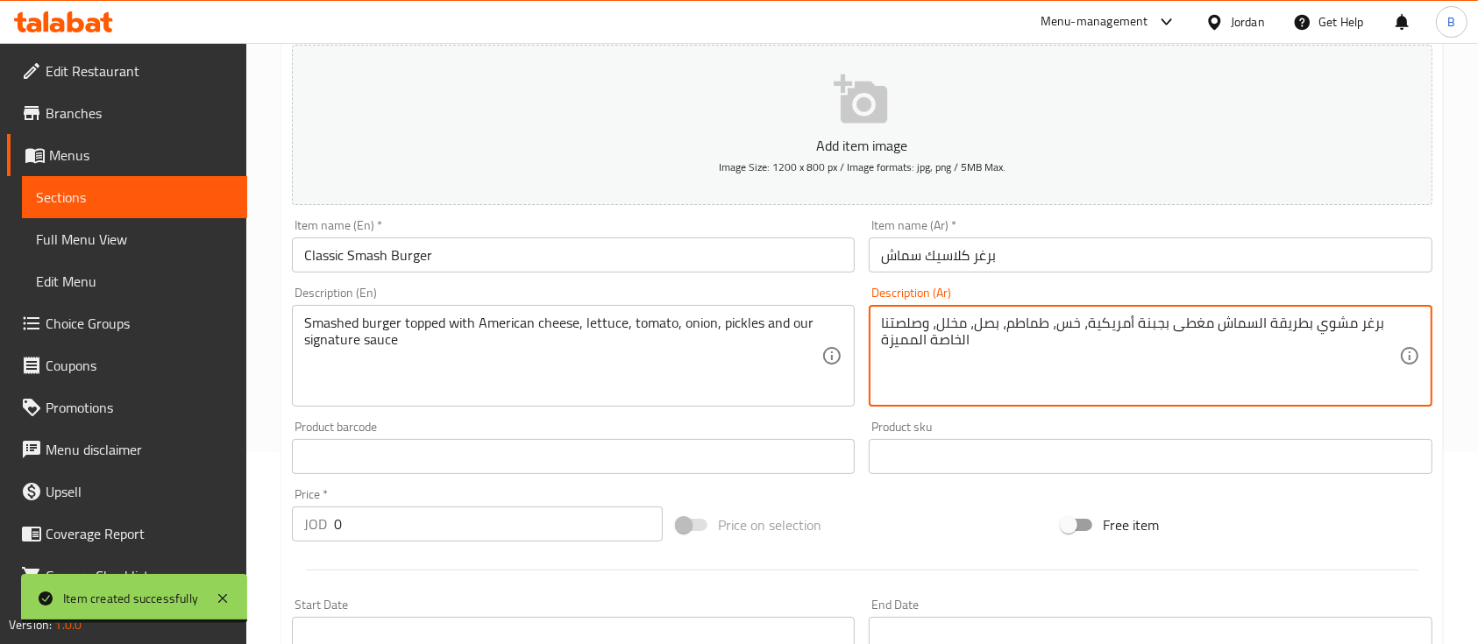
scroll to position [584, 0]
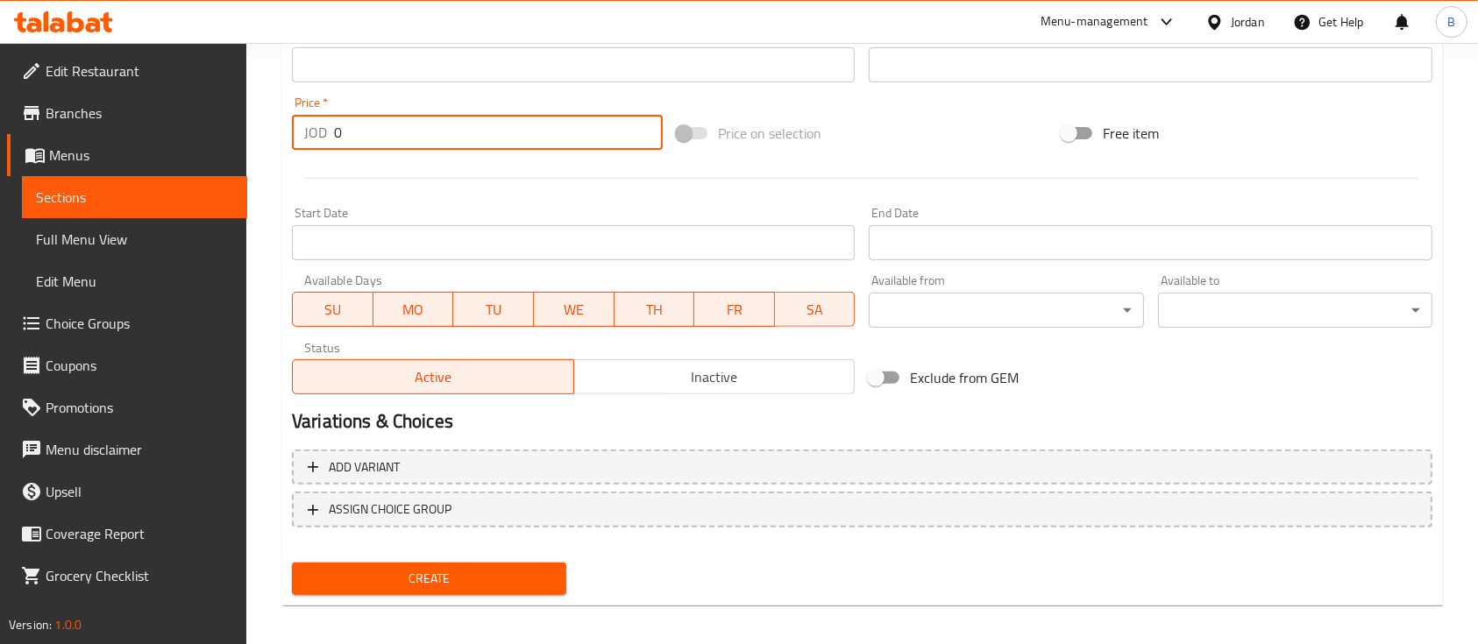
drag, startPoint x: 399, startPoint y: 124, endPoint x: 246, endPoint y: 137, distance: 153.0
click at [328, 132] on div "JOD 0 Price *" at bounding box center [477, 132] width 371 height 35
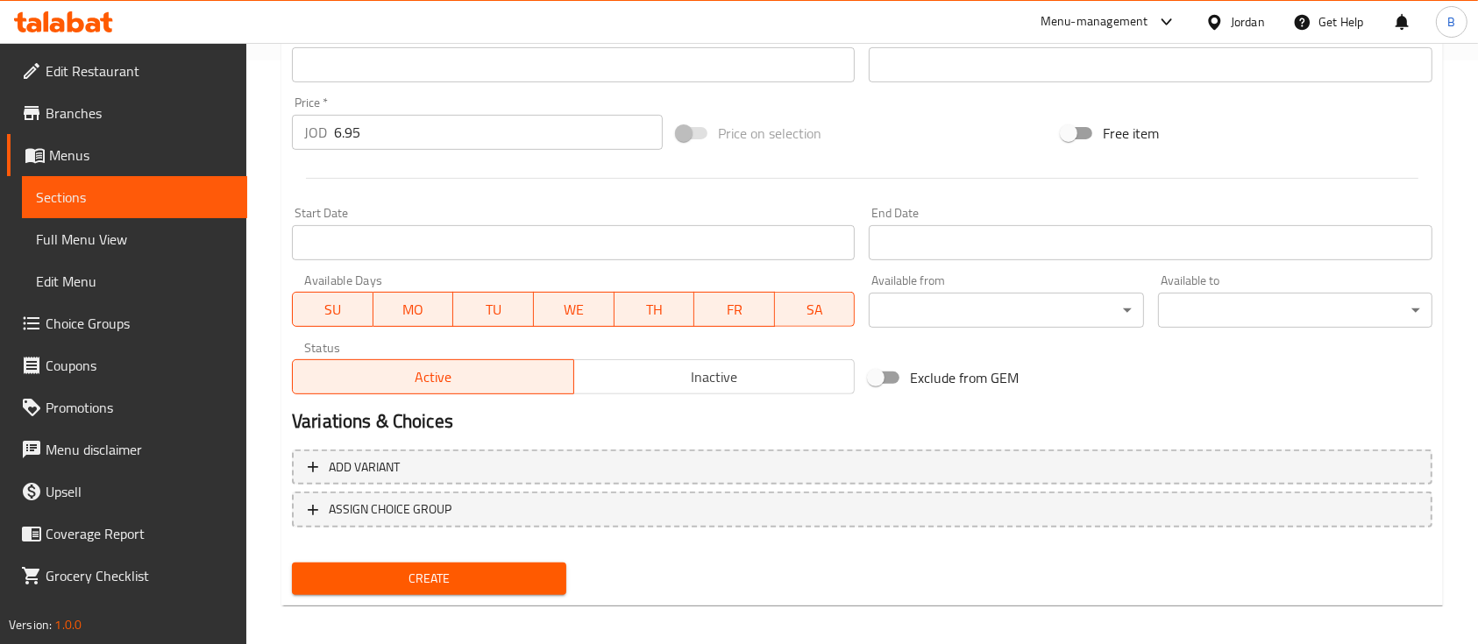
click at [472, 600] on div "Create" at bounding box center [429, 579] width 288 height 46
drag, startPoint x: 480, startPoint y: 589, endPoint x: 517, endPoint y: 625, distance: 51.4
click at [481, 589] on span "Create" at bounding box center [429, 579] width 246 height 22
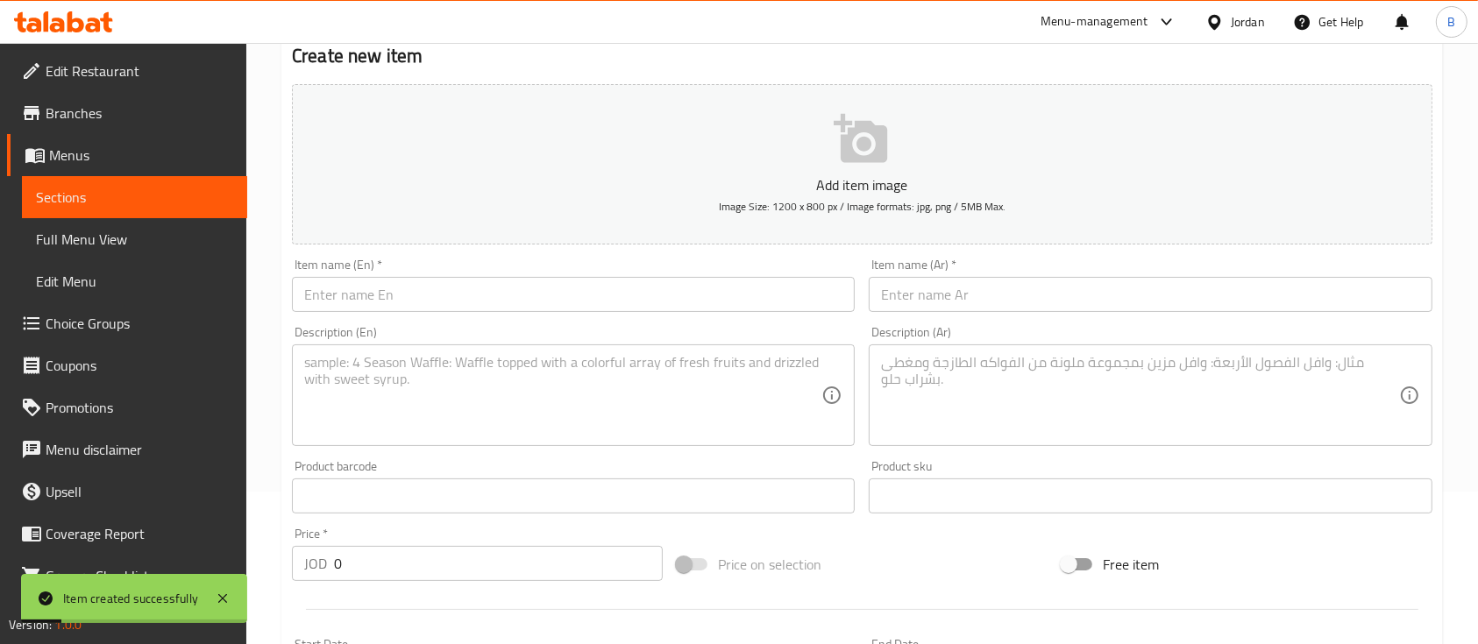
scroll to position [117, 0]
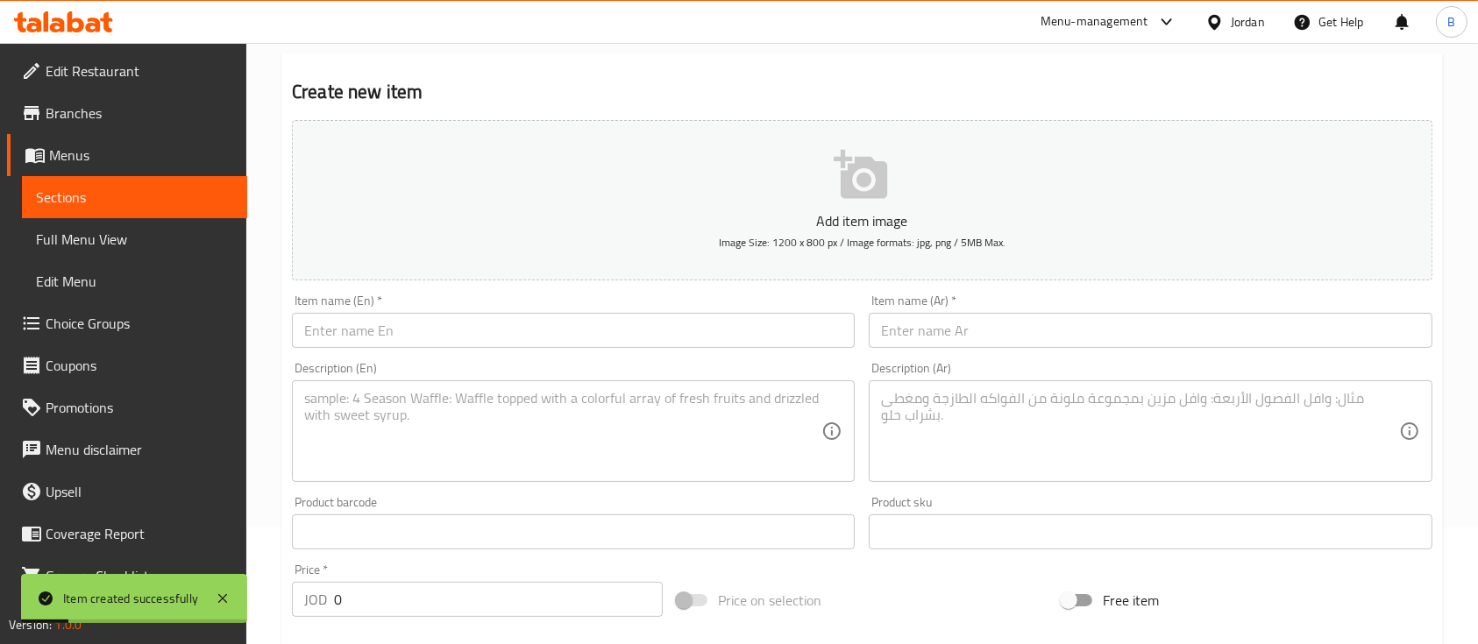
click at [486, 344] on input "text" at bounding box center [573, 330] width 563 height 35
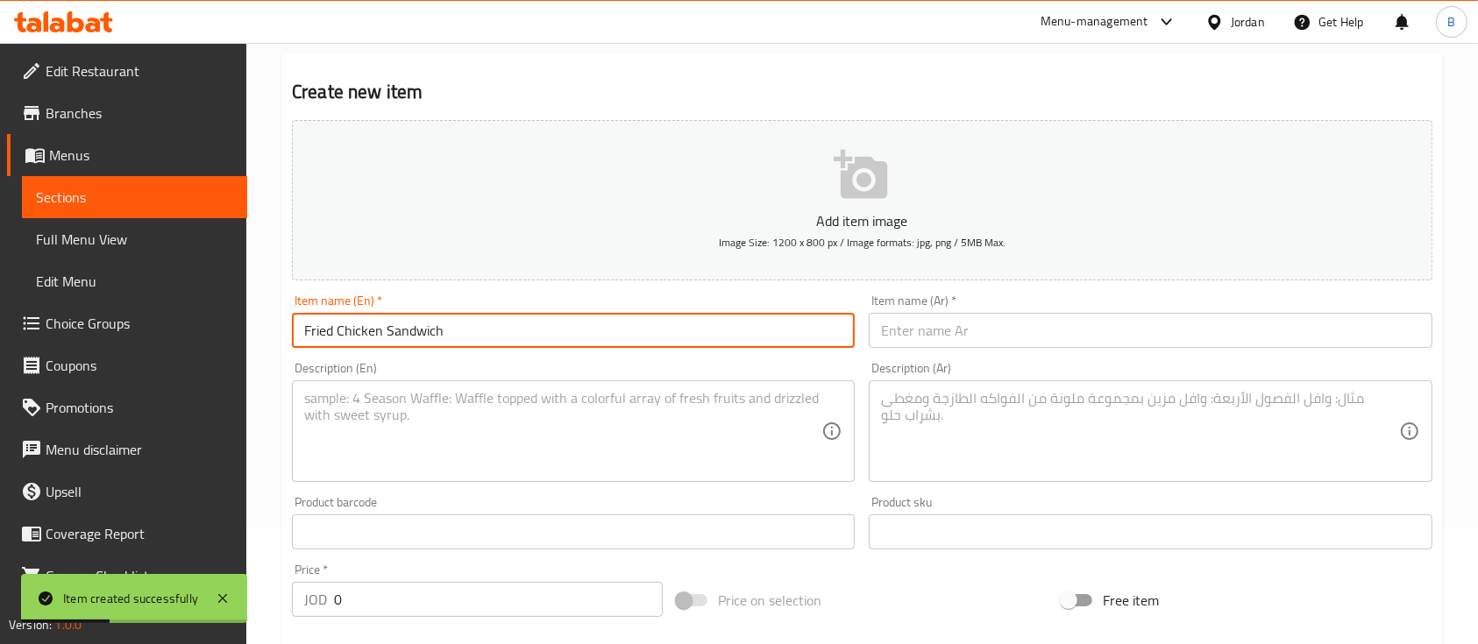
click at [450, 451] on textarea at bounding box center [562, 431] width 517 height 83
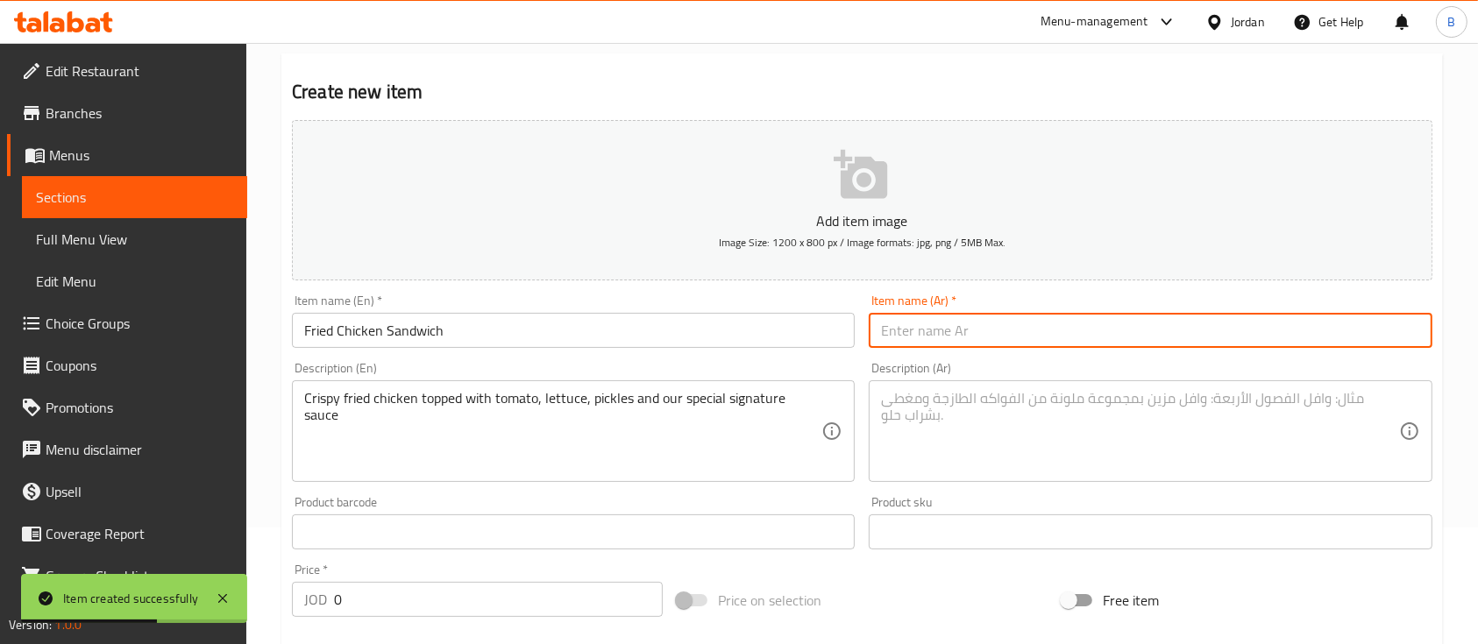
click at [973, 316] on input "text" at bounding box center [1150, 330] width 563 height 35
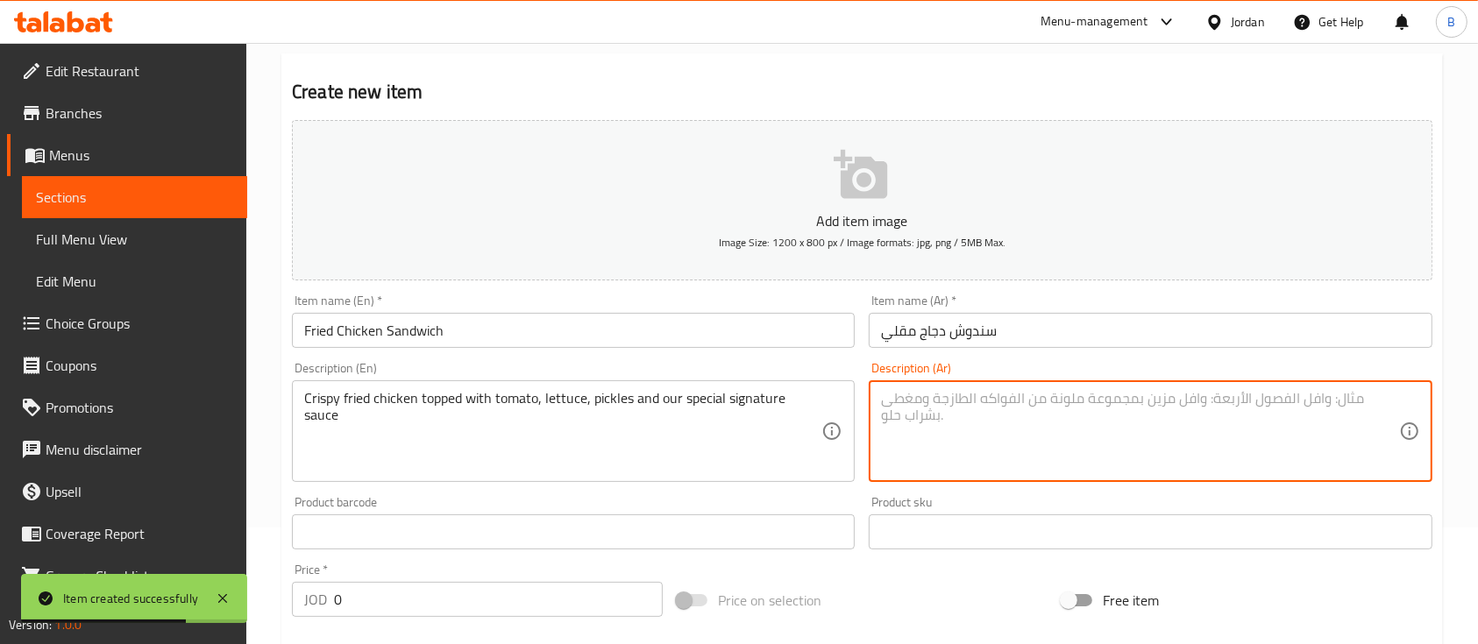
click at [983, 399] on textarea at bounding box center [1139, 431] width 517 height 83
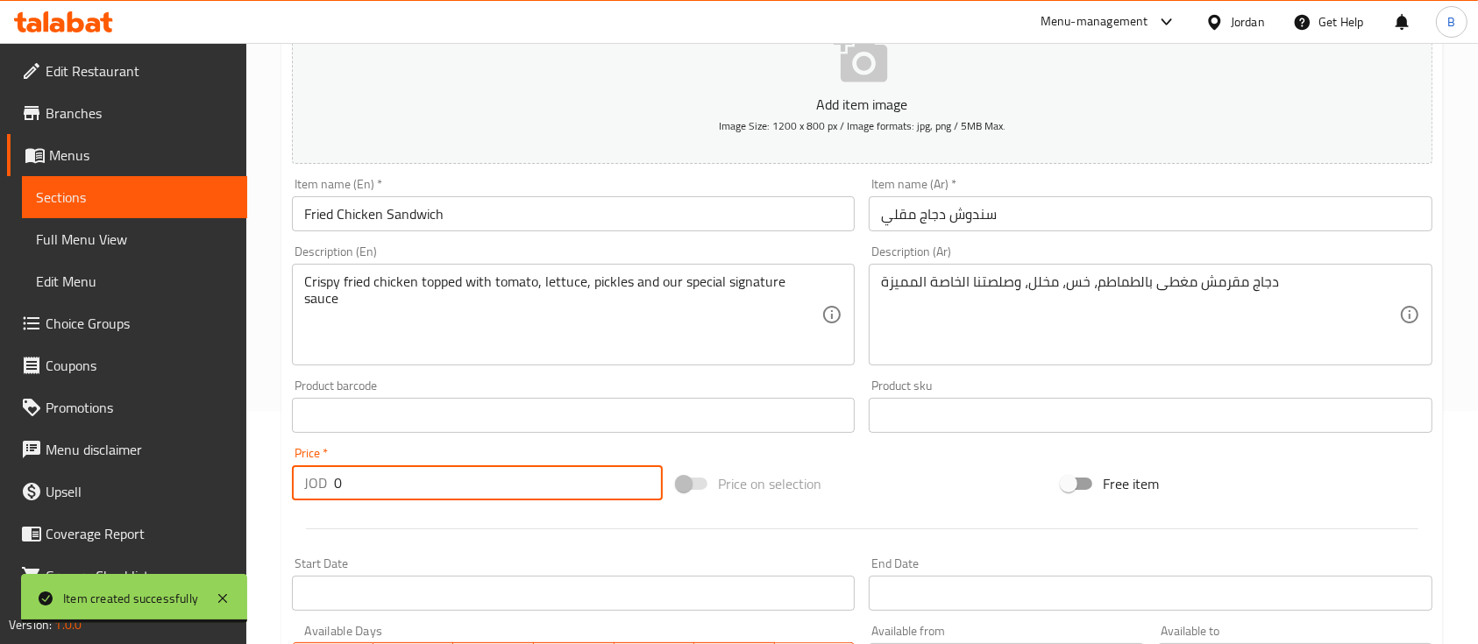
drag, startPoint x: 413, startPoint y: 487, endPoint x: 0, endPoint y: 389, distance: 424.3
click at [290, 466] on div "Price   * JOD 0 Price *" at bounding box center [477, 473] width 385 height 67
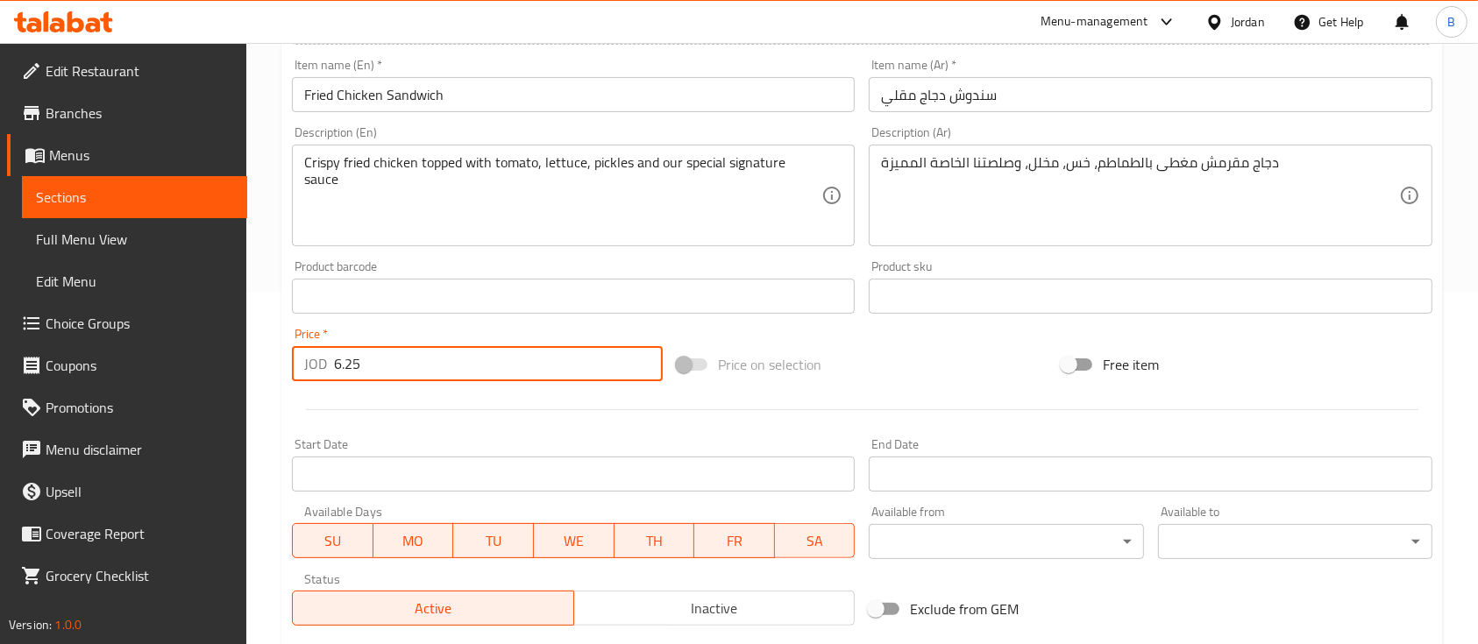
scroll to position [594, 0]
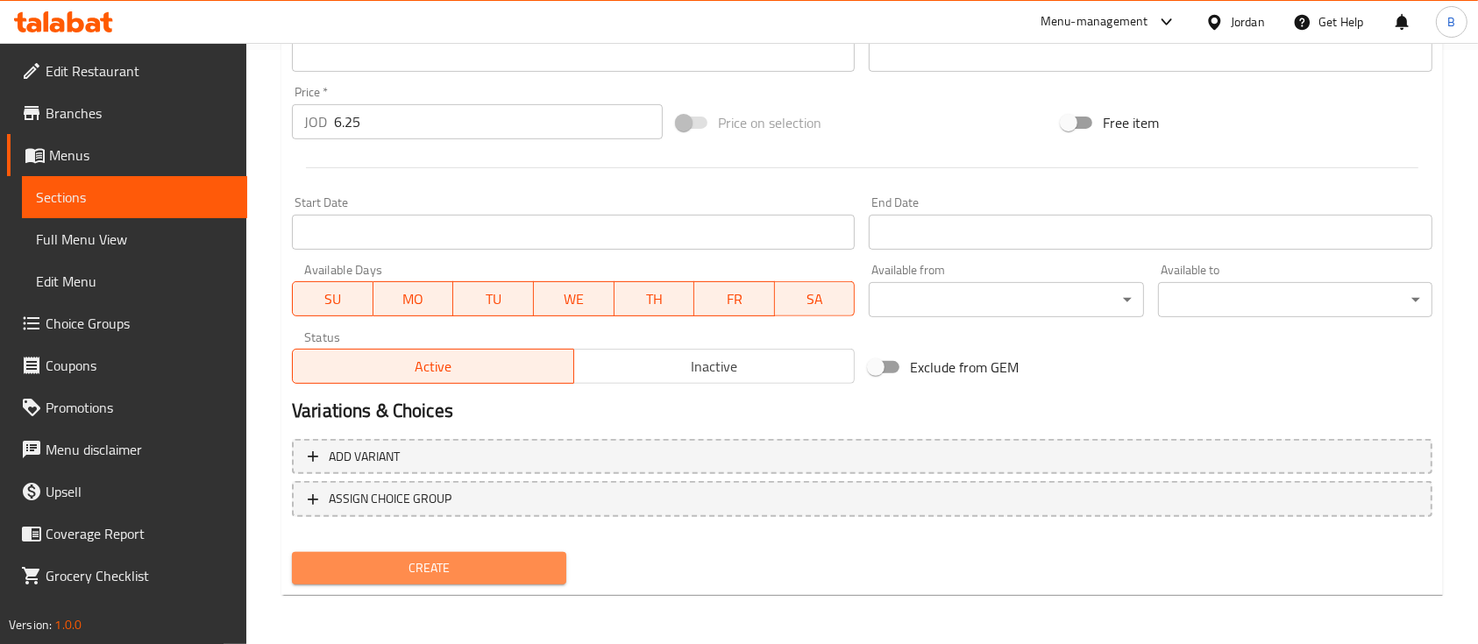
click at [466, 562] on span "Create" at bounding box center [429, 568] width 246 height 22
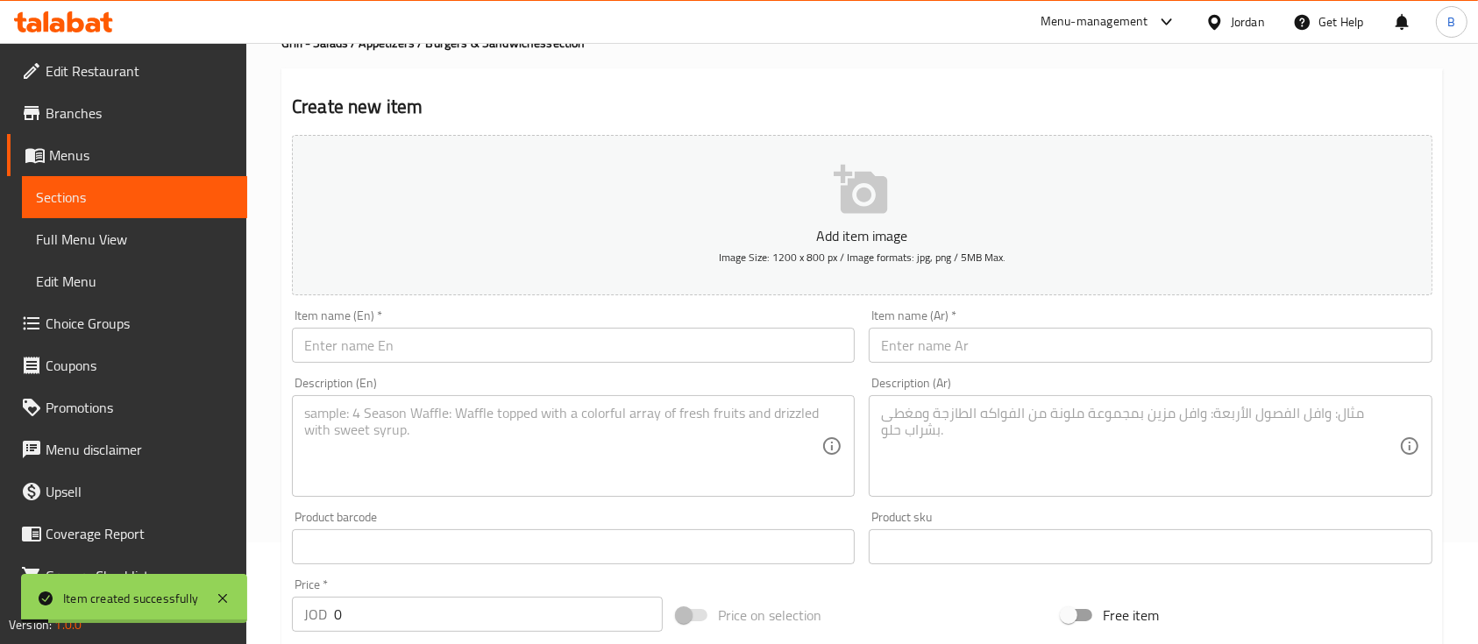
scroll to position [0, 0]
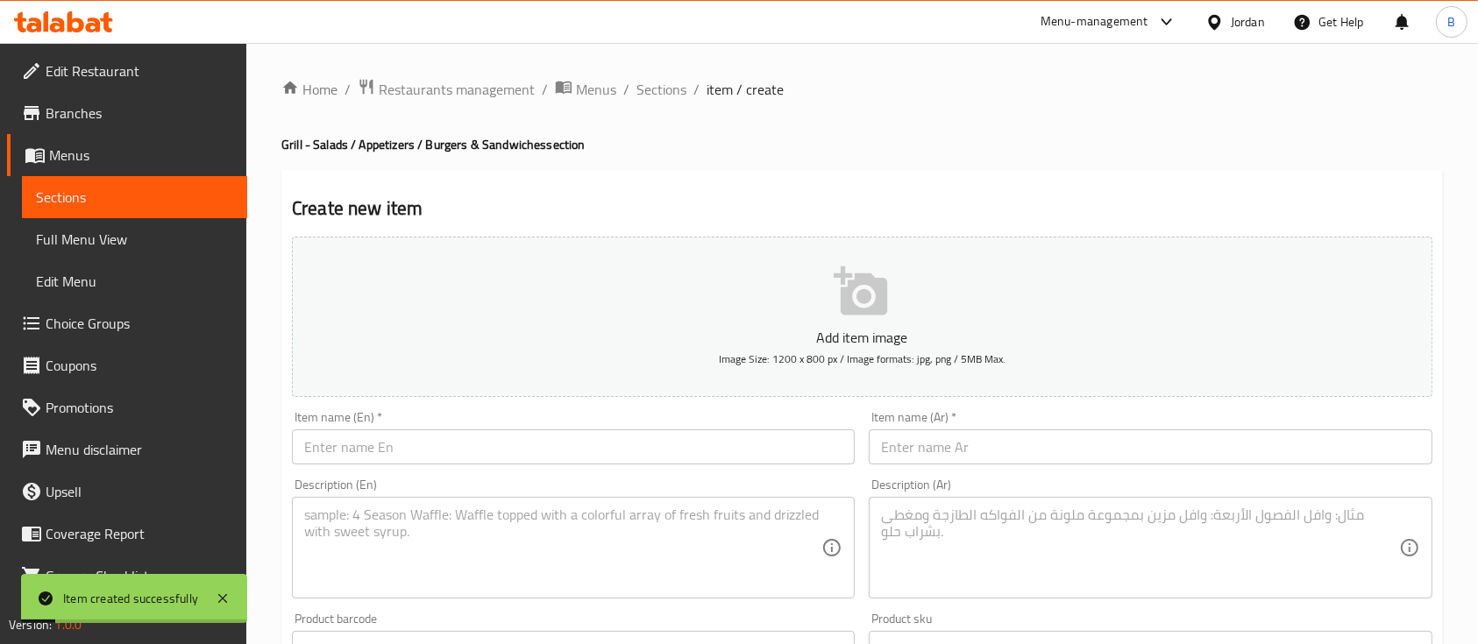
click at [488, 451] on input "text" at bounding box center [573, 446] width 563 height 35
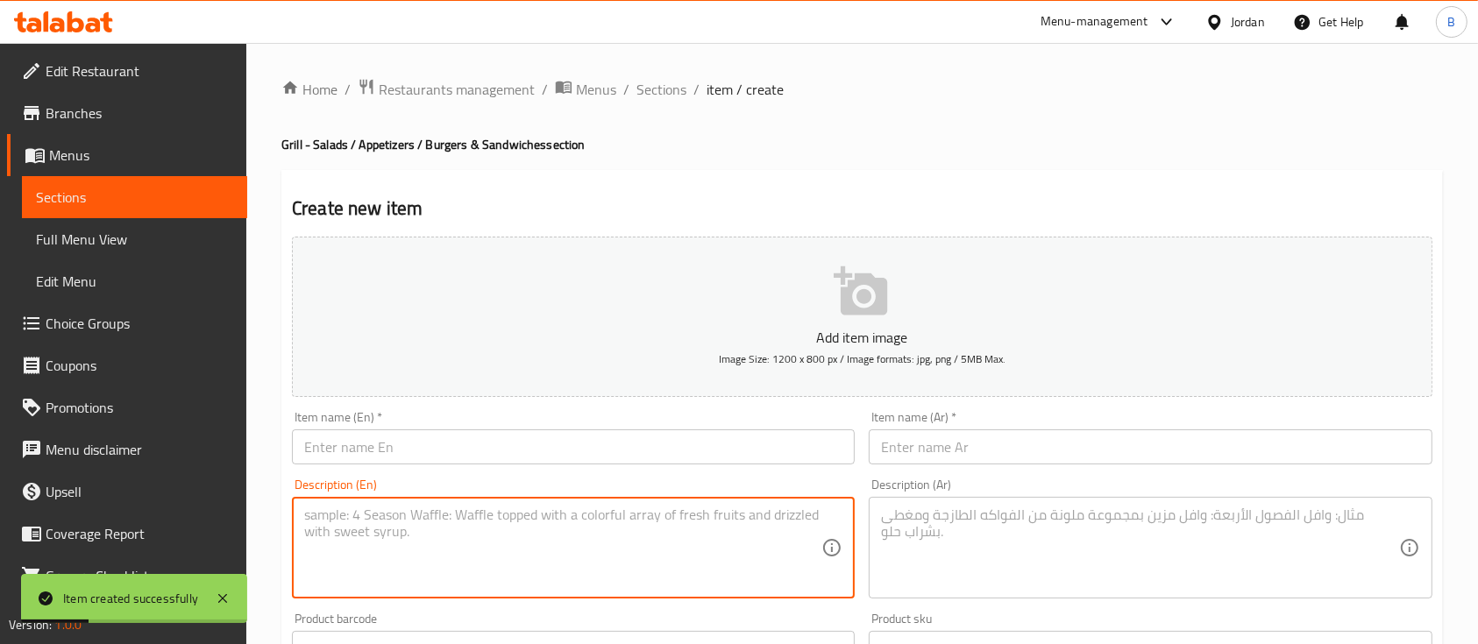
click at [625, 564] on textarea at bounding box center [562, 548] width 517 height 83
click at [587, 453] on input "text" at bounding box center [573, 446] width 563 height 35
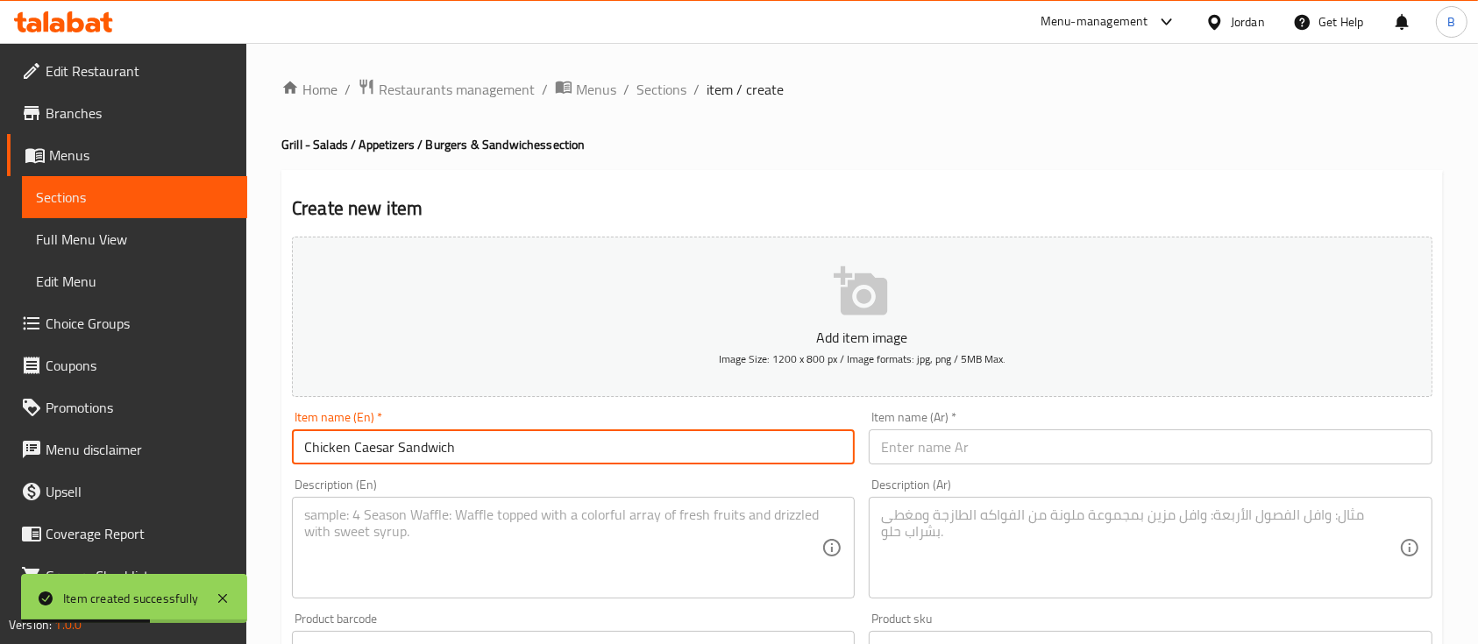
click at [569, 581] on textarea at bounding box center [562, 548] width 517 height 83
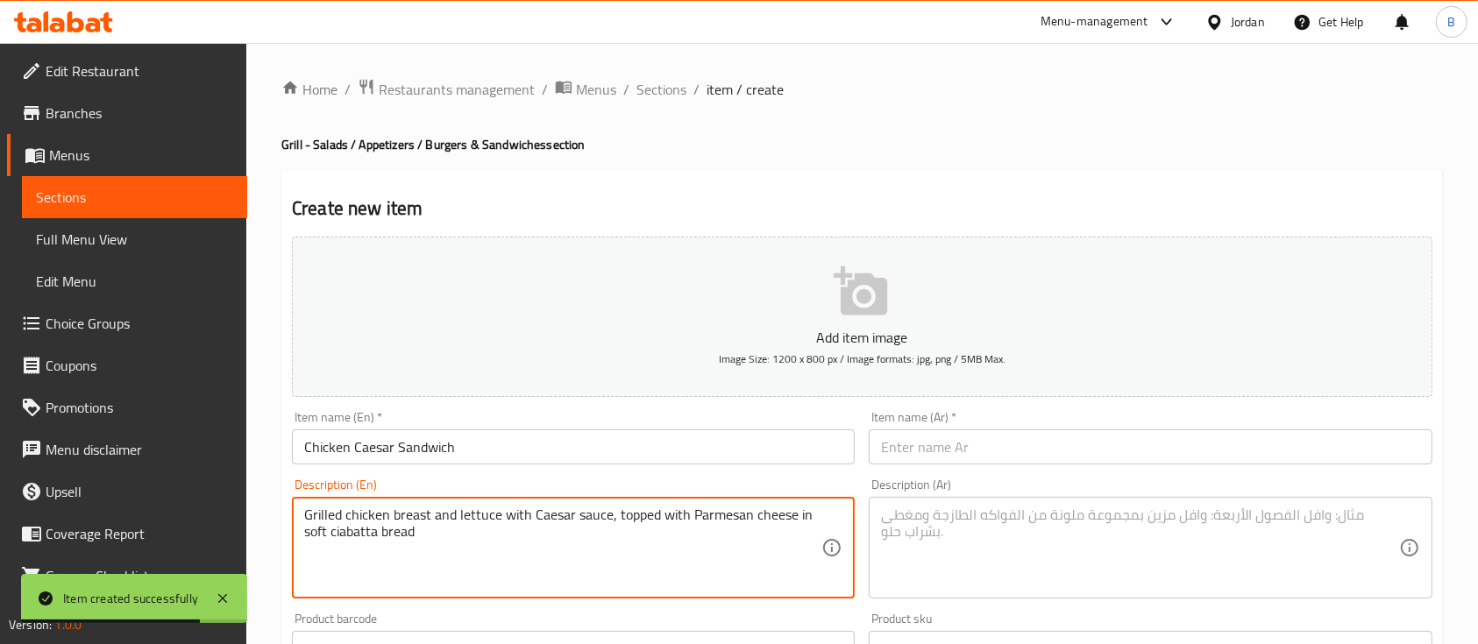
click at [940, 456] on input "text" at bounding box center [1150, 446] width 563 height 35
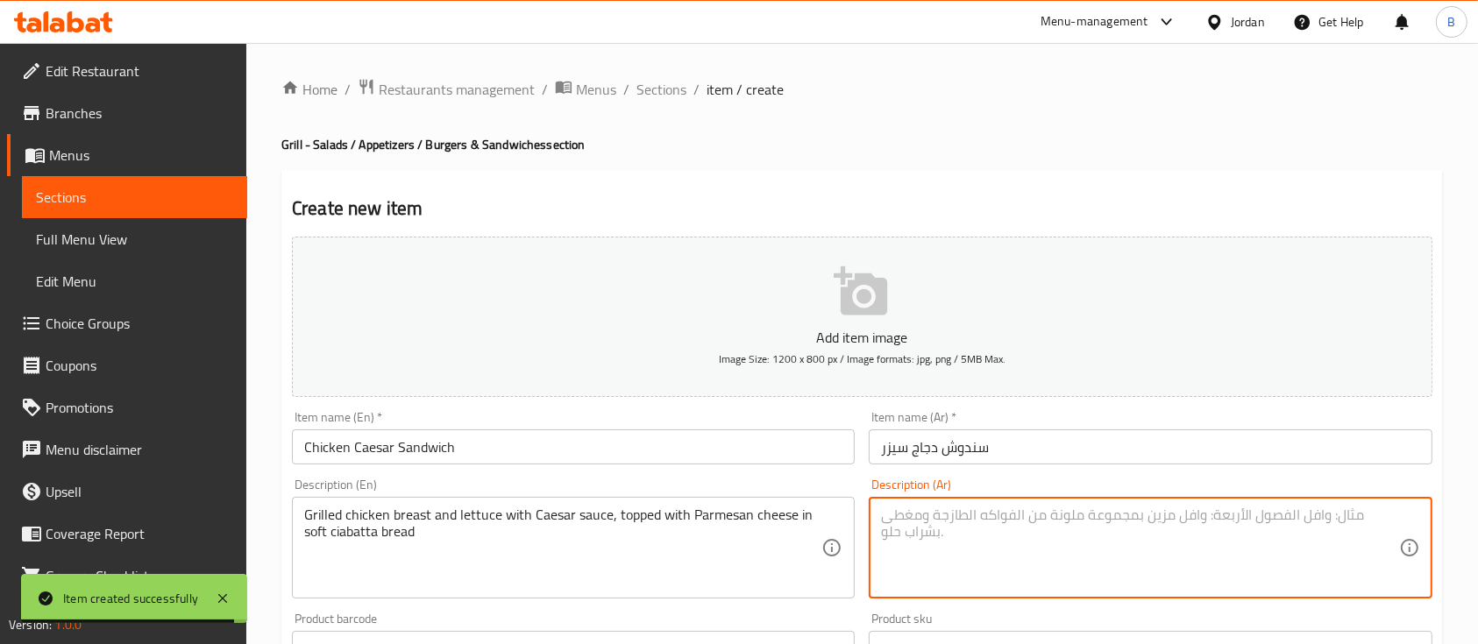
click at [1148, 554] on textarea at bounding box center [1139, 548] width 517 height 83
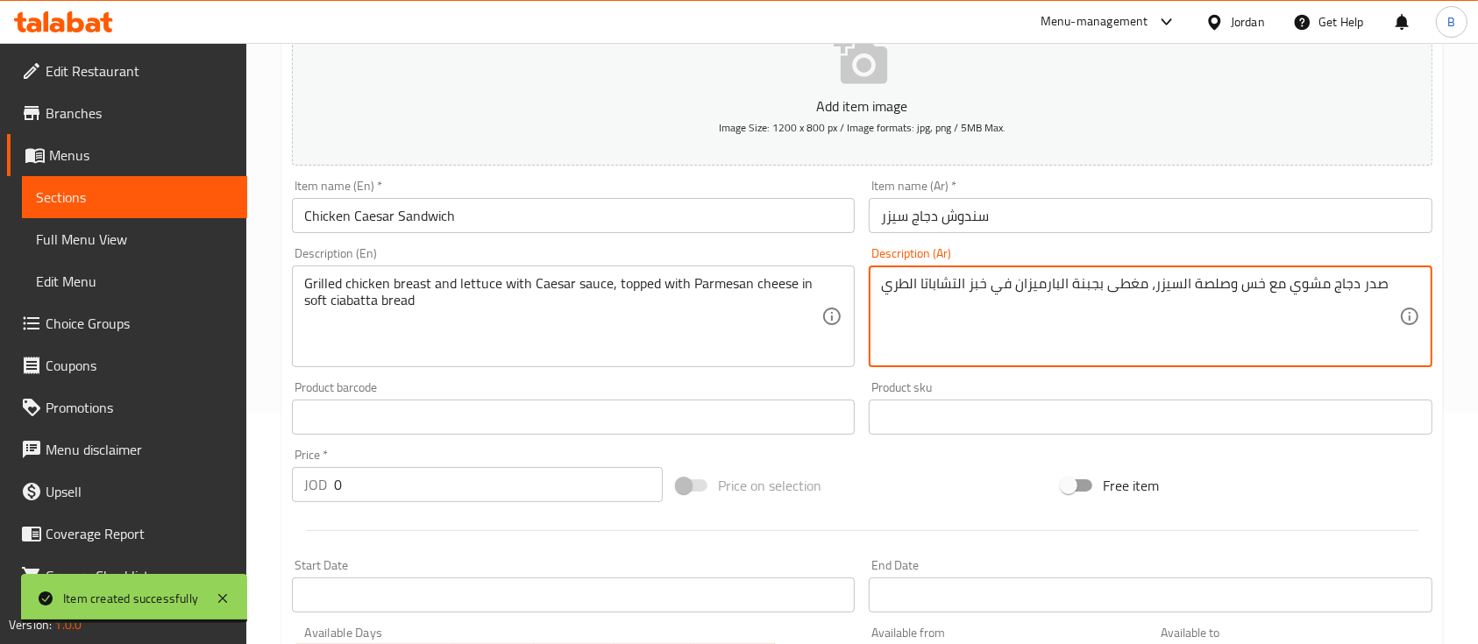
scroll to position [233, 0]
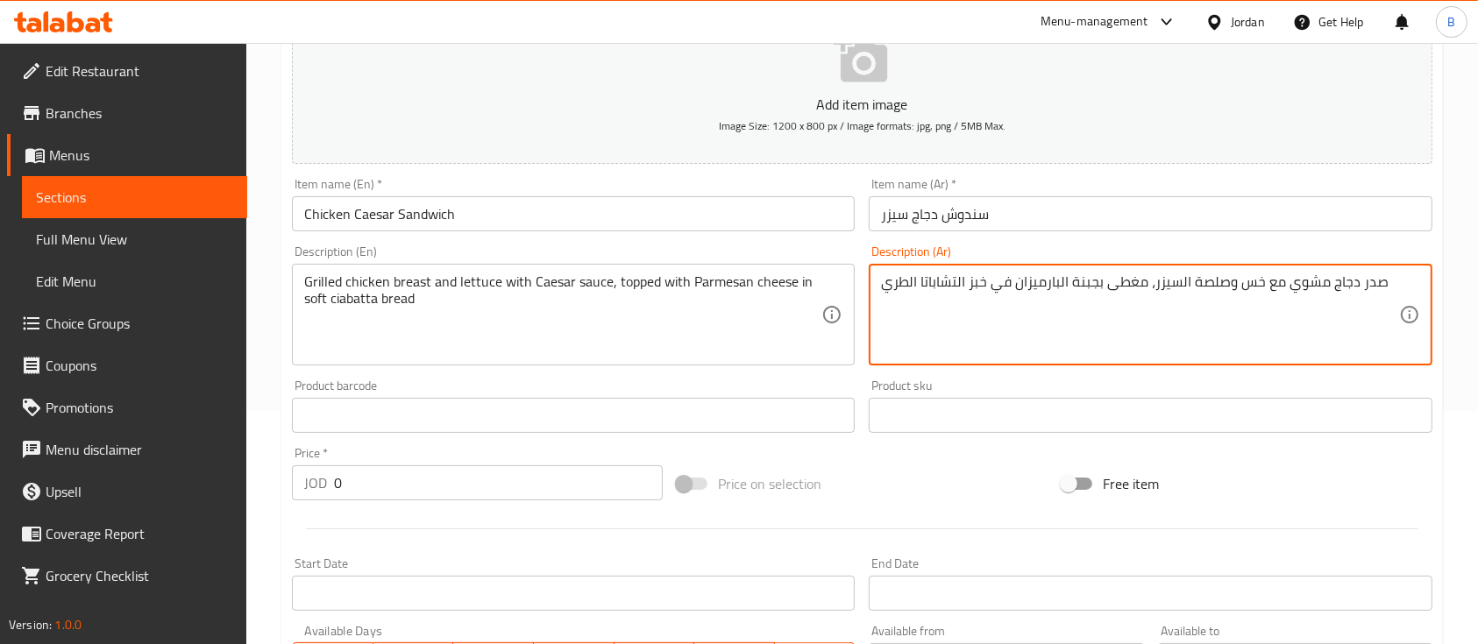
drag, startPoint x: 493, startPoint y: 493, endPoint x: 48, endPoint y: 408, distance: 452.4
click at [89, 417] on div "Edit Restaurant Branches Menus Sections Full Menu View Edit Menu Choice Groups …" at bounding box center [739, 408] width 1478 height 1196
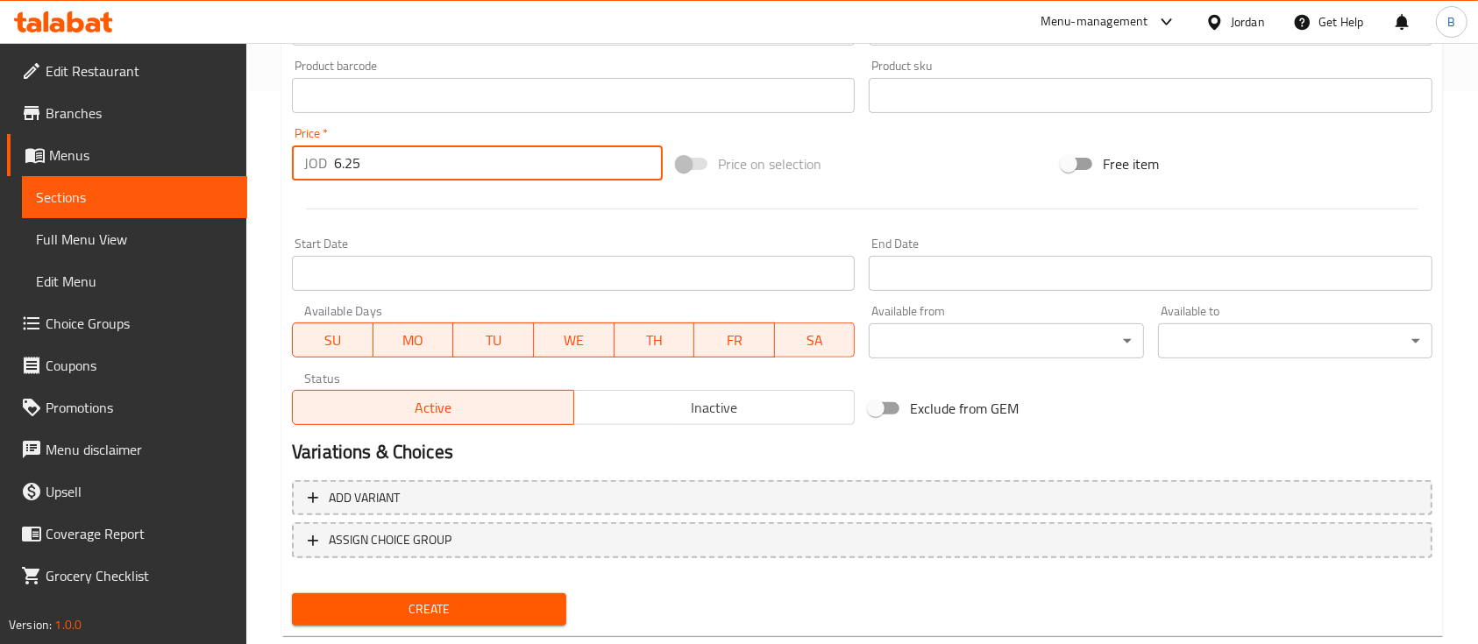
scroll to position [594, 0]
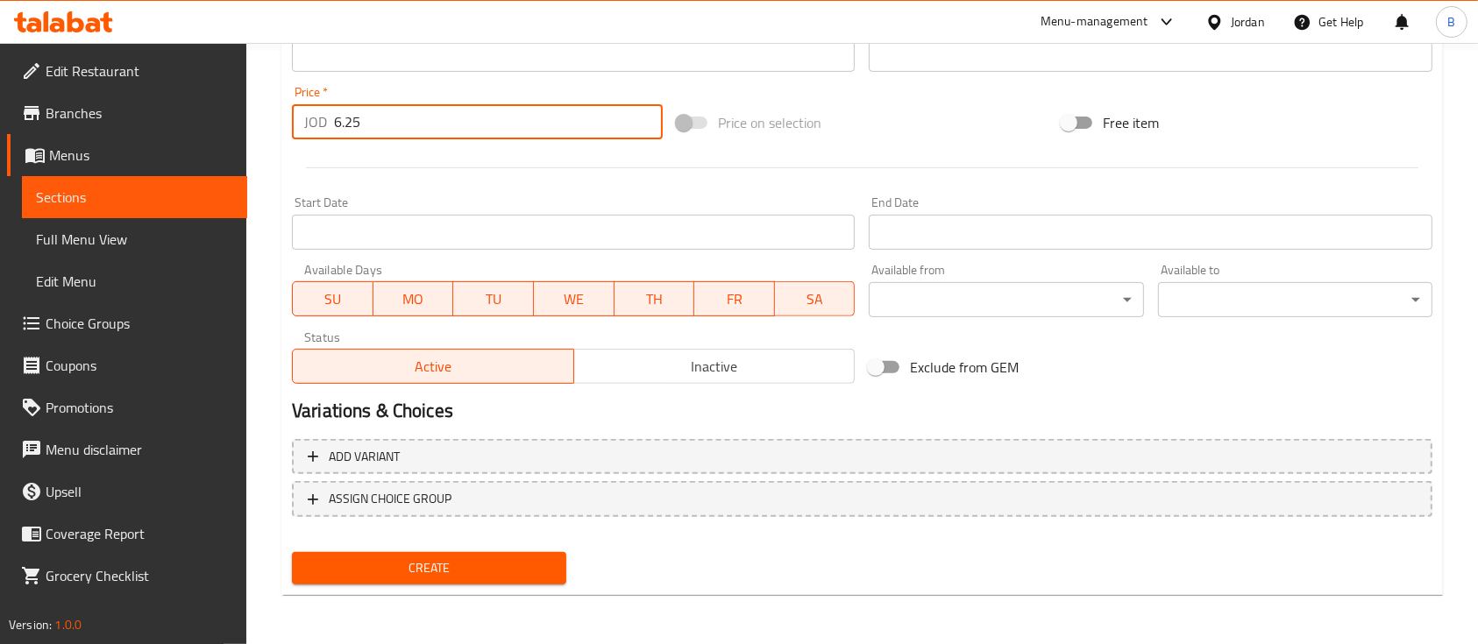
click at [449, 585] on div "Create" at bounding box center [429, 568] width 288 height 46
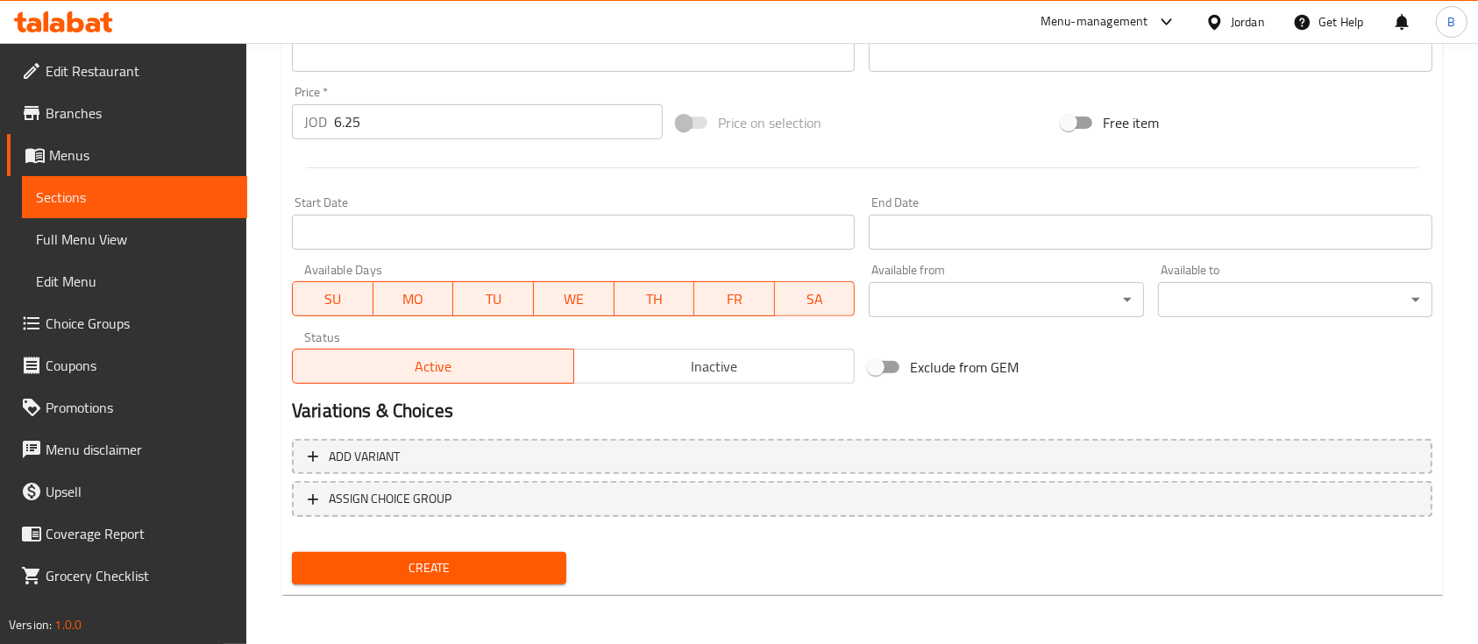
click at [403, 575] on span "Create" at bounding box center [429, 568] width 246 height 22
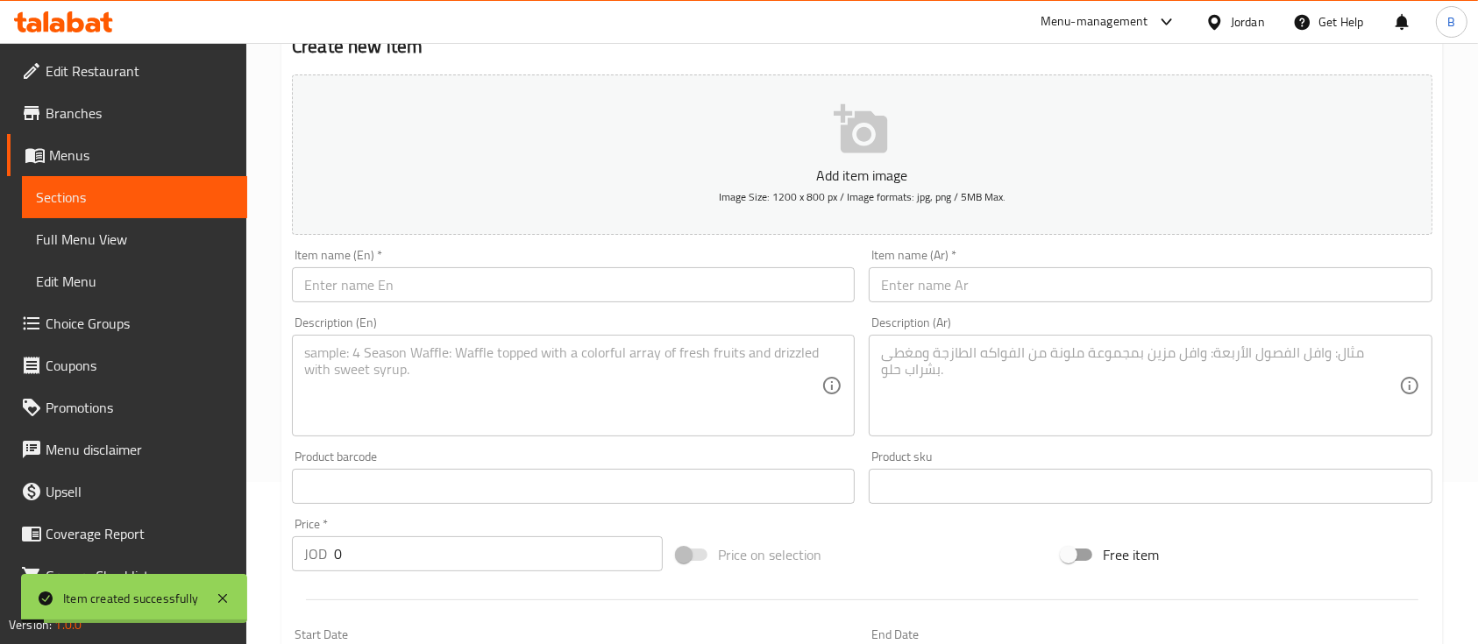
scroll to position [10, 0]
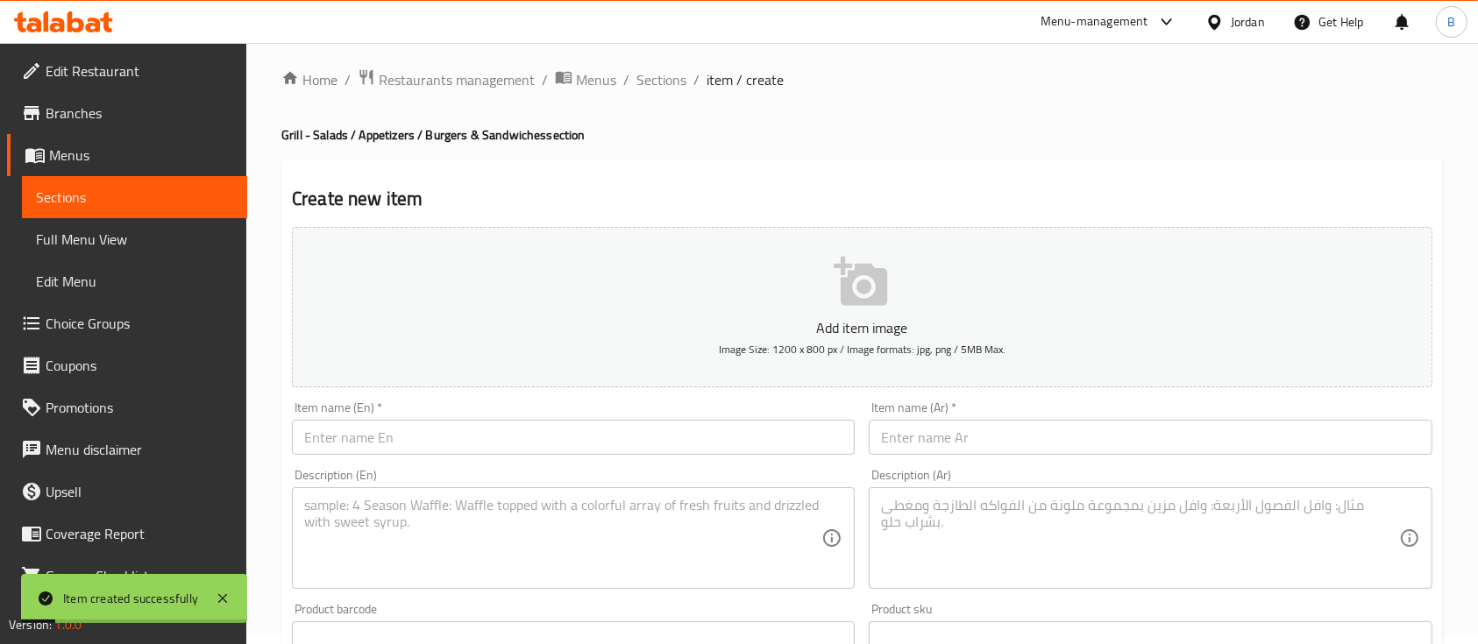
click at [470, 436] on input "text" at bounding box center [573, 437] width 563 height 35
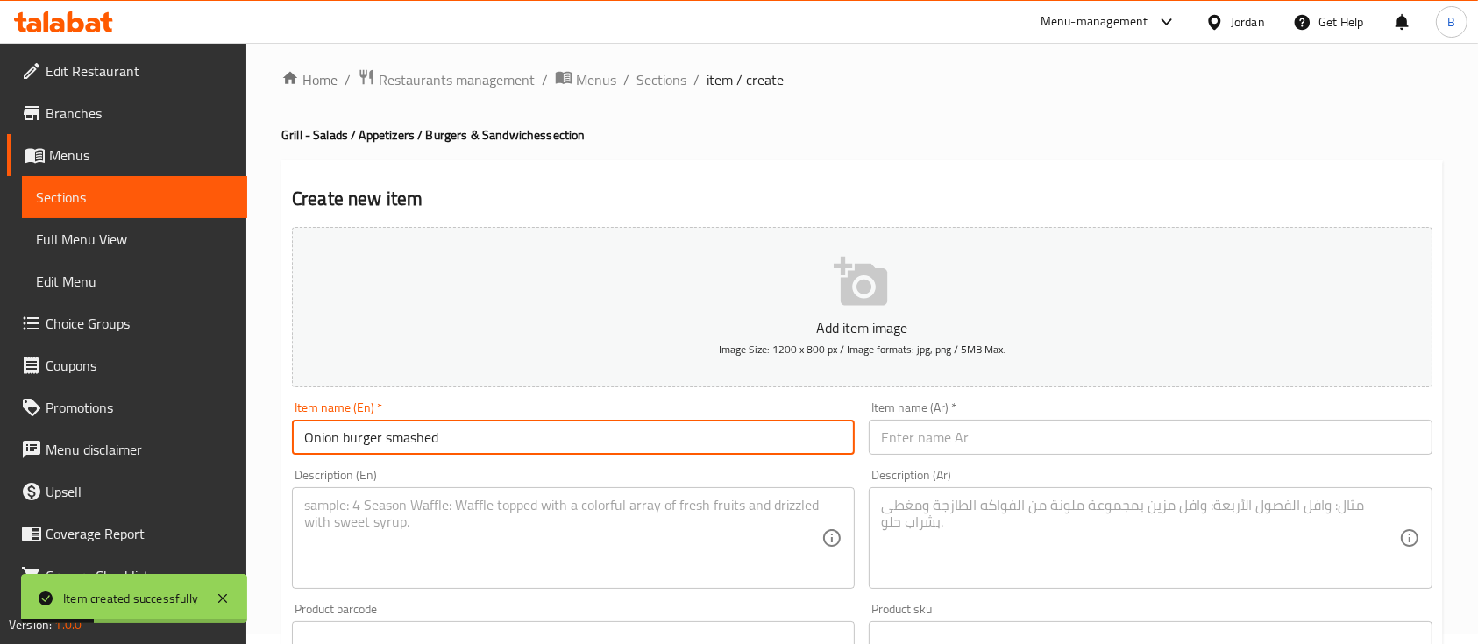
click at [477, 530] on textarea at bounding box center [562, 538] width 517 height 83
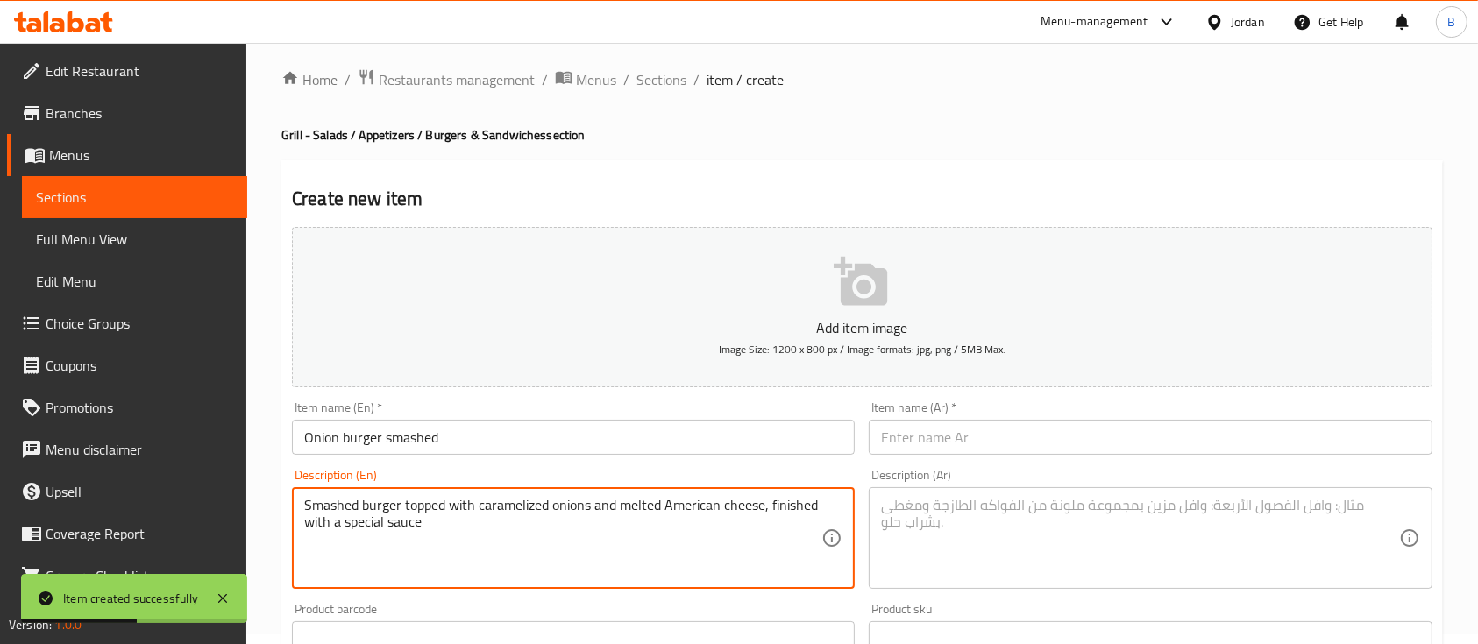
click at [933, 437] on input "text" at bounding box center [1150, 437] width 563 height 35
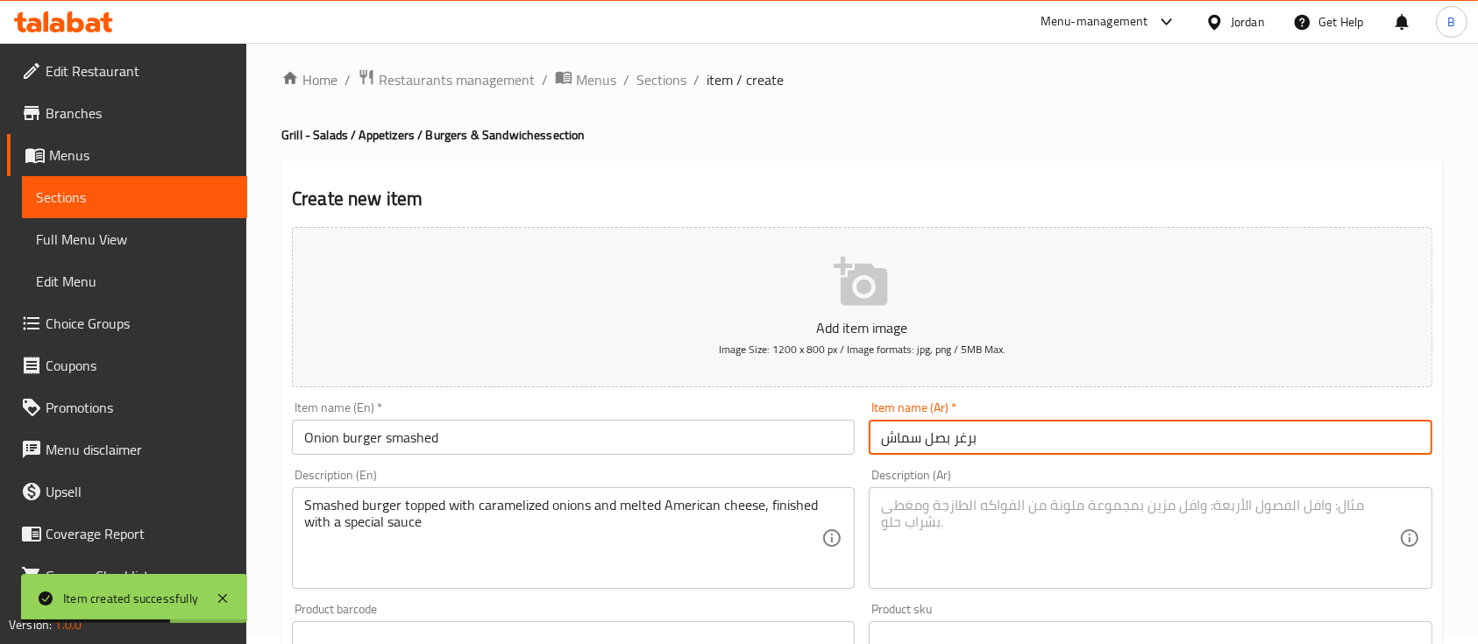
click at [975, 557] on textarea at bounding box center [1139, 538] width 517 height 83
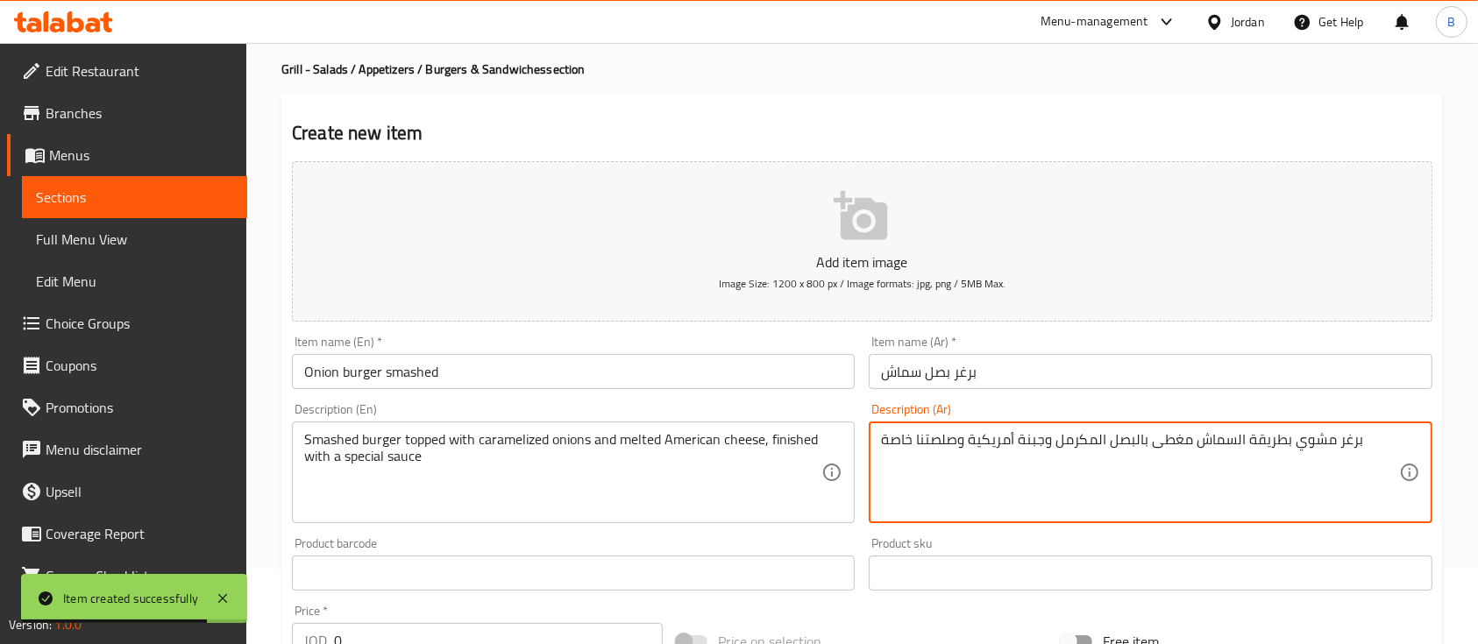
scroll to position [126, 0]
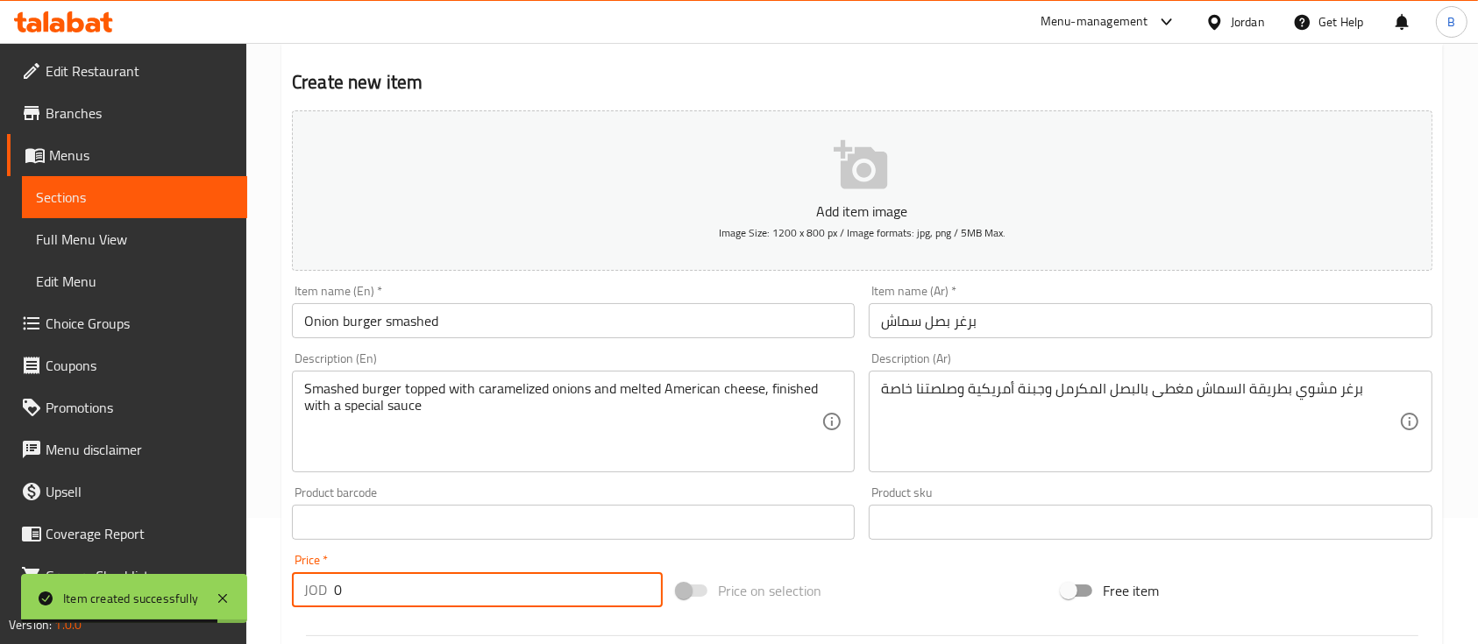
drag, startPoint x: 373, startPoint y: 580, endPoint x: 133, endPoint y: 501, distance: 251.9
click at [212, 516] on div "Edit Restaurant Branches Menus Sections Full Menu View Edit Menu Choice Groups …" at bounding box center [739, 515] width 1478 height 1196
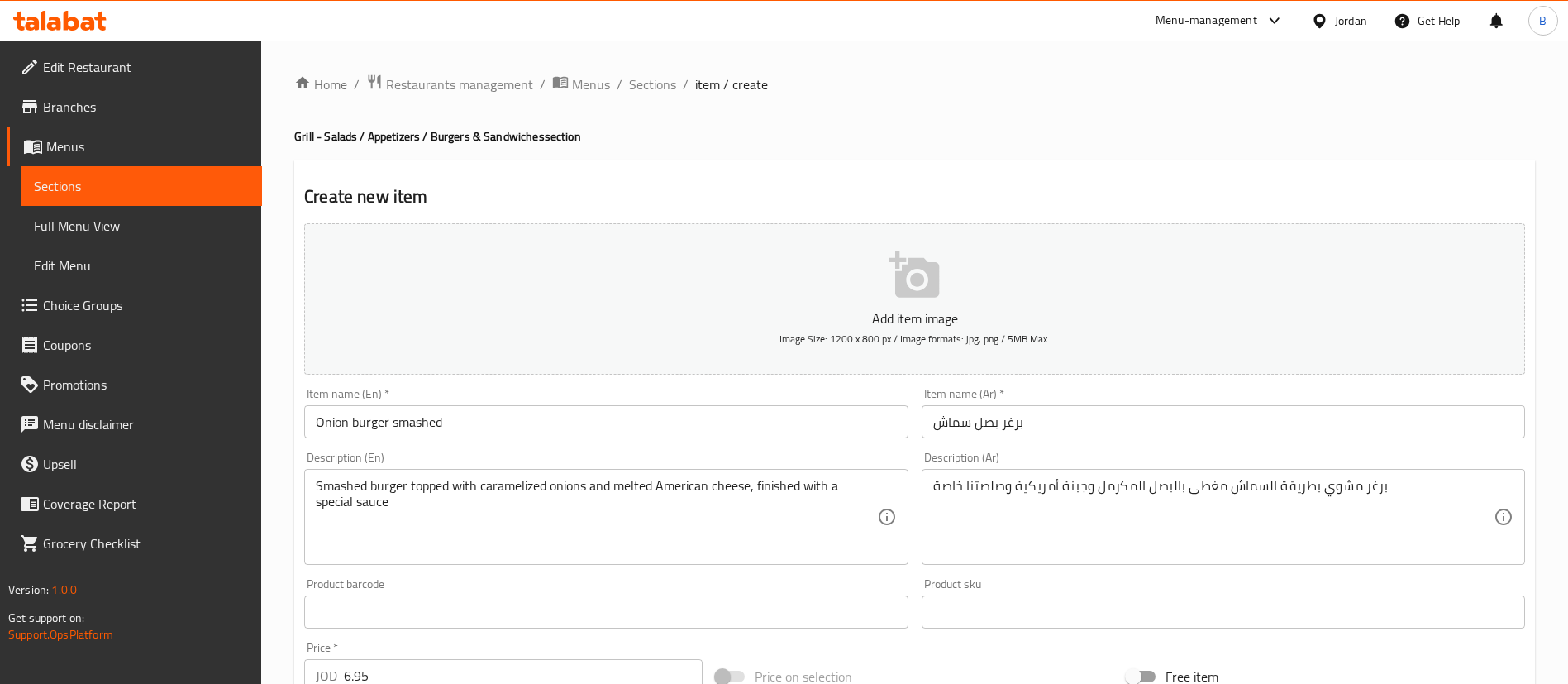
click at [1281, 192] on h2 "Create new item" at bounding box center [915, 196] width 1221 height 25
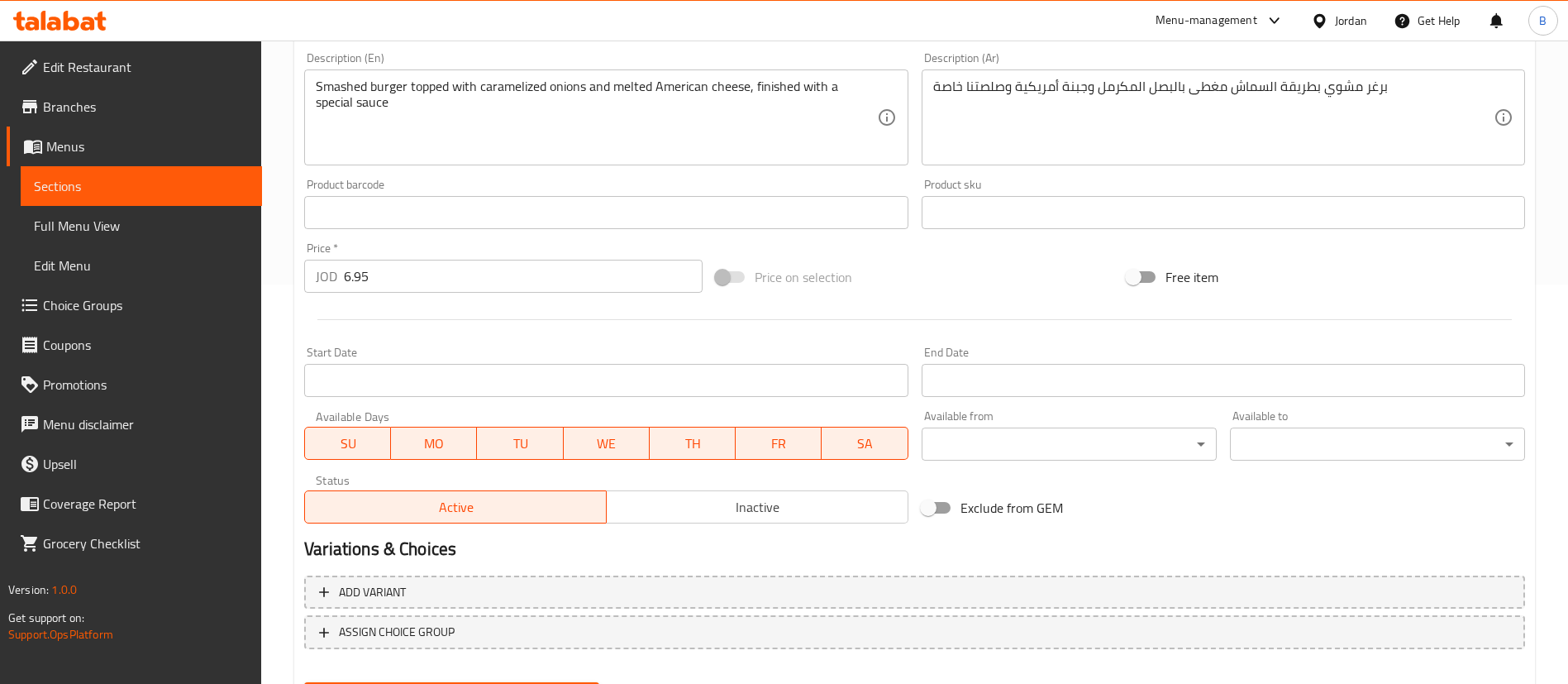
scroll to position [485, 0]
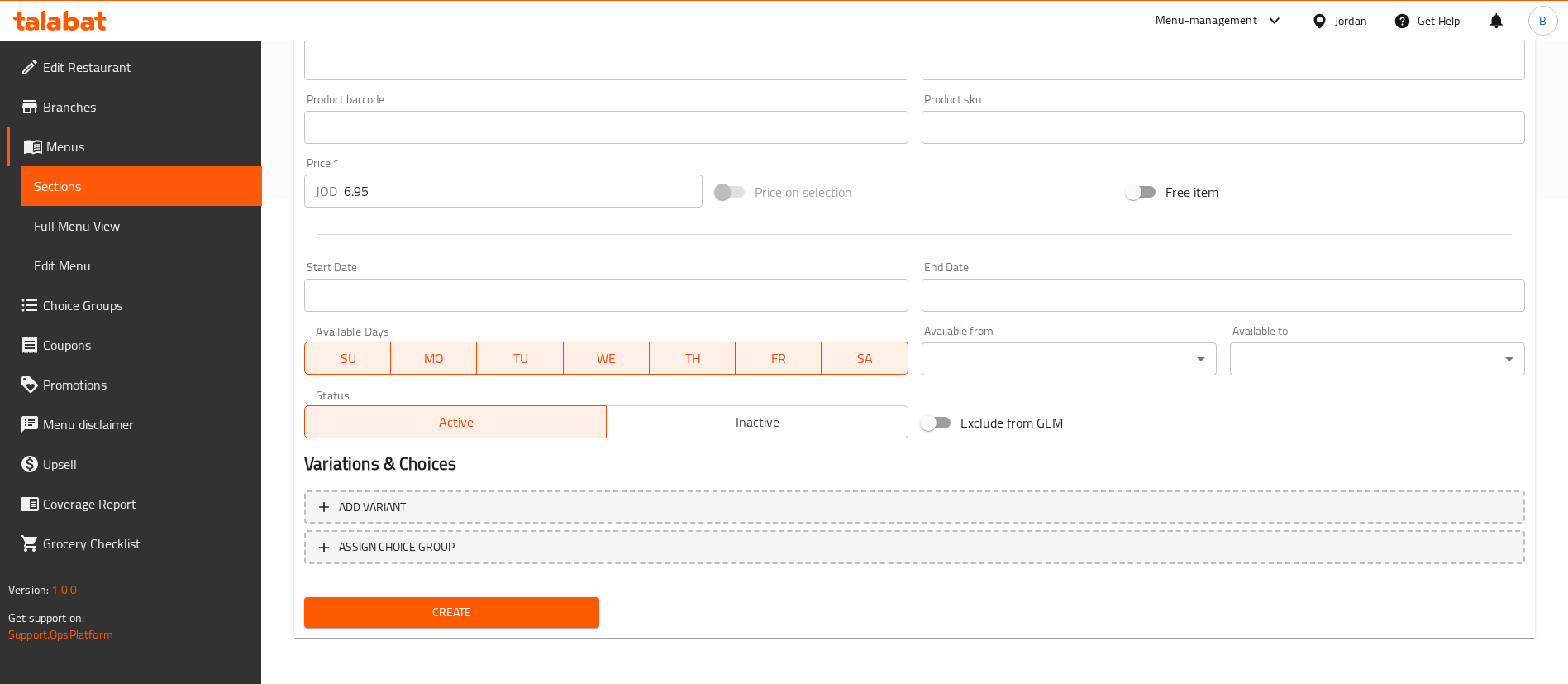
click at [472, 607] on span "Create" at bounding box center [452, 612] width 269 height 21
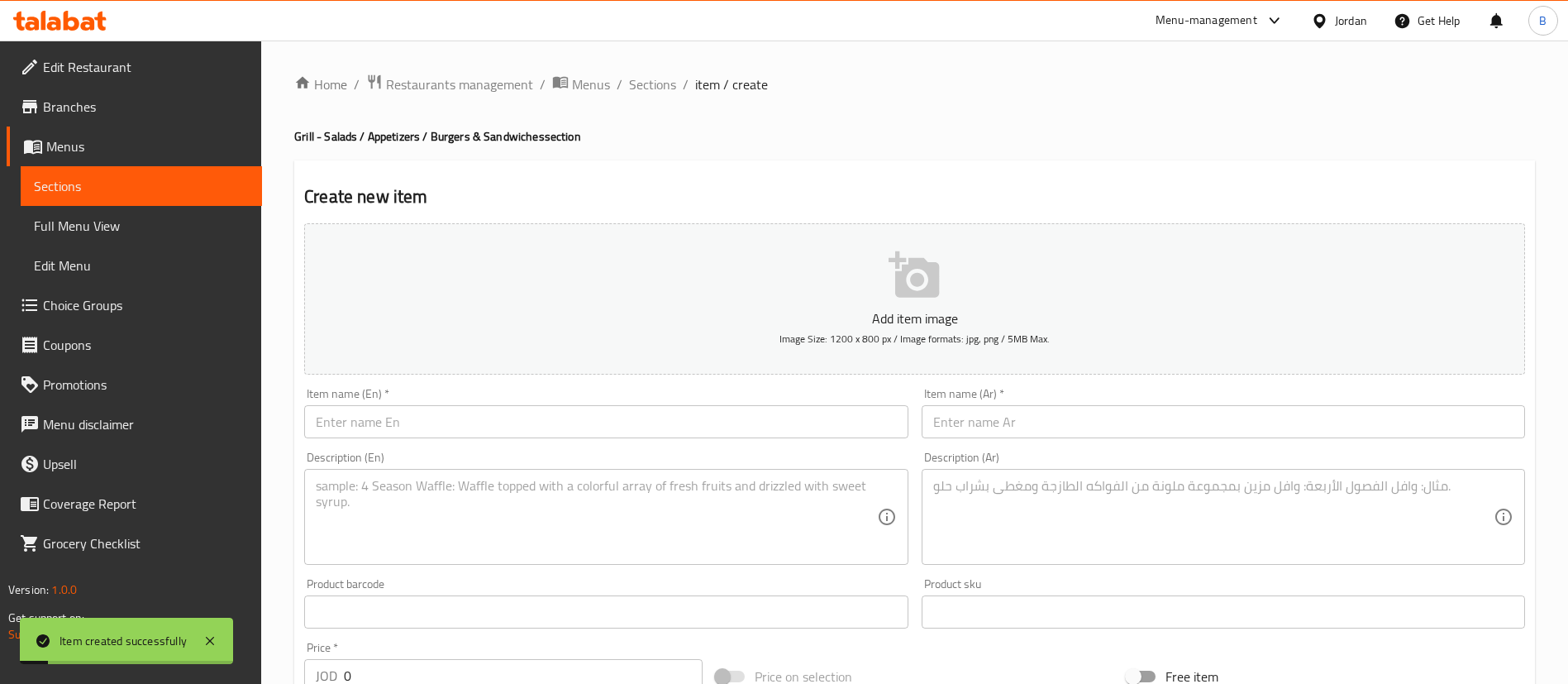
click at [477, 432] on input "text" at bounding box center [606, 421] width 603 height 33
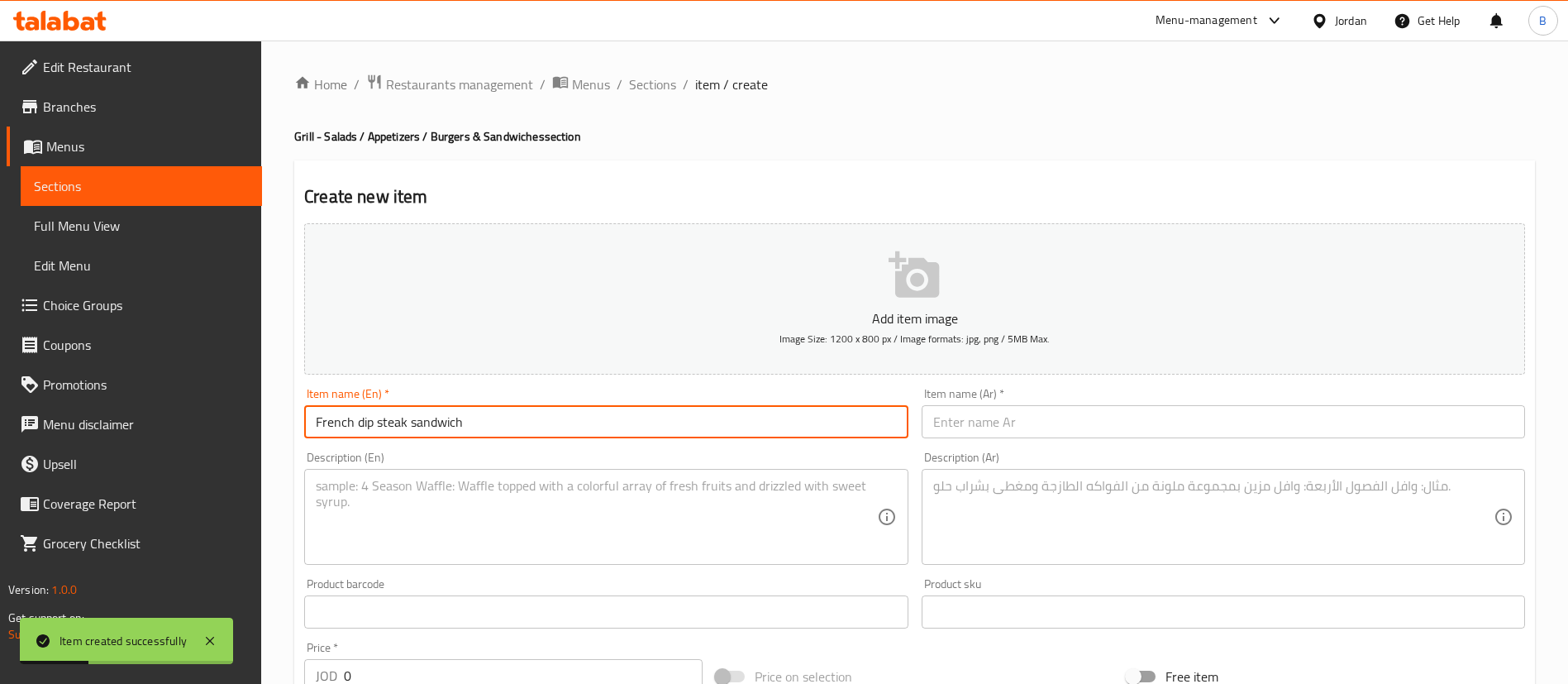
drag, startPoint x: 533, startPoint y: 516, endPoint x: 534, endPoint y: 487, distance: 29.0
click at [534, 517] on textarea at bounding box center [596, 517] width 560 height 78
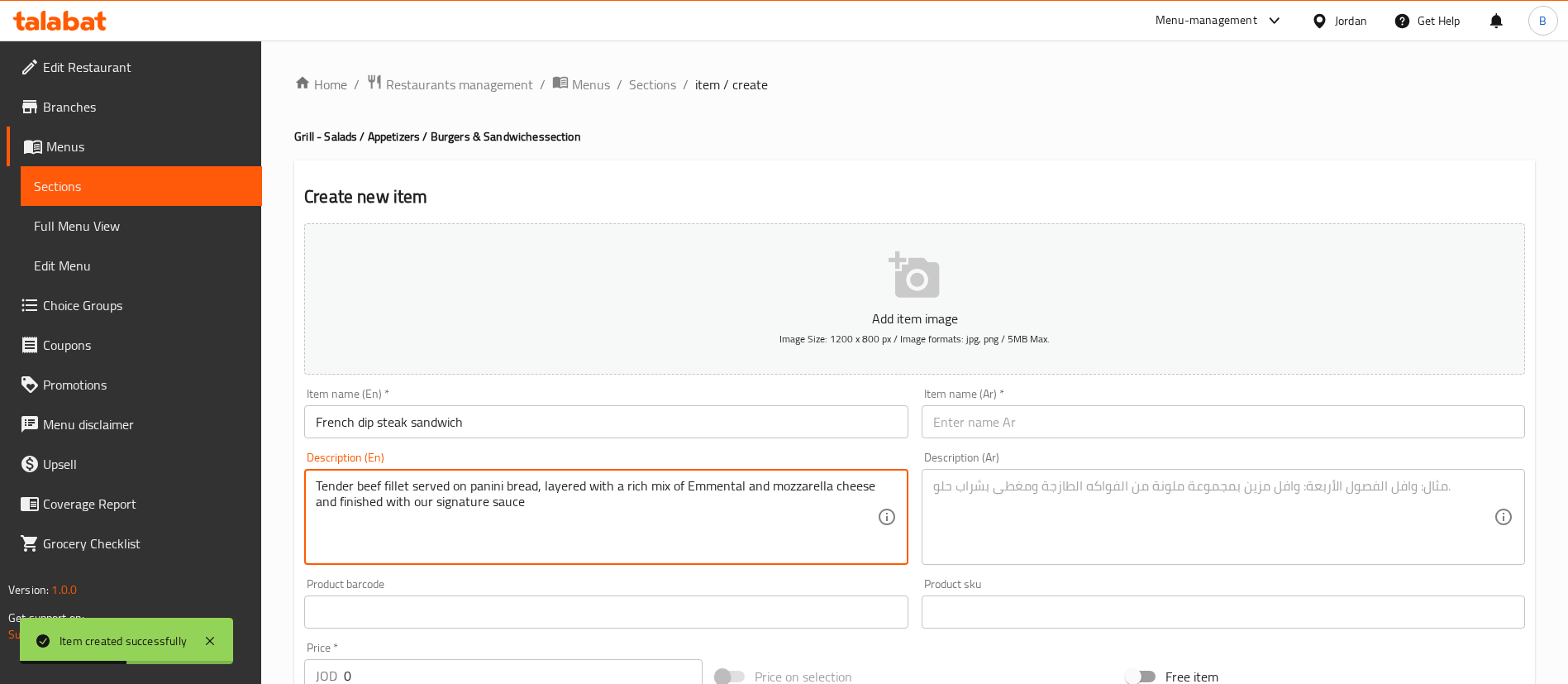
click at [967, 430] on input "text" at bounding box center [1223, 421] width 603 height 33
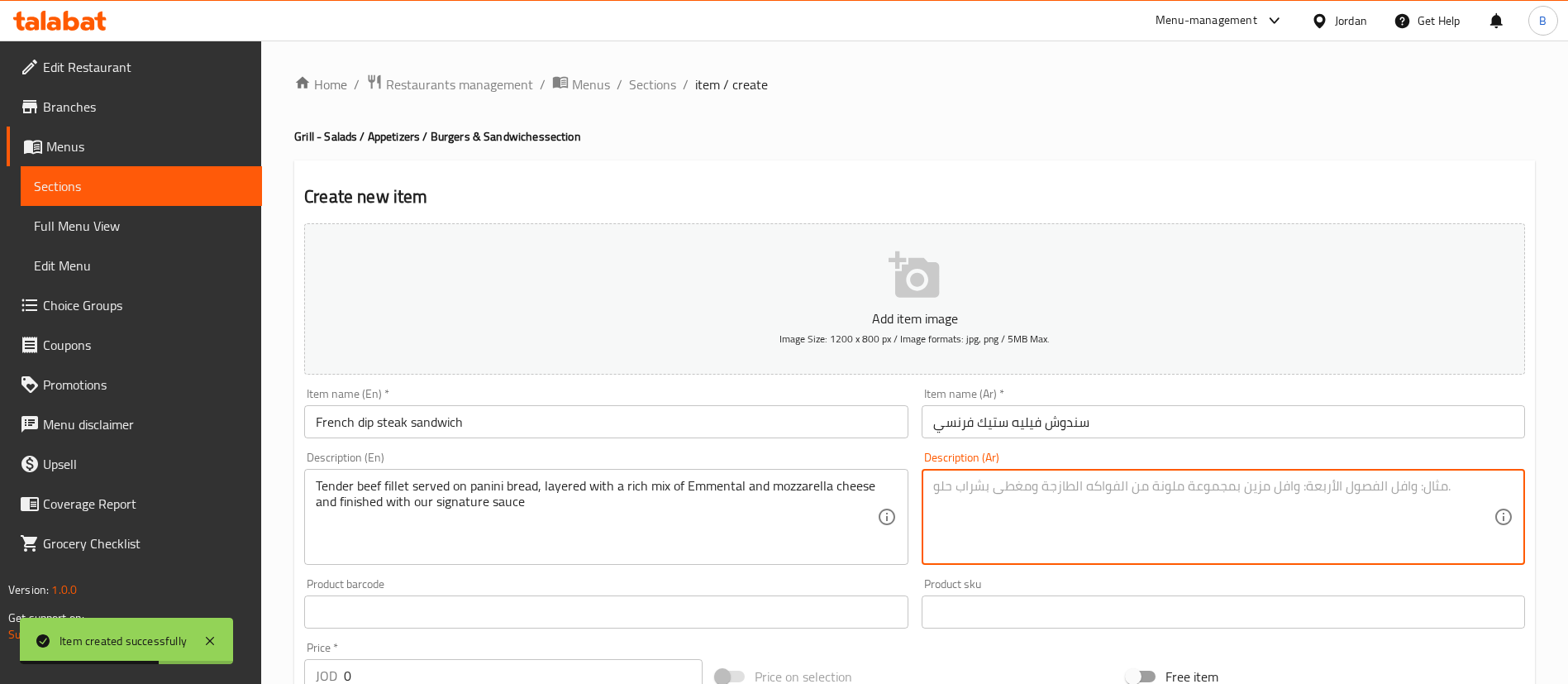
click at [999, 495] on textarea at bounding box center [1213, 517] width 560 height 78
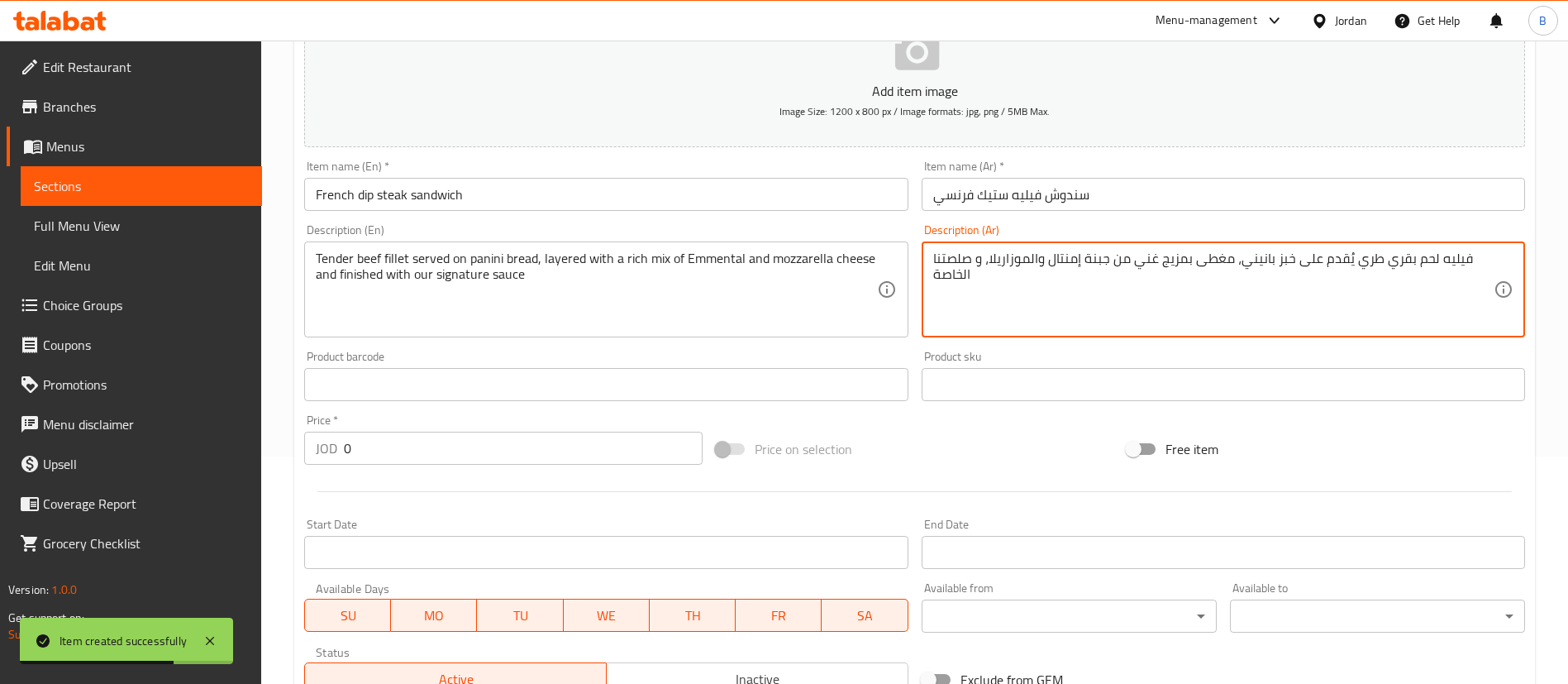
scroll to position [372, 0]
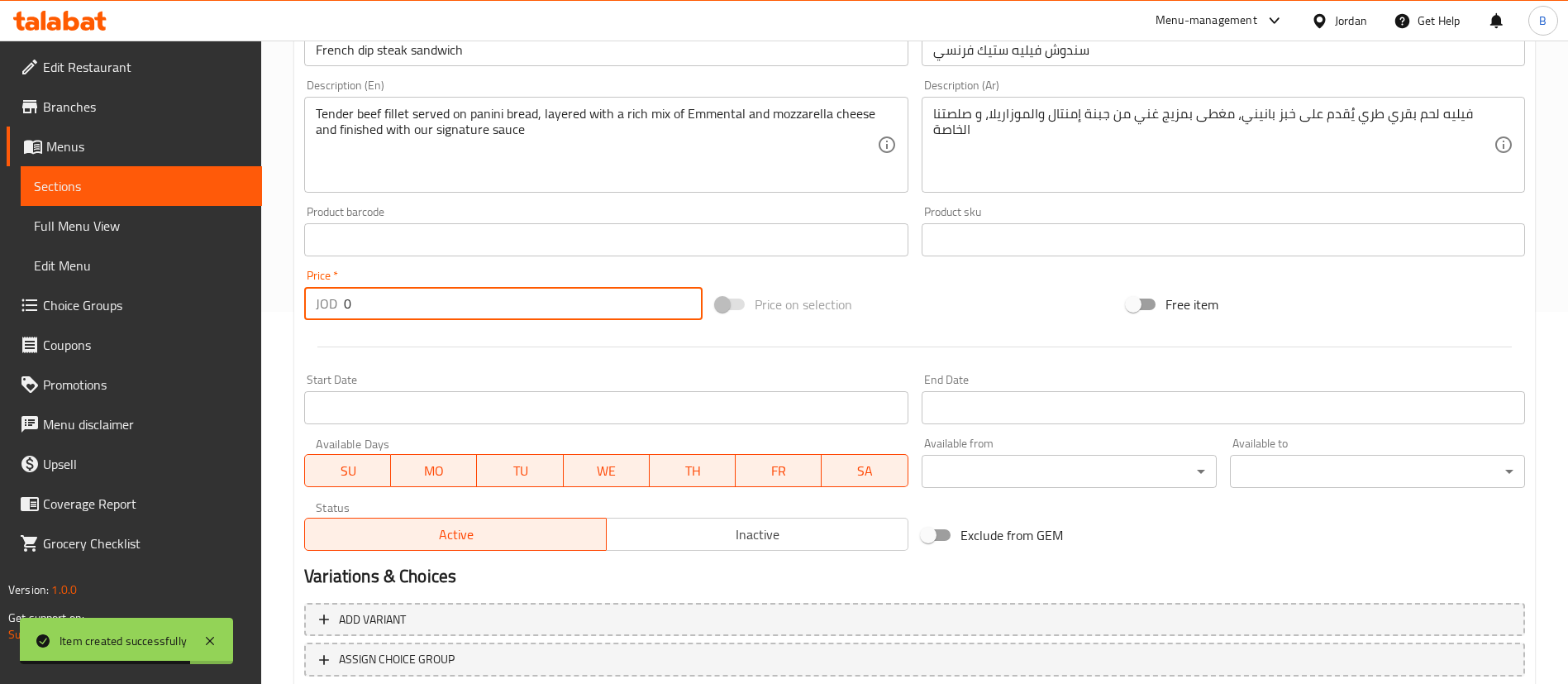
drag, startPoint x: 441, startPoint y: 314, endPoint x: 120, endPoint y: 344, distance: 322.4
click at [135, 344] on div "Edit Restaurant Branches Menus Sections Full Menu View Edit Menu Choice Groups …" at bounding box center [784, 233] width 1568 height 1128
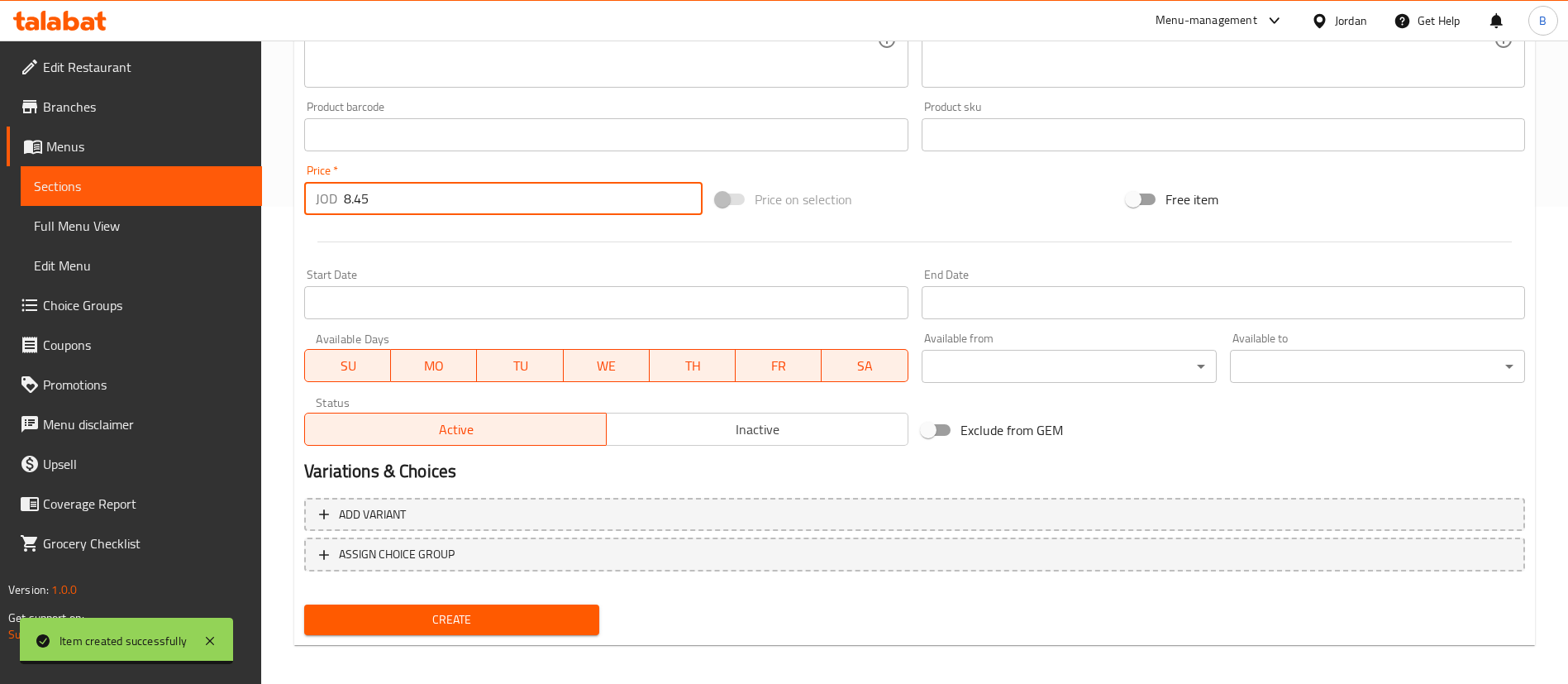
scroll to position [485, 0]
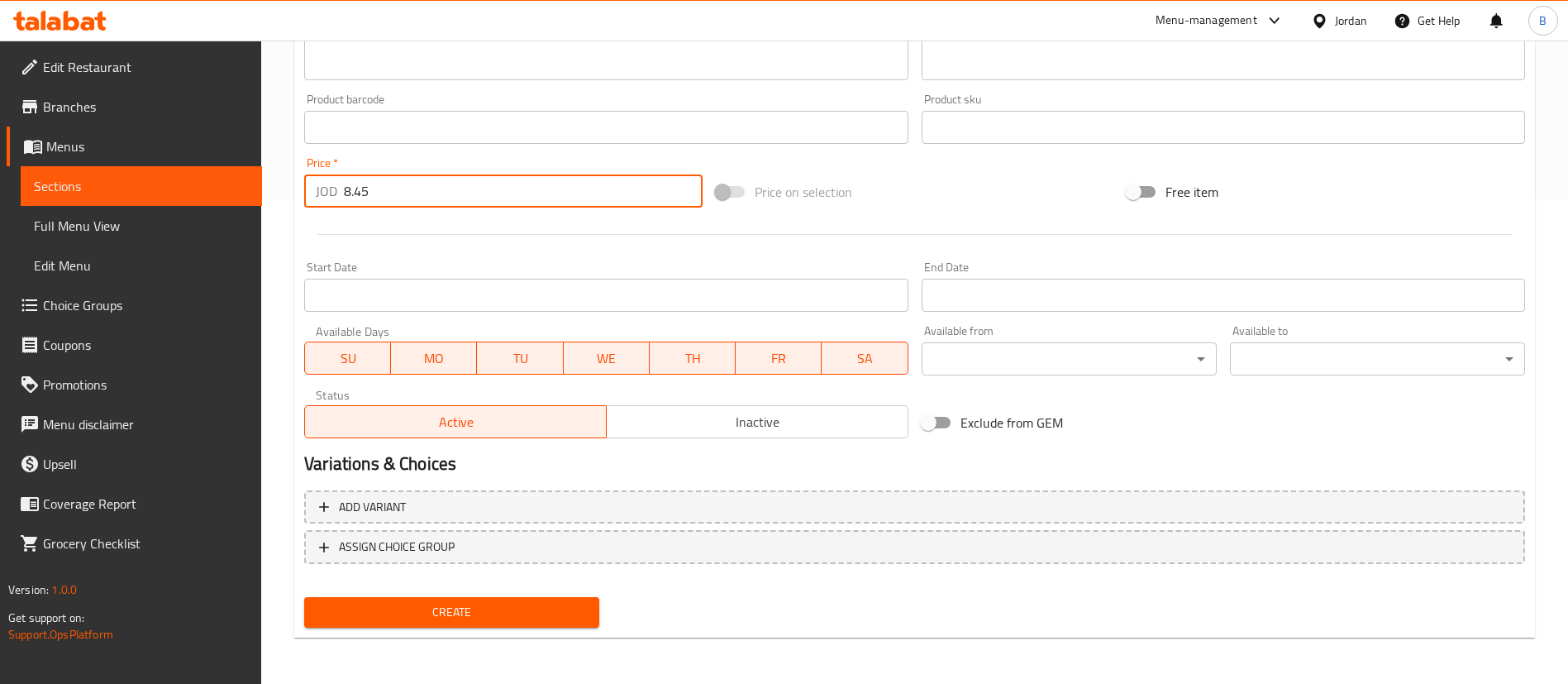
click at [545, 607] on div "Create new item Add item image Image Size: 1200 x 800 px / Image formats: jpg, …" at bounding box center [915, 157] width 1241 height 962
click at [545, 607] on span "Create" at bounding box center [452, 612] width 269 height 21
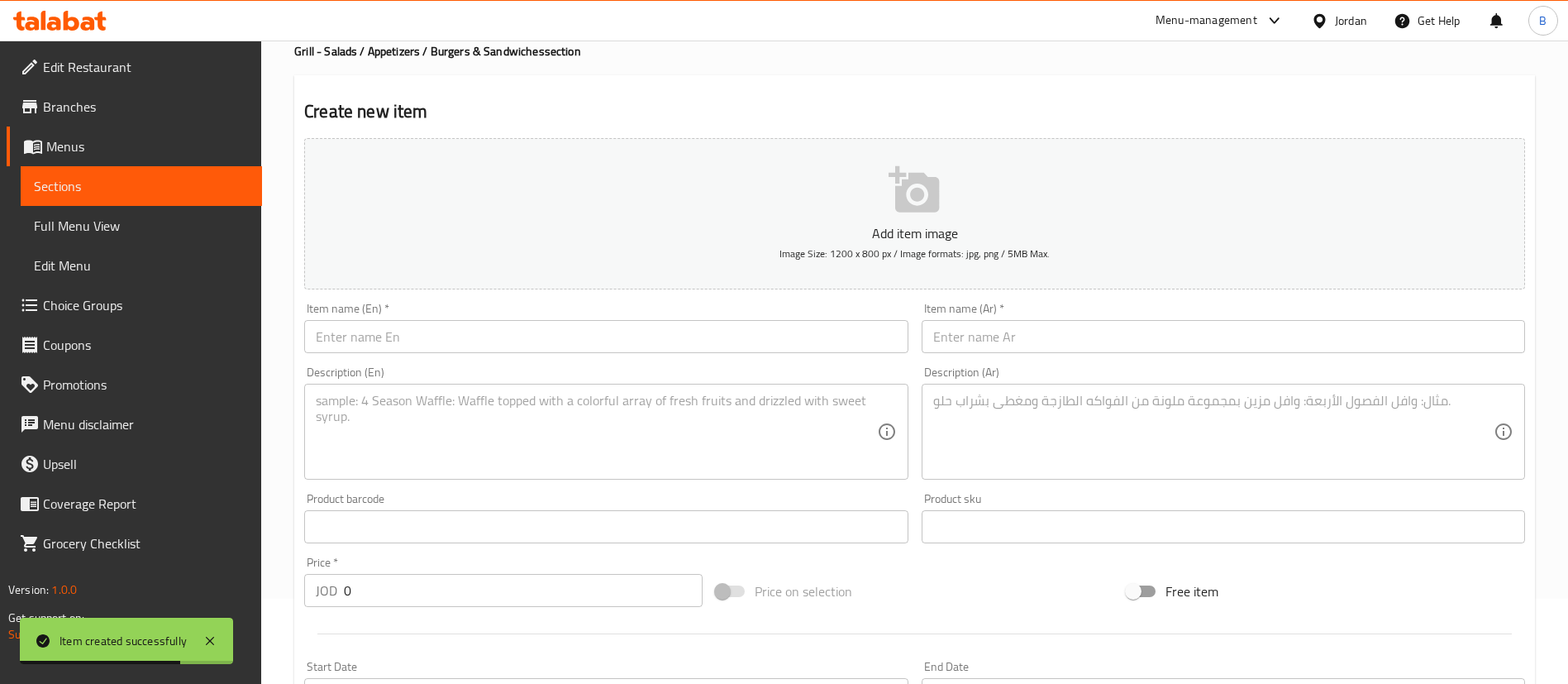
scroll to position [0, 0]
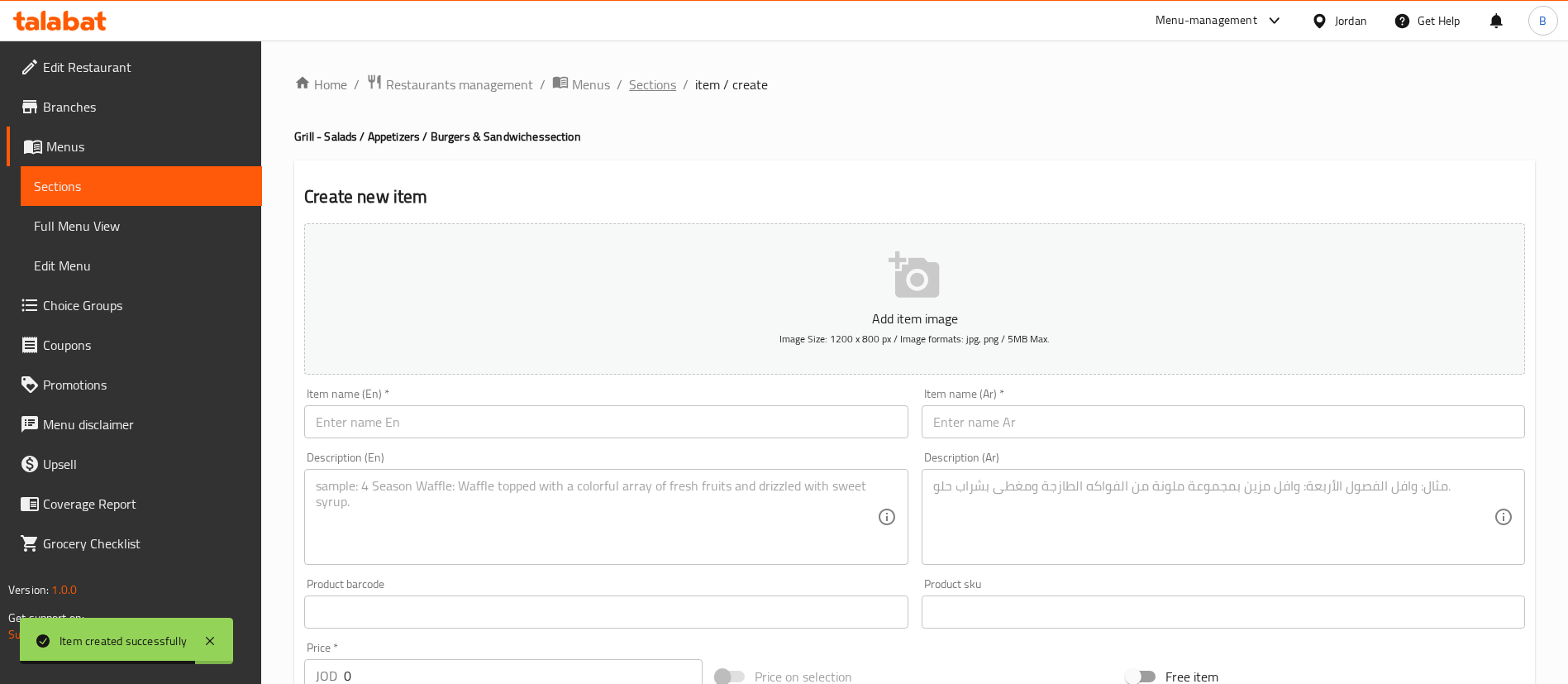
click at [654, 85] on span "Sections" at bounding box center [652, 84] width 47 height 20
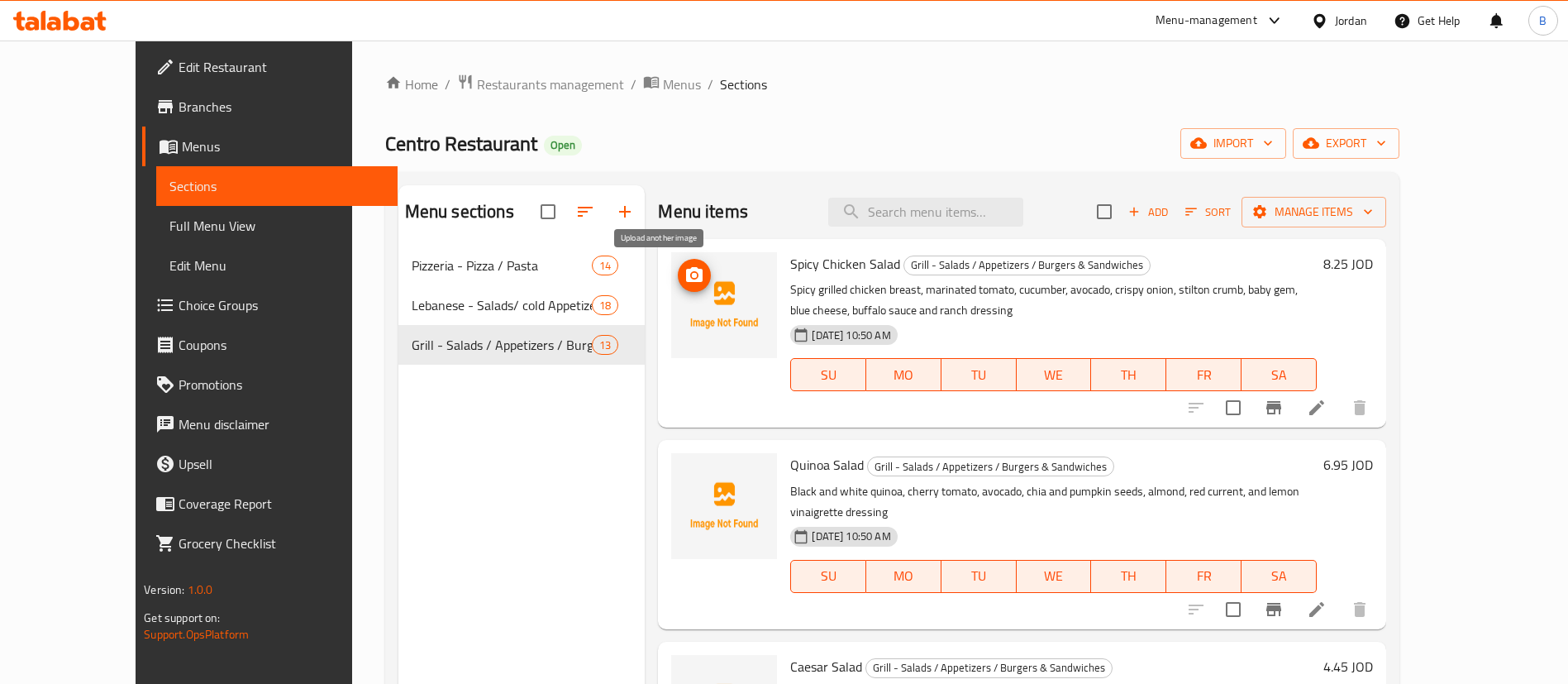
click at [678, 285] on button "upload picture" at bounding box center [694, 275] width 33 height 33
click at [976, 206] on input "search" at bounding box center [925, 211] width 195 height 29
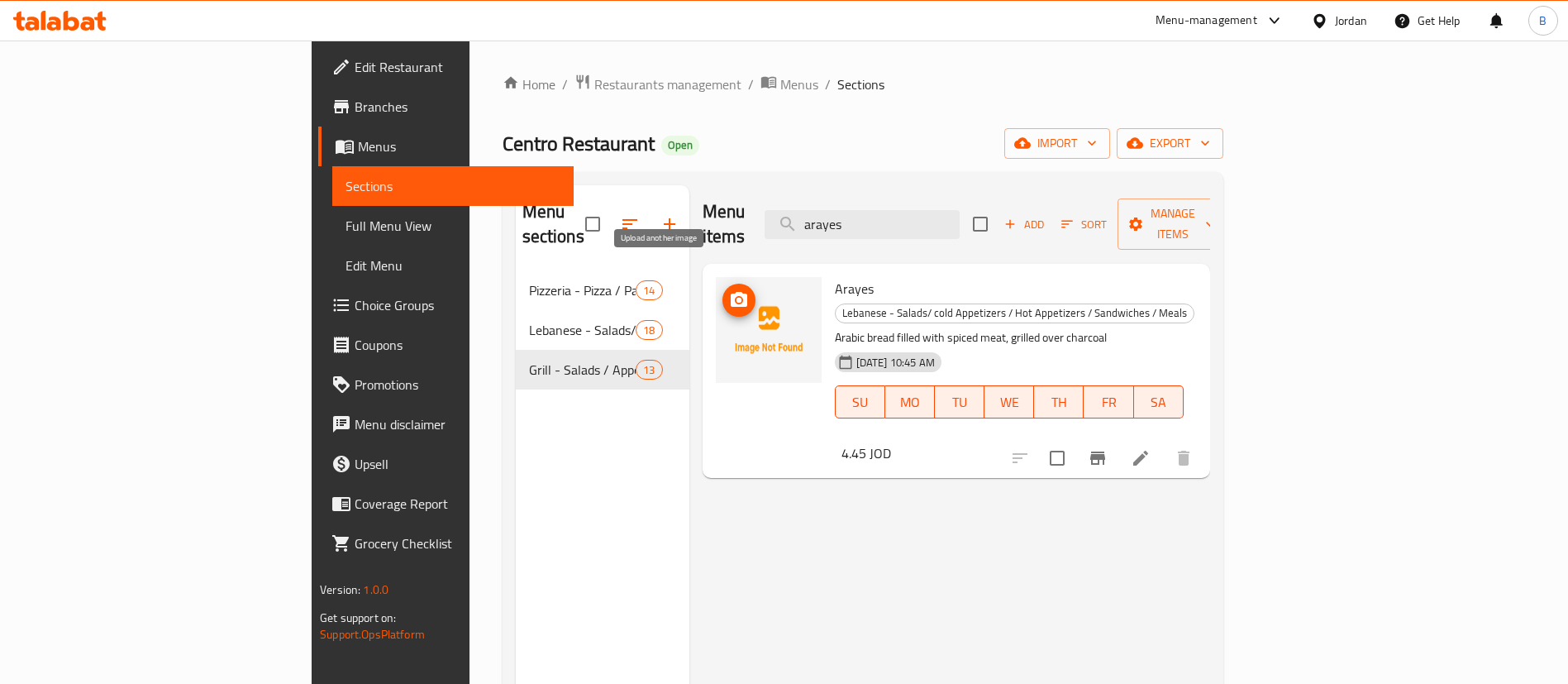
click at [729, 291] on icon "upload picture" at bounding box center [738, 300] width 20 height 20
drag, startPoint x: 980, startPoint y: 207, endPoint x: 653, endPoint y: 192, distance: 327.3
click at [702, 203] on div "Menu items arayes Add Sort Manage items" at bounding box center [956, 224] width 507 height 78
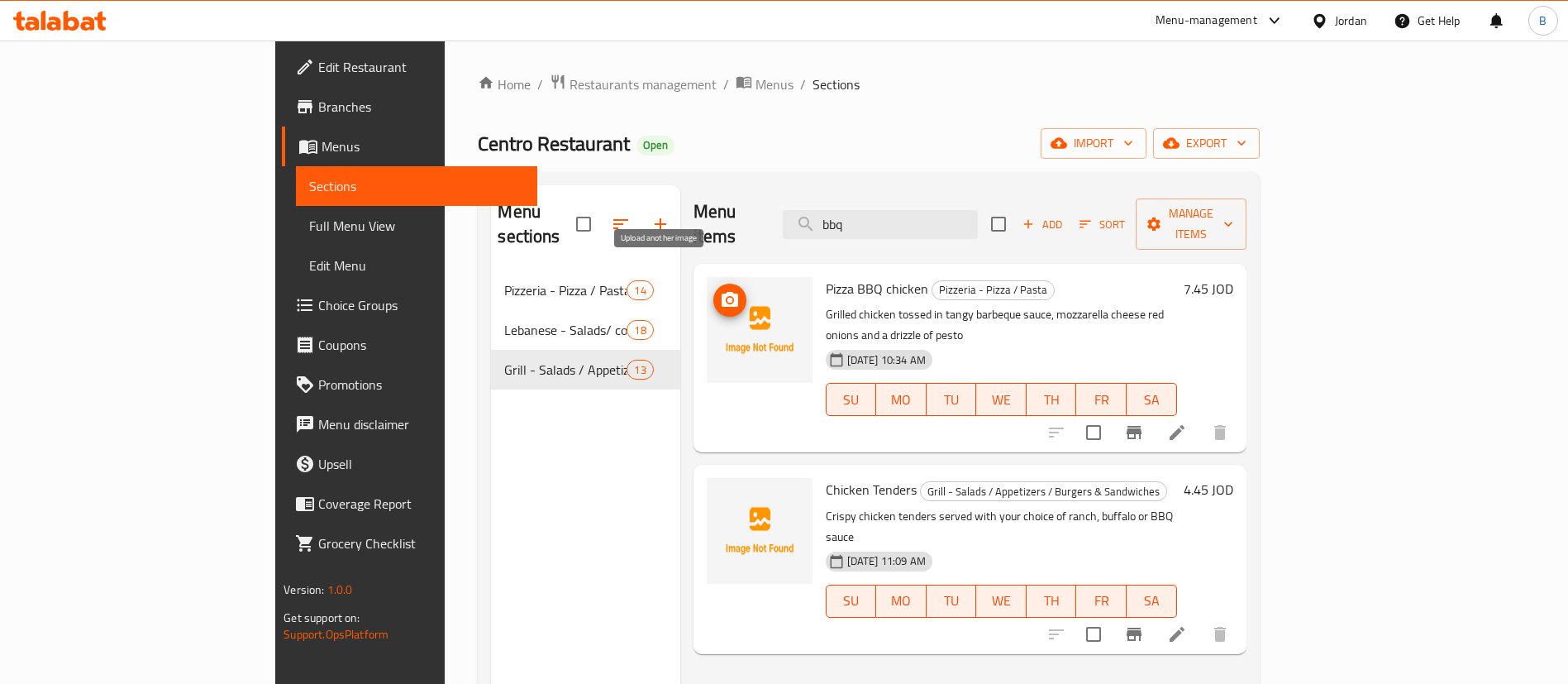
click at [721, 292] on icon "upload picture" at bounding box center [730, 299] width 17 height 15
drag, startPoint x: 984, startPoint y: 209, endPoint x: 572, endPoint y: 150, distance: 416.2
click at [668, 174] on div "Menu sections Pizzeria - Pizza / Pasta 14 Lebanese - Salads/ cold Appetizers / …" at bounding box center [868, 526] width 781 height 710
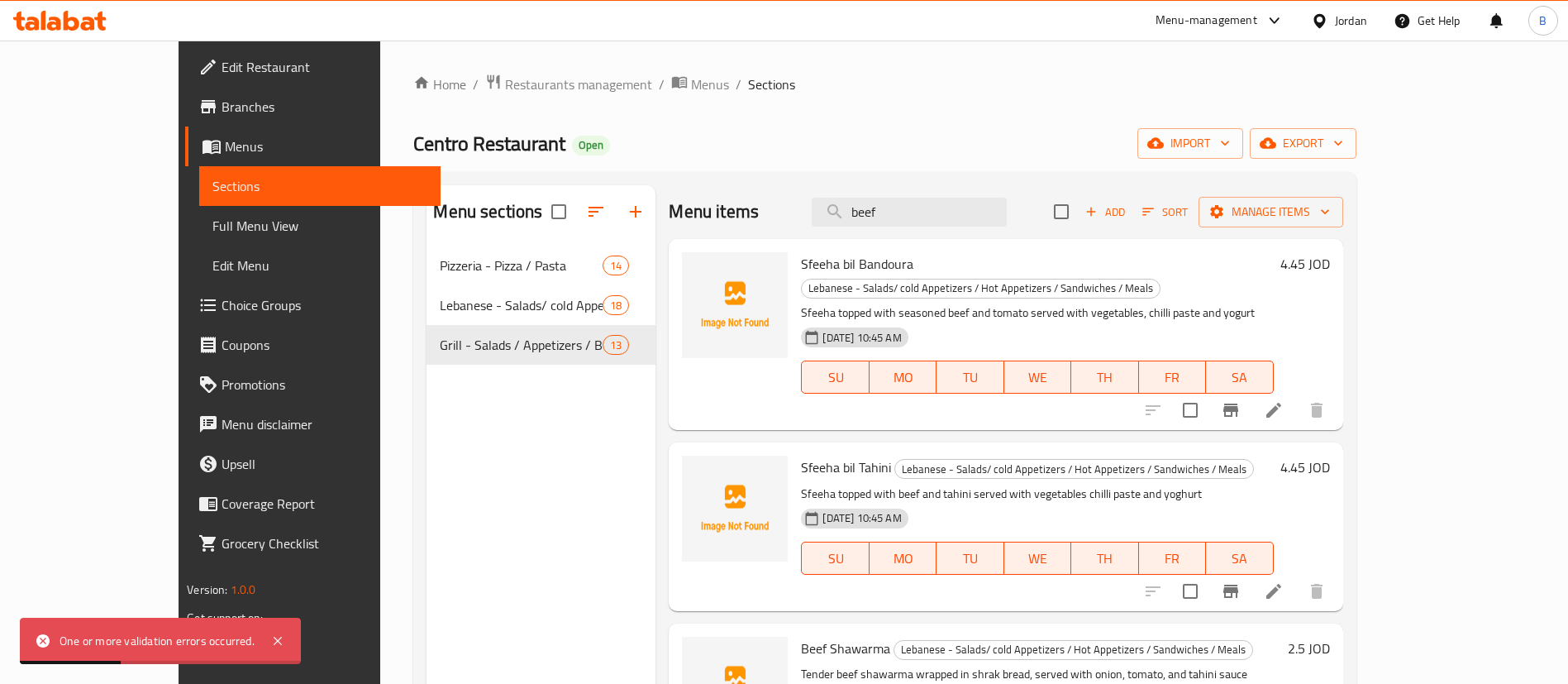
drag, startPoint x: 965, startPoint y: 201, endPoint x: 448, endPoint y: 206, distance: 517.0
click at [564, 201] on div "Menu sections Pizzeria - Pizza / Pasta 14 Lebanese - Salads/ cold Appetizers / …" at bounding box center [883, 526] width 916 height 684
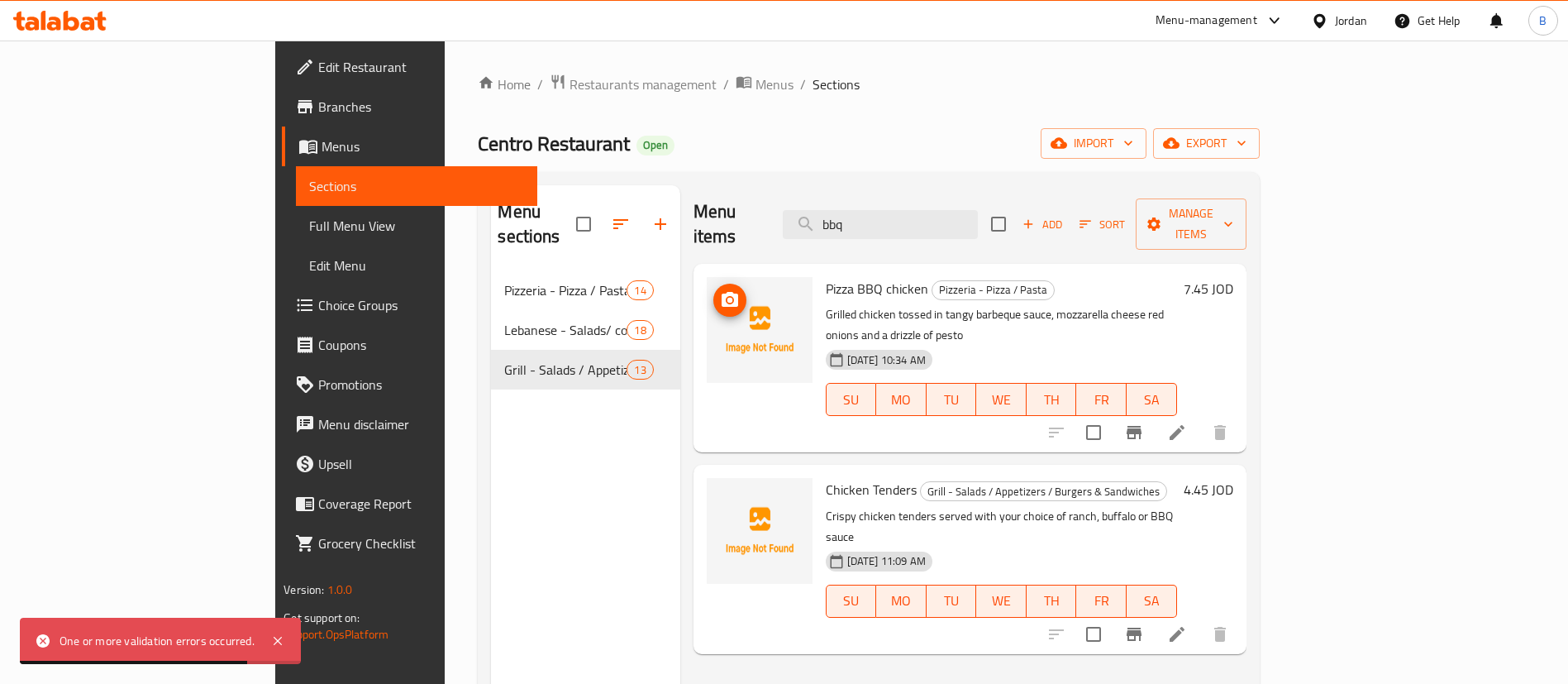
click at [719, 291] on icon "upload picture" at bounding box center [729, 300] width 20 height 20
click at [1187, 423] on icon at bounding box center [1177, 432] width 20 height 20
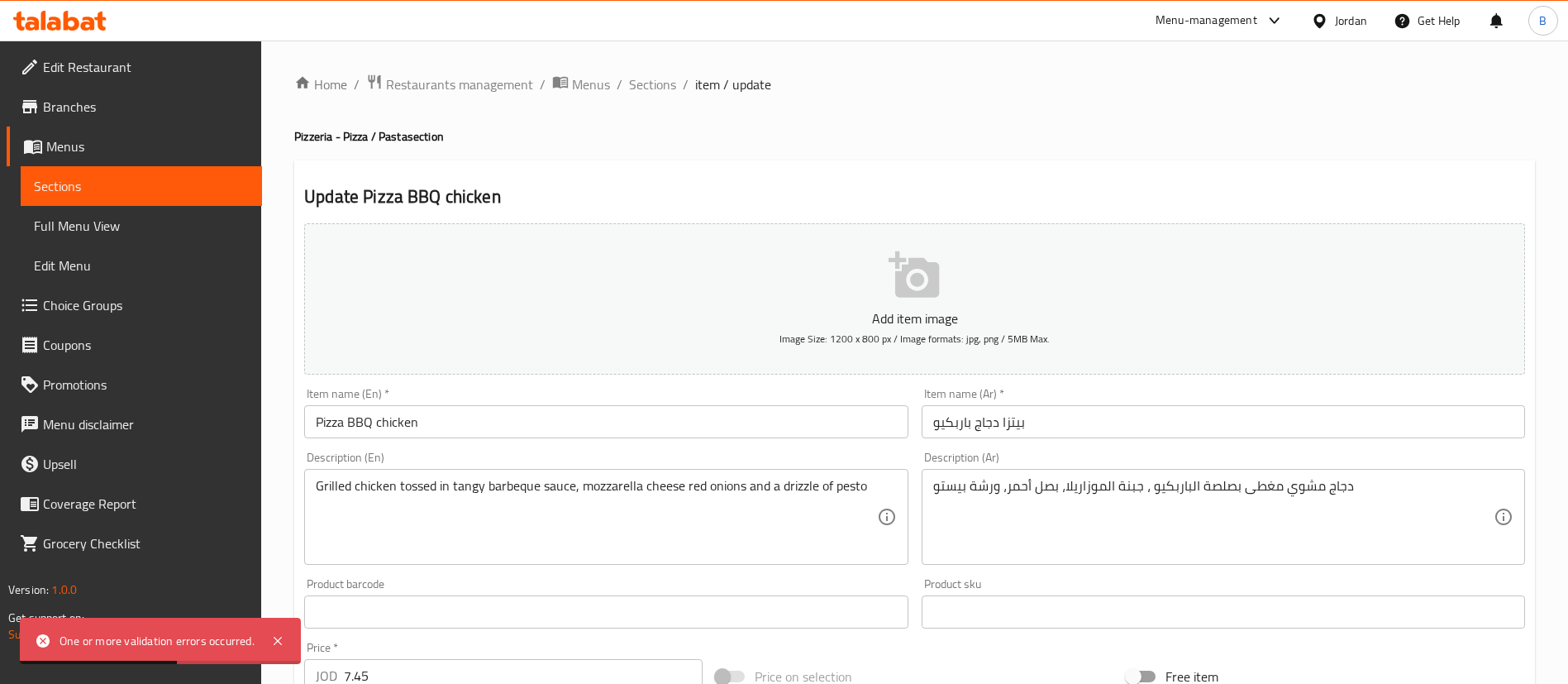
click at [955, 309] on p "Add item image" at bounding box center [915, 318] width 1169 height 20
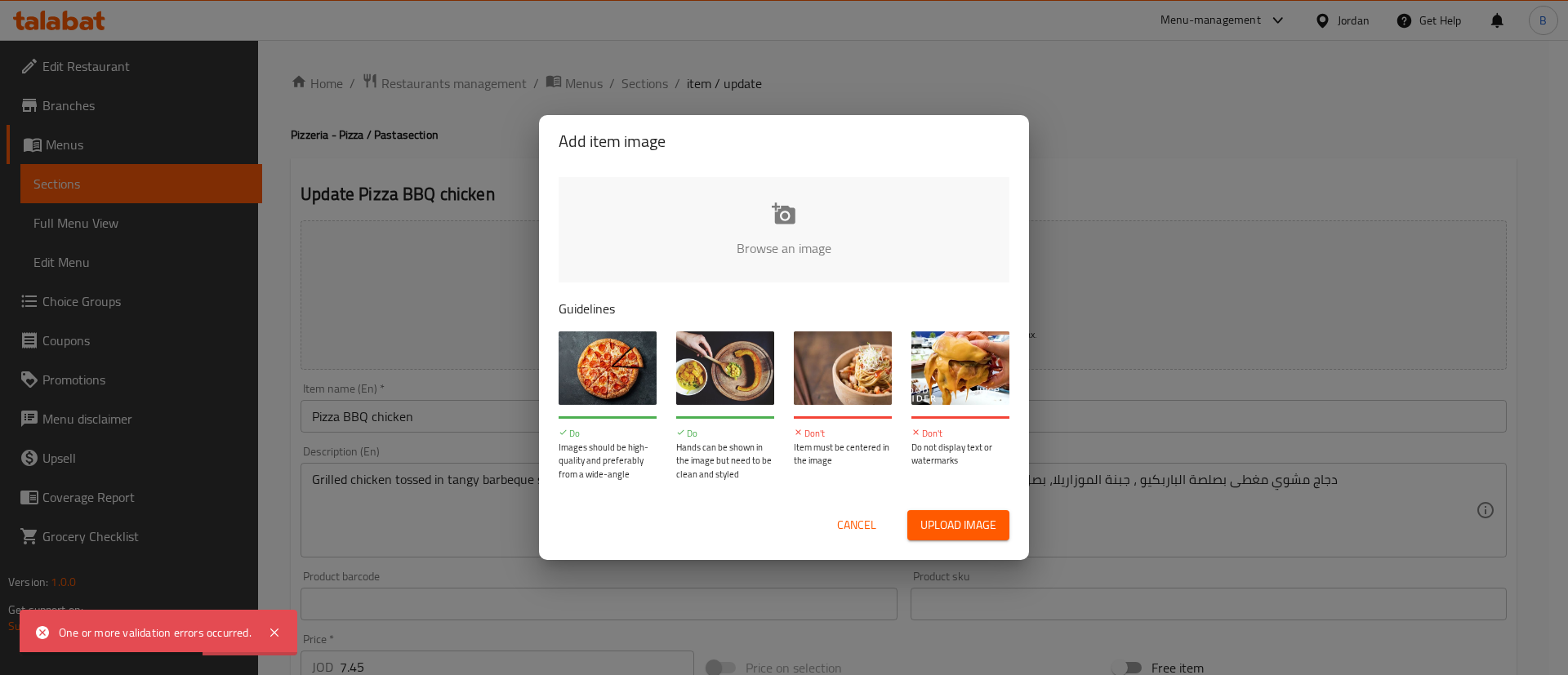
click at [801, 206] on input "file" at bounding box center [1336, 253] width 1555 height 153
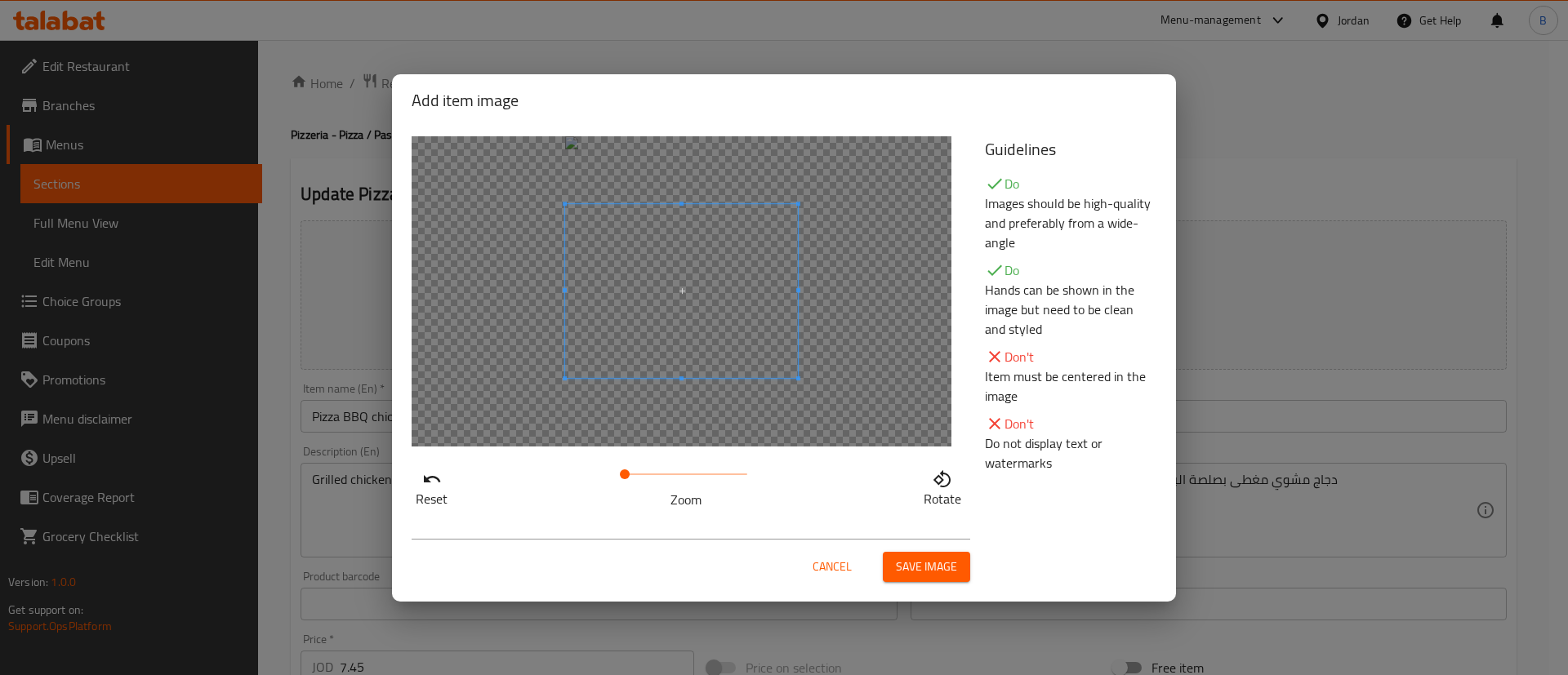
click at [803, 570] on div "Cancel Save image" at bounding box center [691, 560] width 559 height 43
click at [820, 570] on span "Cancel" at bounding box center [832, 567] width 39 height 20
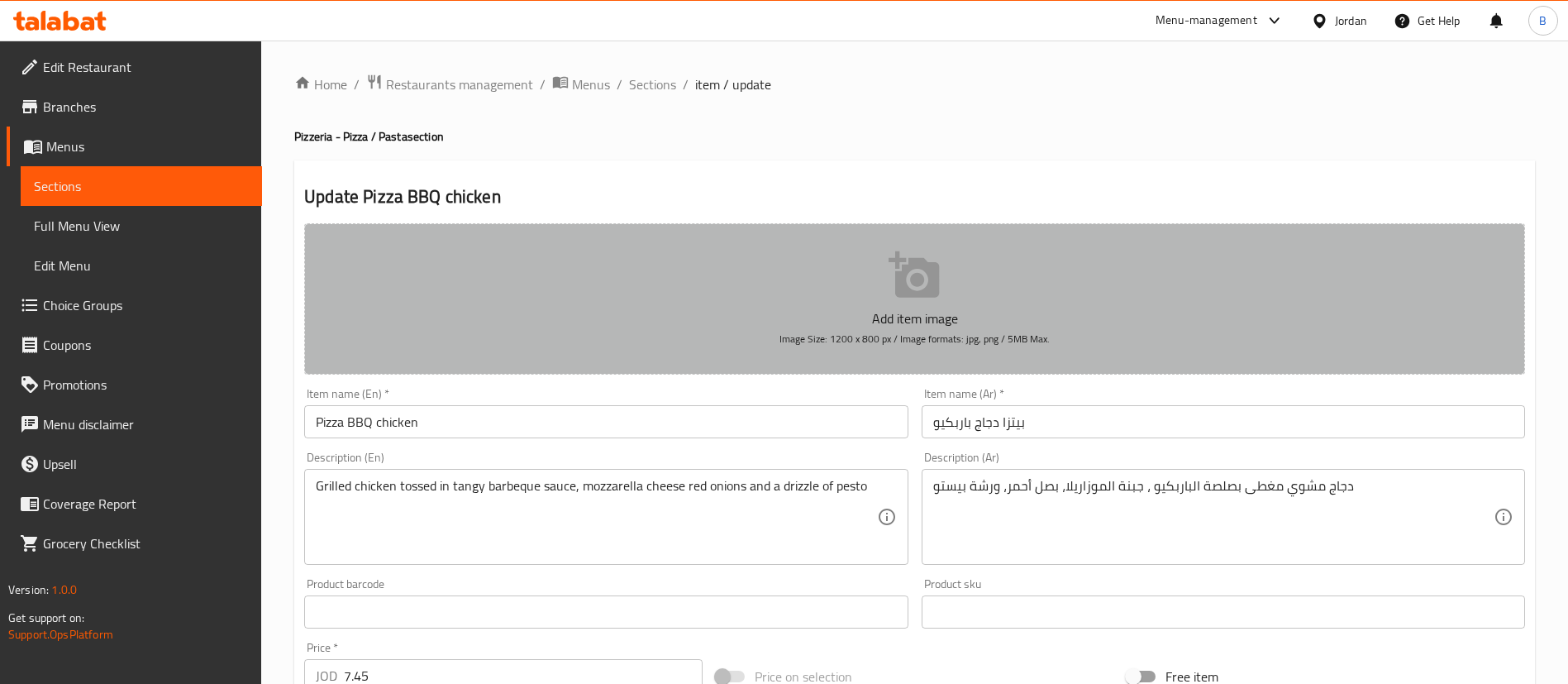
click at [865, 337] on span "Image Size: 1200 x 800 px / Image formats: jpg, png / 5MB Max." at bounding box center [915, 339] width 271 height 19
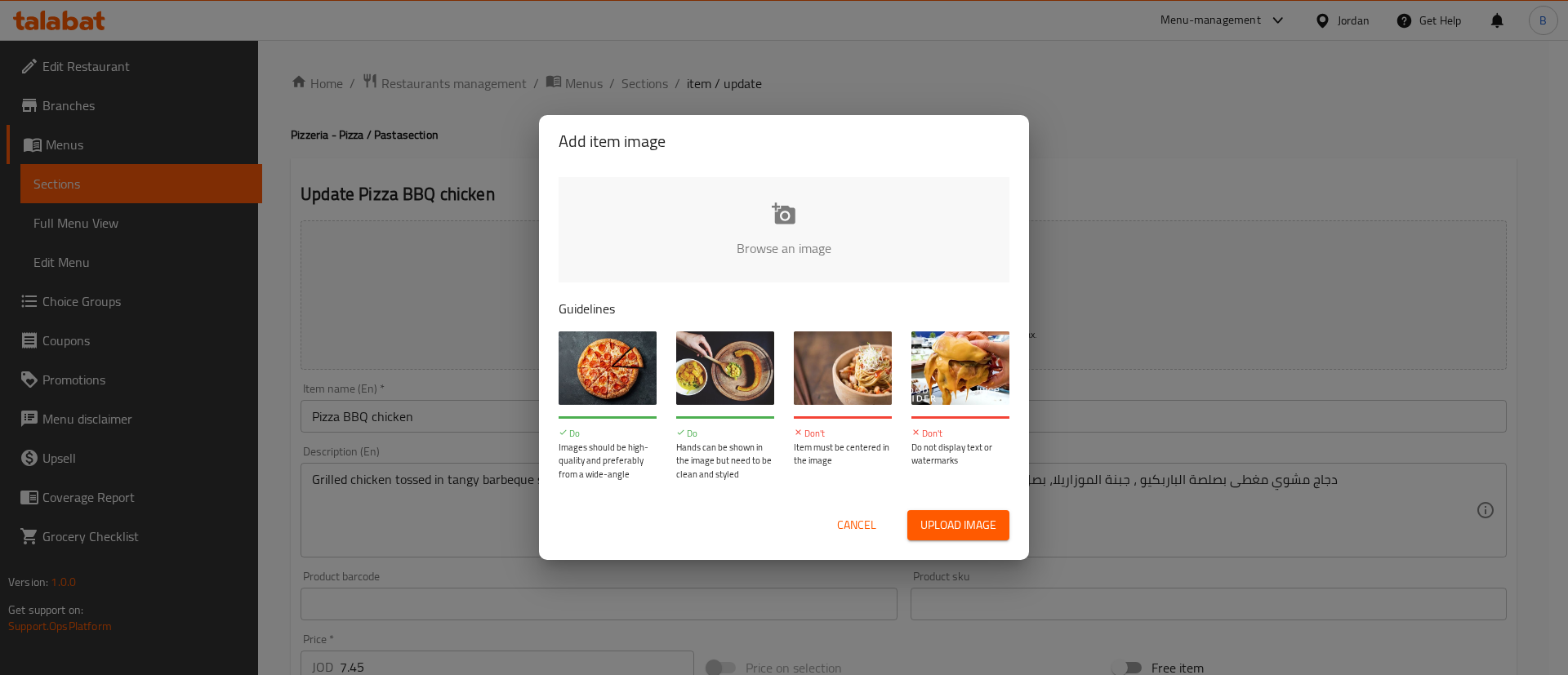
click at [786, 243] on input "file" at bounding box center [1336, 253] width 1555 height 153
click at [872, 520] on span "Cancel" at bounding box center [856, 525] width 39 height 20
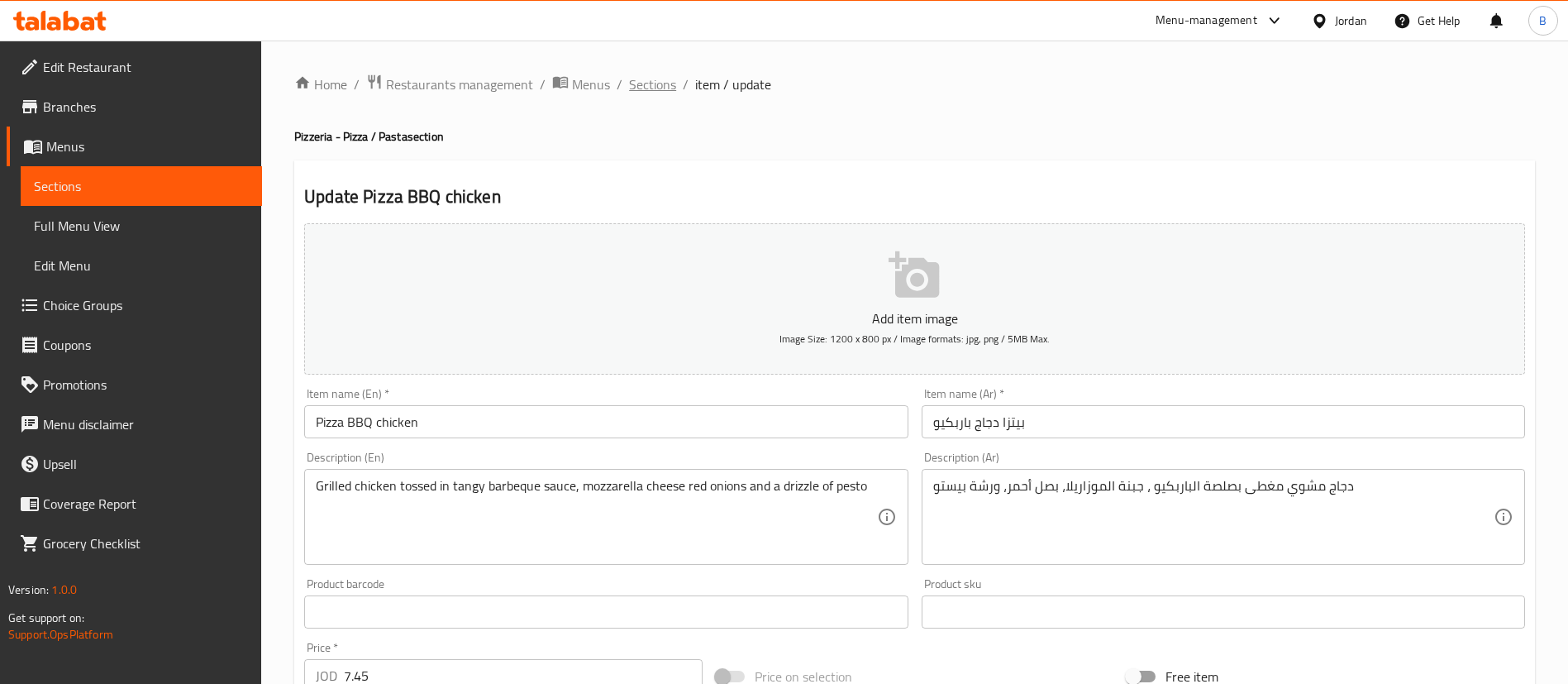
click at [636, 91] on span "Sections" at bounding box center [652, 84] width 47 height 20
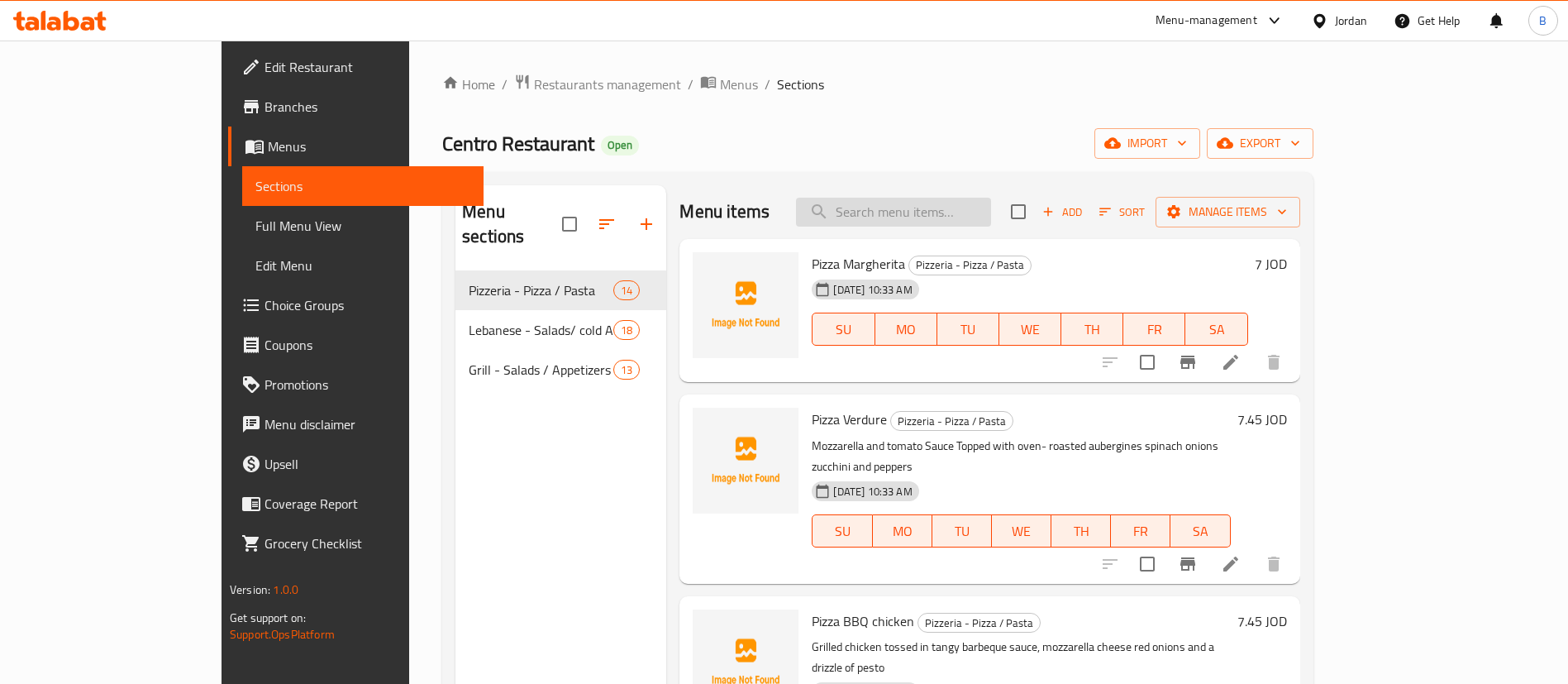
click at [981, 215] on input "search" at bounding box center [893, 211] width 195 height 29
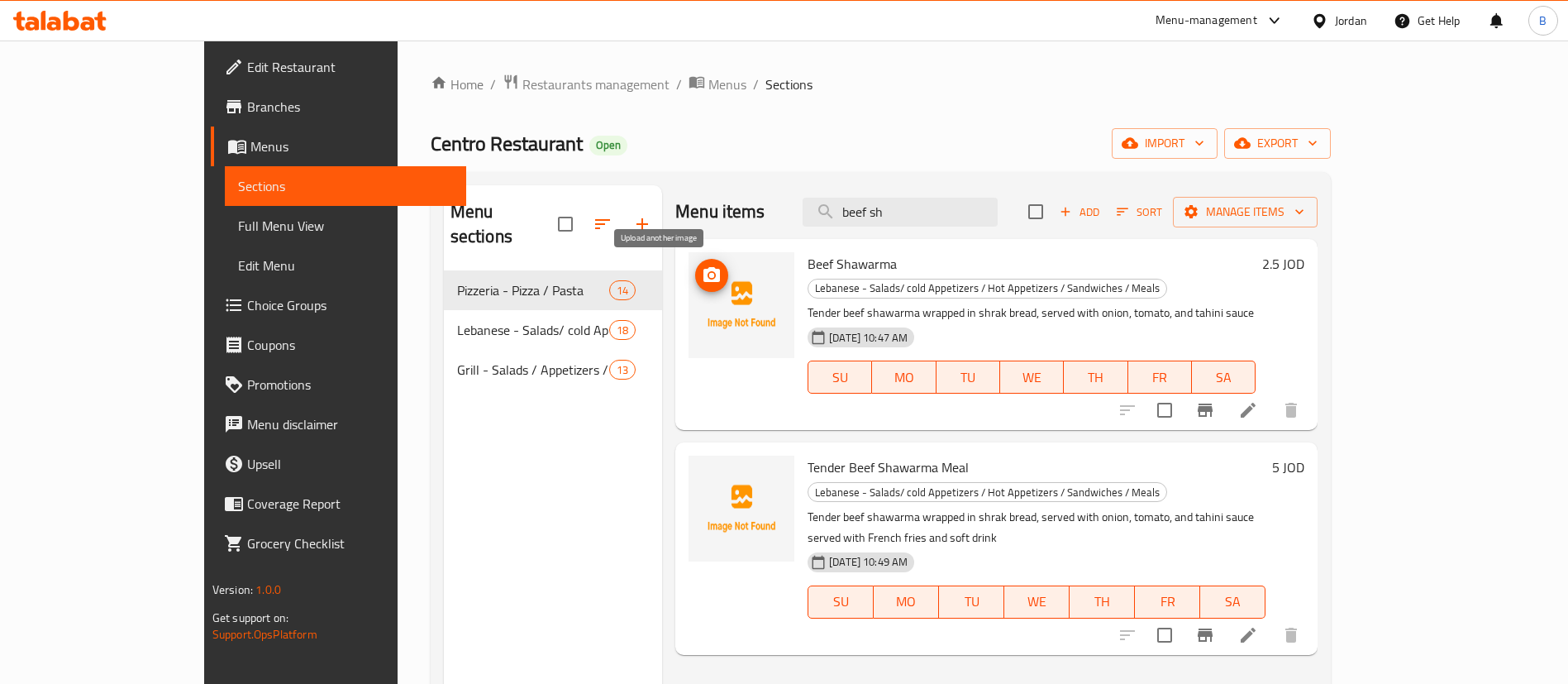
click at [701, 278] on icon "upload picture" at bounding box center [711, 275] width 20 height 20
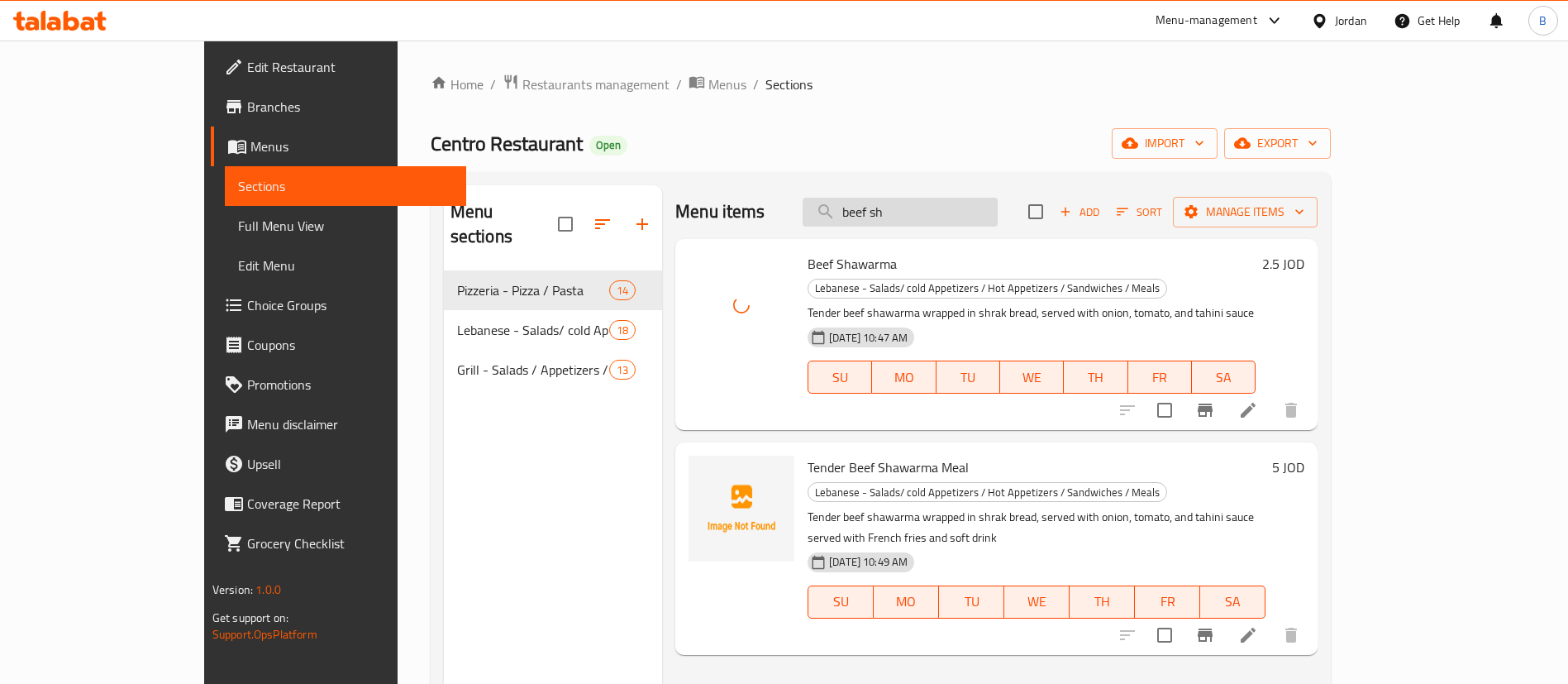
click at [988, 206] on input "beef sh" at bounding box center [900, 211] width 195 height 29
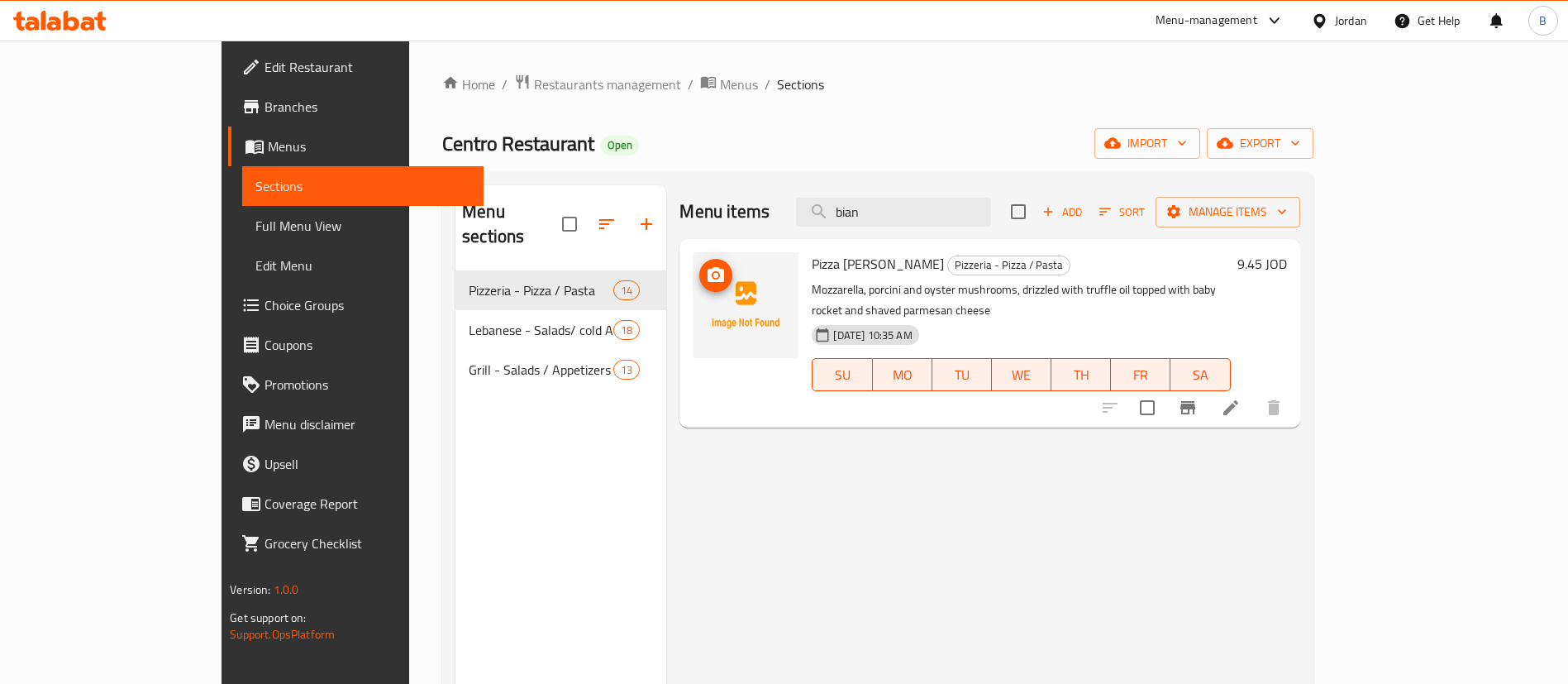
click at [699, 269] on span "upload picture" at bounding box center [715, 275] width 33 height 20
drag, startPoint x: 987, startPoint y: 213, endPoint x: 640, endPoint y: 163, distance: 350.6
click at [656, 167] on div "Home / Restaurants management / Menus / Sections Centro Restaurant Open import …" at bounding box center [878, 477] width 871 height 809
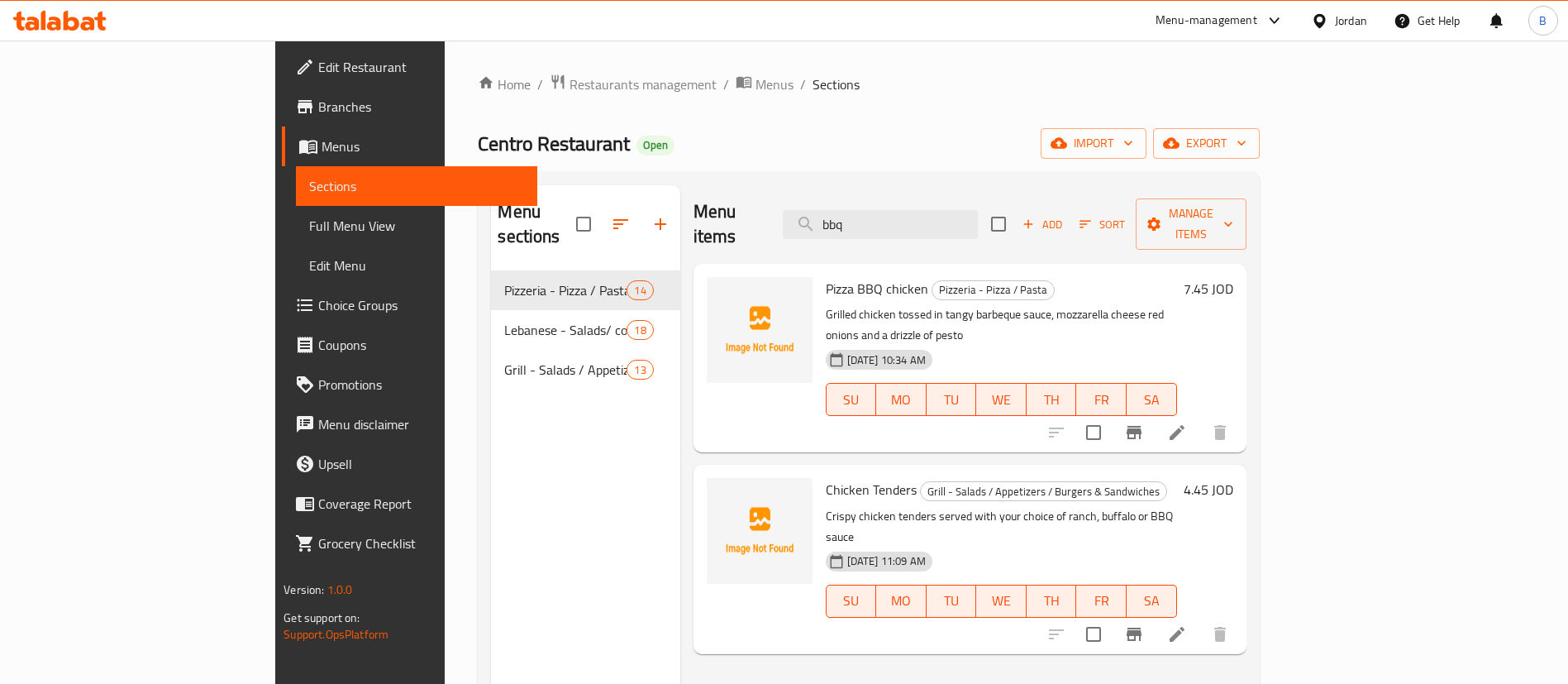
drag, startPoint x: 971, startPoint y: 215, endPoint x: 292, endPoint y: 111, distance: 686.9
click at [561, 181] on div "Menu sections Pizzeria - Pizza / Pasta 14 Lebanese - Salads/ cold Appetizers / …" at bounding box center [868, 526] width 781 height 710
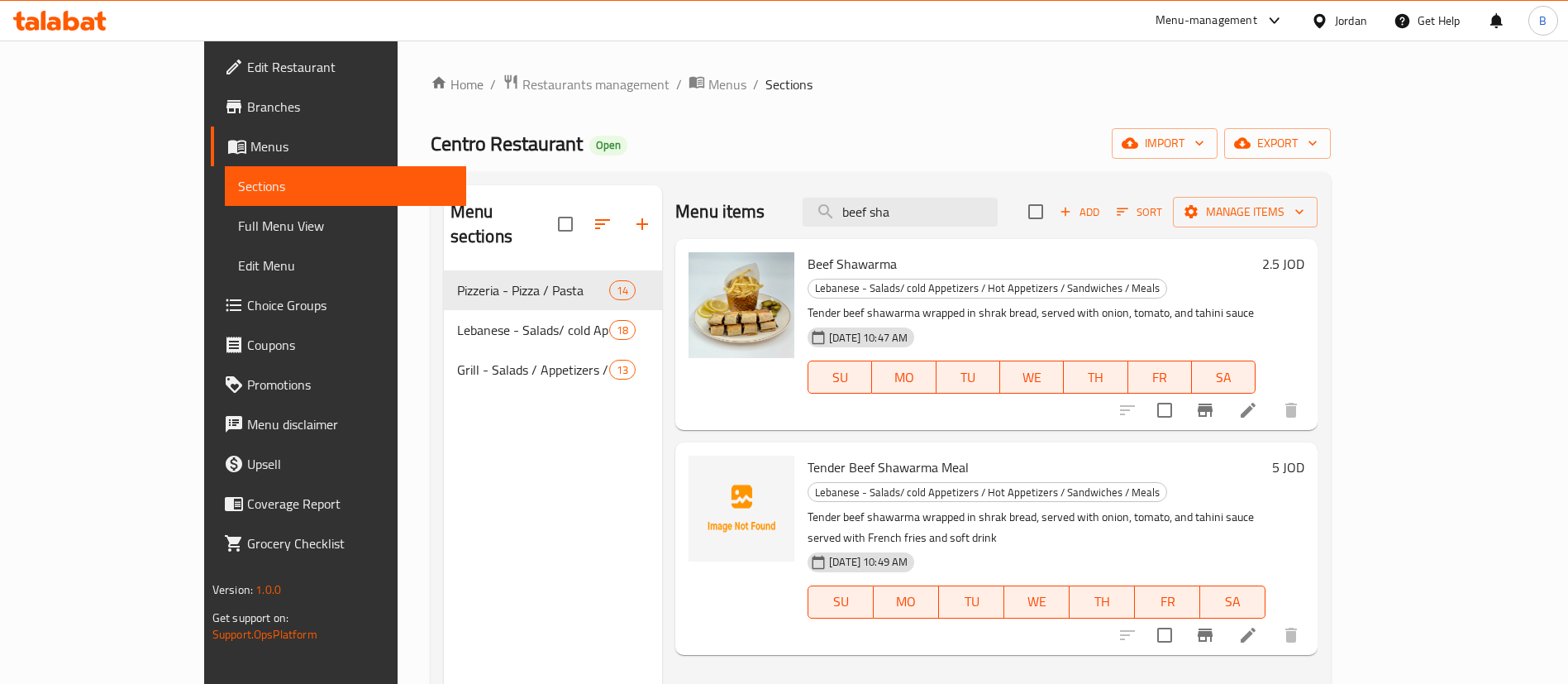
drag, startPoint x: 994, startPoint y: 218, endPoint x: 523, endPoint y: 190, distance: 471.8
click at [599, 199] on div "Menu sections Pizzeria - Pizza / Pasta 14 Lebanese - Salads/ cold Appetizers / …" at bounding box center [881, 526] width 873 height 684
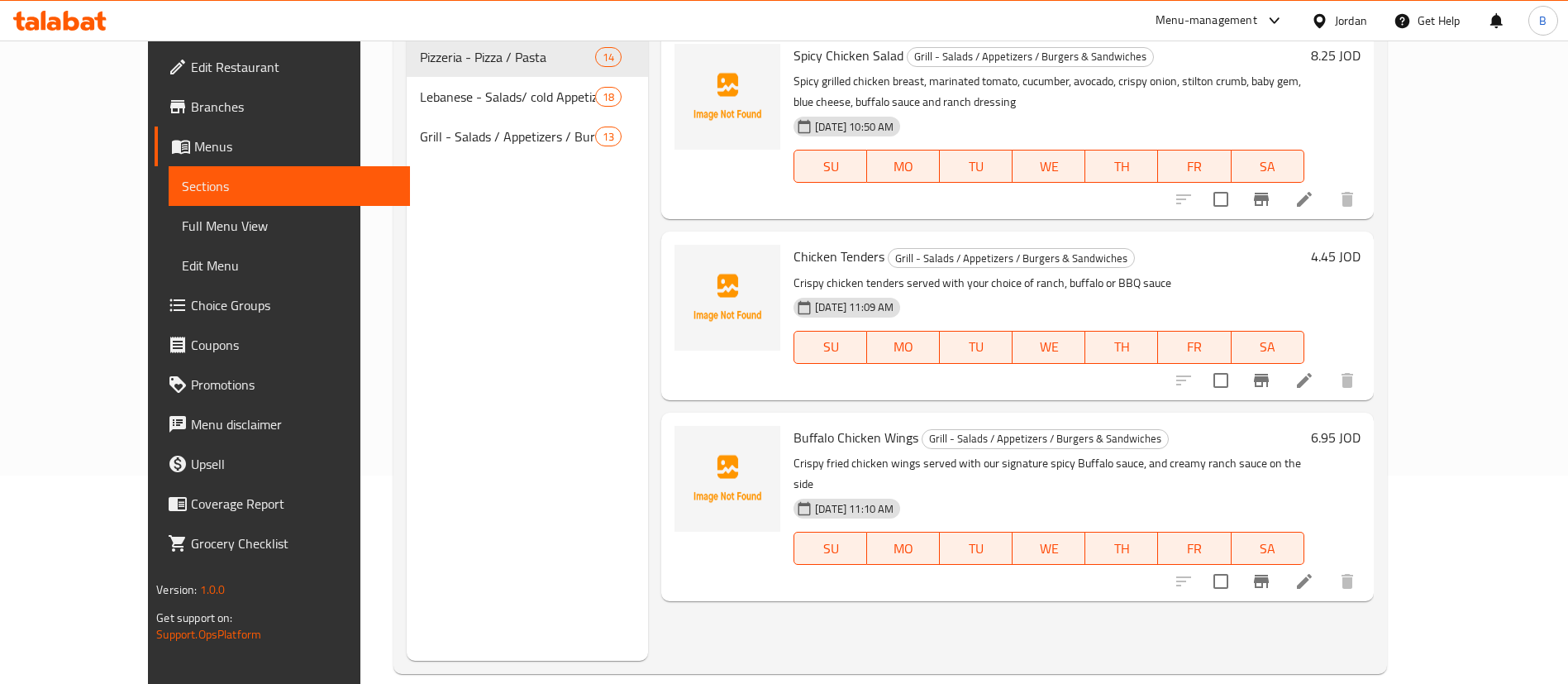
scroll to position [231, 0]
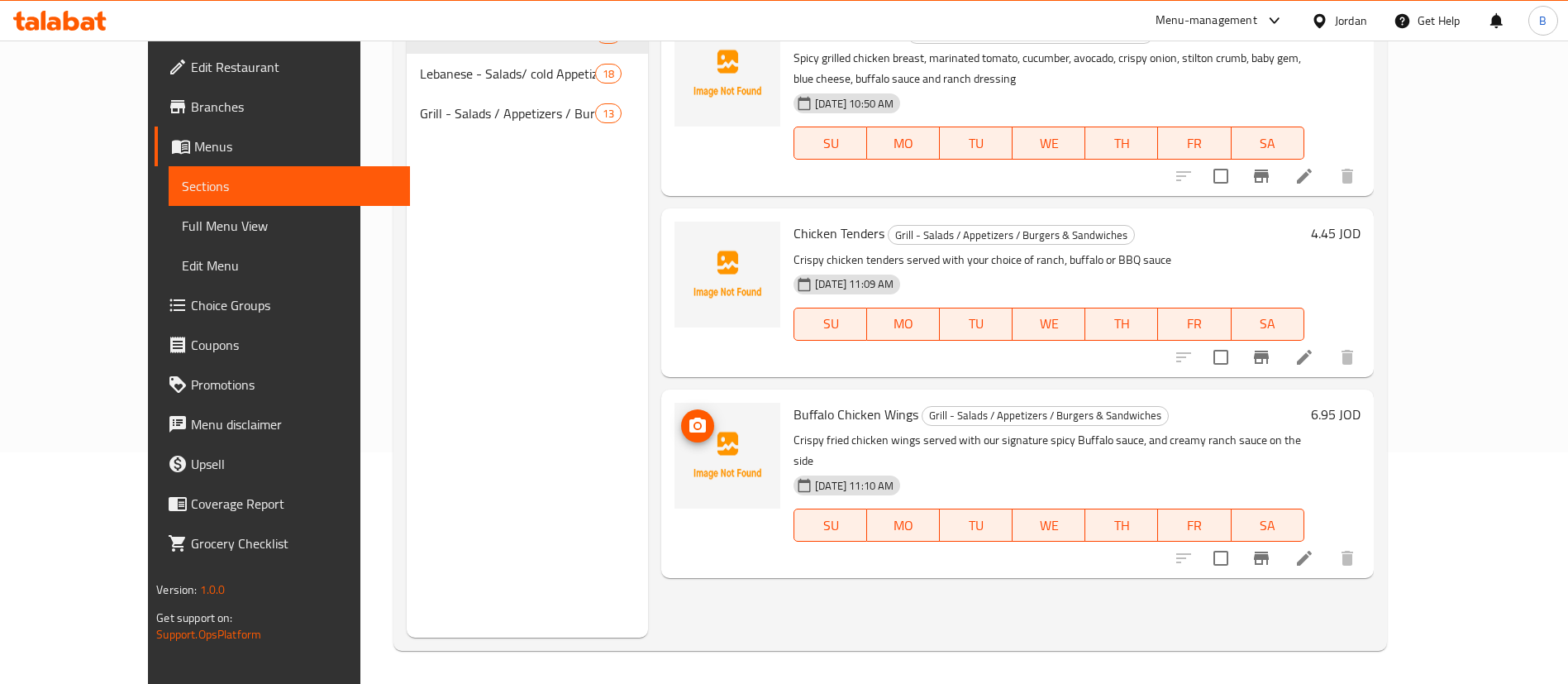
click at [681, 424] on span "upload picture" at bounding box center [697, 425] width 33 height 20
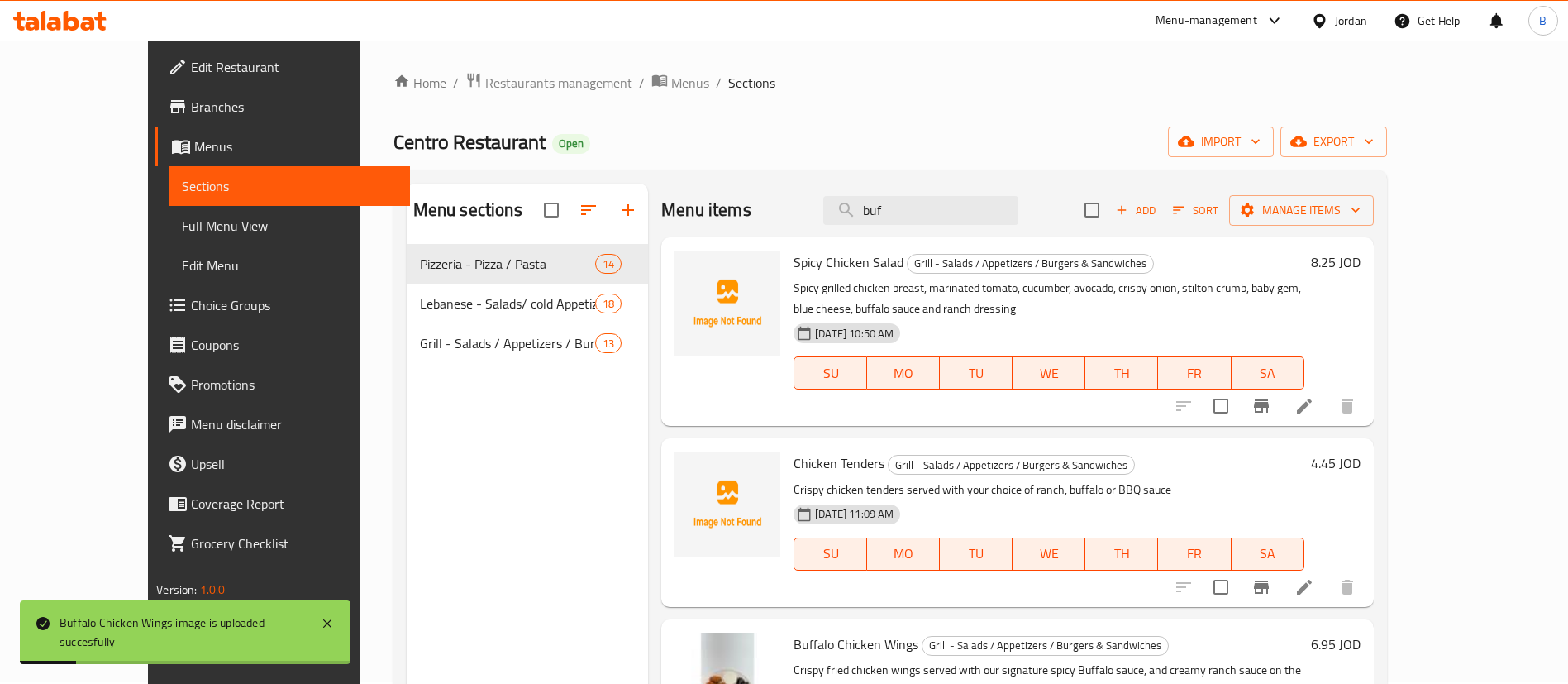
scroll to position [0, 0]
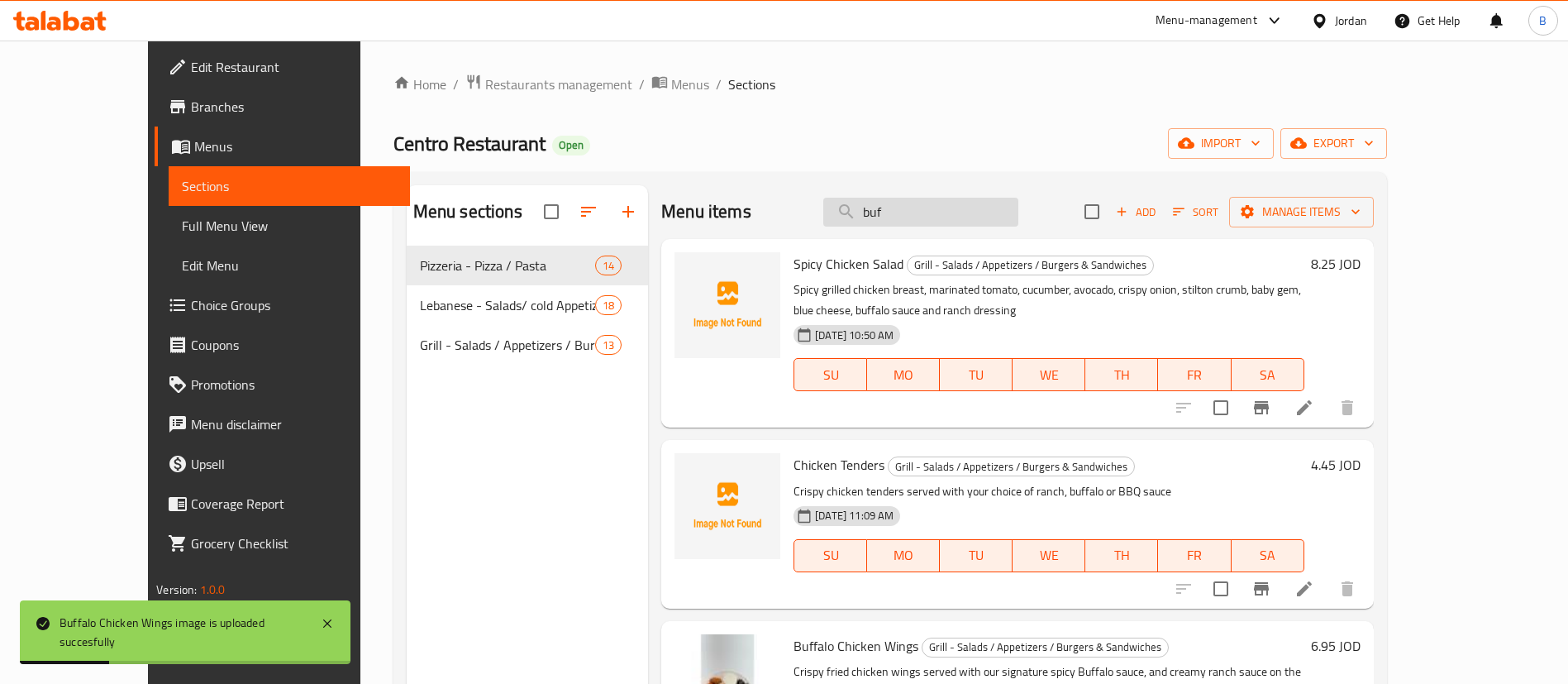
drag, startPoint x: 1000, startPoint y: 228, endPoint x: 982, endPoint y: 206, distance: 28.4
click at [986, 226] on div "Menu items buf Add Sort Manage items" at bounding box center [1016, 211] width 712 height 54
drag, startPoint x: 980, startPoint y: 204, endPoint x: 659, endPoint y: 202, distance: 321.0
click at [736, 202] on div "Menu items buf Add Sort Manage items" at bounding box center [1016, 211] width 712 height 54
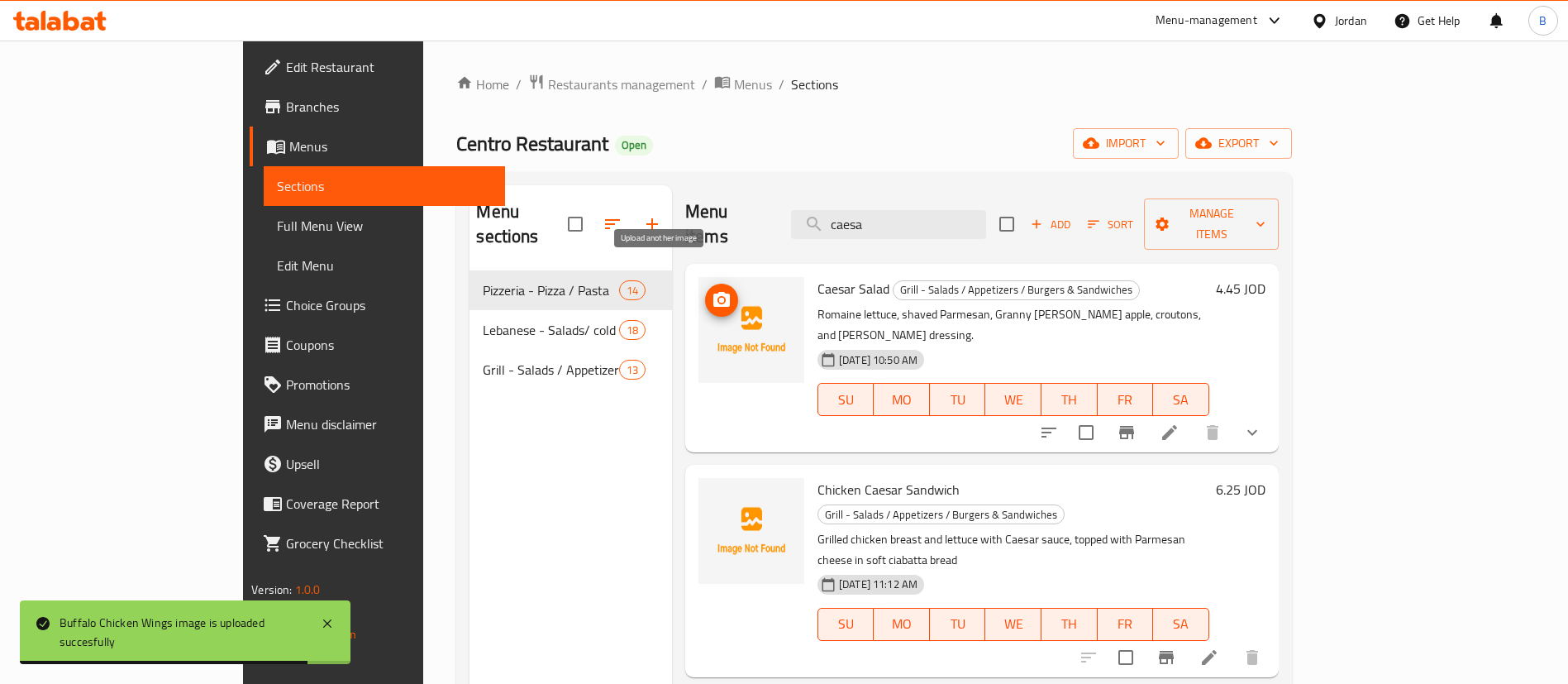
click at [713, 292] on icon "upload picture" at bounding box center [721, 299] width 17 height 15
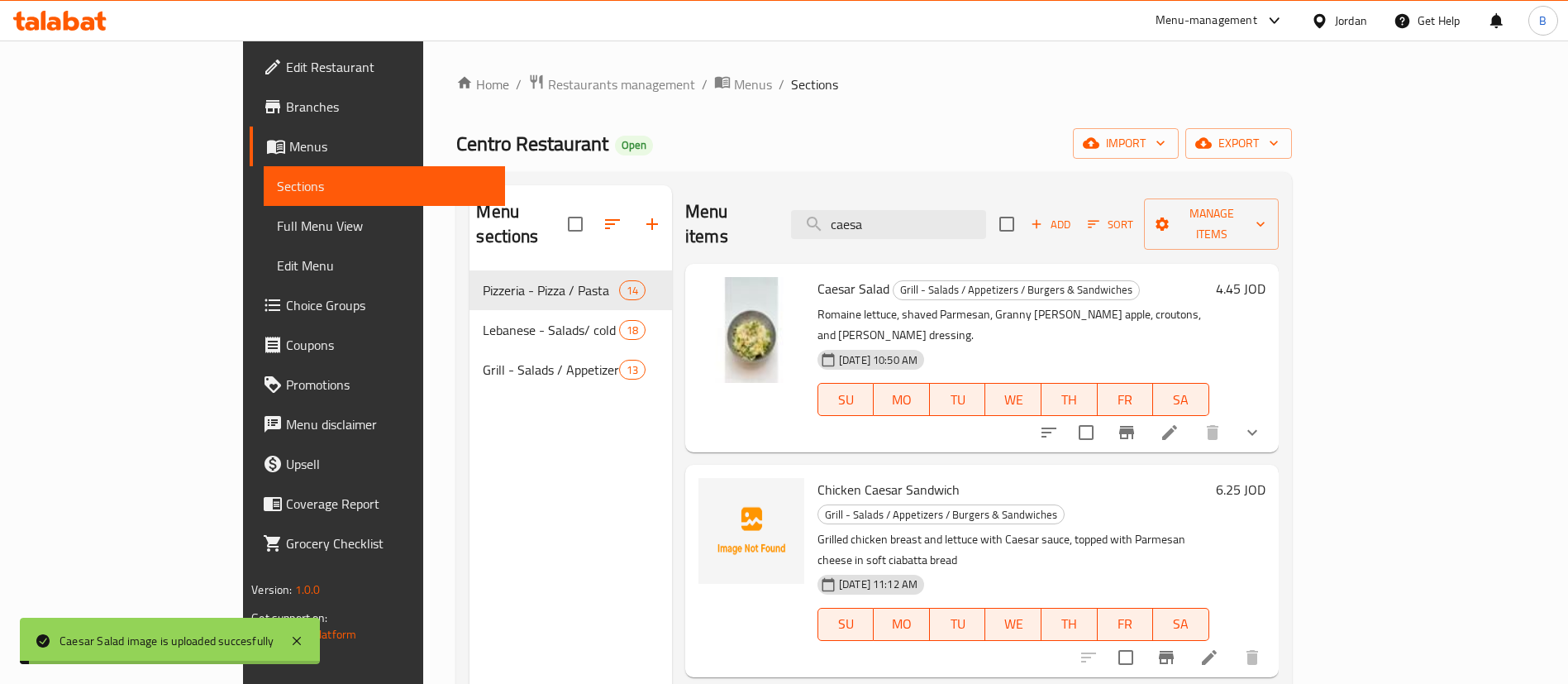
drag, startPoint x: 962, startPoint y: 207, endPoint x: 557, endPoint y: 213, distance: 405.0
click at [586, 207] on div "Menu sections Pizzeria - Pizza / Pasta 14 Lebanese - Salads/ cold Appetizers / …" at bounding box center [873, 526] width 808 height 684
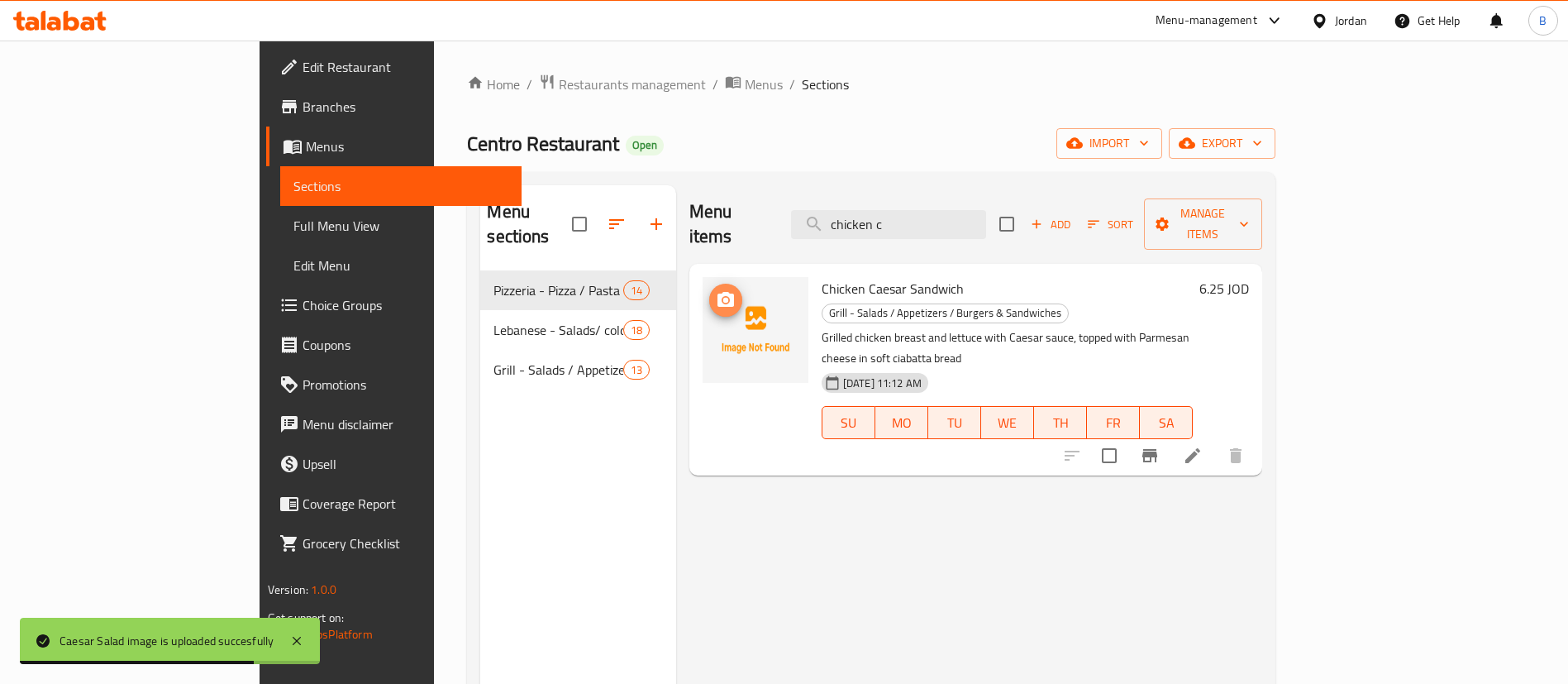
click at [716, 291] on icon "upload picture" at bounding box center [725, 300] width 20 height 20
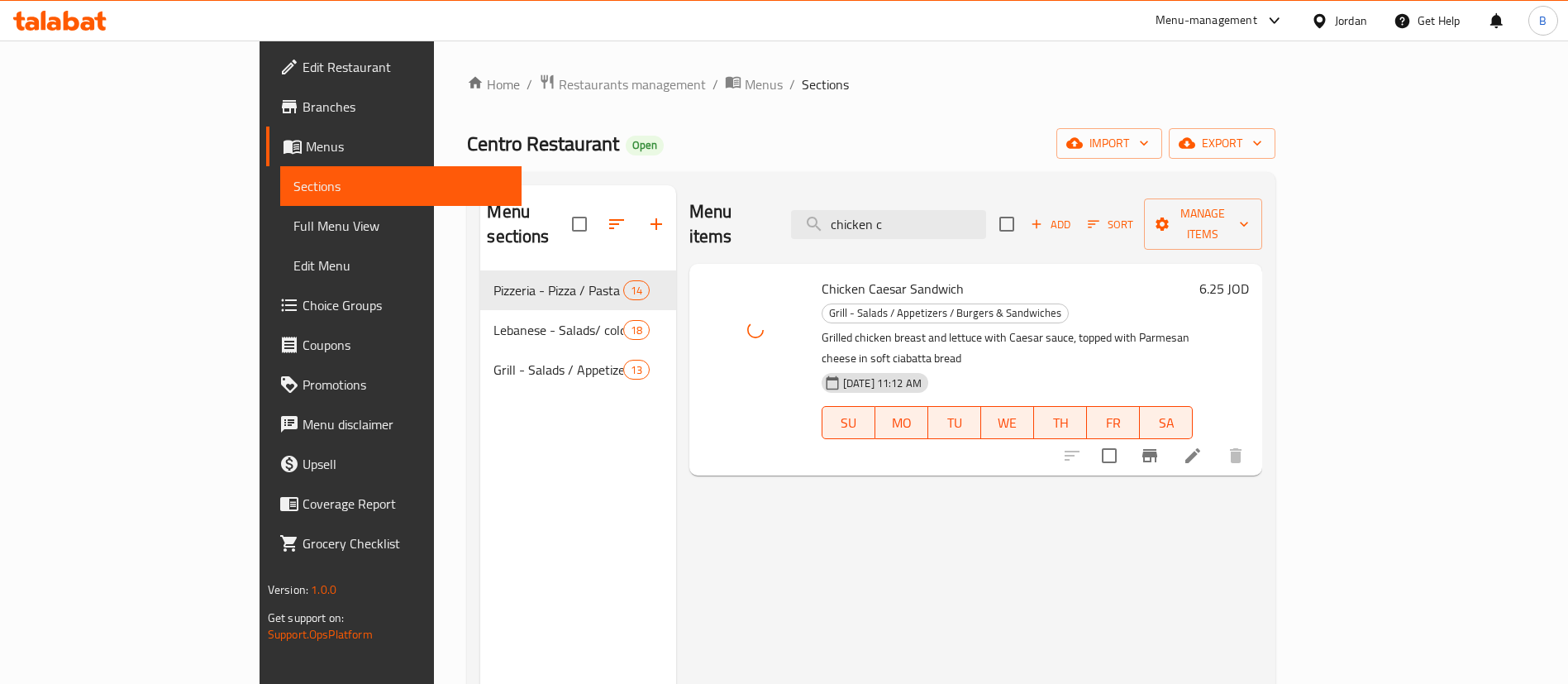
drag, startPoint x: 984, startPoint y: 198, endPoint x: 647, endPoint y: 207, distance: 337.1
click at [689, 207] on div "Menu items chicken c Add Sort Manage items" at bounding box center [975, 224] width 572 height 78
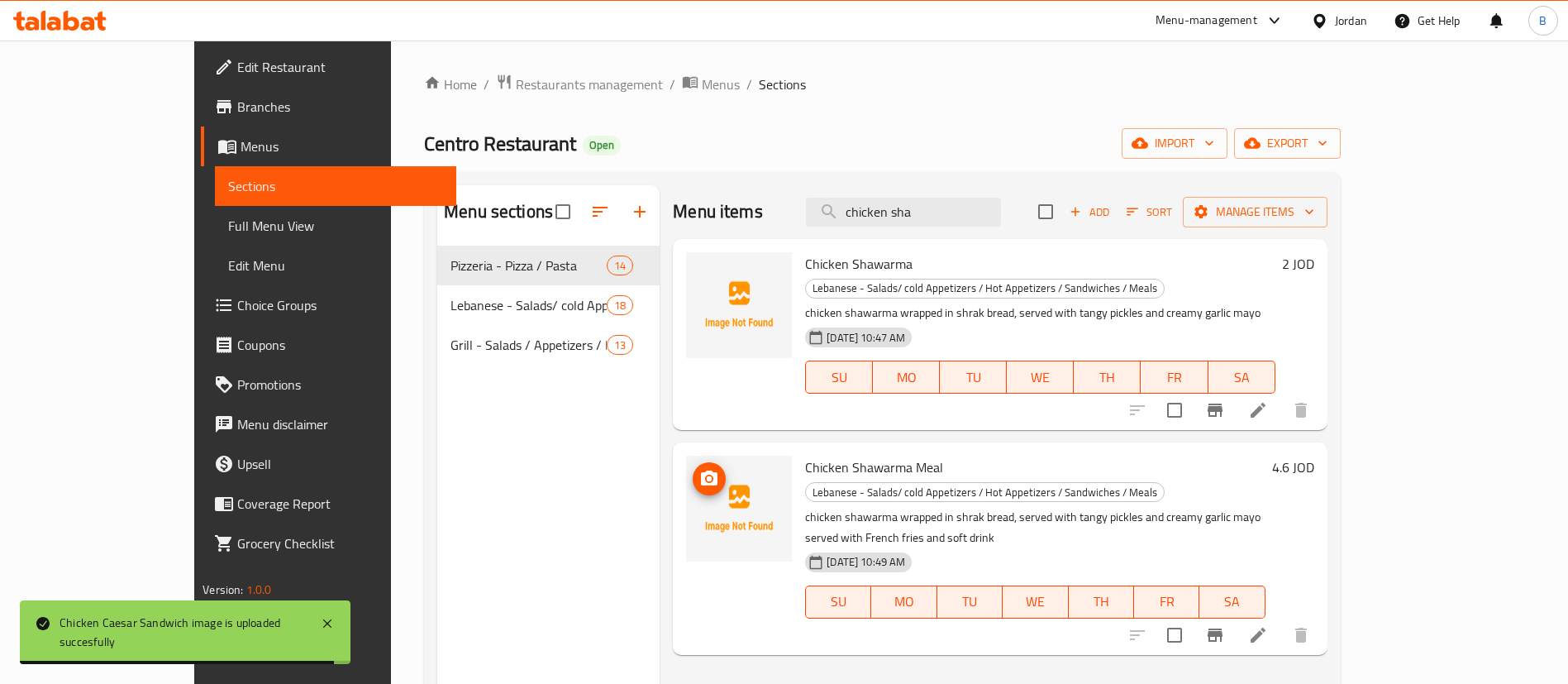
click at [699, 469] on icon "upload picture" at bounding box center [708, 478] width 20 height 20
click at [1017, 195] on div "Menu items chicken sha Add Sort Manage items" at bounding box center [999, 211] width 653 height 54
click at [1000, 202] on input "chicken sha" at bounding box center [903, 211] width 195 height 29
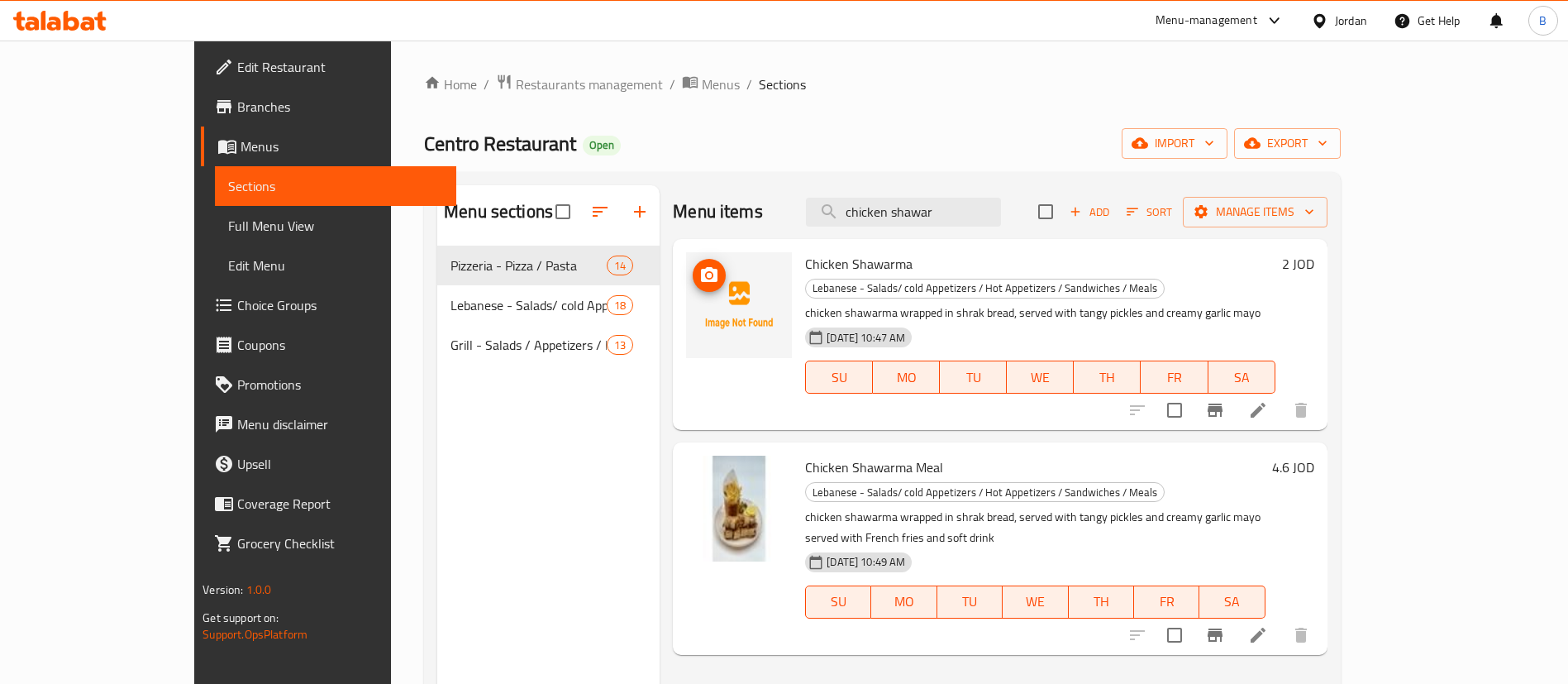
click at [685, 269] on img at bounding box center [738, 305] width 106 height 106
click at [699, 266] on icon "upload picture" at bounding box center [708, 275] width 20 height 20
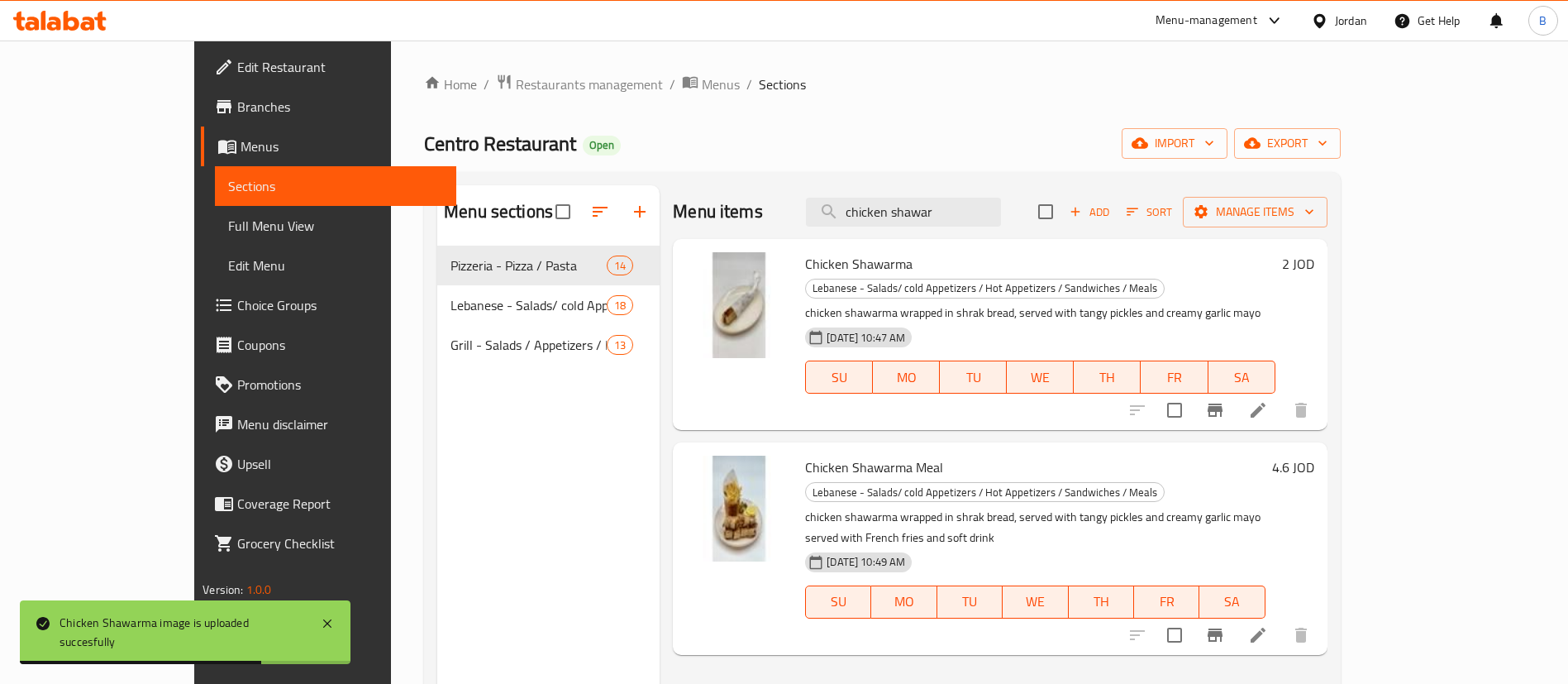
drag, startPoint x: 1047, startPoint y: 211, endPoint x: 543, endPoint y: 178, distance: 505.1
click at [606, 185] on div "Menu sections Pizzeria - Pizza / Pasta 14 Lebanese - Salads/ cold Appetizers / …" at bounding box center [883, 526] width 890 height 684
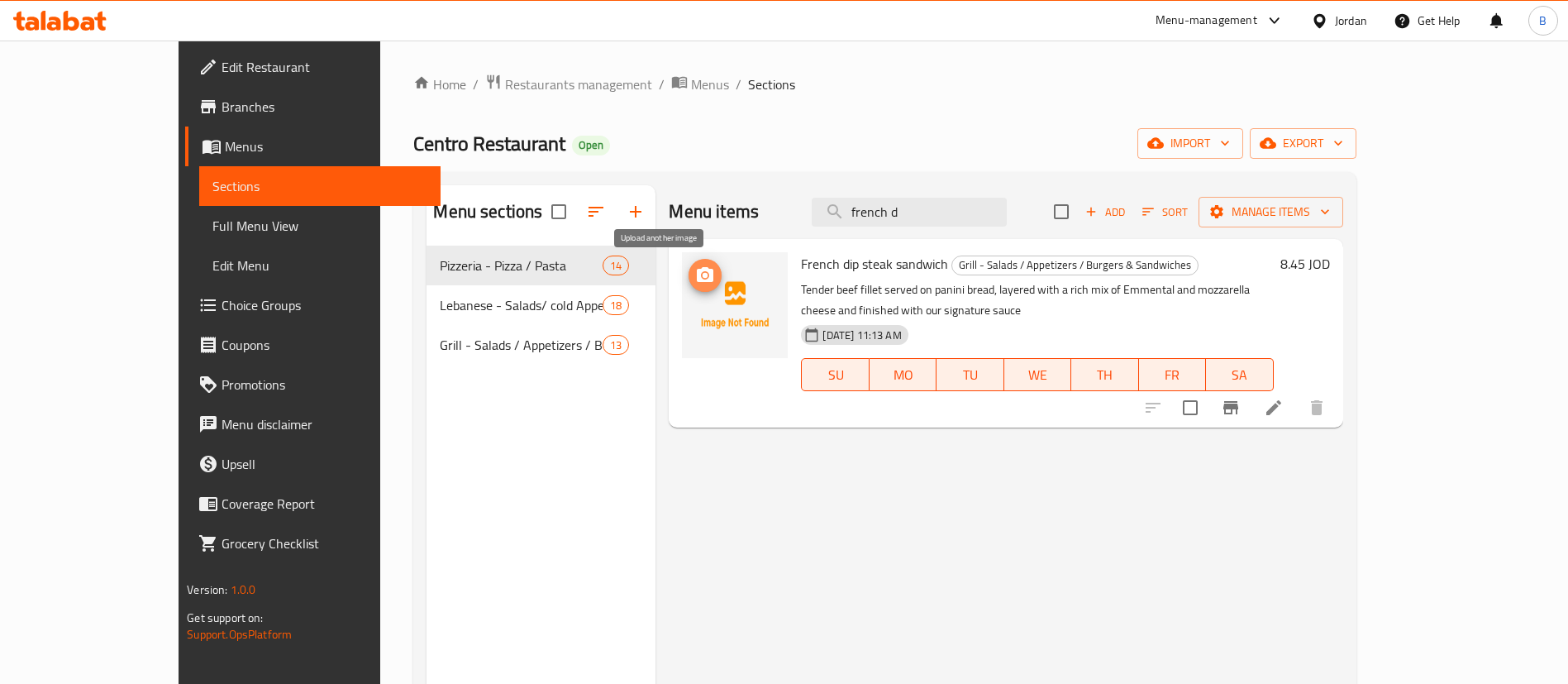
click at [688, 282] on span "upload picture" at bounding box center [704, 275] width 33 height 20
drag, startPoint x: 1008, startPoint y: 205, endPoint x: 326, endPoint y: 161, distance: 683.4
click at [413, 166] on div "Home / Restaurants management / Menus / Sections Centro Restaurant Open import …" at bounding box center [883, 477] width 942 height 809
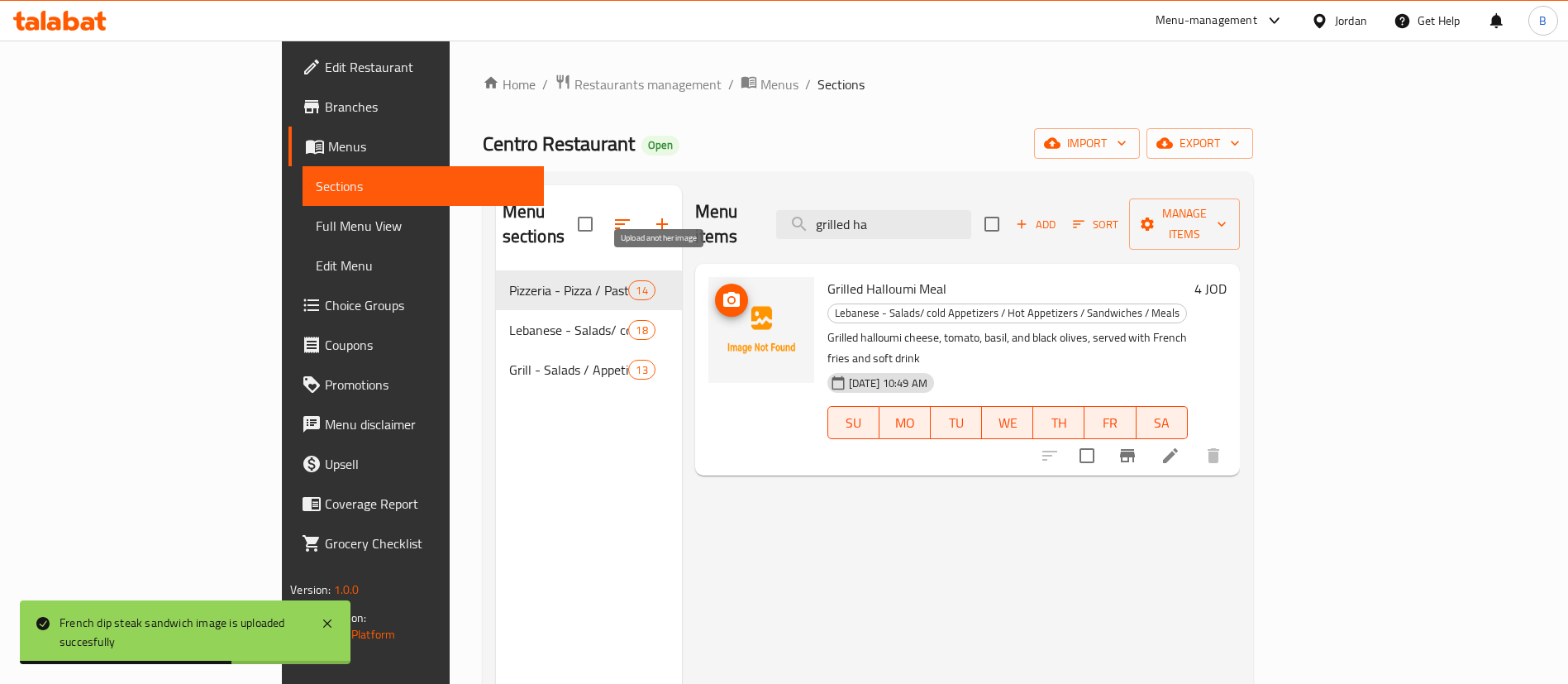
click at [721, 291] on icon "upload picture" at bounding box center [731, 300] width 20 height 20
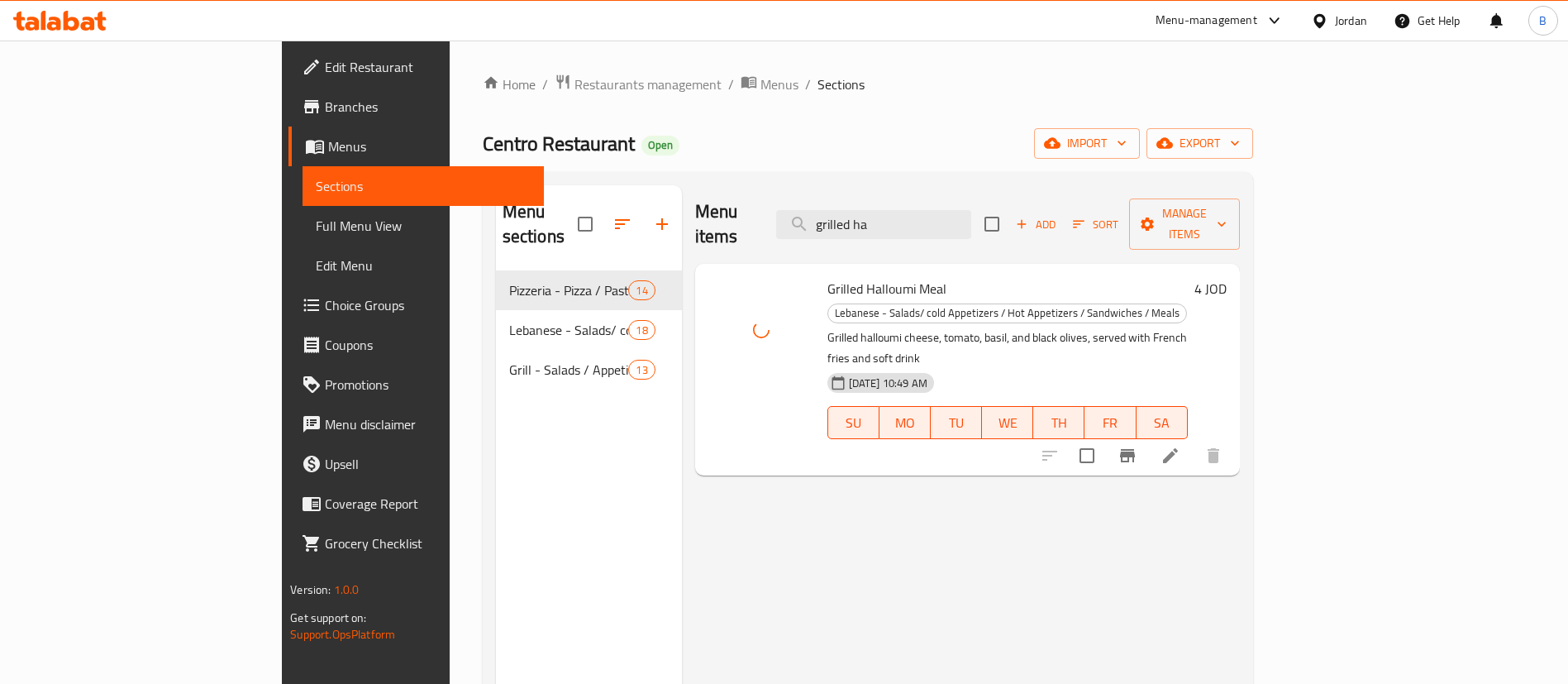
drag, startPoint x: 988, startPoint y: 208, endPoint x: 648, endPoint y: 193, distance: 340.3
click at [695, 193] on div "Menu items grilled ha Add Sort Manage items" at bounding box center [967, 224] width 545 height 78
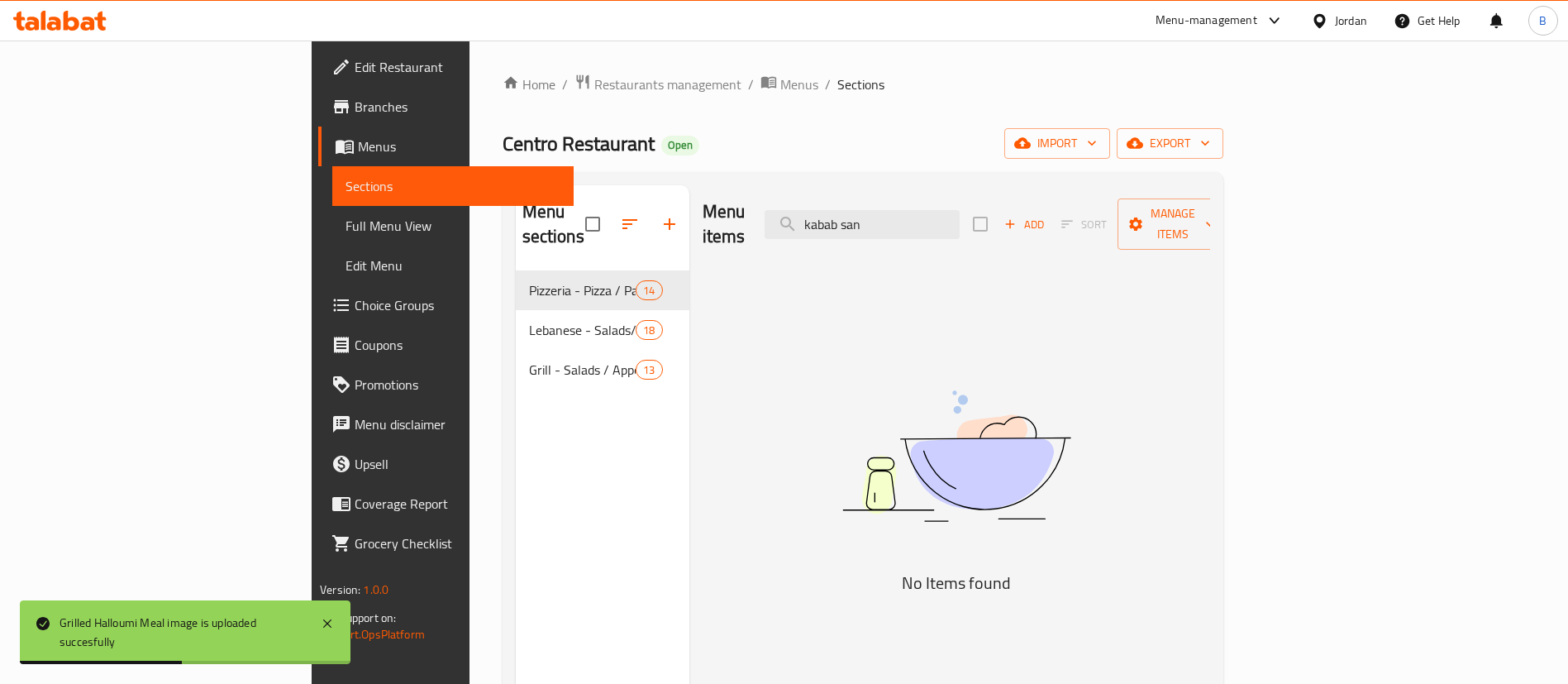
drag, startPoint x: 1014, startPoint y: 203, endPoint x: 522, endPoint y: 214, distance: 492.1
click at [536, 211] on div "Menu sections Pizzeria - Pizza / Pasta 14 Lebanese - Salads/ cold Appetizers / …" at bounding box center [863, 526] width 694 height 684
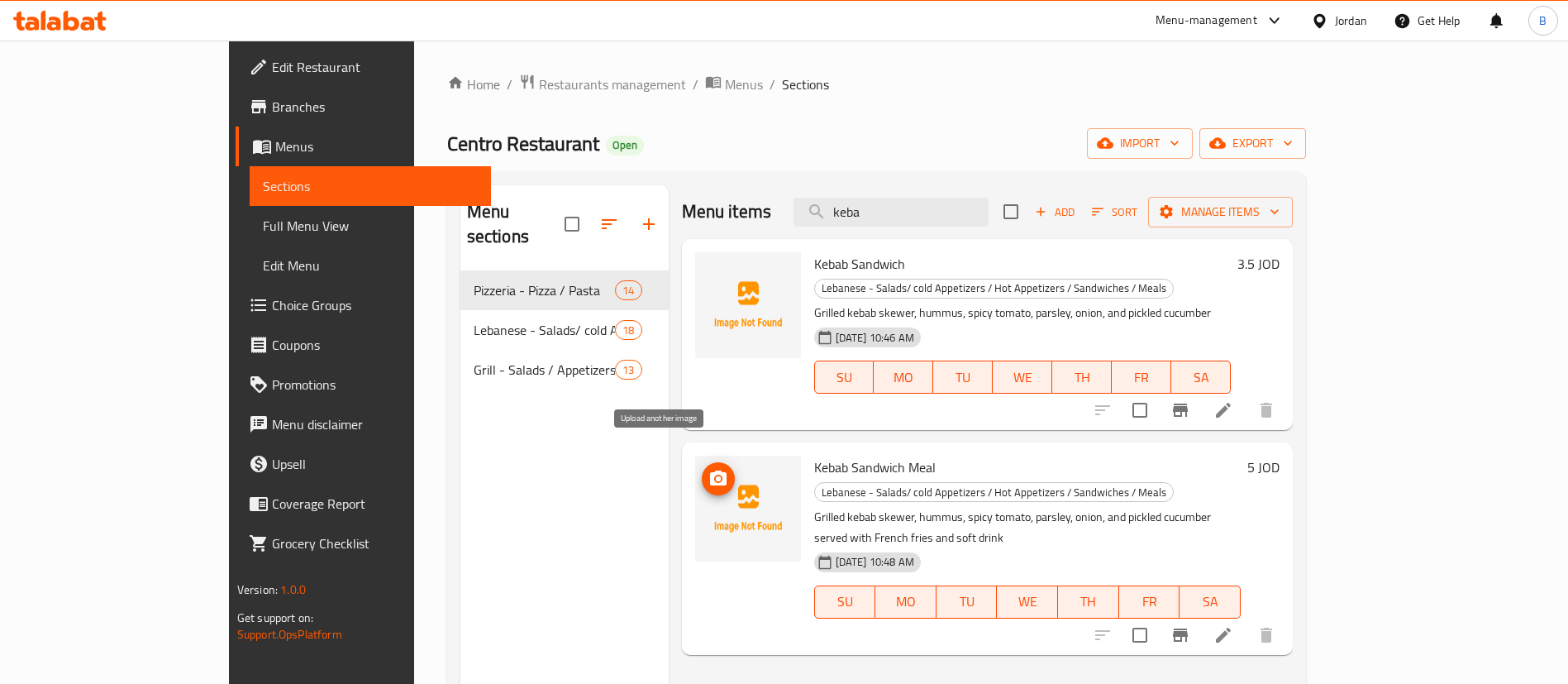
click at [701, 469] on span "upload picture" at bounding box center [718, 478] width 33 height 20
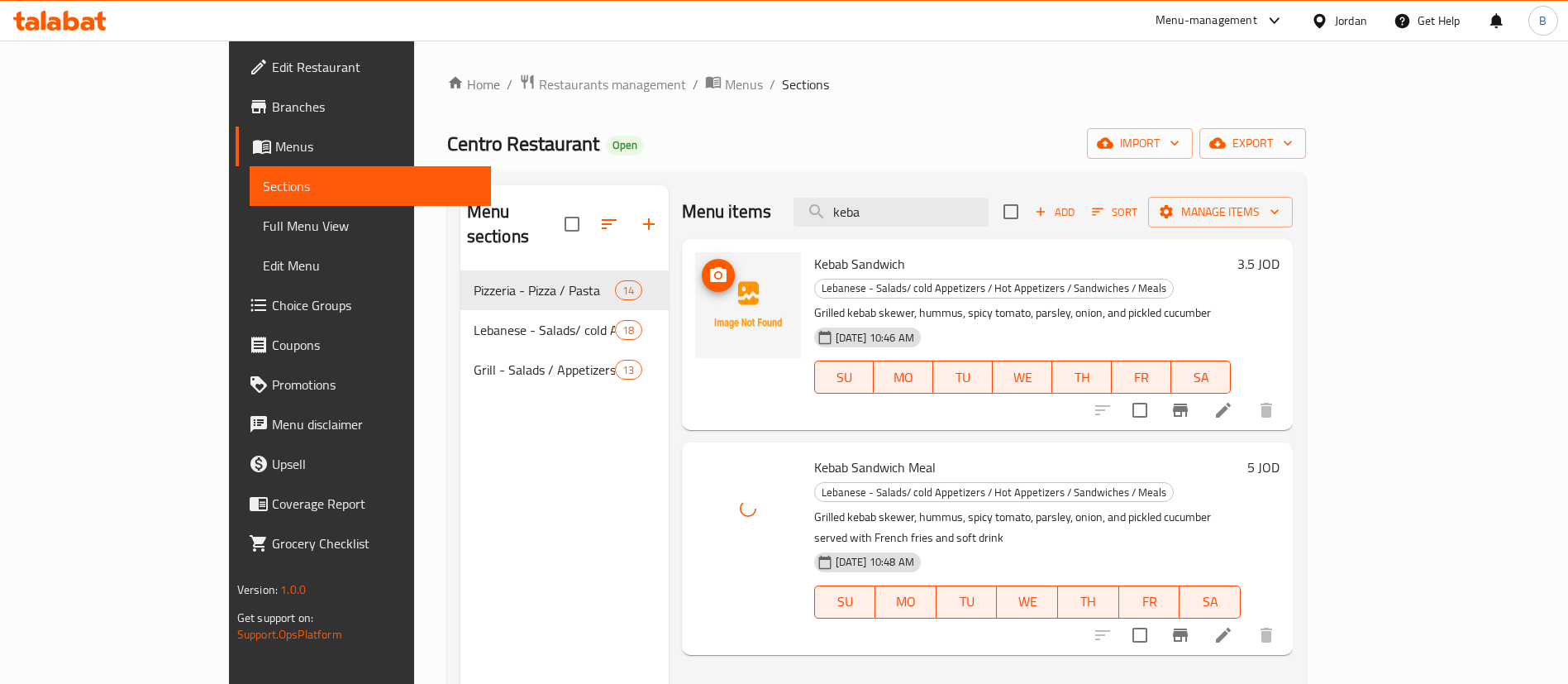
click at [710, 279] on icon "upload picture" at bounding box center [718, 275] width 17 height 15
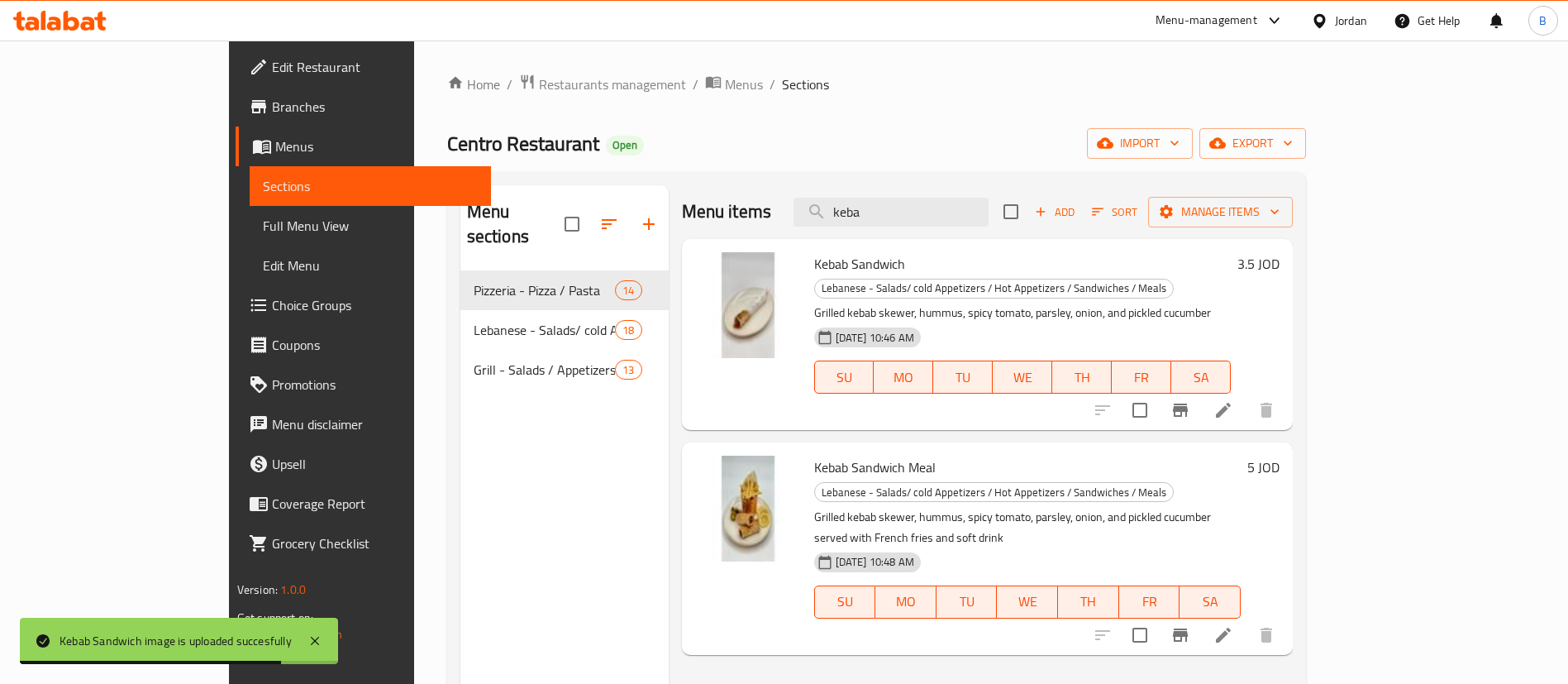
drag, startPoint x: 996, startPoint y: 202, endPoint x: 631, endPoint y: 198, distance: 365.0
click at [682, 198] on div "Menu items keba Add Sort Manage items" at bounding box center [987, 211] width 612 height 54
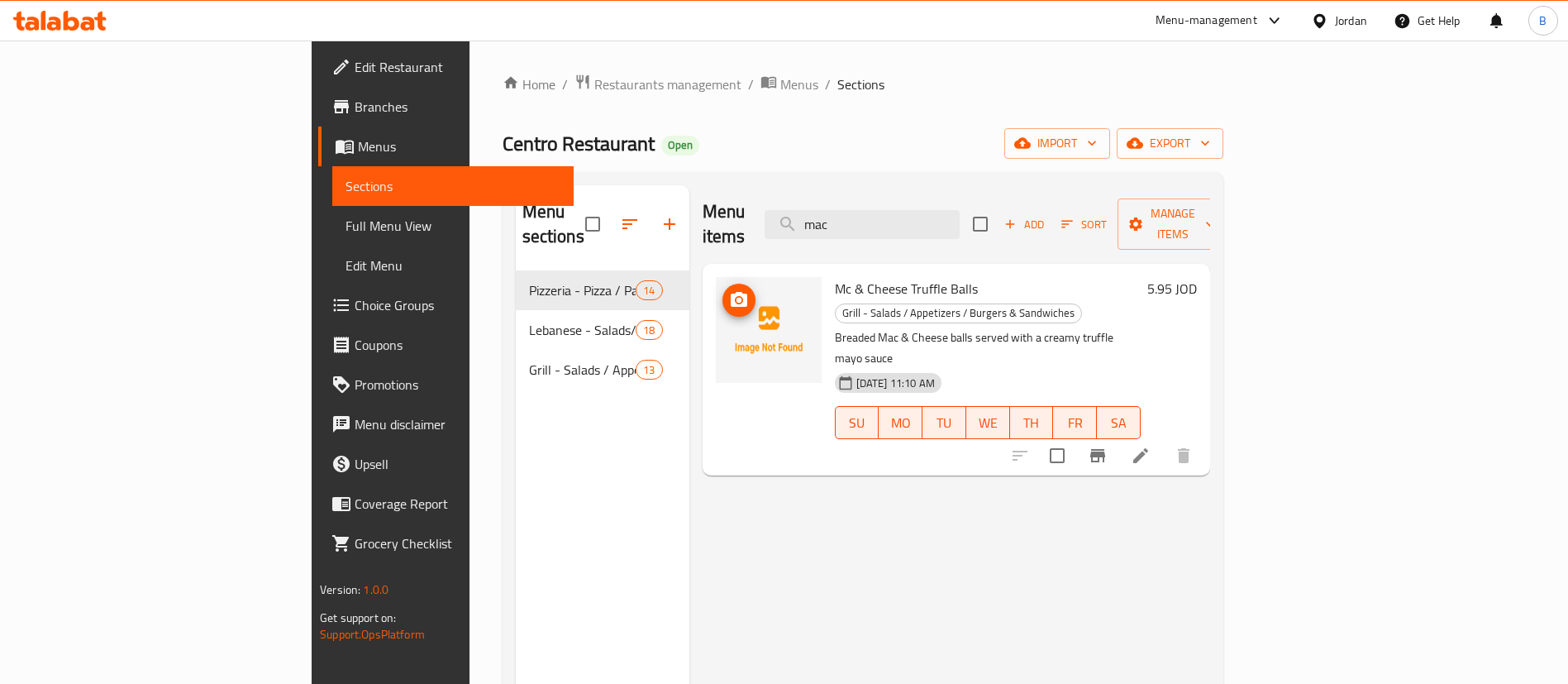
click at [731, 292] on icon "upload picture" at bounding box center [739, 299] width 17 height 15
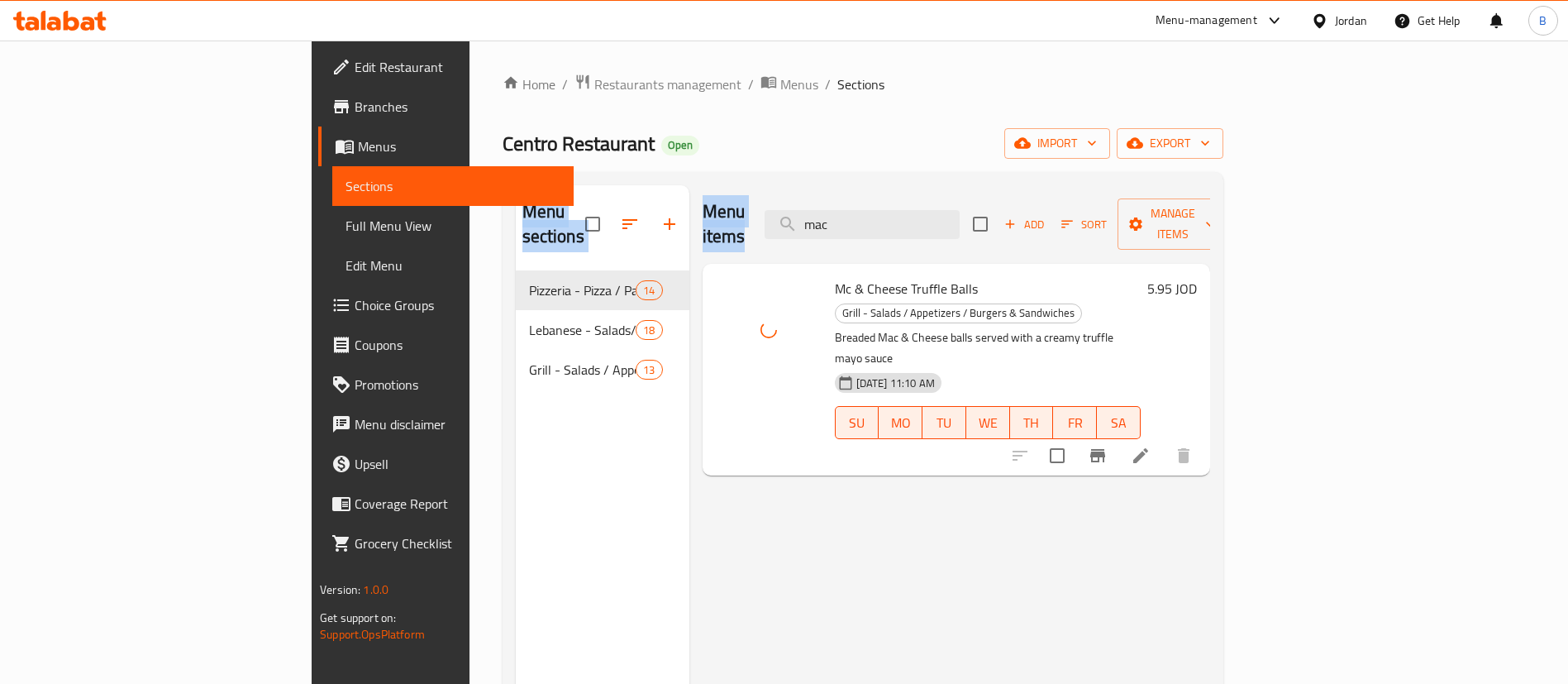
click at [575, 259] on div "Menu sections Pizzeria - Pizza / Pasta 14 Lebanese - Salads/ cold Appetizers / …" at bounding box center [863, 526] width 694 height 684
drag, startPoint x: 953, startPoint y: 201, endPoint x: 697, endPoint y: 204, distance: 256.0
click at [702, 204] on div "Menu items mac Add Sort Manage items" at bounding box center [956, 224] width 507 height 78
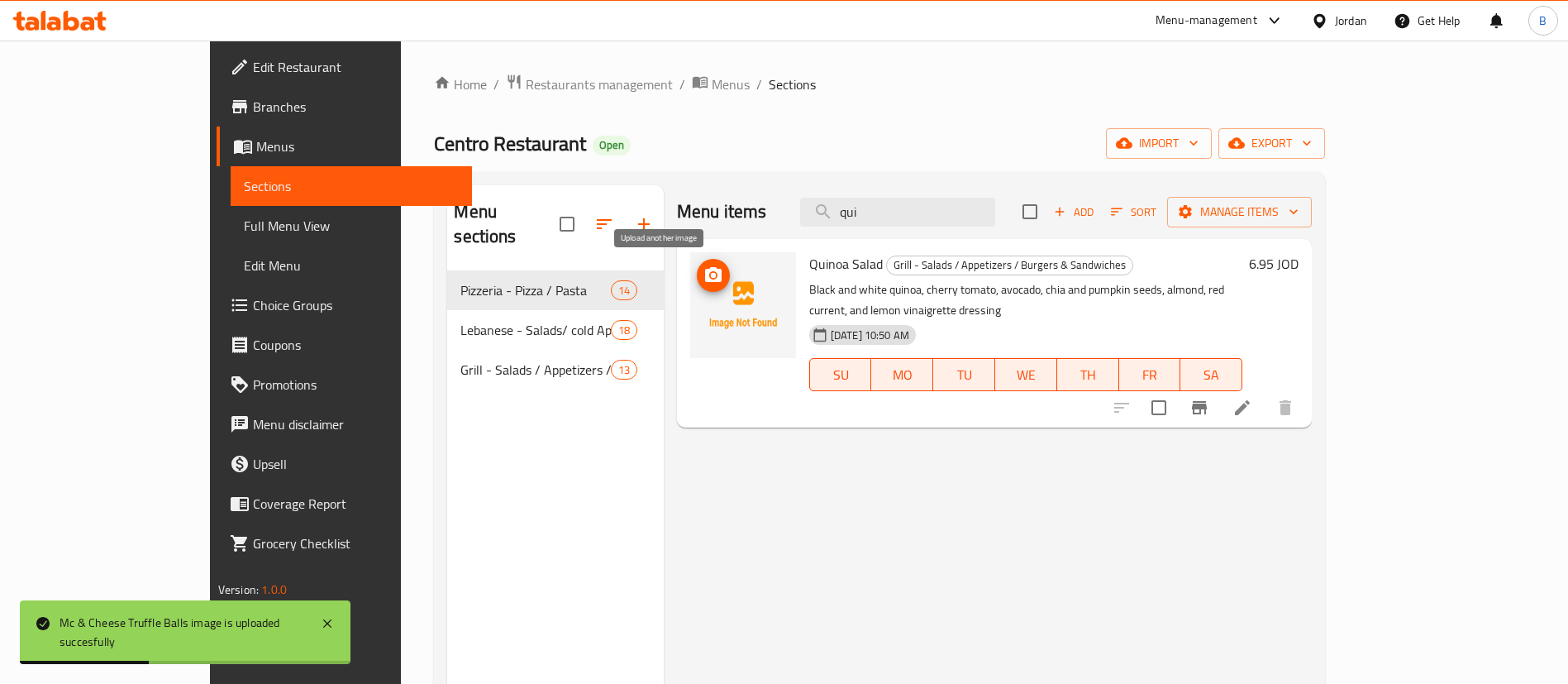
click at [705, 272] on icon "upload picture" at bounding box center [714, 275] width 17 height 15
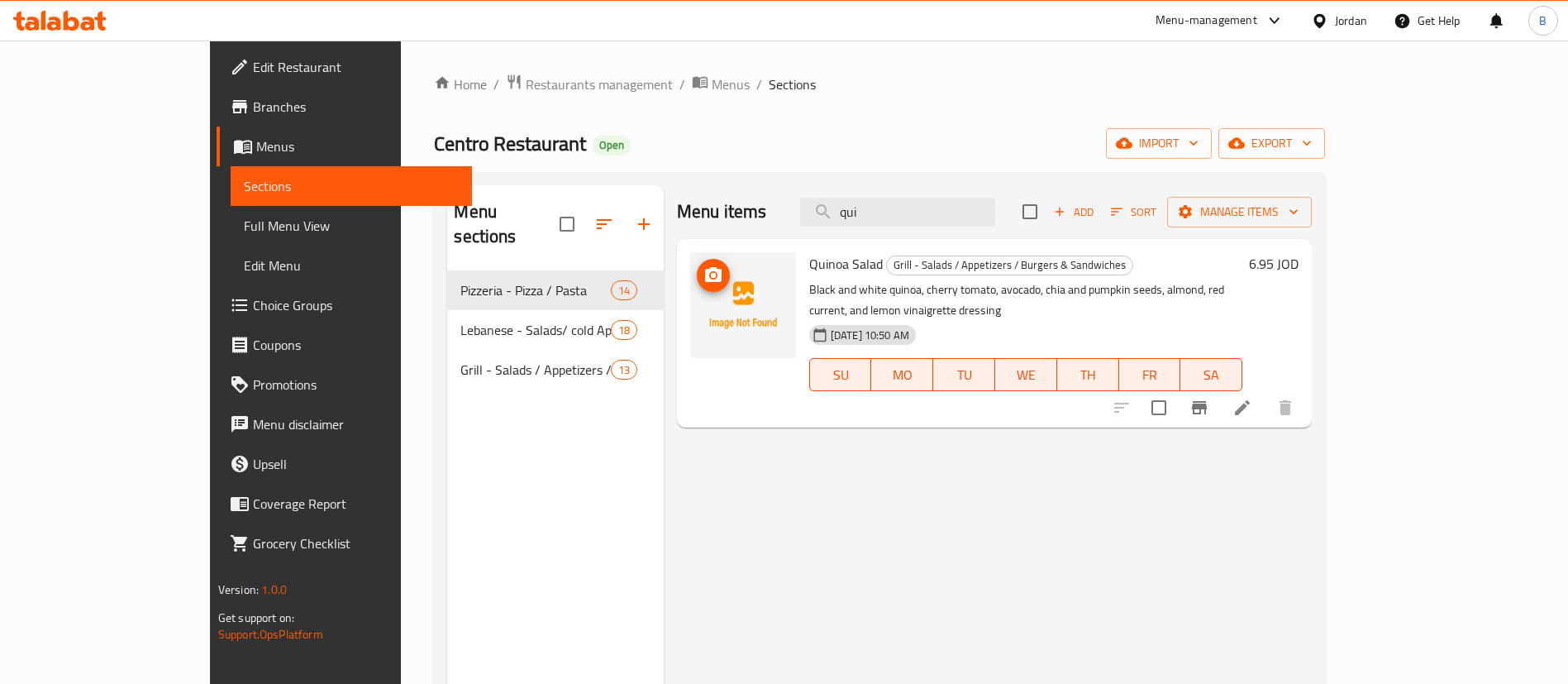
click at [780, 459] on div "Menu items qui Add Sort Manage items Quinoa Salad Grill - Salads / Appetizers /…" at bounding box center [987, 526] width 648 height 684
drag, startPoint x: 963, startPoint y: 208, endPoint x: 664, endPoint y: 211, distance: 299.0
click at [754, 208] on div "Menu items qui Add Sort Manage items" at bounding box center [994, 211] width 635 height 54
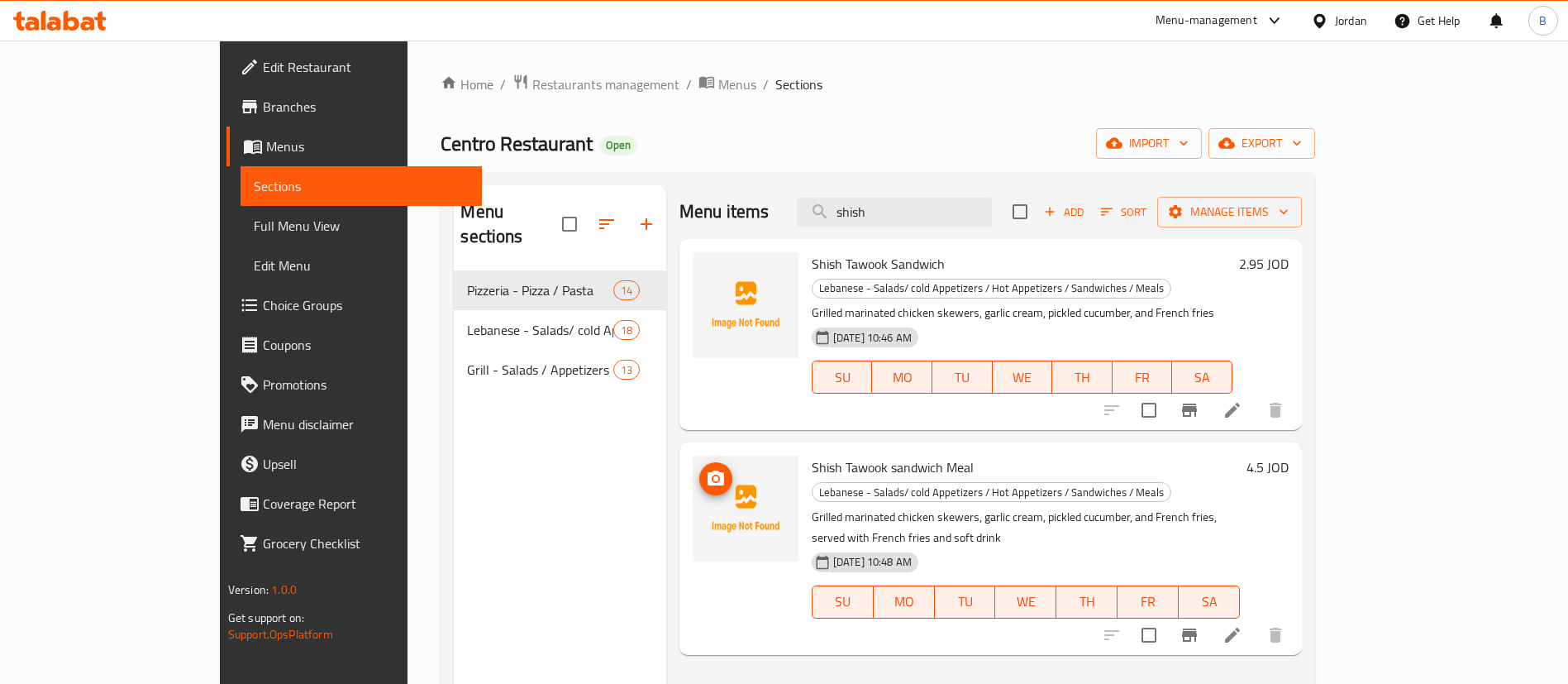
click at [706, 469] on icon "upload picture" at bounding box center [716, 478] width 20 height 20
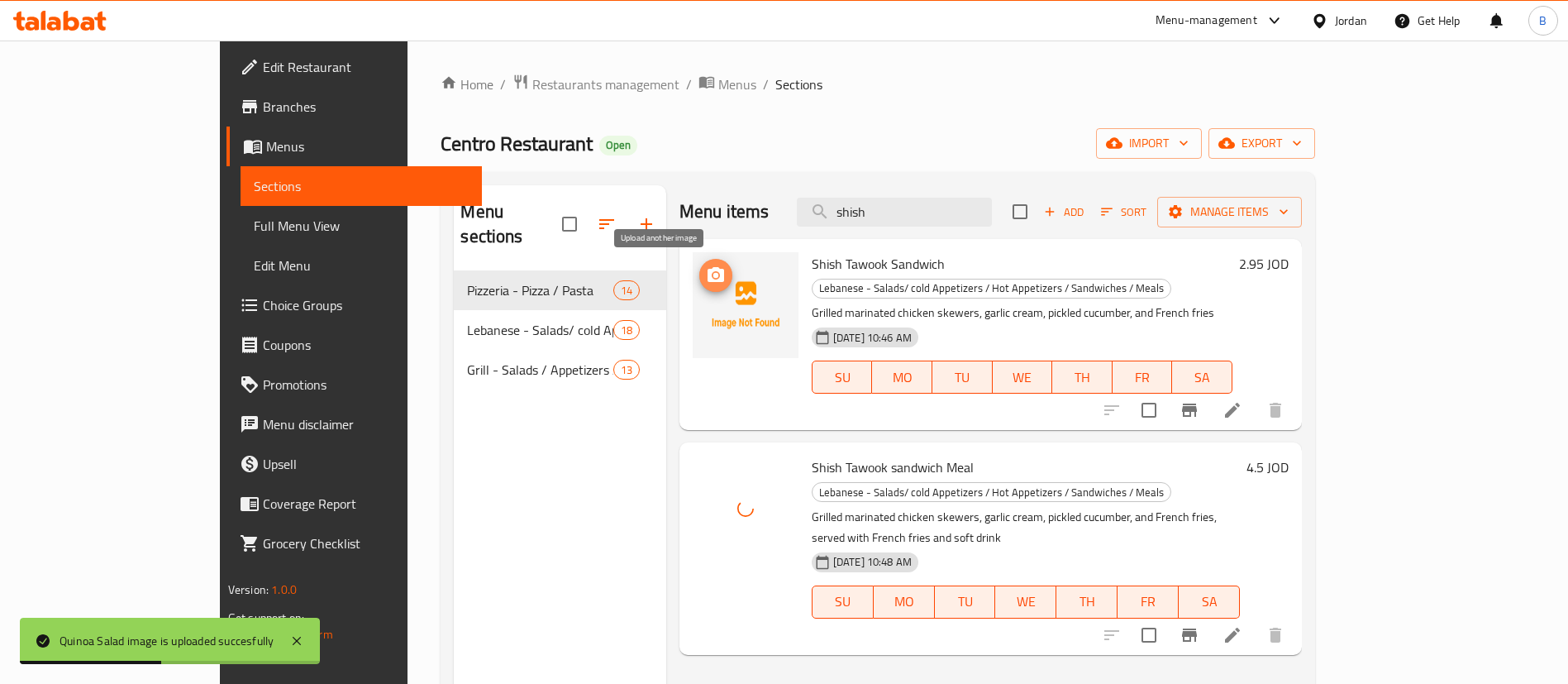
click at [707, 275] on icon "upload picture" at bounding box center [716, 275] width 17 height 15
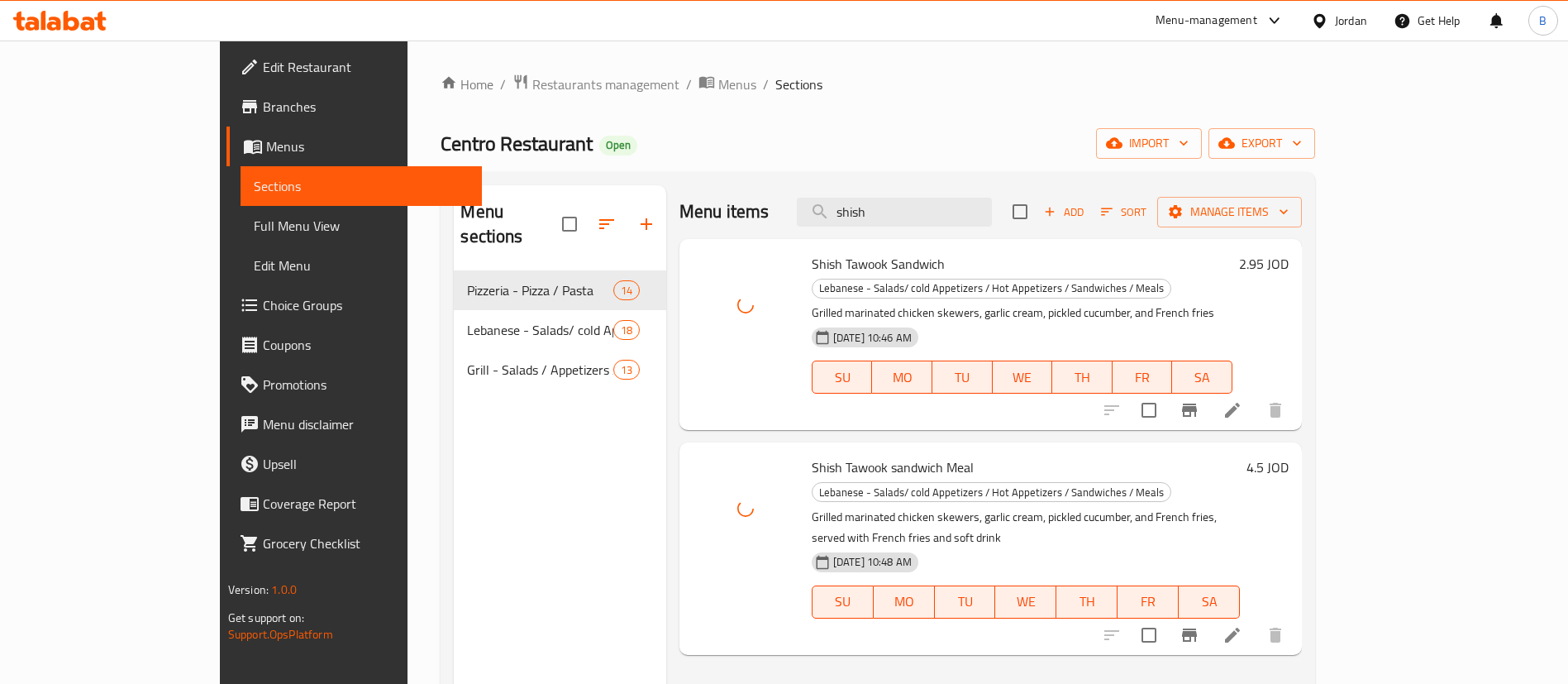
drag, startPoint x: 979, startPoint y: 209, endPoint x: 685, endPoint y: 205, distance: 294.0
click at [704, 205] on div "Menu items shish Add Sort Manage items" at bounding box center [990, 211] width 622 height 54
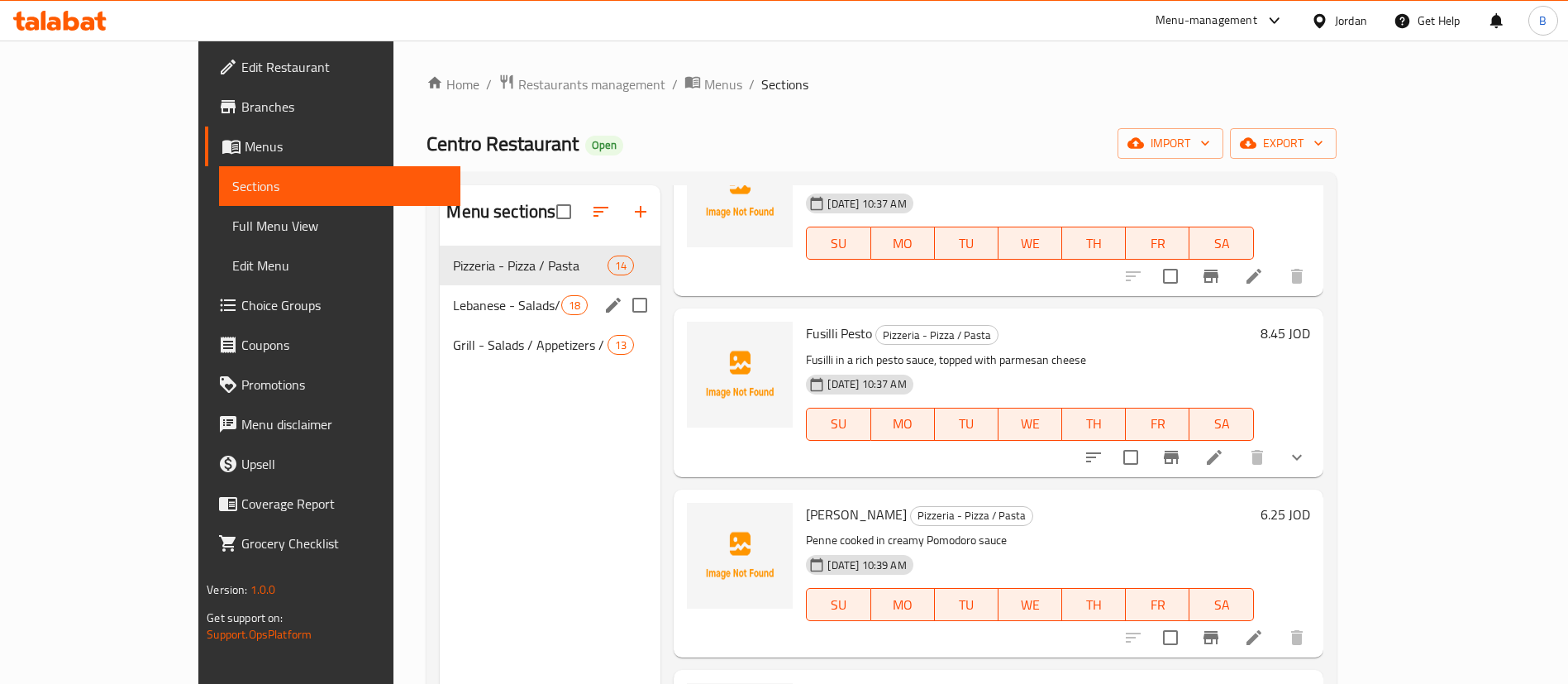
click at [439, 292] on div "Lebanese - Salads/ cold Appetizers / Hot Appetizers / Sandwiches / Meals 18" at bounding box center [550, 305] width 221 height 40
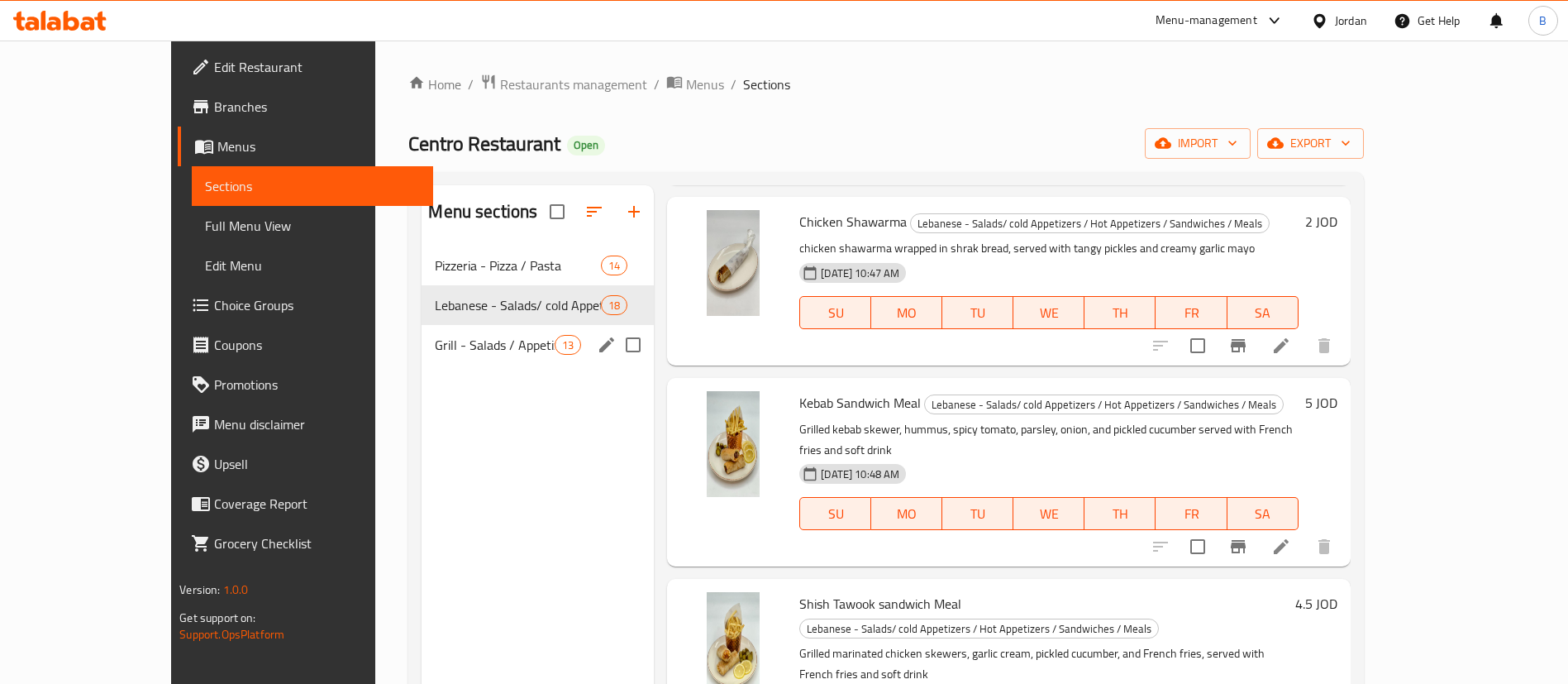
click at [458, 336] on span "Grill - Salads / Appetizers / Burgers & Sandwiches" at bounding box center [494, 344] width 120 height 20
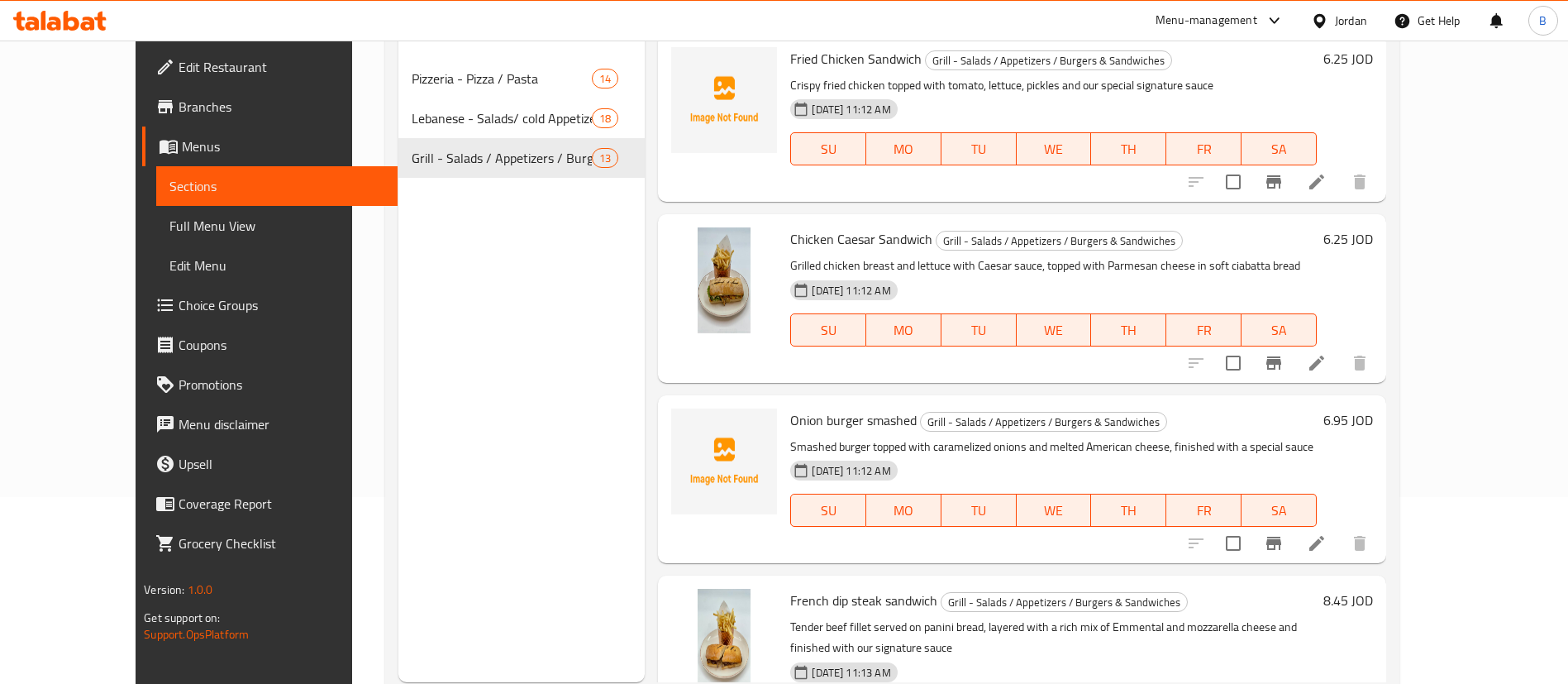
scroll to position [231, 0]
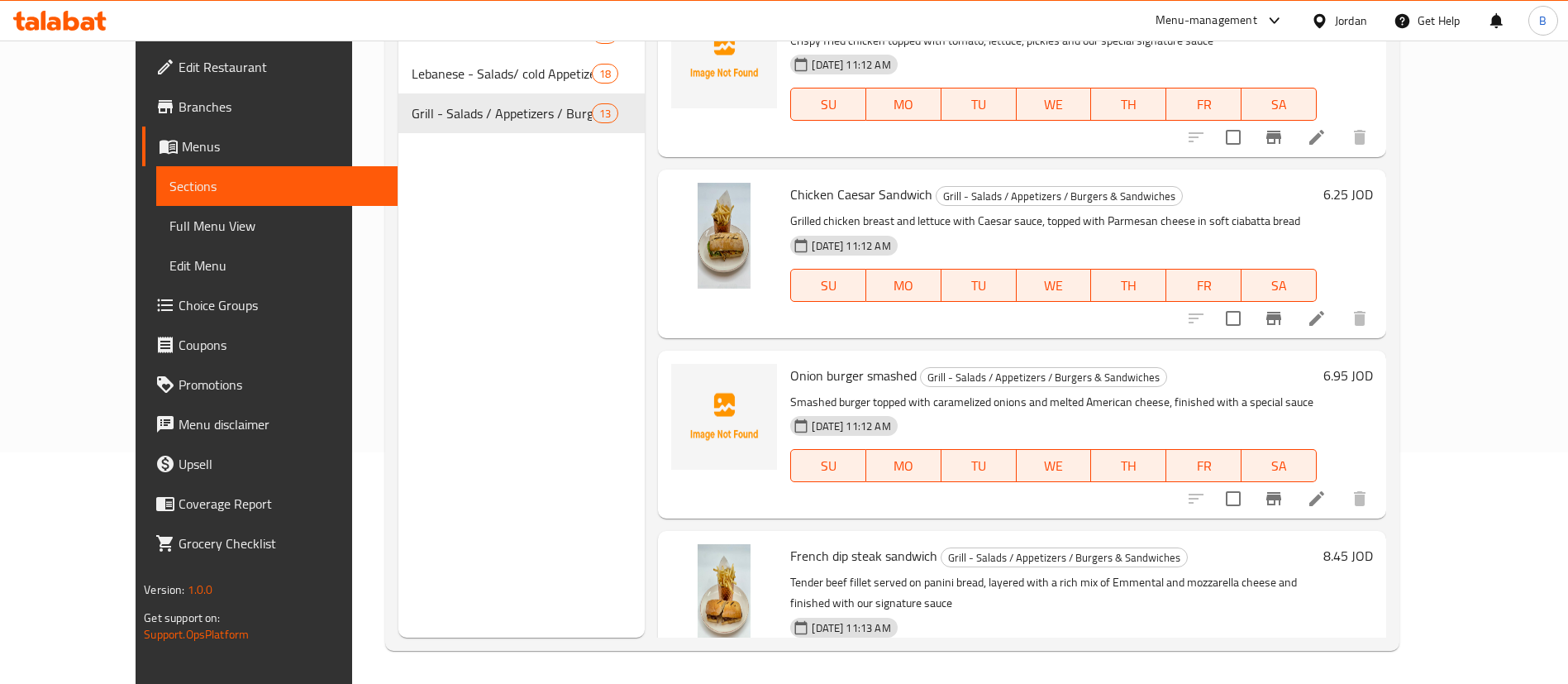
click at [64, 14] on icon at bounding box center [71, 20] width 16 height 20
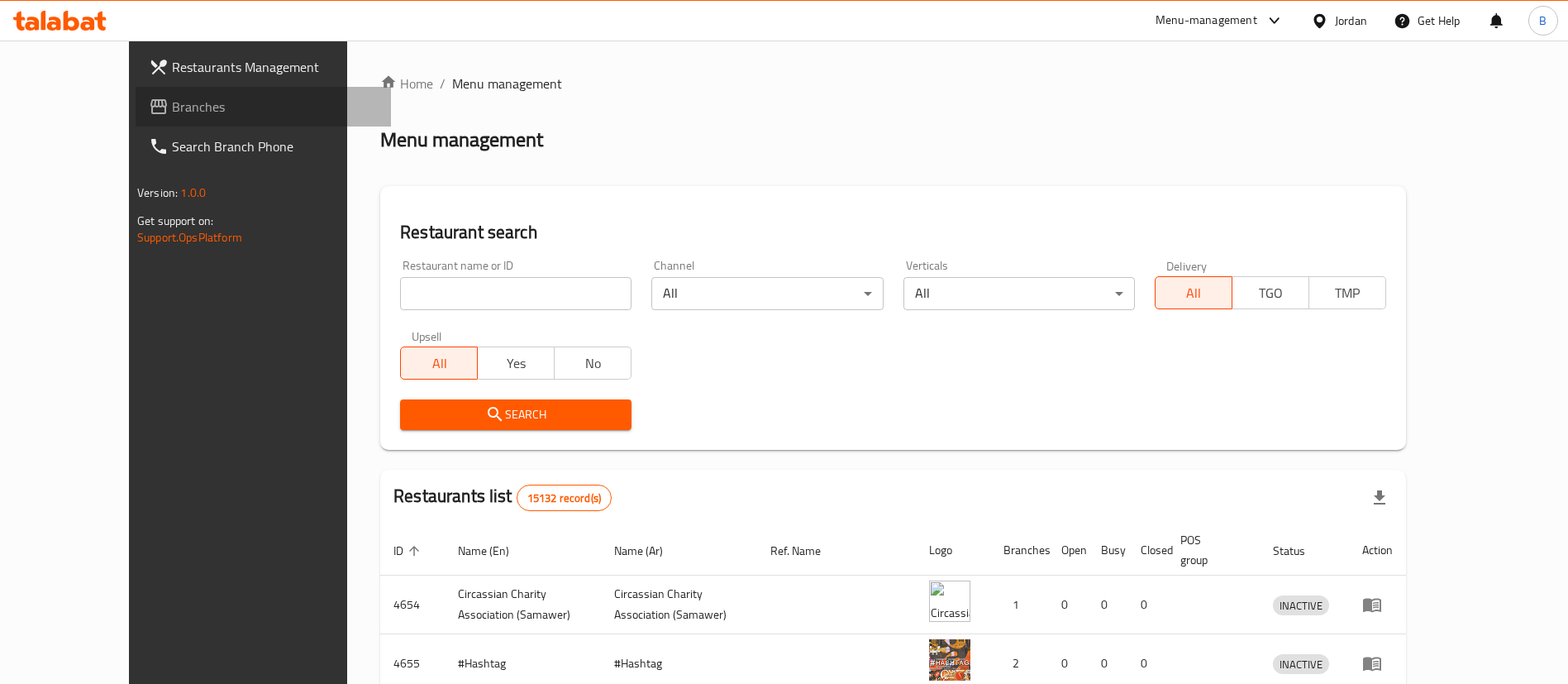
click at [172, 104] on span "Branches" at bounding box center [274, 107] width 206 height 20
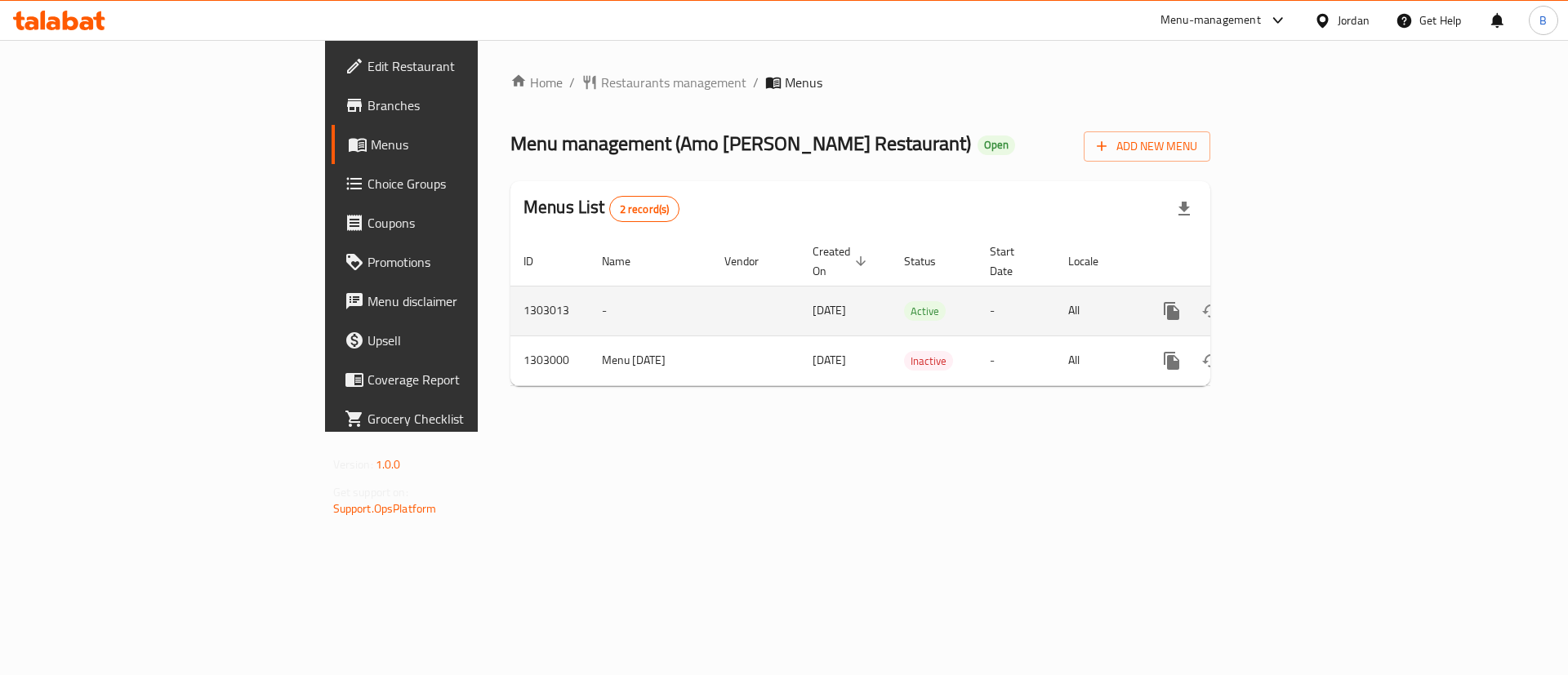
click at [1297, 304] on icon "enhanced table" at bounding box center [1289, 311] width 15 height 15
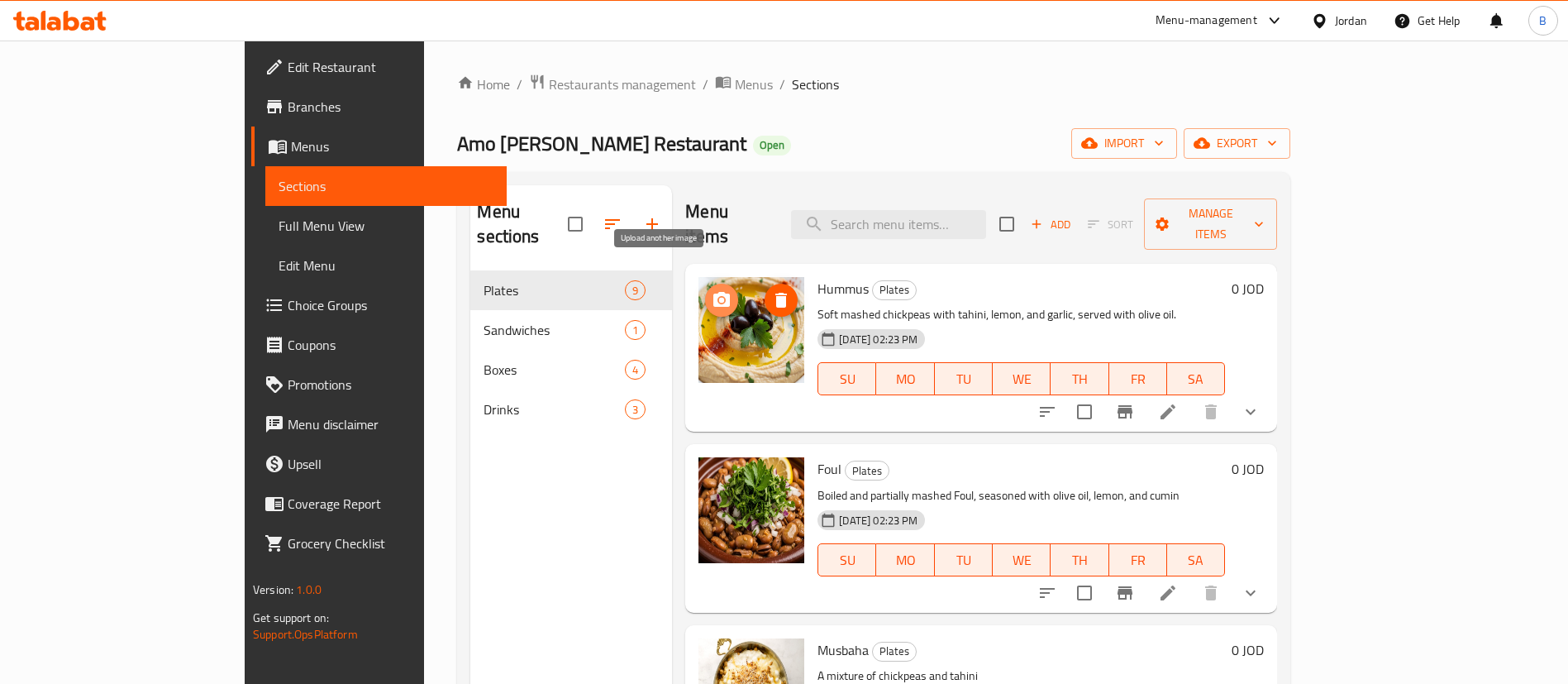
click at [713, 292] on icon "upload picture" at bounding box center [721, 299] width 17 height 15
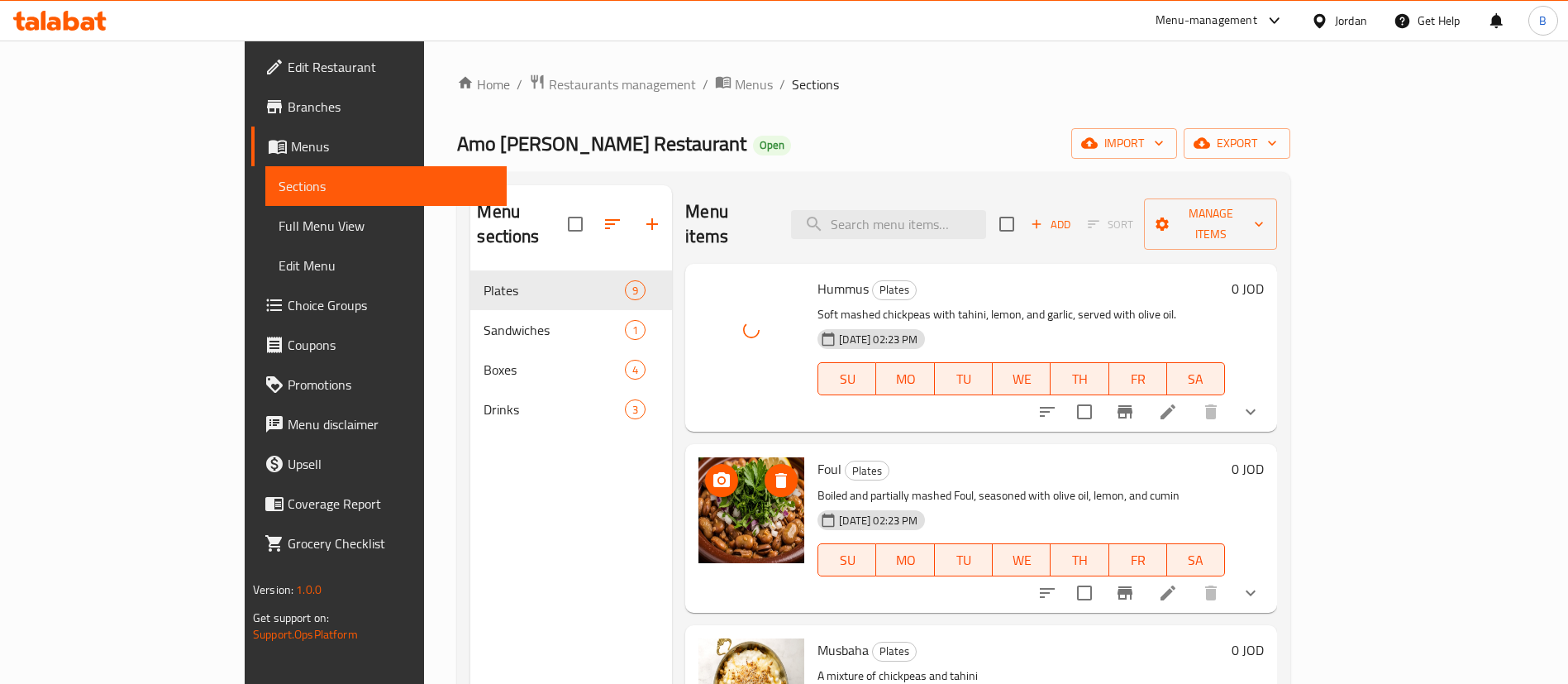
click at [713, 472] on icon "upload picture" at bounding box center [721, 479] width 17 height 15
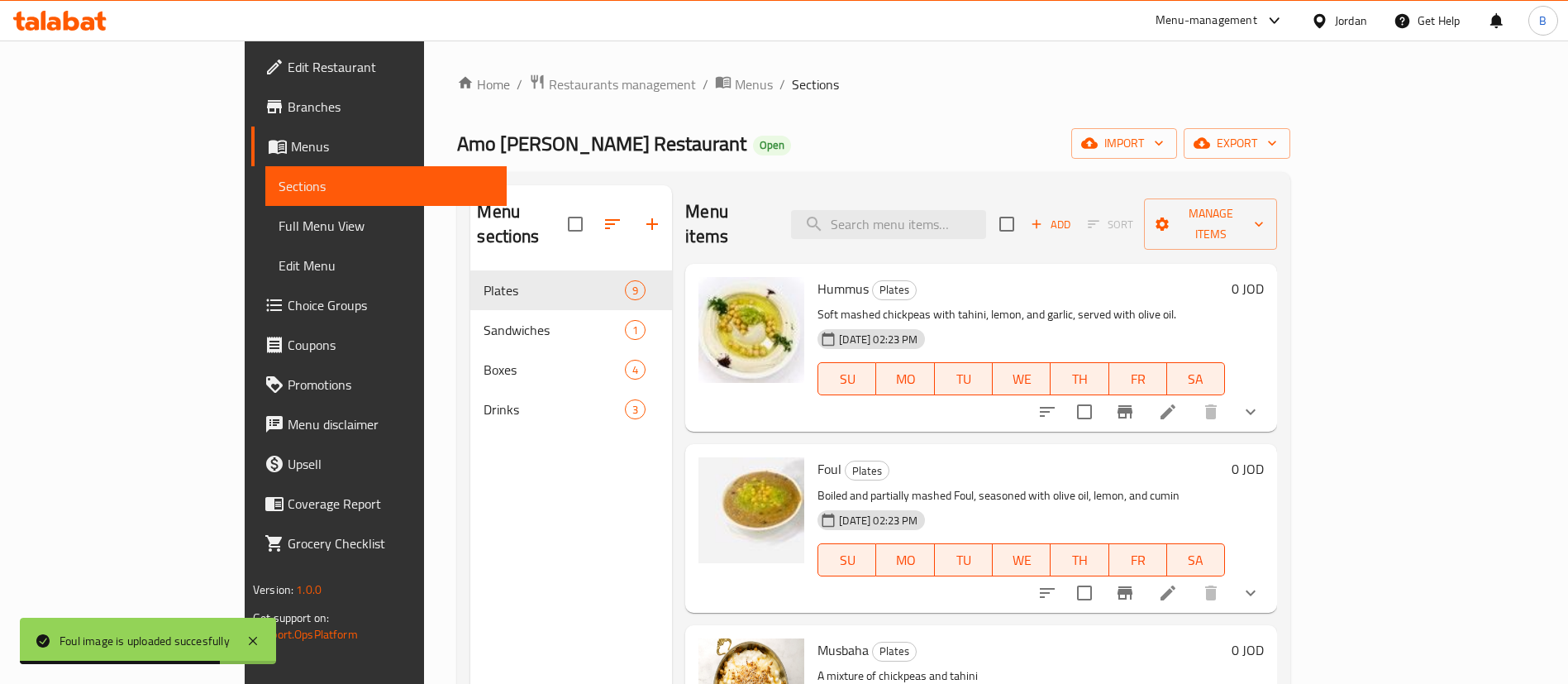
click at [1221, 97] on div "Home / Restaurants management / Menus / Sections Amo Ayed Alkam Restaurant Open…" at bounding box center [873, 477] width 833 height 809
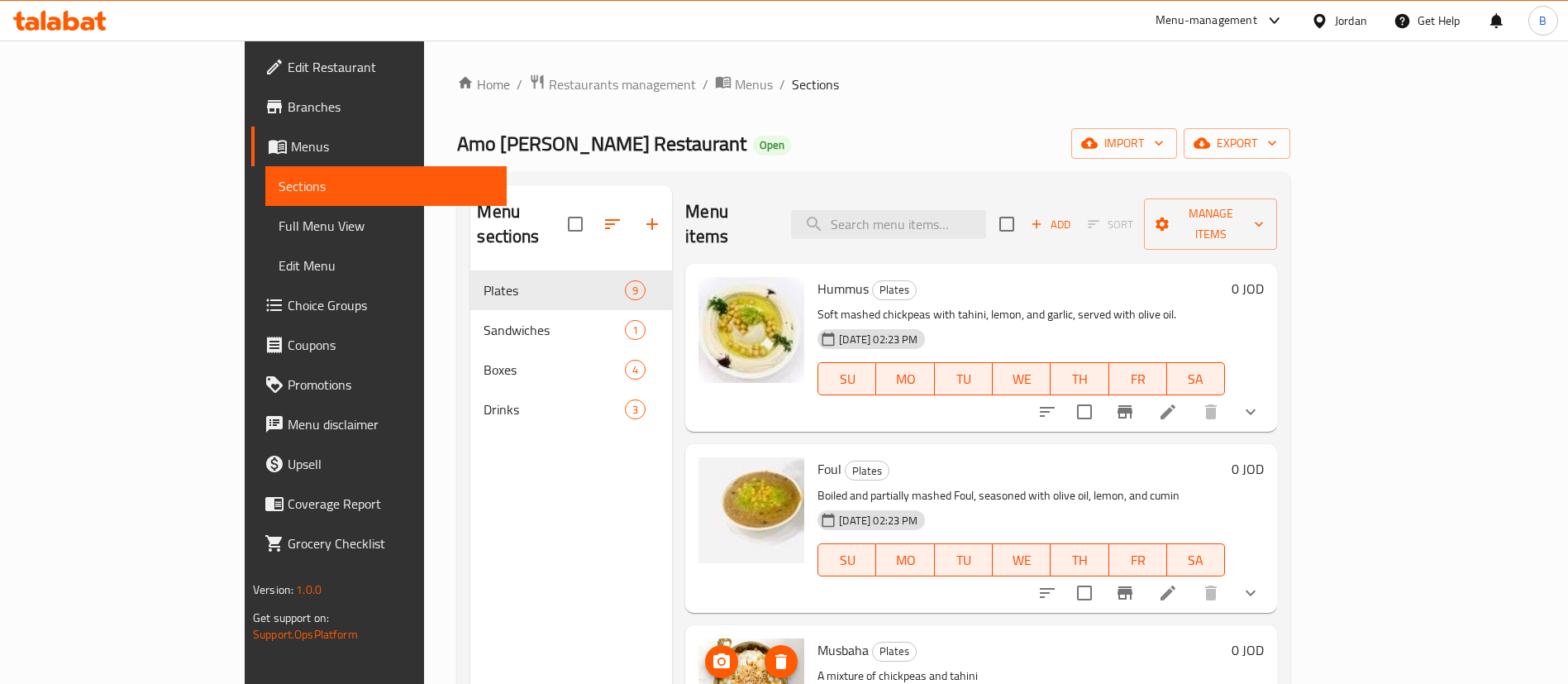
click at [705, 652] on span "upload picture" at bounding box center [721, 661] width 33 height 20
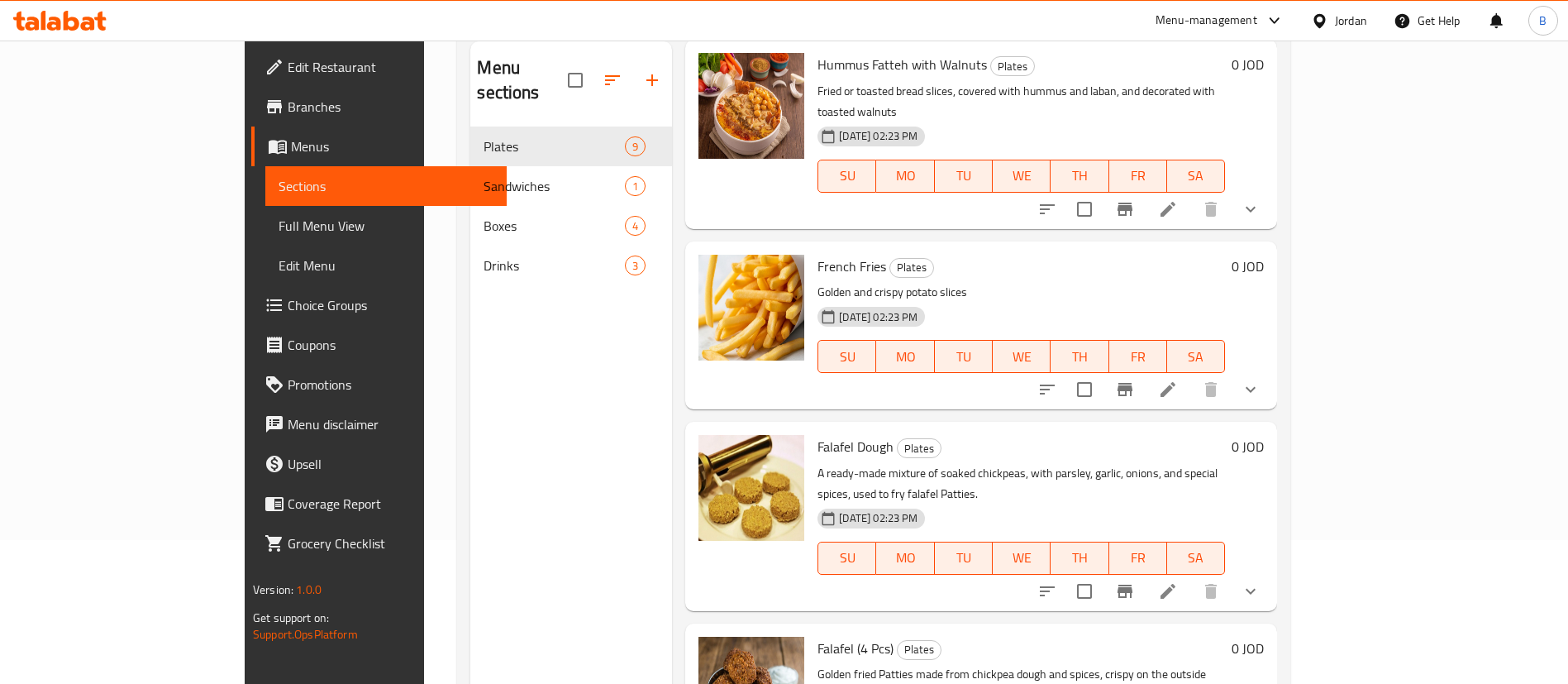
scroll to position [231, 0]
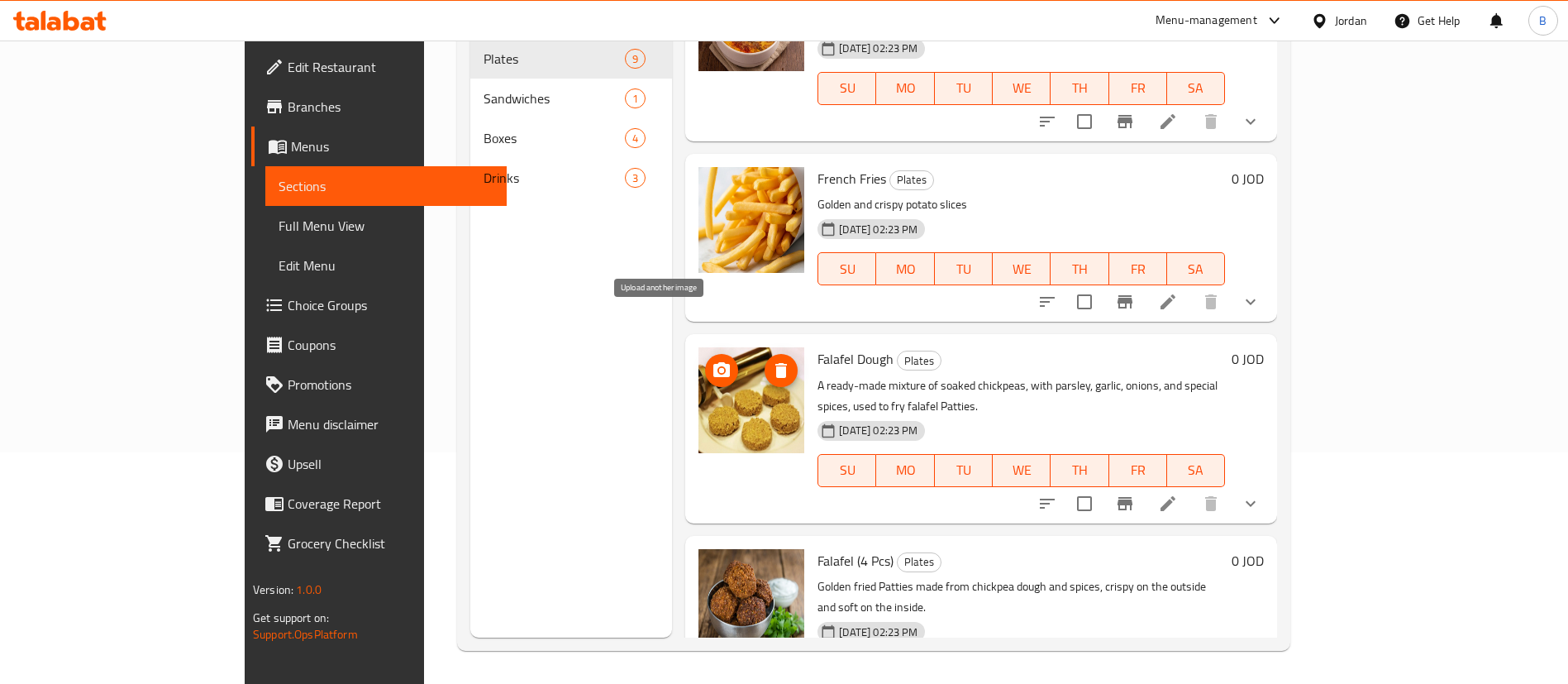
click at [712, 360] on icon "upload picture" at bounding box center [721, 370] width 20 height 20
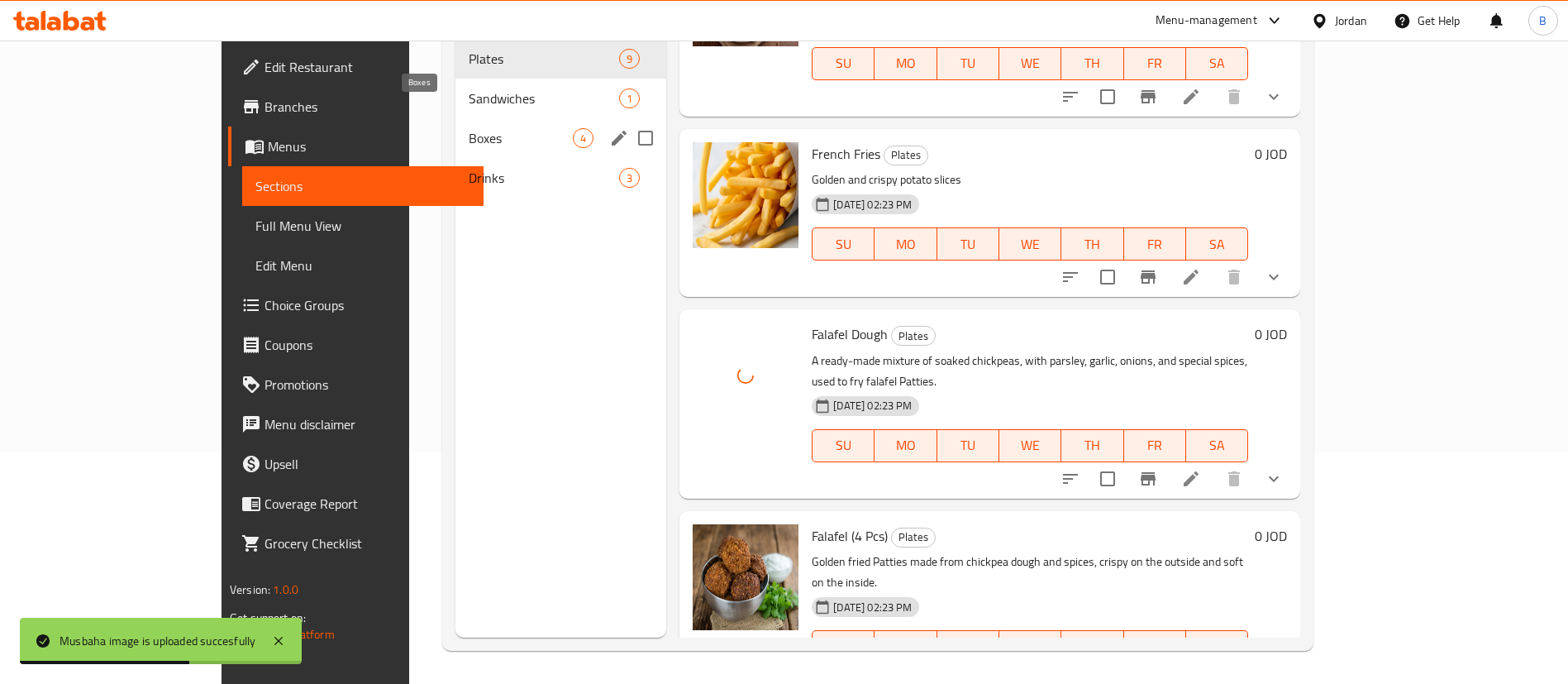
drag, startPoint x: 381, startPoint y: 121, endPoint x: 536, endPoint y: 167, distance: 161.7
click at [469, 128] on span "Boxes" at bounding box center [520, 138] width 104 height 20
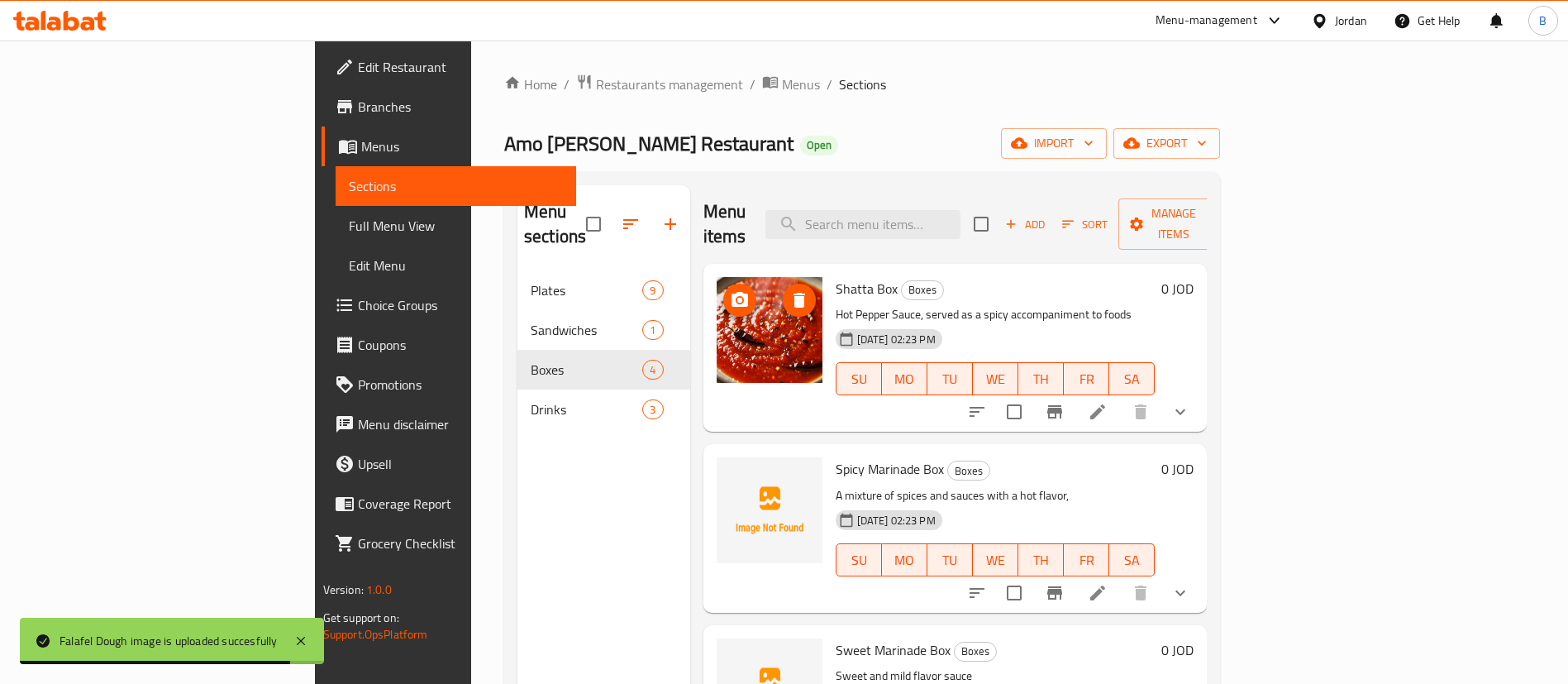
click at [732, 292] on icon "upload picture" at bounding box center [740, 299] width 17 height 15
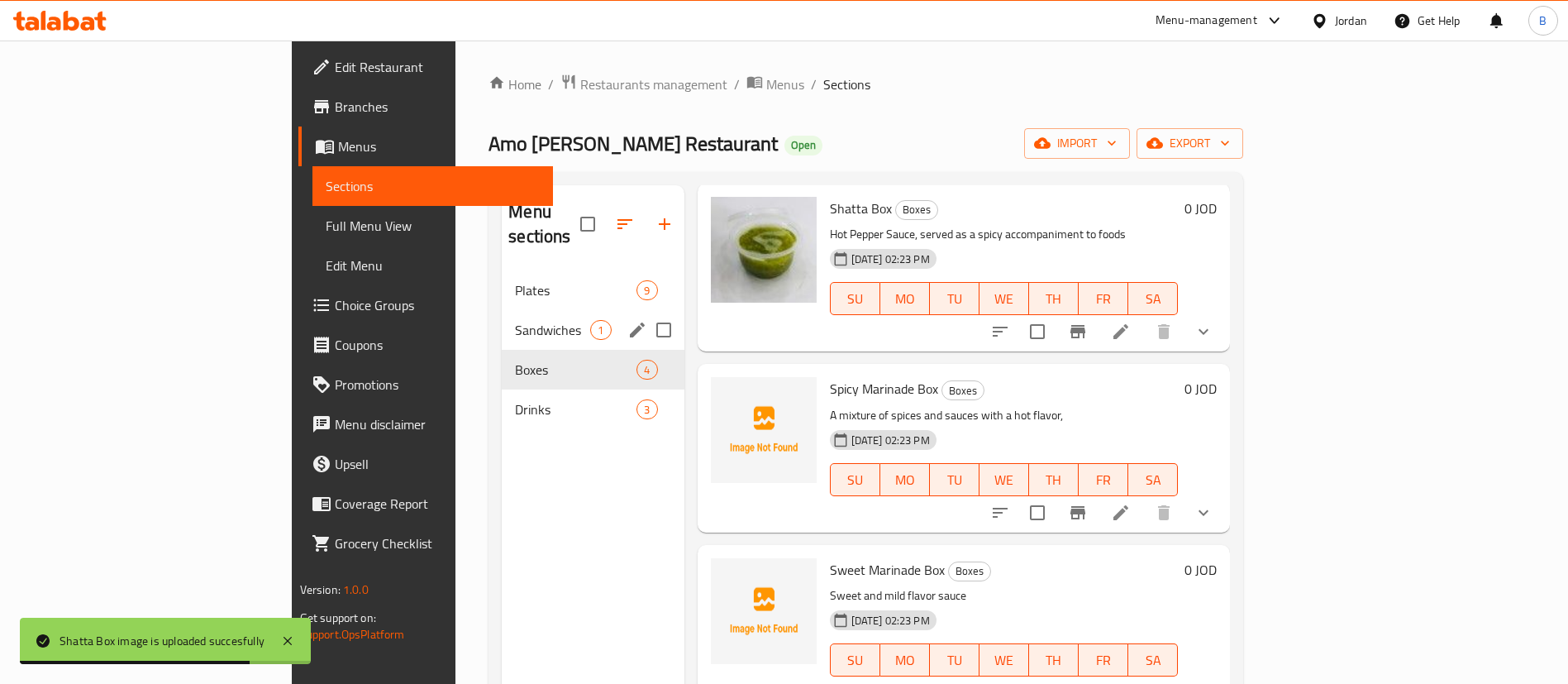
click at [502, 315] on div "Sandwiches 1" at bounding box center [592, 330] width 182 height 40
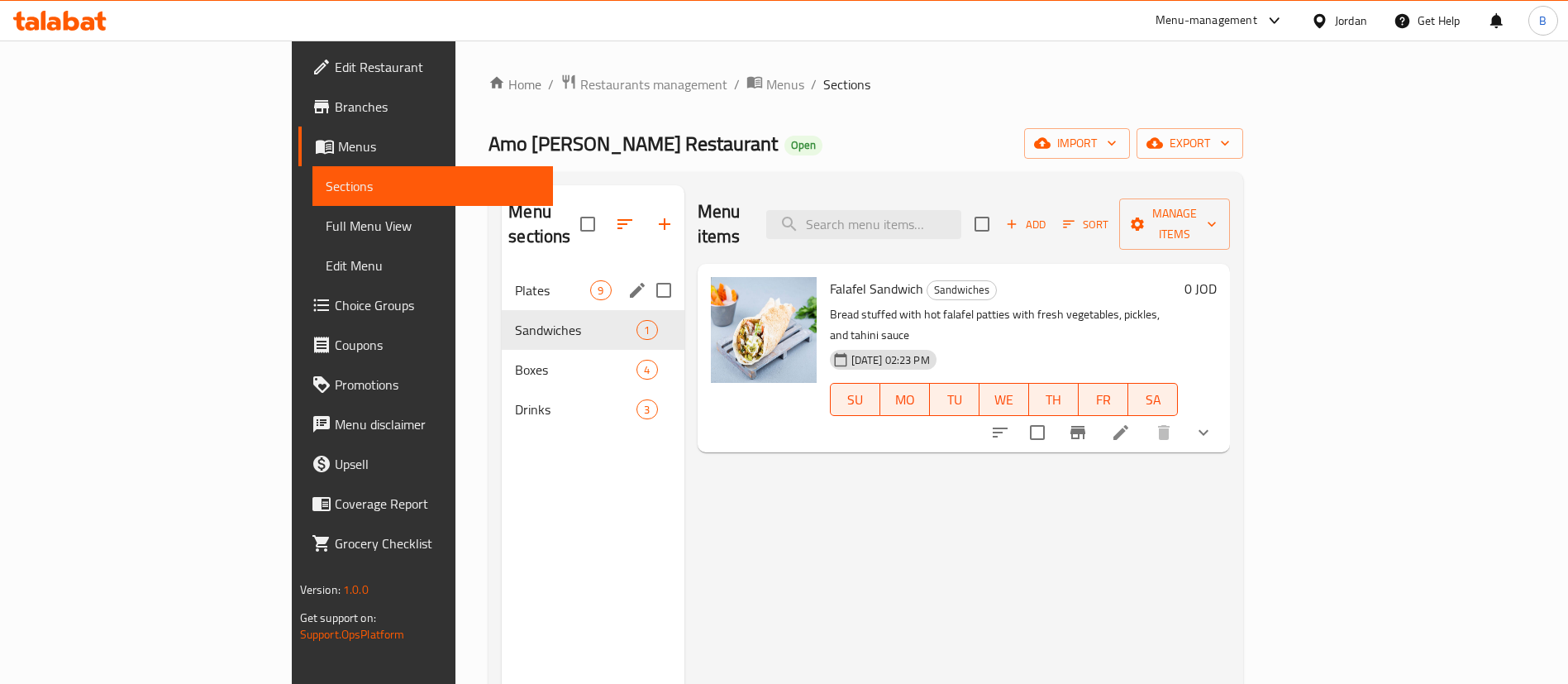
click at [515, 280] on span "Plates" at bounding box center [553, 290] width 75 height 20
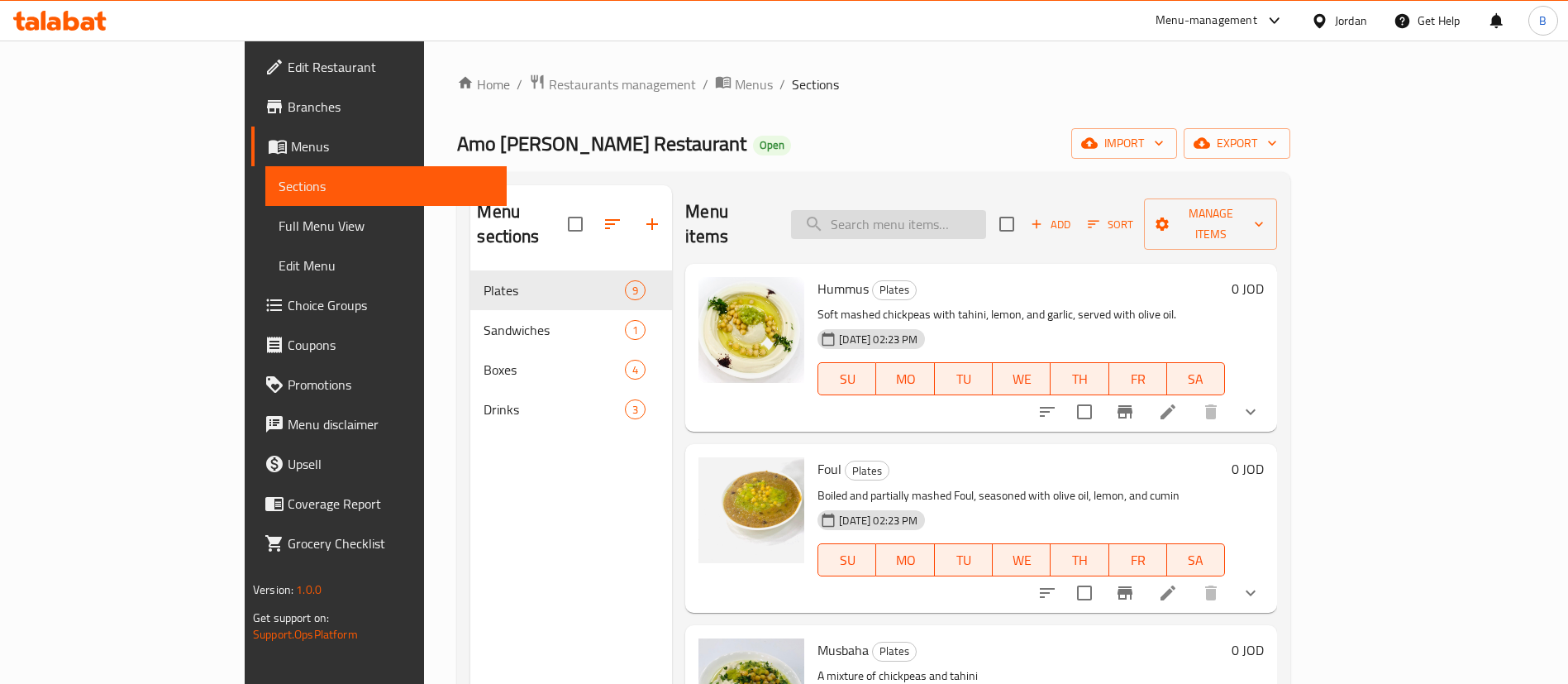
click at [966, 211] on input "search" at bounding box center [888, 225] width 195 height 29
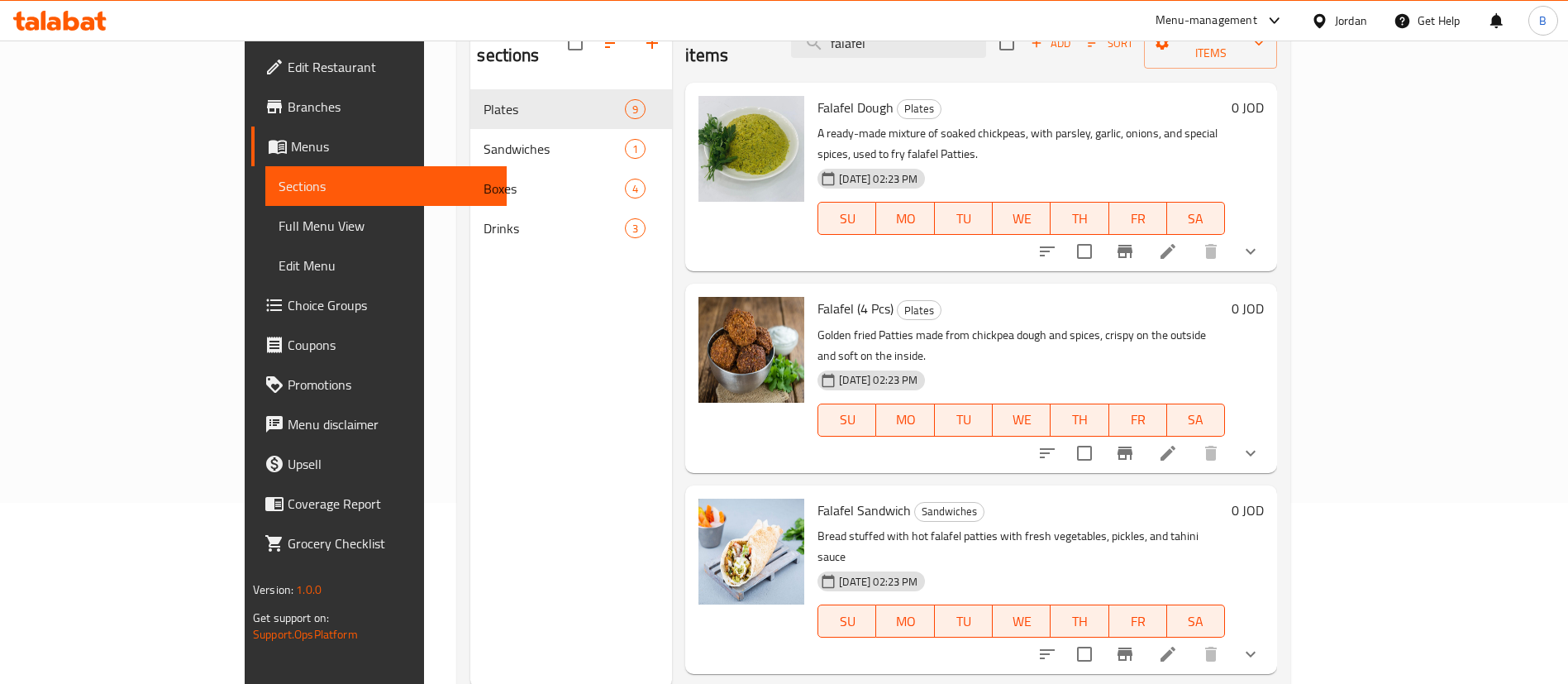
scroll to position [231, 0]
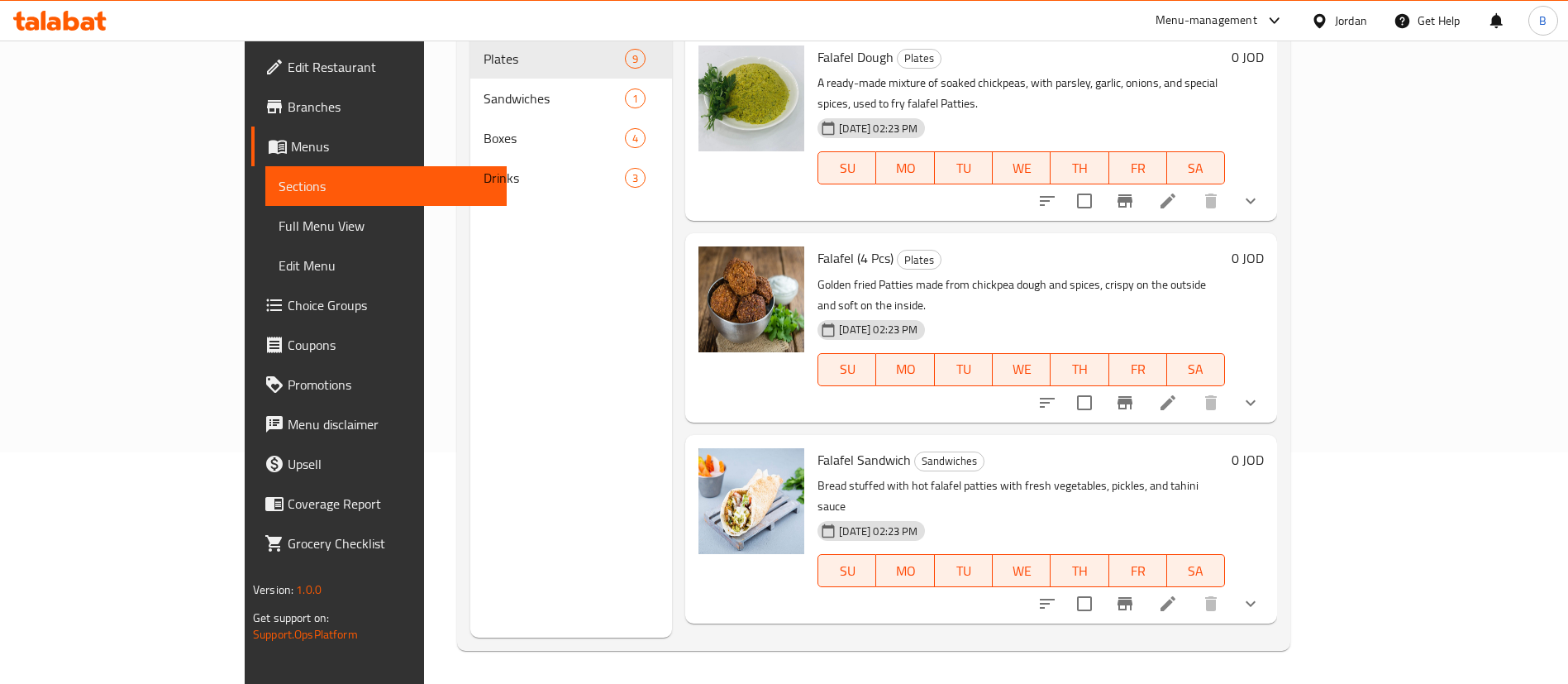
type input "falafel"
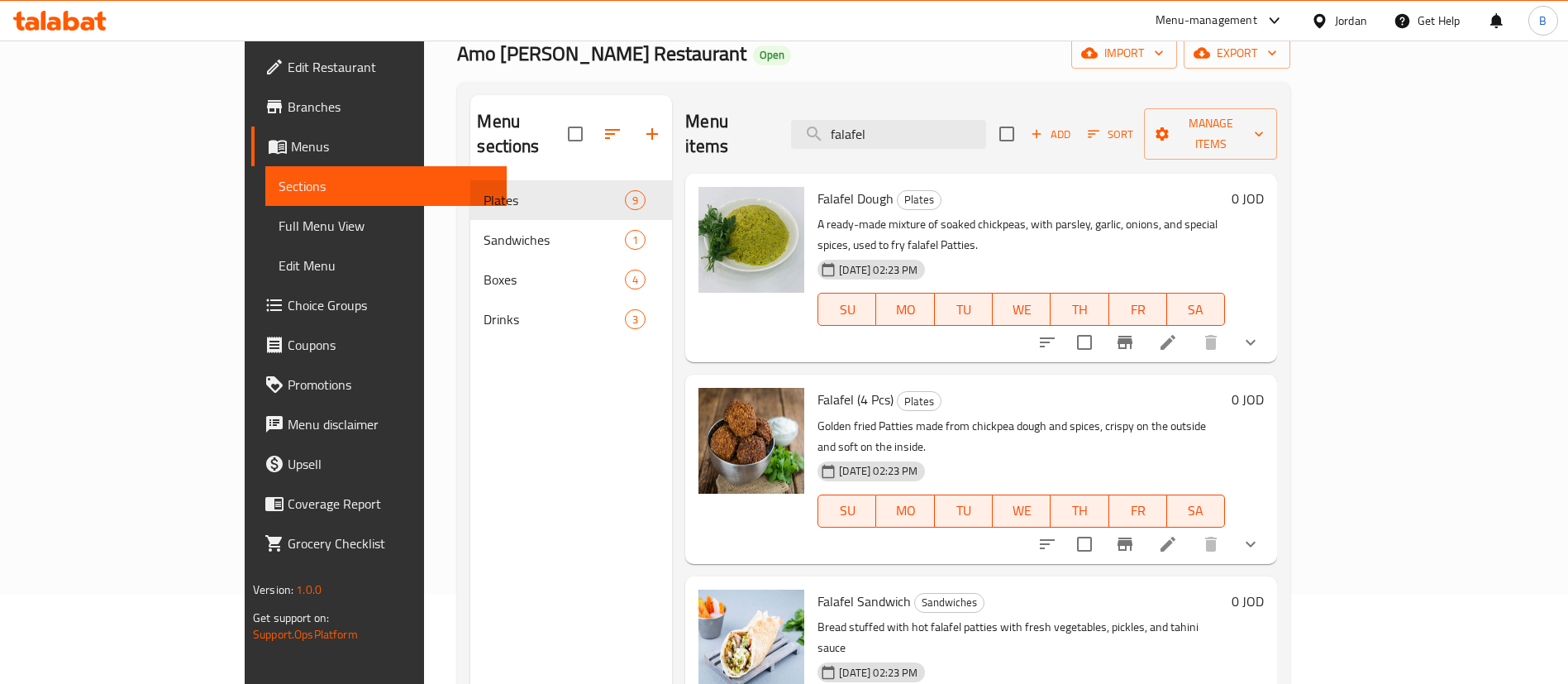
scroll to position [0, 0]
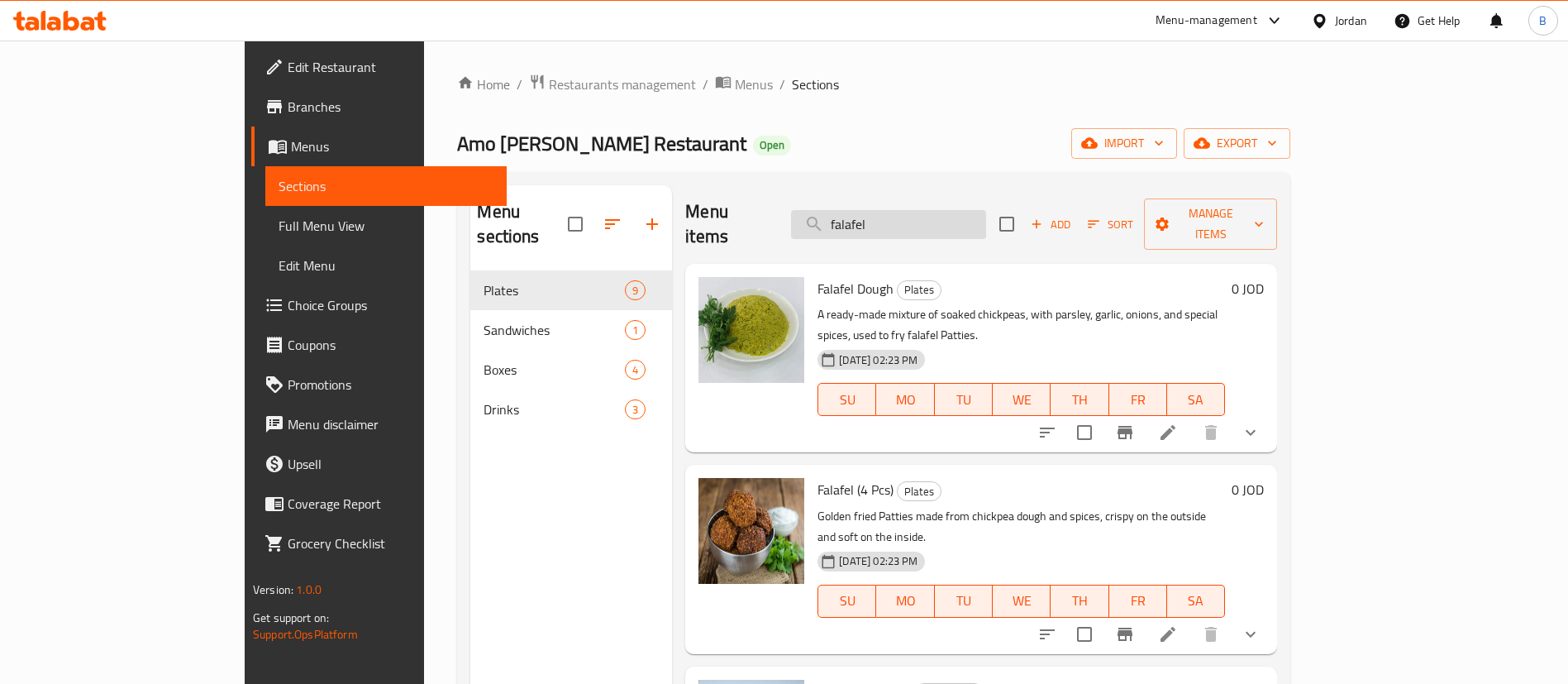
click at [986, 210] on input "falafel" at bounding box center [888, 225] width 195 height 29
click at [719, 499] on circle "upload picture" at bounding box center [721, 501] width 5 height 5
